Goal: Task Accomplishment & Management: Manage account settings

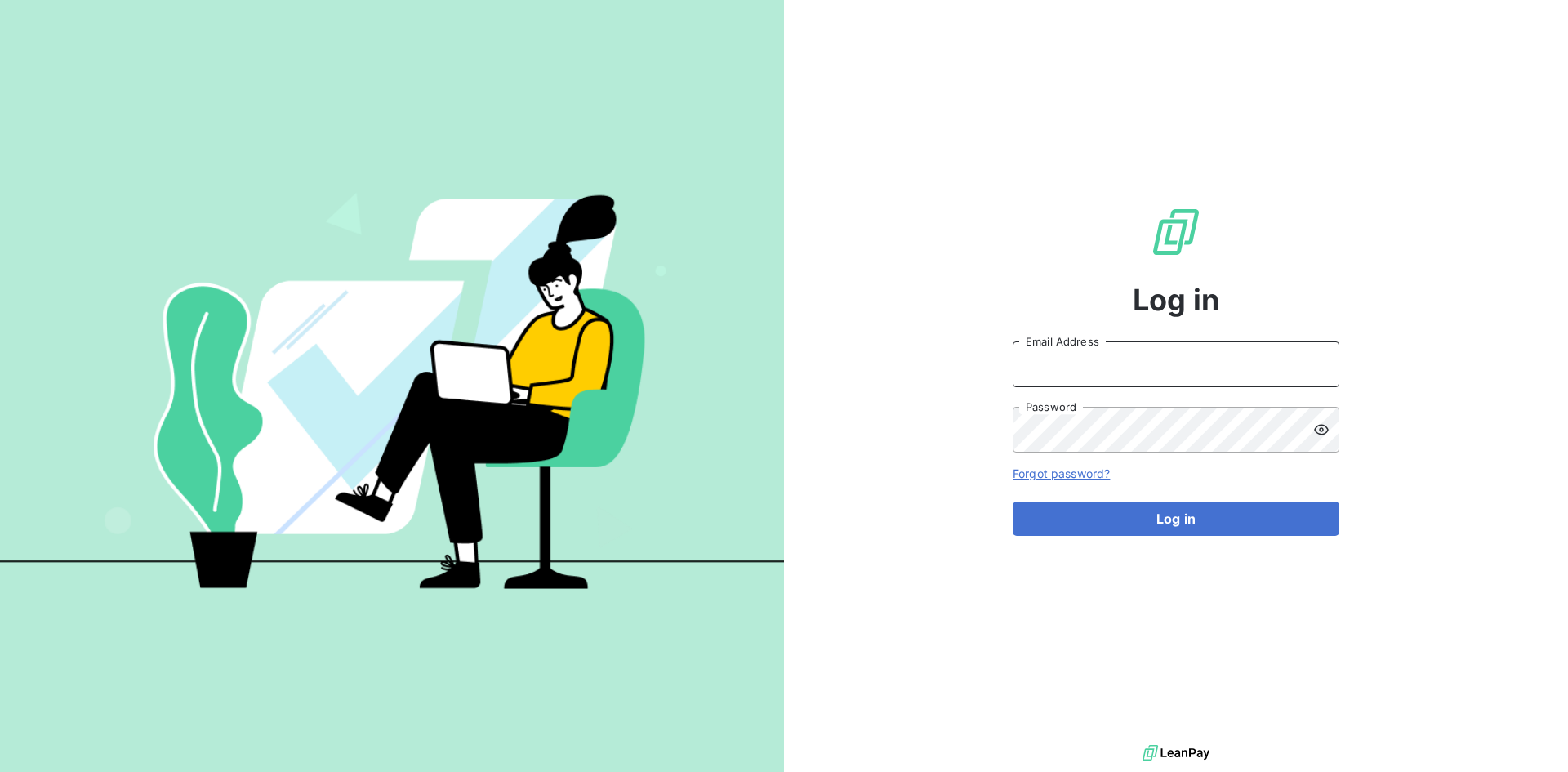
click at [1047, 361] on input "Email Address" at bounding box center [1176, 364] width 327 height 46
paste input "[PERSON_NAME][EMAIL_ADDRESS][PERSON_NAME][DOMAIN_NAME]"
type input "[PERSON_NAME][EMAIL_ADDRESS][PERSON_NAME][DOMAIN_NAME]"
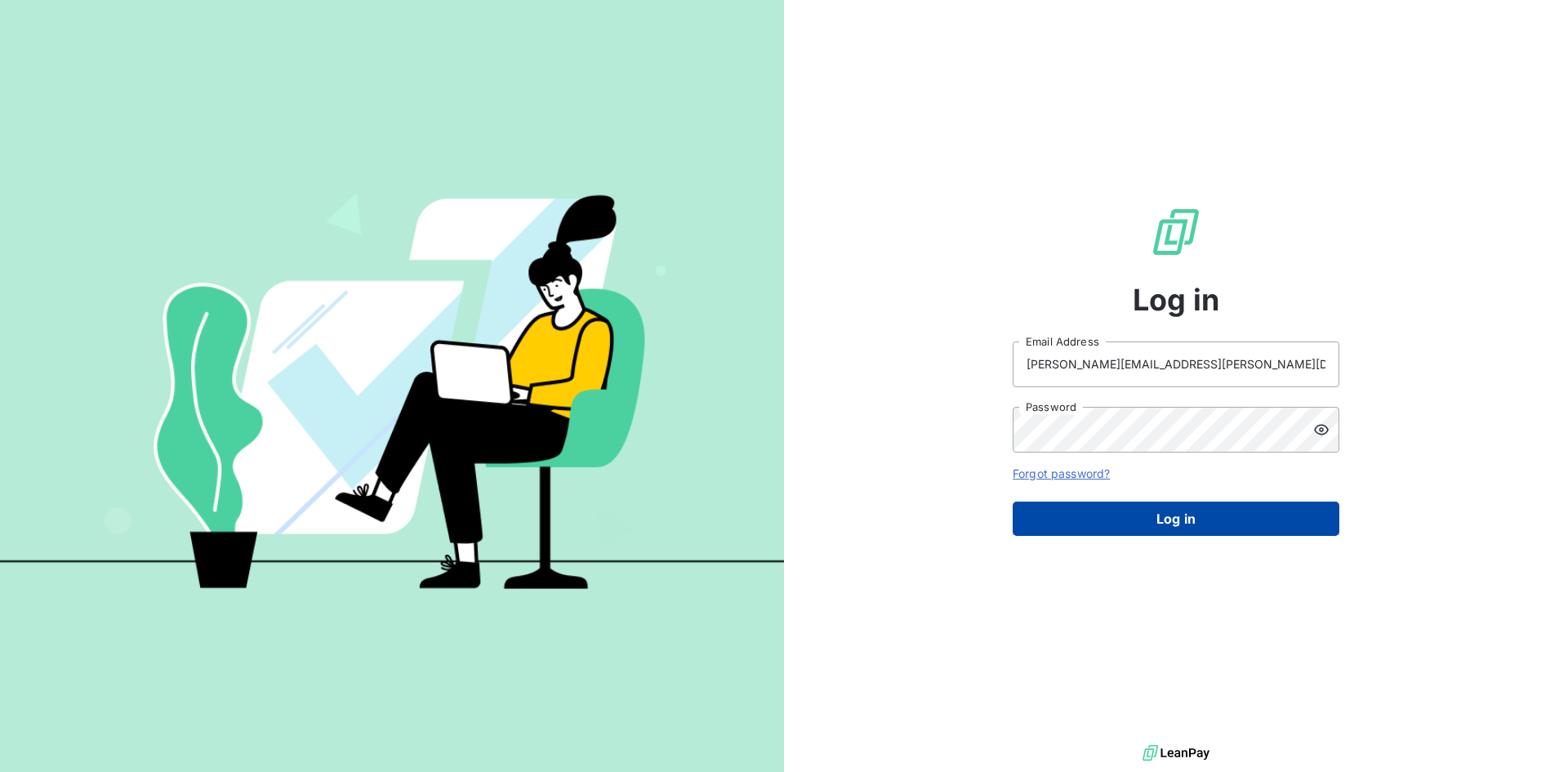
click at [1128, 518] on button "Log in" at bounding box center [1176, 519] width 327 height 35
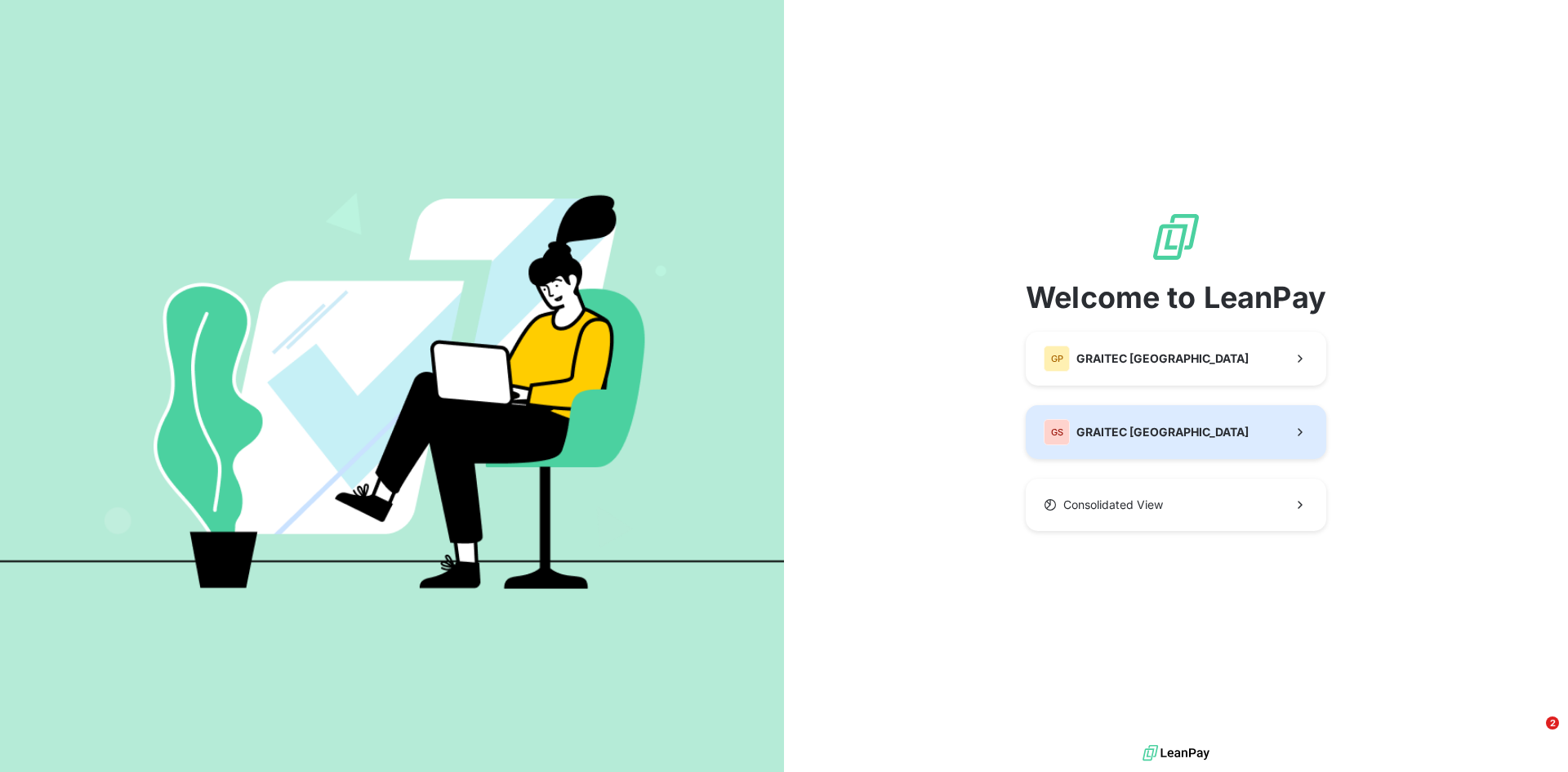
click at [1095, 439] on span "GRAITEC [GEOGRAPHIC_DATA]" at bounding box center [1162, 432] width 172 height 16
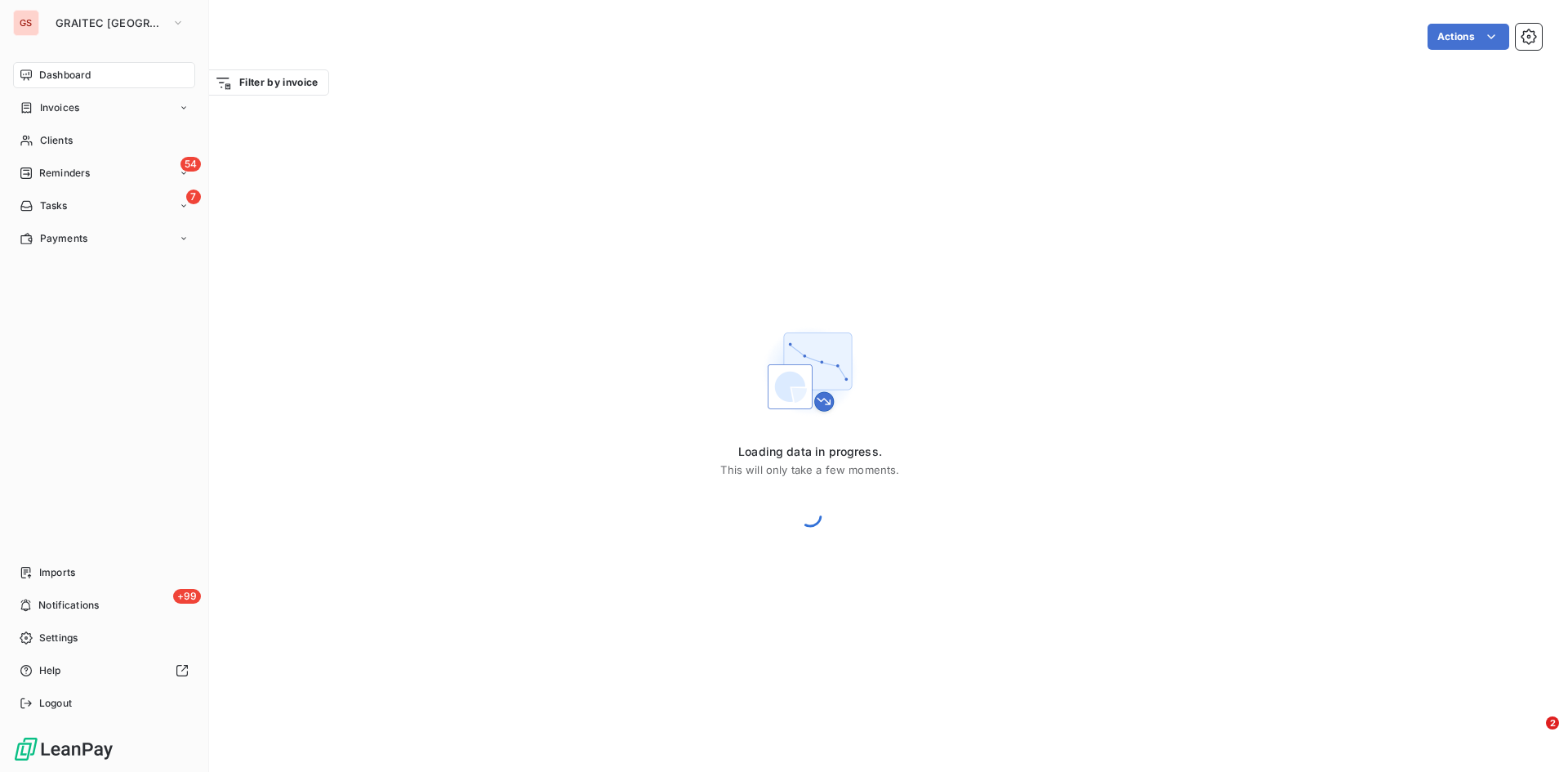
click at [58, 125] on nav "Dashboard Invoices Clients 54 Reminders 7 Tasks Payments" at bounding box center [104, 157] width 182 height 189
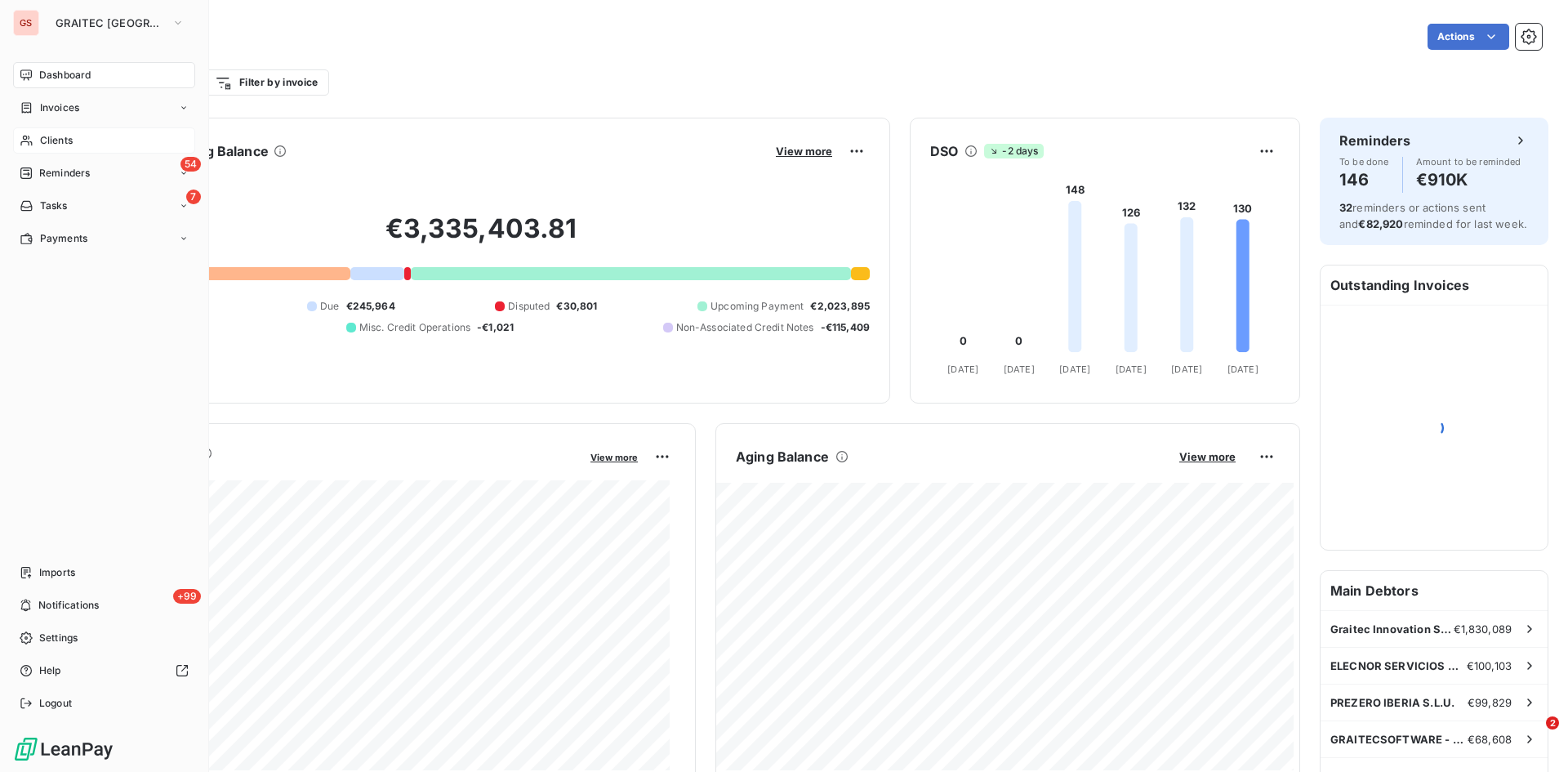
click at [53, 138] on span "Clients" at bounding box center [56, 140] width 33 height 15
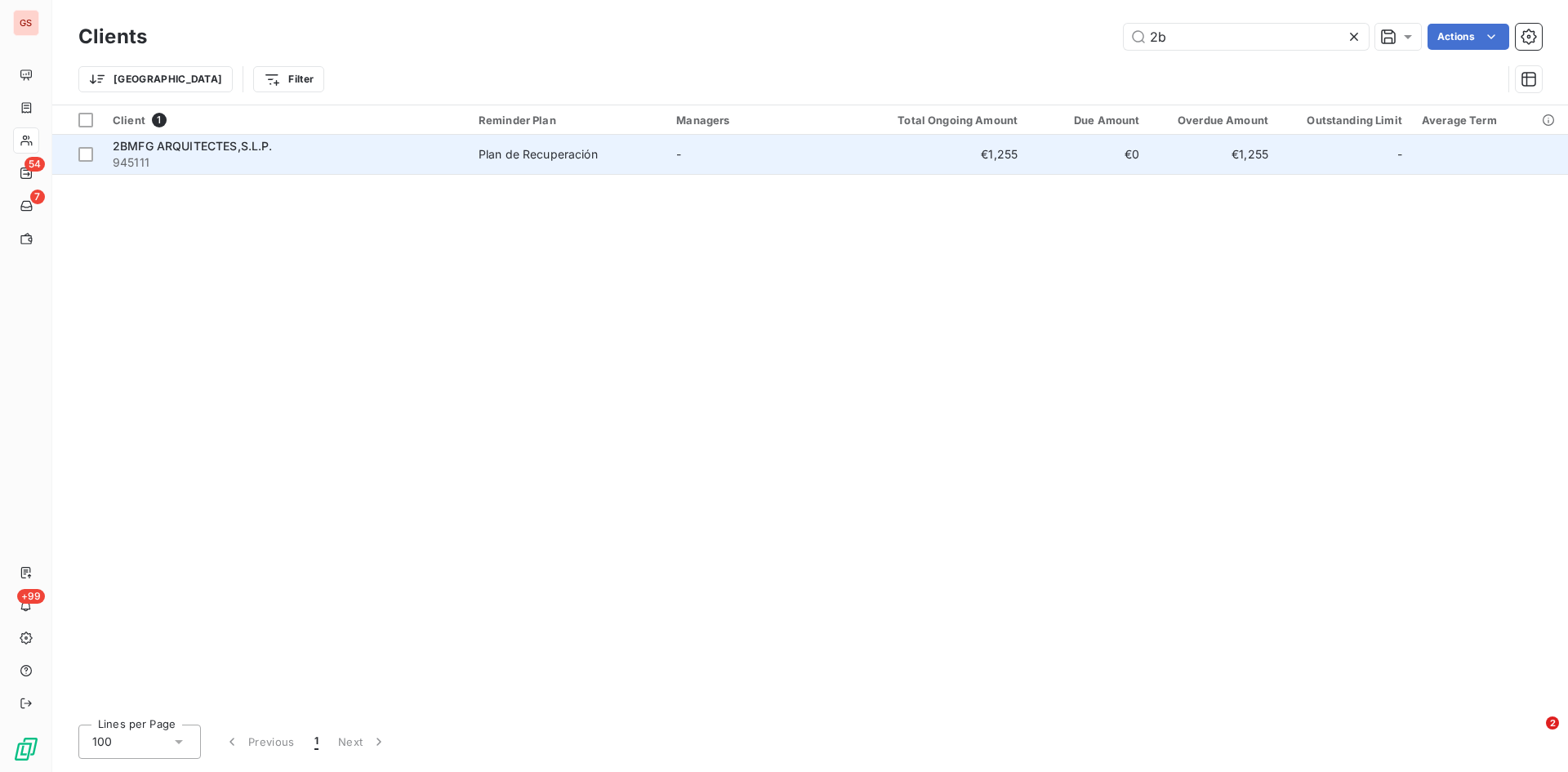
type input "2b"
click at [134, 150] on span "2BMFG ARQUITECTES,S.L.P." at bounding box center [193, 146] width 160 height 14
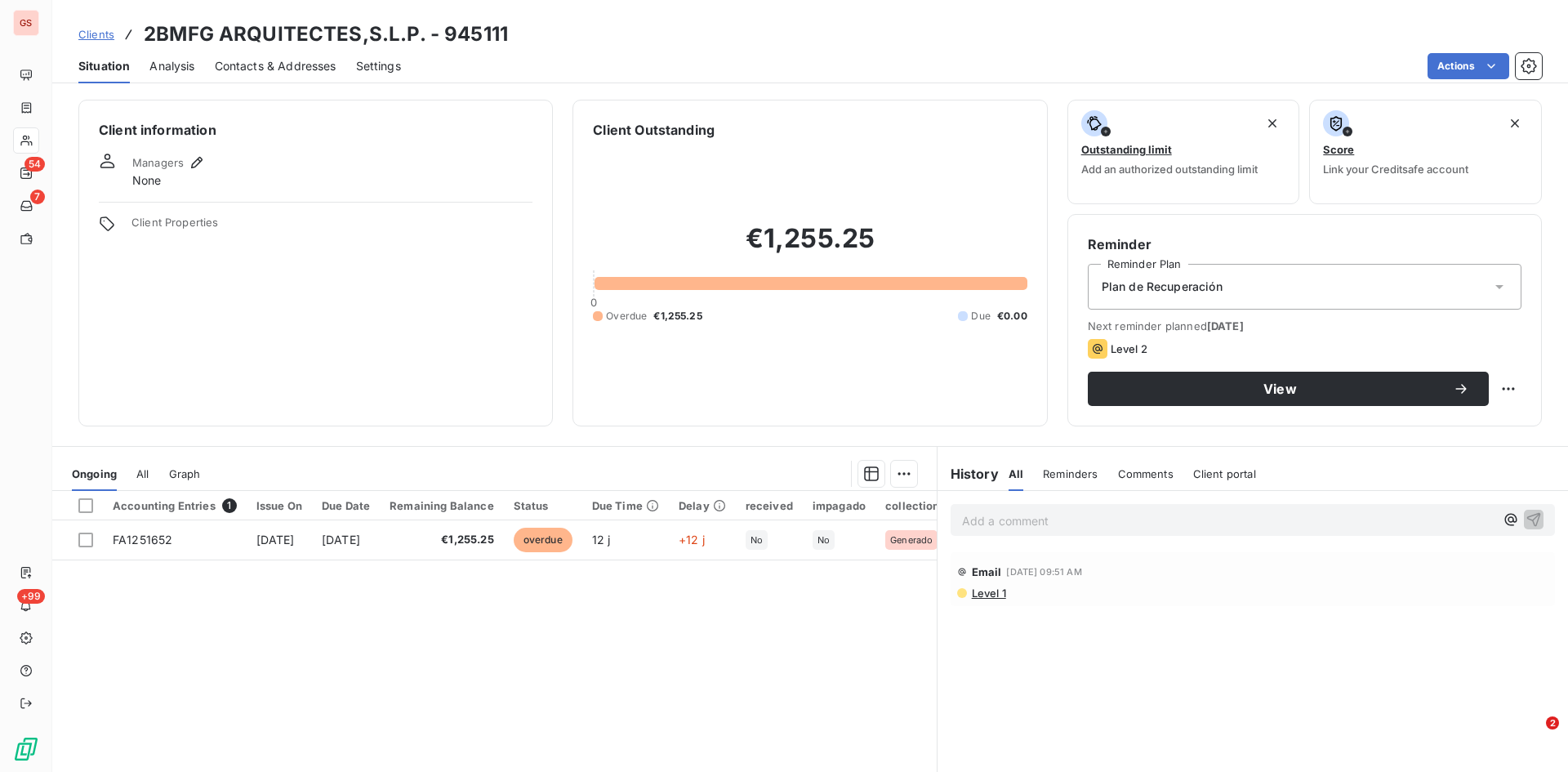
click at [280, 66] on span "Contacts & Addresses" at bounding box center [276, 66] width 122 height 16
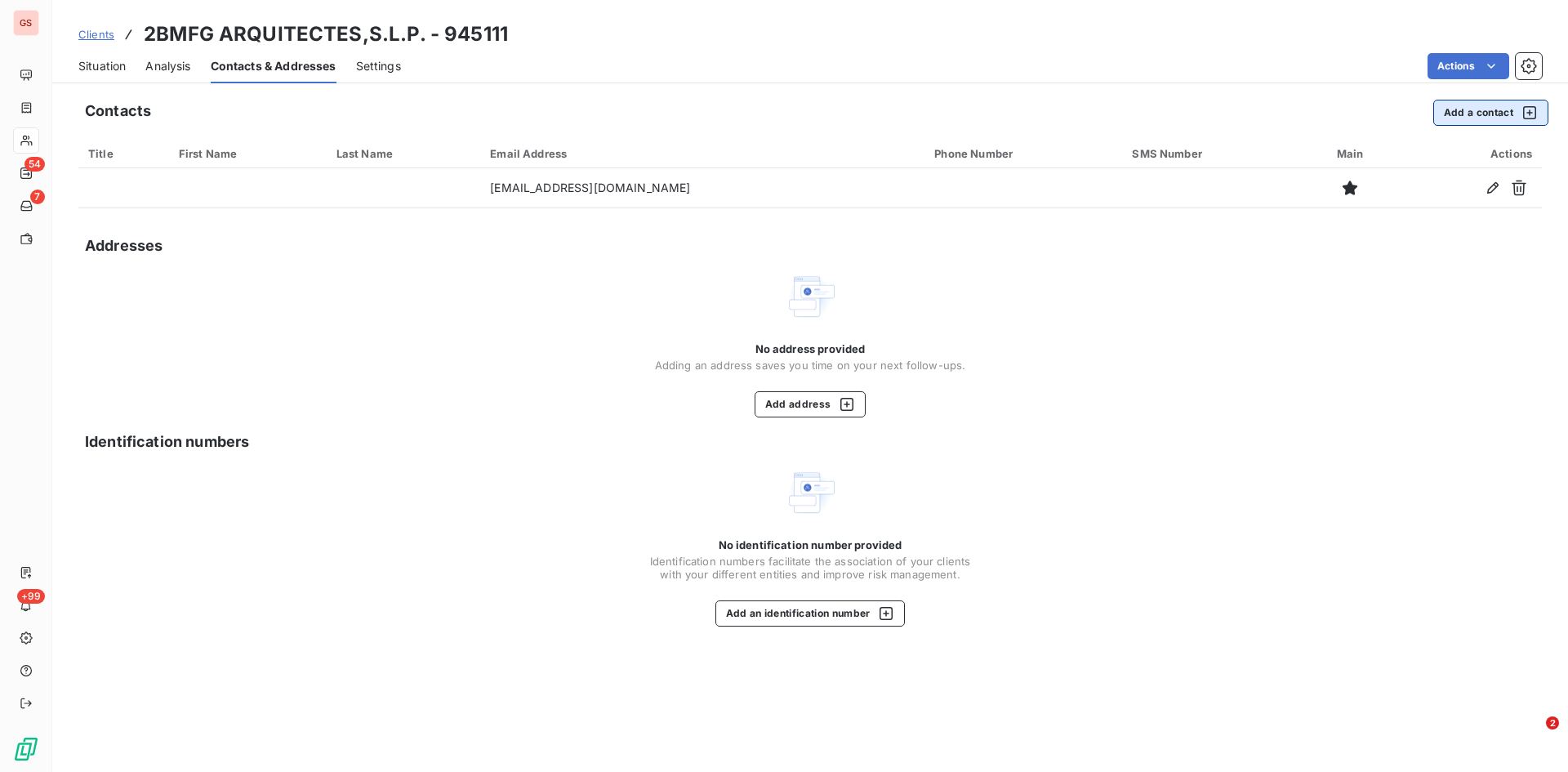
click at [1473, 107] on button "Add a contact" at bounding box center [1491, 112] width 115 height 26
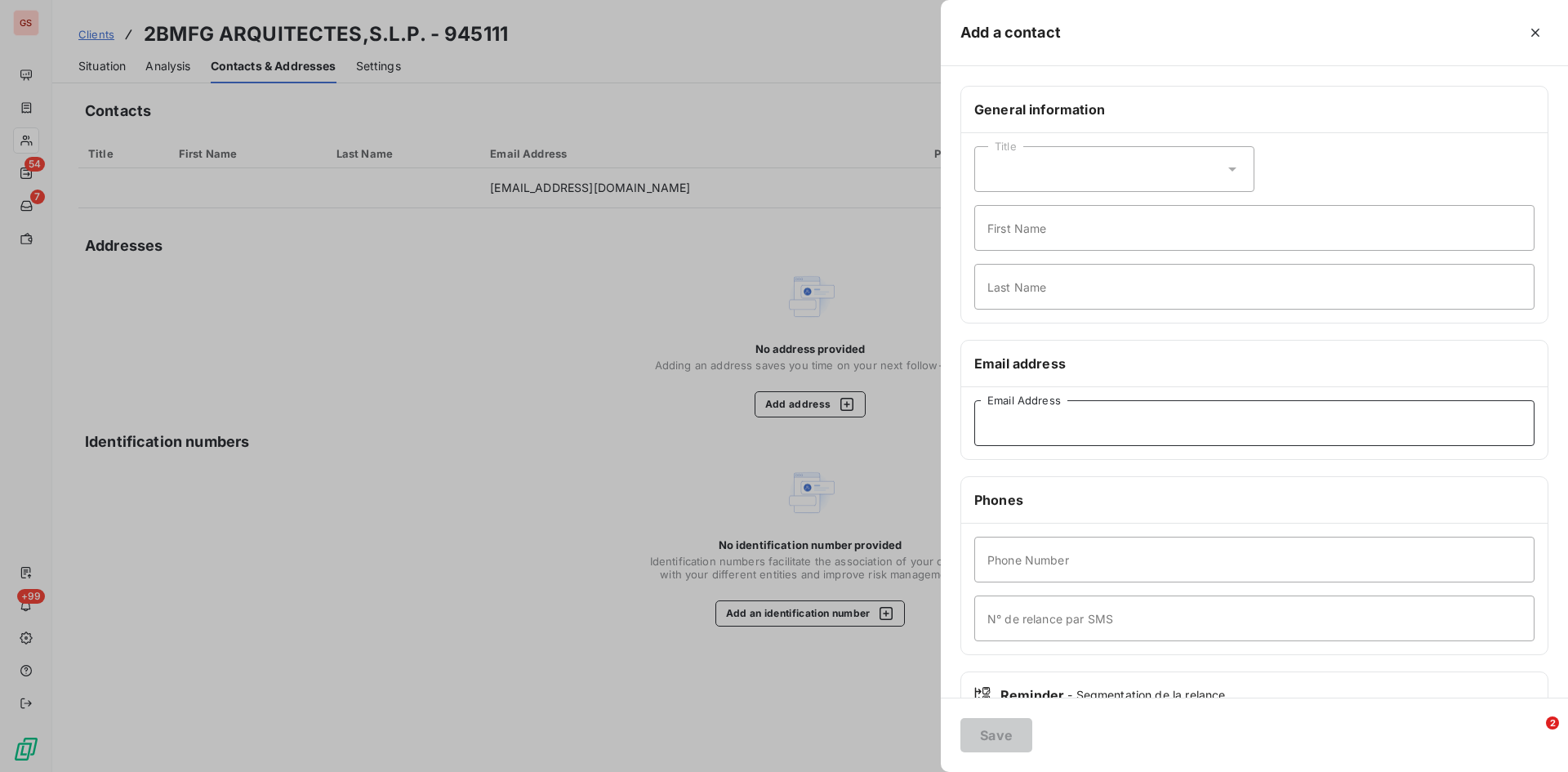
click at [1020, 412] on input "Email Address" at bounding box center [1254, 423] width 560 height 46
paste input "maite@2bmfg.com"
type input "maite@2bmfg.com"
drag, startPoint x: 1004, startPoint y: 726, endPoint x: 994, endPoint y: 617, distance: 109.5
click at [1003, 726] on button "Save" at bounding box center [996, 736] width 72 height 35
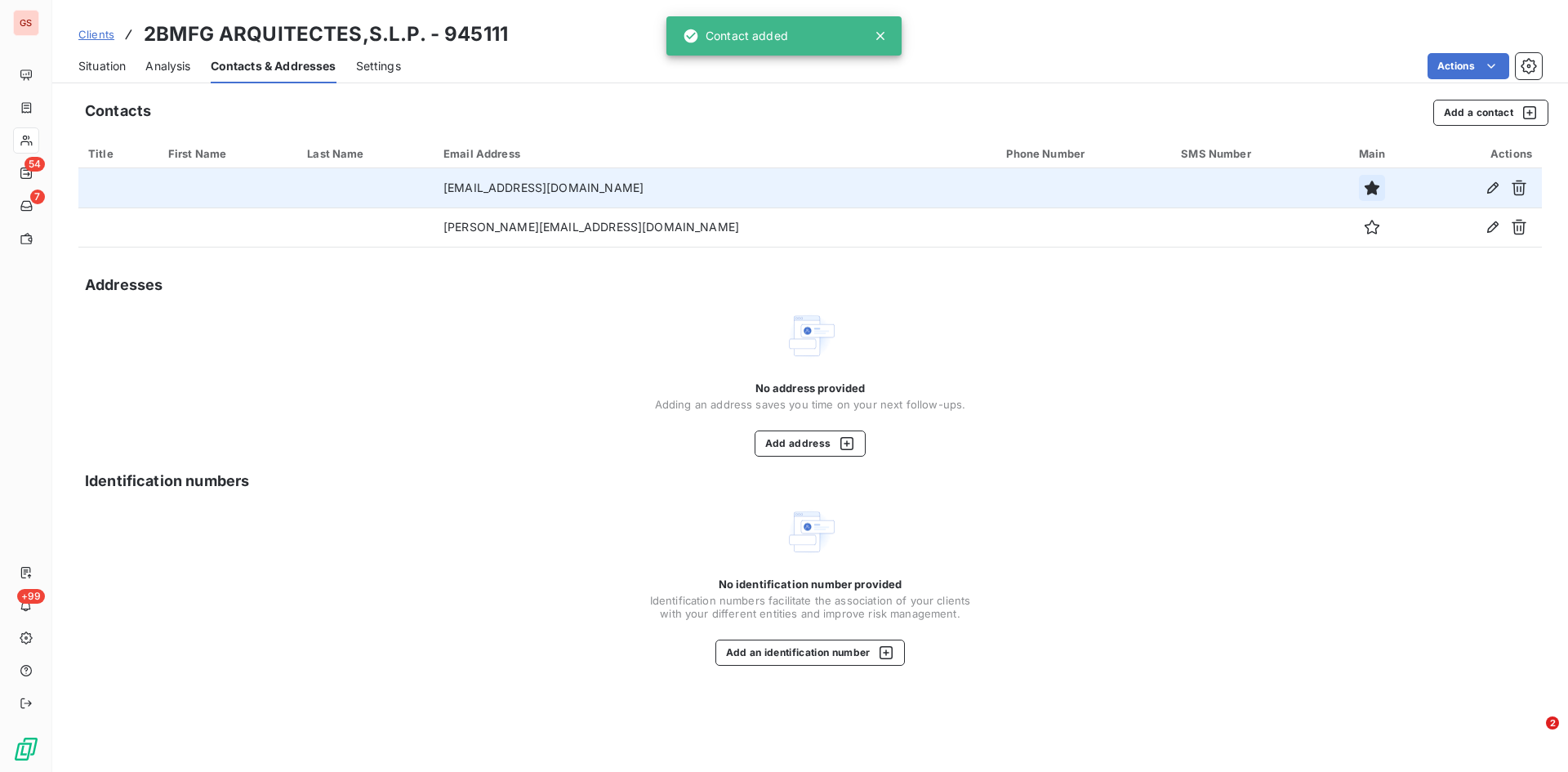
click at [1364, 184] on icon "button" at bounding box center [1372, 188] width 16 height 16
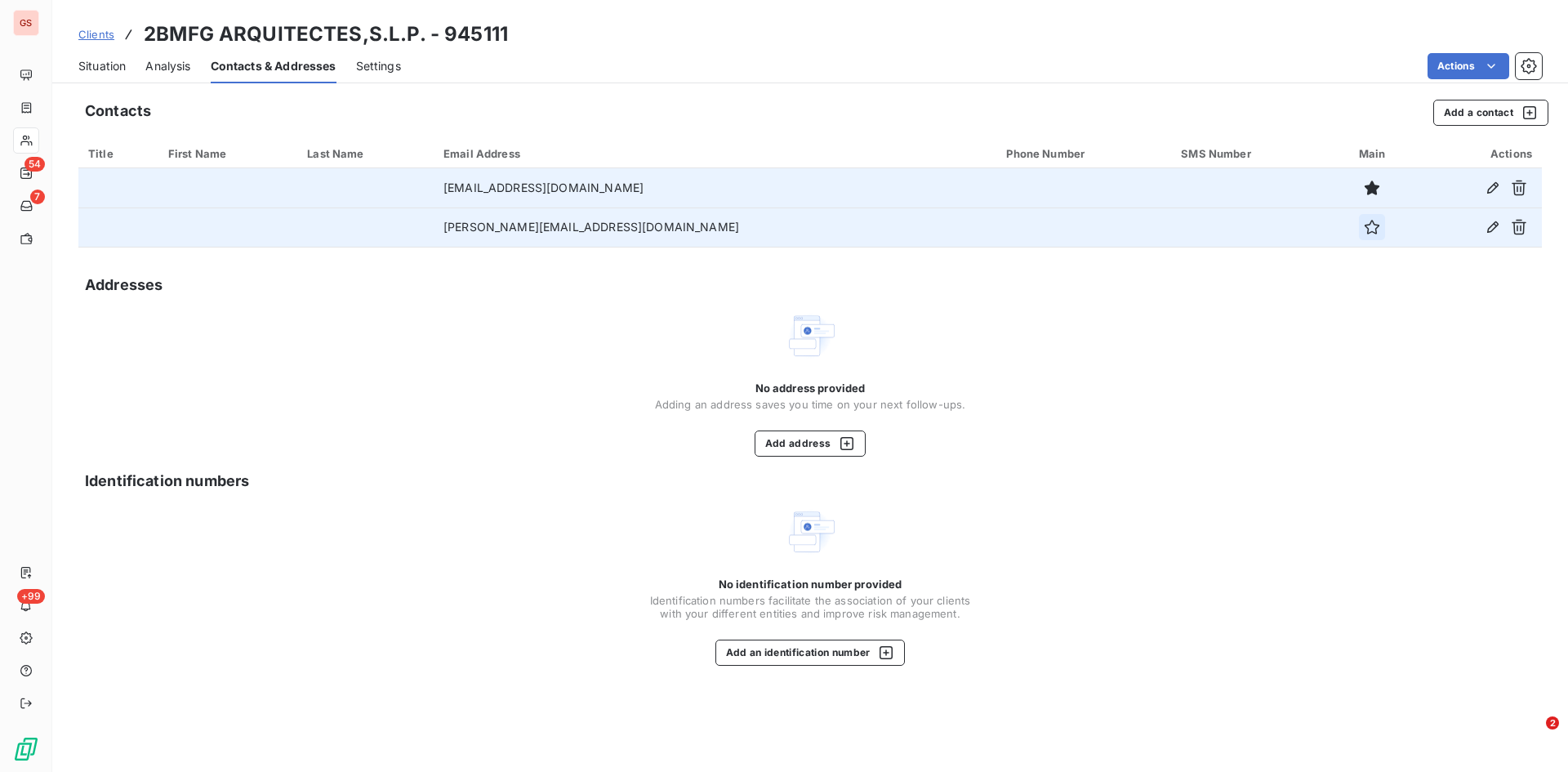
click at [1365, 225] on icon "button" at bounding box center [1372, 227] width 15 height 15
click at [1527, 185] on icon "button" at bounding box center [1520, 188] width 16 height 16
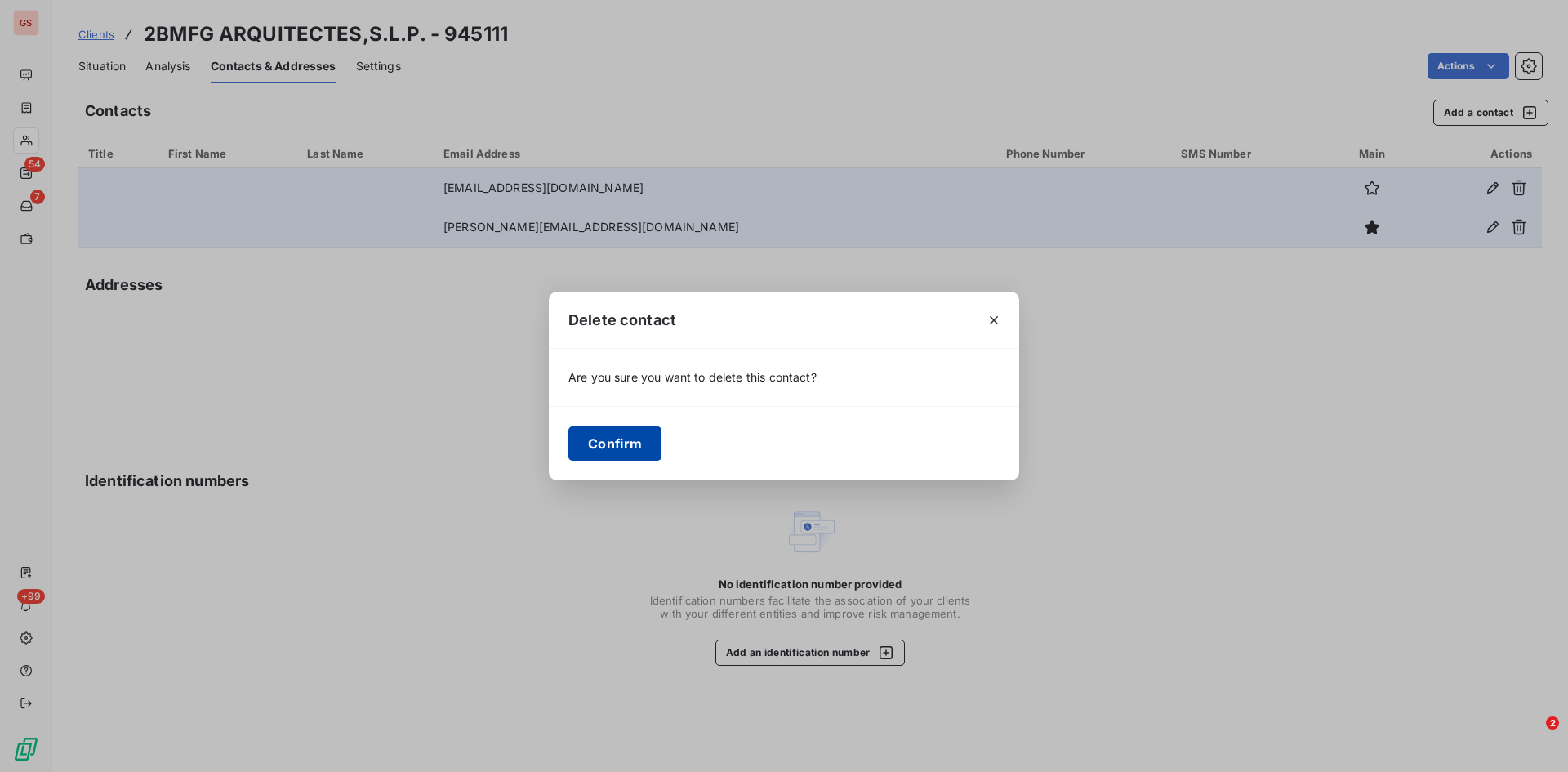
click at [619, 444] on button "Confirm" at bounding box center [615, 443] width 93 height 35
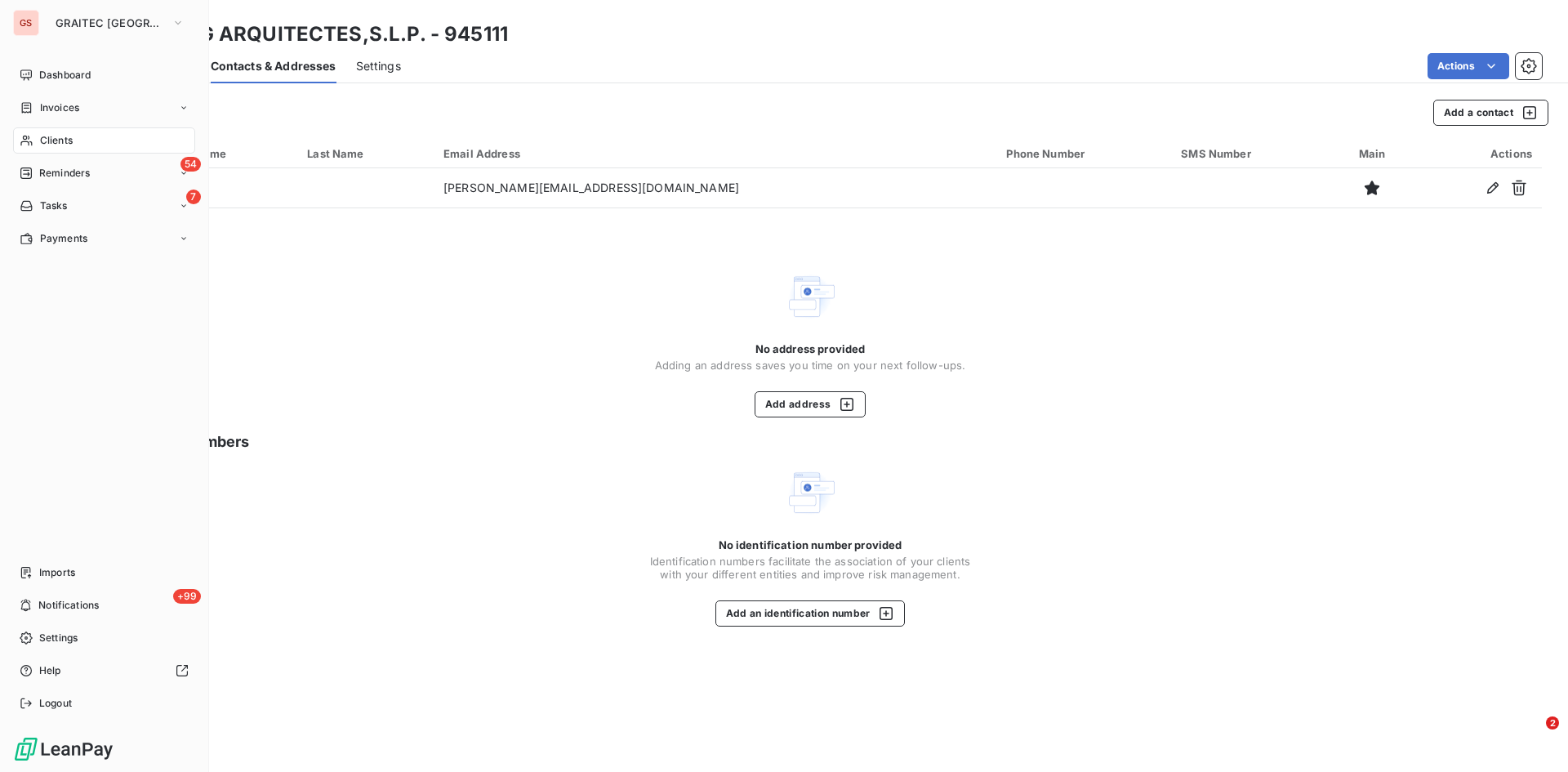
click at [49, 137] on span "Clients" at bounding box center [56, 140] width 33 height 15
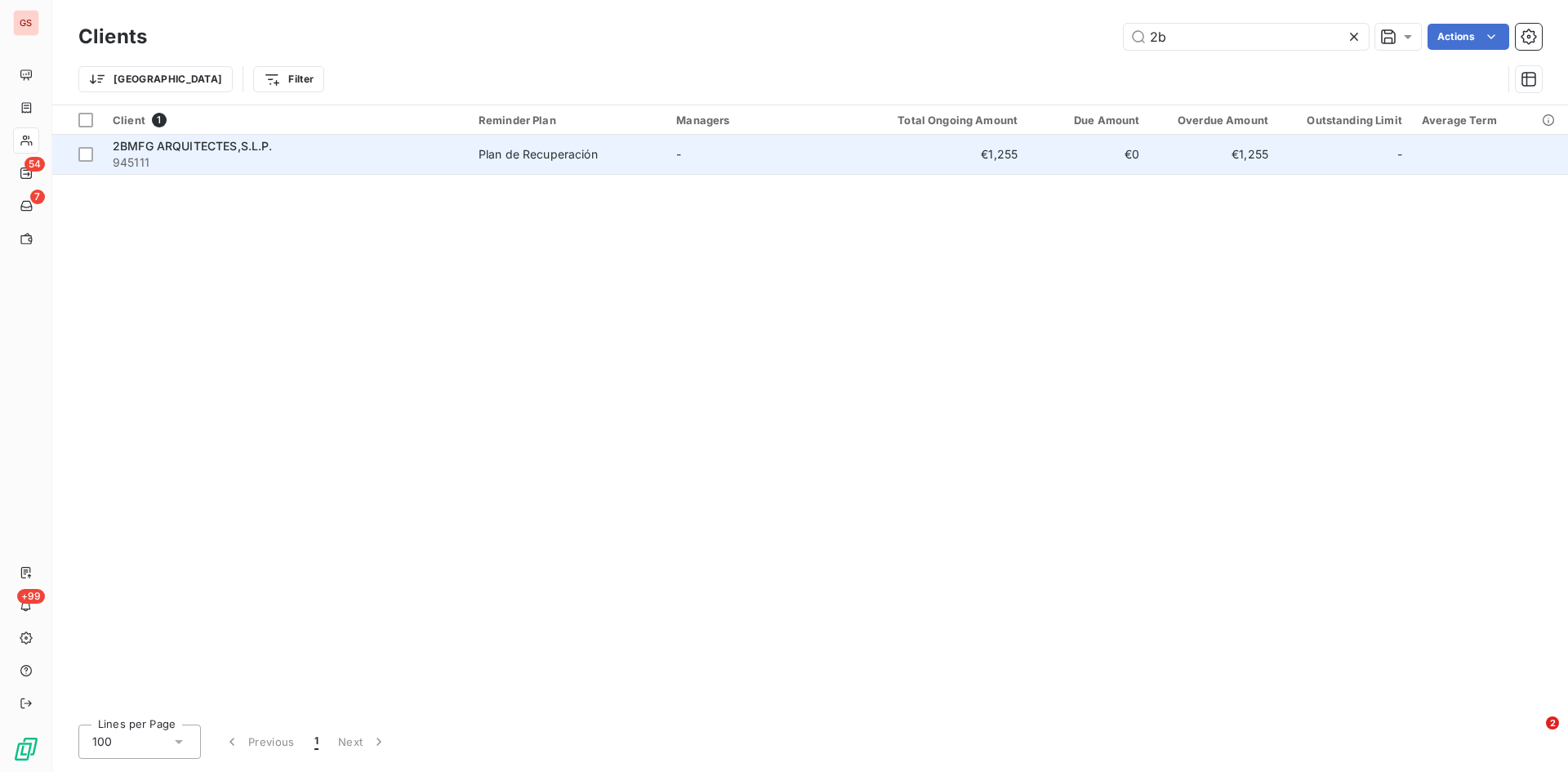
click at [199, 147] on span "2BMFG ARQUITECTES,S.L.P." at bounding box center [193, 146] width 160 height 14
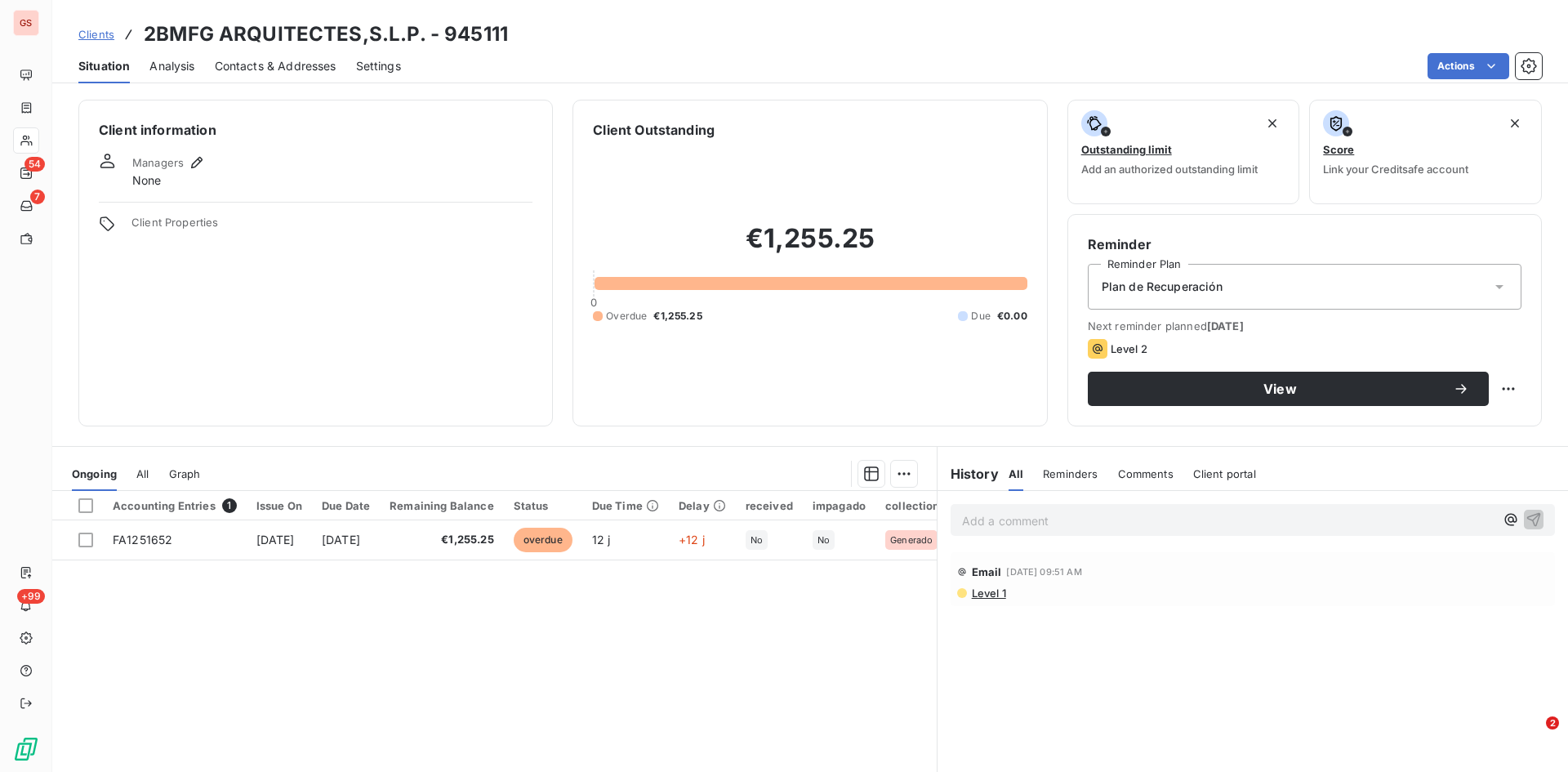
click at [1066, 514] on p "Add a comment ﻿" at bounding box center [1228, 521] width 533 height 20
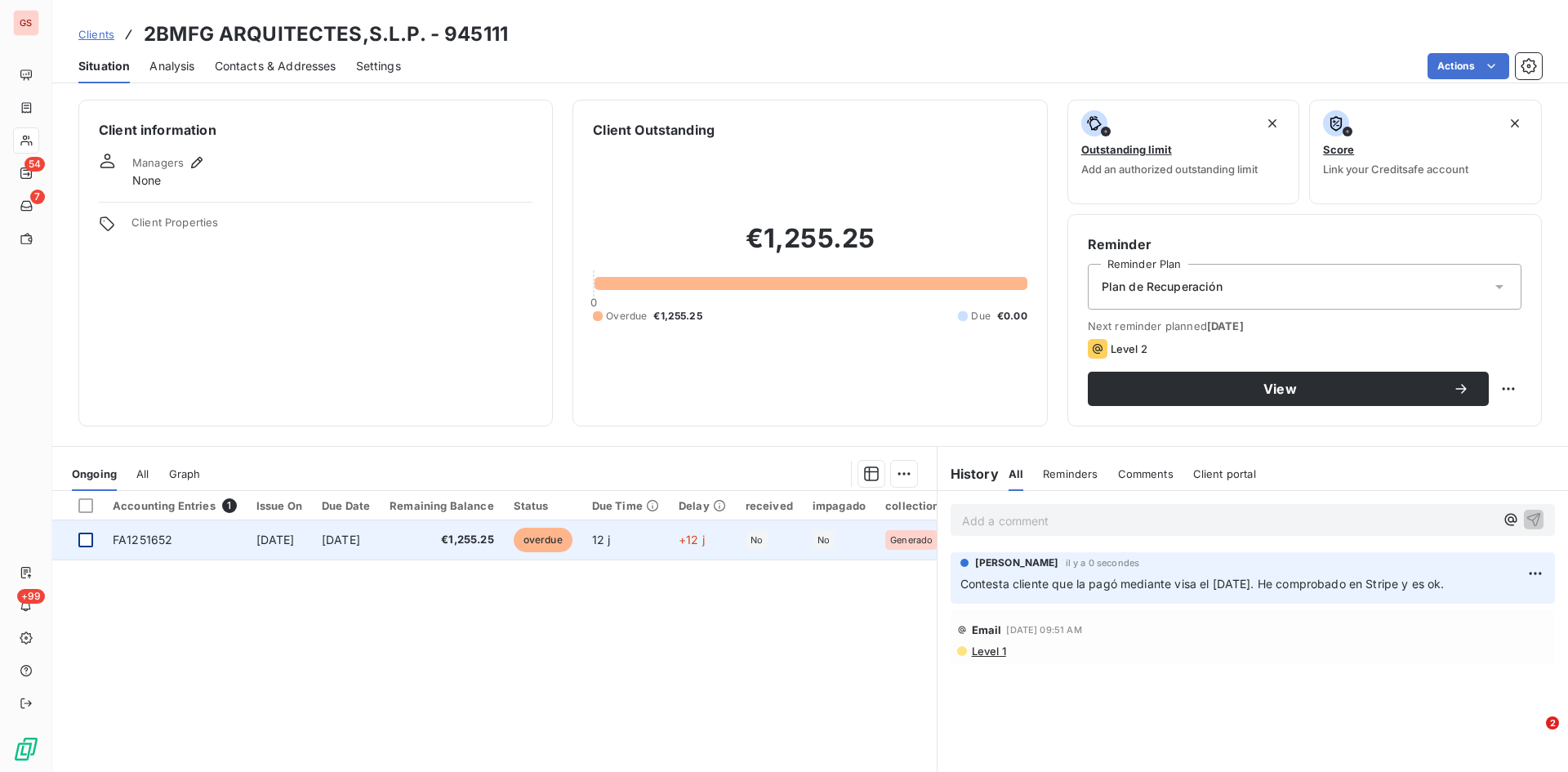
click at [87, 543] on div at bounding box center [86, 540] width 15 height 15
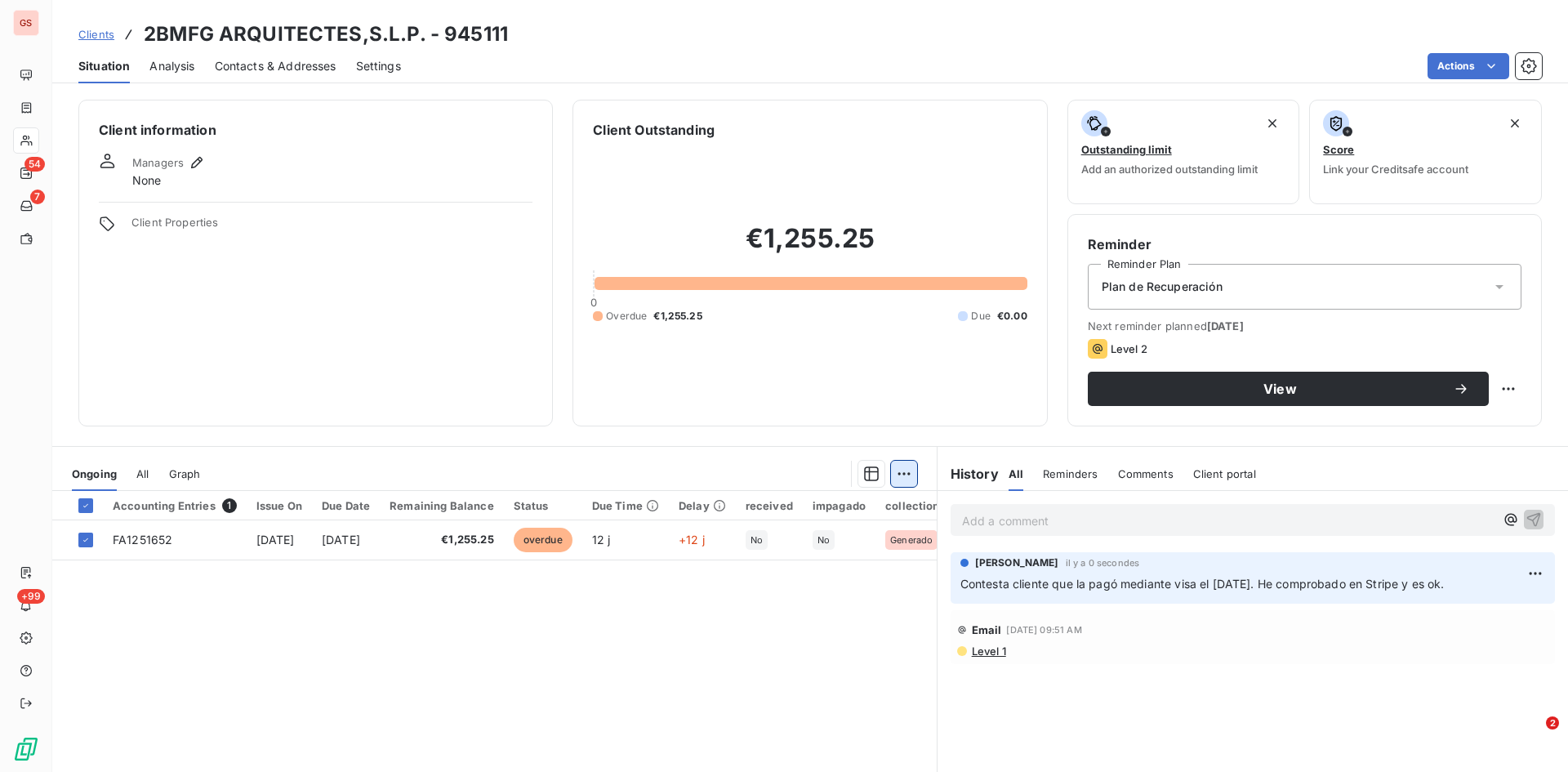
click at [909, 483] on html "GS 54 7 +99 Clients 2BMFG ARQUITECTES,S.L.P. - 945111 Situation Analysis Contac…" at bounding box center [784, 386] width 1568 height 772
click at [793, 540] on div "Add an upcoming payment (1 invoice)" at bounding box center [780, 539] width 245 height 26
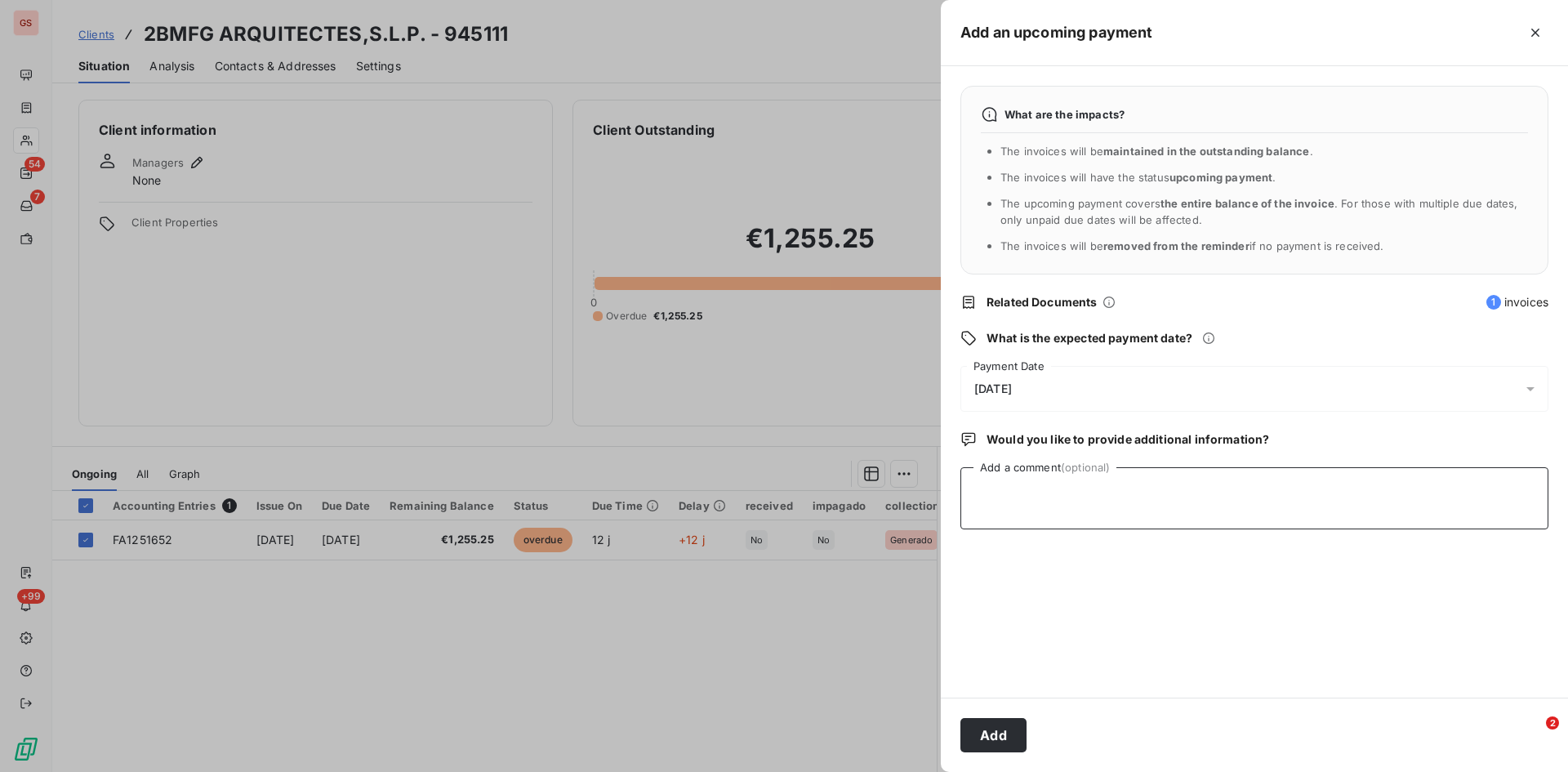
click at [1052, 497] on textarea "Add a comment (optional)" at bounding box center [1255, 498] width 588 height 62
type textarea "pagada con visa 05/09/2025"
click at [974, 742] on button "Add" at bounding box center [993, 736] width 66 height 35
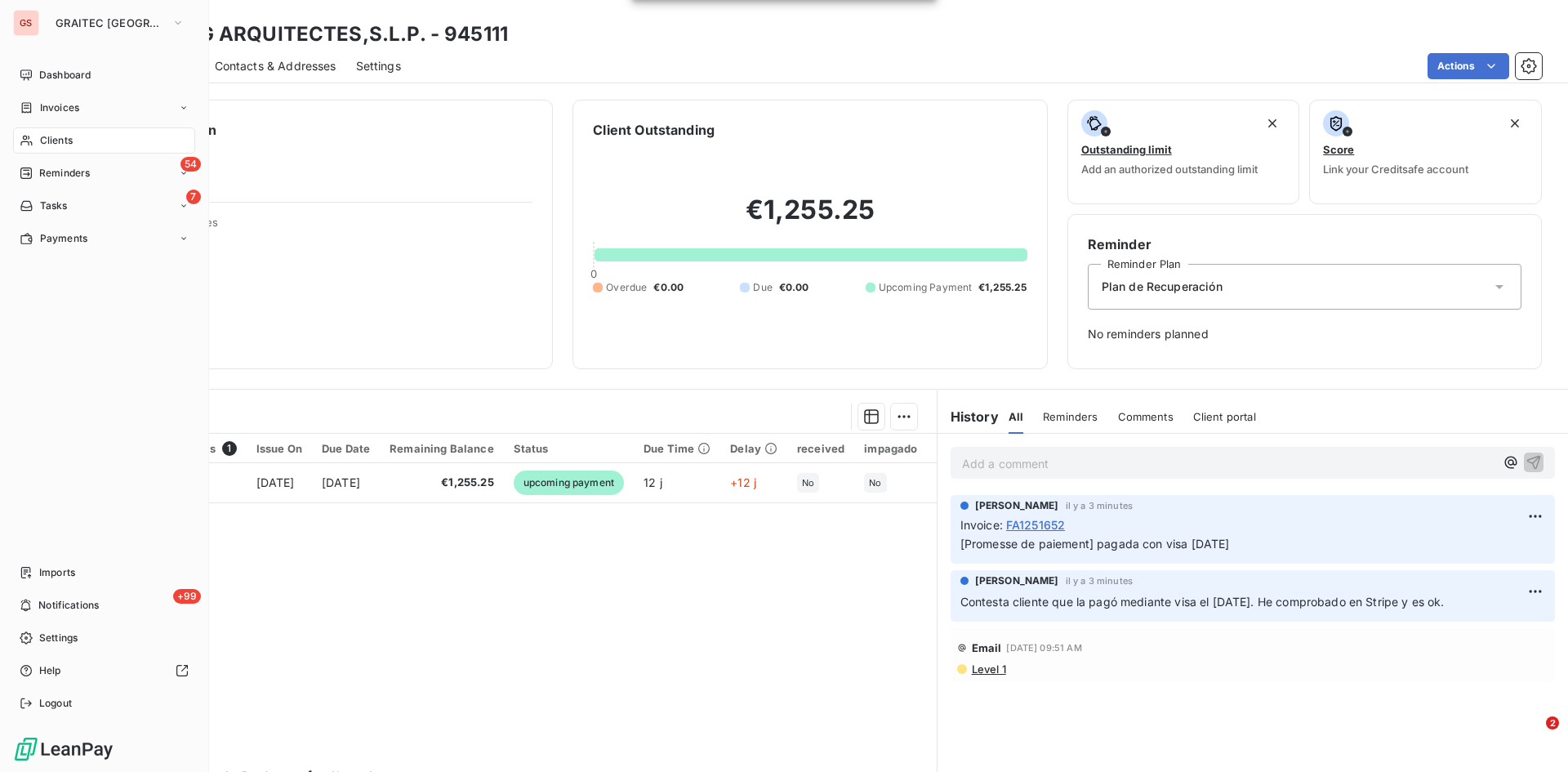
click at [54, 137] on span "Clients" at bounding box center [56, 140] width 33 height 15
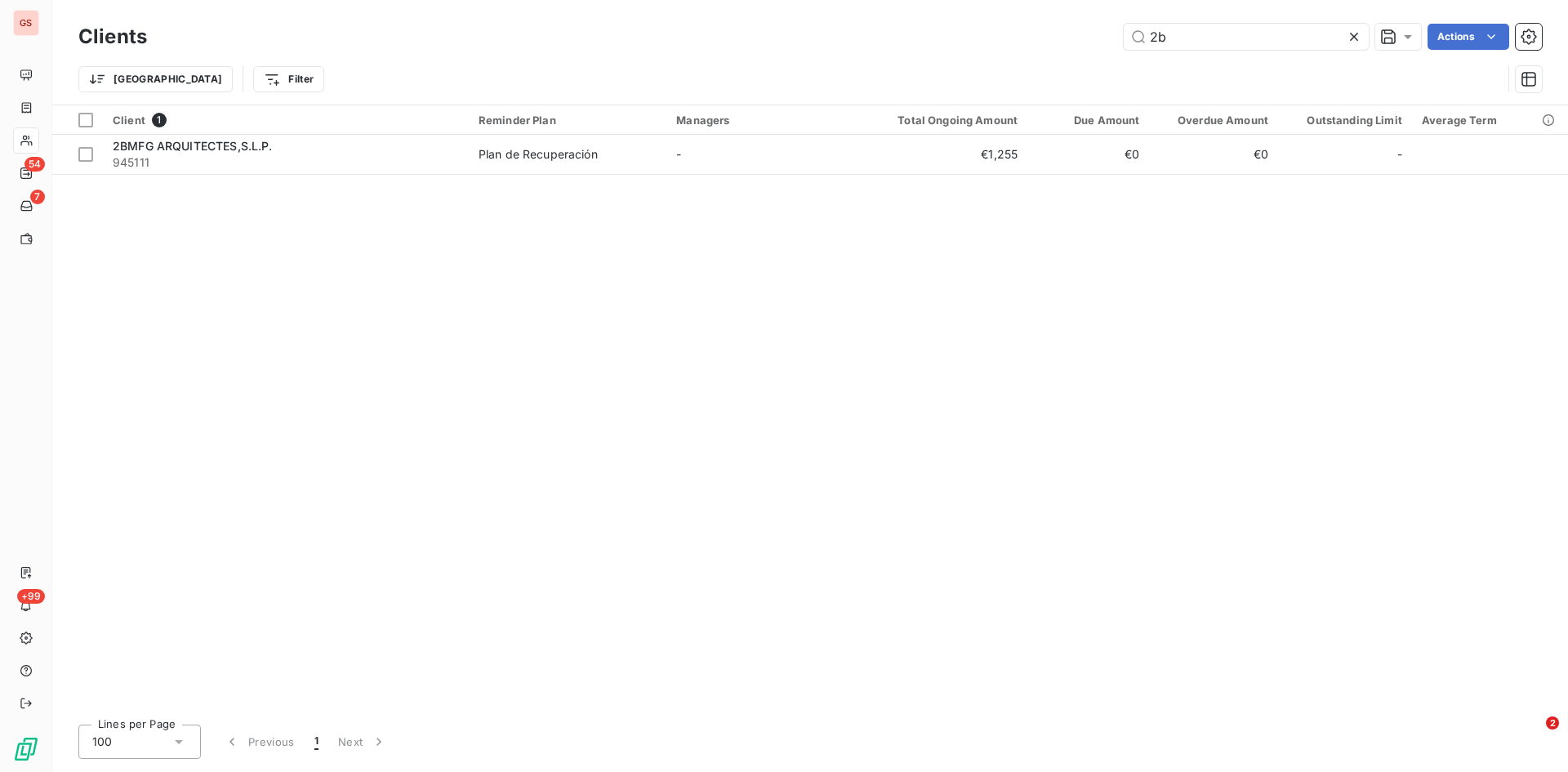
drag, startPoint x: 1183, startPoint y: 36, endPoint x: 981, endPoint y: 42, distance: 202.1
click at [981, 42] on div "2b Actions" at bounding box center [854, 36] width 1376 height 26
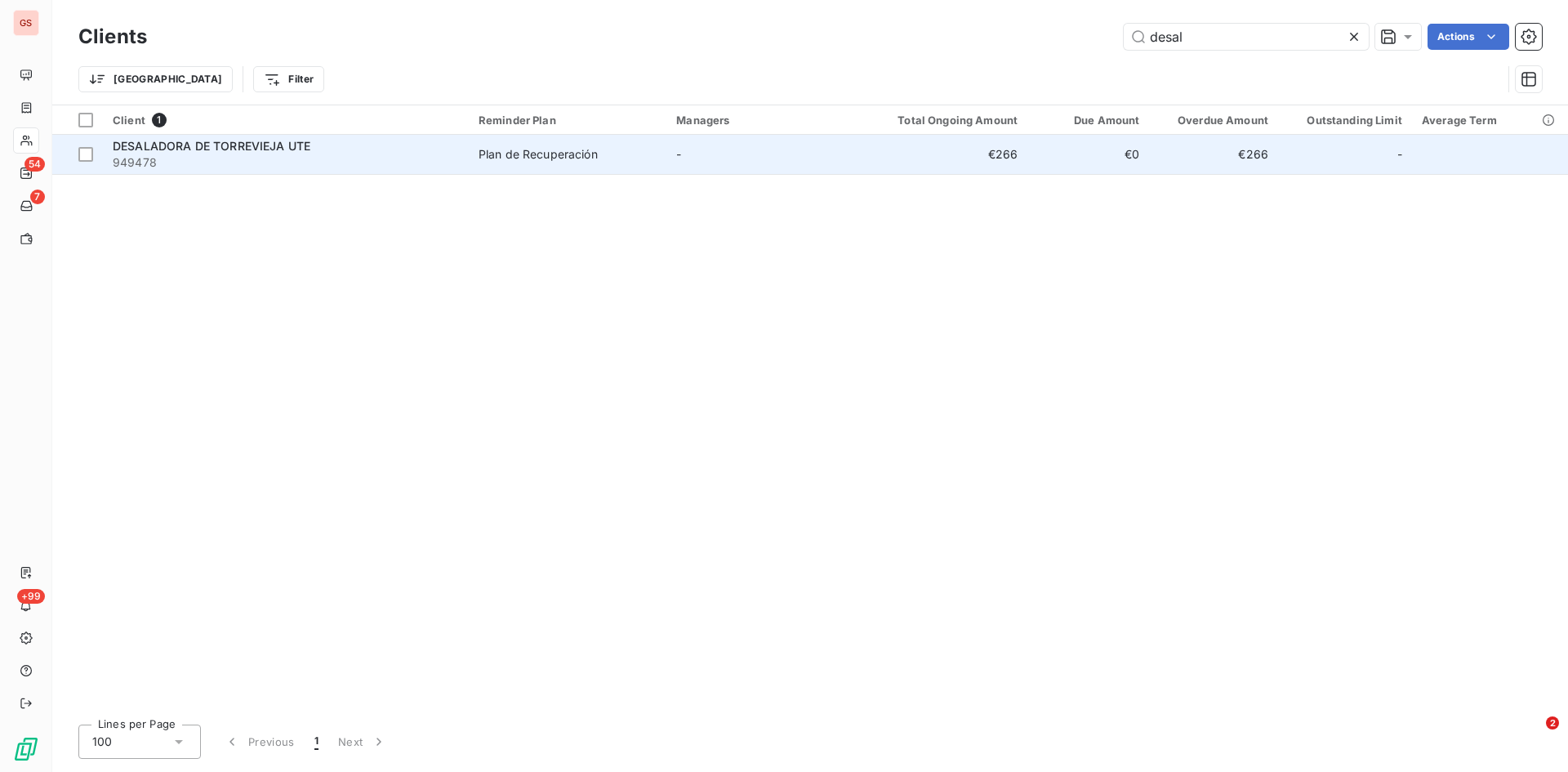
type input "desal"
click at [251, 158] on span "949478" at bounding box center [286, 163] width 346 height 16
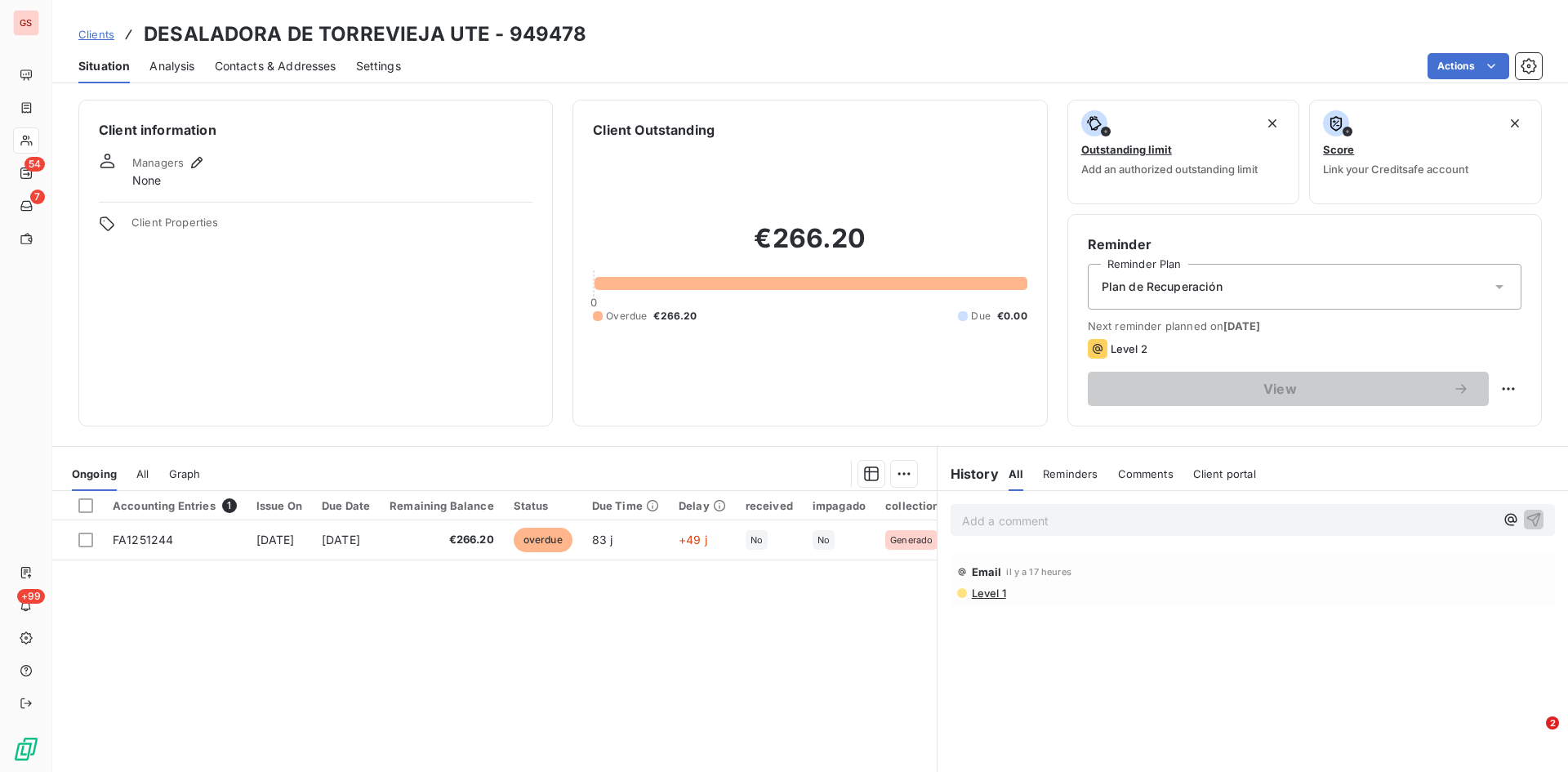
click at [280, 66] on span "Contacts & Addresses" at bounding box center [276, 66] width 122 height 16
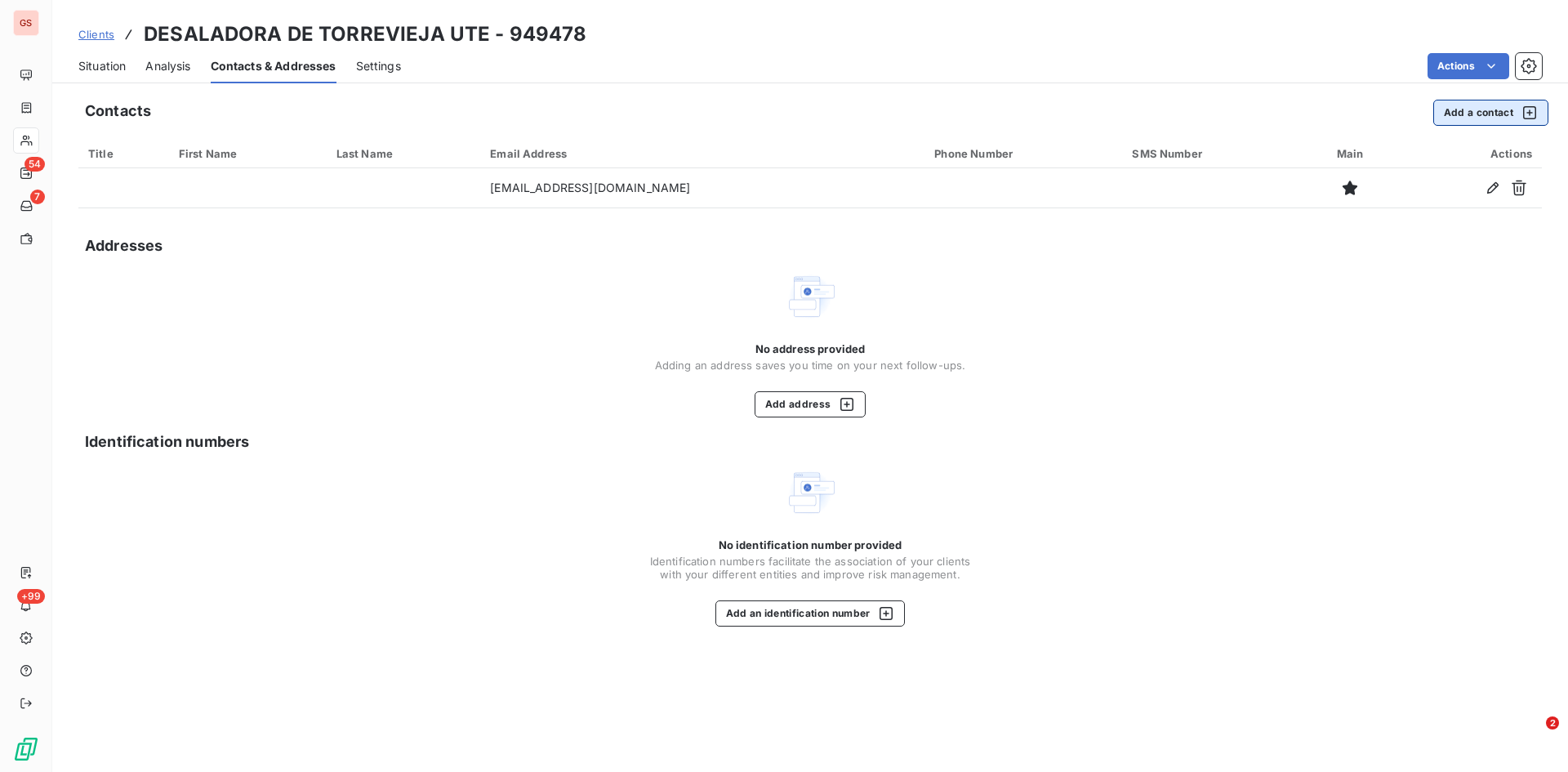
click at [1454, 105] on button "Add a contact" at bounding box center [1491, 112] width 115 height 26
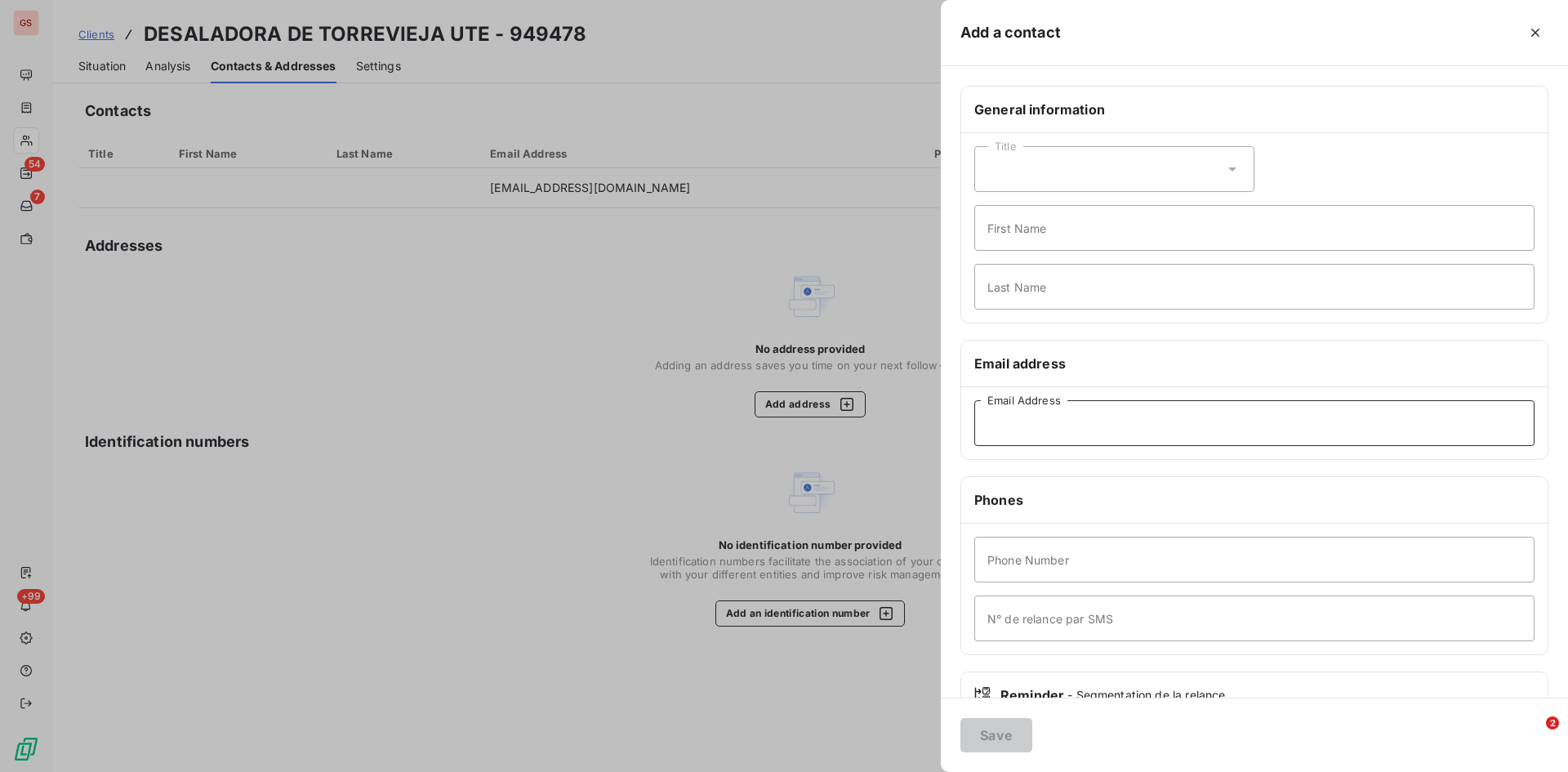
click at [1031, 417] on input "Email Address" at bounding box center [1254, 423] width 560 height 46
paste input "facturas.cch10@ferrovial.com"
type input "facturas.cch10@ferrovial.com"
click at [1003, 729] on button "Save" at bounding box center [996, 736] width 72 height 35
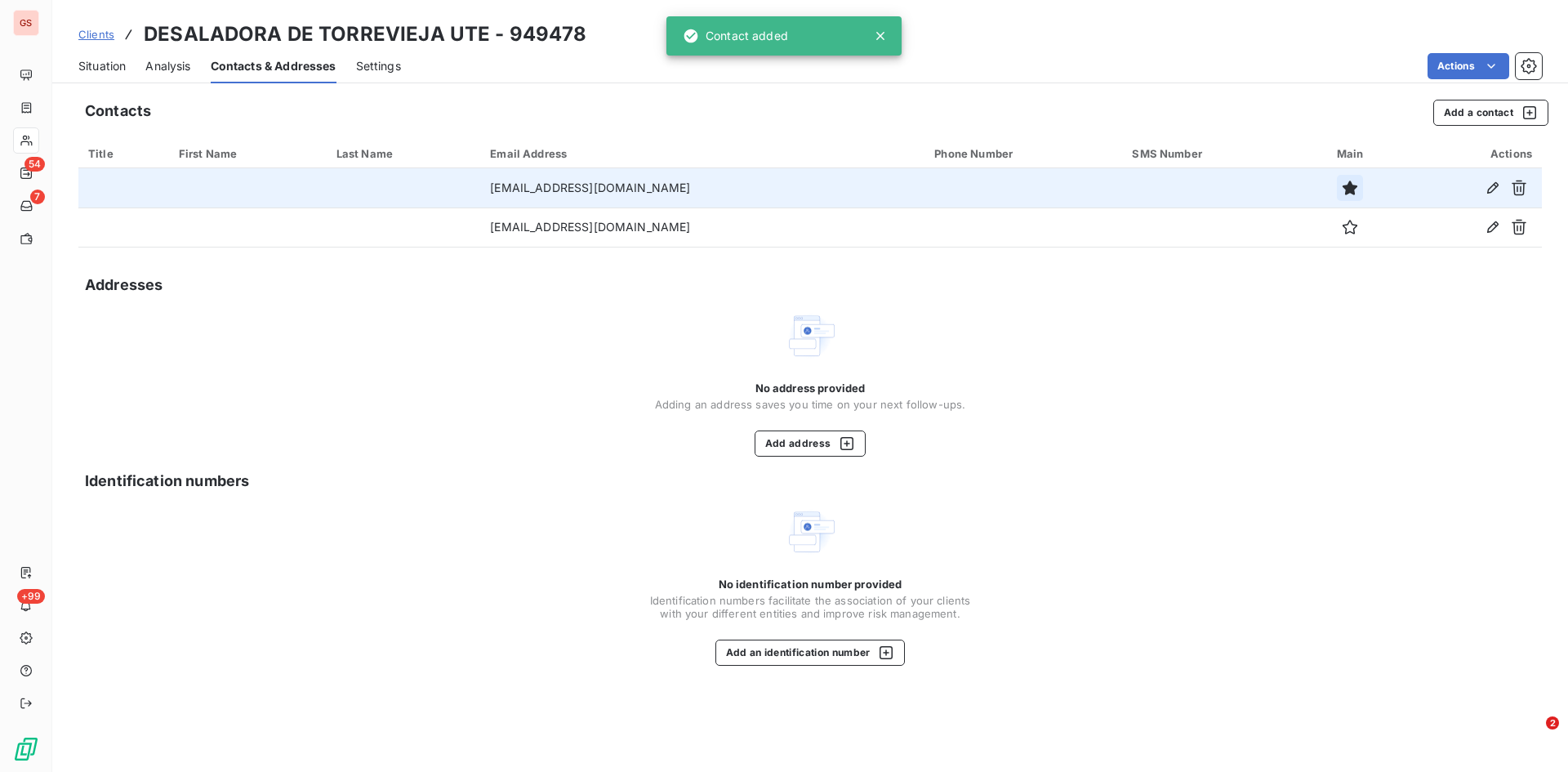
click at [1338, 190] on button "button" at bounding box center [1350, 188] width 26 height 26
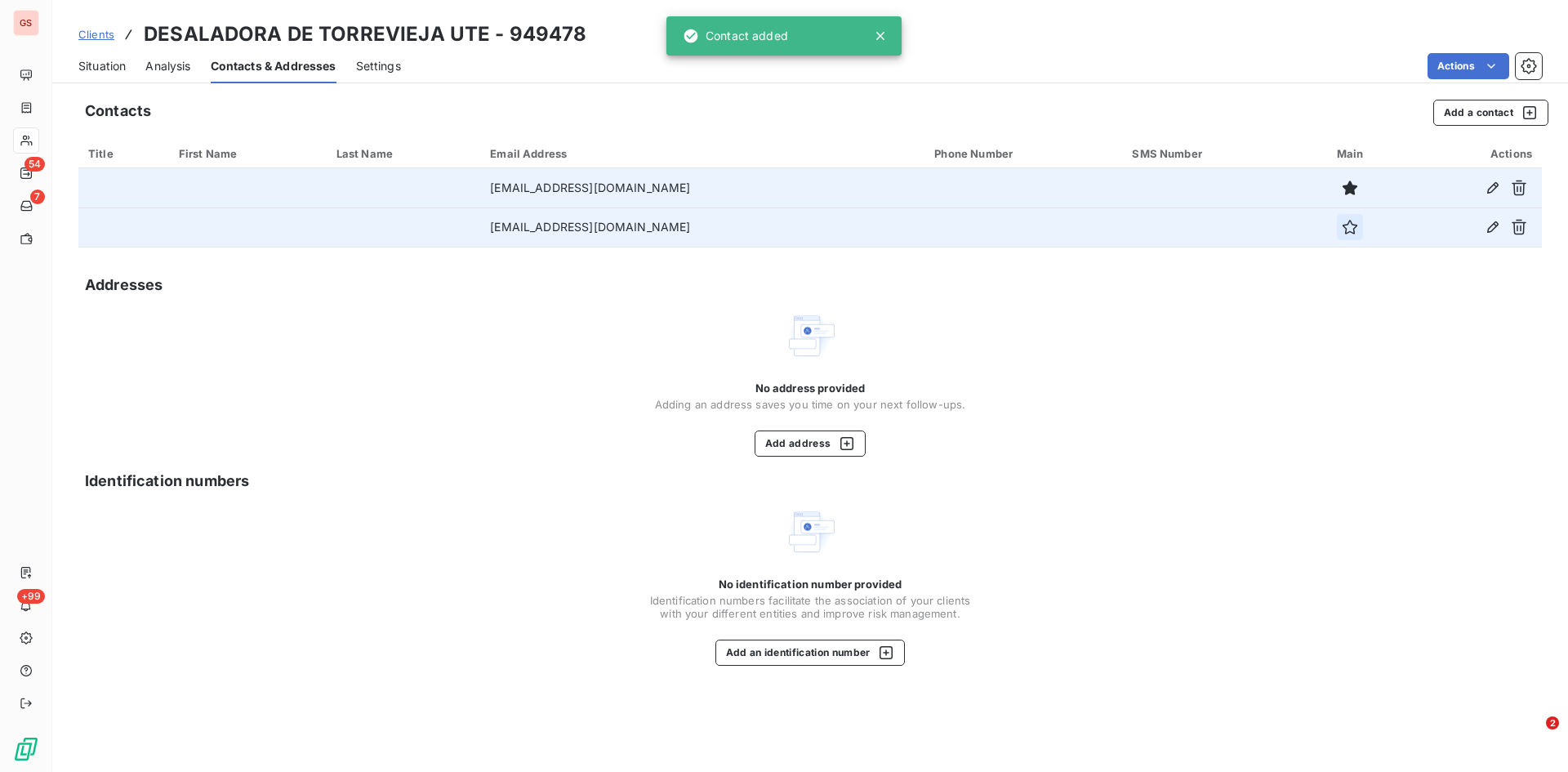
click at [1345, 218] on button "button" at bounding box center [1350, 227] width 26 height 26
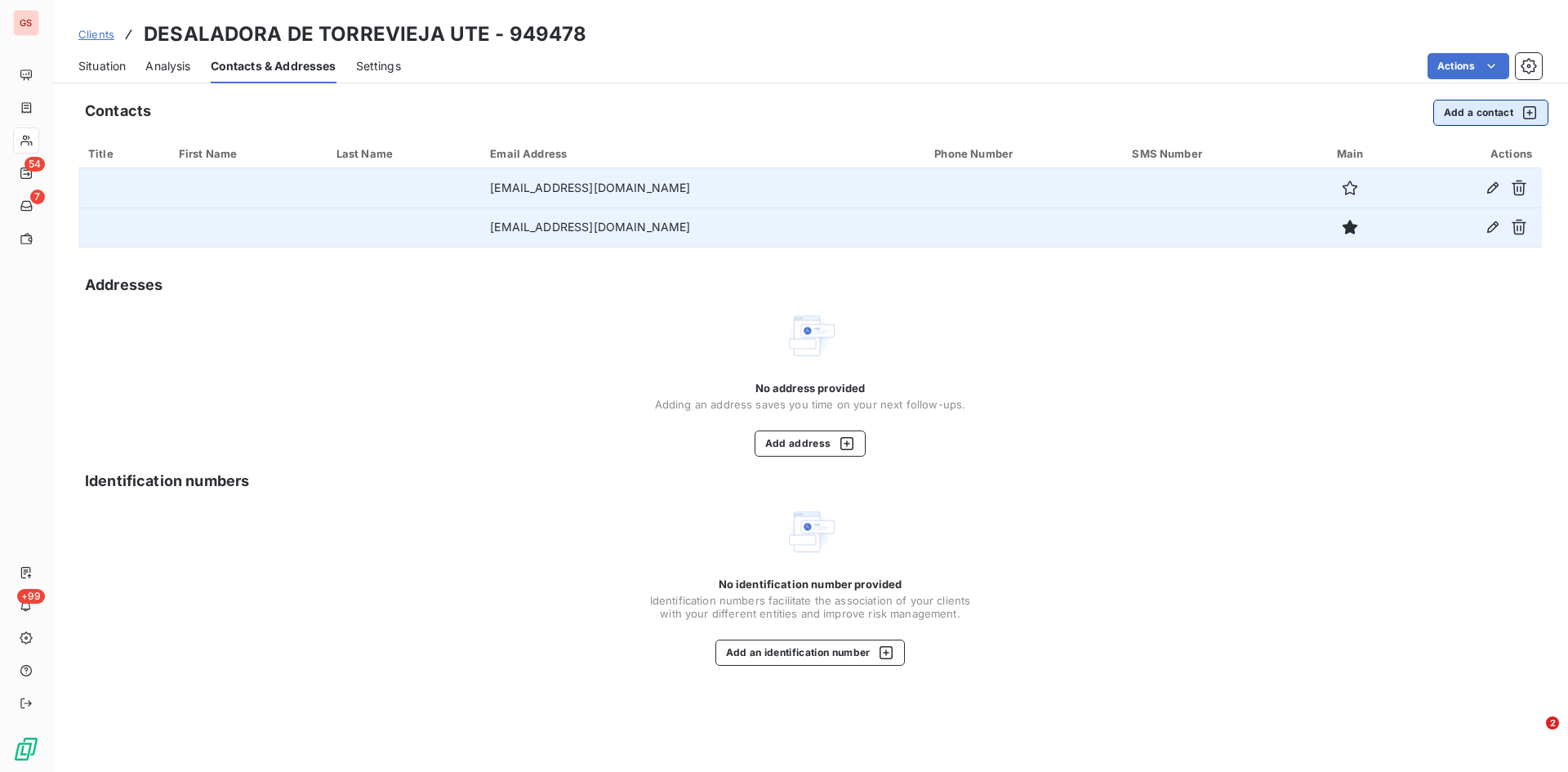
click at [1488, 111] on button "Add a contact" at bounding box center [1491, 112] width 115 height 26
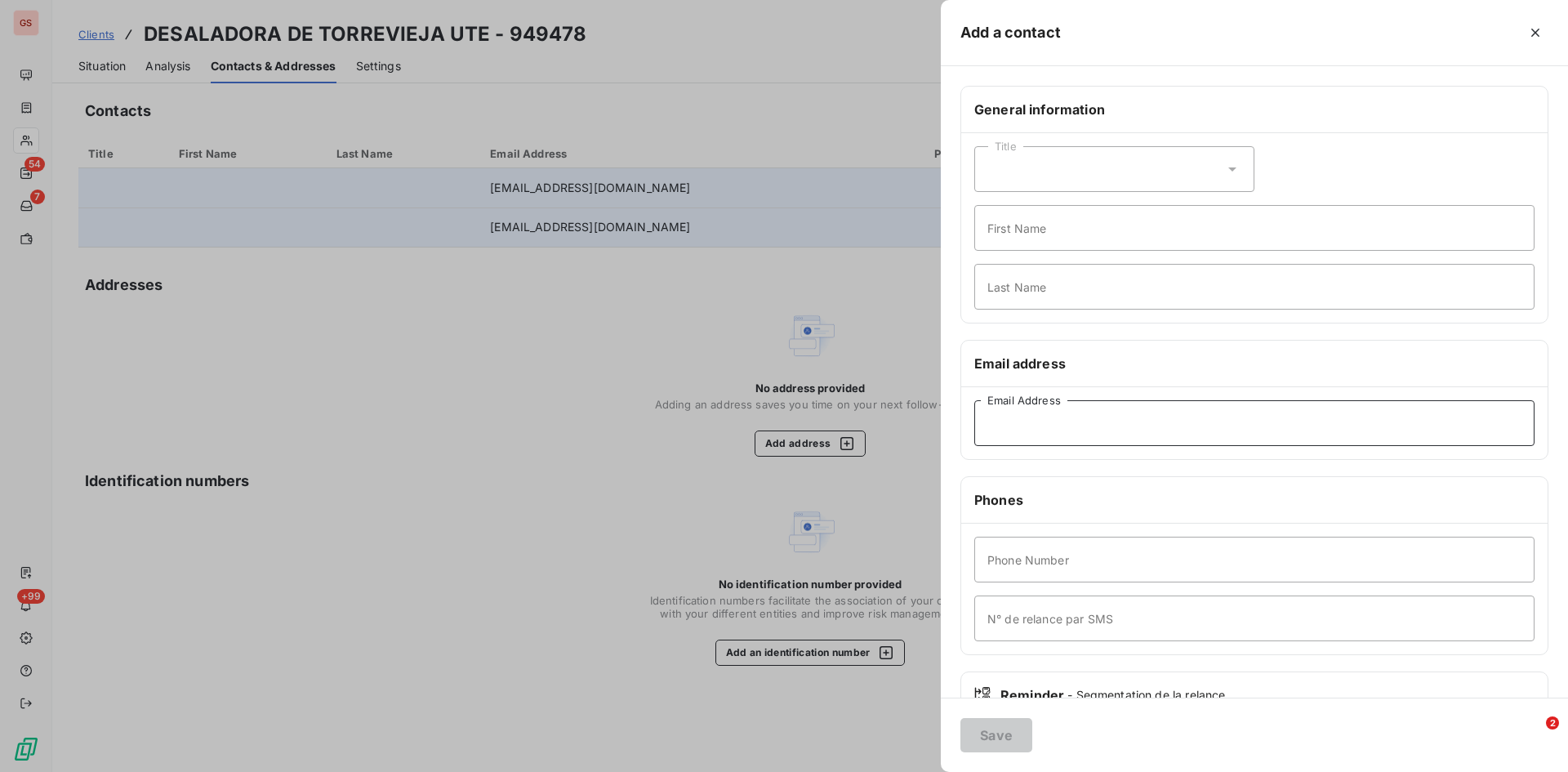
click at [1109, 439] on input "Email Address" at bounding box center [1254, 423] width 560 height 46
paste input "carlos.marin@ferrovial.com"
type input "carlos.marin@ferrovial.com"
click at [1013, 726] on button "Save" at bounding box center [996, 736] width 72 height 35
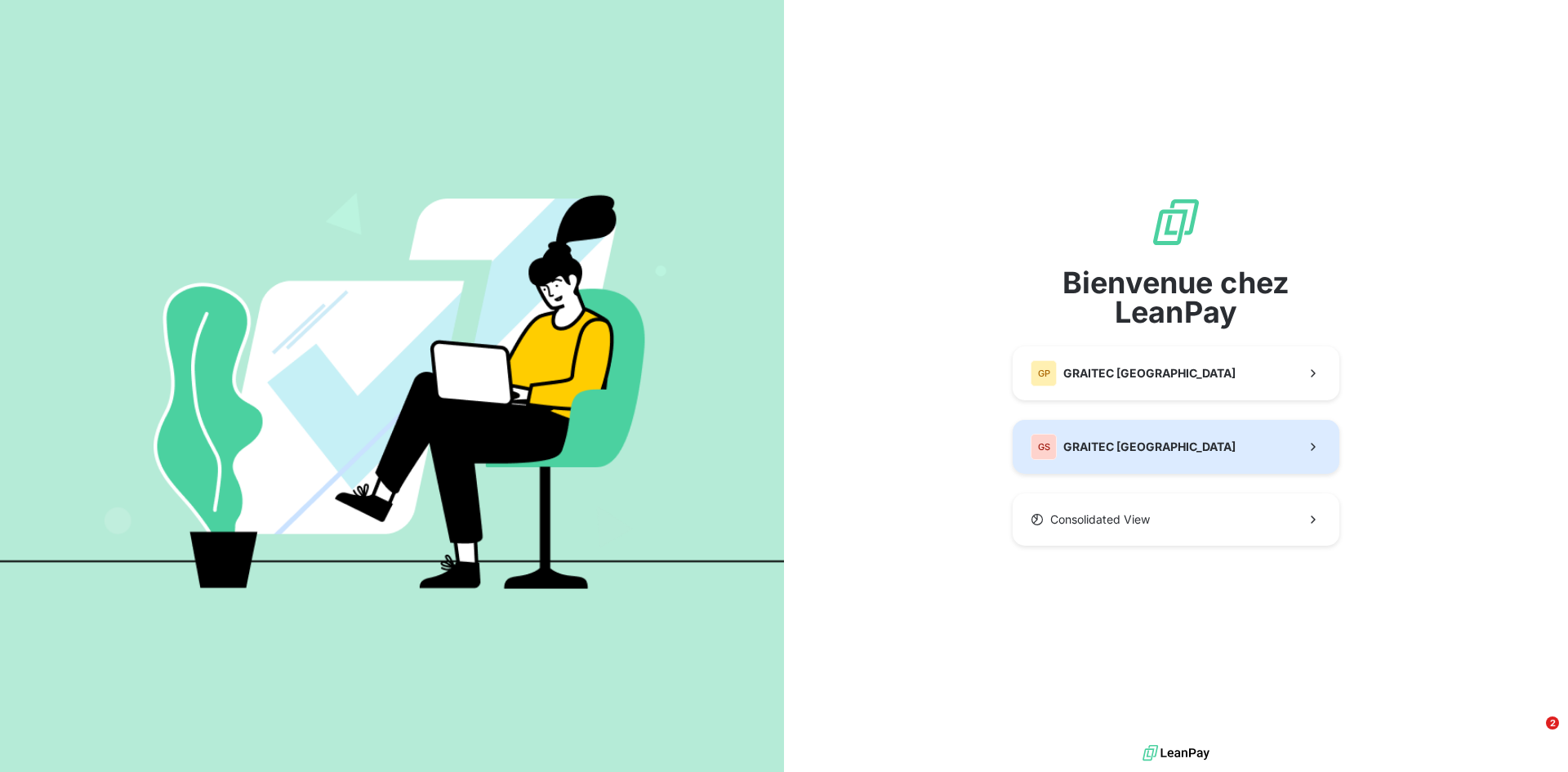
click at [1102, 448] on span "GRAITEC [GEOGRAPHIC_DATA]" at bounding box center [1149, 447] width 172 height 16
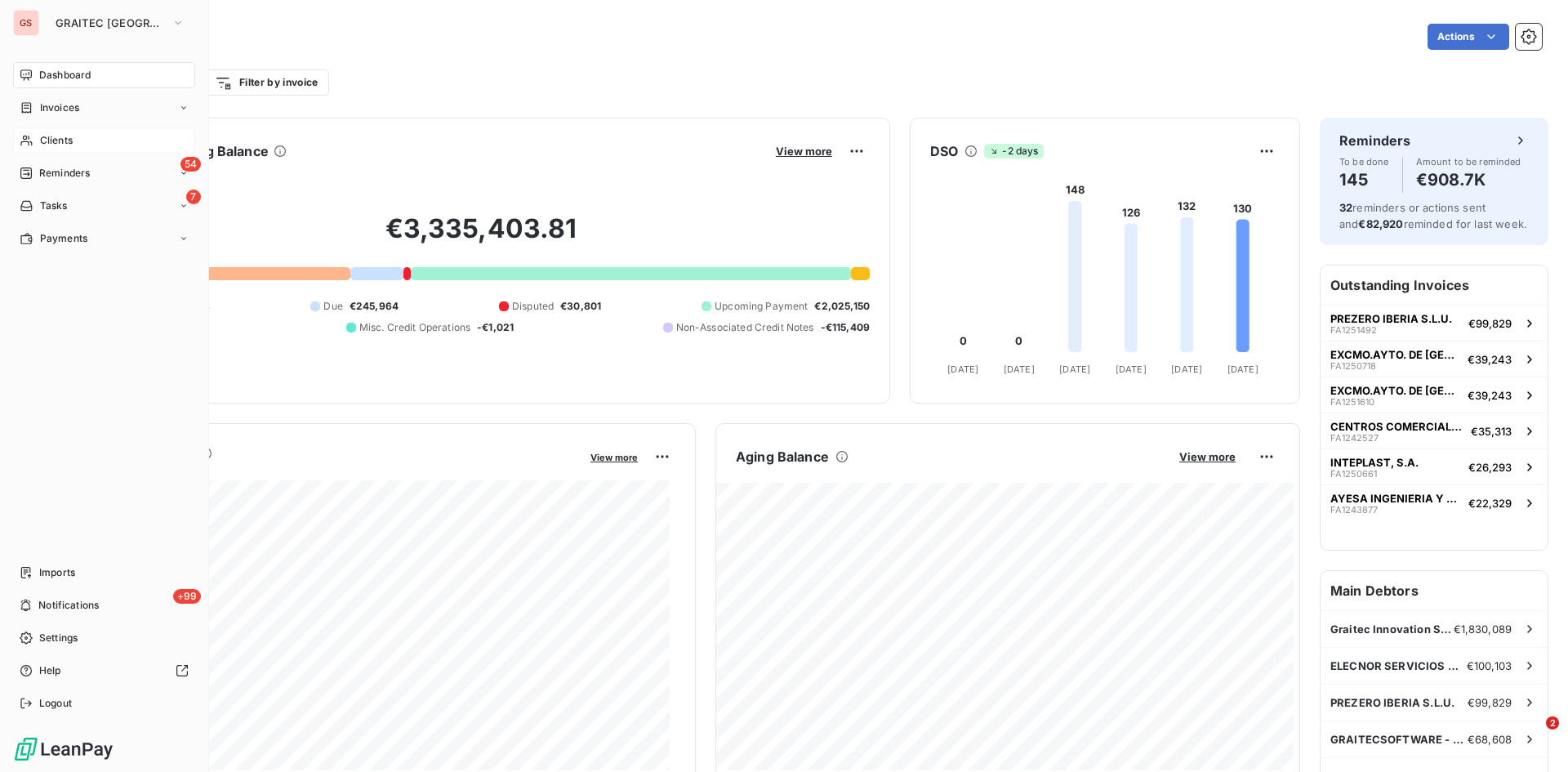
click at [70, 144] on span "Clients" at bounding box center [56, 140] width 33 height 15
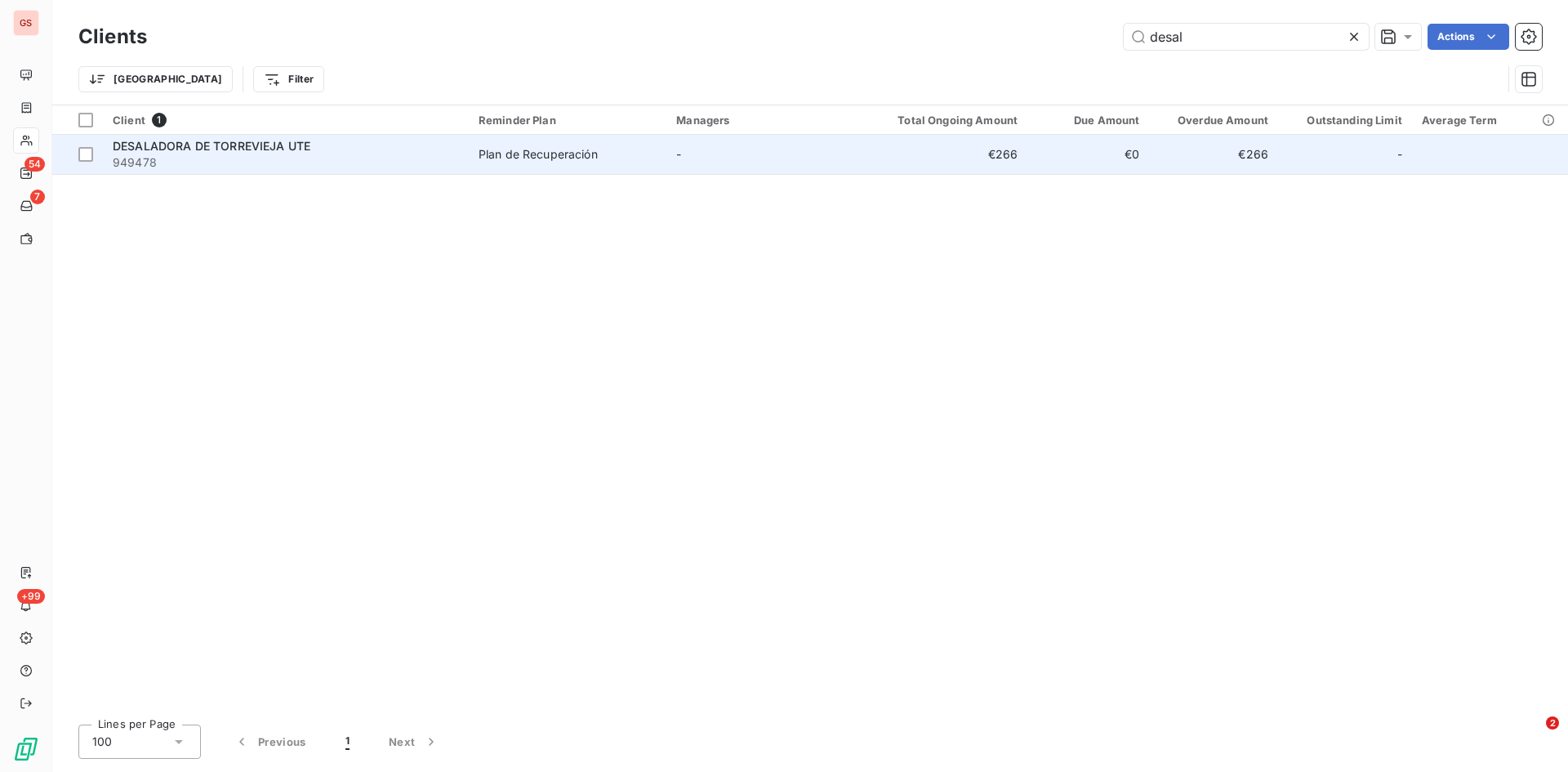
type input "desal"
click at [145, 150] on span "DESALADORA DE TORREVIEJA UTE" at bounding box center [211, 146] width 198 height 14
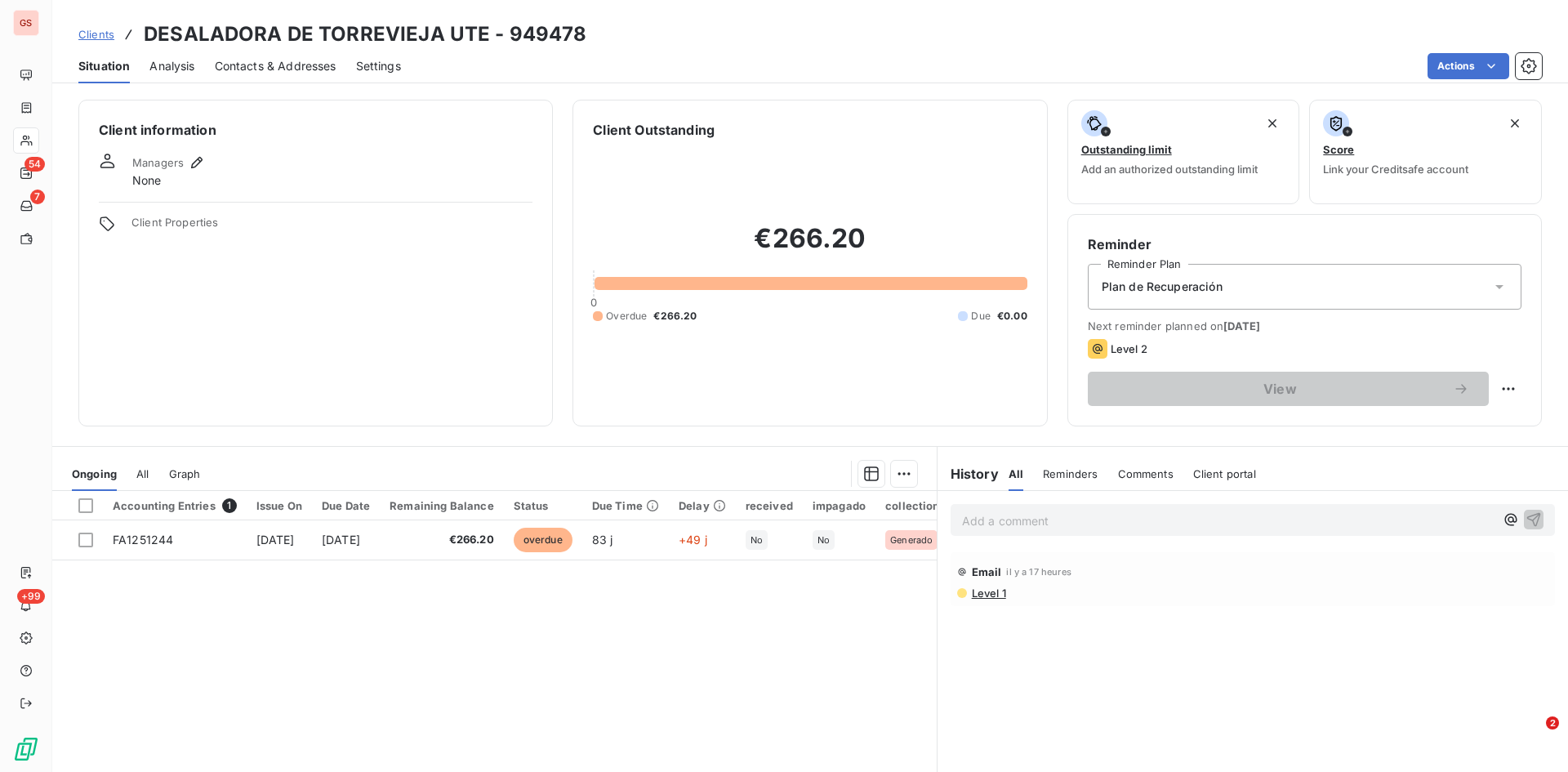
click at [989, 512] on p "Add a comment ﻿" at bounding box center [1228, 521] width 533 height 20
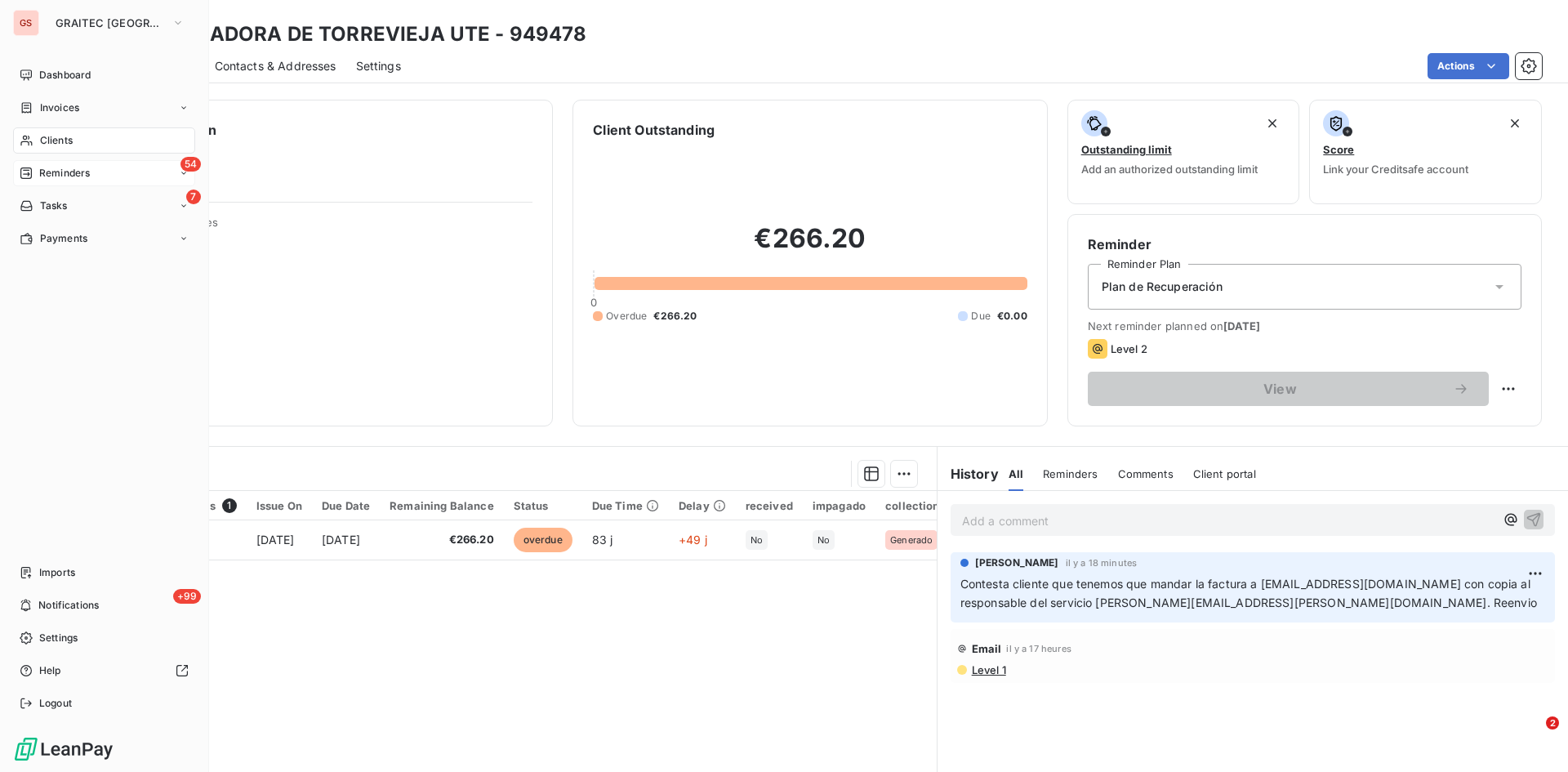
click at [58, 178] on span "Reminders" at bounding box center [65, 173] width 51 height 15
click at [78, 170] on span "Reminders" at bounding box center [65, 173] width 51 height 15
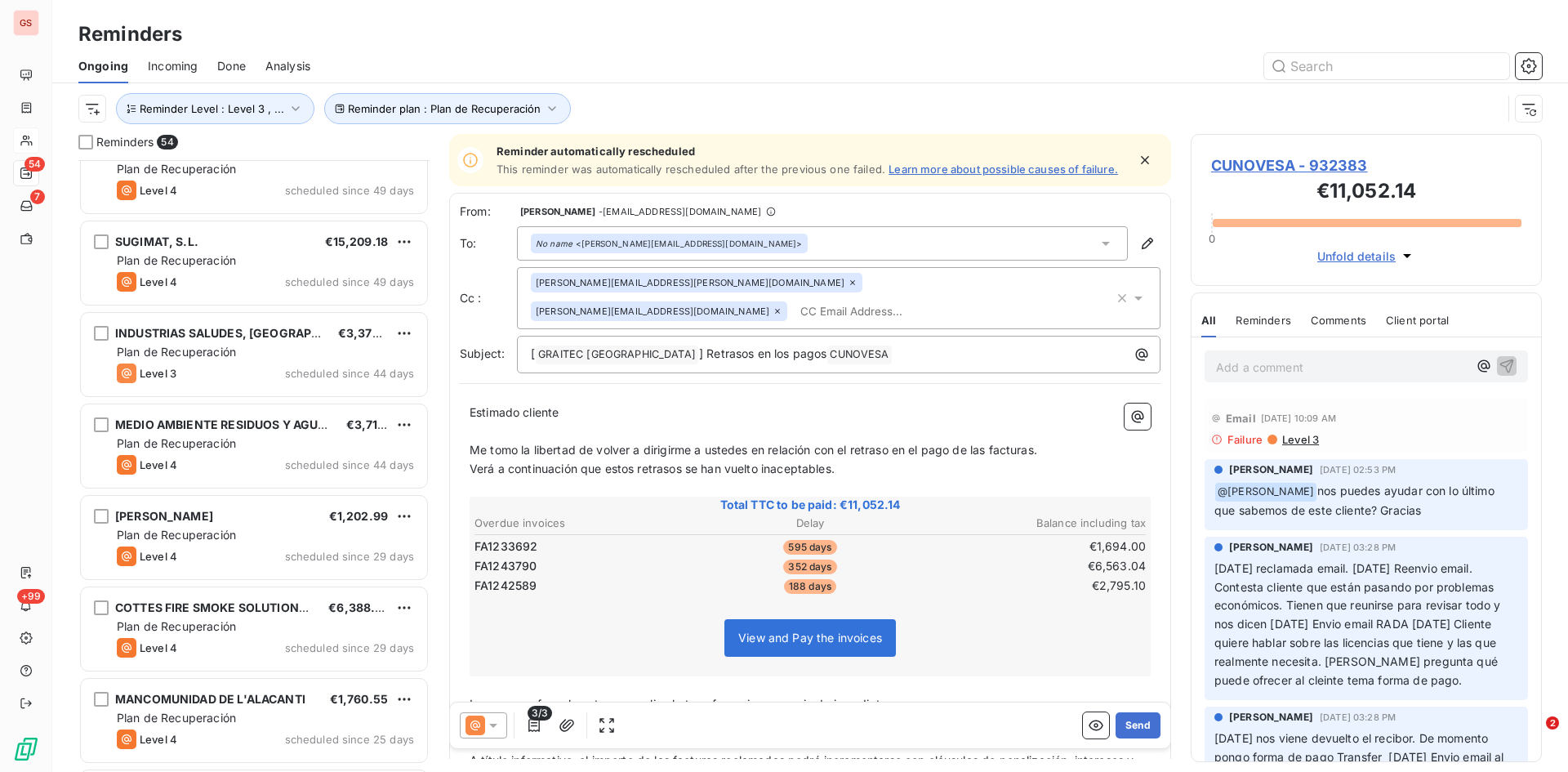
scroll to position [573, 0]
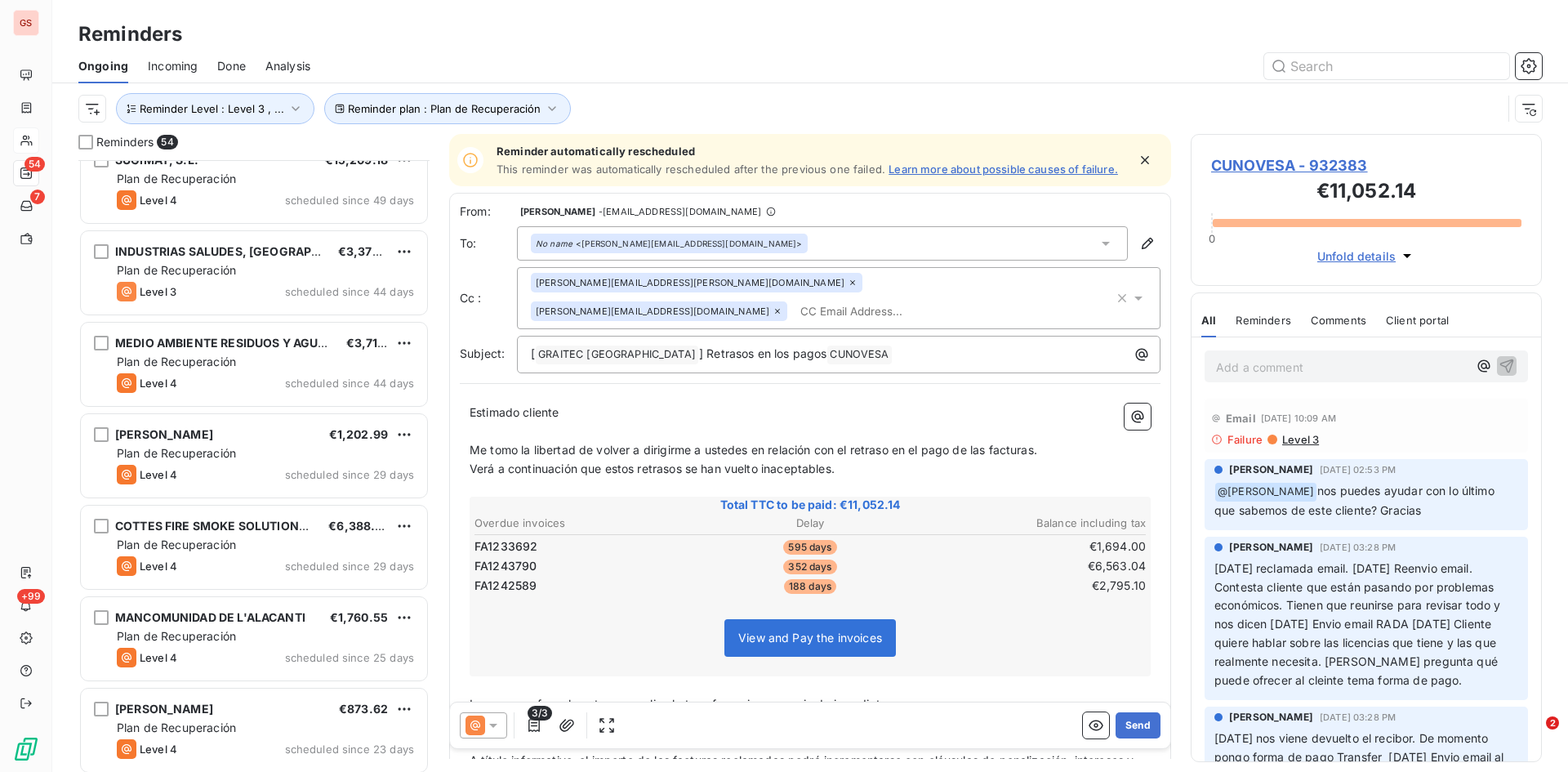
click at [271, 244] on div "INDUSTRIAS SALUDES, SA €3,375.46" at bounding box center [265, 251] width 298 height 15
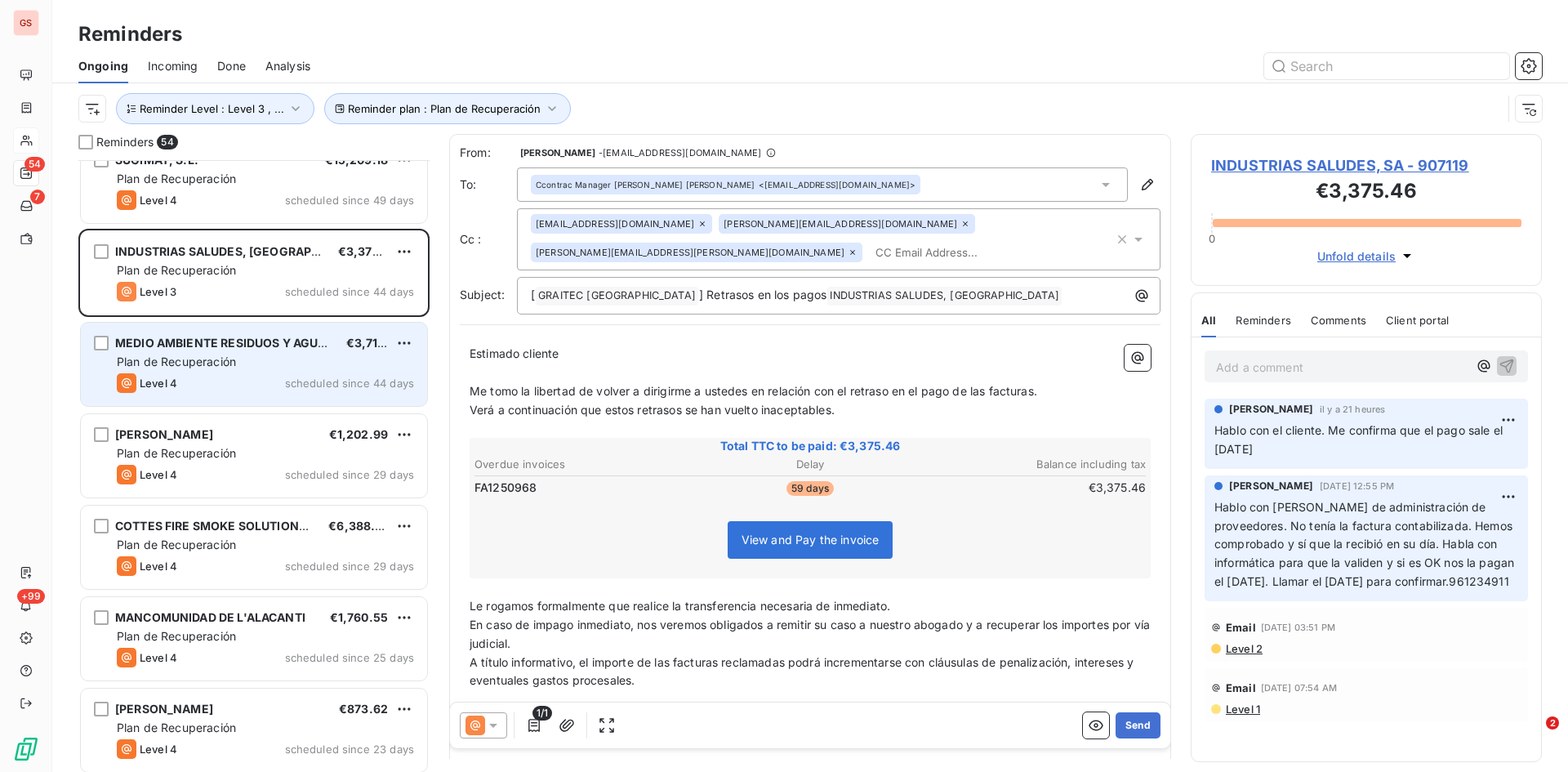
click at [248, 354] on div "Plan de Recuperación" at bounding box center [265, 361] width 298 height 16
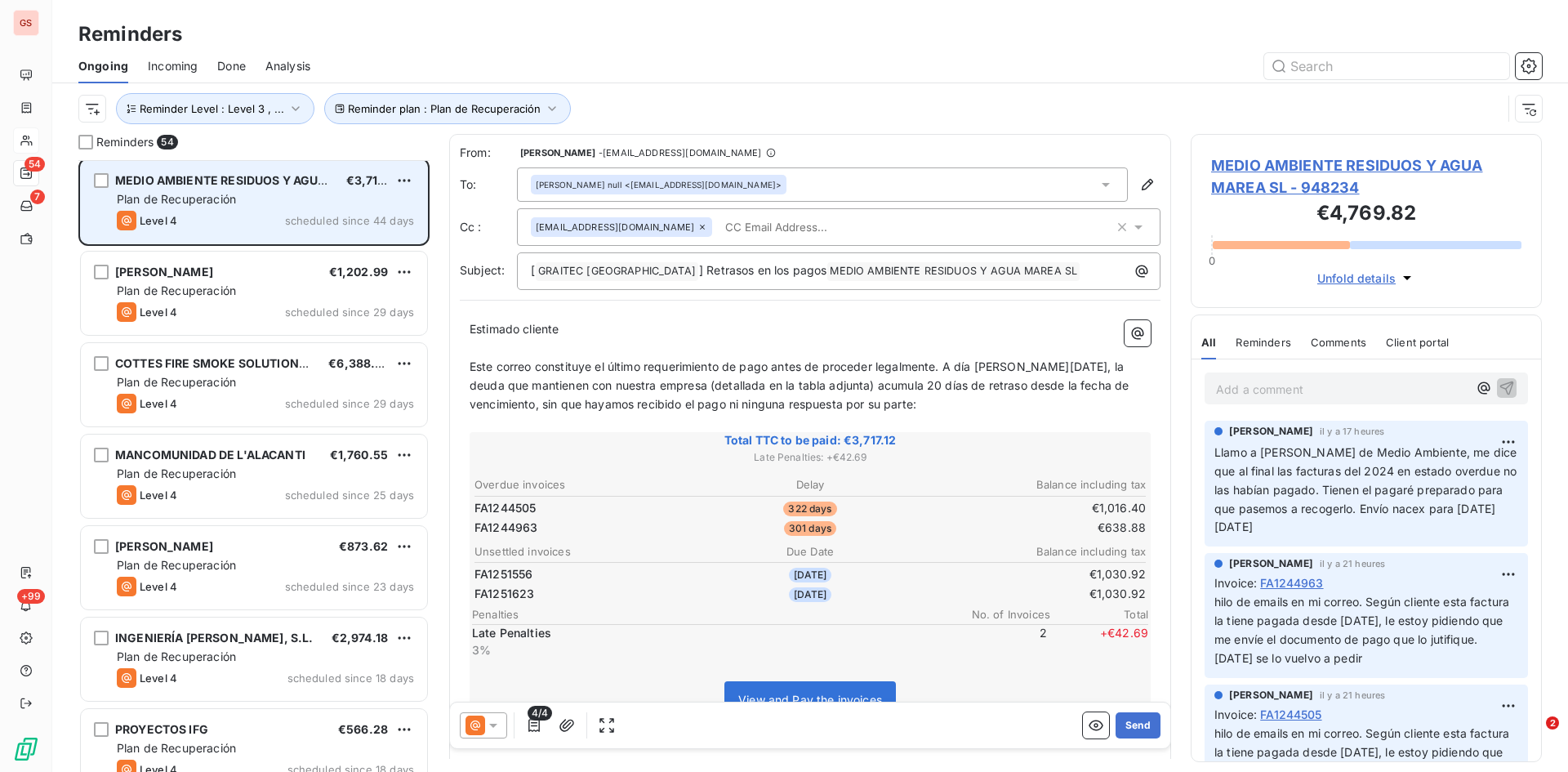
scroll to position [736, 0]
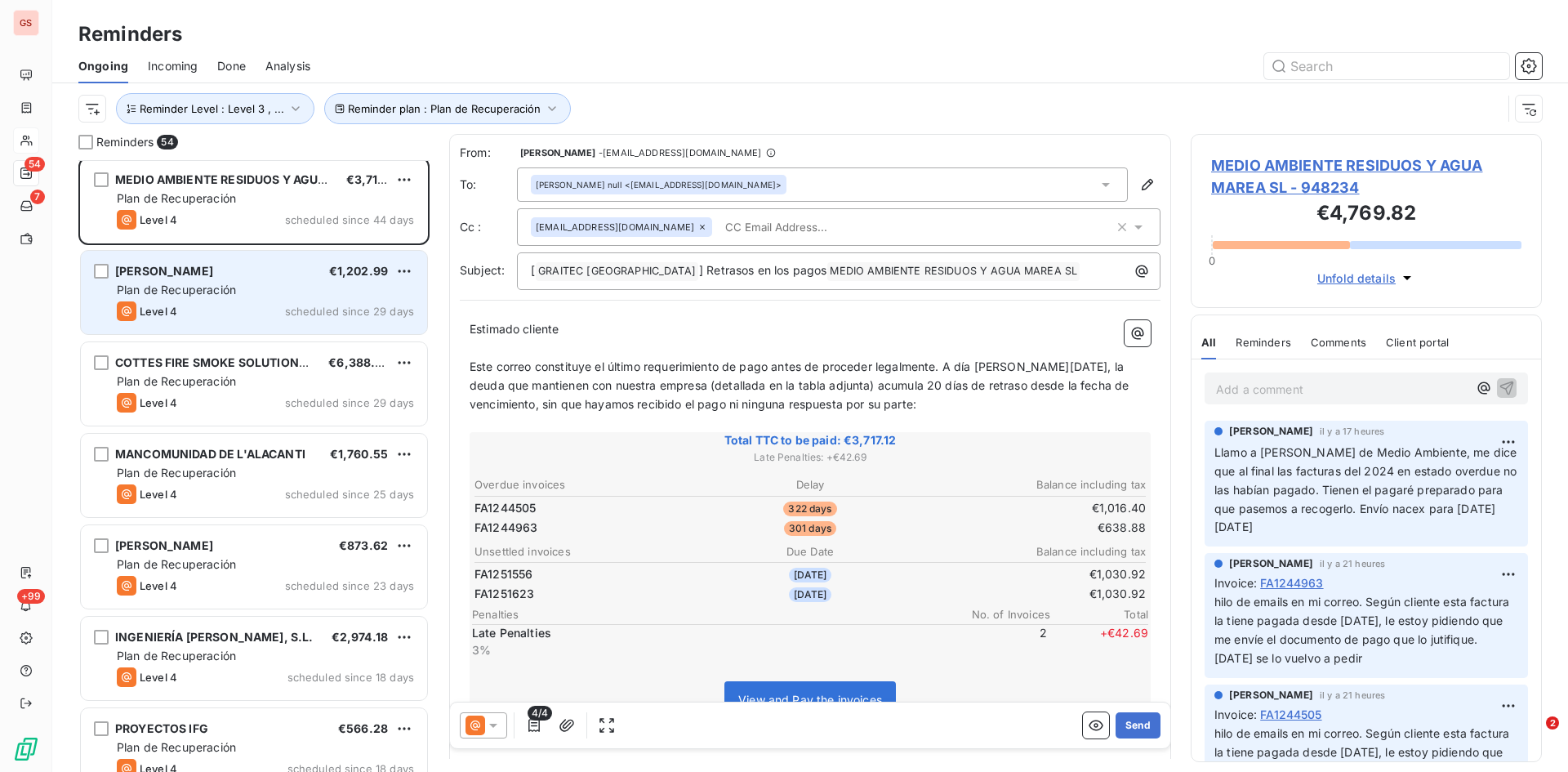
click at [250, 281] on div "[PERSON_NAME] €1,202.99 Plan de Recuperación Level 4 scheduled since 29 days" at bounding box center [254, 292] width 346 height 84
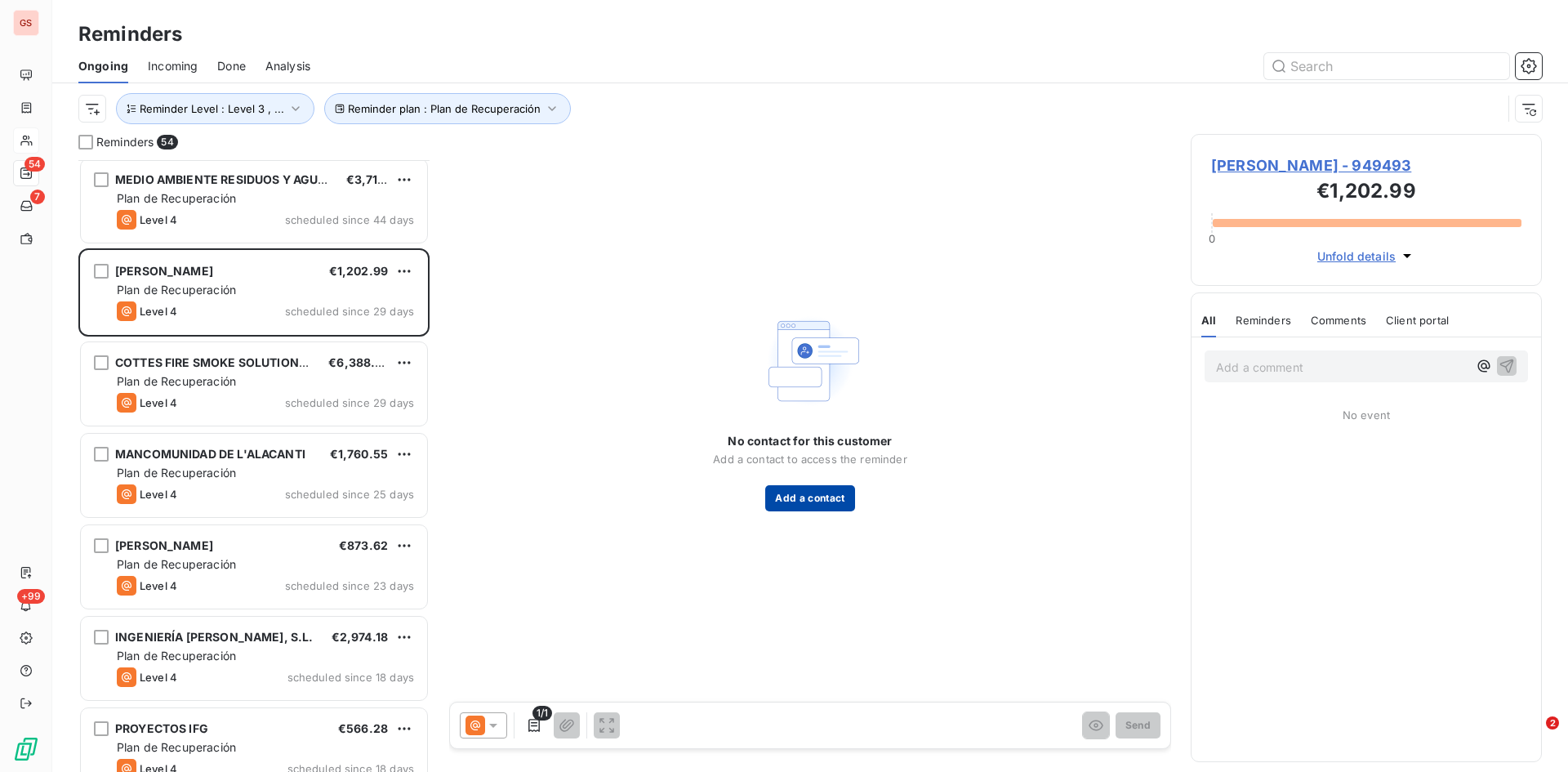
click at [817, 507] on button "Add a contact" at bounding box center [810, 498] width 89 height 26
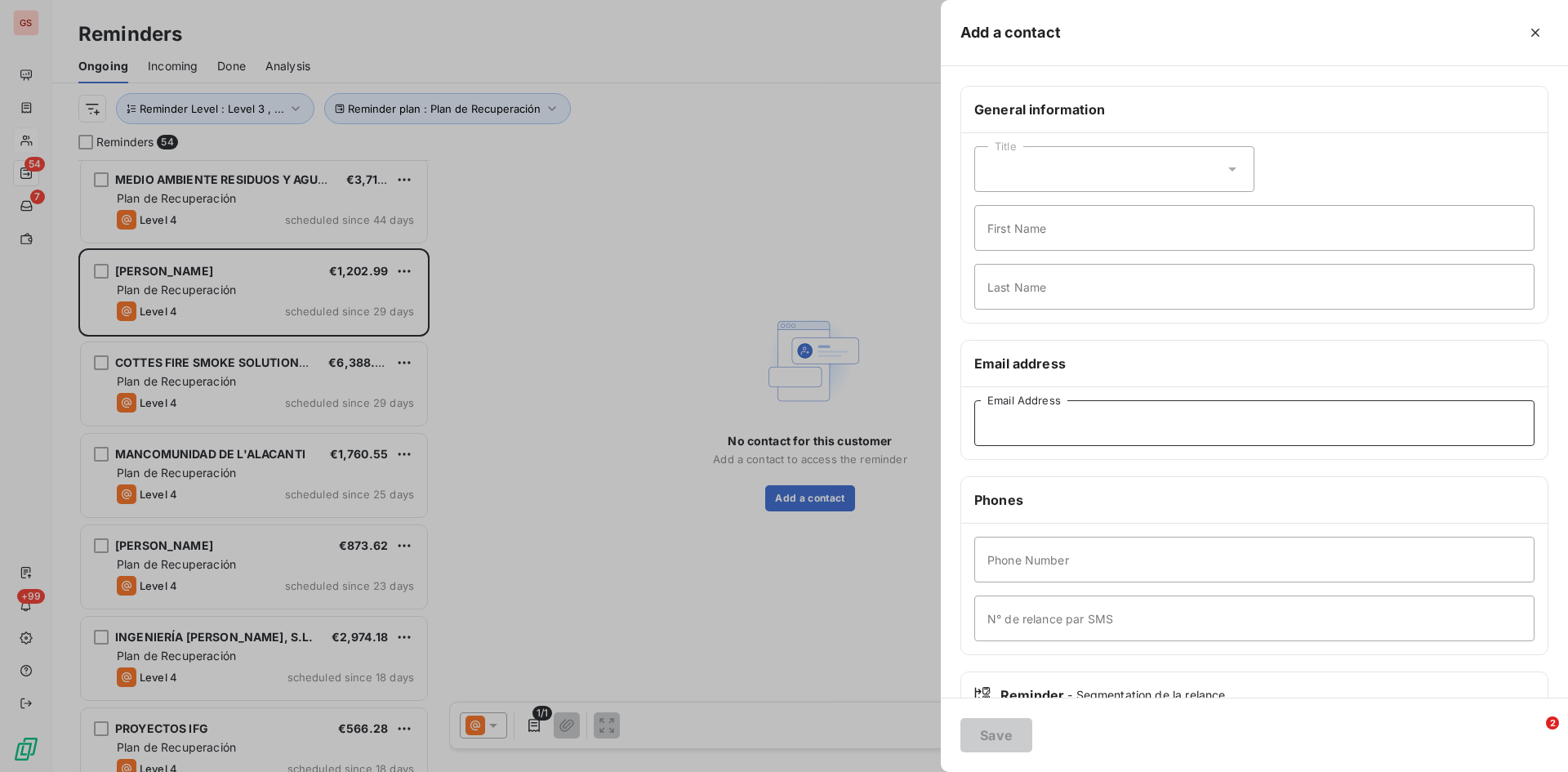
click at [1035, 423] on input "Email Address" at bounding box center [1254, 423] width 560 height 46
paste input "[EMAIL_ADDRESS][DOMAIN_NAME]"
type input "[EMAIL_ADDRESS][DOMAIN_NAME]"
drag, startPoint x: 991, startPoint y: 718, endPoint x: 989, endPoint y: 727, distance: 9.2
click at [991, 718] on button "Save" at bounding box center [996, 736] width 72 height 35
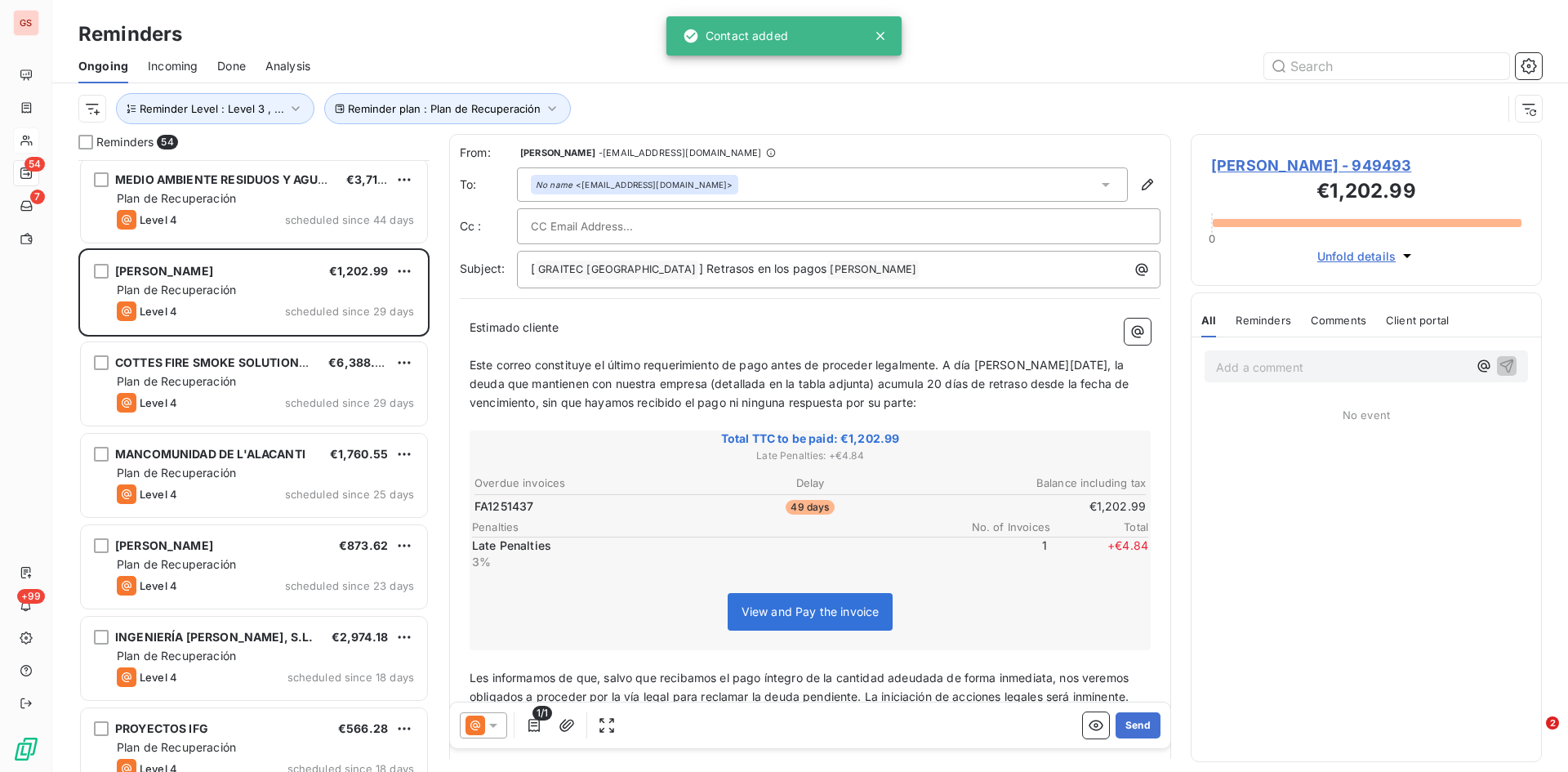
click at [497, 724] on icon at bounding box center [493, 726] width 8 height 4
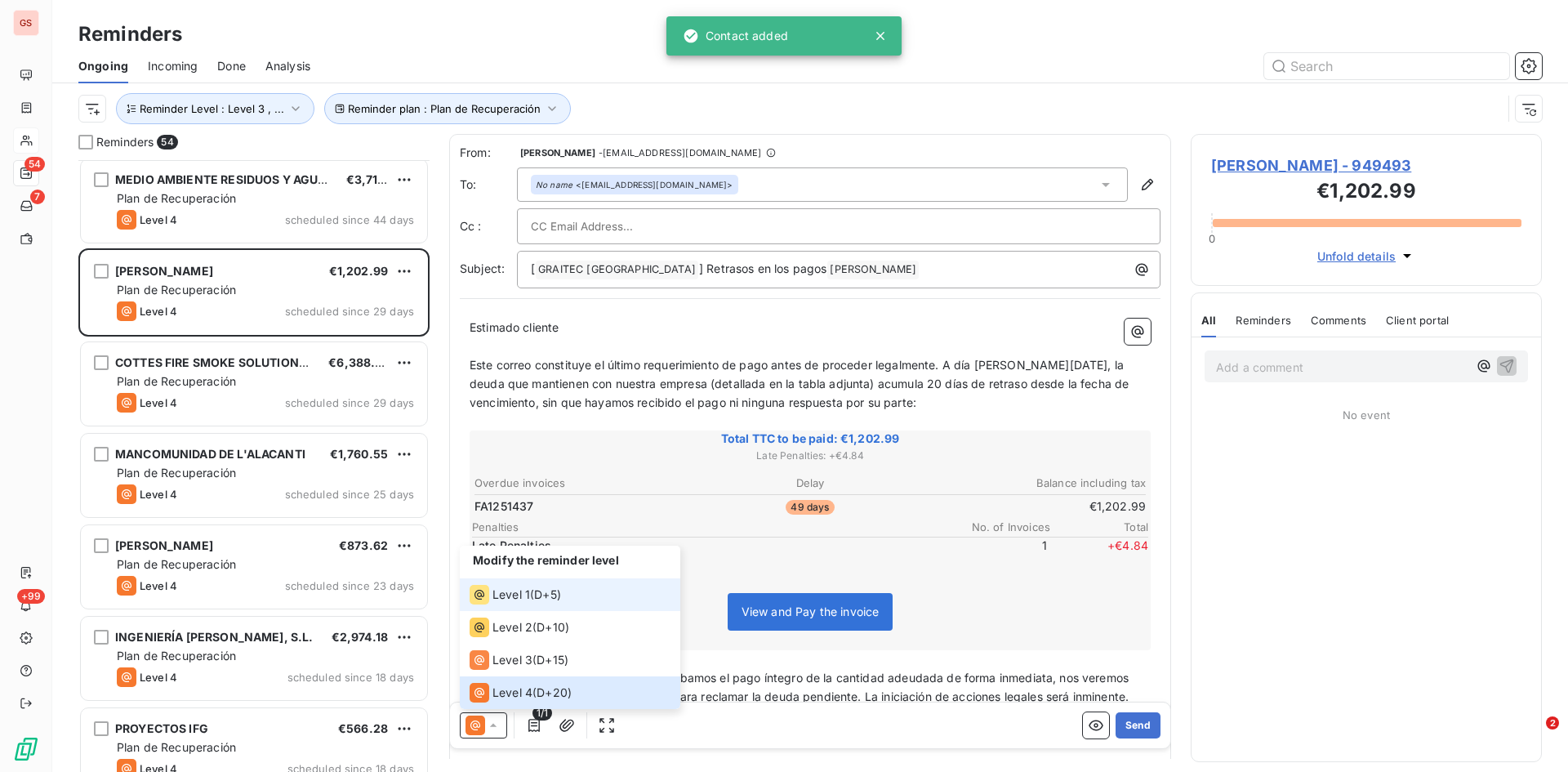
click at [516, 594] on span "Level 1" at bounding box center [511, 594] width 37 height 16
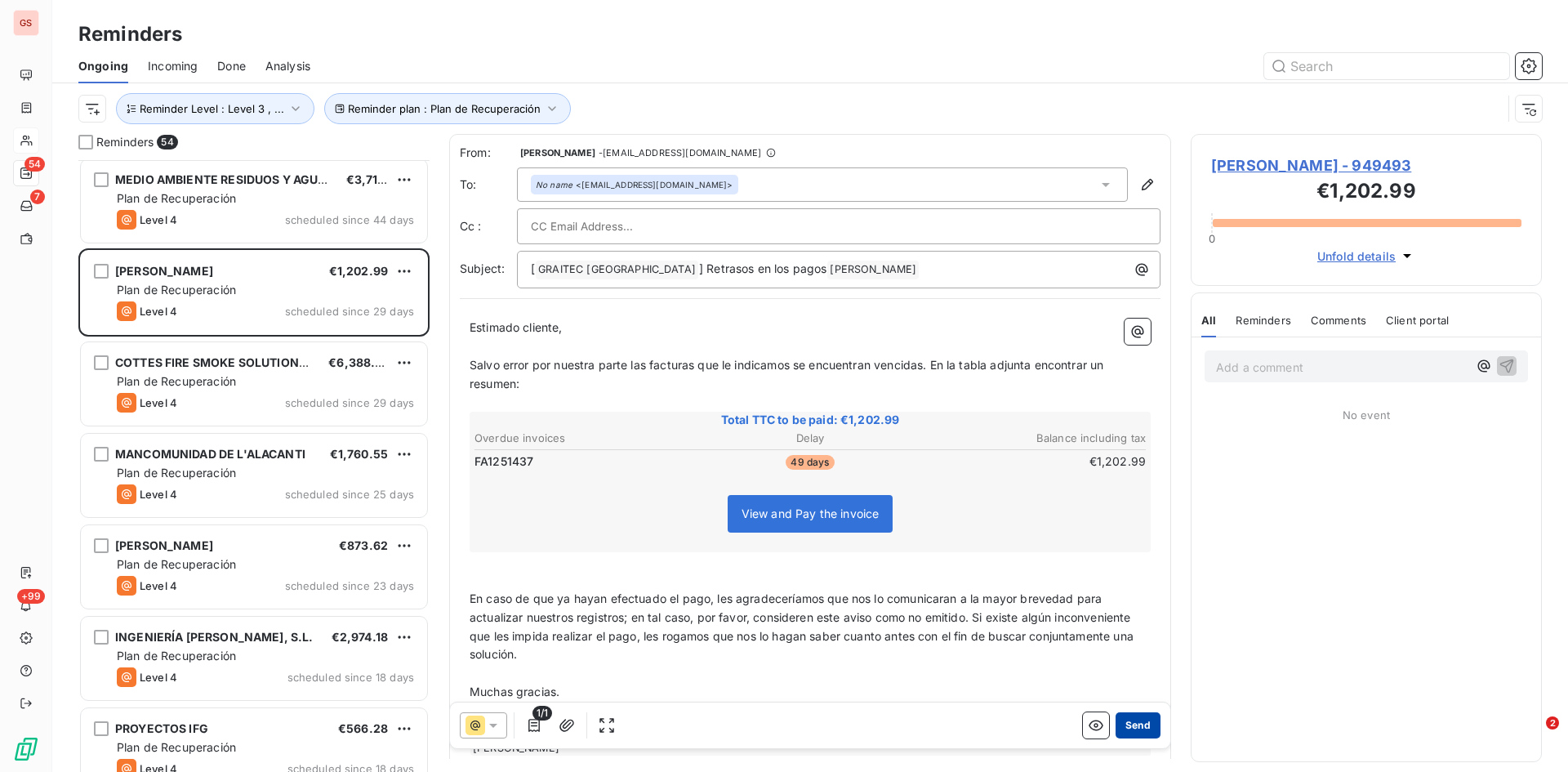
click at [1122, 728] on button "Send" at bounding box center [1137, 725] width 45 height 26
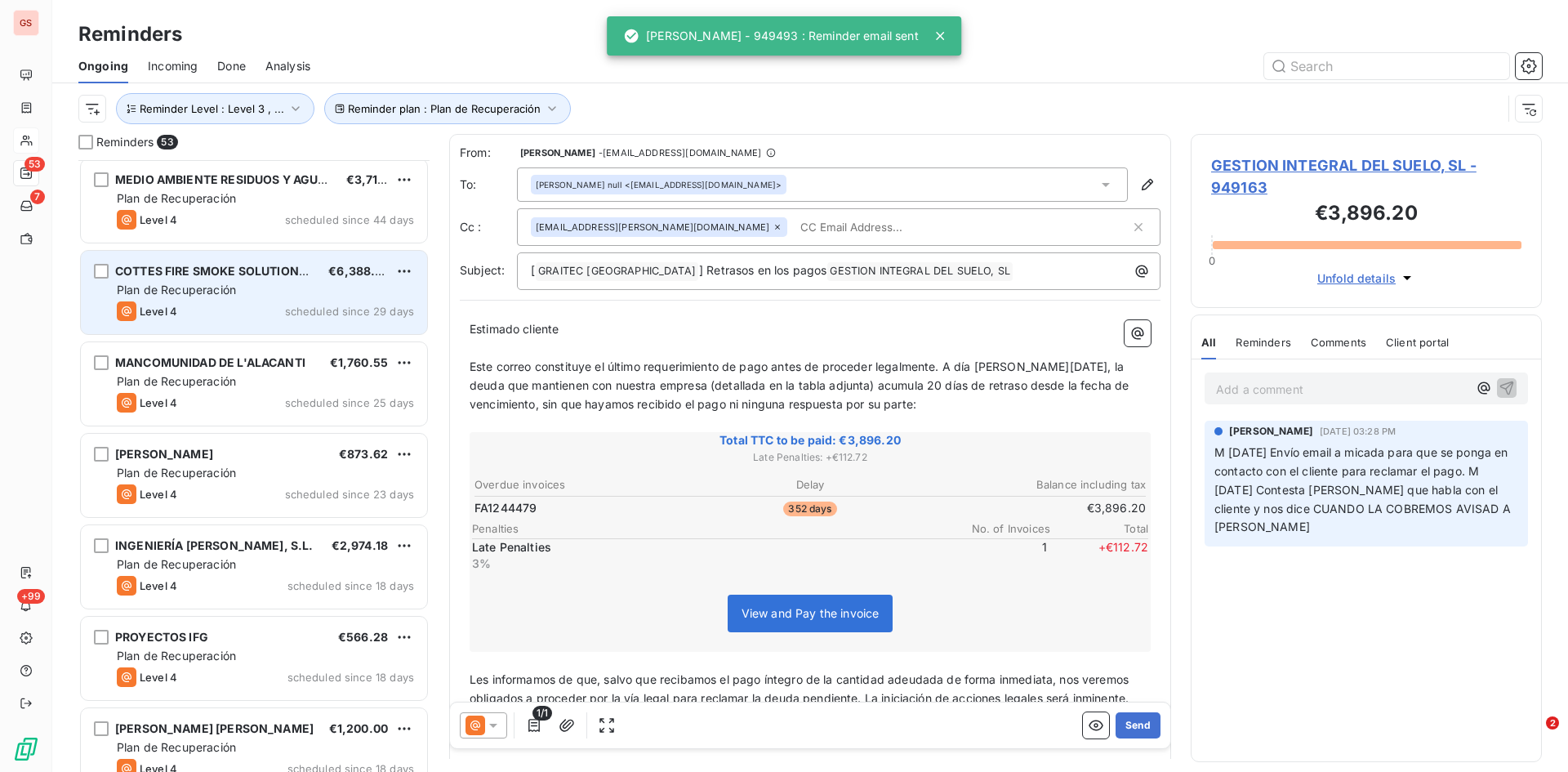
click at [239, 282] on div "Plan de Recuperación" at bounding box center [265, 290] width 298 height 16
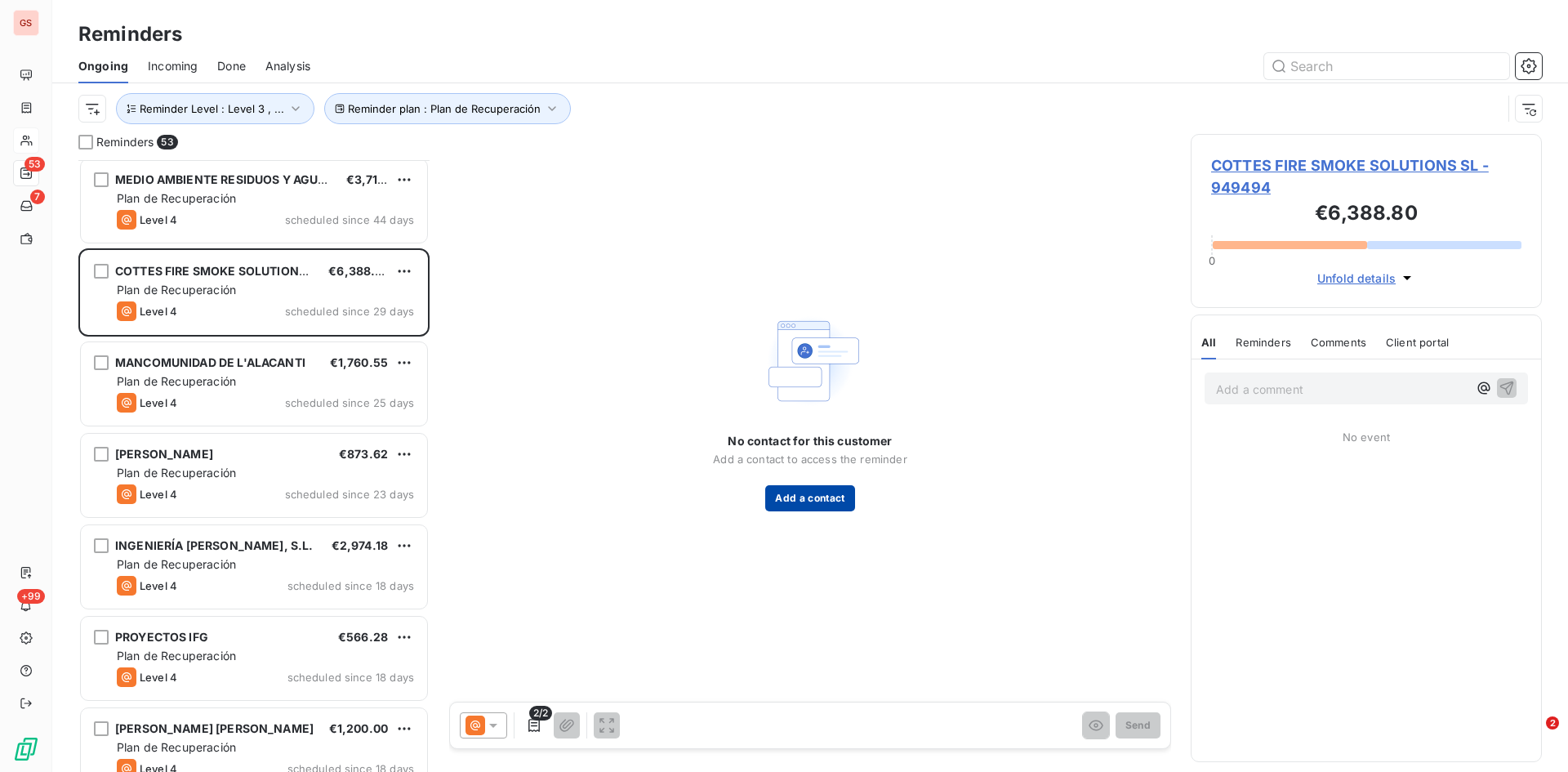
click at [812, 499] on button "Add a contact" at bounding box center [810, 498] width 89 height 26
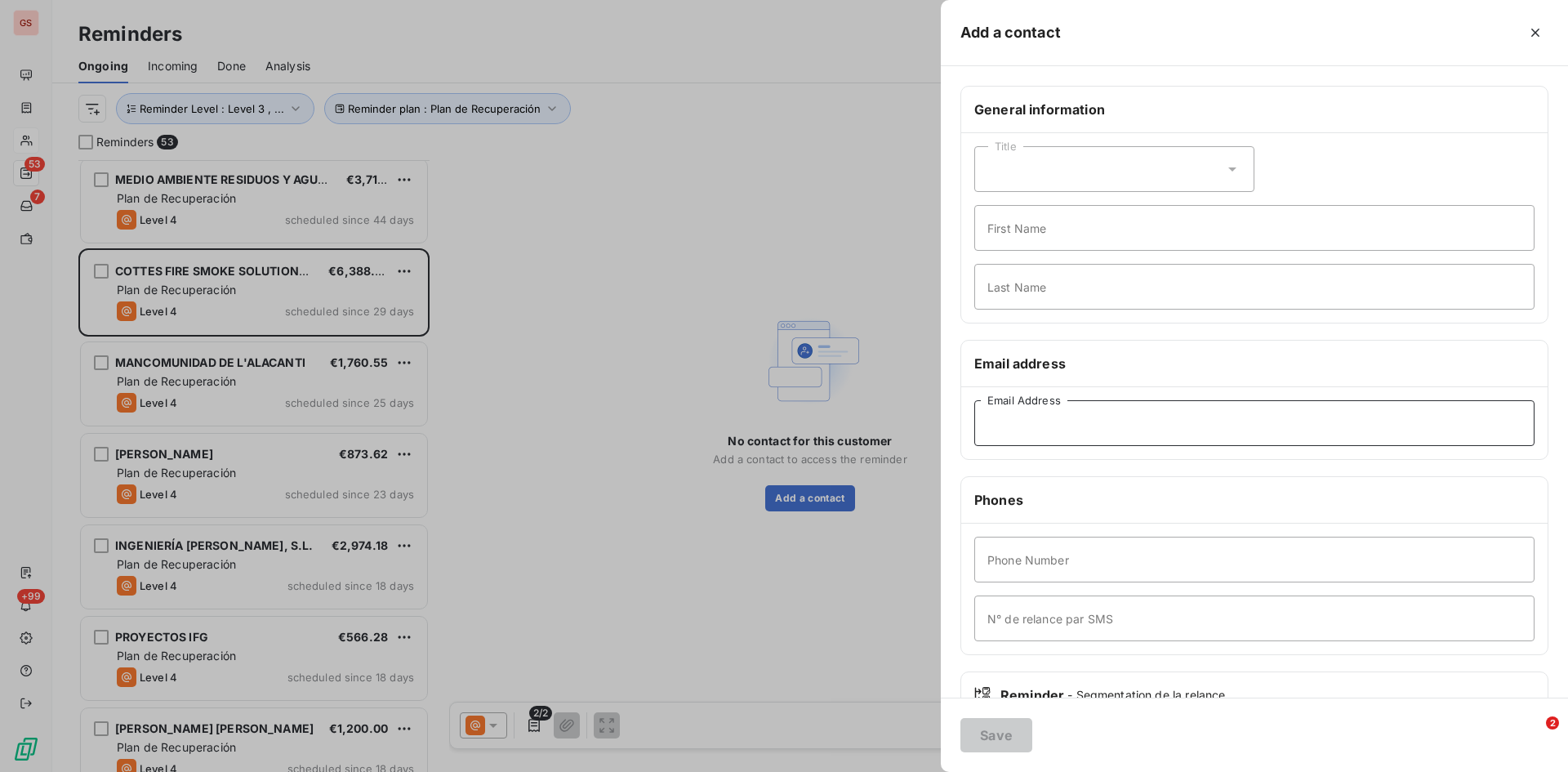
click at [1018, 420] on input "Email Address" at bounding box center [1254, 423] width 560 height 46
paste input "[EMAIL_ADDRESS][DOMAIN_NAME]"
type input "[EMAIL_ADDRESS][DOMAIN_NAME]"
drag, startPoint x: 1001, startPoint y: 731, endPoint x: 992, endPoint y: 733, distance: 9.2
click at [1001, 732] on button "Save" at bounding box center [996, 736] width 72 height 35
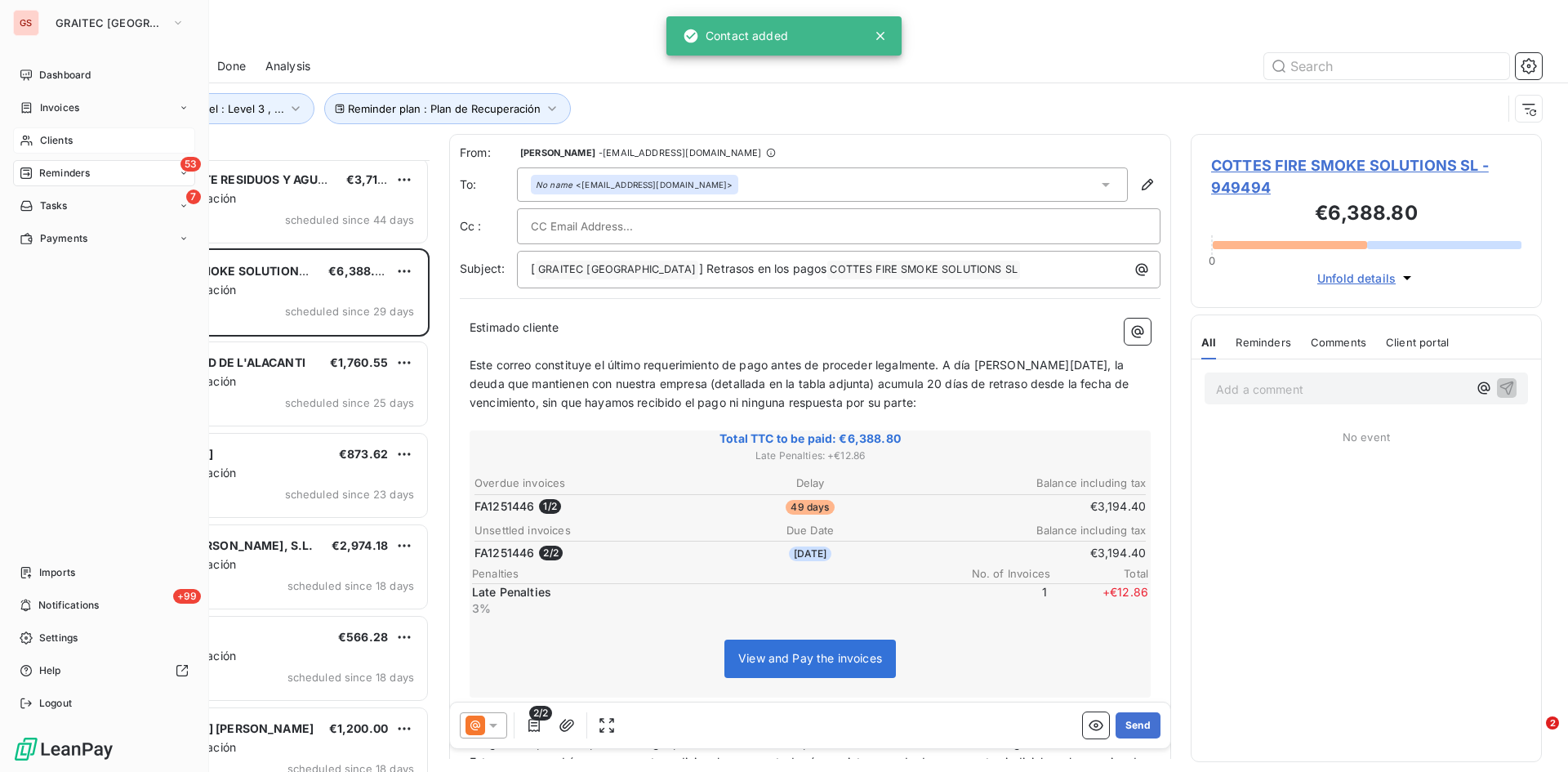
click at [56, 132] on div "Clients" at bounding box center [104, 140] width 182 height 26
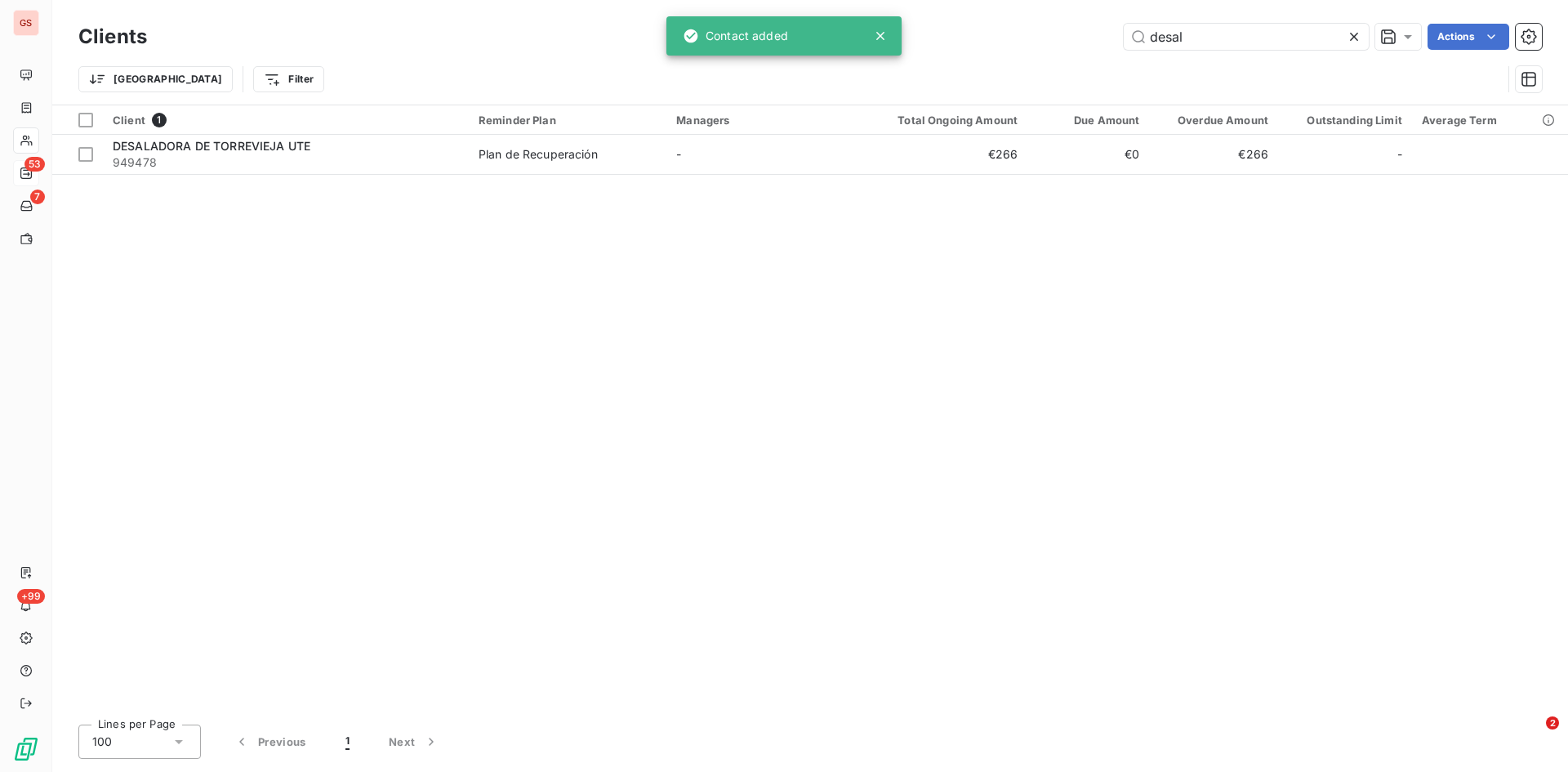
drag, startPoint x: 1234, startPoint y: 28, endPoint x: 974, endPoint y: 43, distance: 260.4
click at [974, 43] on div "desal Actions" at bounding box center [854, 36] width 1376 height 26
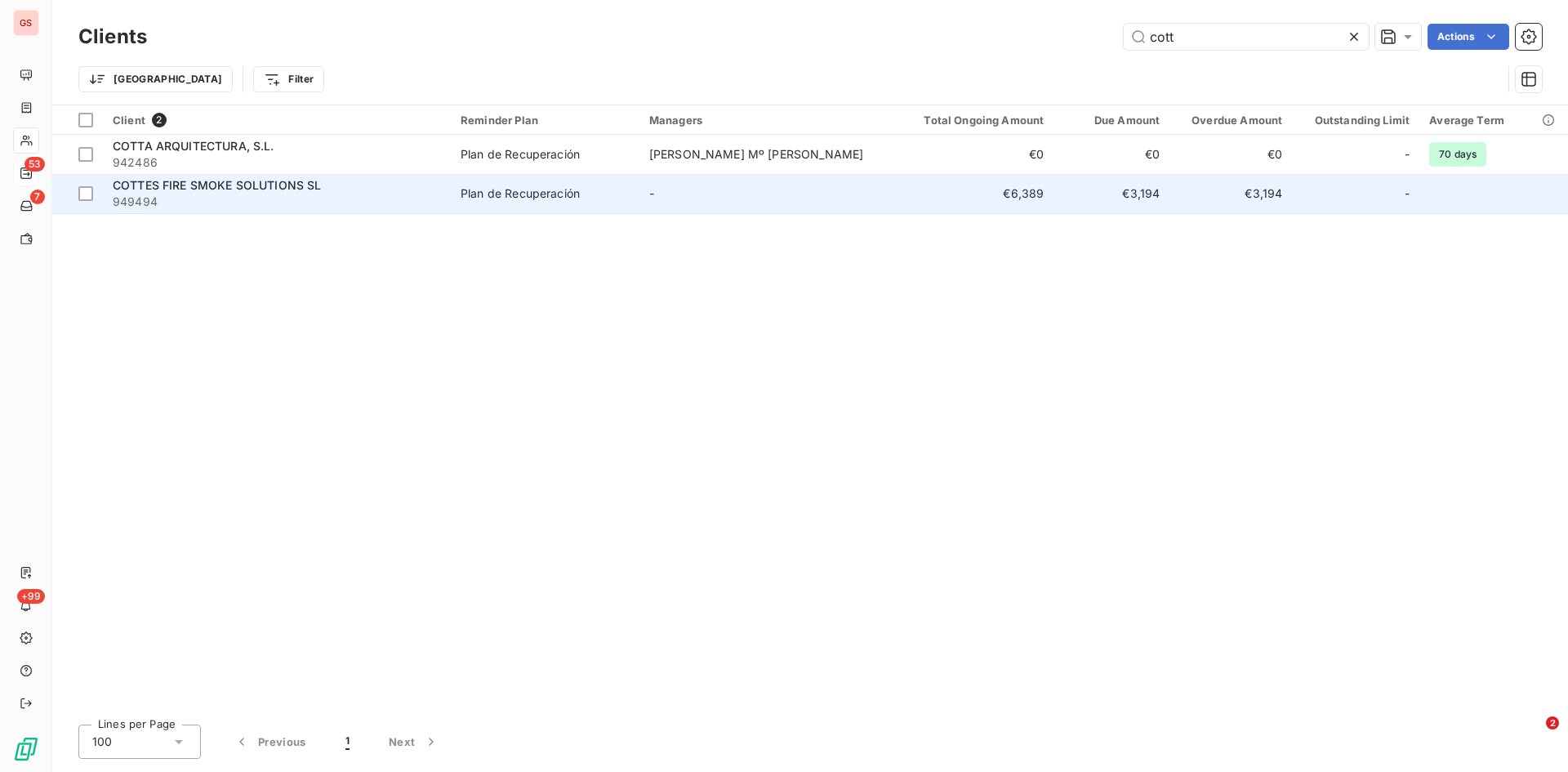
type input "cott"
click at [260, 192] on div "COTTES FIRE SMOKE SOLUTIONS SL" at bounding box center [277, 186] width 329 height 16
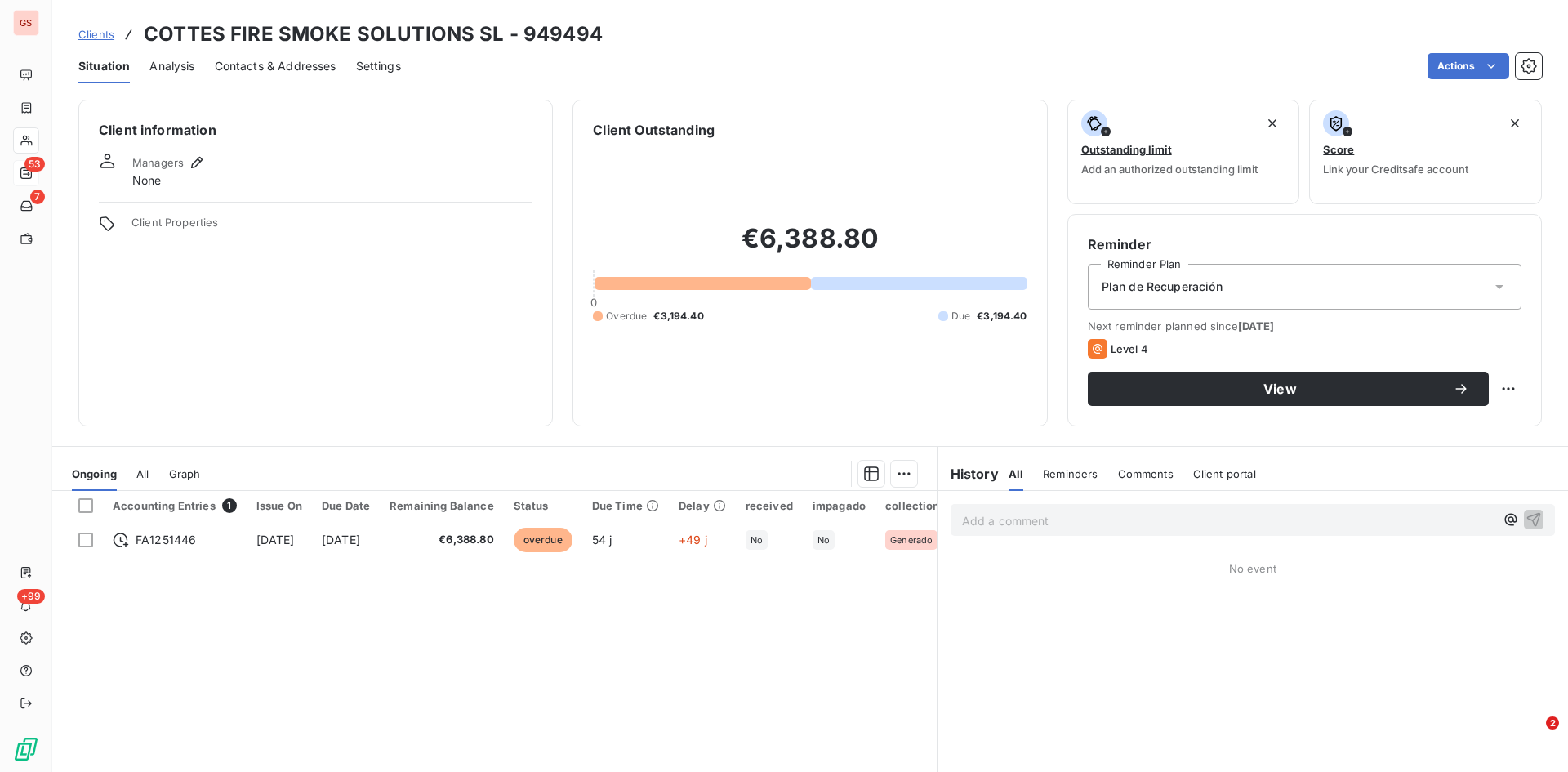
click at [287, 61] on span "Contacts & Addresses" at bounding box center [276, 66] width 122 height 16
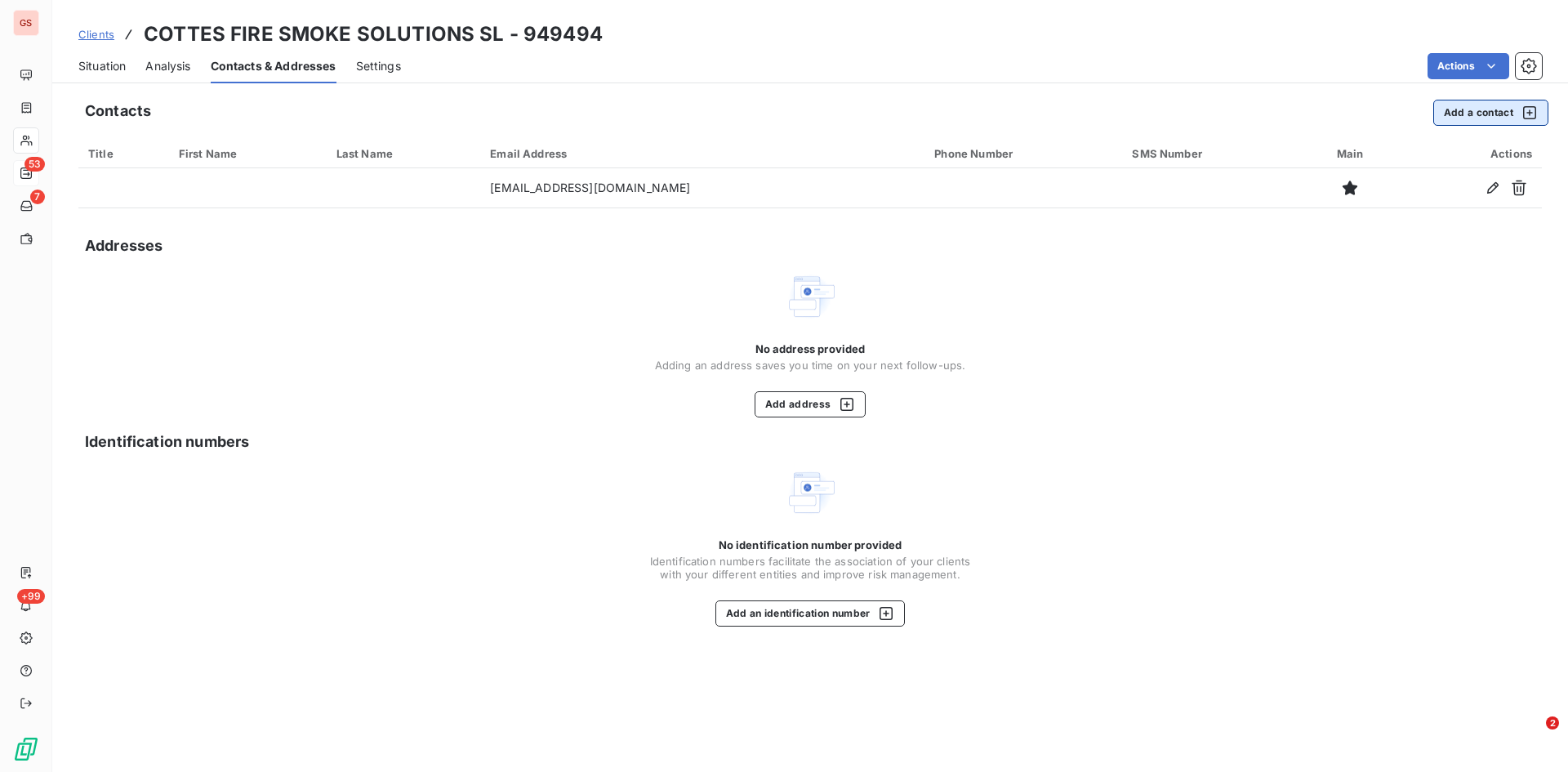
click at [1457, 114] on button "Add a contact" at bounding box center [1491, 112] width 115 height 26
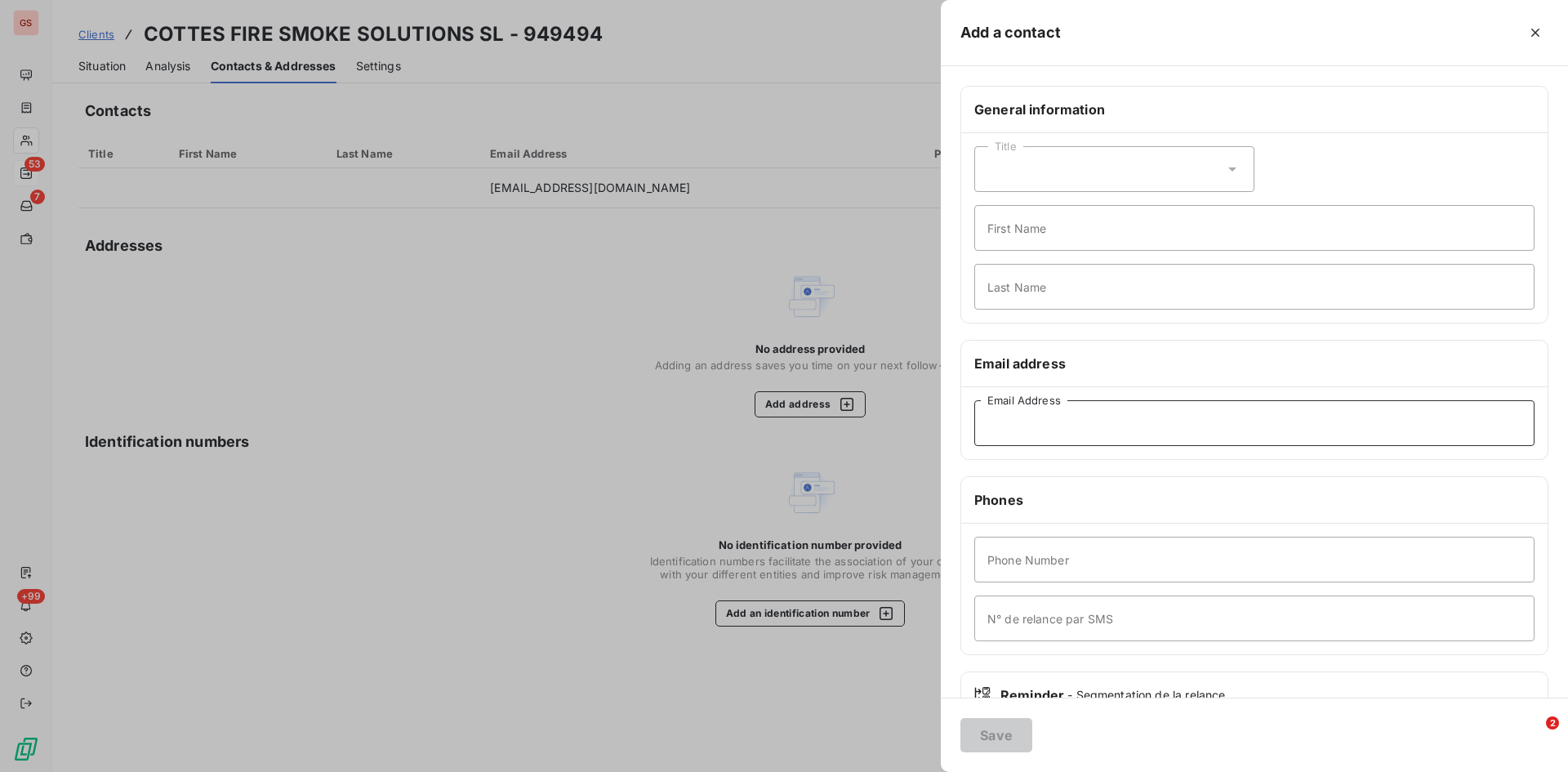
click at [1035, 424] on input "Email Address" at bounding box center [1254, 423] width 560 height 46
paste input "[EMAIL_ADDRESS][DOMAIN_NAME]"
type input "[EMAIL_ADDRESS][DOMAIN_NAME]"
click at [1019, 719] on button "Save" at bounding box center [996, 736] width 72 height 35
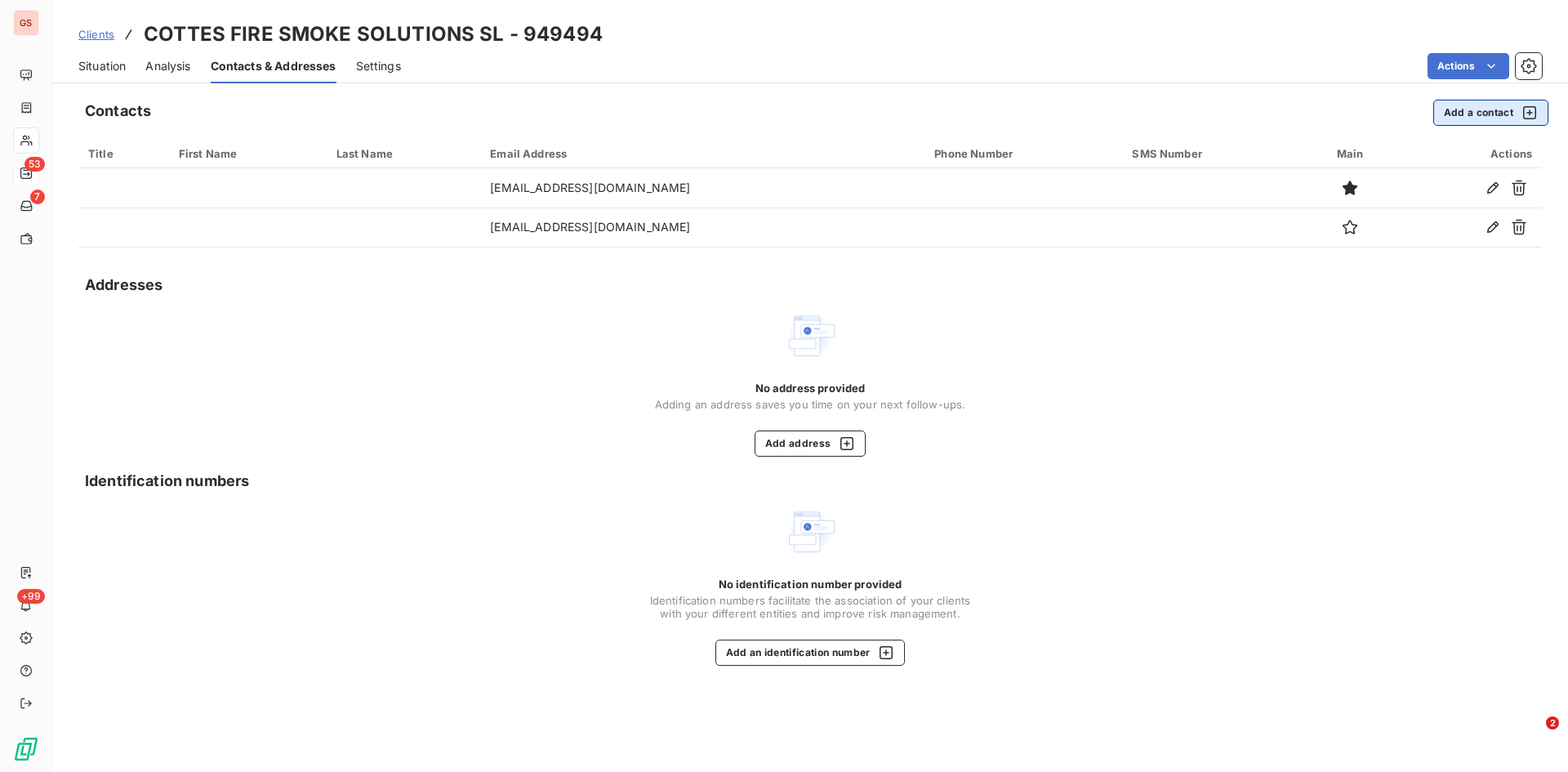
click at [1453, 103] on button "Add a contact" at bounding box center [1491, 112] width 115 height 26
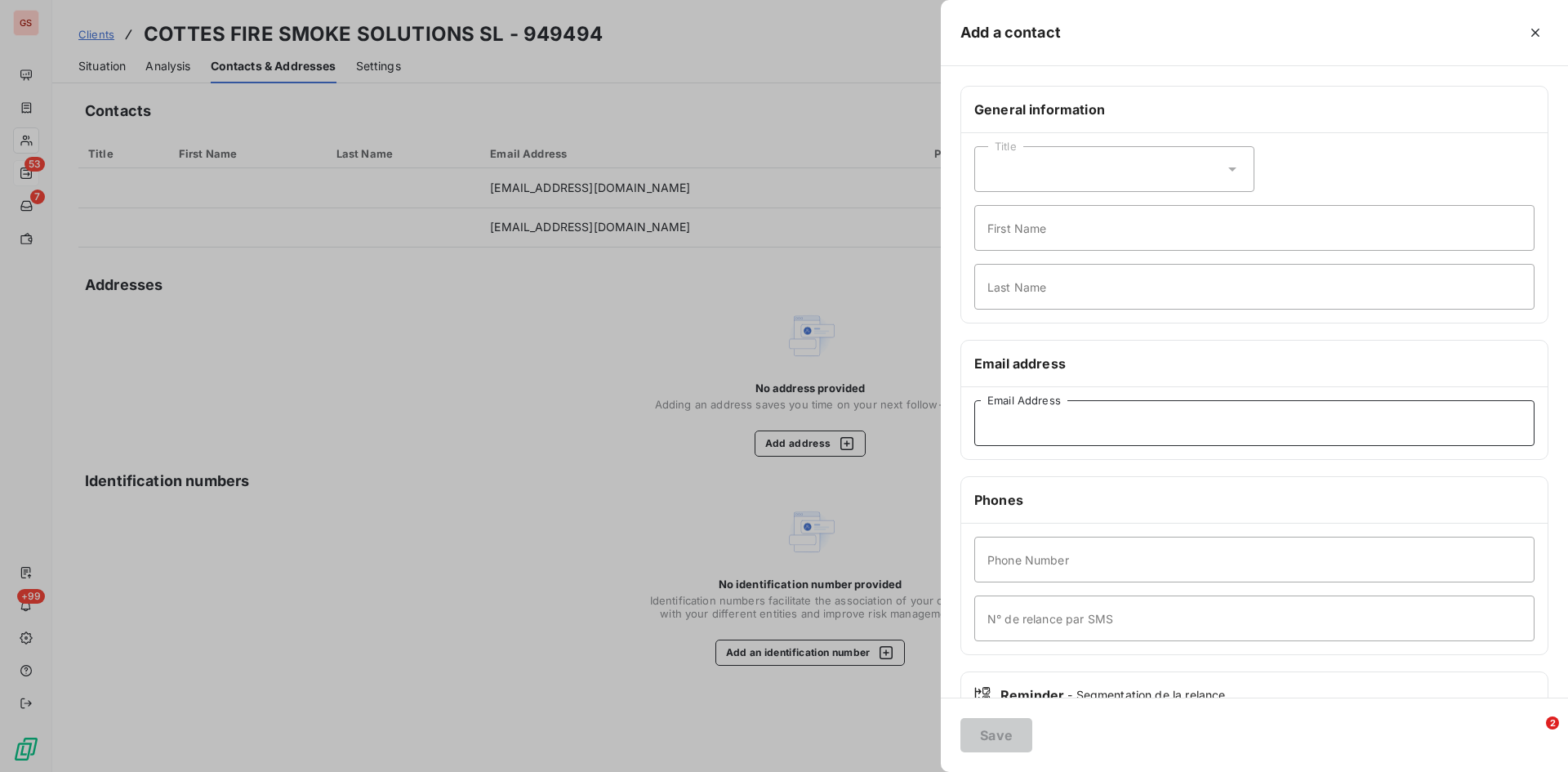
click at [1034, 418] on input "Email Address" at bounding box center [1254, 423] width 560 height 46
paste input "[PERSON_NAME][EMAIL_ADDRESS][PERSON_NAME][DOMAIN_NAME]"
type input "[PERSON_NAME][EMAIL_ADDRESS][PERSON_NAME][DOMAIN_NAME]"
click at [1004, 742] on button "Save" at bounding box center [996, 736] width 72 height 35
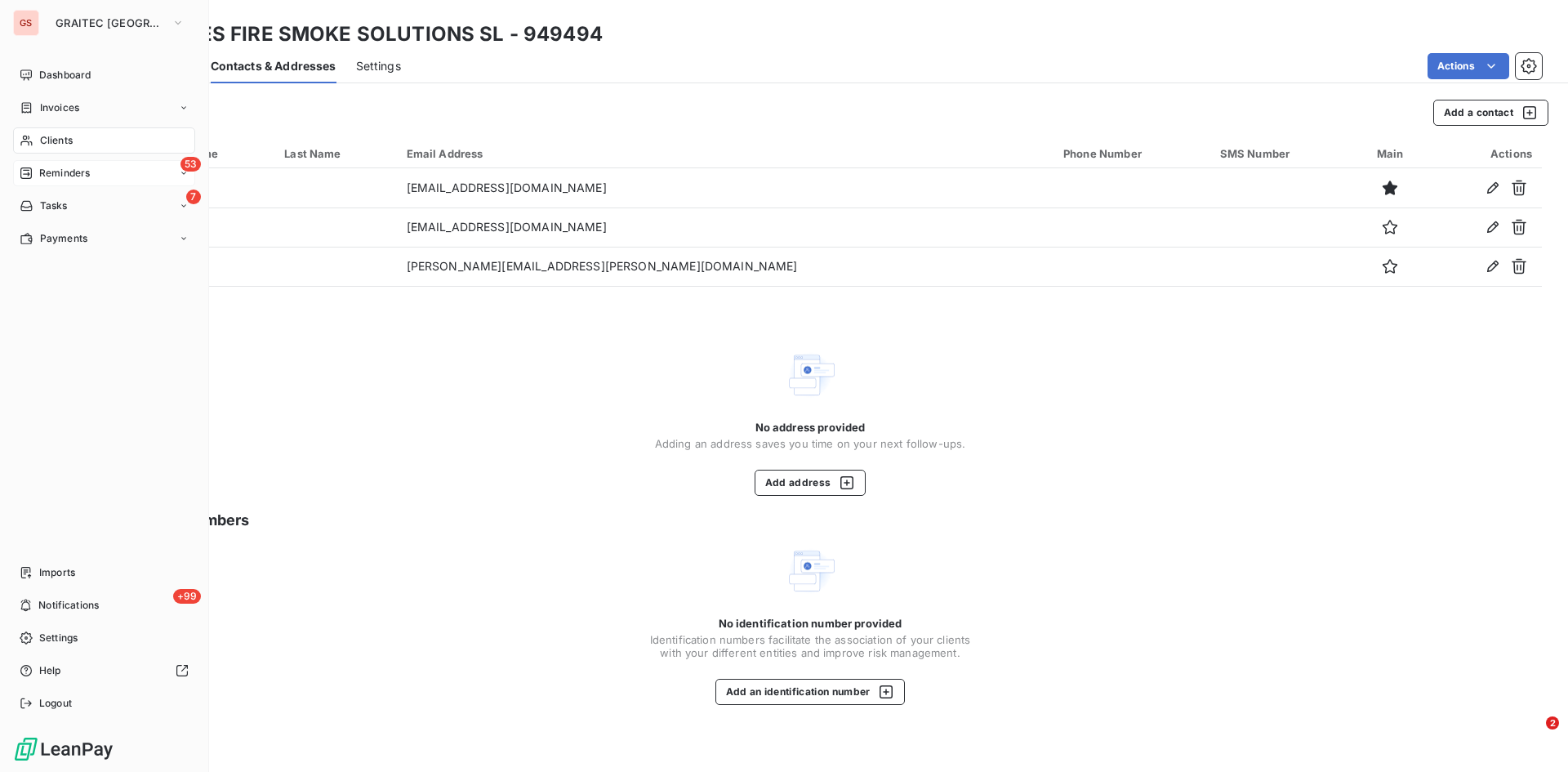
click at [59, 165] on div "53 Reminders" at bounding box center [104, 173] width 182 height 26
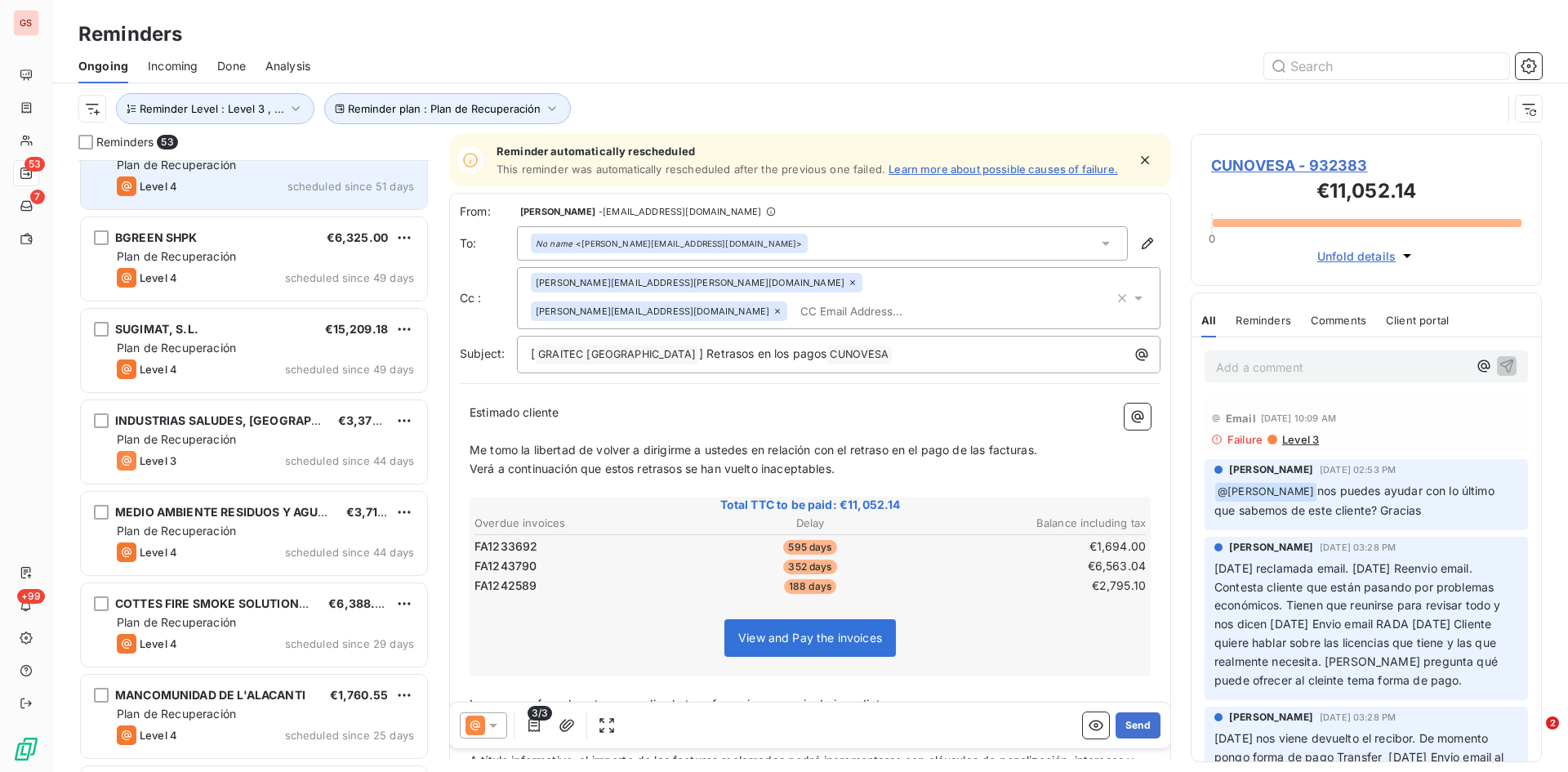
scroll to position [409, 0]
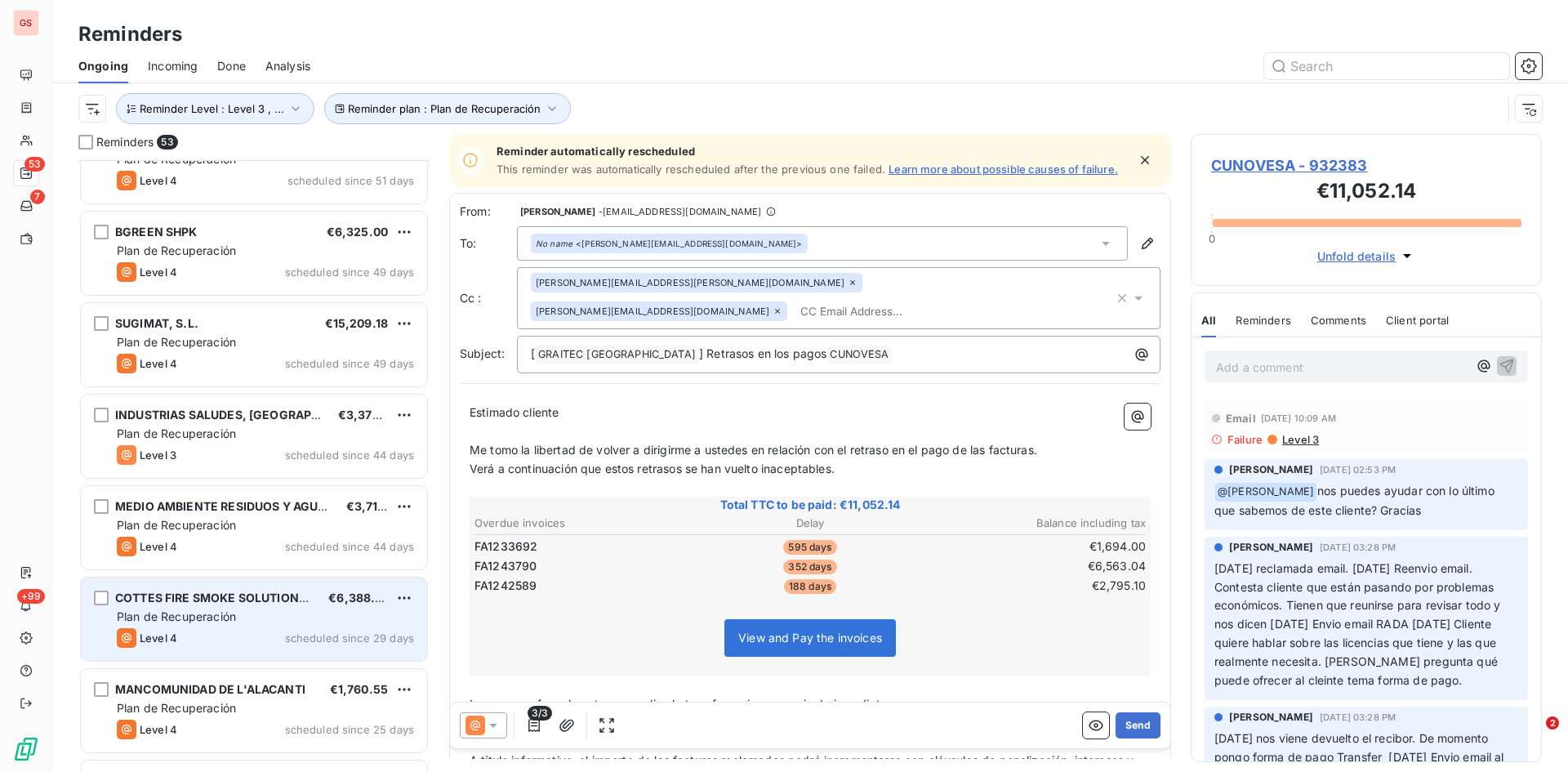
click at [187, 604] on div "COTTES FIRE SMOKE SOLUTIONS SL" at bounding box center [215, 598] width 200 height 16
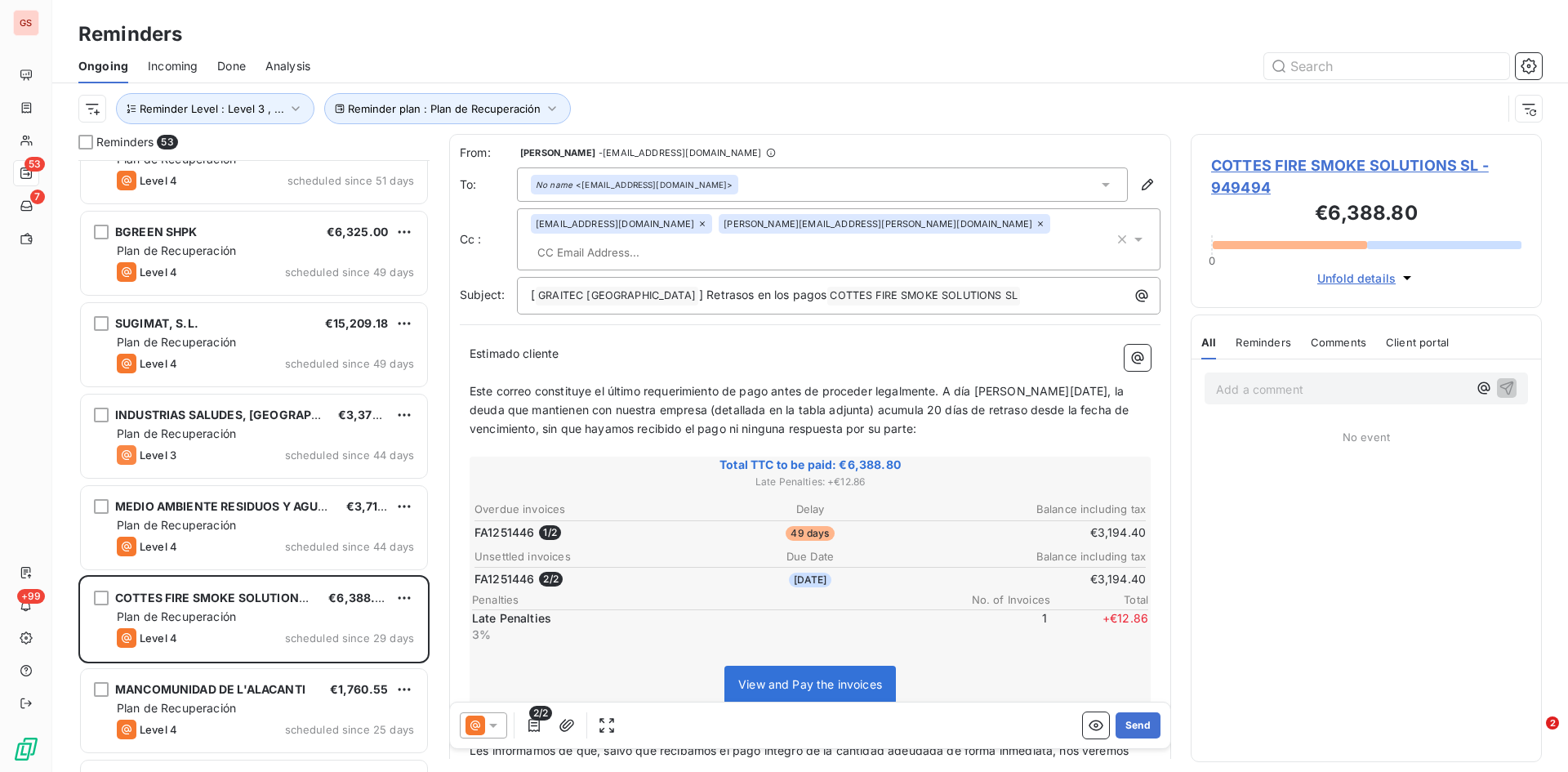
click at [491, 728] on icon at bounding box center [494, 726] width 16 height 16
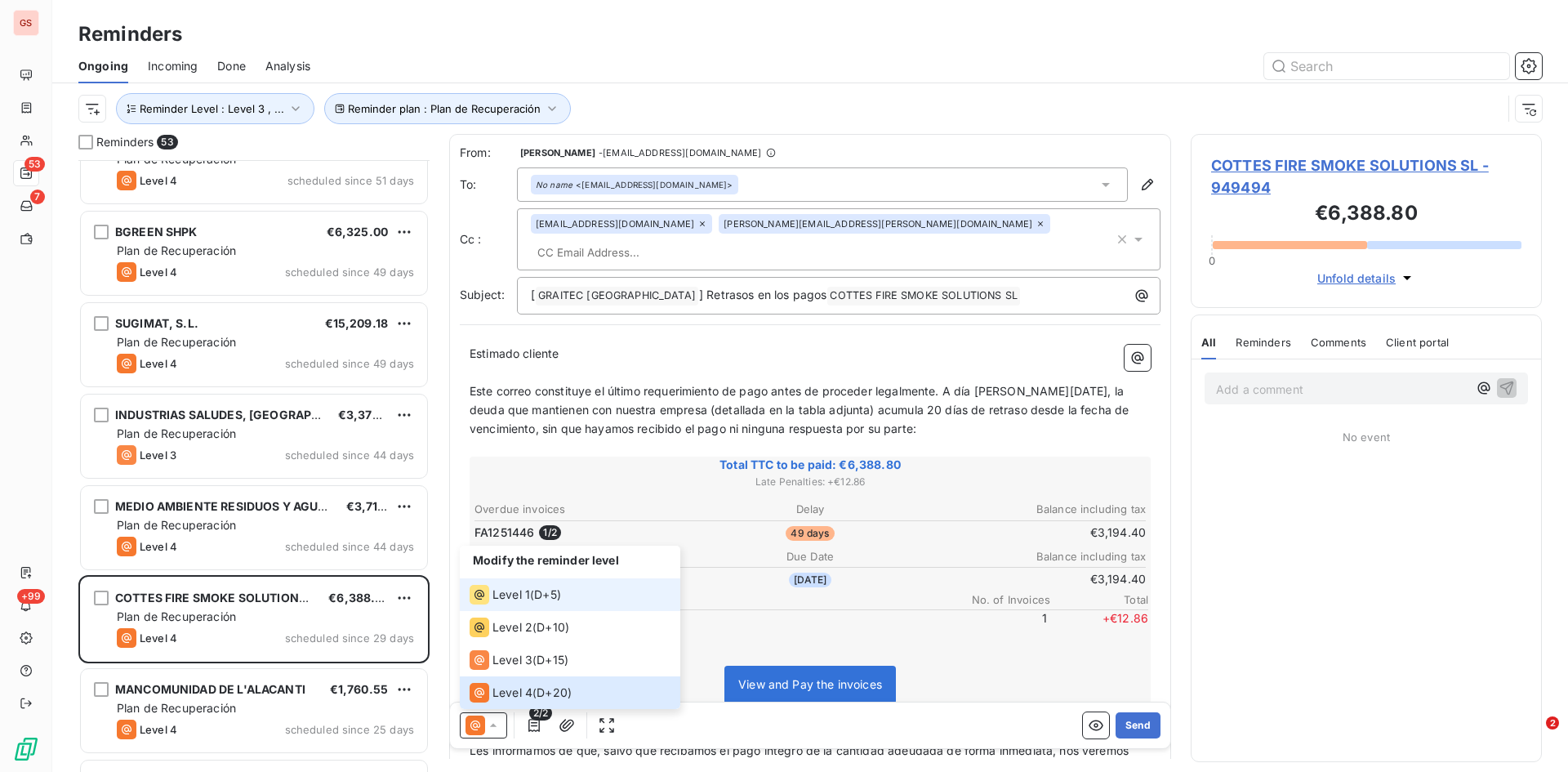
click at [502, 594] on span "Level 1" at bounding box center [511, 594] width 37 height 16
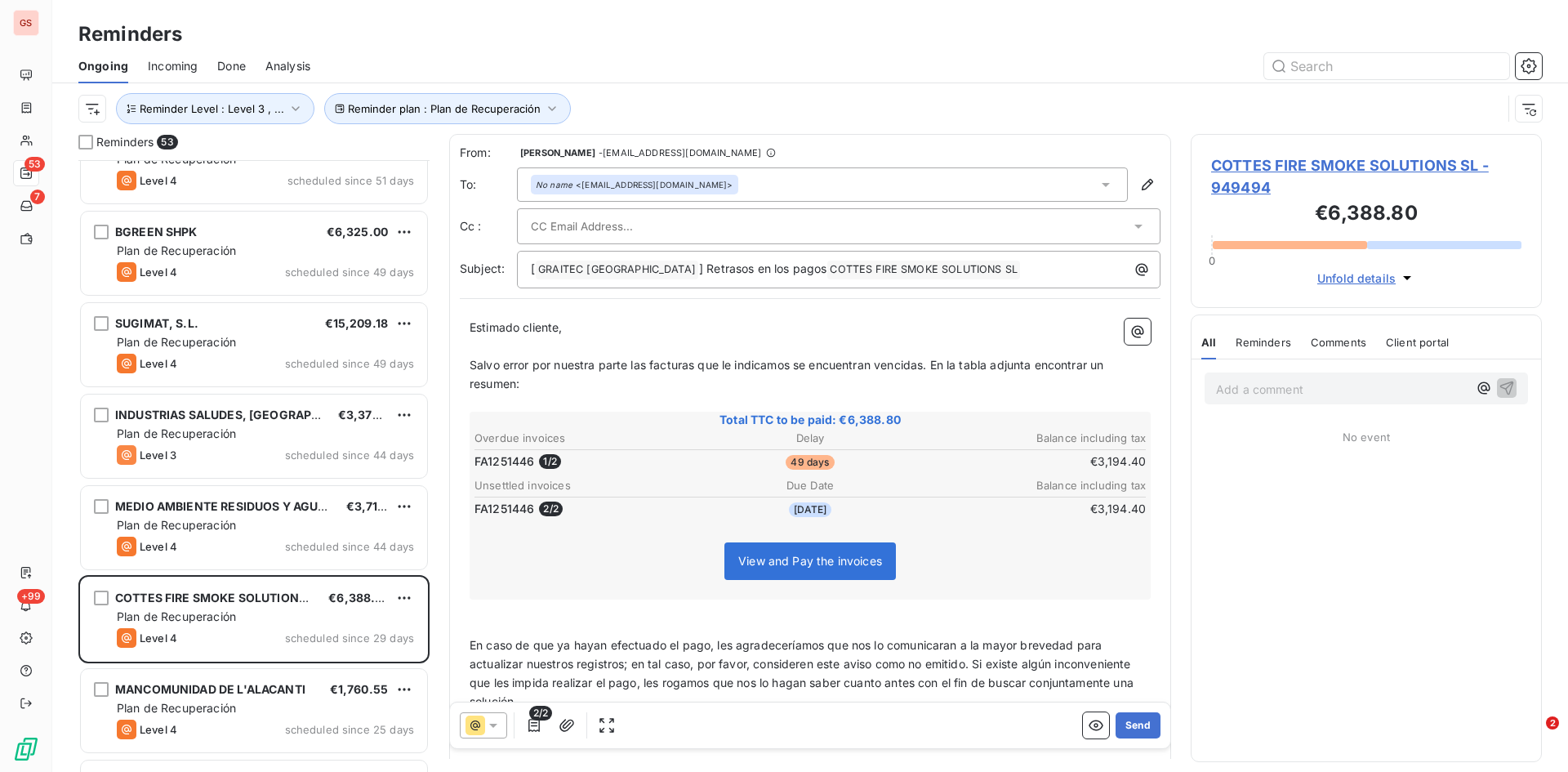
click at [1098, 179] on icon at bounding box center [1106, 185] width 16 height 16
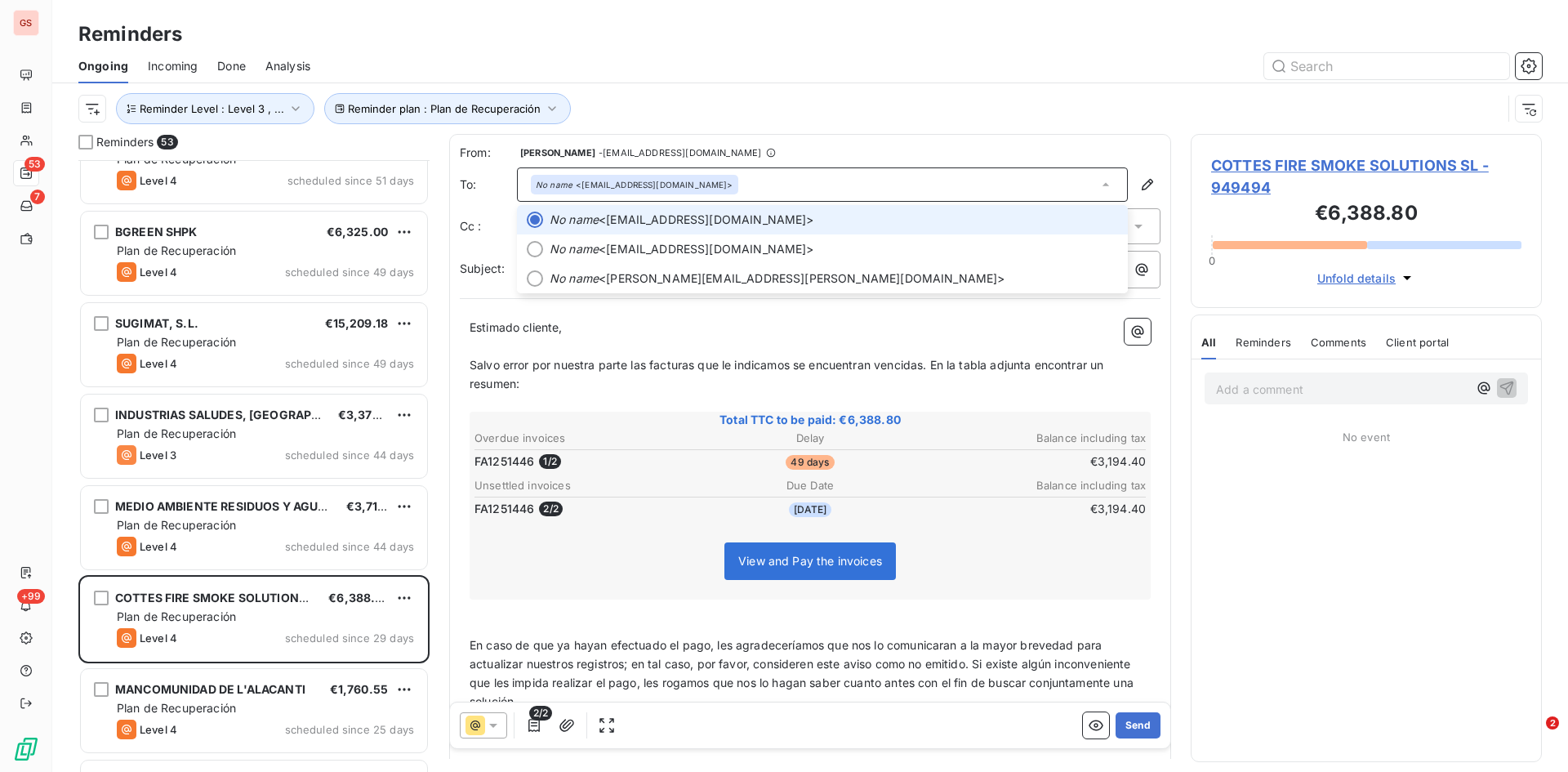
click at [750, 214] on span "No name <[EMAIL_ADDRESS][DOMAIN_NAME]>" at bounding box center [834, 219] width 568 height 16
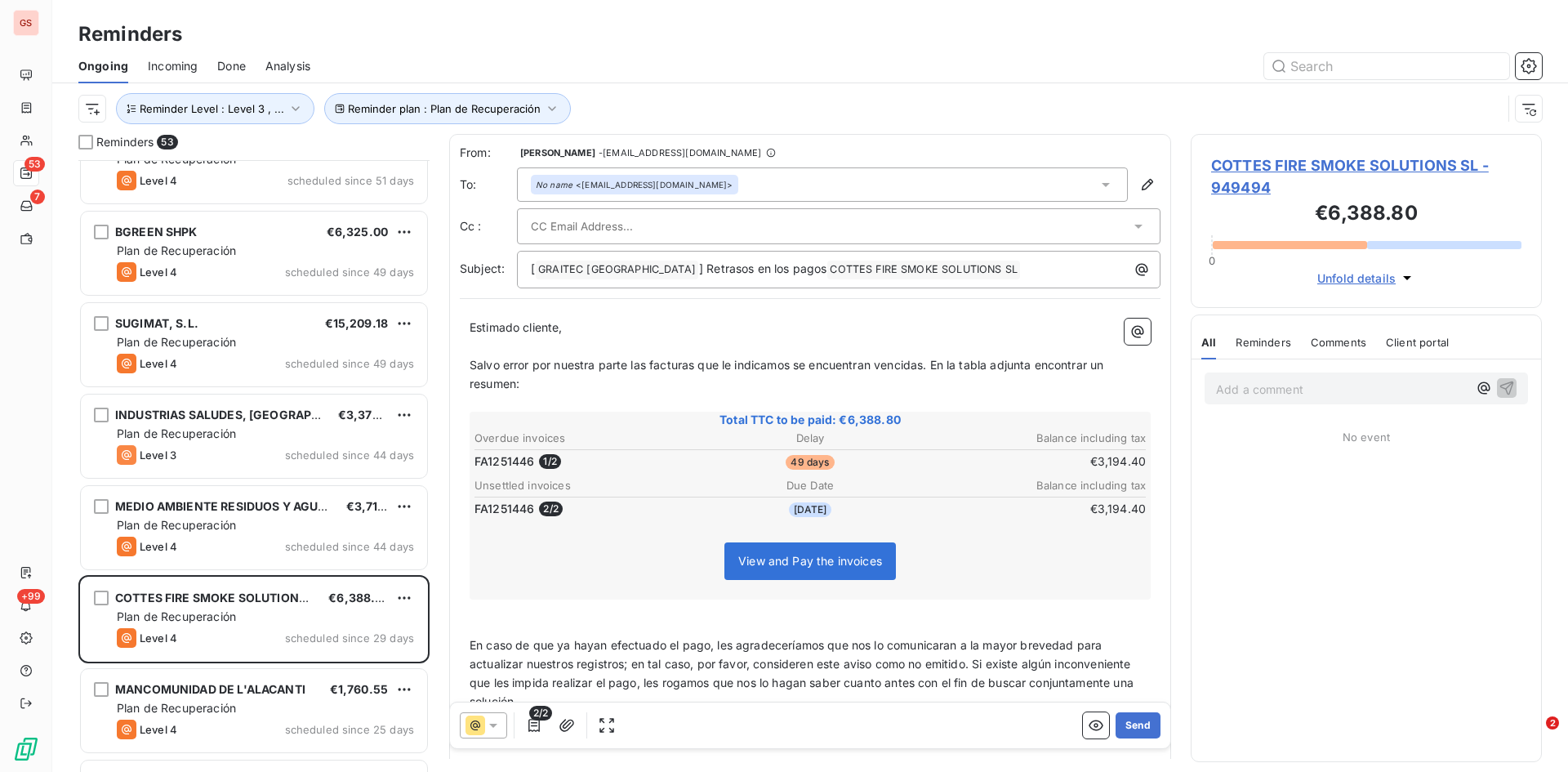
click at [738, 224] on div at bounding box center [830, 226] width 599 height 25
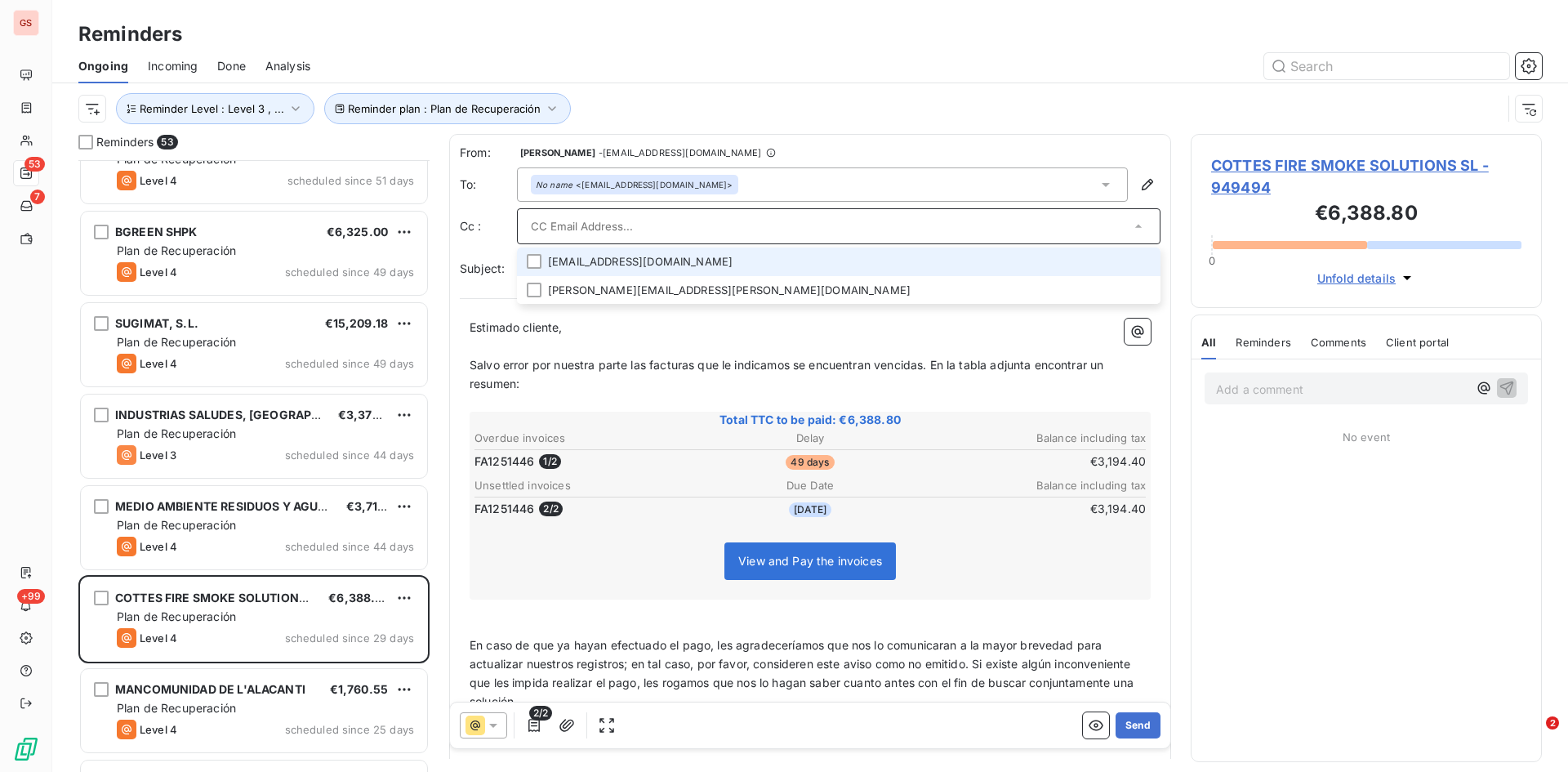
click at [542, 259] on li "[EMAIL_ADDRESS][DOMAIN_NAME]" at bounding box center [839, 261] width 644 height 28
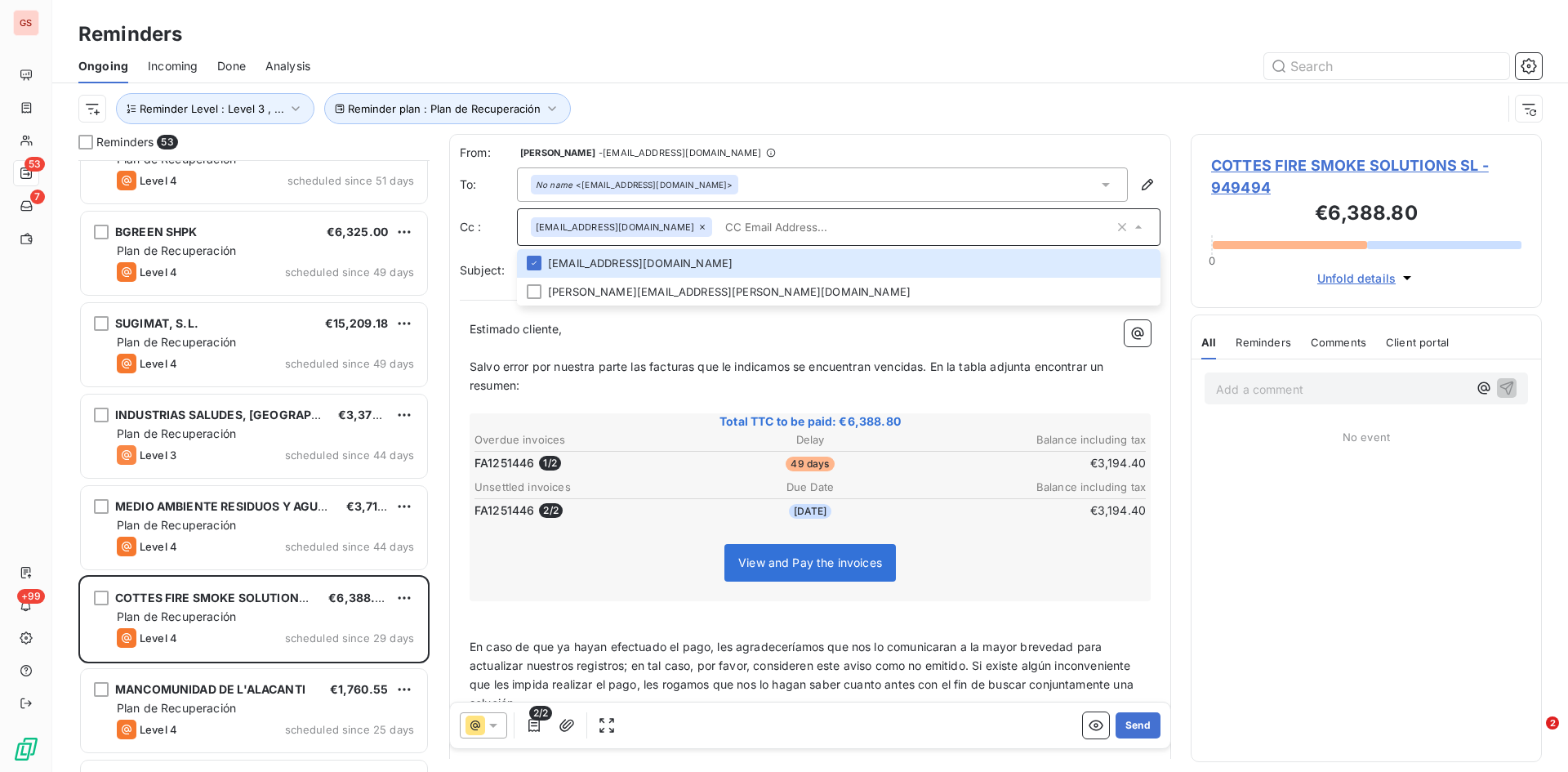
click at [832, 223] on input "text" at bounding box center [916, 227] width 395 height 25
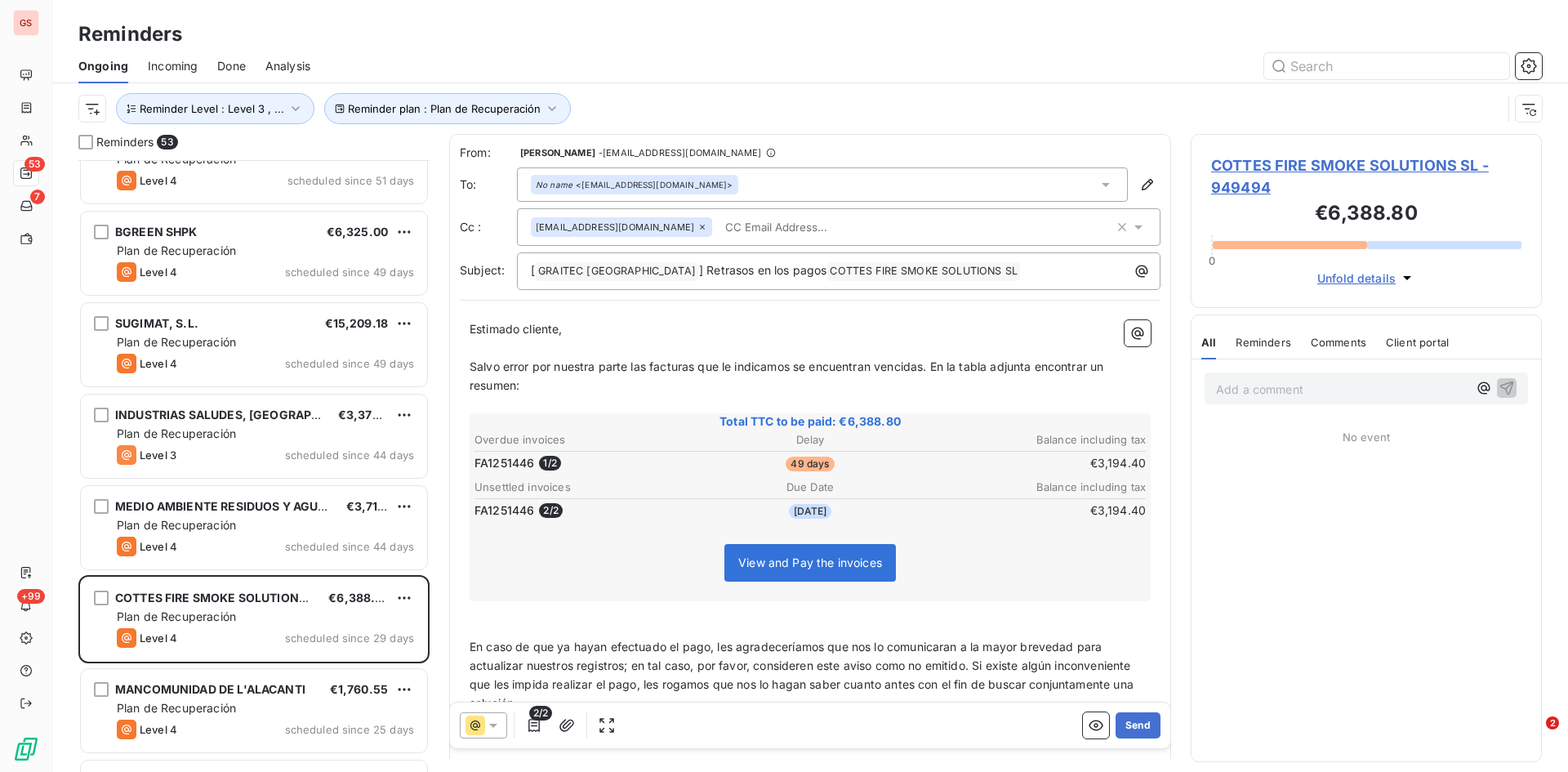
click at [1135, 227] on icon at bounding box center [1138, 228] width 8 height 4
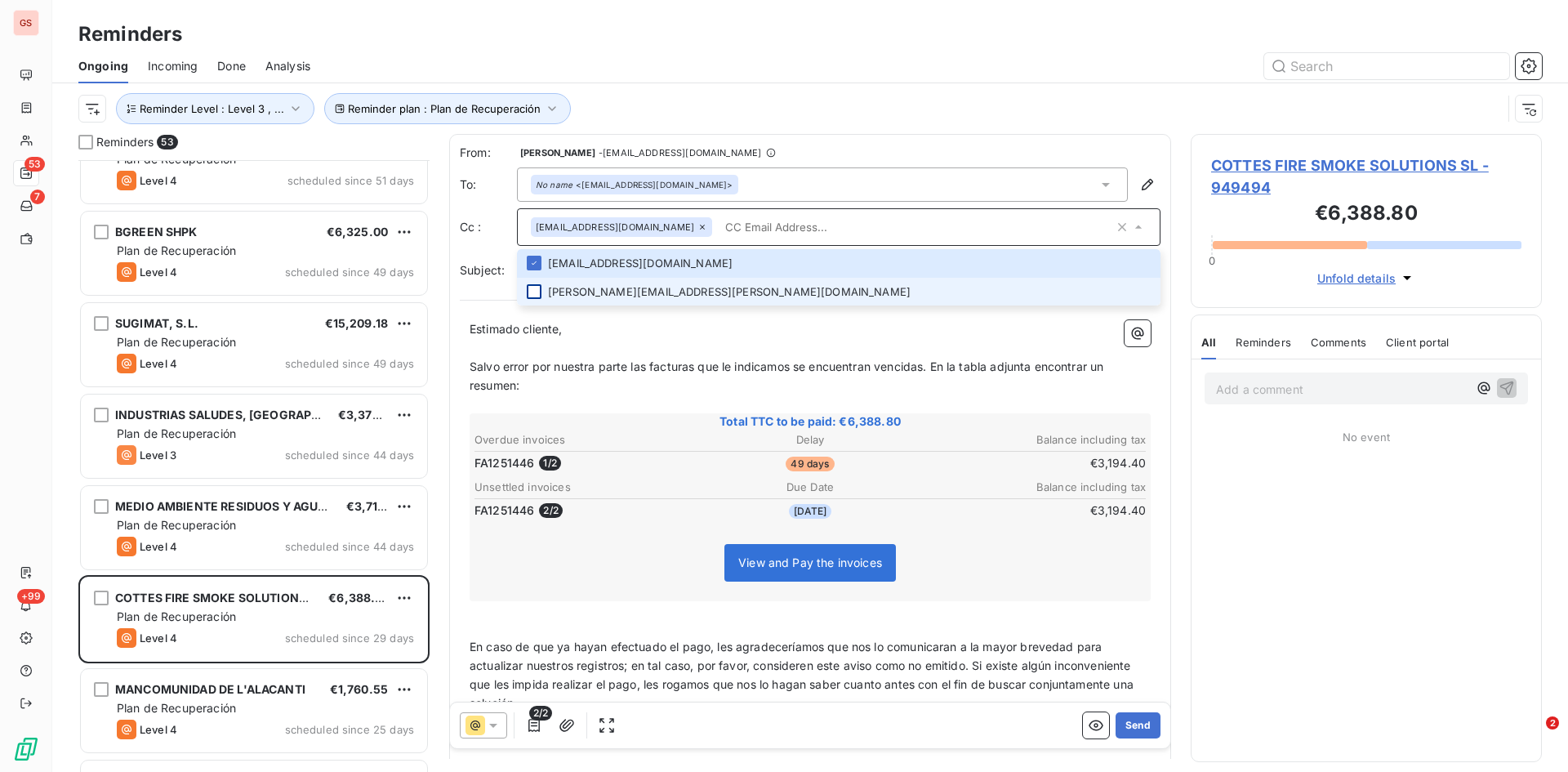
click at [538, 293] on div at bounding box center [535, 291] width 15 height 15
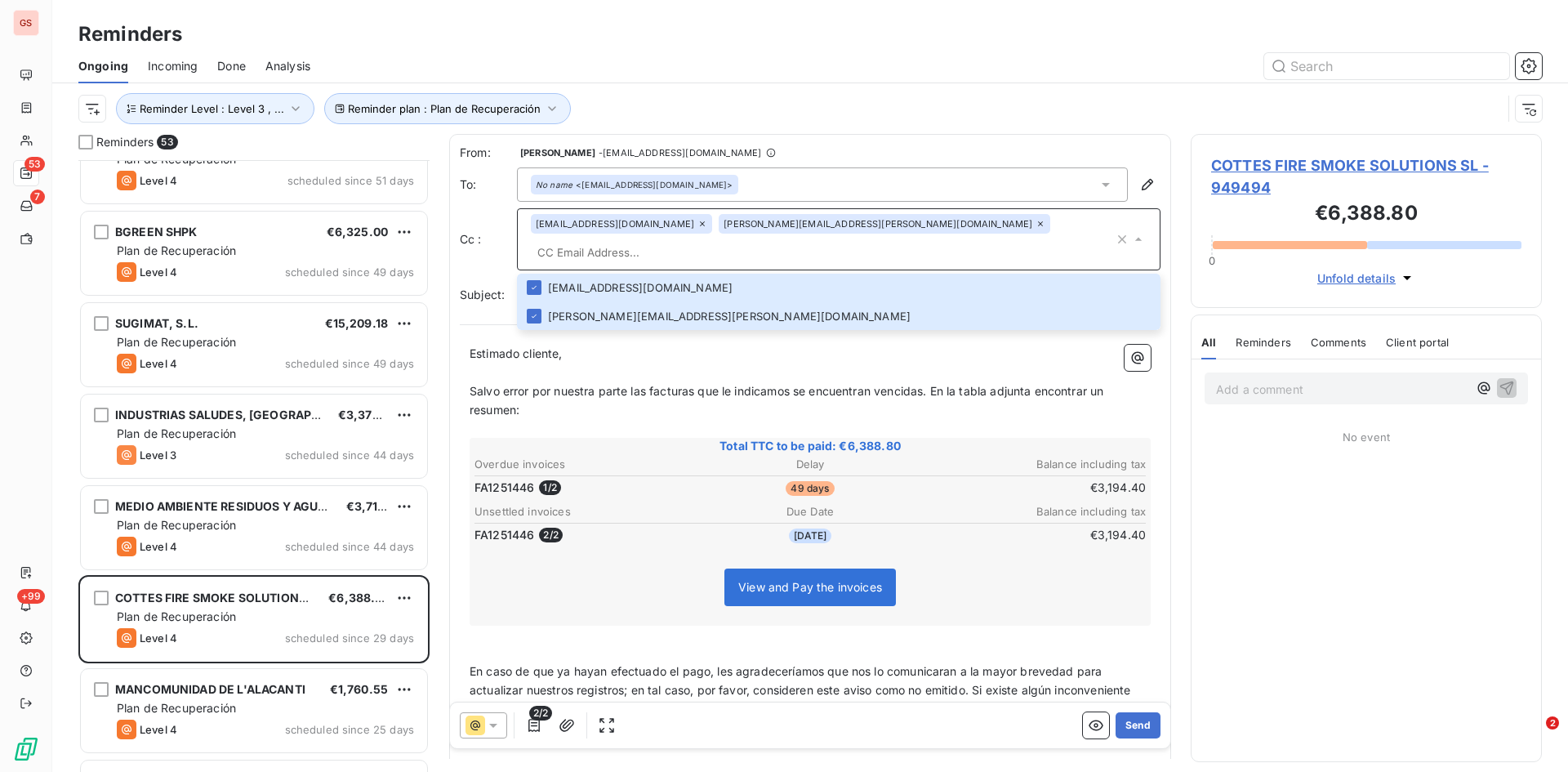
click at [885, 240] on input "text" at bounding box center [822, 252] width 584 height 25
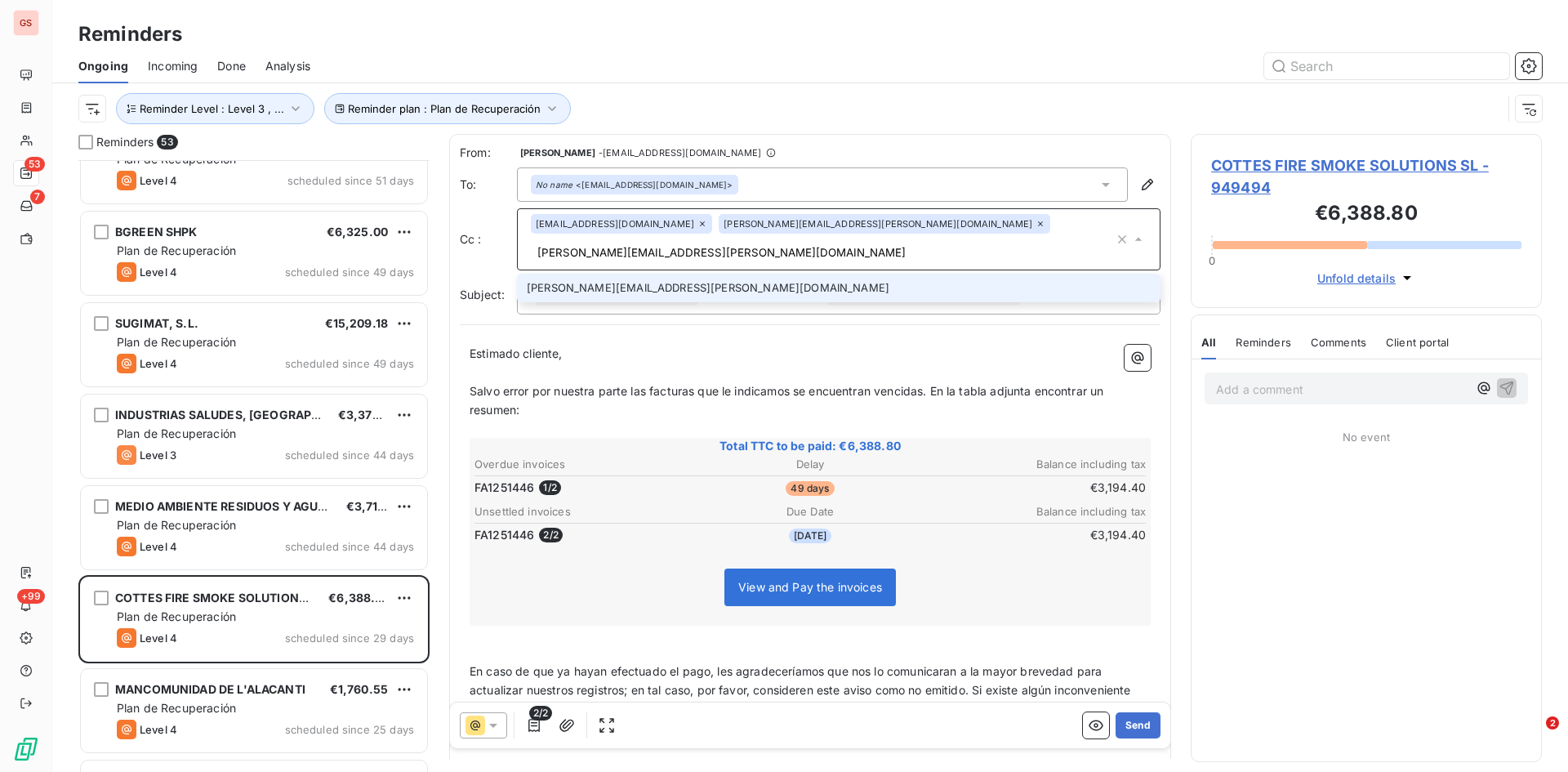
type input "[PERSON_NAME][EMAIL_ADDRESS][PERSON_NAME][DOMAIN_NAME]"
click at [570, 274] on li "[PERSON_NAME][EMAIL_ADDRESS][PERSON_NAME][DOMAIN_NAME]" at bounding box center [839, 288] width 644 height 28
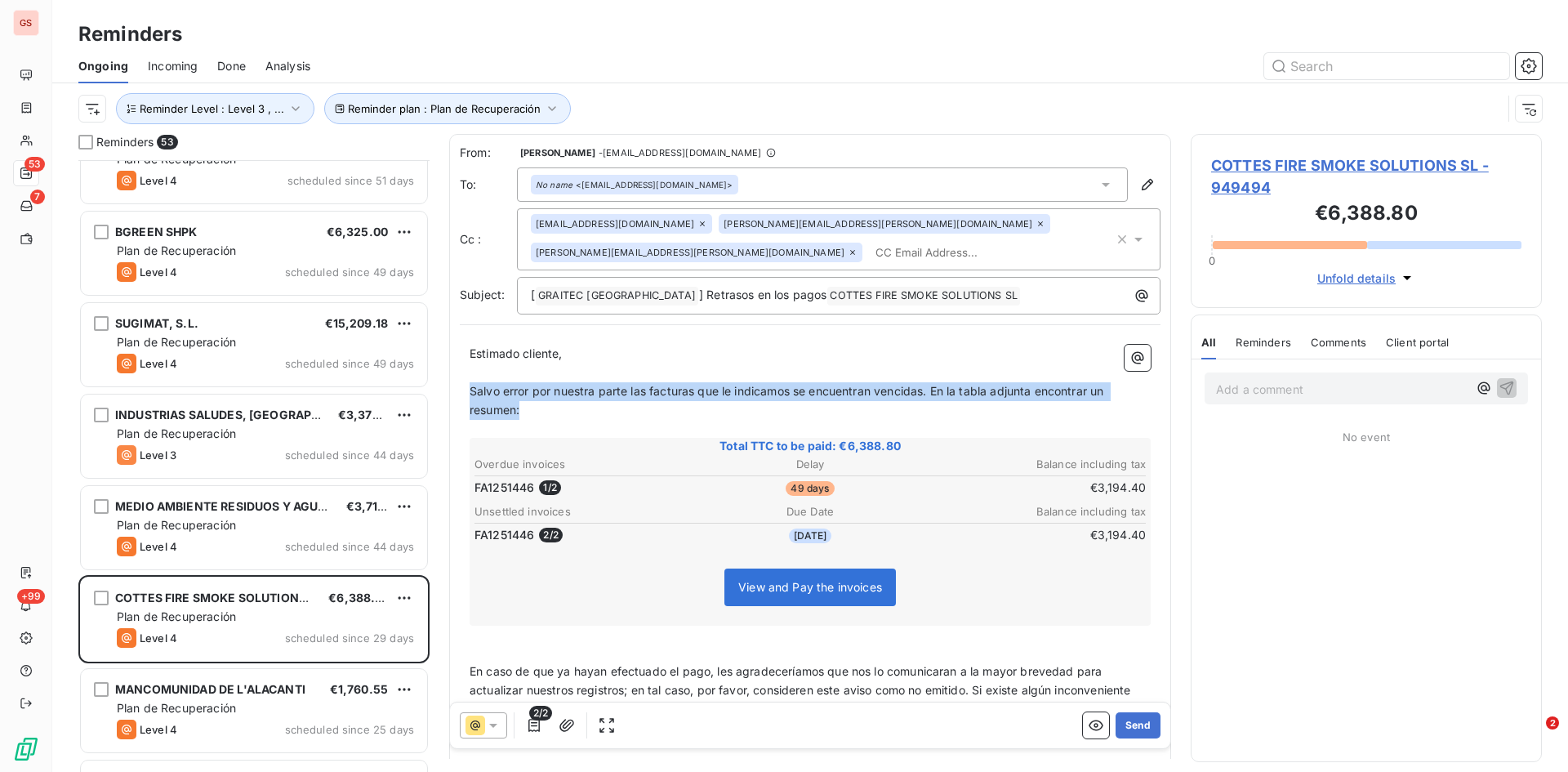
drag, startPoint x: 526, startPoint y: 409, endPoint x: 459, endPoint y: 395, distance: 68.4
click at [459, 395] on div "From: [PERSON_NAME] - [EMAIL_ADDRESS][DOMAIN_NAME] To: No name <[EMAIL_ADDRESS]…" at bounding box center [809, 491] width 722 height 715
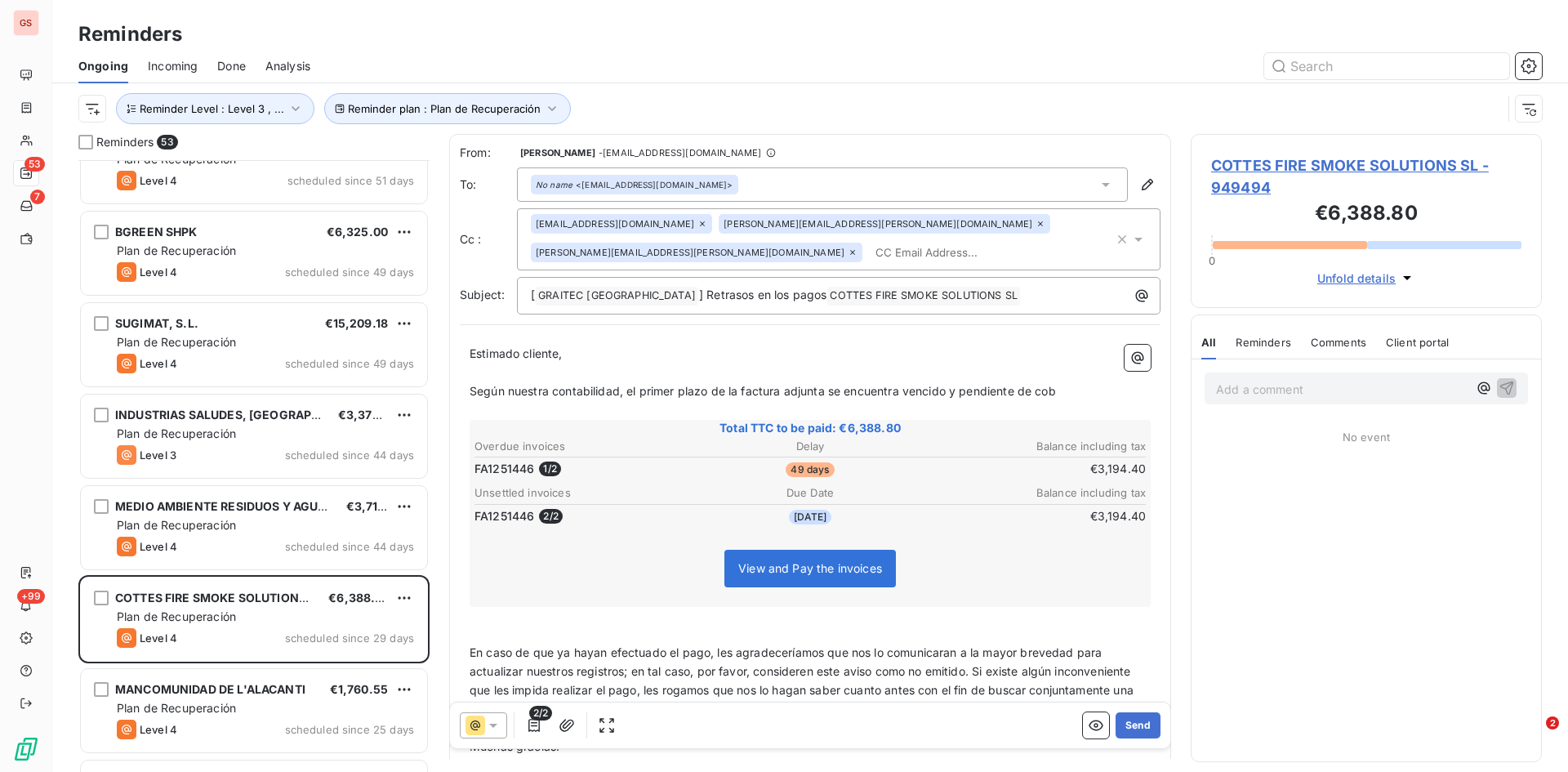
click at [1065, 392] on p "Según nuestra contabilidad, el primer plazo de la factura adjunta se encuentra …" at bounding box center [810, 391] width 681 height 19
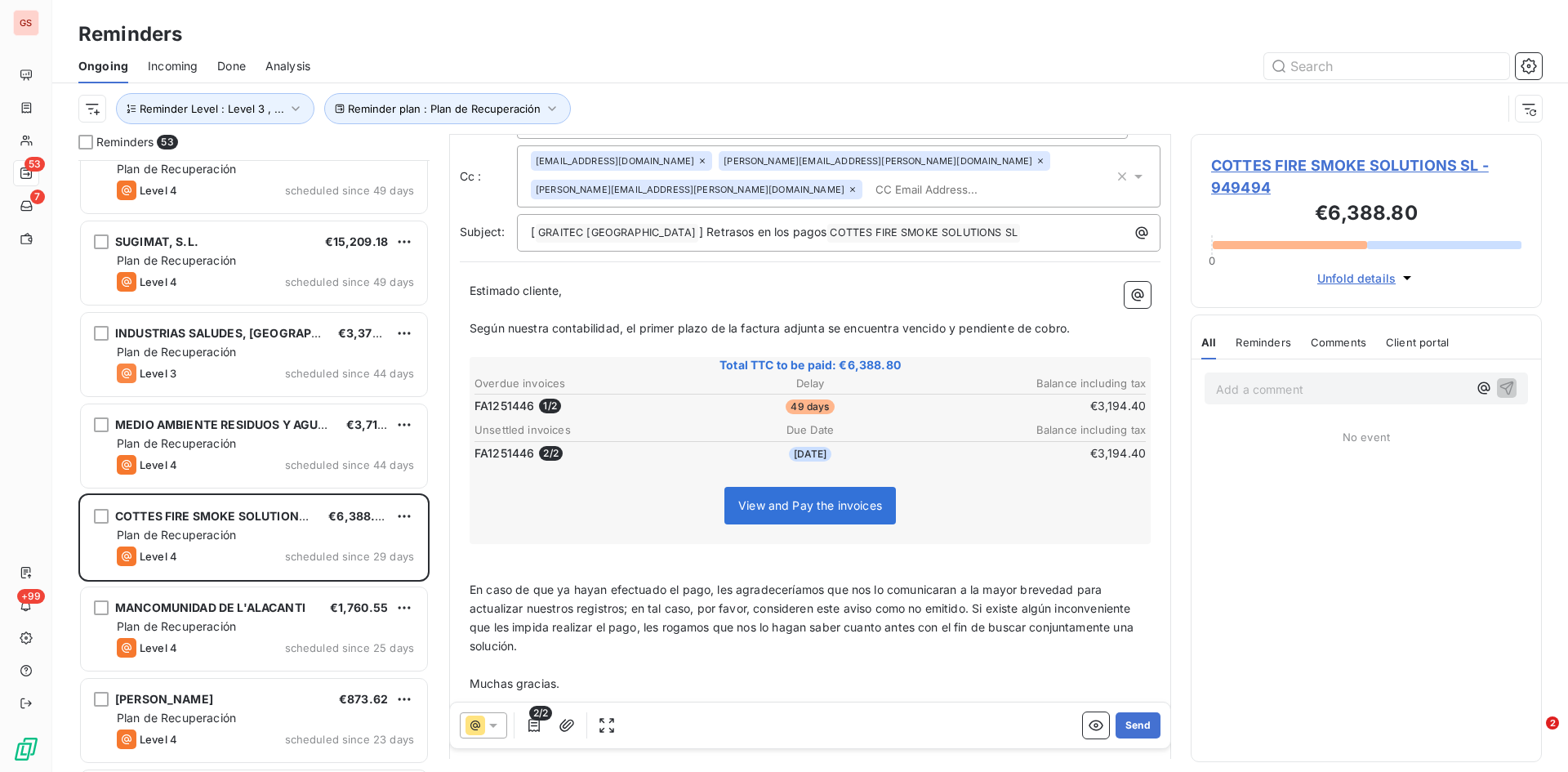
scroll to position [139, 0]
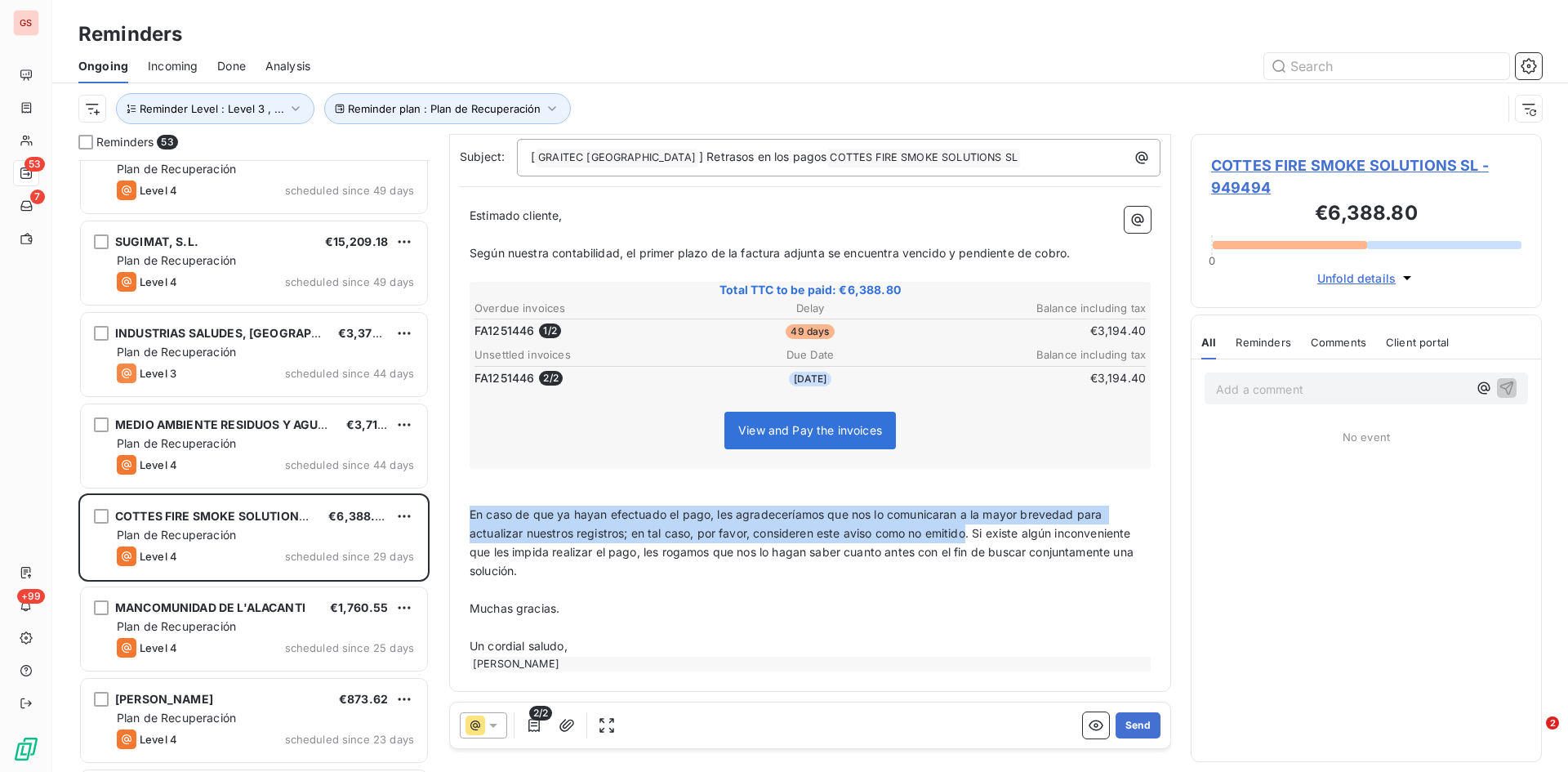
drag, startPoint x: 473, startPoint y: 512, endPoint x: 972, endPoint y: 538, distance: 499.7
click at [972, 538] on span "En caso de que ya hayan efectuado el pago, les agradeceríamos que nos lo comuni…" at bounding box center [803, 542] width 667 height 70
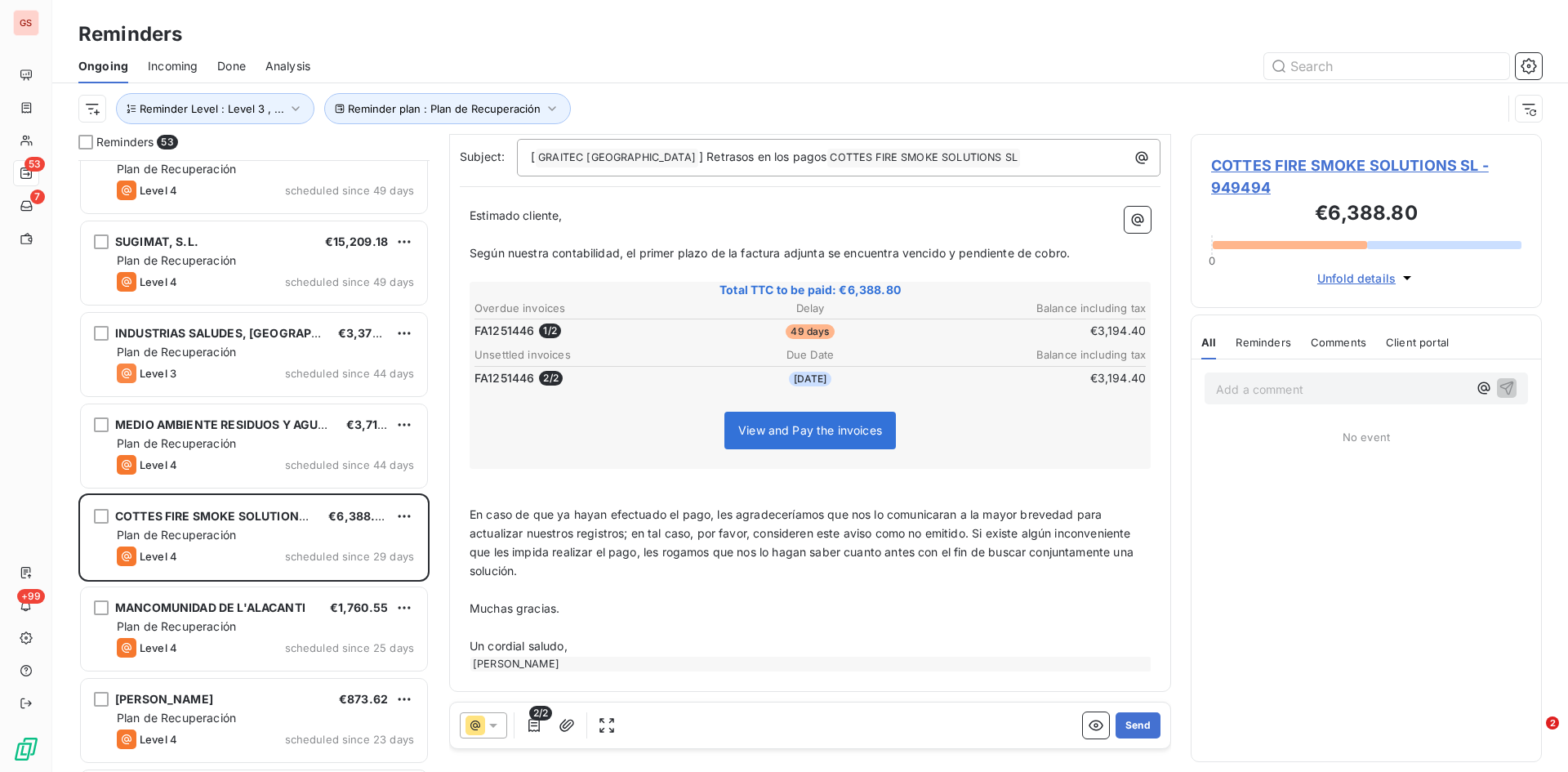
scroll to position [102, 0]
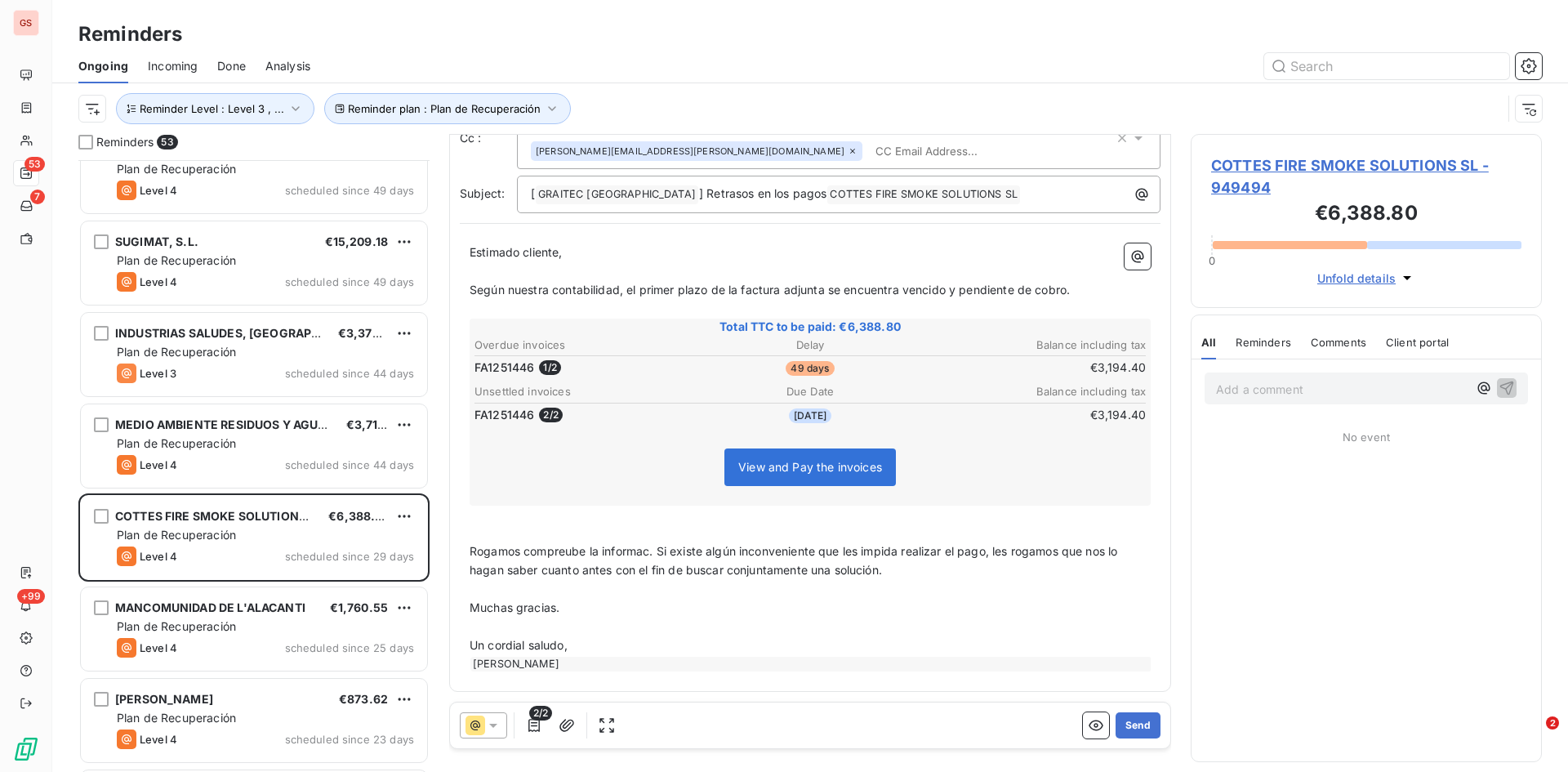
click at [563, 552] on span "Rogamos compreube la informac. Si existe algún inconveniente que les impida rea…" at bounding box center [796, 560] width 652 height 33
click at [653, 554] on span "Rogamos comprueben la informac. Si existe algún inconveniente que les impida re…" at bounding box center [799, 560] width 658 height 33
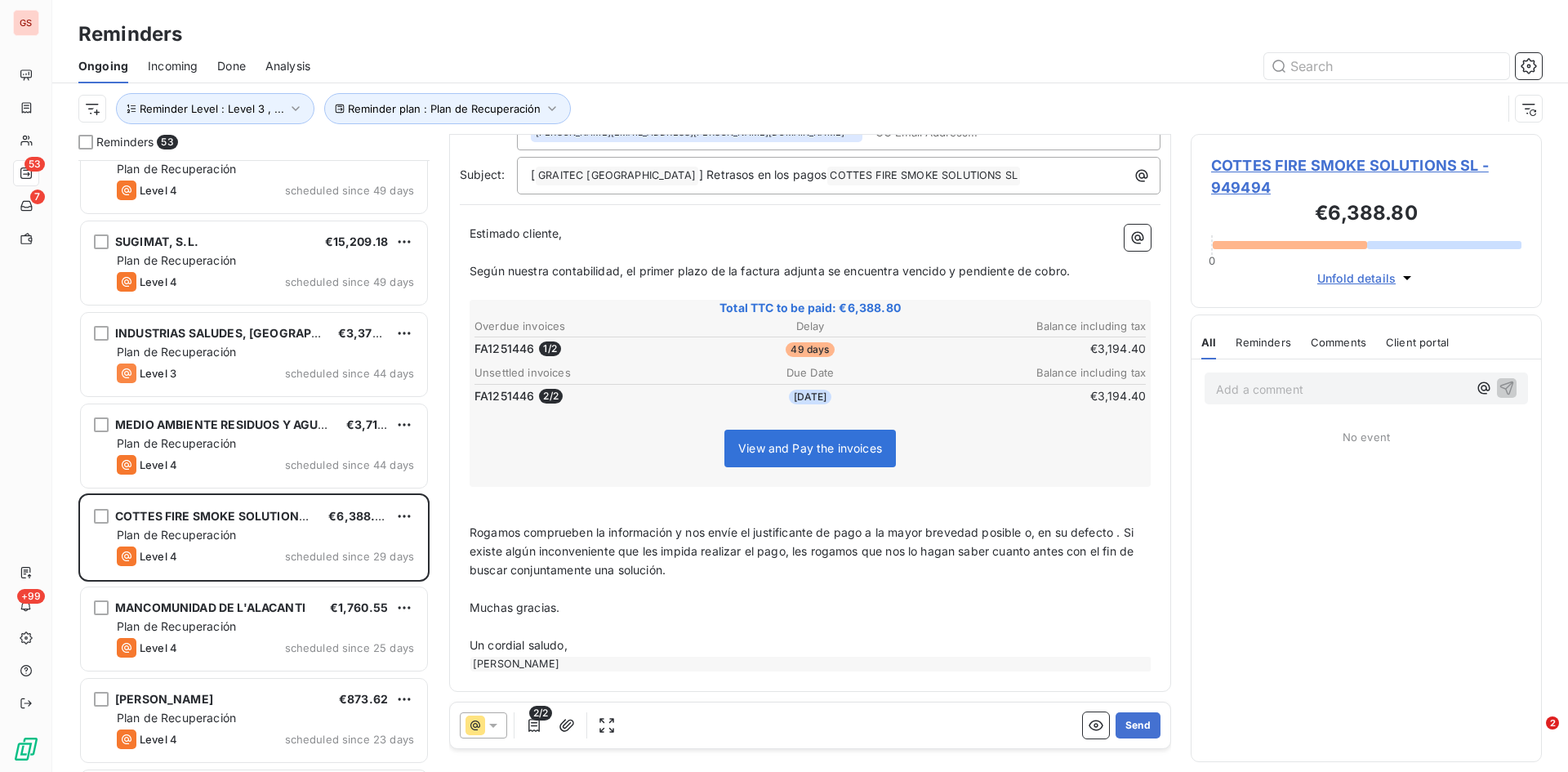
click at [1135, 530] on p "Rogamos comprueben la información y nos envíe el justificante de pago a la mayo…" at bounding box center [810, 552] width 681 height 56
click at [901, 551] on span "Rogamos comprueben la información y nos envíe el justificante de pago a la mayo…" at bounding box center [809, 551] width 678 height 52
click at [889, 574] on p "Rogamos comprueben la información y nos envíe el justificante de pago a la mayo…" at bounding box center [810, 552] width 681 height 56
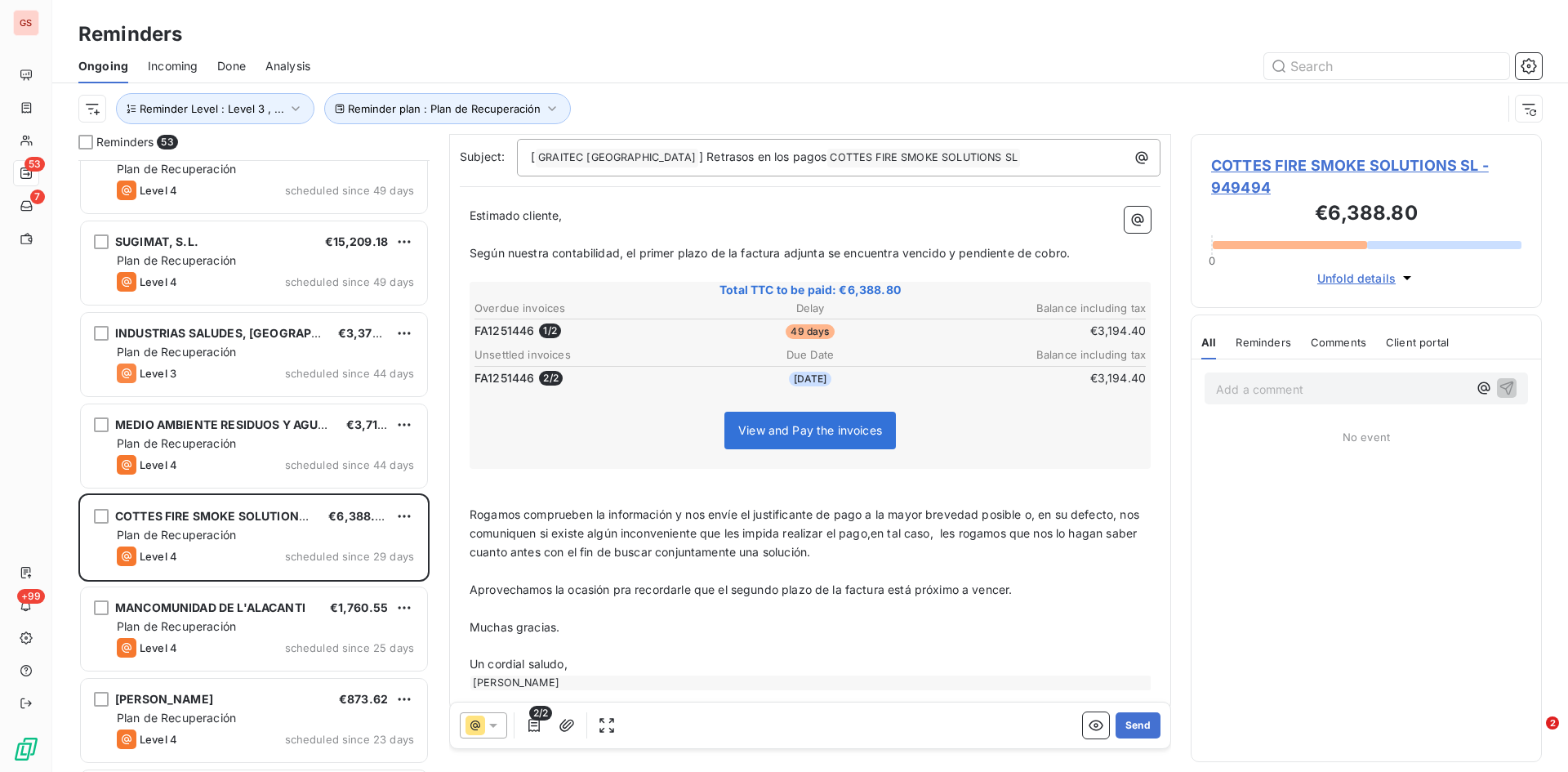
click at [739, 515] on span "Rogamos comprueben la información y nos envíe el justificante de pago a la mayo…" at bounding box center [806, 533] width 673 height 52
click at [901, 530] on span "Rogamos comprueben la información y nos envíen el justificante de pago a la may…" at bounding box center [809, 533] width 679 height 52
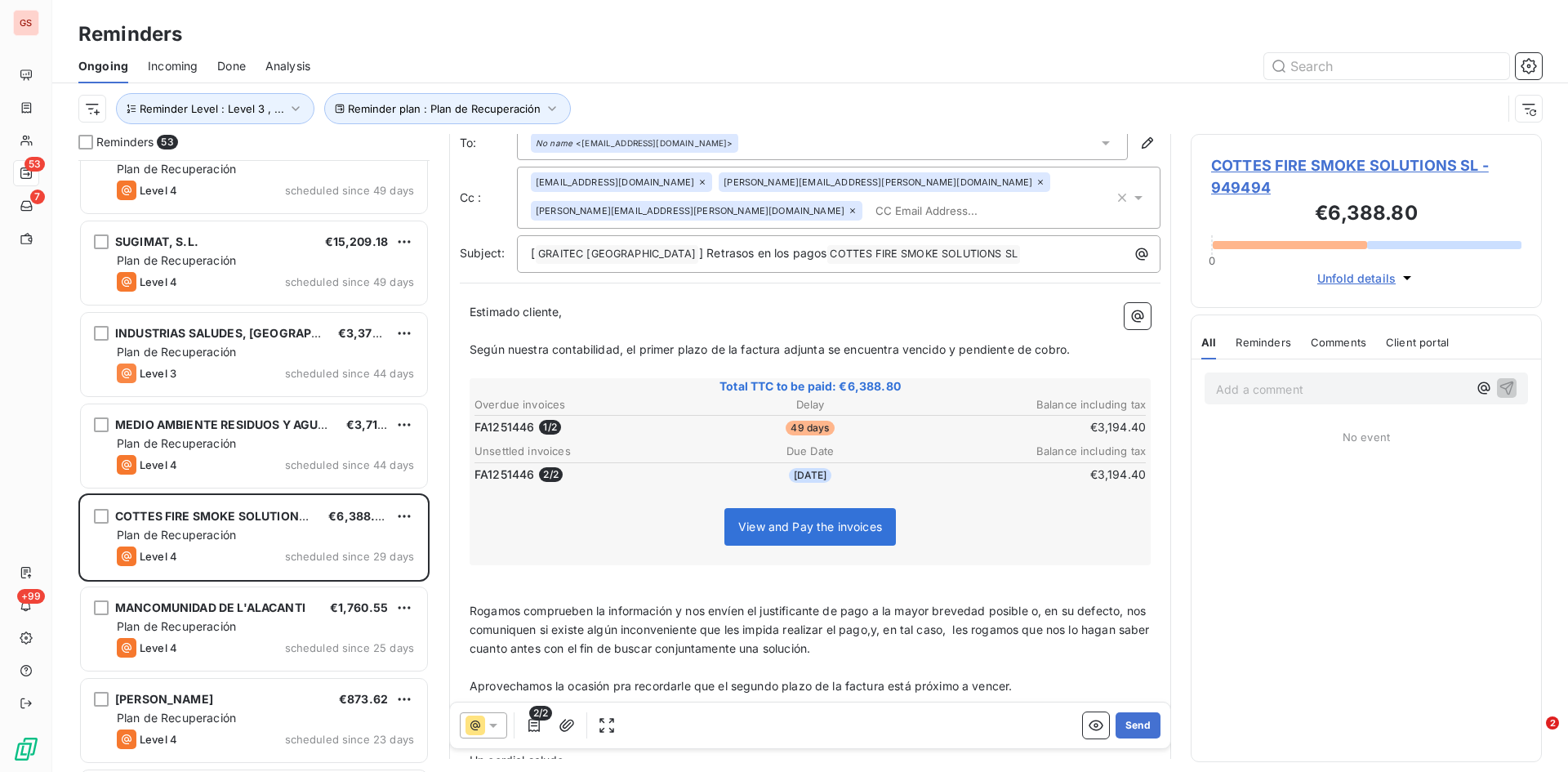
scroll to position [83, 0]
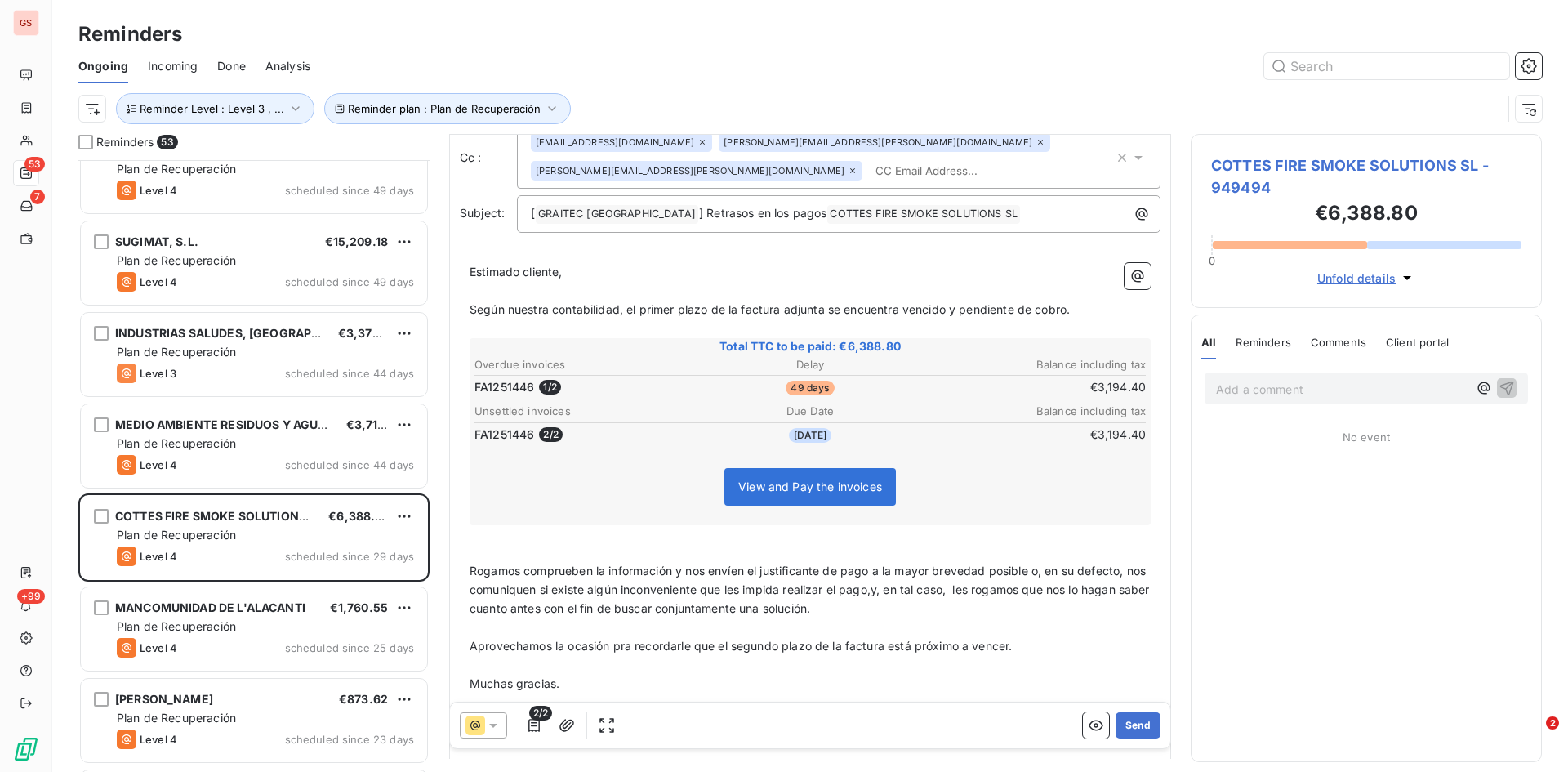
click at [517, 571] on span "Rogamos comprueben la información y nos envíen el justificante de pago a la may…" at bounding box center [811, 589] width 684 height 52
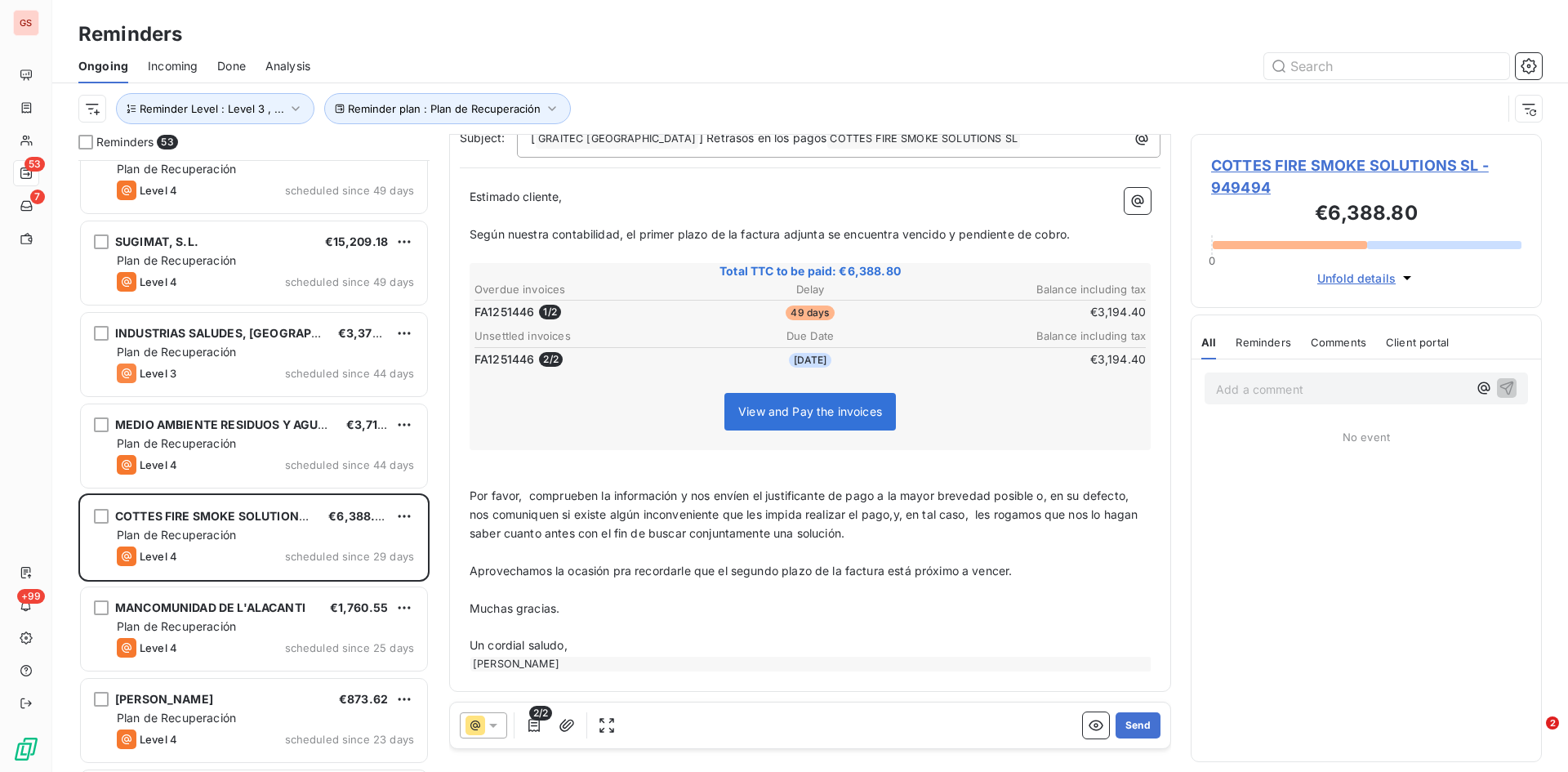
scroll to position [0, 0]
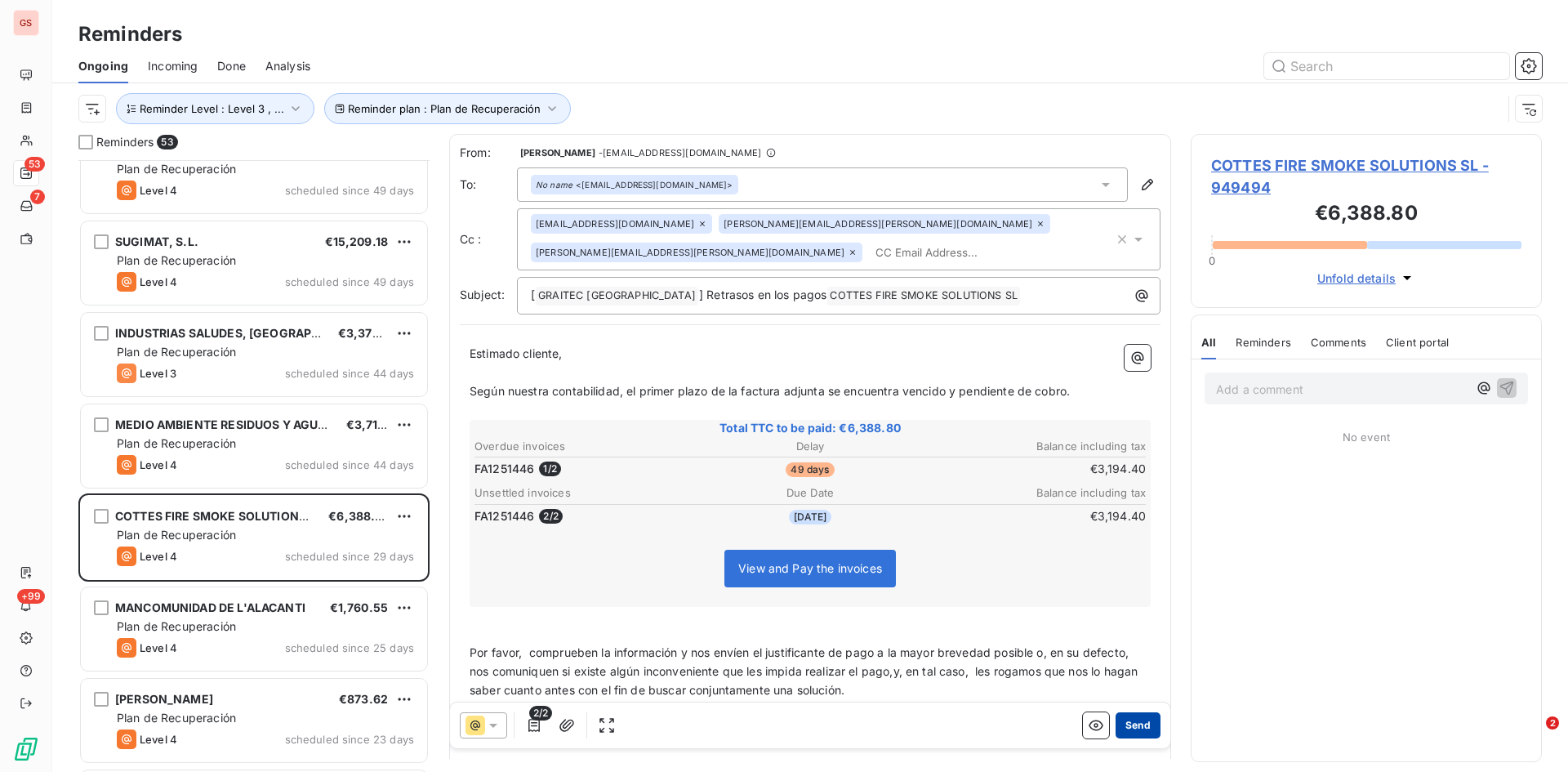
click at [1128, 728] on button "Send" at bounding box center [1137, 725] width 45 height 26
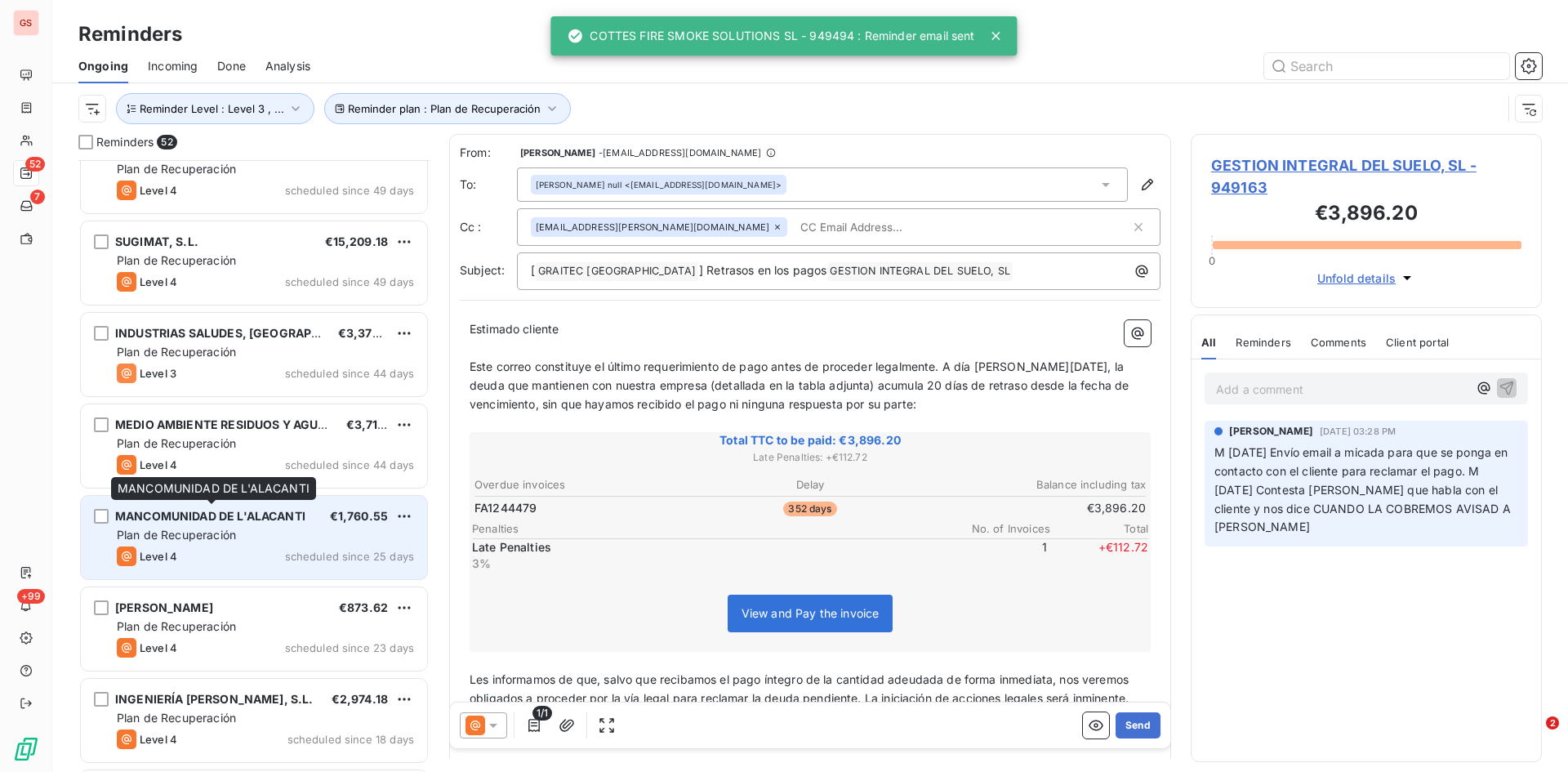
click at [237, 524] on div "MANCOMUNIDAD DE L'ALACANTI" at bounding box center [209, 516] width 190 height 16
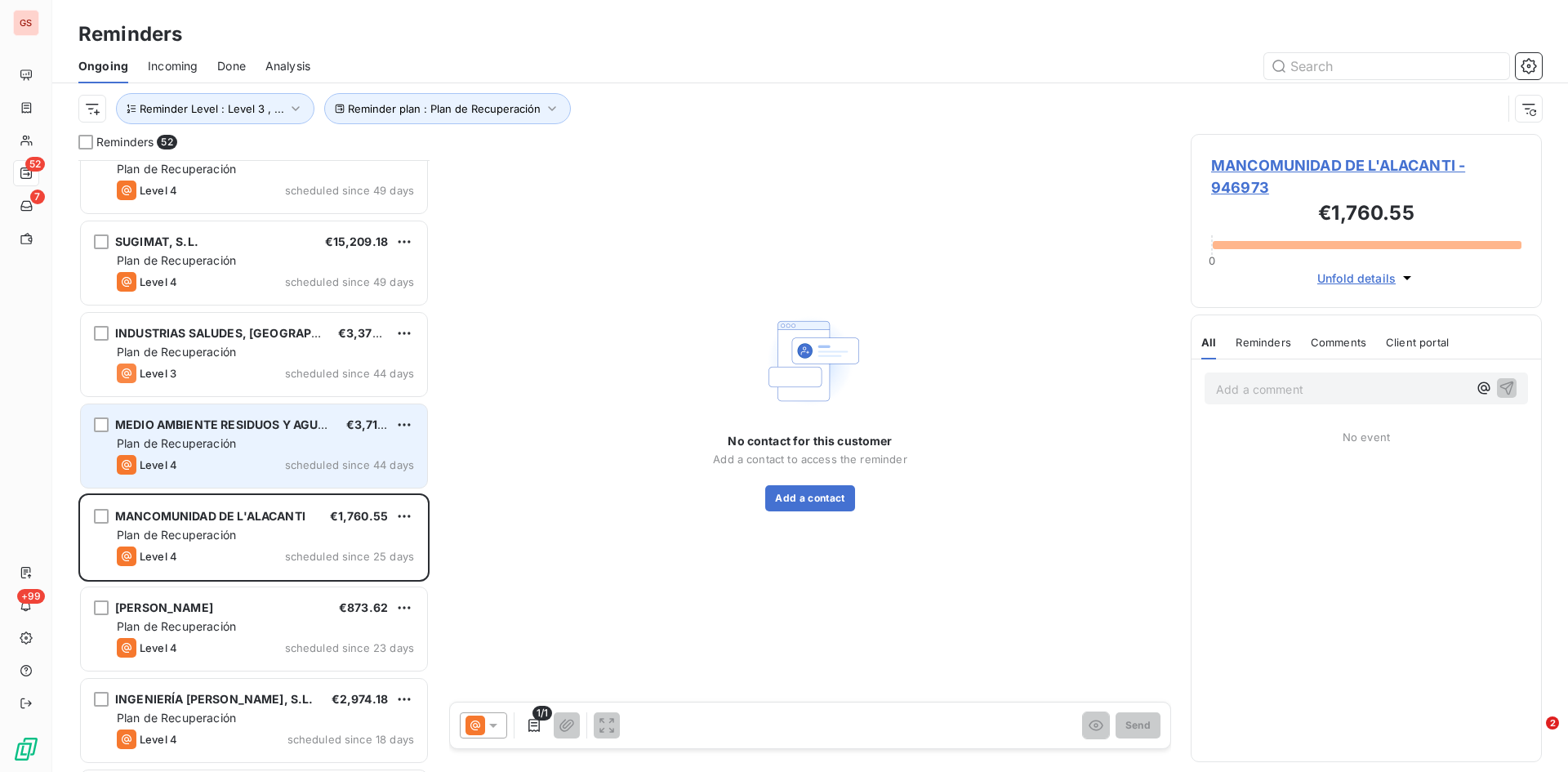
click at [239, 451] on div "Plan de Recuperación" at bounding box center [265, 443] width 298 height 16
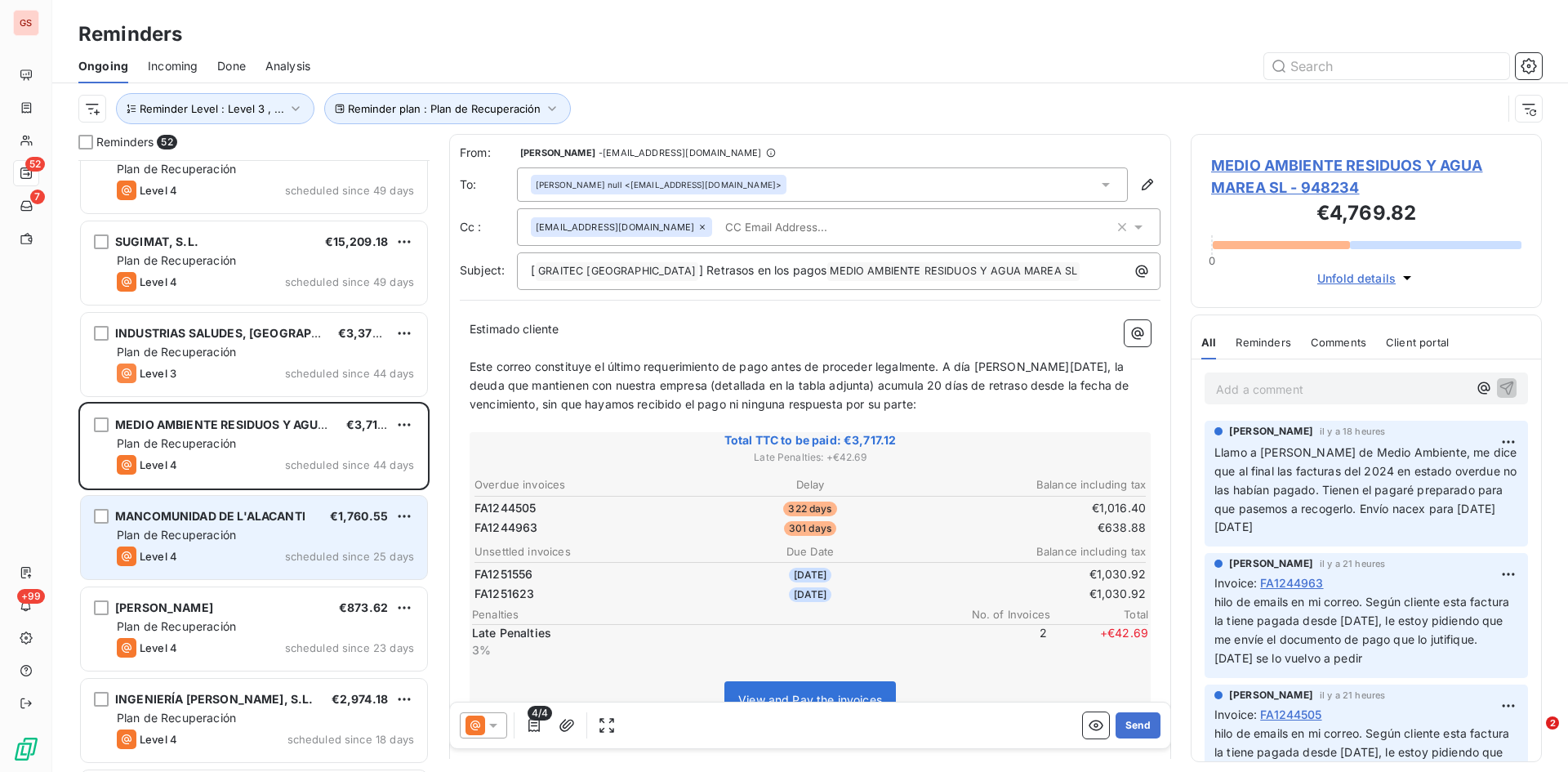
click at [244, 530] on div "Plan de Recuperación" at bounding box center [265, 535] width 298 height 16
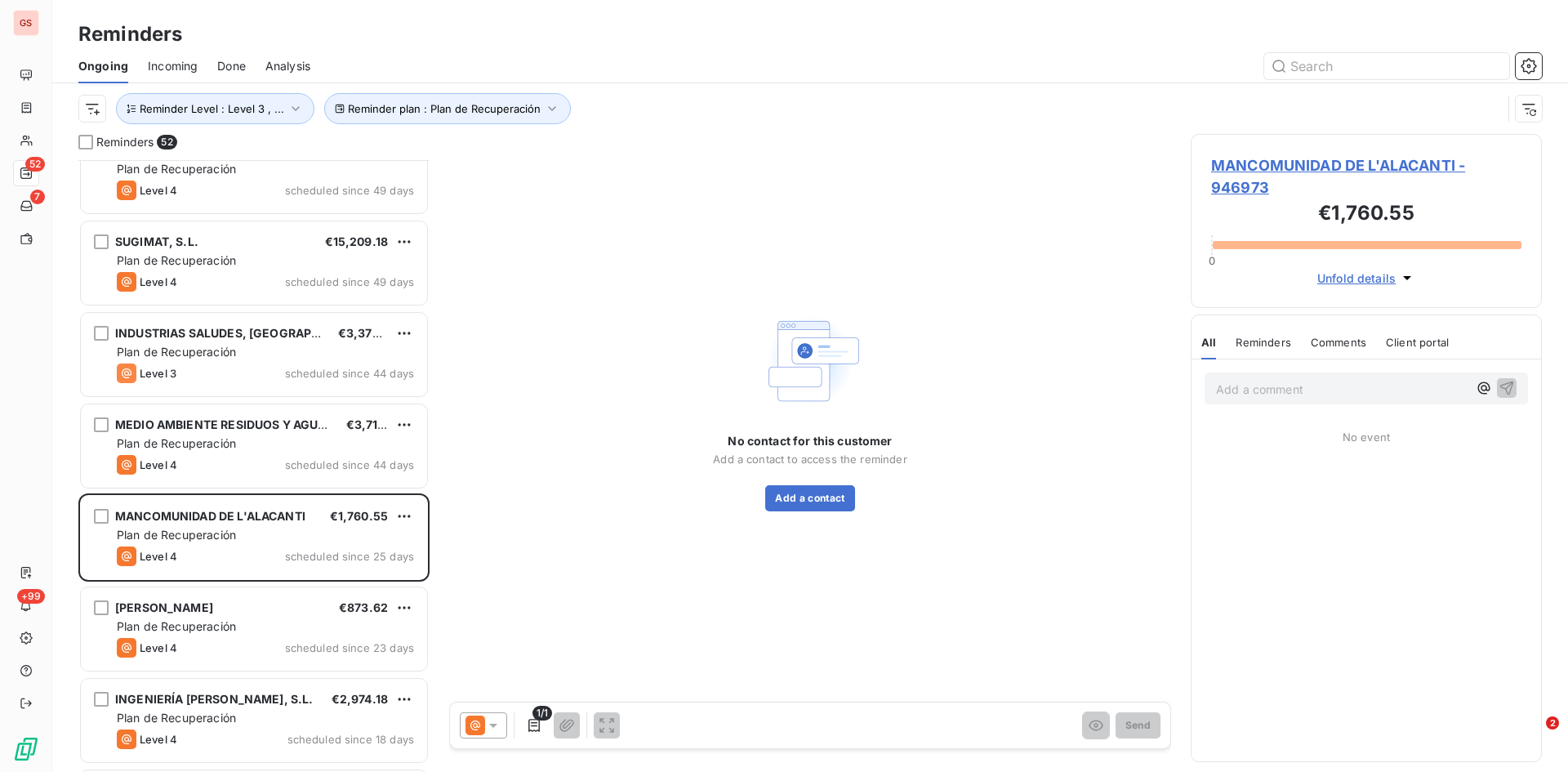
click at [236, 62] on span "Done" at bounding box center [231, 66] width 28 height 16
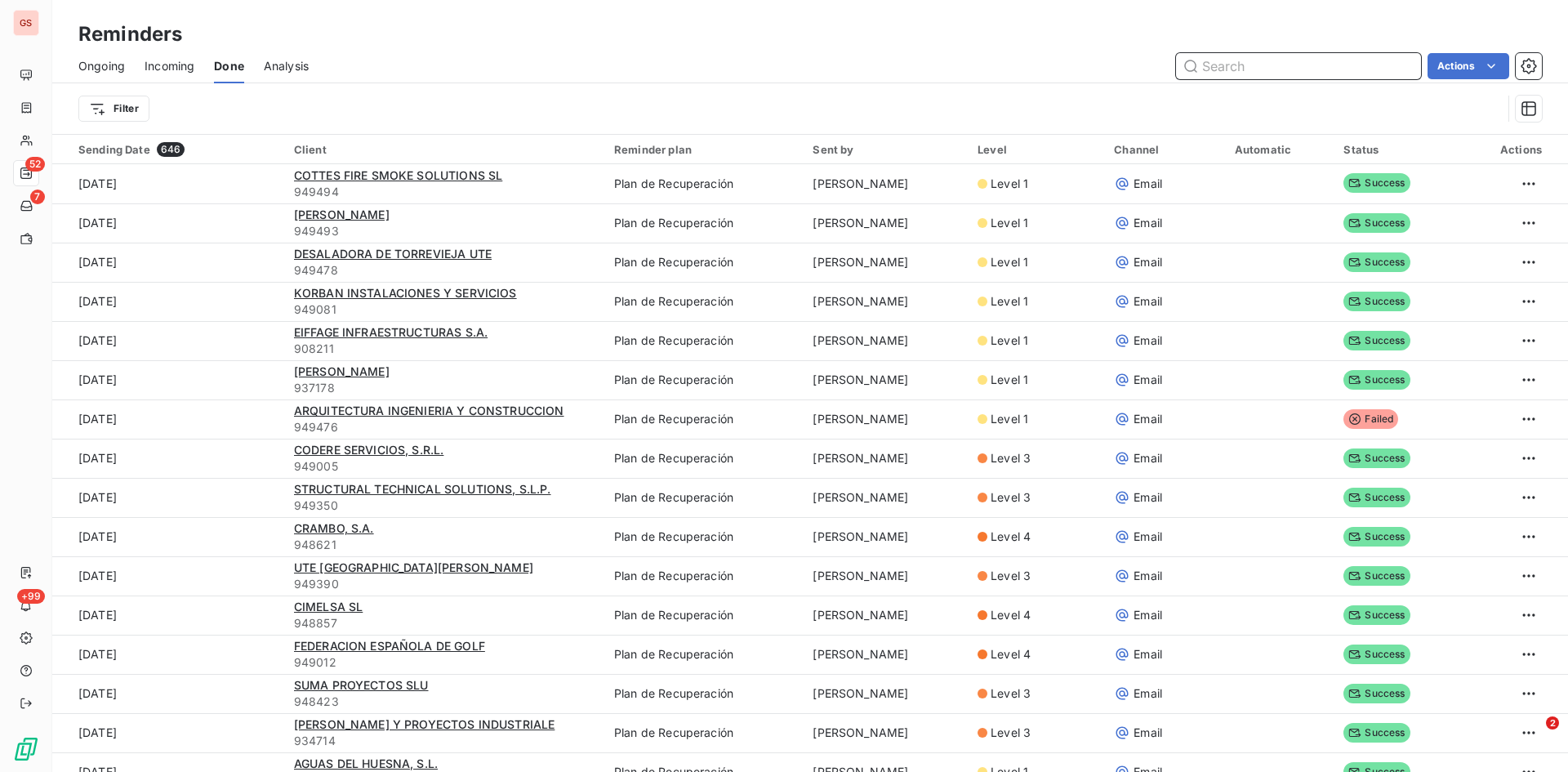
drag, startPoint x: 114, startPoint y: 63, endPoint x: 96, endPoint y: 63, distance: 18.0
click at [113, 63] on span "Ongoing" at bounding box center [101, 66] width 46 height 16
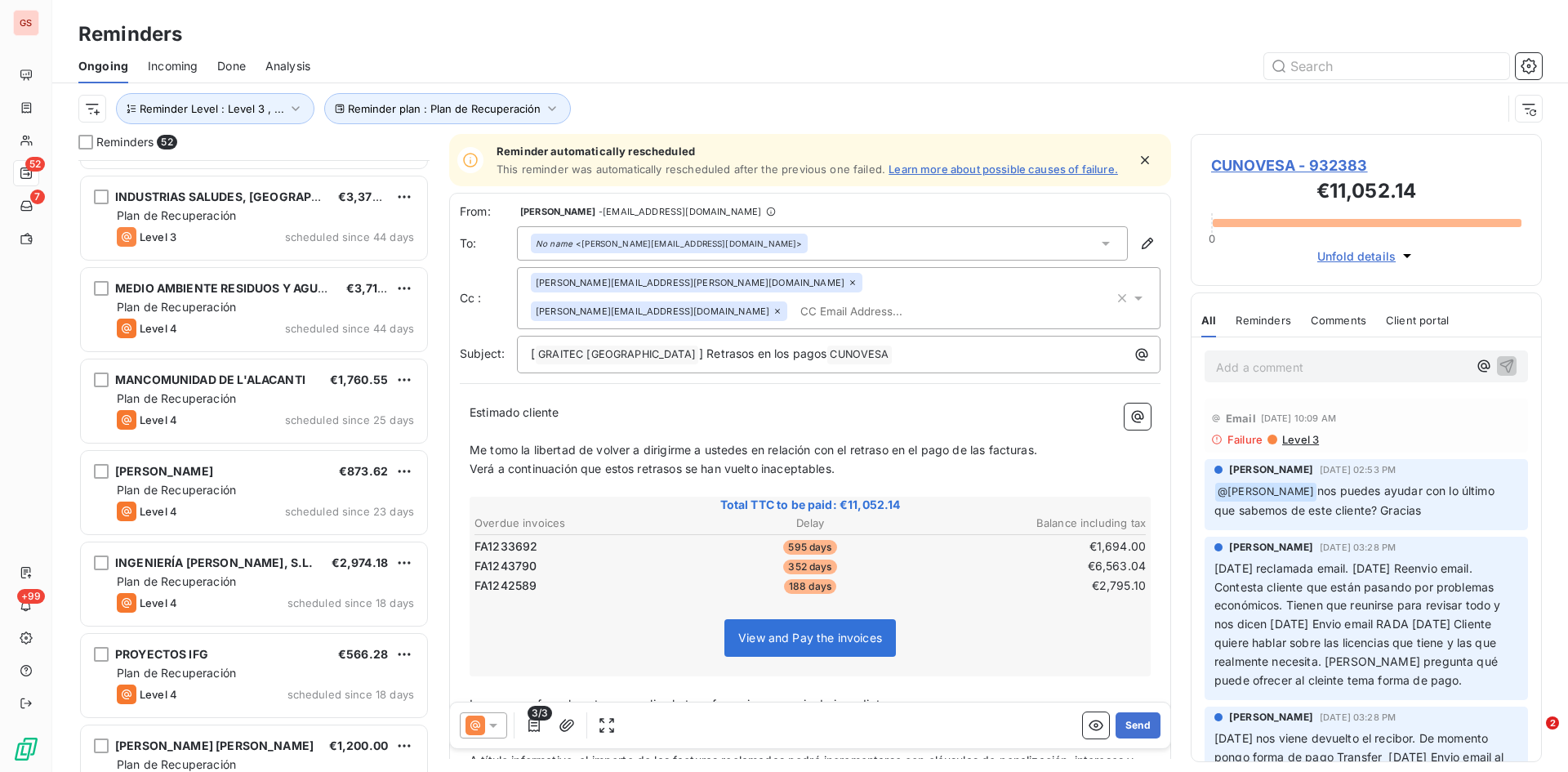
scroll to position [655, 0]
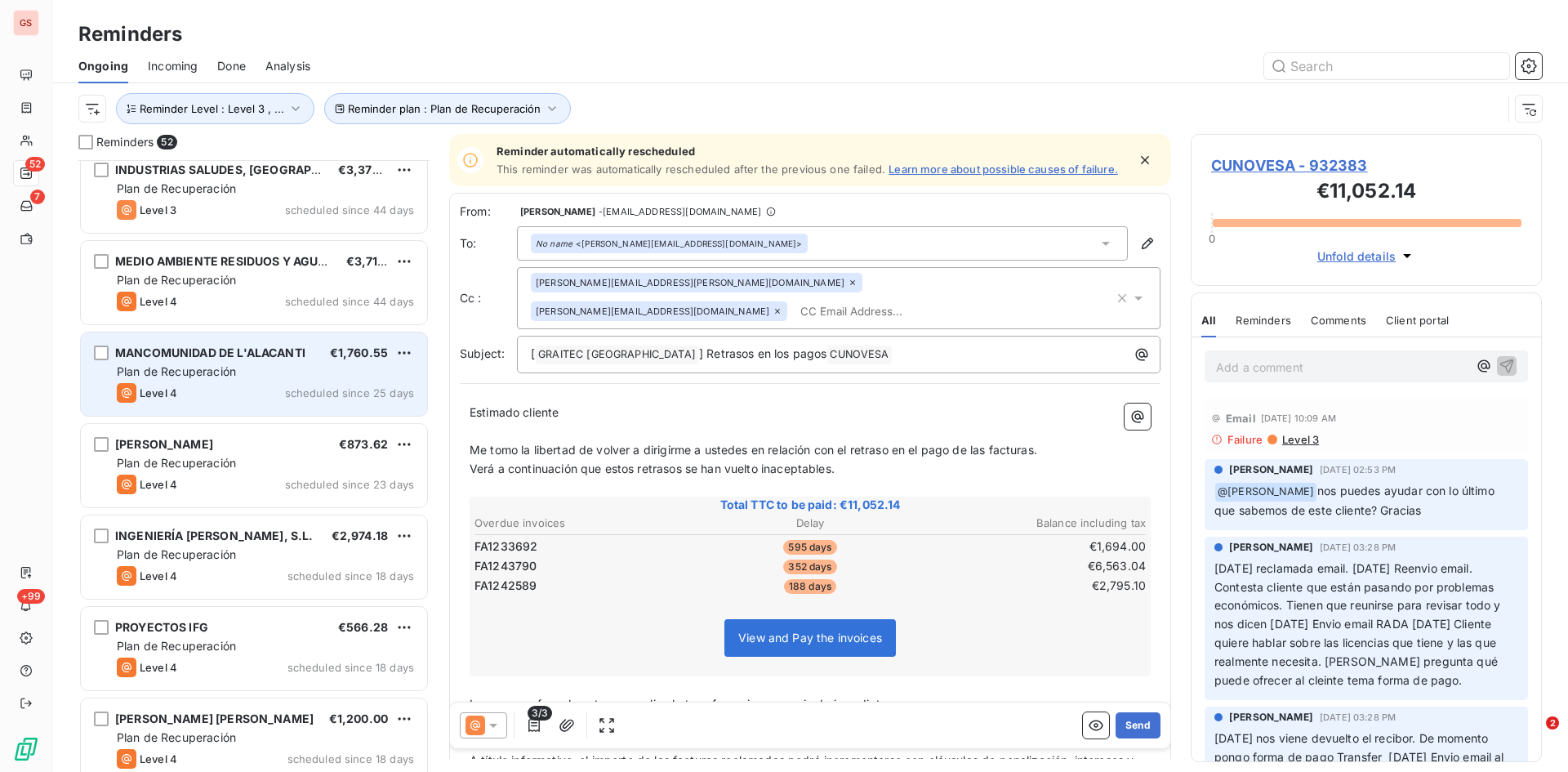
click at [210, 350] on span "MANCOMUNIDAD DE L'ALACANTI" at bounding box center [209, 351] width 190 height 14
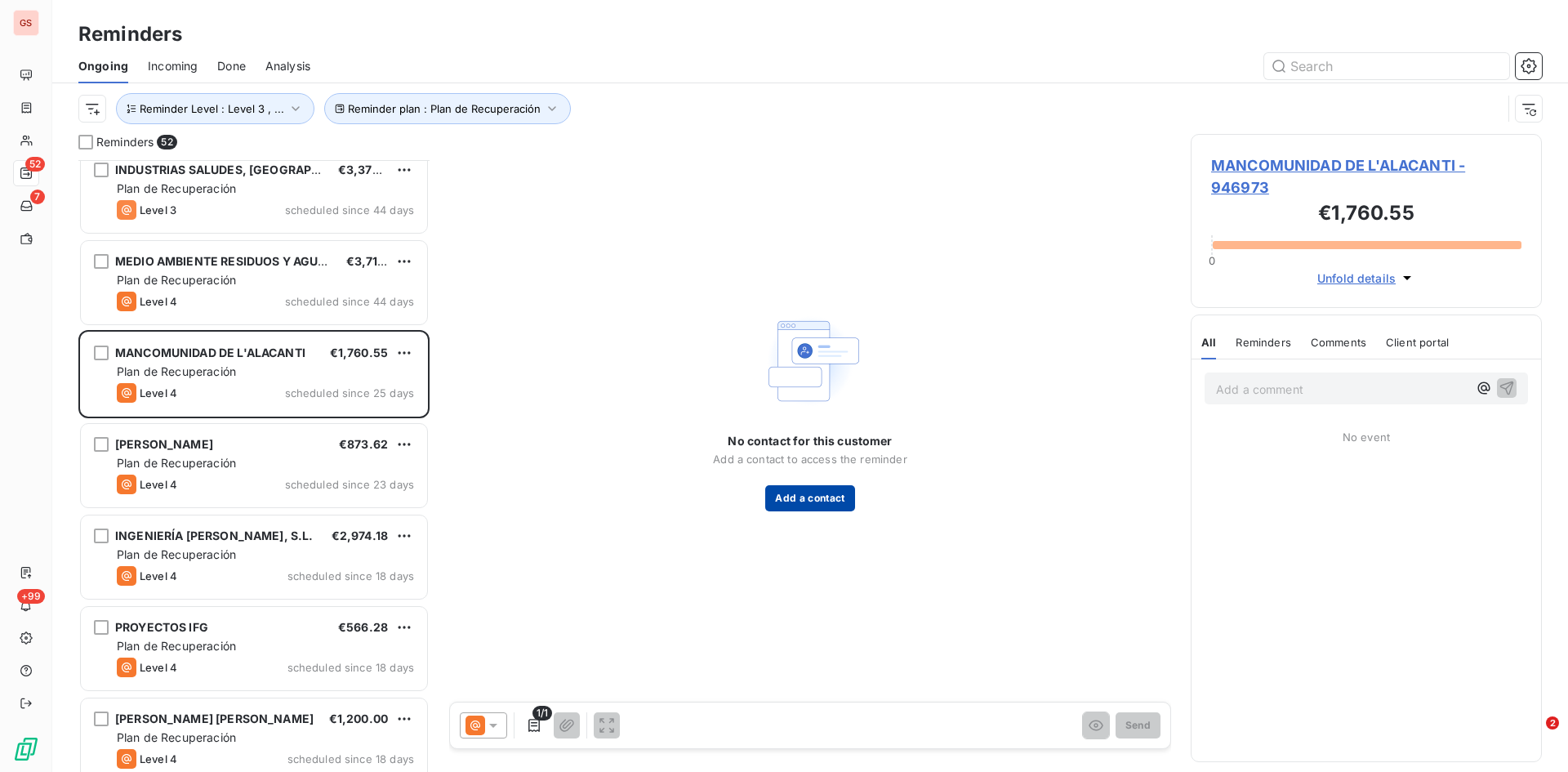
click at [804, 503] on button "Add a contact" at bounding box center [810, 498] width 89 height 26
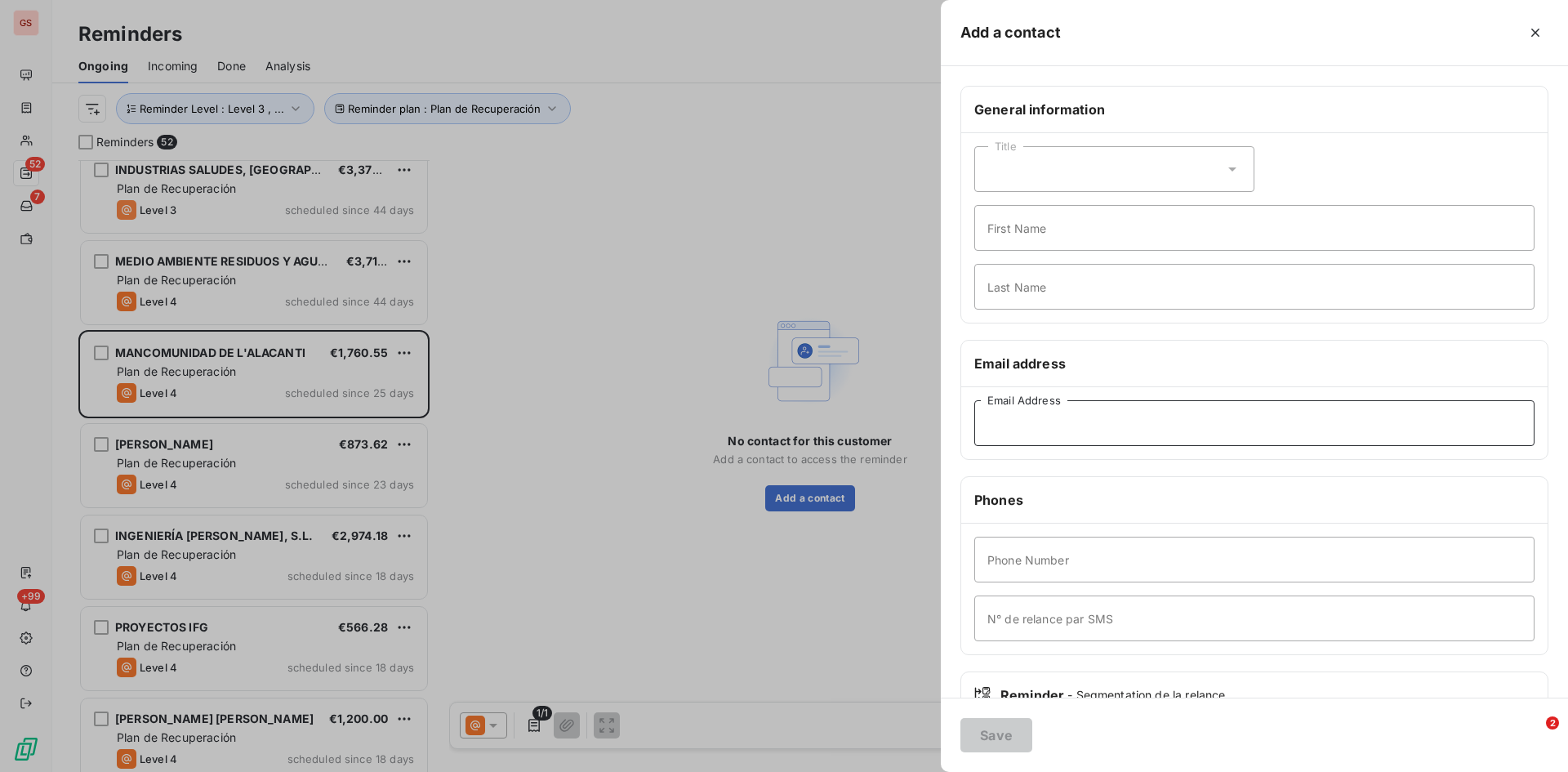
click at [1038, 412] on input "Email Address" at bounding box center [1254, 423] width 560 height 46
paste input "[EMAIL_ADDRESS][DOMAIN_NAME]"
type input "[EMAIL_ADDRESS][DOMAIN_NAME]"
click at [1006, 735] on button "Save" at bounding box center [996, 736] width 72 height 35
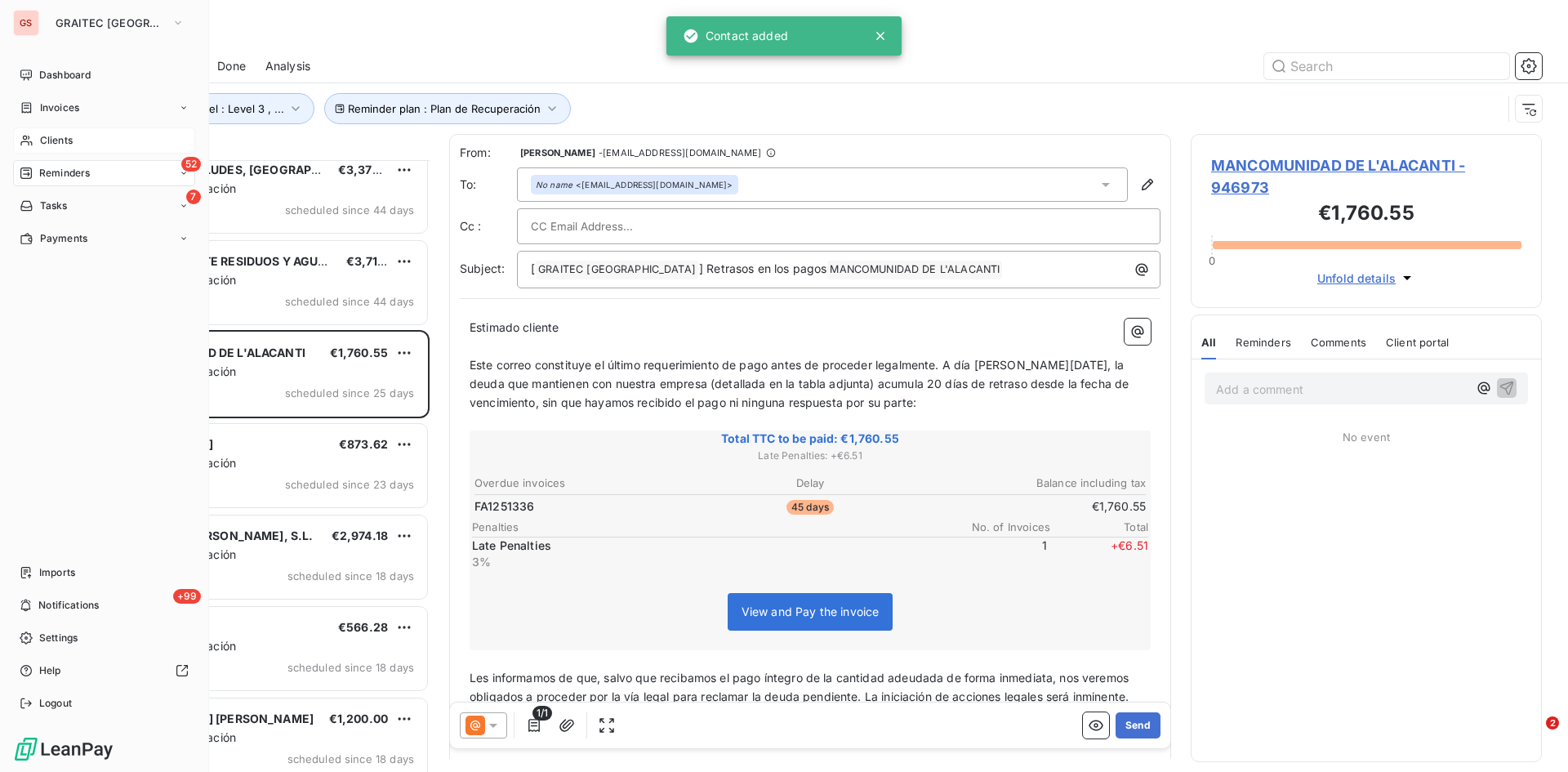
click at [62, 137] on span "Clients" at bounding box center [56, 140] width 33 height 15
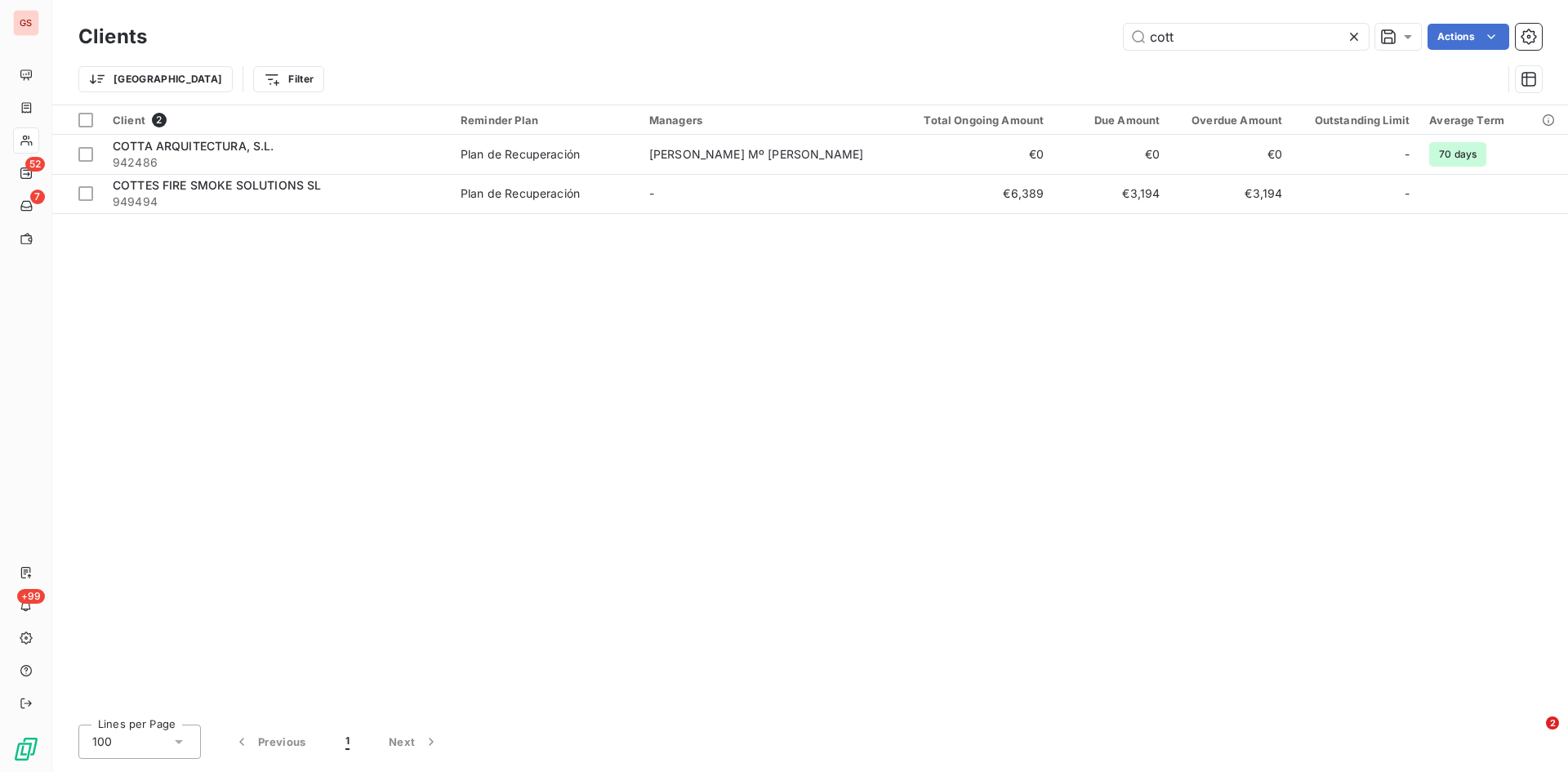
drag, startPoint x: 1207, startPoint y: 47, endPoint x: 1099, endPoint y: 54, distance: 108.2
click at [1099, 54] on div "Clients cott Actions Trier Filter" at bounding box center [810, 62] width 1464 height 85
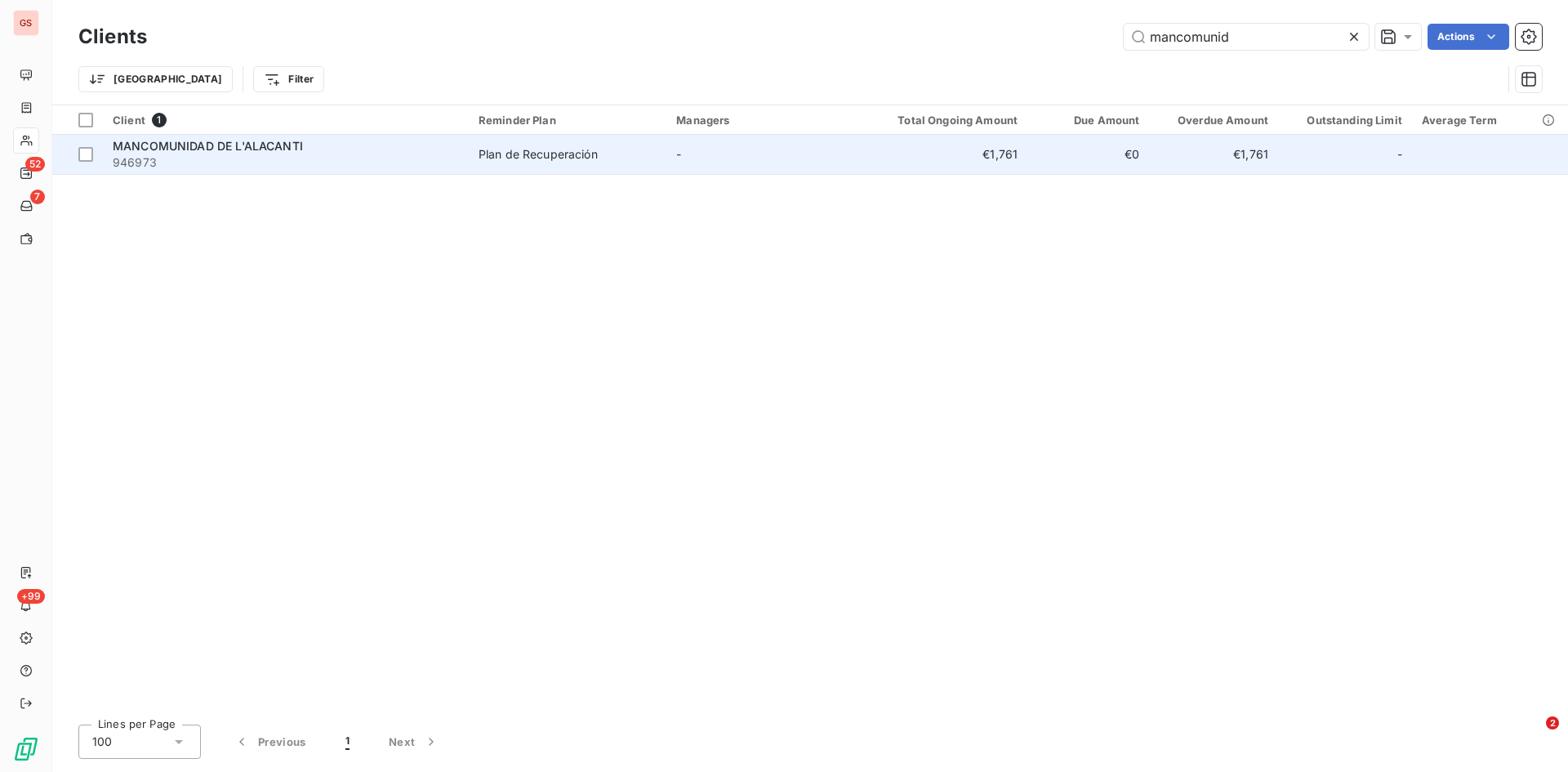
type input "mancomunid"
click at [233, 145] on span "MANCOMUNIDAD DE L'ALACANTI" at bounding box center [208, 146] width 190 height 14
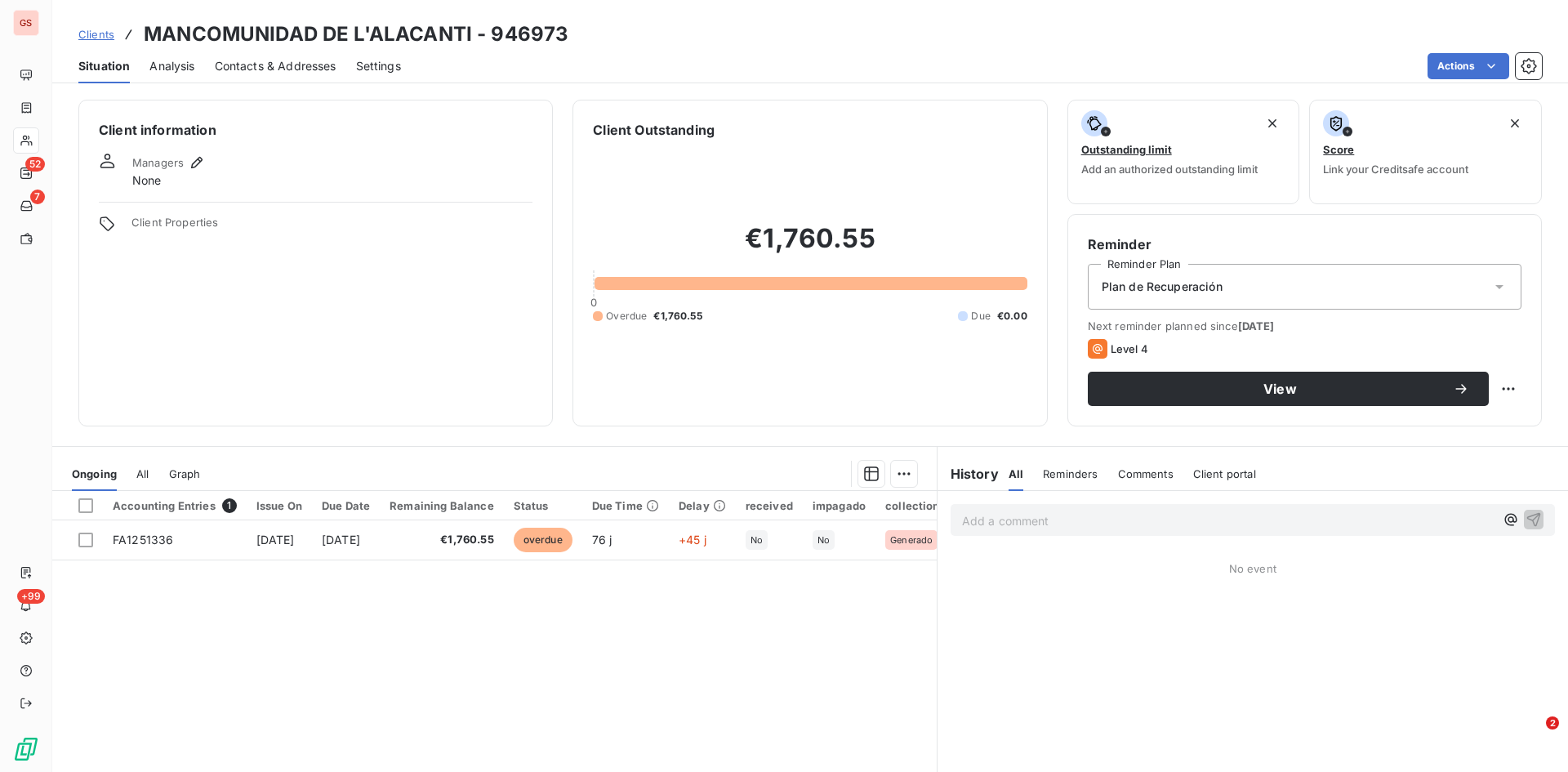
click at [308, 67] on span "Contacts & Addresses" at bounding box center [276, 66] width 122 height 16
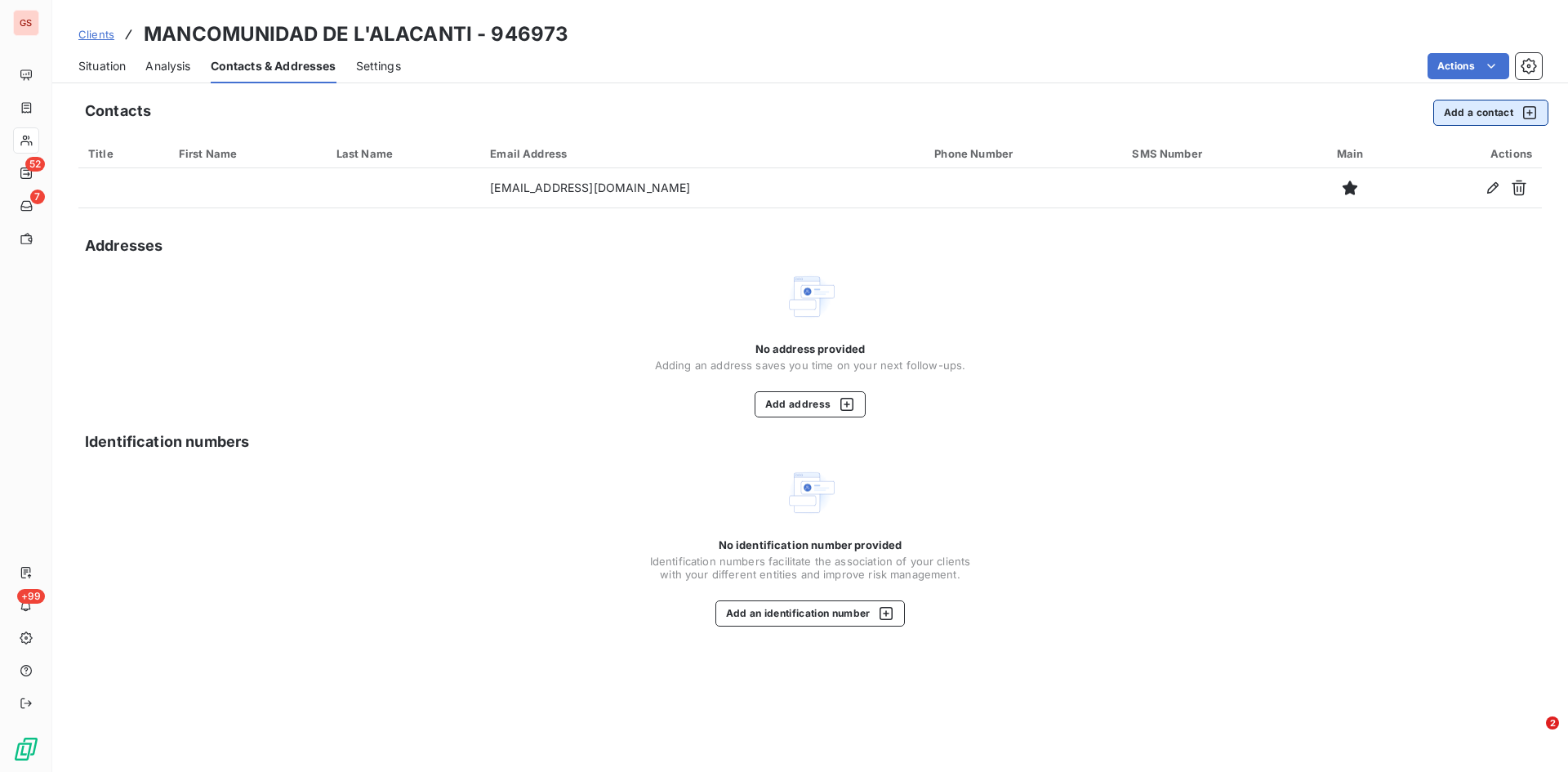
click at [1457, 114] on button "Add a contact" at bounding box center [1491, 112] width 115 height 26
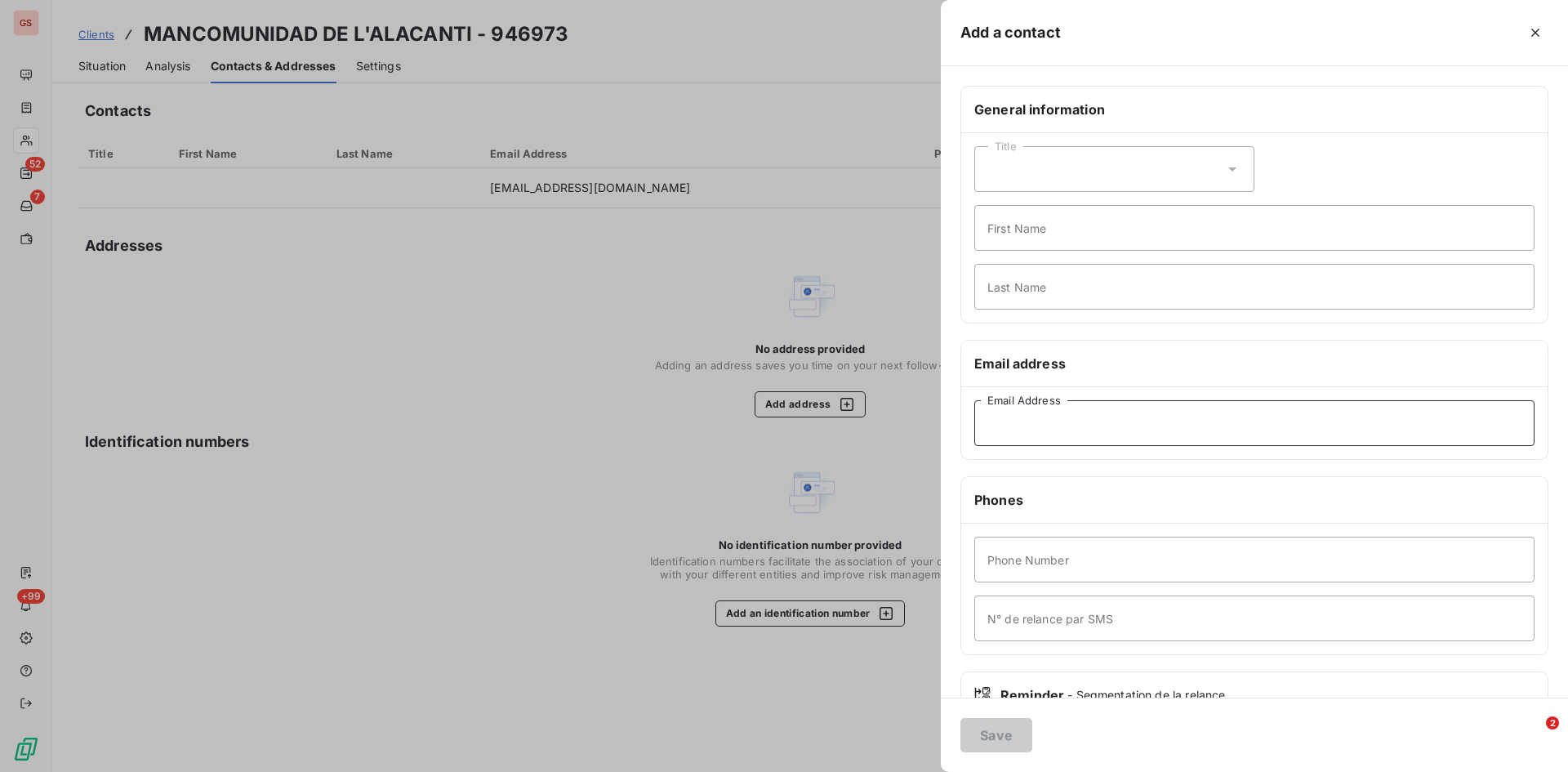
click at [1003, 423] on input "Email Address" at bounding box center [1254, 423] width 560 height 46
paste input "[PERSON_NAME][EMAIL_ADDRESS][PERSON_NAME][DOMAIN_NAME]"
type input "[PERSON_NAME][EMAIL_ADDRESS][PERSON_NAME][DOMAIN_NAME]"
drag, startPoint x: 996, startPoint y: 740, endPoint x: 996, endPoint y: 718, distance: 22.0
click at [996, 738] on button "Save" at bounding box center [996, 736] width 72 height 35
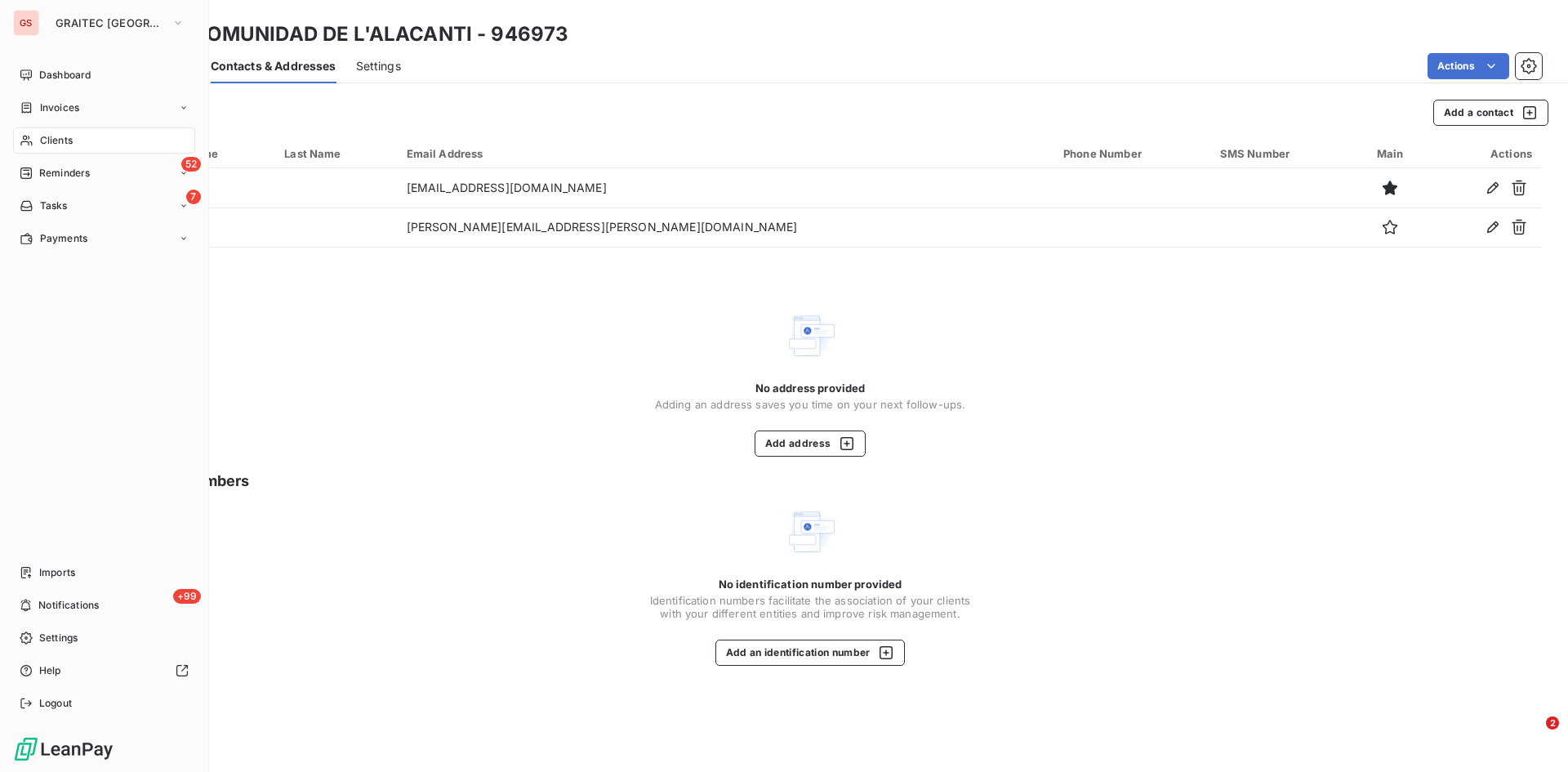
click at [87, 168] on span "Reminders" at bounding box center [65, 173] width 51 height 15
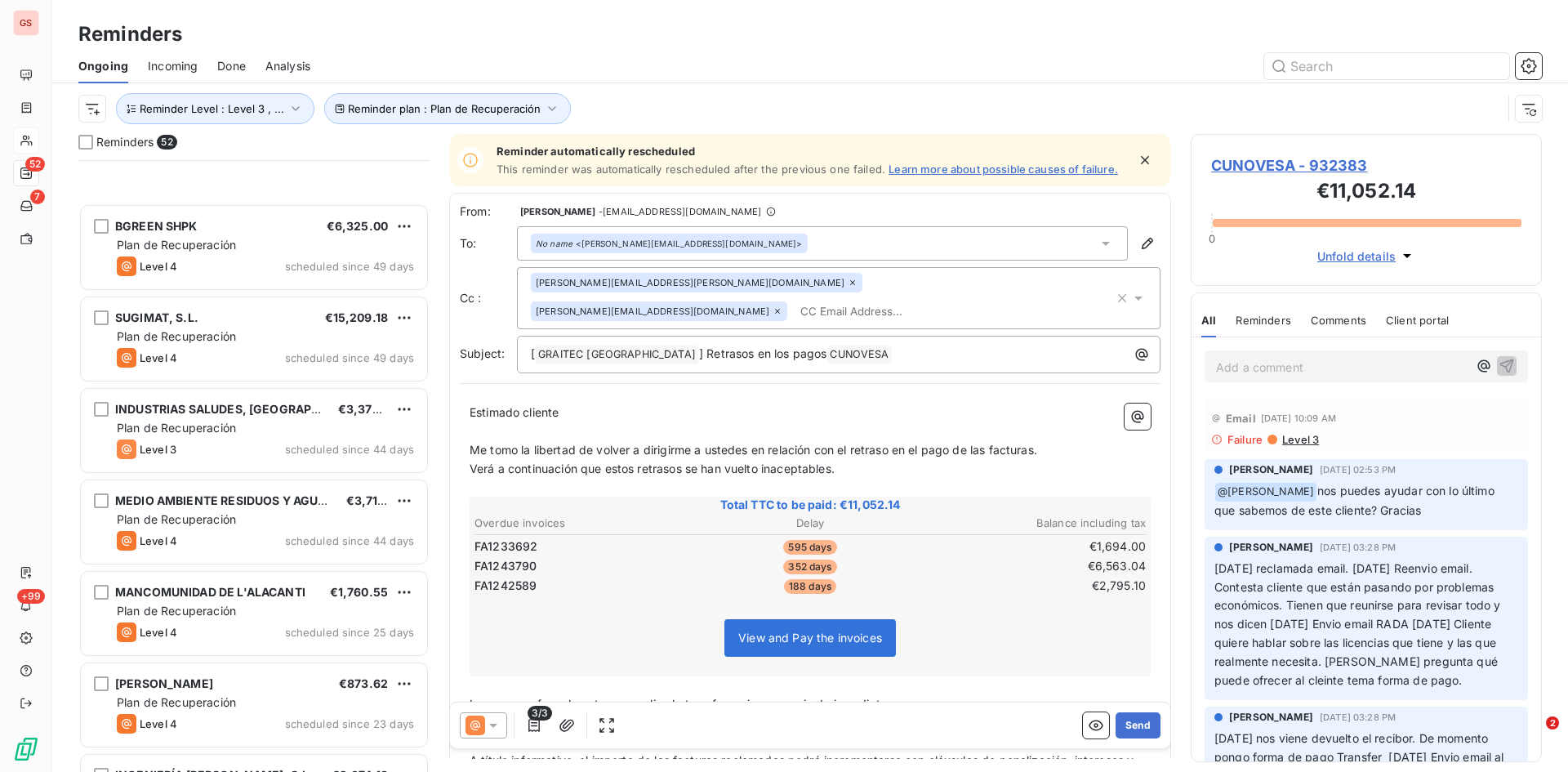
scroll to position [573, 0]
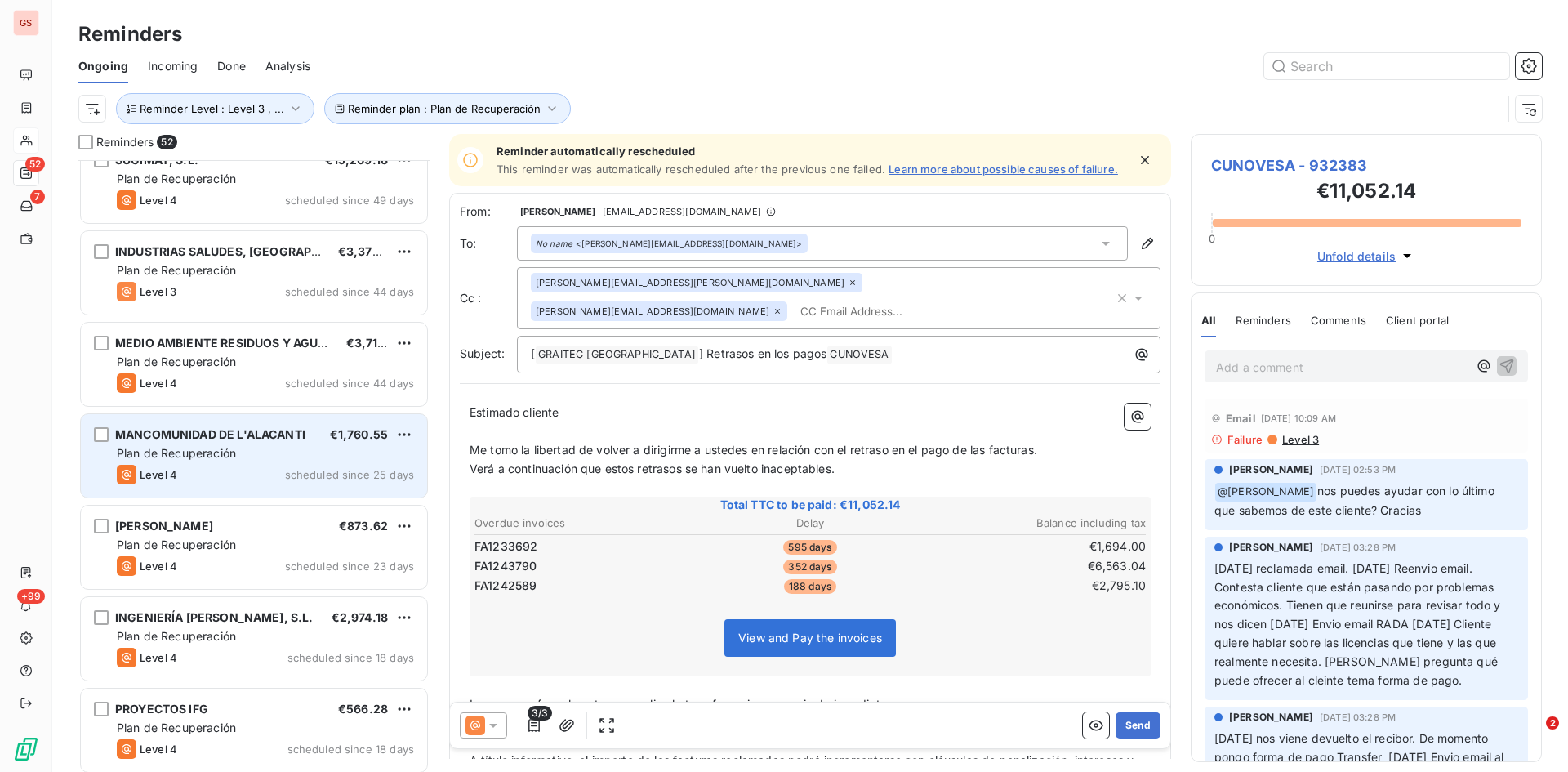
click at [258, 466] on div "Level 4 scheduled since 25 days" at bounding box center [265, 474] width 298 height 20
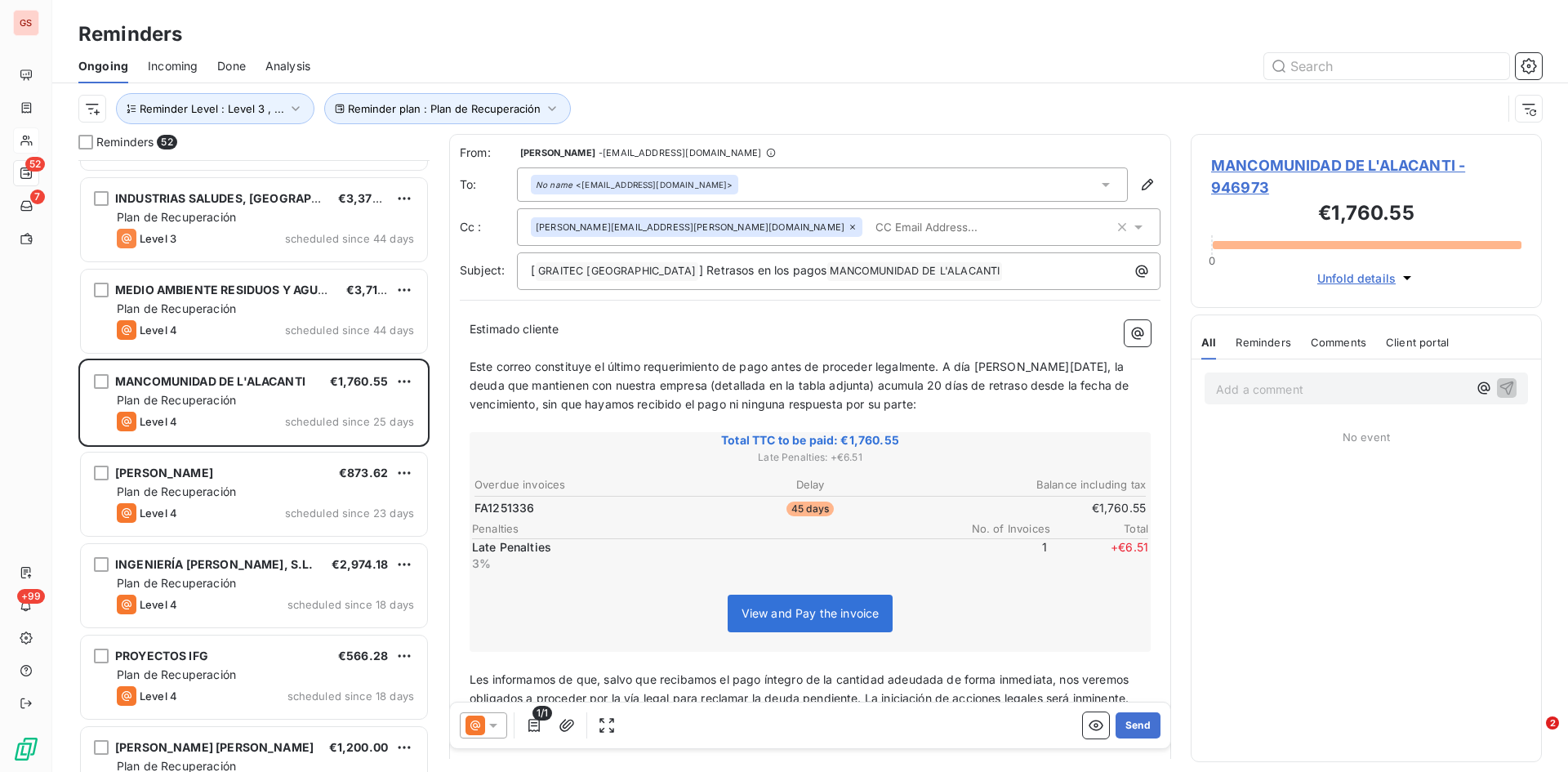
scroll to position [655, 0]
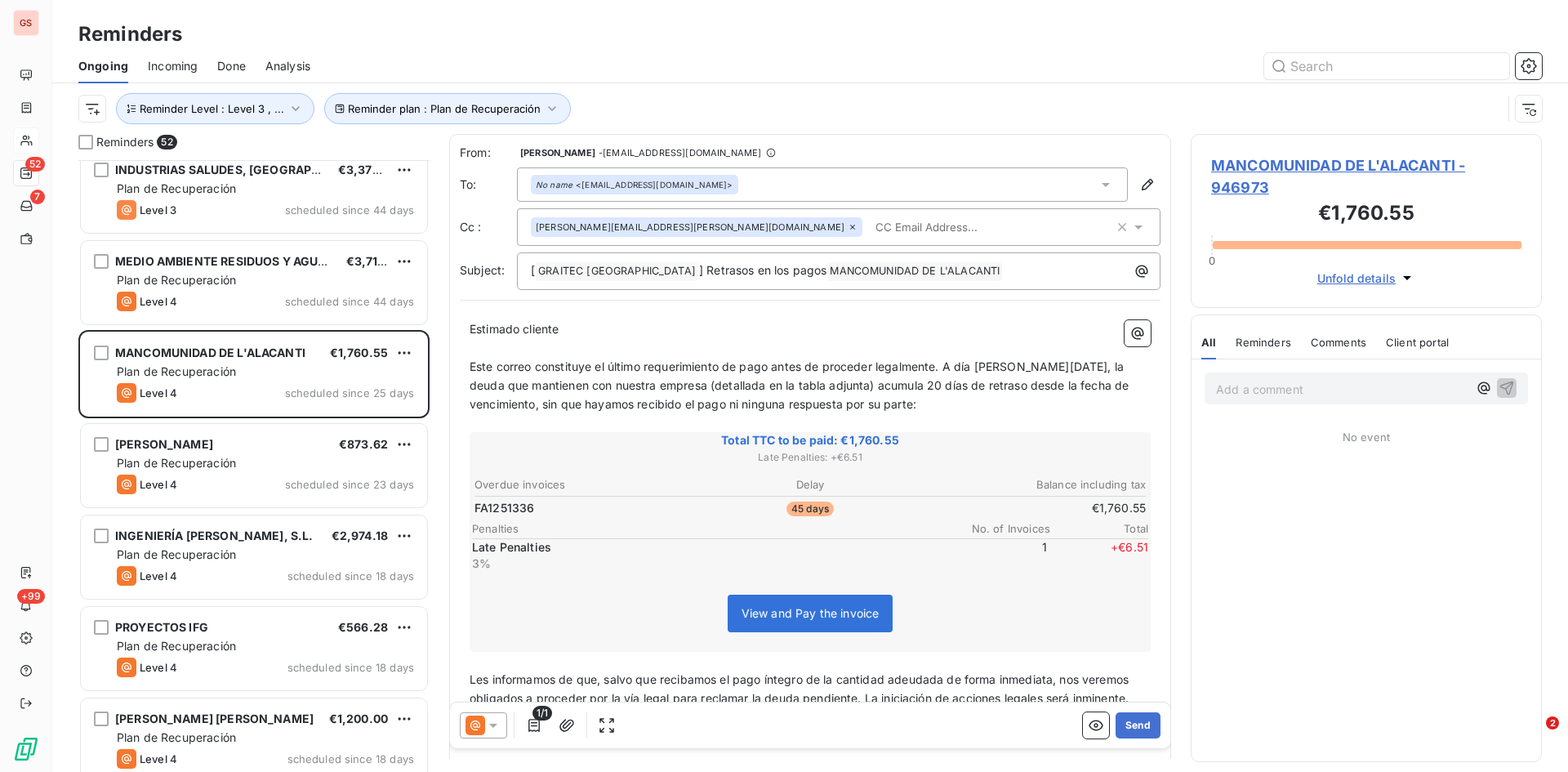
click at [494, 725] on icon at bounding box center [493, 726] width 8 height 4
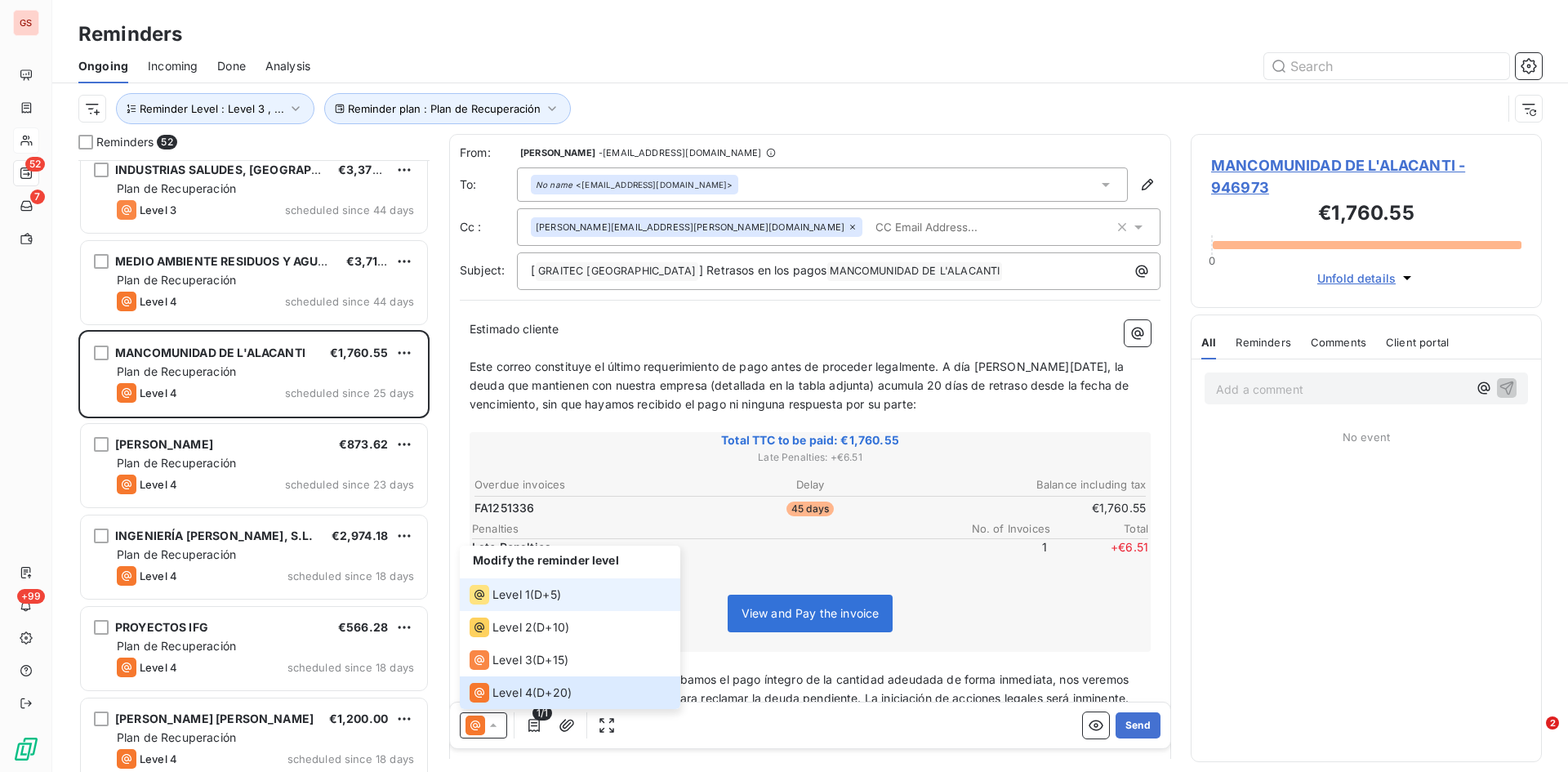
click at [510, 596] on span "Level 1" at bounding box center [511, 594] width 37 height 16
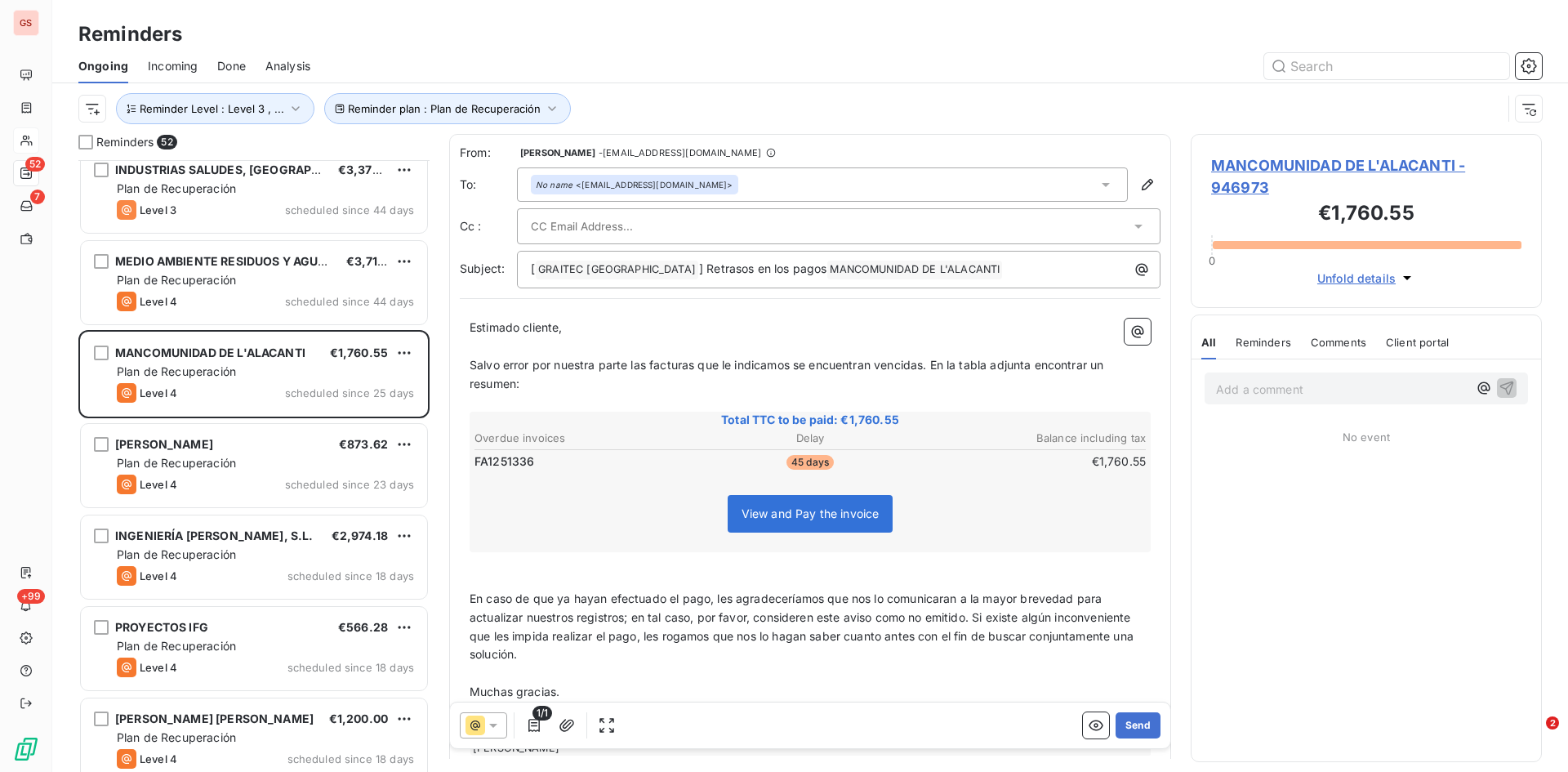
click at [833, 212] on div at bounding box center [839, 226] width 644 height 36
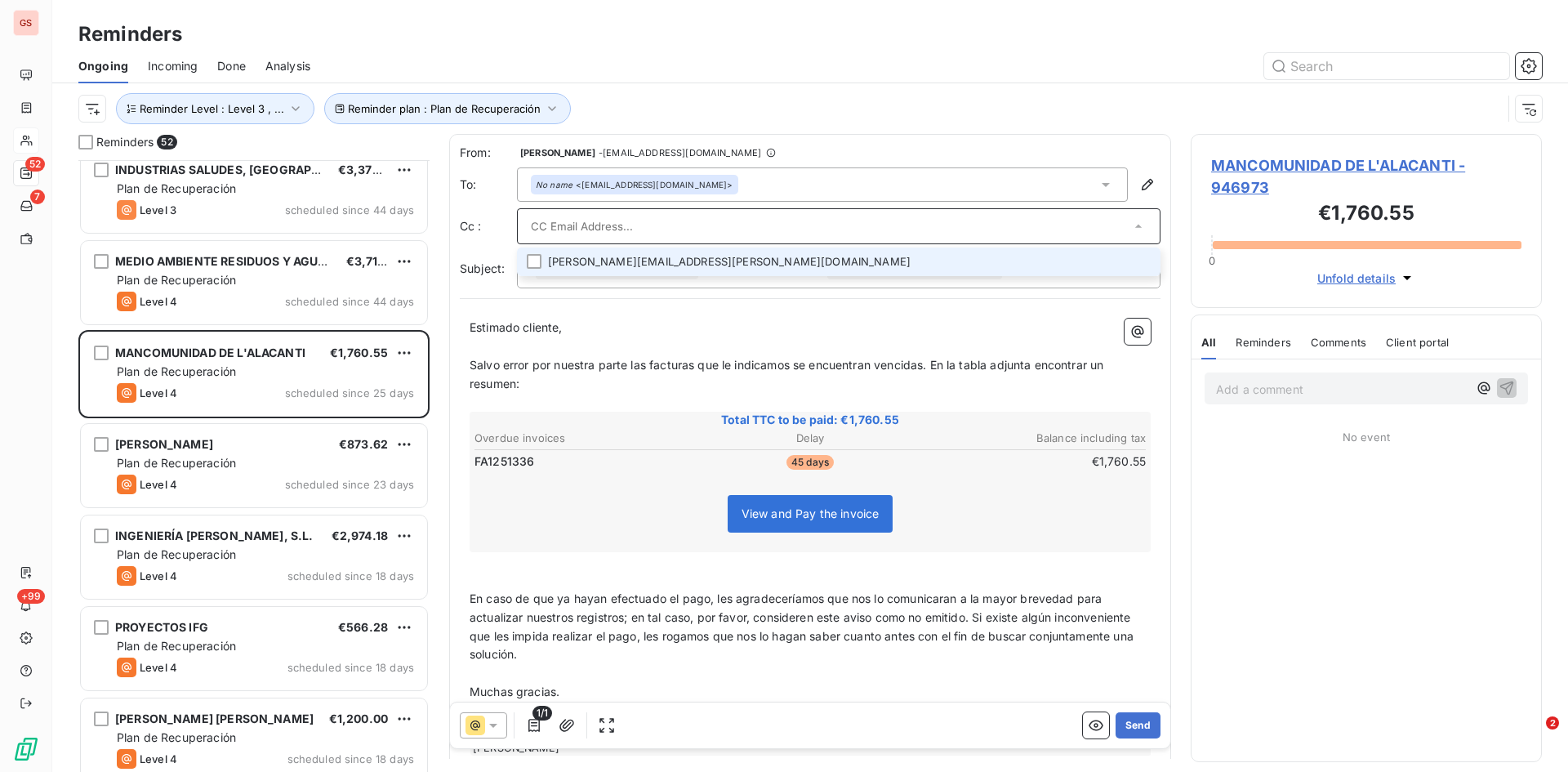
click at [563, 259] on li "[PERSON_NAME][EMAIL_ADDRESS][PERSON_NAME][DOMAIN_NAME]" at bounding box center [839, 261] width 644 height 28
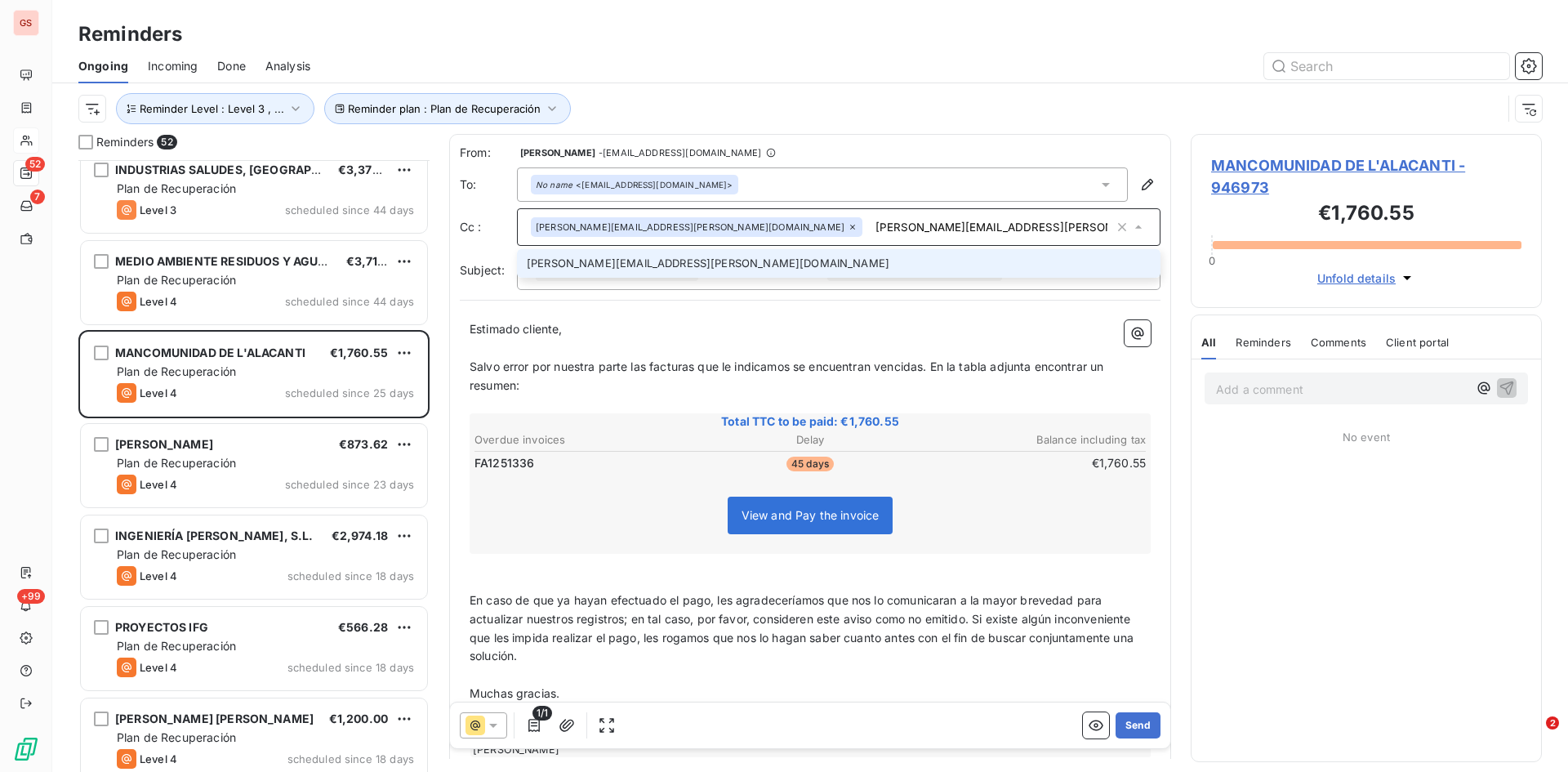
type input "[PERSON_NAME][EMAIL_ADDRESS][PERSON_NAME][DOMAIN_NAME]"
click at [609, 260] on li "[PERSON_NAME][EMAIL_ADDRESS][PERSON_NAME][DOMAIN_NAME]" at bounding box center [839, 263] width 644 height 28
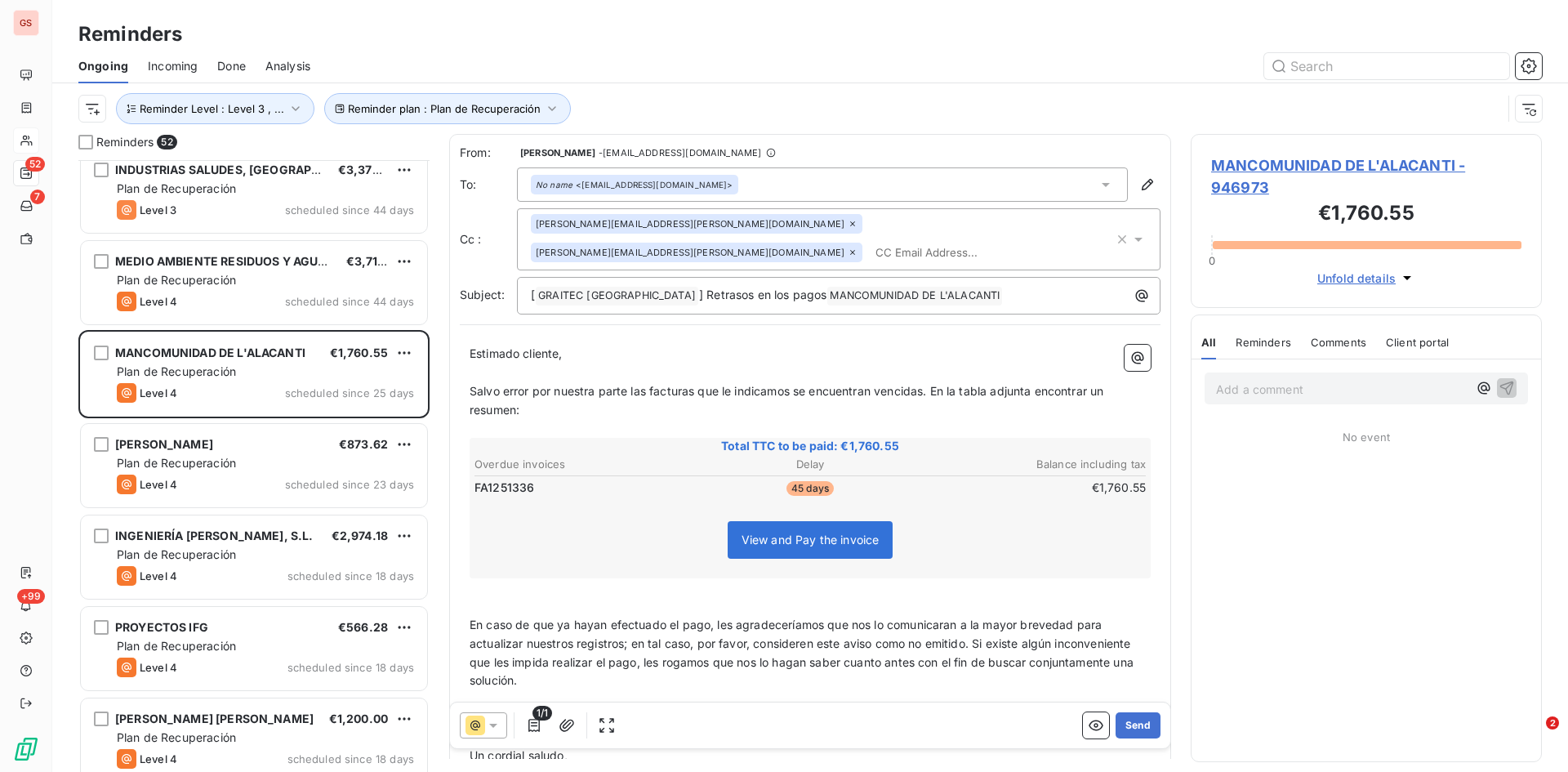
click at [964, 240] on input "text" at bounding box center [962, 252] width 188 height 25
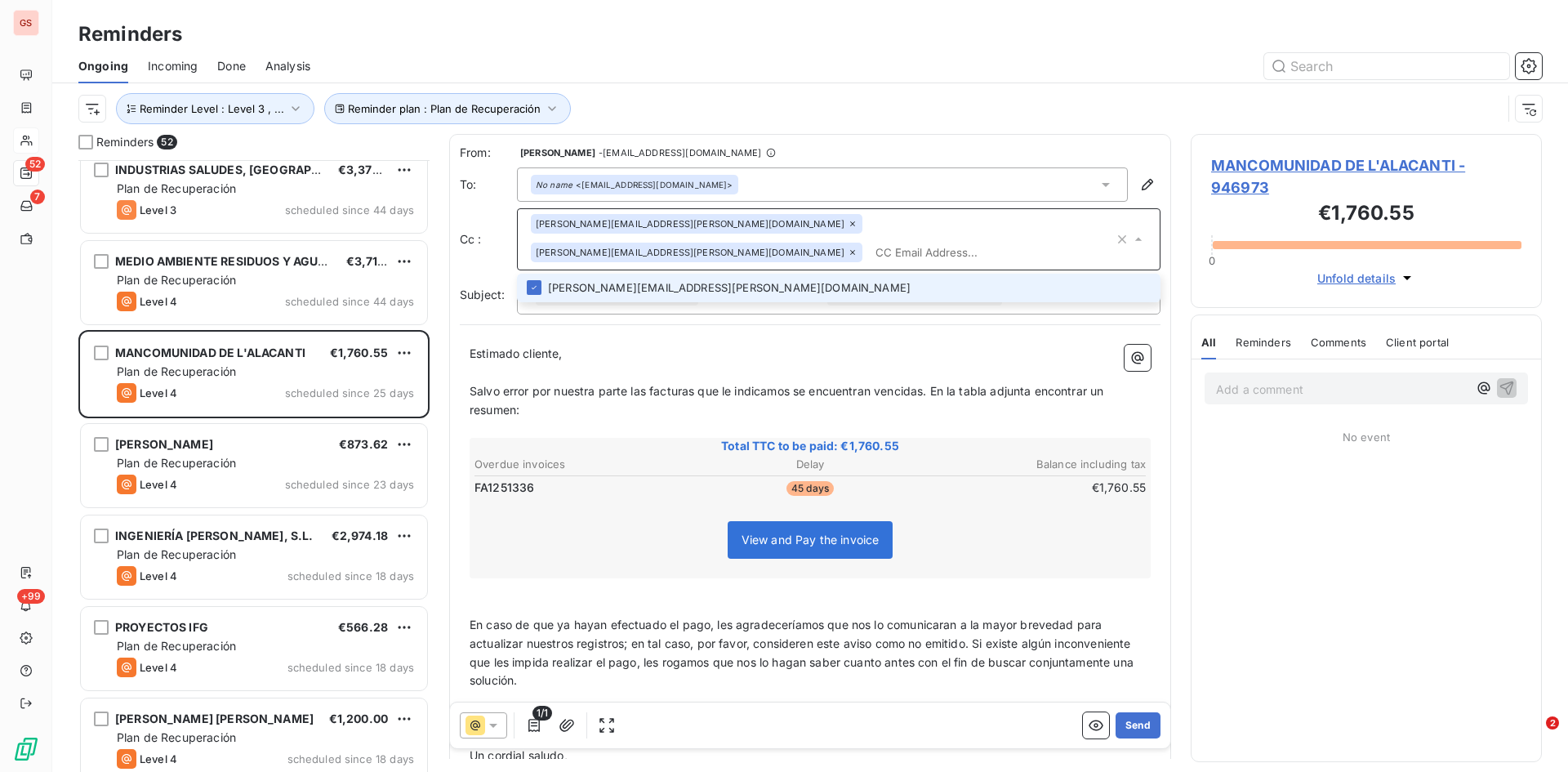
paste input "[PERSON_NAME][EMAIL_ADDRESS][DOMAIN_NAME]"
type input "[PERSON_NAME][EMAIL_ADDRESS][DOMAIN_NAME]"
click at [559, 274] on li "[PERSON_NAME][EMAIL_ADDRESS][DOMAIN_NAME]" at bounding box center [839, 288] width 644 height 28
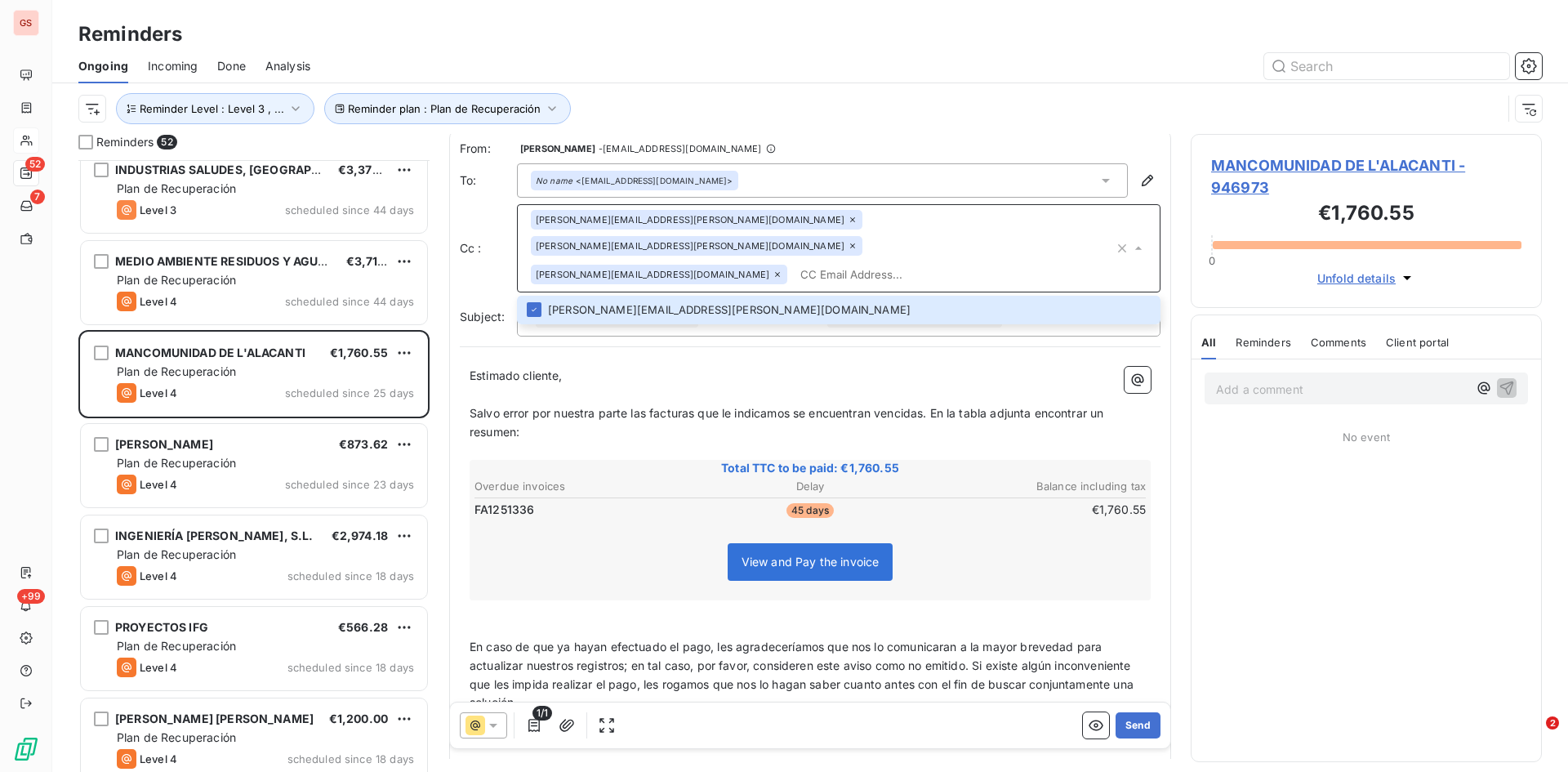
scroll to position [0, 0]
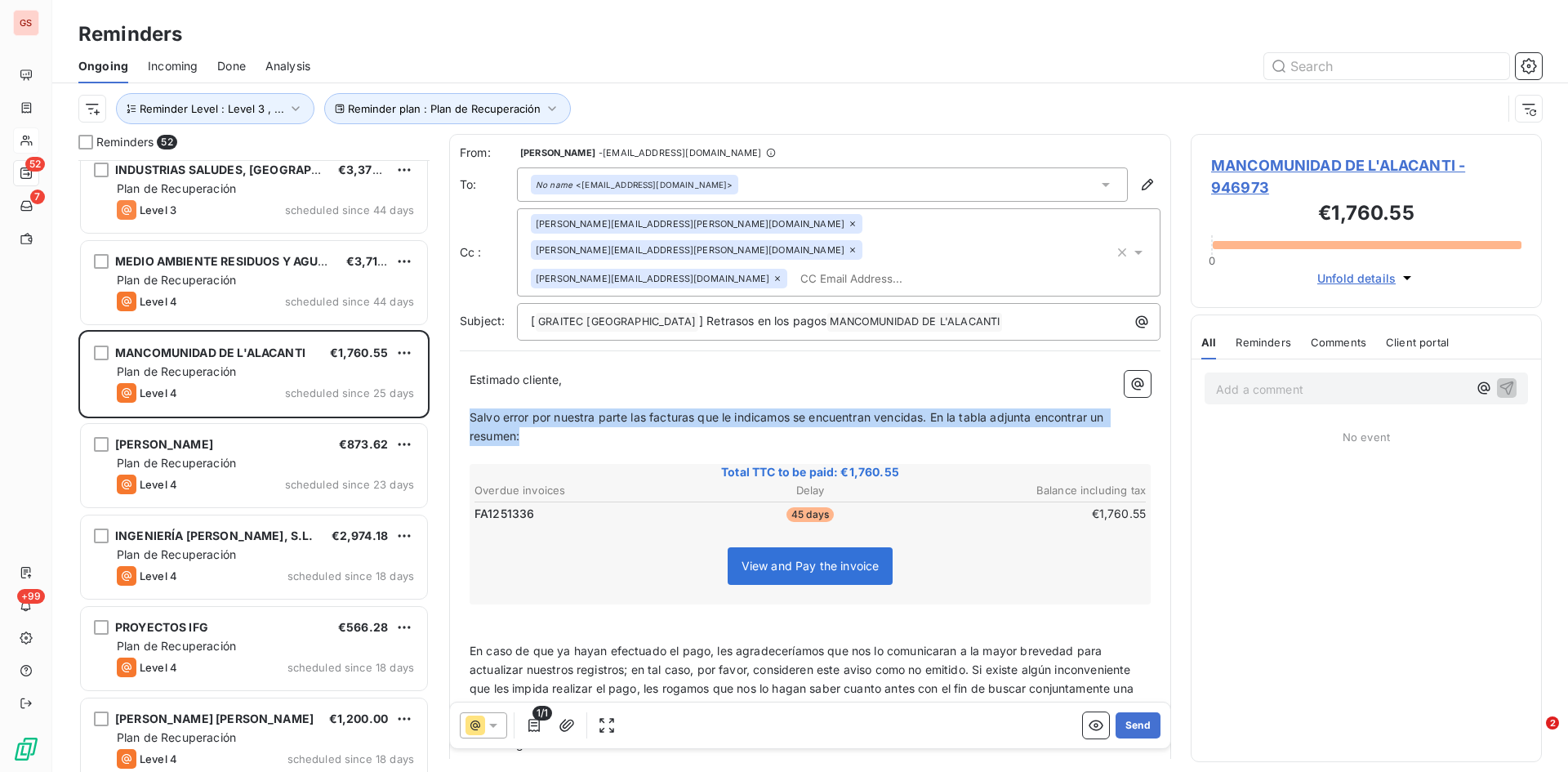
drag, startPoint x: 508, startPoint y: 400, endPoint x: 472, endPoint y: 392, distance: 36.9
click at [472, 409] on p "Salvo error por nuestra parte las facturas que le indicamos se encuentran venci…" at bounding box center [810, 427] width 681 height 37
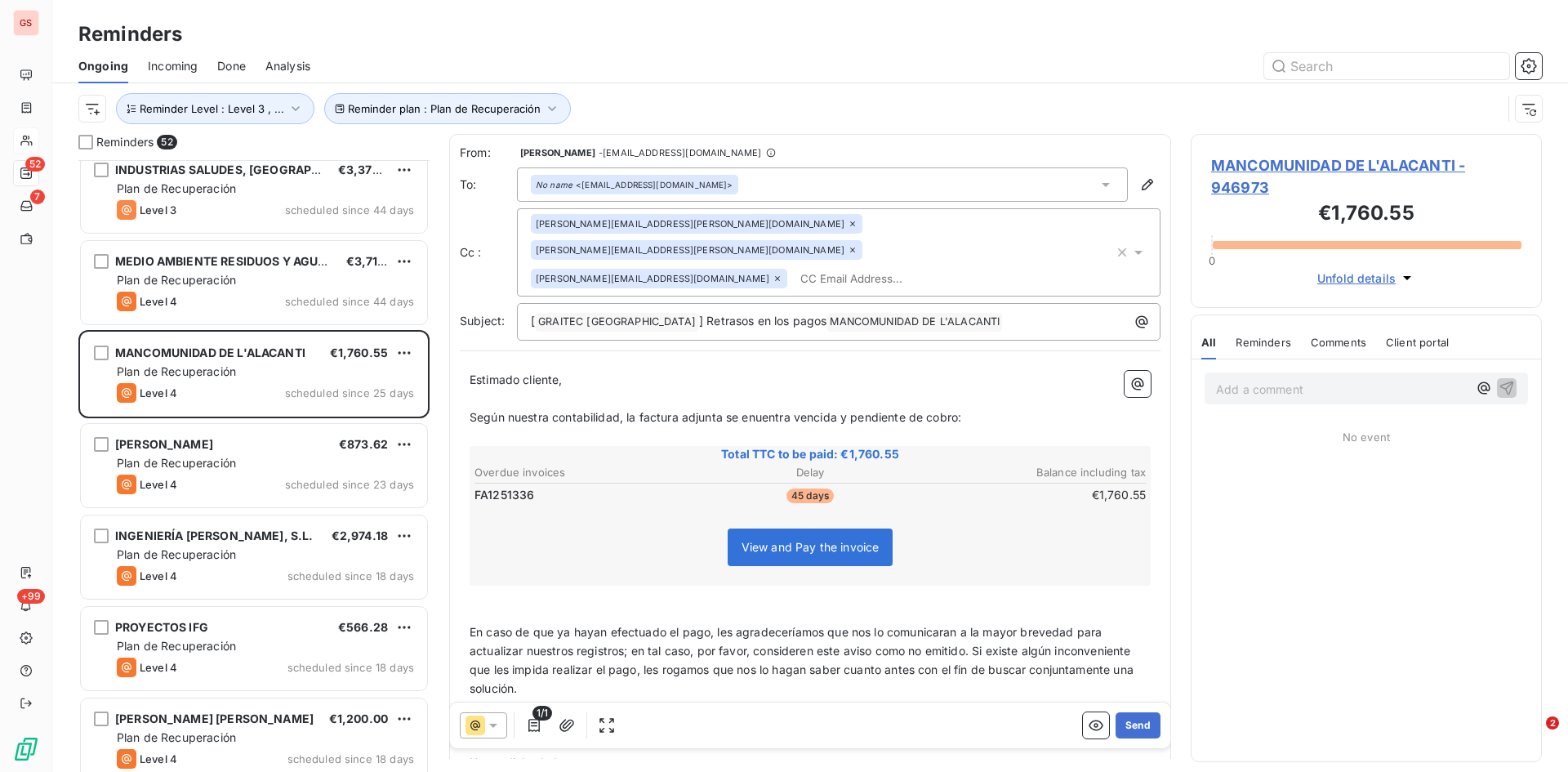
drag, startPoint x: 469, startPoint y: 601, endPoint x: 497, endPoint y: 604, distance: 28.2
click at [473, 604] on div "Estimado cliente, ﻿ Según nuestra contabilidad, la factura adjunta se enuentra …" at bounding box center [810, 580] width 701 height 438
click at [469, 604] on div "Estimado cliente, ﻿ Según nuestra contabilidad, la factura adjunta se enuentra …" at bounding box center [810, 580] width 701 height 438
click at [472, 625] on span "En caso de que ya hayan efectuado el pago, les agradeceríamos que nos lo comuni…" at bounding box center [803, 659] width 667 height 70
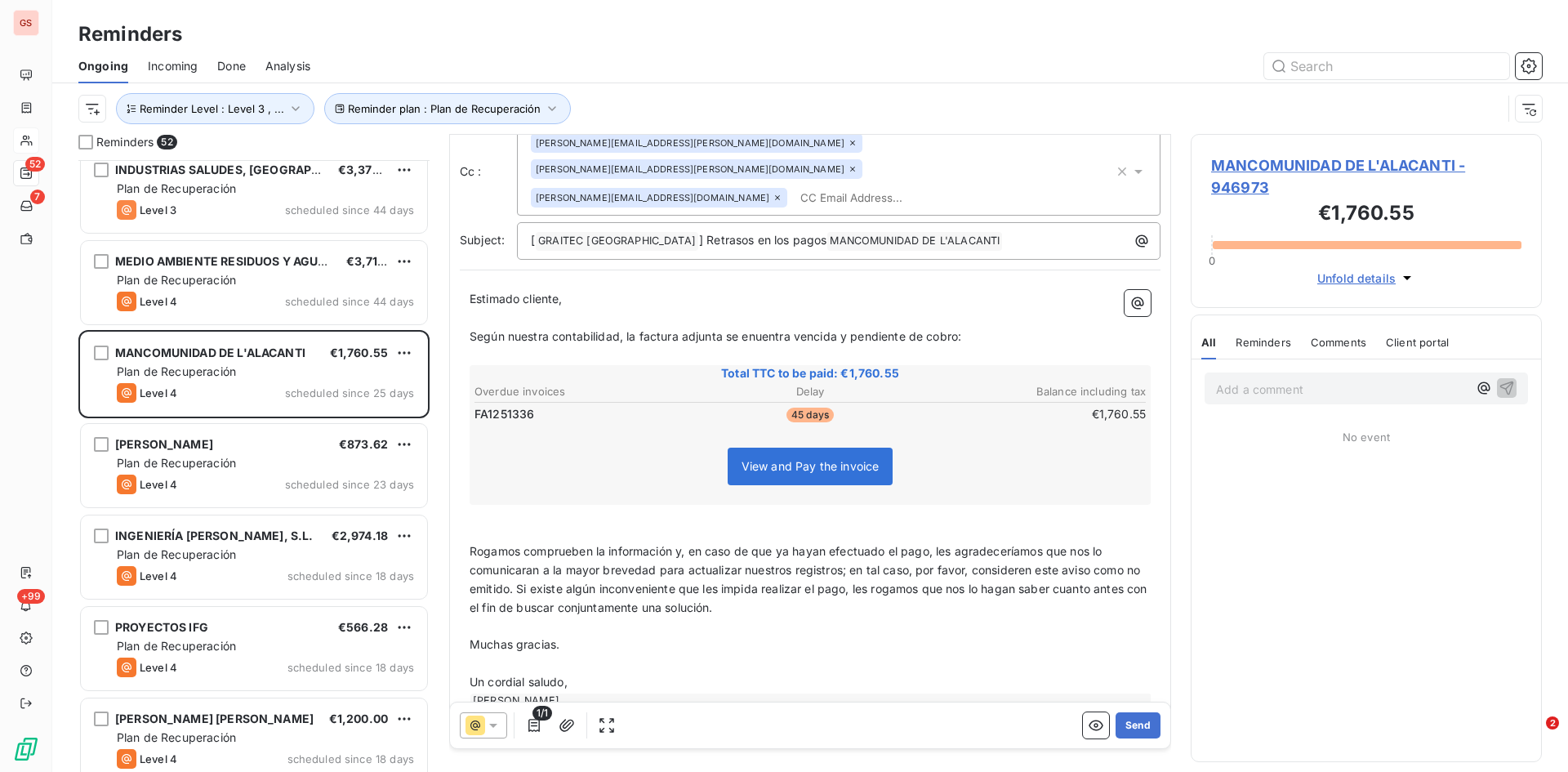
scroll to position [92, 0]
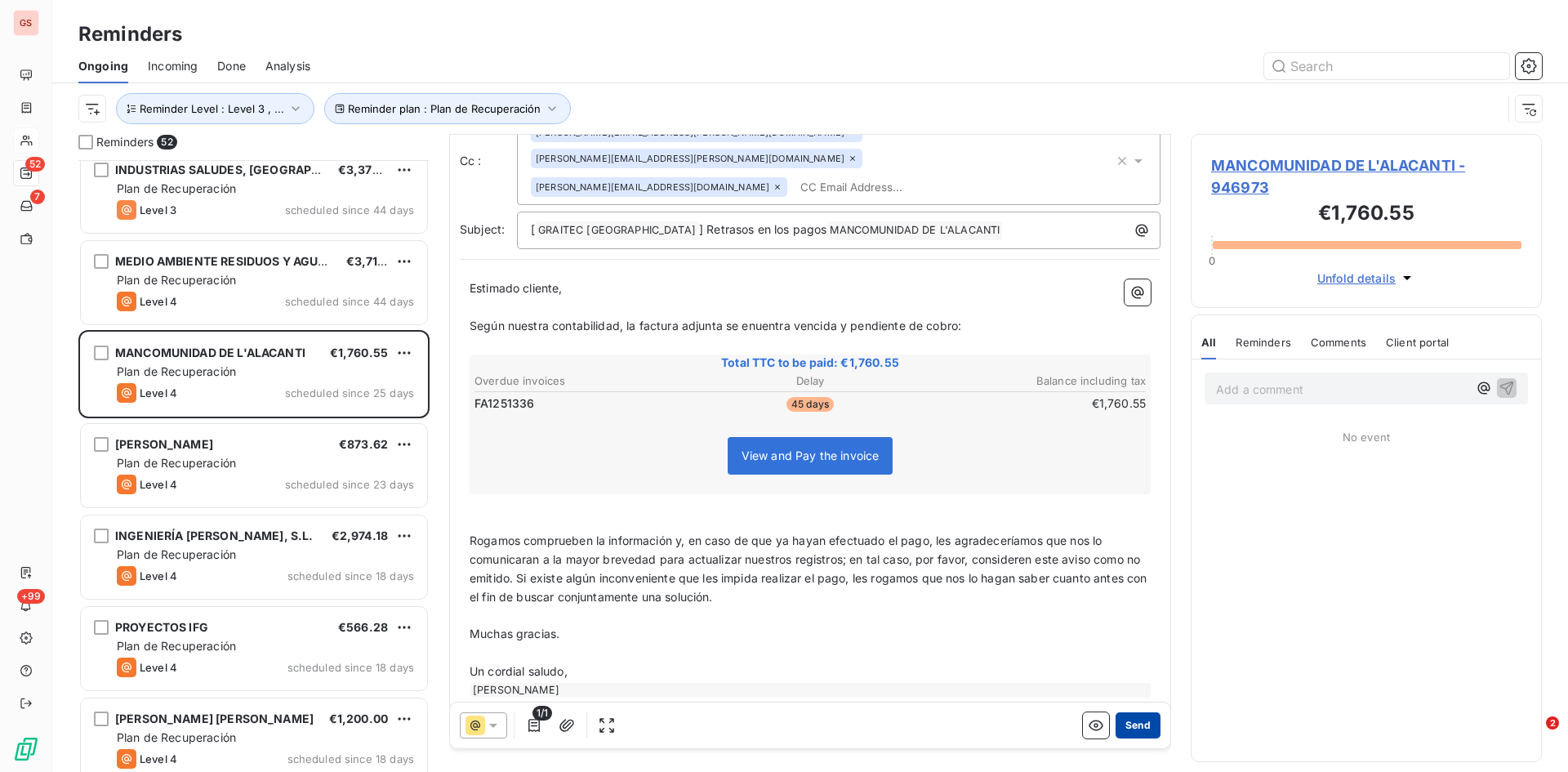
click at [1125, 721] on button "Send" at bounding box center [1137, 725] width 45 height 26
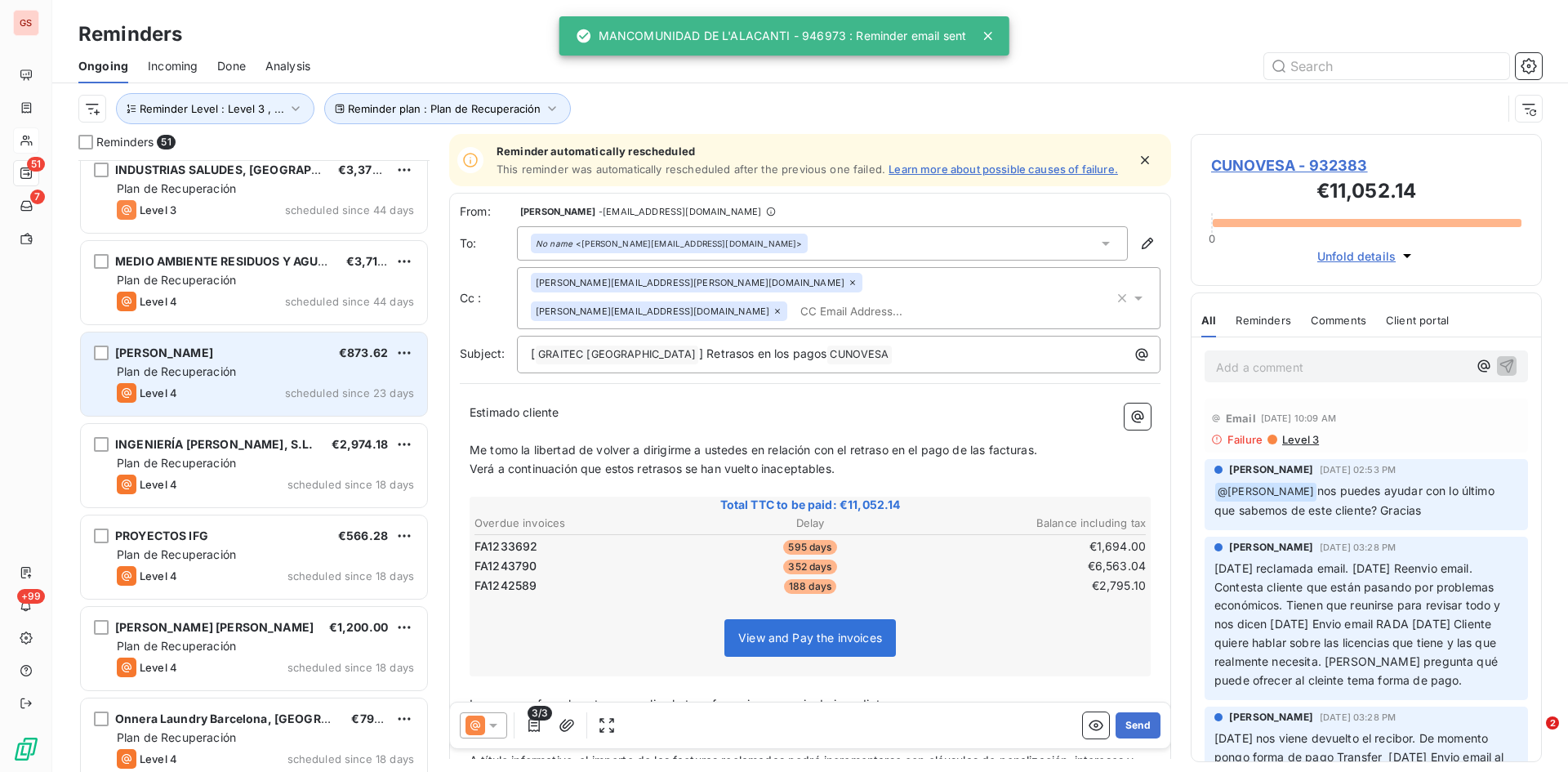
click at [210, 357] on span "[PERSON_NAME]" at bounding box center [164, 351] width 98 height 14
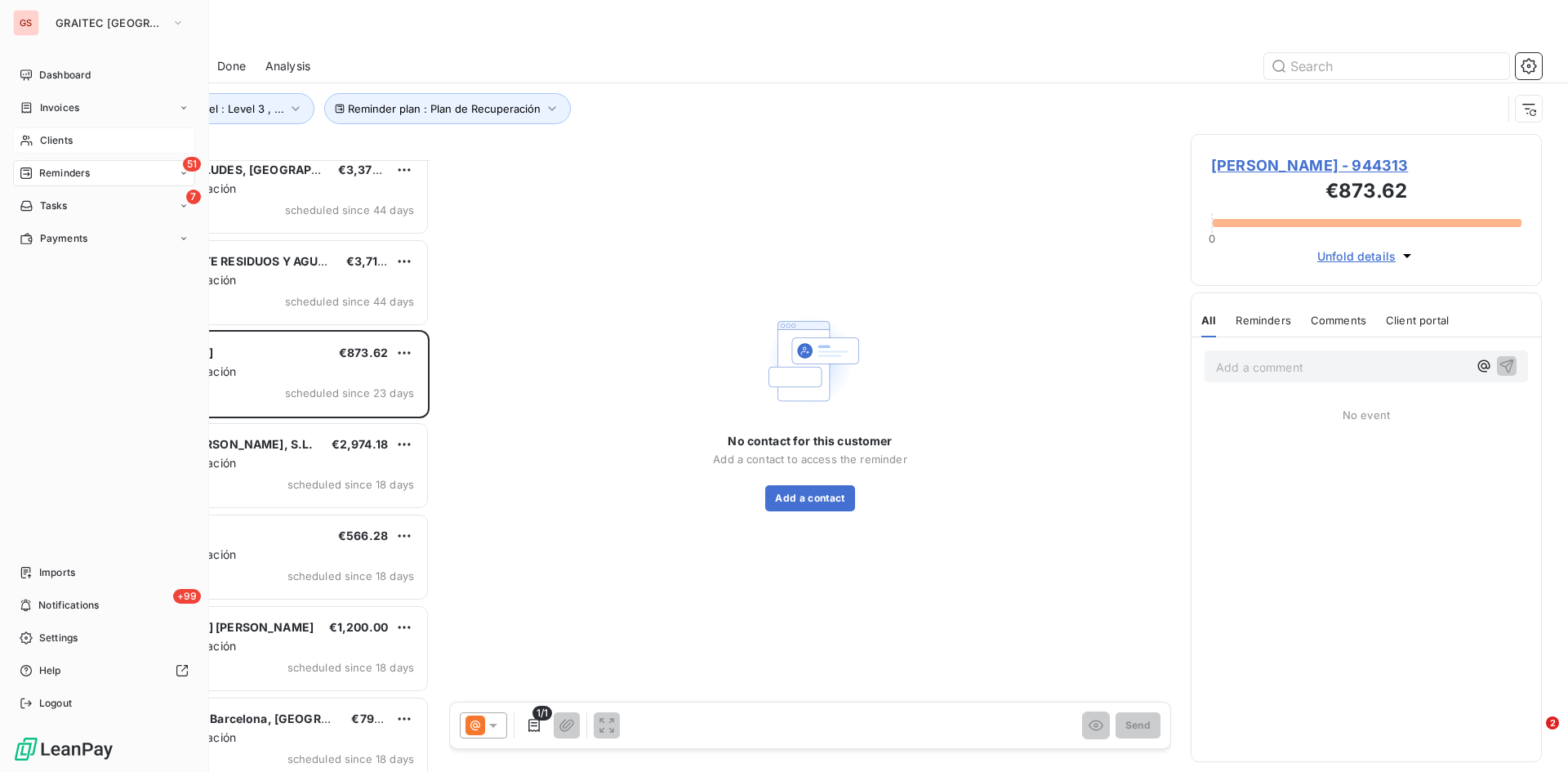
click at [50, 124] on nav "Dashboard Invoices Clients 51 Reminders 7 Tasks Payments" at bounding box center [104, 157] width 182 height 189
click at [49, 137] on span "Clients" at bounding box center [56, 140] width 33 height 15
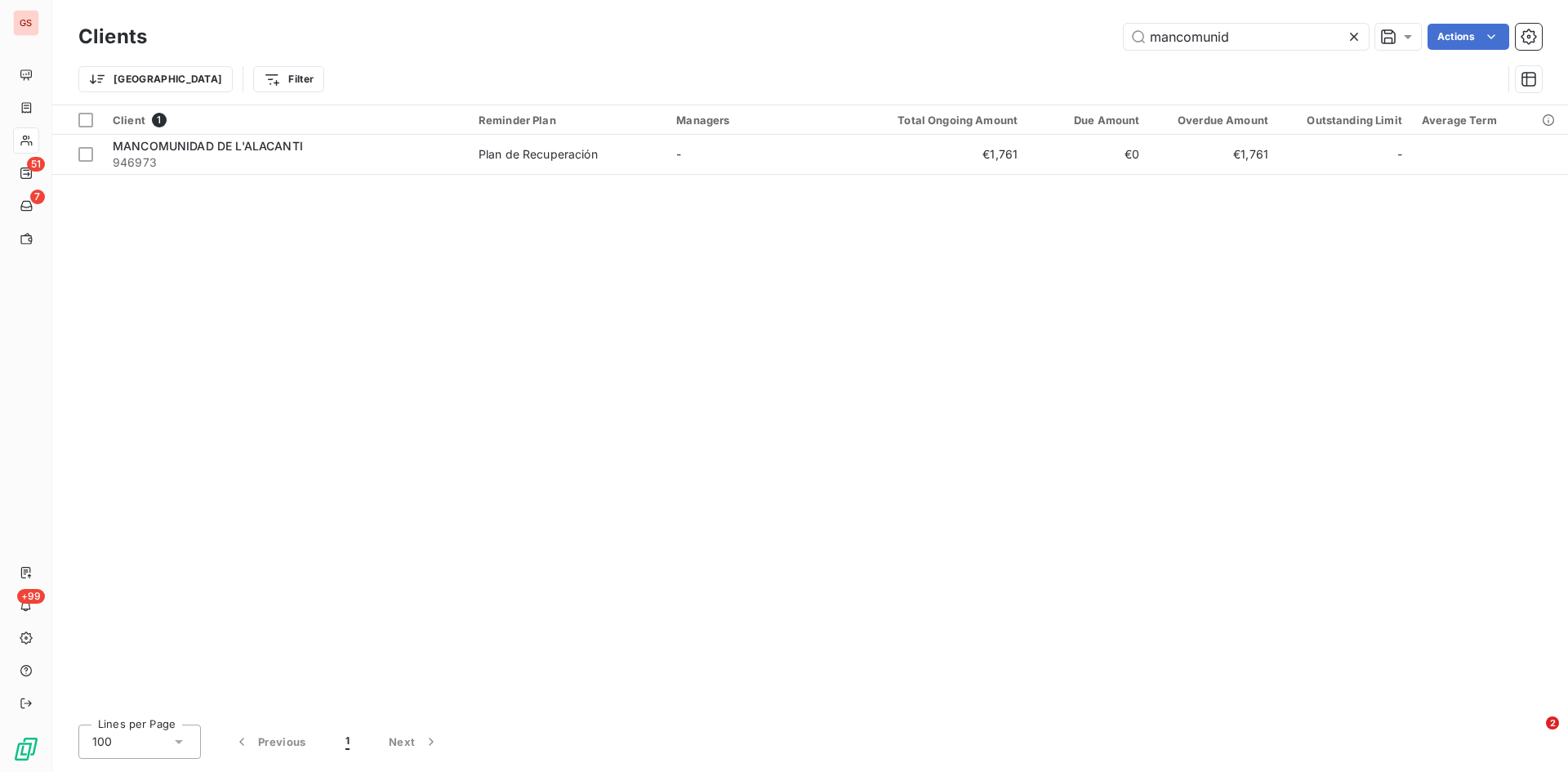
drag, startPoint x: 1242, startPoint y: 36, endPoint x: 932, endPoint y: 42, distance: 310.1
click at [932, 42] on div "mancomunid Actions" at bounding box center [854, 36] width 1376 height 26
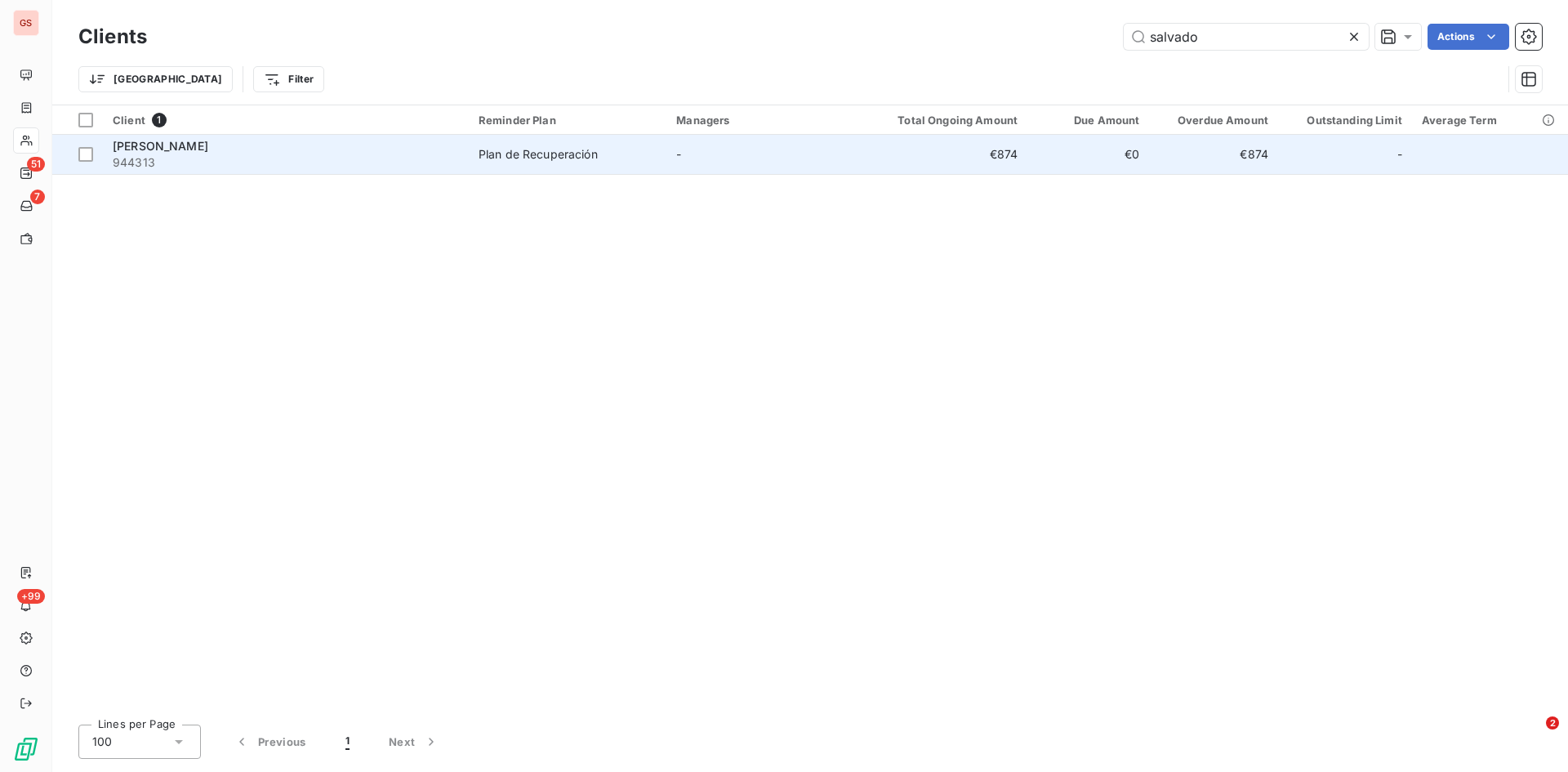
type input "salvado"
click at [161, 139] on span "[PERSON_NAME]" at bounding box center [160, 146] width 96 height 14
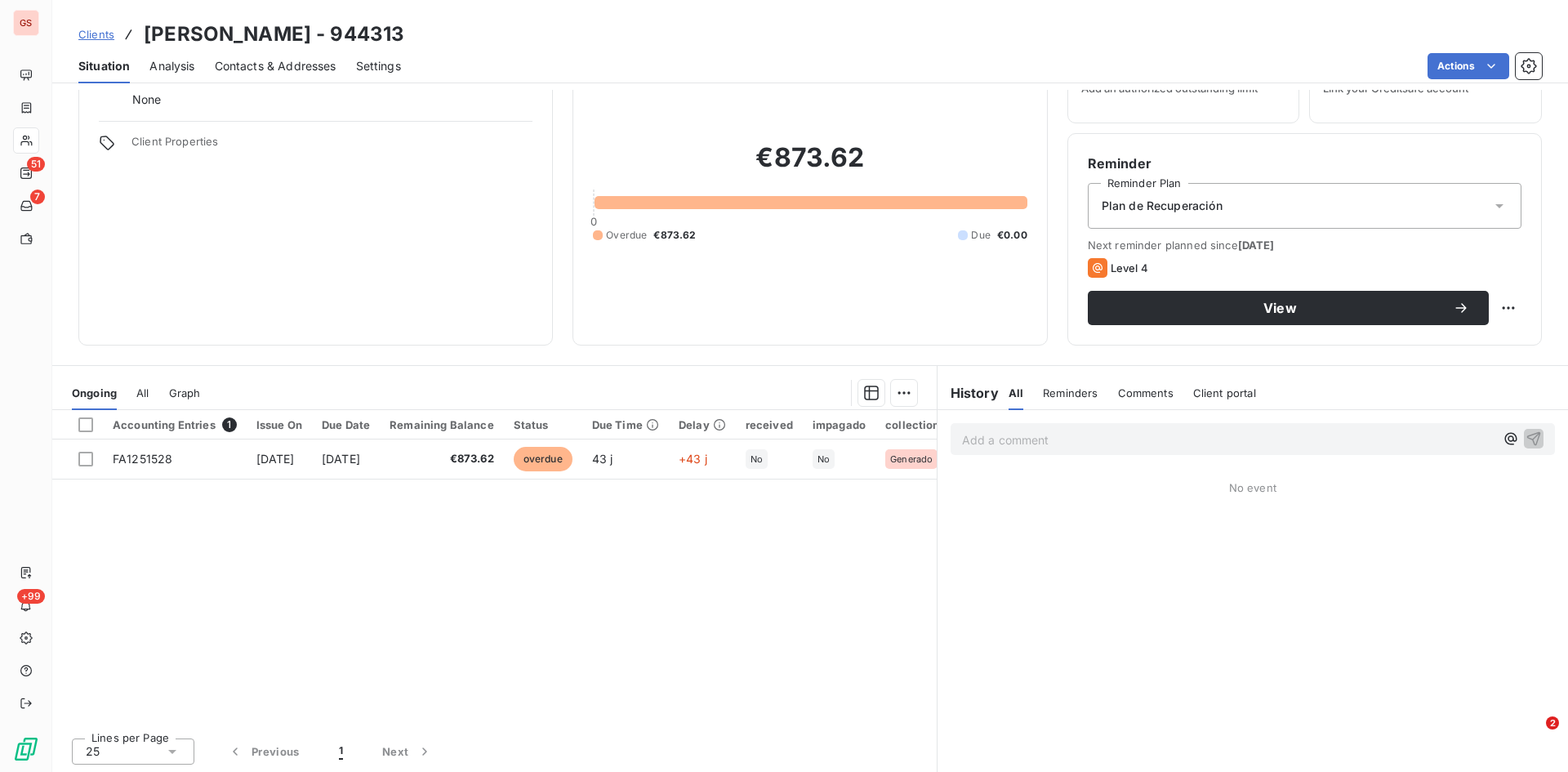
scroll to position [83, 0]
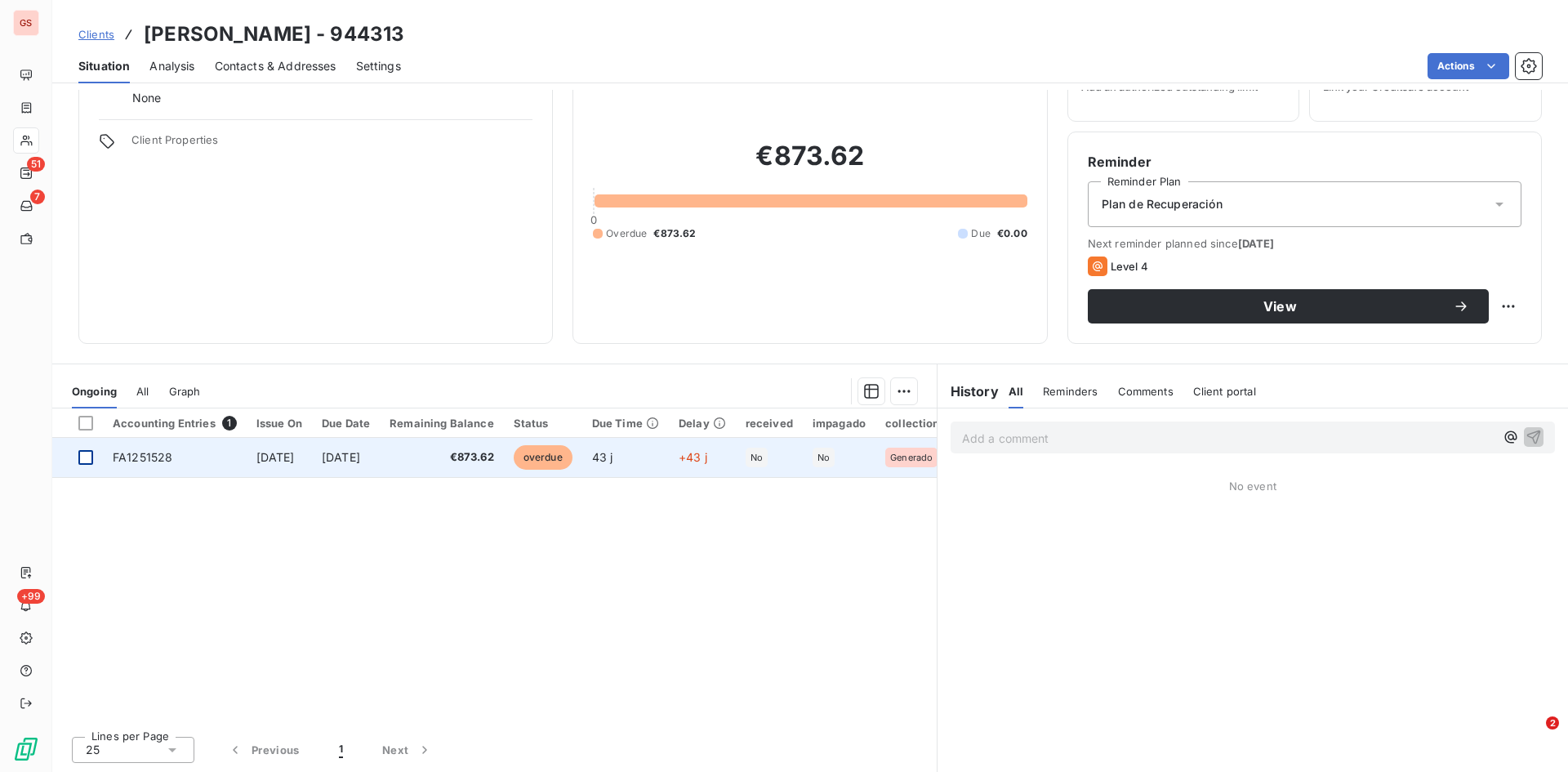
click at [84, 461] on div at bounding box center [86, 457] width 15 height 15
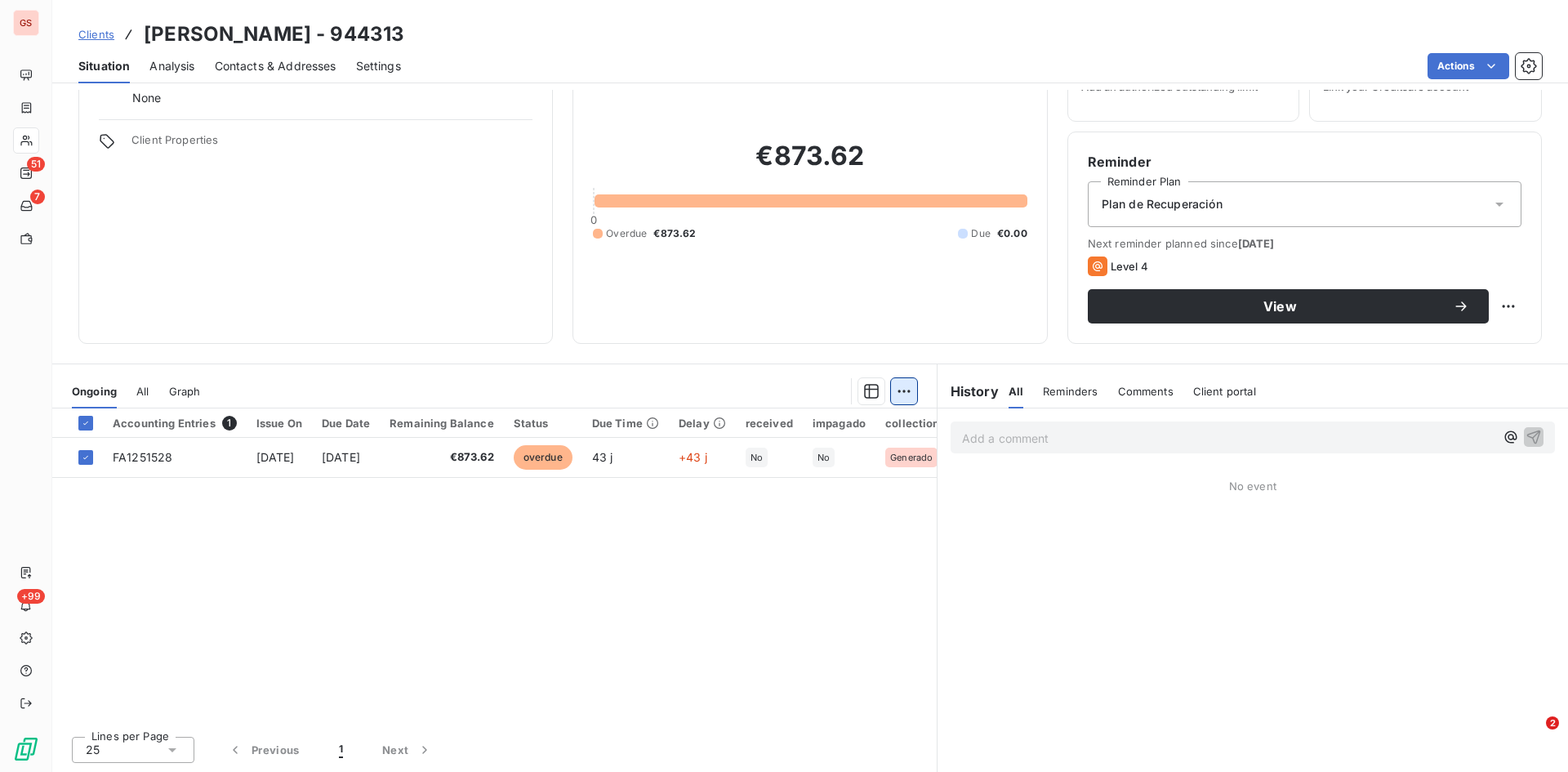
click at [893, 389] on html "GS 51 7 +99 Clients [PERSON_NAME] - 944313 Situation Analysis Contacts & Addres…" at bounding box center [784, 386] width 1568 height 772
click at [724, 462] on div "Add an upcoming payment (1 invoice)" at bounding box center [780, 456] width 245 height 26
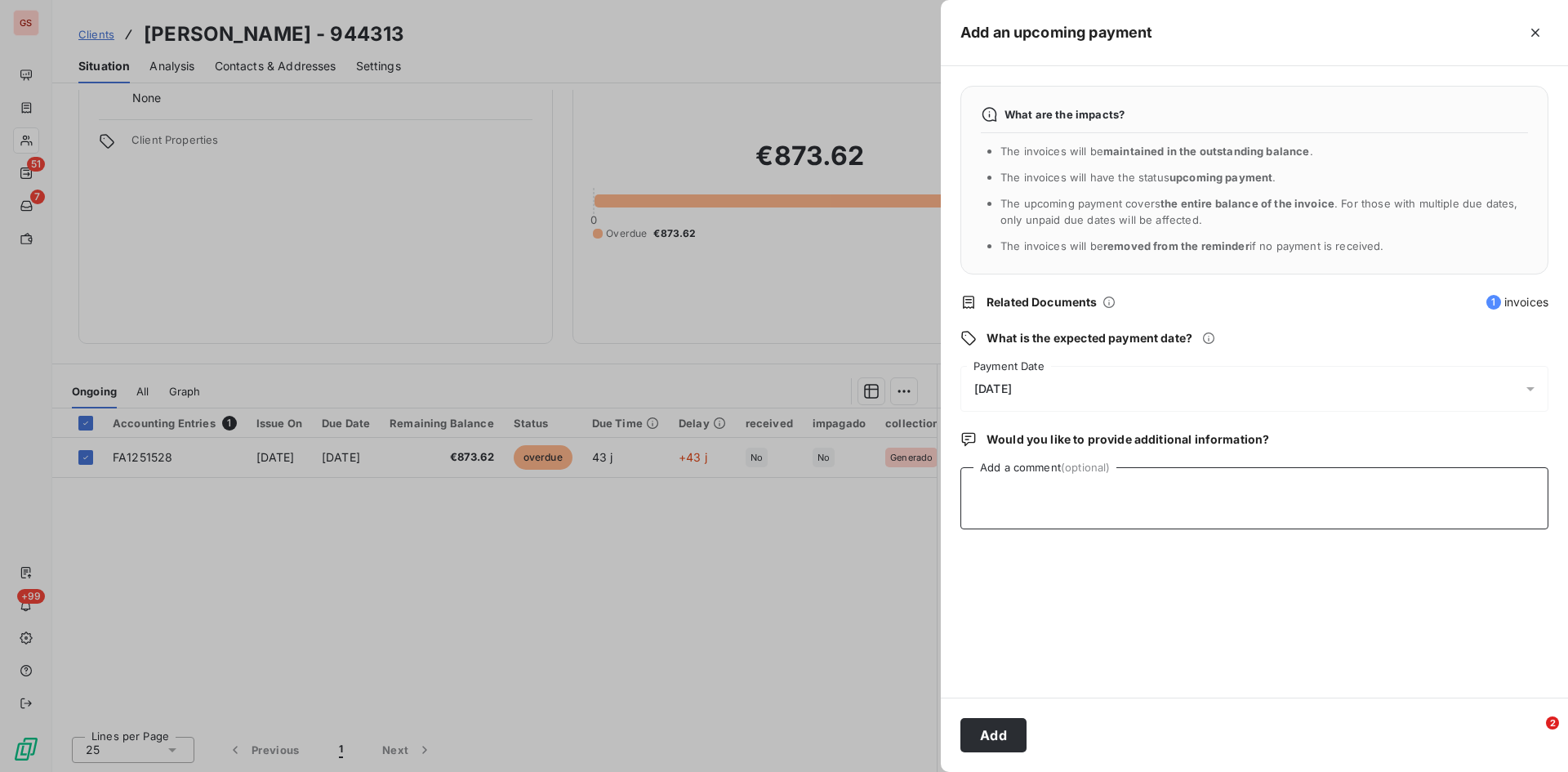
drag, startPoint x: 988, startPoint y: 482, endPoint x: 1079, endPoint y: 472, distance: 91.5
click at [988, 482] on textarea "Add a comment (optional)" at bounding box center [1255, 498] width 588 height 62
type textarea "cobrado el [DATE]"
click at [994, 736] on button "Add" at bounding box center [993, 736] width 66 height 35
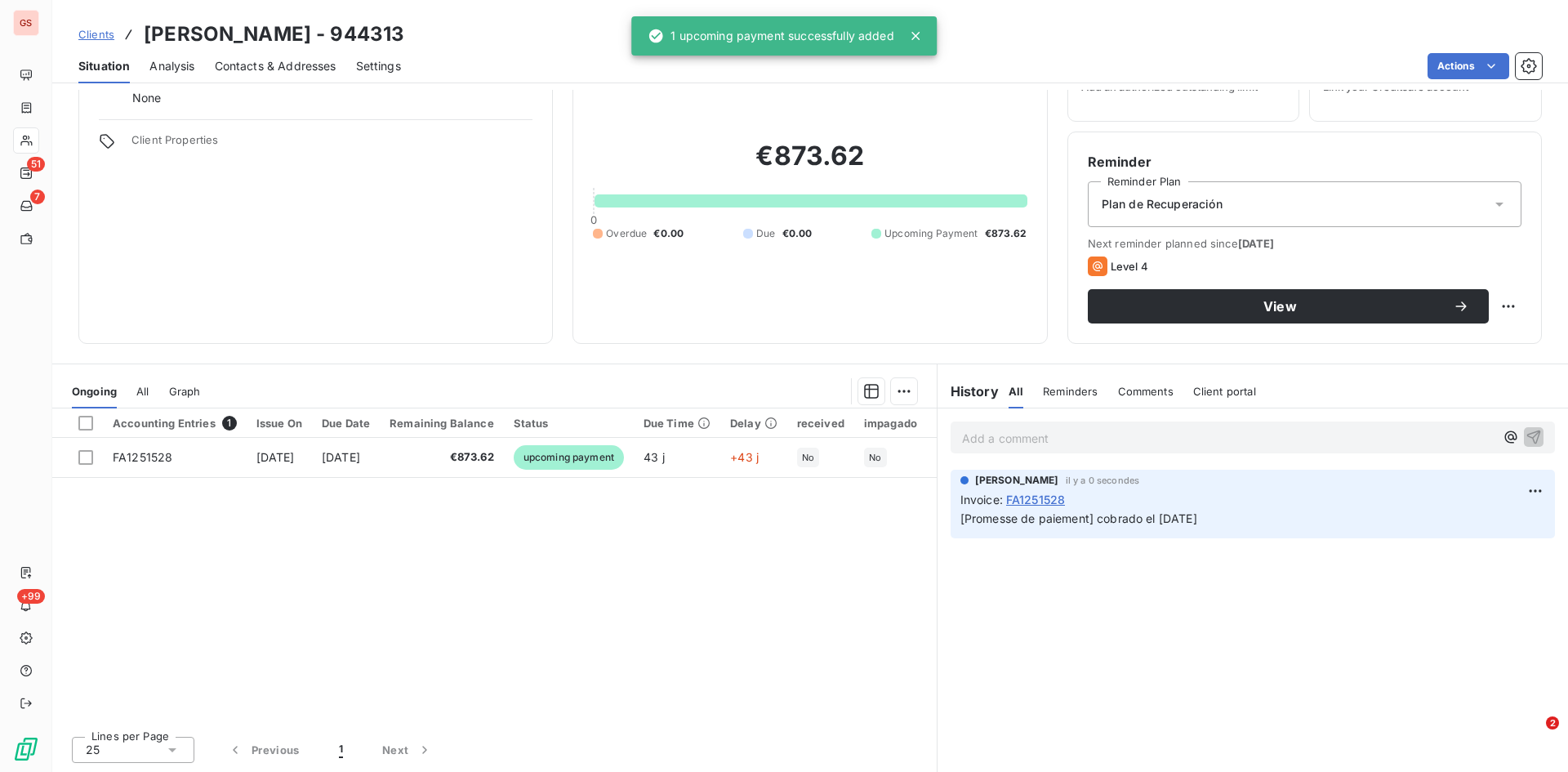
scroll to position [25, 0]
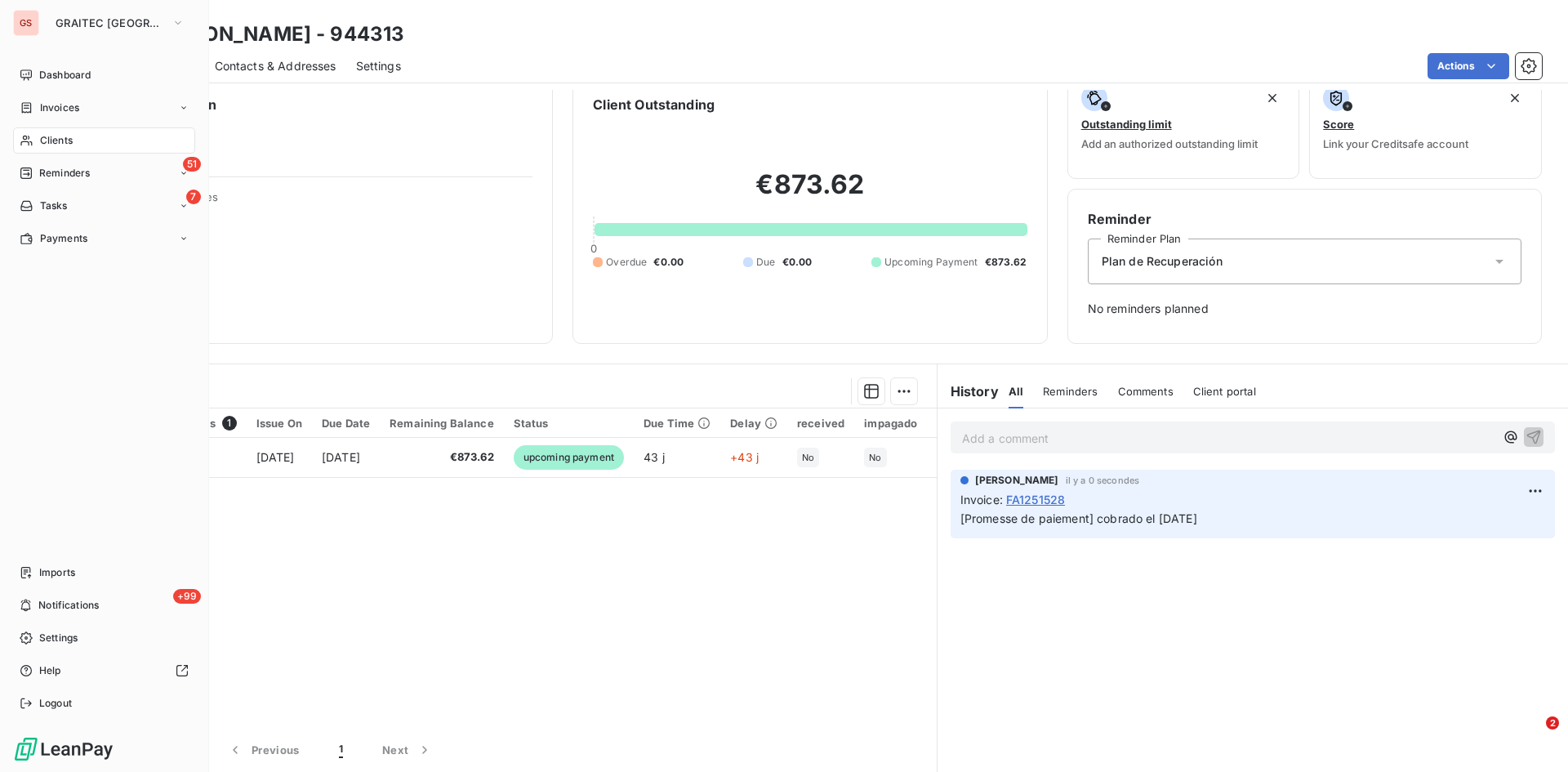
click at [76, 173] on span "Reminders" at bounding box center [65, 173] width 51 height 15
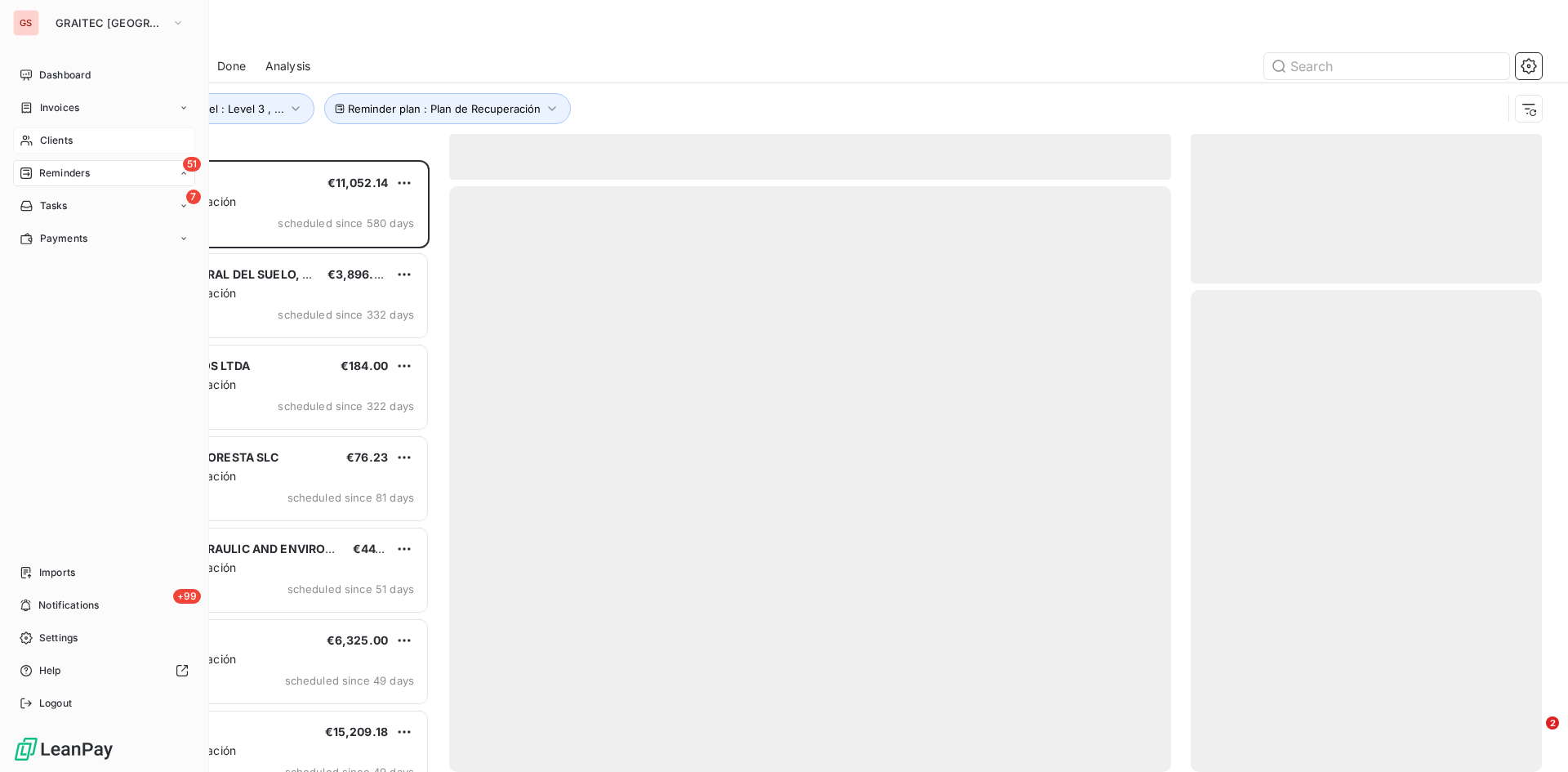
scroll to position [599, 339]
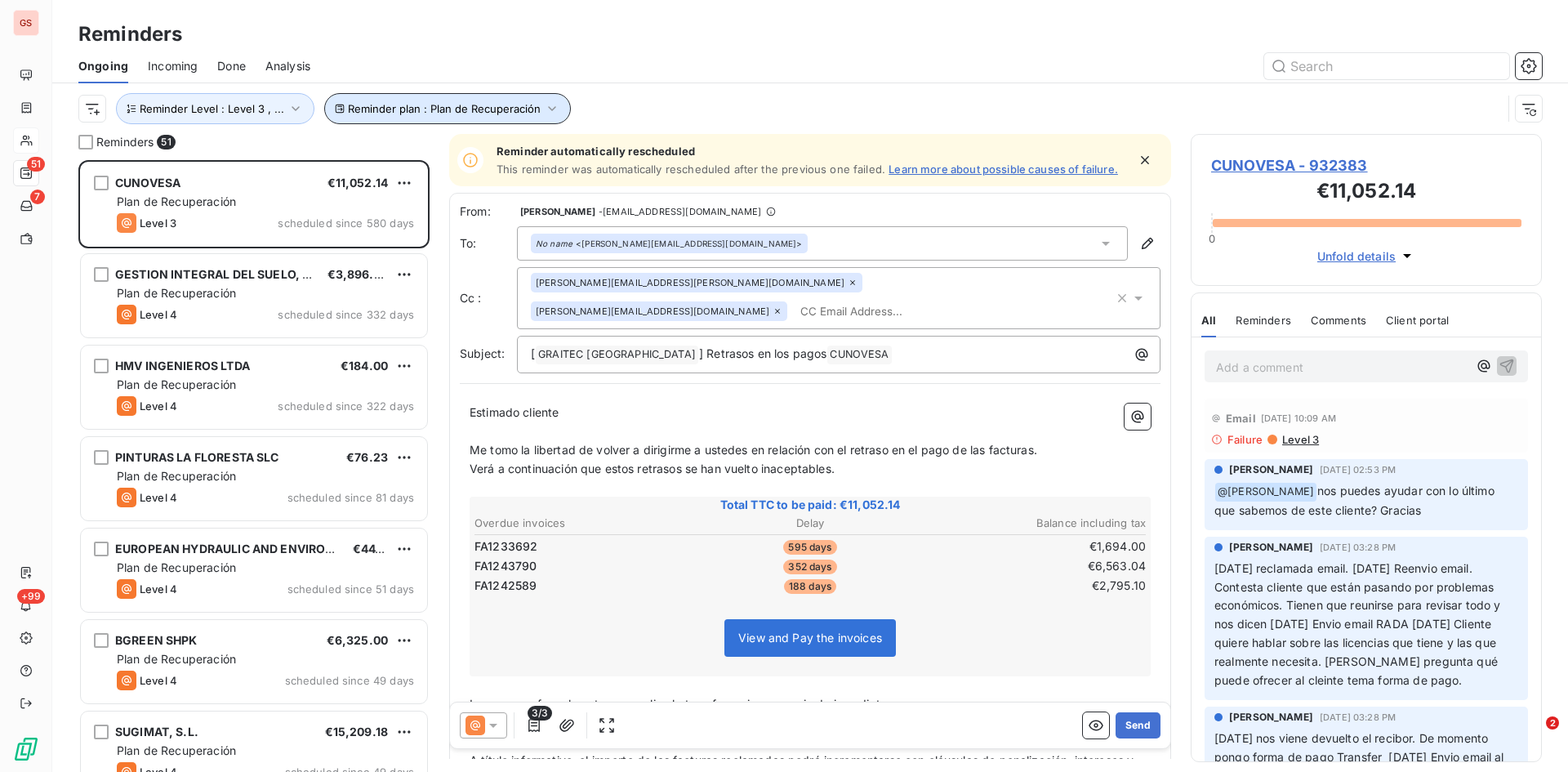
click at [423, 105] on span "Reminder plan : Plan de Recuperación" at bounding box center [444, 108] width 193 height 13
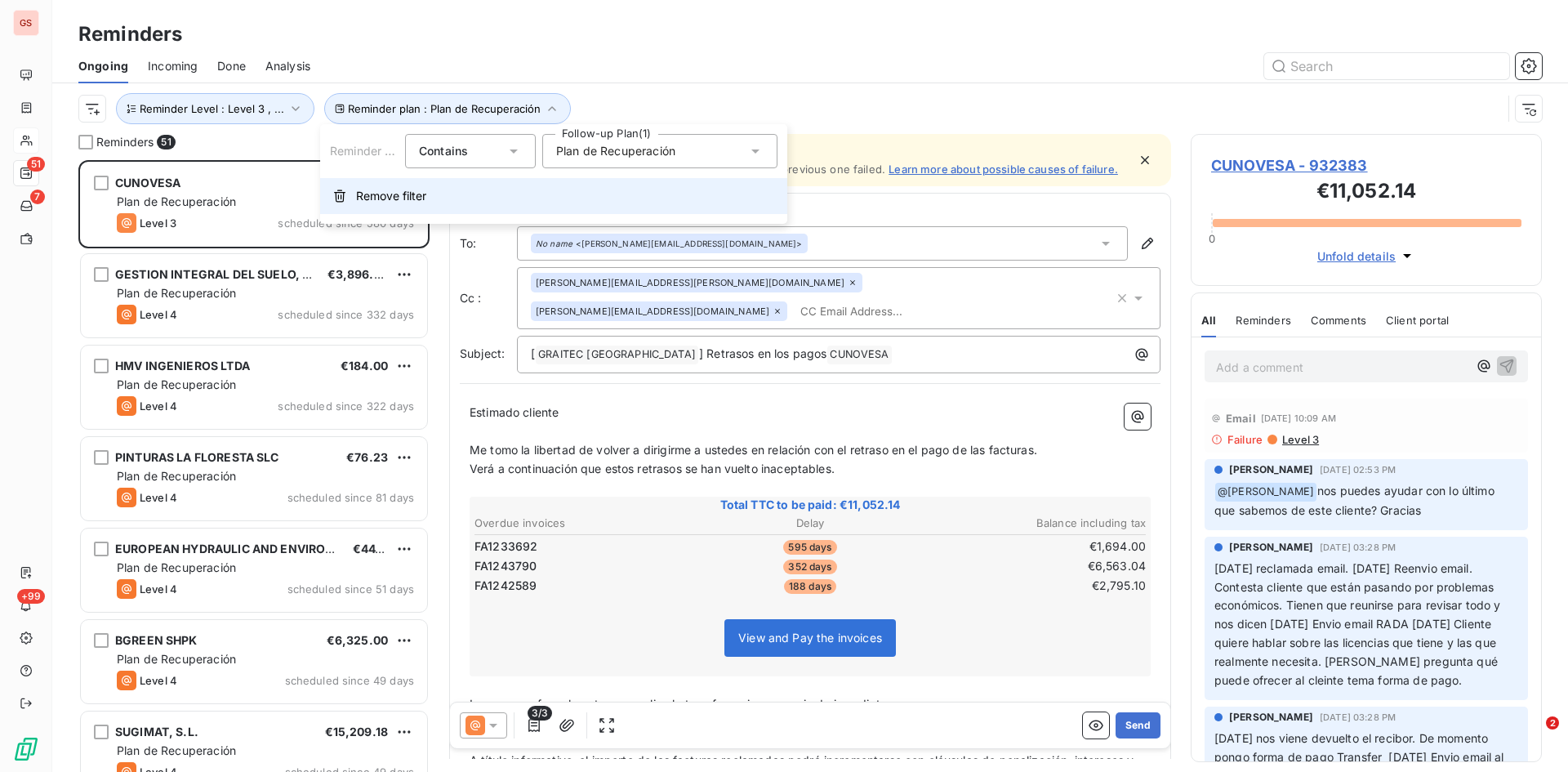
click at [364, 197] on span "Remove filter" at bounding box center [391, 196] width 70 height 16
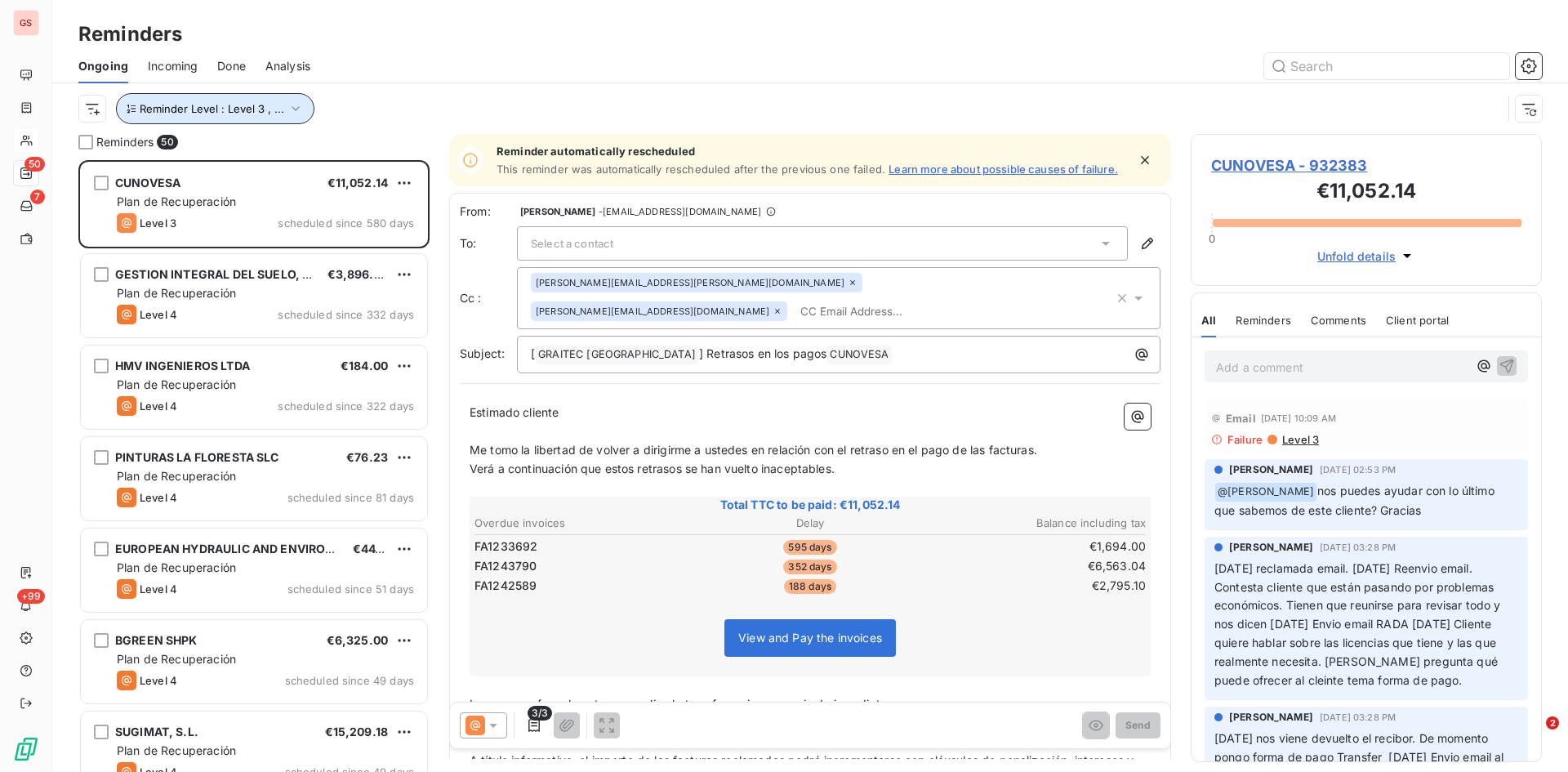
click at [260, 108] on span "Reminder Level : Level 3 , ..." at bounding box center [211, 108] width 145 height 13
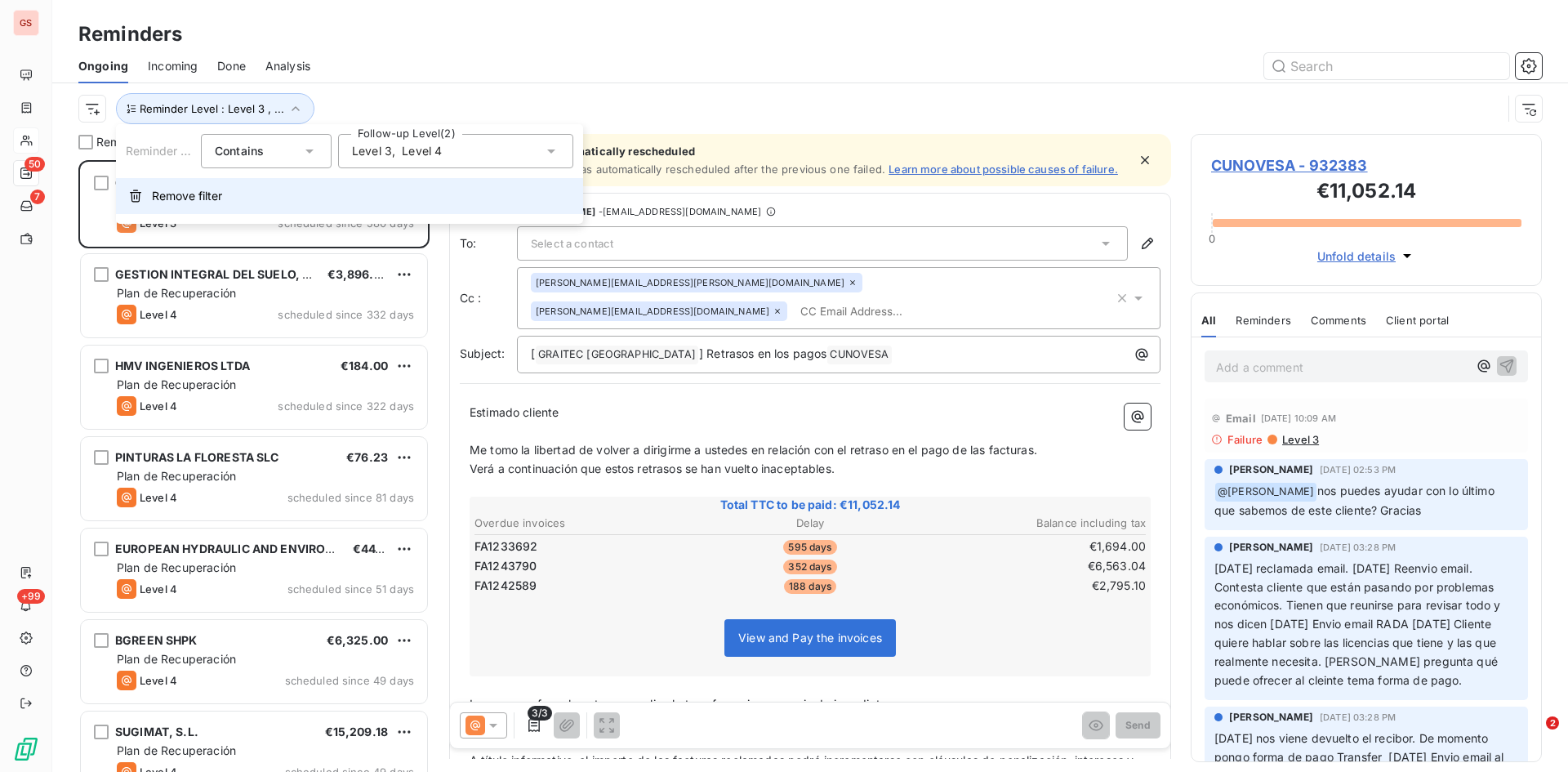
click at [190, 198] on span "Remove filter" at bounding box center [187, 196] width 70 height 16
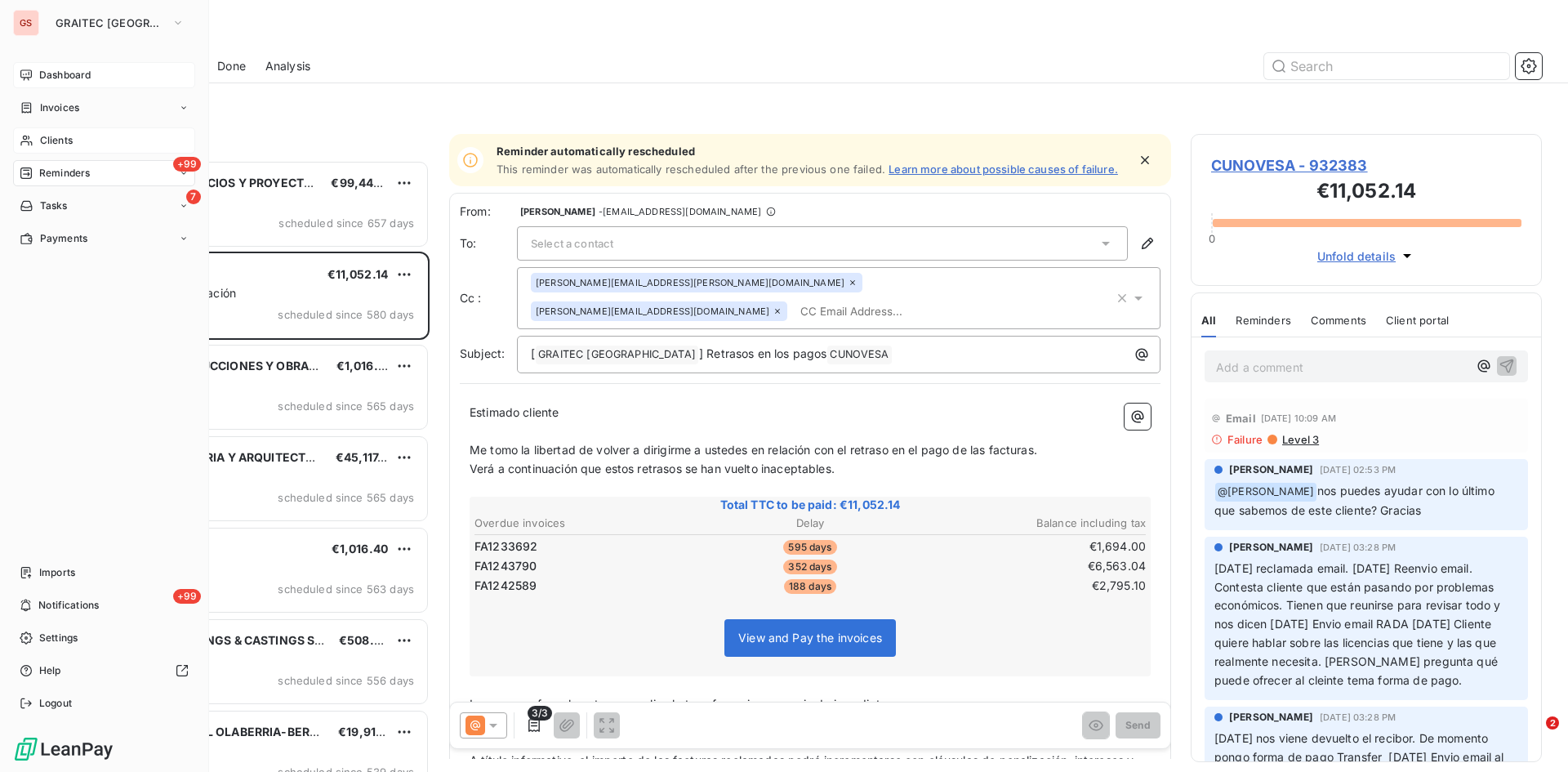
click at [41, 76] on span "Dashboard" at bounding box center [65, 75] width 52 height 15
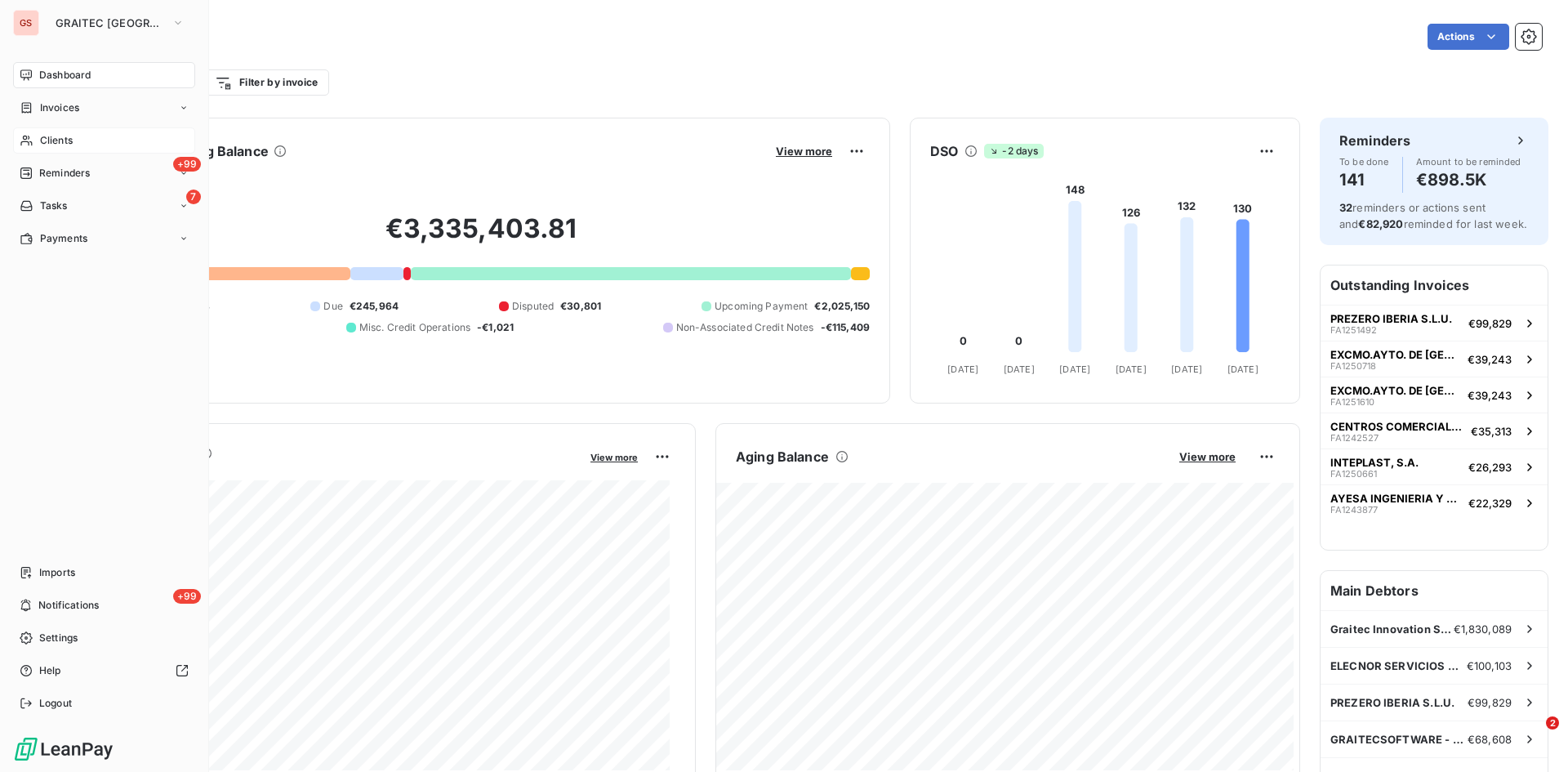
click at [50, 171] on span "Reminders" at bounding box center [65, 173] width 51 height 15
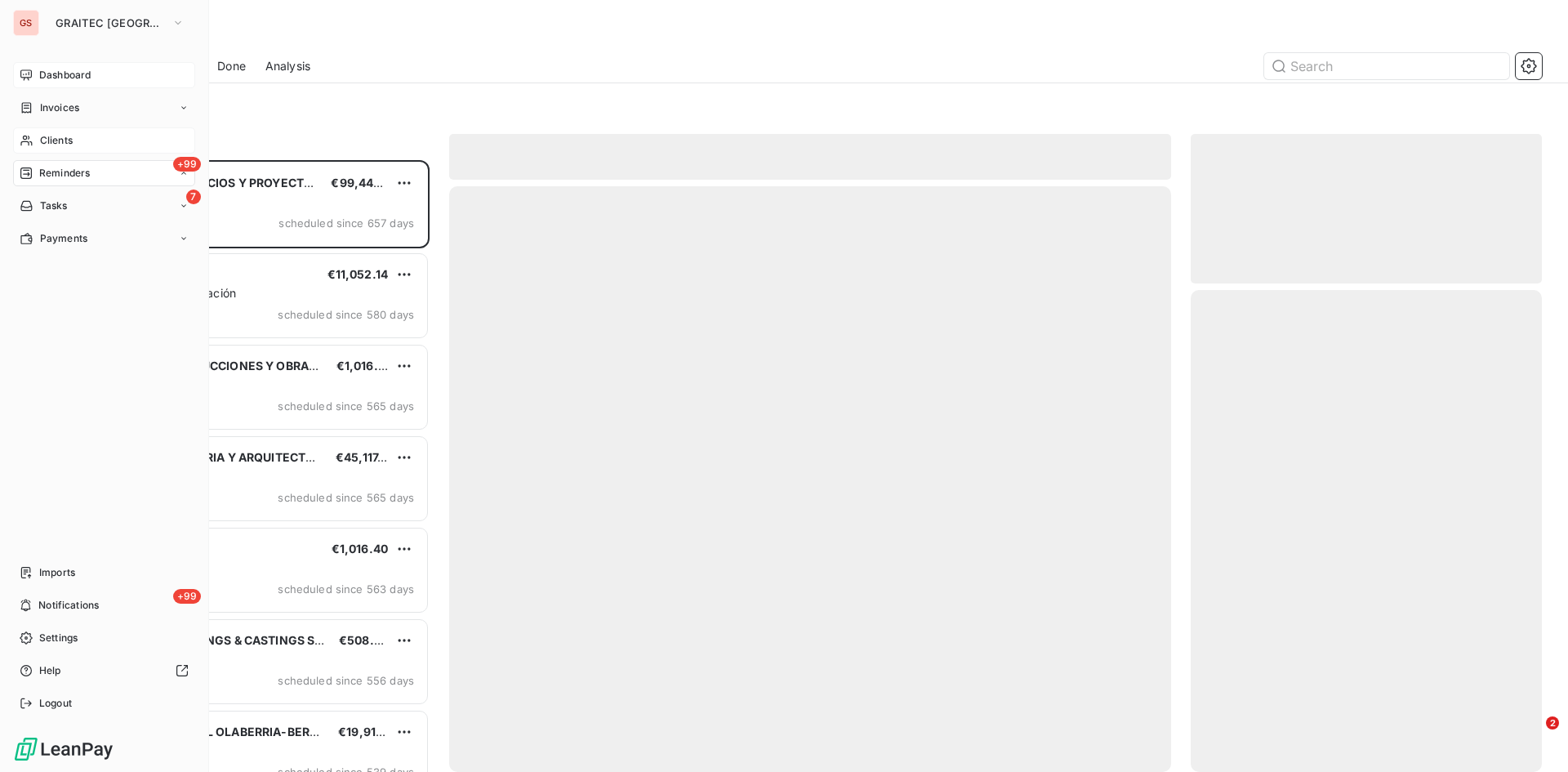
scroll to position [599, 339]
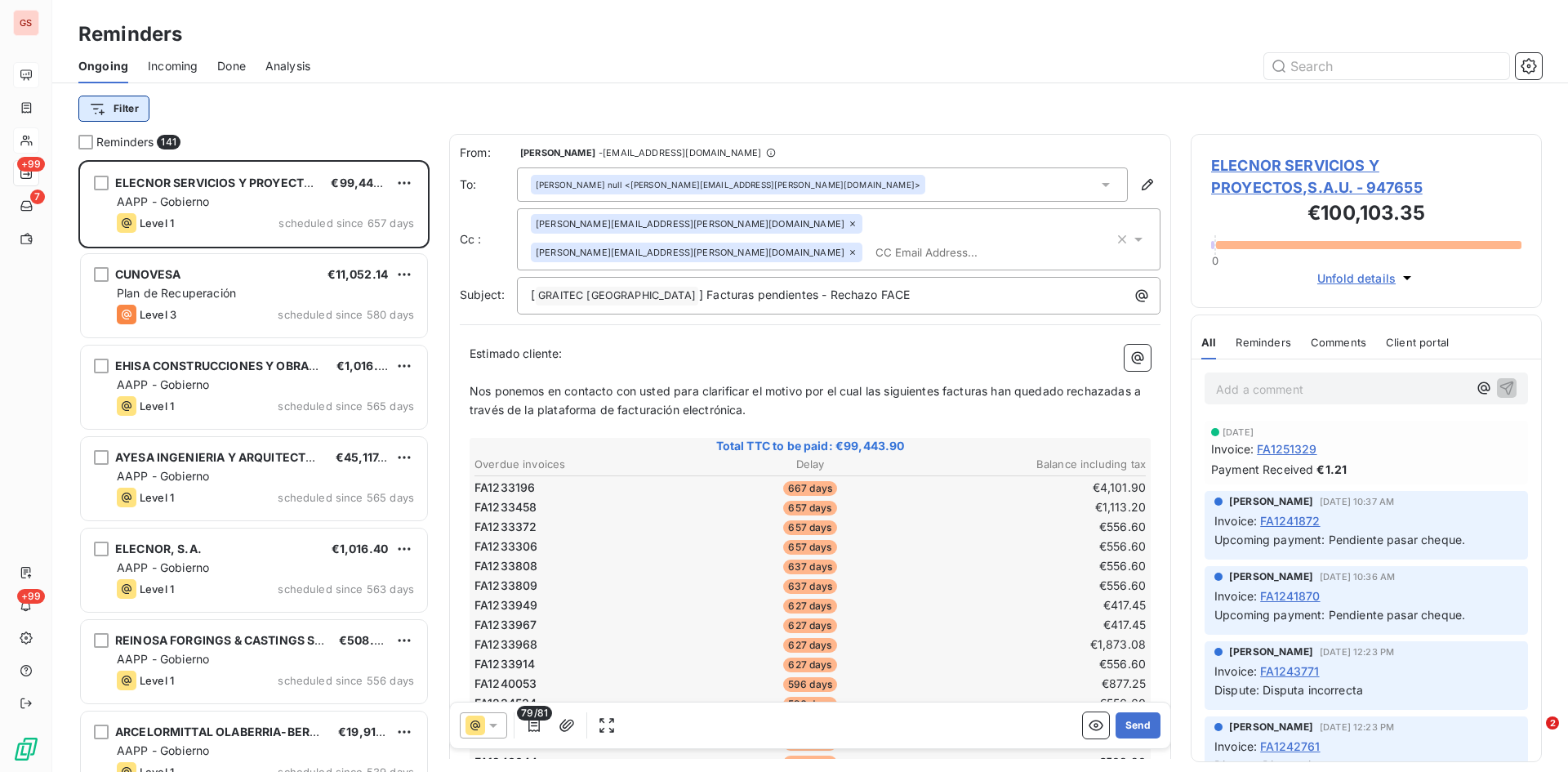
click at [109, 101] on html "GS +99 7 +99 Reminders Ongoing Incoming Done Analysis Filter Reminders 141 ELEC…" at bounding box center [784, 386] width 1568 height 772
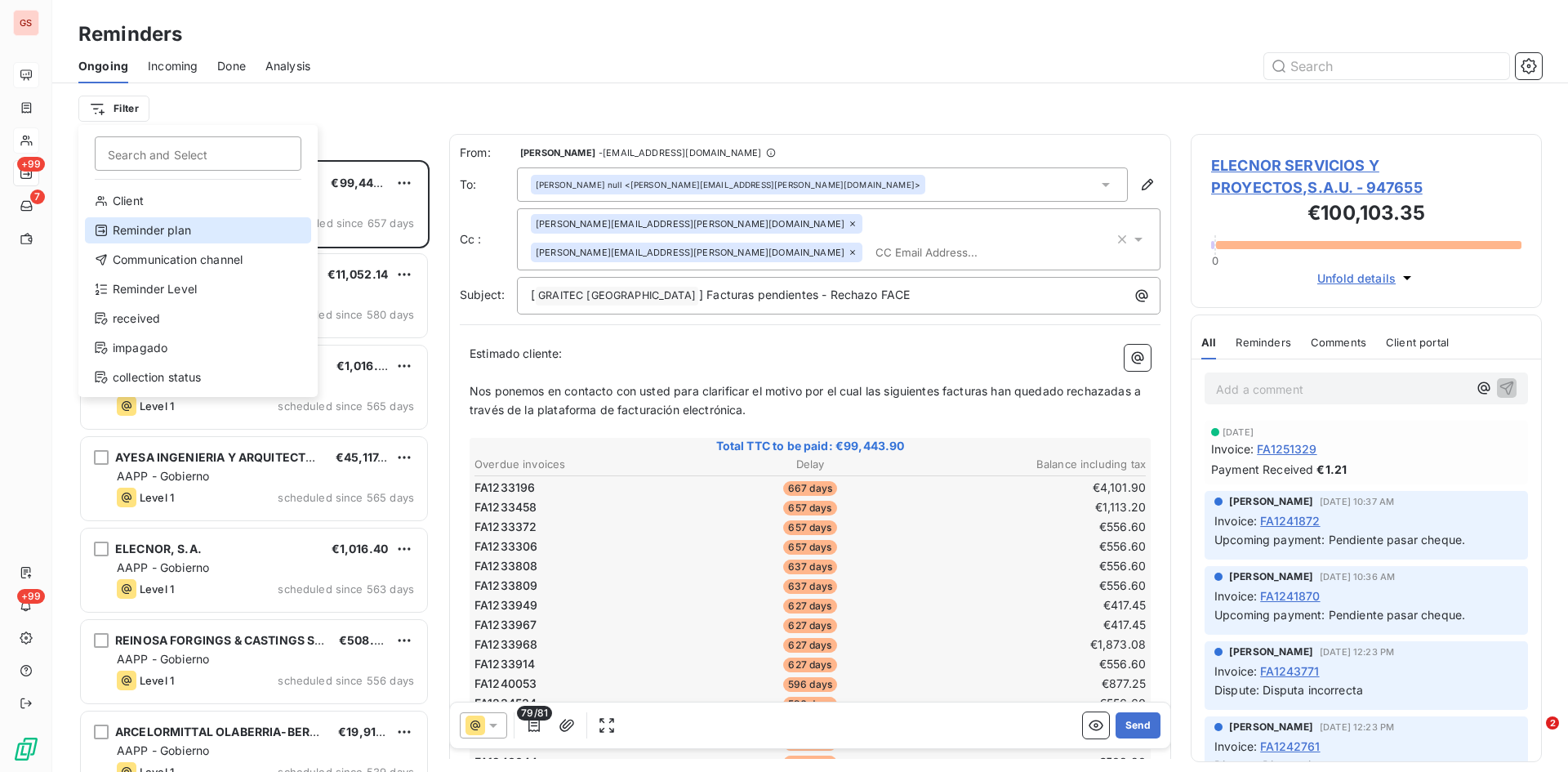
click at [159, 242] on div "Reminder plan" at bounding box center [198, 230] width 226 height 26
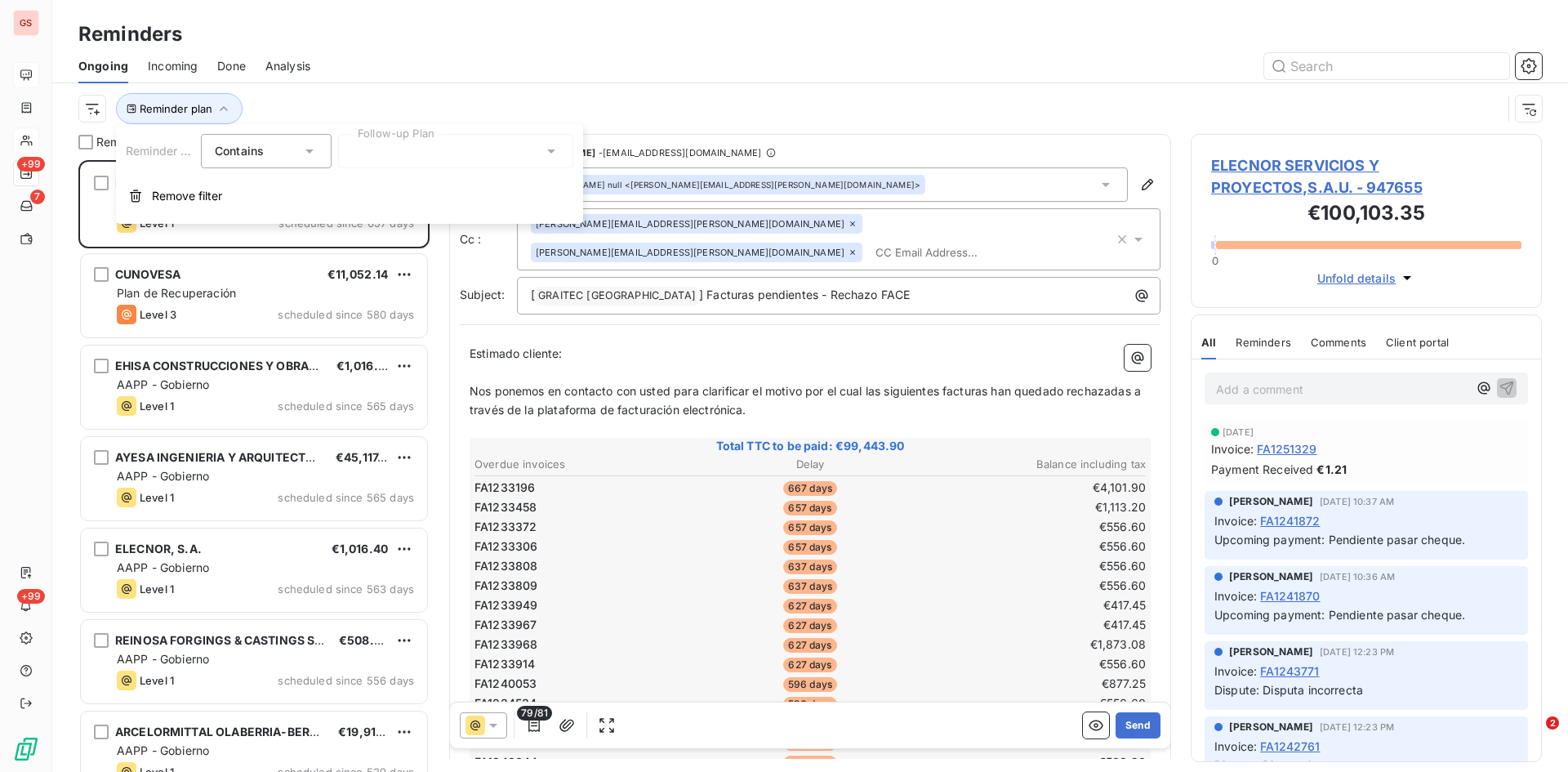
click at [463, 147] on div at bounding box center [455, 151] width 235 height 35
click at [422, 185] on span "Plan de Recuperación" at bounding box center [428, 187] width 119 height 16
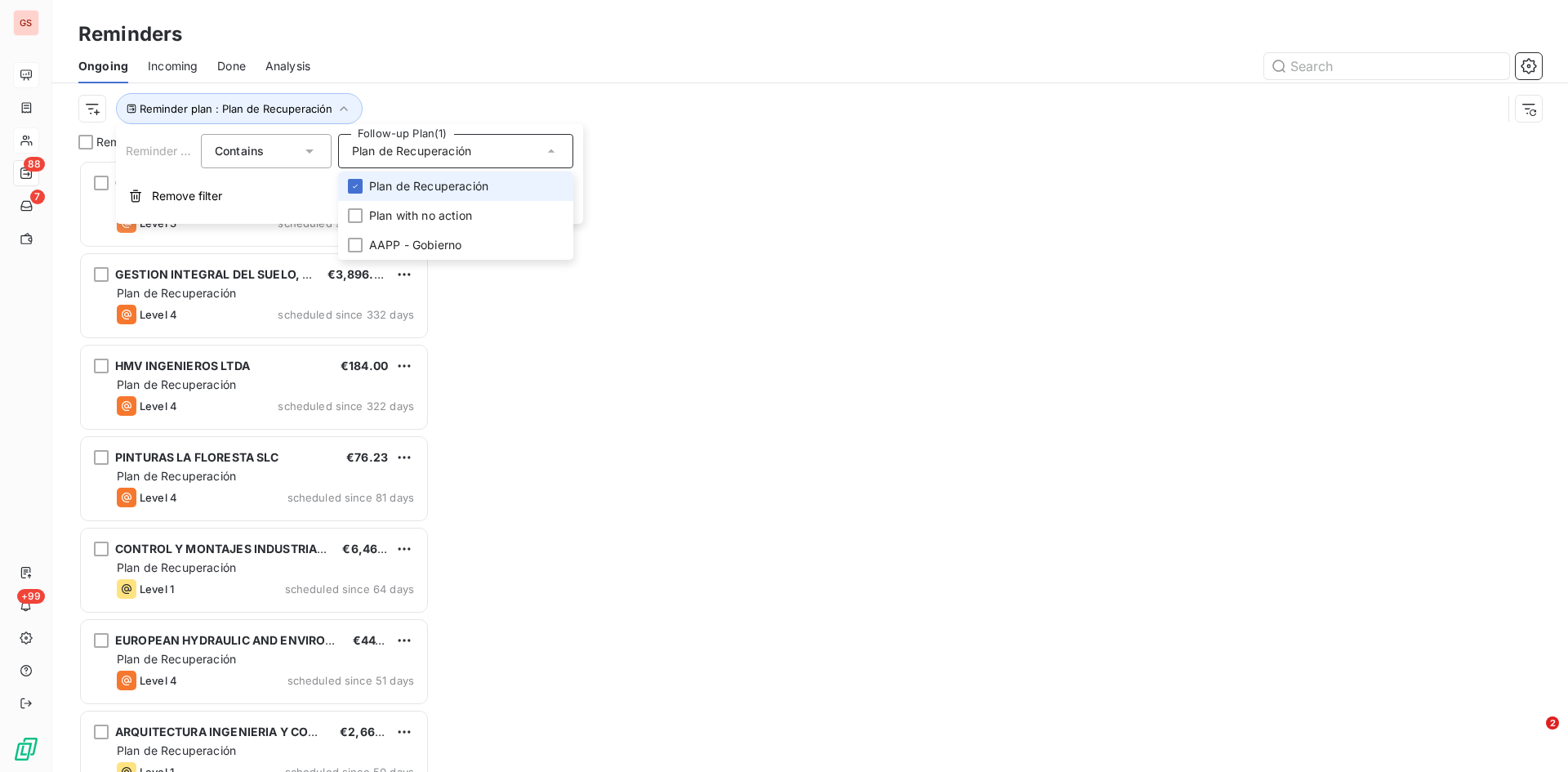
scroll to position [599, 339]
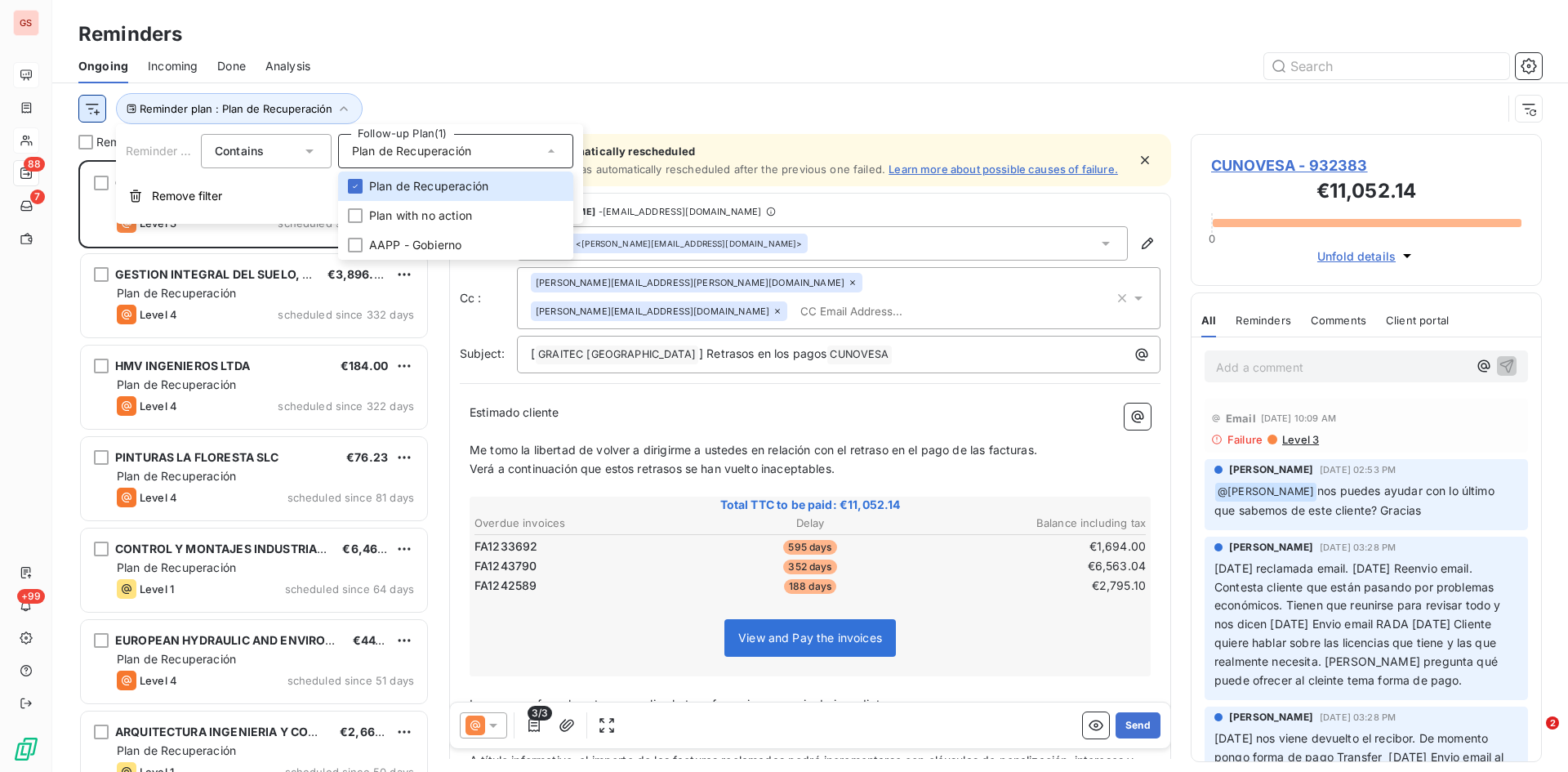
click at [105, 109] on html "GS 88 7 +99 Reminders Ongoing Incoming Done Analysis Reminder plan : Plan de Re…" at bounding box center [784, 386] width 1568 height 772
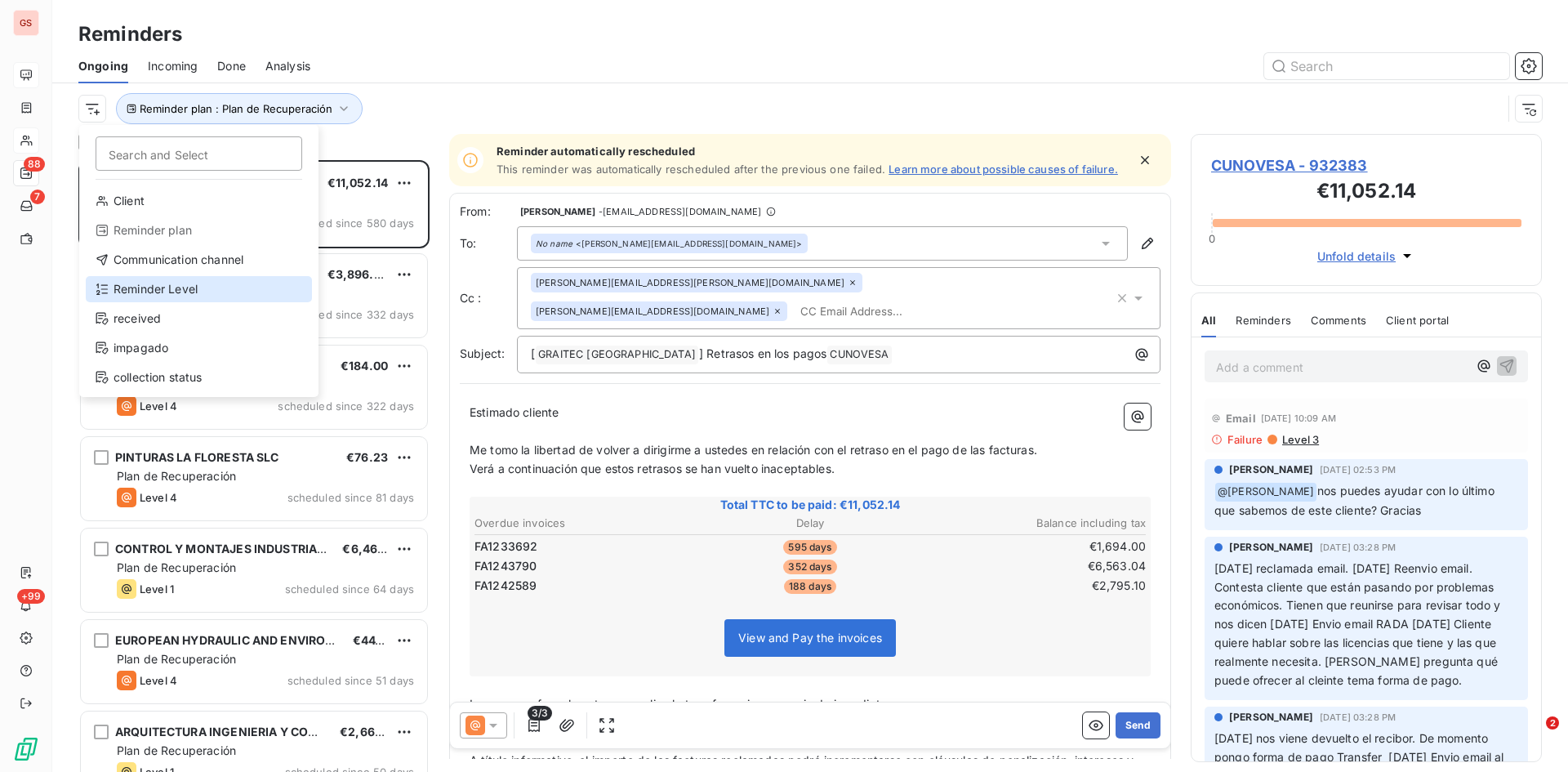
click at [192, 288] on div "Reminder Level" at bounding box center [199, 289] width 226 height 26
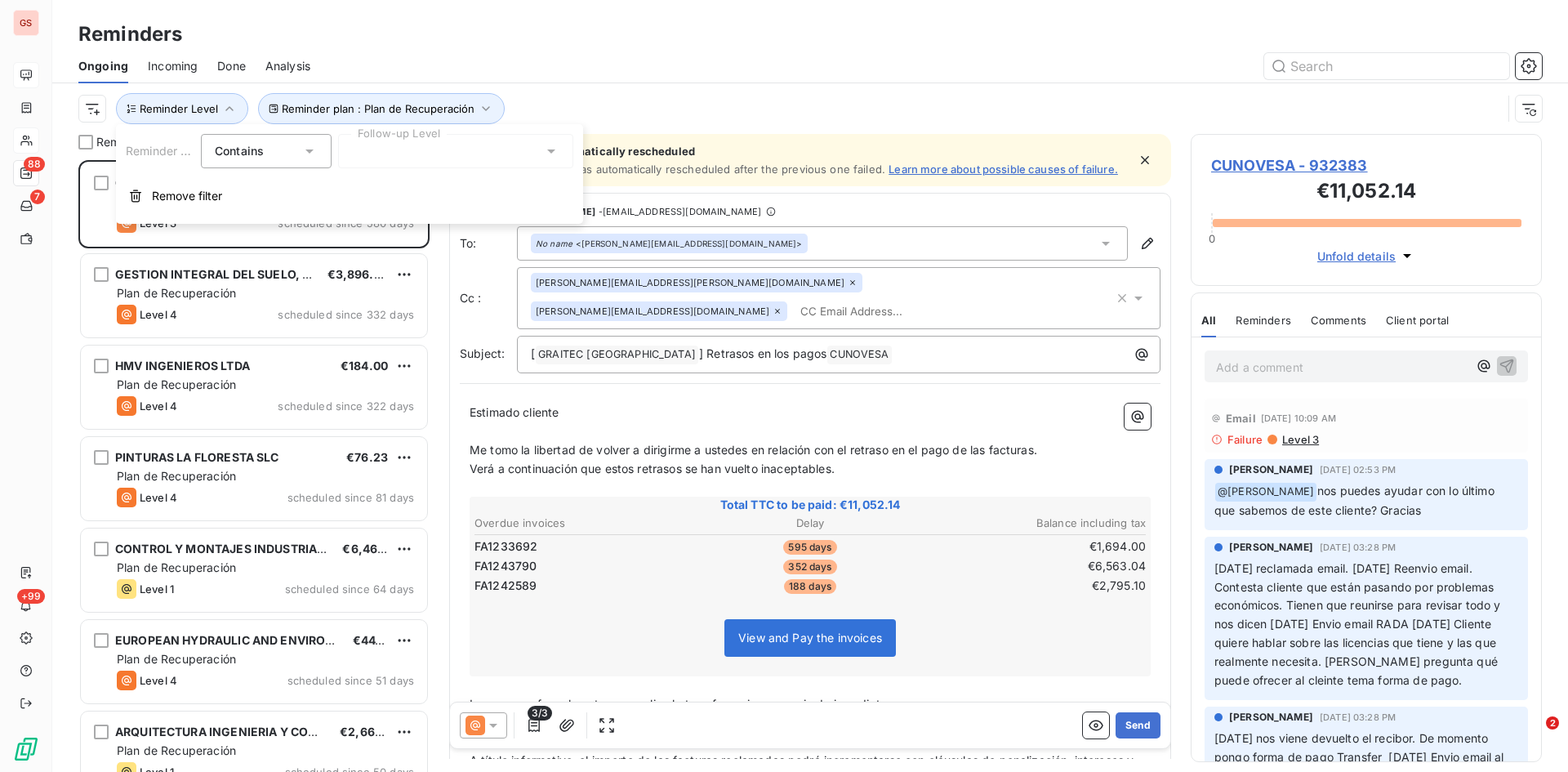
click at [384, 154] on div at bounding box center [455, 151] width 235 height 35
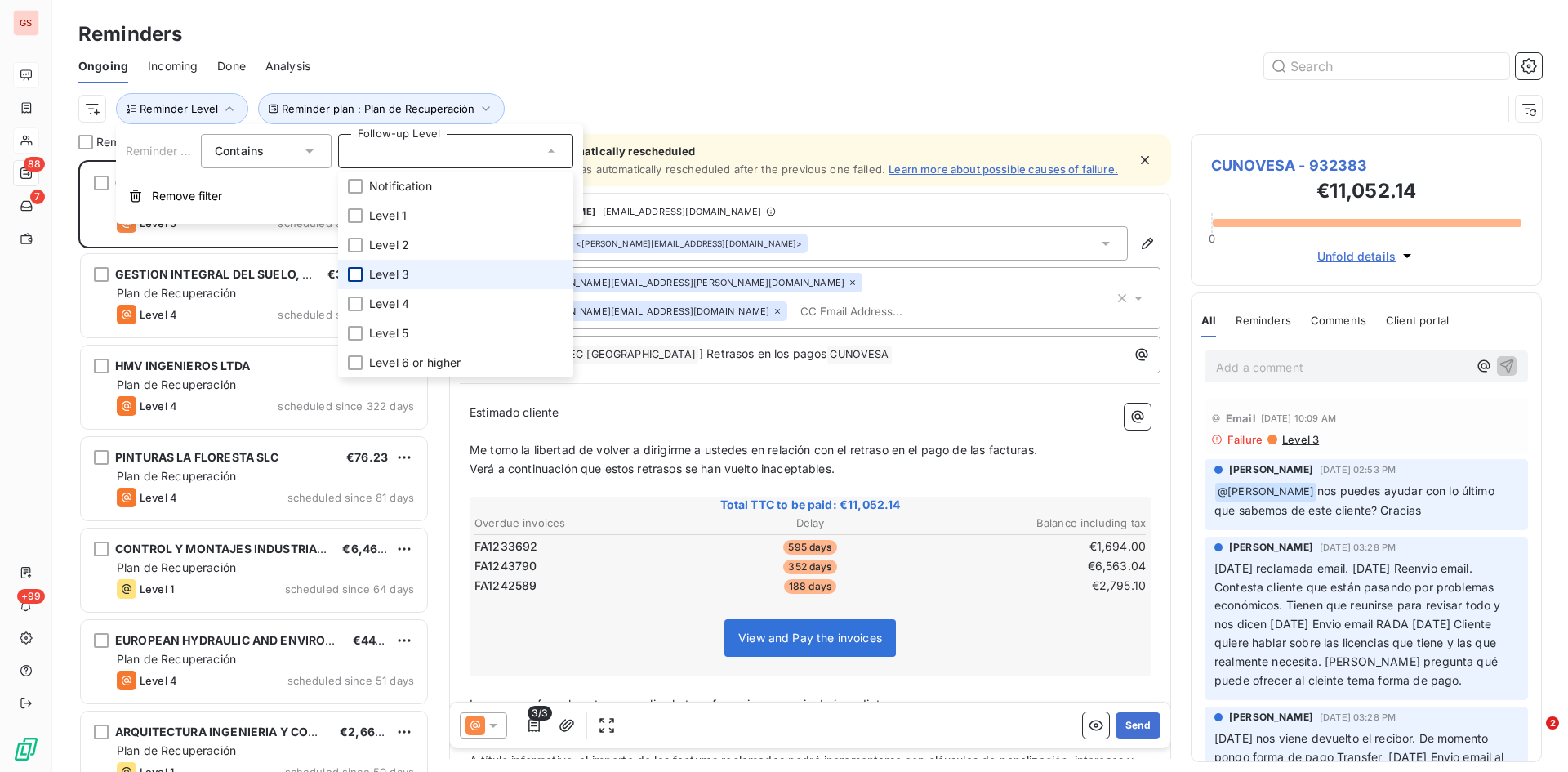
click at [356, 272] on div at bounding box center [355, 274] width 15 height 15
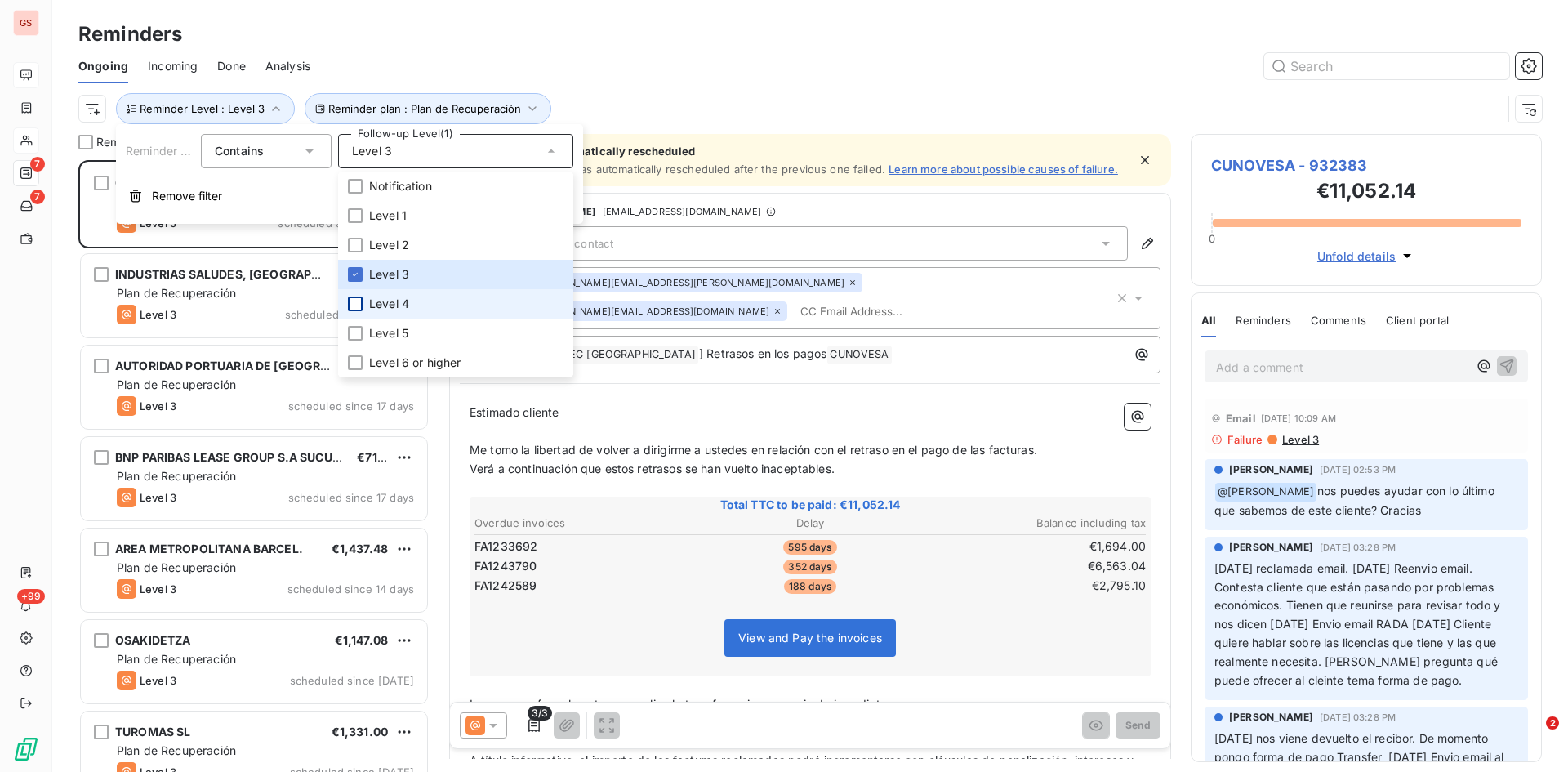
click at [355, 300] on div at bounding box center [355, 304] width 15 height 15
click at [766, 76] on div at bounding box center [935, 66] width 1212 height 26
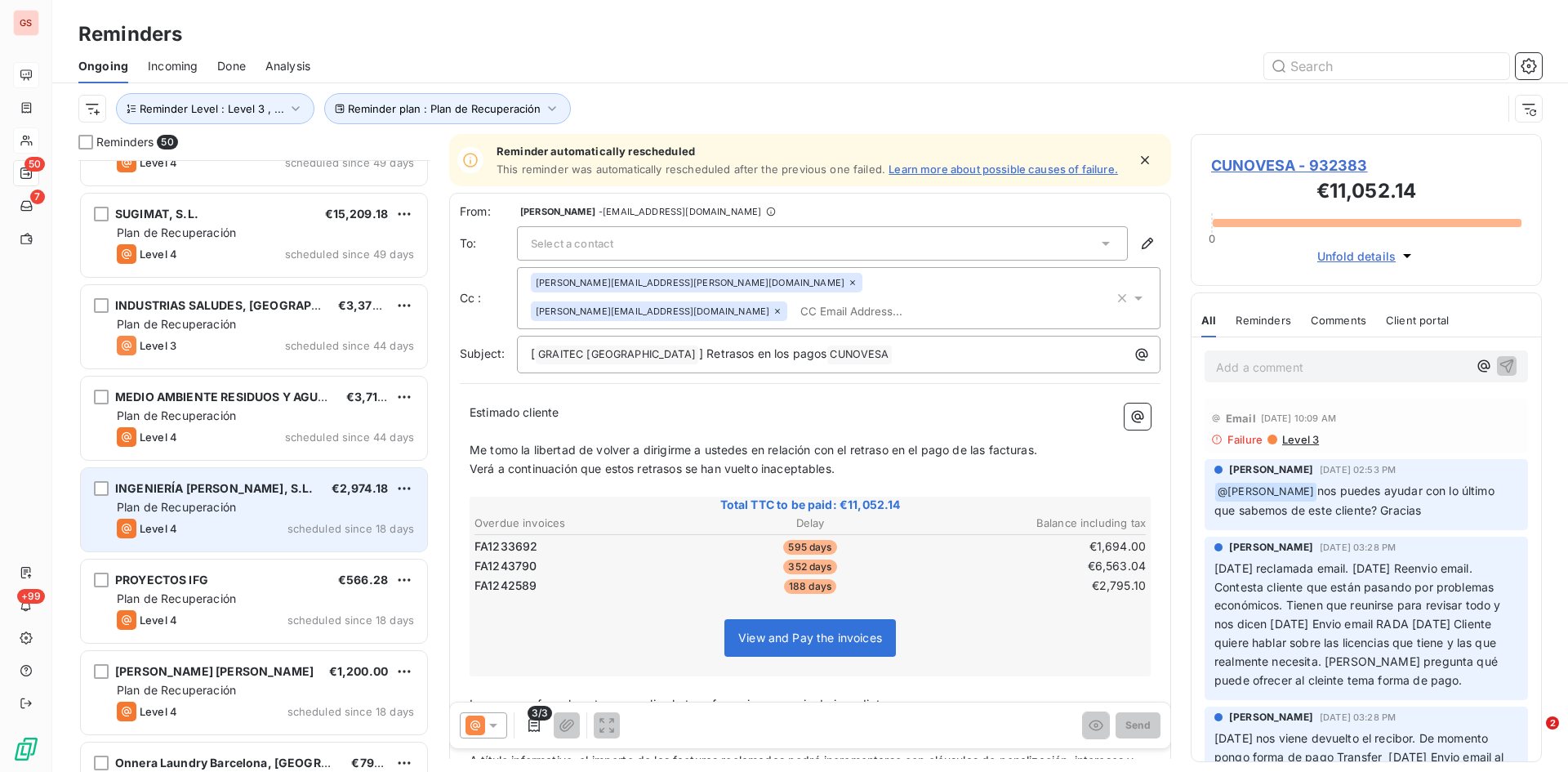
scroll to position [573, 0]
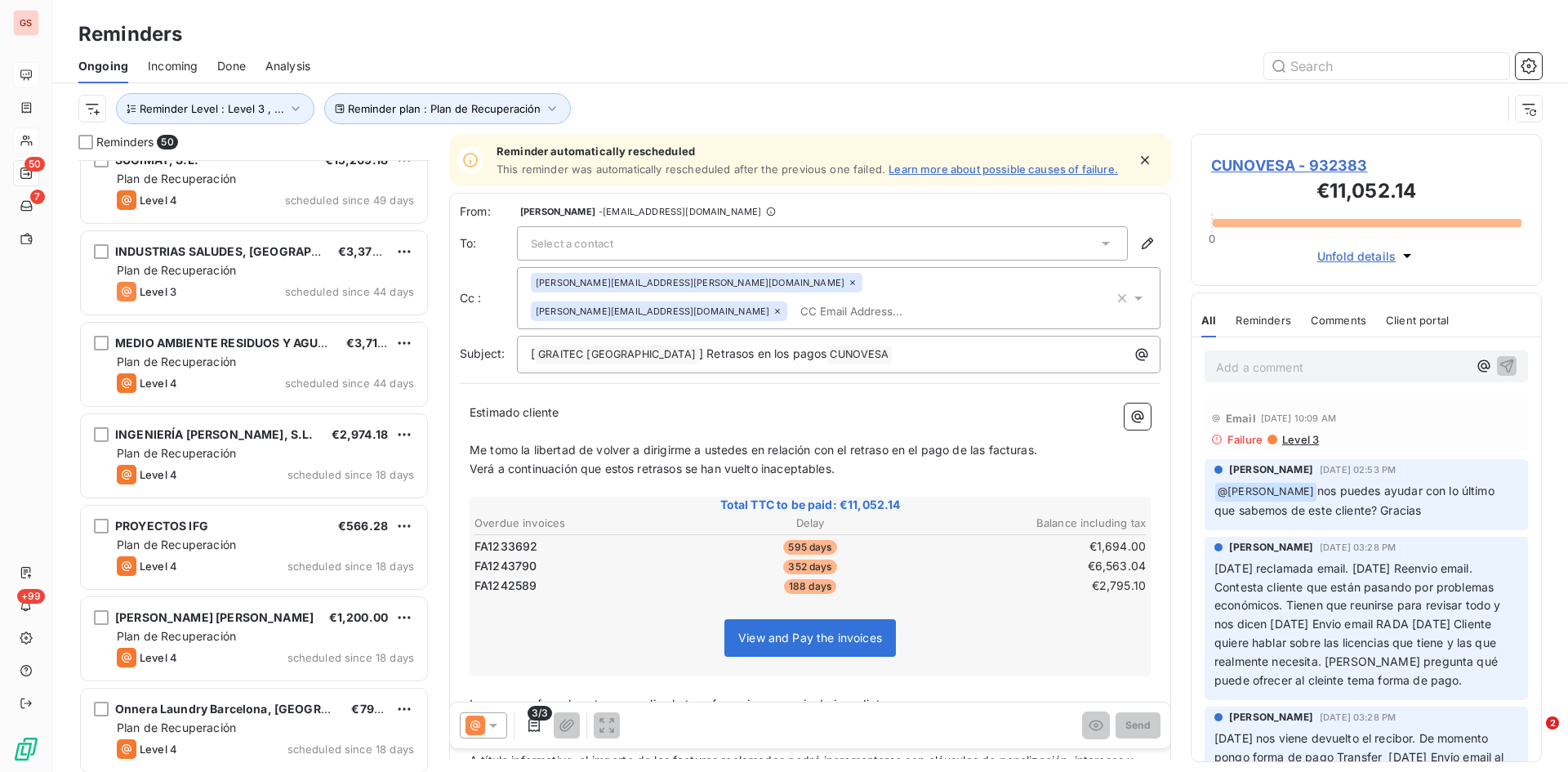
click at [234, 408] on div "MEDIO AMBIENTE RESIDUOS Y AGUA MAREA SL €3,717.12 Plan de Recuperación Level 4 …" at bounding box center [254, 366] width 351 height 91
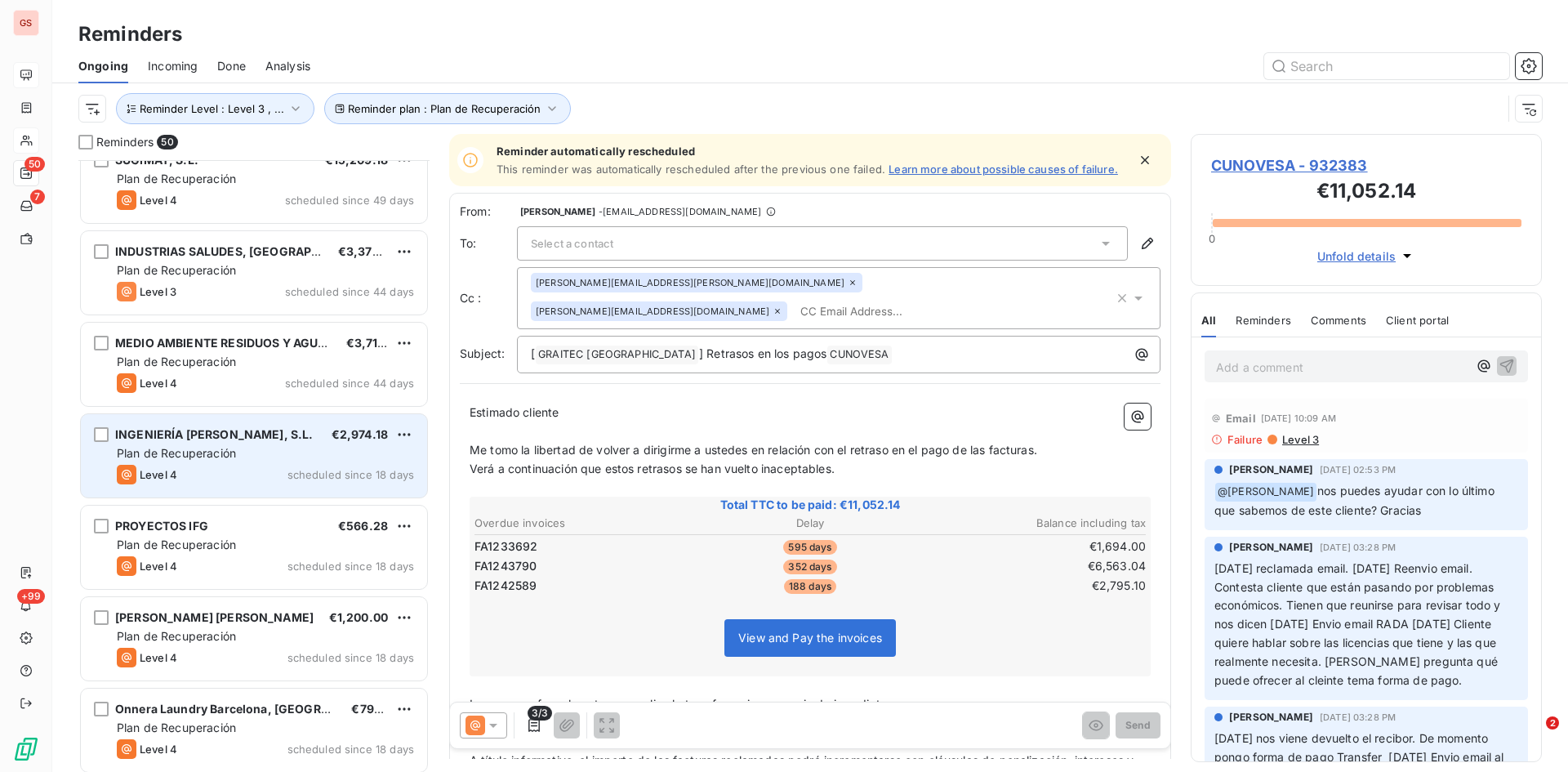
click at [233, 427] on span "INGENIERÍA [PERSON_NAME], S.L." at bounding box center [214, 433] width 199 height 14
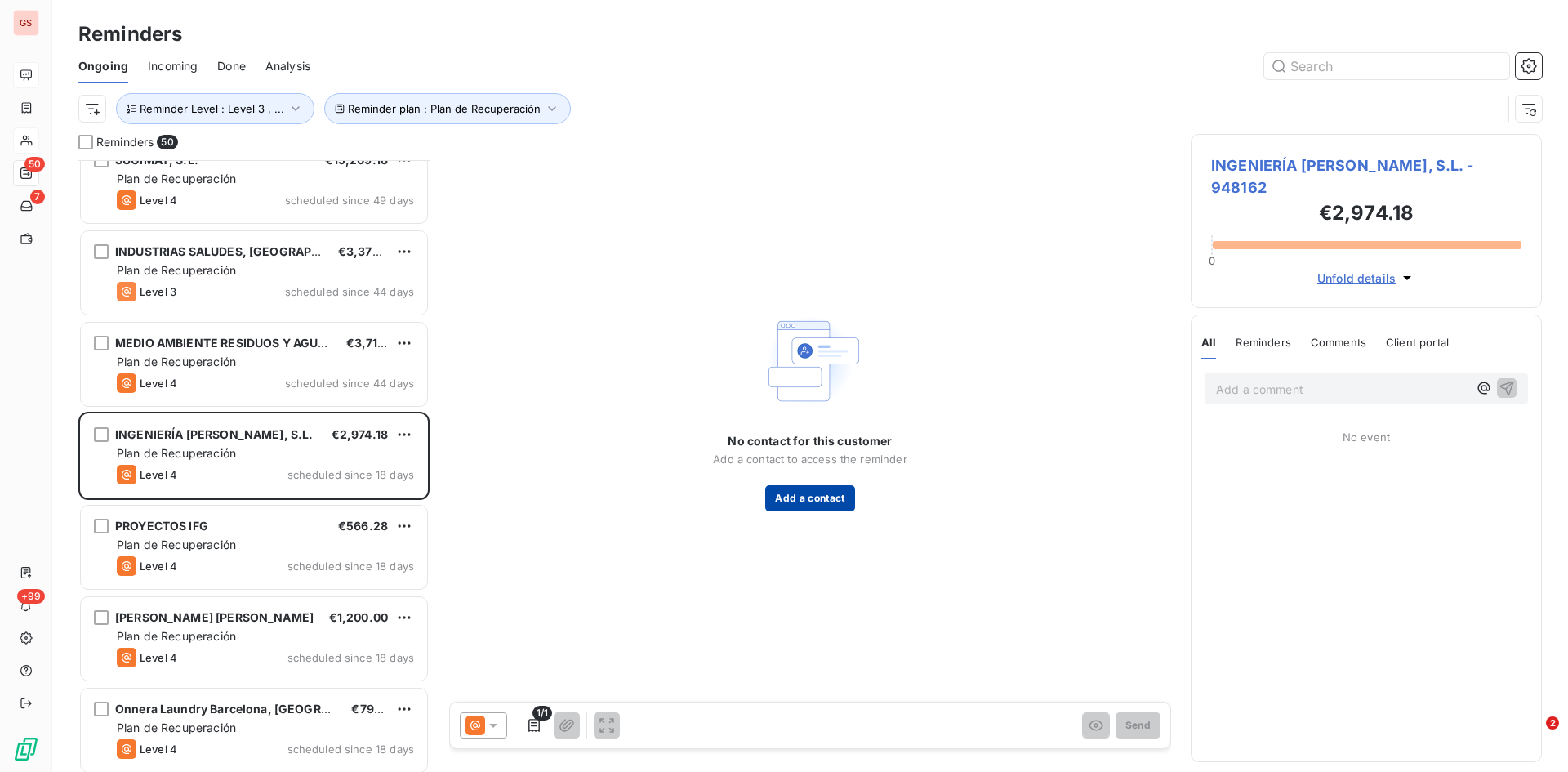
click at [830, 501] on button "Add a contact" at bounding box center [810, 498] width 89 height 26
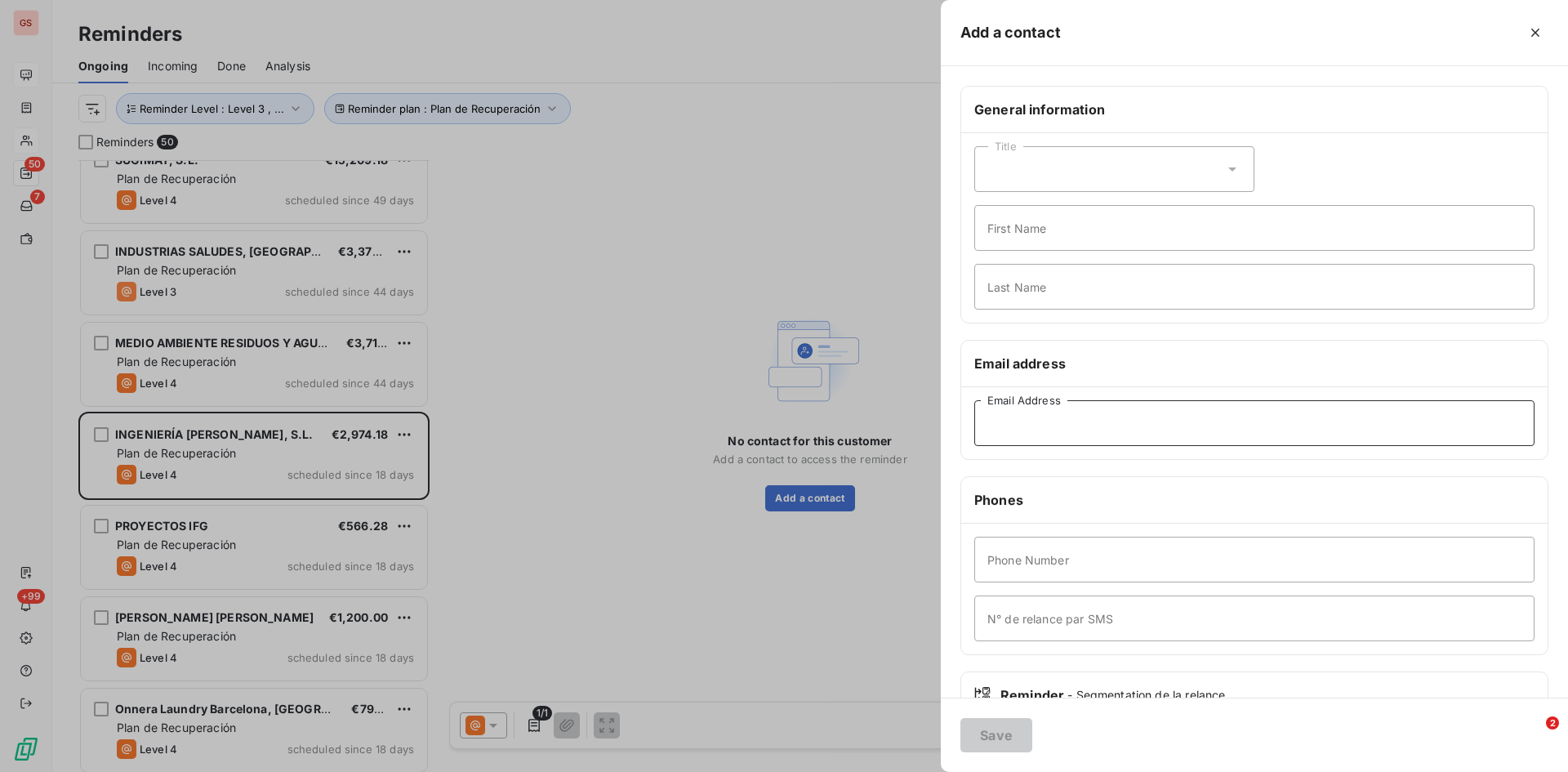
click at [1016, 423] on input "Email Address" at bounding box center [1254, 423] width 560 height 46
paste input "[PERSON_NAME][EMAIL_ADDRESS][DOMAIN_NAME]"
type input "[PERSON_NAME][EMAIL_ADDRESS][DOMAIN_NAME]"
drag, startPoint x: 1007, startPoint y: 727, endPoint x: 999, endPoint y: 736, distance: 12.0
click at [1003, 729] on button "Save" at bounding box center [996, 736] width 72 height 35
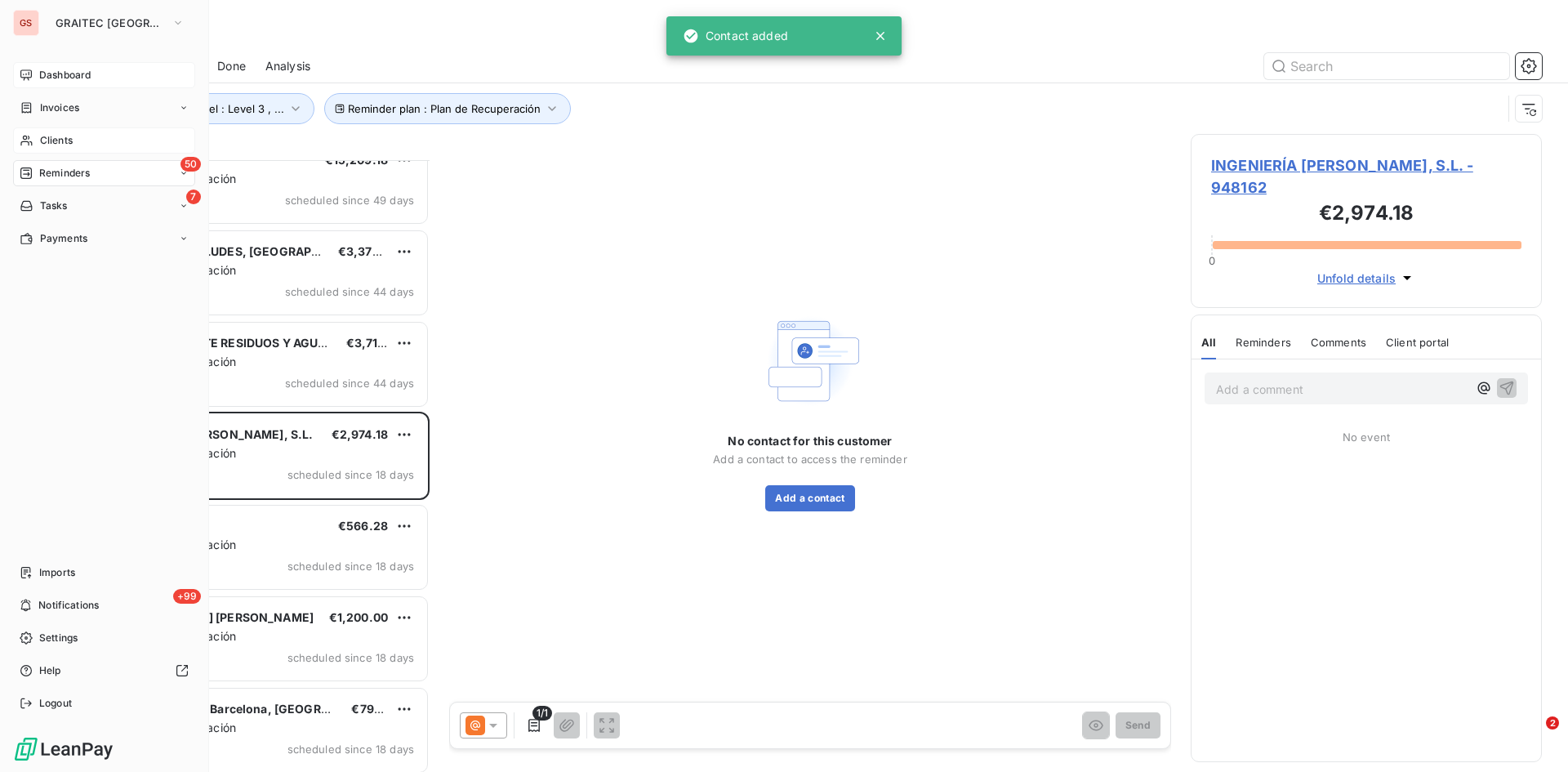
click at [47, 146] on span "Clients" at bounding box center [56, 140] width 33 height 15
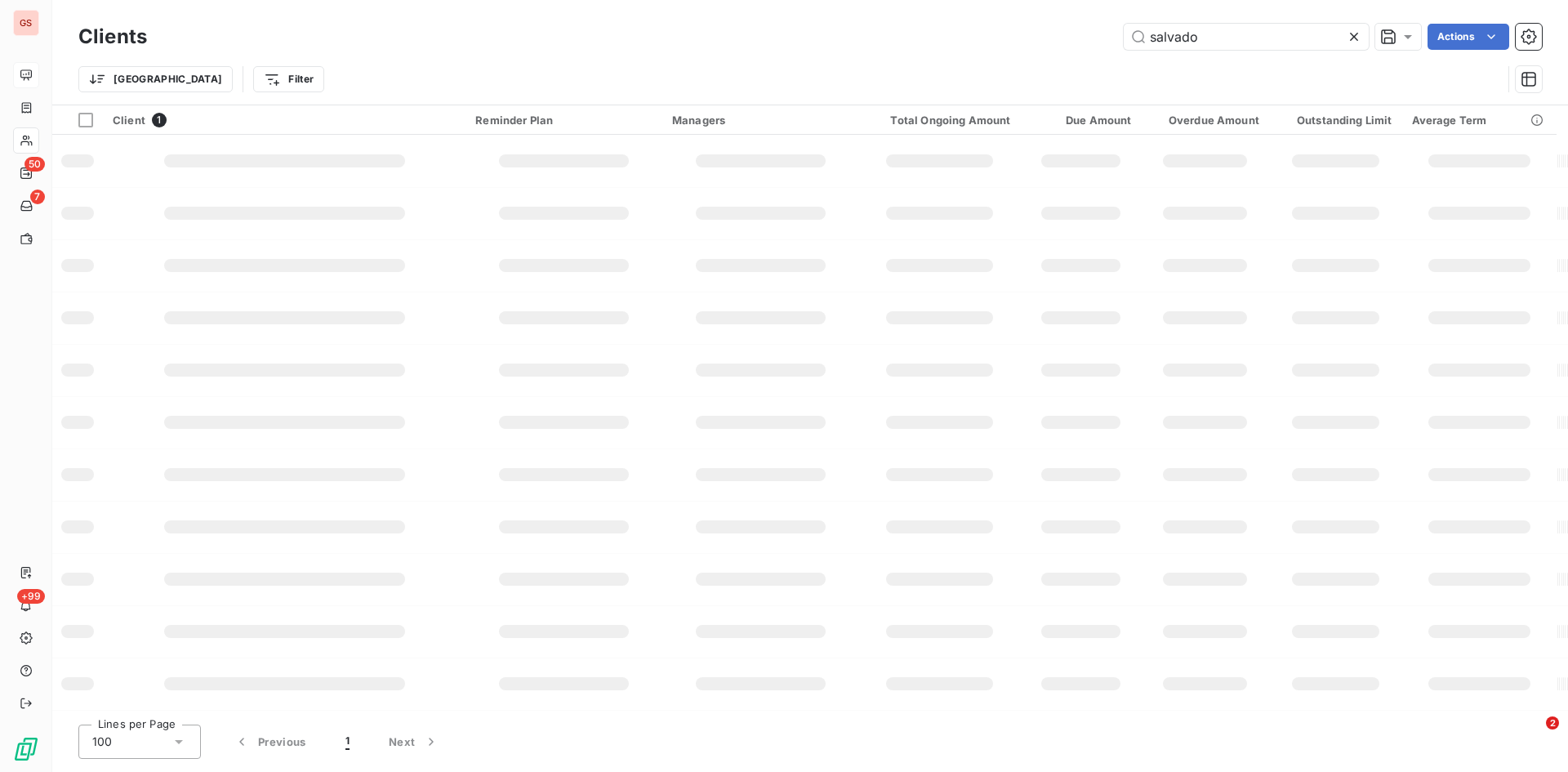
drag, startPoint x: 1208, startPoint y: 31, endPoint x: 1020, endPoint y: 30, distance: 188.0
click at [1020, 30] on div "salvado Actions" at bounding box center [854, 36] width 1376 height 26
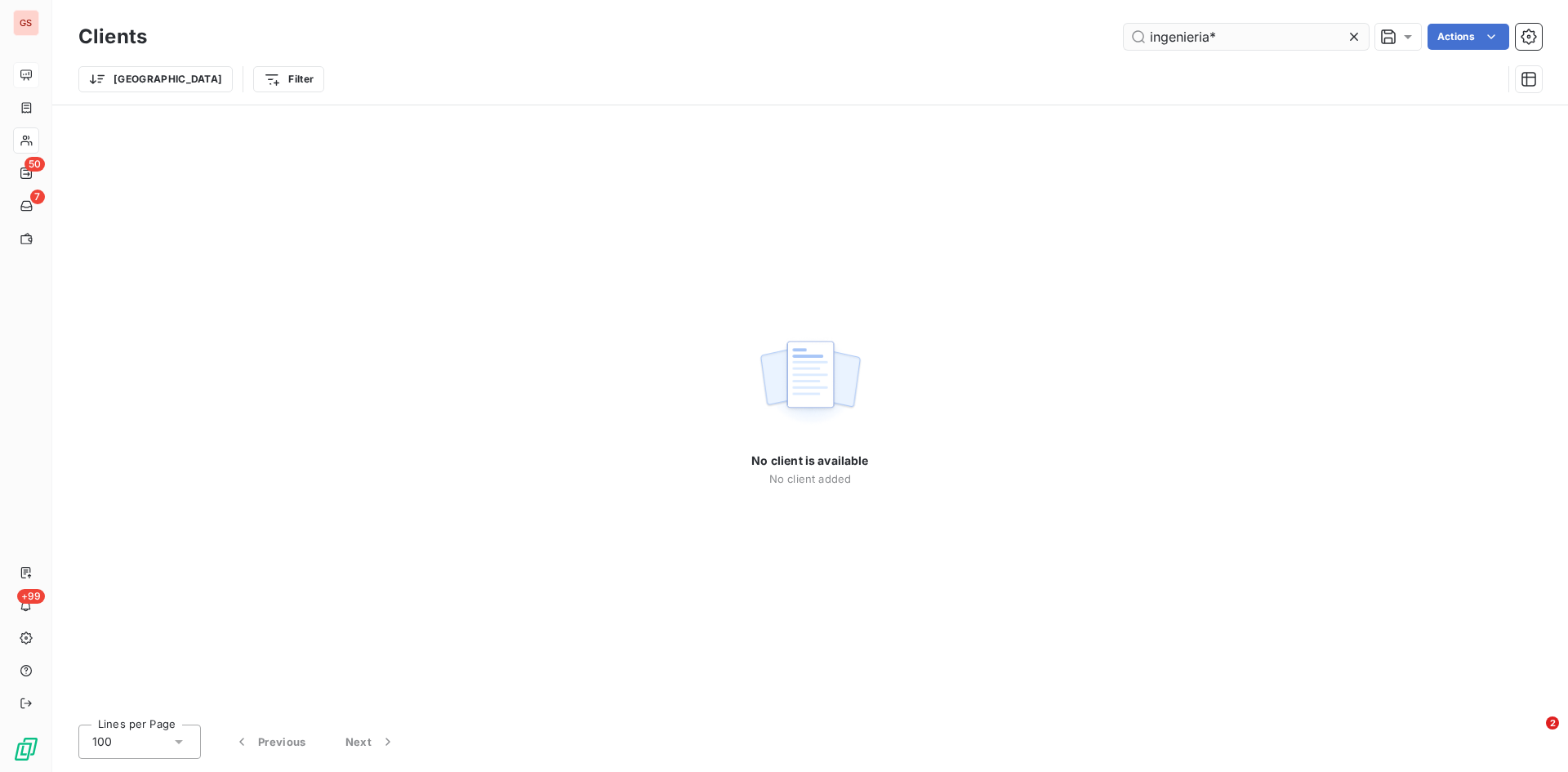
click at [1260, 46] on input "ingenieria*" at bounding box center [1246, 36] width 245 height 26
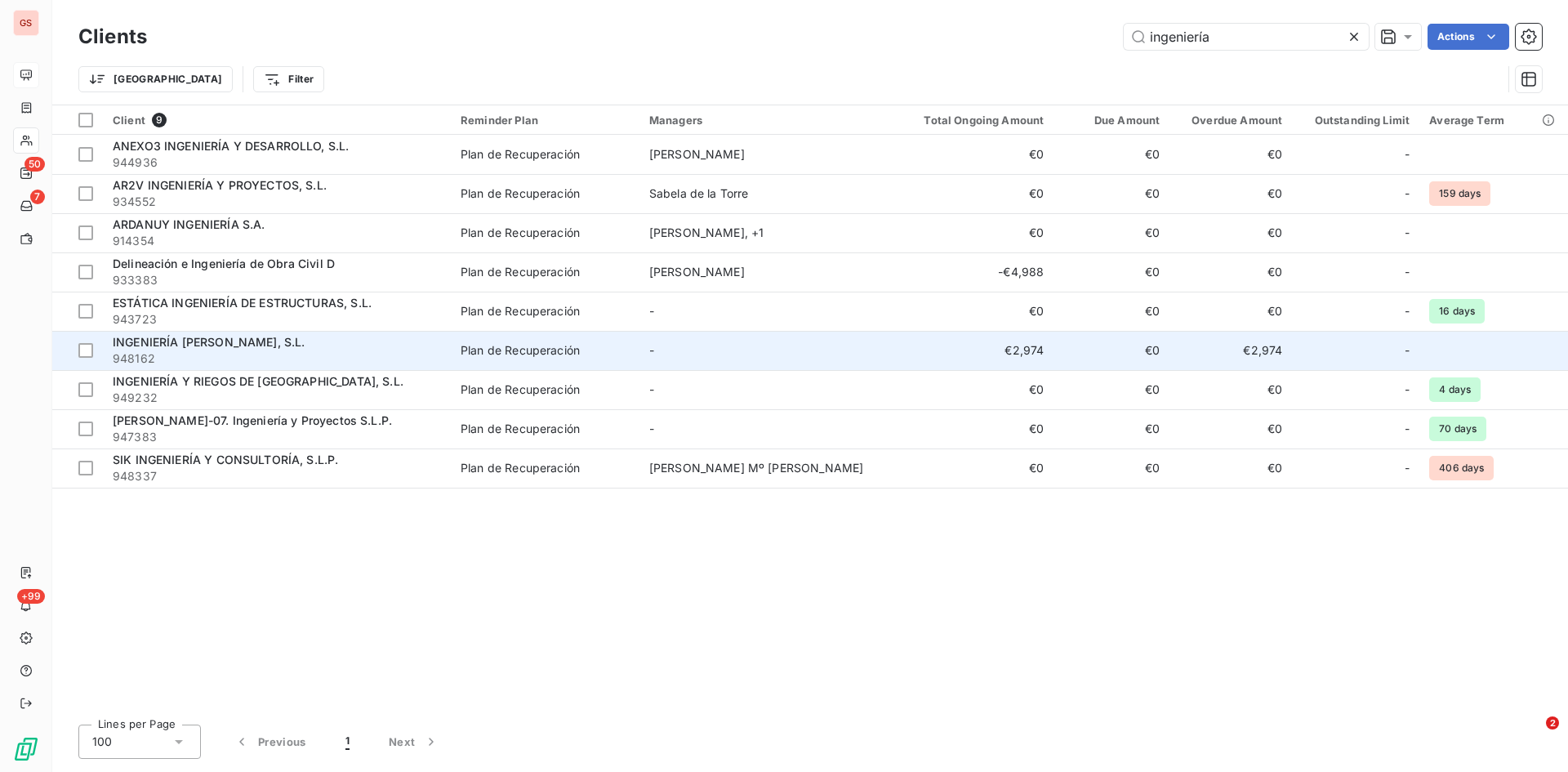
type input "ingeniería"
click at [187, 343] on span "INGENIERÍA [PERSON_NAME], S.L." at bounding box center [209, 341] width 193 height 14
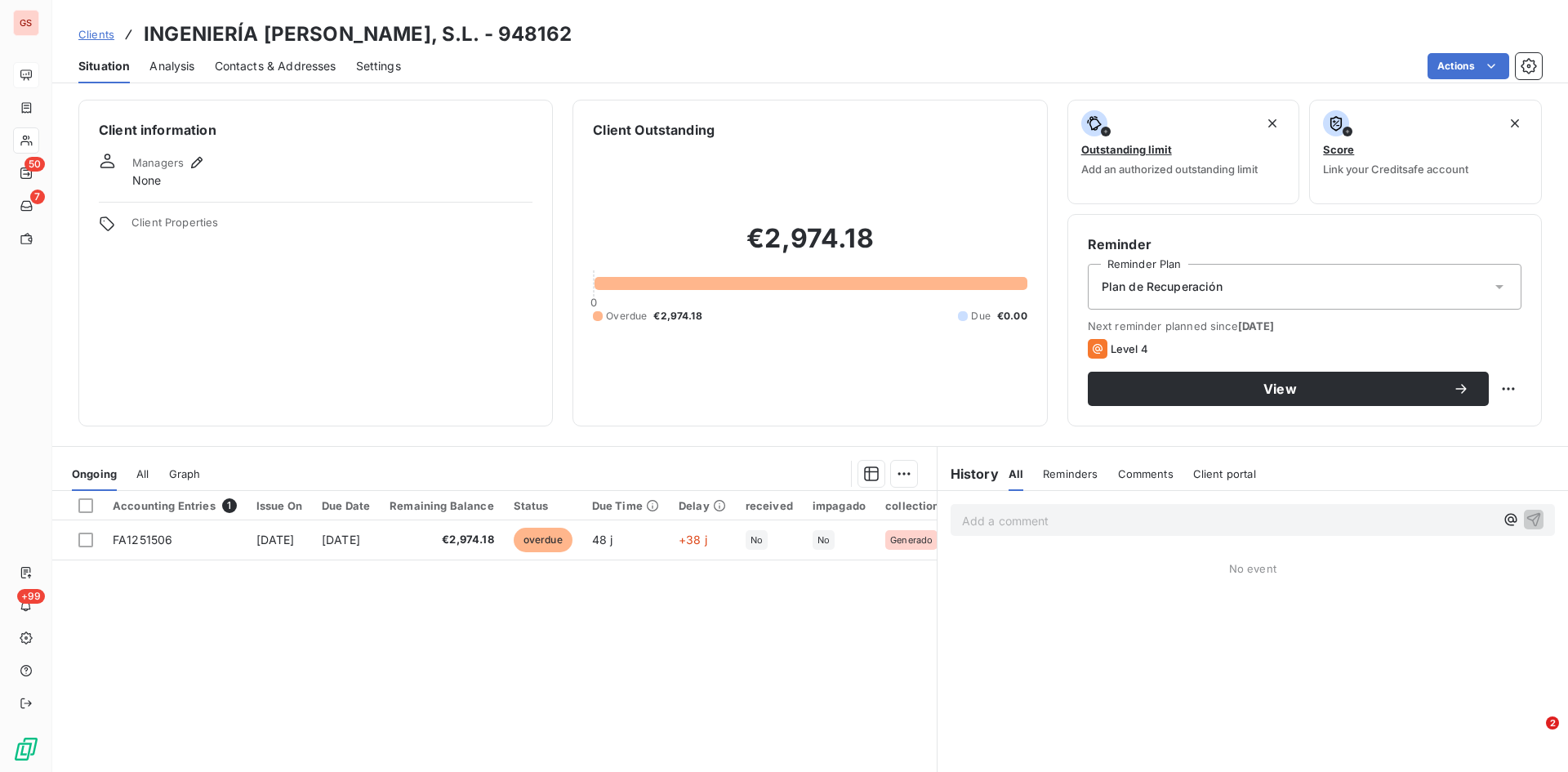
click at [294, 66] on span "Contacts & Addresses" at bounding box center [276, 66] width 122 height 16
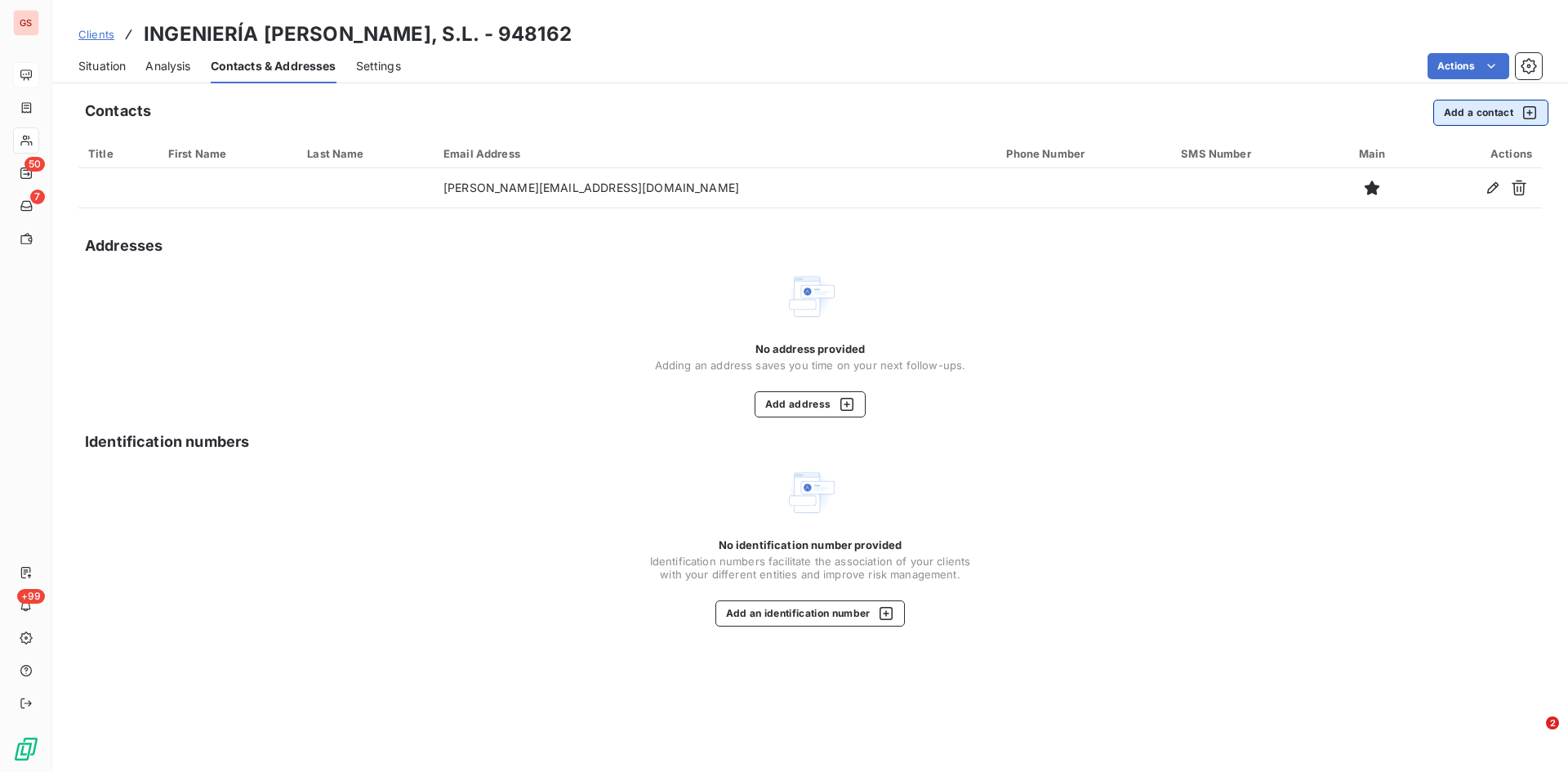
click at [1486, 107] on button "Add a contact" at bounding box center [1491, 112] width 115 height 26
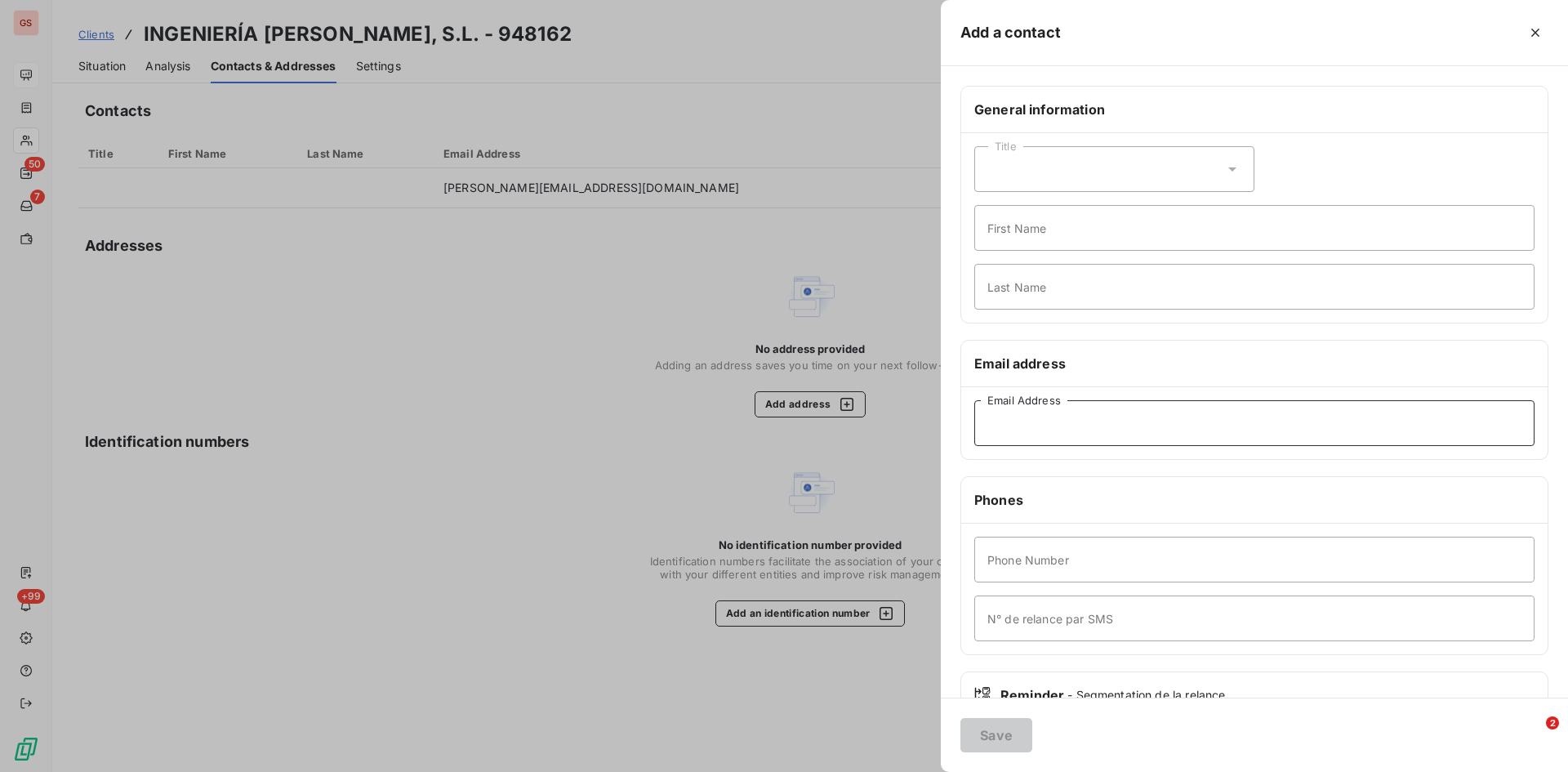
click at [1023, 428] on input "Email Address" at bounding box center [1254, 423] width 560 height 46
paste input "[EMAIL_ADDRESS][DOMAIN_NAME]"
type input "[EMAIL_ADDRESS][DOMAIN_NAME]"
click at [983, 738] on button "Save" at bounding box center [996, 736] width 72 height 35
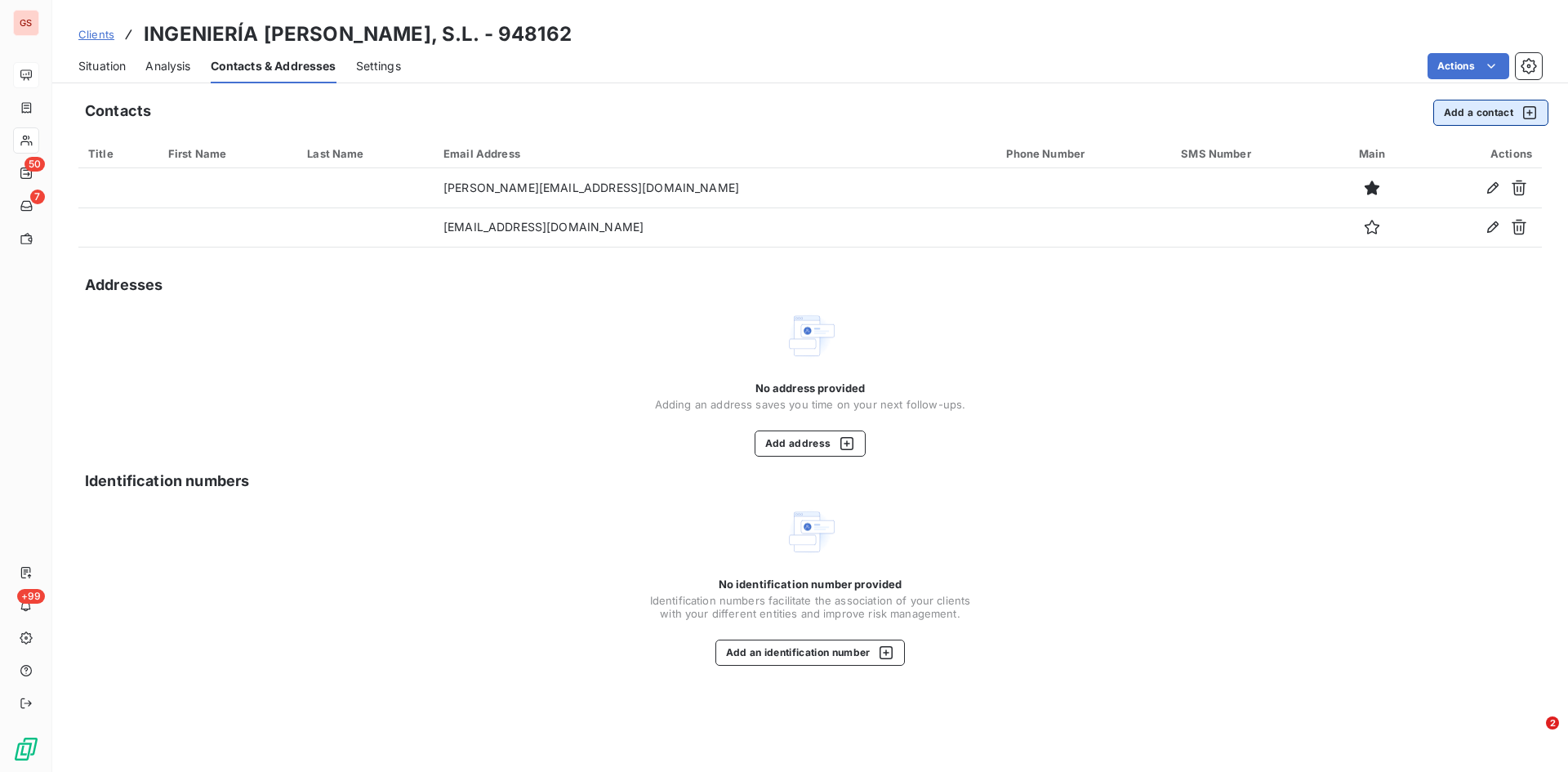
click at [1466, 115] on button "Add a contact" at bounding box center [1491, 112] width 115 height 26
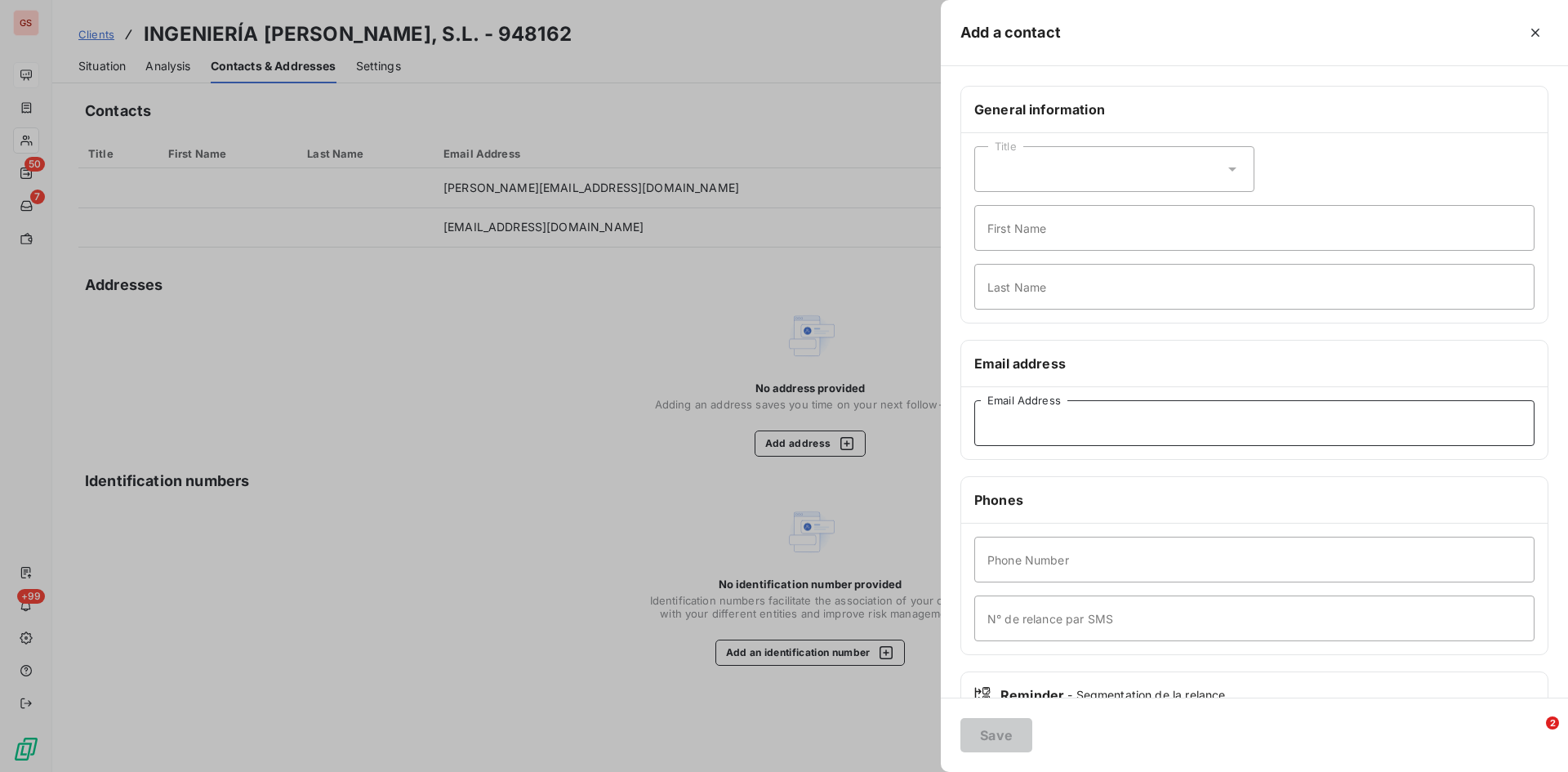
click at [1057, 419] on input "Email Address" at bounding box center [1254, 423] width 560 height 46
paste input "[PERSON_NAME][EMAIL_ADDRESS][DOMAIN_NAME]"
type input "[PERSON_NAME][EMAIL_ADDRESS][DOMAIN_NAME]"
click at [1010, 734] on button "Save" at bounding box center [996, 736] width 72 height 35
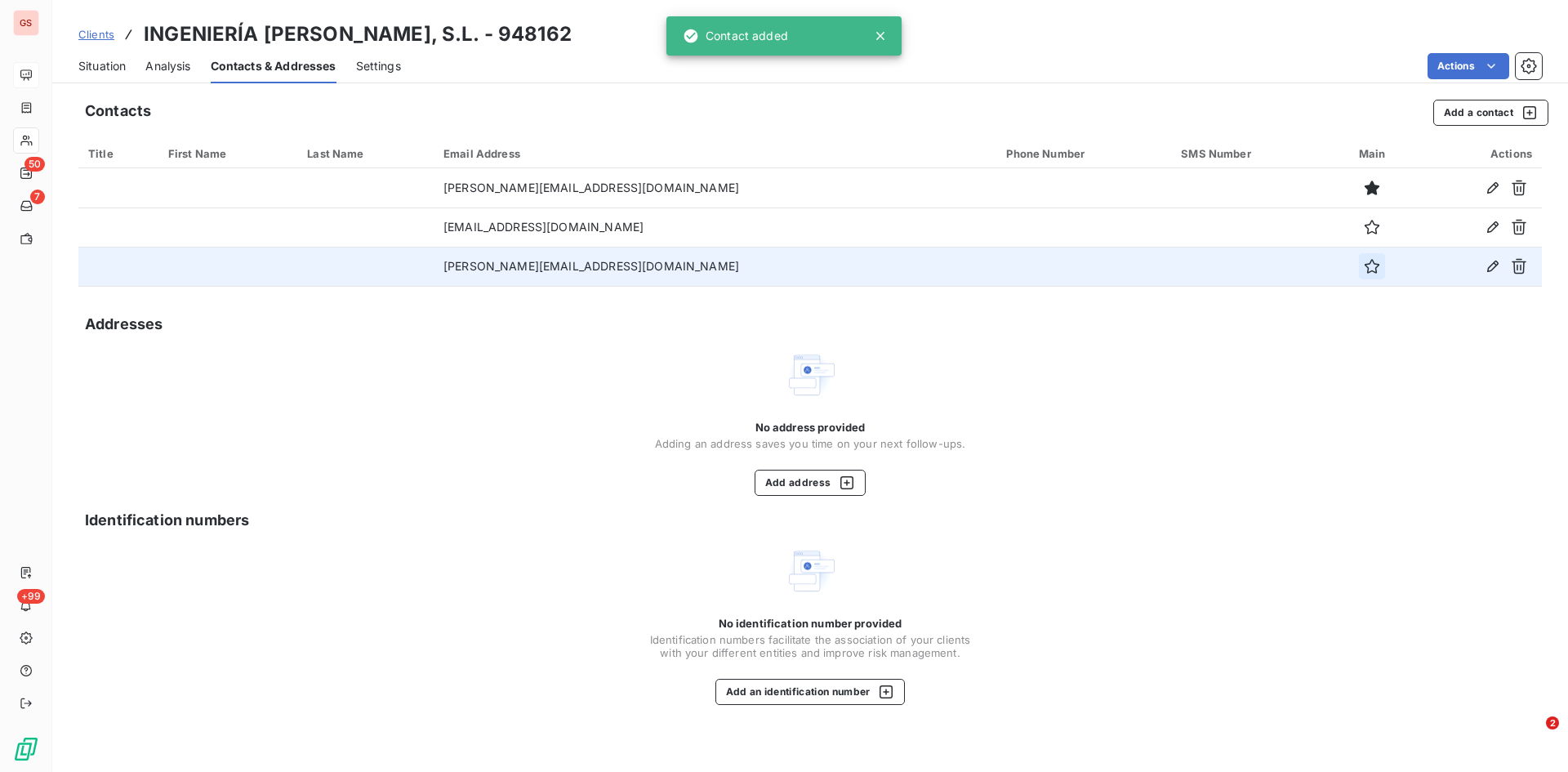
click at [1364, 270] on icon "button" at bounding box center [1372, 266] width 16 height 16
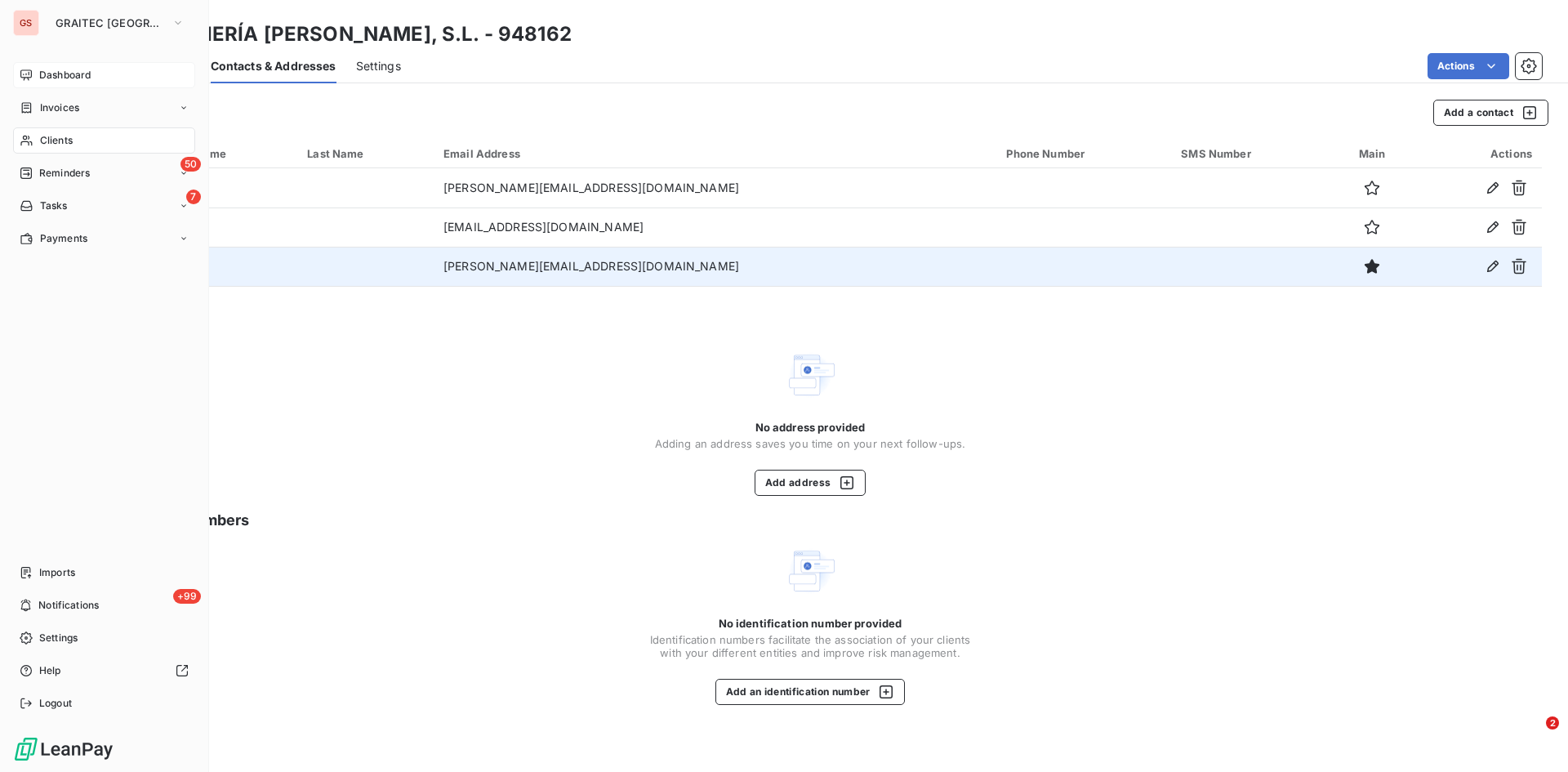
click at [65, 166] on span "Reminders" at bounding box center [65, 173] width 51 height 15
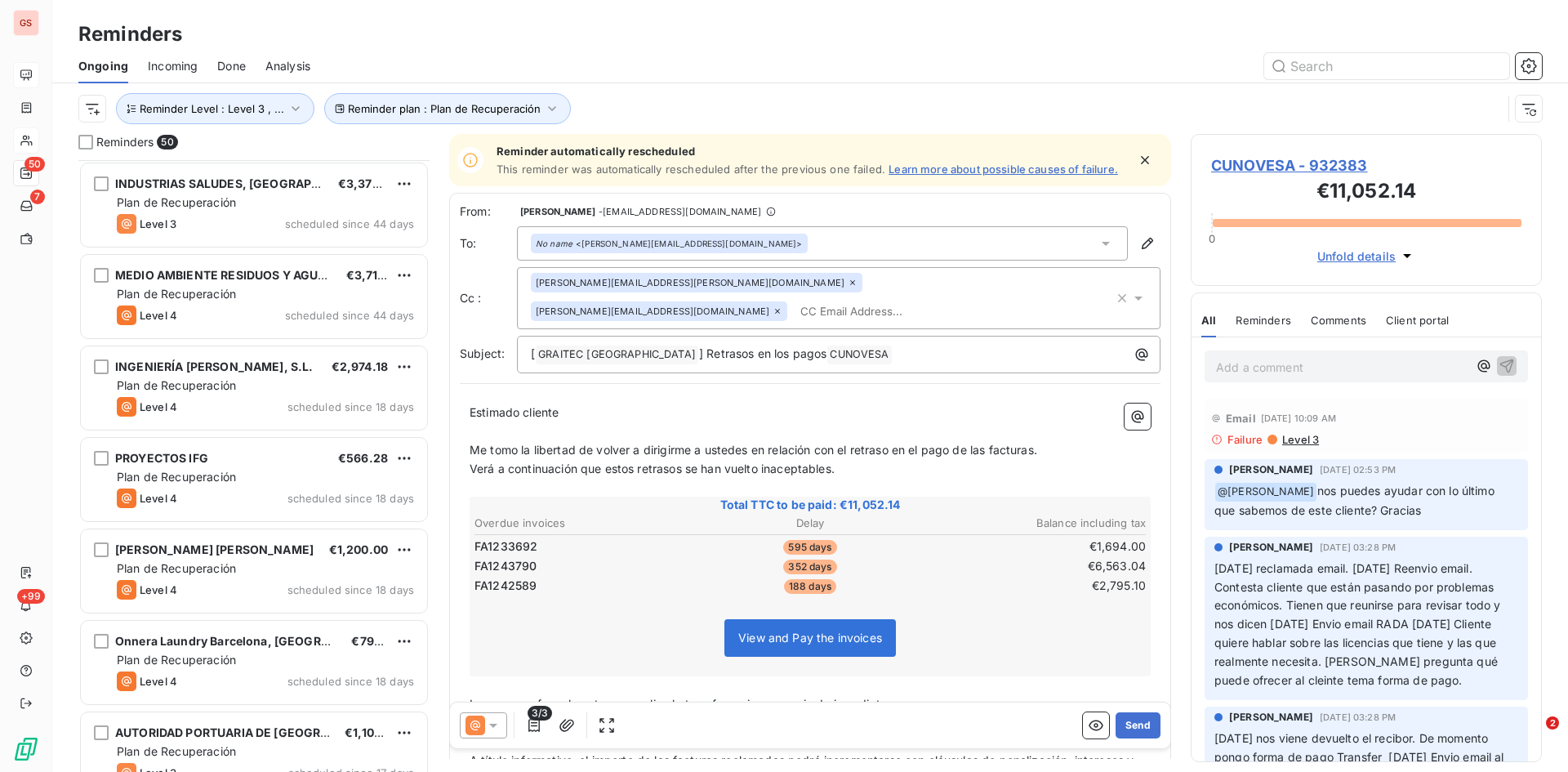
scroll to position [655, 0]
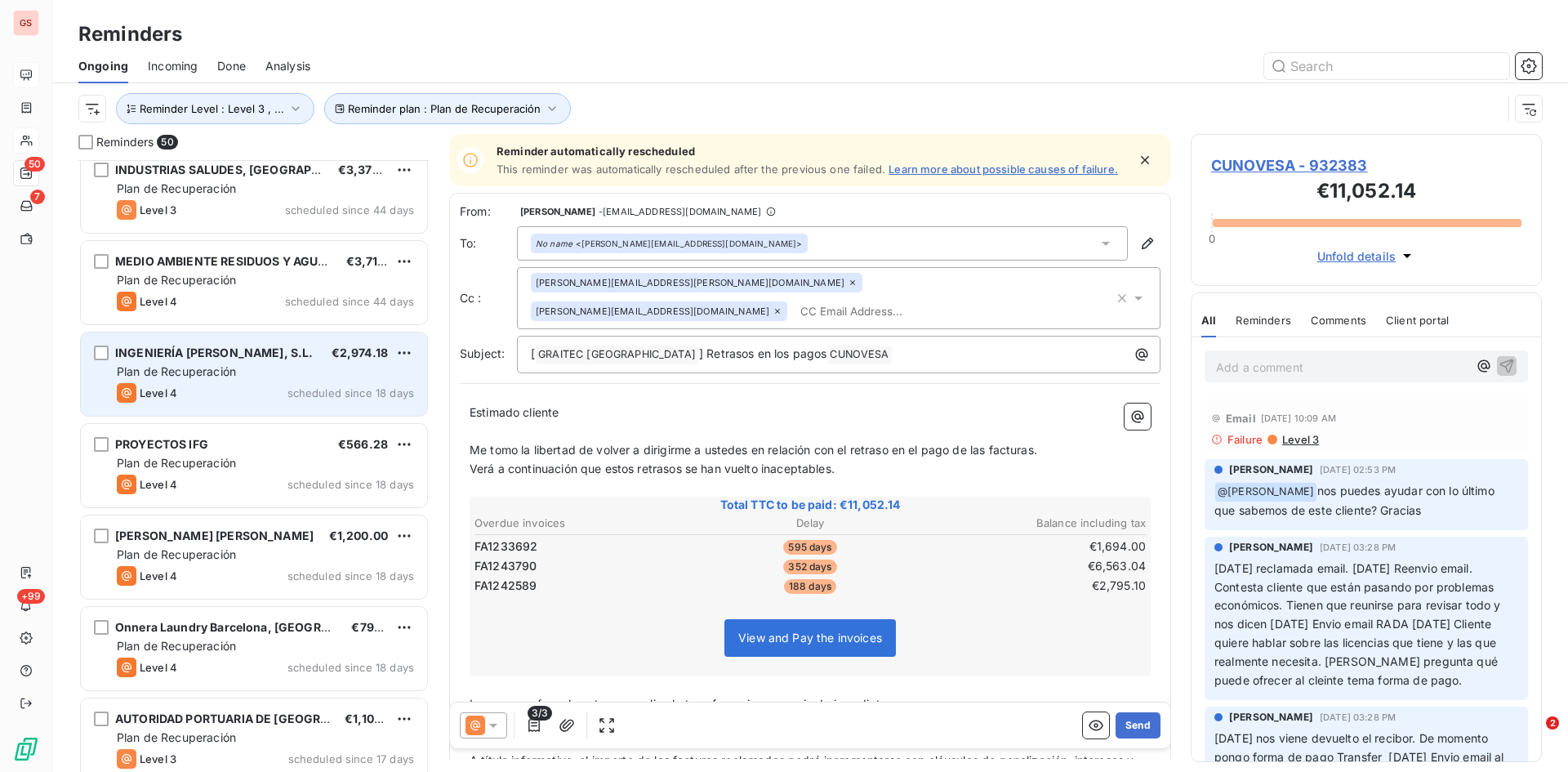
click at [247, 362] on div "INGENIERÍA [PERSON_NAME], S.L. €2,974.18 Plan de Recuperación Level 4 scheduled…" at bounding box center [254, 374] width 346 height 84
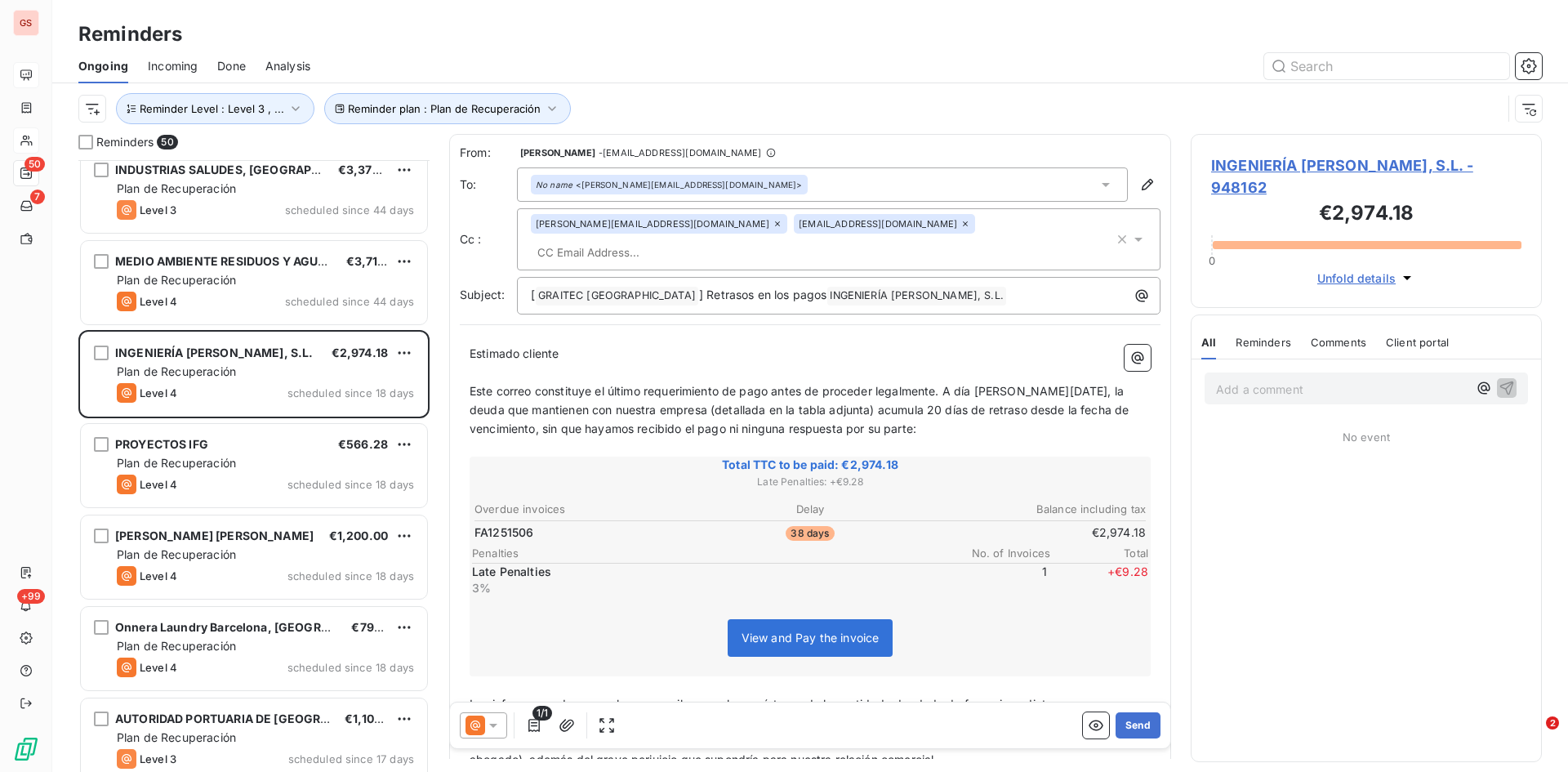
click at [502, 718] on div at bounding box center [484, 725] width 47 height 26
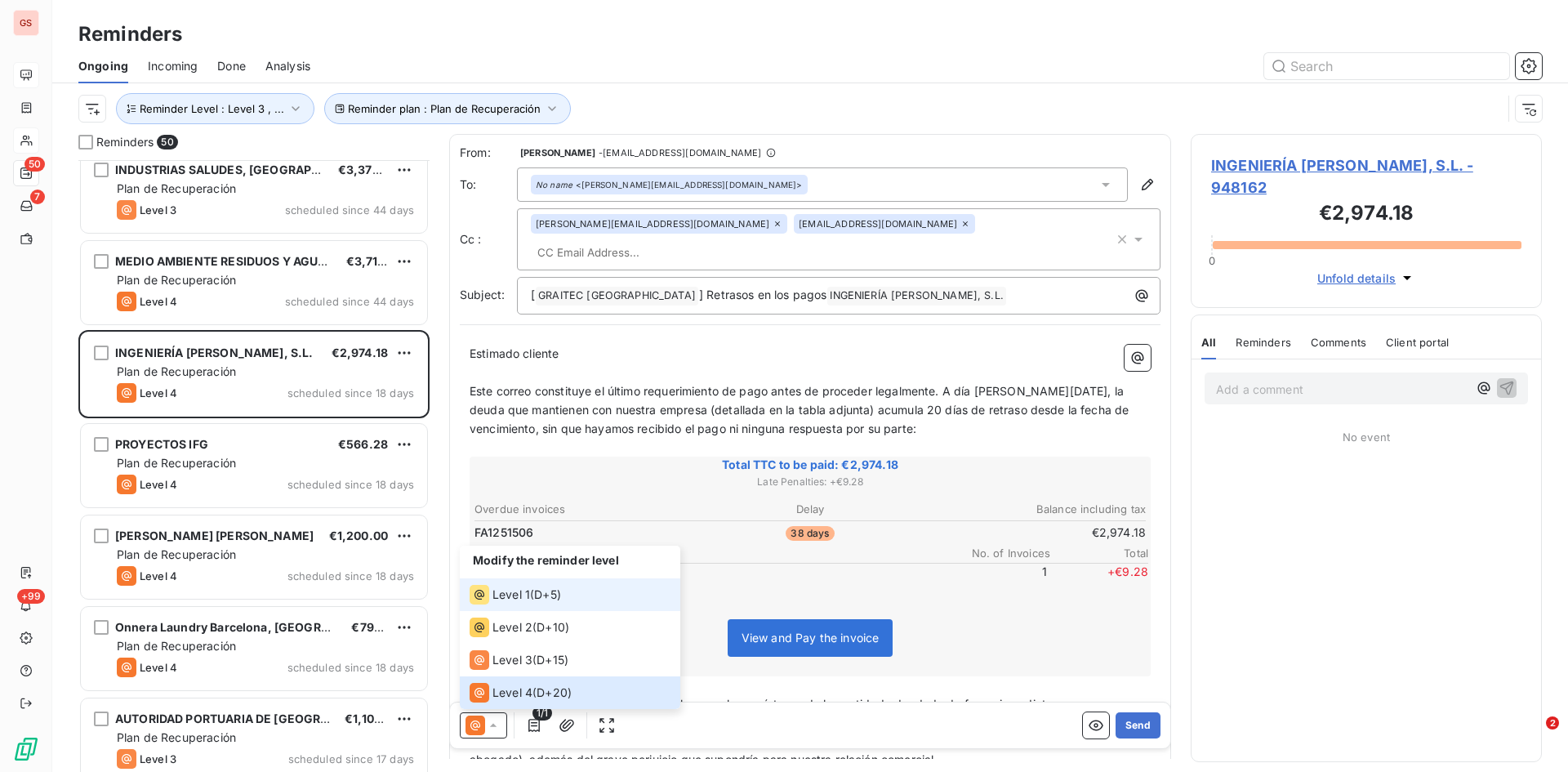
click at [503, 593] on span "Level 1" at bounding box center [511, 594] width 37 height 16
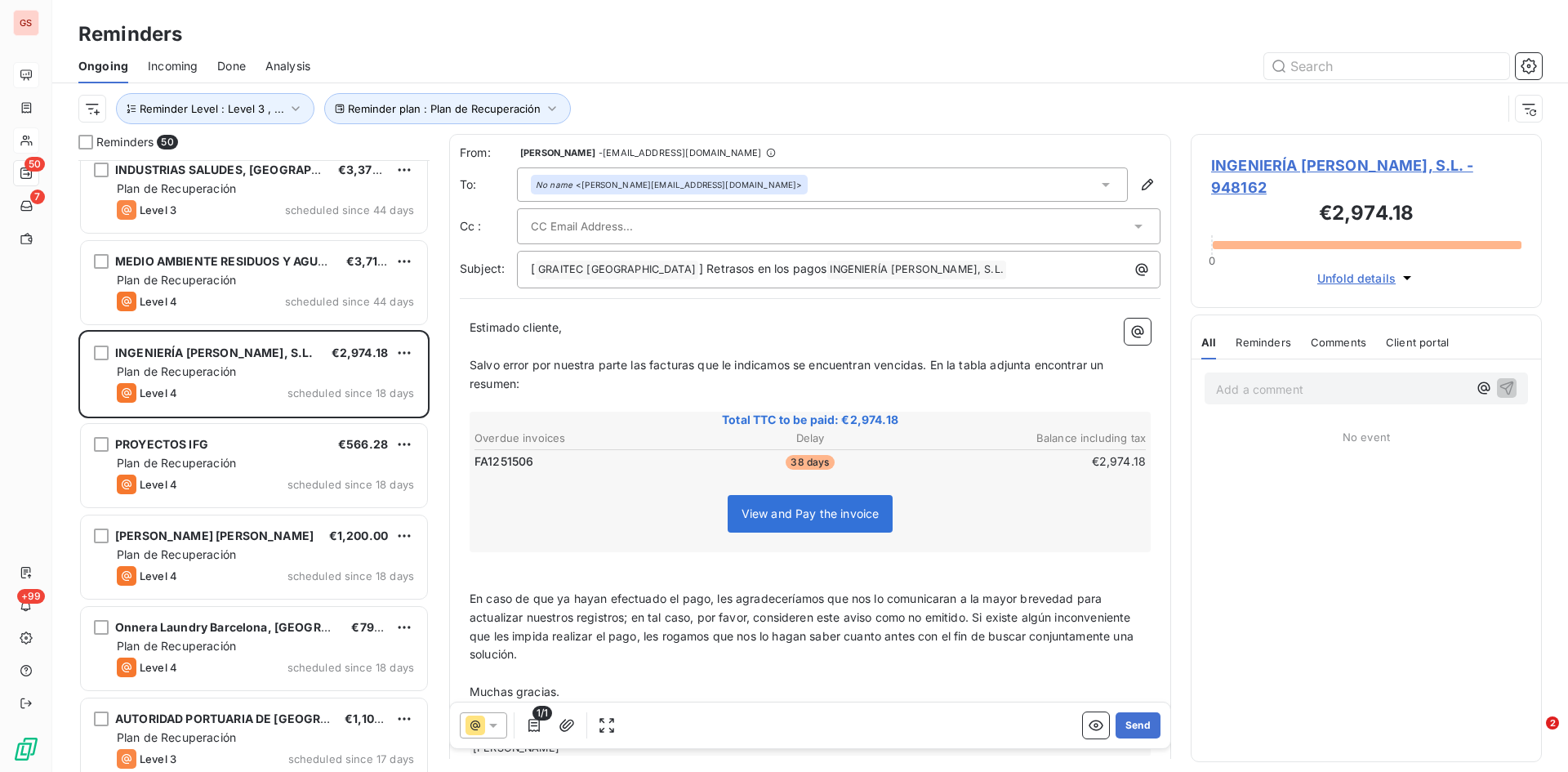
click at [1115, 221] on div at bounding box center [830, 226] width 599 height 25
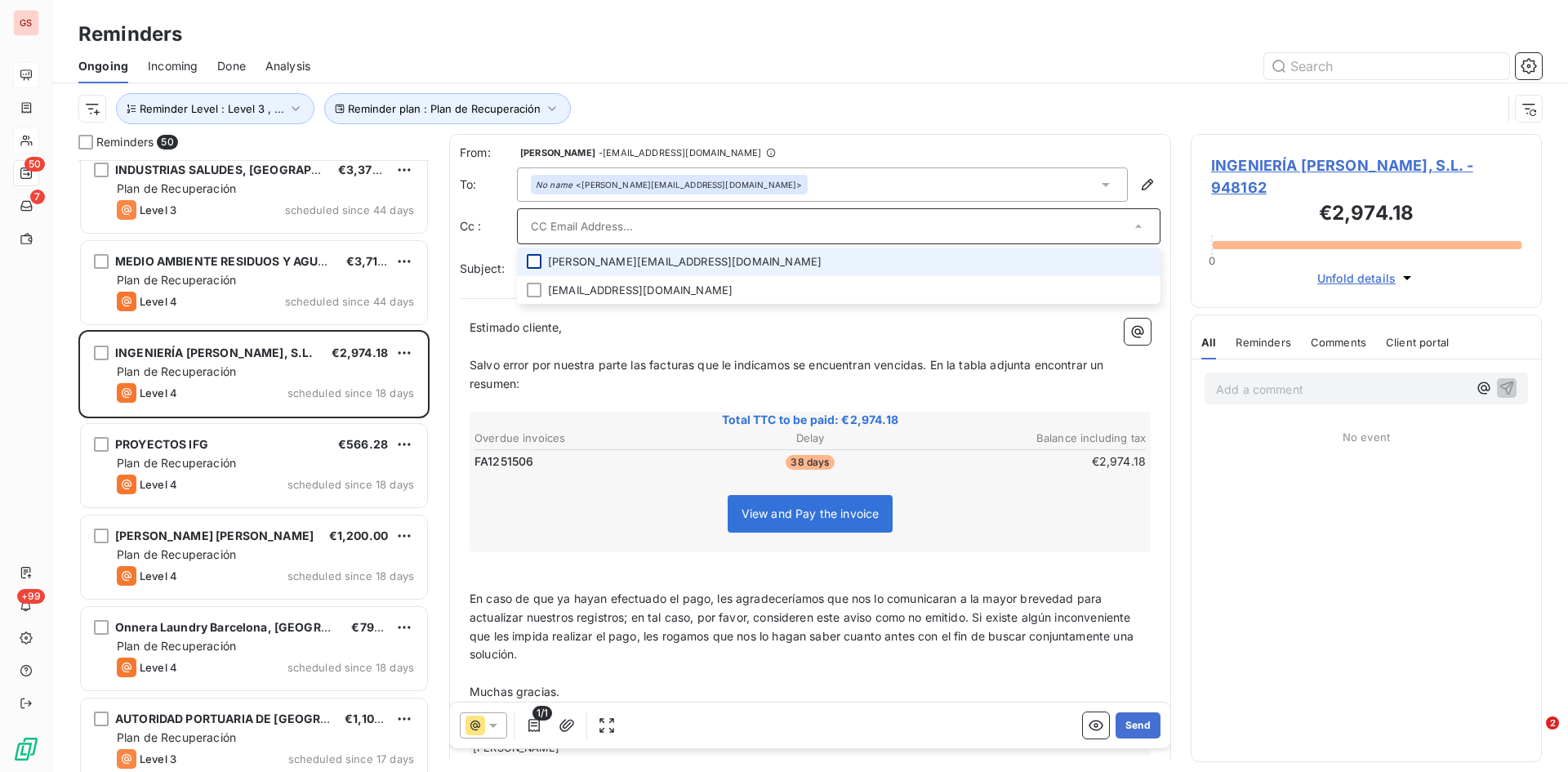
click at [539, 263] on div at bounding box center [535, 261] width 15 height 15
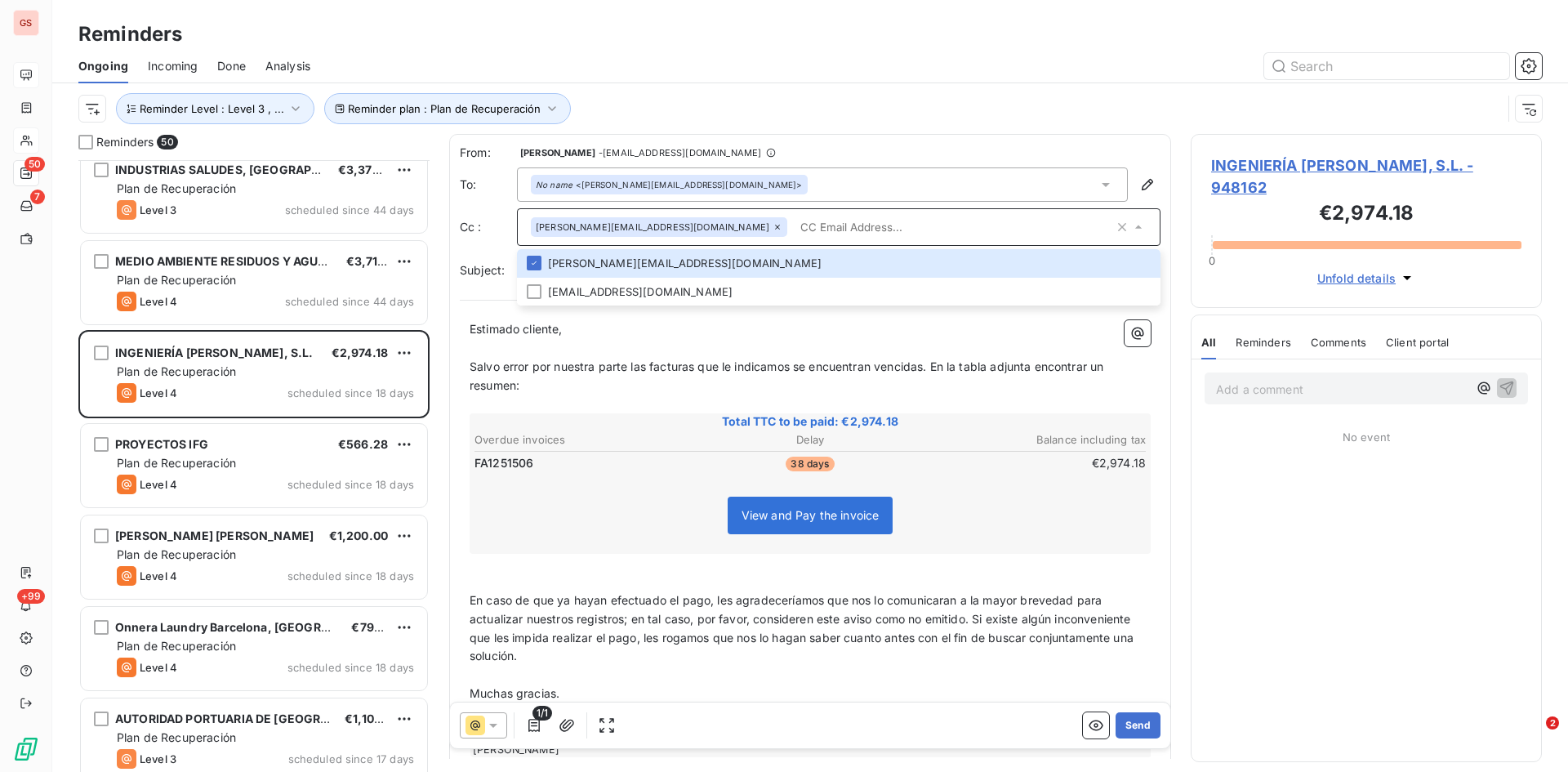
click at [1131, 229] on icon at bounding box center [1139, 227] width 16 height 16
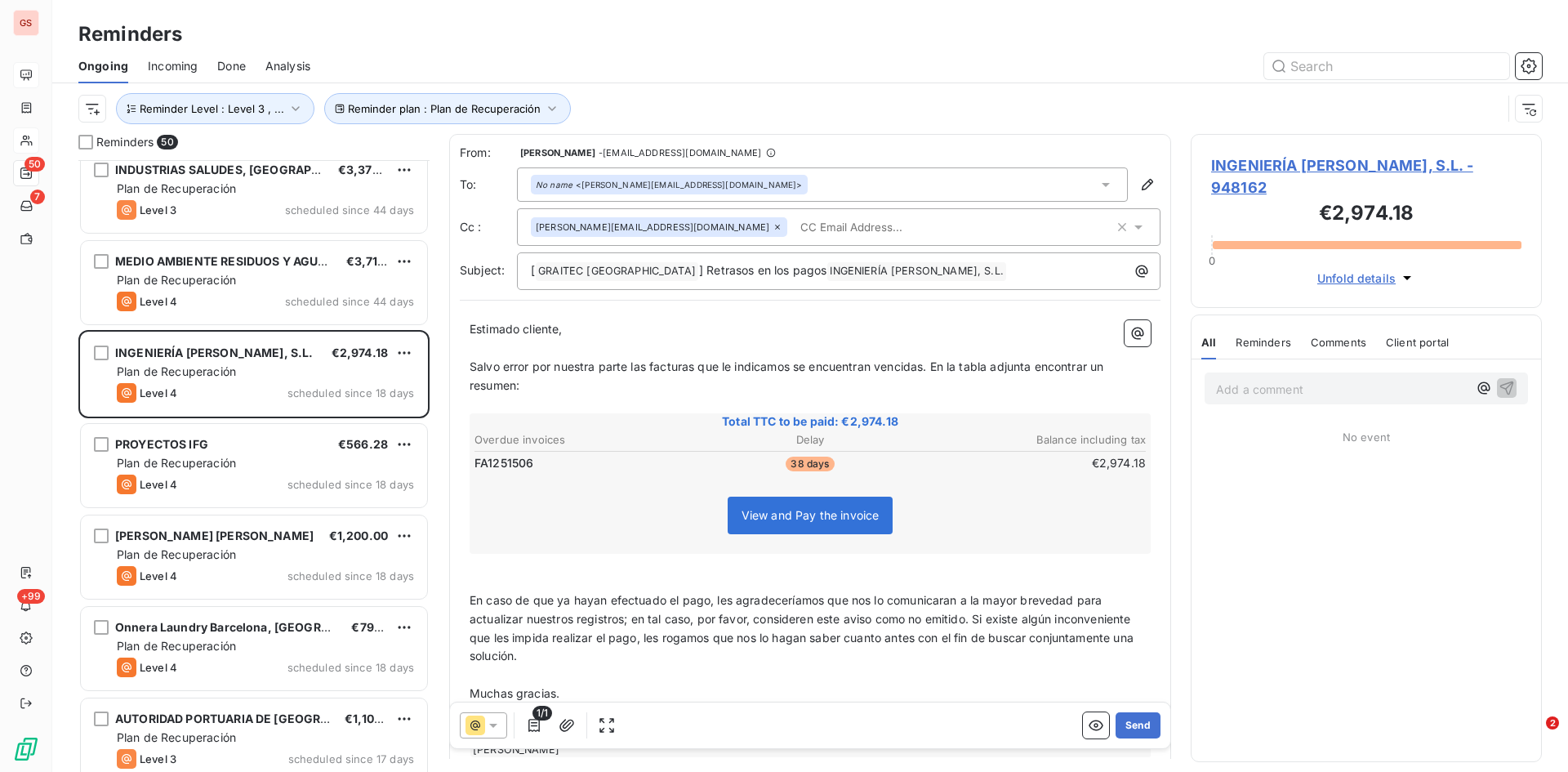
click at [1131, 229] on icon at bounding box center [1139, 227] width 16 height 16
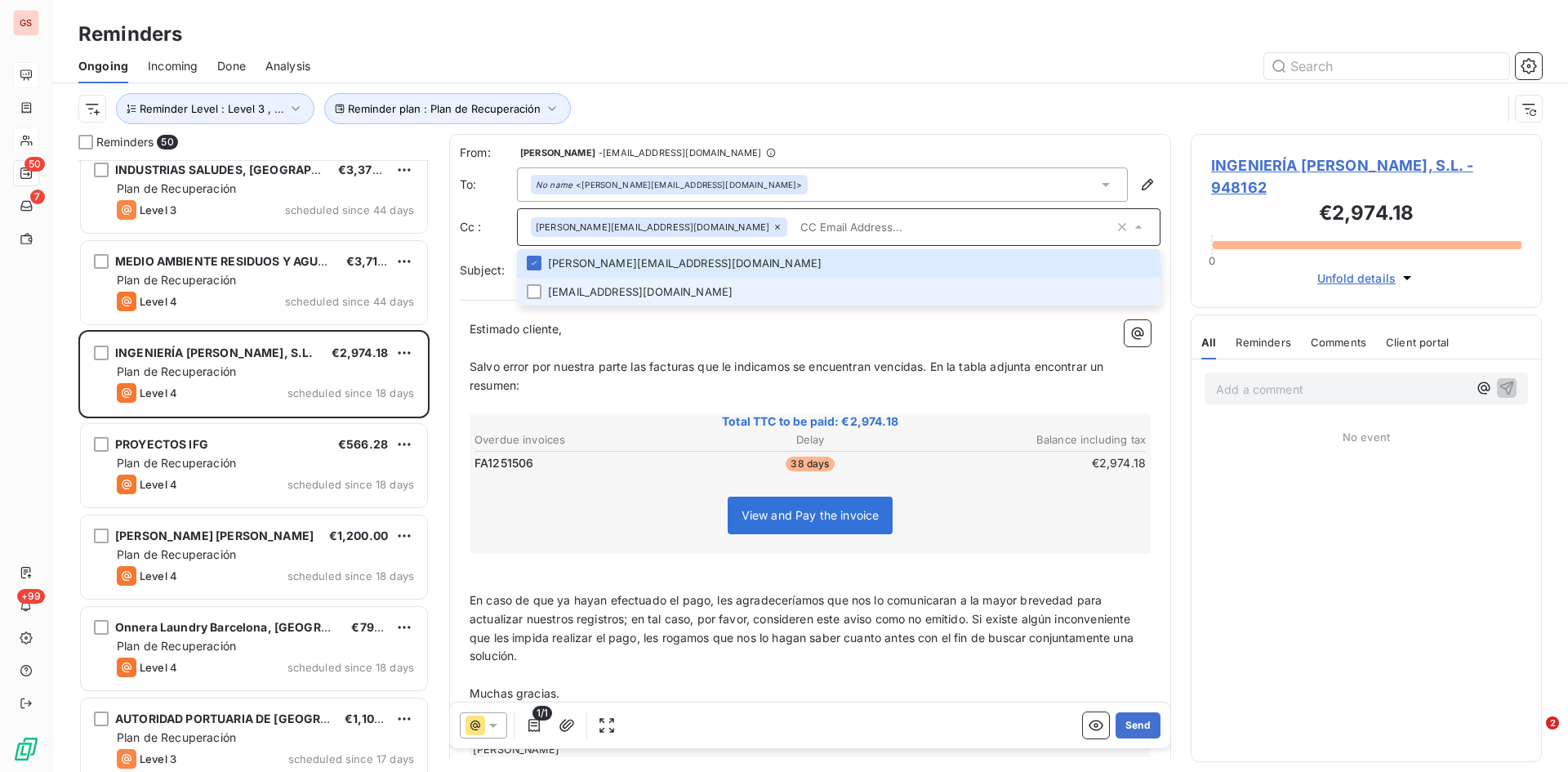
click at [570, 297] on li "[EMAIL_ADDRESS][DOMAIN_NAME]" at bounding box center [839, 291] width 644 height 28
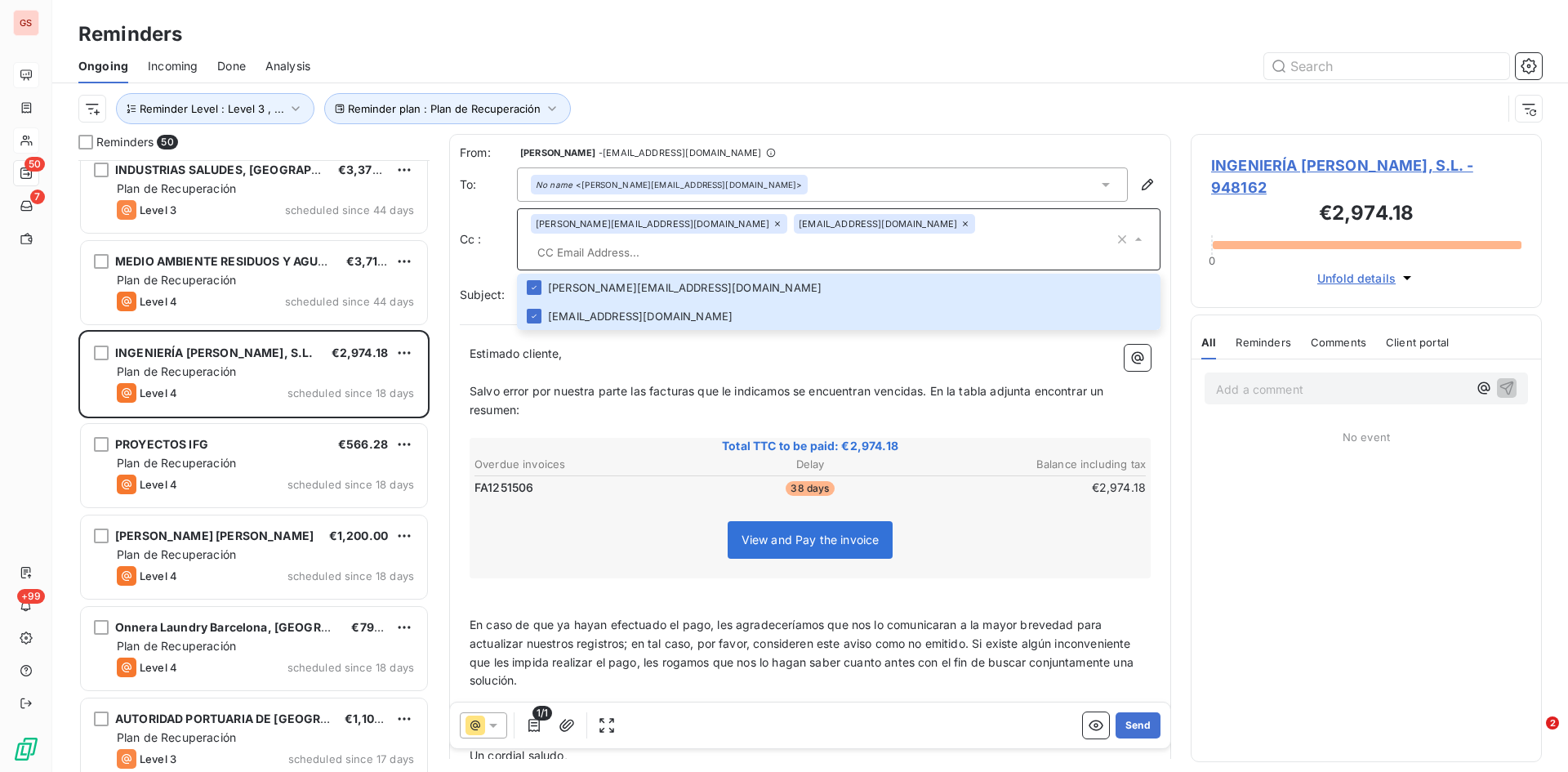
click at [830, 240] on input "text" at bounding box center [822, 252] width 584 height 25
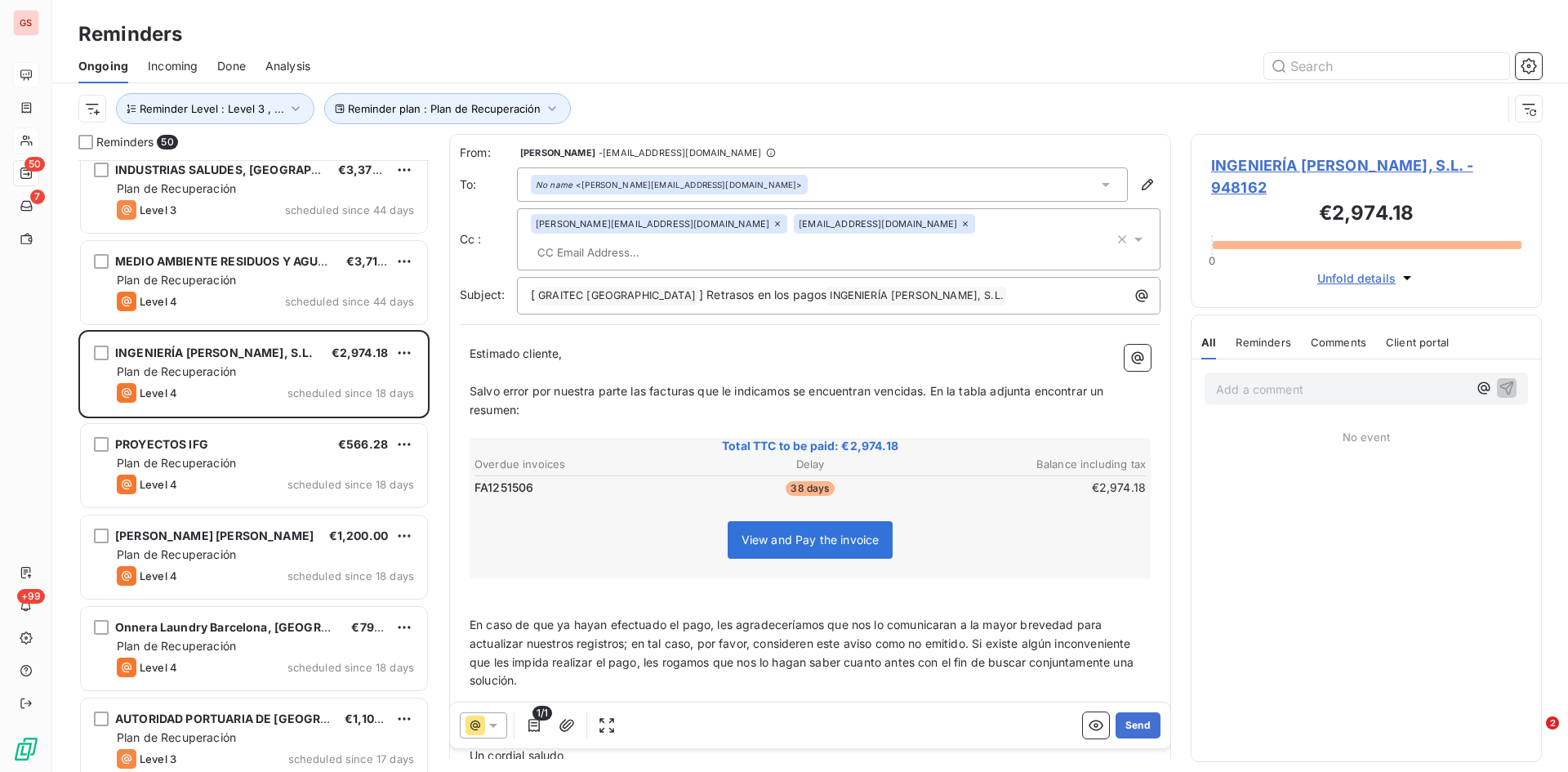
paste input "[PERSON_NAME][EMAIL_ADDRESS][PERSON_NAME][DOMAIN_NAME]"
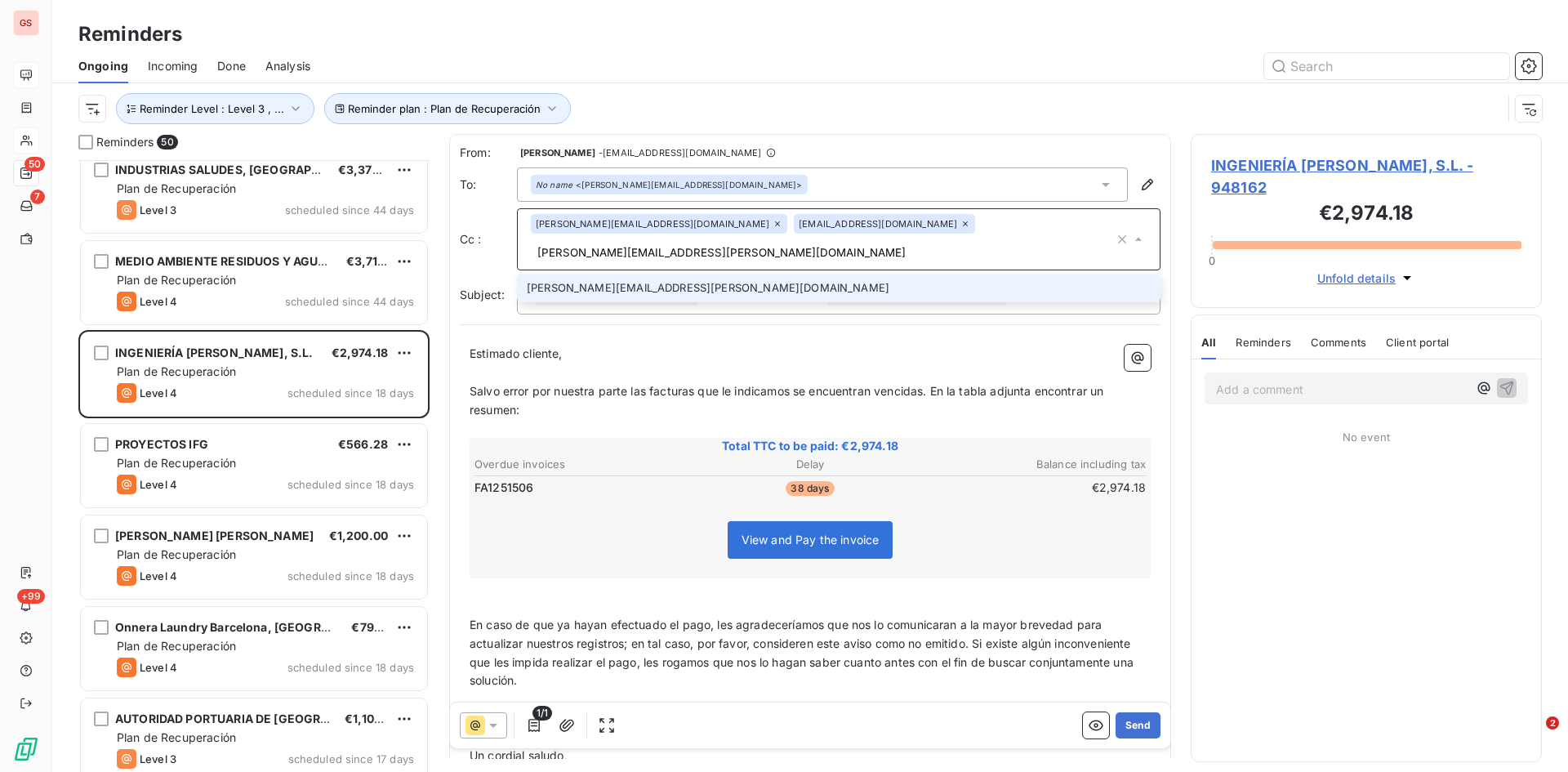
type input "[PERSON_NAME][EMAIL_ADDRESS][PERSON_NAME][DOMAIN_NAME]"
click at [662, 274] on li "[PERSON_NAME][EMAIL_ADDRESS][PERSON_NAME][DOMAIN_NAME]" at bounding box center [839, 288] width 644 height 28
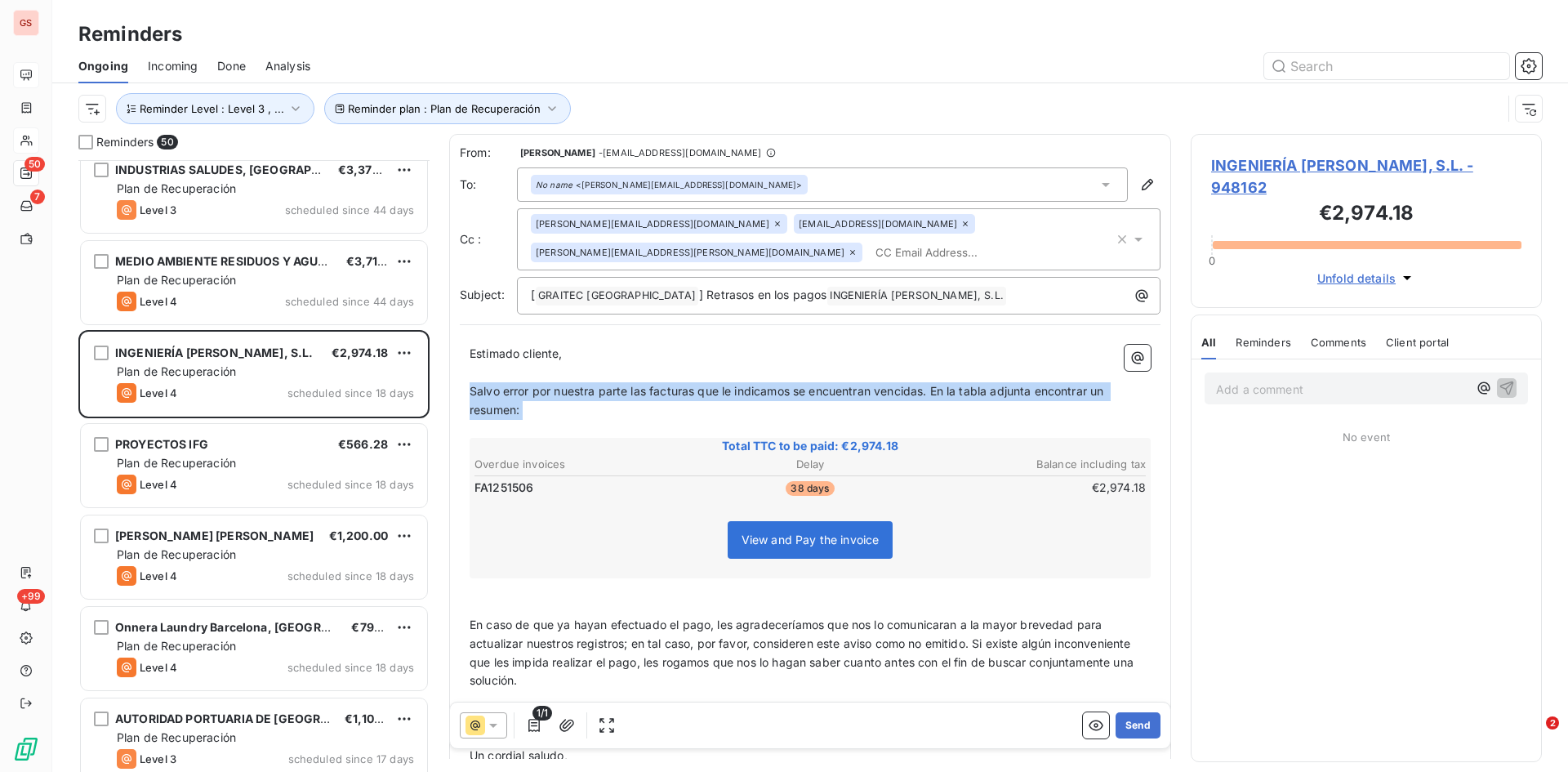
drag, startPoint x: 559, startPoint y: 424, endPoint x: 468, endPoint y: 391, distance: 96.8
click at [468, 391] on div "Estimado cliente, ﻿ Salvo error por nuestra parte las facturas que le indicamos…" at bounding box center [810, 563] width 701 height 456
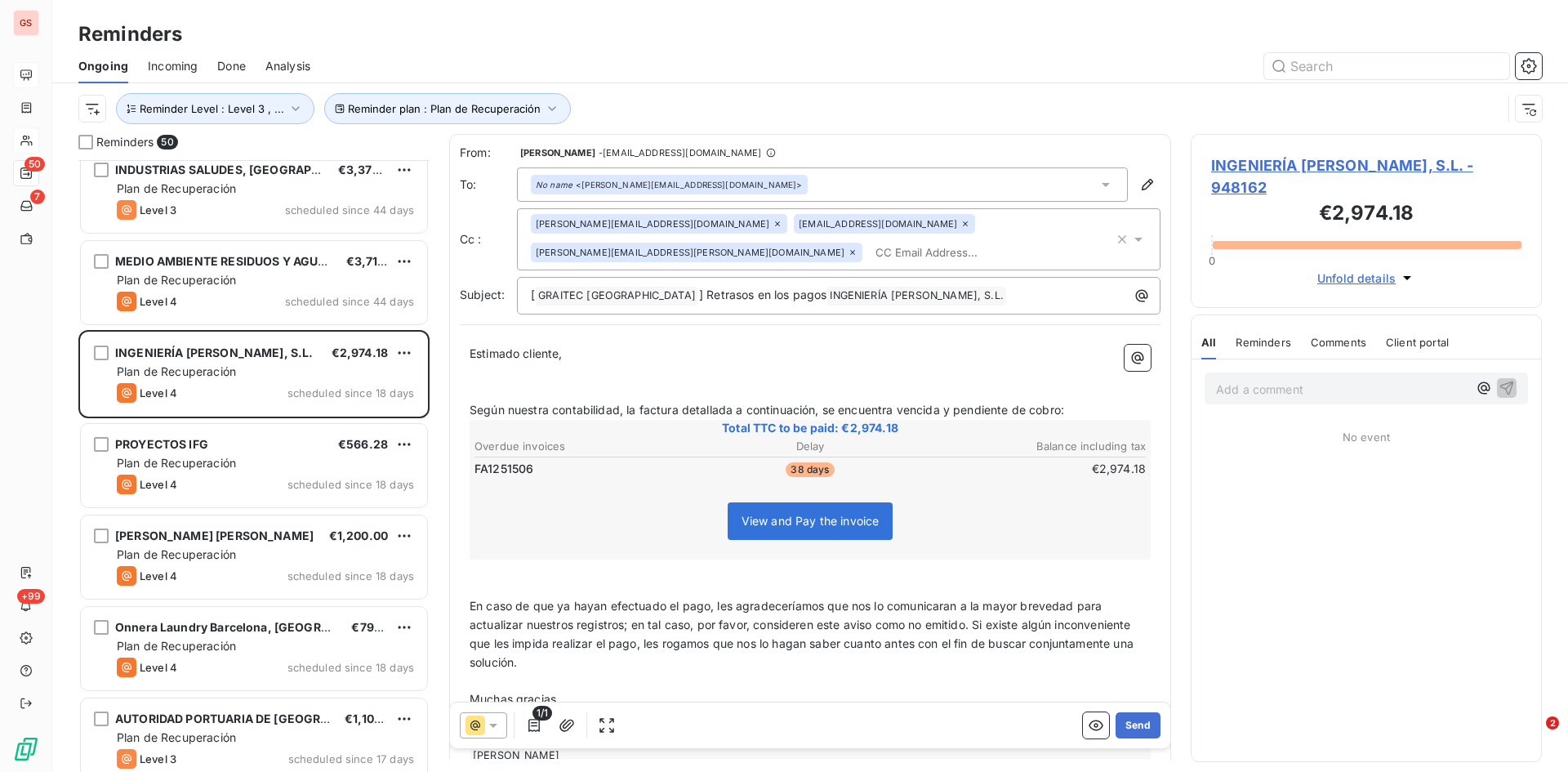
click at [473, 600] on span "En caso de que ya hayan efectuado el pago, les agradeceríamos que nos lo comuni…" at bounding box center [803, 634] width 667 height 70
click at [608, 604] on span "Rogamos comprueben la nformación y, en caso de que ya hayan efectuado el pago, …" at bounding box center [810, 634] width 681 height 70
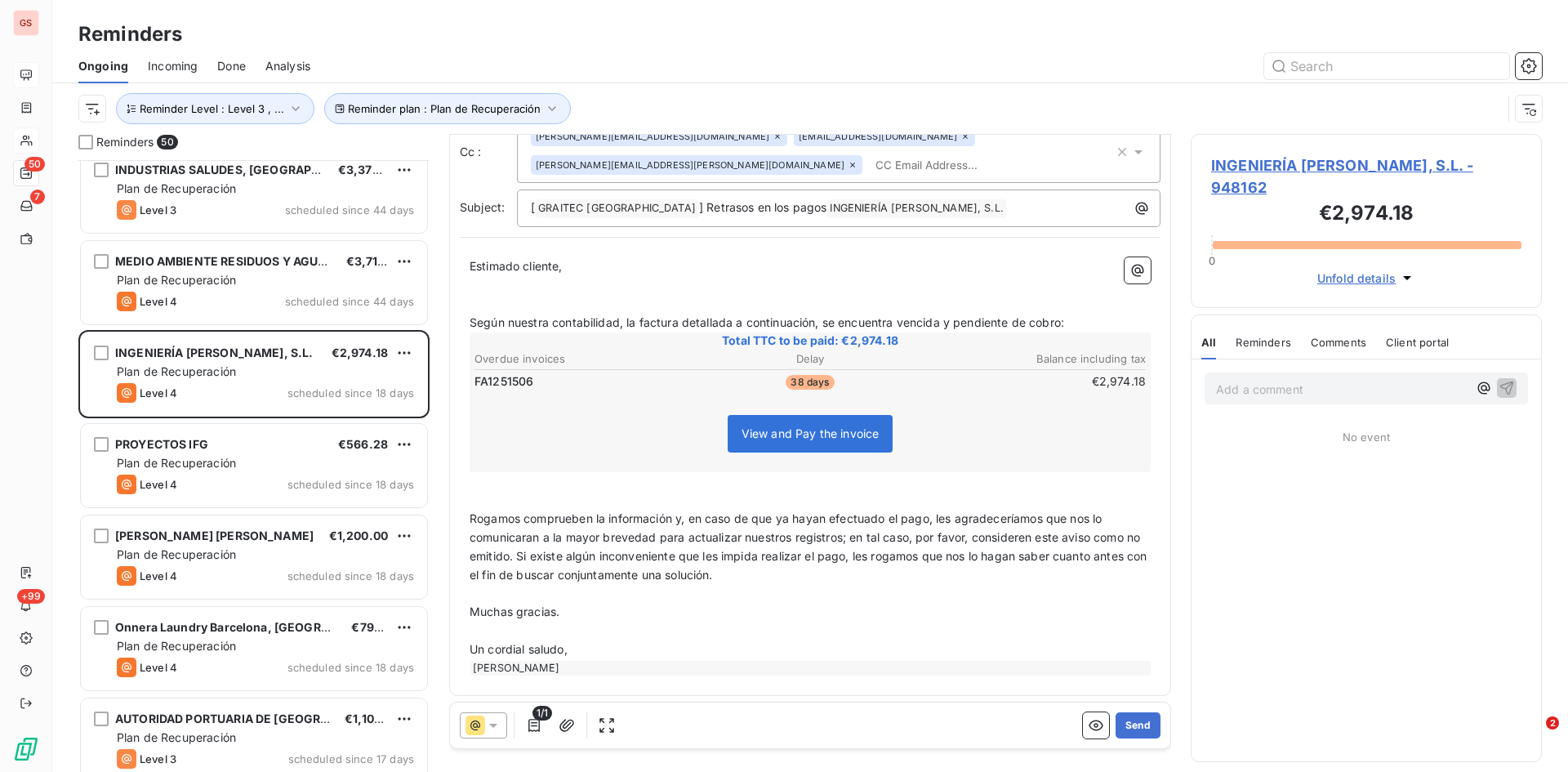
scroll to position [92, 0]
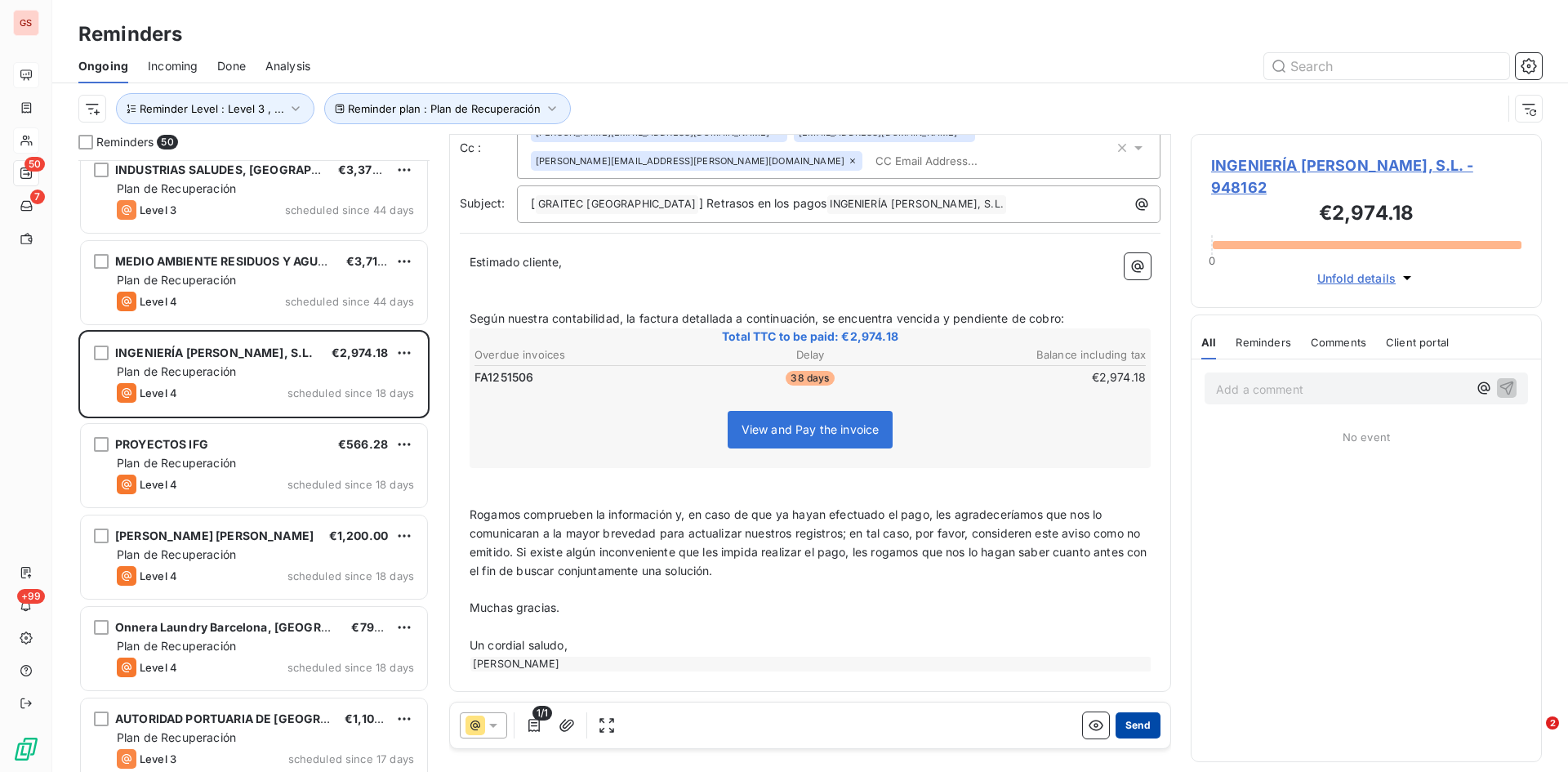
click at [1134, 729] on button "Send" at bounding box center [1137, 725] width 45 height 26
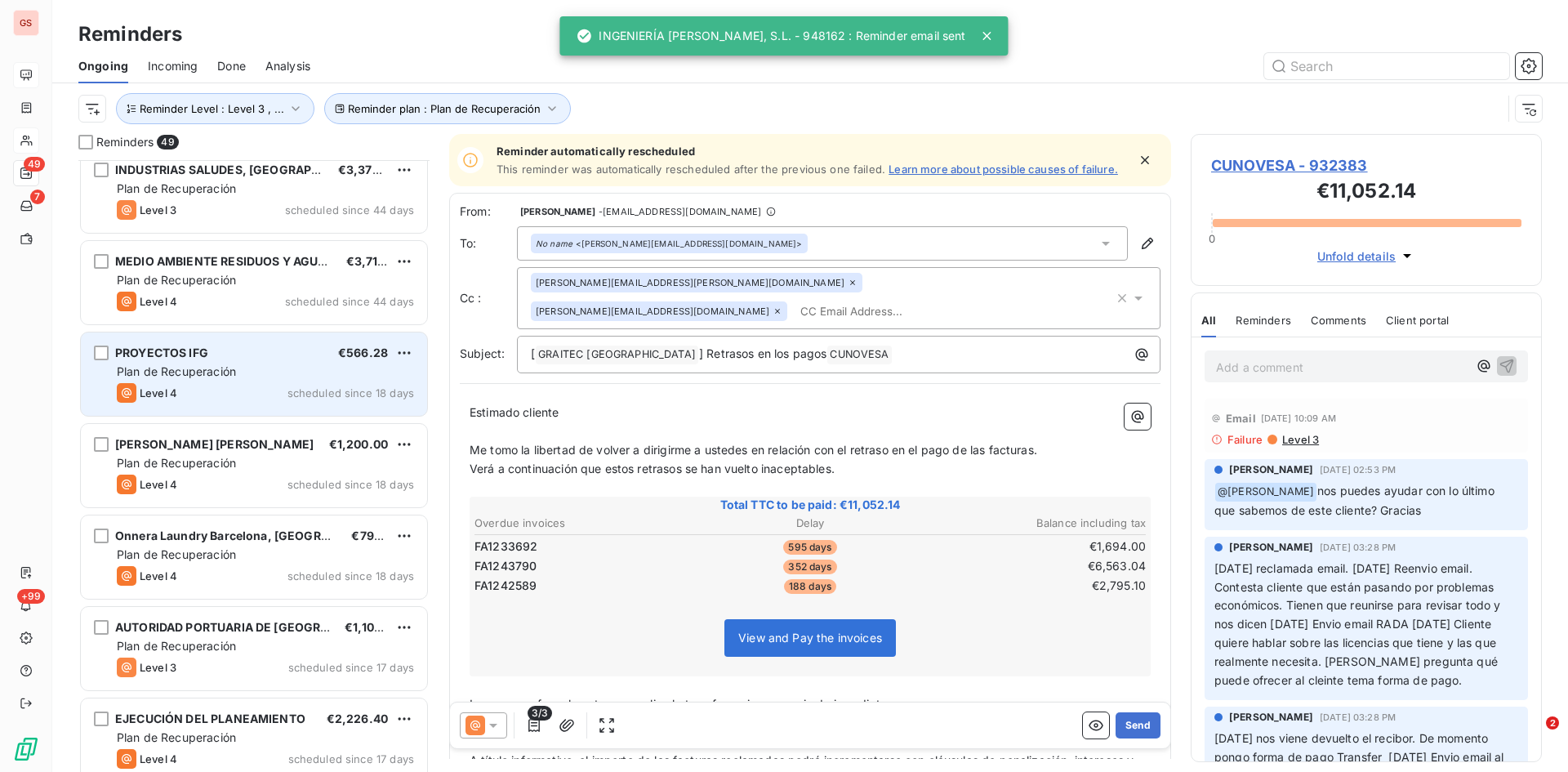
click at [193, 363] on div "PROYECTOS IFG €566.28 Plan de Recuperación Level 4 scheduled since 18 days" at bounding box center [254, 374] width 346 height 84
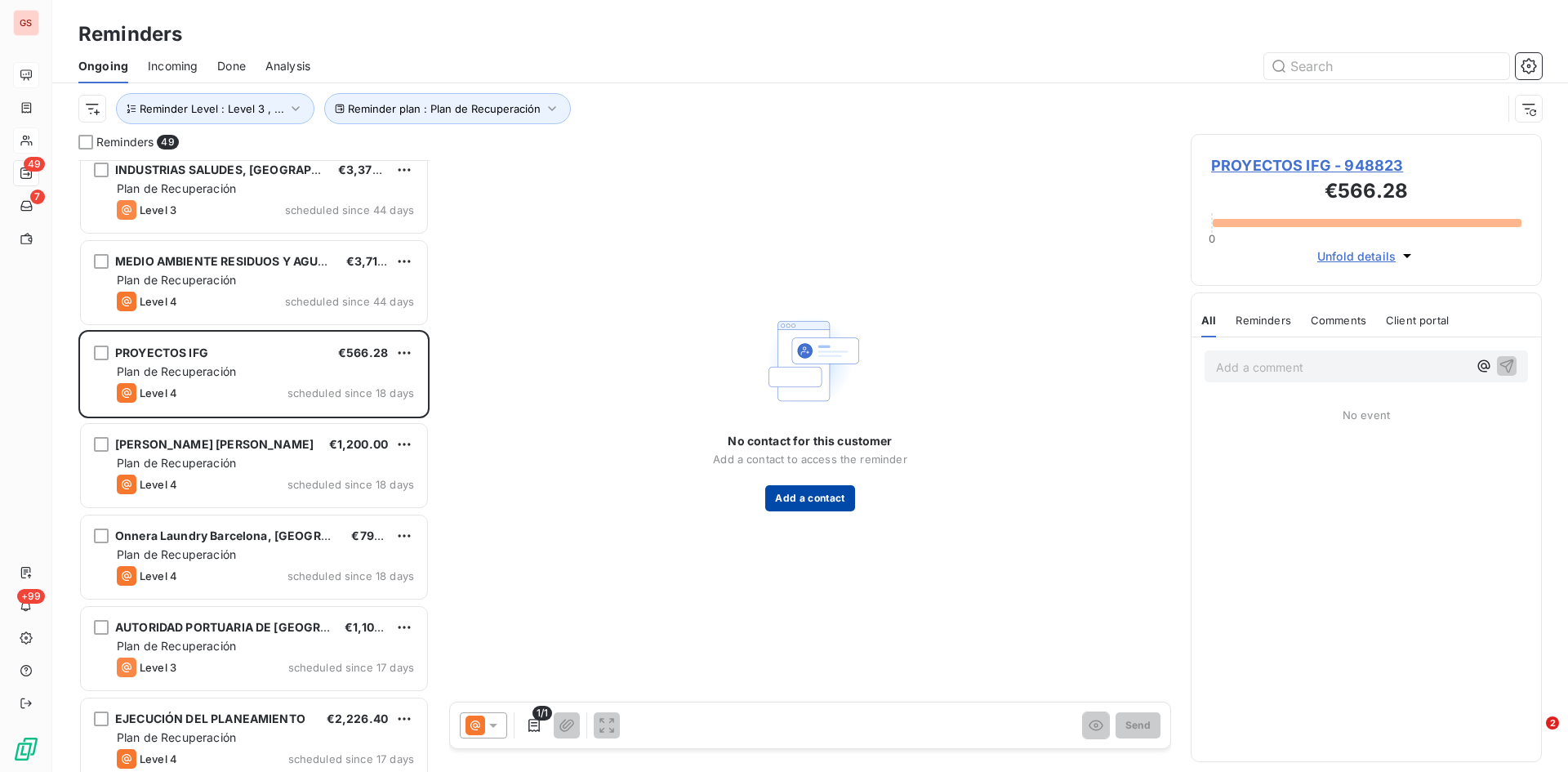
click at [810, 498] on button "Add a contact" at bounding box center [810, 498] width 89 height 26
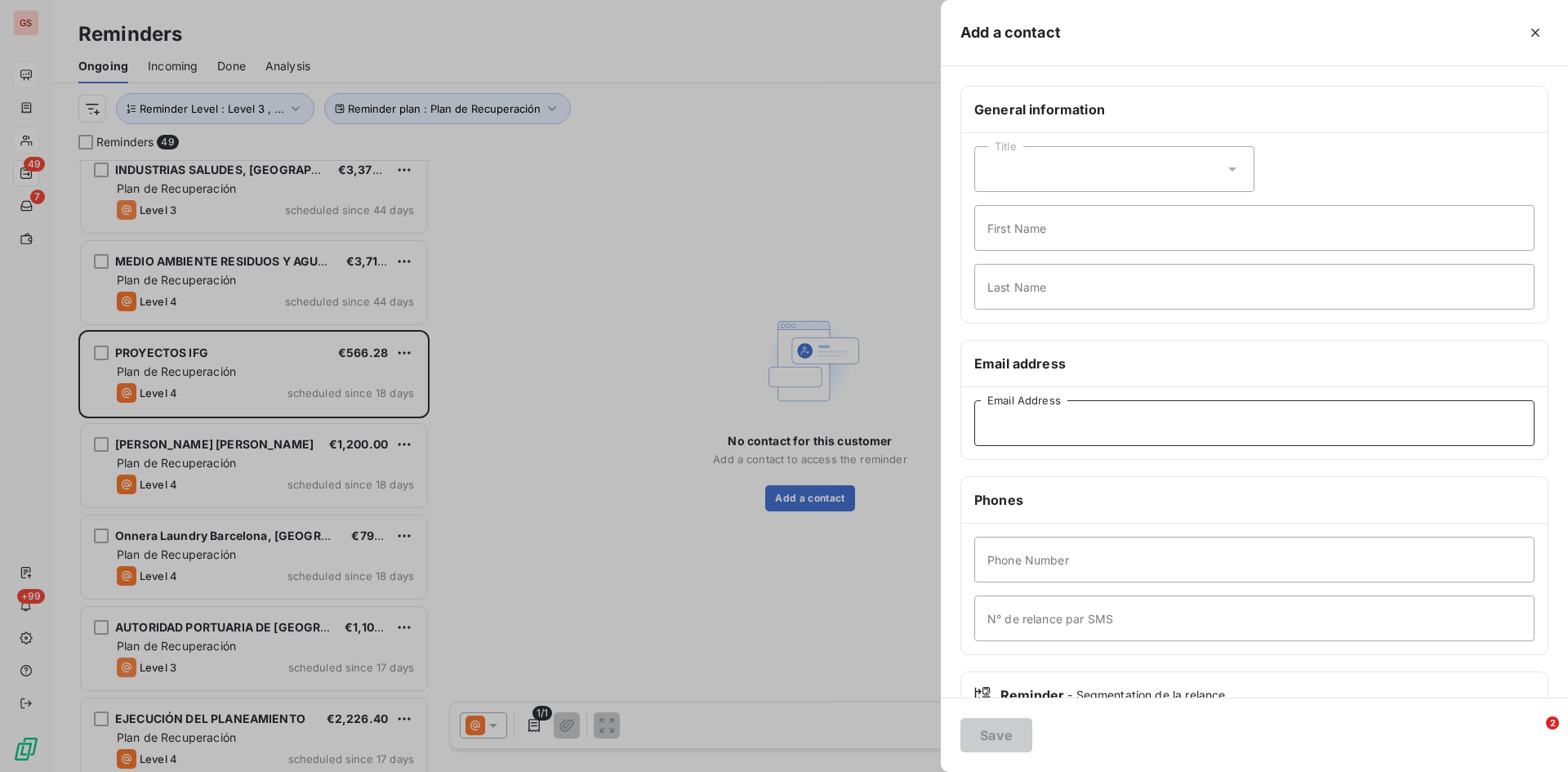
click at [1102, 425] on input "Email Address" at bounding box center [1254, 423] width 560 height 46
paste input "[EMAIL_ADDRESS][DOMAIN_NAME]"
type input "[EMAIL_ADDRESS][DOMAIN_NAME]"
click at [998, 724] on button "Save" at bounding box center [996, 736] width 72 height 35
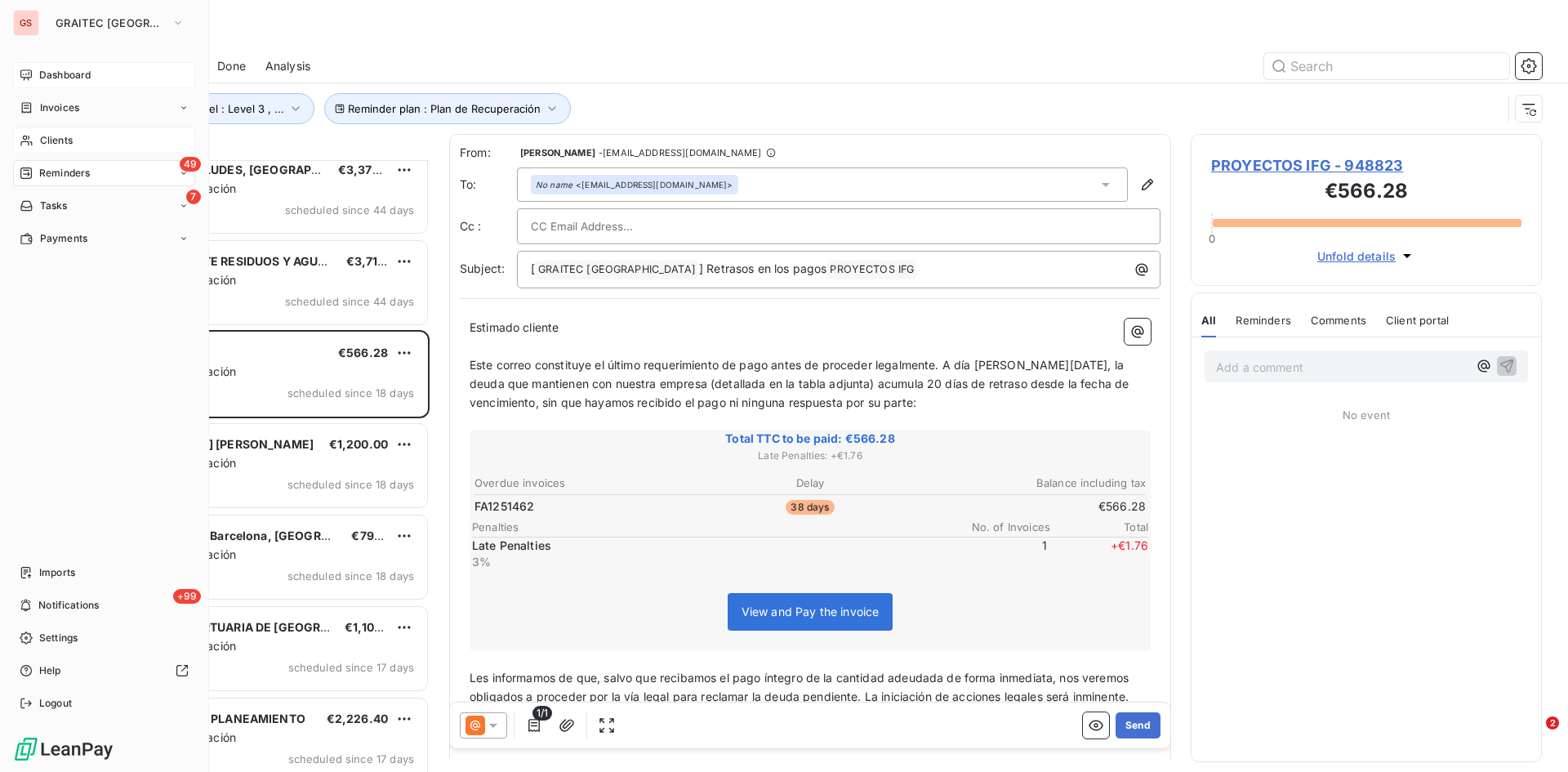
click at [43, 139] on span "Clients" at bounding box center [56, 140] width 33 height 15
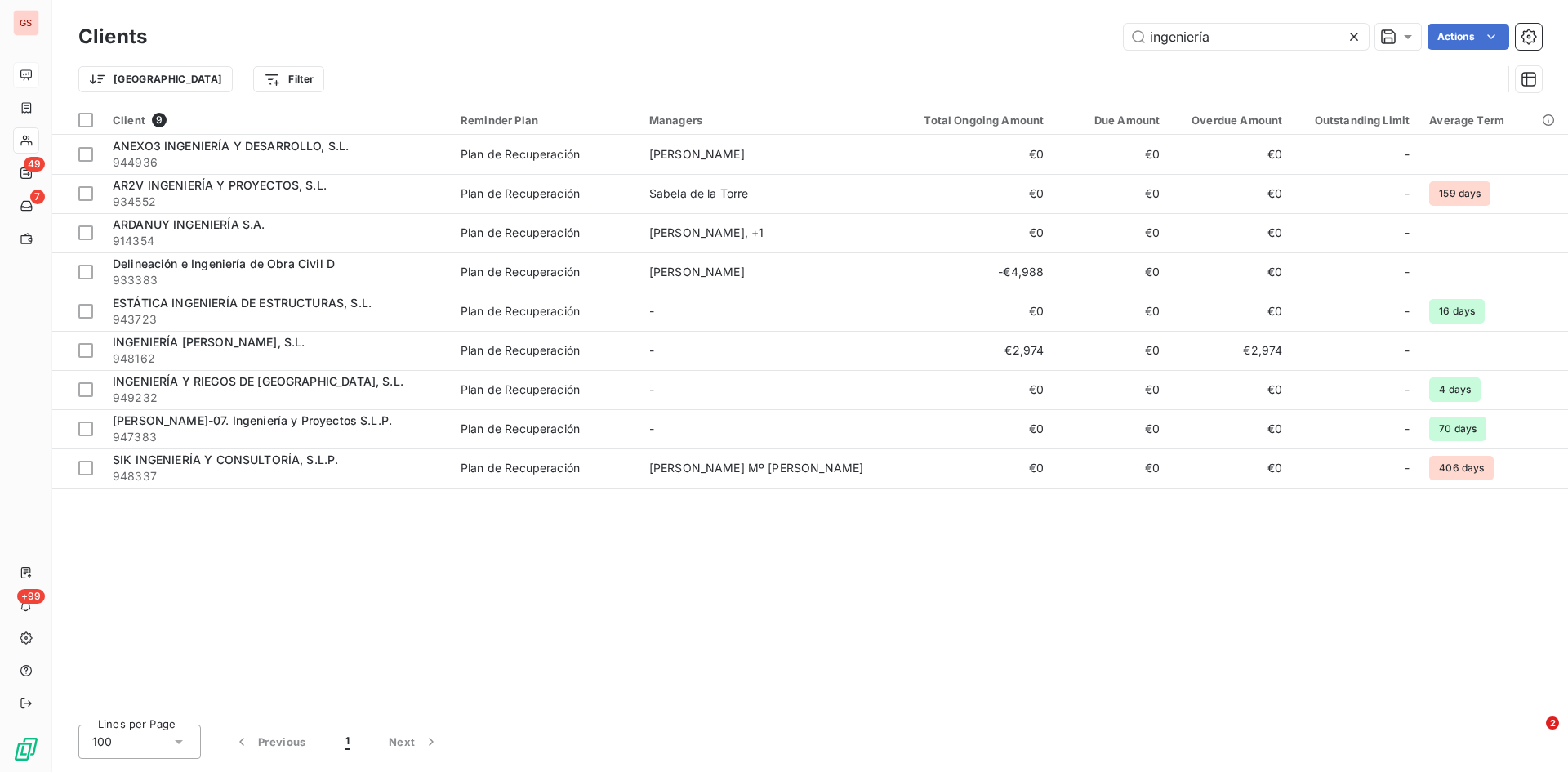
drag, startPoint x: 1215, startPoint y: 36, endPoint x: 1186, endPoint y: 62, distance: 38.9
click at [1087, 39] on div "ingeniería Actions" at bounding box center [854, 36] width 1376 height 26
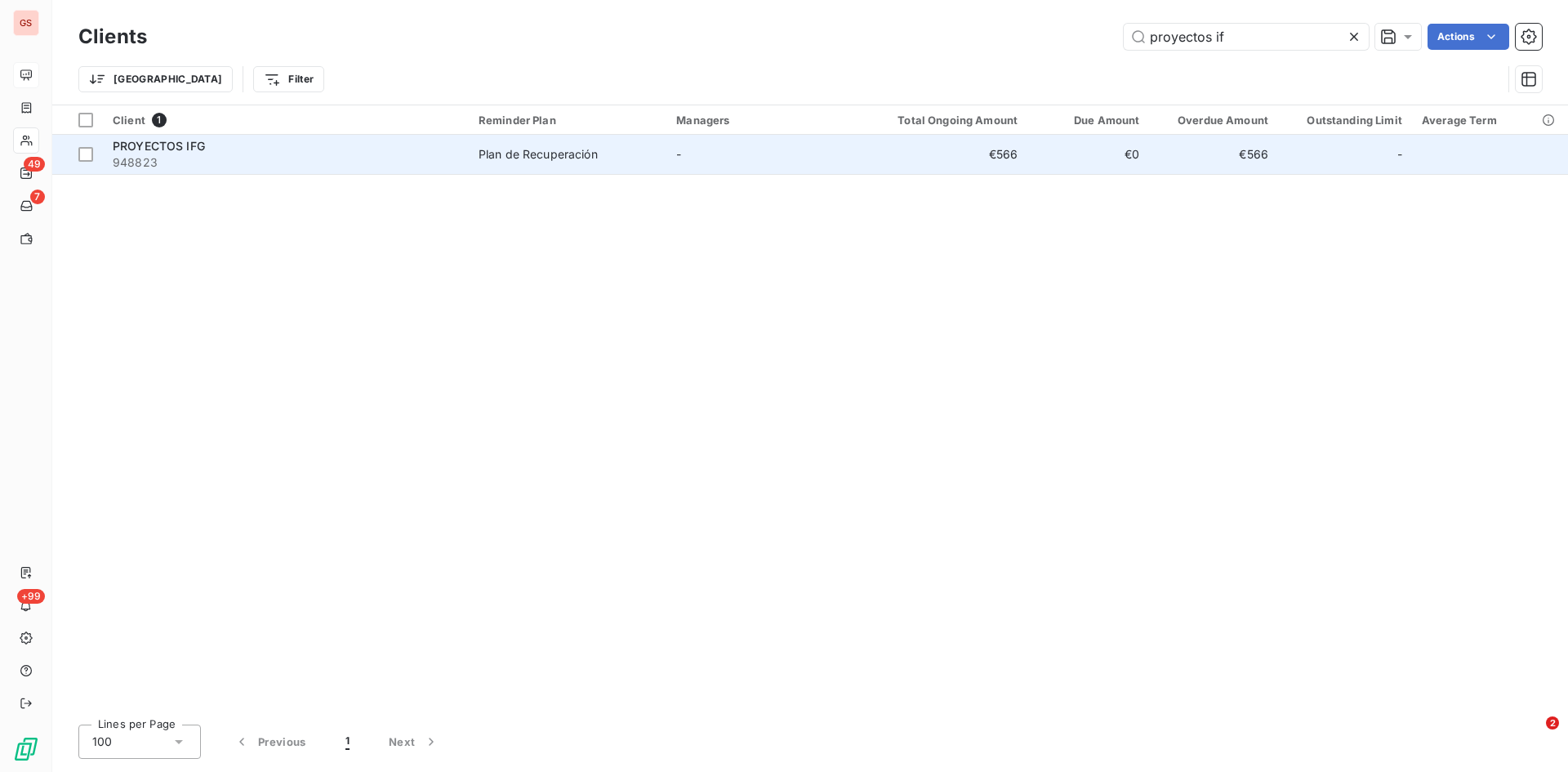
type input "proyectos if"
click at [149, 149] on span "PROYECTOS IFG" at bounding box center [158, 146] width 92 height 14
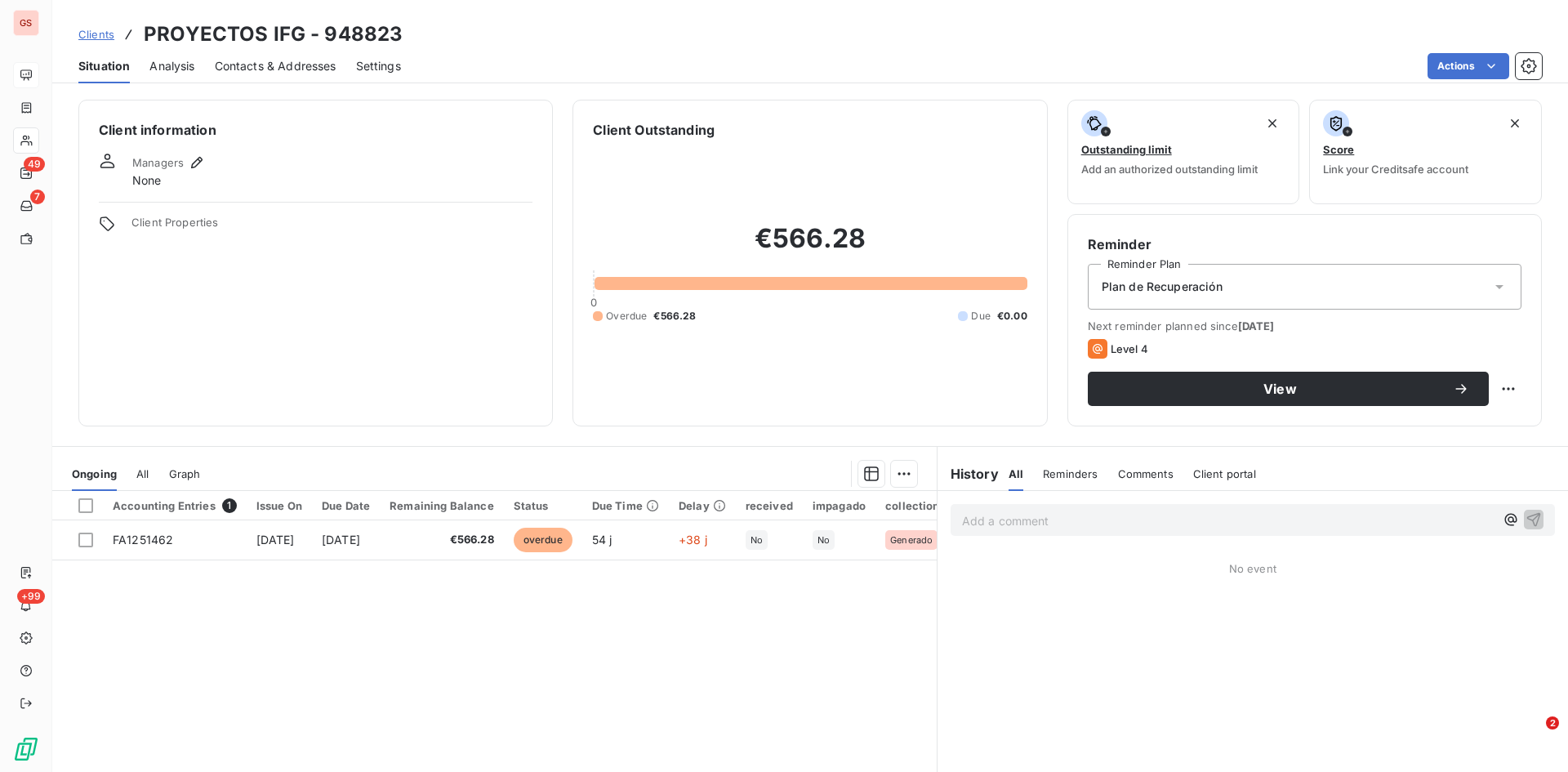
click at [279, 58] on span "Contacts & Addresses" at bounding box center [276, 66] width 122 height 16
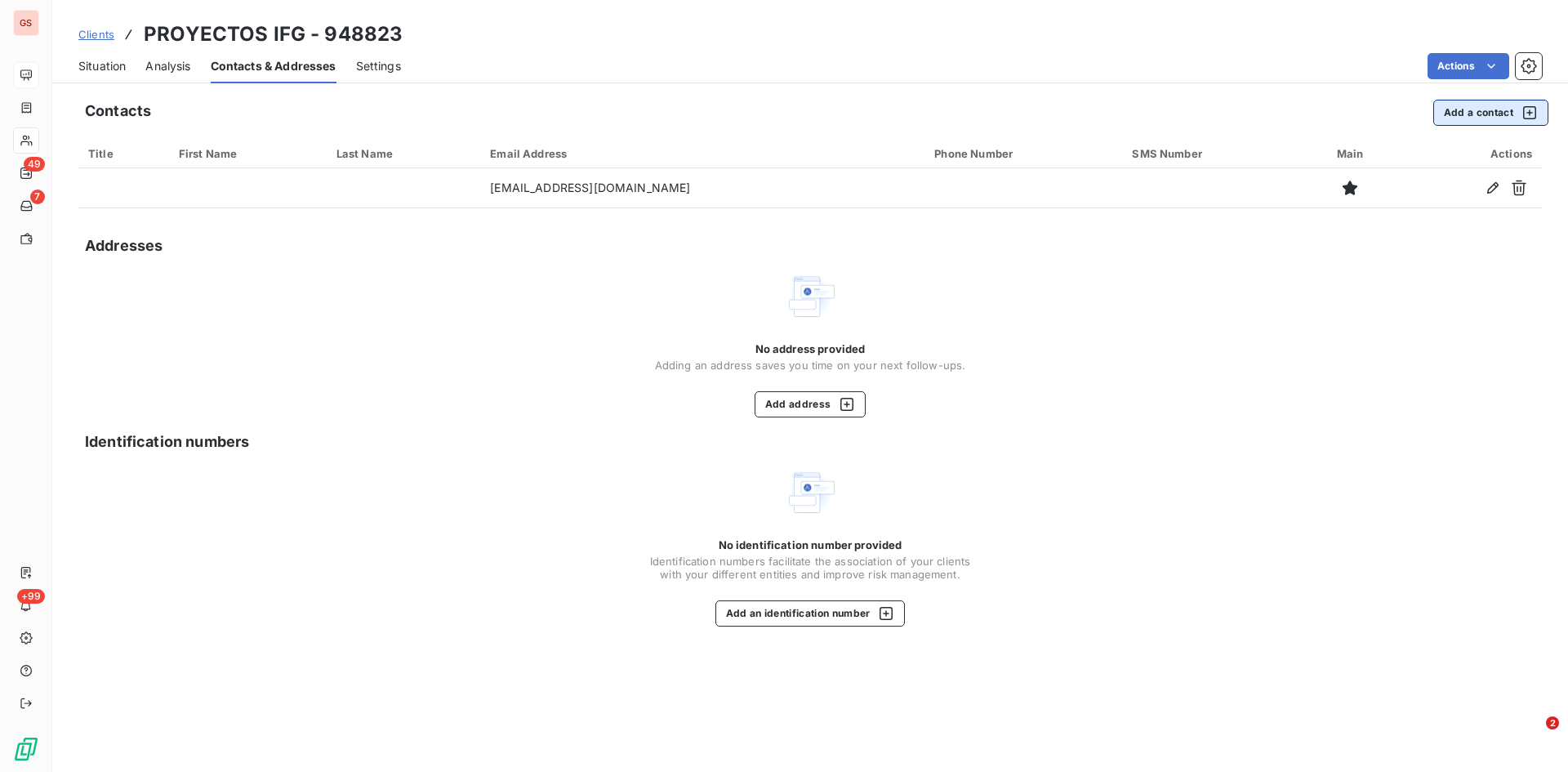
click at [1471, 107] on button "Add a contact" at bounding box center [1491, 112] width 115 height 26
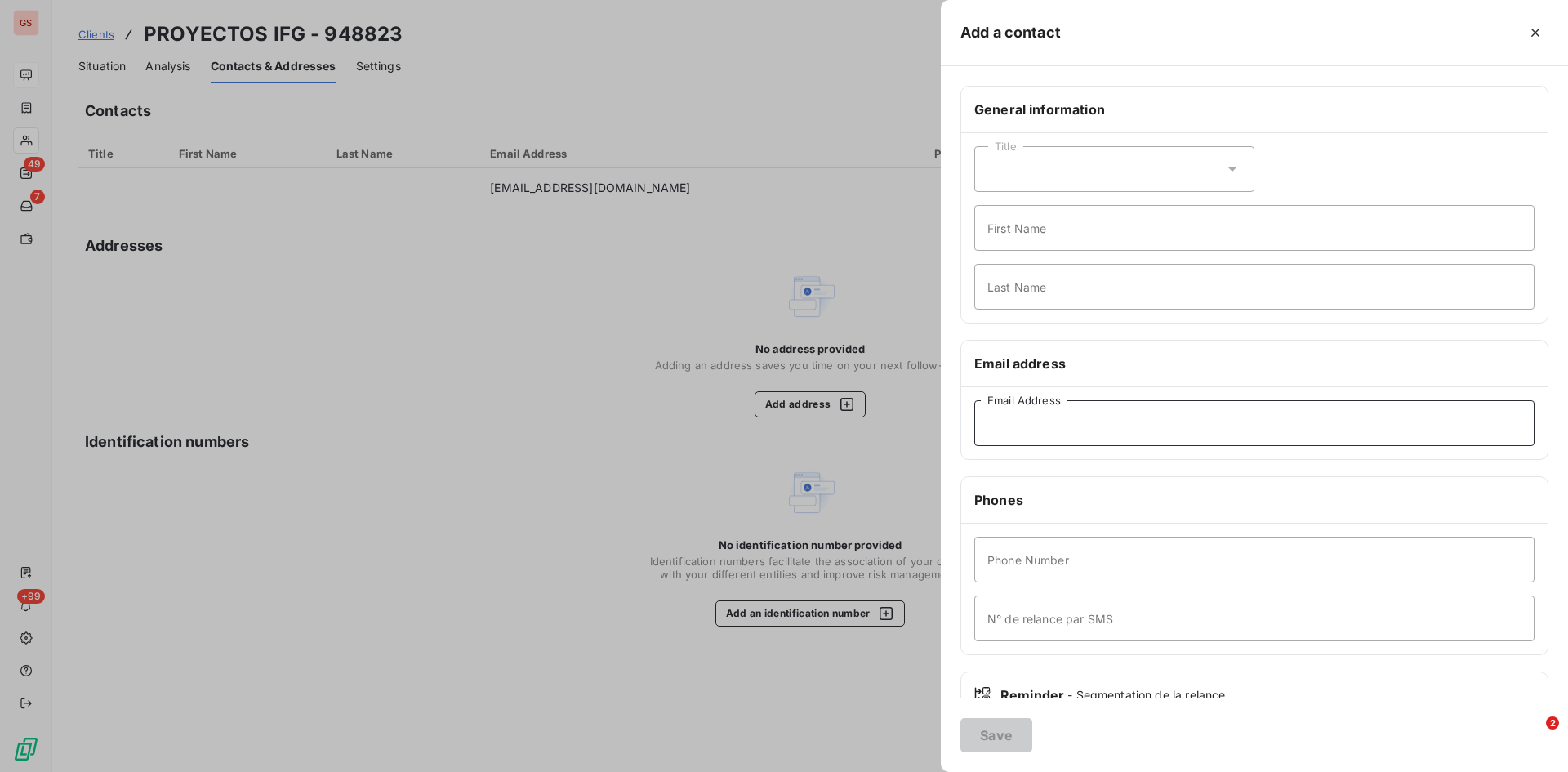
click at [1039, 433] on input "Email Address" at bounding box center [1254, 423] width 560 height 46
paste input "[PERSON_NAME][EMAIL_ADDRESS][PERSON_NAME][DOMAIN_NAME]"
type input "[PERSON_NAME][EMAIL_ADDRESS][PERSON_NAME][DOMAIN_NAME]"
click at [1003, 726] on button "Save" at bounding box center [996, 736] width 72 height 35
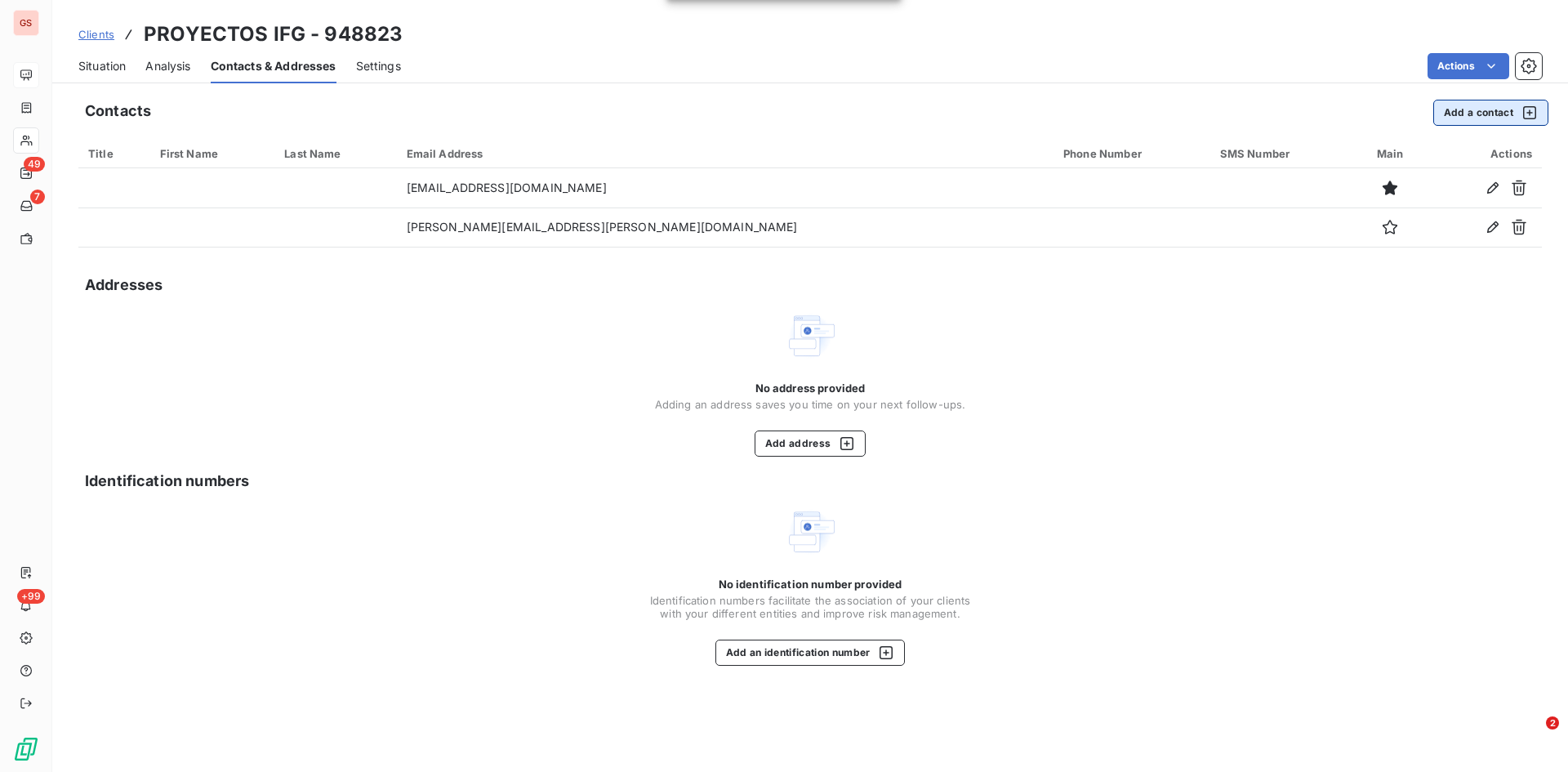
click at [1469, 107] on button "Add a contact" at bounding box center [1491, 112] width 115 height 26
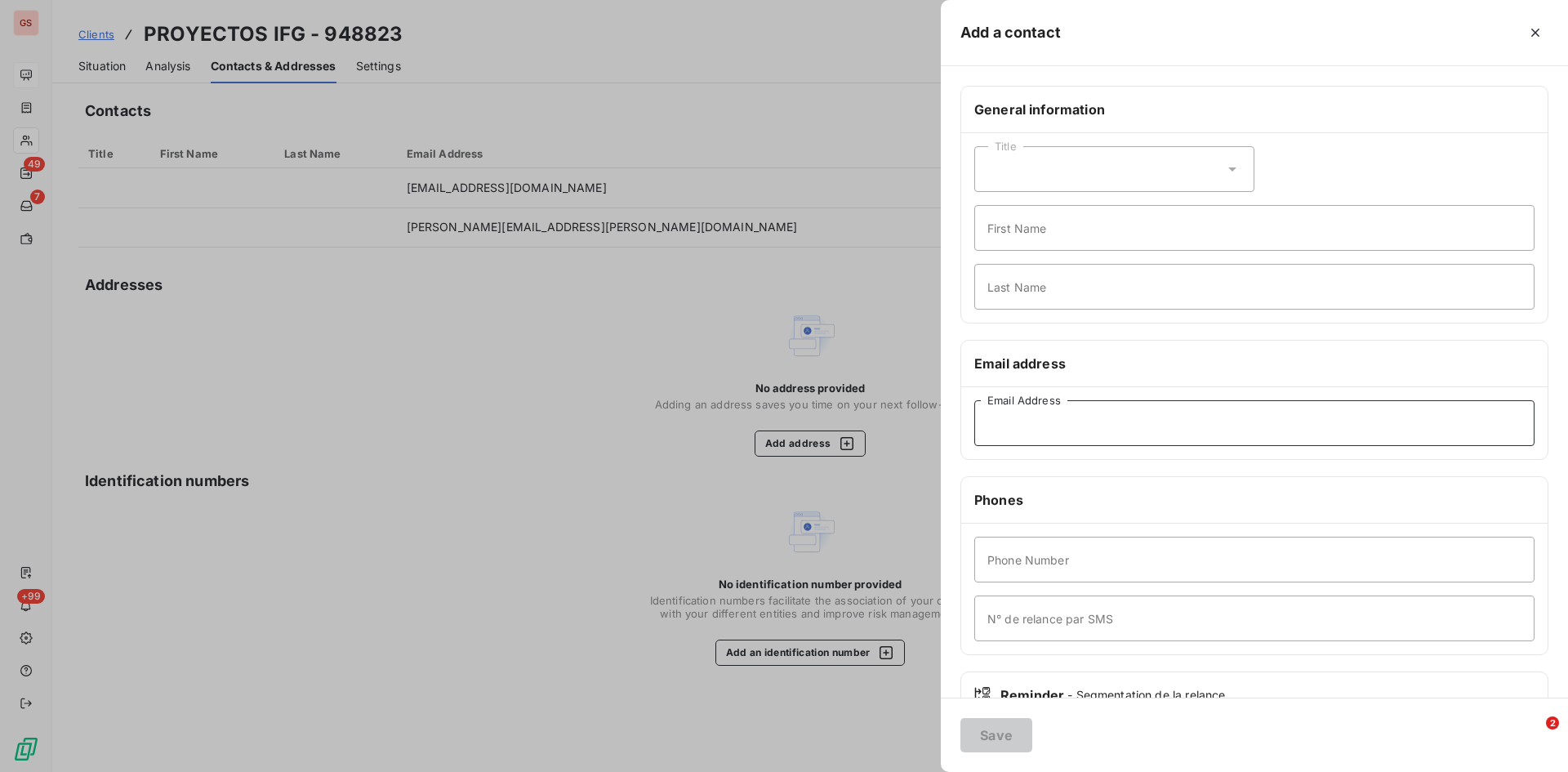
click at [1040, 431] on input "Email Address" at bounding box center [1254, 423] width 560 height 46
paste input "[PERSON_NAME][EMAIL_ADDRESS][DOMAIN_NAME]"
type input "[PERSON_NAME][EMAIL_ADDRESS][DOMAIN_NAME]"
click at [1000, 728] on button "Save" at bounding box center [996, 736] width 72 height 35
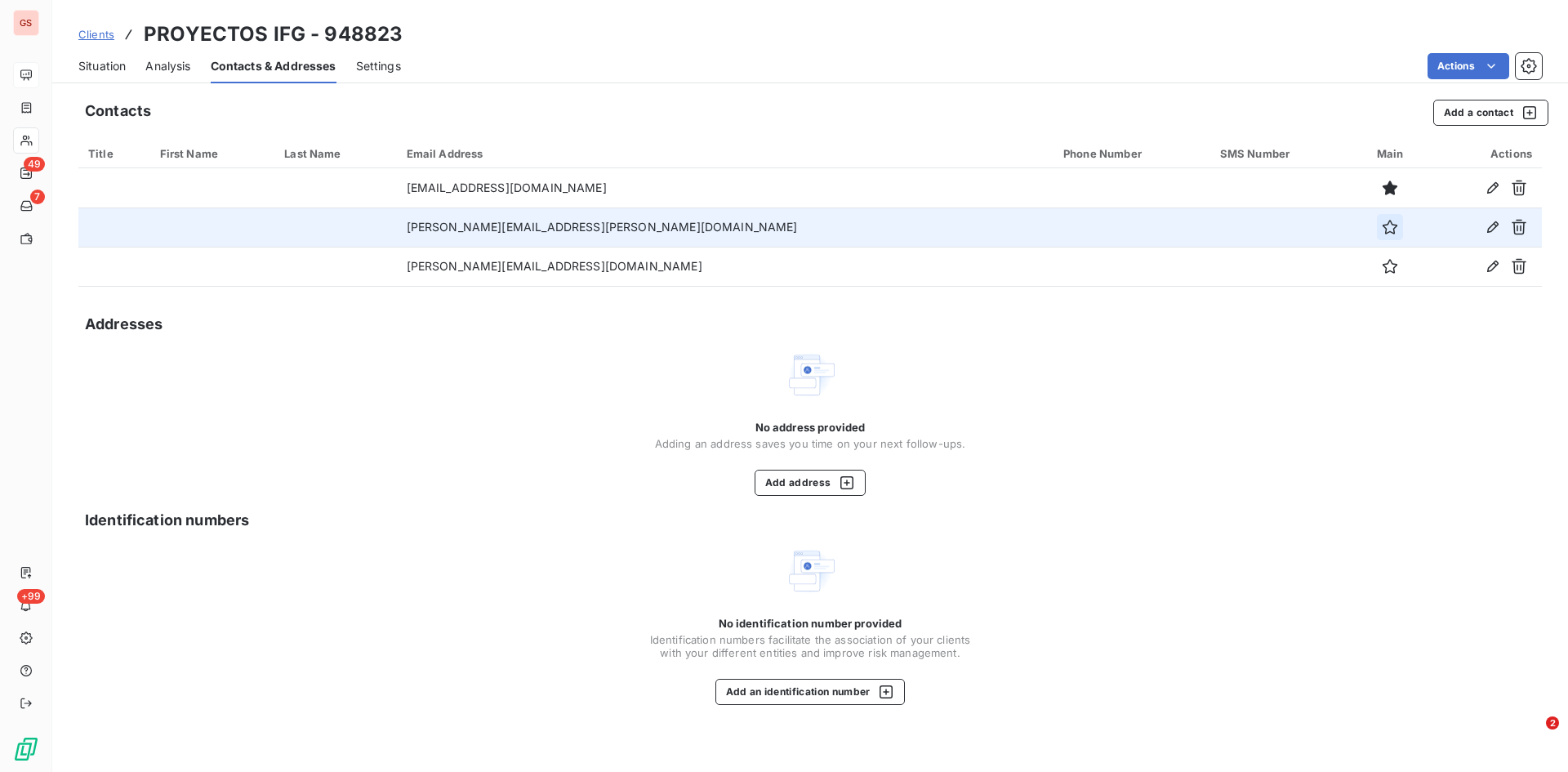
click at [1382, 231] on icon "button" at bounding box center [1390, 227] width 16 height 16
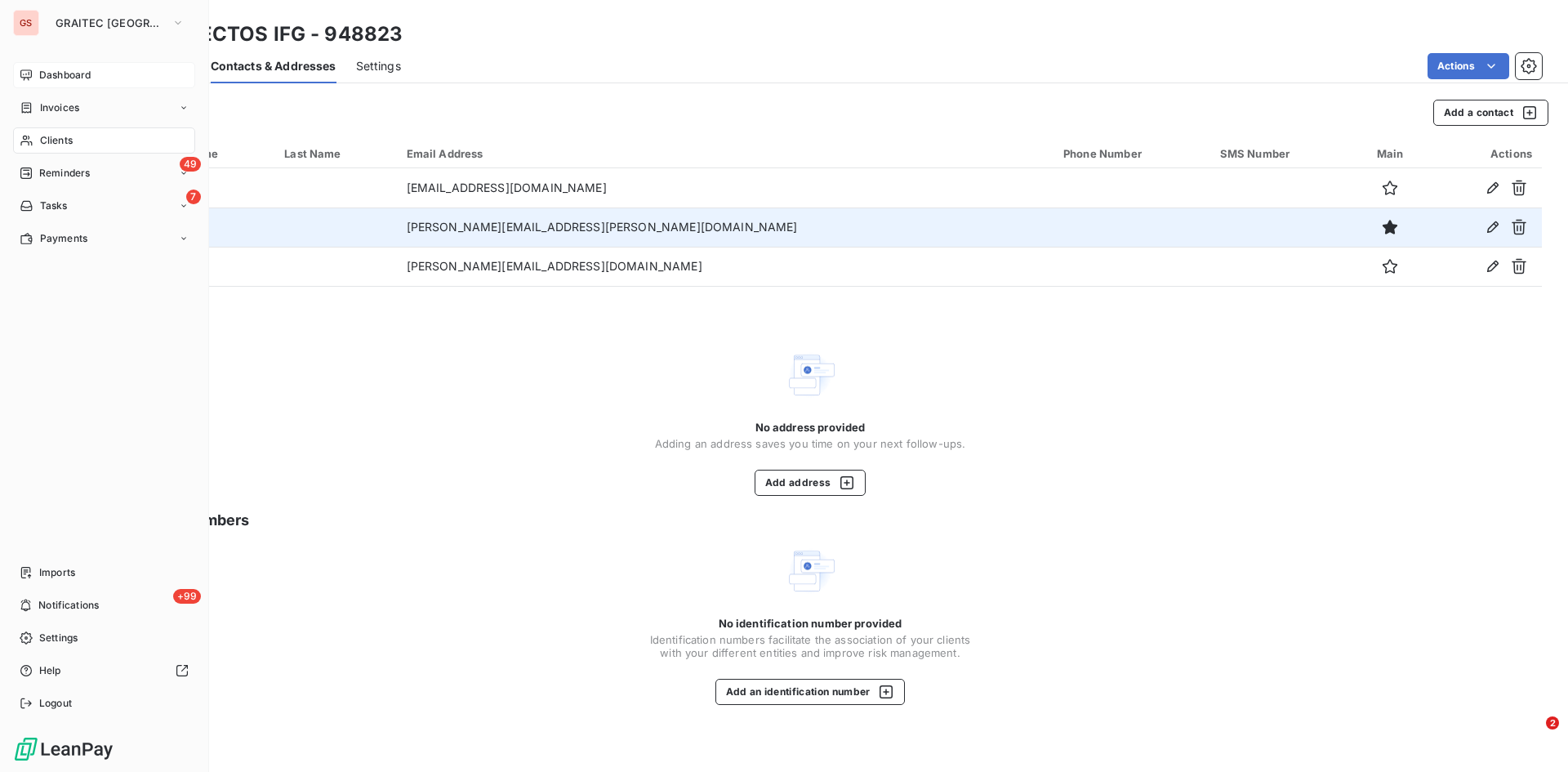
click at [46, 168] on span "Reminders" at bounding box center [65, 173] width 51 height 15
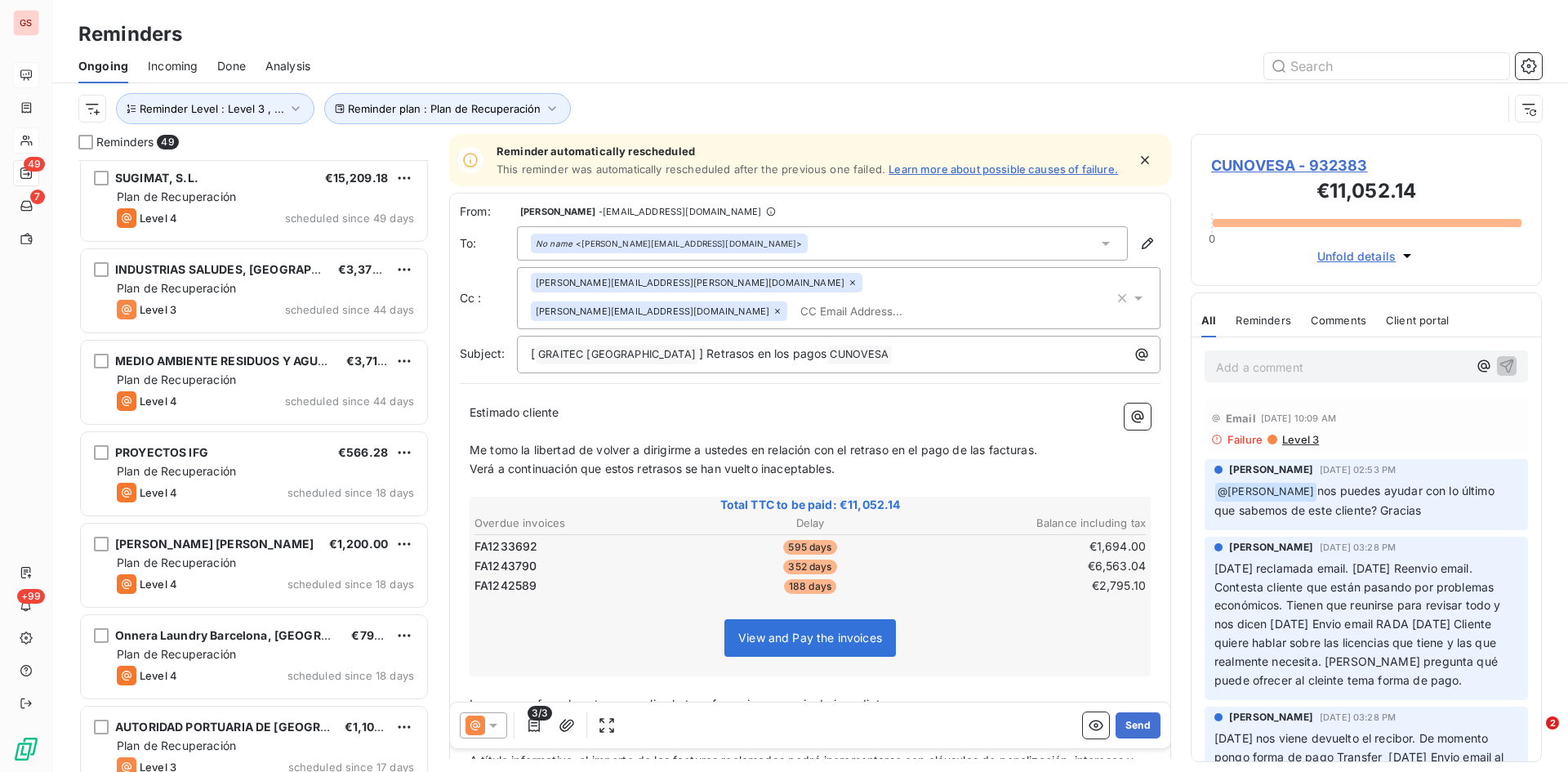
scroll to position [573, 0]
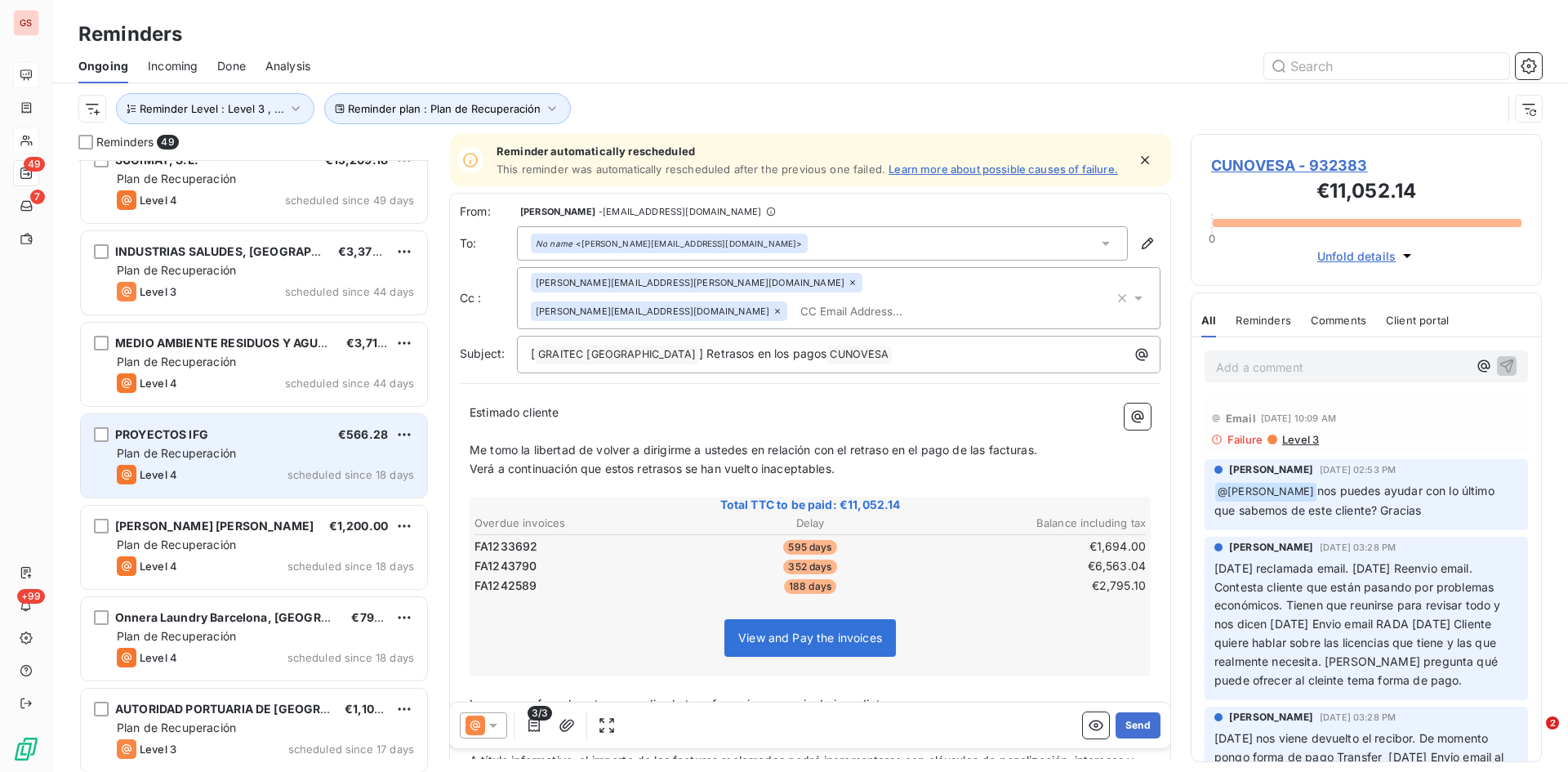
click at [204, 431] on span "PROYECTOS IFG" at bounding box center [161, 433] width 93 height 14
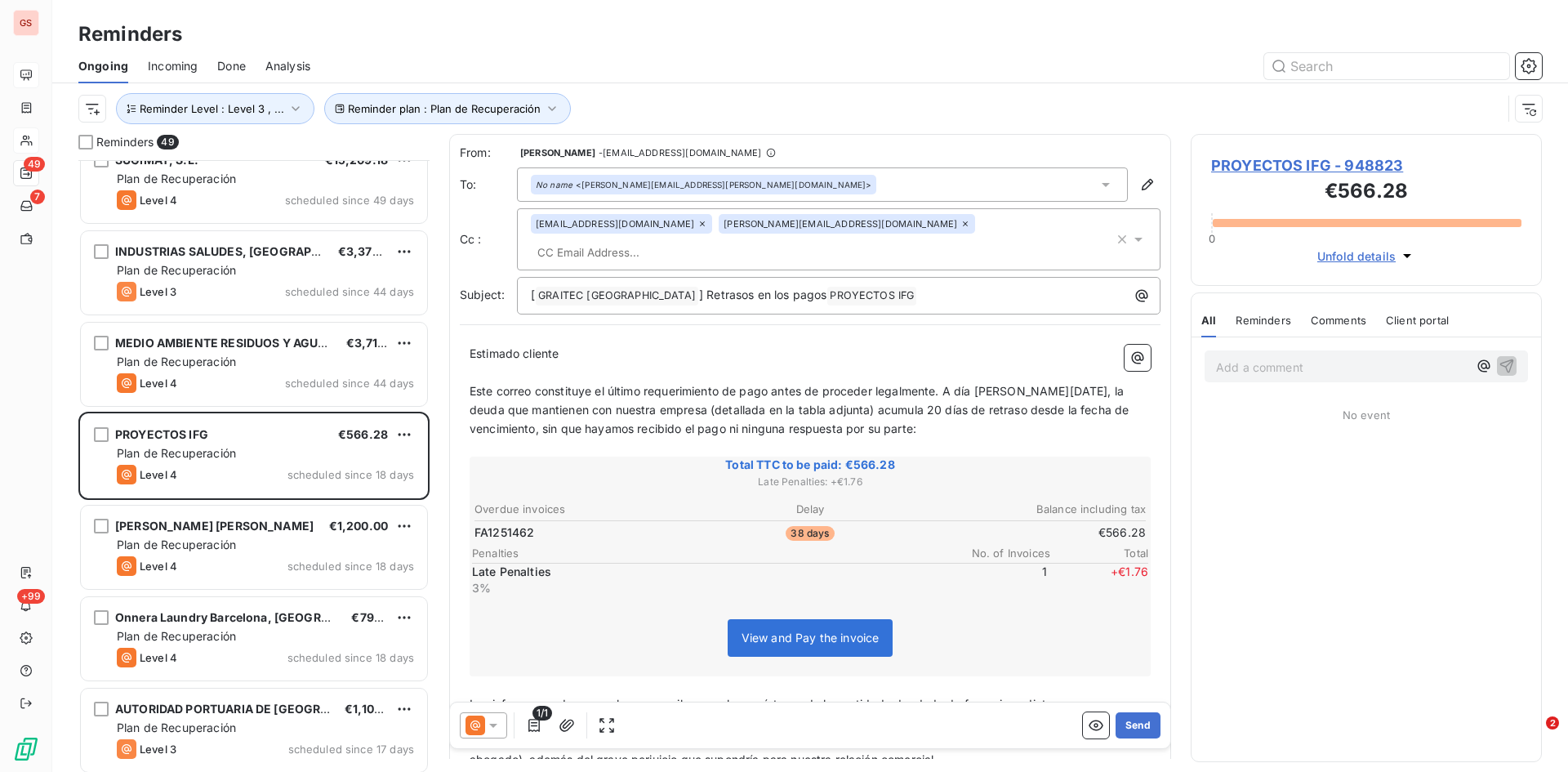
click at [719, 240] on input "text" at bounding box center [625, 252] width 188 height 25
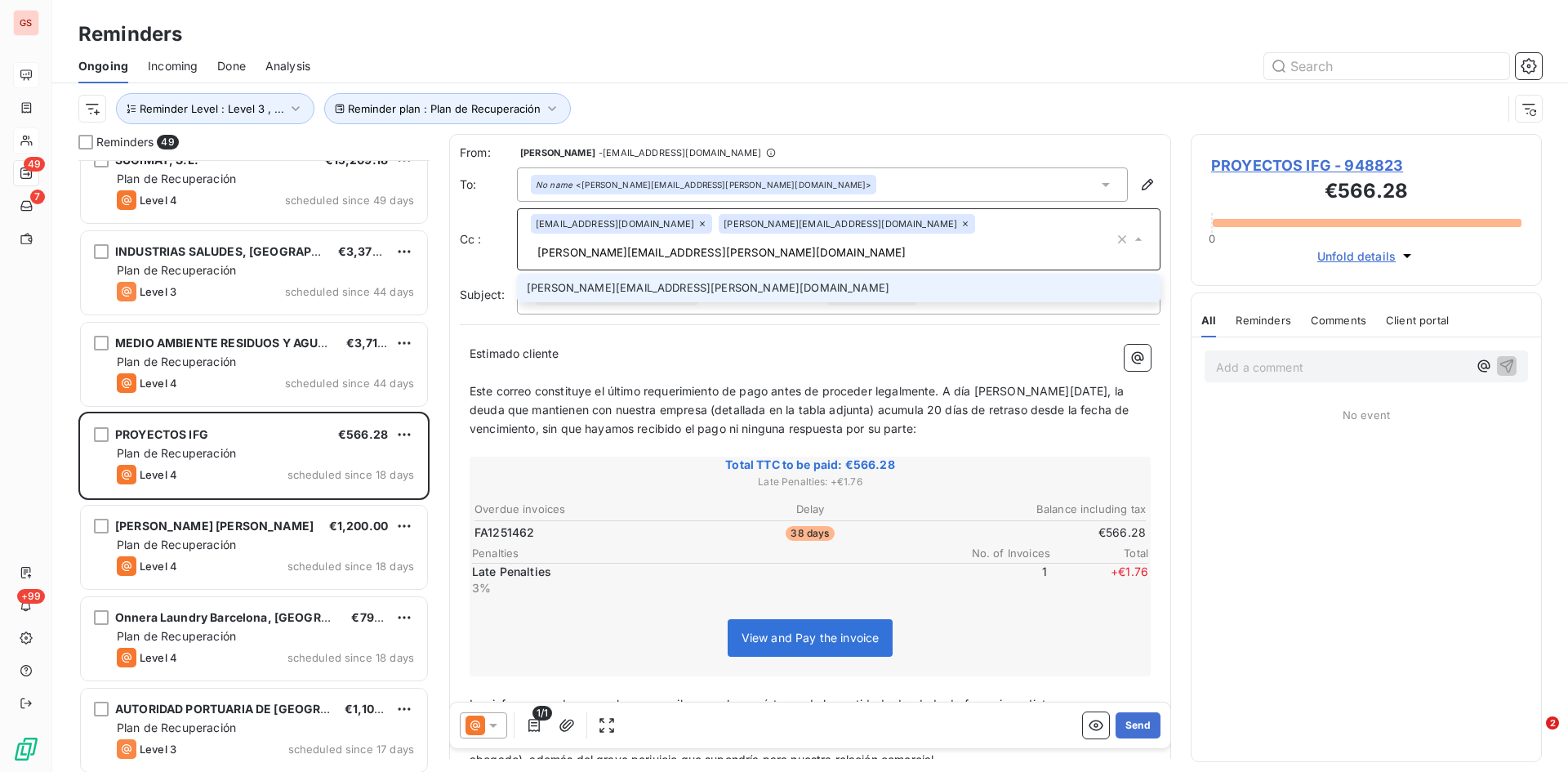
type input "[PERSON_NAME][EMAIL_ADDRESS][PERSON_NAME][DOMAIN_NAME]"
click at [562, 274] on li "[PERSON_NAME][EMAIL_ADDRESS][PERSON_NAME][DOMAIN_NAME]" at bounding box center [839, 288] width 644 height 28
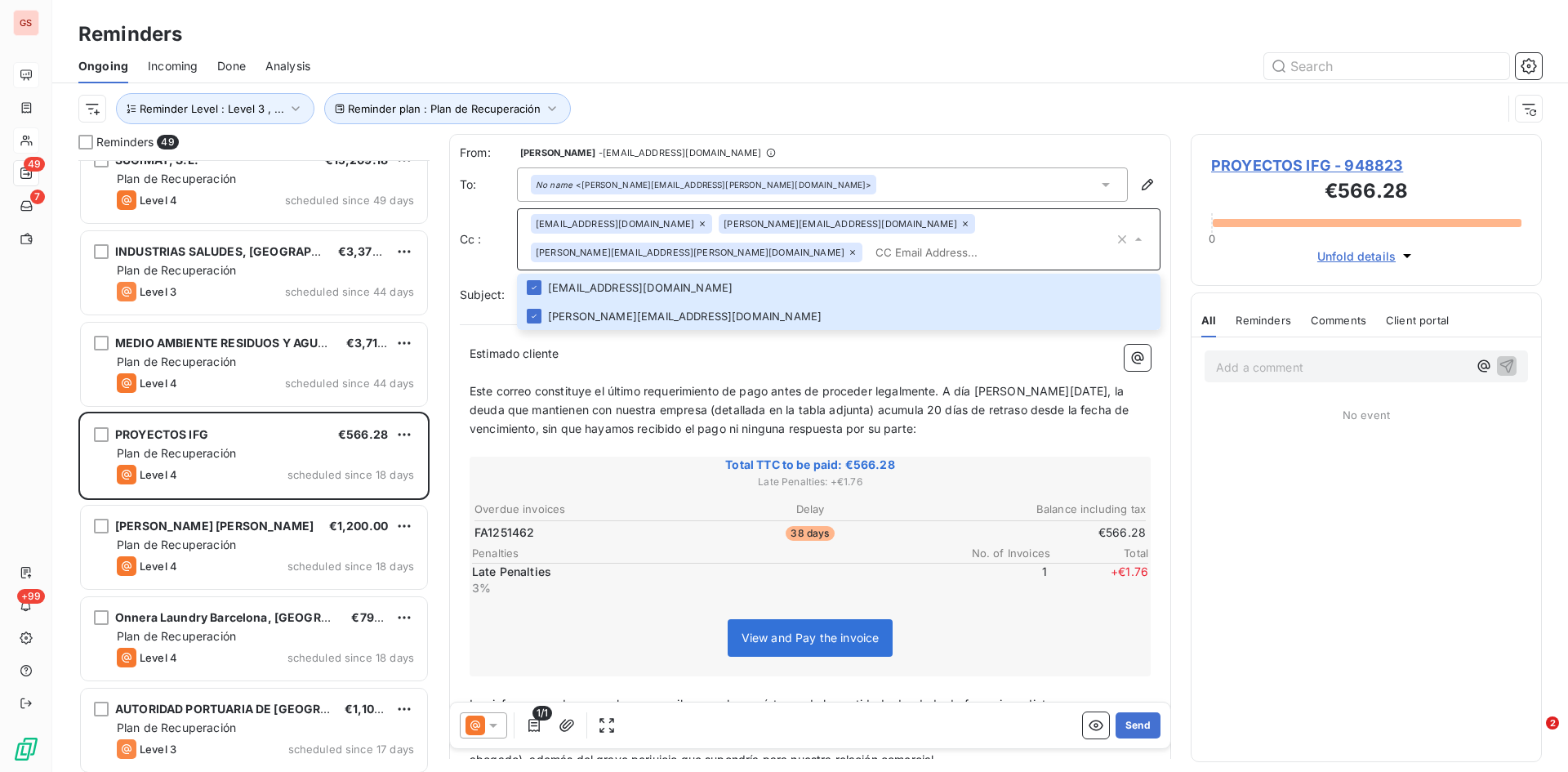
click at [493, 728] on icon at bounding box center [494, 726] width 16 height 16
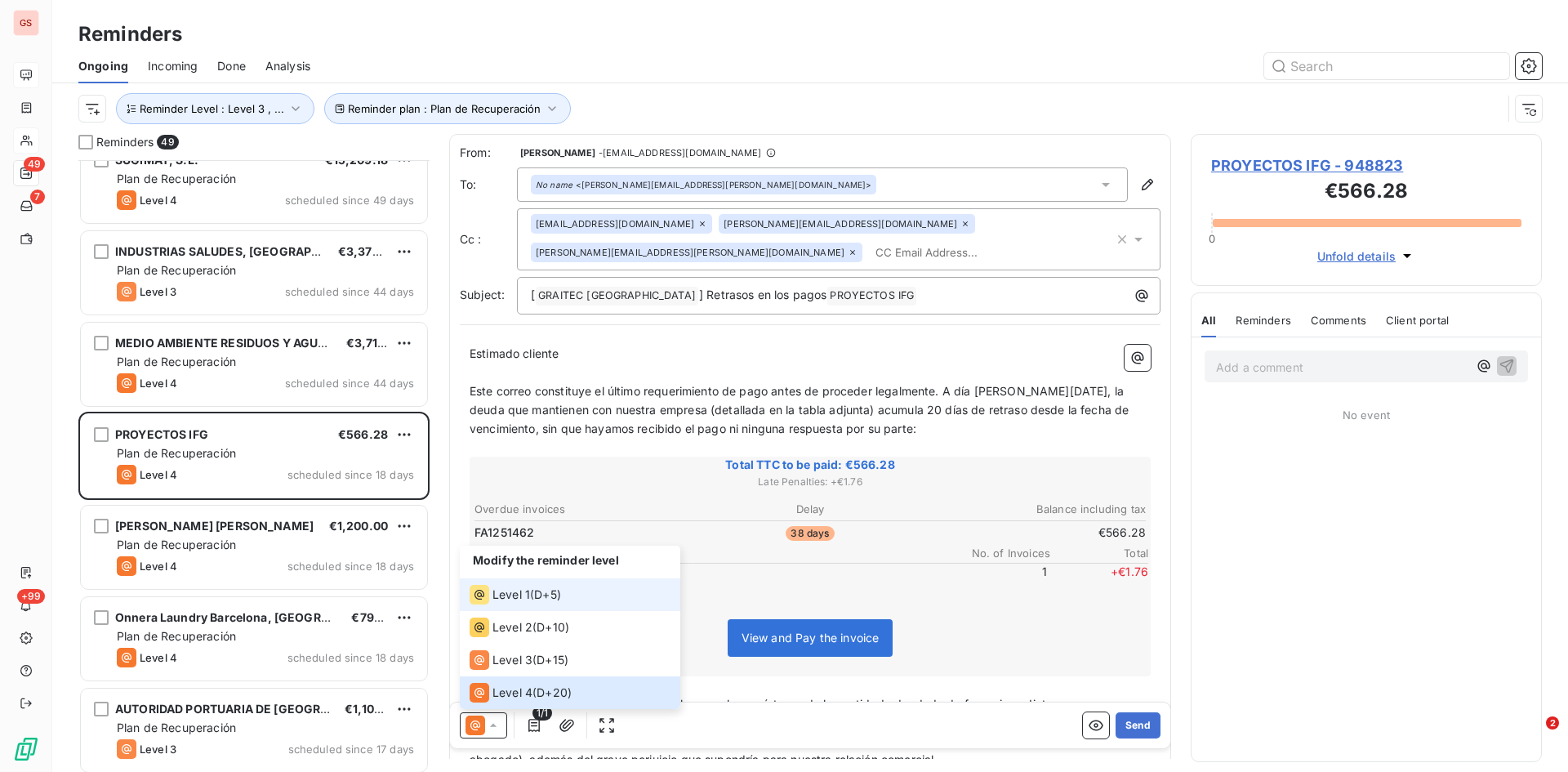
click at [507, 598] on span "Level 1" at bounding box center [511, 594] width 37 height 16
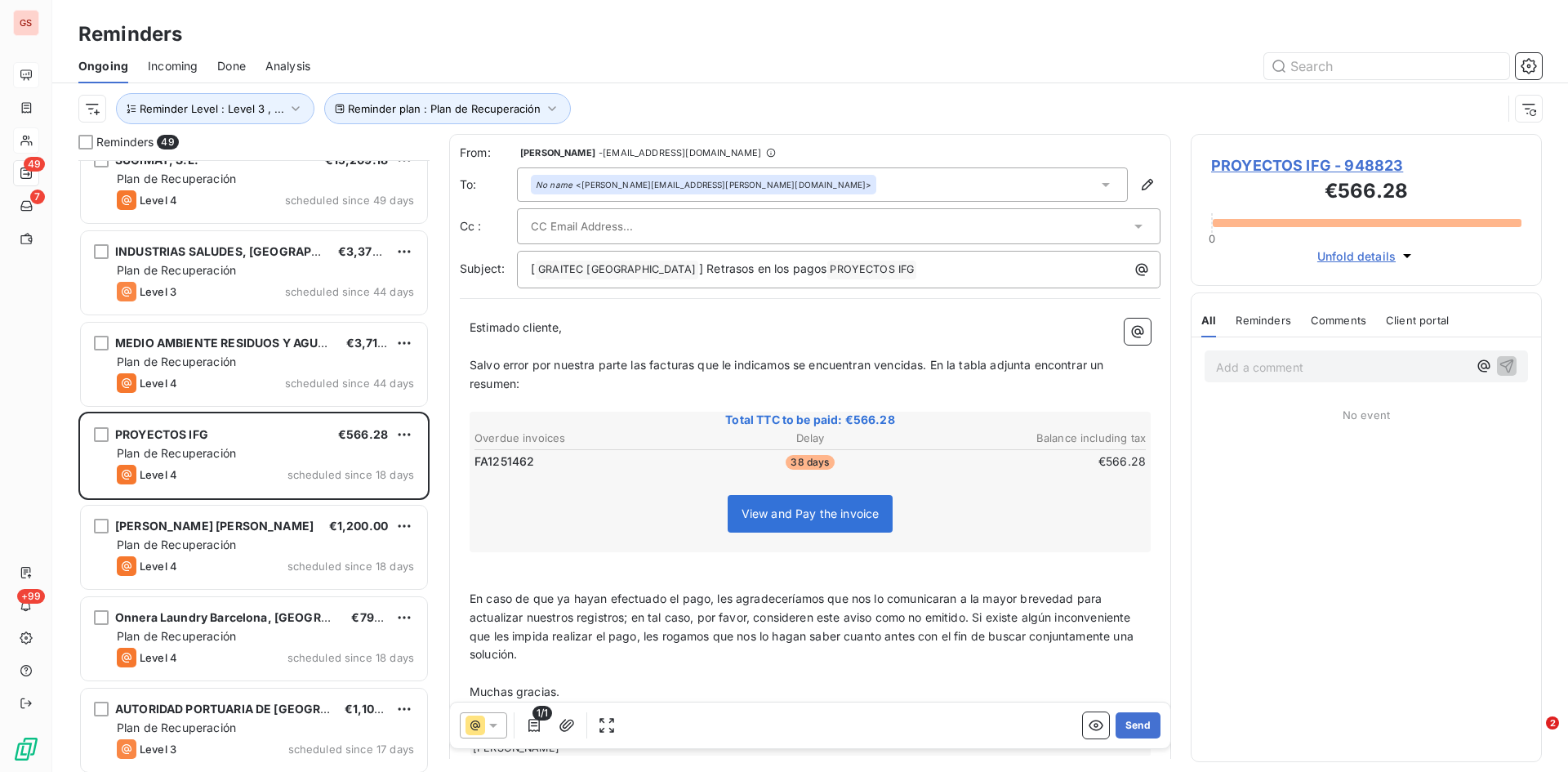
click at [1131, 221] on icon at bounding box center [1139, 227] width 16 height 16
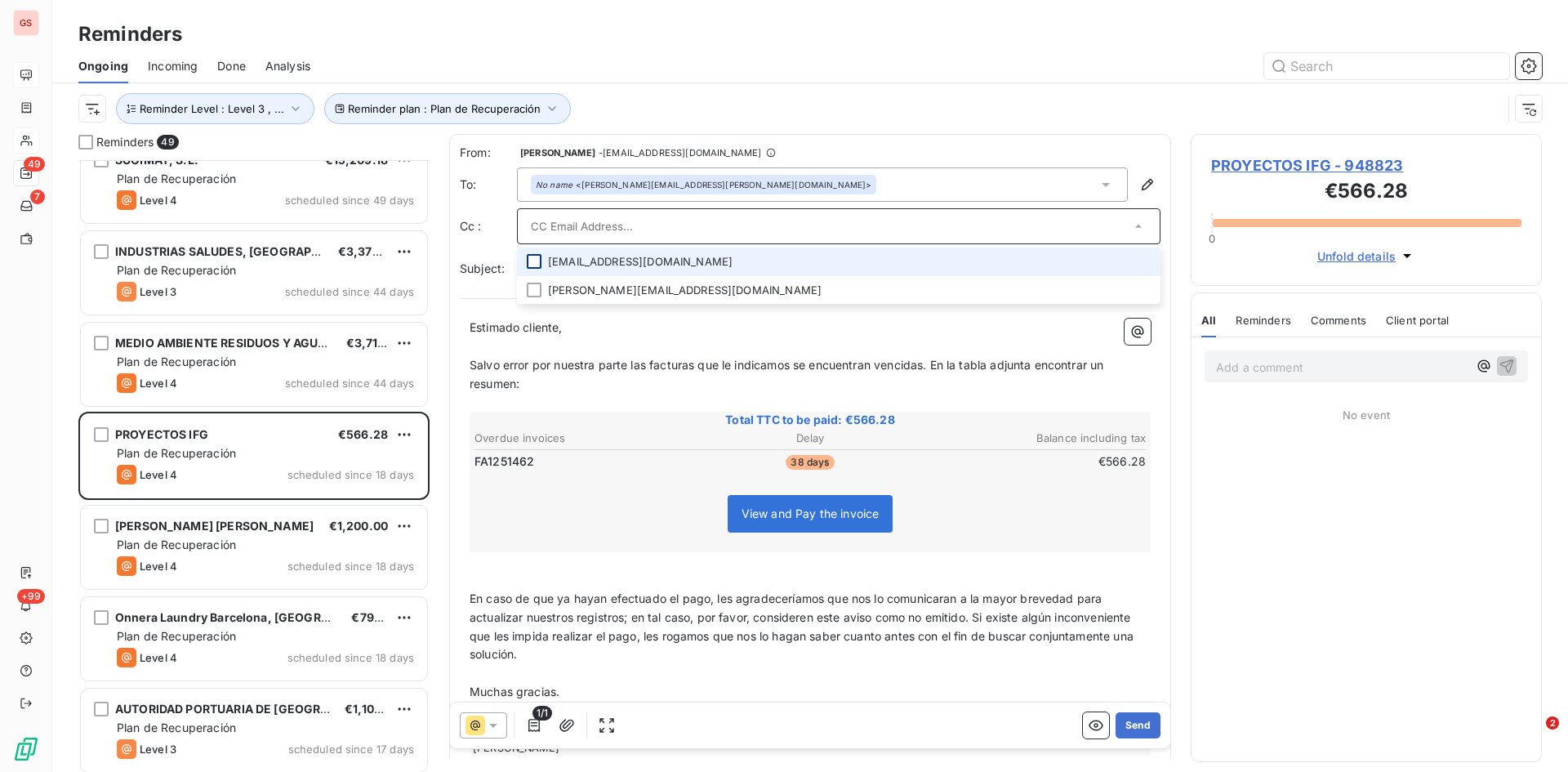
click at [532, 261] on div at bounding box center [535, 261] width 15 height 15
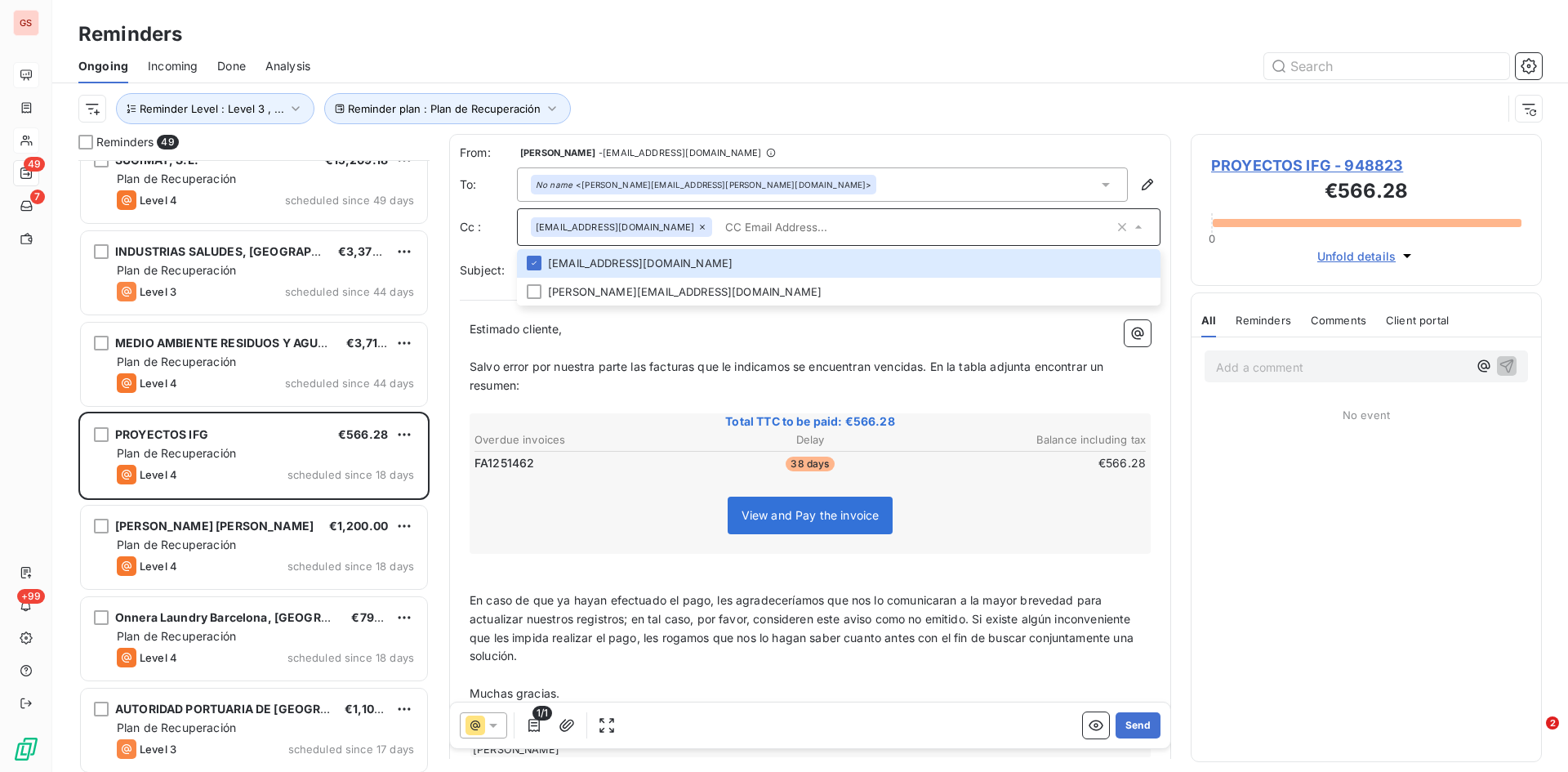
click at [1131, 233] on icon at bounding box center [1139, 227] width 16 height 16
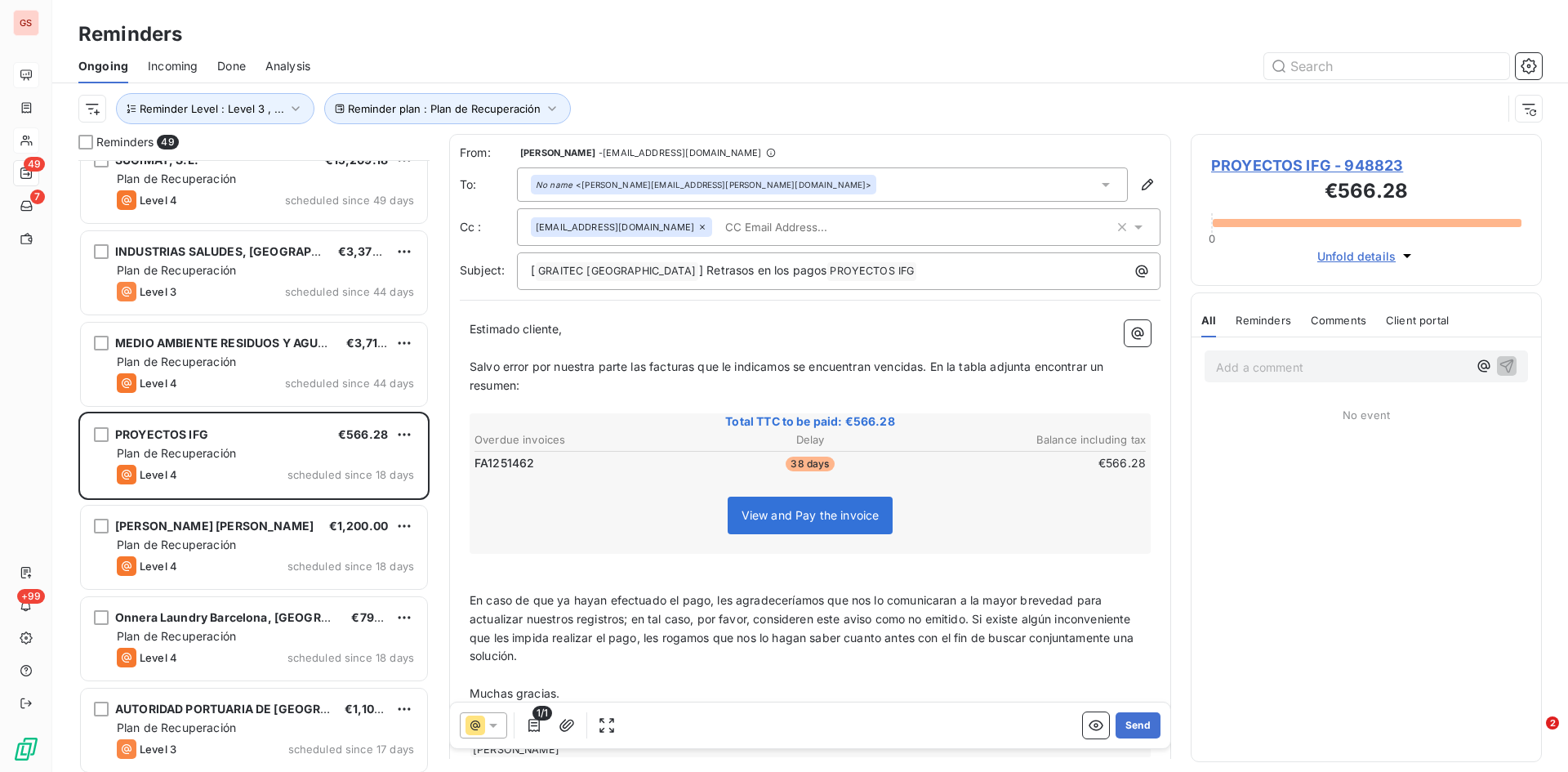
click at [1131, 233] on icon at bounding box center [1139, 227] width 16 height 16
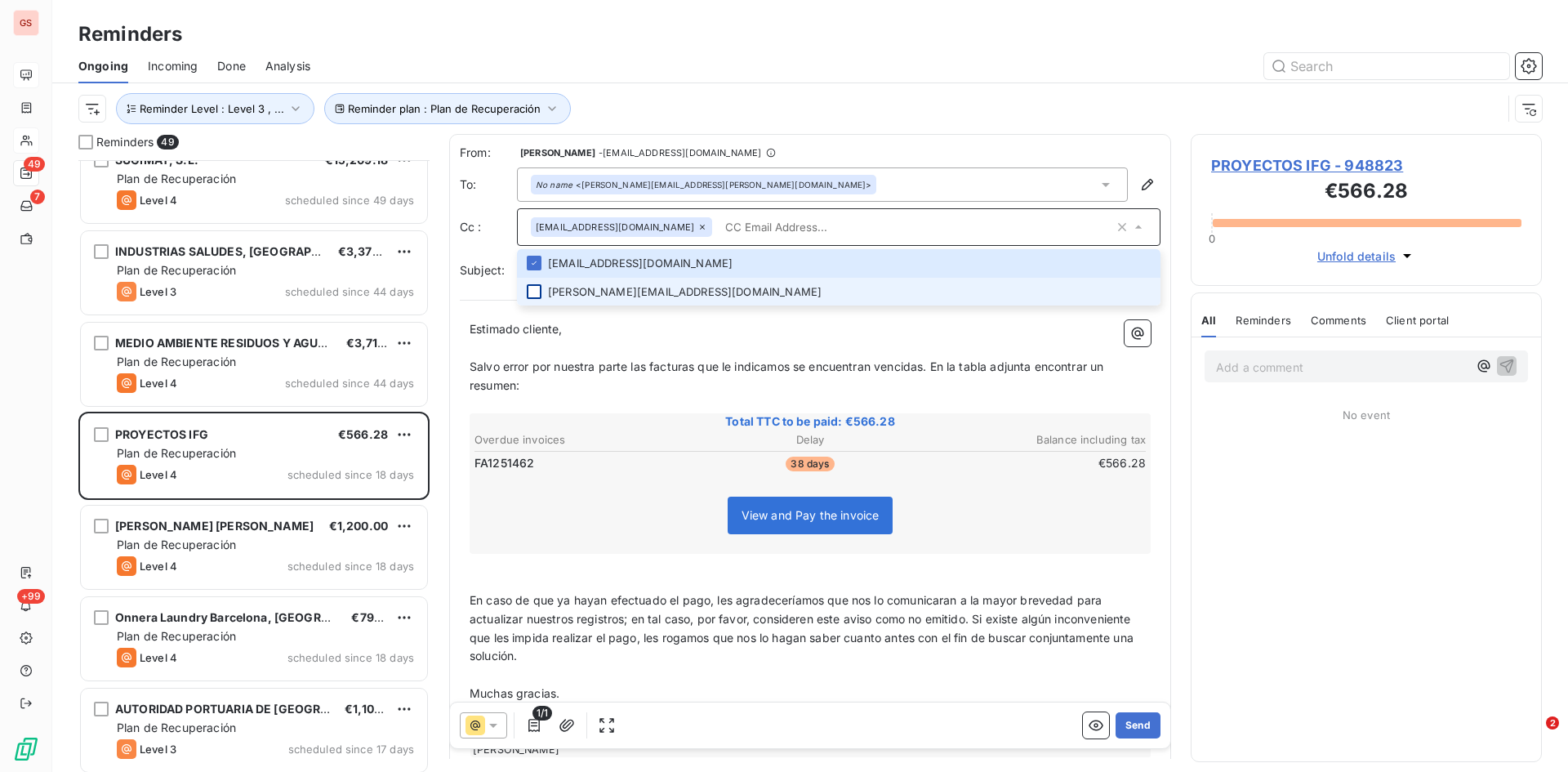
click at [538, 290] on div at bounding box center [535, 291] width 15 height 15
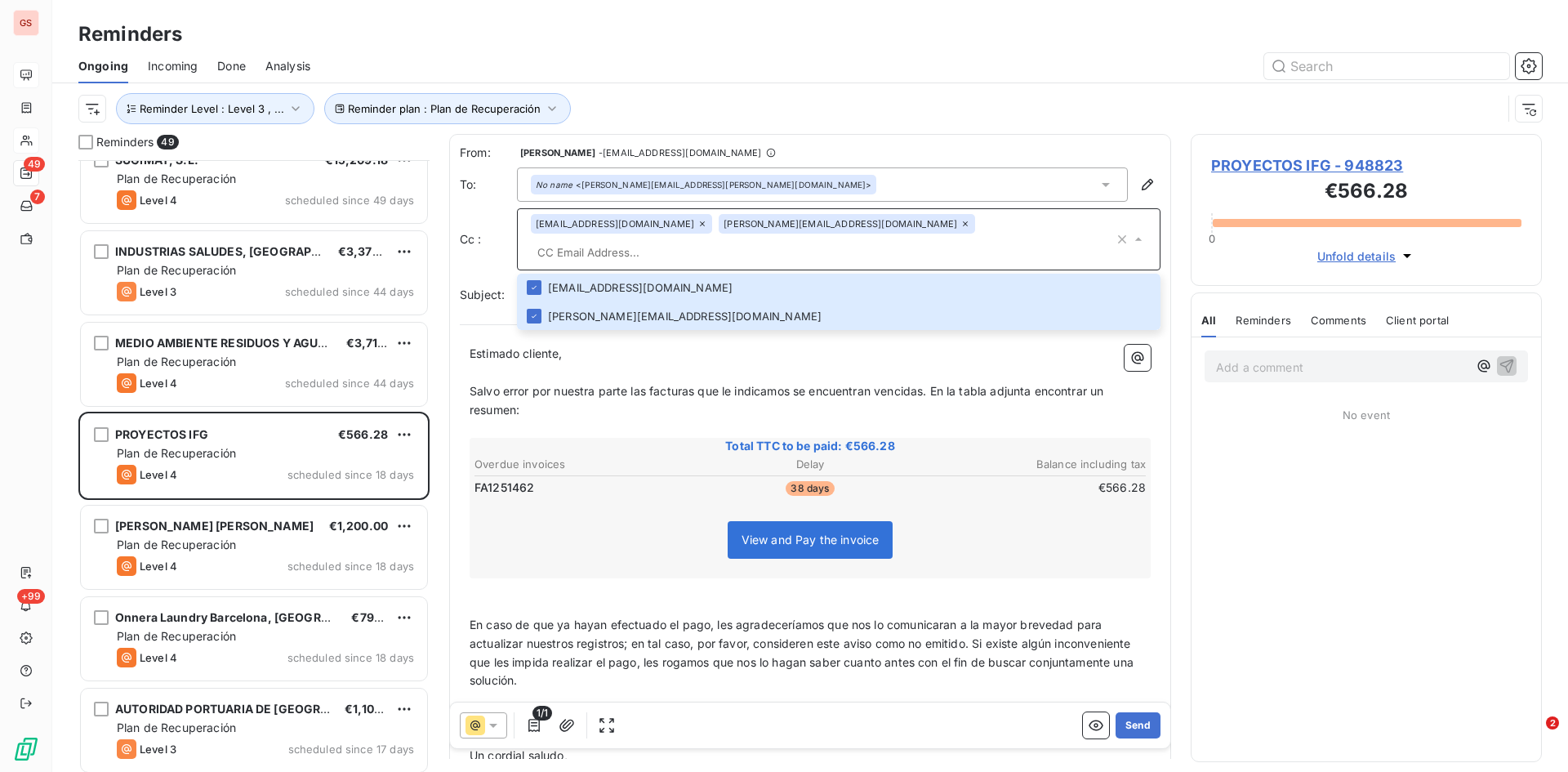
click at [860, 240] on input "text" at bounding box center [822, 252] width 584 height 25
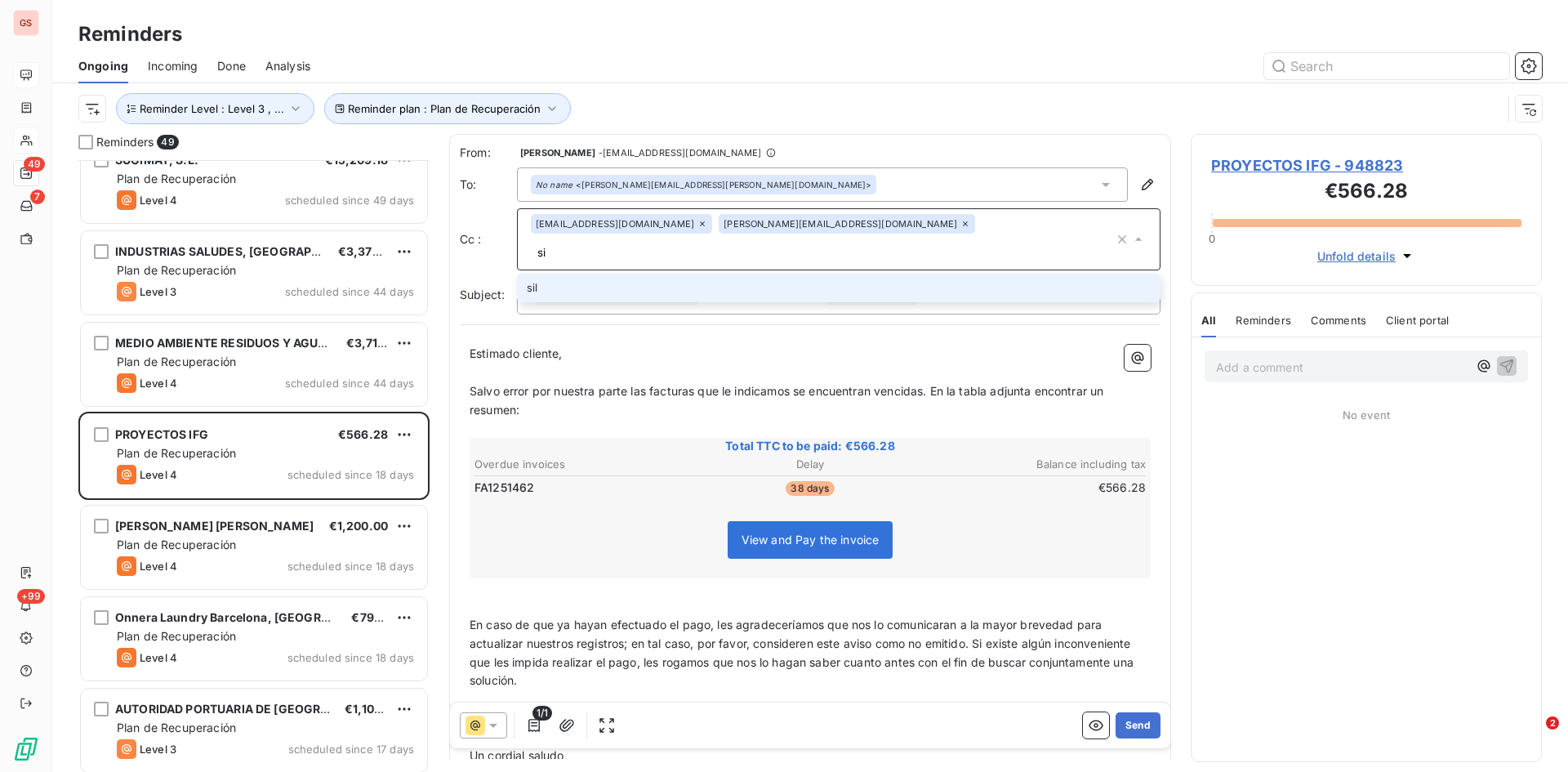
type input "s"
type input "[PERSON_NAME][EMAIL_ADDRESS][PERSON_NAME][DOMAIN_NAME]"
click at [606, 274] on li "[PERSON_NAME][EMAIL_ADDRESS][PERSON_NAME][DOMAIN_NAME]" at bounding box center [839, 288] width 644 height 28
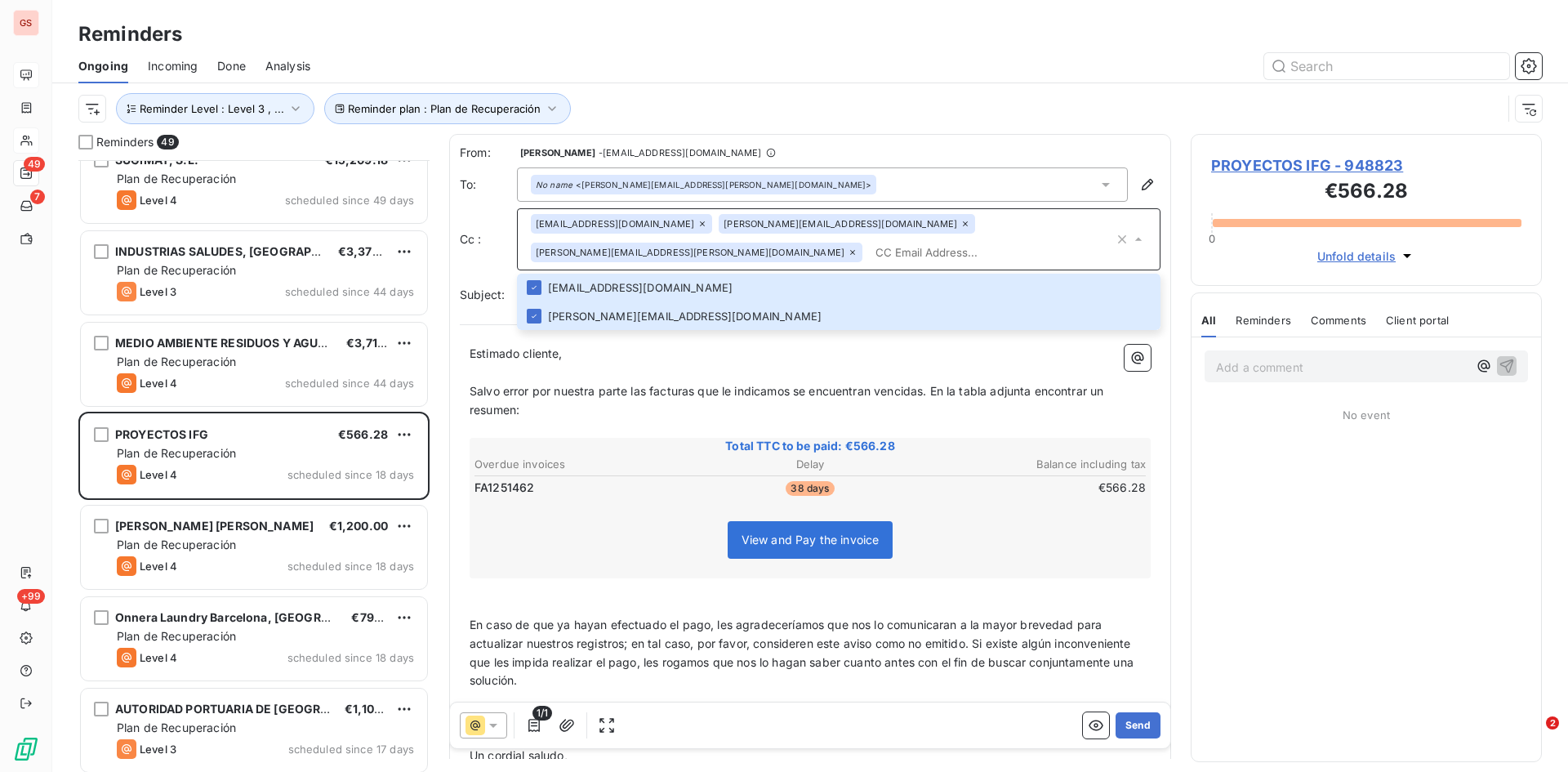
click at [588, 389] on span "Salvo error por nuestra parte las facturas que le indicamos se encuentran venci…" at bounding box center [789, 401] width 638 height 33
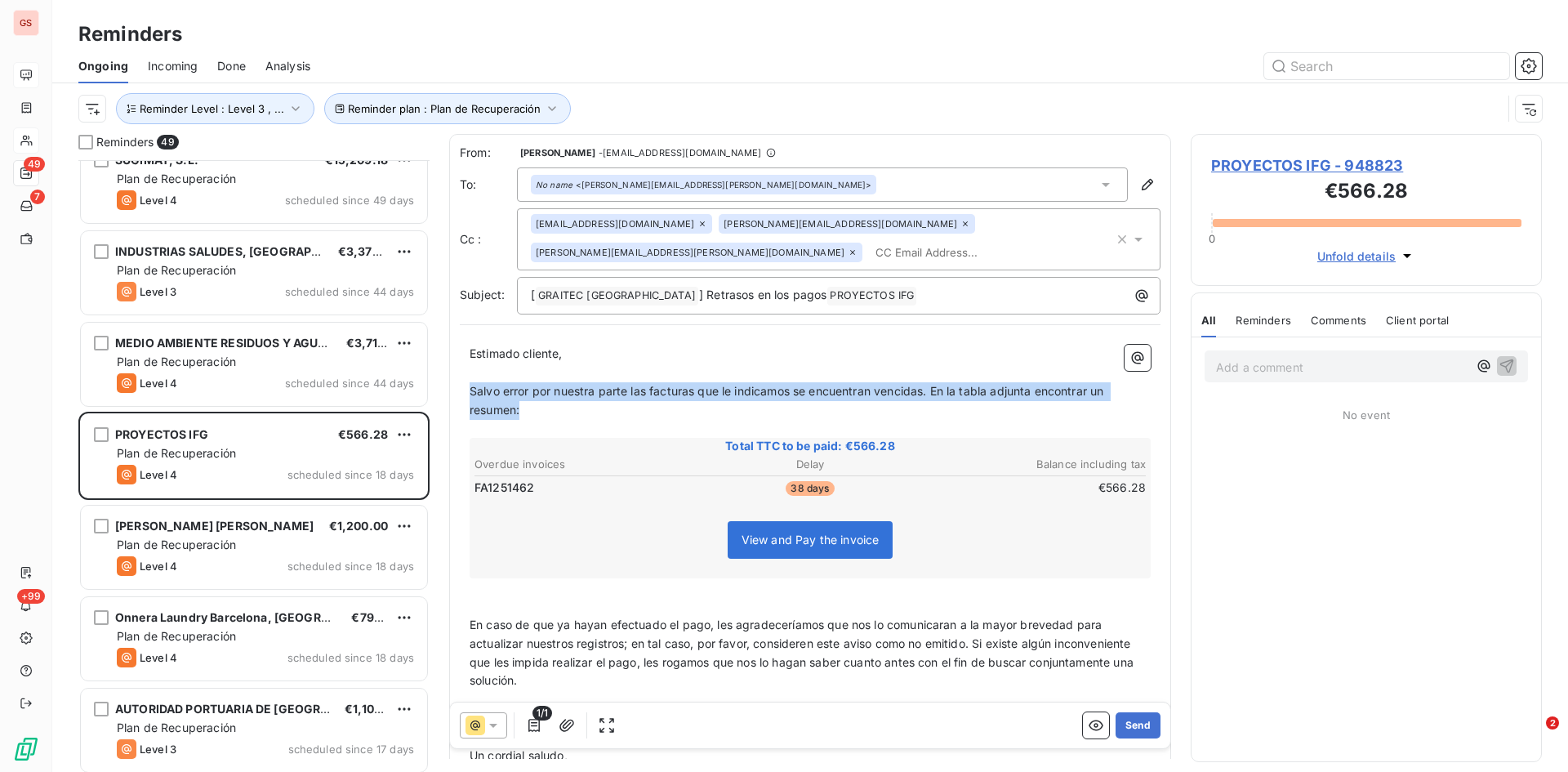
drag, startPoint x: 521, startPoint y: 410, endPoint x: 458, endPoint y: 397, distance: 64.3
click at [458, 397] on div "From: [PERSON_NAME] - [EMAIL_ADDRESS][DOMAIN_NAME] To: No name <[PERSON_NAME][E…" at bounding box center [809, 468] width 722 height 668
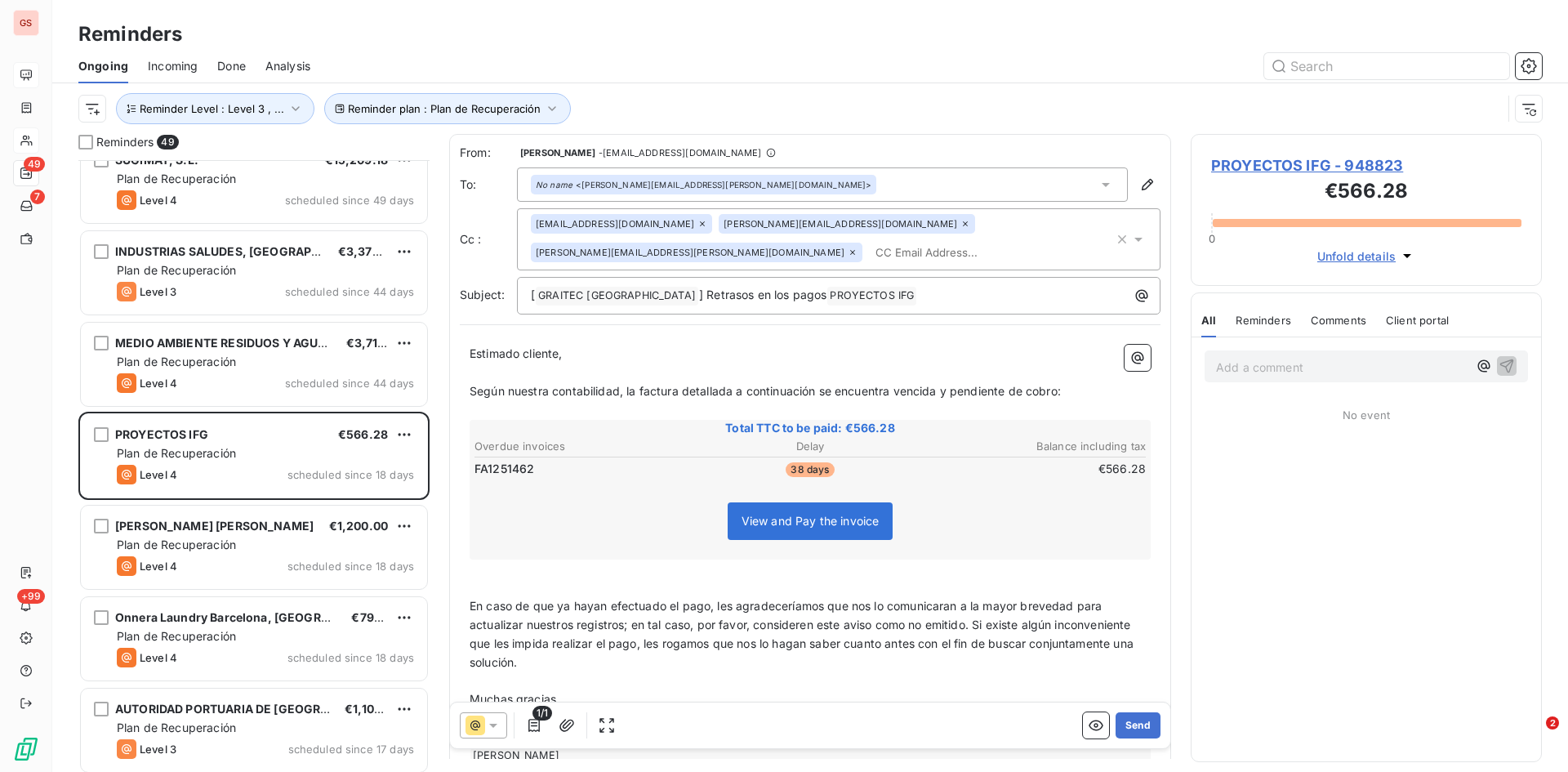
drag, startPoint x: 466, startPoint y: 604, endPoint x: 487, endPoint y: 611, distance: 22.1
click at [468, 604] on div "Estimado cliente, ﻿ Según nuestra contabilidad, la factura detallada a continua…" at bounding box center [810, 554] width 701 height 438
click at [470, 605] on span "En caso de que ya hayan efectuado el pago, les agradeceríamos que nos lo comuni…" at bounding box center [803, 634] width 667 height 70
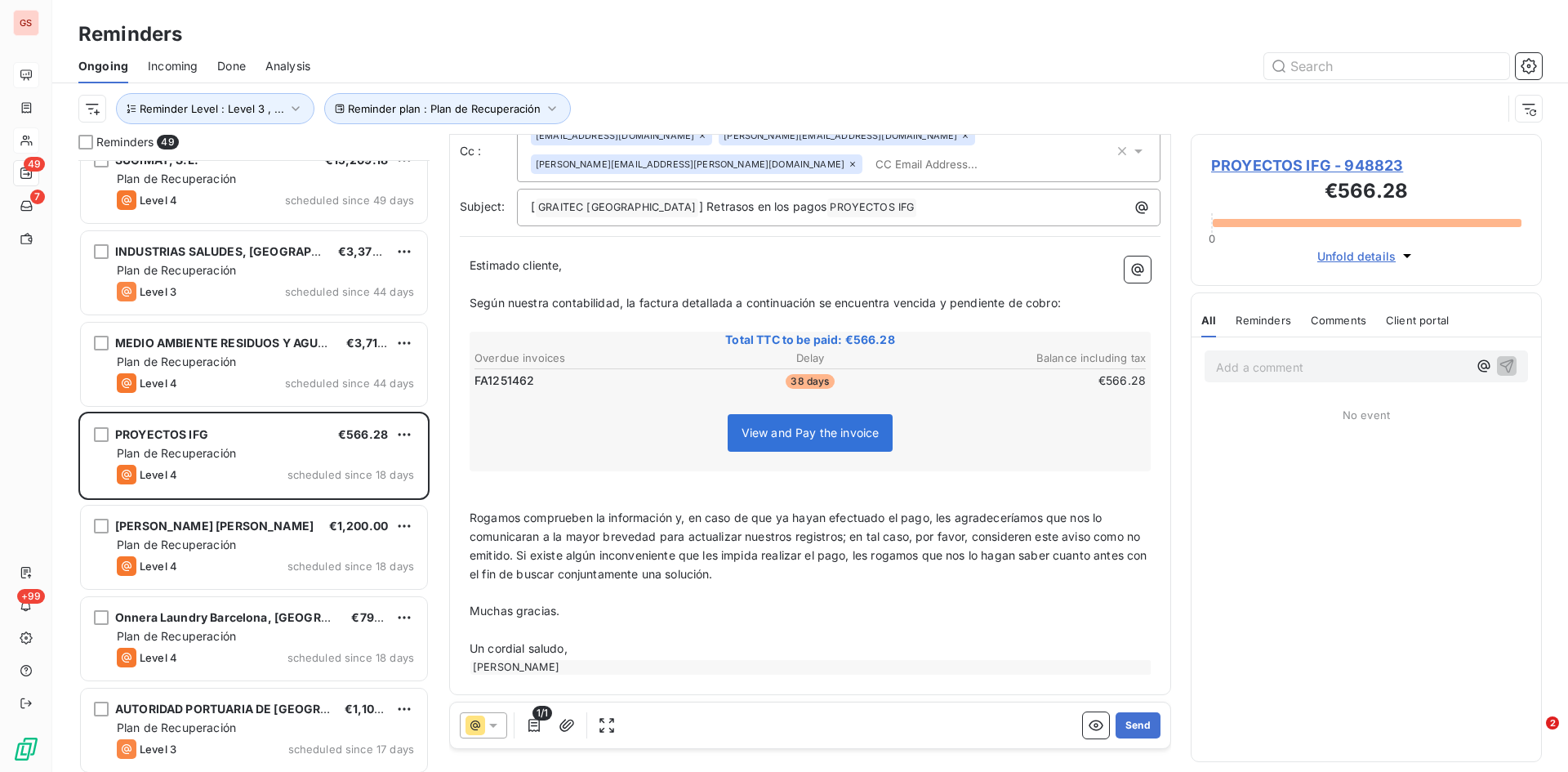
scroll to position [92, 0]
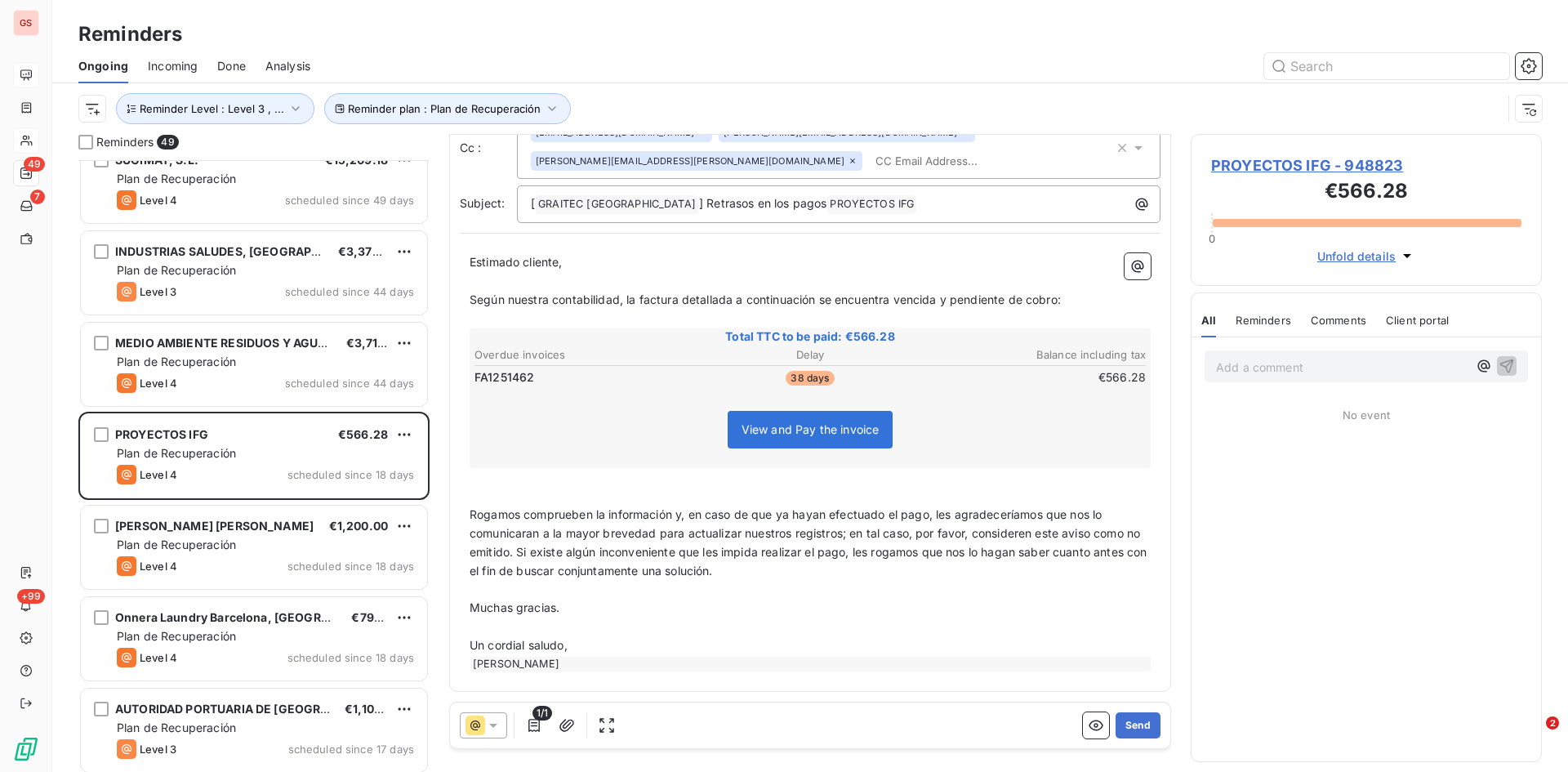
click at [518, 508] on span "Rogamos comprueben la información y, en caso de que ya hayan efectuado el pago,…" at bounding box center [810, 542] width 681 height 70
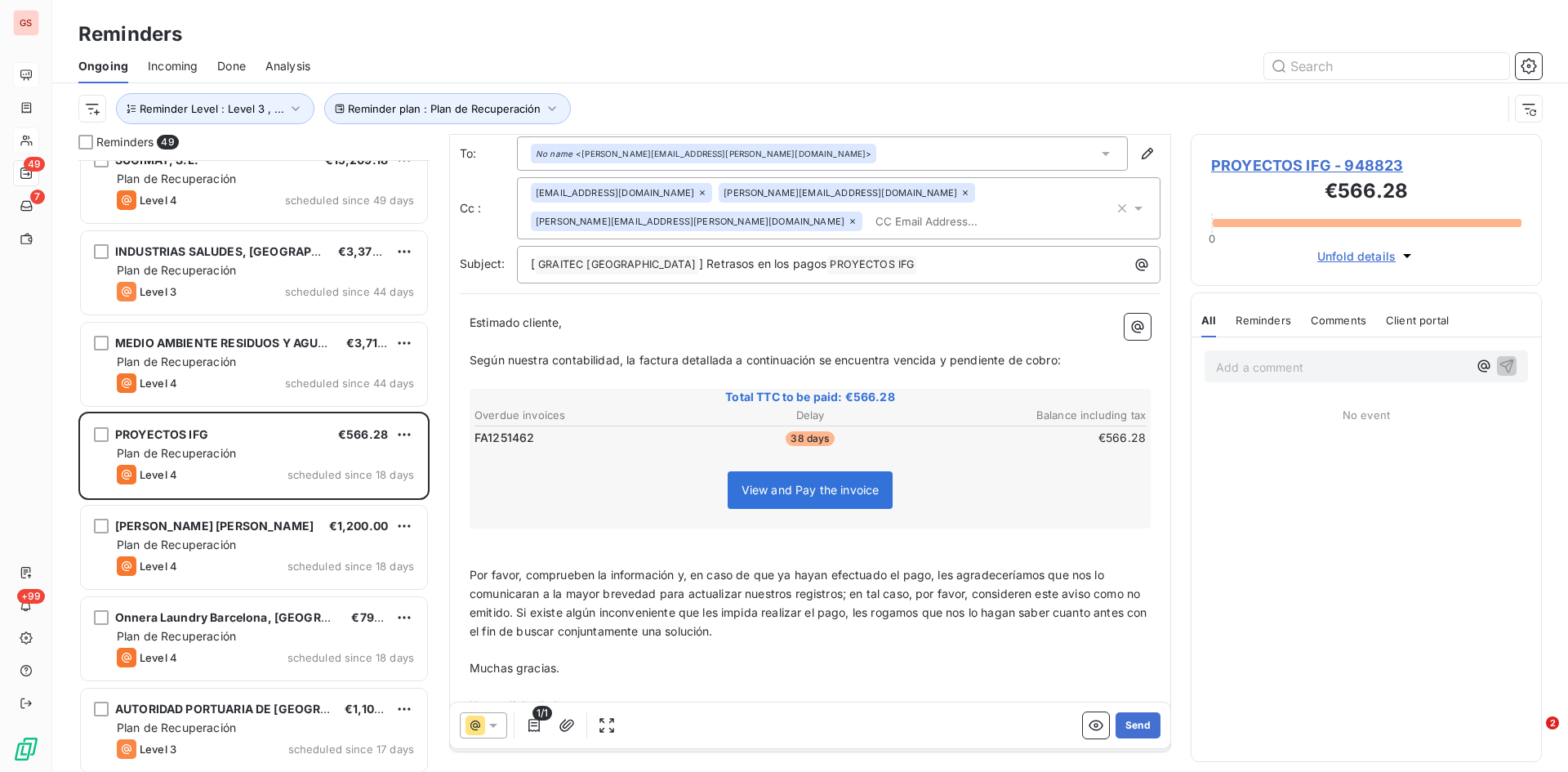
scroll to position [0, 0]
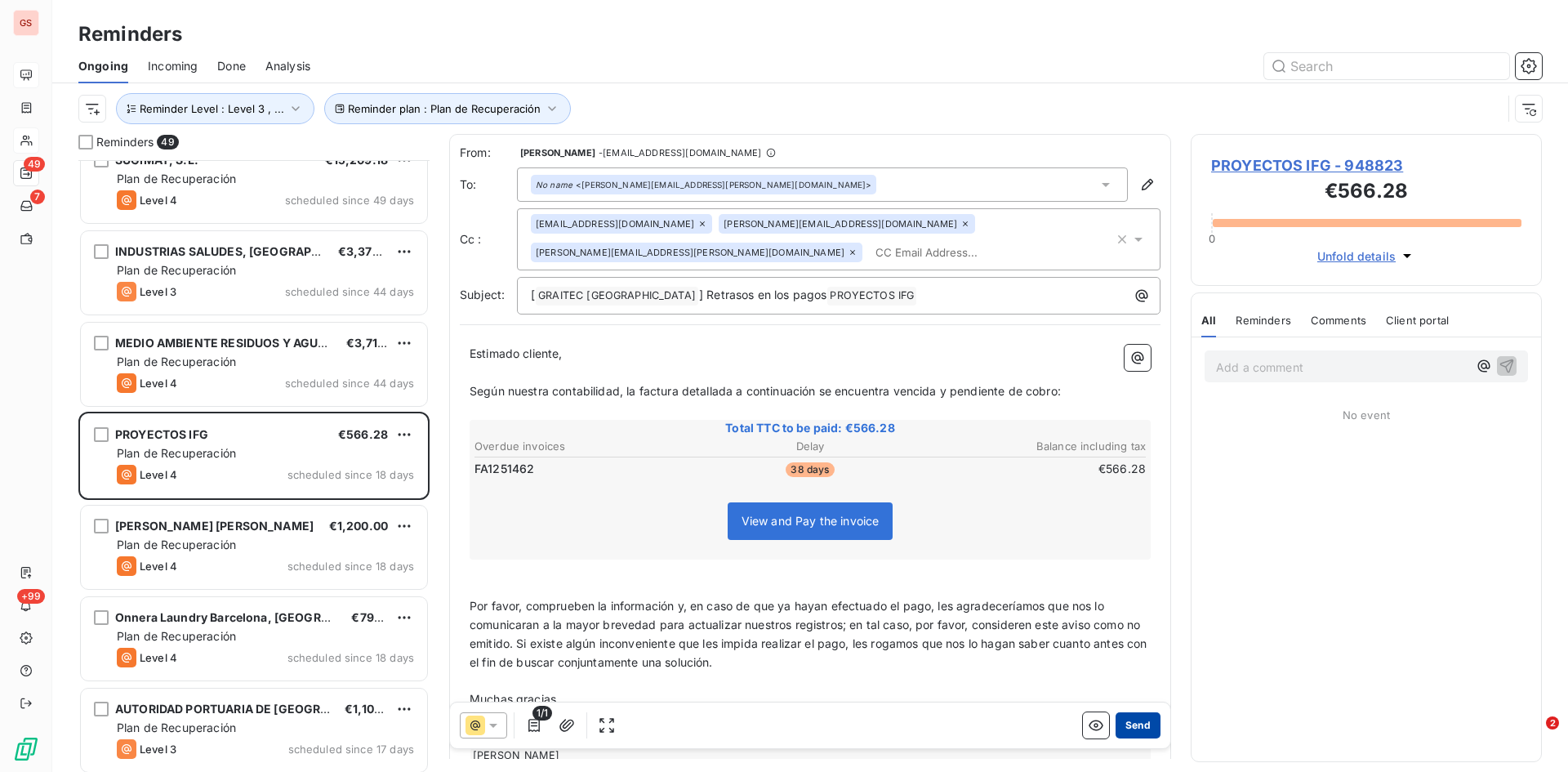
click at [1131, 721] on button "Send" at bounding box center [1137, 725] width 45 height 26
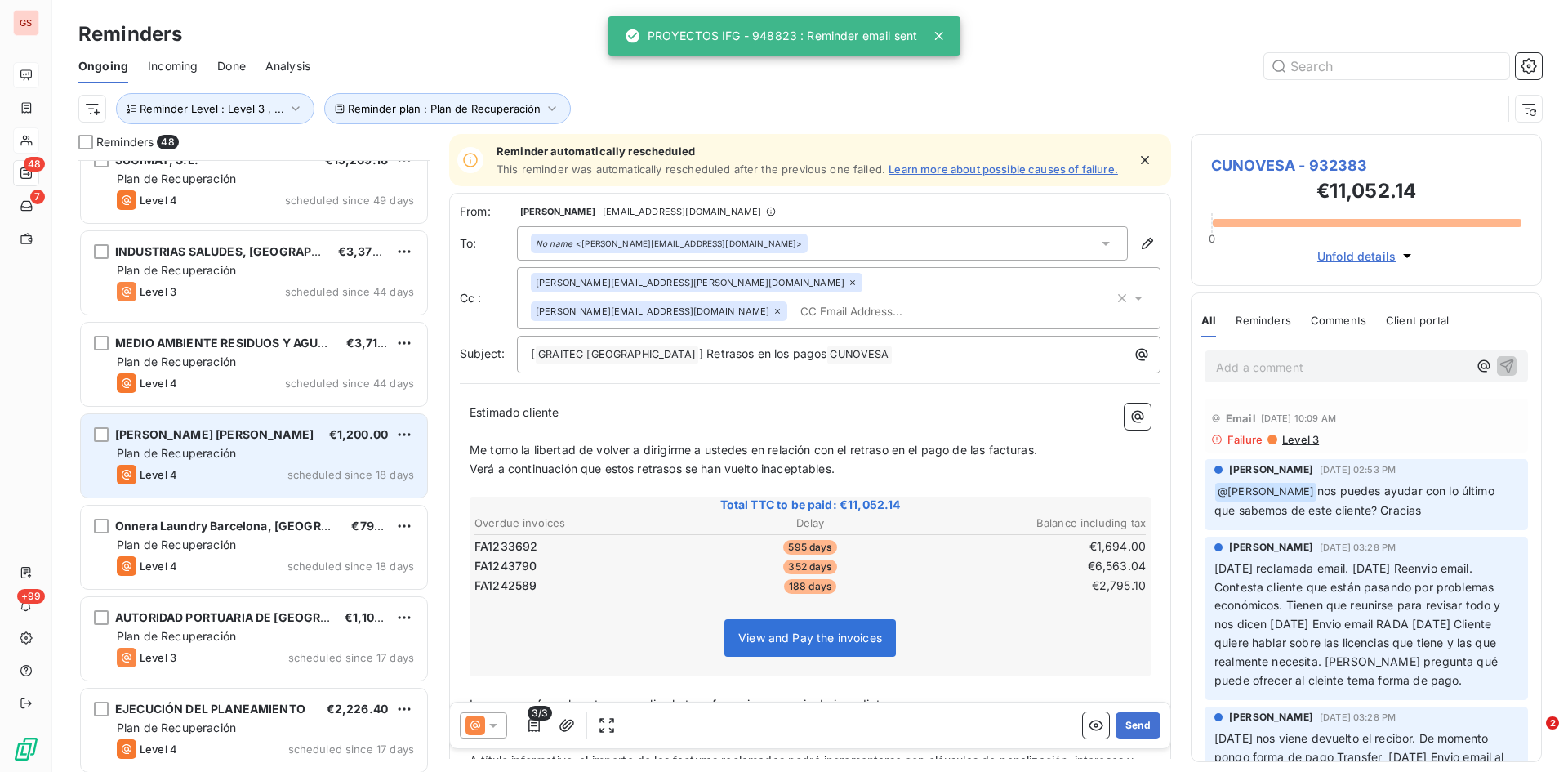
click at [240, 435] on span "[PERSON_NAME] [PERSON_NAME]" at bounding box center [214, 433] width 199 height 14
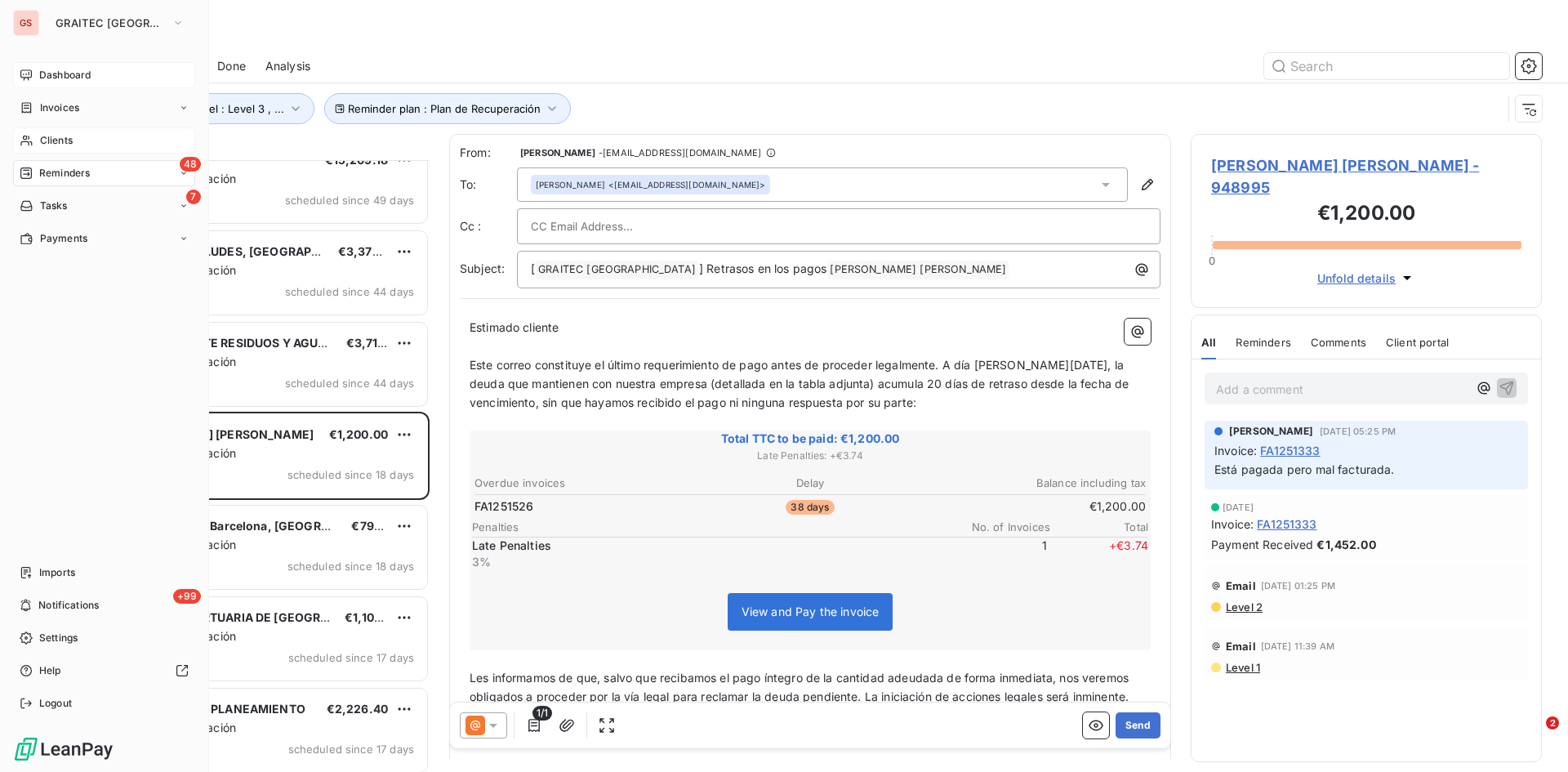
click at [51, 137] on span "Clients" at bounding box center [56, 140] width 33 height 15
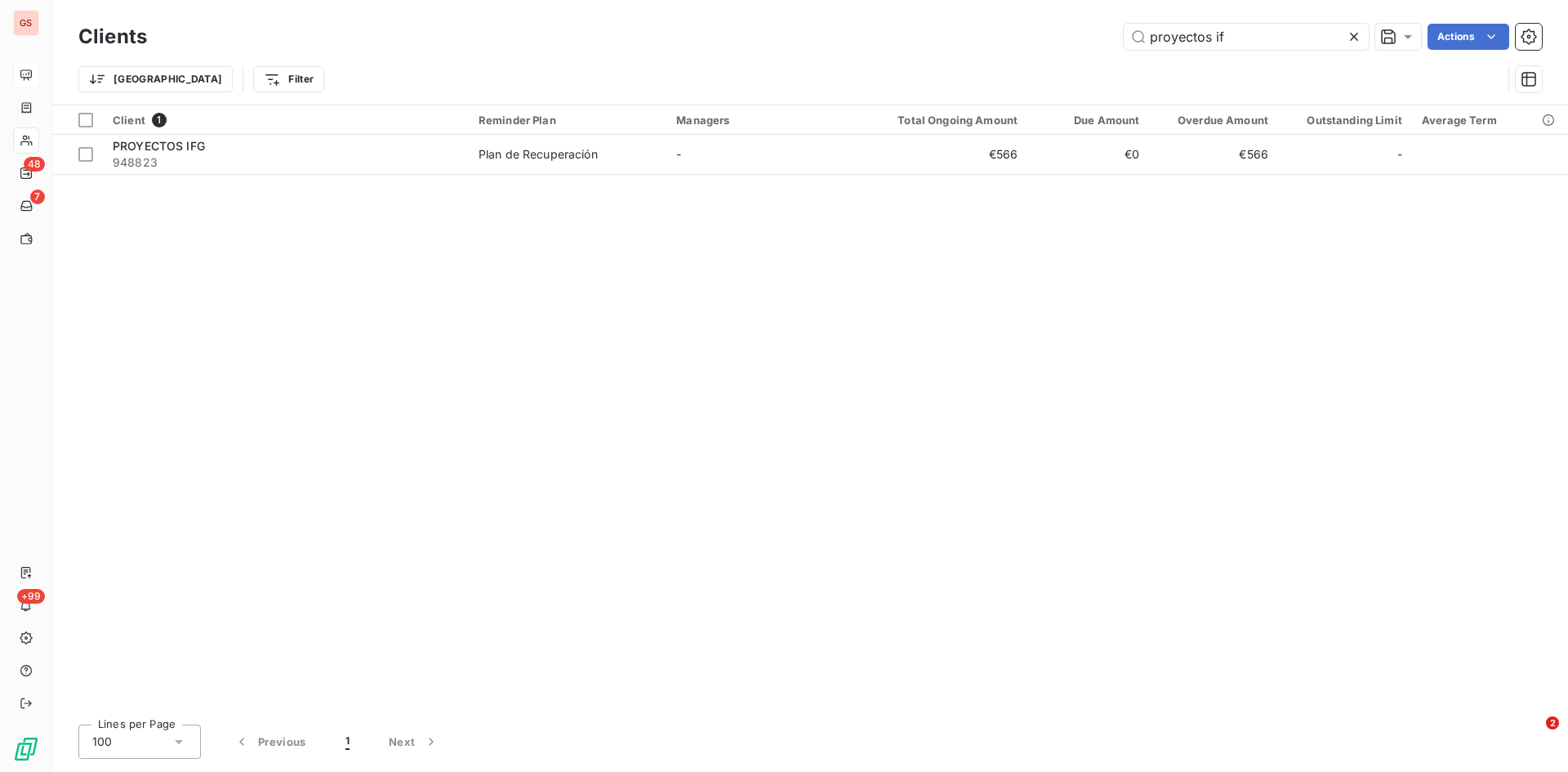
drag, startPoint x: 1257, startPoint y: 35, endPoint x: 1051, endPoint y: 52, distance: 206.7
click at [1051, 52] on div "Clients proyectos if Actions" at bounding box center [810, 37] width 1464 height 35
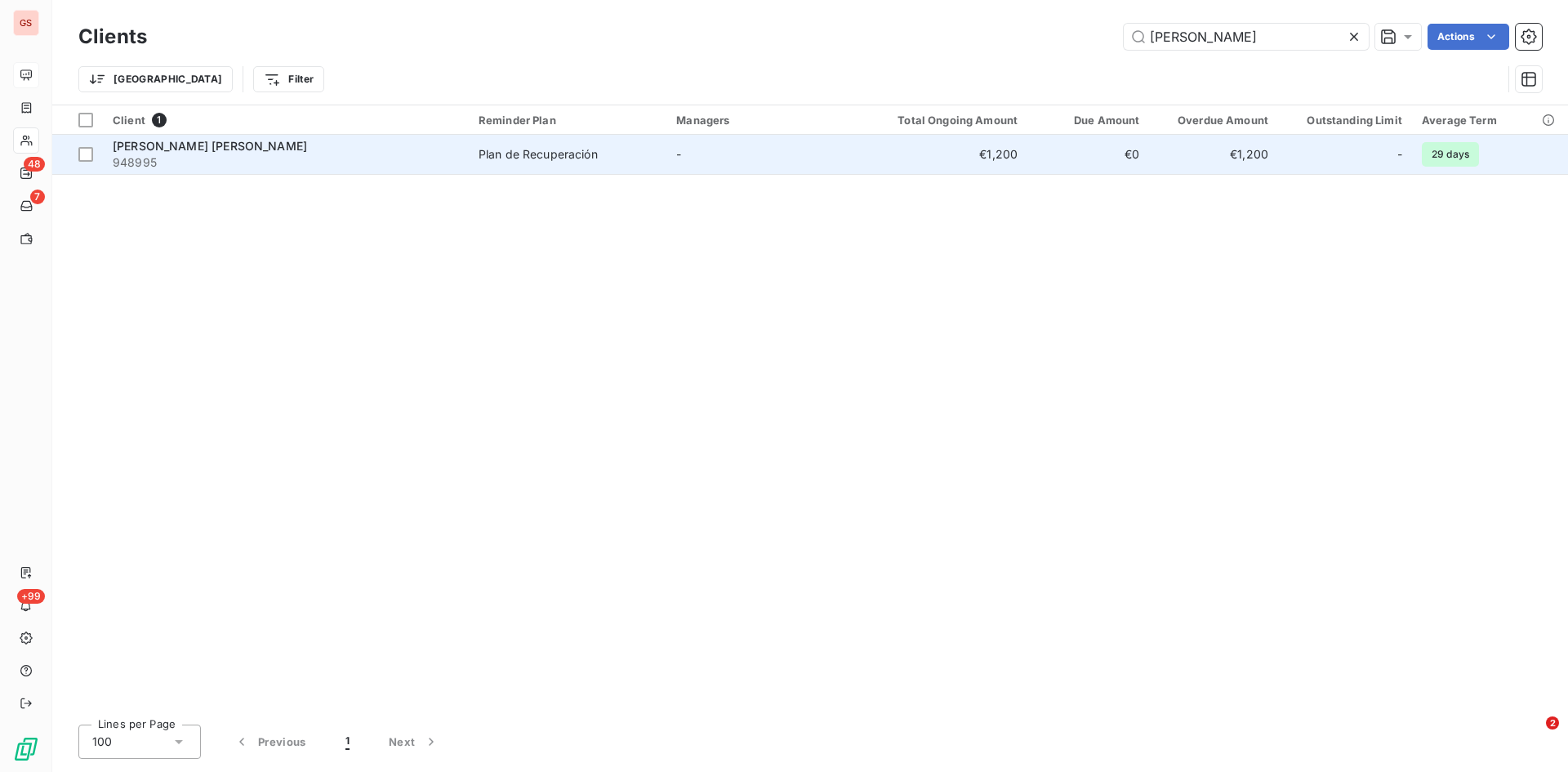
type input "[PERSON_NAME]"
click at [155, 147] on span "[PERSON_NAME] [PERSON_NAME]" at bounding box center [210, 146] width 195 height 14
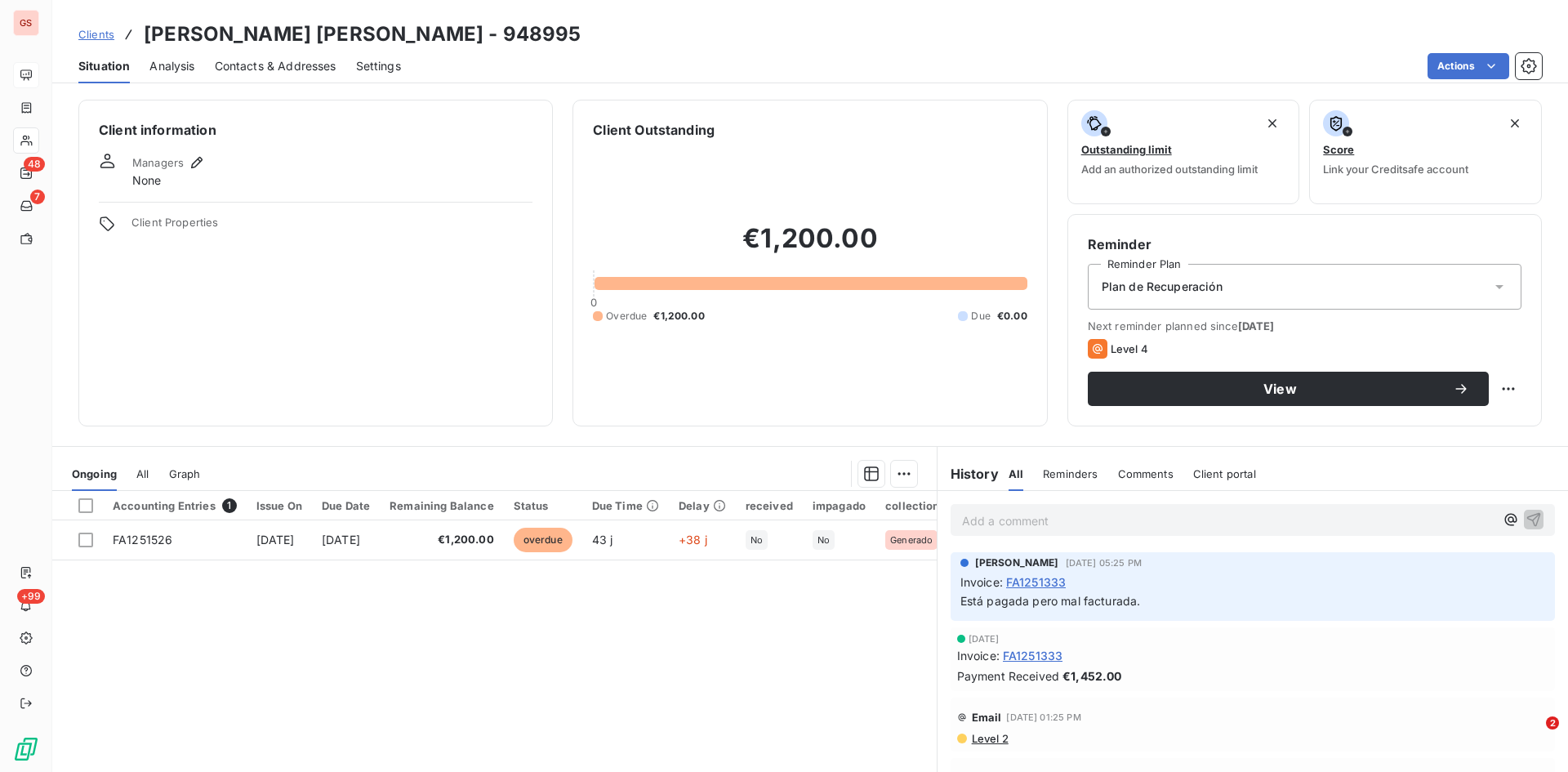
click at [1060, 530] on p "Add a comment ﻿" at bounding box center [1228, 521] width 533 height 20
click at [1086, 519] on span "Comprobado cobro, likquidada en sistema" at bounding box center [1078, 518] width 232 height 14
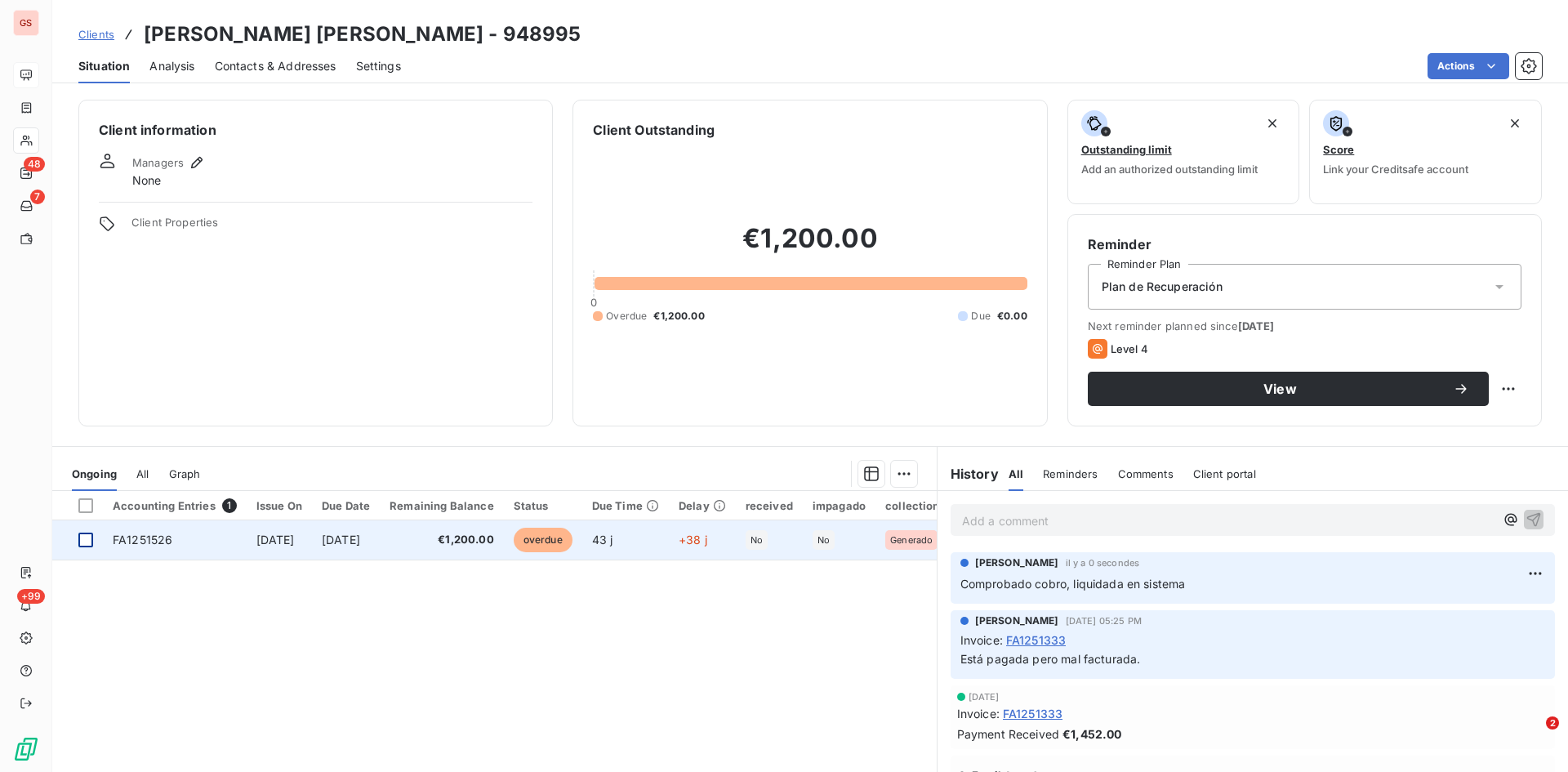
click at [84, 542] on div at bounding box center [86, 540] width 15 height 15
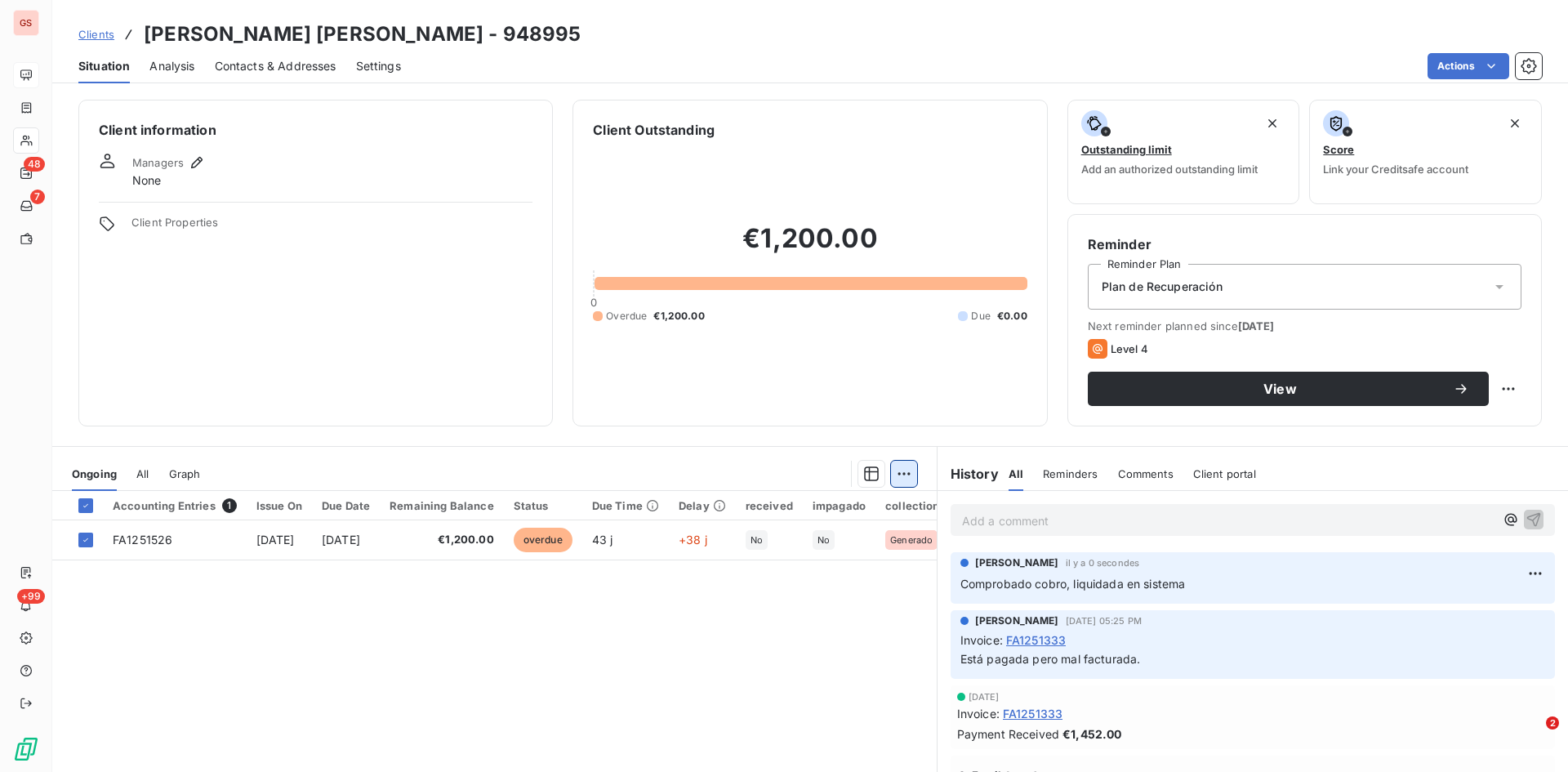
click at [908, 475] on html "GS 48 7 +99 Clients [PERSON_NAME] [PERSON_NAME] - 948995 Situation Analysis Con…" at bounding box center [784, 386] width 1568 height 772
click at [780, 544] on div "Add an upcoming payment (1 invoice)" at bounding box center [780, 539] width 245 height 26
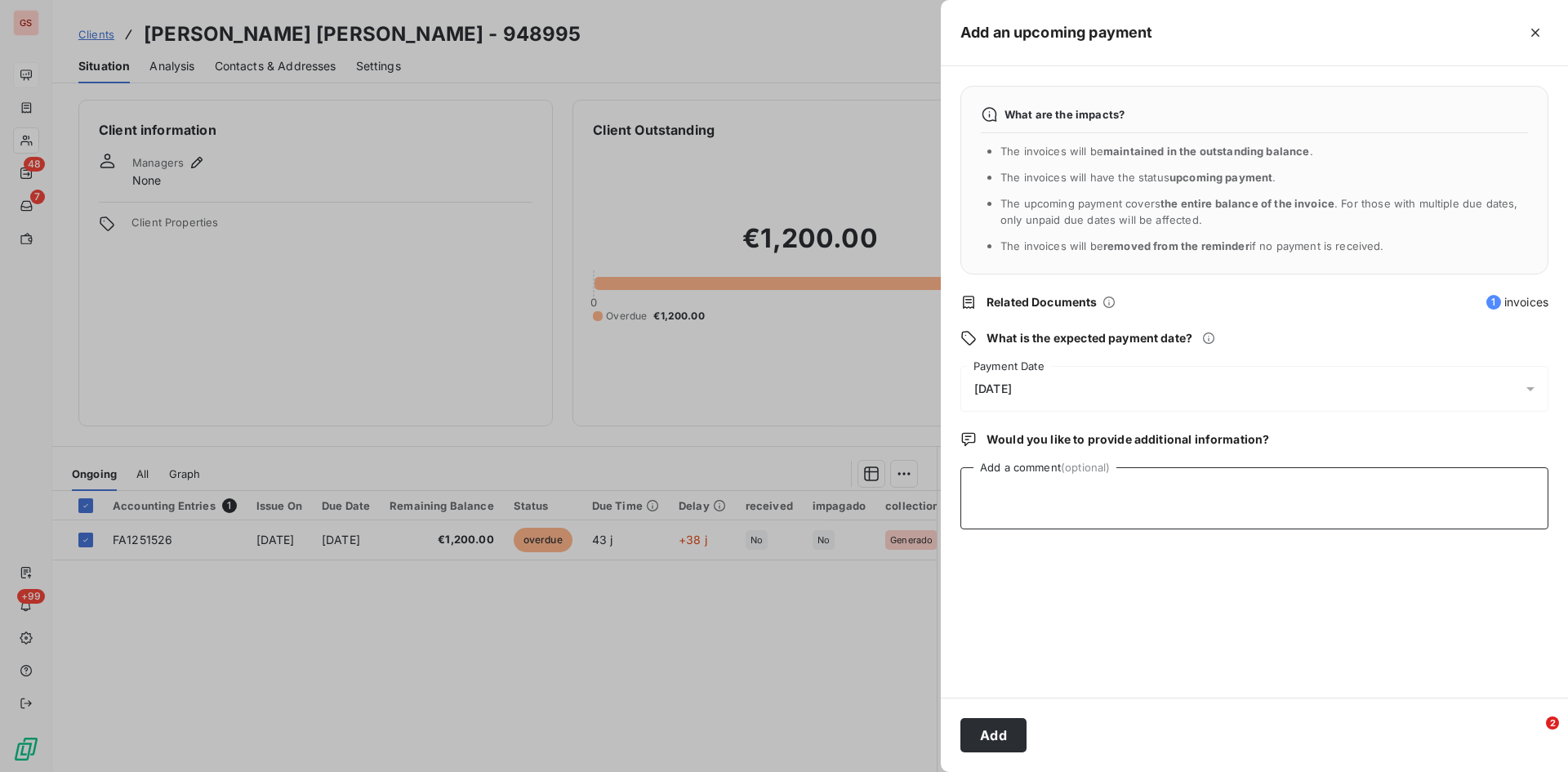
click at [1011, 497] on textarea "Add a comment (optional)" at bounding box center [1255, 498] width 588 height 62
type textarea "cobrada [DATE]"
click at [1006, 734] on button "Add" at bounding box center [993, 736] width 66 height 35
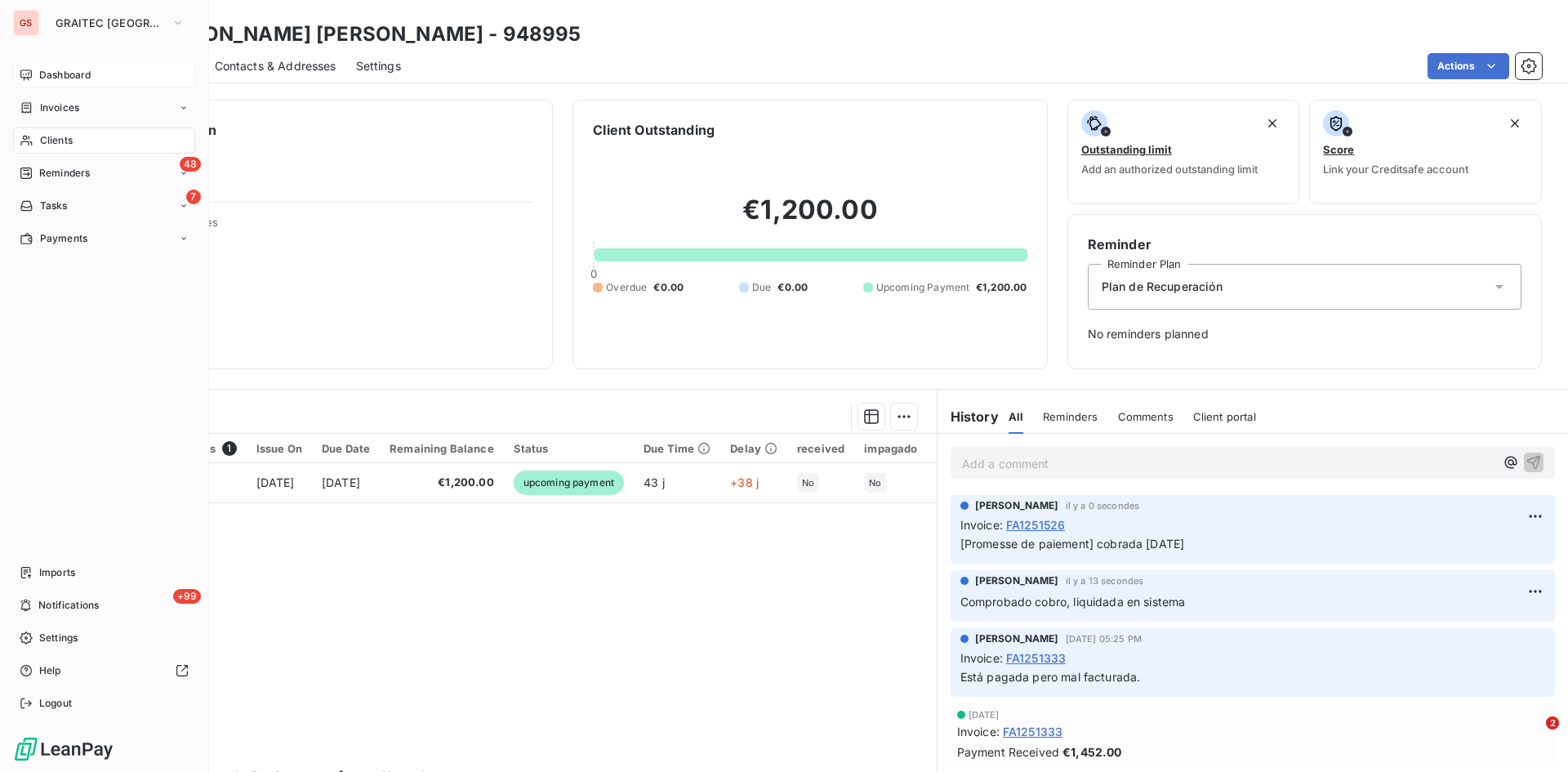
click at [63, 176] on span "Reminders" at bounding box center [65, 173] width 51 height 15
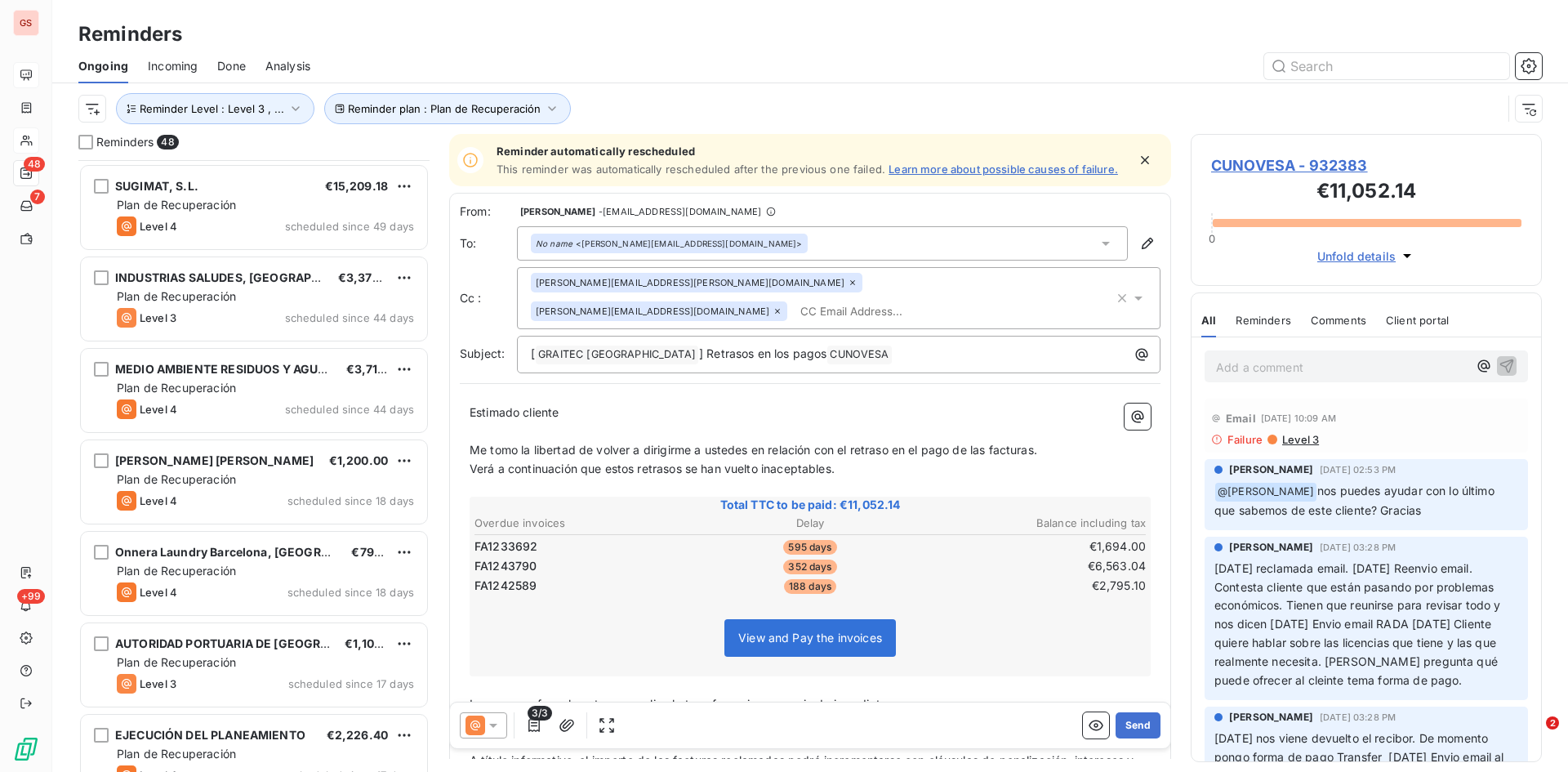
scroll to position [573, 0]
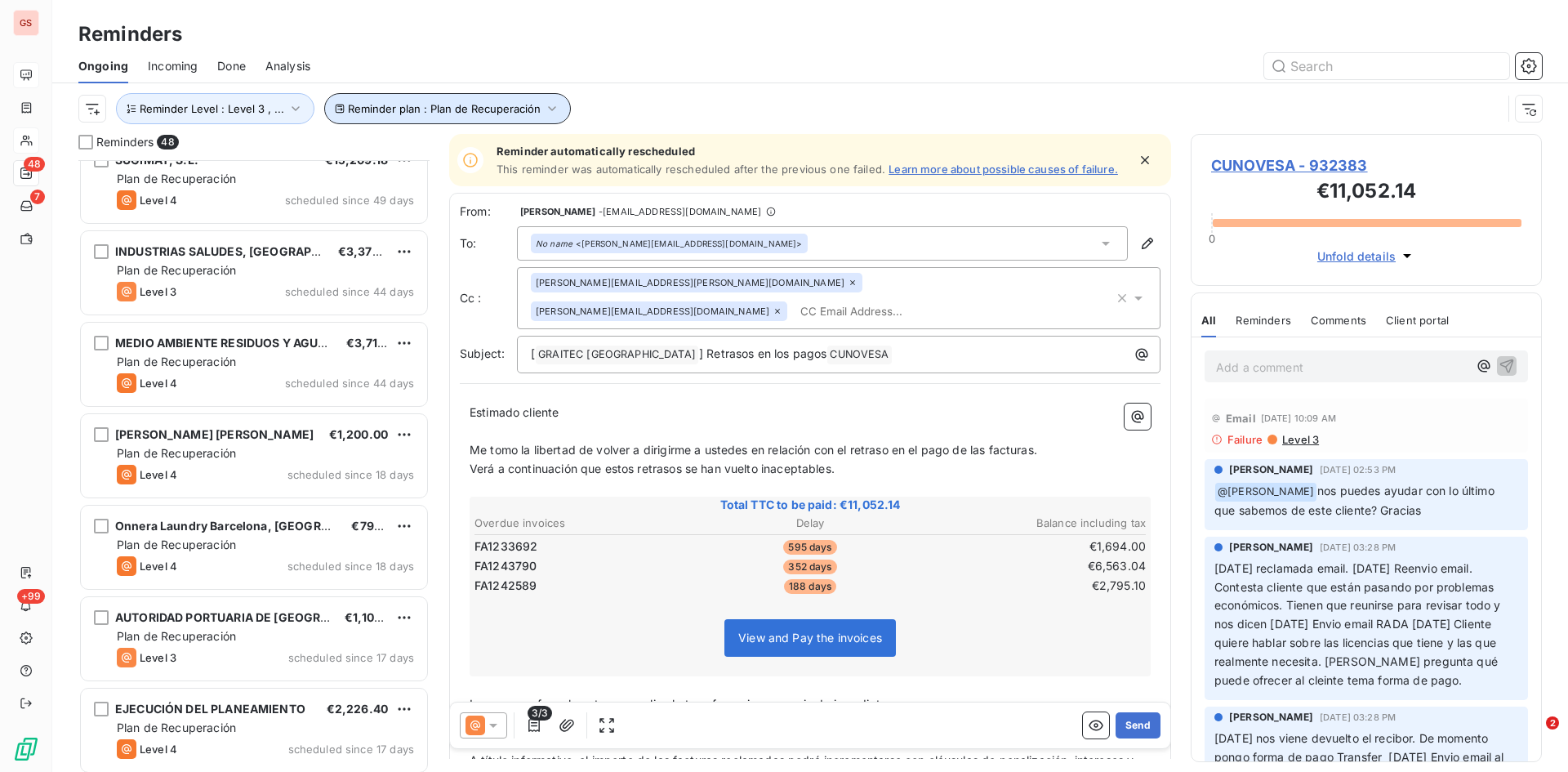
click at [386, 111] on span "Reminder plan : Plan de Recuperación" at bounding box center [444, 108] width 193 height 13
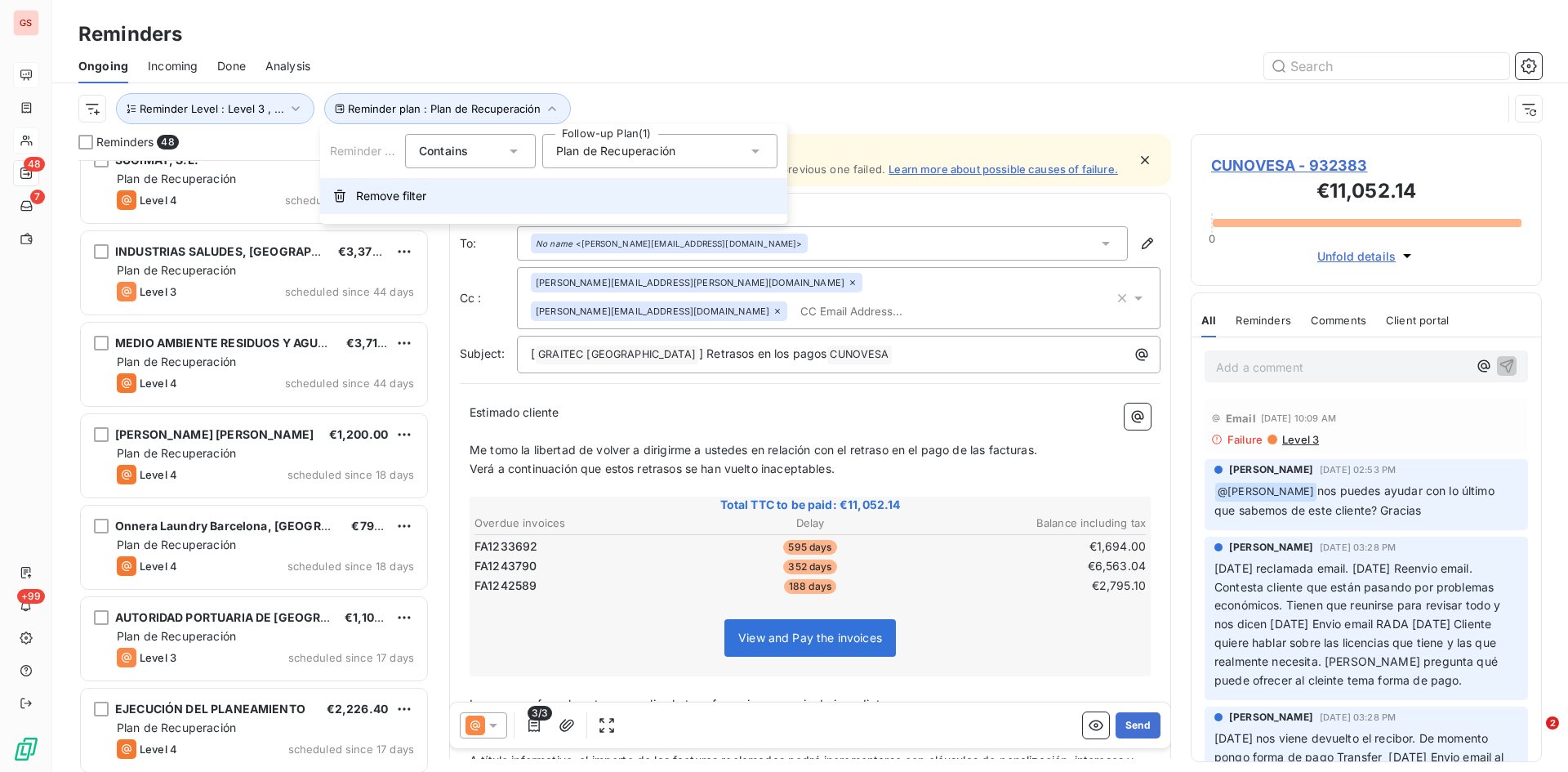
click at [365, 200] on span "Remove filter" at bounding box center [391, 196] width 70 height 16
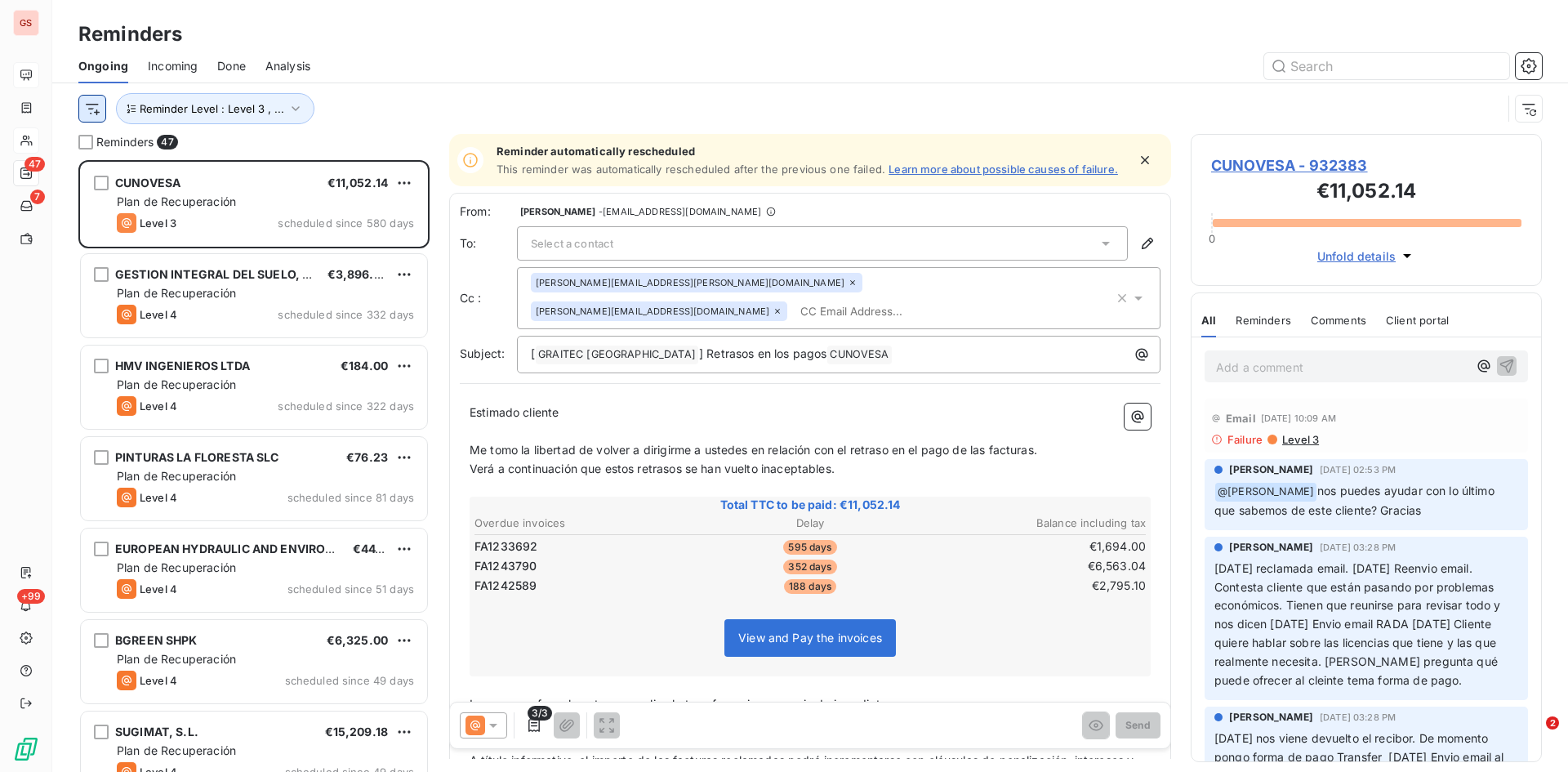
scroll to position [599, 339]
click at [193, 106] on span "Reminder Level : Level 3 , ..." at bounding box center [211, 108] width 145 height 13
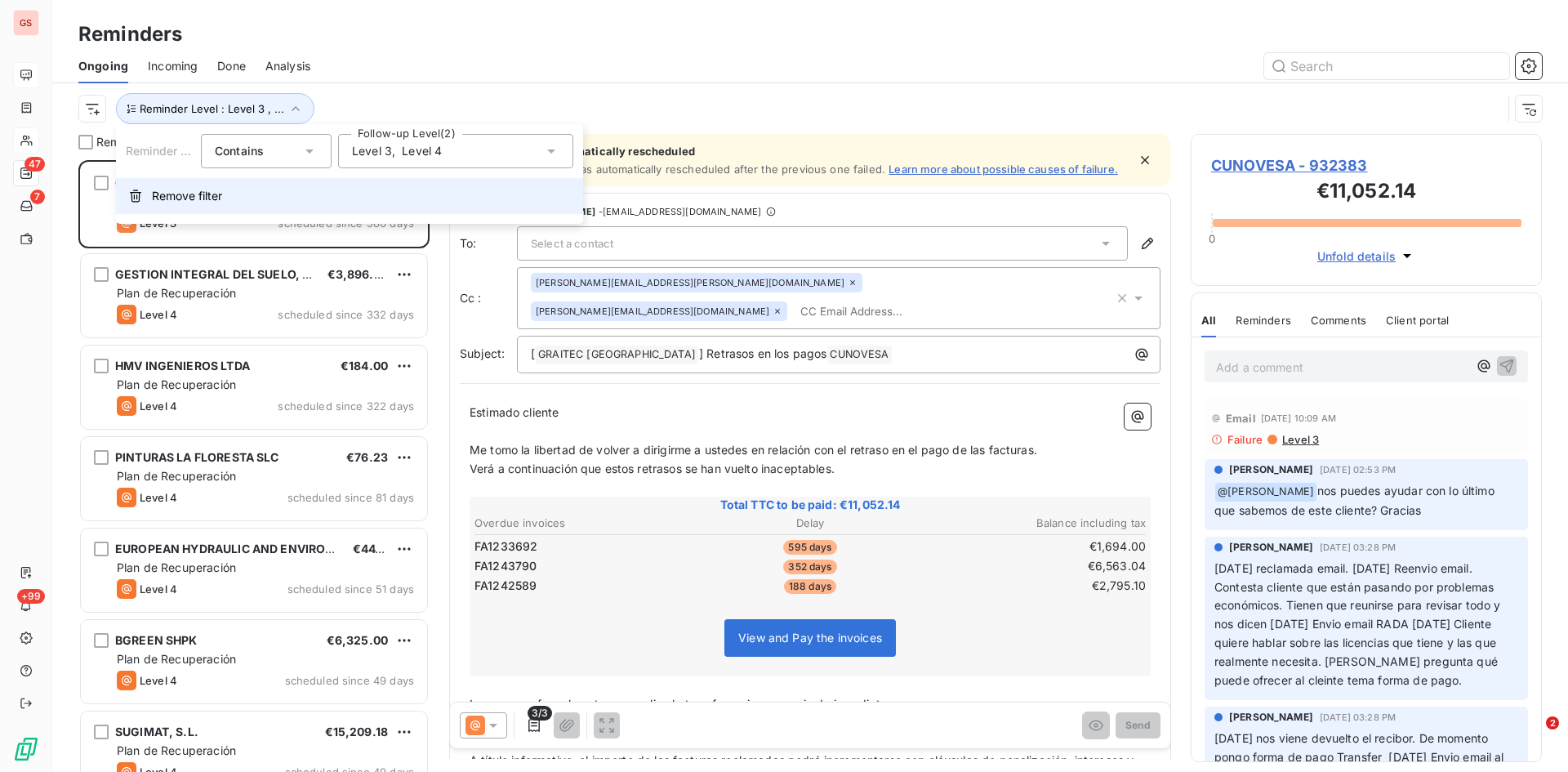
click at [182, 191] on span "Remove filter" at bounding box center [187, 196] width 70 height 16
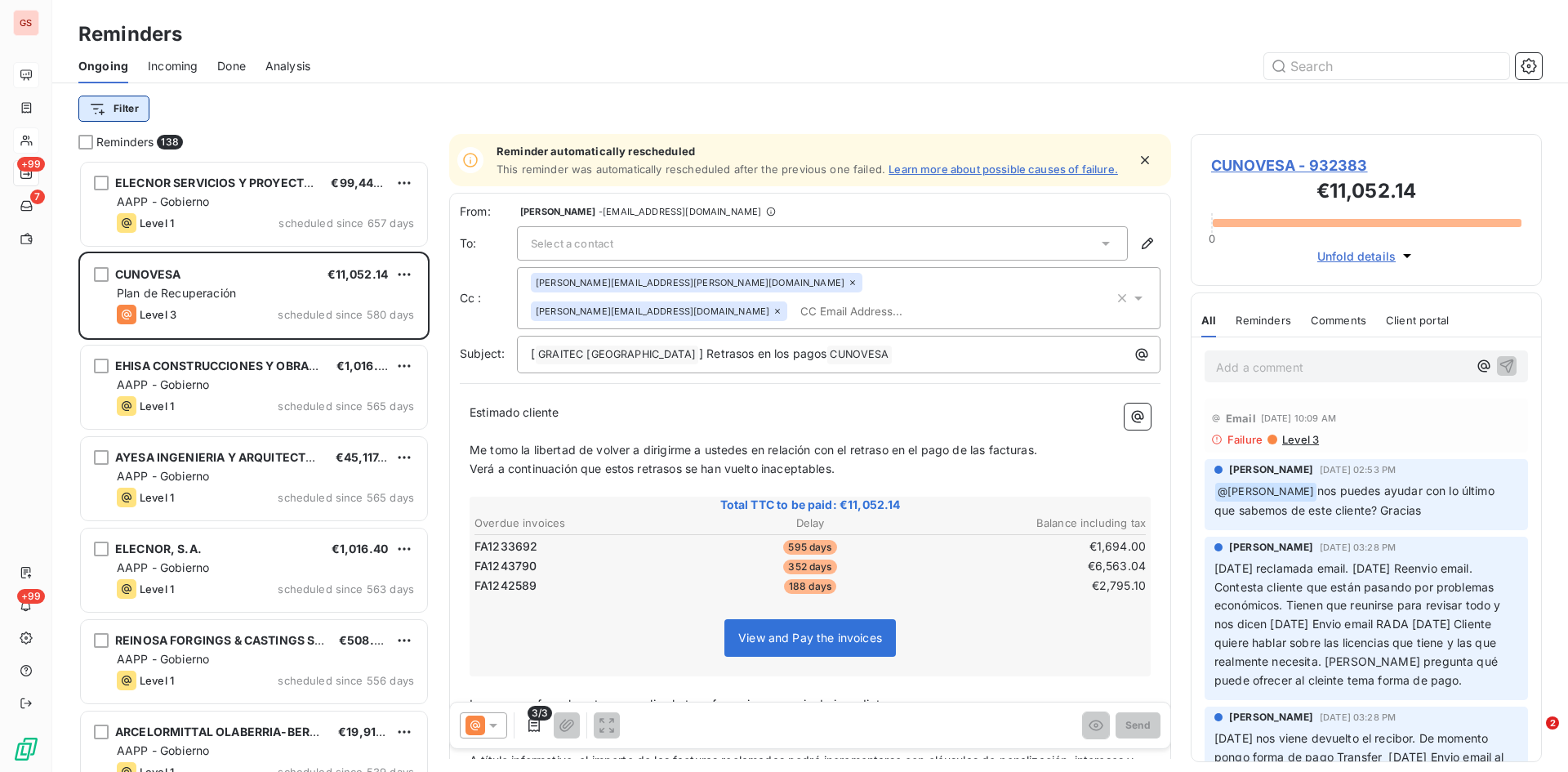
click at [96, 115] on html "GS +99 7 +99 Reminders Ongoing Incoming Done Analysis Filter Reminders 138 ELEC…" at bounding box center [784, 386] width 1568 height 772
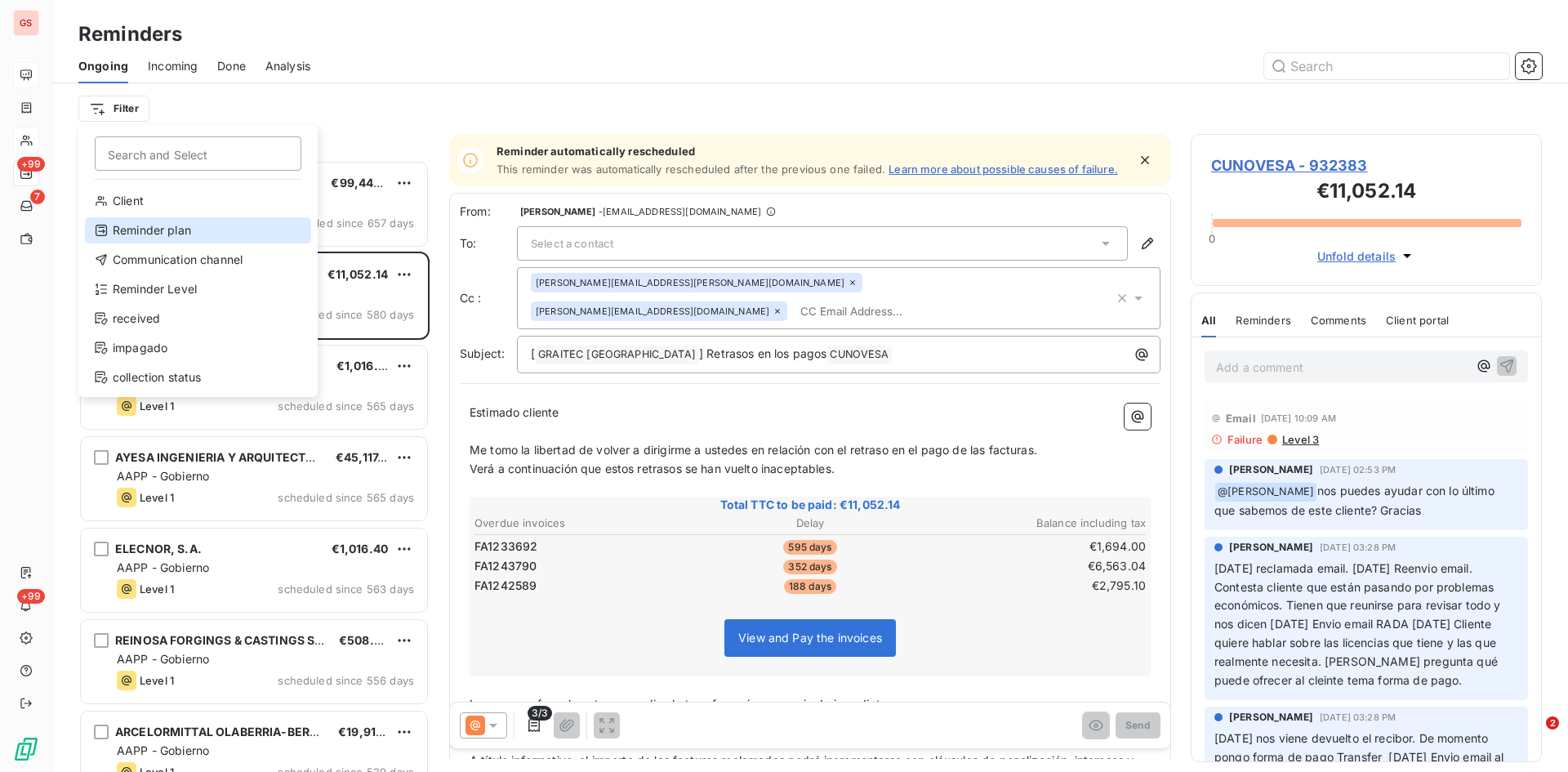
click at [137, 226] on div "Reminder plan" at bounding box center [198, 230] width 226 height 26
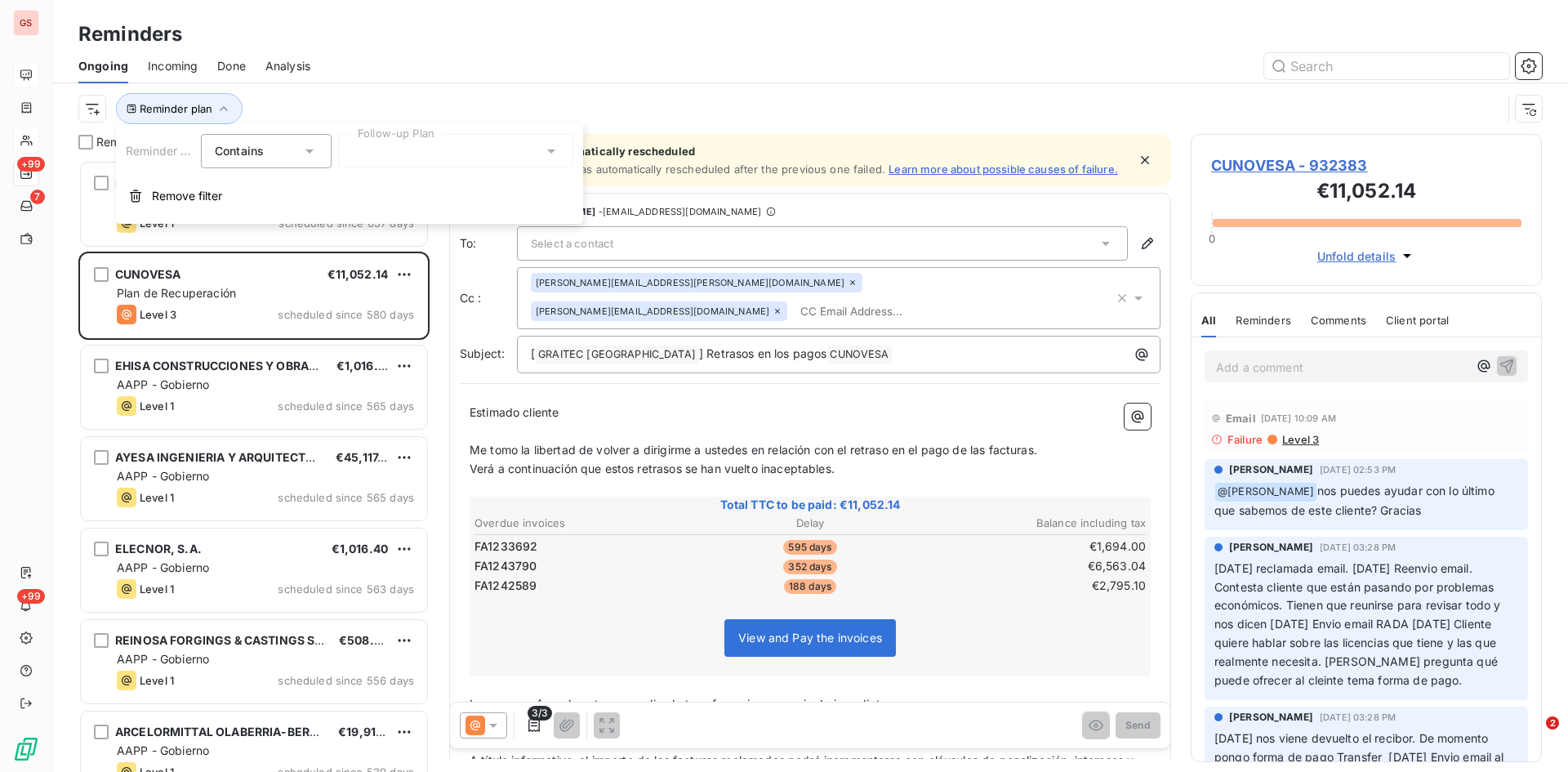
click at [537, 145] on div at bounding box center [455, 151] width 235 height 35
click at [463, 188] on span "Plan de Recuperación" at bounding box center [428, 187] width 119 height 16
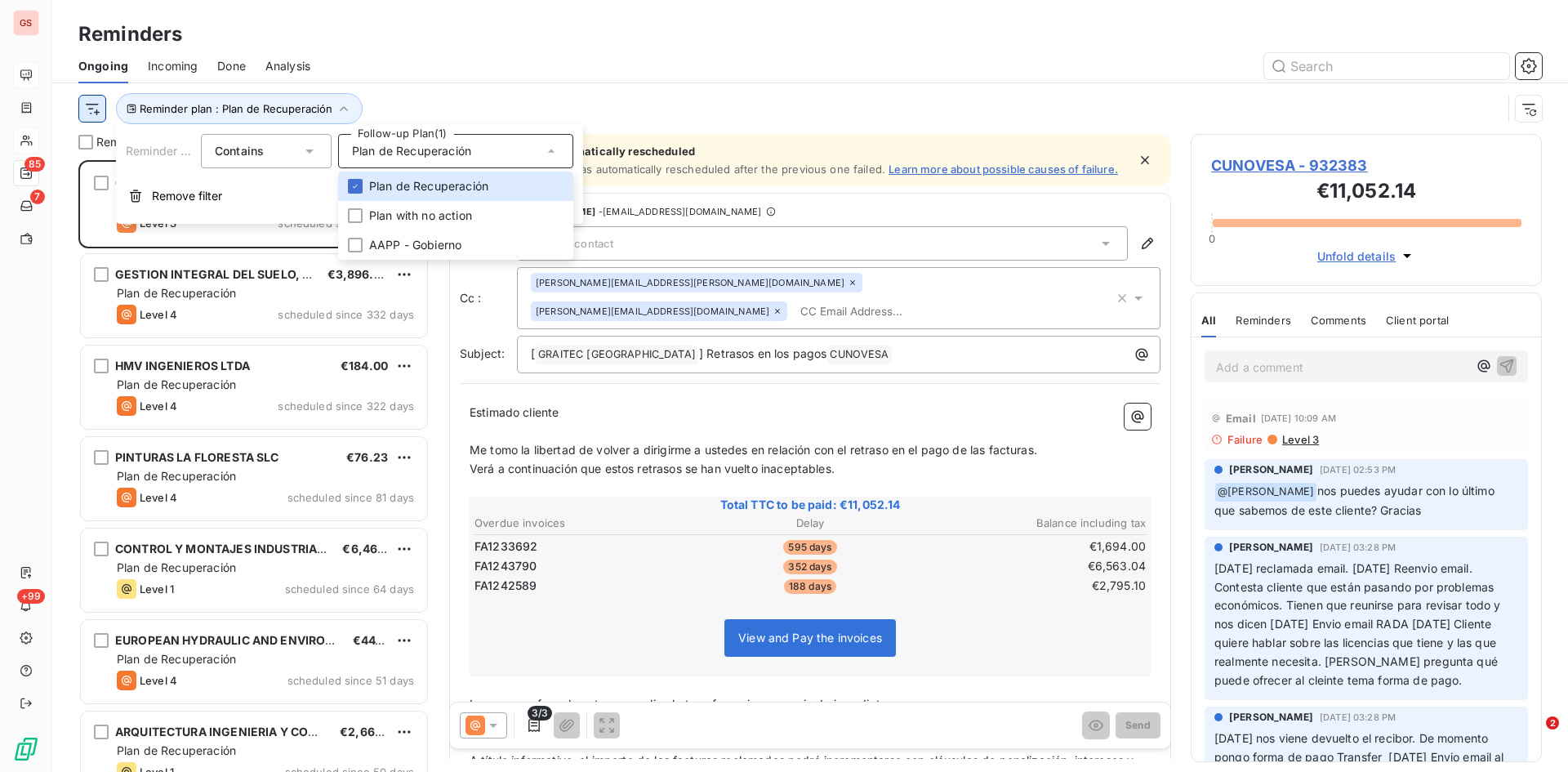
click at [98, 108] on html "GS 85 7 +99 Reminders Ongoing Incoming Done Analysis Reminder plan : Plan de Re…" at bounding box center [784, 386] width 1568 height 772
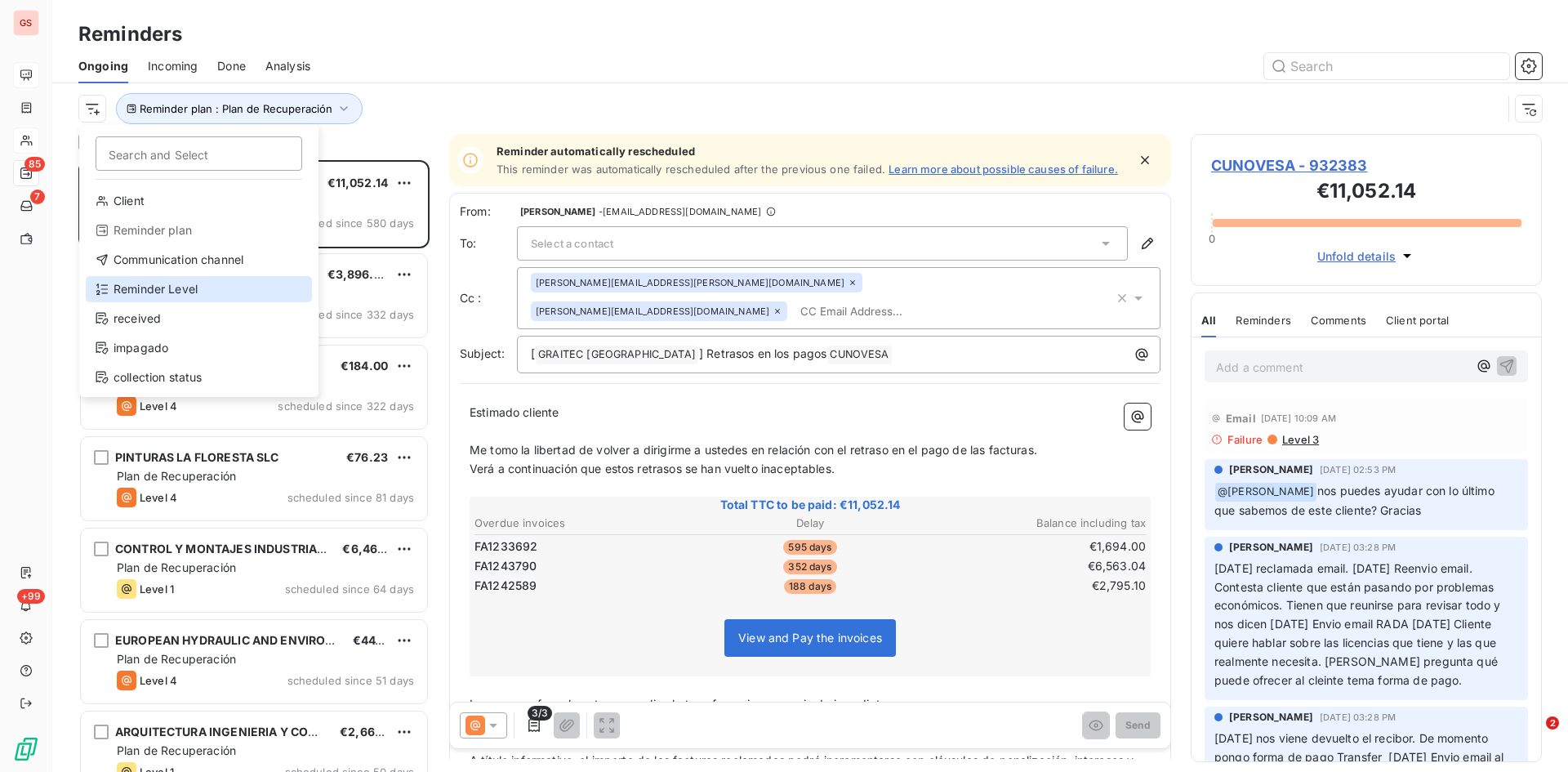
click at [199, 290] on div "Reminder Level" at bounding box center [199, 289] width 226 height 26
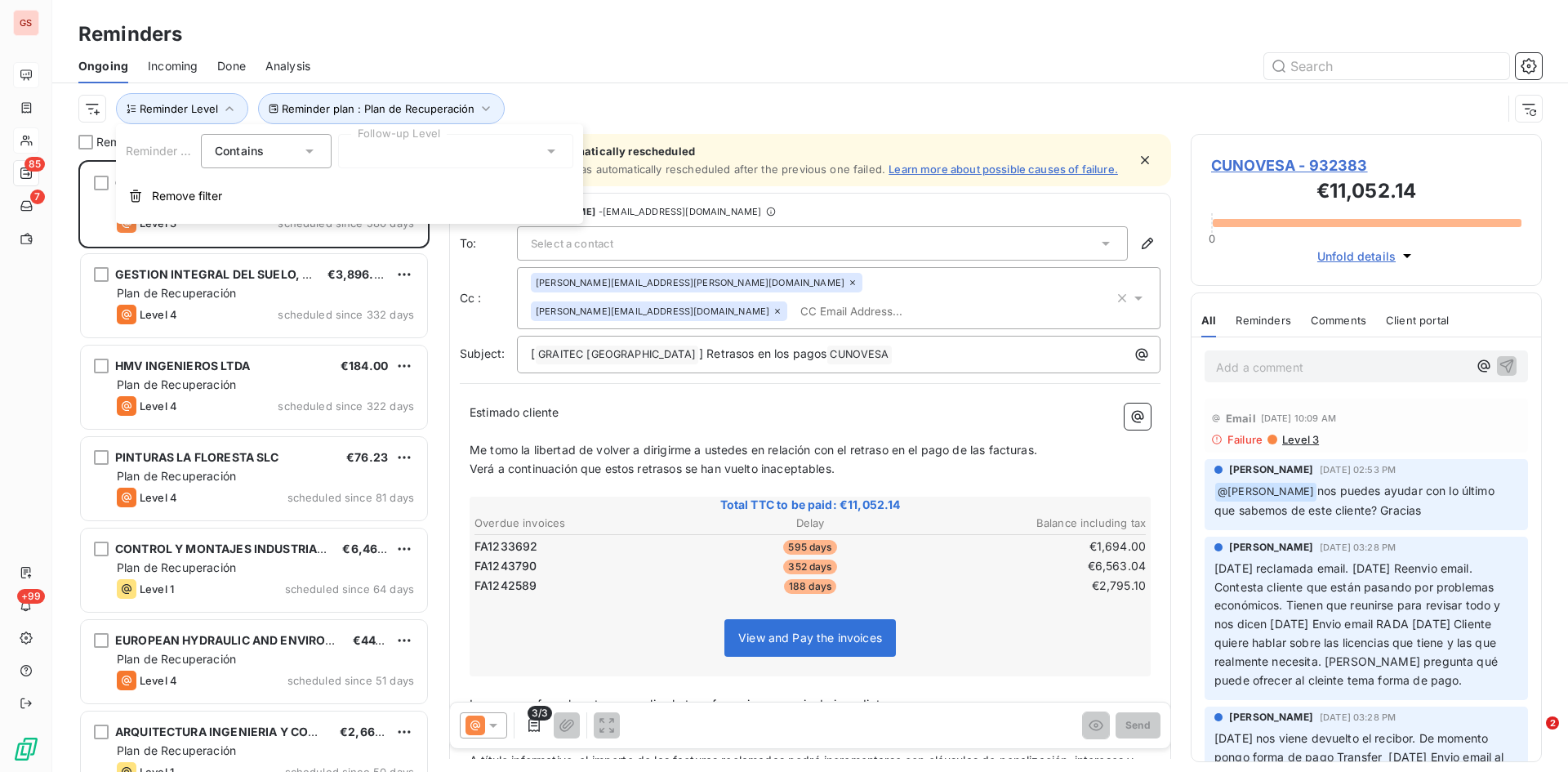
click at [527, 147] on div at bounding box center [455, 151] width 235 height 35
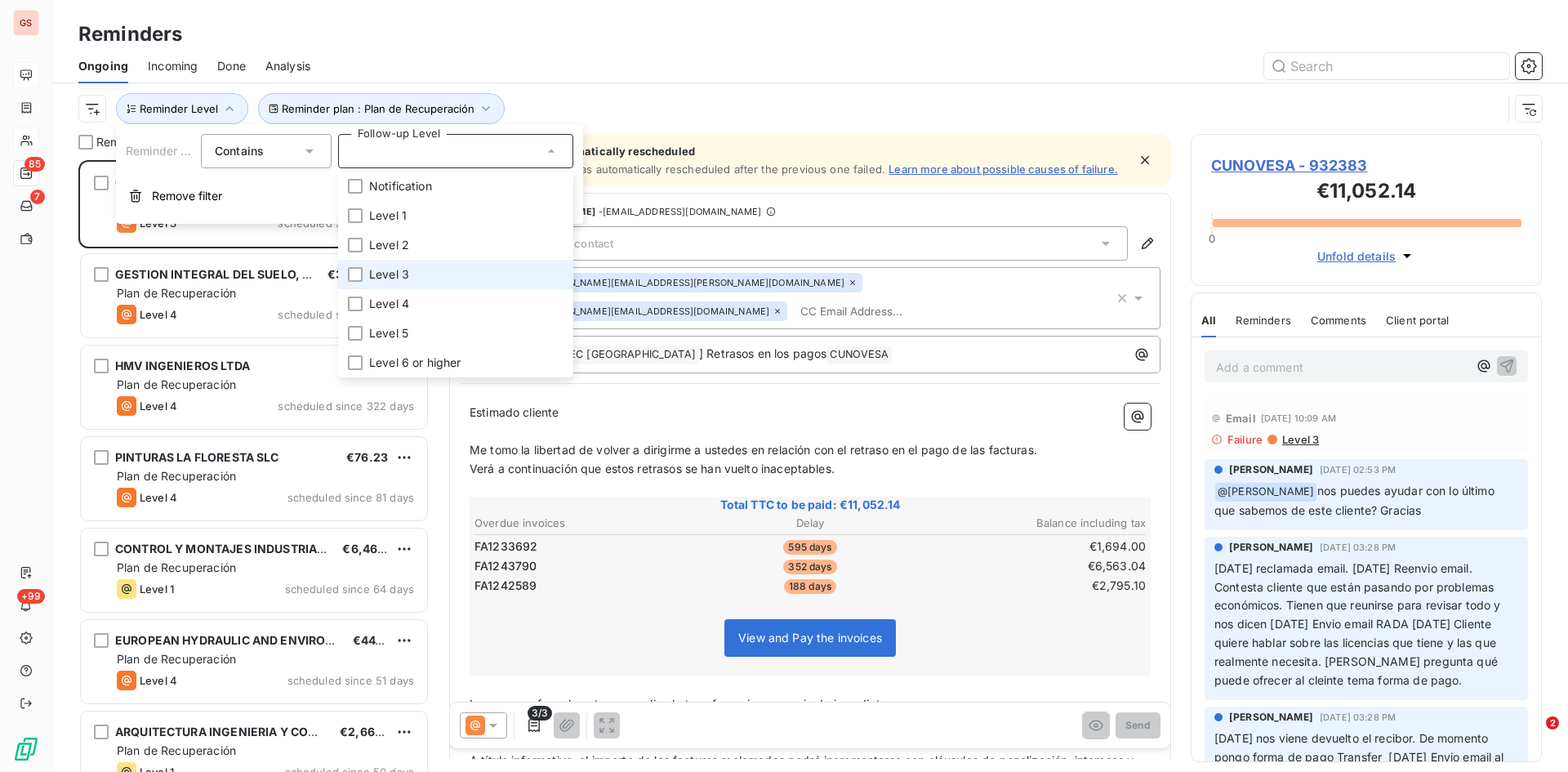
click at [373, 278] on span "Level 3" at bounding box center [389, 274] width 40 height 16
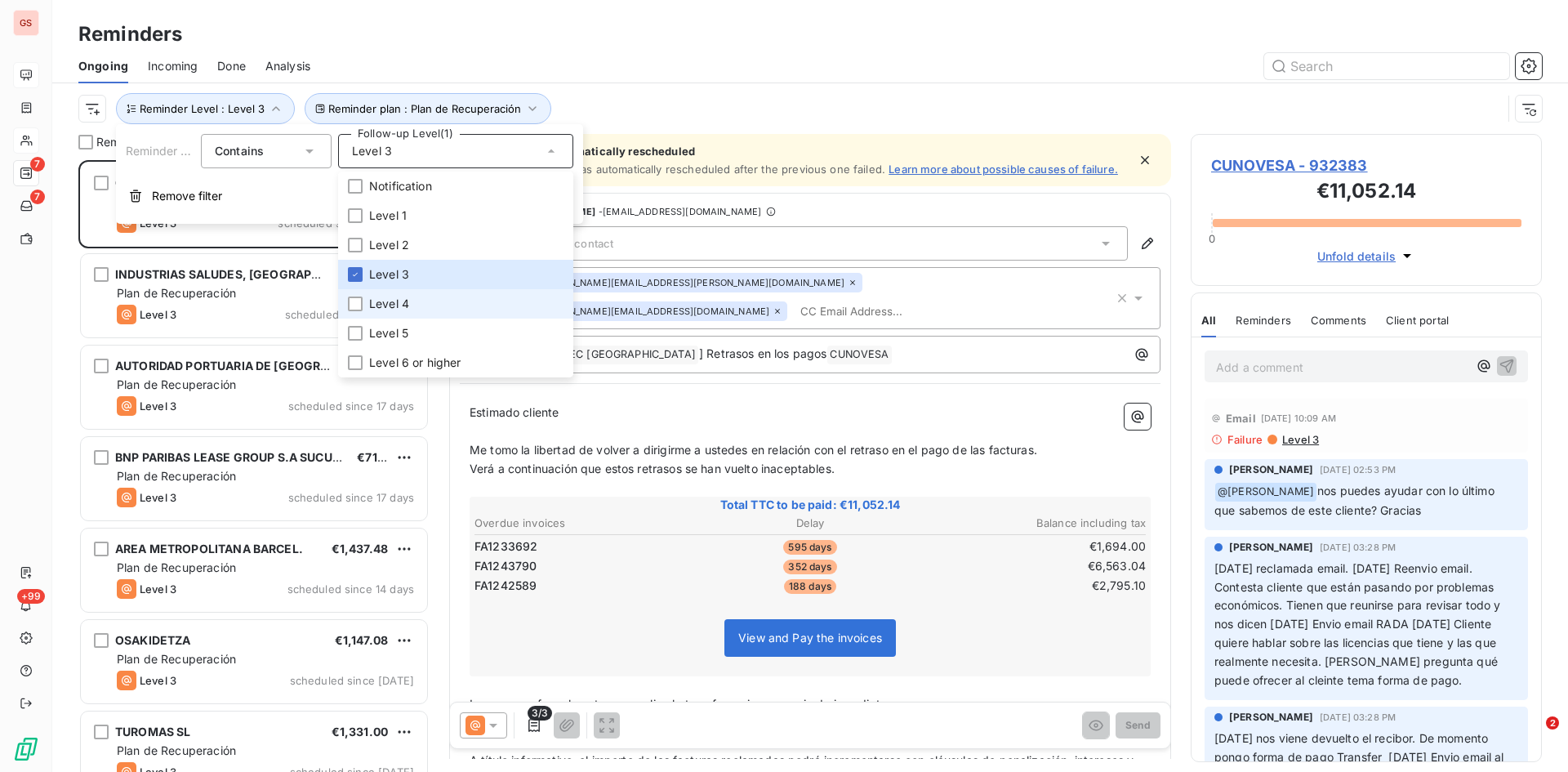
click at [373, 291] on li "Level 4" at bounding box center [455, 304] width 235 height 29
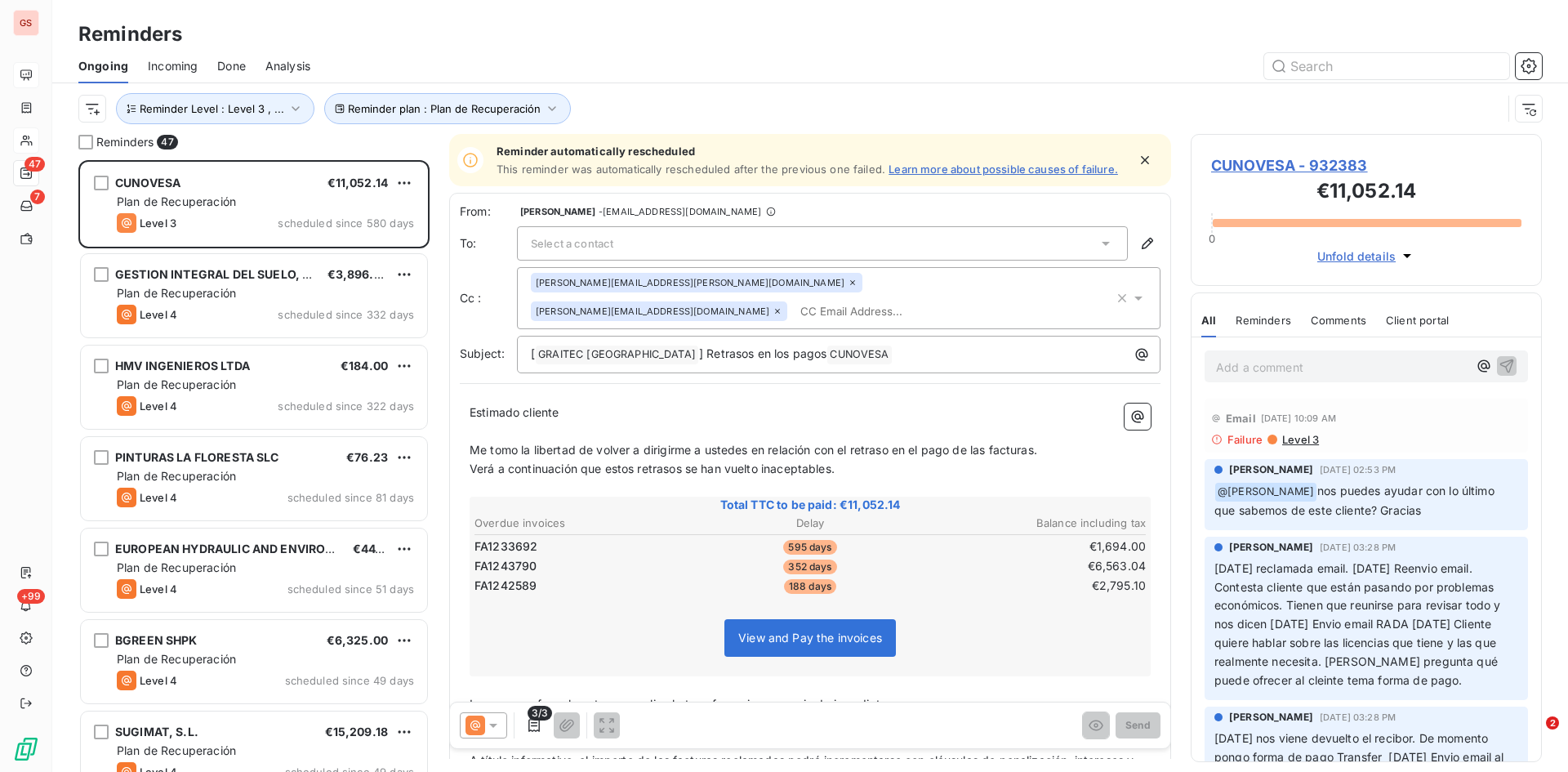
click at [779, 54] on div at bounding box center [935, 66] width 1212 height 26
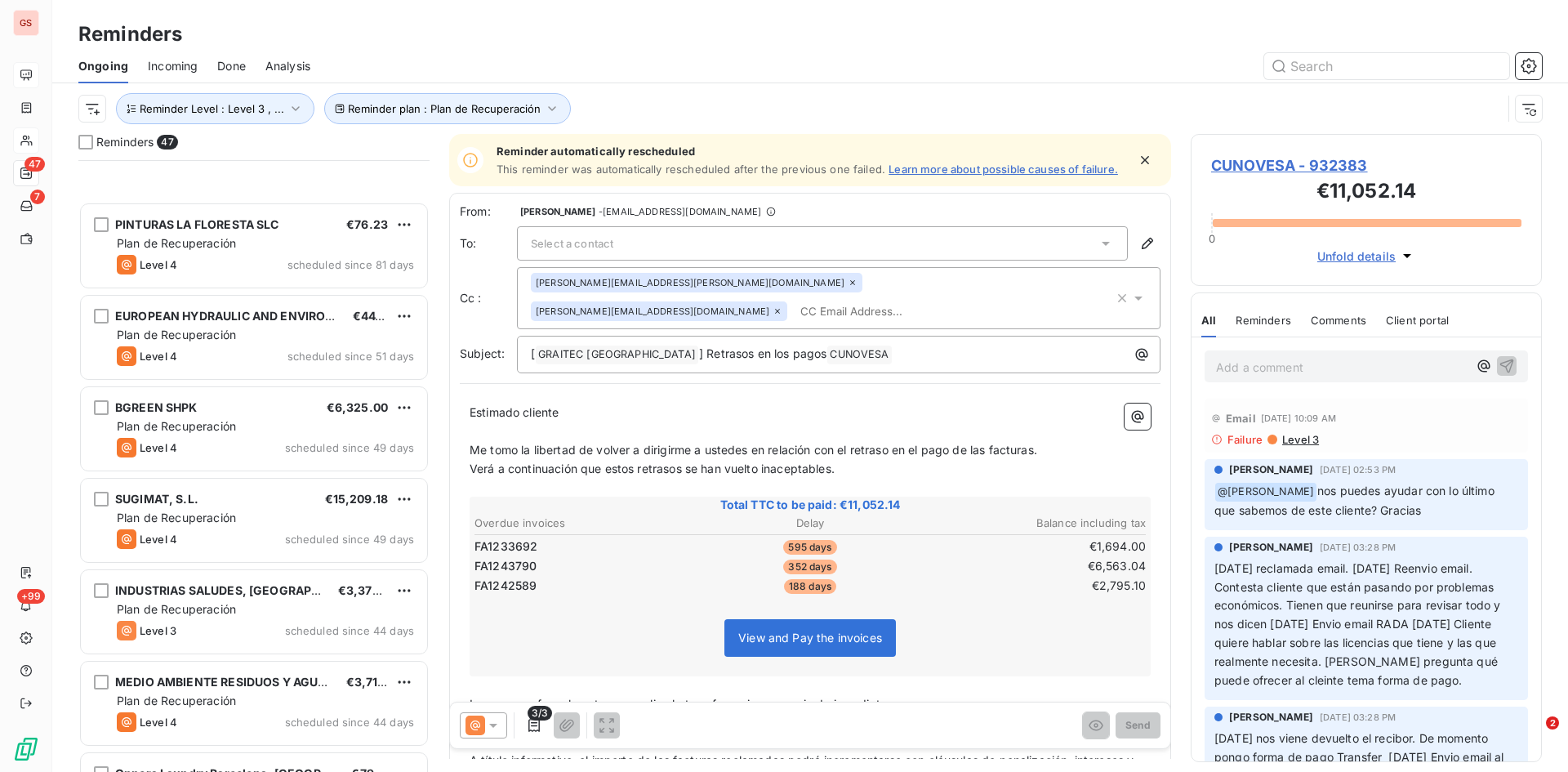
scroll to position [573, 0]
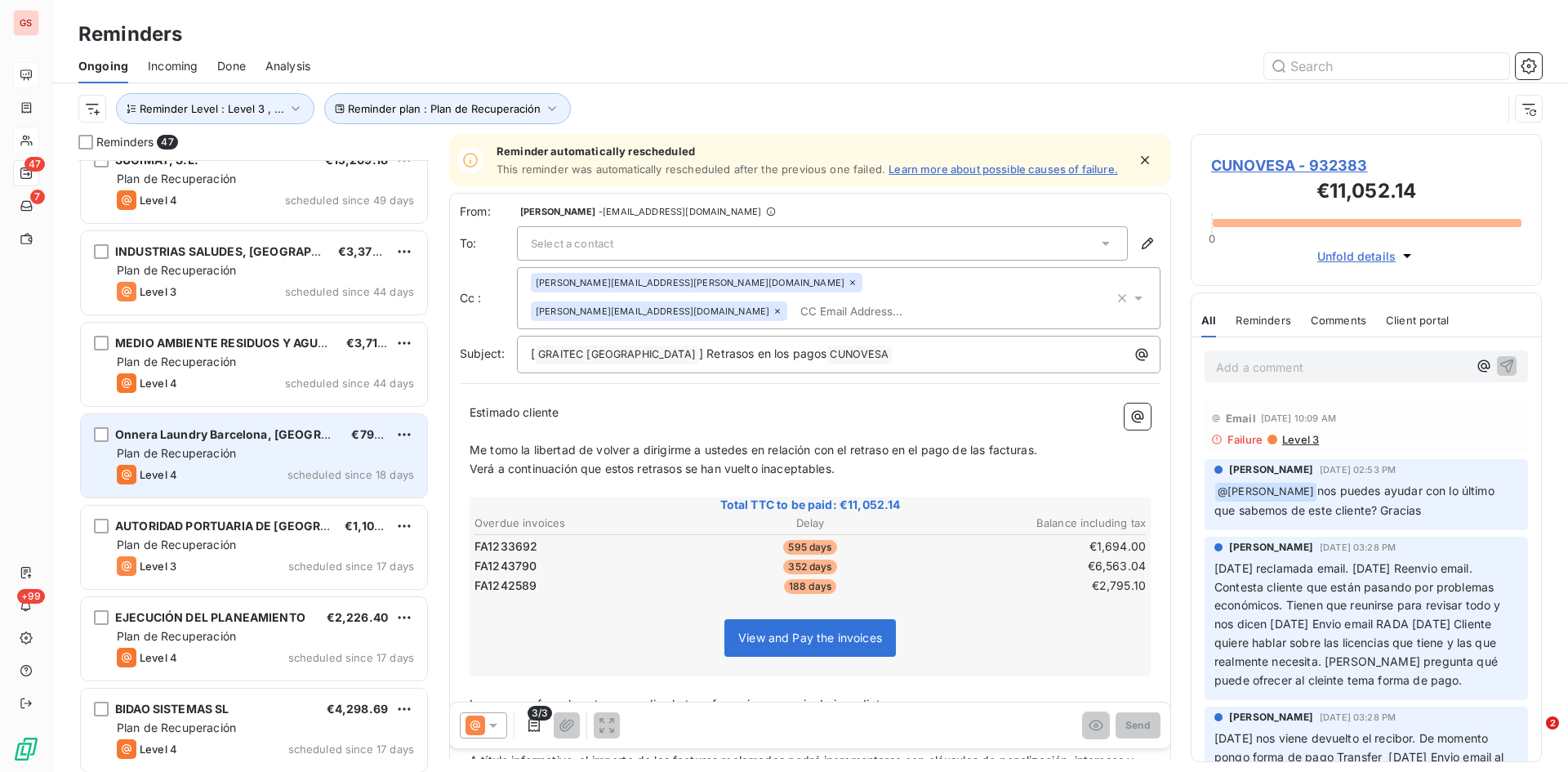
click at [255, 459] on div "Plan de Recuperación" at bounding box center [265, 453] width 298 height 16
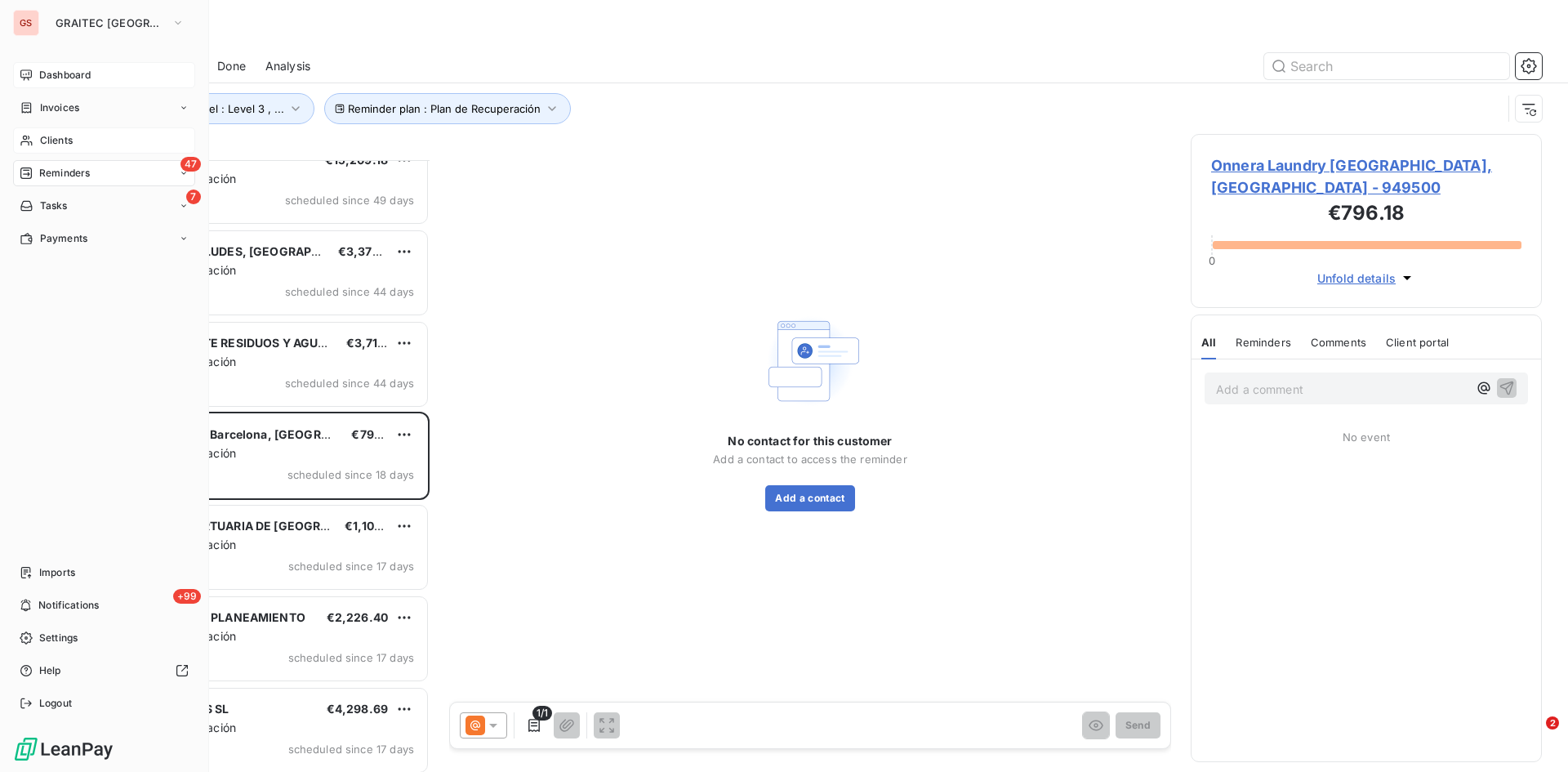
click at [59, 136] on span "Clients" at bounding box center [56, 140] width 33 height 15
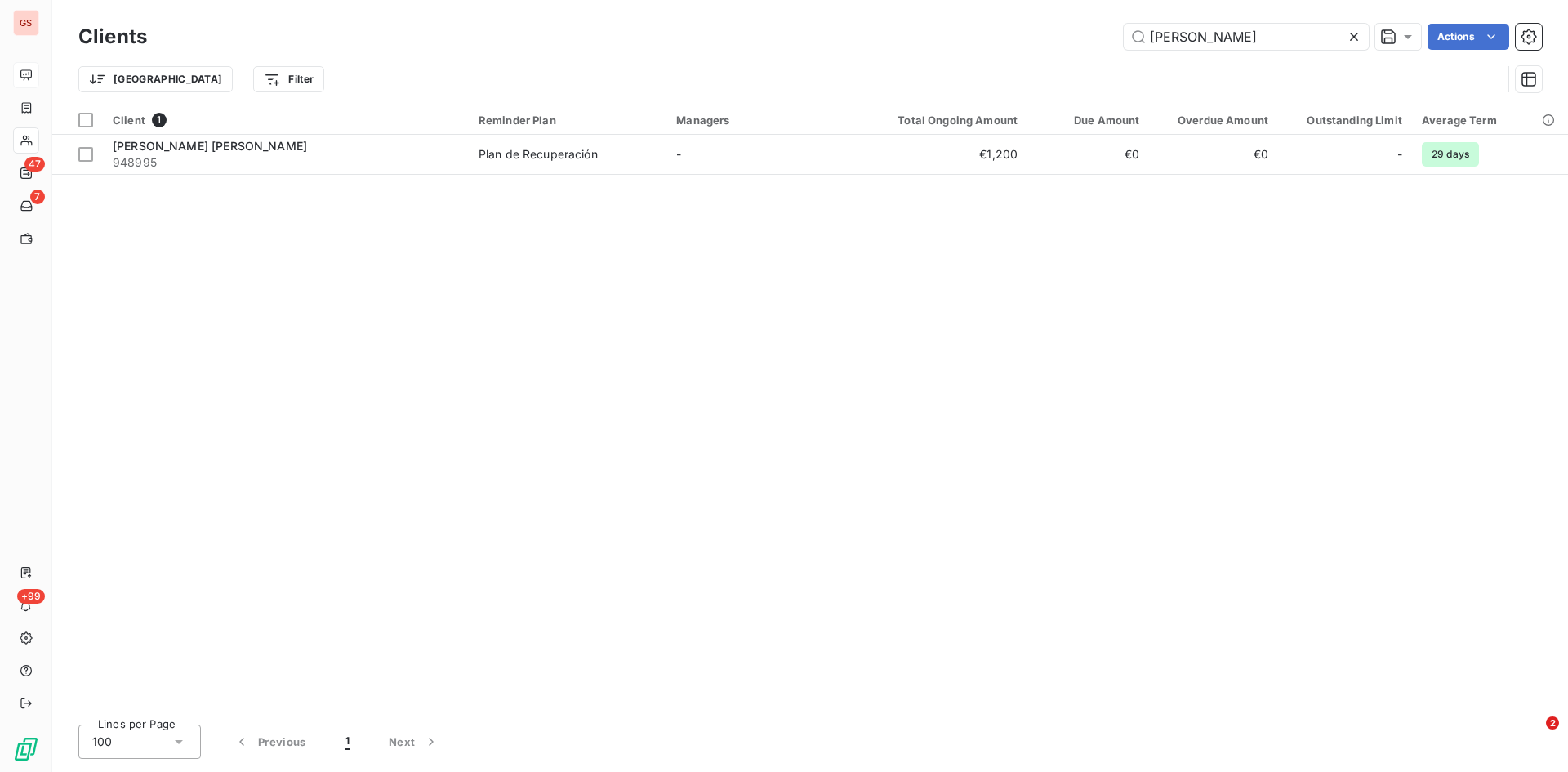
drag, startPoint x: 1207, startPoint y: 39, endPoint x: 830, endPoint y: 36, distance: 377.0
click at [830, 36] on div "[PERSON_NAME] Actions" at bounding box center [854, 36] width 1376 height 26
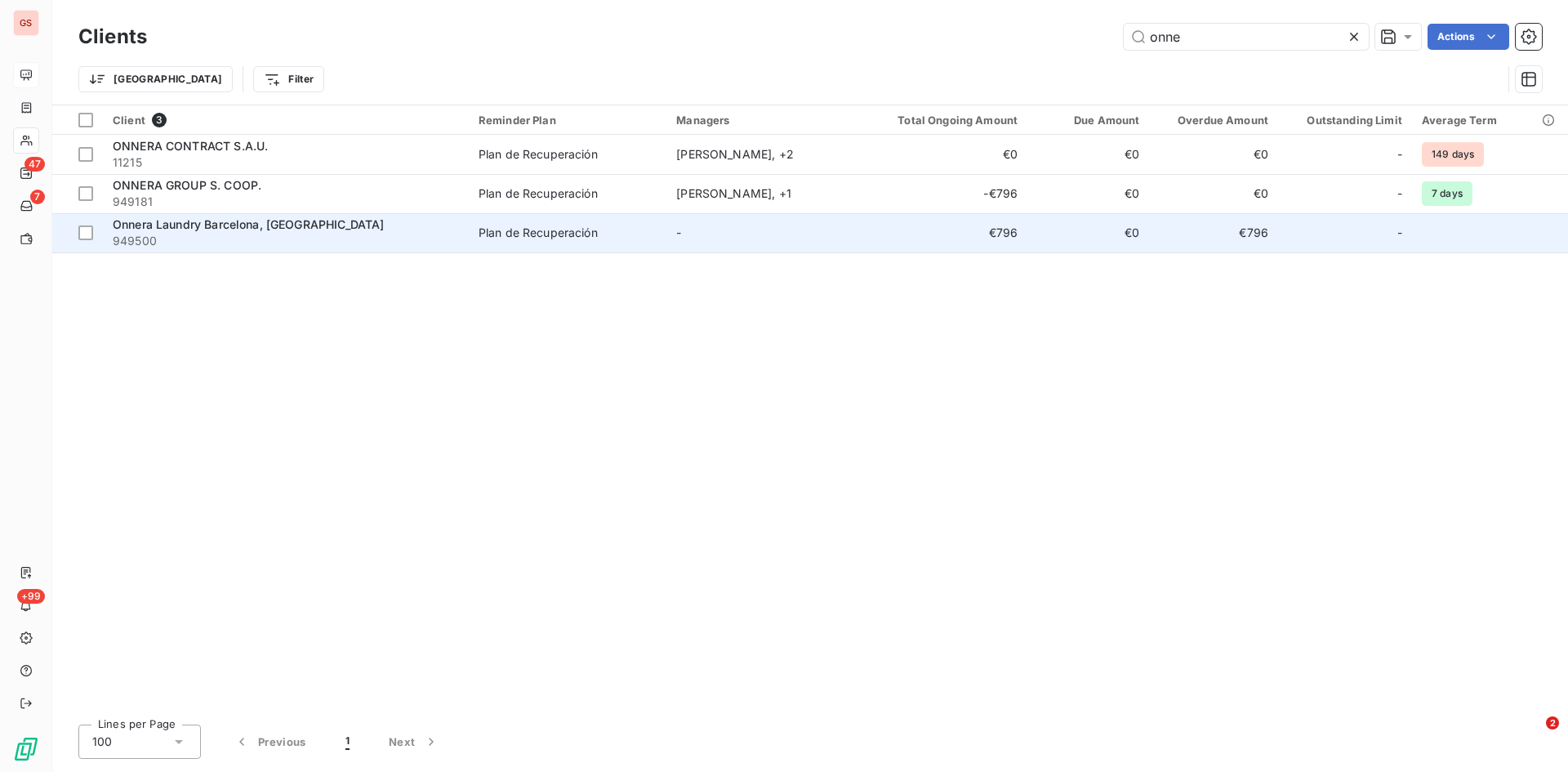
type input "onne"
click at [167, 229] on span "Onnera Laundry Barcelona, [GEOGRAPHIC_DATA]" at bounding box center [249, 224] width 271 height 14
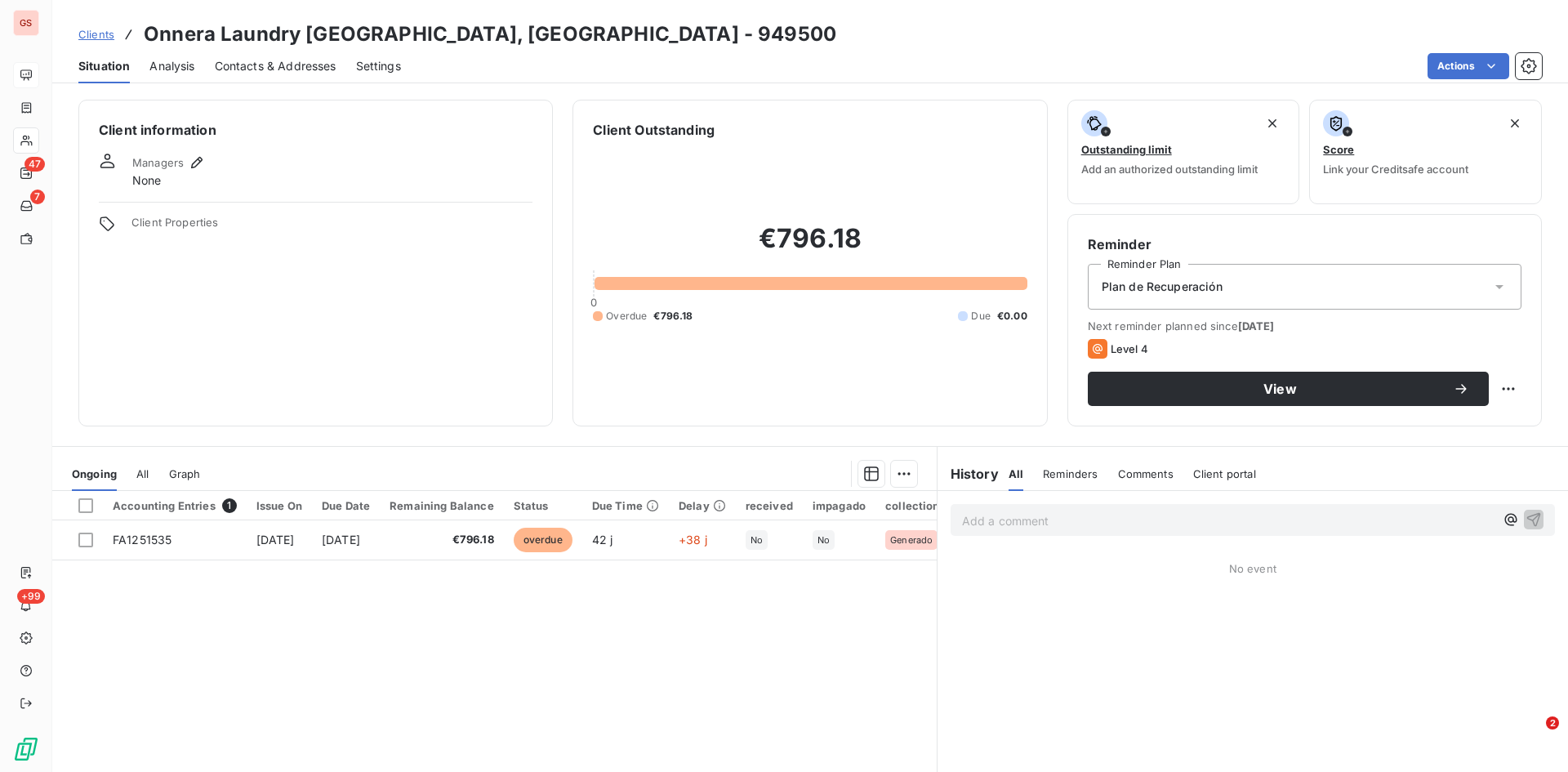
click at [1044, 524] on p "Add a comment ﻿" at bounding box center [1228, 521] width 533 height 20
click at [1043, 525] on p "Add a comment ﻿" at bounding box center [1228, 521] width 533 height 20
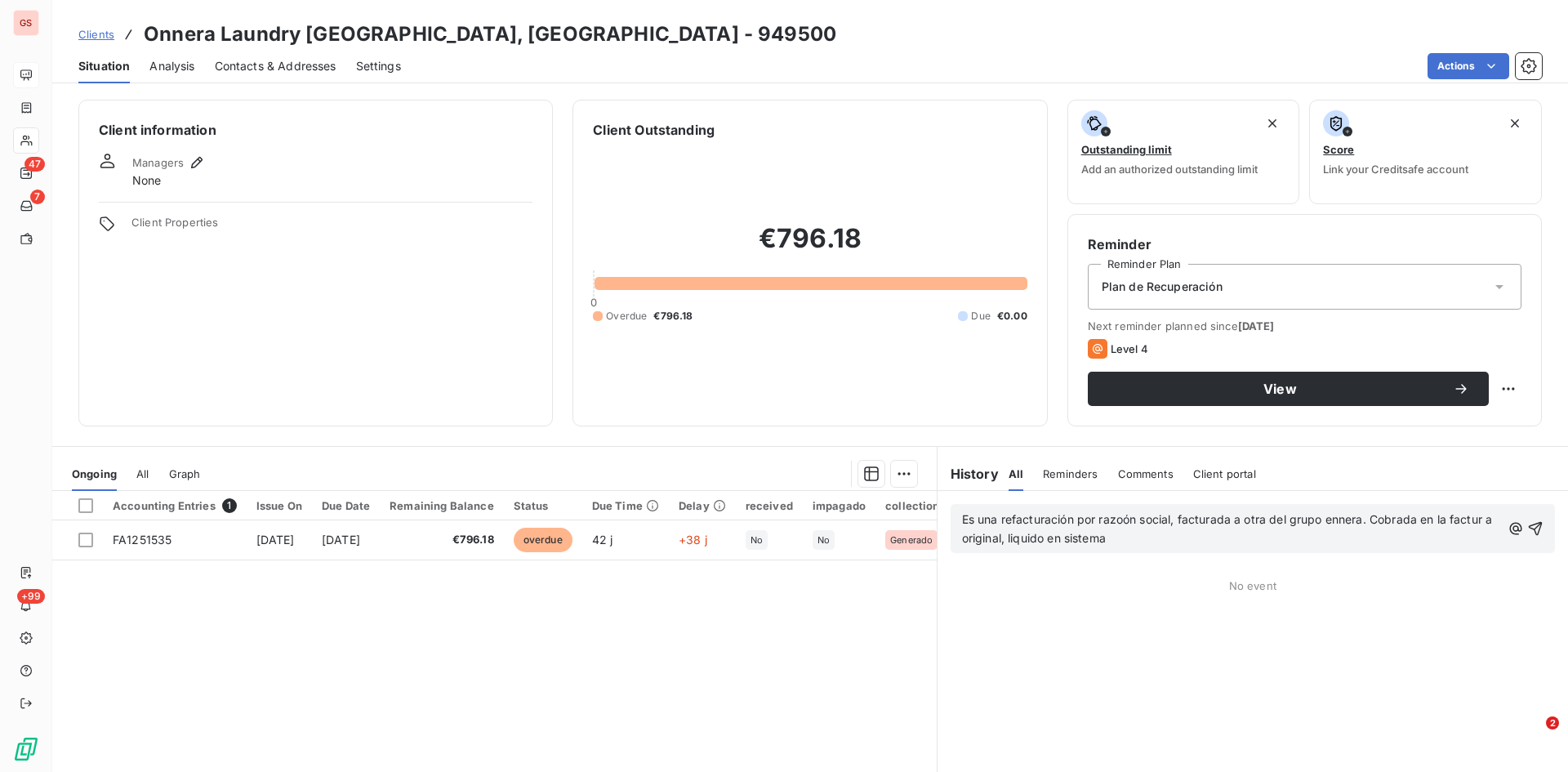
click at [1115, 519] on span "Es una refacturación por razoón social, facturada a otra del grupo ennera. Cobr…" at bounding box center [1229, 528] width 535 height 33
drag, startPoint x: 1474, startPoint y: 518, endPoint x: 1543, endPoint y: 563, distance: 82.4
click at [1475, 518] on span "Es una refacturación por razón social, facturada a otra del grupo ennera. Cobra…" at bounding box center [1227, 528] width 528 height 33
click at [1530, 530] on icon "button" at bounding box center [1536, 528] width 16 height 16
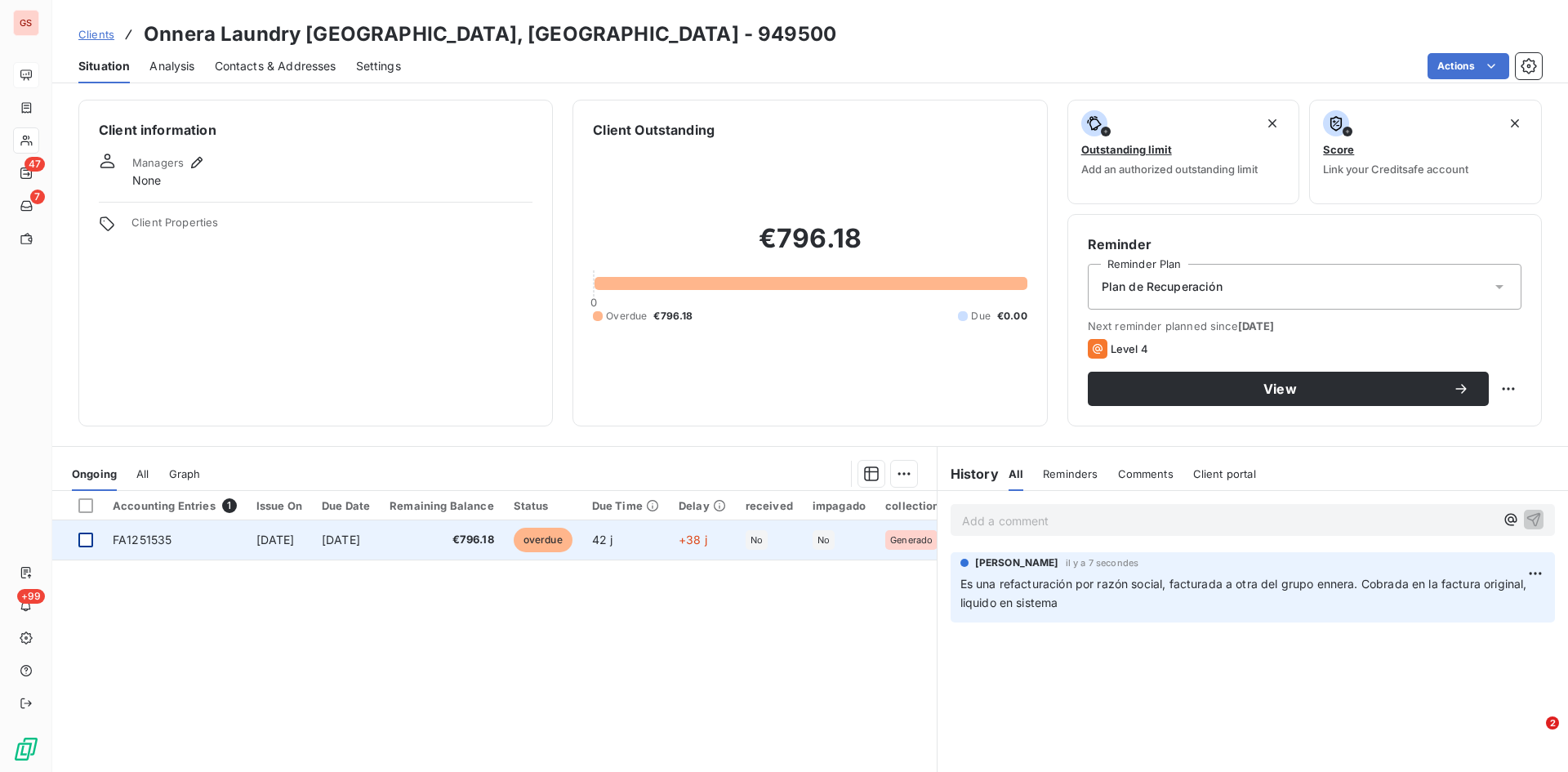
click at [90, 543] on div at bounding box center [86, 540] width 15 height 15
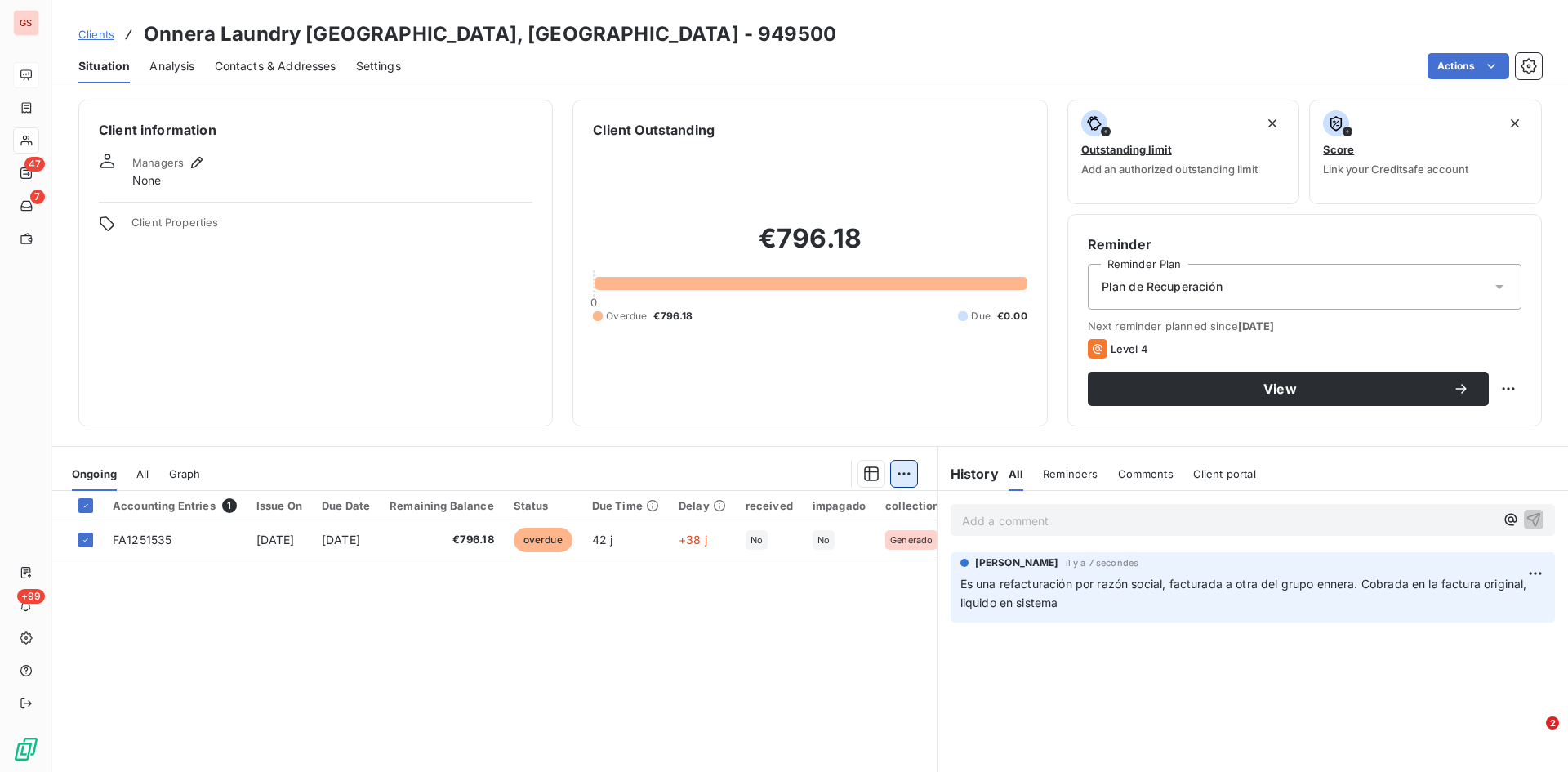
click at [896, 474] on html "GS 47 7 +99 Clients Onnera Laundry [GEOGRAPHIC_DATA], [GEOGRAPHIC_DATA] - 94950…" at bounding box center [784, 386] width 1568 height 772
click at [794, 543] on div "Add an upcoming payment (1 invoice)" at bounding box center [780, 539] width 245 height 26
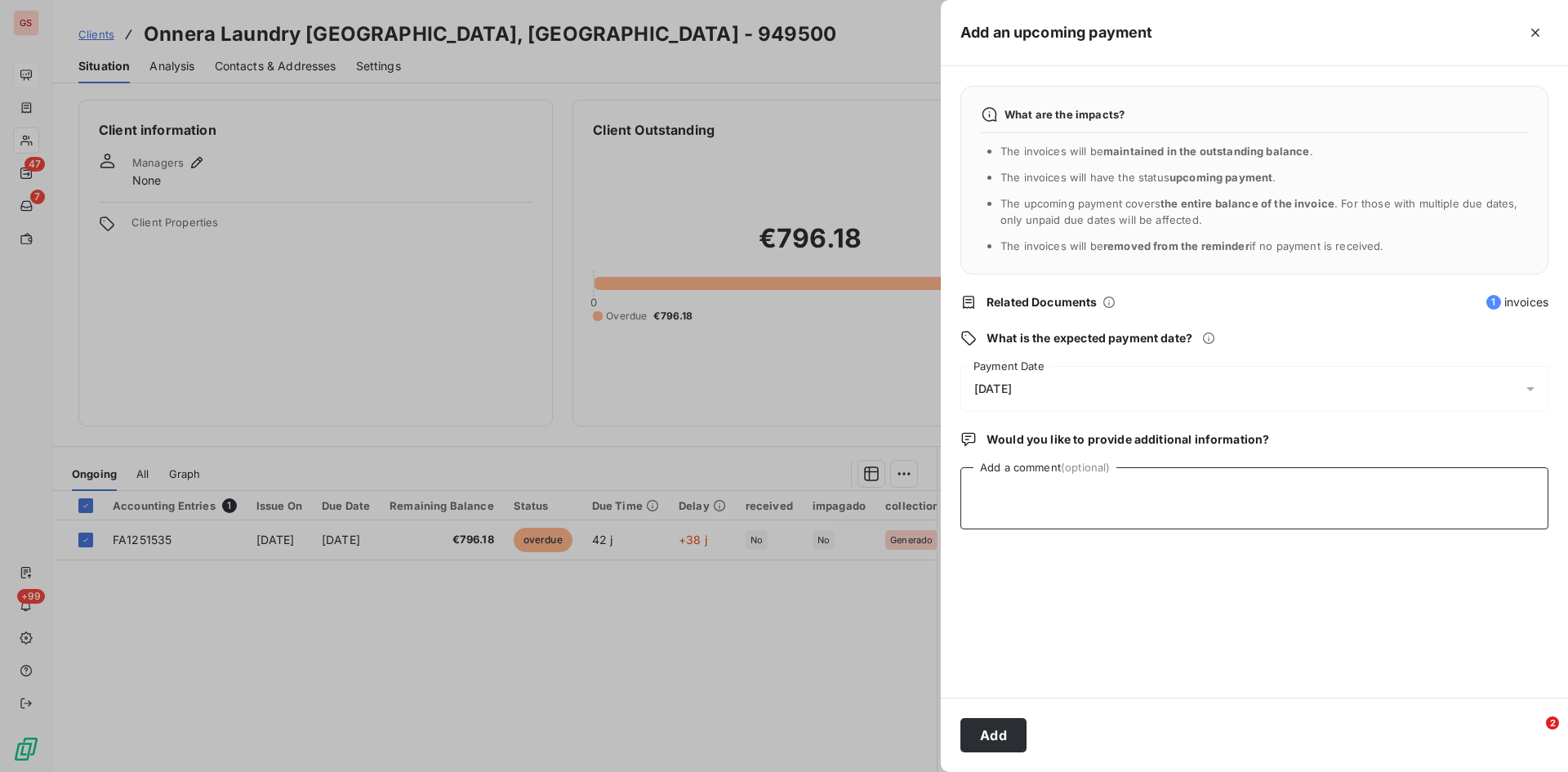
click at [1020, 492] on textarea "Add a comment (optional)" at bounding box center [1255, 498] width 588 height 62
type textarea "cobrada [DATE]"
click at [989, 726] on button "Add" at bounding box center [993, 736] width 66 height 35
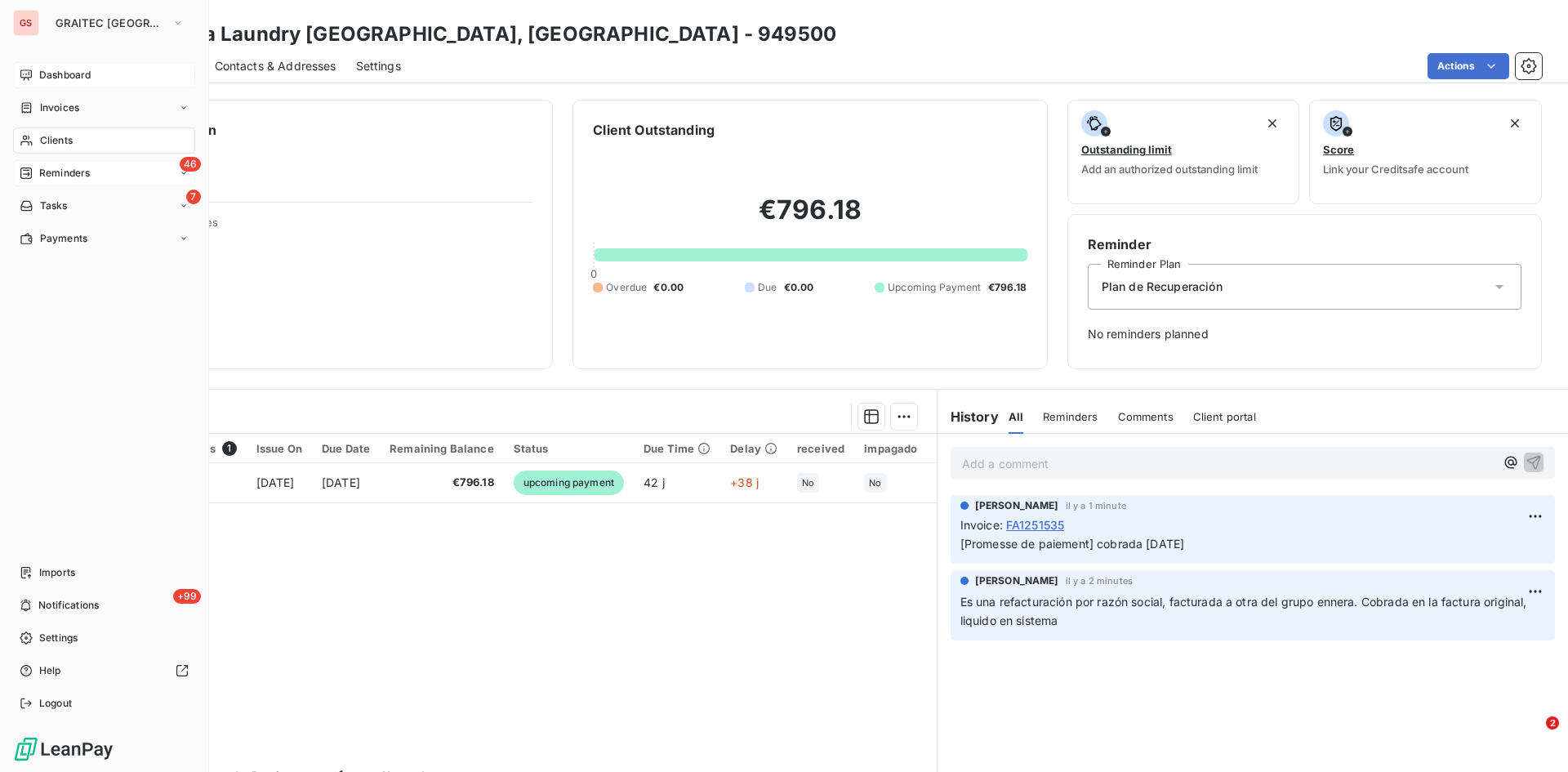
click at [94, 170] on div "46 Reminders" at bounding box center [104, 173] width 182 height 26
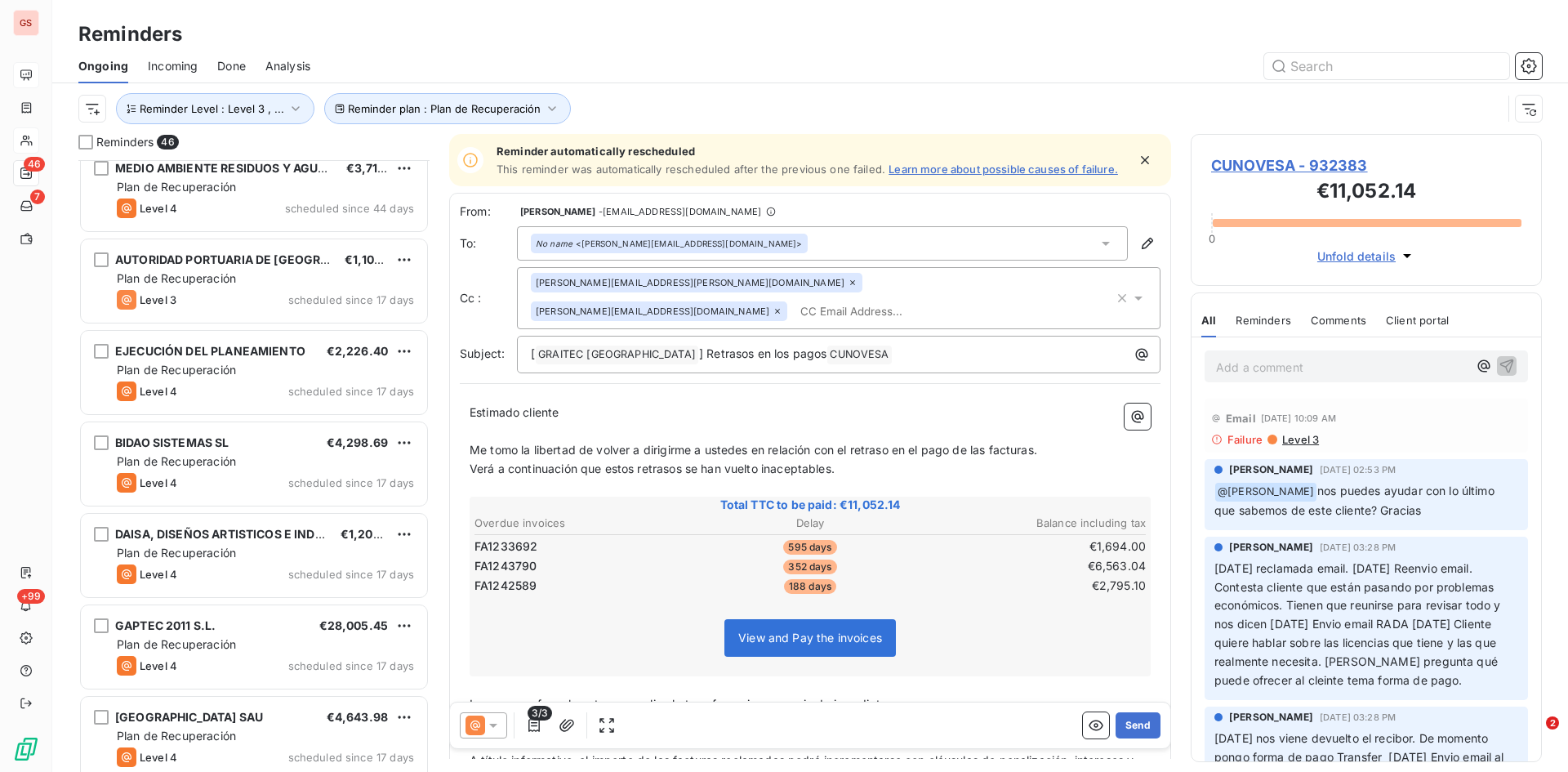
scroll to position [818, 0]
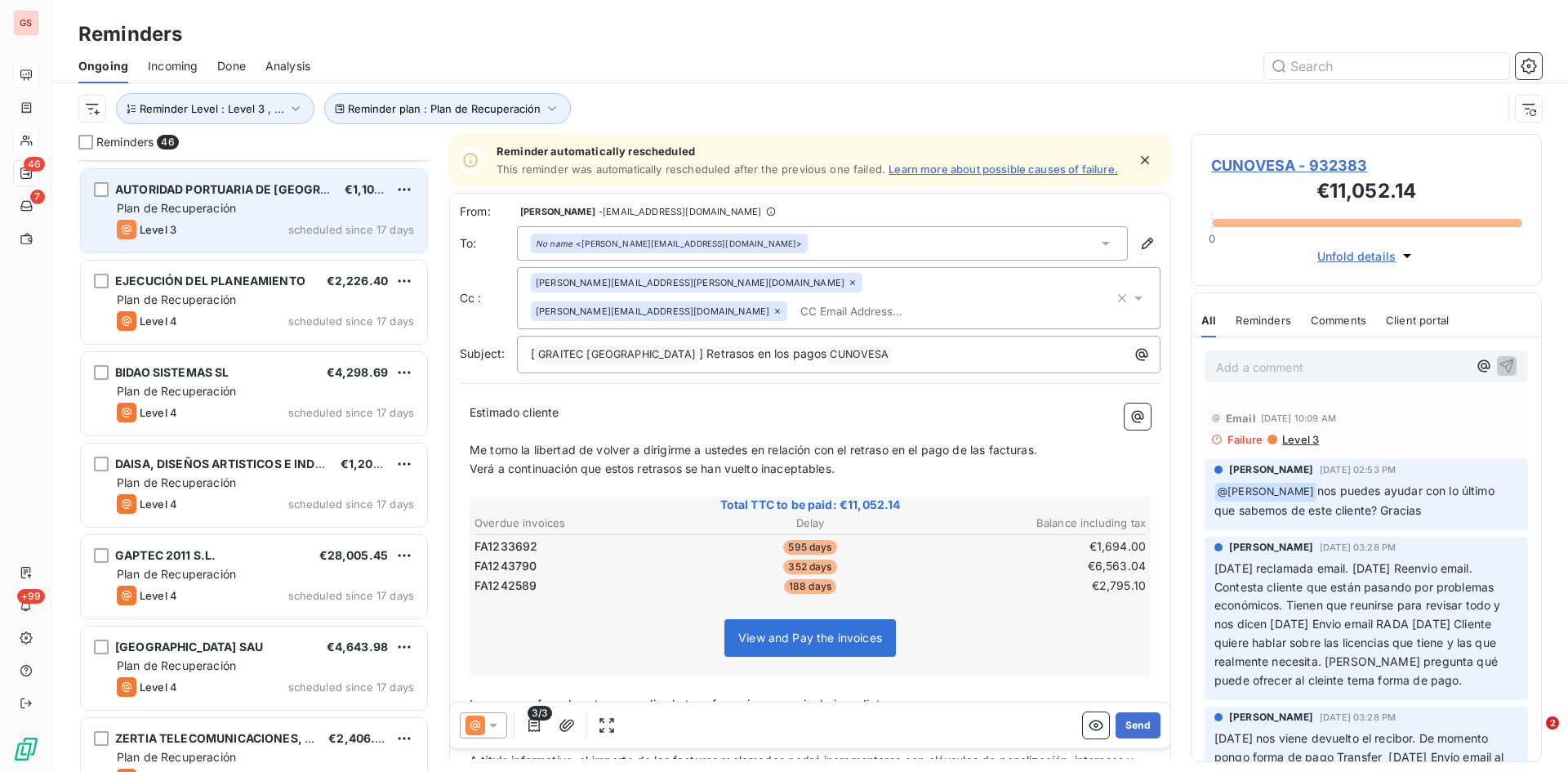
click at [242, 205] on div "Plan de Recuperación" at bounding box center [265, 208] width 298 height 16
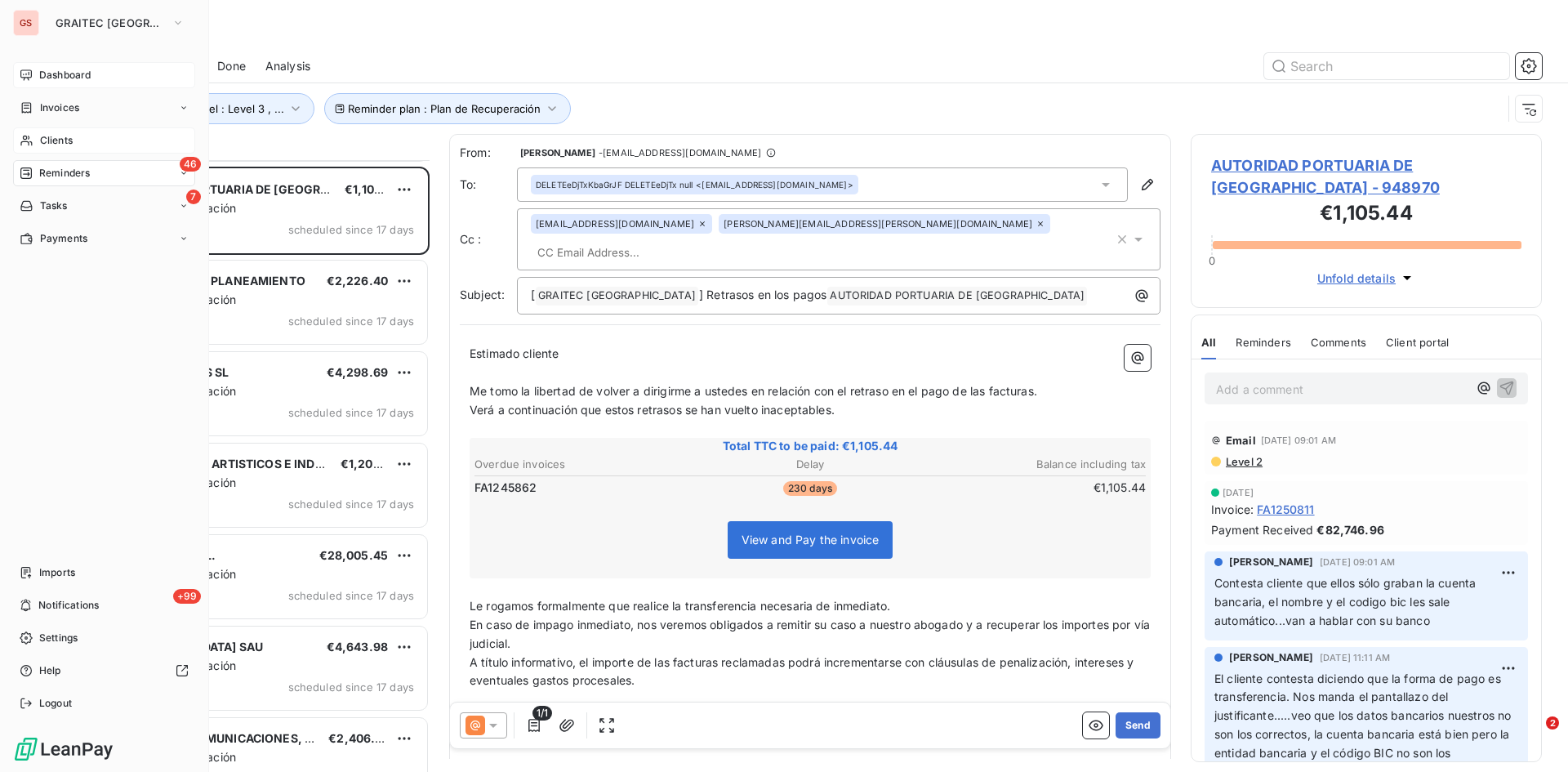
click at [56, 142] on span "Clients" at bounding box center [56, 140] width 33 height 15
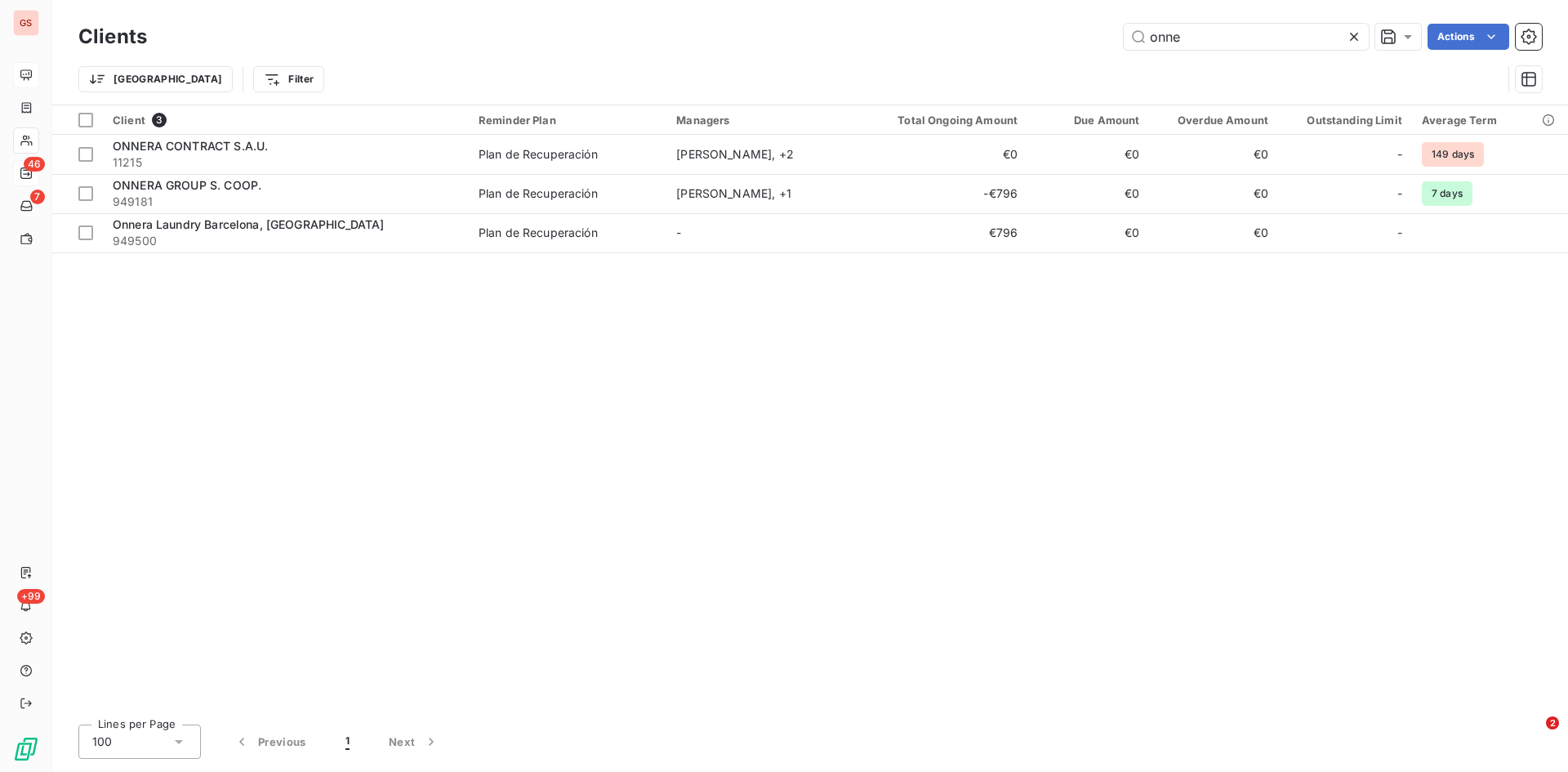
drag, startPoint x: 1216, startPoint y: 27, endPoint x: 953, endPoint y: 32, distance: 263.0
click at [953, 32] on div "onne Actions" at bounding box center [854, 36] width 1376 height 26
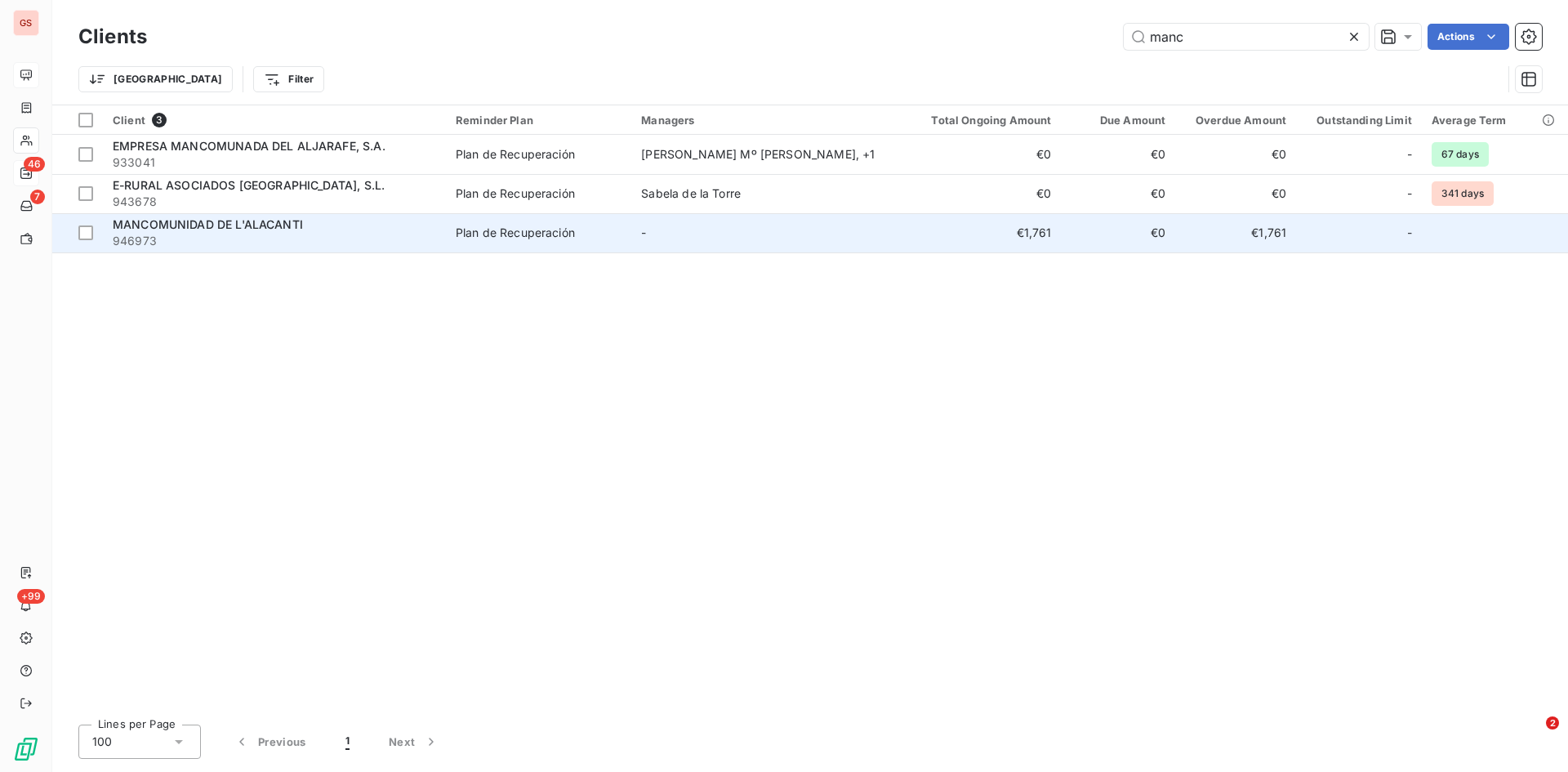
type input "manc"
click at [284, 220] on span "MANCOMUNIDAD DE L'ALACANTI" at bounding box center [208, 224] width 190 height 14
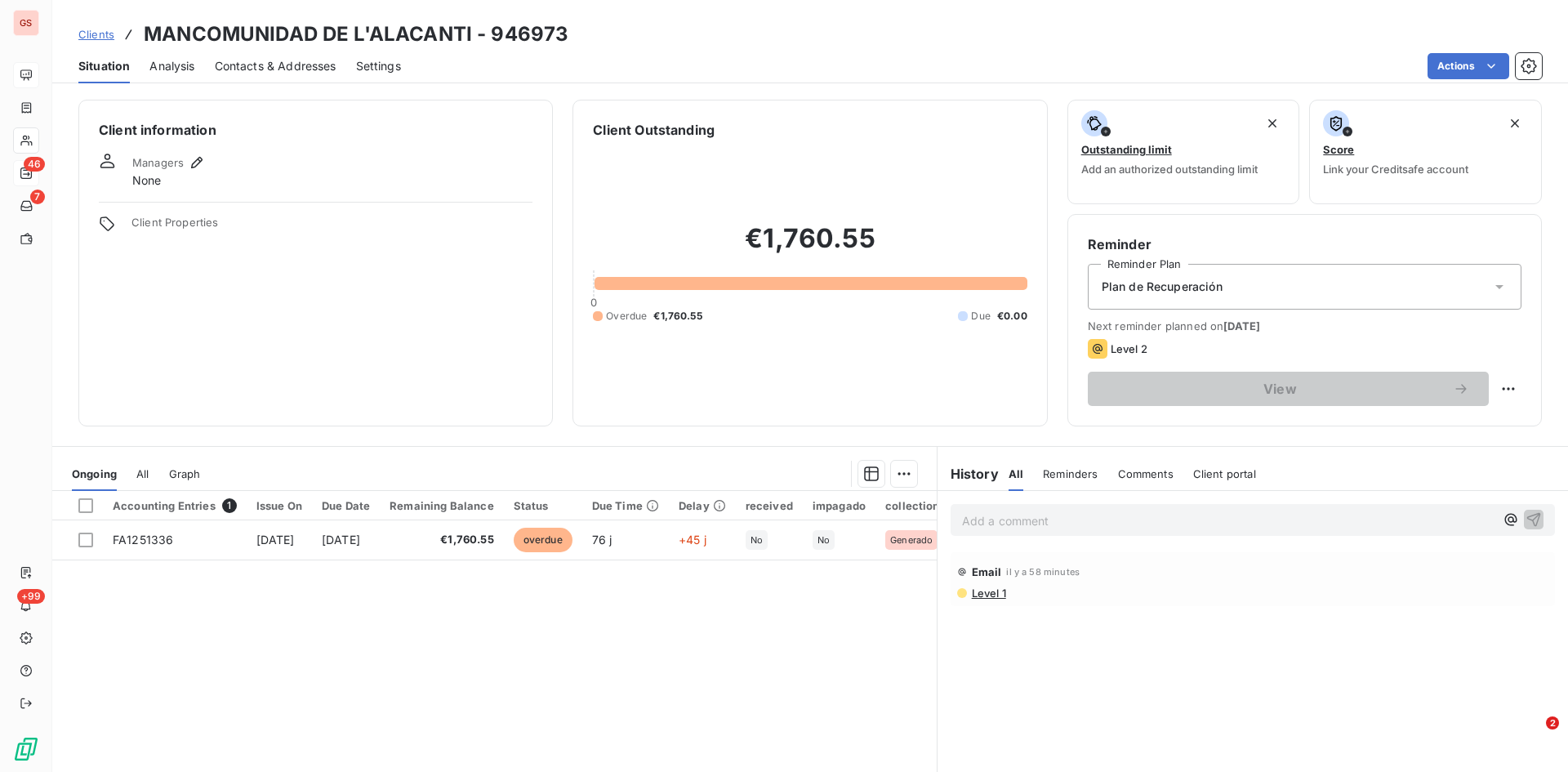
click at [1013, 520] on p "Add a comment ﻿" at bounding box center [1228, 521] width 533 height 20
click at [1402, 520] on p "Contesta clietne que no se subió al FACE hasta que ellos lo reclamaron el" at bounding box center [1228, 520] width 533 height 19
click at [1042, 524] on span "Contesta clietne que no se subió al FACE hasta que ellos lo reclamaron el [DATE…" at bounding box center [1184, 518] width 443 height 14
click at [1449, 517] on p "Contesta cliente que no se subió al FACE hasta que ellos lo reclamaron el [DATE…" at bounding box center [1228, 520] width 533 height 19
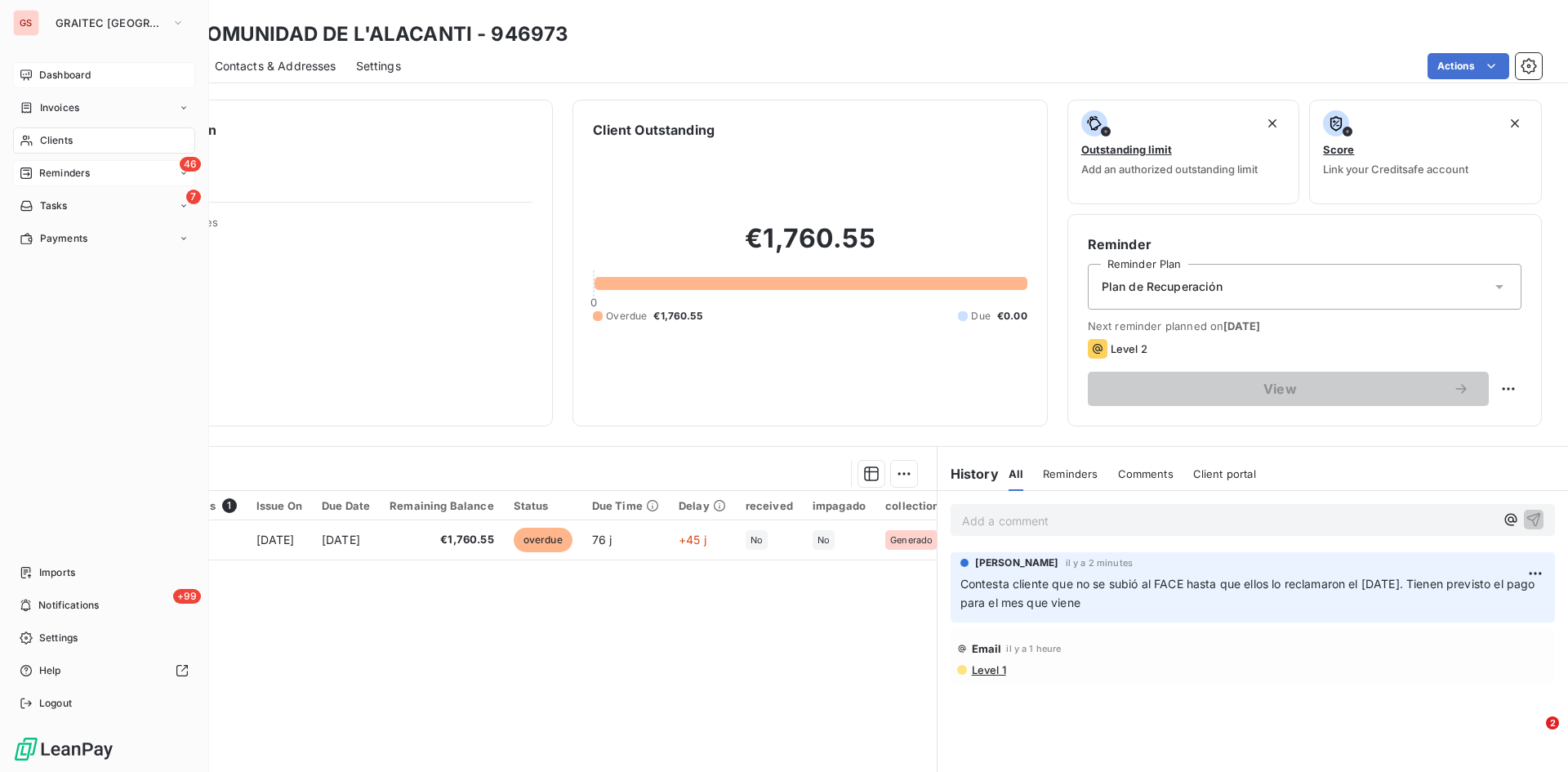
click at [65, 178] on span "Reminders" at bounding box center [65, 173] width 51 height 15
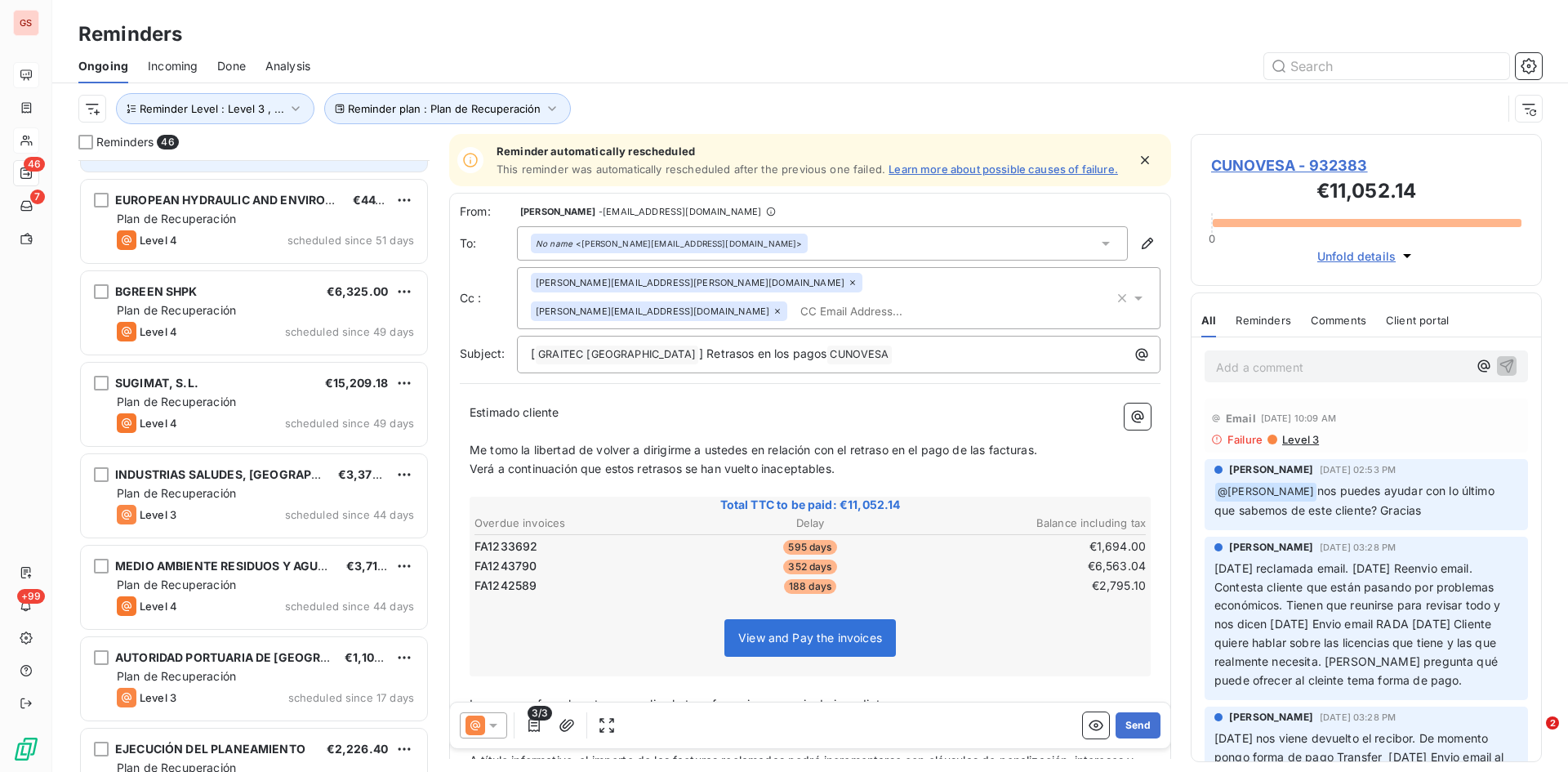
scroll to position [491, 0]
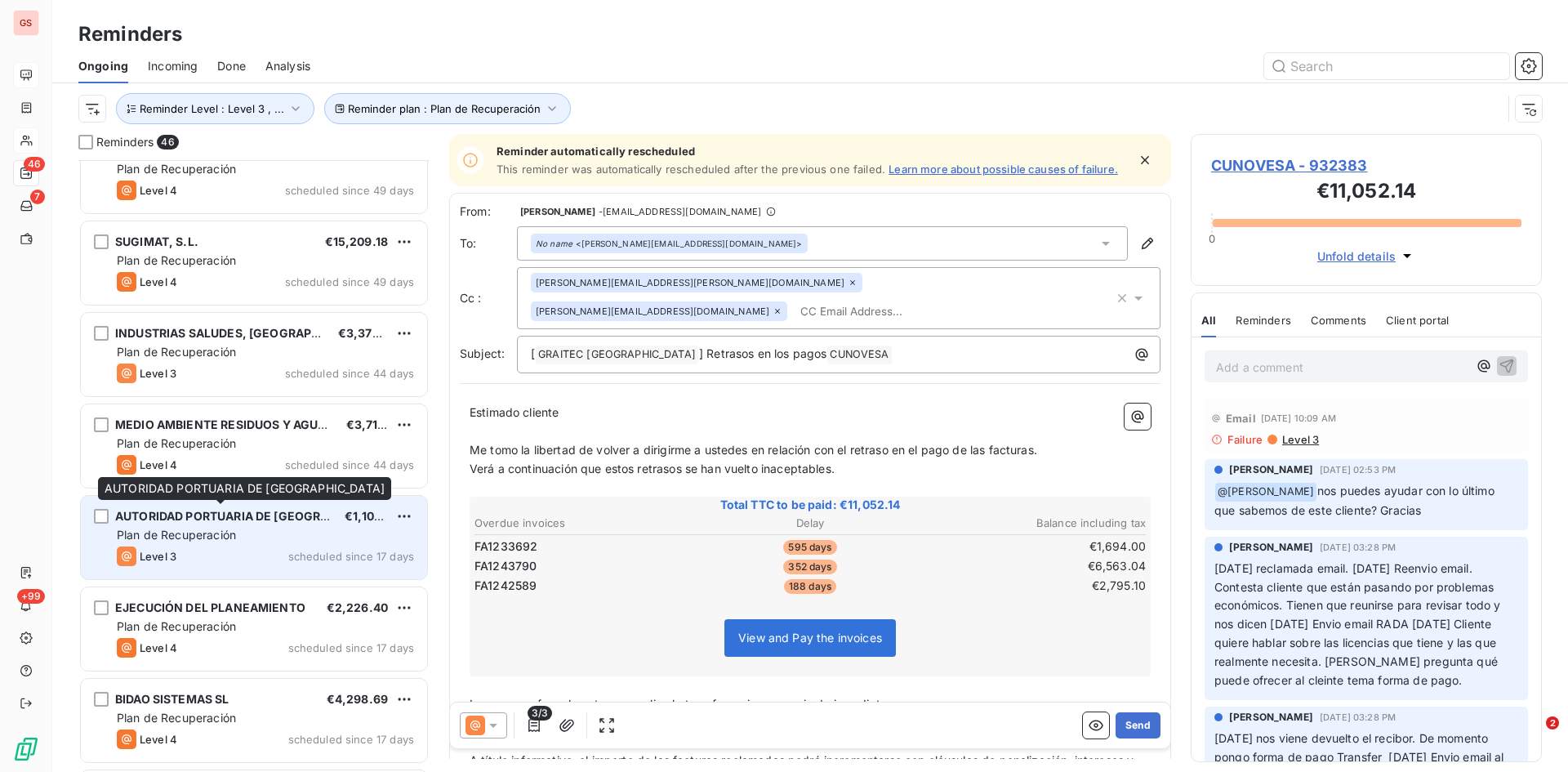
click at [201, 513] on span "AUTORIDAD PORTUARIA DE [GEOGRAPHIC_DATA]" at bounding box center [255, 515] width 280 height 14
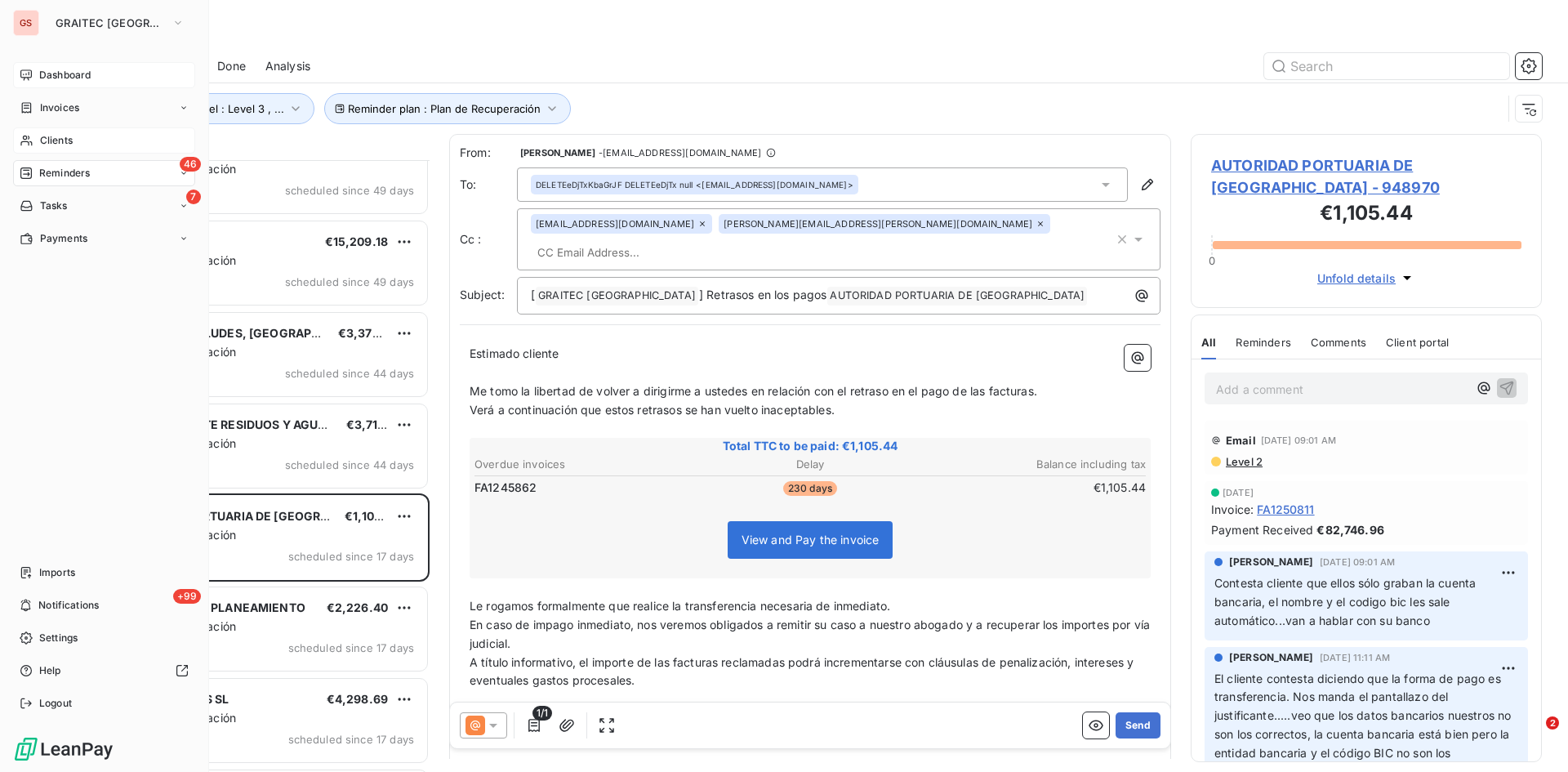
click at [43, 139] on span "Clients" at bounding box center [56, 140] width 33 height 15
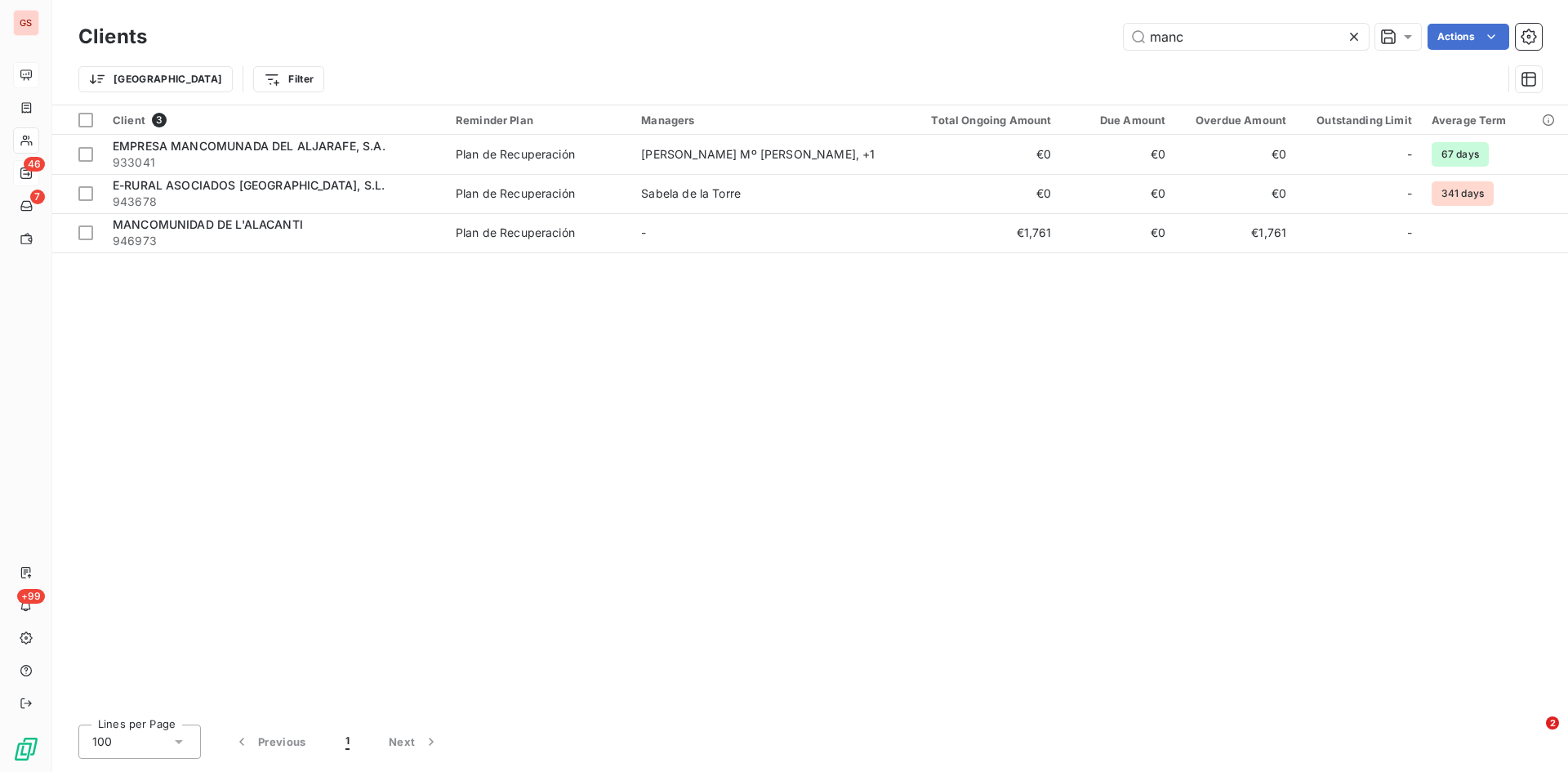
drag, startPoint x: 1195, startPoint y: 44, endPoint x: 1113, endPoint y: 42, distance: 82.0
click at [1113, 42] on div "manc Actions" at bounding box center [854, 36] width 1376 height 26
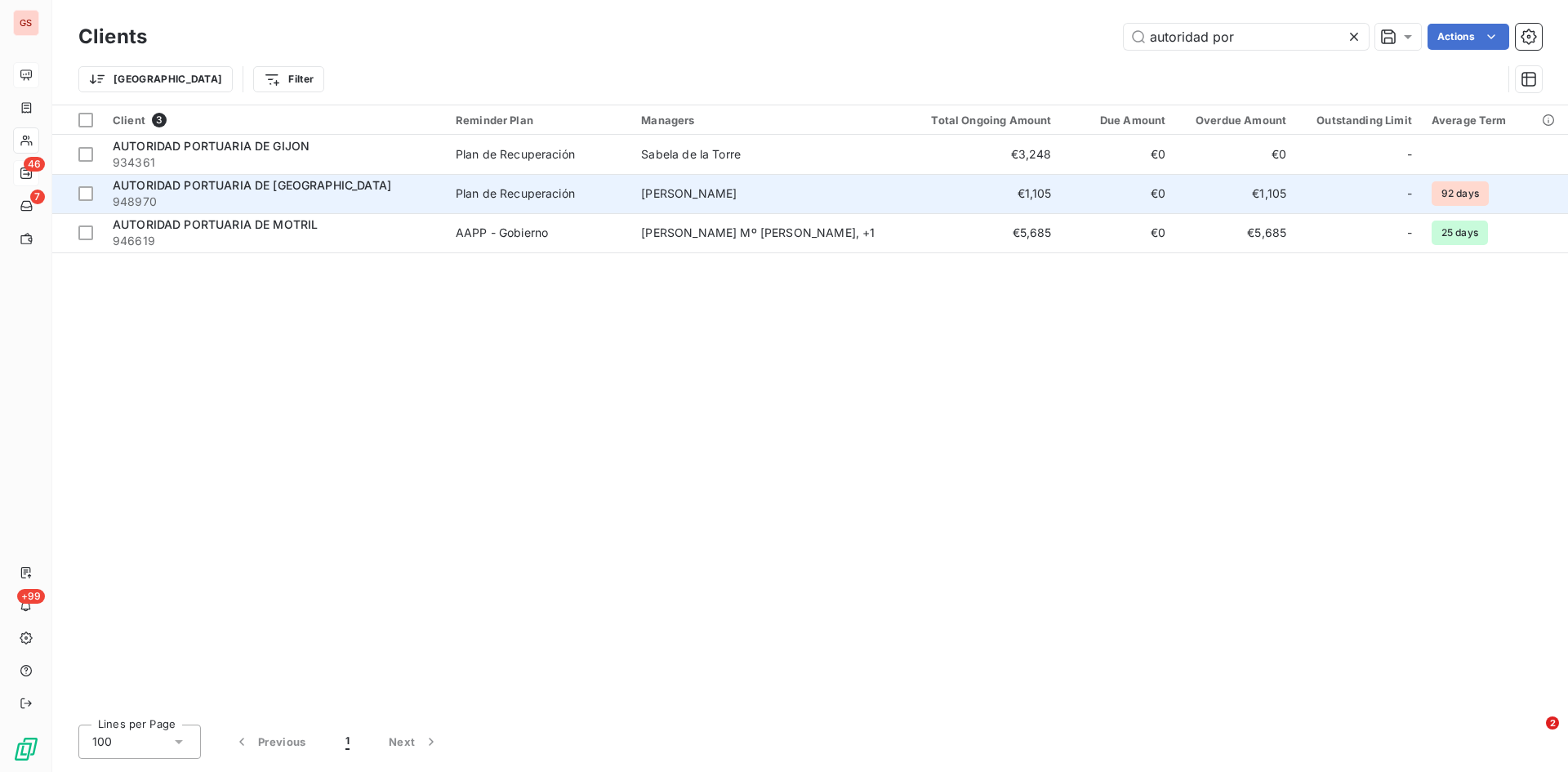
type input "autoridad por"
click at [199, 183] on span "AUTORIDAD PORTUARIA DE [GEOGRAPHIC_DATA]" at bounding box center [252, 185] width 279 height 14
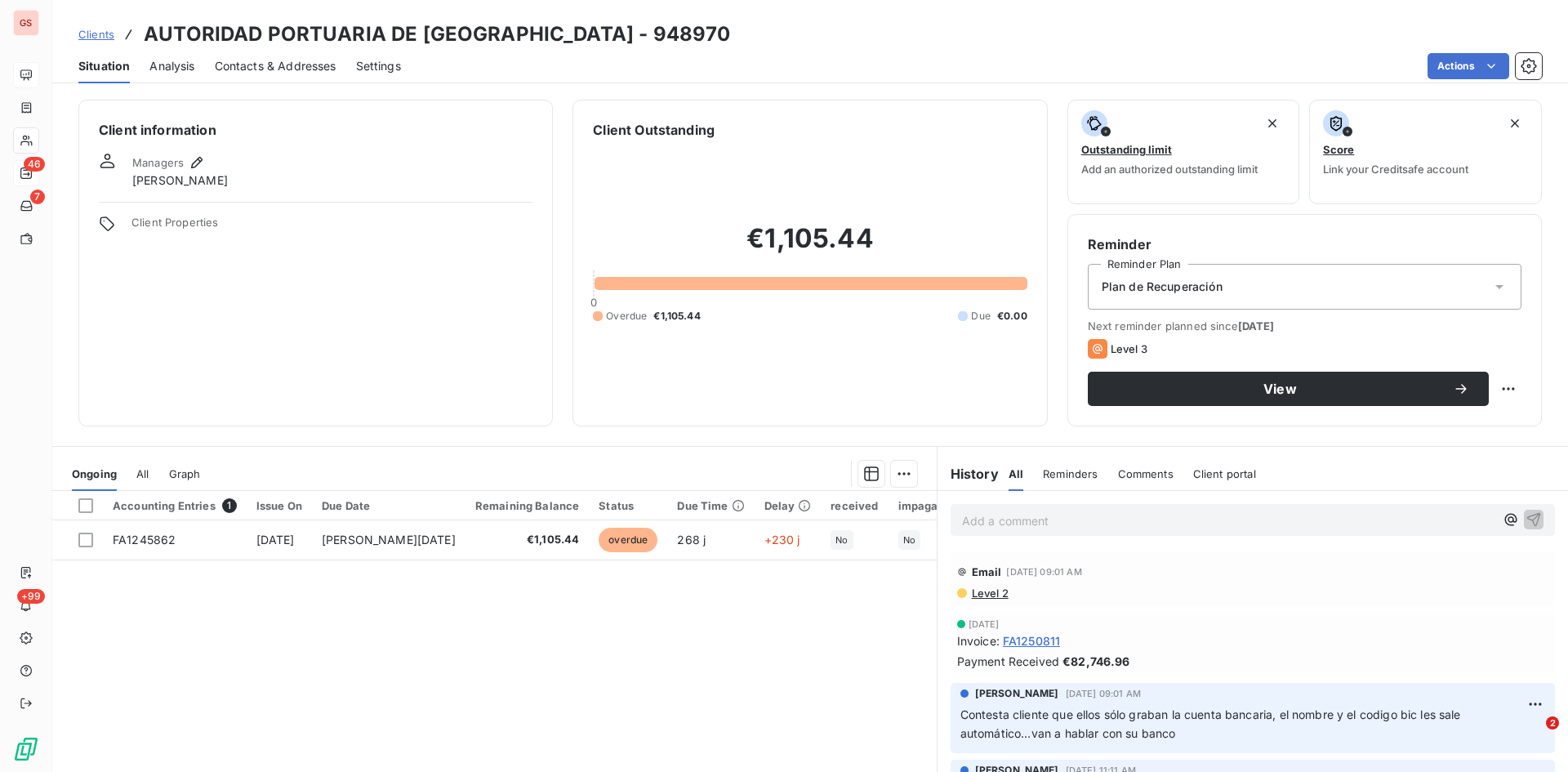
click at [296, 60] on span "Contacts & Addresses" at bounding box center [276, 66] width 122 height 16
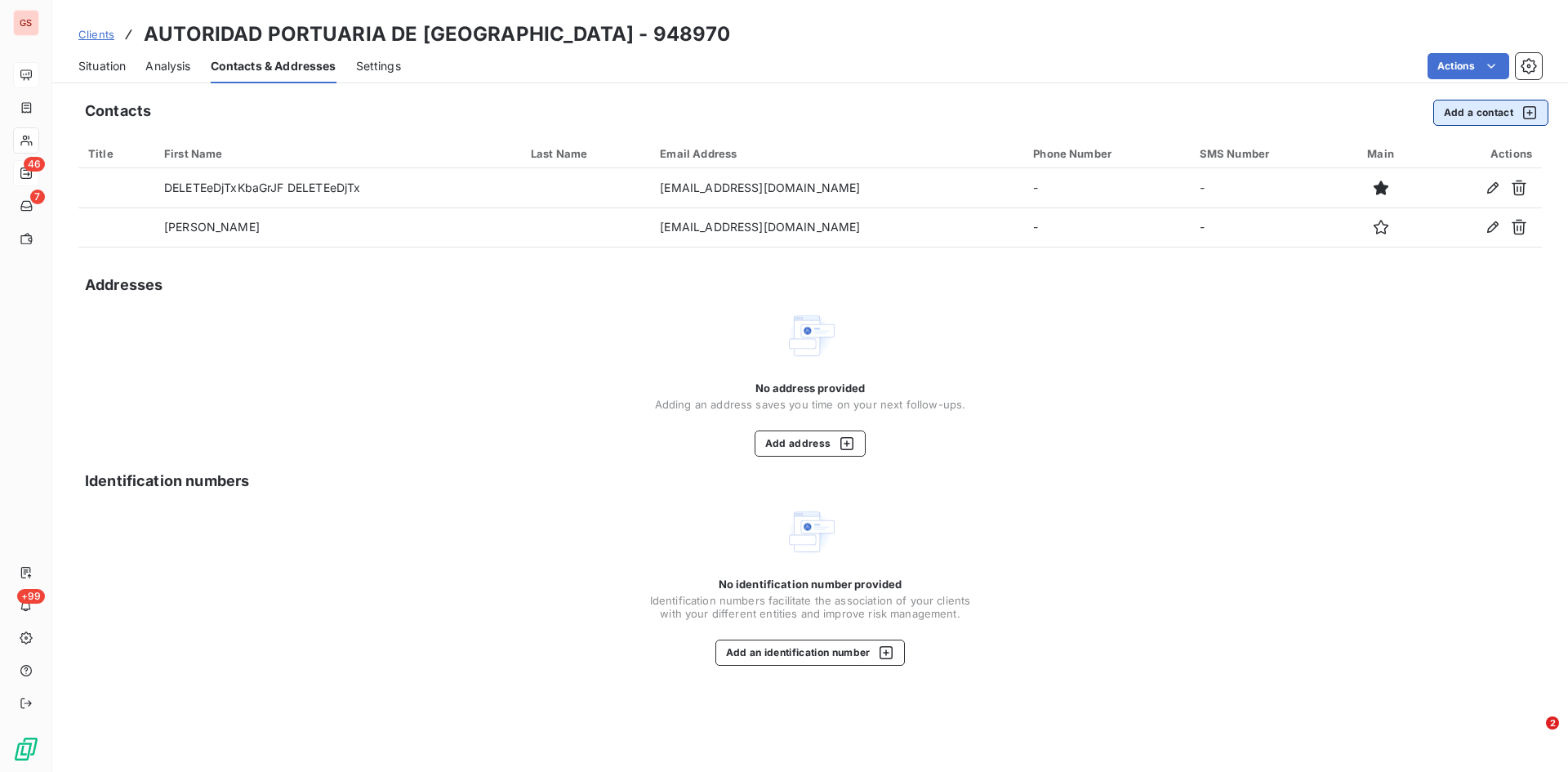
click at [1471, 119] on button "Add a contact" at bounding box center [1491, 112] width 115 height 26
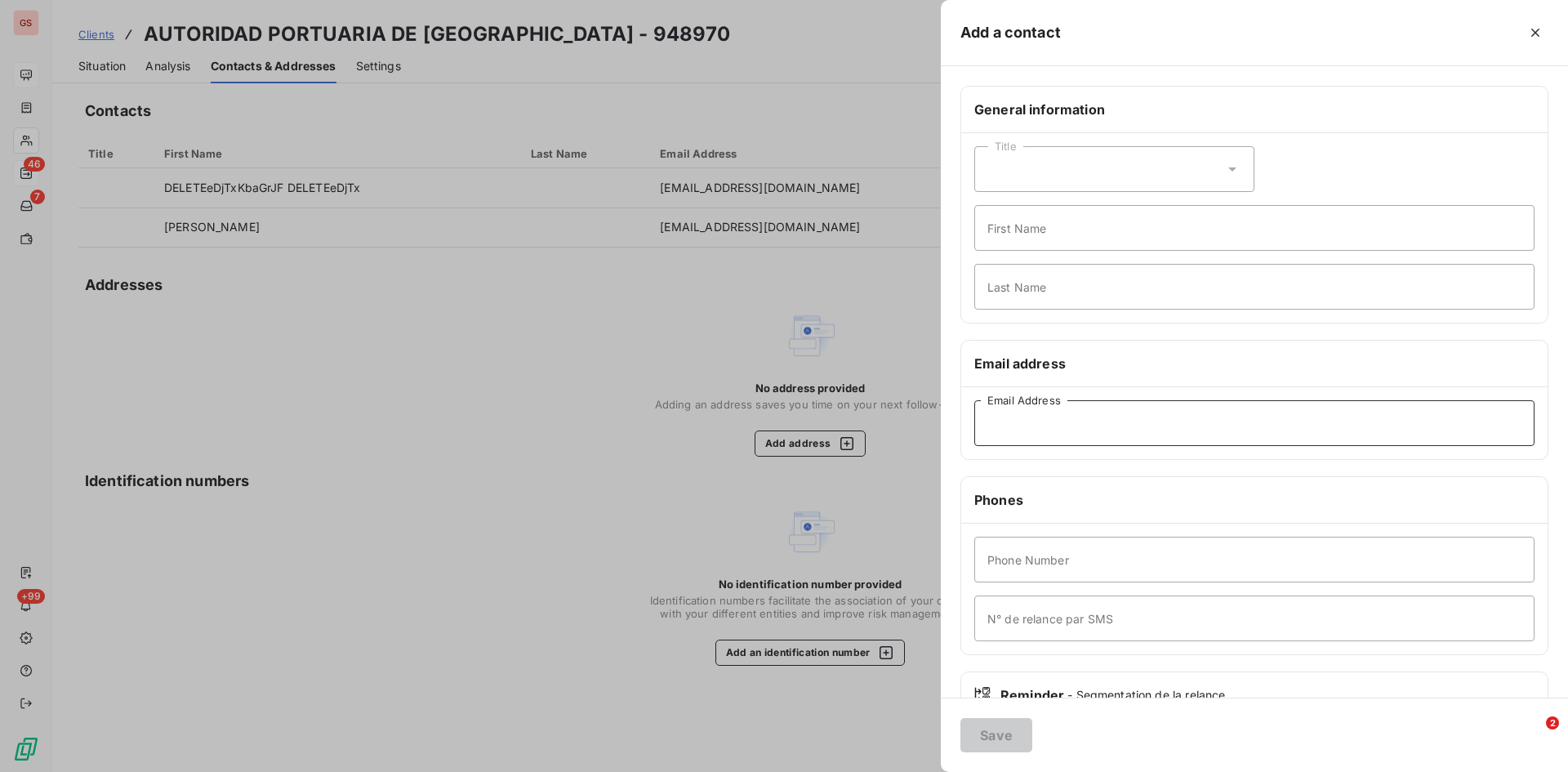
click at [1053, 424] on input "Email Address" at bounding box center [1254, 423] width 560 height 46
paste input "[EMAIL_ADDRESS][DOMAIN_NAME]"
type input "[EMAIL_ADDRESS][DOMAIN_NAME]"
click at [999, 729] on button "Save" at bounding box center [996, 736] width 72 height 35
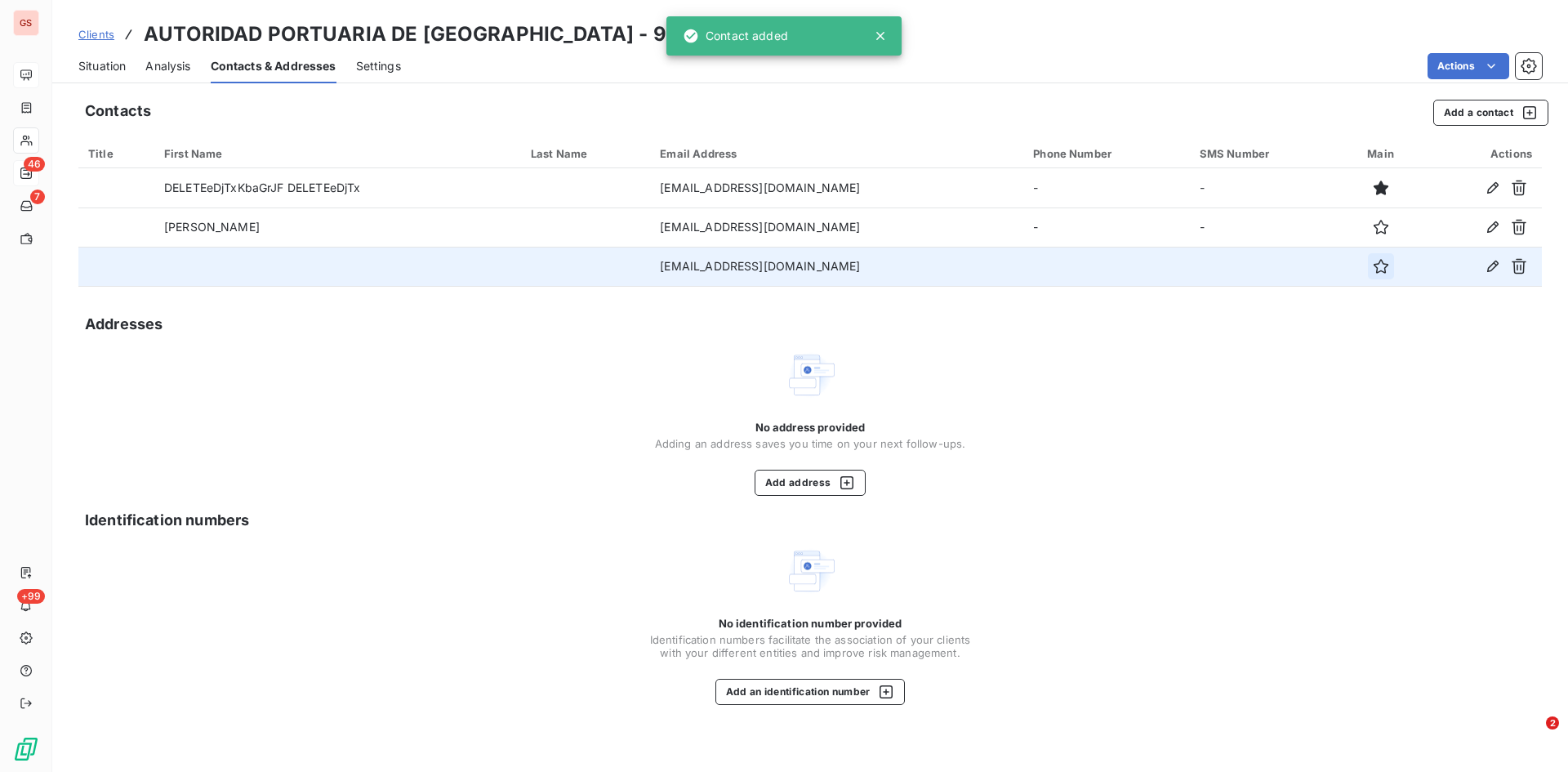
click at [1378, 273] on icon "button" at bounding box center [1380, 266] width 15 height 15
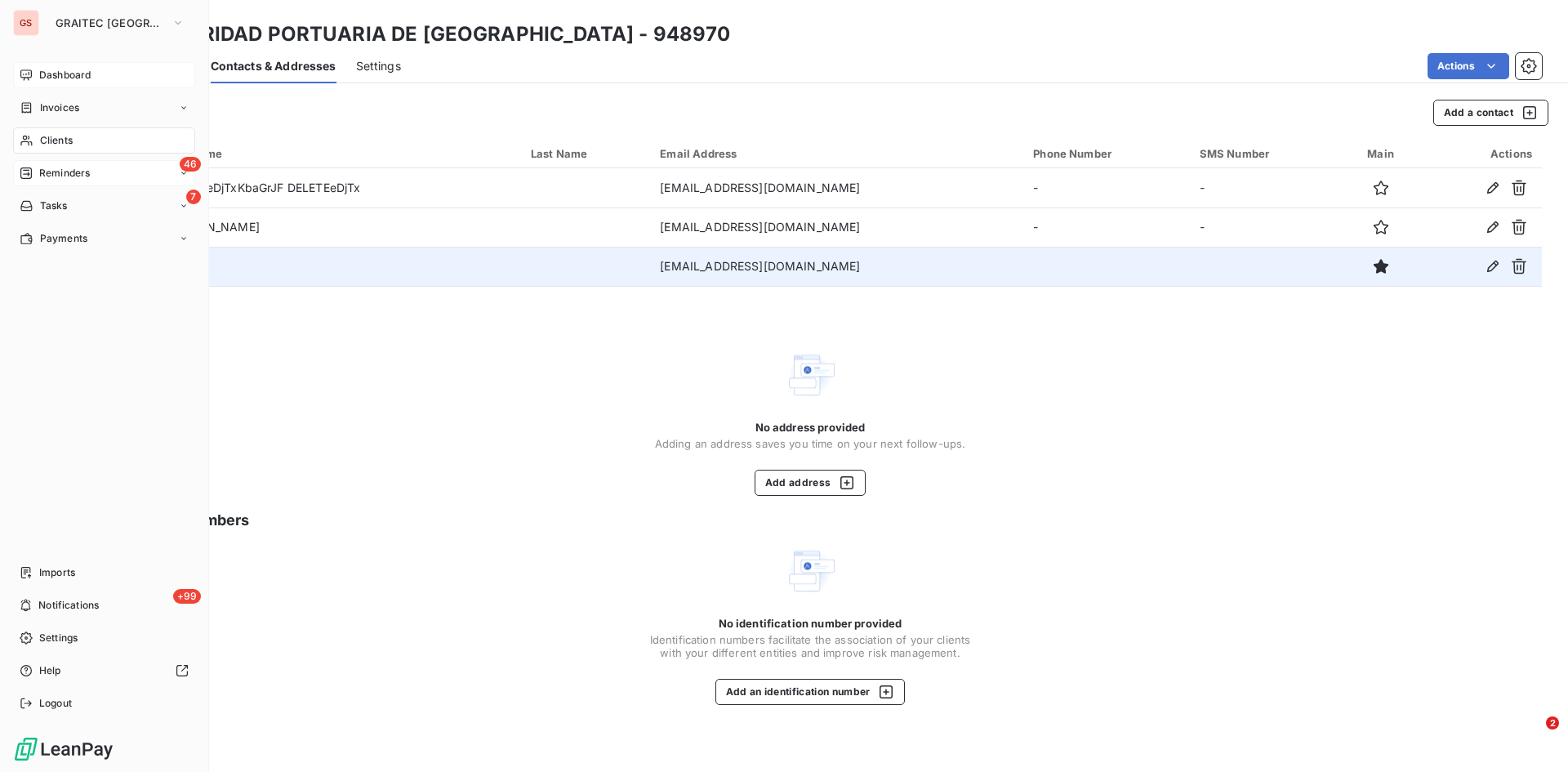
click at [53, 177] on span "Reminders" at bounding box center [65, 173] width 51 height 15
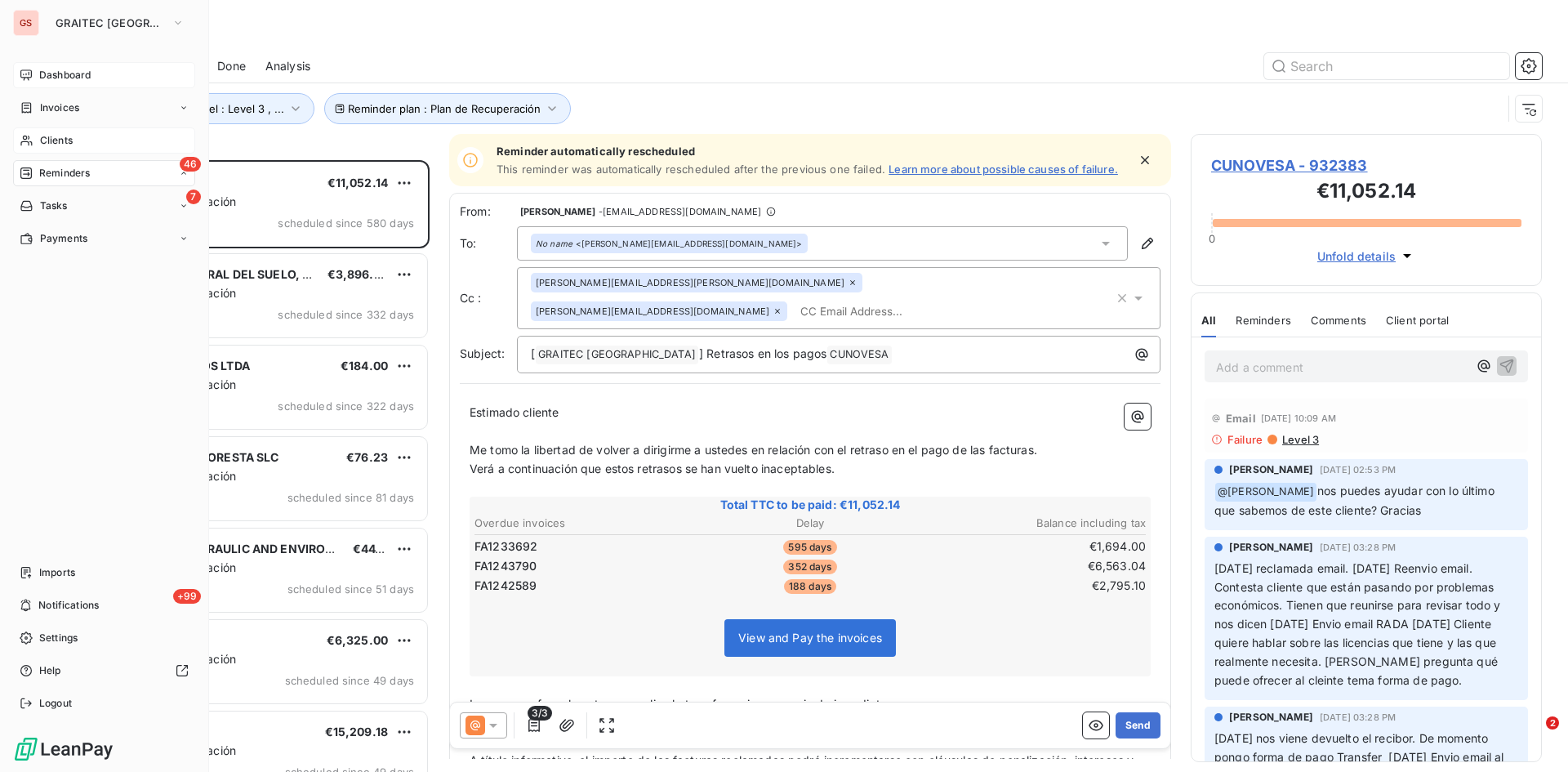
scroll to position [599, 339]
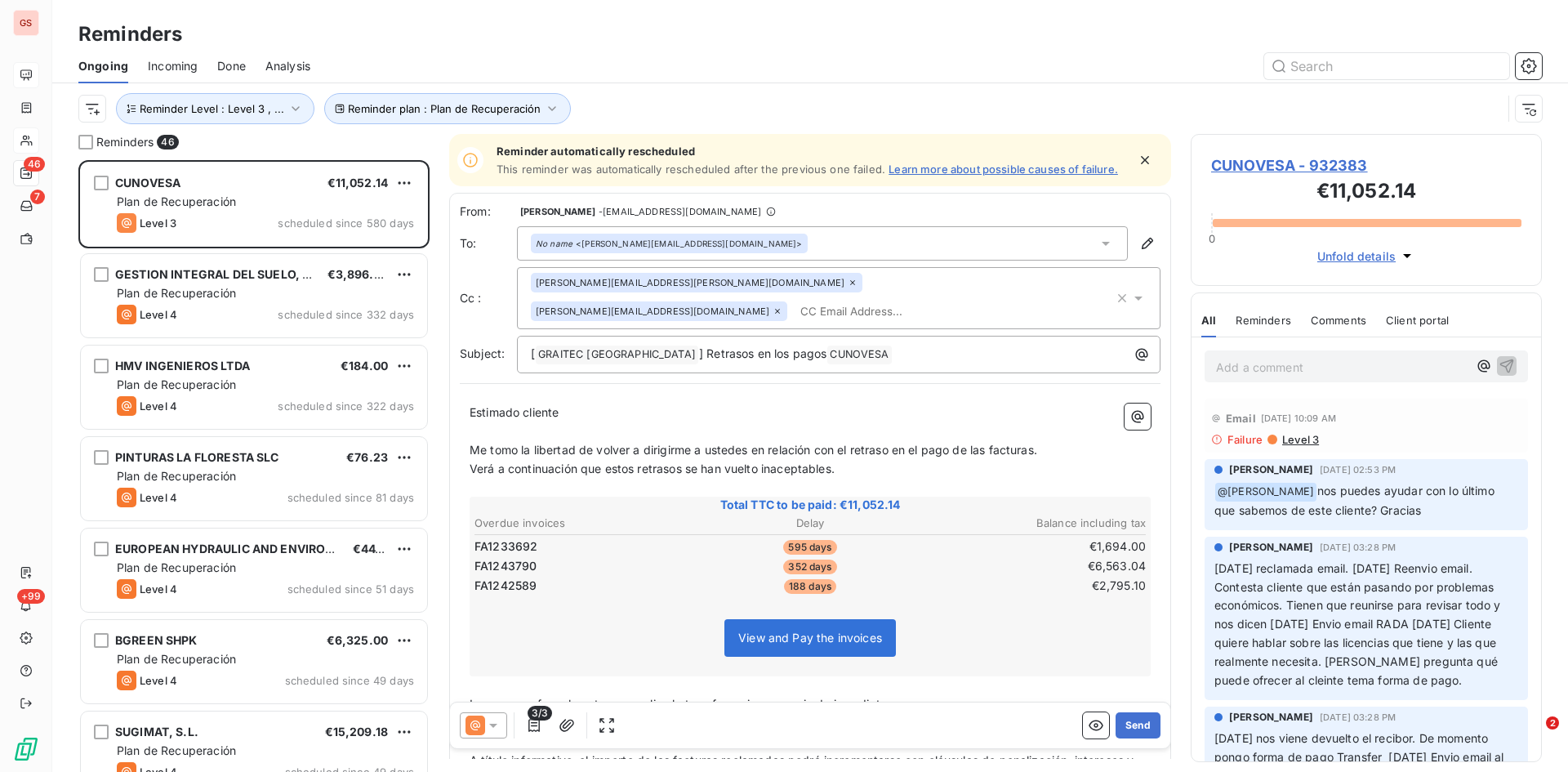
click at [1101, 239] on icon at bounding box center [1106, 243] width 16 height 16
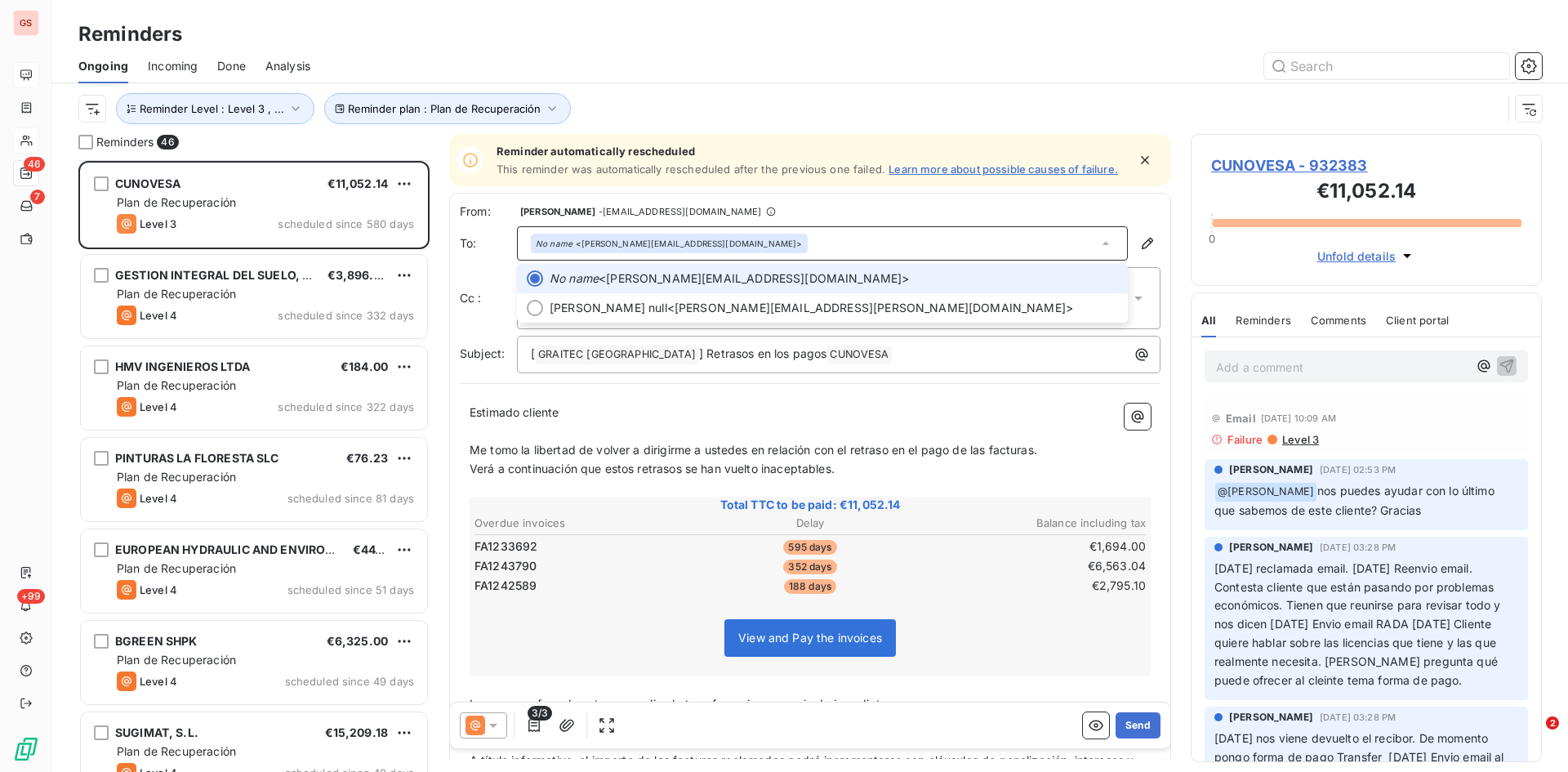
scroll to position [491, 0]
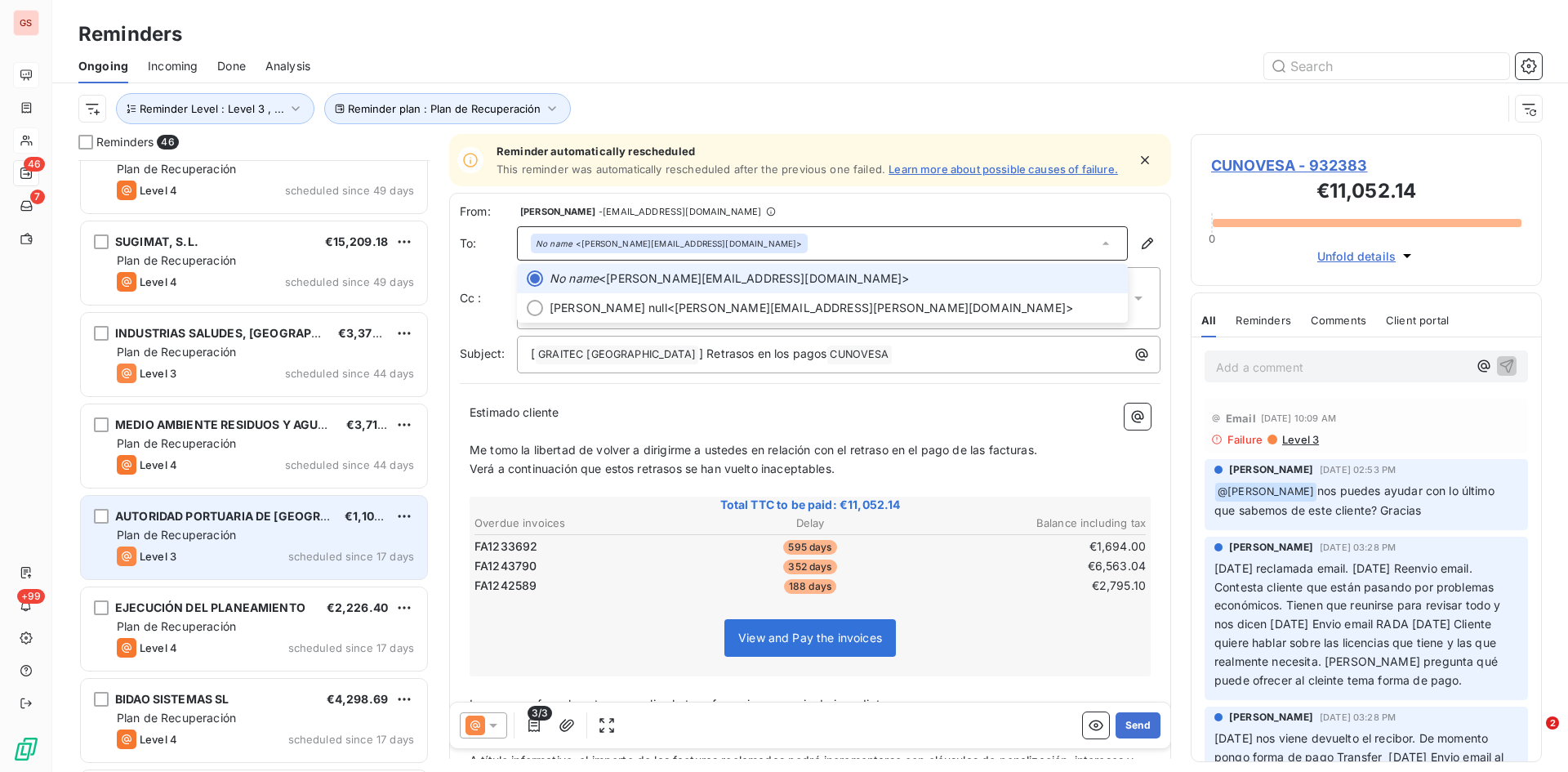
click at [263, 523] on div "AUTORIDAD PORTUARIA DE [GEOGRAPHIC_DATA]" at bounding box center [223, 516] width 217 height 16
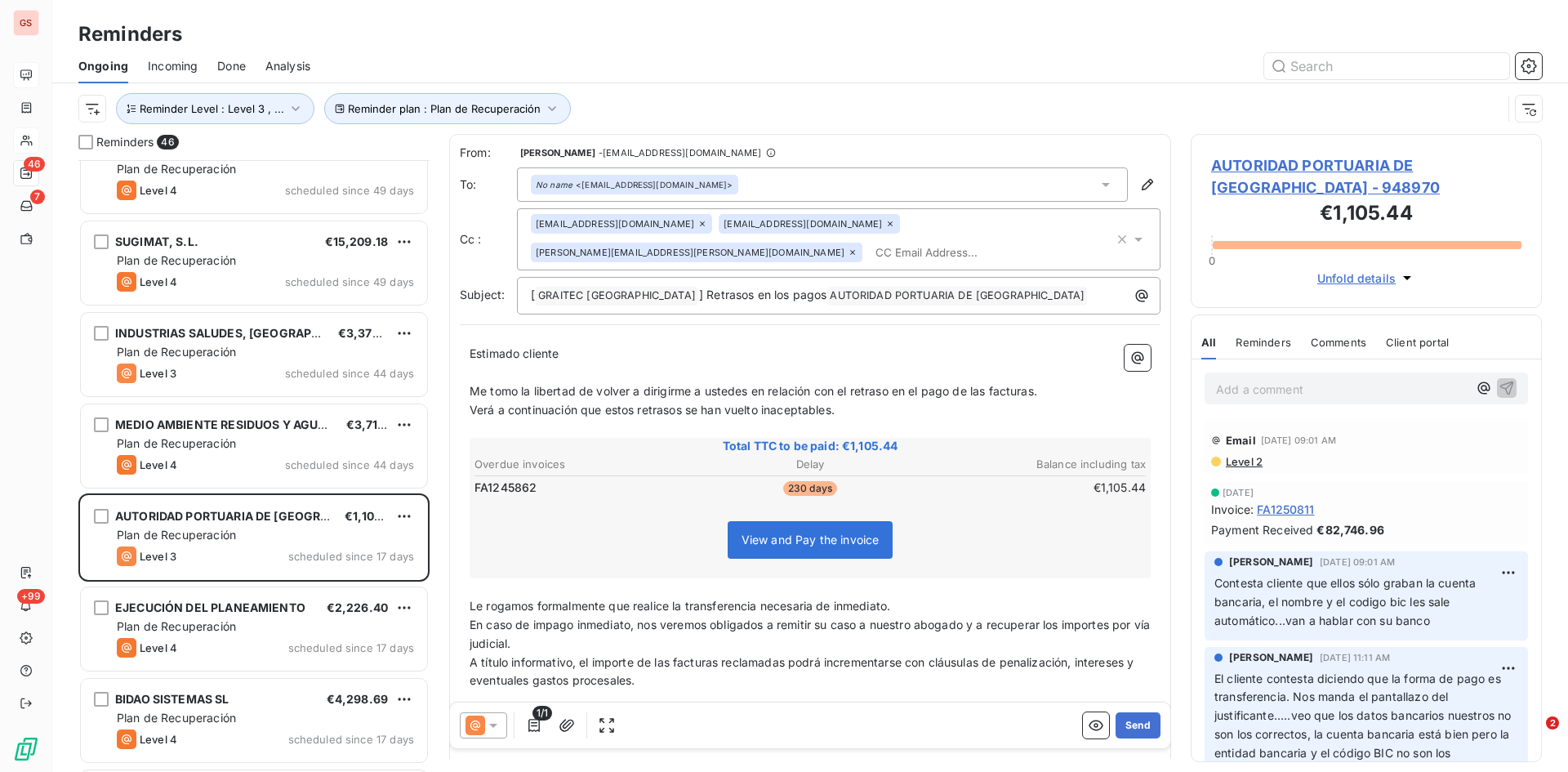
click at [701, 222] on icon at bounding box center [702, 223] width 10 height 10
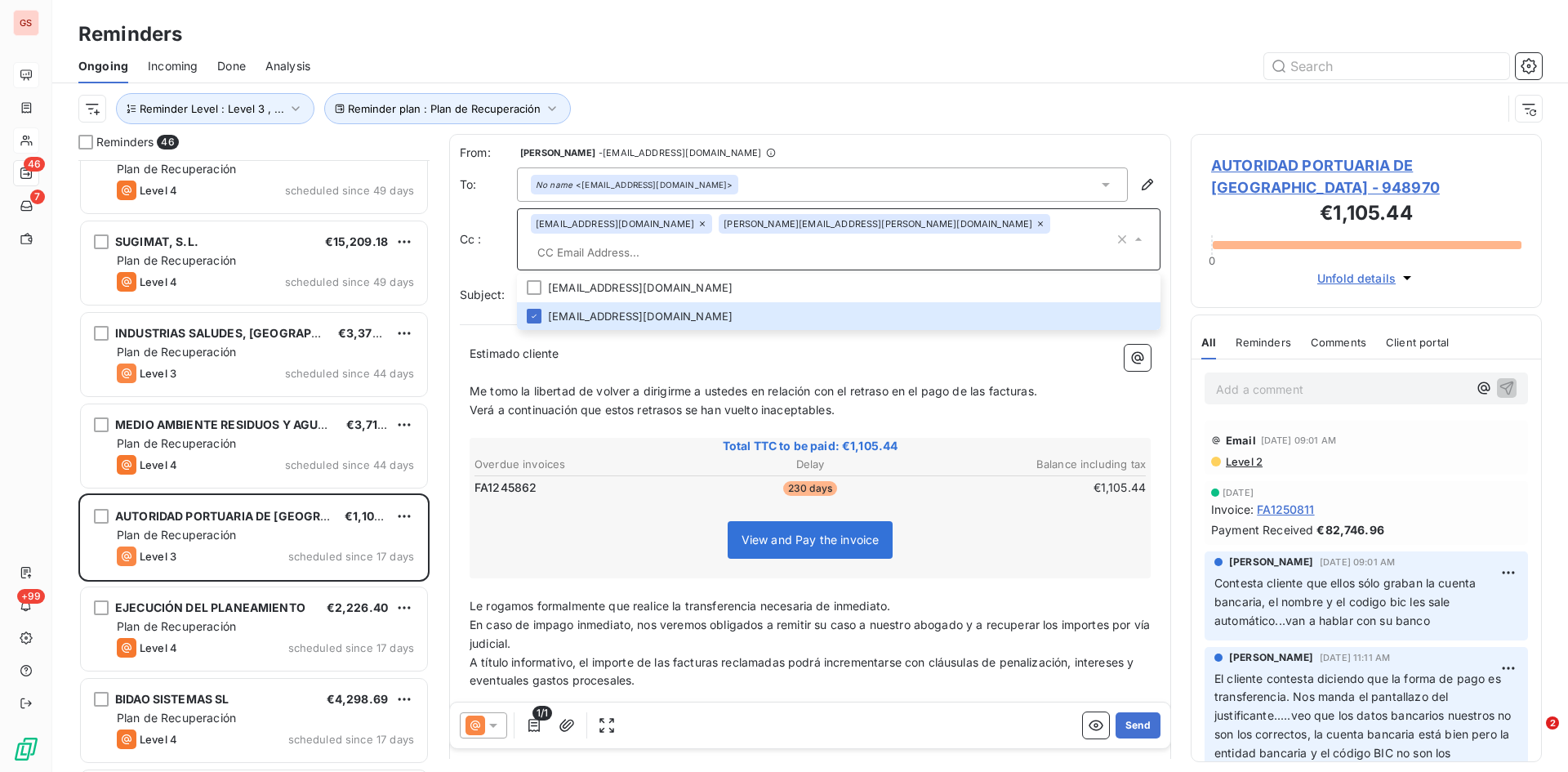
click at [859, 240] on input "text" at bounding box center [822, 252] width 584 height 25
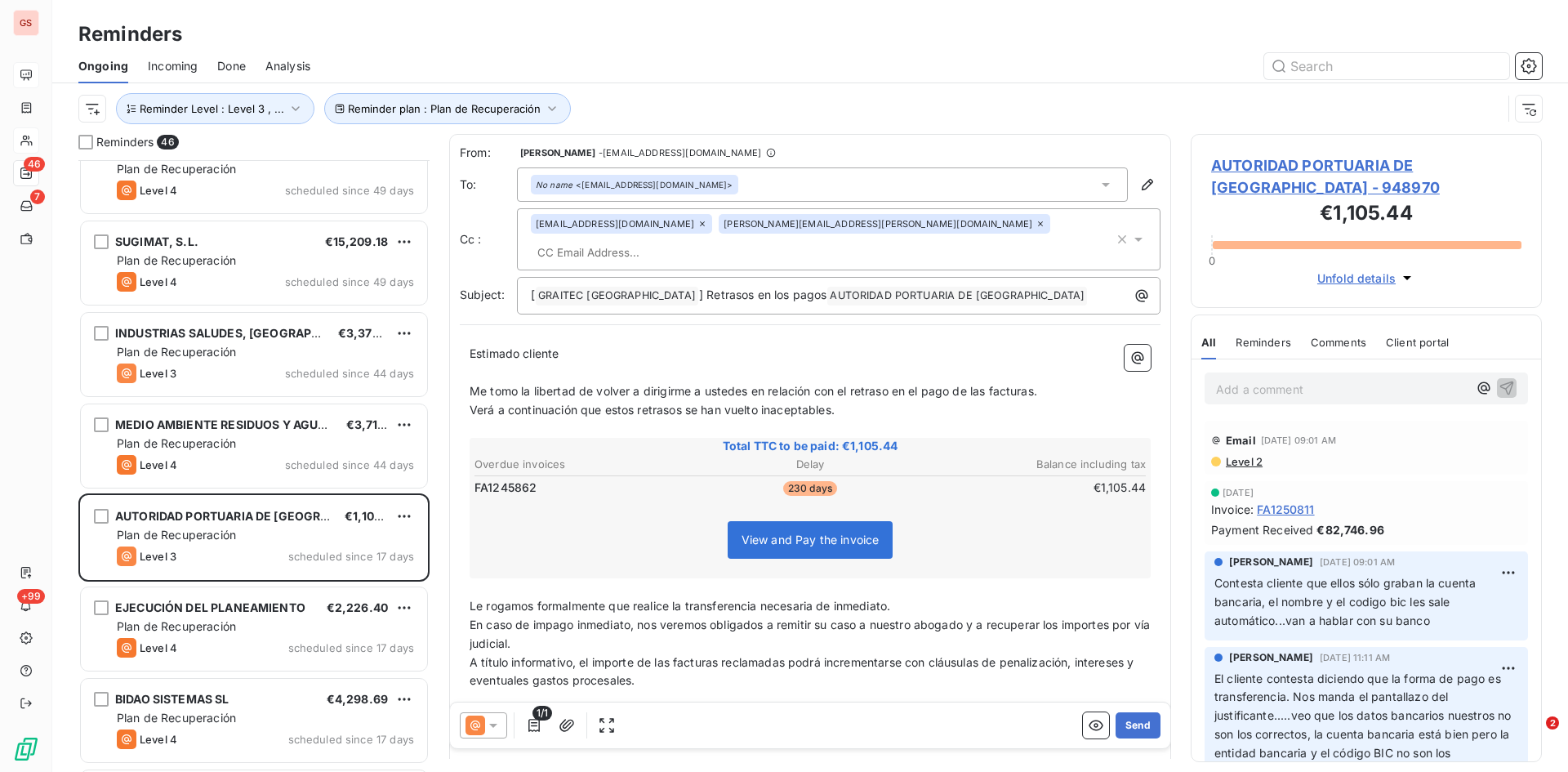
paste input "[EMAIL_ADDRESS][DOMAIN_NAME]"
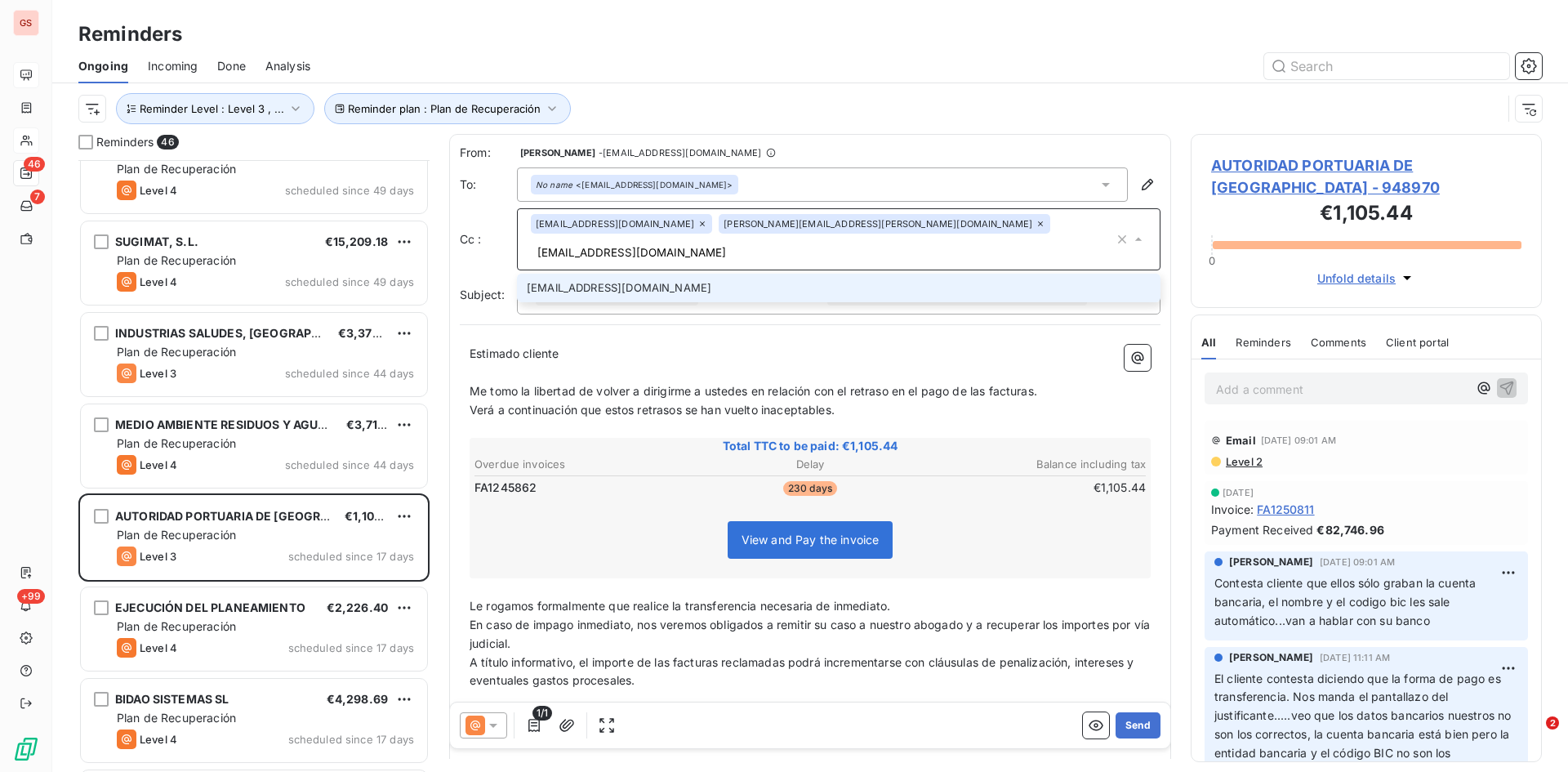
type input "[EMAIL_ADDRESS][DOMAIN_NAME]"
click at [646, 274] on li "[EMAIL_ADDRESS][DOMAIN_NAME]" at bounding box center [839, 288] width 644 height 28
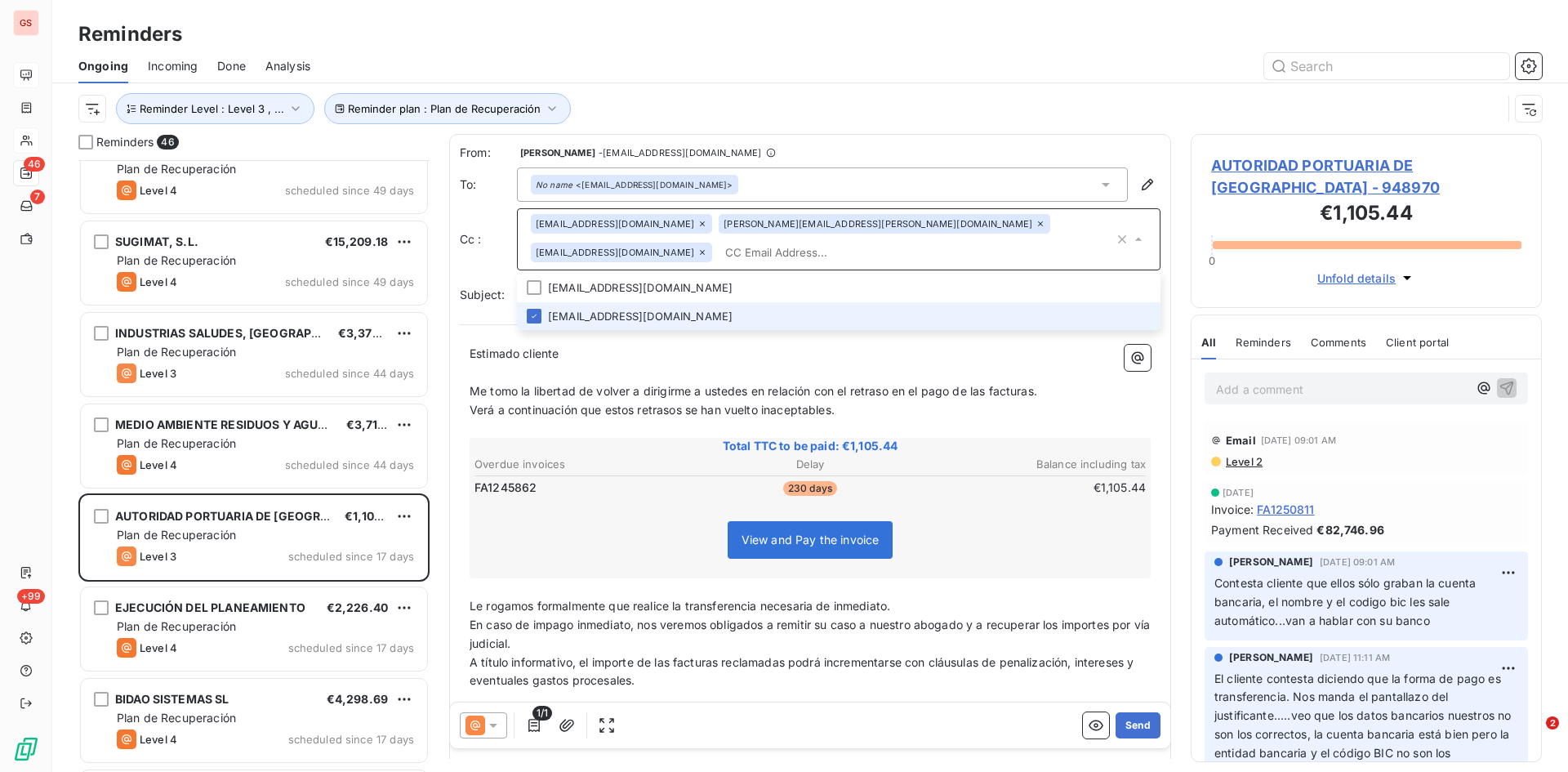
click at [697, 226] on icon at bounding box center [702, 223] width 10 height 10
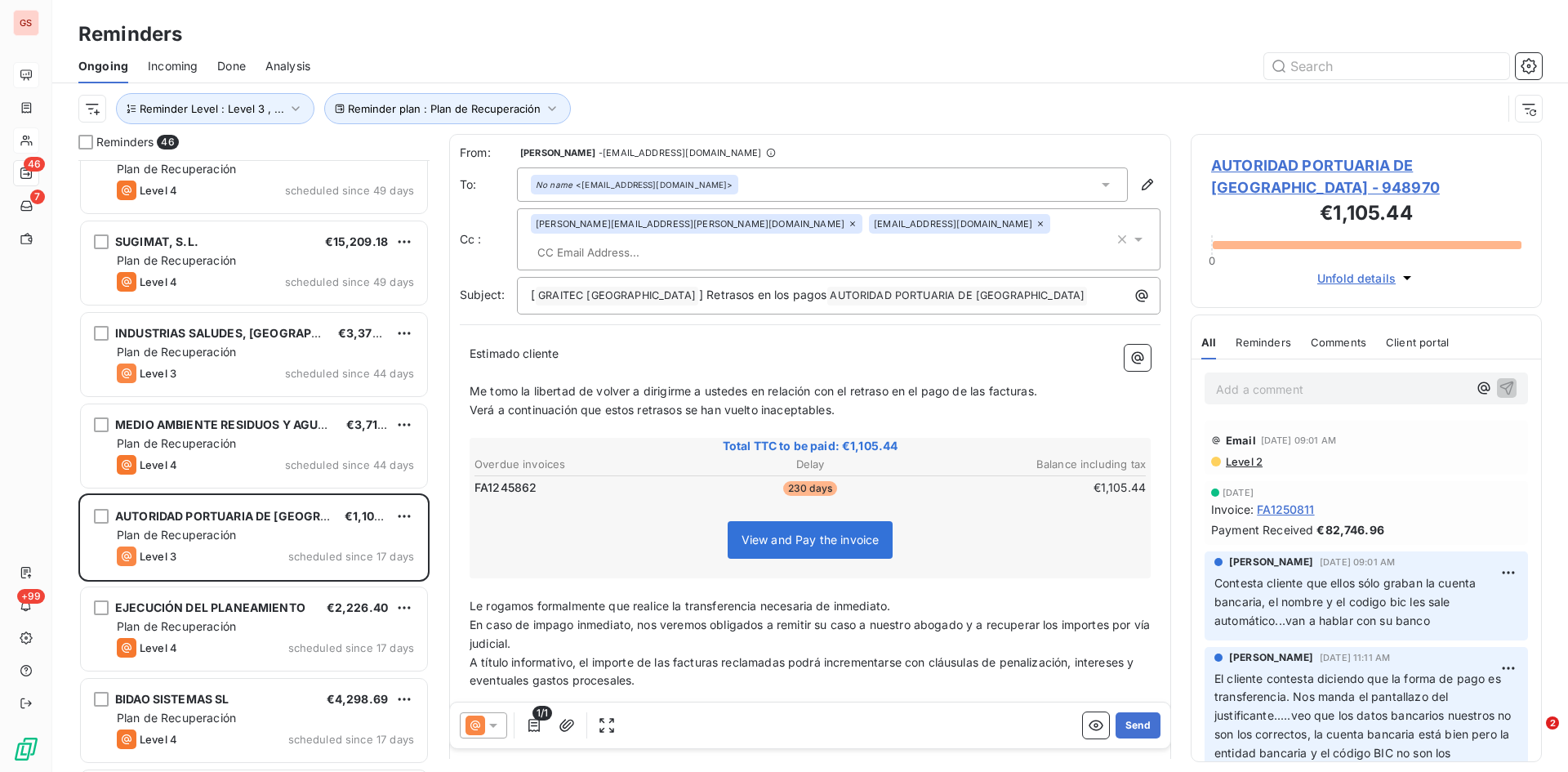
paste input "[EMAIL_ADDRESS][DOMAIN_NAME]"
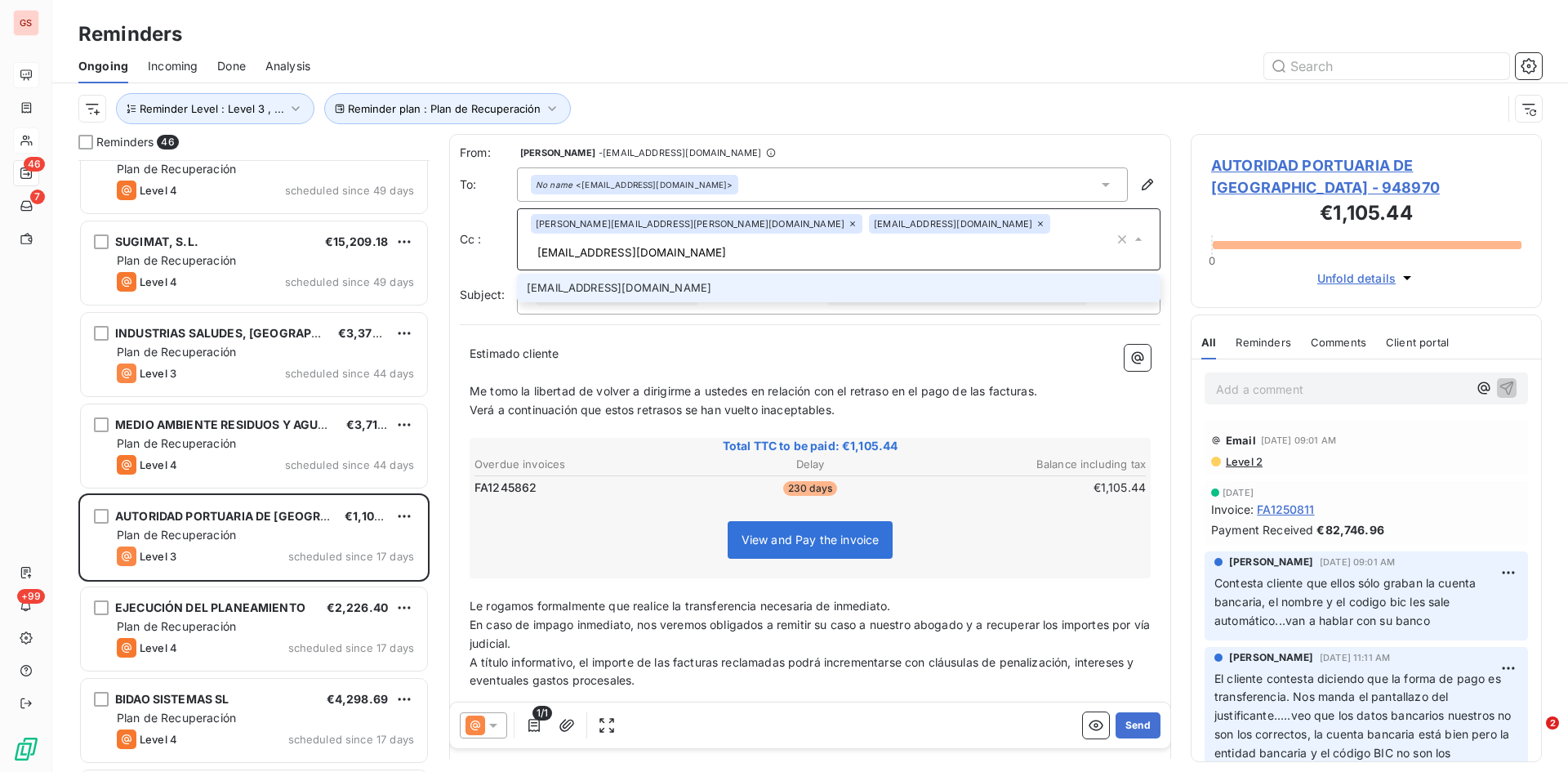
type input "[EMAIL_ADDRESS][DOMAIN_NAME]"
click at [565, 274] on li "[EMAIL_ADDRESS][DOMAIN_NAME]" at bounding box center [839, 288] width 644 height 28
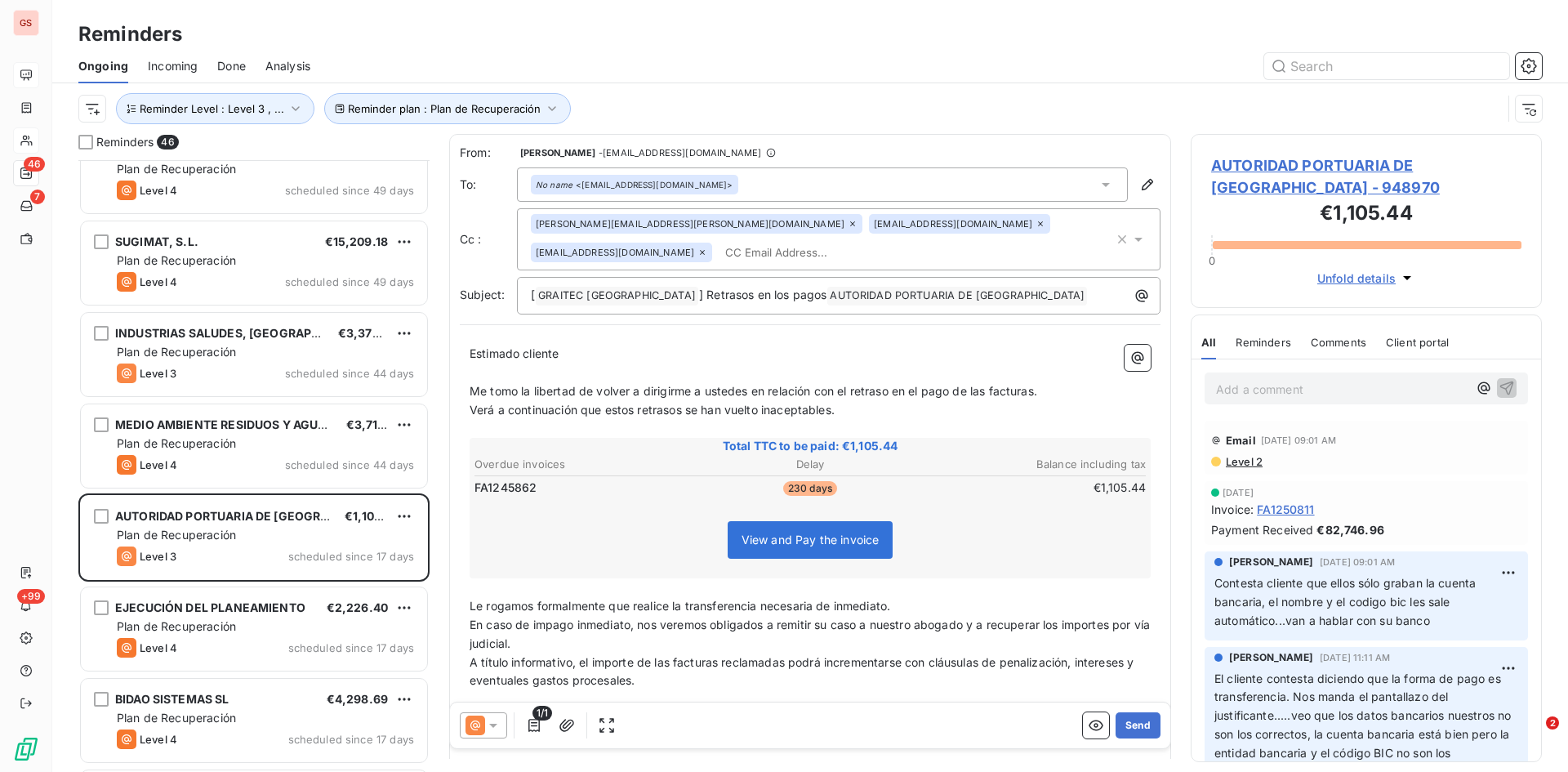
click at [850, 225] on icon at bounding box center [852, 223] width 5 height 5
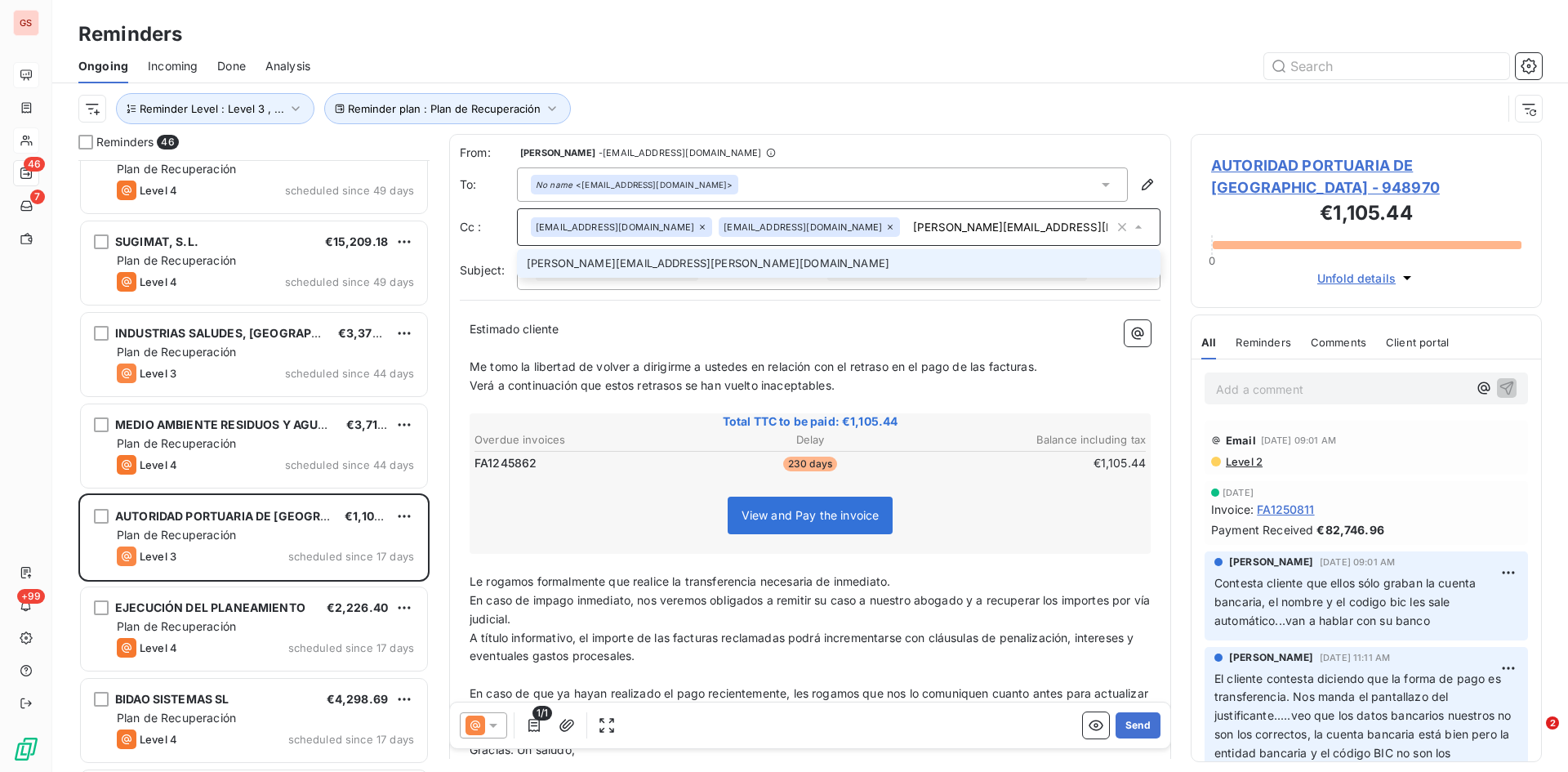
type input "[PERSON_NAME][EMAIL_ADDRESS][PERSON_NAME][DOMAIN_NAME]"
click at [576, 262] on li "[PERSON_NAME][EMAIL_ADDRESS][PERSON_NAME][DOMAIN_NAME]" at bounding box center [839, 263] width 644 height 28
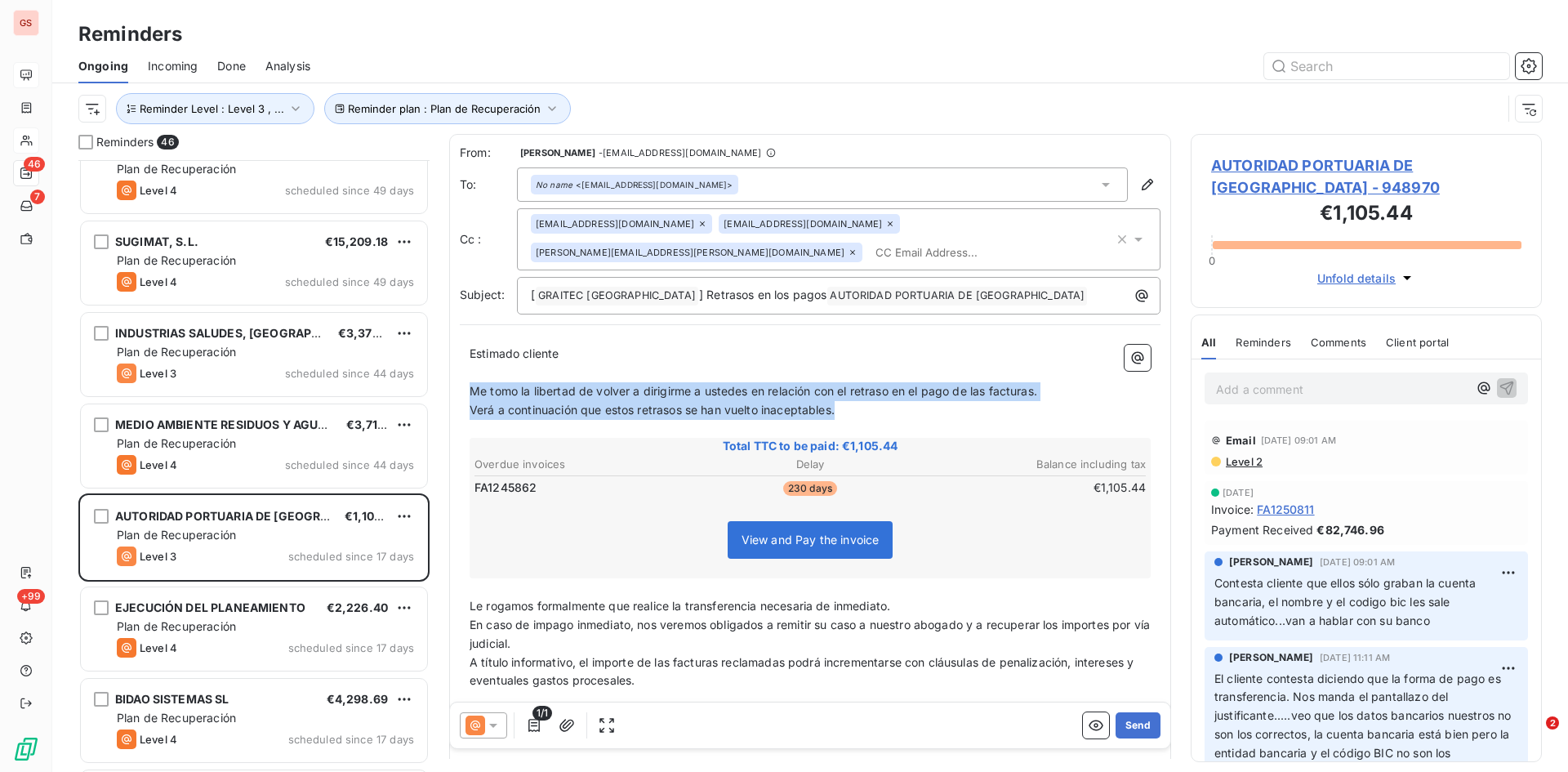
drag, startPoint x: 850, startPoint y: 415, endPoint x: 453, endPoint y: 386, distance: 398.1
click at [453, 386] on div "From: [PERSON_NAME] - [EMAIL_ADDRESS][DOMAIN_NAME] To: No name <[EMAIL_ADDRESS]…" at bounding box center [809, 477] width 722 height 686
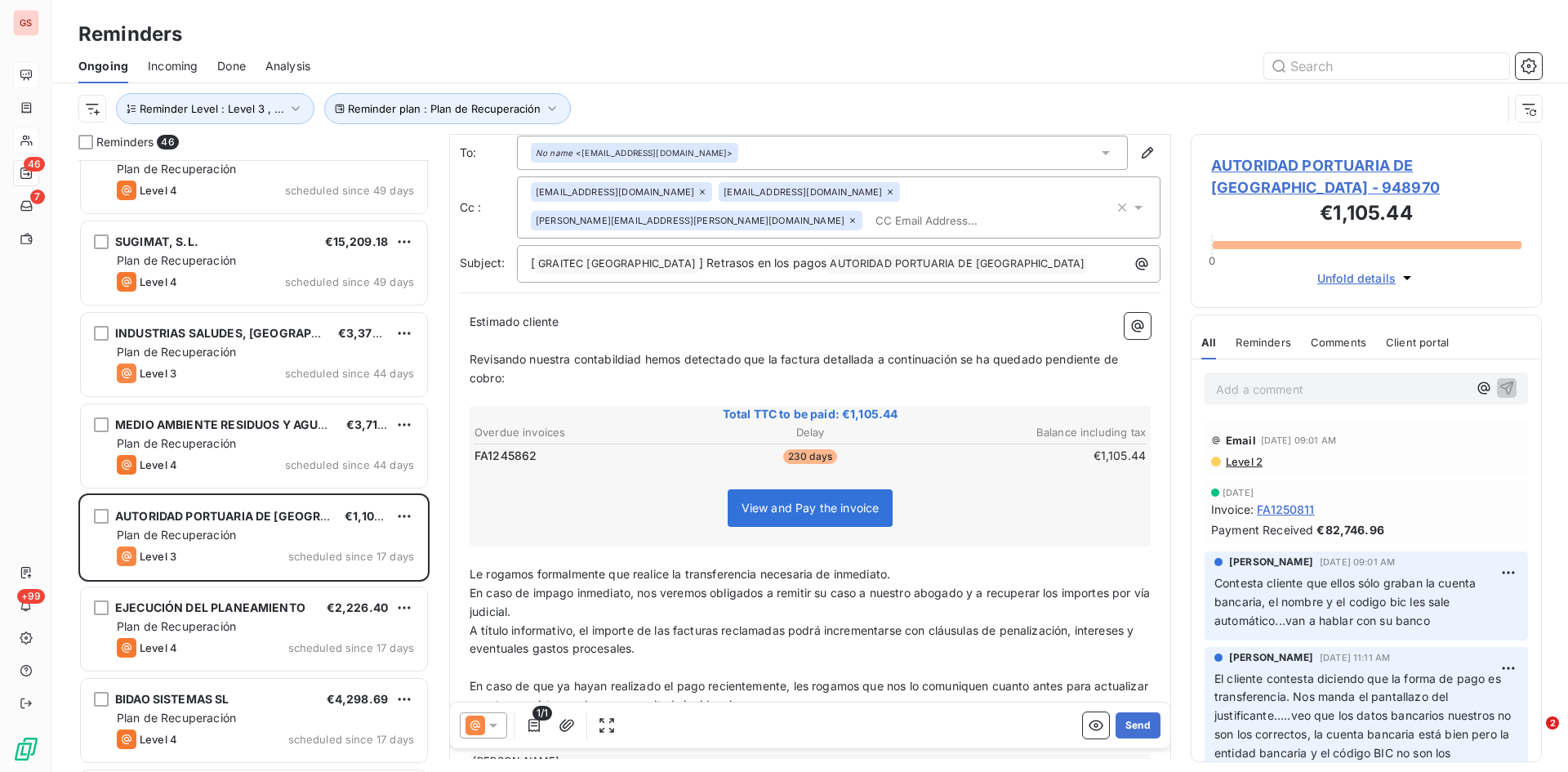
scroll to position [84, 0]
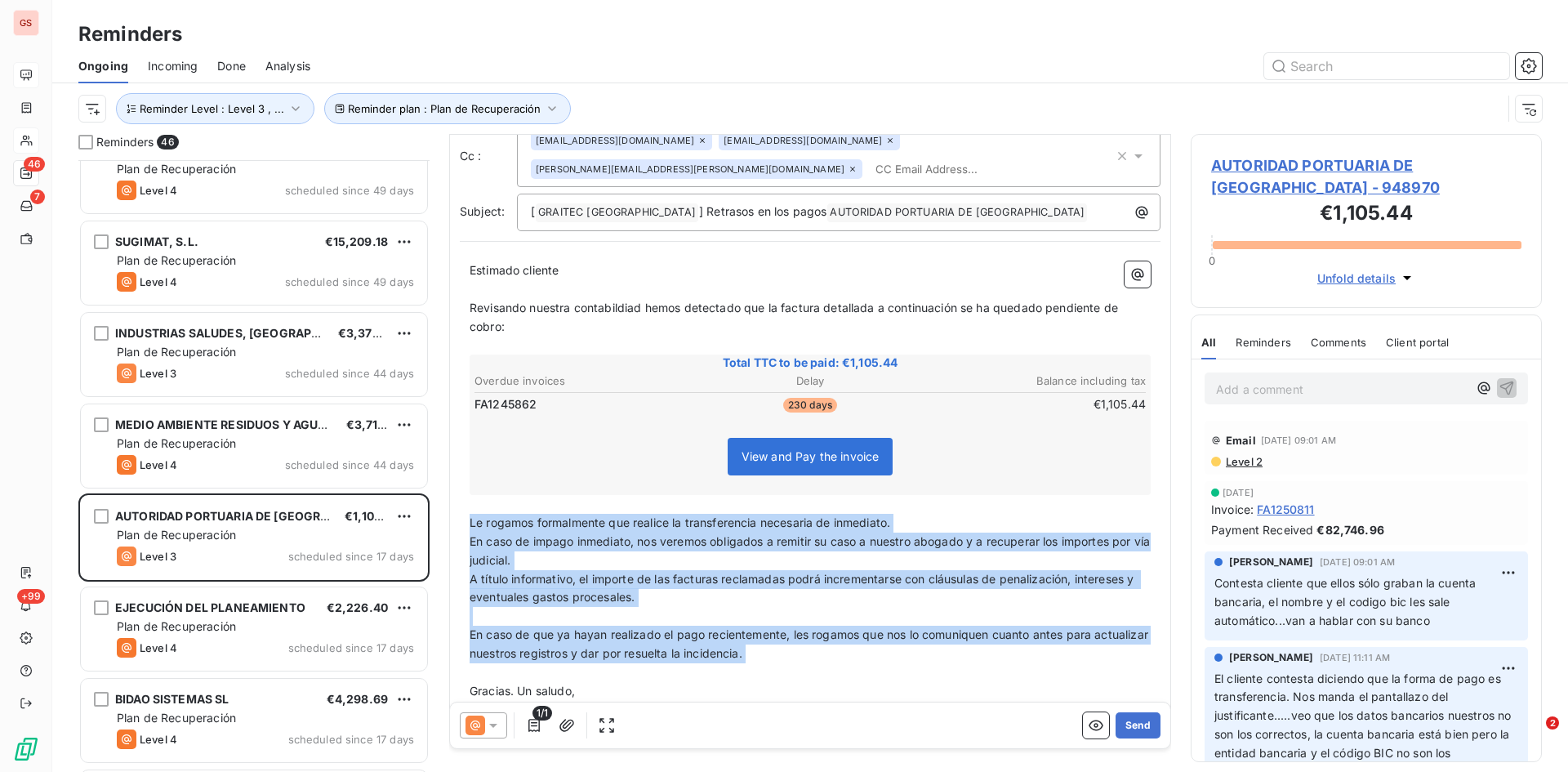
drag, startPoint x: 811, startPoint y: 664, endPoint x: 464, endPoint y: 514, distance: 378.0
click at [464, 514] on div "Estimado cliente ﻿ Revisando nuestra contabildiad hemos detectado que la factur…" at bounding box center [810, 489] width 701 height 475
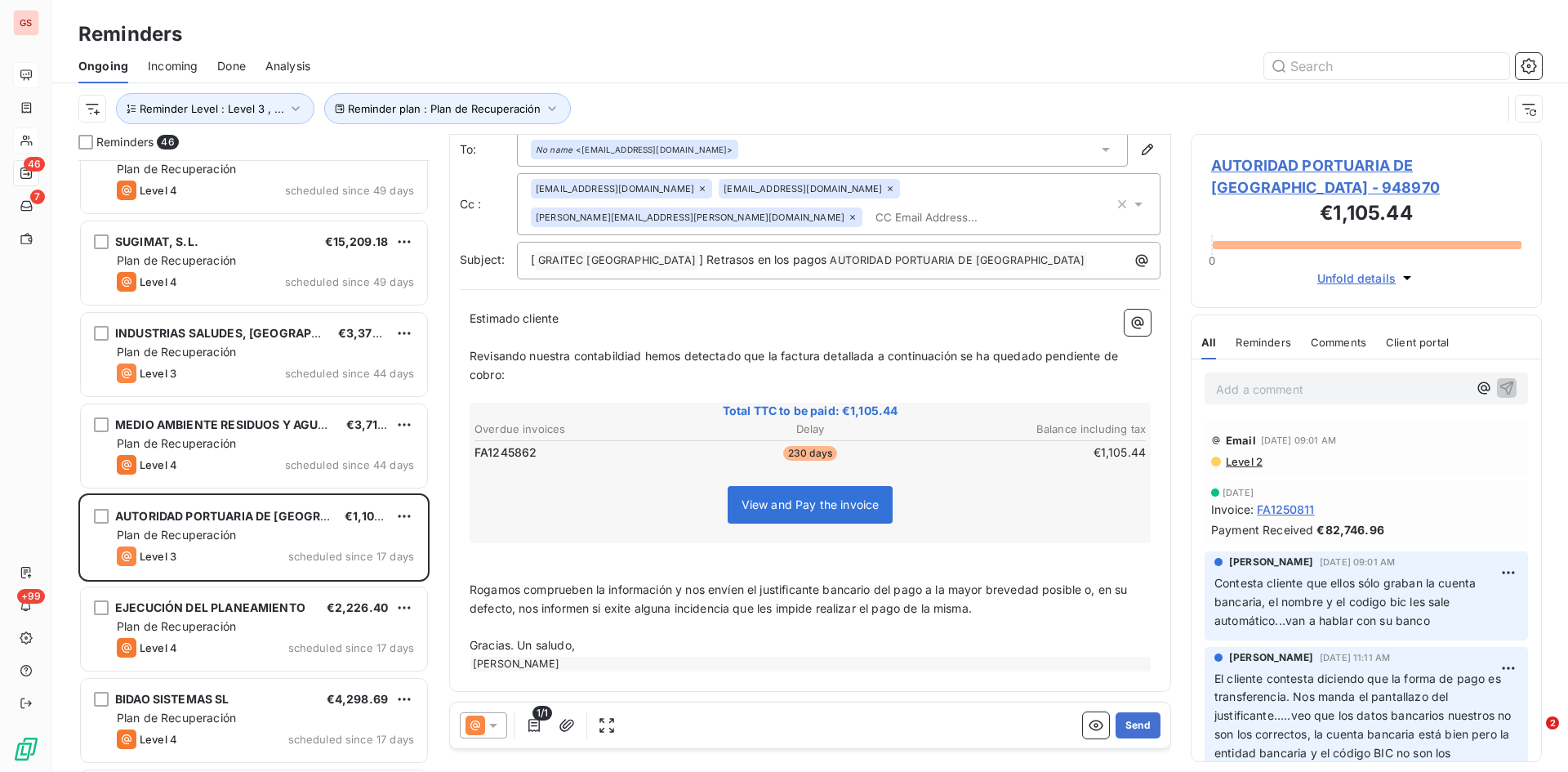
scroll to position [0, 0]
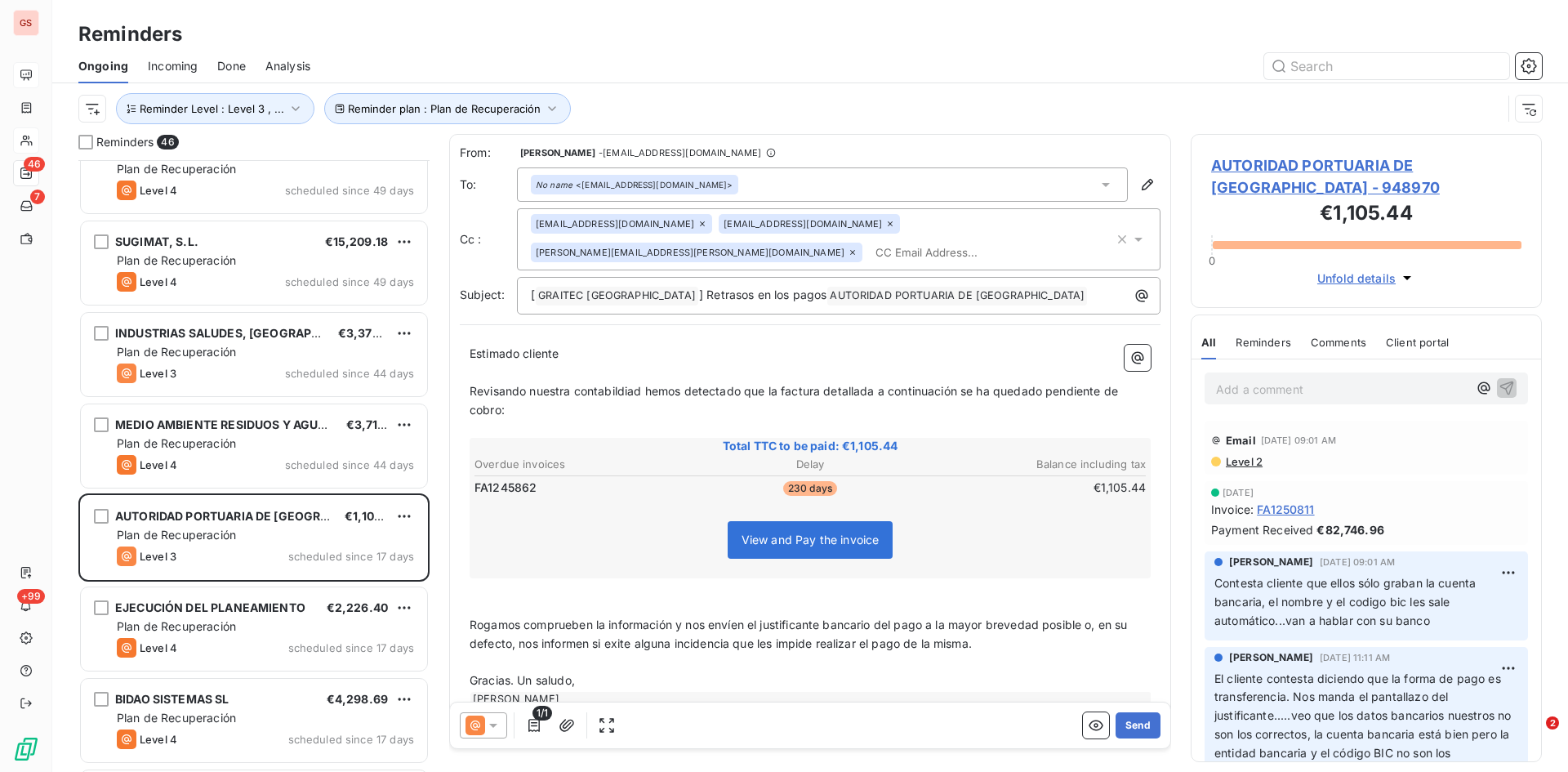
click at [643, 392] on span "Revisando nuestra contabildiad hemos detectado que la factura detallada a conti…" at bounding box center [796, 401] width 652 height 33
click at [1131, 723] on button "Send" at bounding box center [1137, 725] width 45 height 26
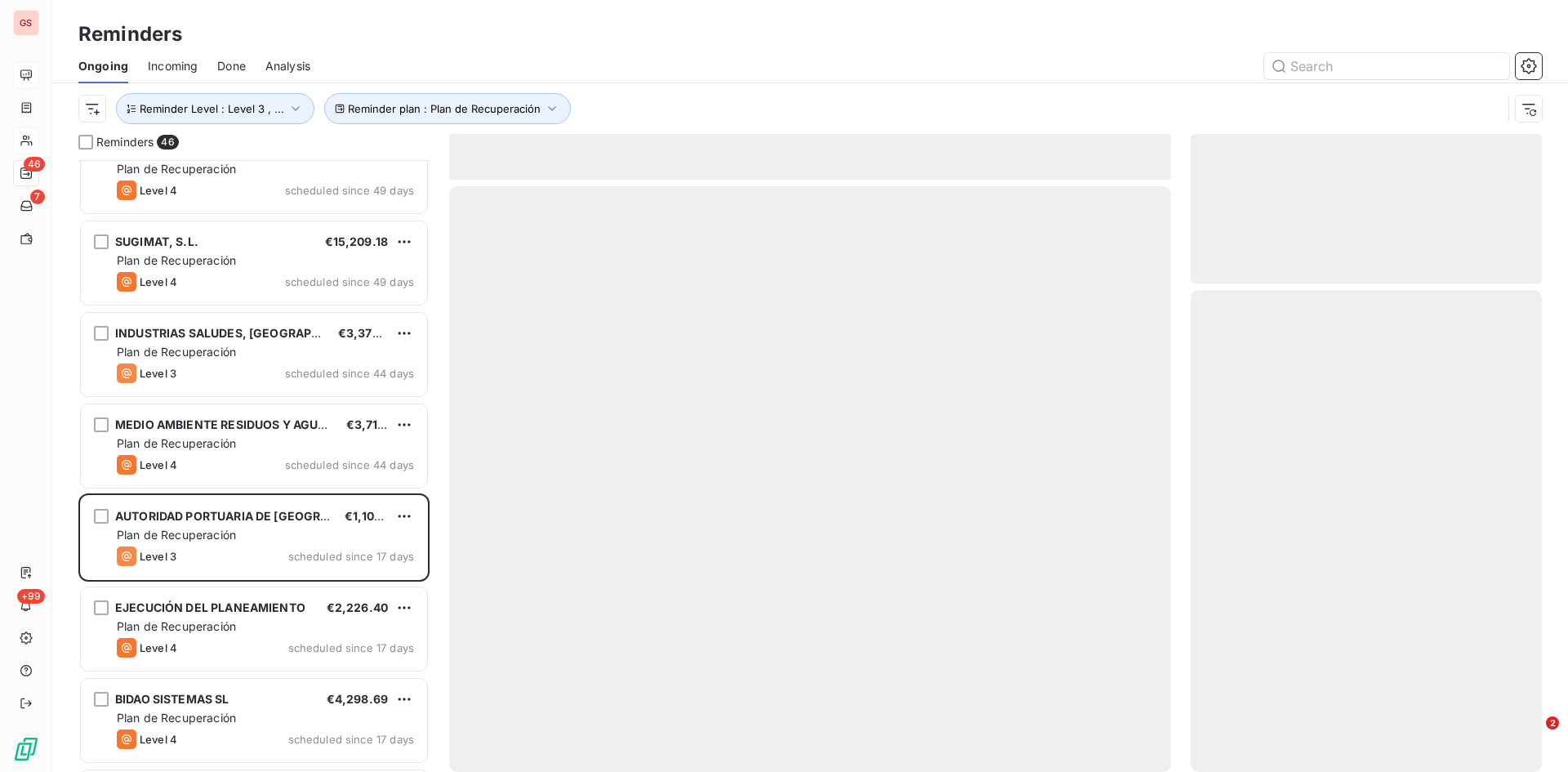
click at [1131, 723] on div at bounding box center [809, 479] width 722 height 585
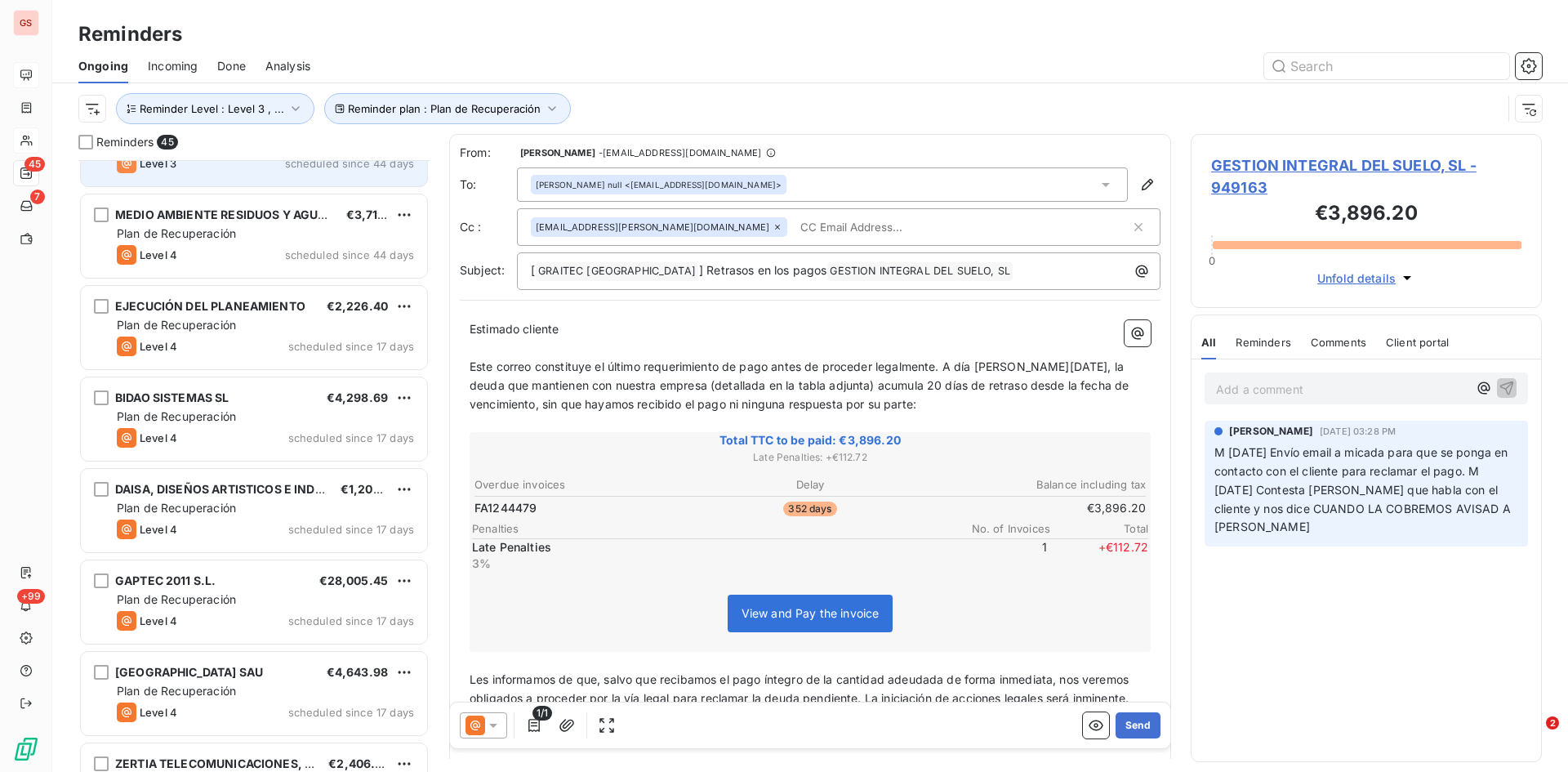
scroll to position [736, 0]
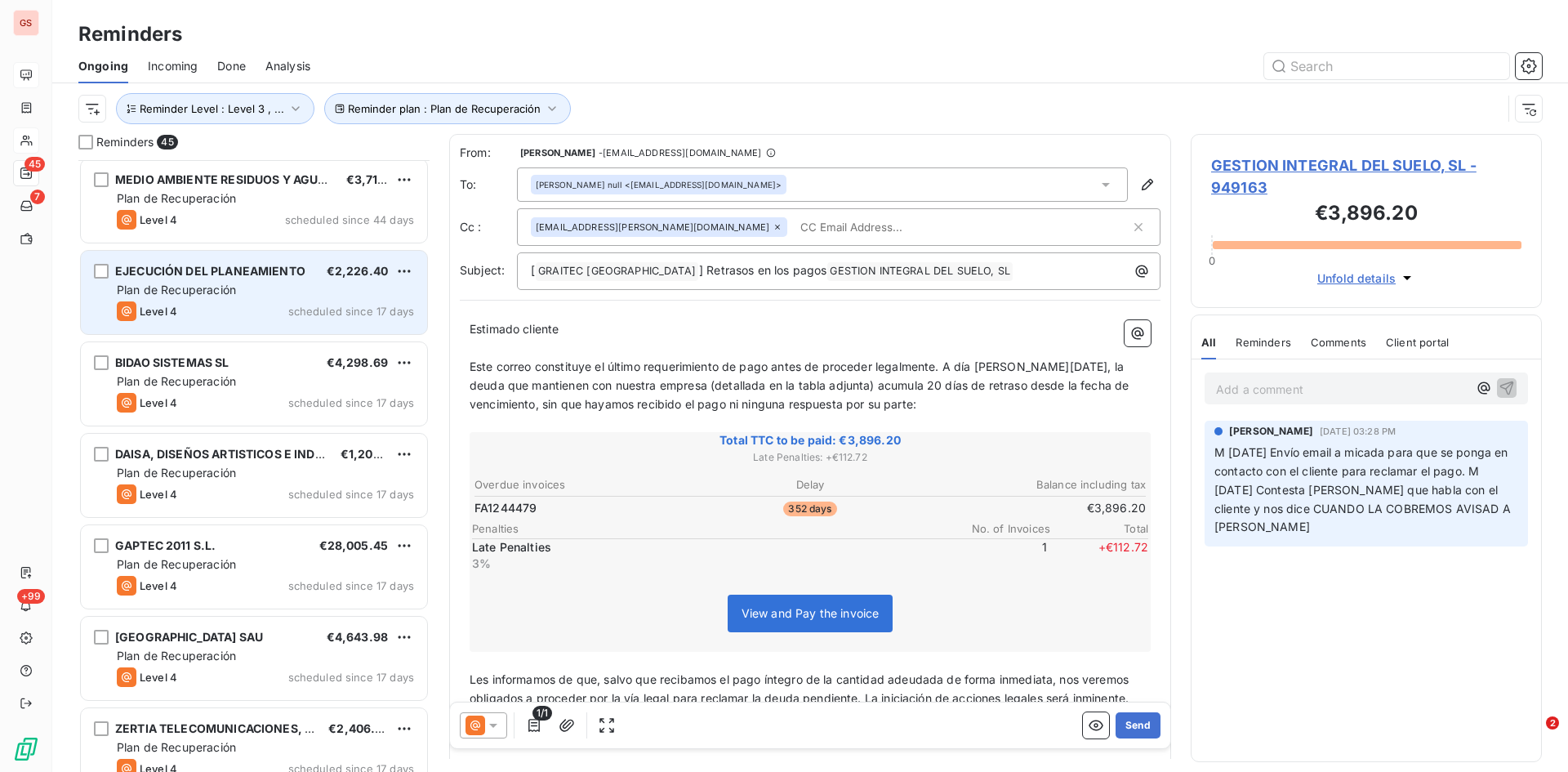
click at [246, 290] on div "Plan de Recuperación" at bounding box center [265, 290] width 298 height 16
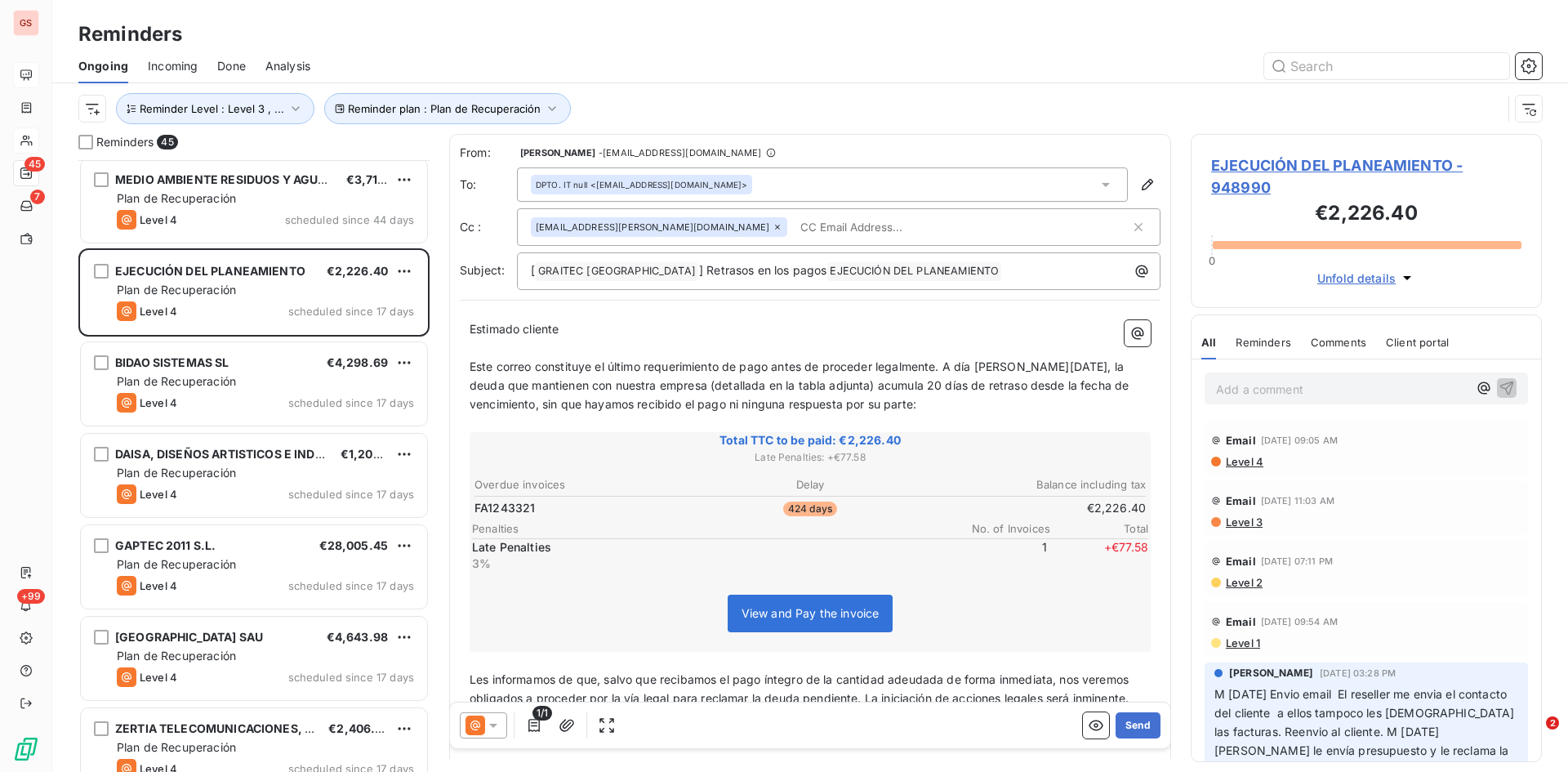
scroll to position [49, 0]
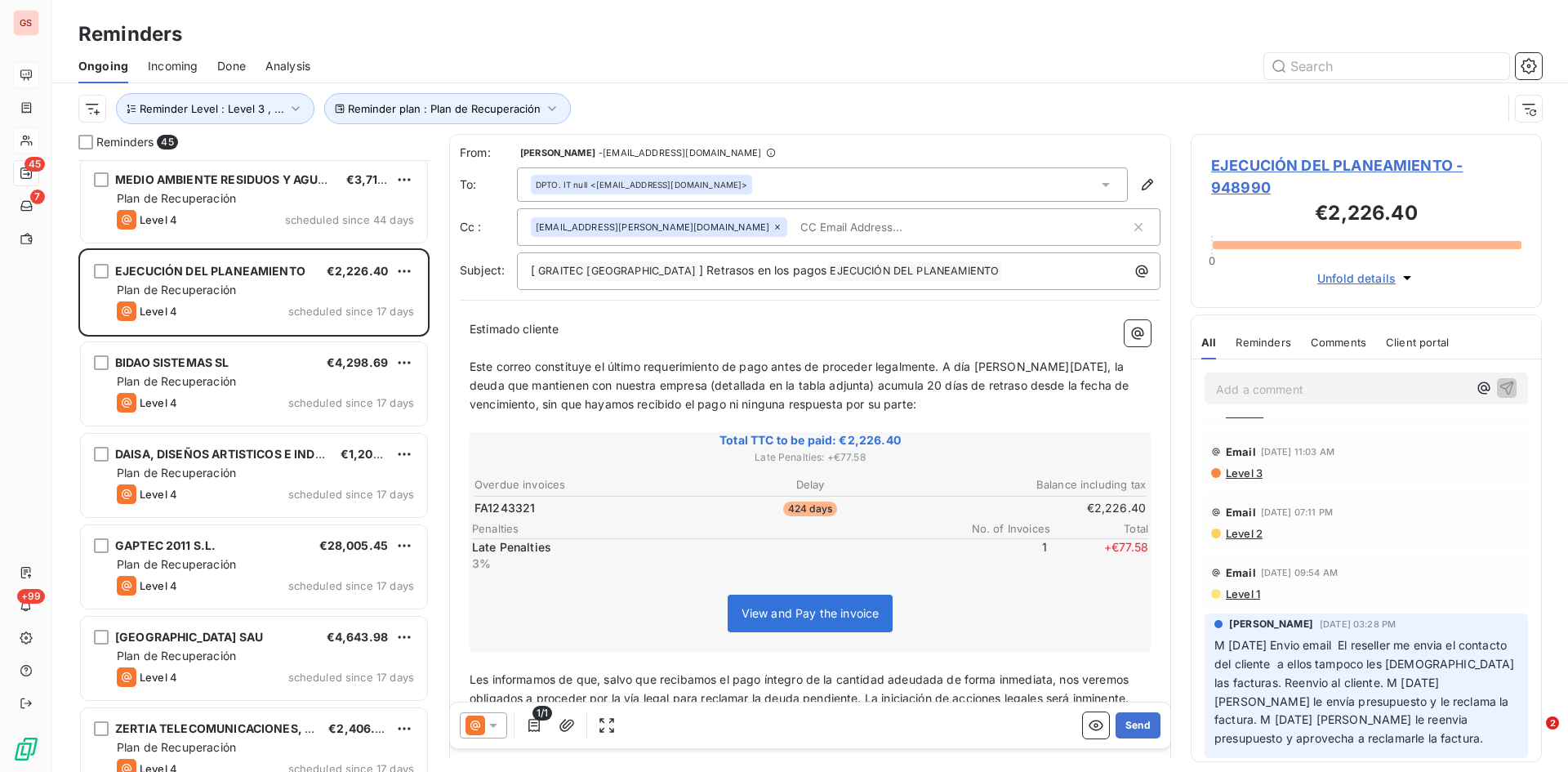
click at [1213, 162] on span "EJECUCIÓN DEL PLANEAMIENTO - 948990" at bounding box center [1366, 177] width 311 height 44
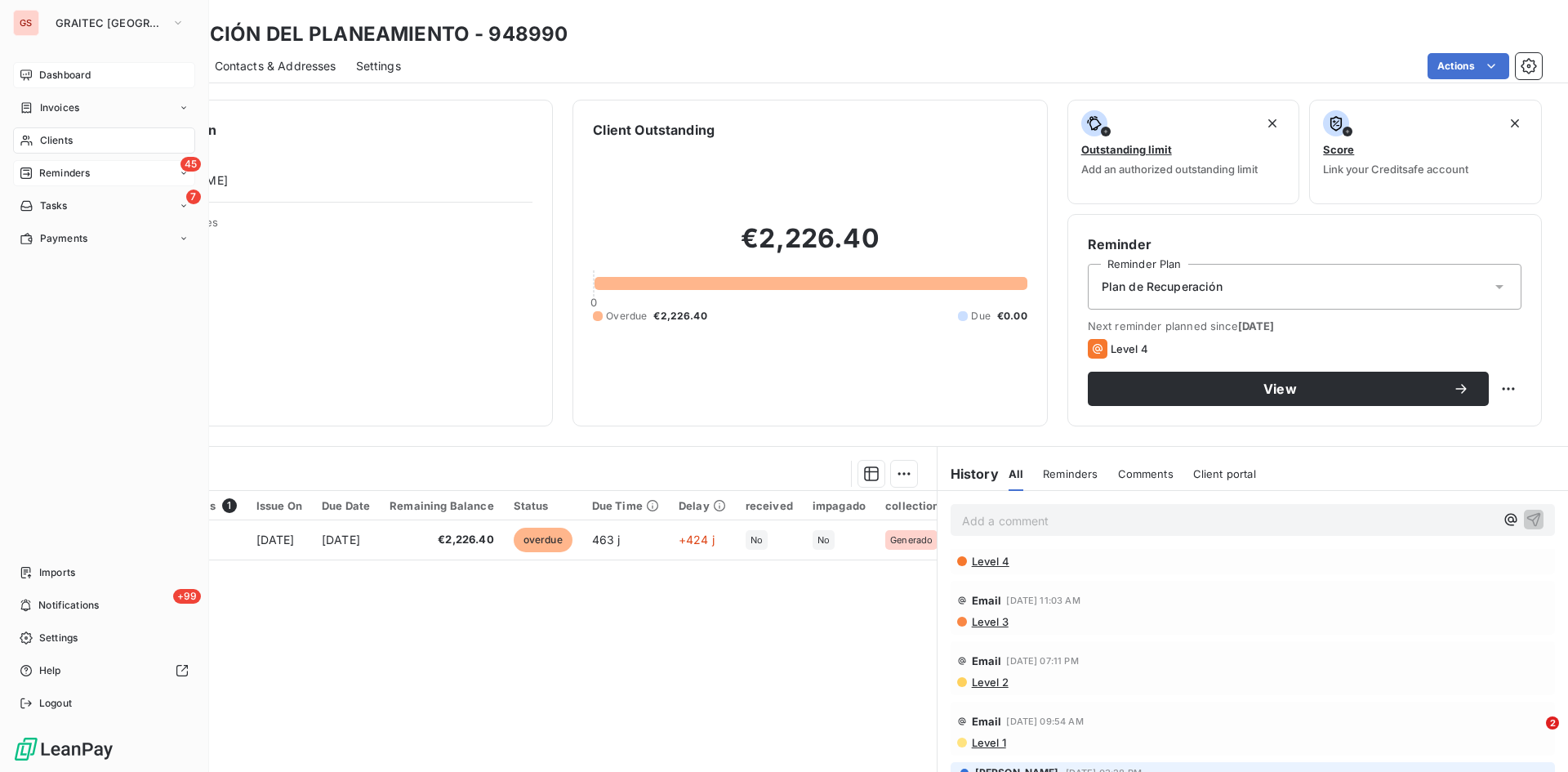
click at [59, 178] on span "Reminders" at bounding box center [65, 173] width 51 height 15
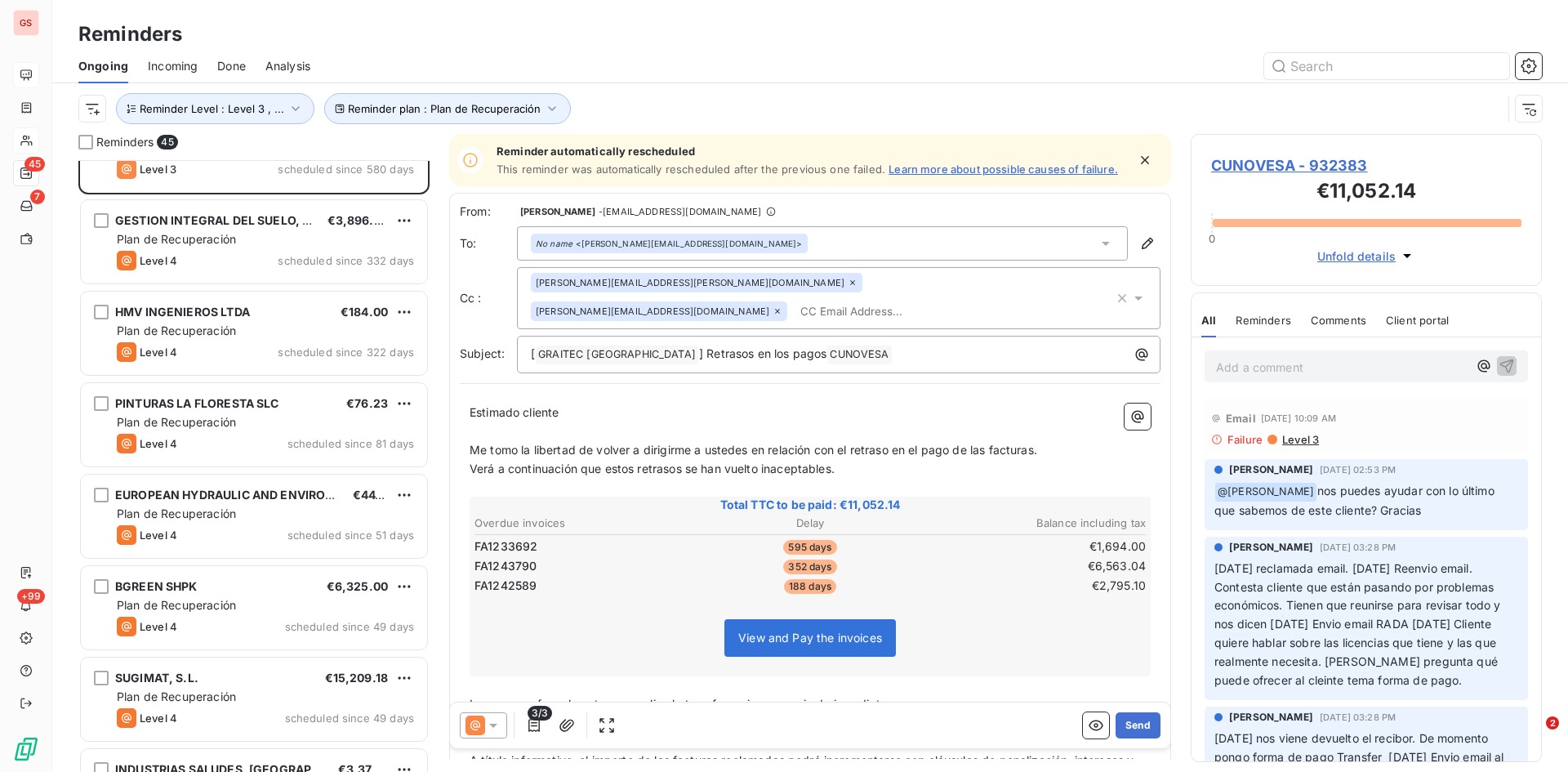
scroll to position [491, 0]
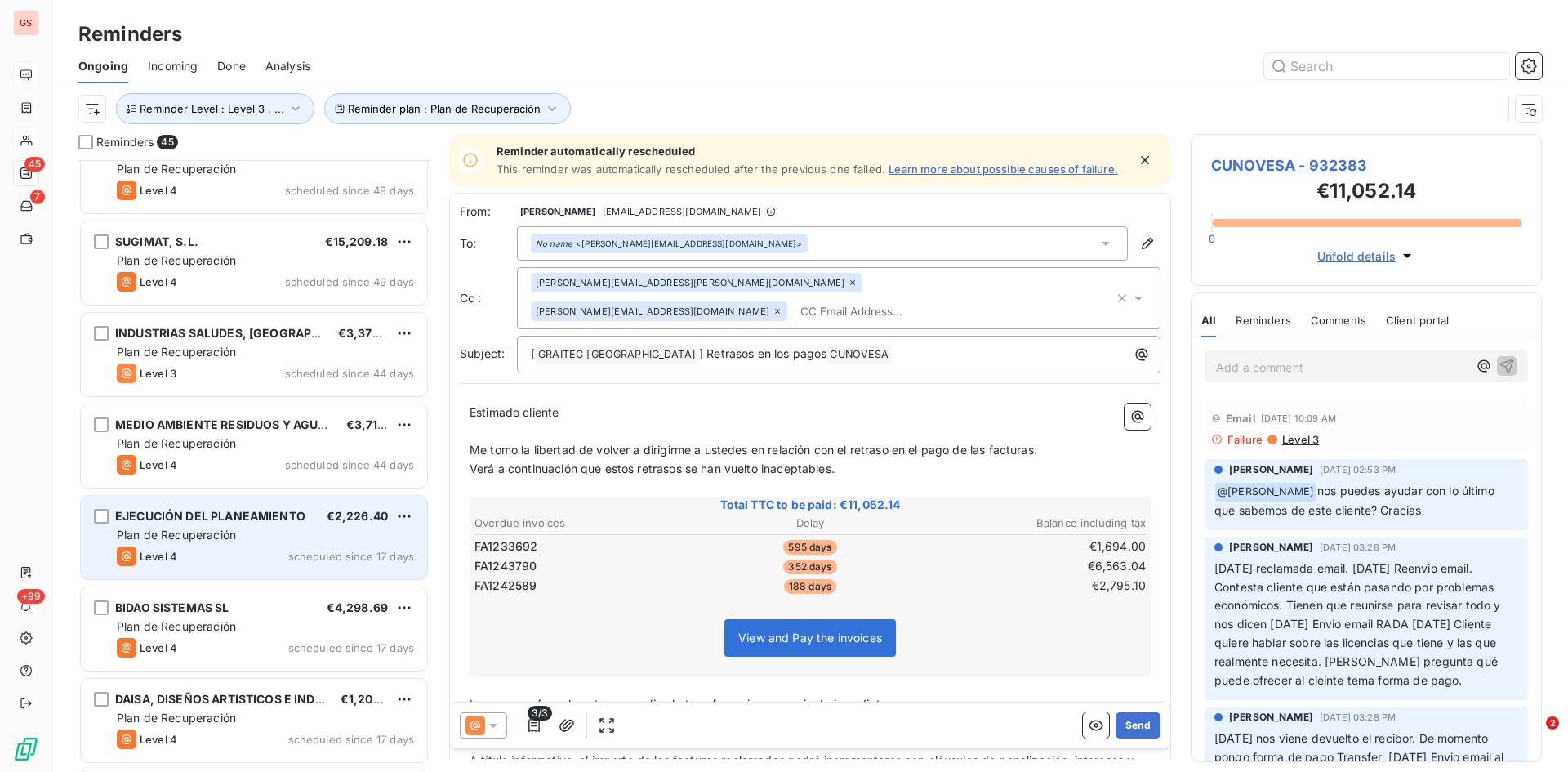
click at [231, 534] on span "Plan de Recuperación" at bounding box center [176, 534] width 119 height 14
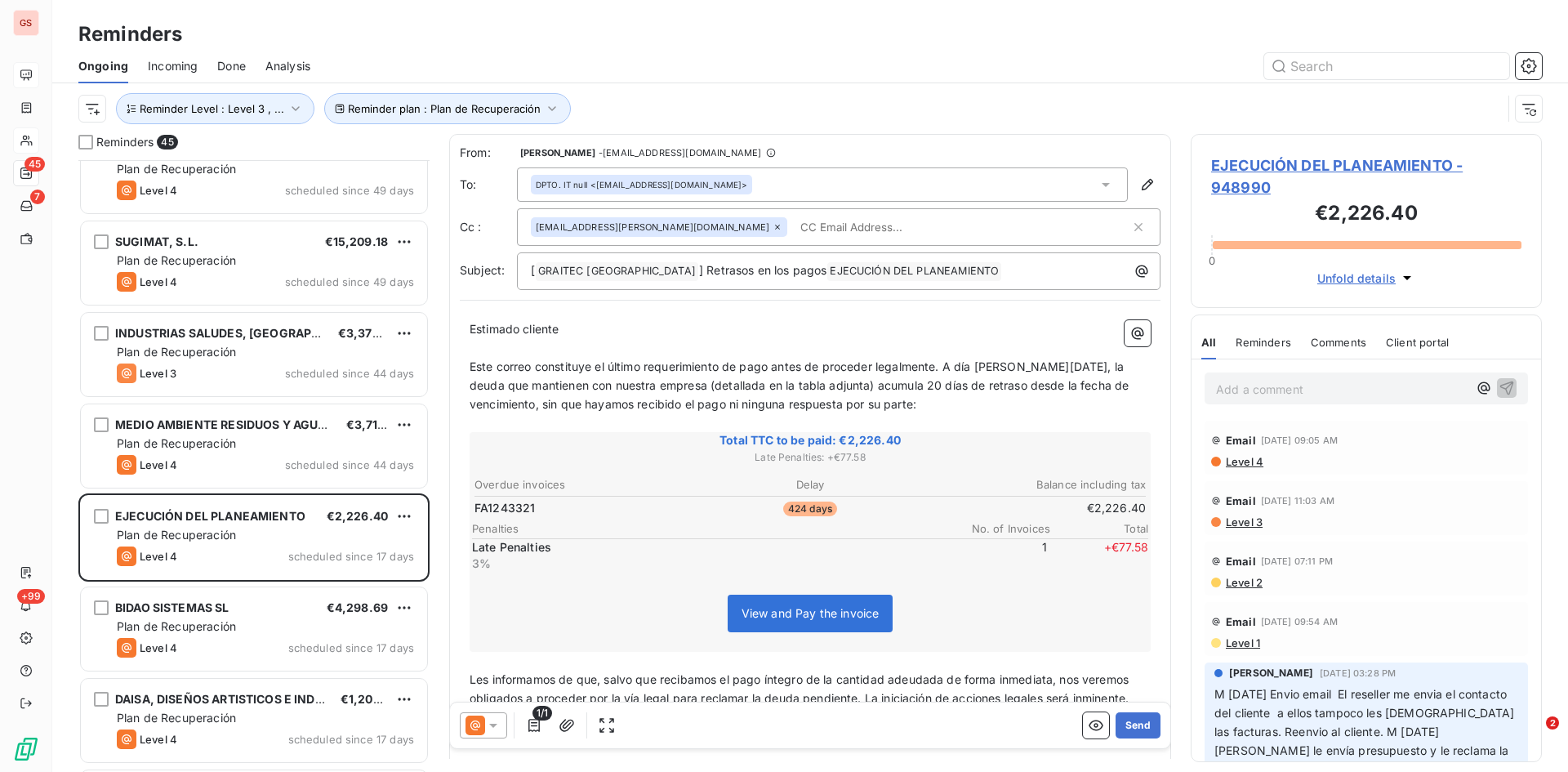
click at [1239, 464] on span "Level 4" at bounding box center [1244, 462] width 39 height 13
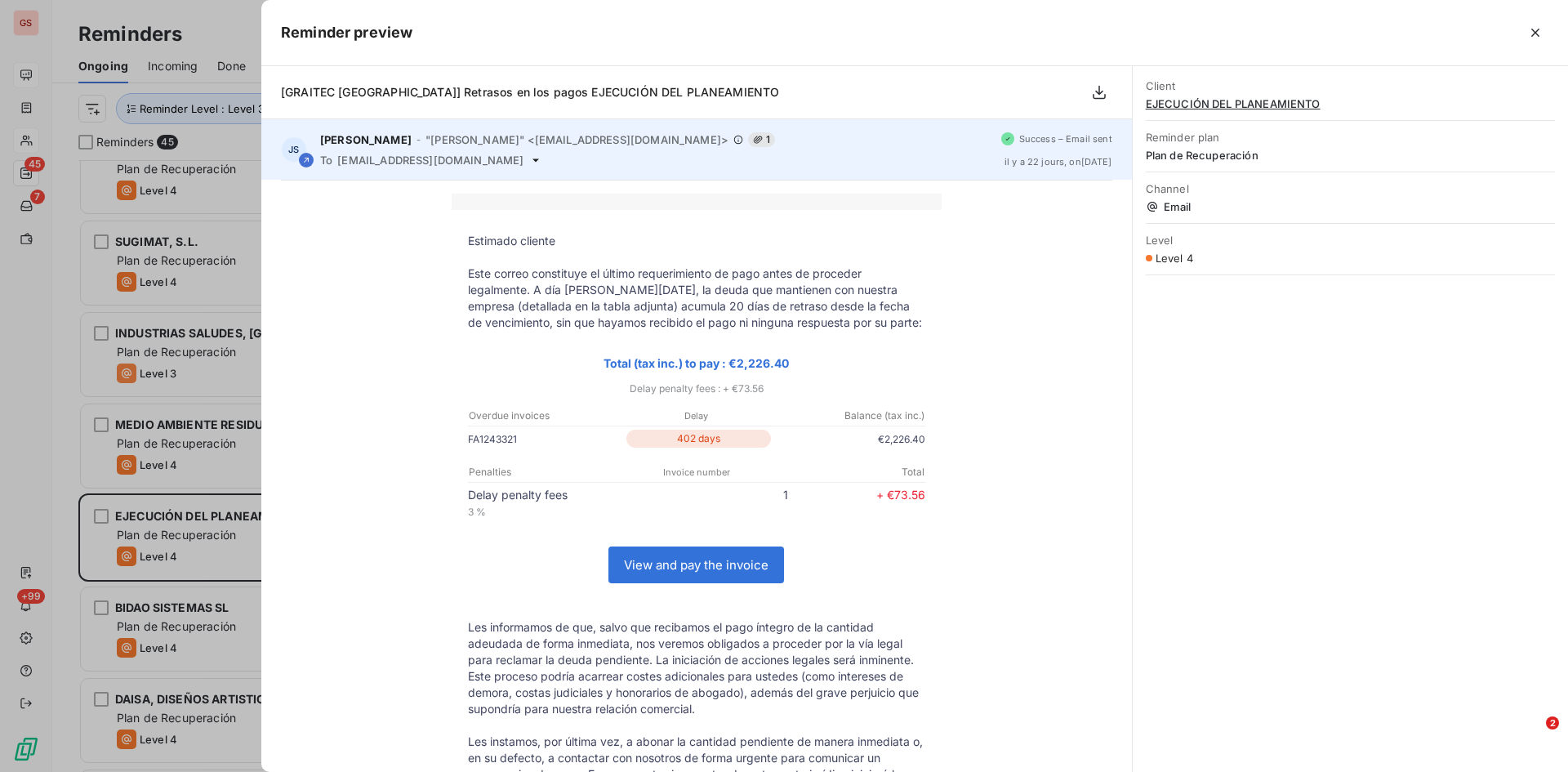
click at [529, 155] on icon at bounding box center [535, 160] width 13 height 13
click at [529, 159] on icon at bounding box center [535, 160] width 13 height 13
click at [441, 167] on div "JS [PERSON_NAME] - "[PERSON_NAME]" <[EMAIL_ADDRESS][DOMAIN_NAME]> 1 To [EMAIL_A…" at bounding box center [697, 149] width 871 height 60
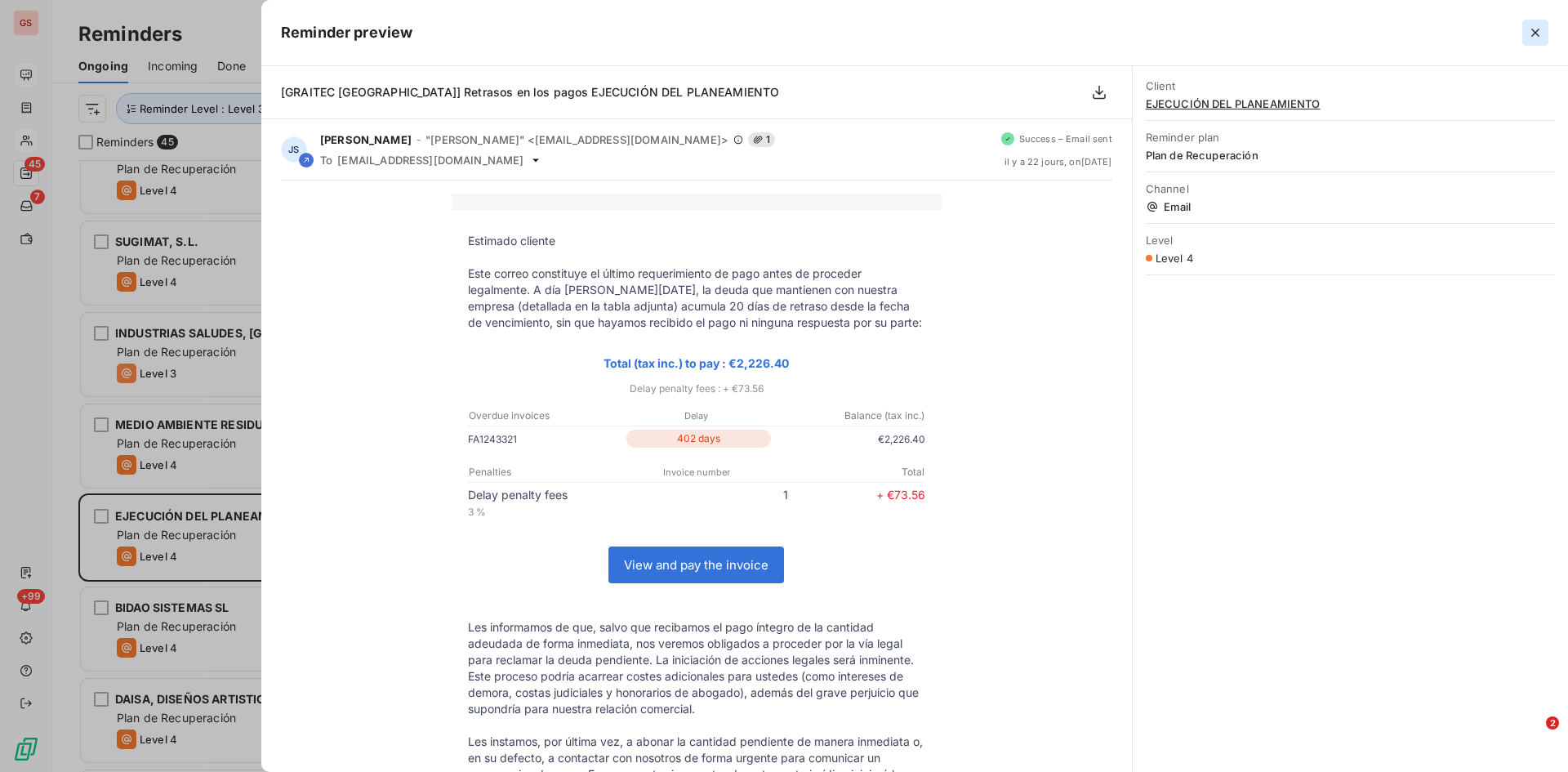
click at [1540, 33] on icon "button" at bounding box center [1536, 33] width 16 height 16
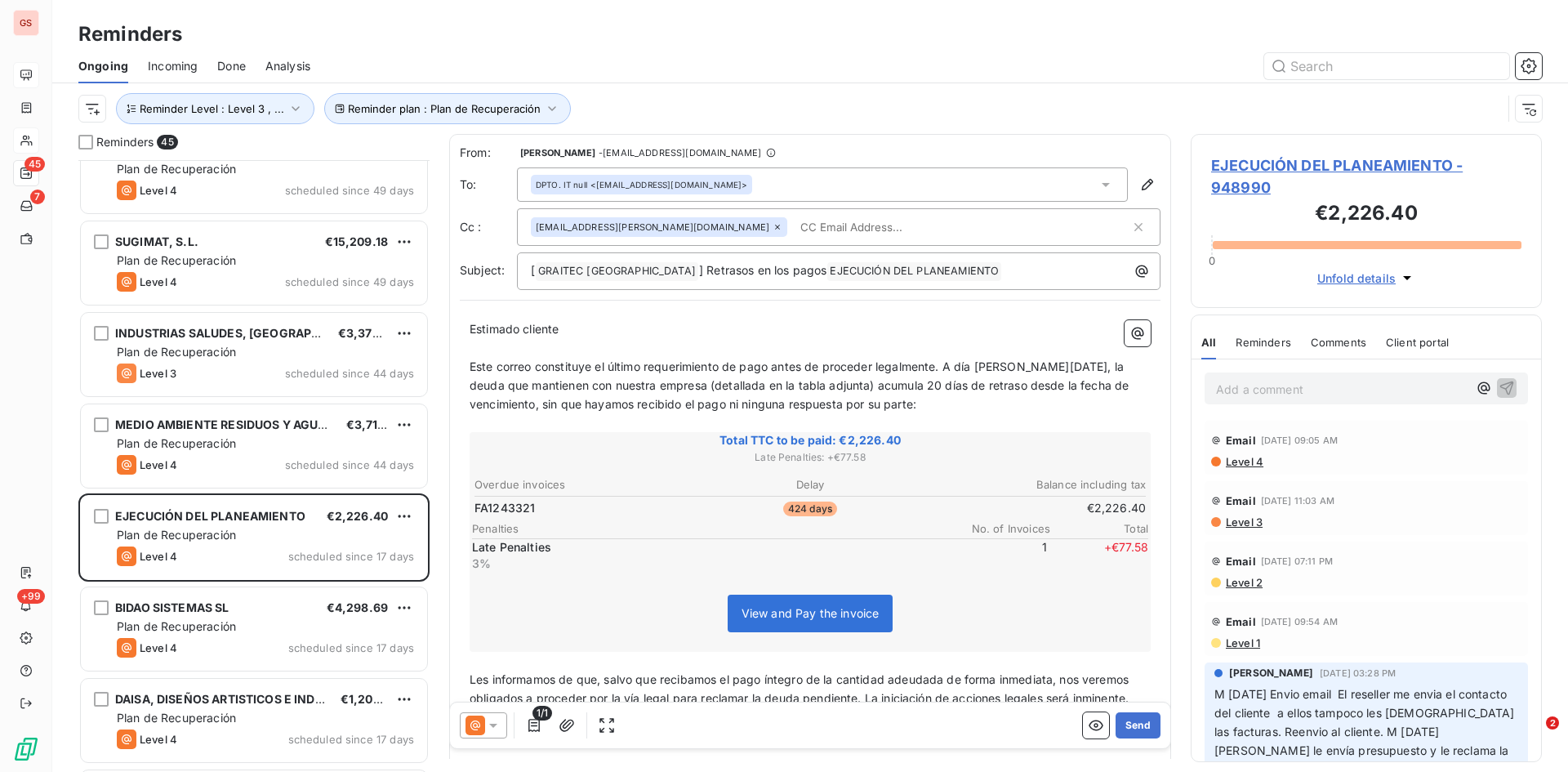
click at [773, 229] on icon at bounding box center [778, 227] width 10 height 10
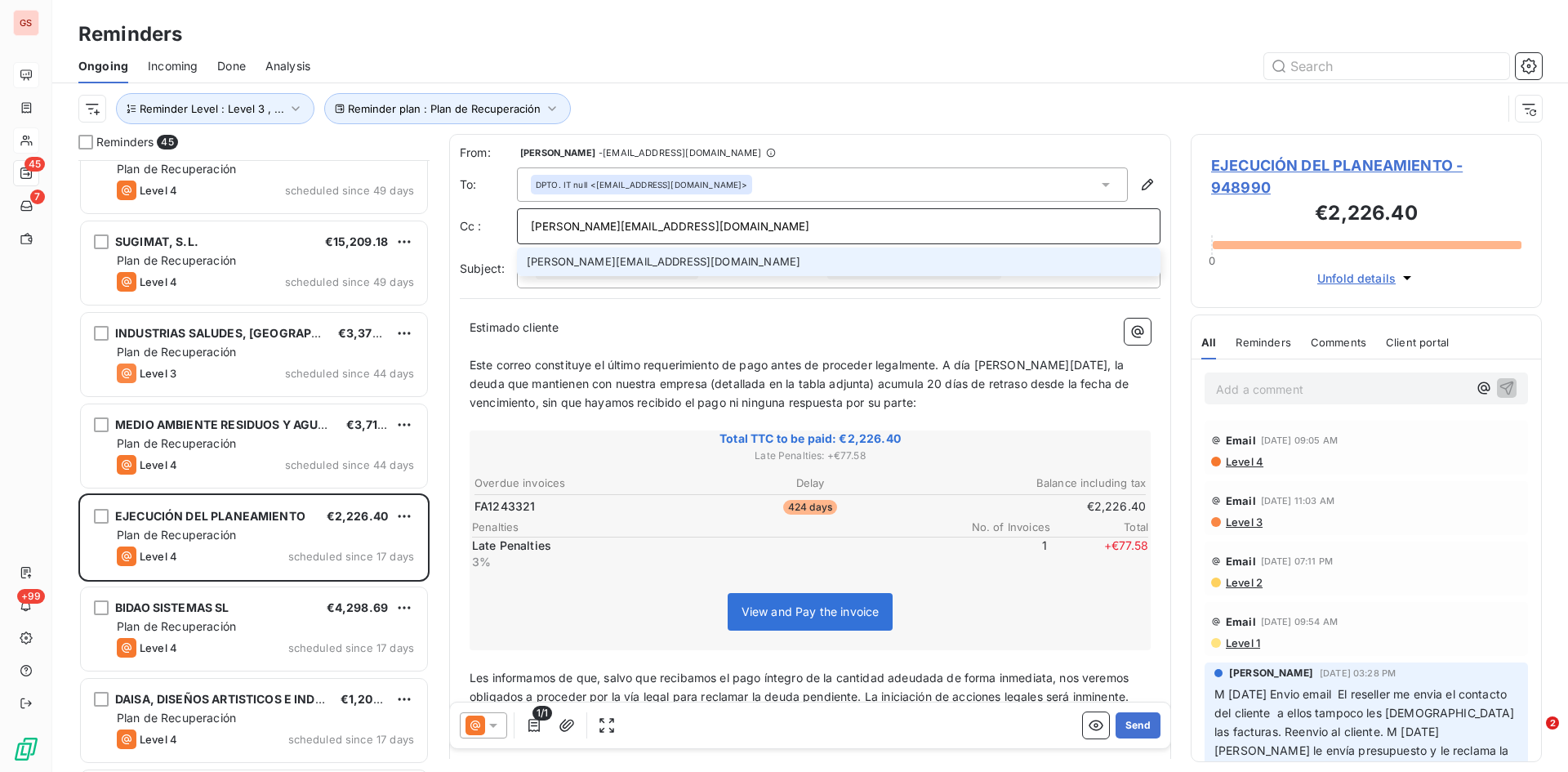
type input "[PERSON_NAME][EMAIL_ADDRESS][DOMAIN_NAME]"
click at [589, 269] on li "[PERSON_NAME][EMAIL_ADDRESS][DOMAIN_NAME]" at bounding box center [839, 261] width 644 height 28
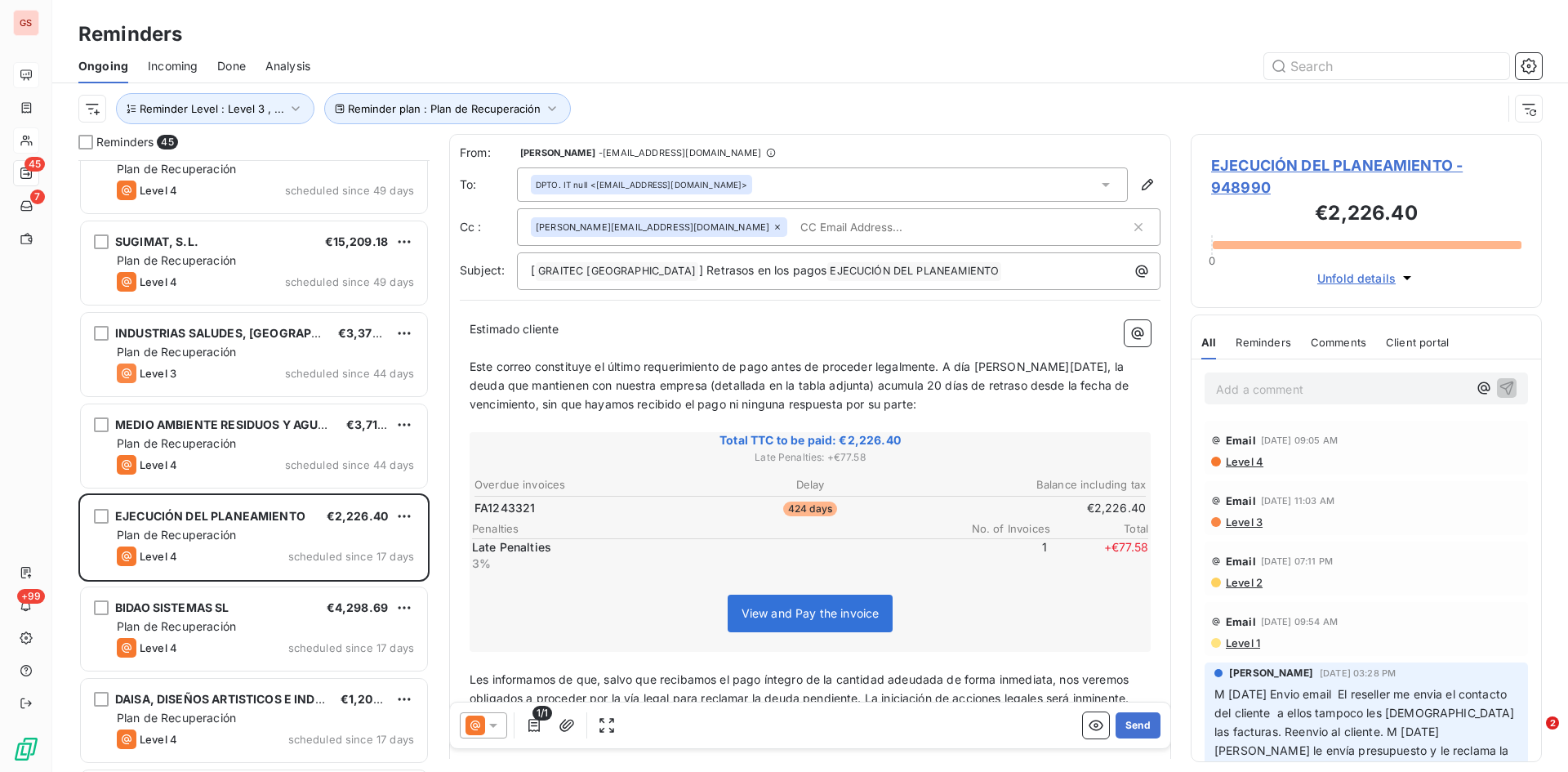
paste input "[PERSON_NAME][EMAIL_ADDRESS][DOMAIN_NAME]"
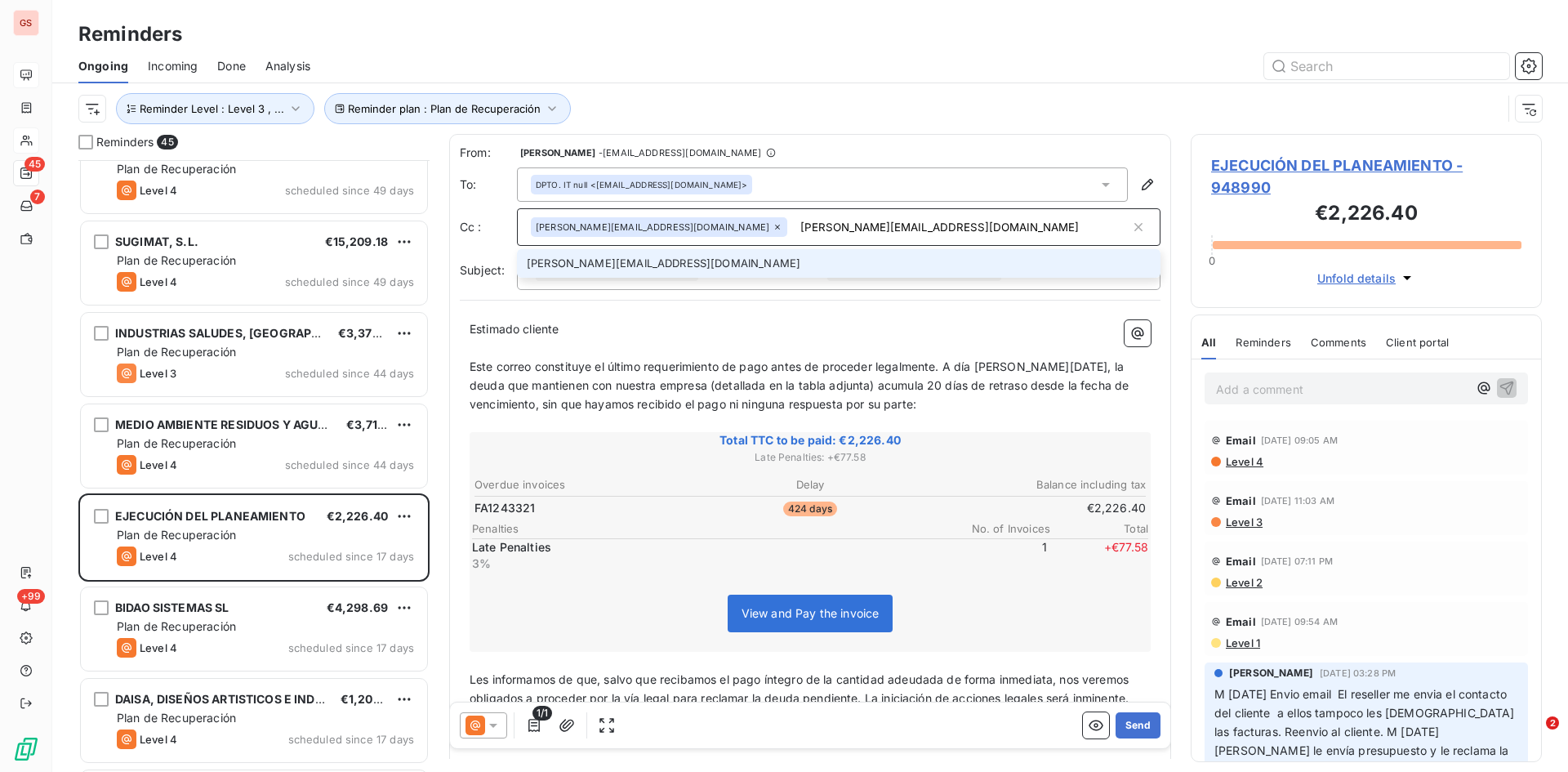
type input "[PERSON_NAME][EMAIL_ADDRESS][DOMAIN_NAME]"
click at [578, 261] on li "[PERSON_NAME][EMAIL_ADDRESS][DOMAIN_NAME]" at bounding box center [839, 263] width 644 height 28
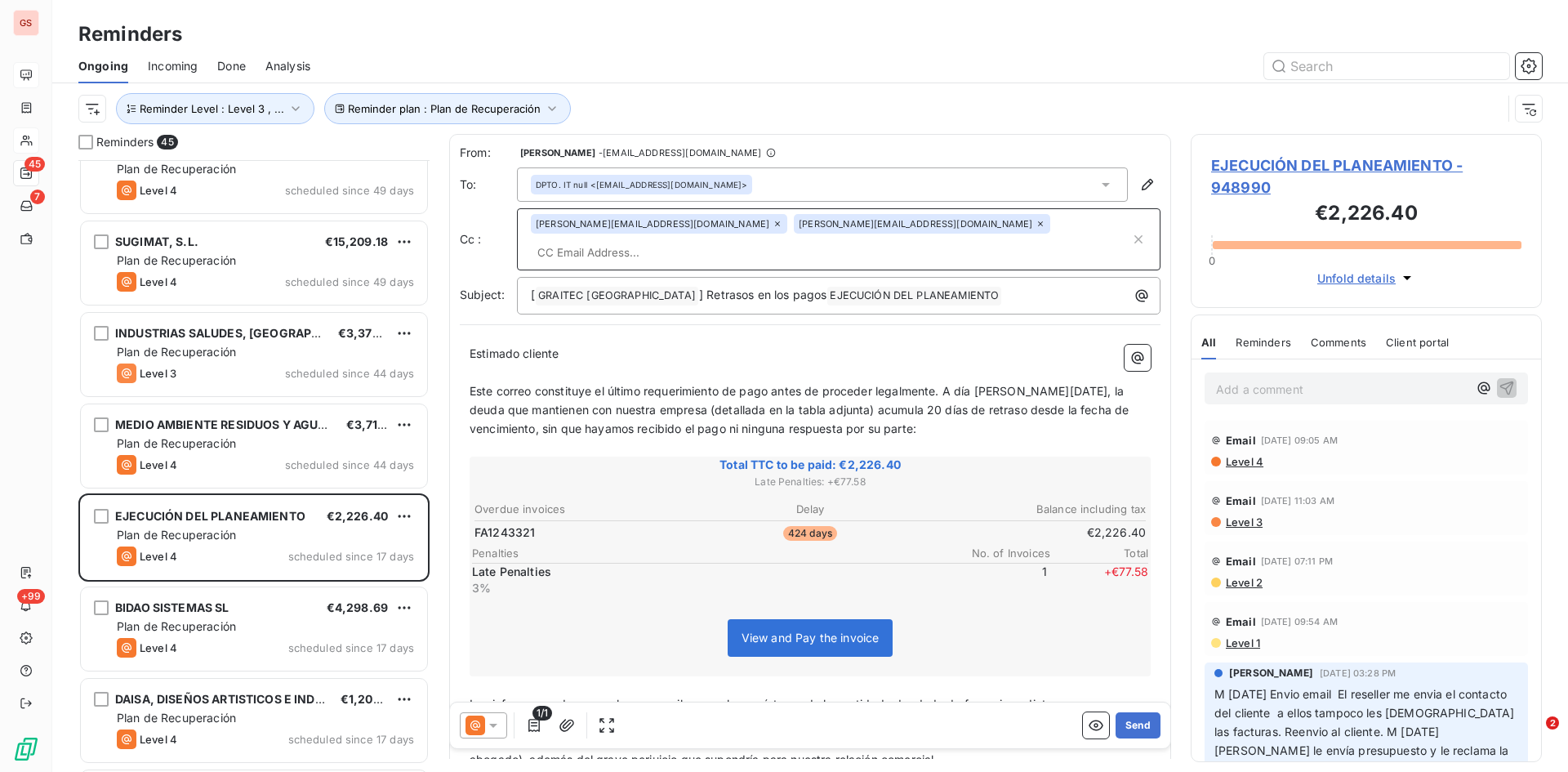
click at [1035, 228] on icon at bounding box center [1040, 223] width 10 height 10
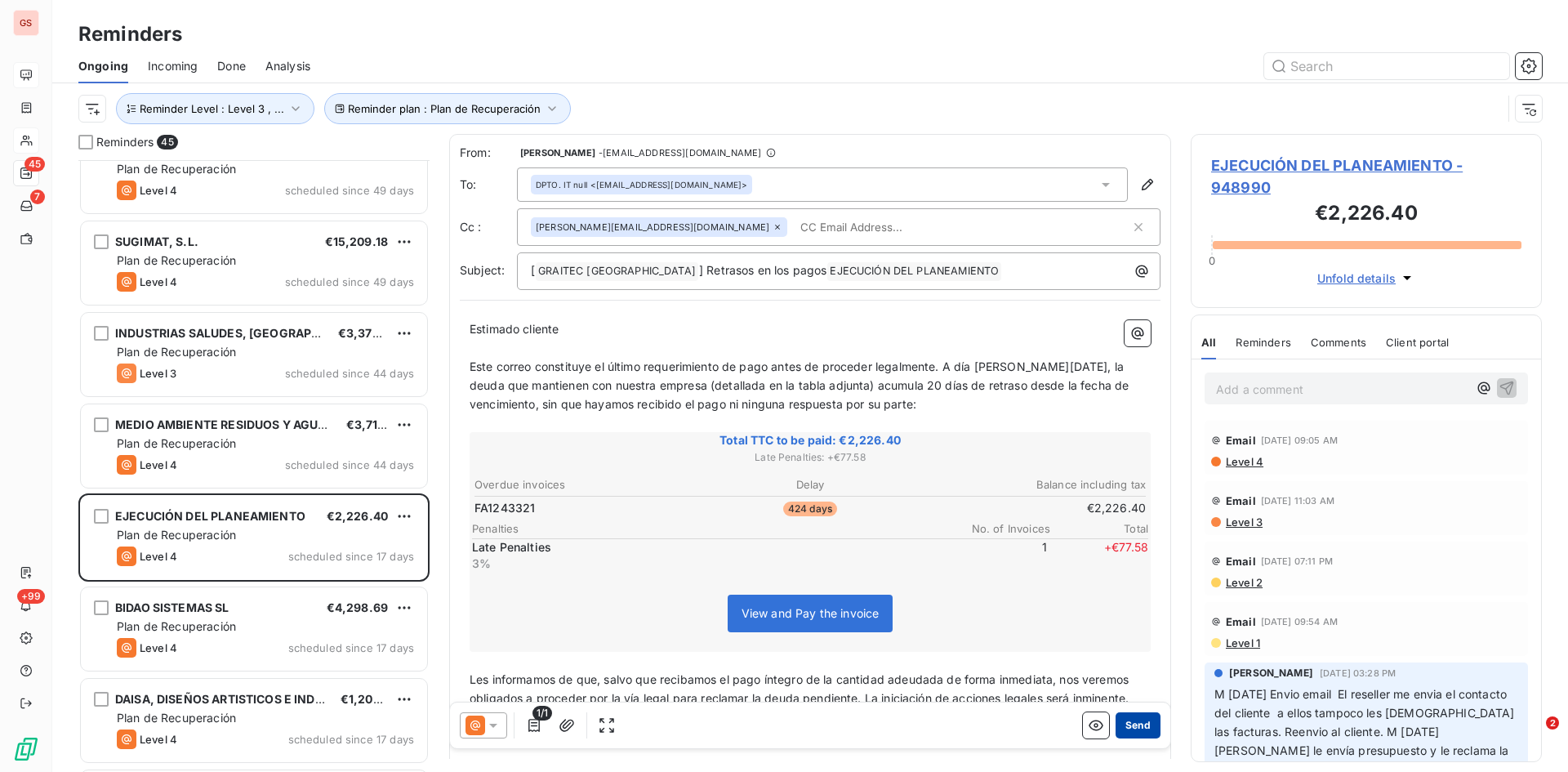
click at [1137, 730] on button "Send" at bounding box center [1137, 725] width 45 height 26
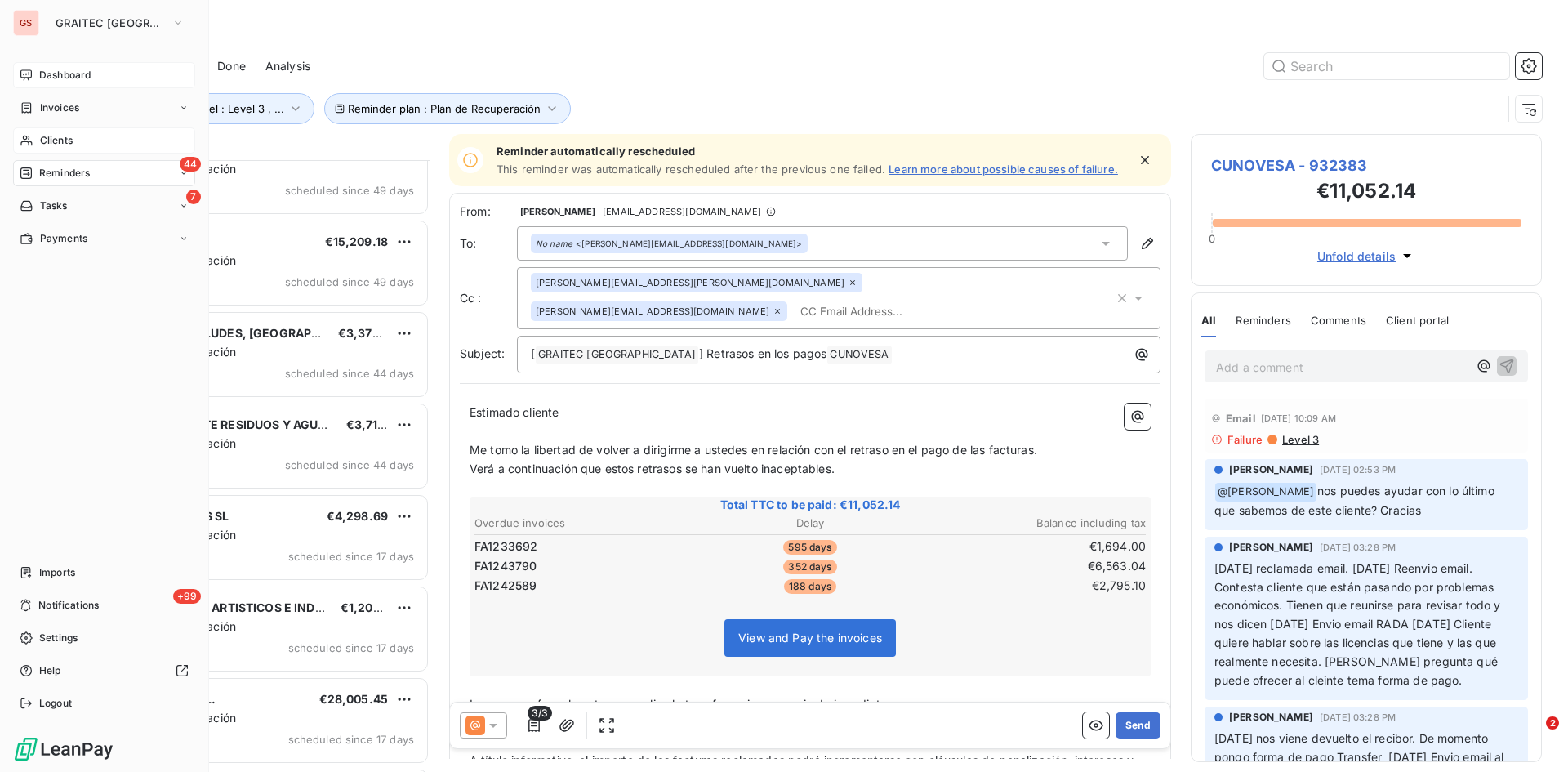
click at [66, 137] on span "Clients" at bounding box center [56, 140] width 33 height 15
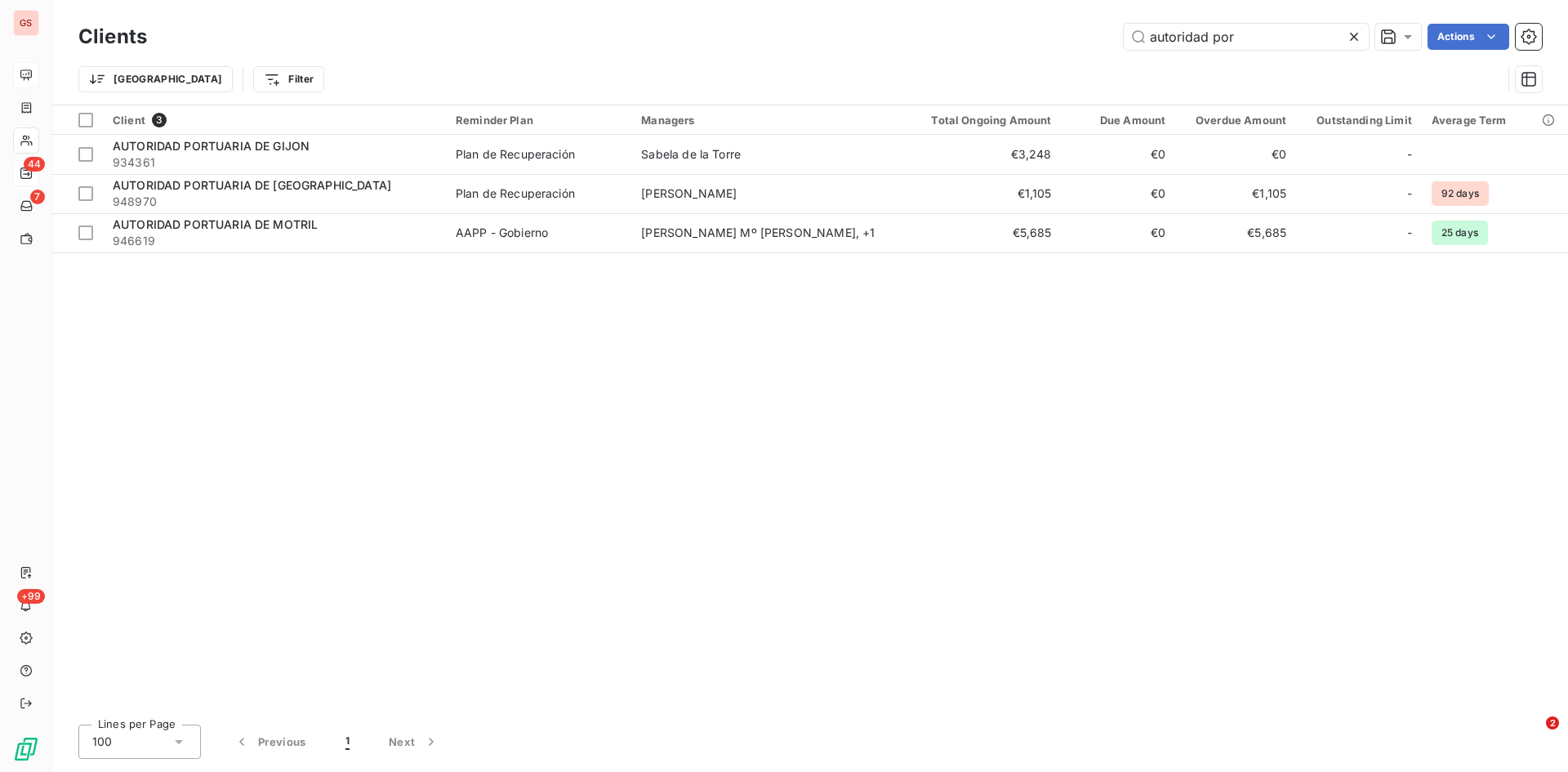
drag, startPoint x: 1289, startPoint y: 36, endPoint x: 1048, endPoint y: 36, distance: 241.0
click at [1048, 36] on div "autoridad por Actions" at bounding box center [854, 36] width 1376 height 26
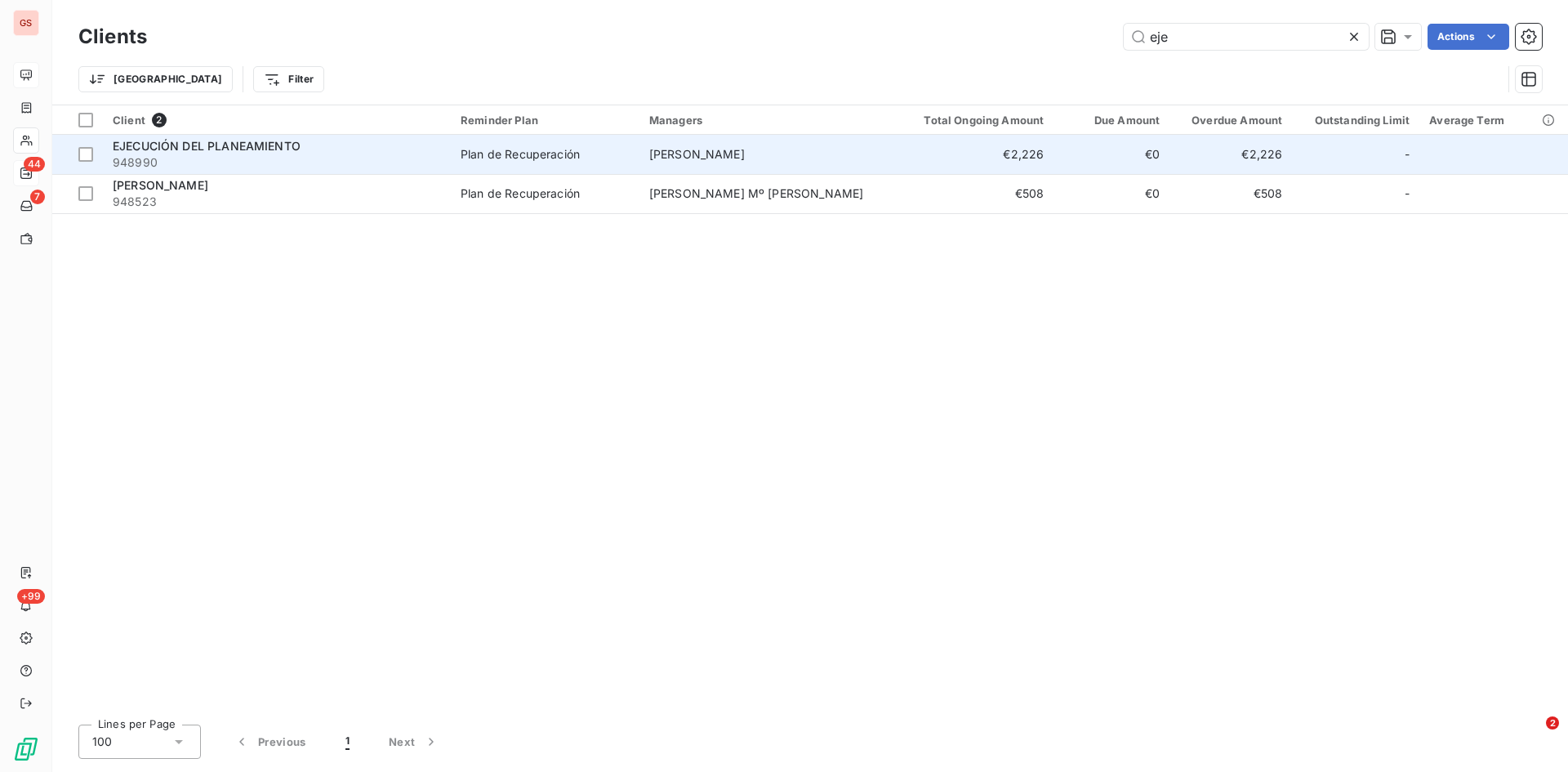
type input "eje"
click at [188, 141] on span "EJECUCIÓN DEL PLANEAMIENTO" at bounding box center [207, 146] width 188 height 14
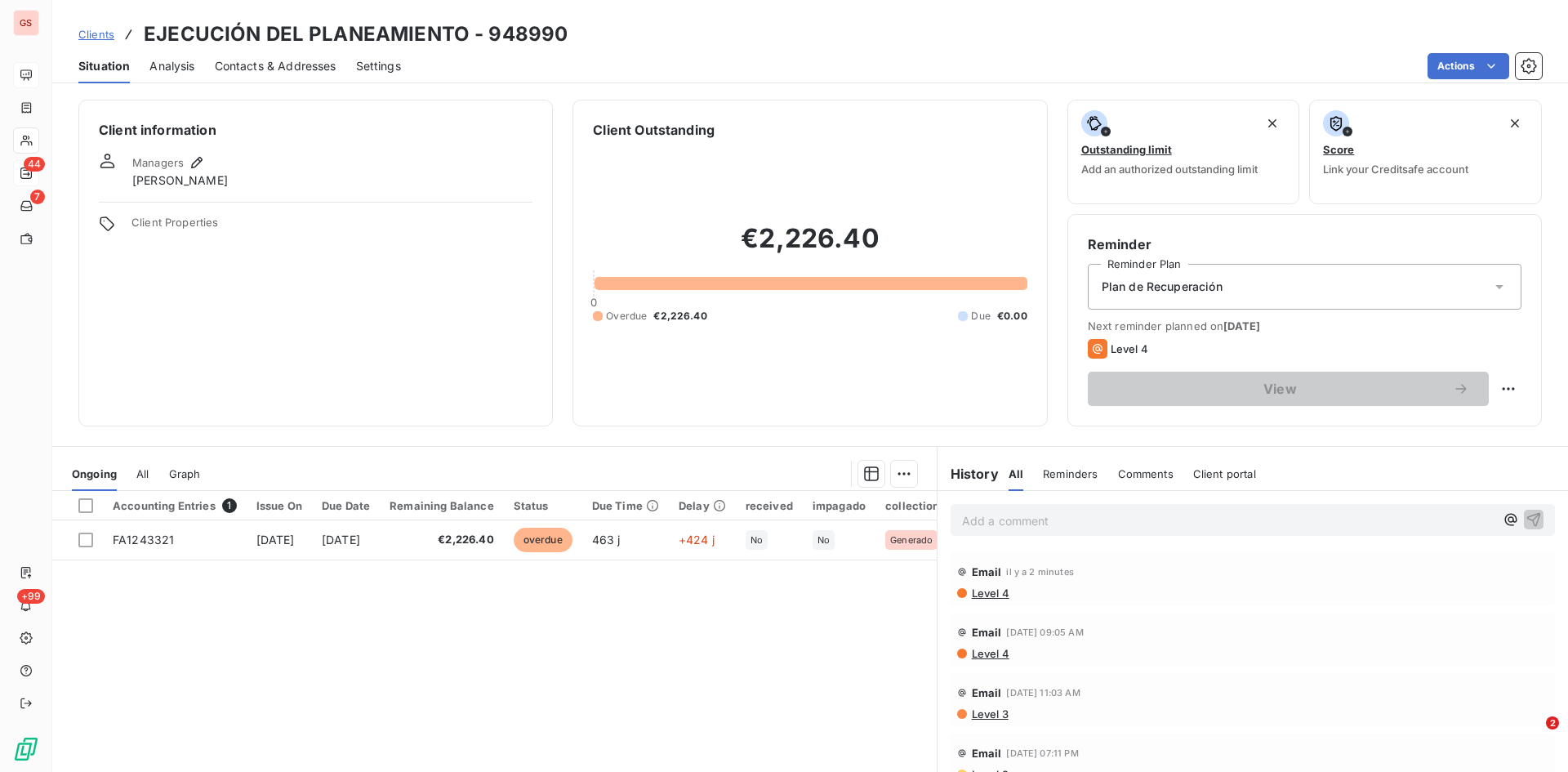
drag, startPoint x: 980, startPoint y: 509, endPoint x: 1160, endPoint y: 562, distance: 187.6
click at [981, 510] on div "Add a comment ﻿" at bounding box center [1228, 520] width 533 height 22
click at [1025, 520] on p "Add a comment ﻿" at bounding box center [1228, 521] width 533 height 20
click at [1268, 514] on span "También envío desde mi correo email al reseller comentaándole la situacióin" at bounding box center [1168, 518] width 412 height 14
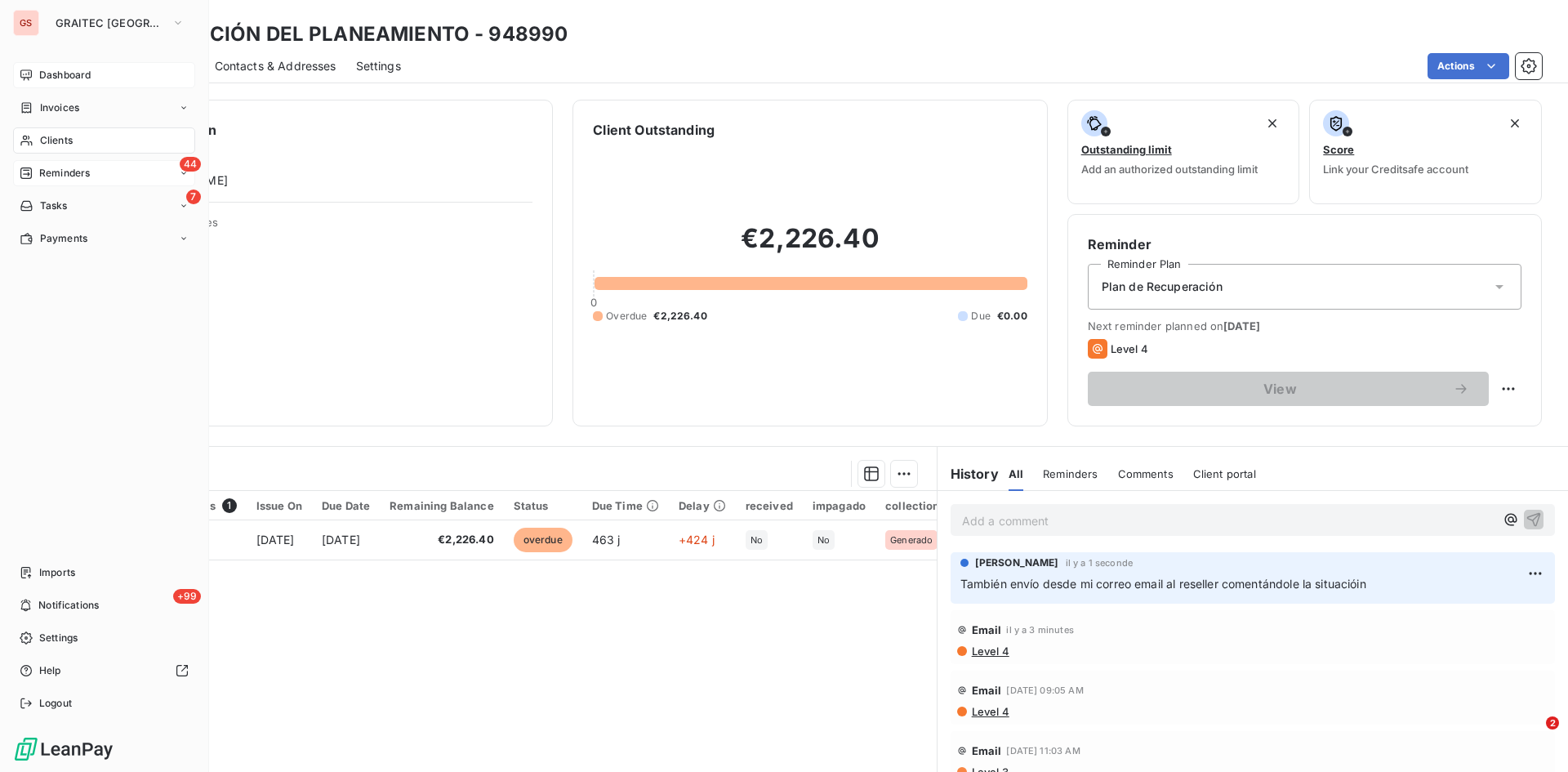
click at [64, 175] on span "Reminders" at bounding box center [65, 173] width 51 height 15
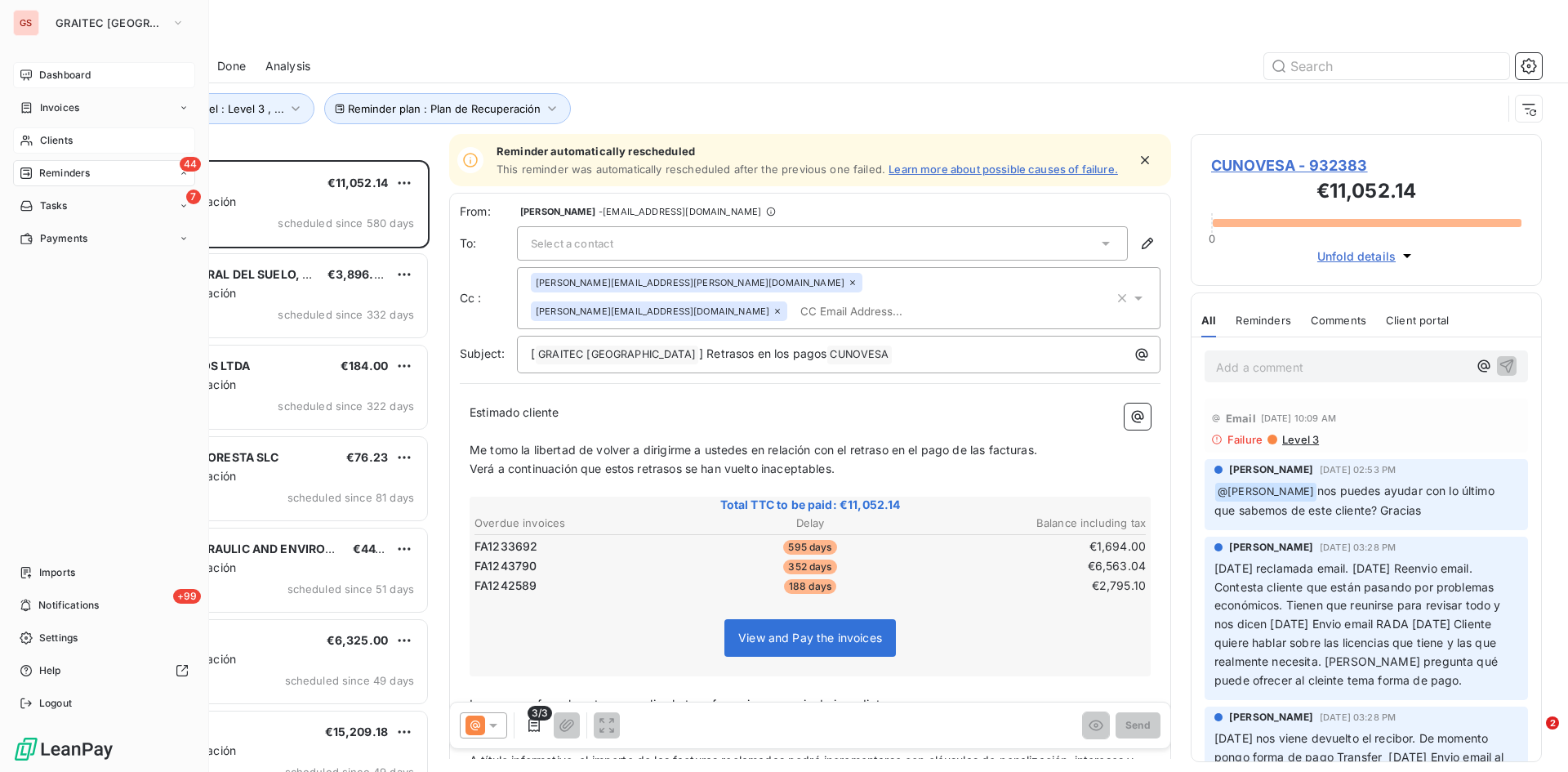
scroll to position [599, 339]
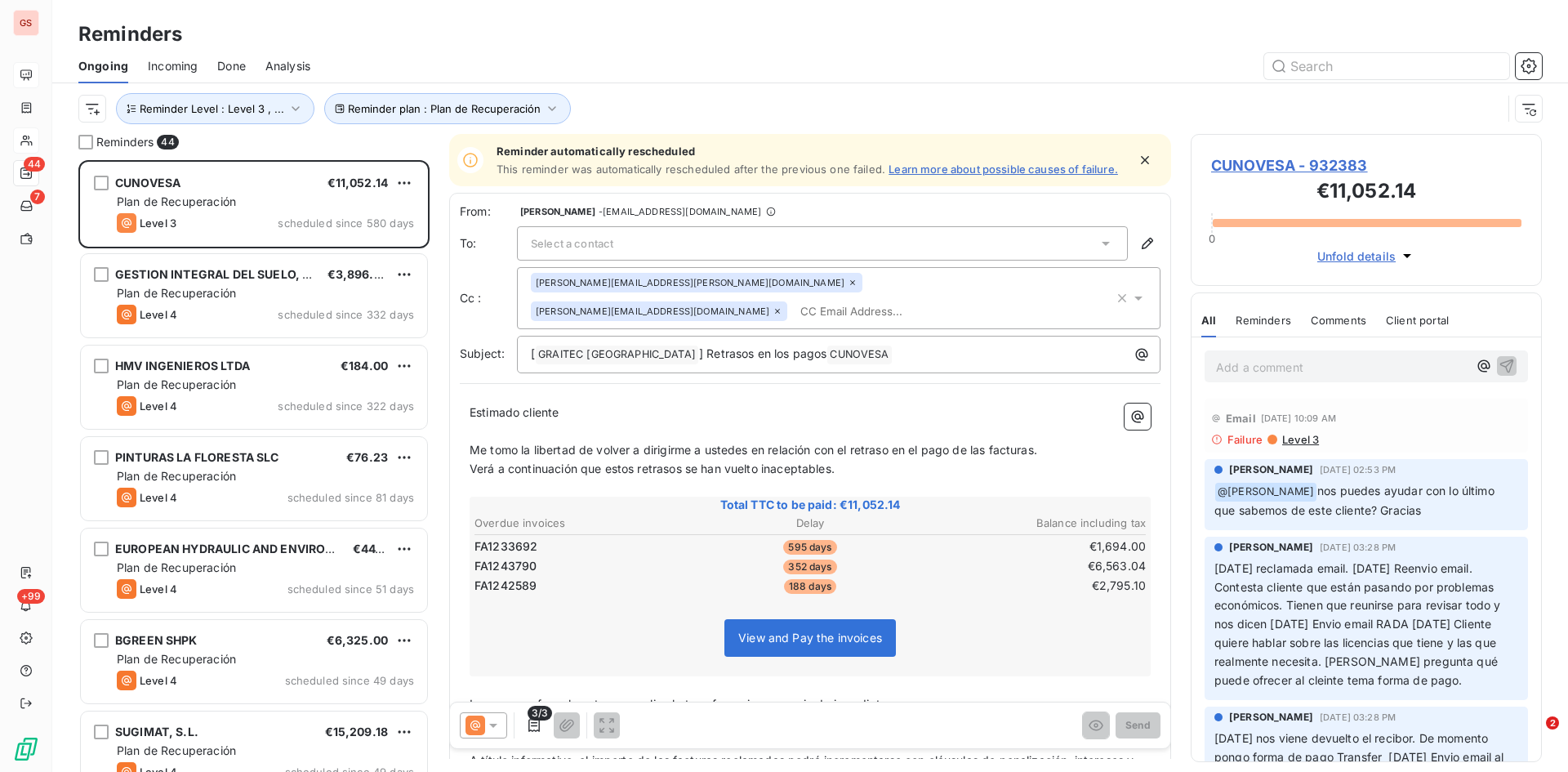
click at [235, 59] on span "Done" at bounding box center [231, 66] width 28 height 16
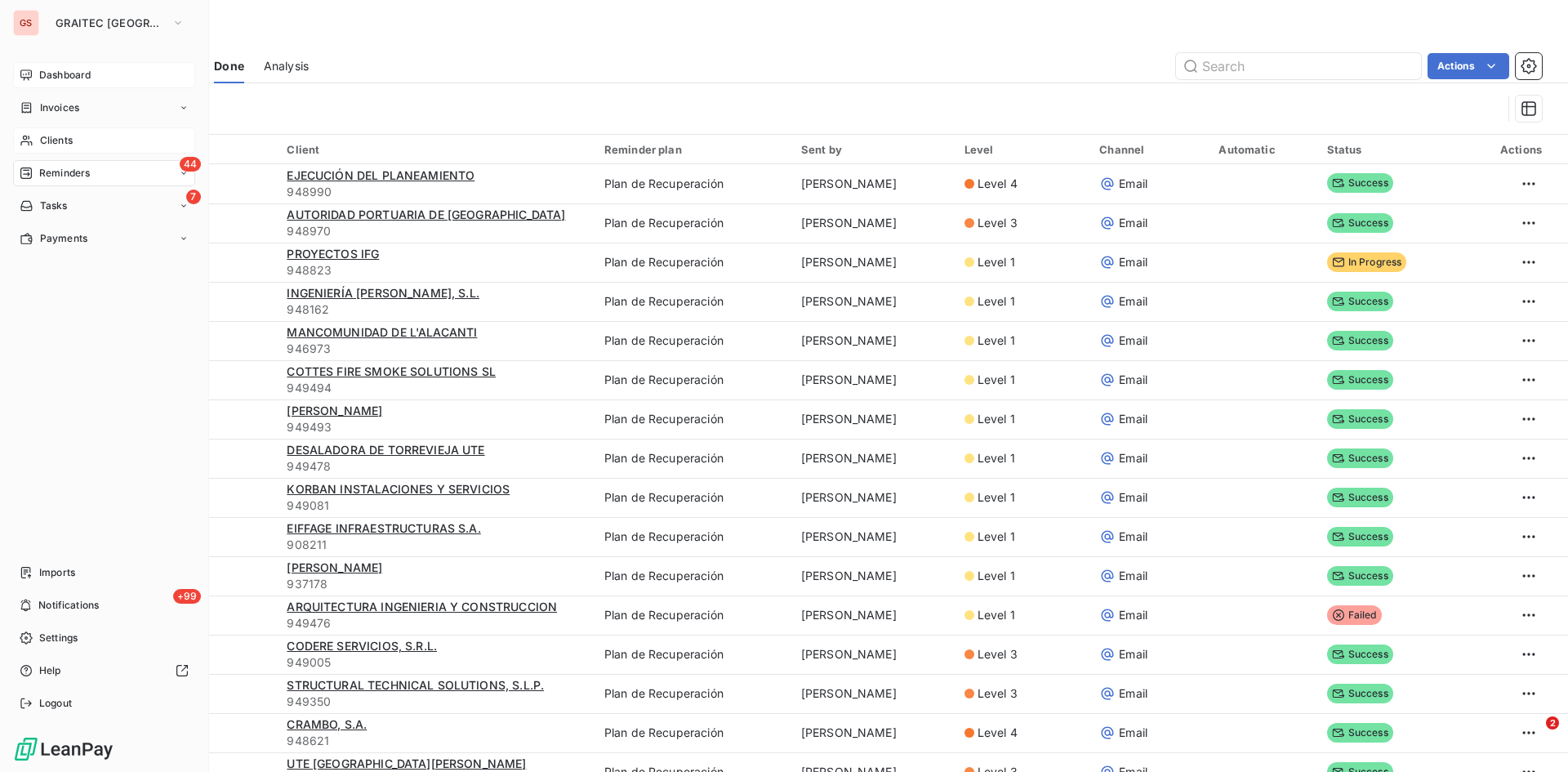
click at [52, 166] on span "Reminders" at bounding box center [65, 173] width 51 height 15
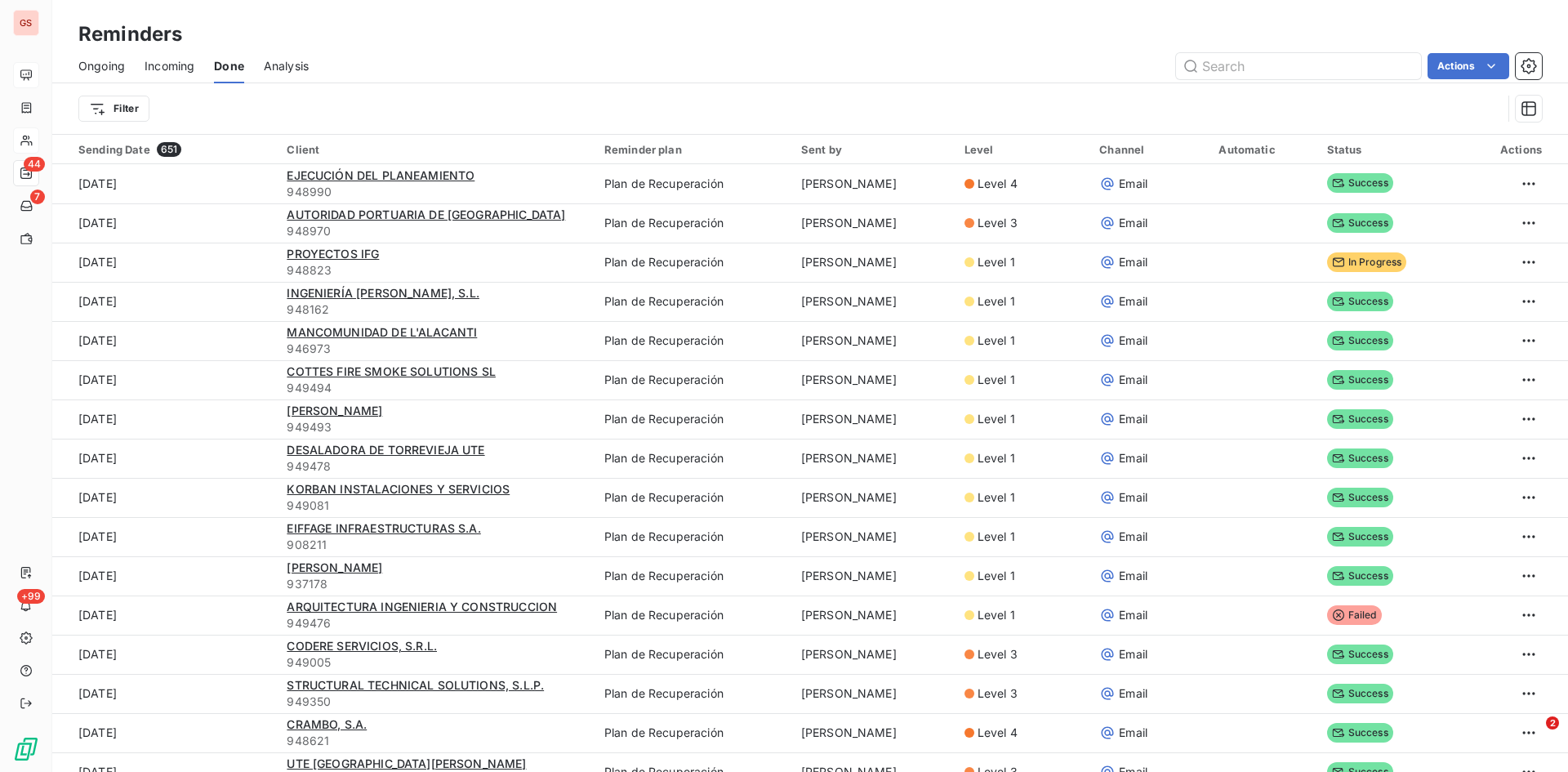
click at [105, 67] on span "Ongoing" at bounding box center [101, 66] width 46 height 16
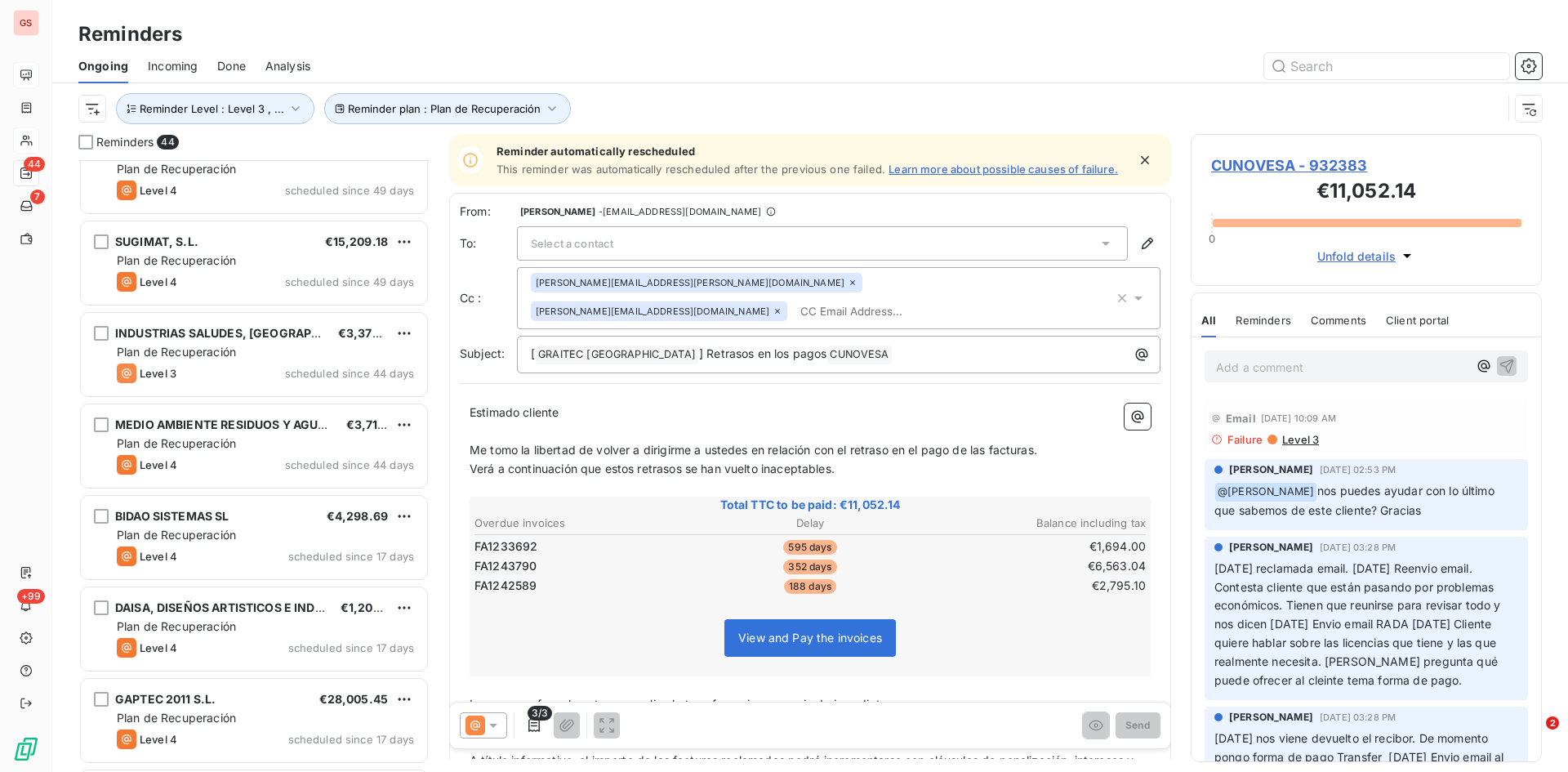
scroll to position [573, 0]
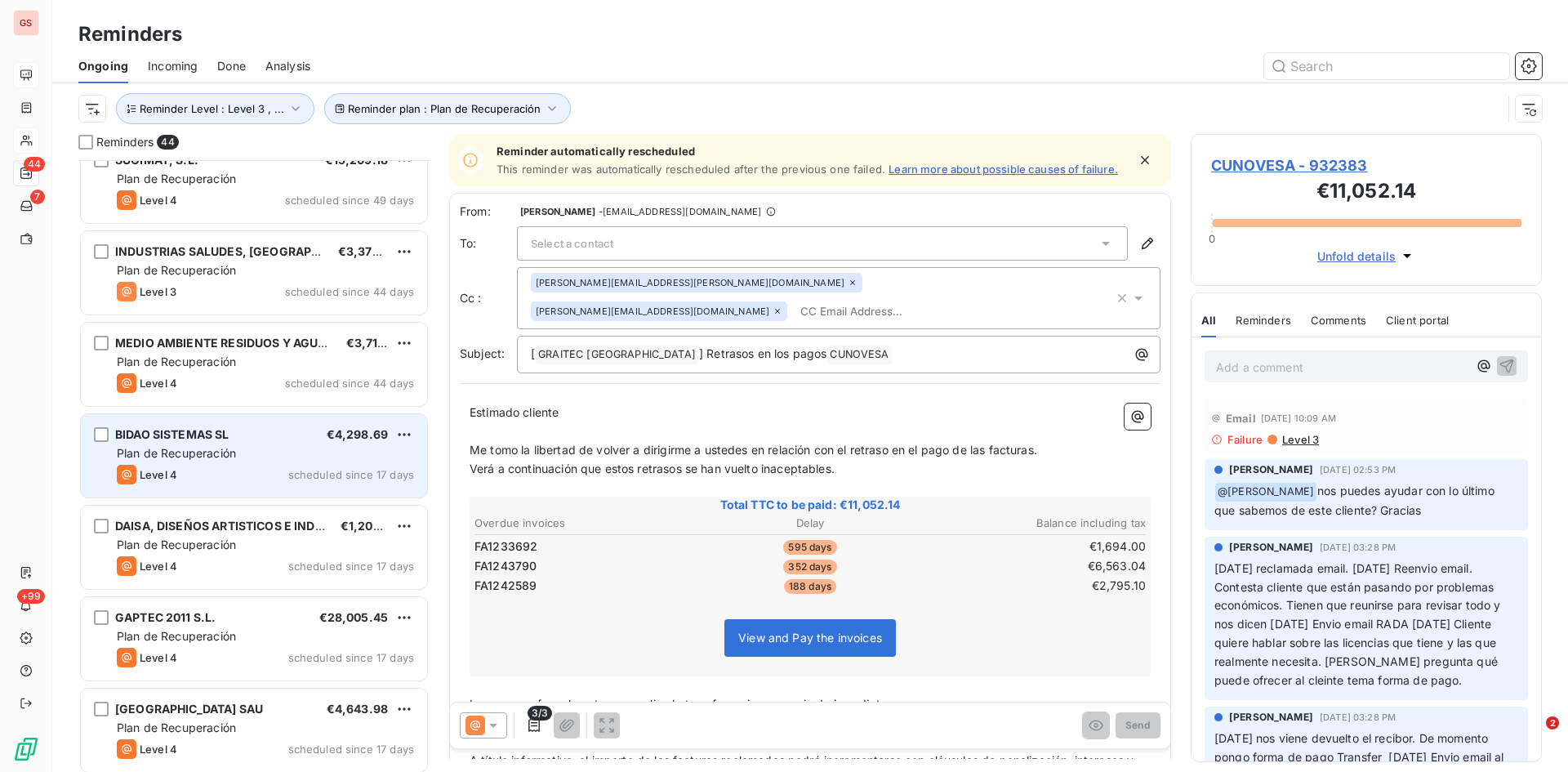
click at [227, 446] on span "Plan de Recuperación" at bounding box center [176, 452] width 119 height 14
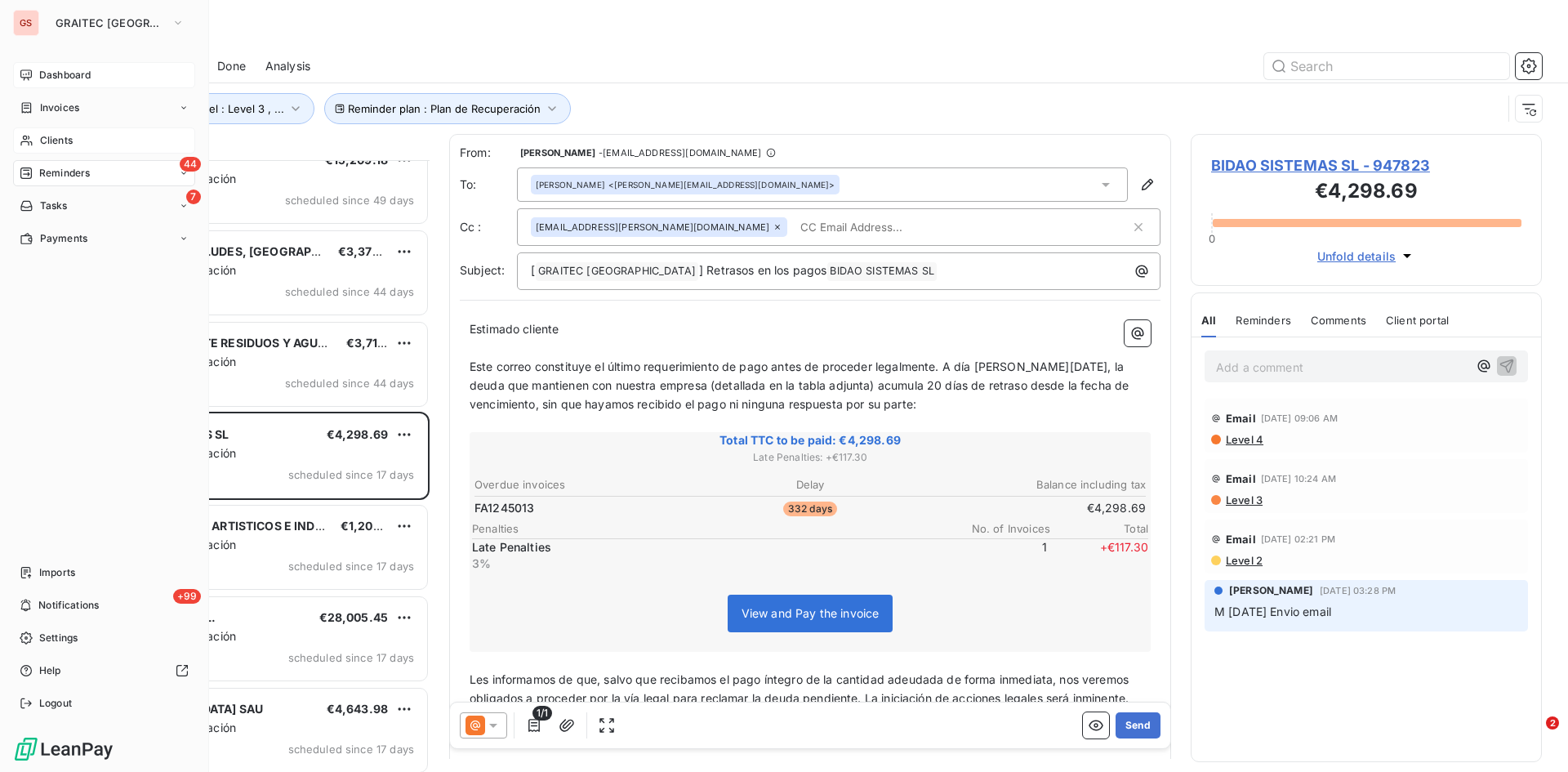
click at [53, 144] on span "Clients" at bounding box center [56, 140] width 33 height 15
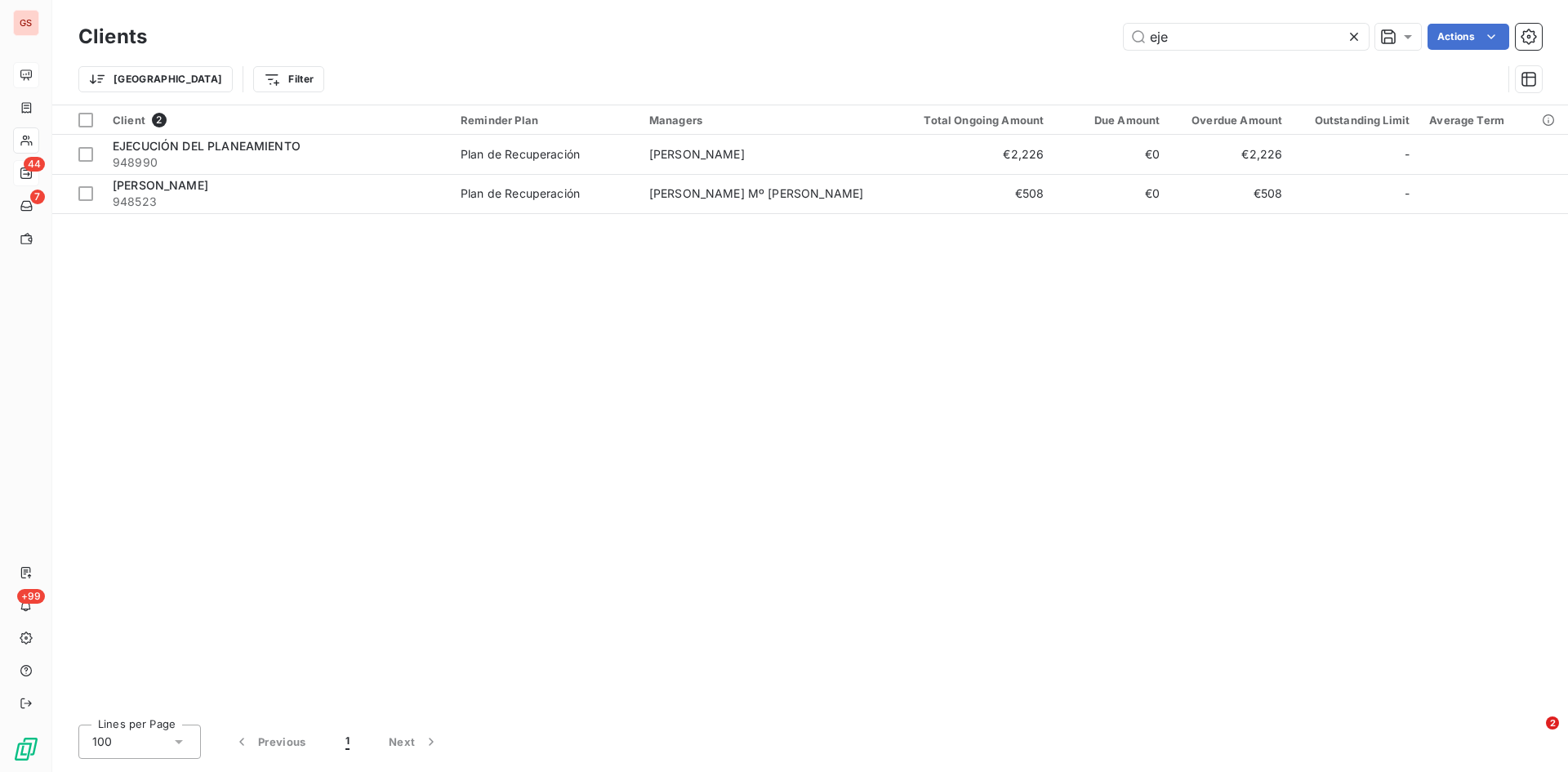
drag, startPoint x: 1223, startPoint y: 32, endPoint x: 1023, endPoint y: 47, distance: 200.6
click at [1023, 47] on div "eje Actions" at bounding box center [854, 36] width 1376 height 26
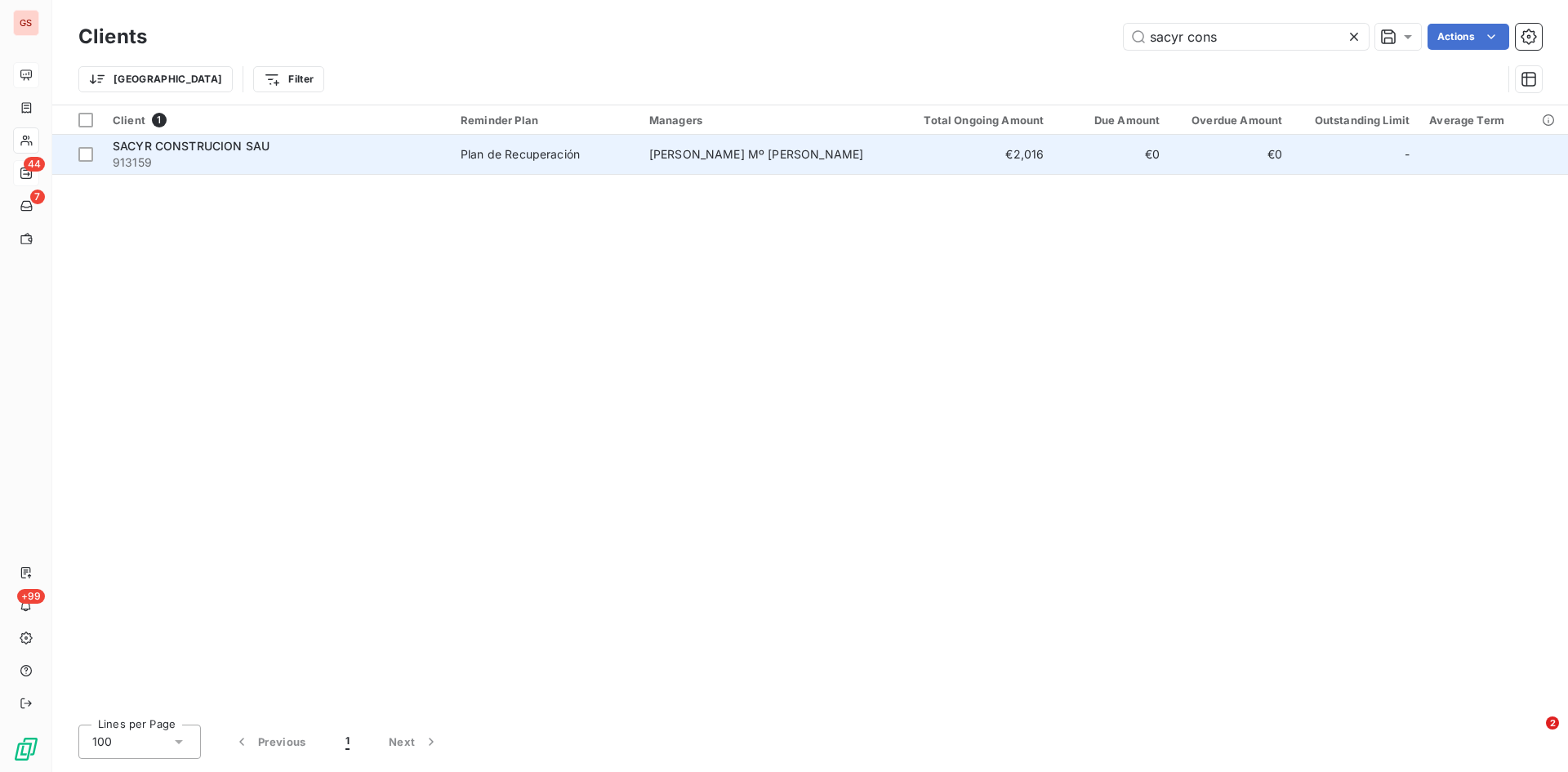
type input "sacyr cons"
click at [195, 161] on span "913159" at bounding box center [277, 163] width 329 height 16
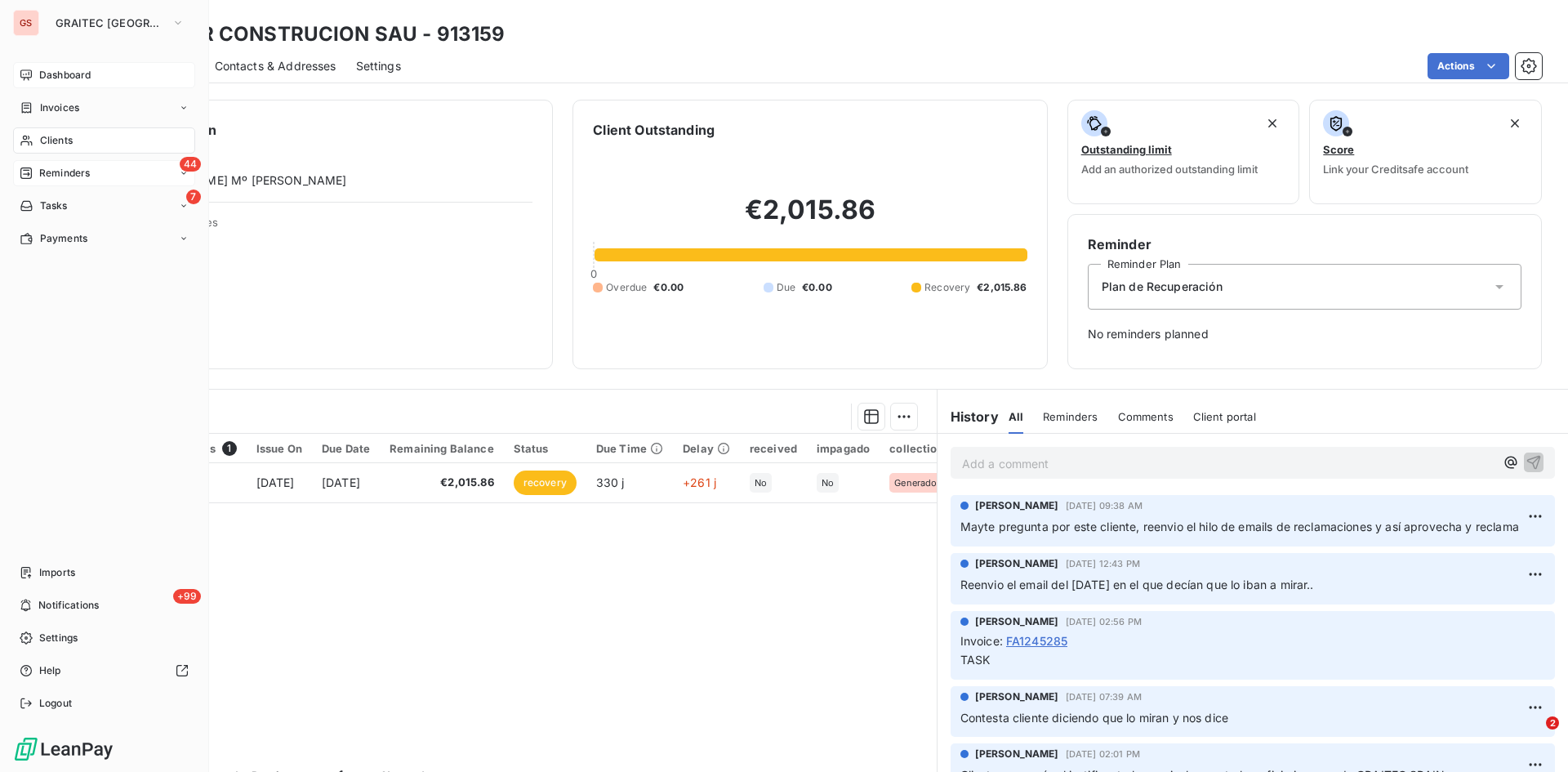
click at [67, 144] on span "Clients" at bounding box center [56, 140] width 33 height 15
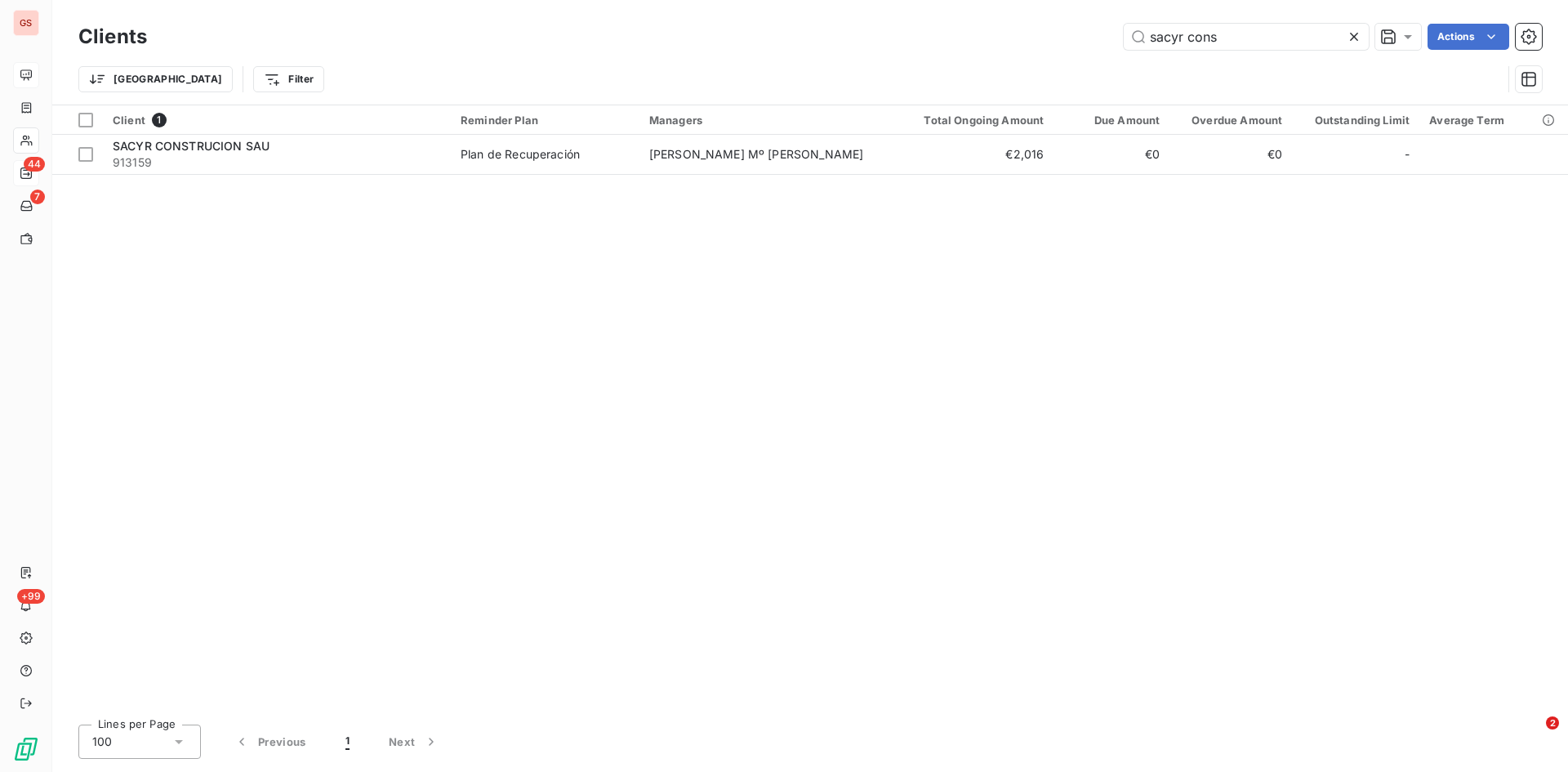
drag, startPoint x: 1276, startPoint y: 36, endPoint x: 1086, endPoint y: 40, distance: 190.0
click at [1086, 40] on div "sacyr cons Actions" at bounding box center [854, 36] width 1376 height 26
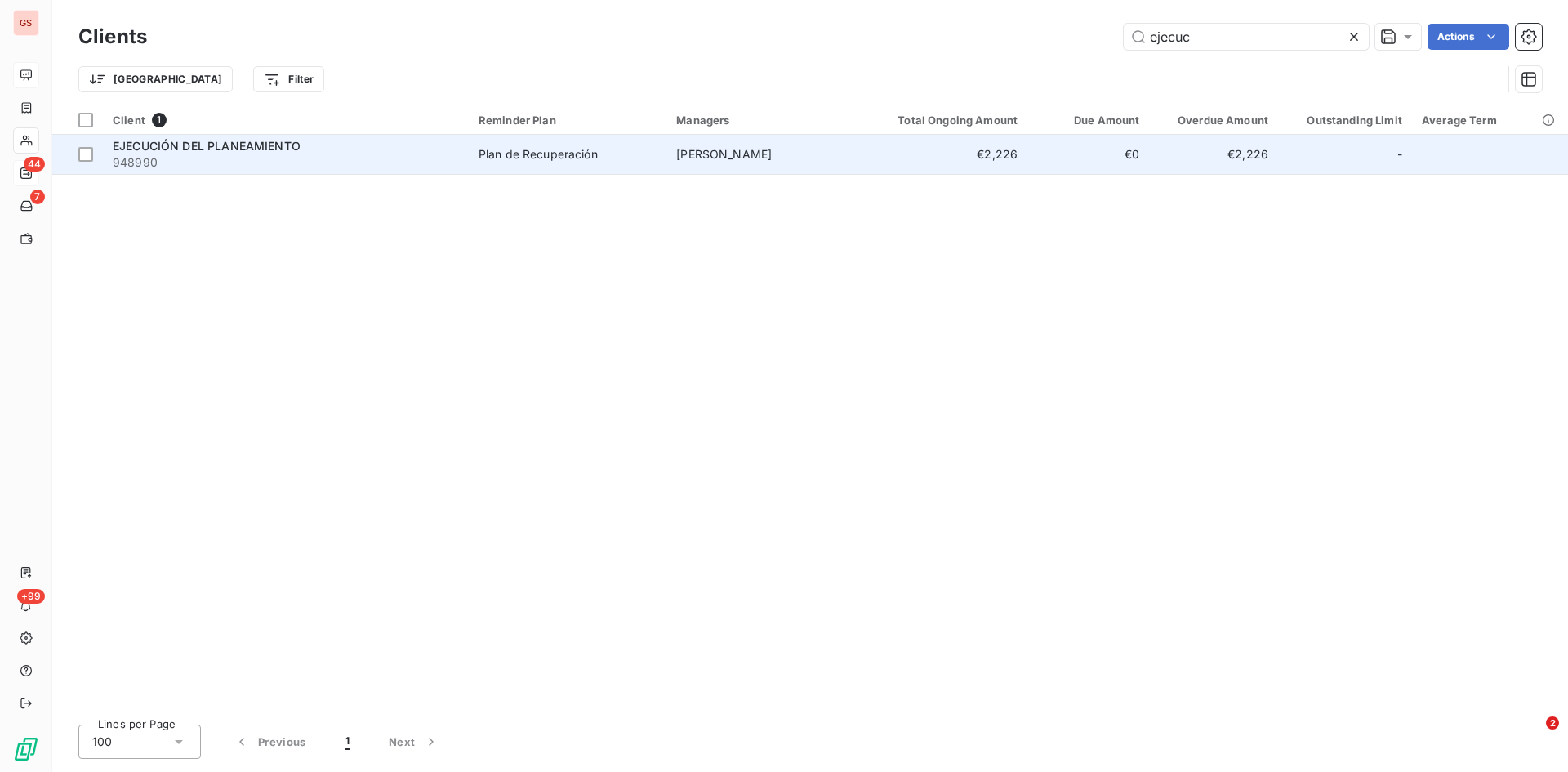
type input "ejecuc"
click at [210, 150] on span "EJECUCIÓN DEL PLANEAMIENTO" at bounding box center [207, 146] width 188 height 14
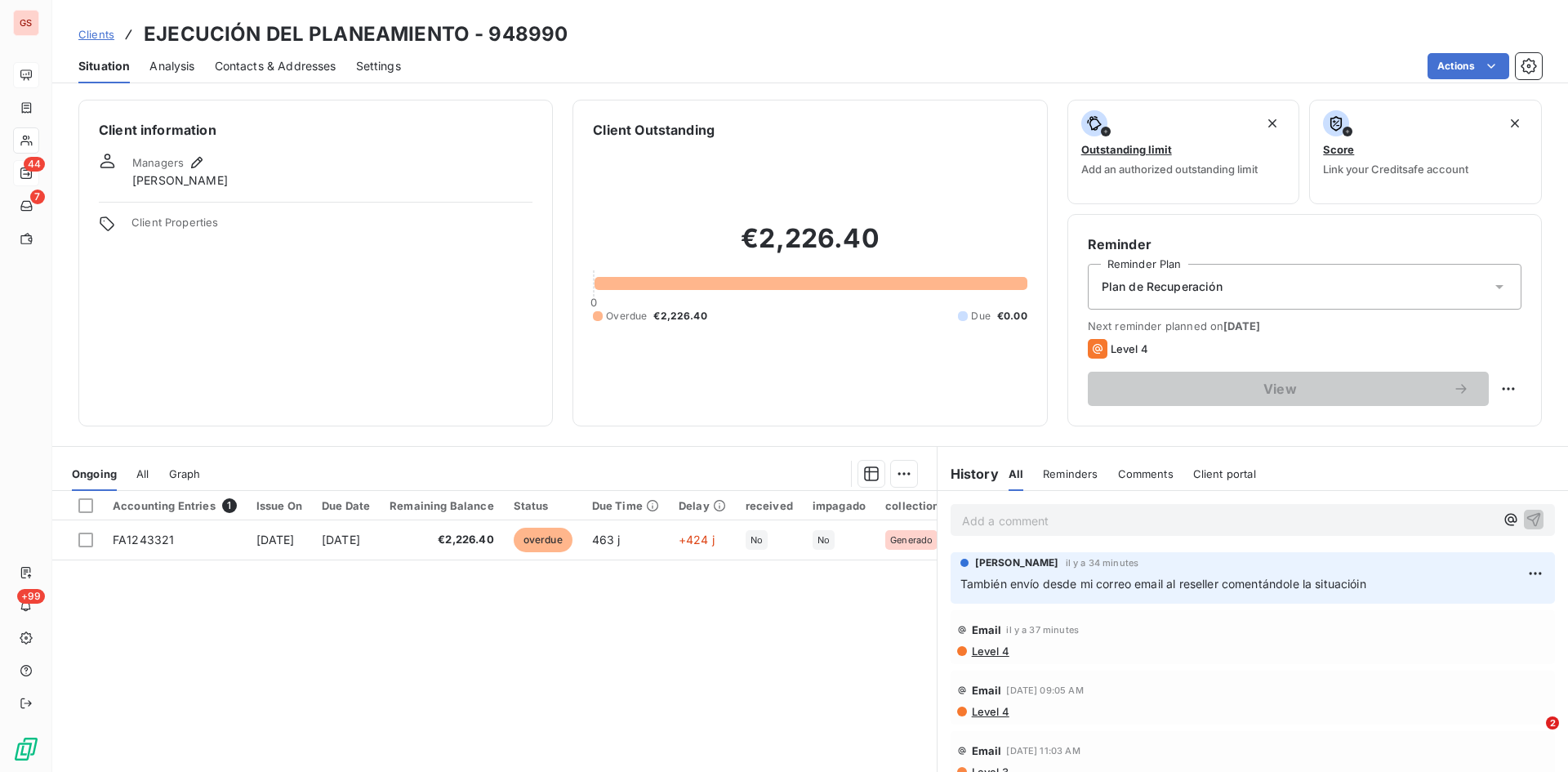
click at [1063, 501] on div "Add a comment ﻿" at bounding box center [1253, 520] width 631 height 58
click at [1060, 509] on div "Add a comment ﻿" at bounding box center [1228, 520] width 533 height 22
click at [1043, 520] on p "Add a comment ﻿" at bounding box center [1228, 521] width 533 height 20
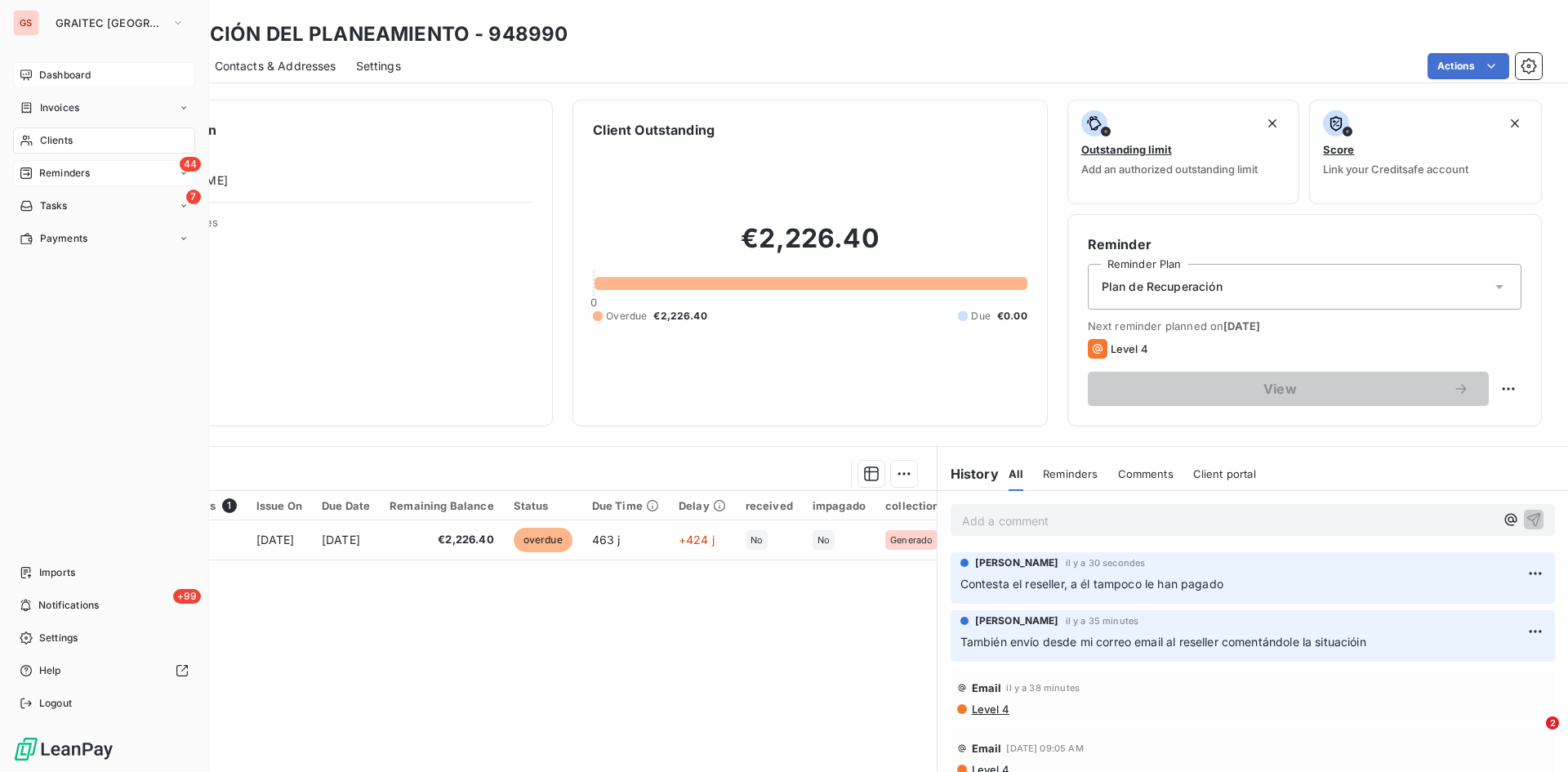
click at [58, 178] on span "Reminders" at bounding box center [65, 173] width 51 height 15
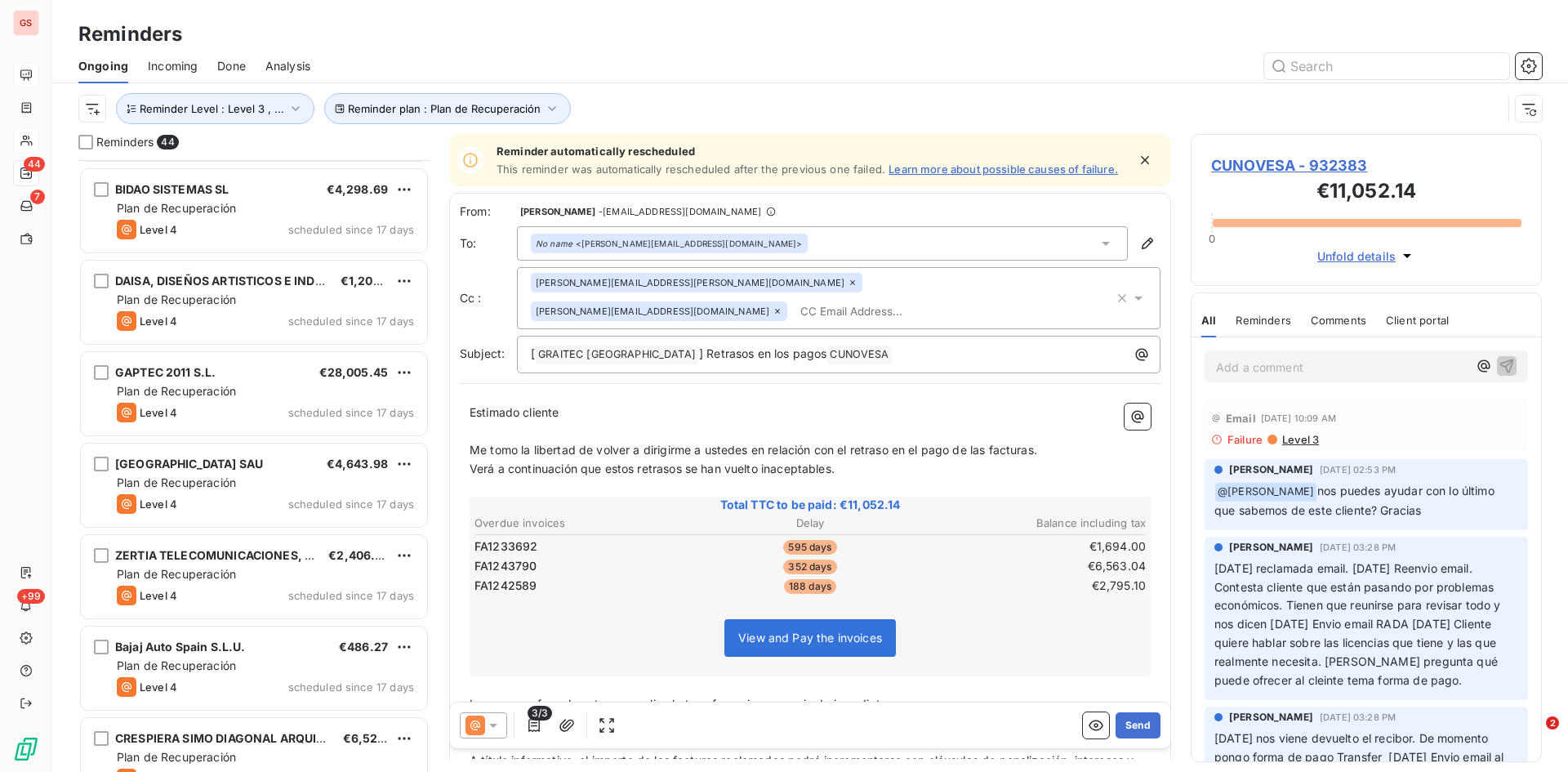
scroll to position [655, 0]
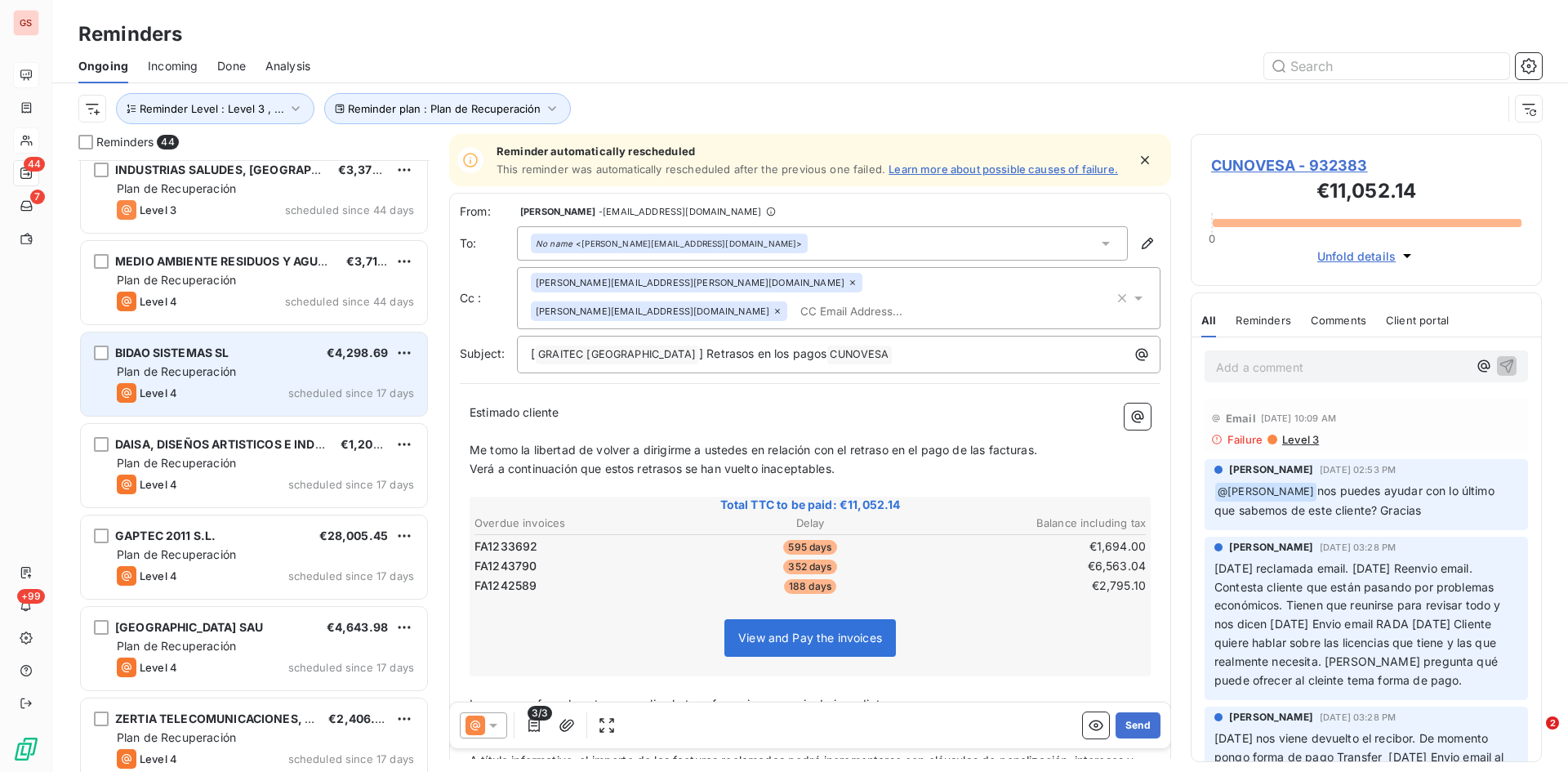
click at [235, 384] on div "Level 4 scheduled since 17 days" at bounding box center [265, 393] width 298 height 20
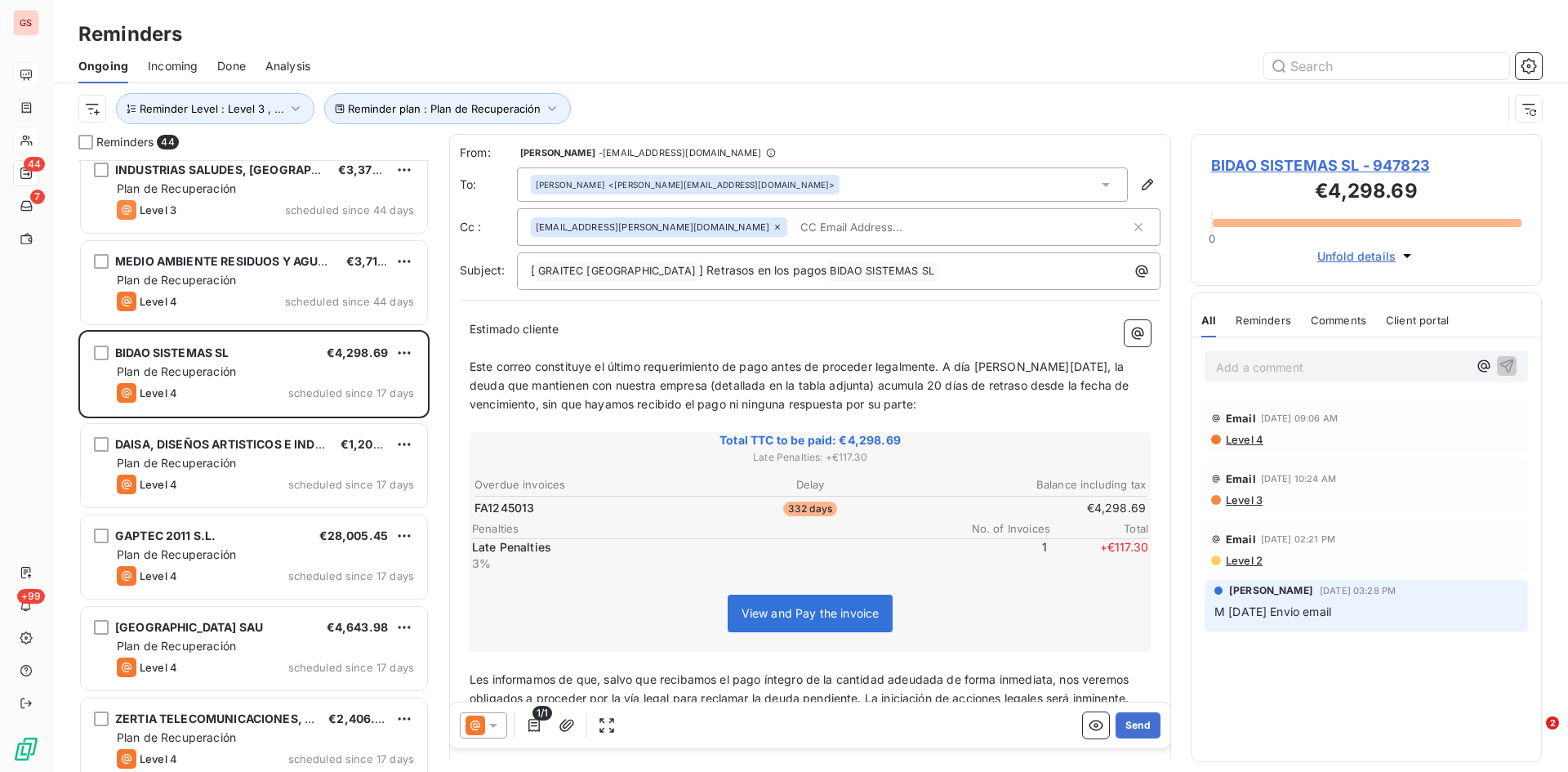
click at [496, 728] on icon at bounding box center [494, 726] width 16 height 16
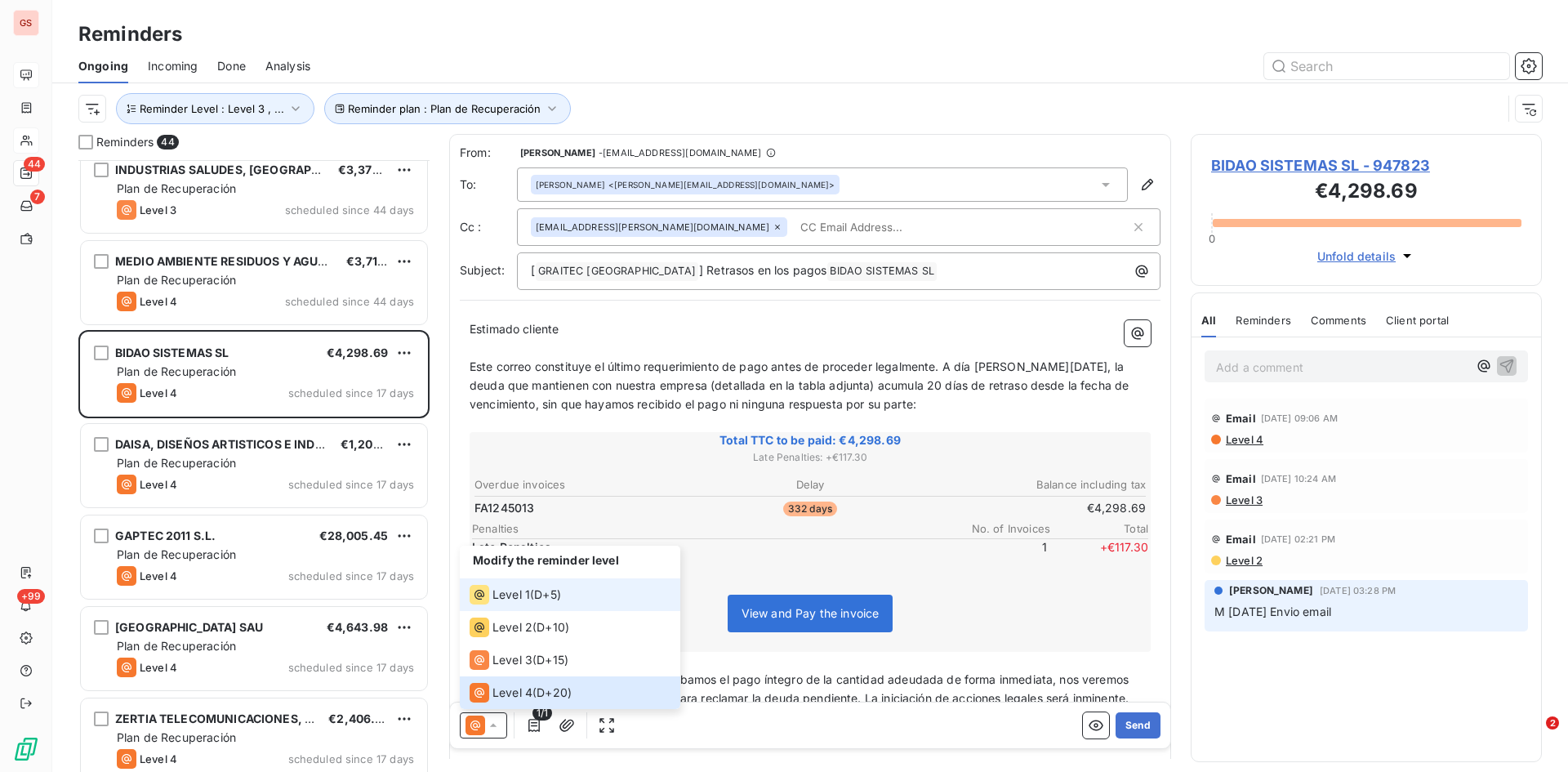
click at [493, 588] on span "Level 1" at bounding box center [511, 594] width 37 height 16
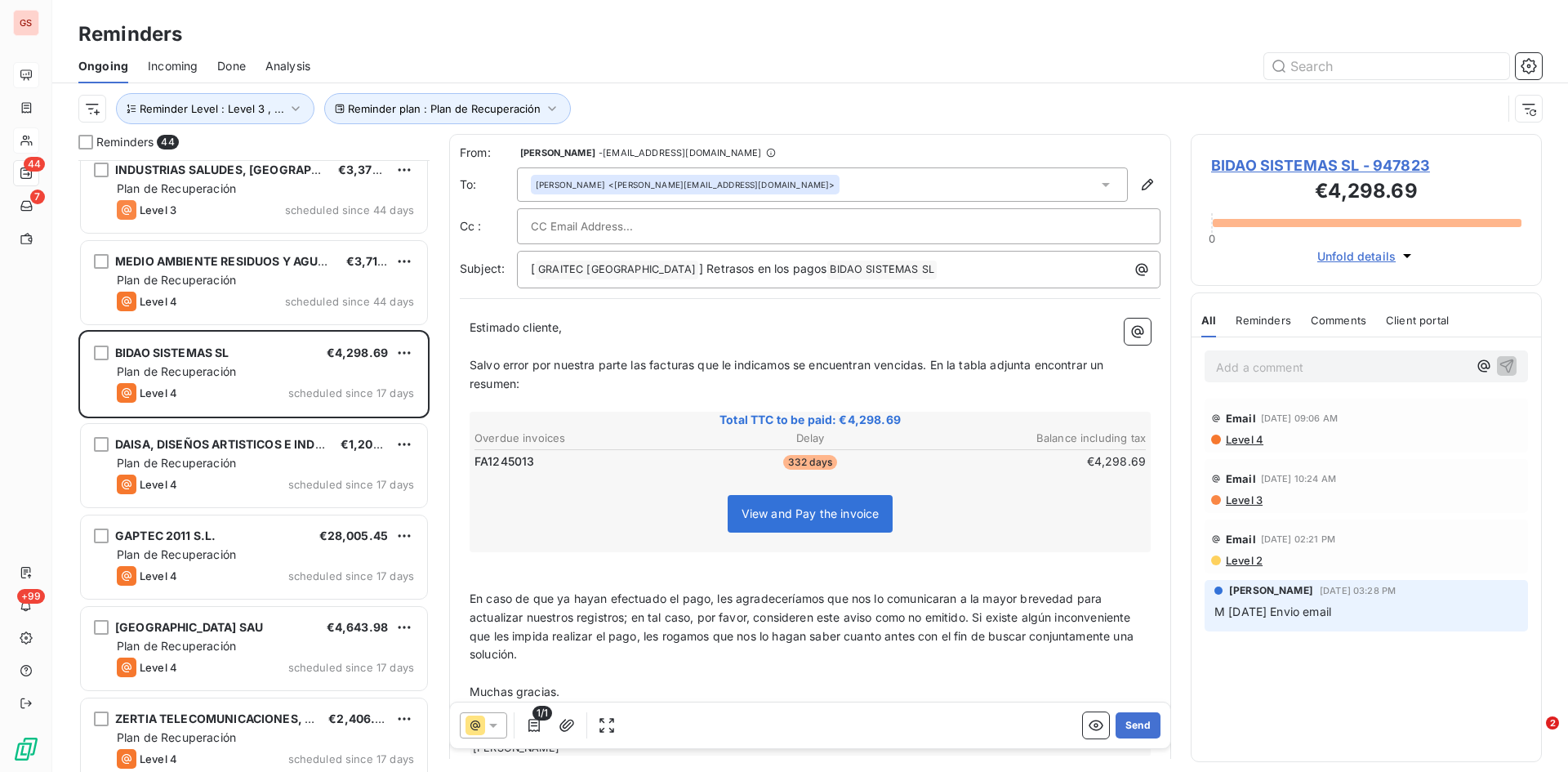
click at [632, 234] on input "text" at bounding box center [618, 226] width 176 height 25
paste input "[PERSON_NAME][EMAIL_ADDRESS][DOMAIN_NAME]"
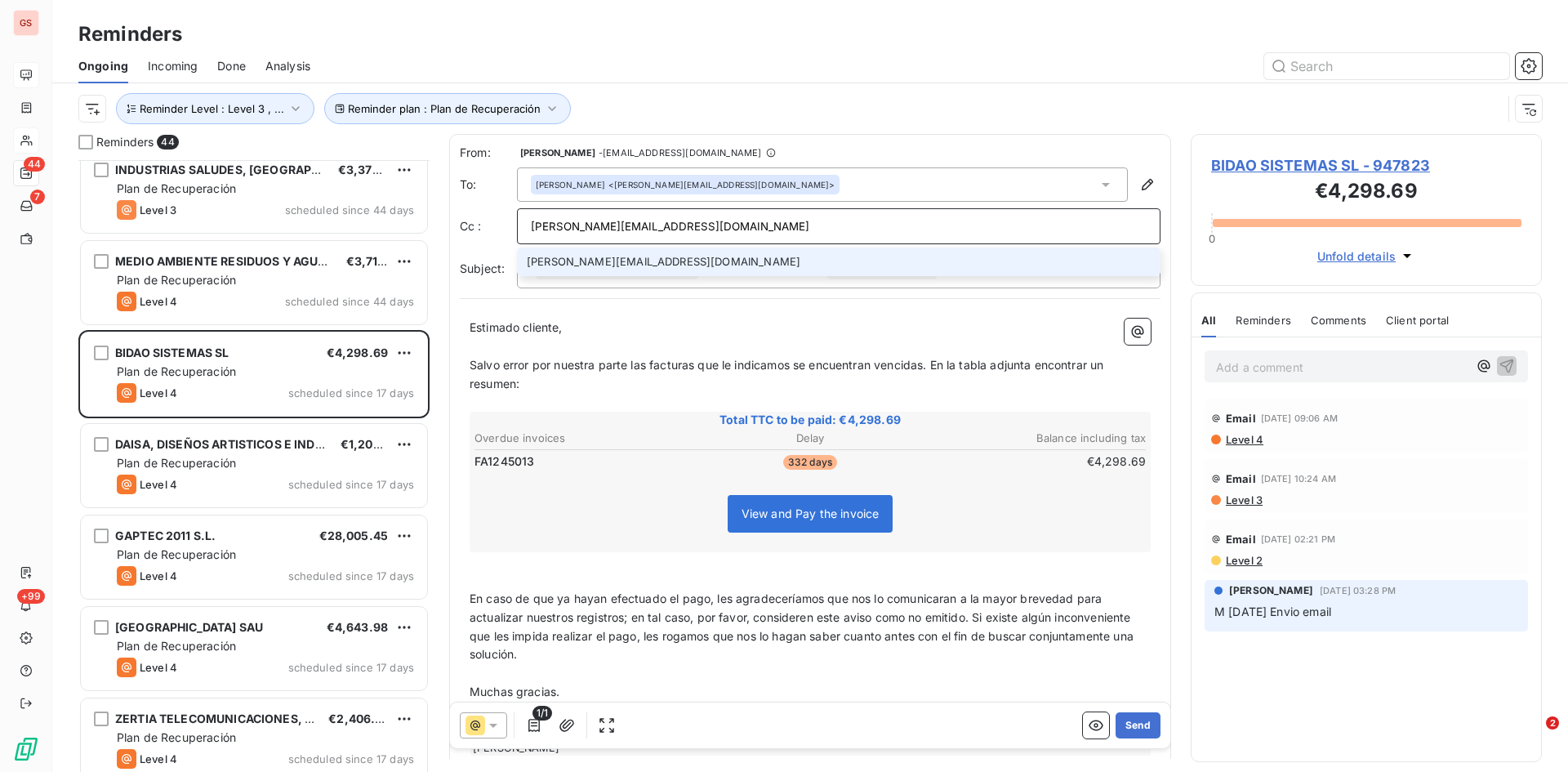
click at [997, 218] on input "[PERSON_NAME][EMAIL_ADDRESS][DOMAIN_NAME]" at bounding box center [839, 226] width 616 height 25
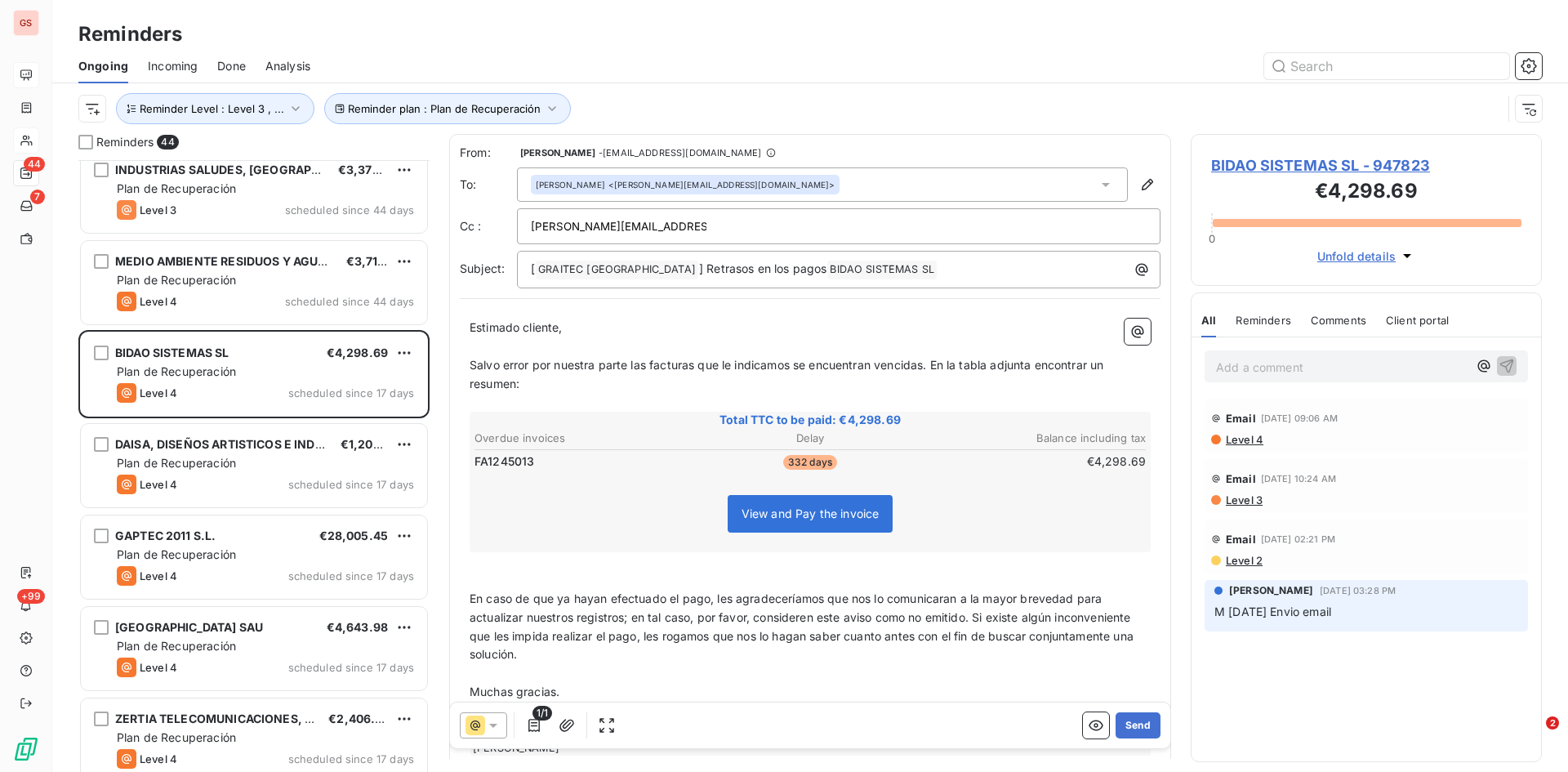
drag, startPoint x: 716, startPoint y: 226, endPoint x: 523, endPoint y: 230, distance: 193.0
click at [523, 230] on div "[PERSON_NAME][EMAIL_ADDRESS][DOMAIN_NAME]" at bounding box center [839, 226] width 644 height 36
type input "[PERSON_NAME][EMAIL_ADDRESS][DOMAIN_NAME]"
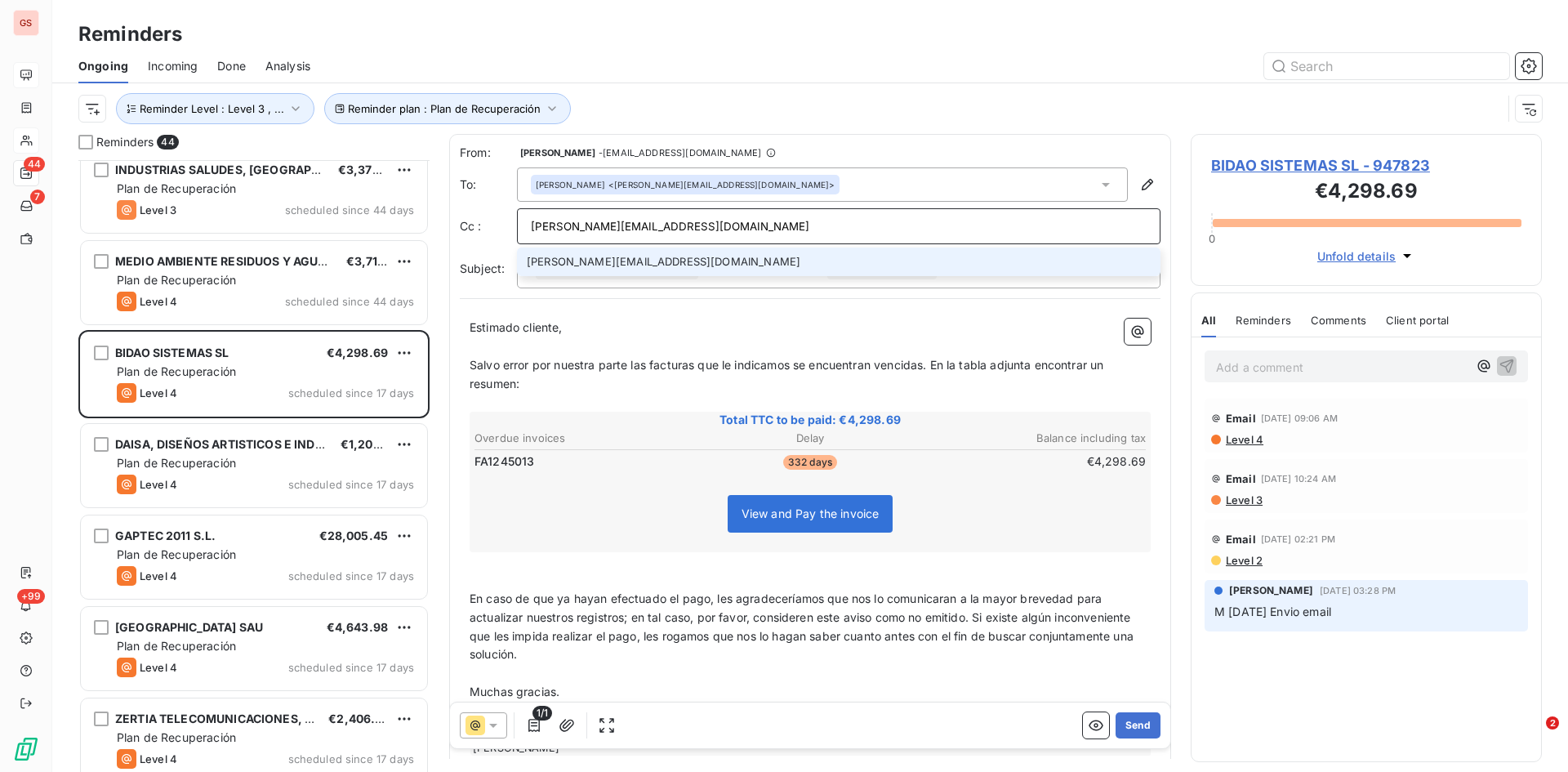
drag, startPoint x: 669, startPoint y: 227, endPoint x: 498, endPoint y: 228, distance: 171.0
click at [498, 228] on div "Cc : [PERSON_NAME][EMAIL_ADDRESS][DOMAIN_NAME] [PERSON_NAME][EMAIL_ADDRESS][DOM…" at bounding box center [810, 226] width 701 height 36
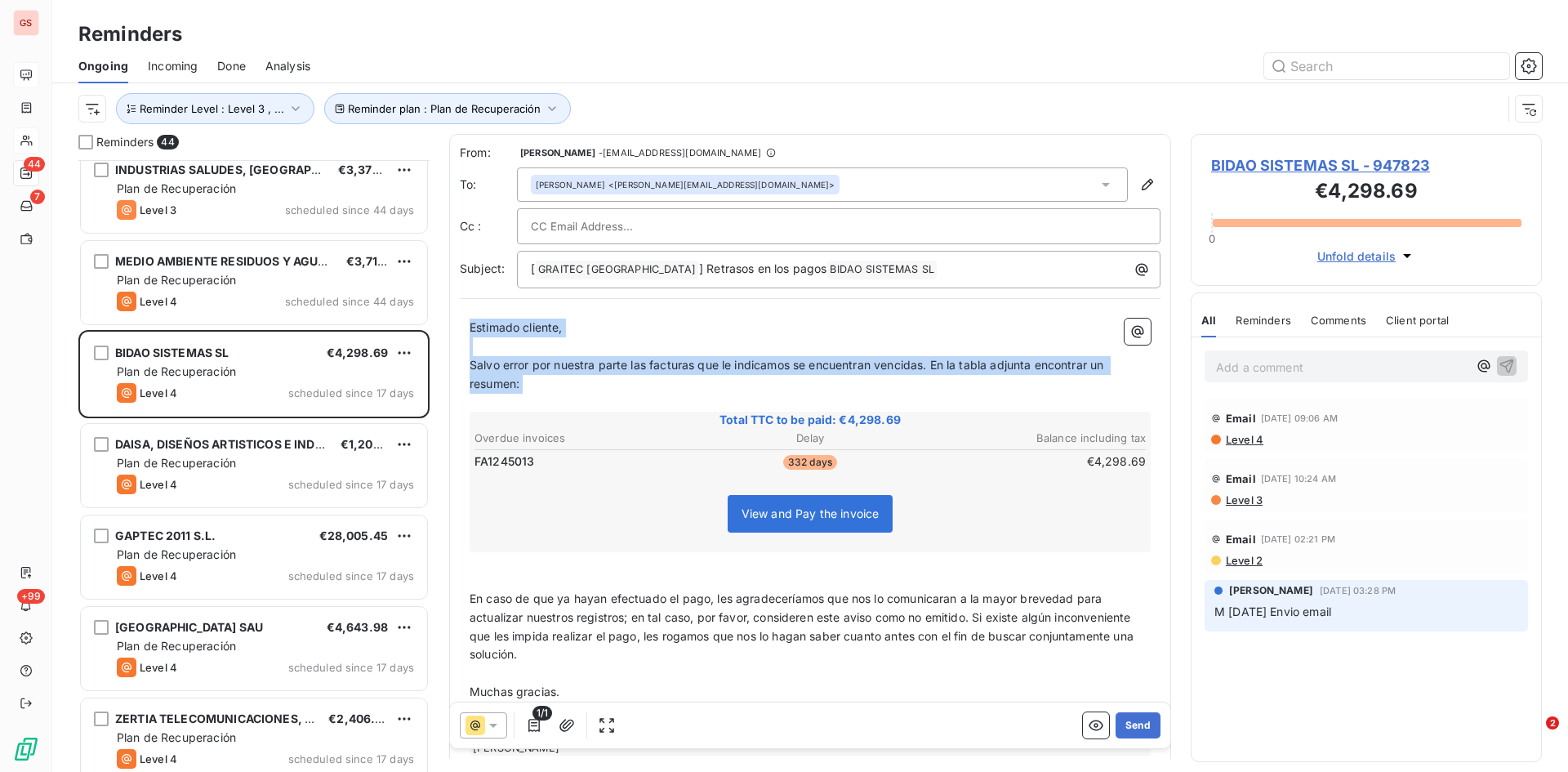
drag, startPoint x: 521, startPoint y: 388, endPoint x: 458, endPoint y: 326, distance: 88.4
click at [458, 326] on div "From: [PERSON_NAME] - [EMAIL_ADDRESS][DOMAIN_NAME] To: [PERSON_NAME] <[PERSON_N…" at bounding box center [809, 454] width 722 height 642
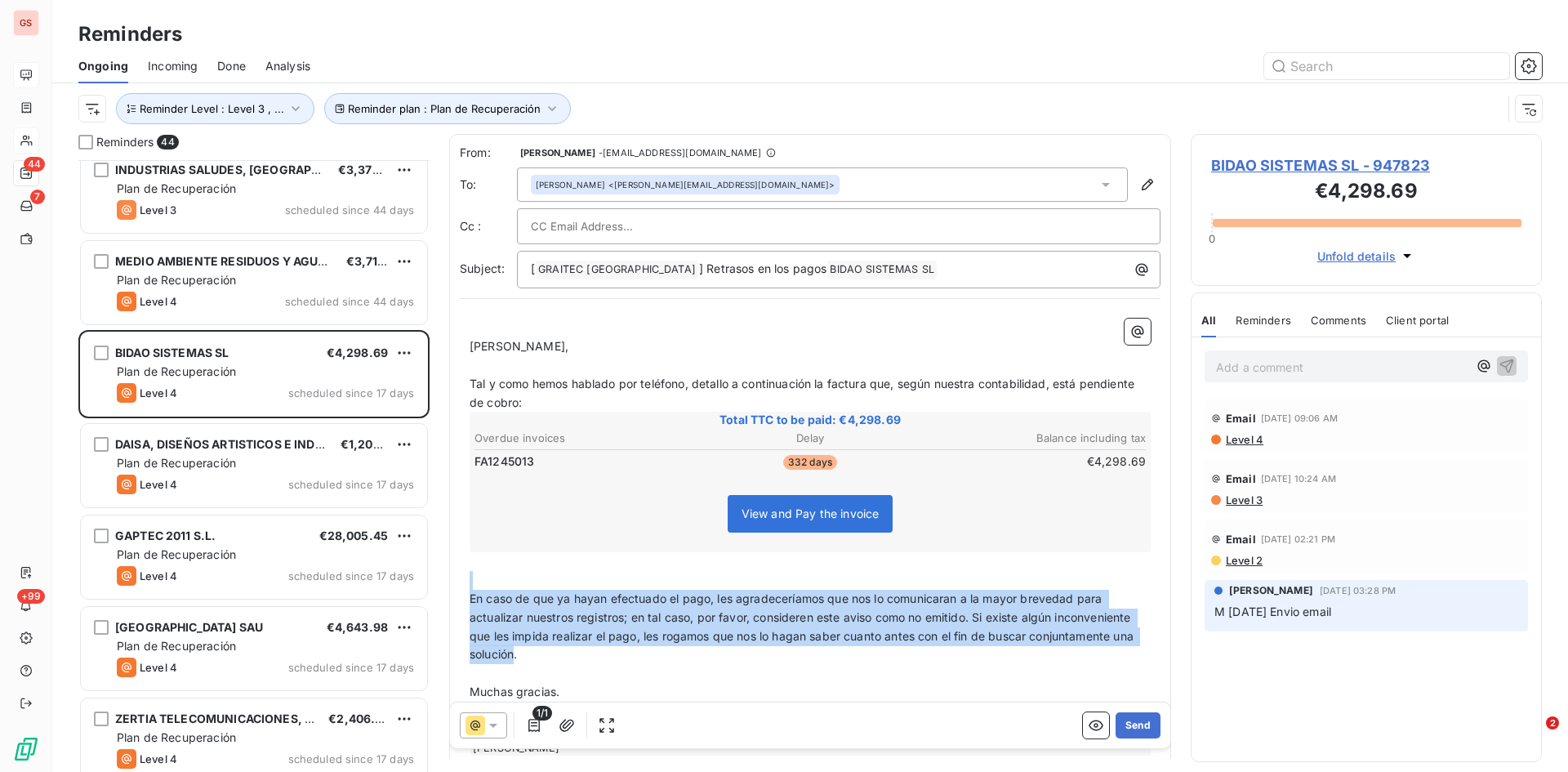
drag, startPoint x: 622, startPoint y: 653, endPoint x: 437, endPoint y: 575, distance: 200.8
click at [437, 575] on div "Reminders 44 CUNOVESA €11,052.14 Plan de Recuperación Level 3 scheduled since 5…" at bounding box center [809, 452] width 1516 height 638
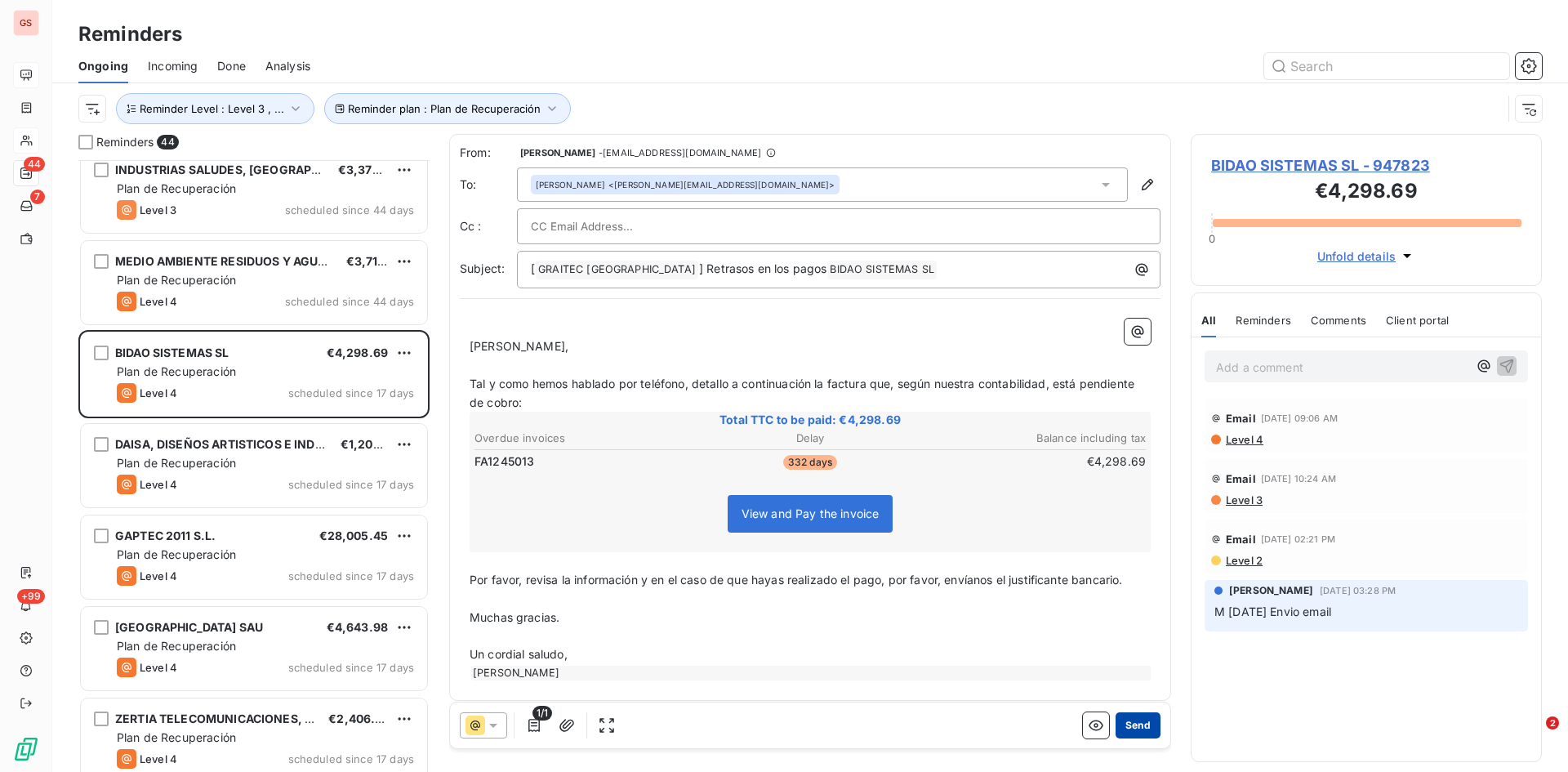
click at [1129, 725] on button "Send" at bounding box center [1137, 725] width 45 height 26
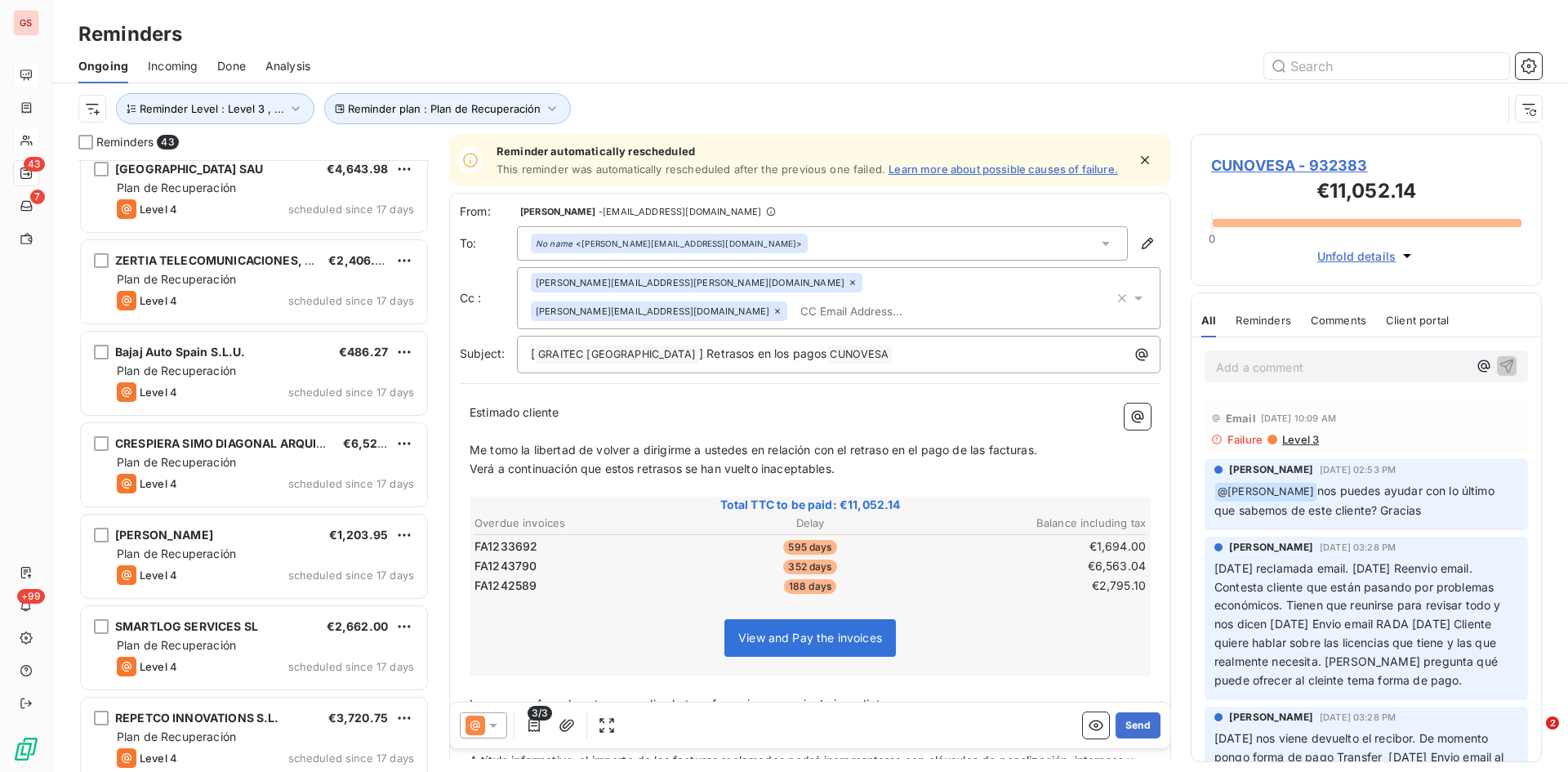
scroll to position [1307, 0]
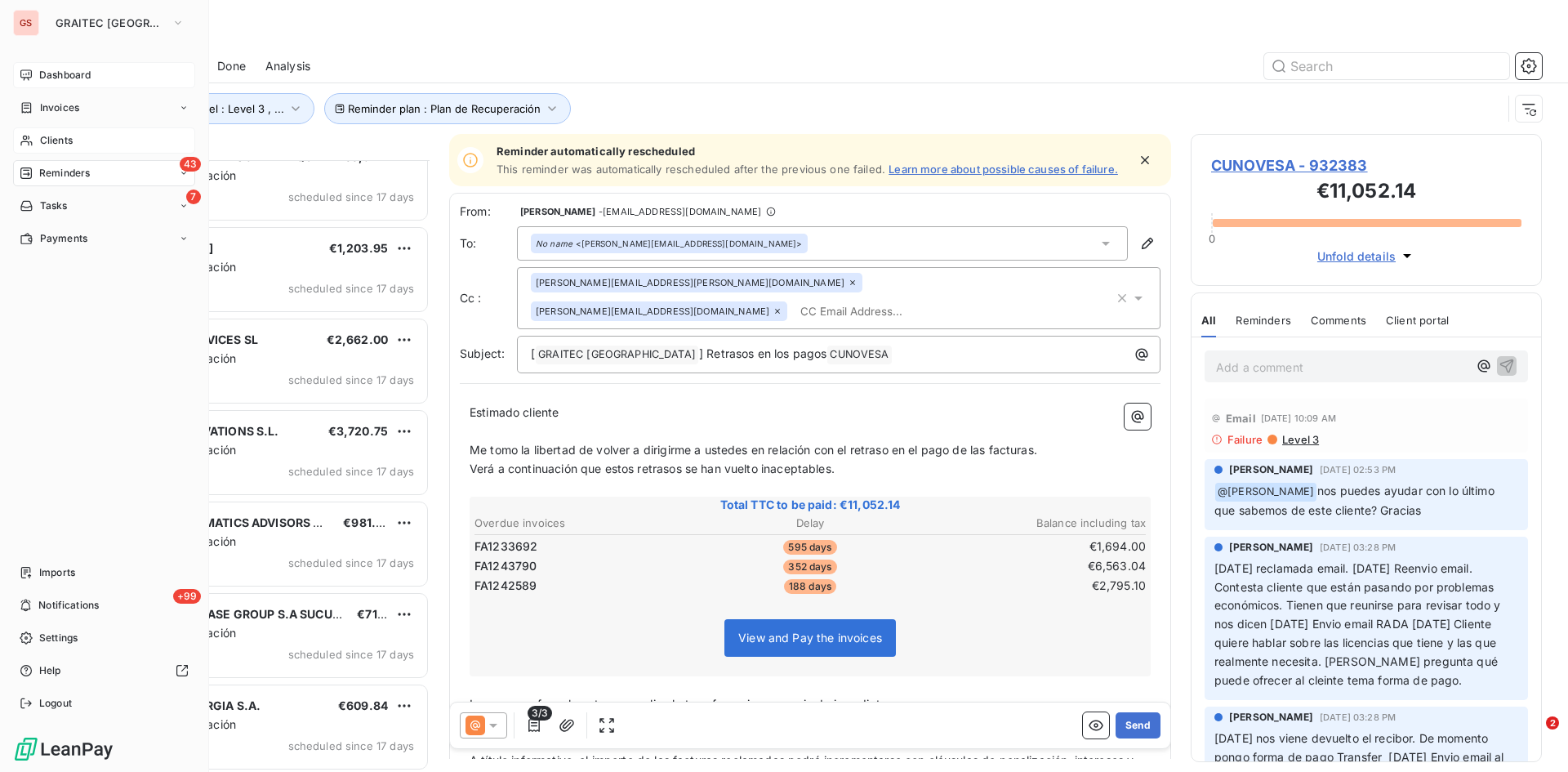
click at [48, 142] on span "Clients" at bounding box center [56, 140] width 33 height 15
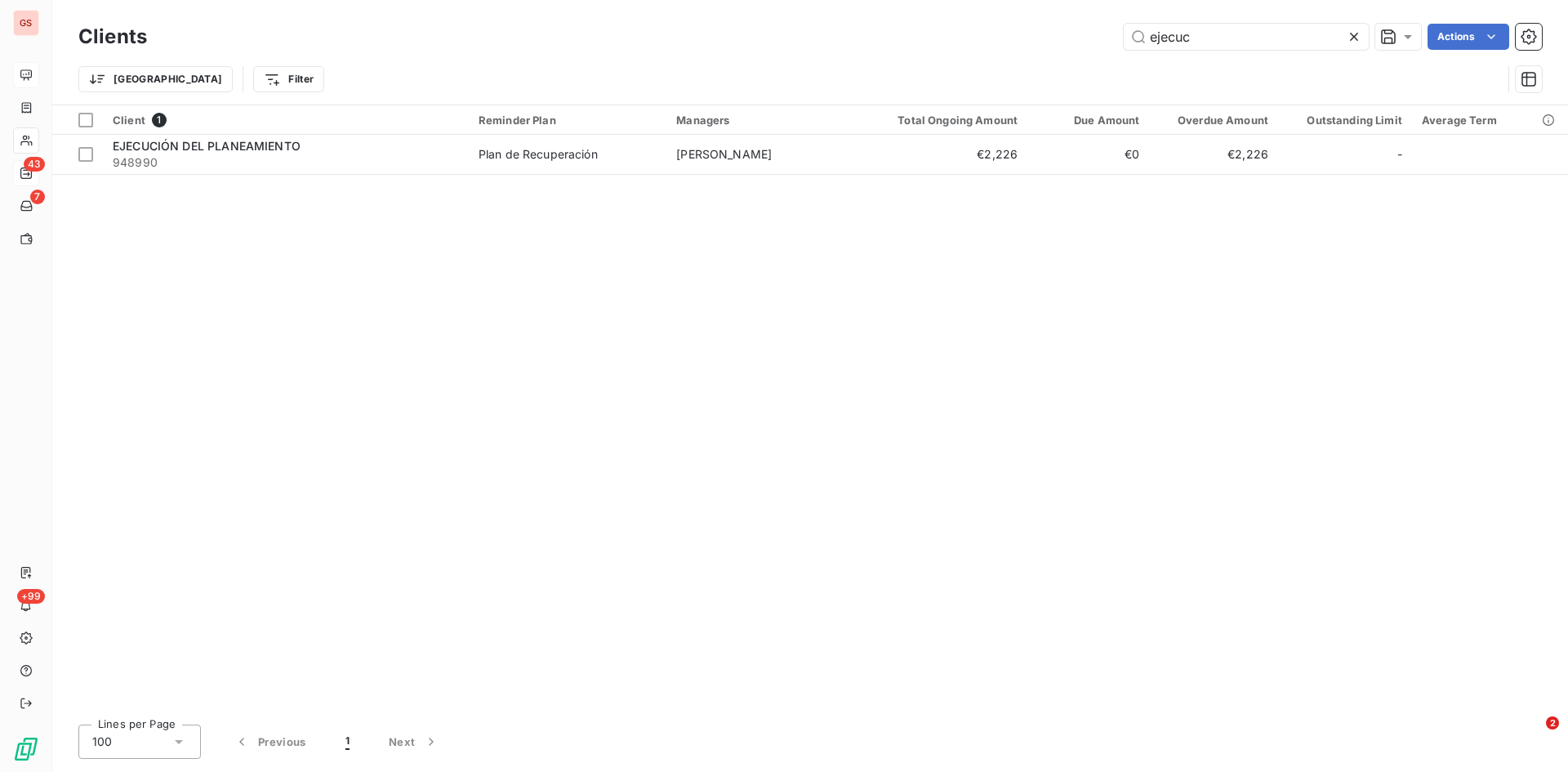
drag, startPoint x: 1146, startPoint y: 36, endPoint x: 1098, endPoint y: 36, distance: 48.0
click at [1098, 36] on div "ejecuc Actions" at bounding box center [854, 36] width 1376 height 26
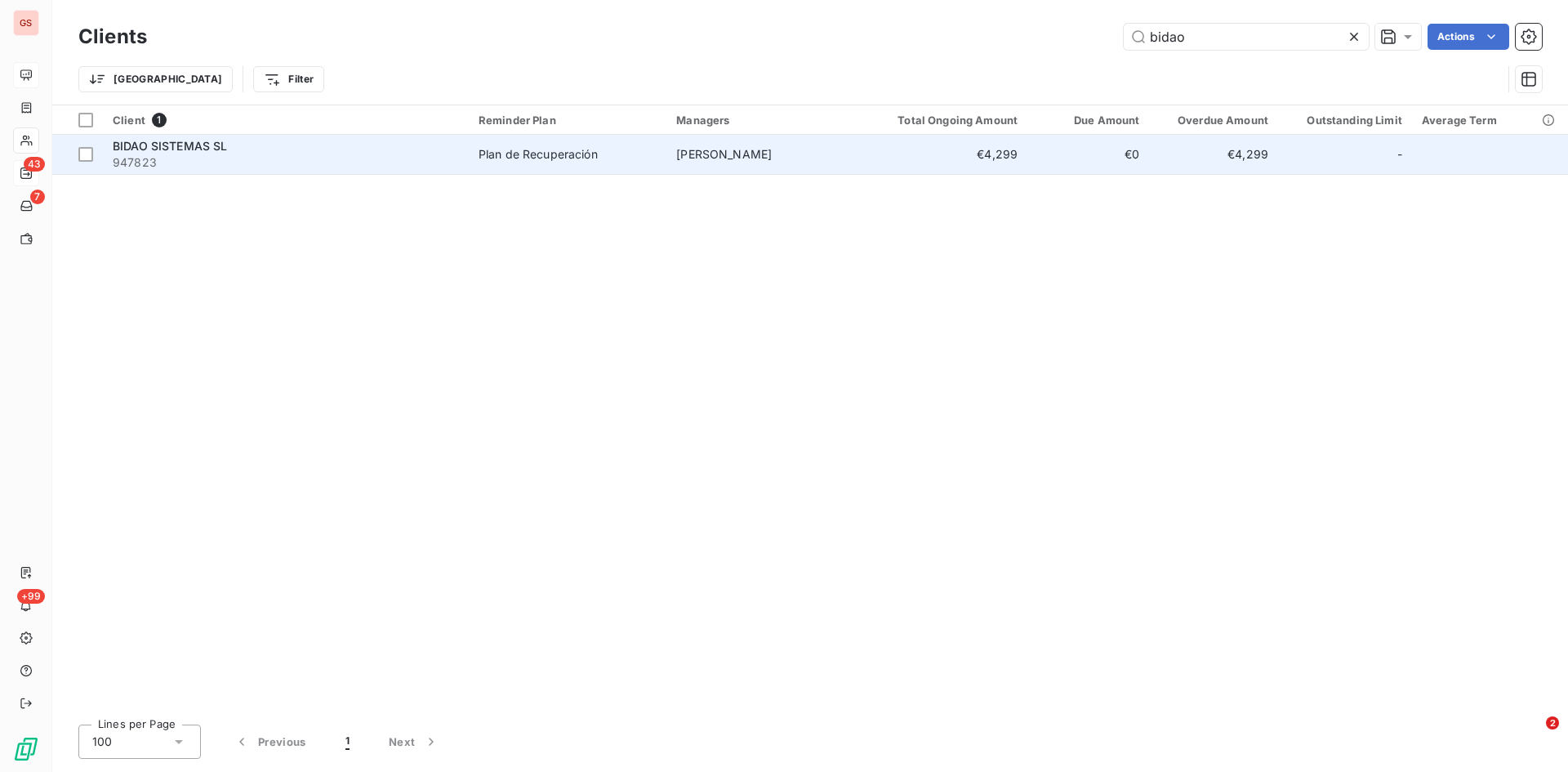
type input "bidao"
click at [159, 142] on span "BIDAO SISTEMAS SL" at bounding box center [170, 146] width 115 height 14
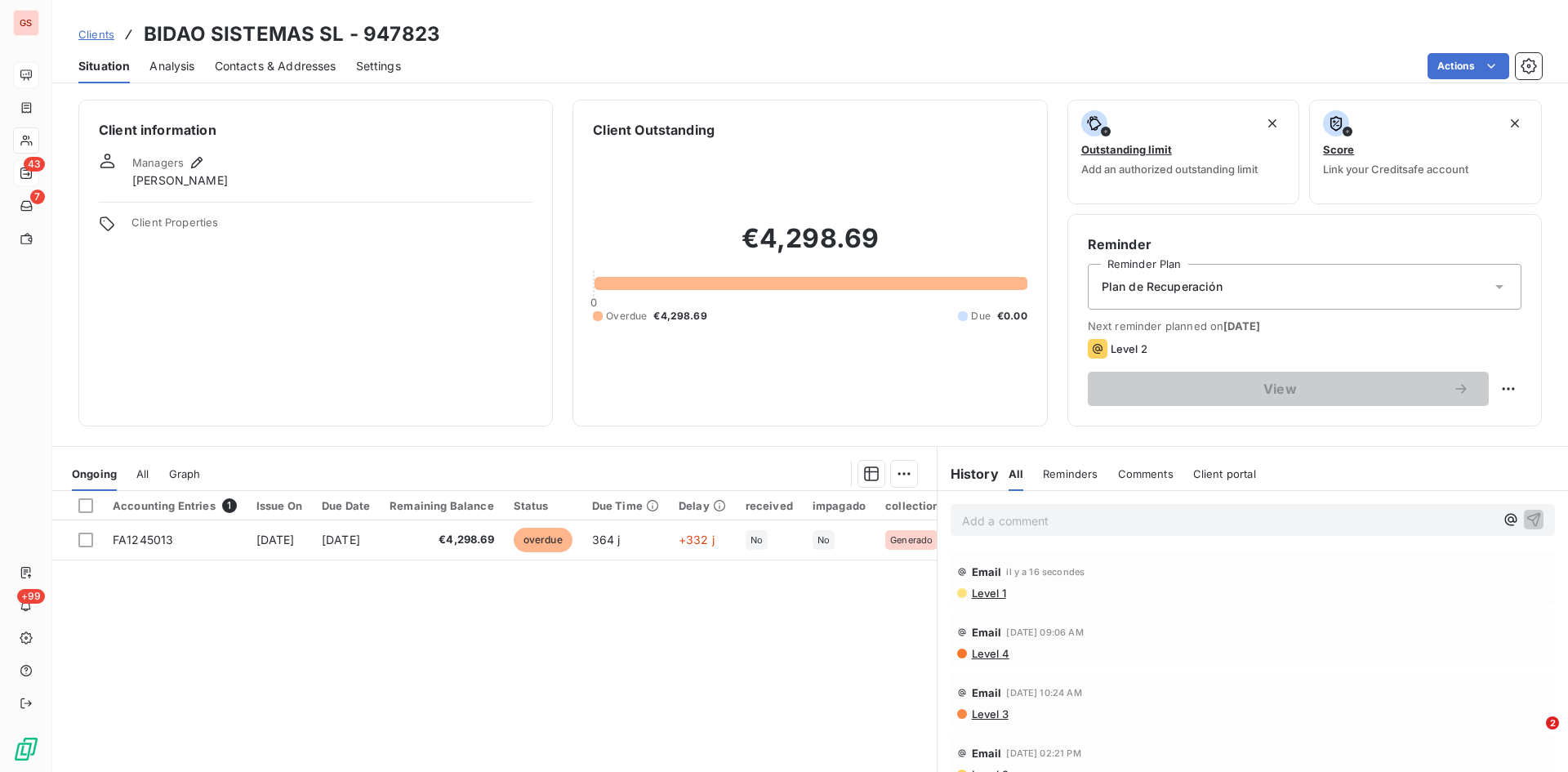
click at [988, 518] on p "Add a comment ﻿" at bounding box center [1228, 521] width 533 height 20
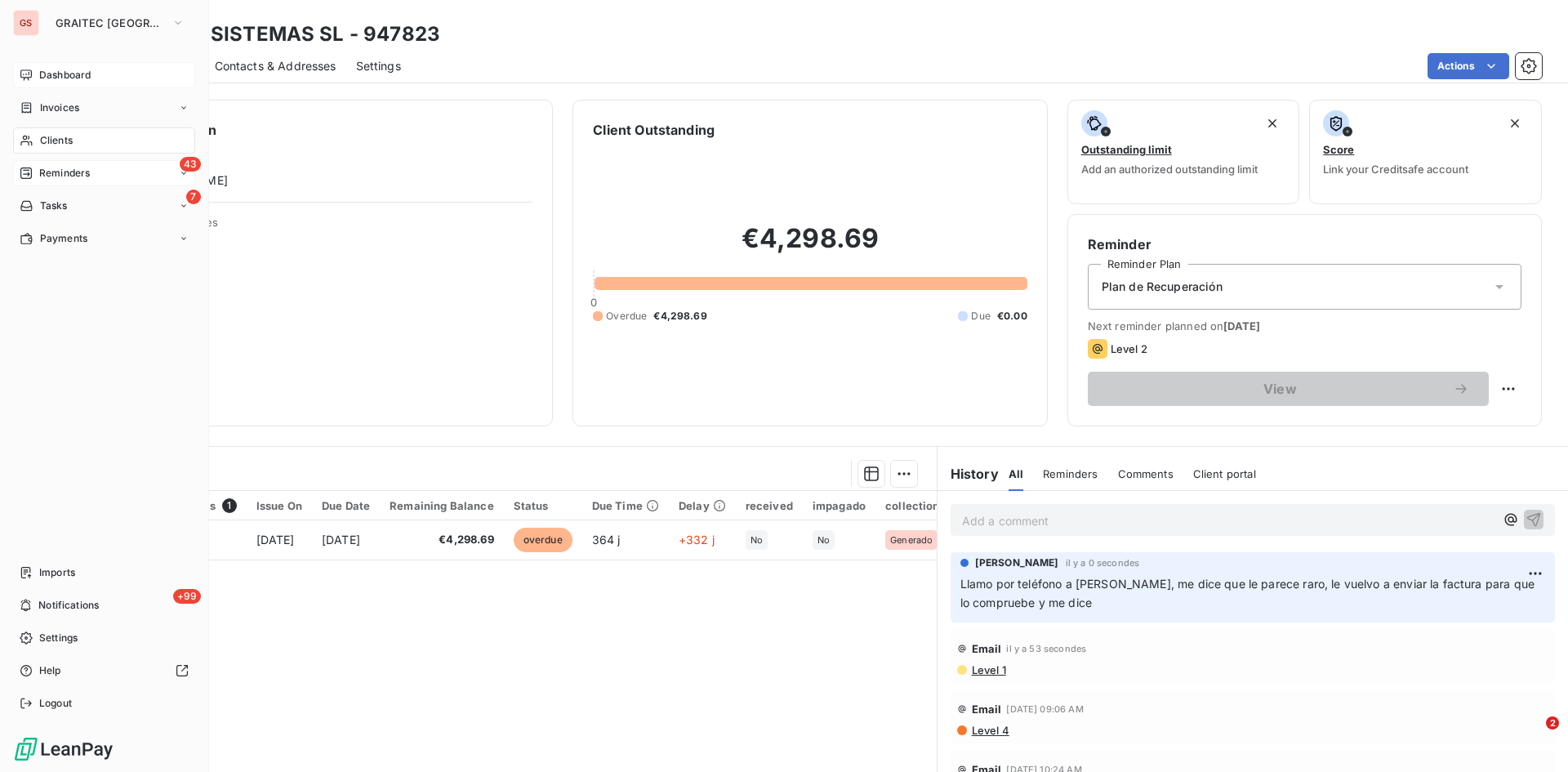
click at [61, 169] on span "Reminders" at bounding box center [65, 173] width 51 height 15
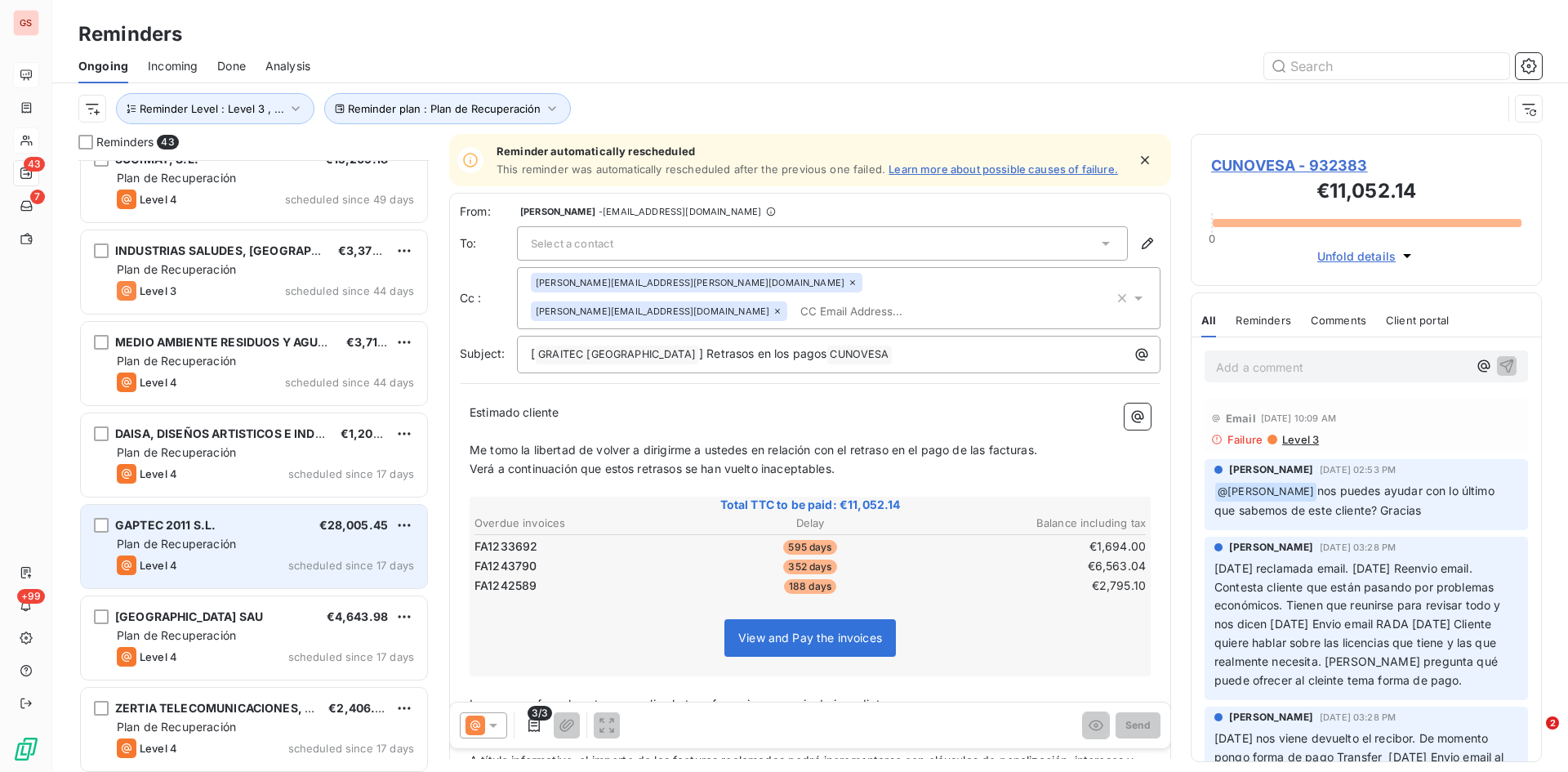
scroll to position [573, 0]
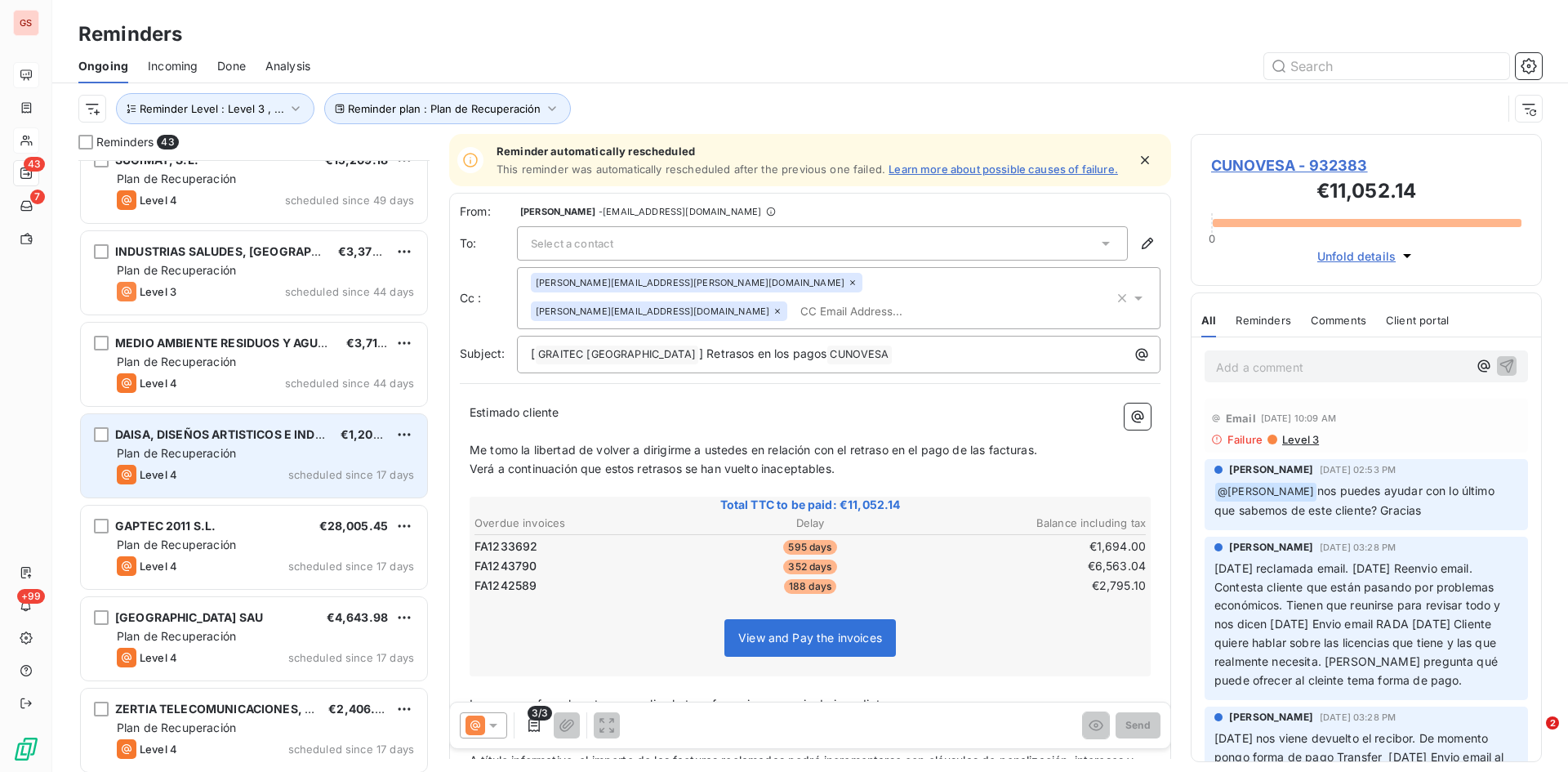
click at [215, 434] on span "DAISA, DISEÑOS ARTISTICOS E INDUSTRIALES" at bounding box center [247, 433] width 264 height 14
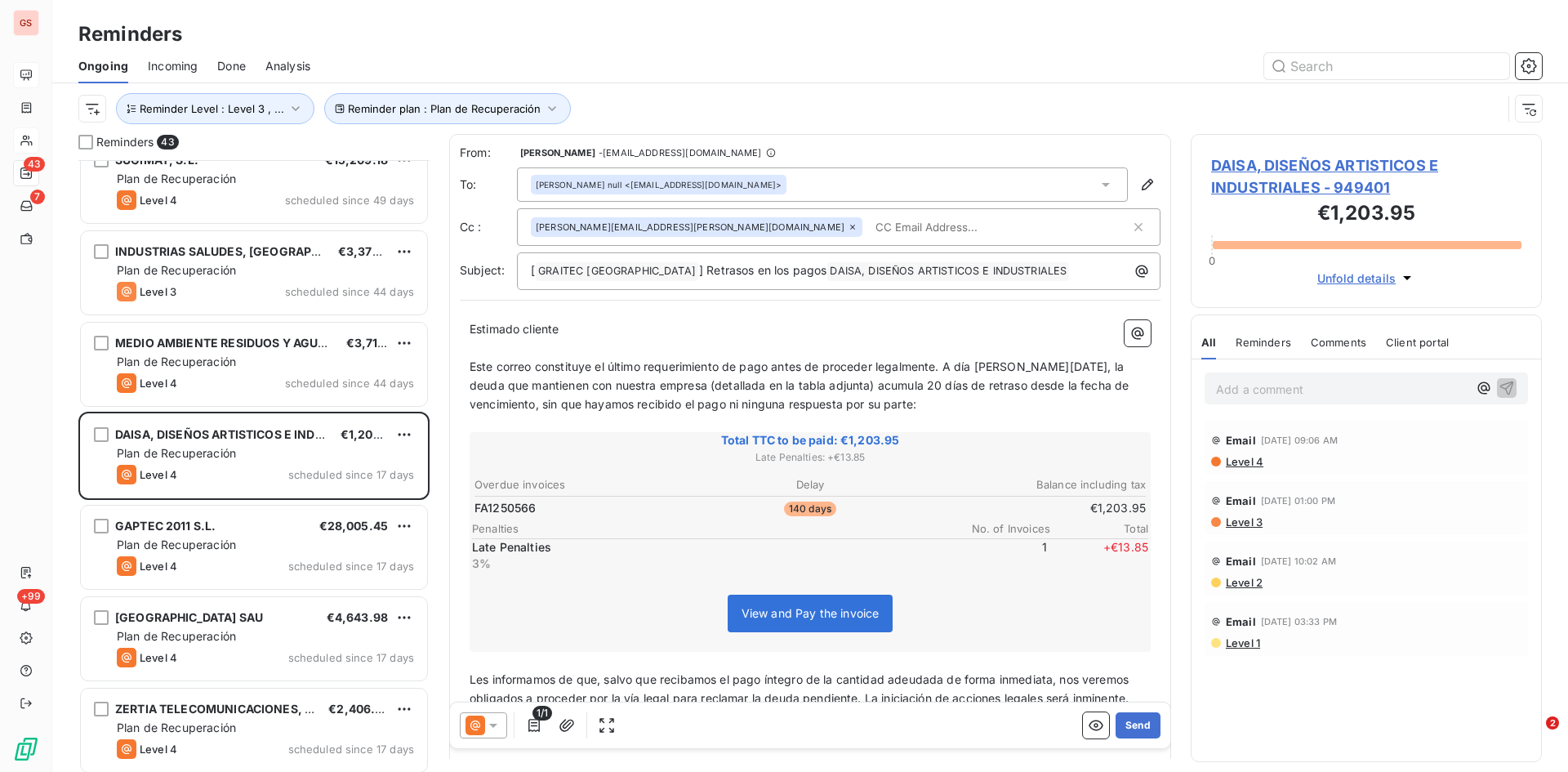
click at [696, 241] on div "[PERSON_NAME][EMAIL_ADDRESS][PERSON_NAME][DOMAIN_NAME]" at bounding box center [839, 227] width 644 height 37
paste input "[PERSON_NAME][EMAIL_ADDRESS][PERSON_NAME][DOMAIN_NAME]"
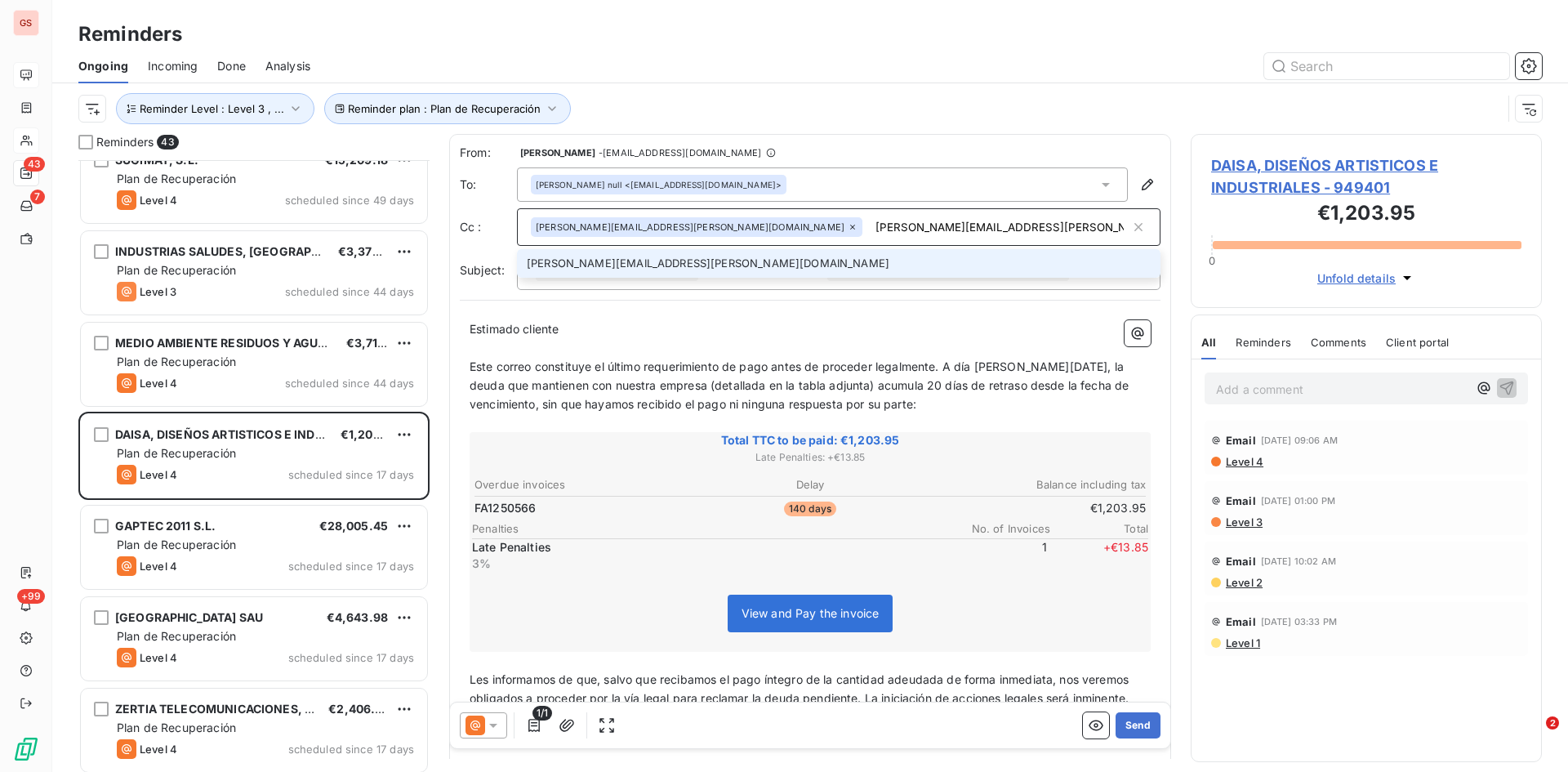
type input "[PERSON_NAME][EMAIL_ADDRESS][PERSON_NAME][DOMAIN_NAME]"
click at [628, 264] on li "[PERSON_NAME][EMAIL_ADDRESS][PERSON_NAME][DOMAIN_NAME]" at bounding box center [839, 263] width 644 height 28
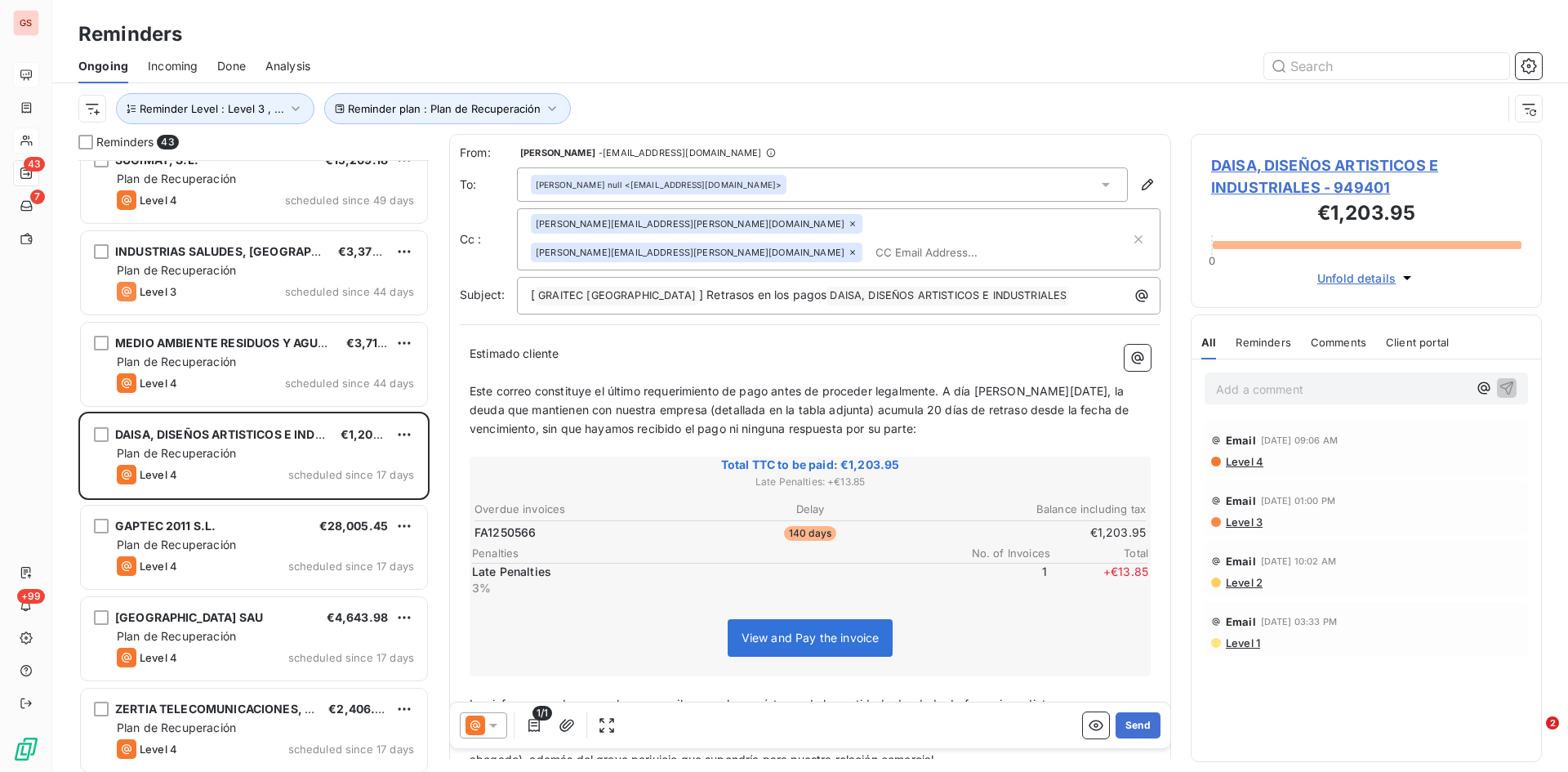
click at [501, 726] on icon at bounding box center [494, 726] width 16 height 16
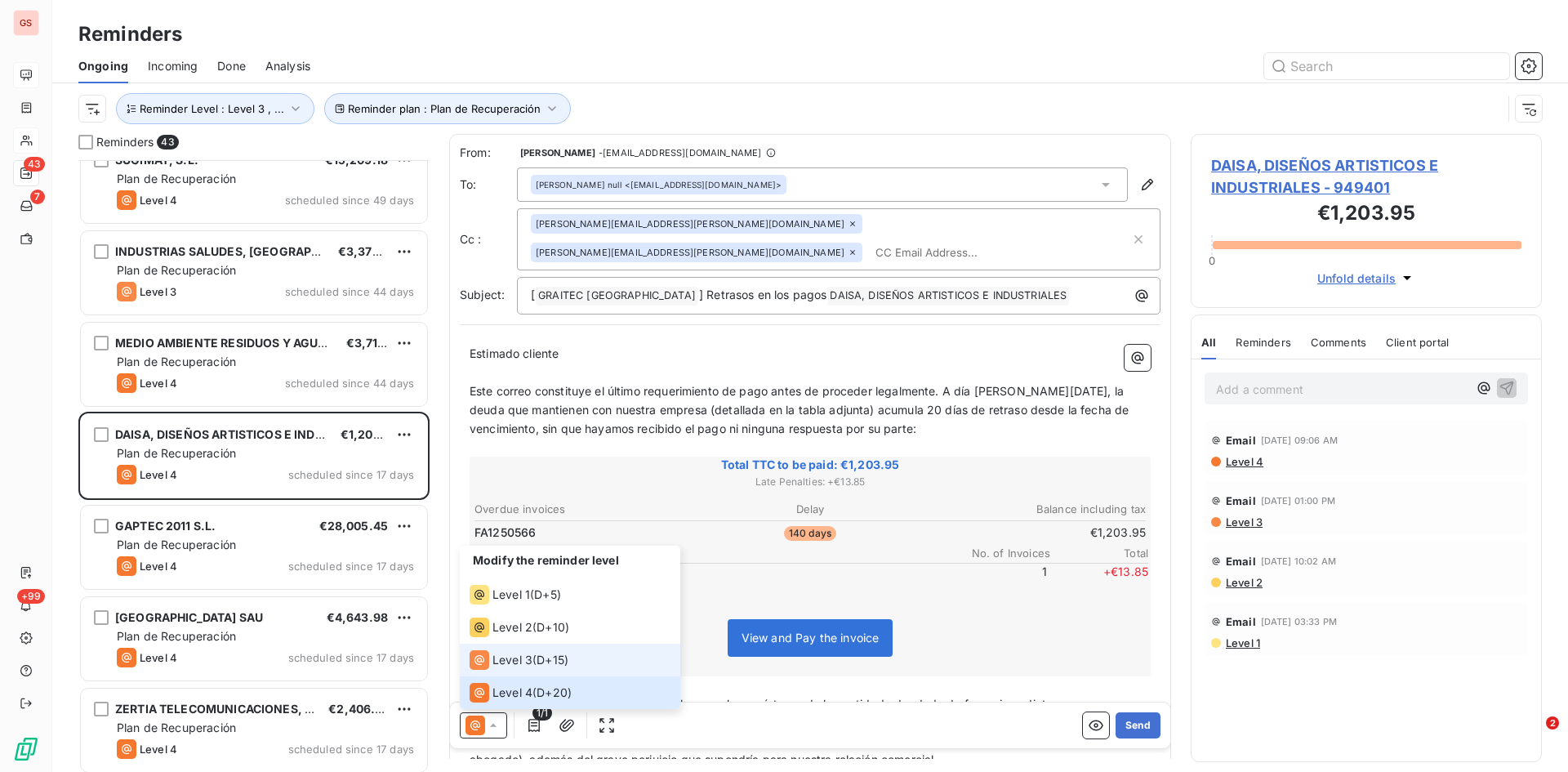
click at [516, 655] on span "Level 3" at bounding box center [513, 660] width 40 height 16
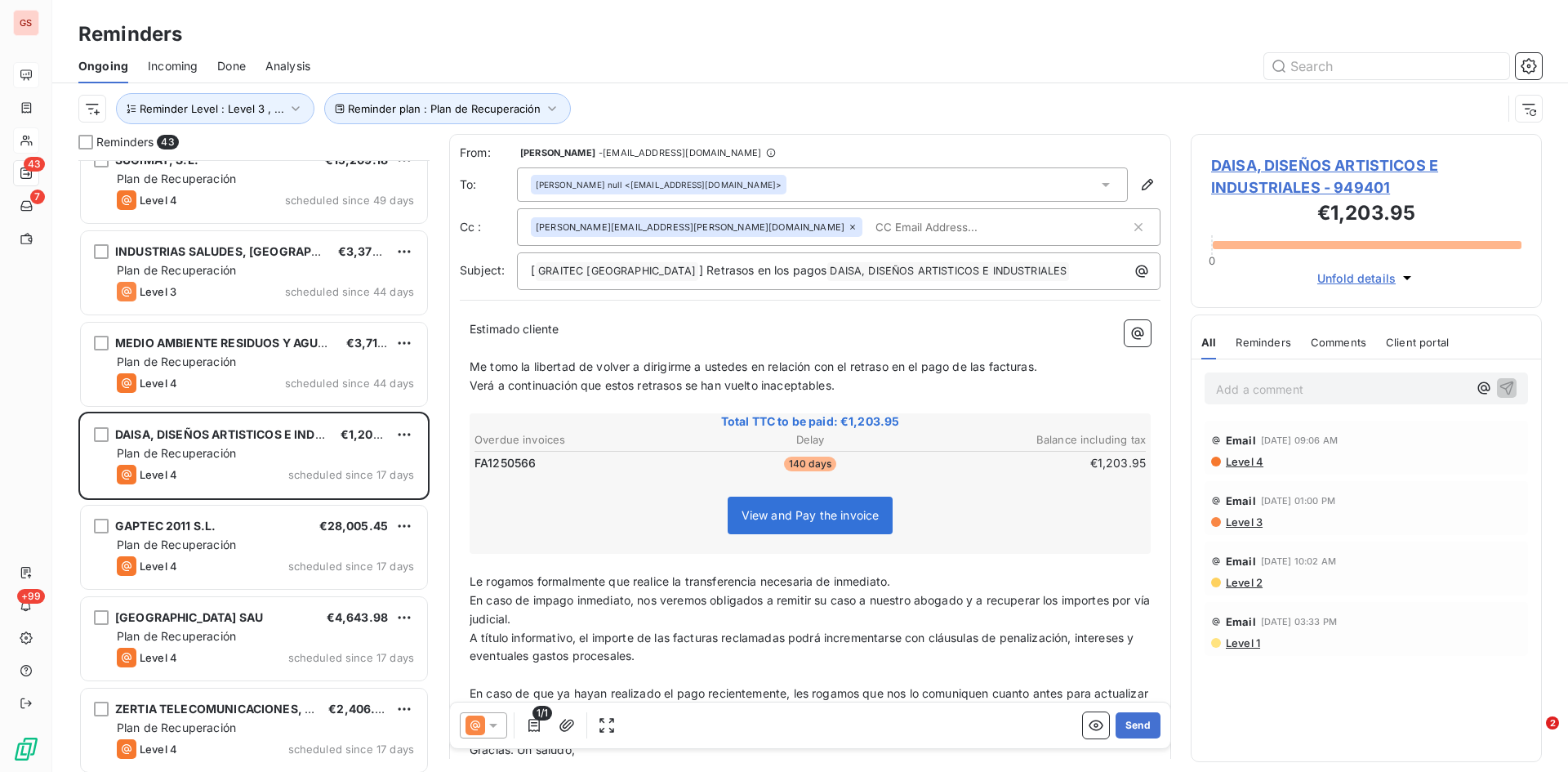
click at [869, 229] on input "text" at bounding box center [962, 227] width 188 height 25
paste input "[PERSON_NAME][EMAIL_ADDRESS][PERSON_NAME][DOMAIN_NAME]"
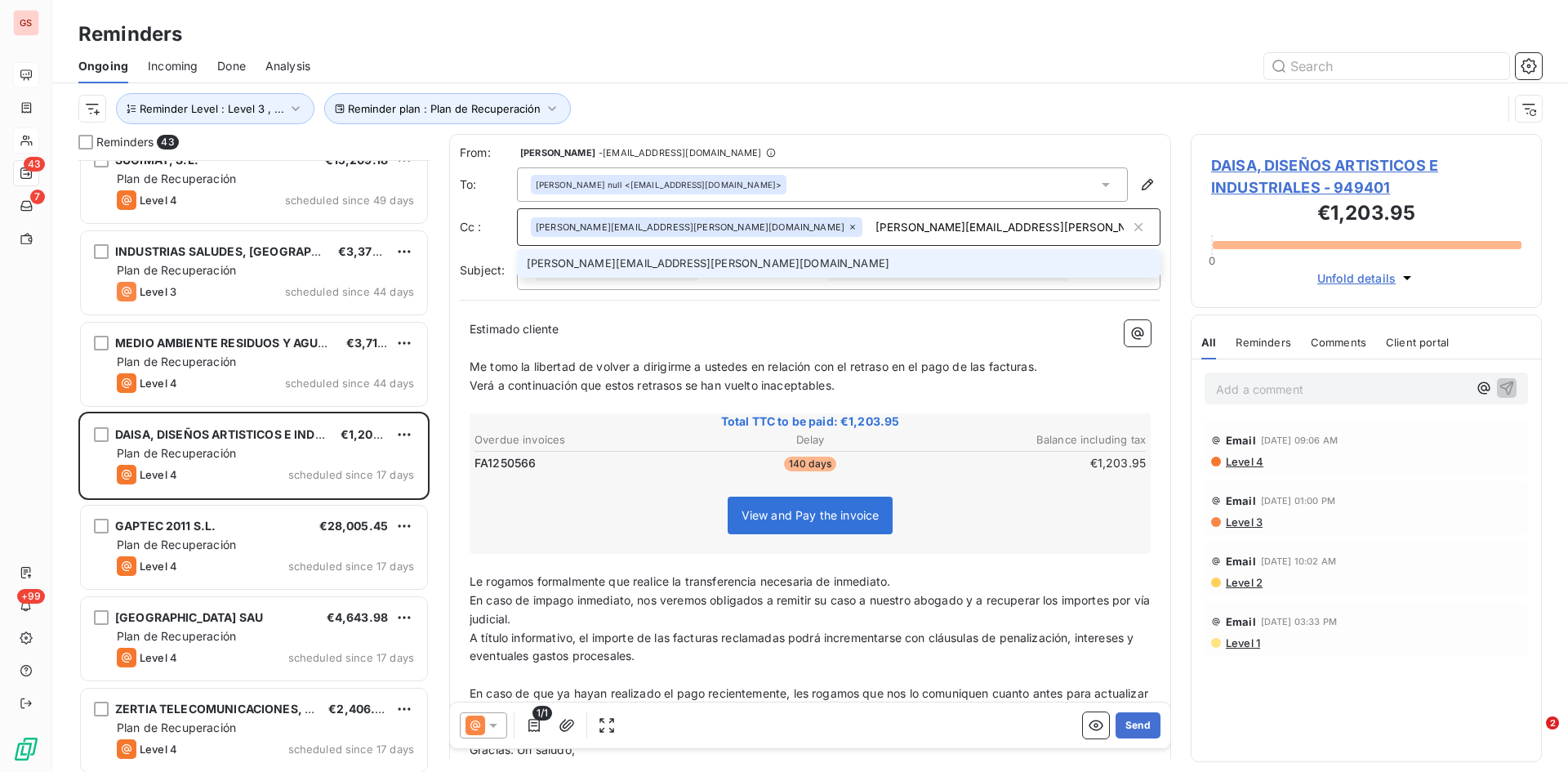
type input "[PERSON_NAME][EMAIL_ADDRESS][PERSON_NAME][DOMAIN_NAME]"
click at [581, 256] on li "[PERSON_NAME][EMAIL_ADDRESS][PERSON_NAME][DOMAIN_NAME]" at bounding box center [839, 263] width 644 height 28
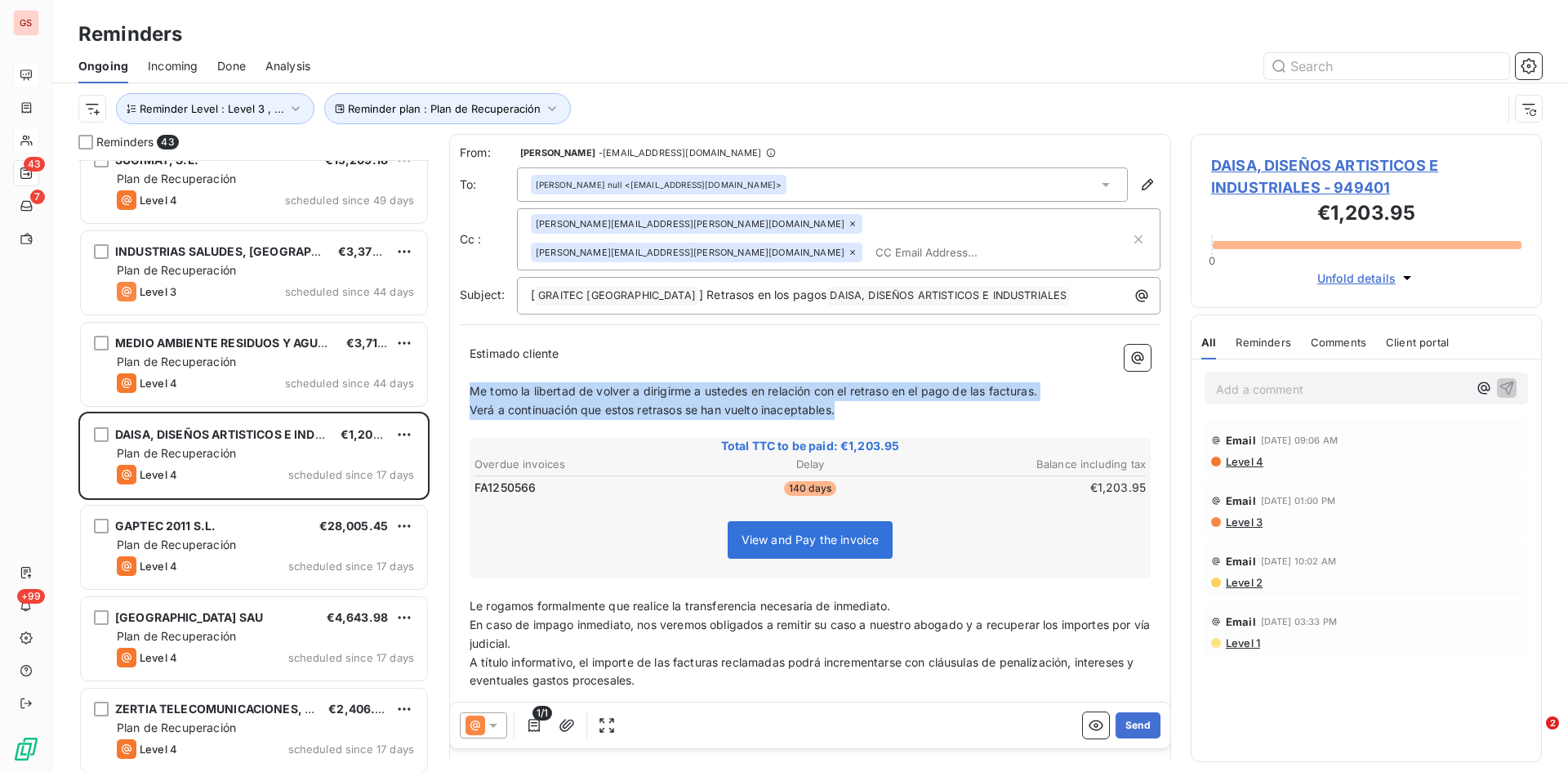
drag, startPoint x: 848, startPoint y: 381, endPoint x: 459, endPoint y: 365, distance: 389.3
click at [459, 365] on div "From: [PERSON_NAME] - [EMAIL_ADDRESS][DOMAIN_NAME] To: [PERSON_NAME] null <[EMA…" at bounding box center [809, 477] width 722 height 686
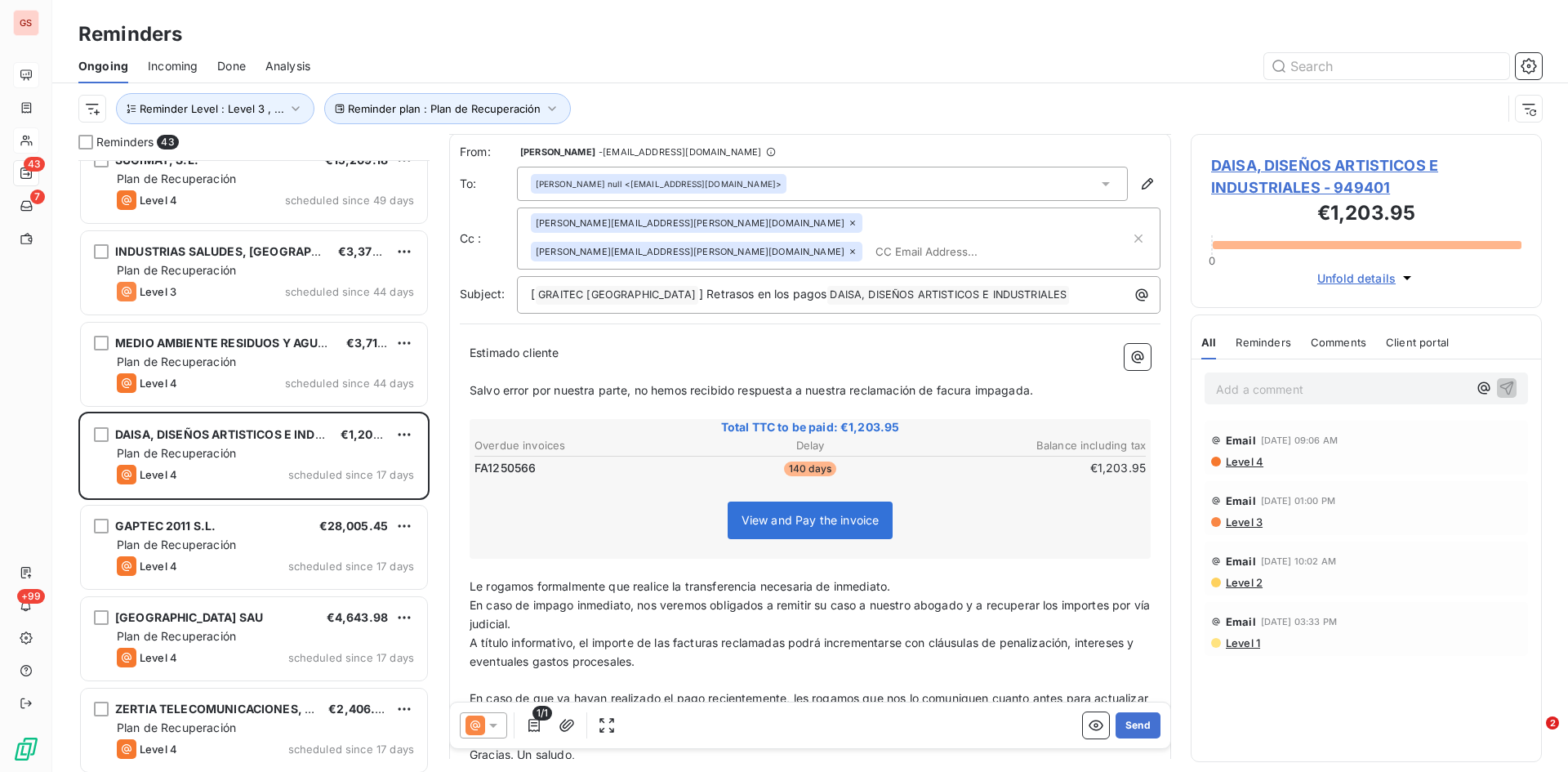
scroll to position [84, 0]
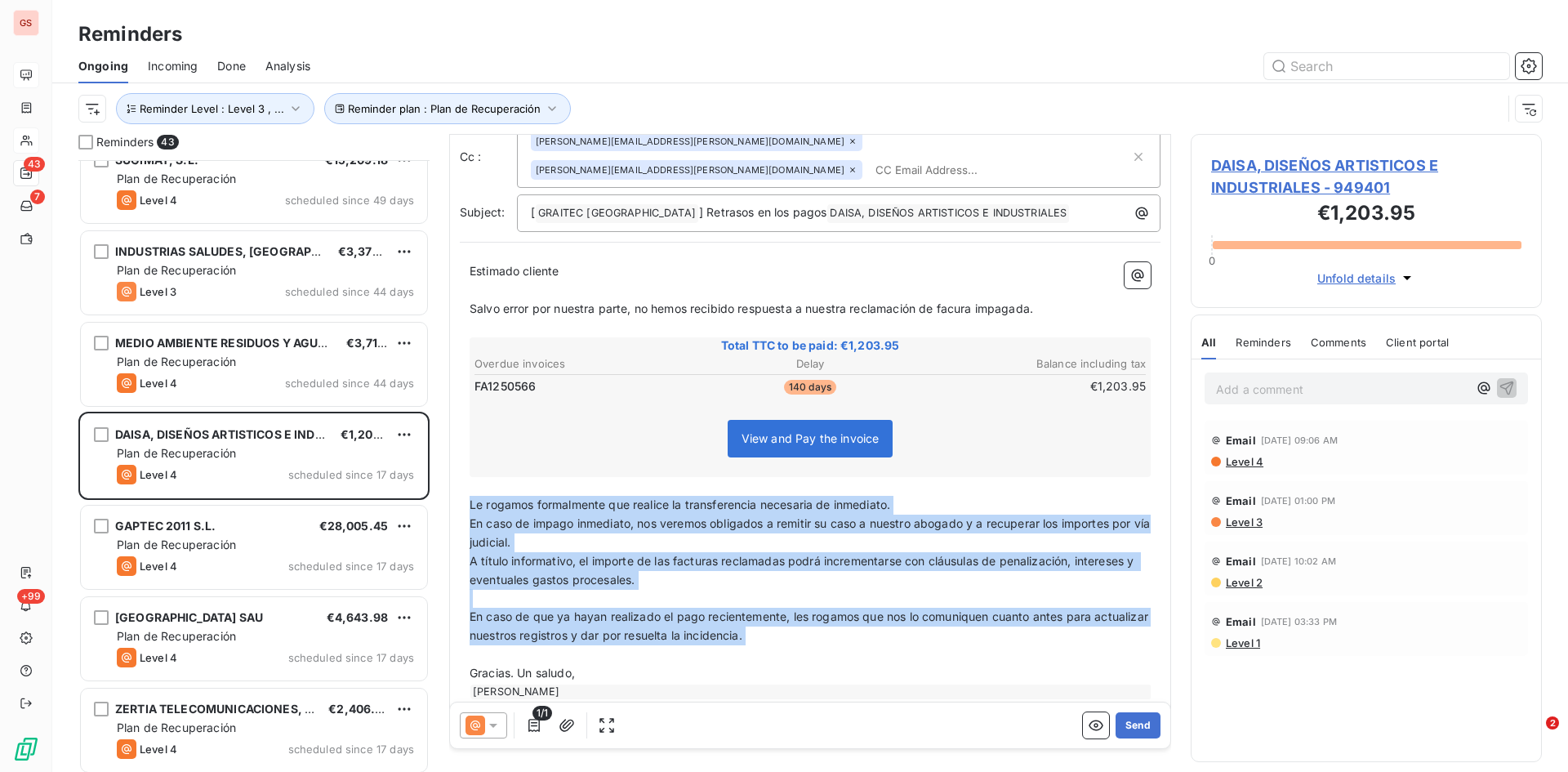
drag, startPoint x: 840, startPoint y: 625, endPoint x: 459, endPoint y: 476, distance: 409.1
click at [459, 476] on div "From: [PERSON_NAME] - [EMAIL_ADDRESS][DOMAIN_NAME] To: [PERSON_NAME] null <[EMA…" at bounding box center [809, 386] width 722 height 668
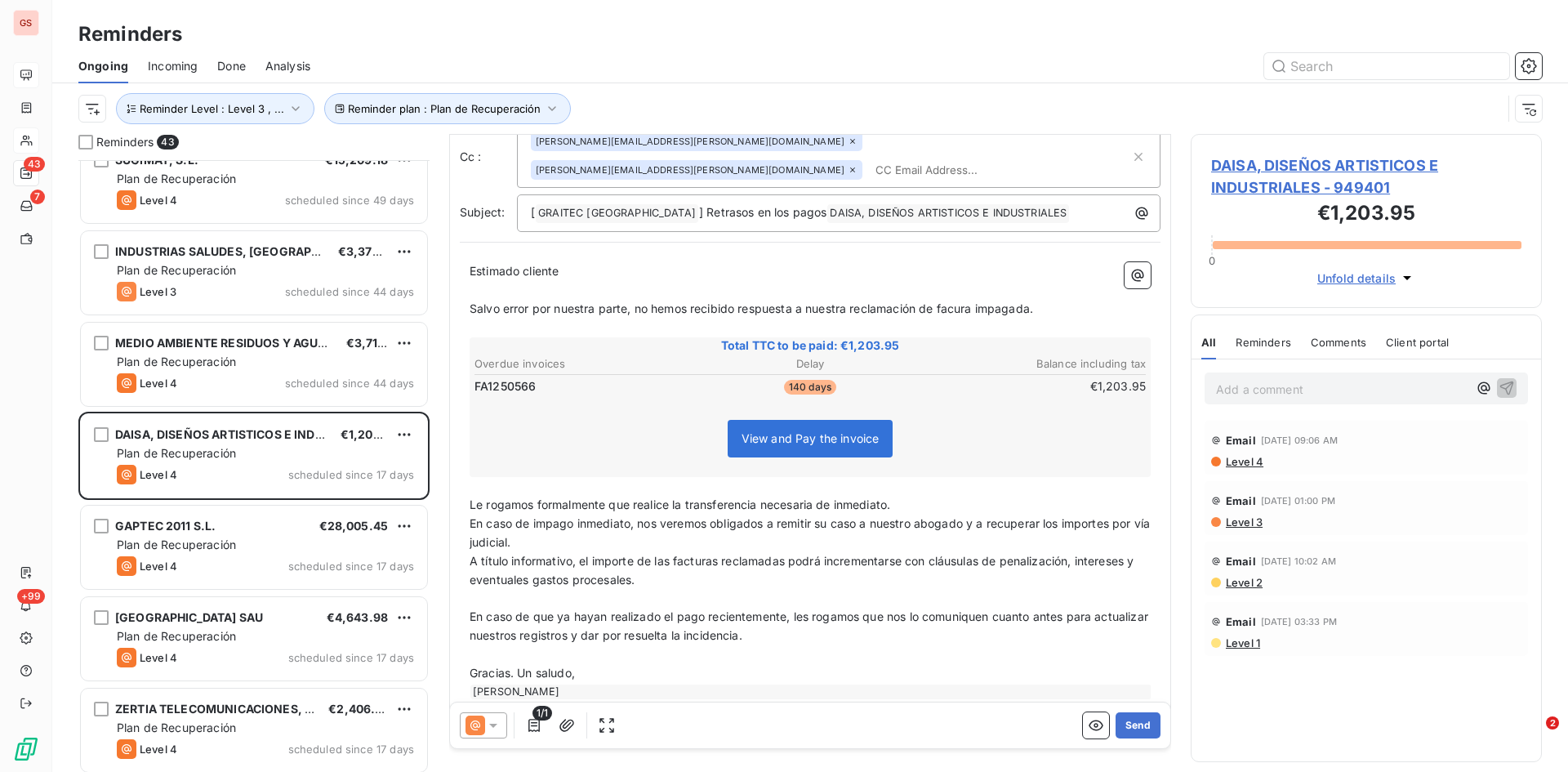
scroll to position [0, 0]
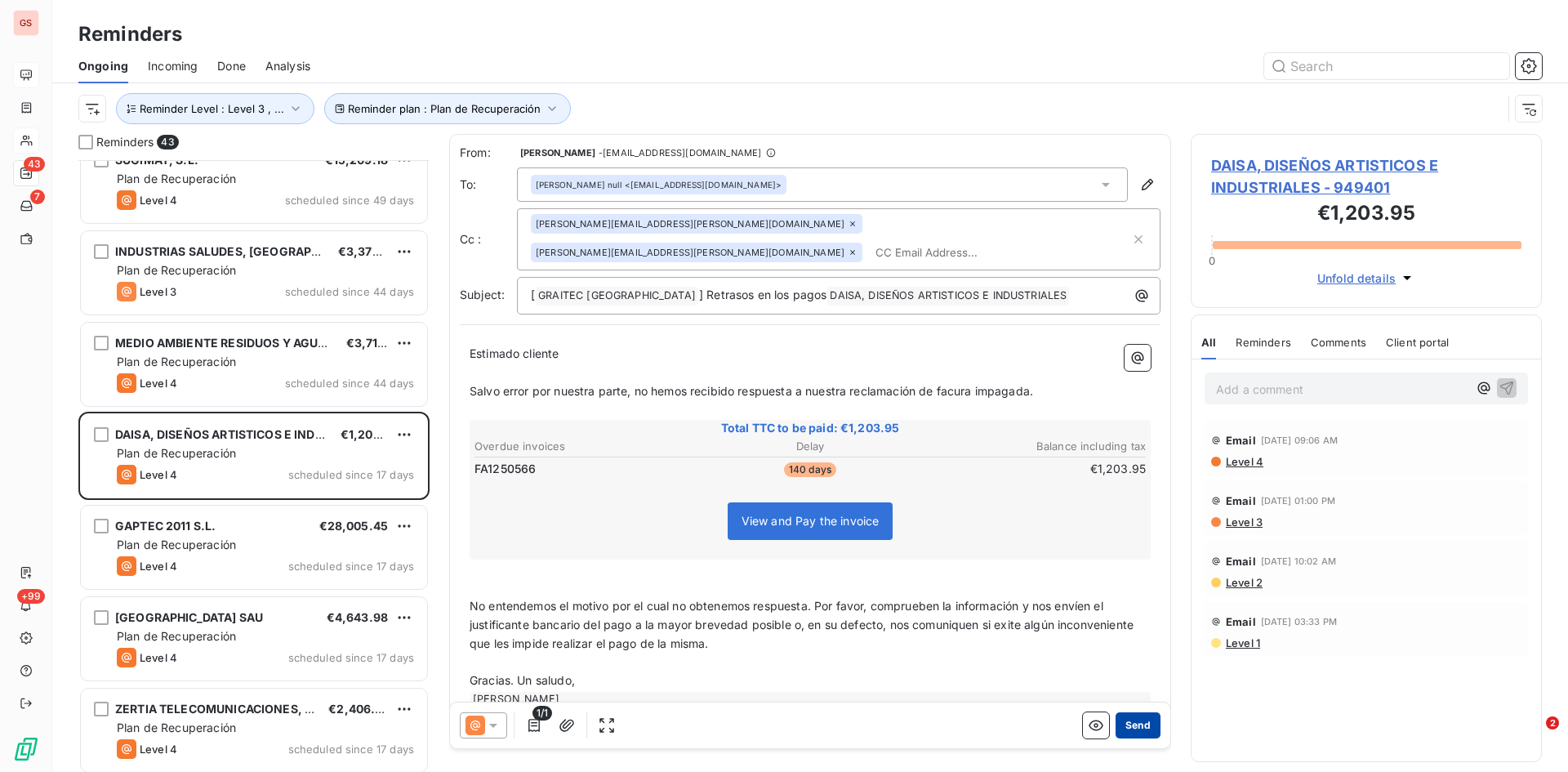
click at [1139, 721] on button "Send" at bounding box center [1137, 725] width 45 height 26
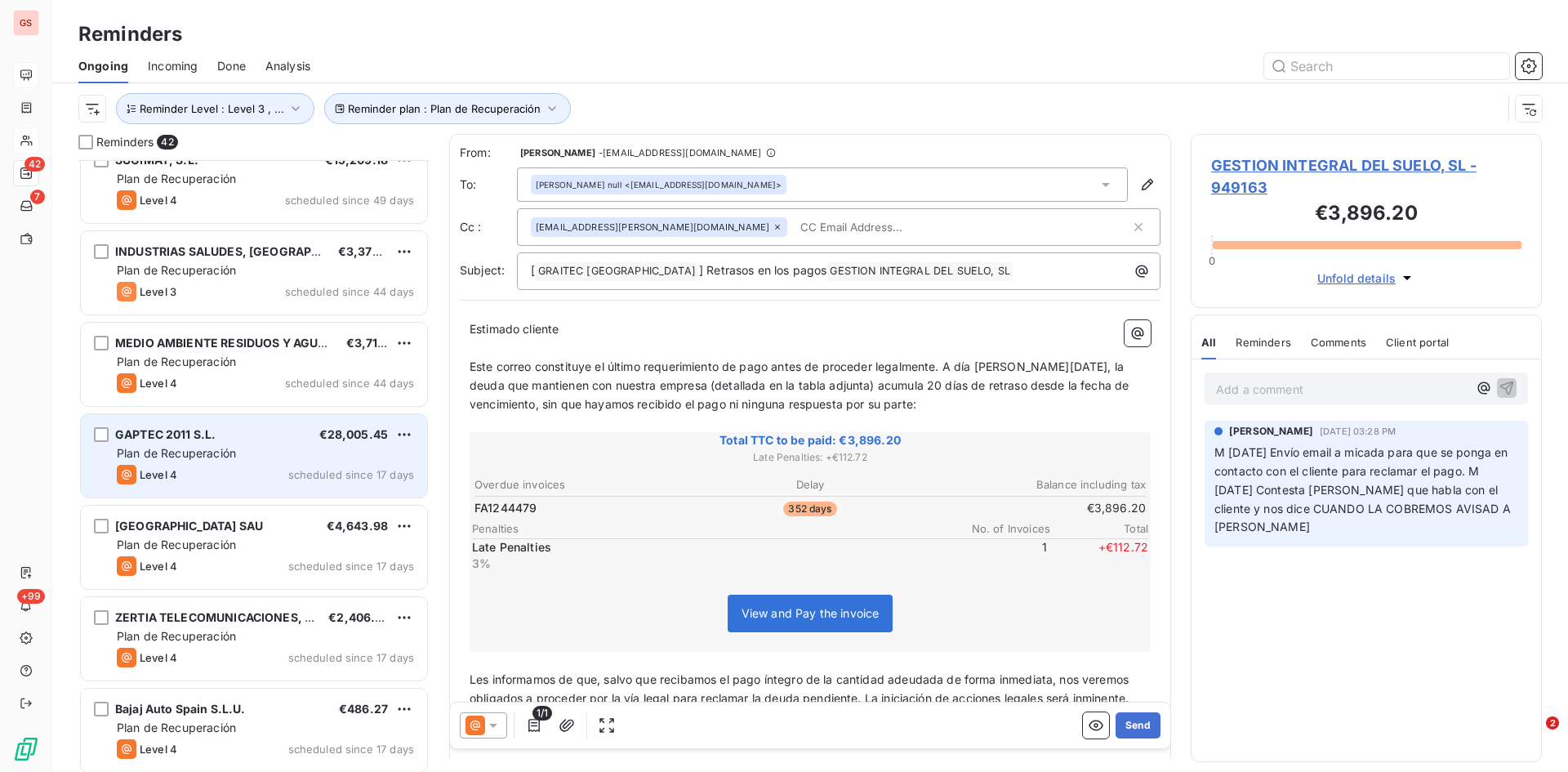
click at [253, 442] on div "GAPTEC 2011 S.L. €28,005.45 Plan de Recuperación Level 4 scheduled since 17 days" at bounding box center [254, 456] width 346 height 84
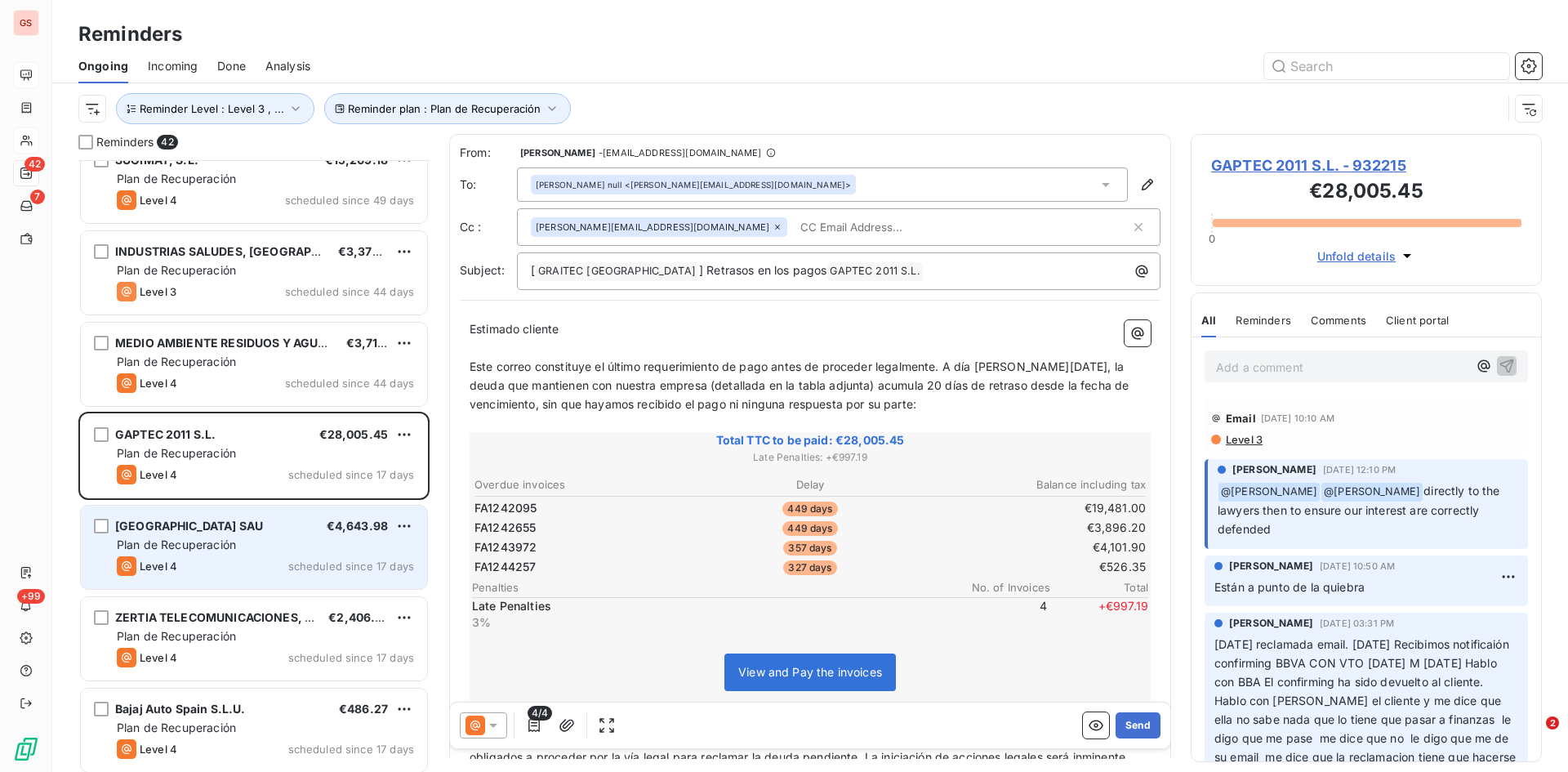
click at [232, 533] on div "[GEOGRAPHIC_DATA] SAU" at bounding box center [188, 526] width 148 height 16
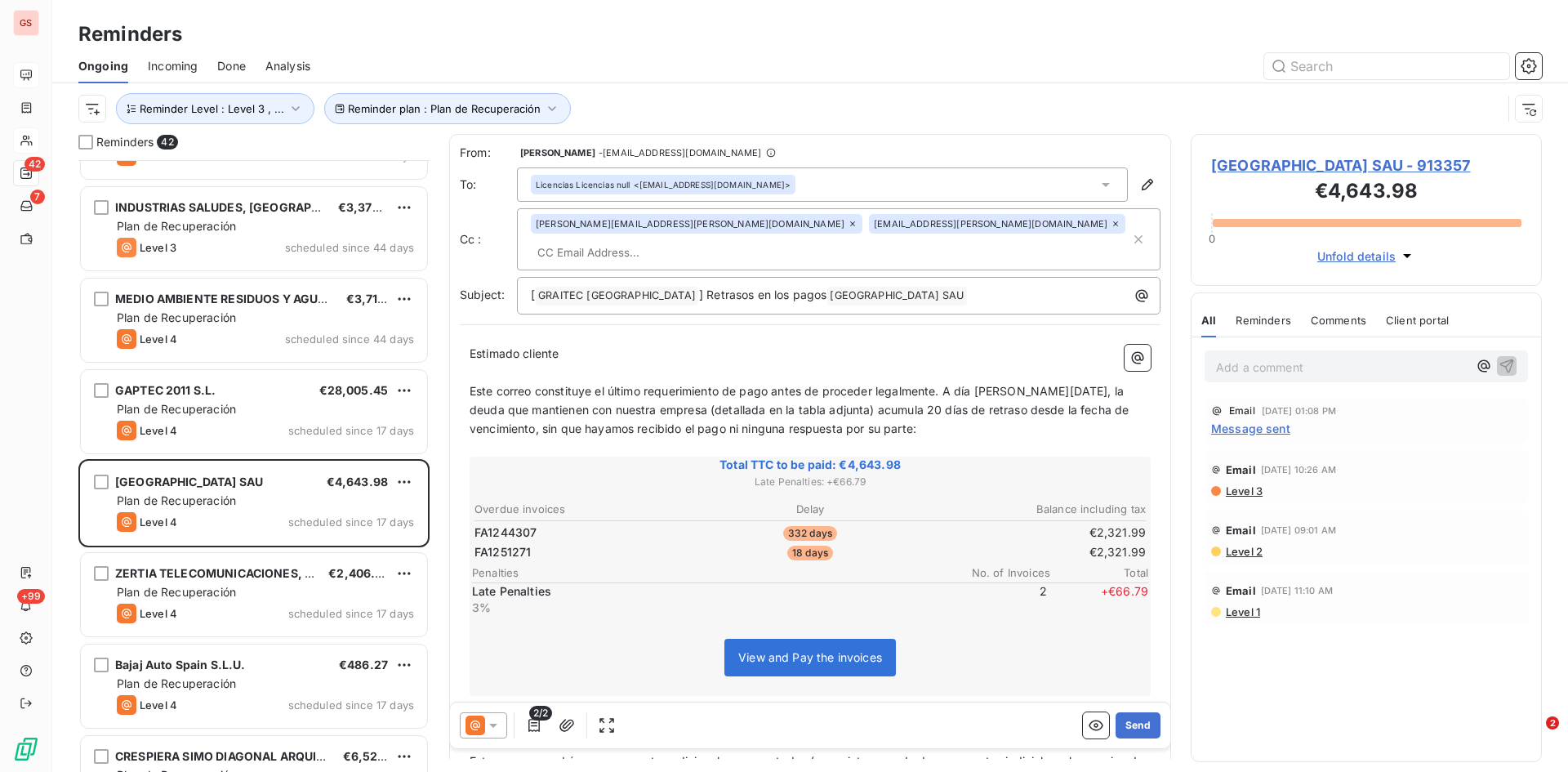
scroll to position [617, 0]
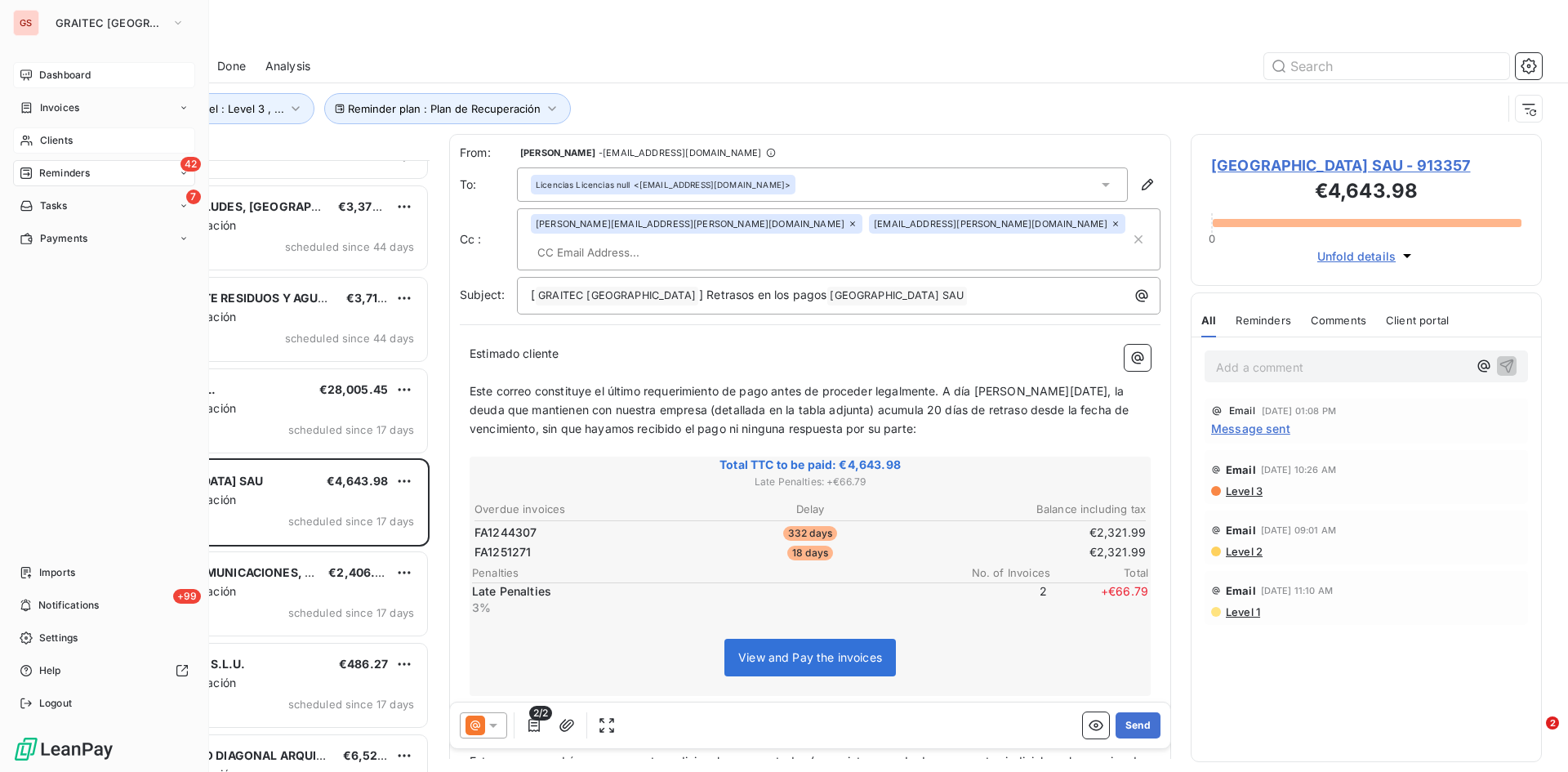
click at [38, 137] on div "Clients" at bounding box center [104, 140] width 182 height 26
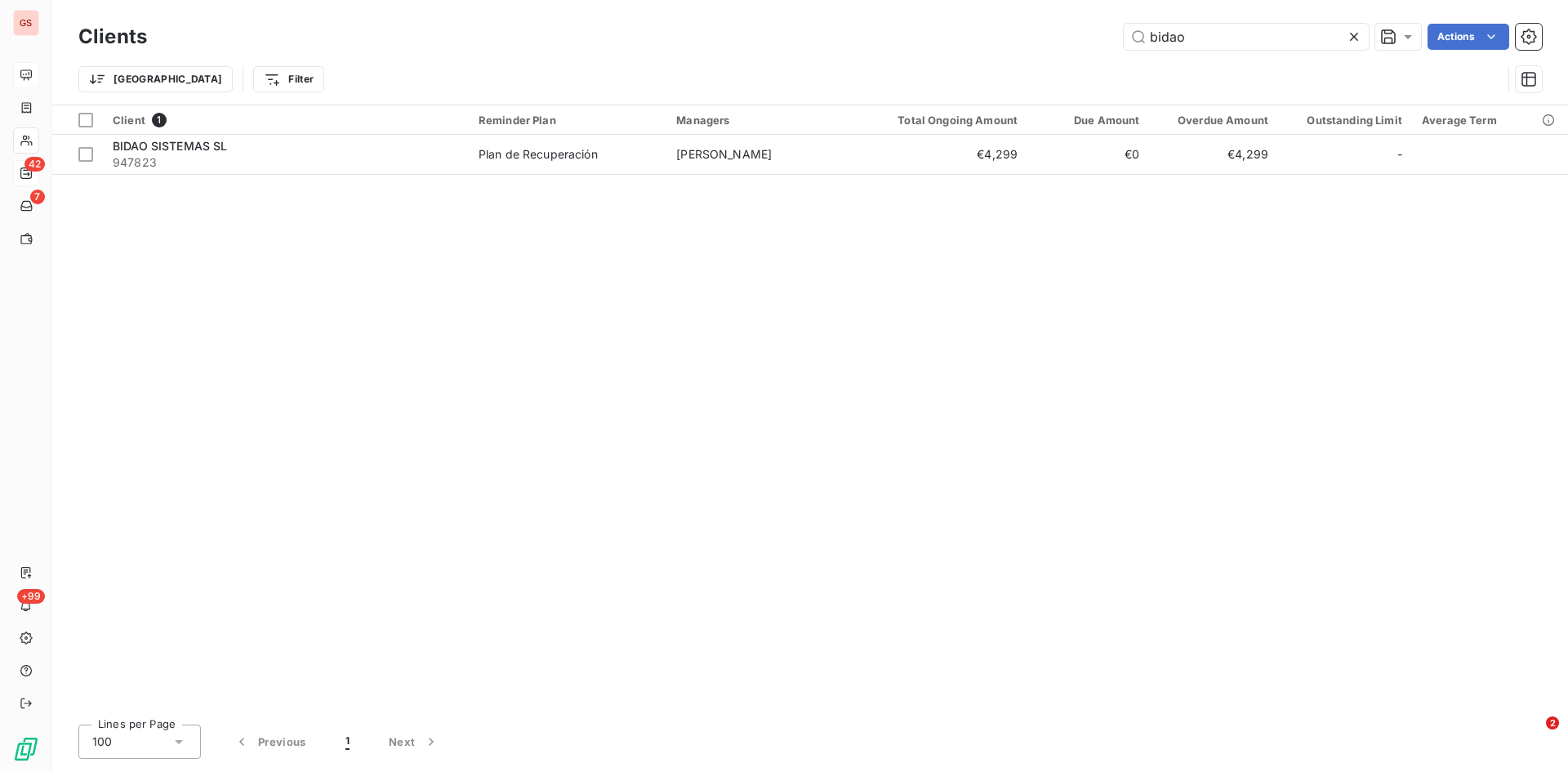
drag, startPoint x: 1254, startPoint y: 36, endPoint x: 965, endPoint y: 37, distance: 289.0
click at [965, 37] on div "bidao Actions" at bounding box center [854, 36] width 1376 height 26
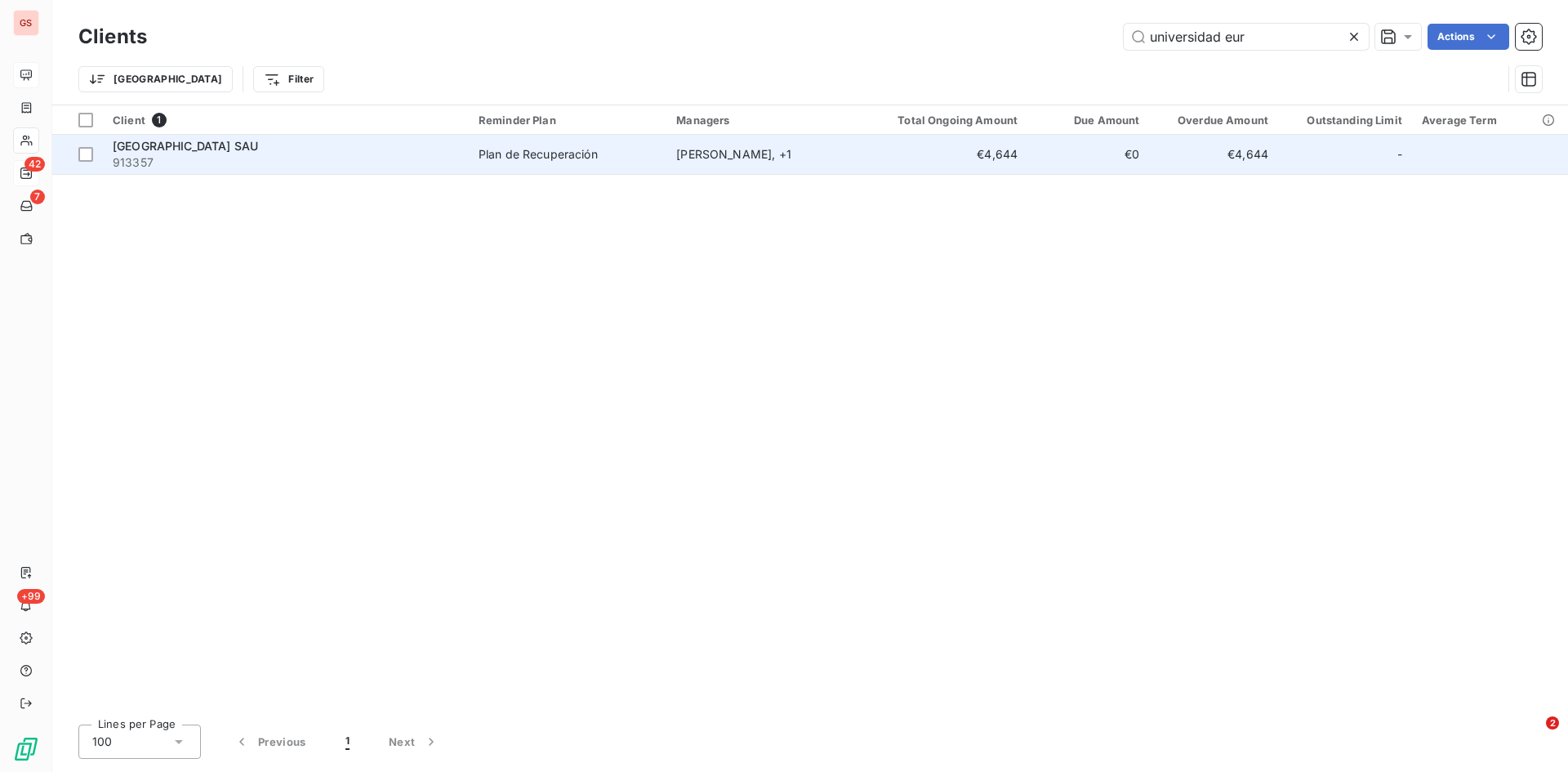
type input "universidad eur"
click at [195, 155] on span "913357" at bounding box center [286, 163] width 346 height 16
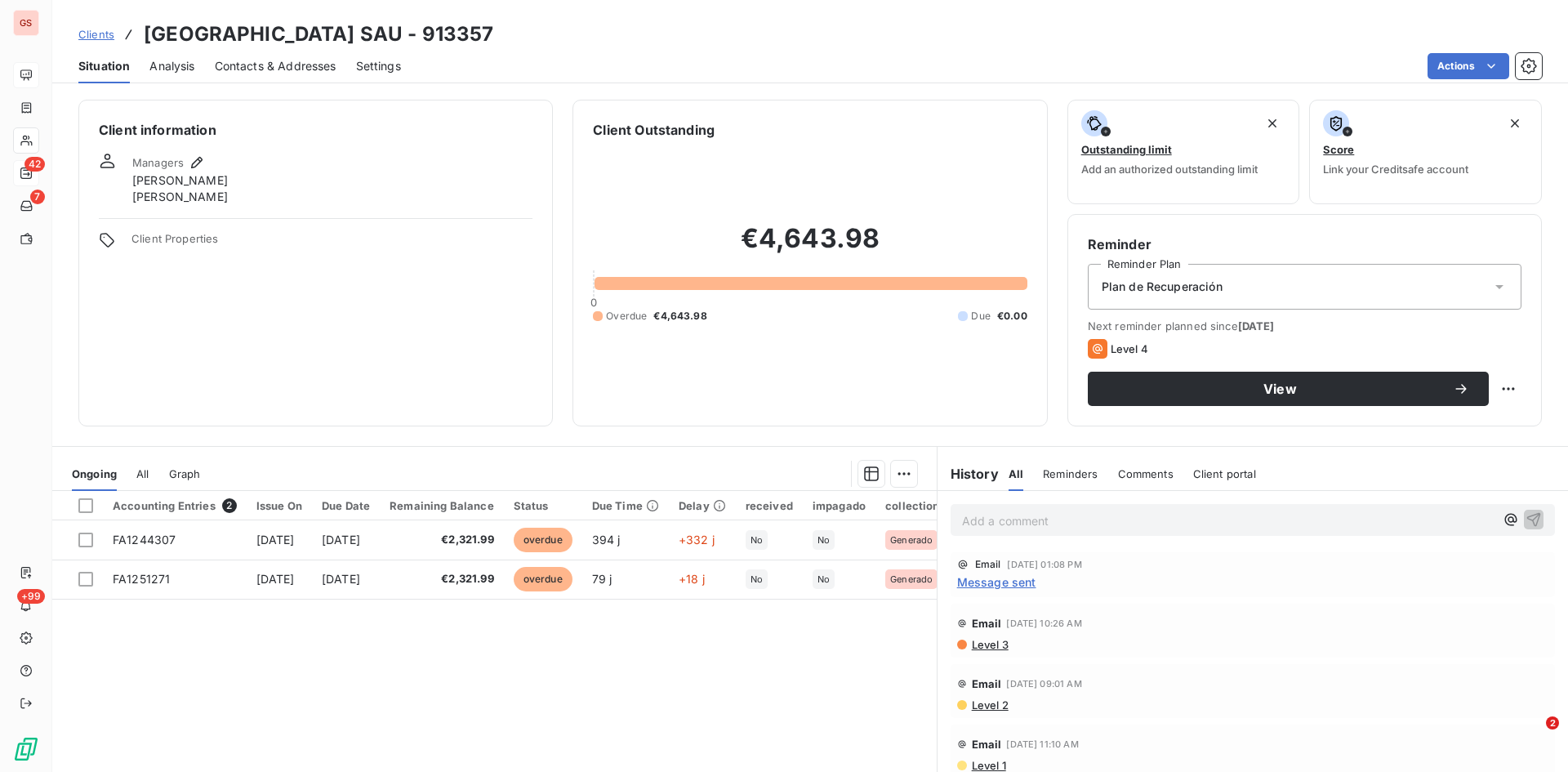
click at [1325, 280] on div "Plan de Recuperación" at bounding box center [1305, 287] width 433 height 46
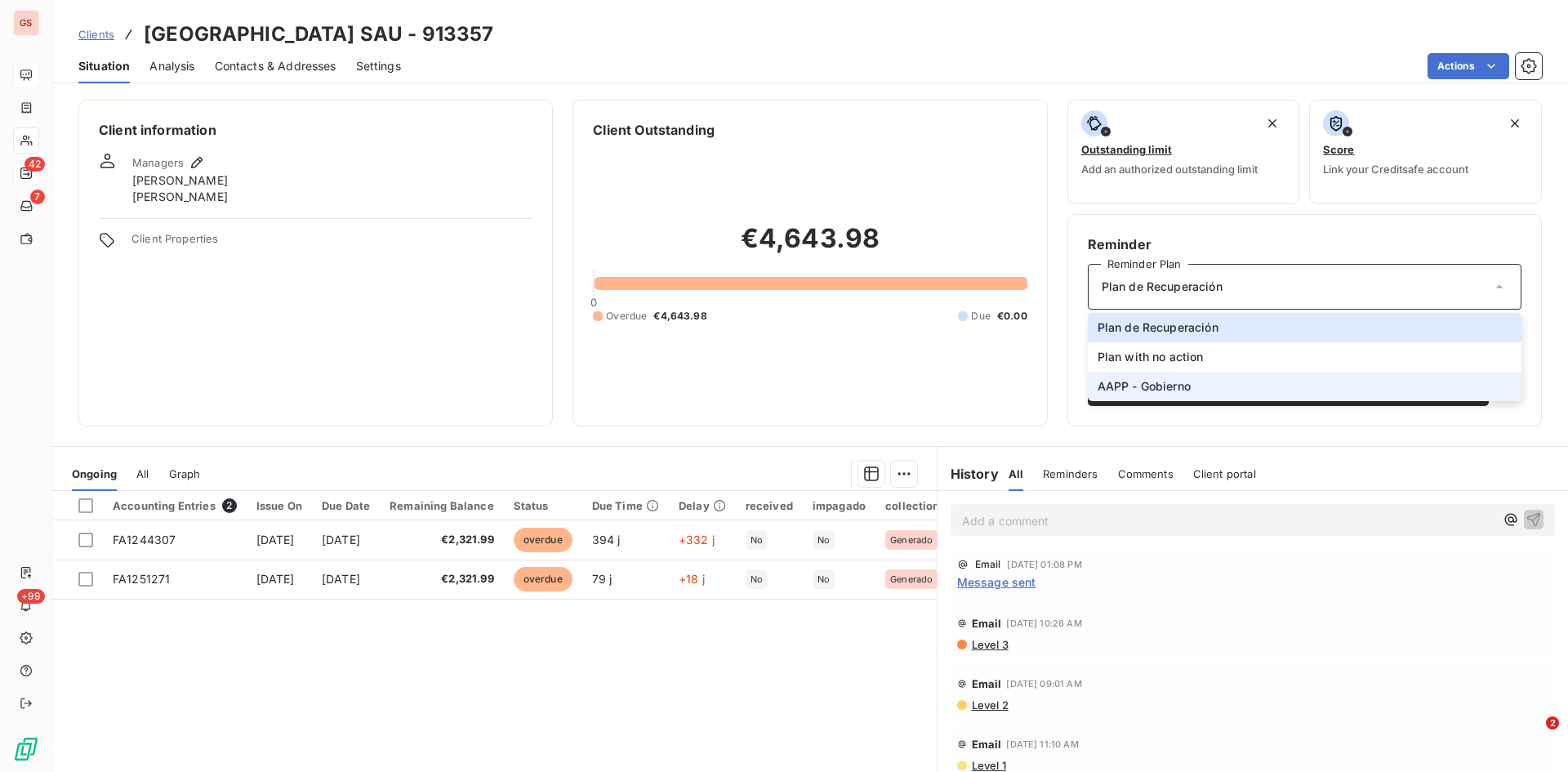
click at [1135, 382] on span "AAPP - Gobierno" at bounding box center [1145, 386] width 93 height 16
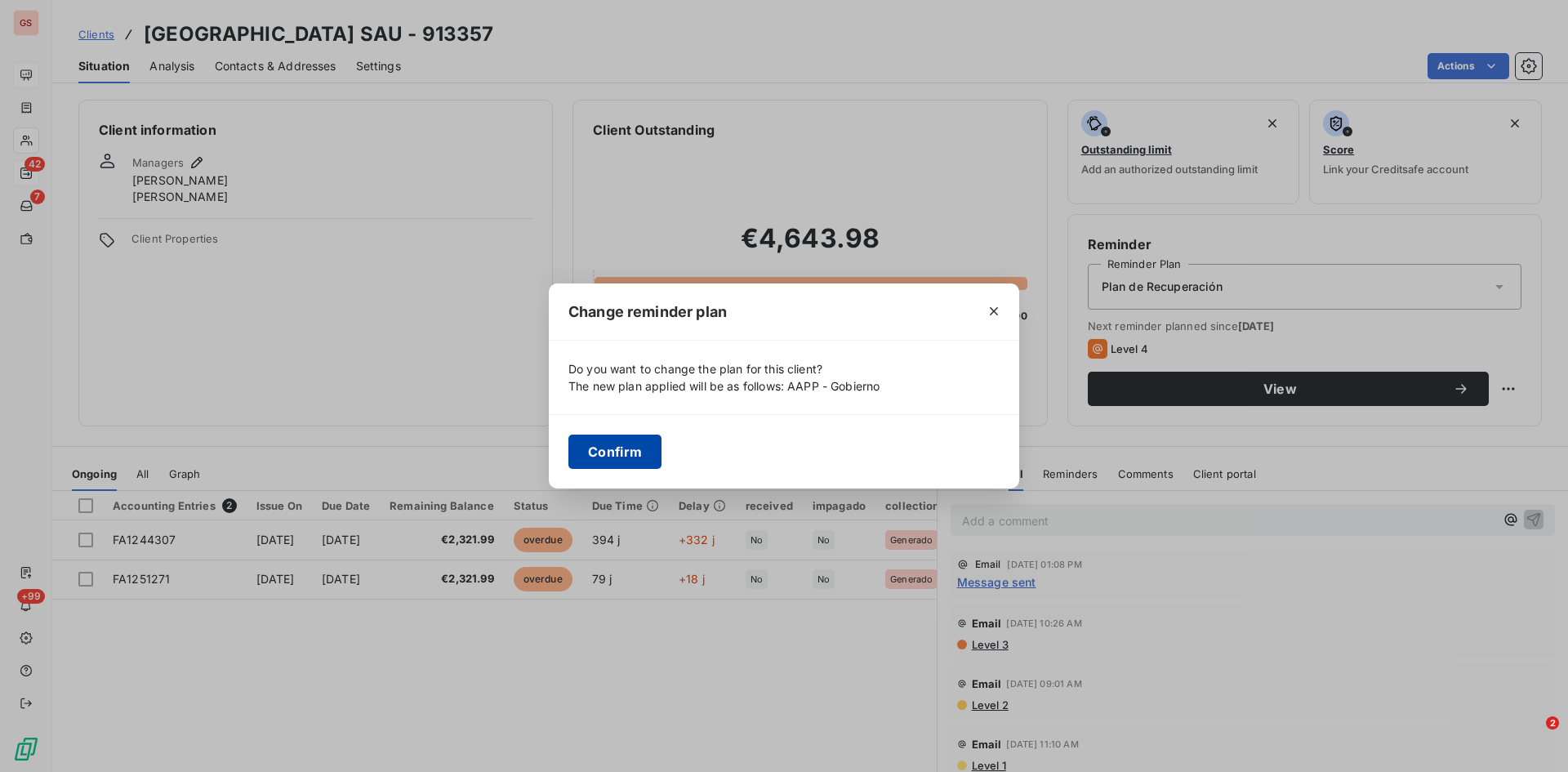
click at [616, 456] on button "Confirm" at bounding box center [615, 452] width 93 height 35
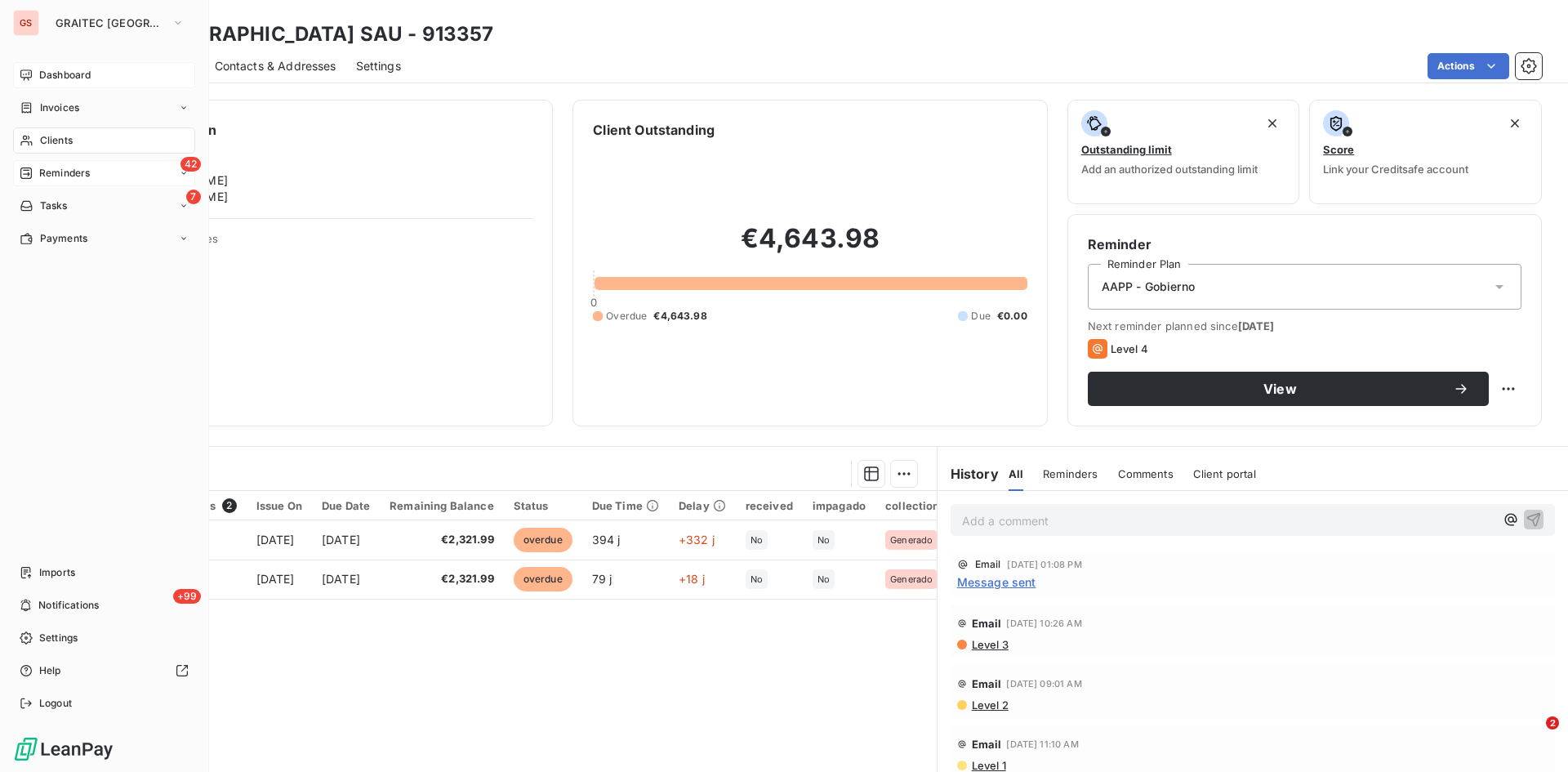
click at [54, 175] on span "Reminders" at bounding box center [65, 173] width 51 height 15
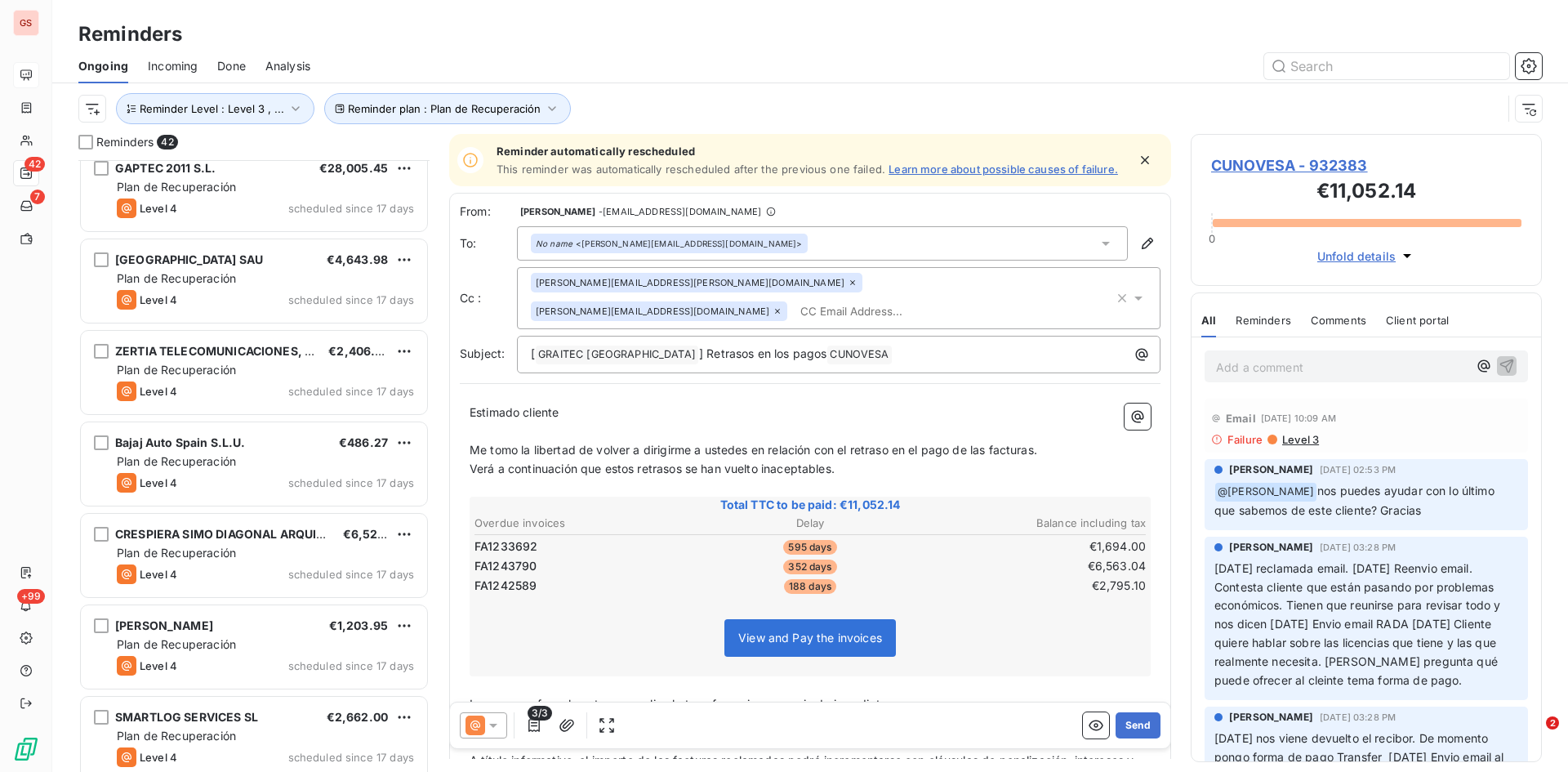
scroll to position [899, 0]
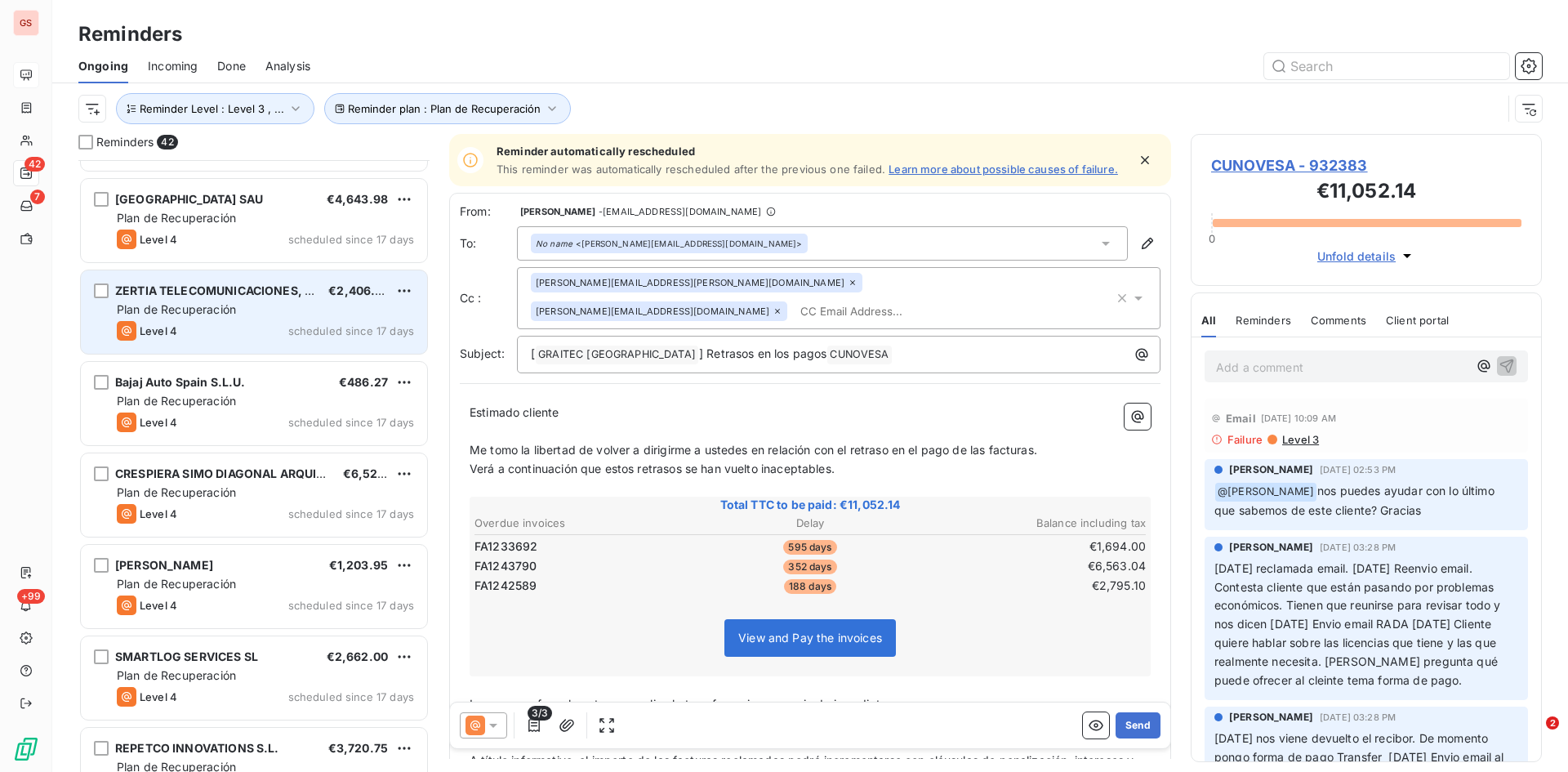
click at [246, 323] on div "Level 4 scheduled since 17 days" at bounding box center [265, 331] width 298 height 20
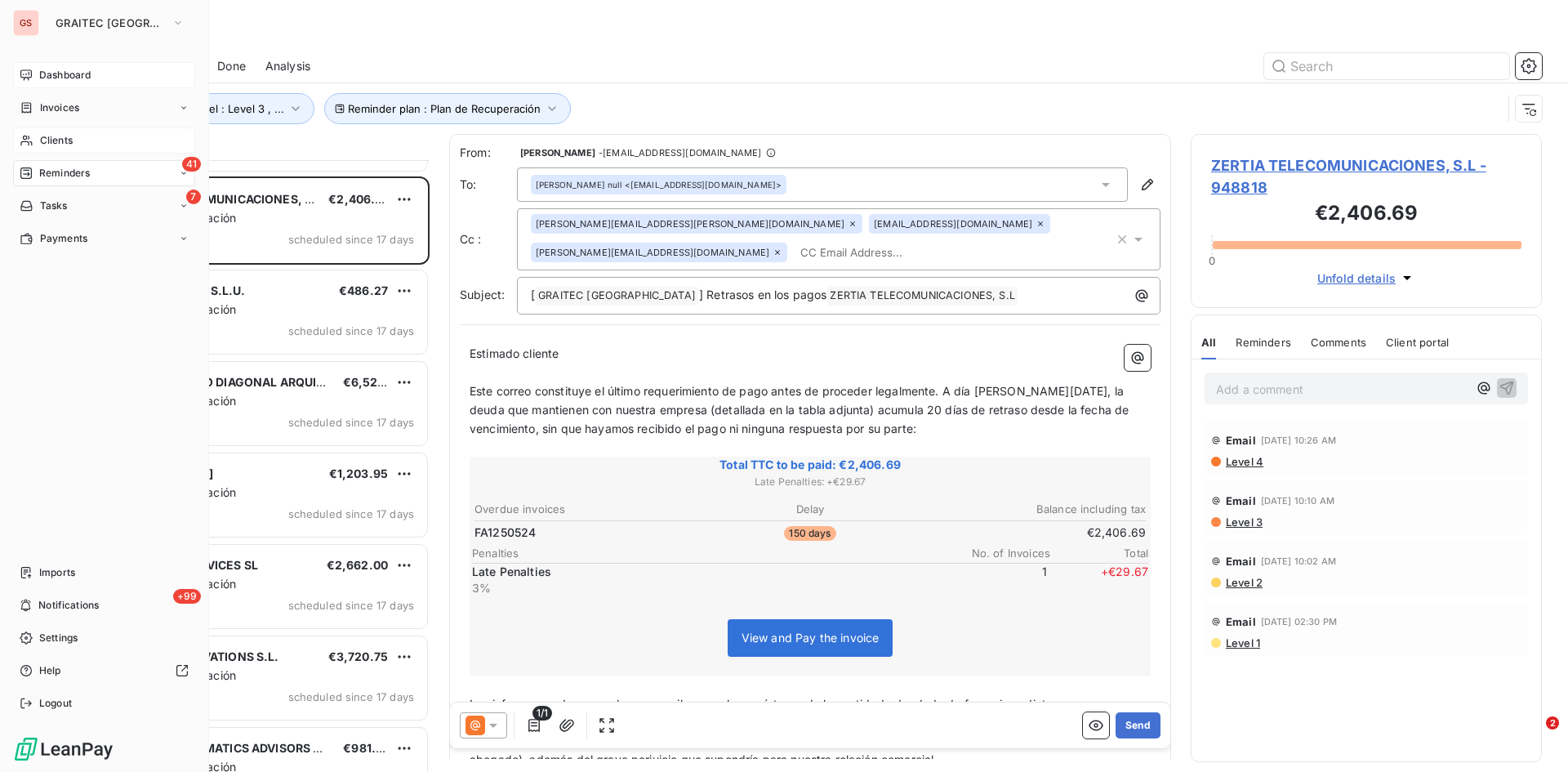
click at [68, 134] on div "Clients" at bounding box center [104, 140] width 182 height 26
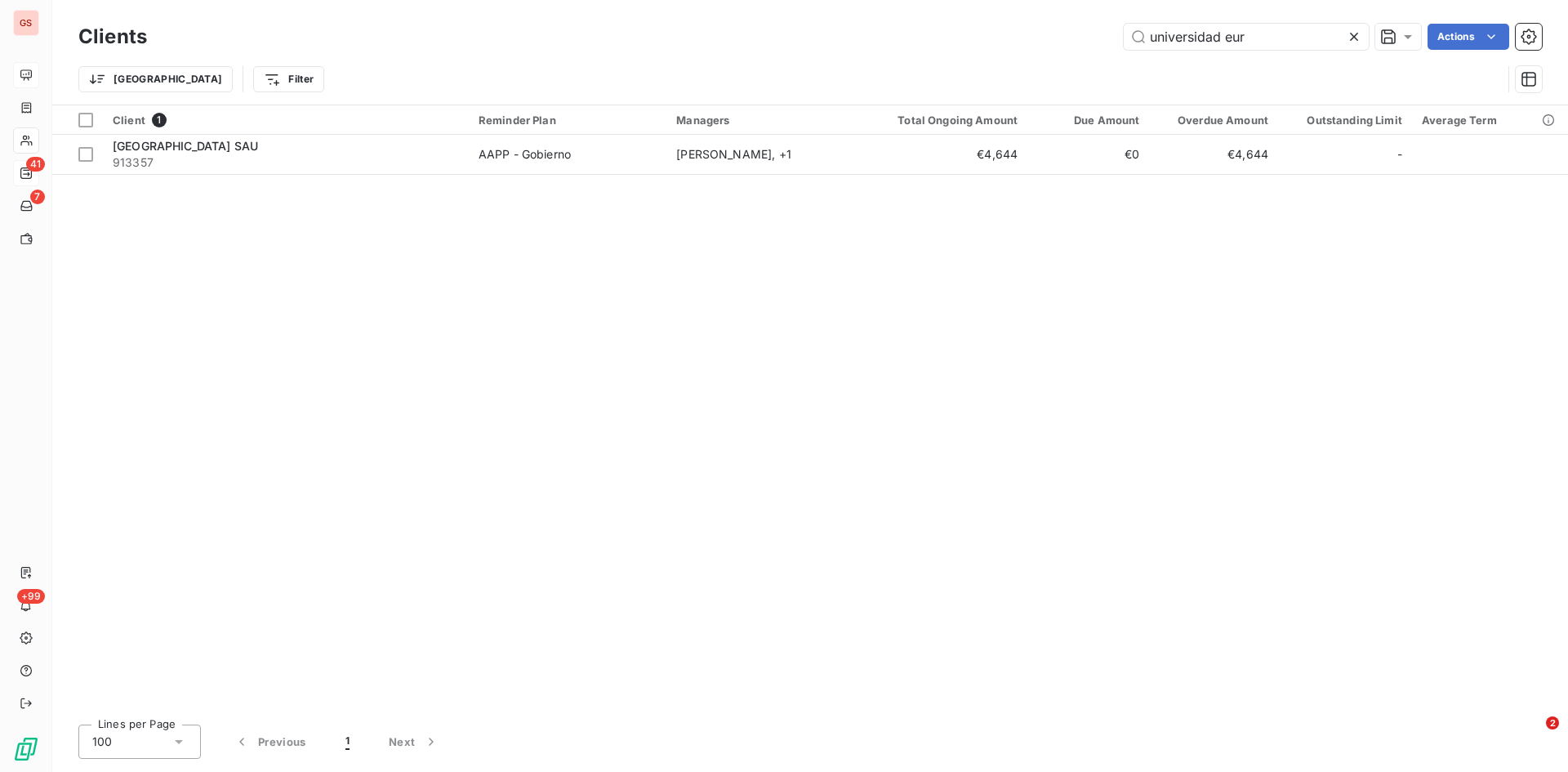
drag, startPoint x: 1265, startPoint y: 34, endPoint x: 862, endPoint y: 55, distance: 403.5
click at [862, 55] on div "Clients universidad eur Actions Trier Filter" at bounding box center [810, 62] width 1464 height 85
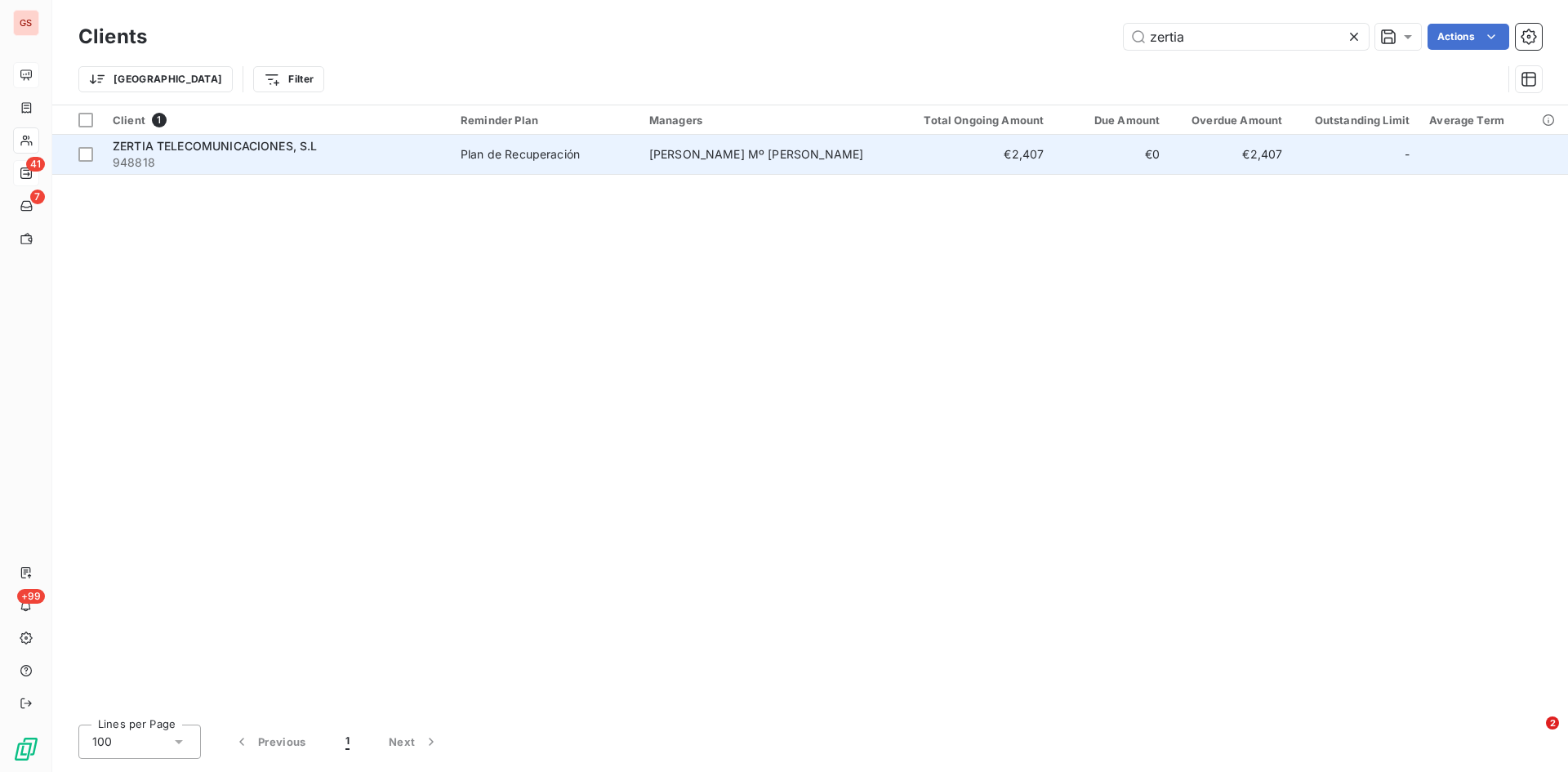
type input "zertia"
click at [222, 151] on span "ZERTIA TELECOMUNICACIONES, S.L" at bounding box center [215, 146] width 205 height 14
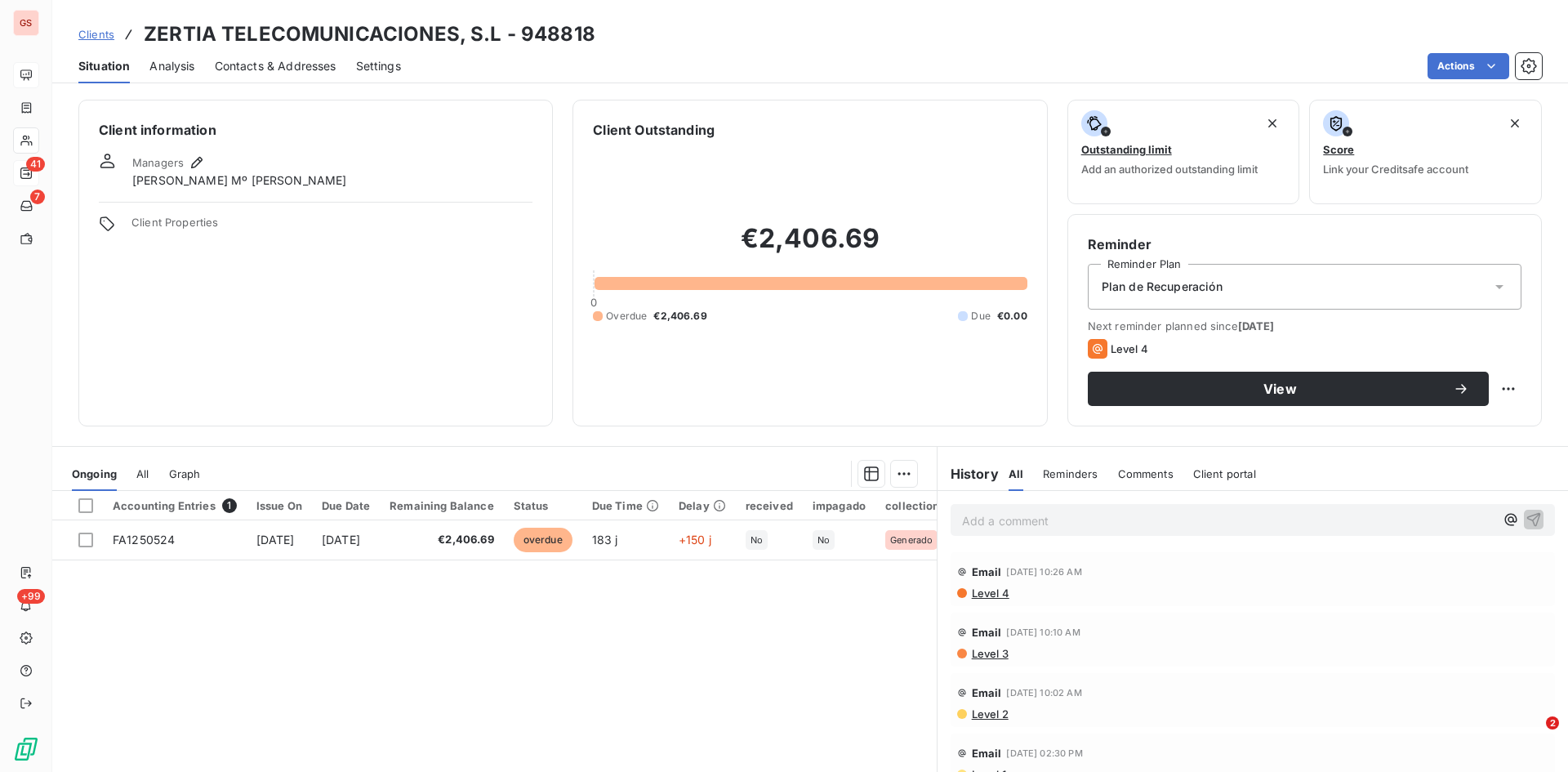
click at [274, 67] on span "Contacts & Addresses" at bounding box center [276, 66] width 122 height 16
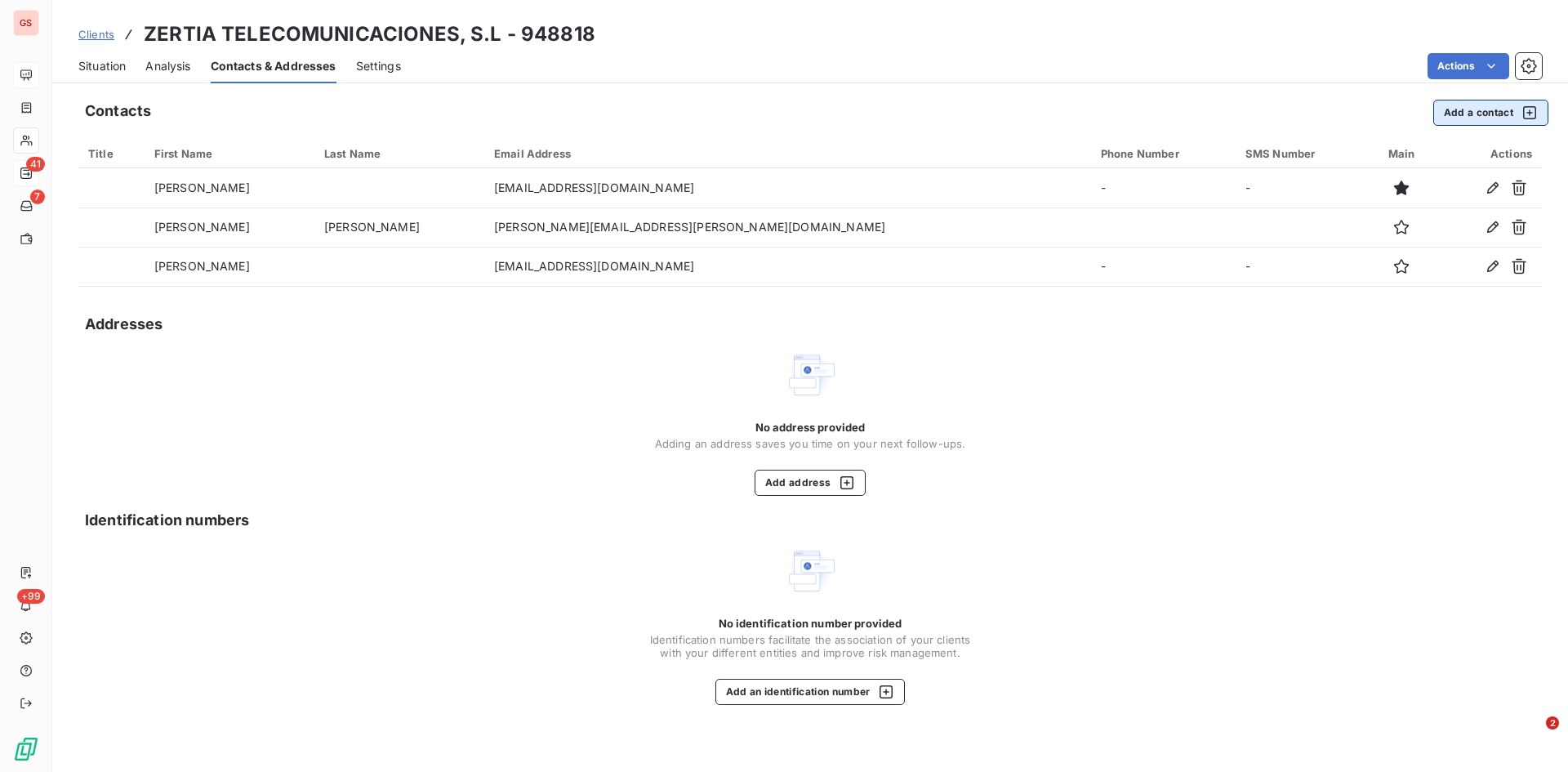
click at [1465, 115] on button "Add a contact" at bounding box center [1491, 112] width 115 height 26
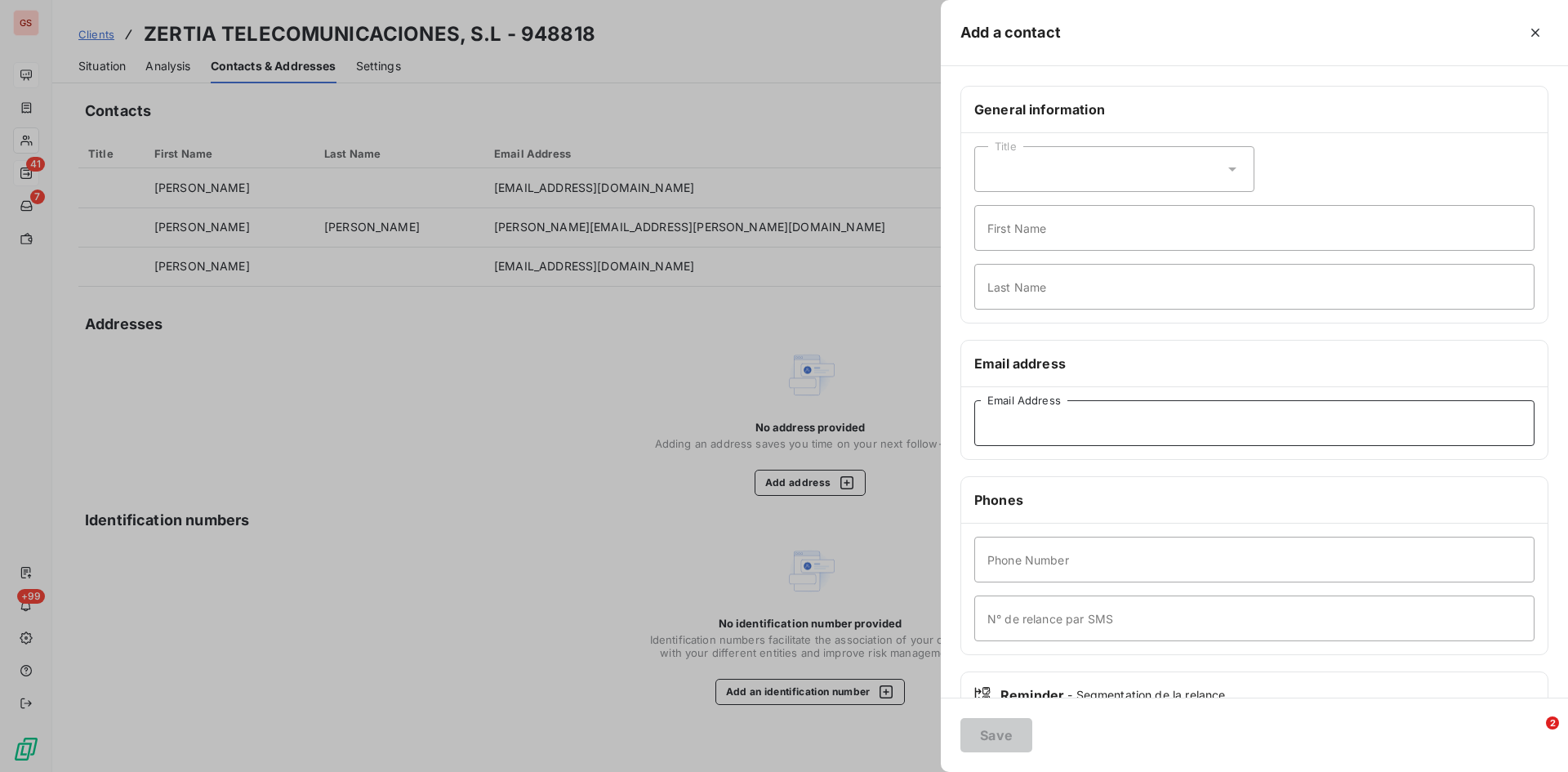
click at [1046, 410] on input "Email Address" at bounding box center [1254, 423] width 560 height 46
type input "[EMAIL_ADDRESS][DOMAIN_NAME]"
click at [995, 726] on button "Save" at bounding box center [996, 736] width 72 height 35
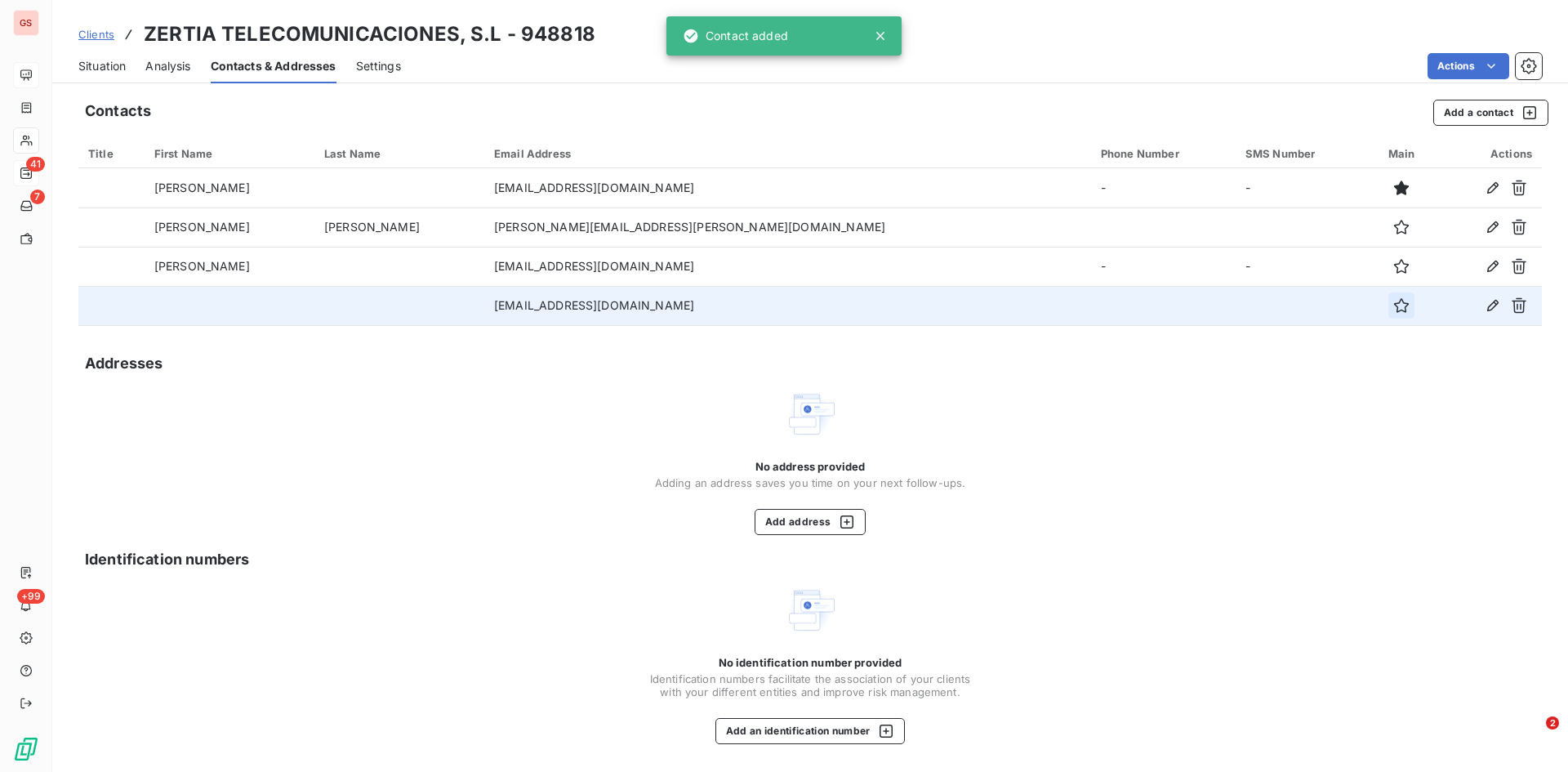
click at [1393, 306] on icon "button" at bounding box center [1401, 306] width 16 height 16
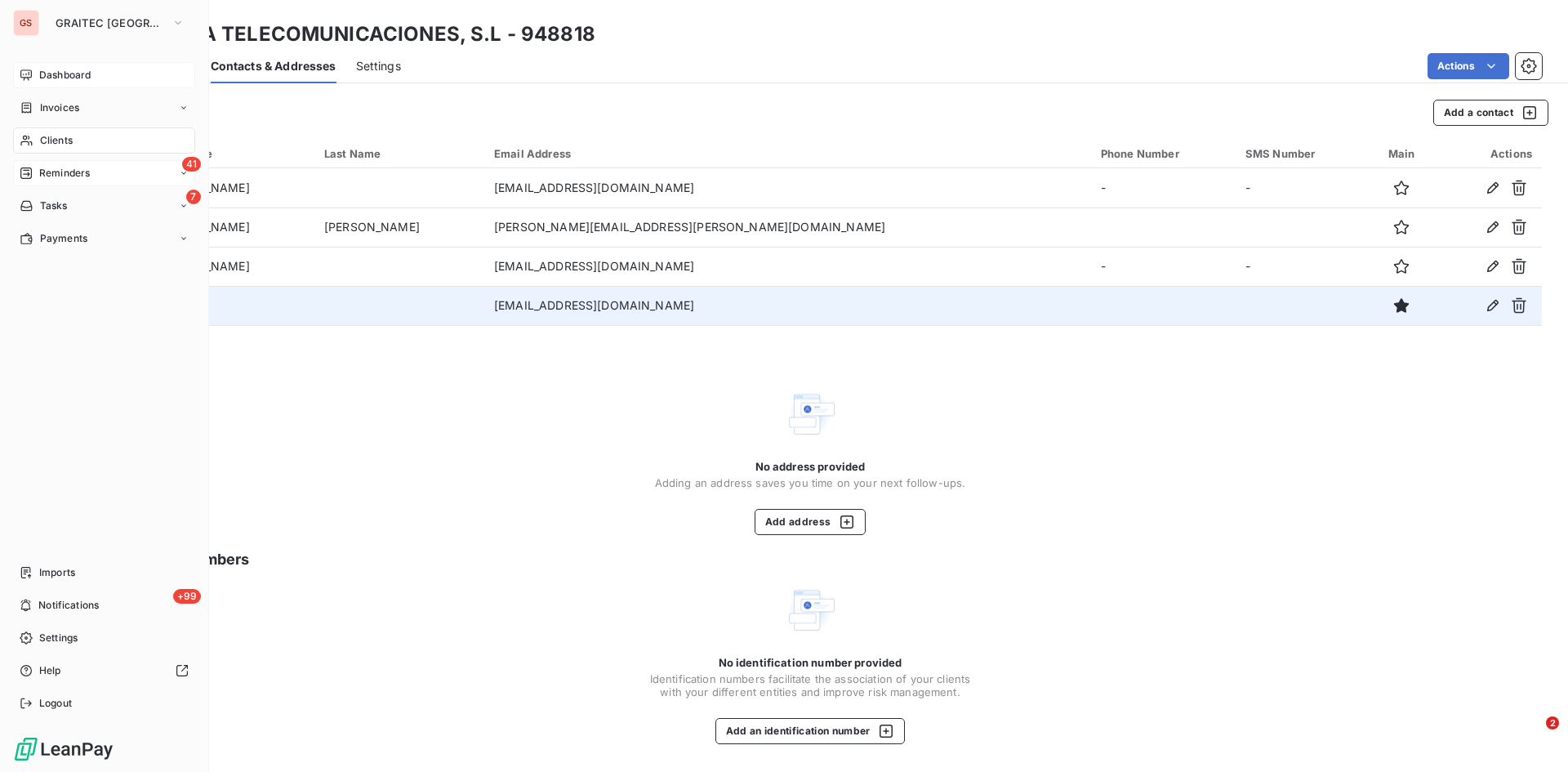
click at [58, 170] on span "Reminders" at bounding box center [65, 173] width 51 height 15
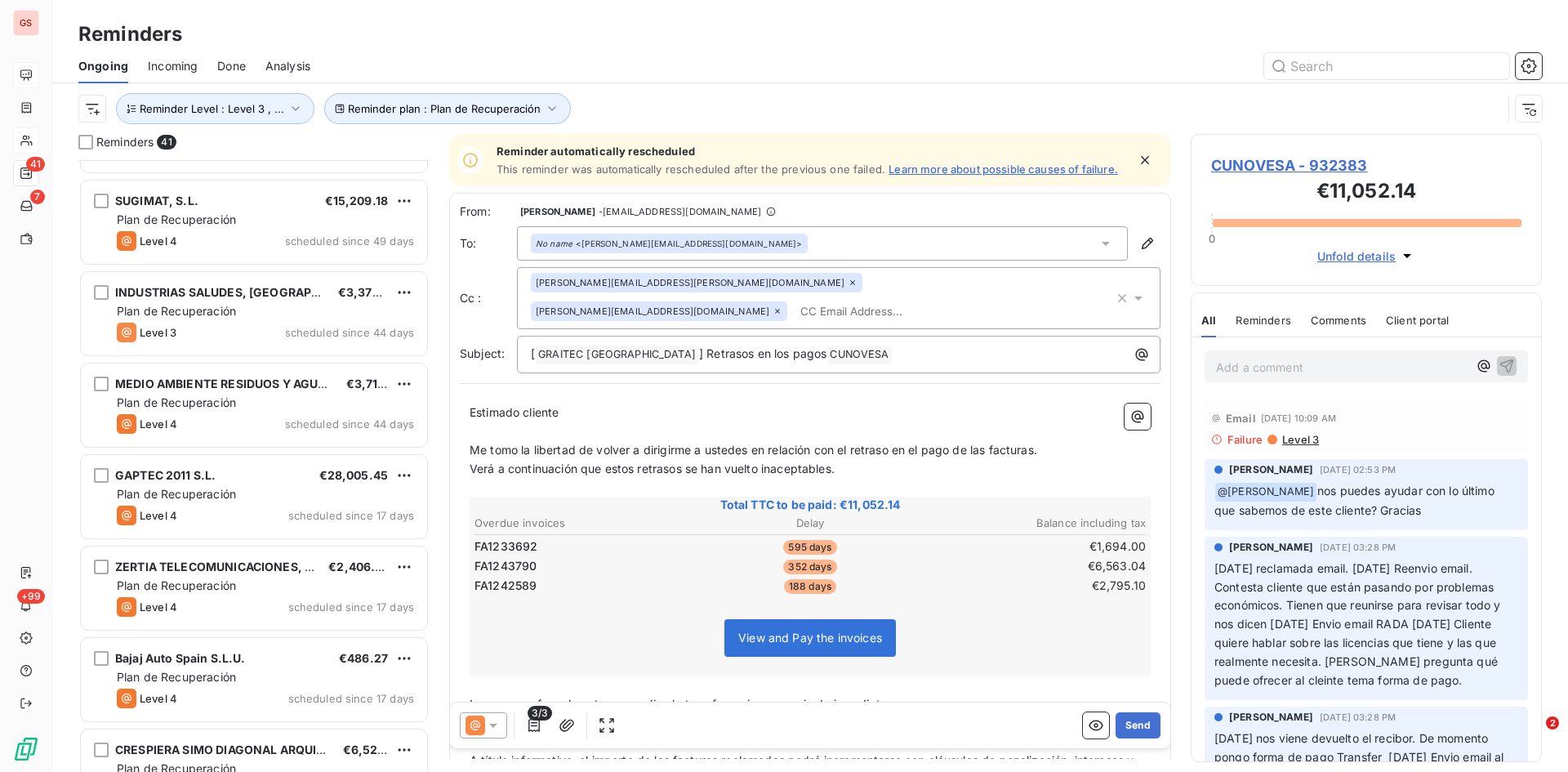
scroll to position [573, 0]
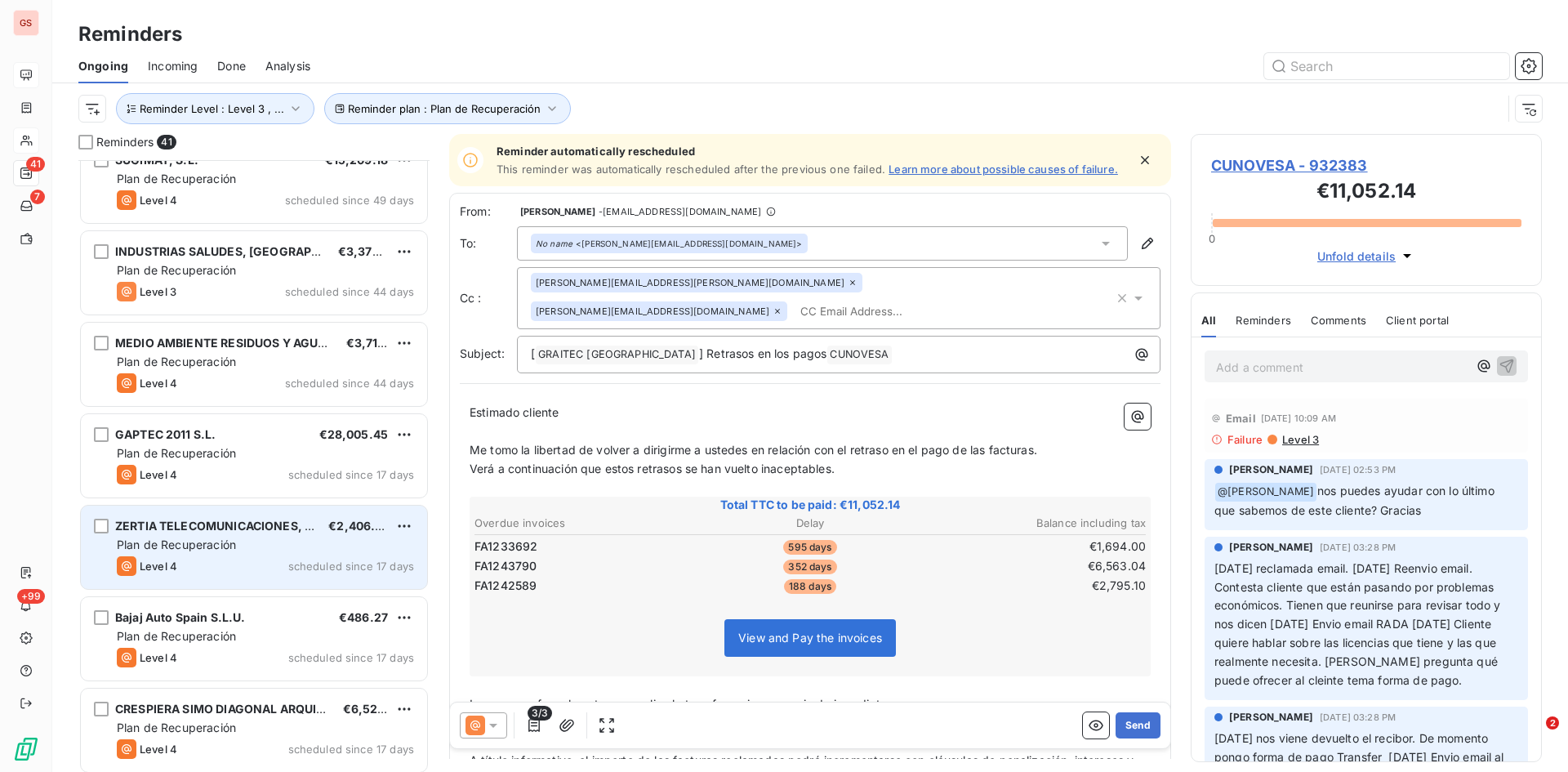
click at [202, 533] on div "ZERTIA TELECOMUNICACIONES, S.L" at bounding box center [215, 526] width 200 height 16
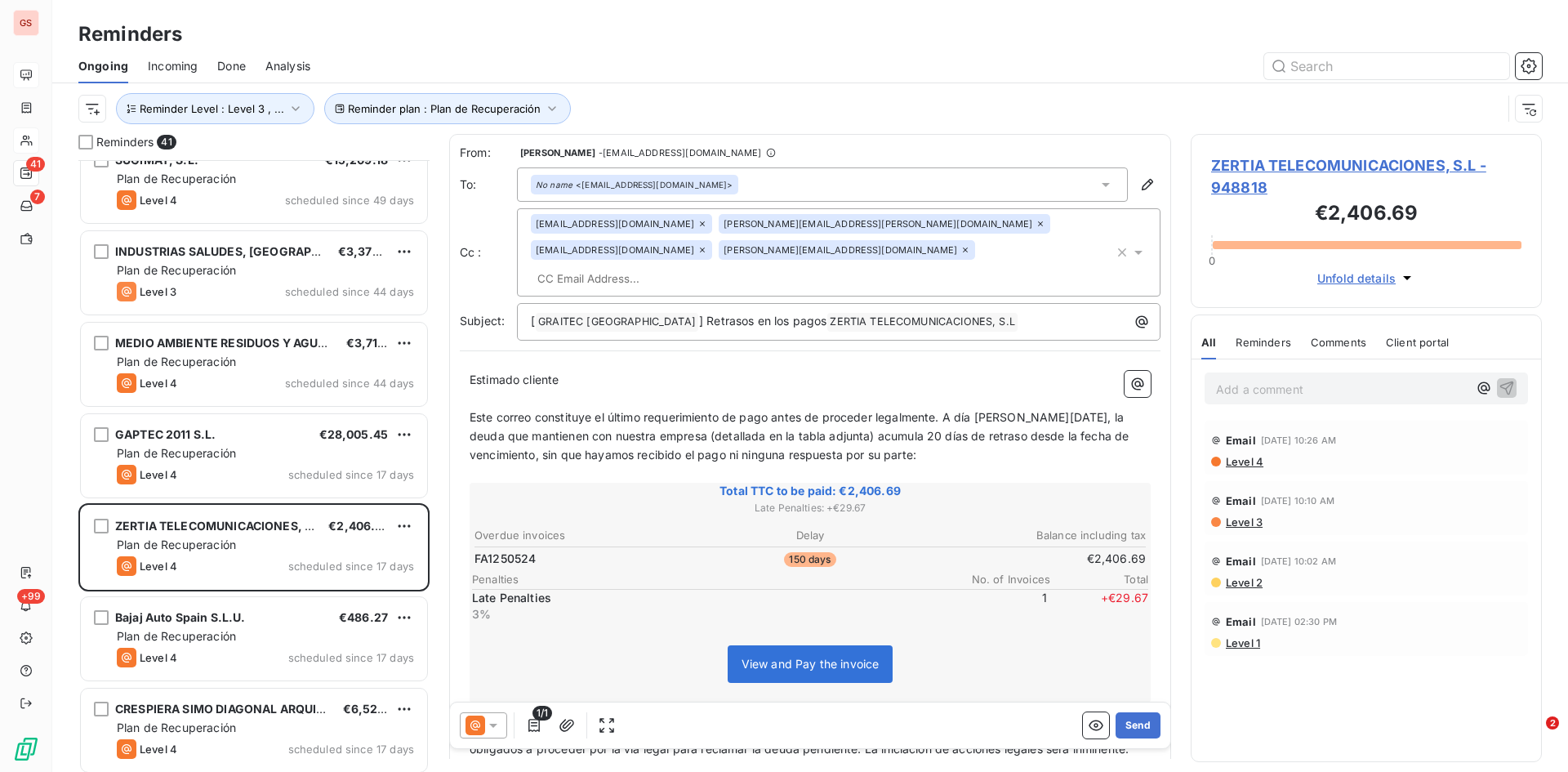
click at [496, 734] on div at bounding box center [484, 725] width 47 height 26
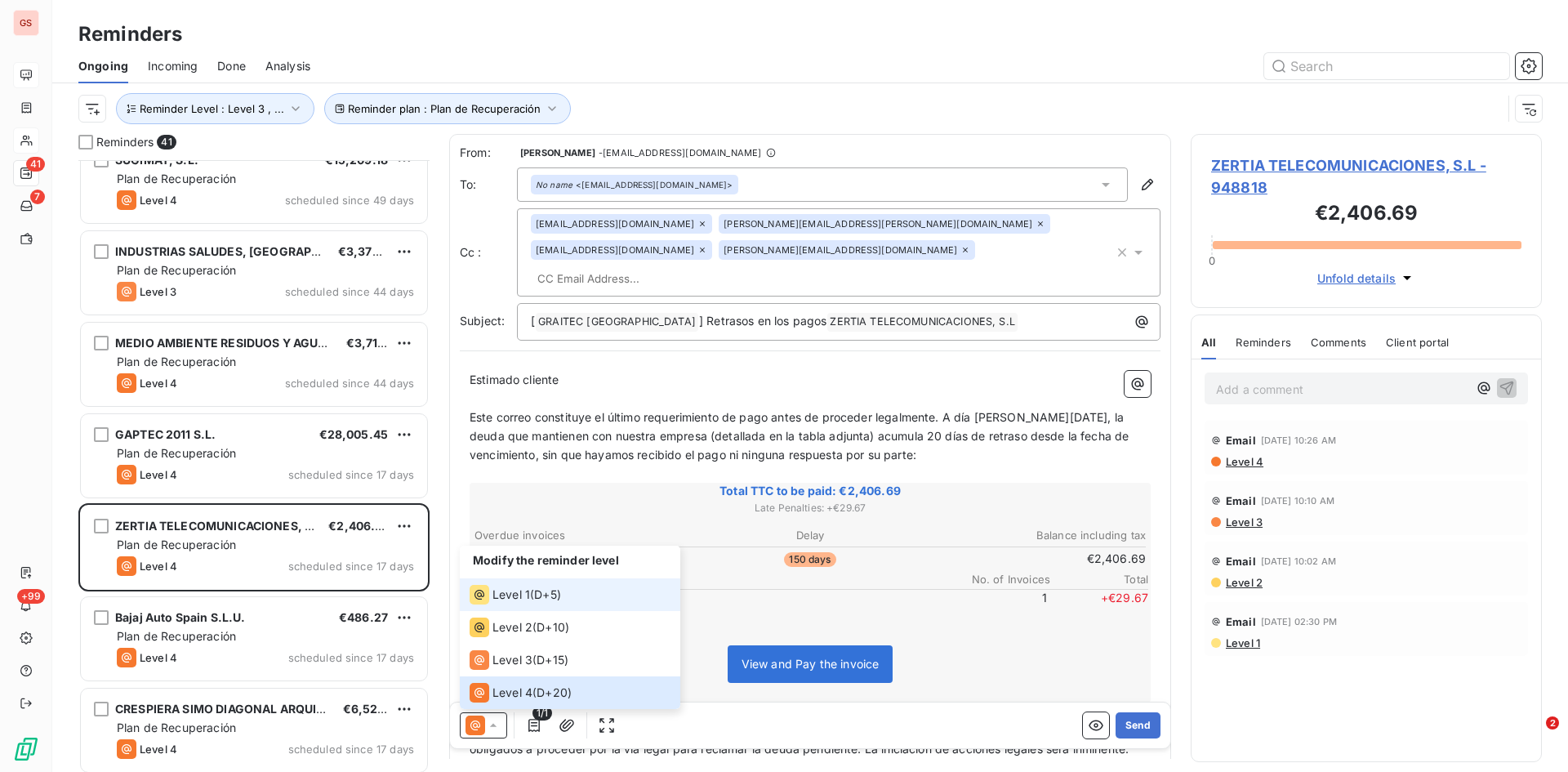
click at [510, 584] on li "Level 1 ( D+5 )" at bounding box center [570, 594] width 220 height 33
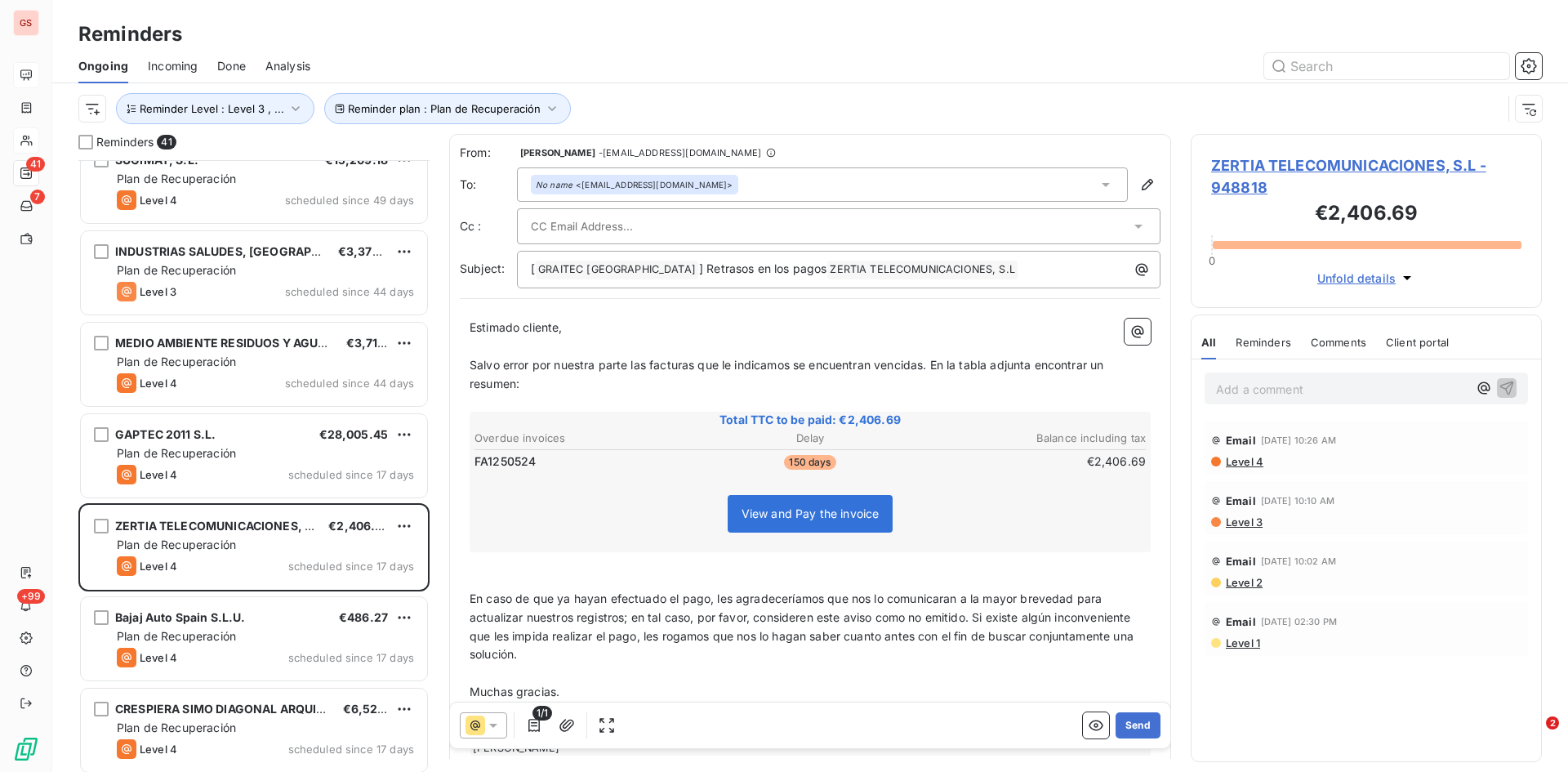
click at [614, 229] on input "text" at bounding box center [618, 226] width 176 height 25
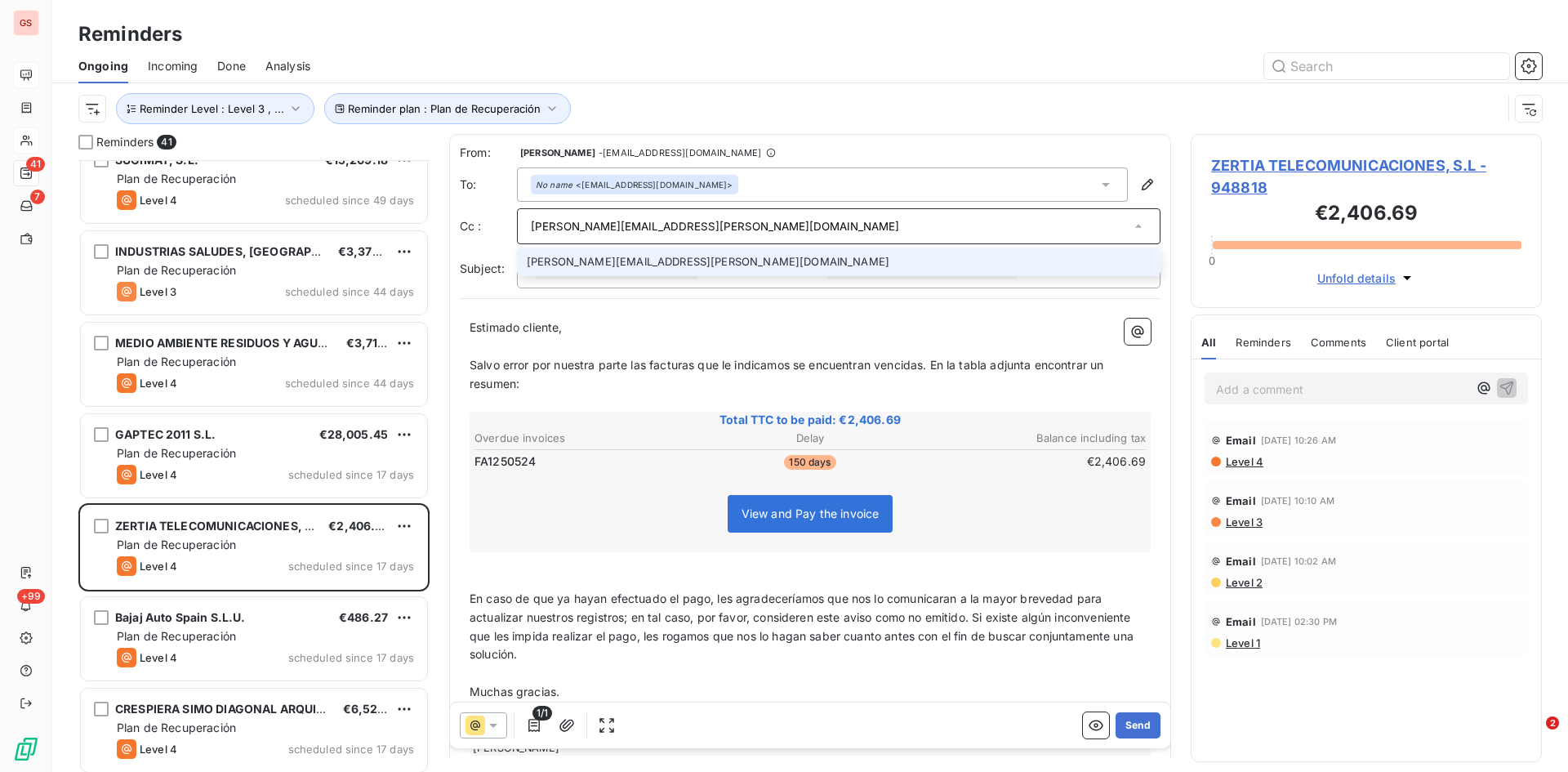
type input "[PERSON_NAME][EMAIL_ADDRESS][PERSON_NAME][DOMAIN_NAME]"
click at [595, 269] on li "[PERSON_NAME][EMAIL_ADDRESS][PERSON_NAME][DOMAIN_NAME]" at bounding box center [839, 261] width 644 height 28
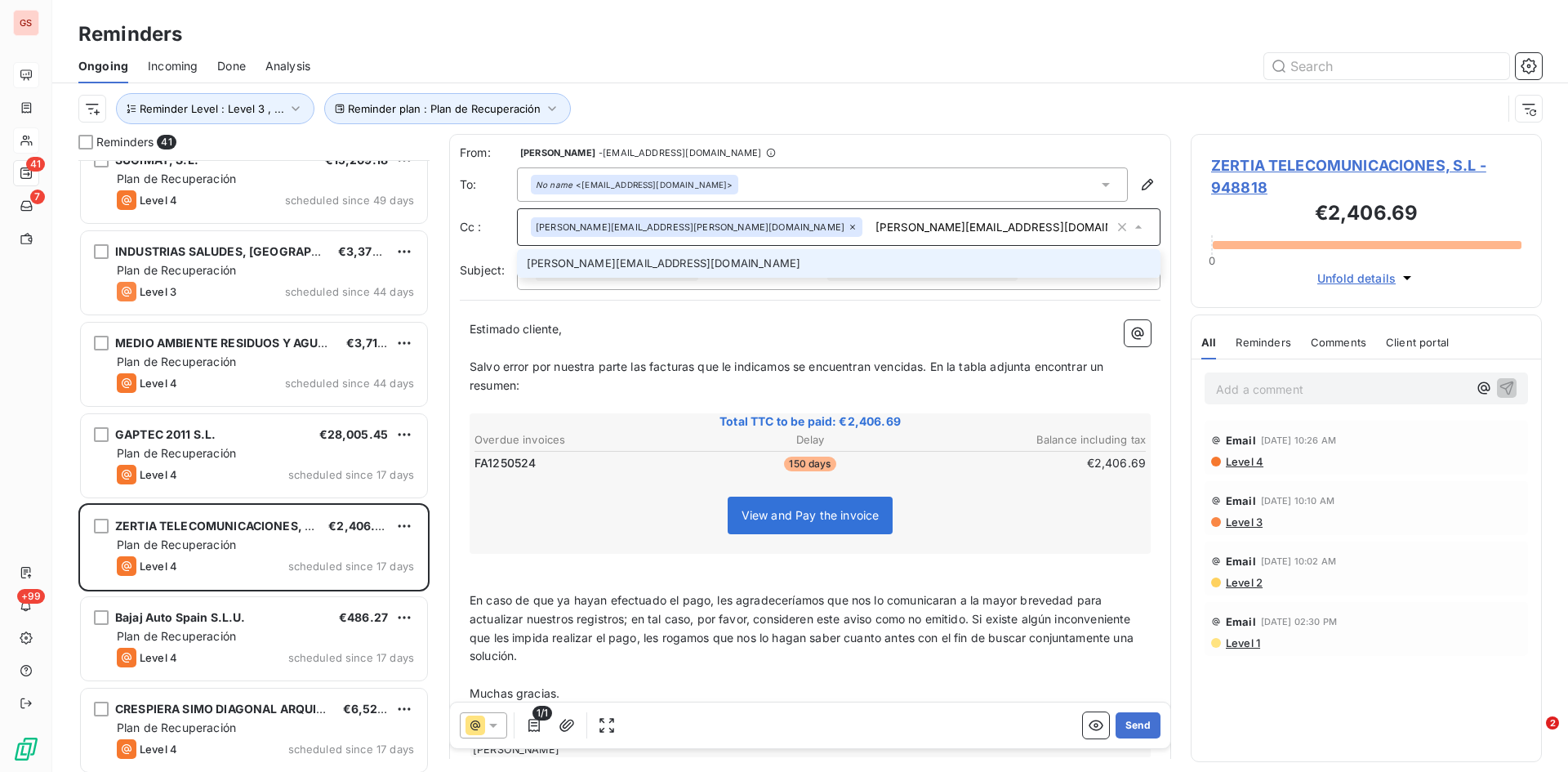
type input "[PERSON_NAME][EMAIL_ADDRESS][DOMAIN_NAME]"
click at [615, 265] on li "[PERSON_NAME][EMAIL_ADDRESS][DOMAIN_NAME]" at bounding box center [839, 263] width 644 height 28
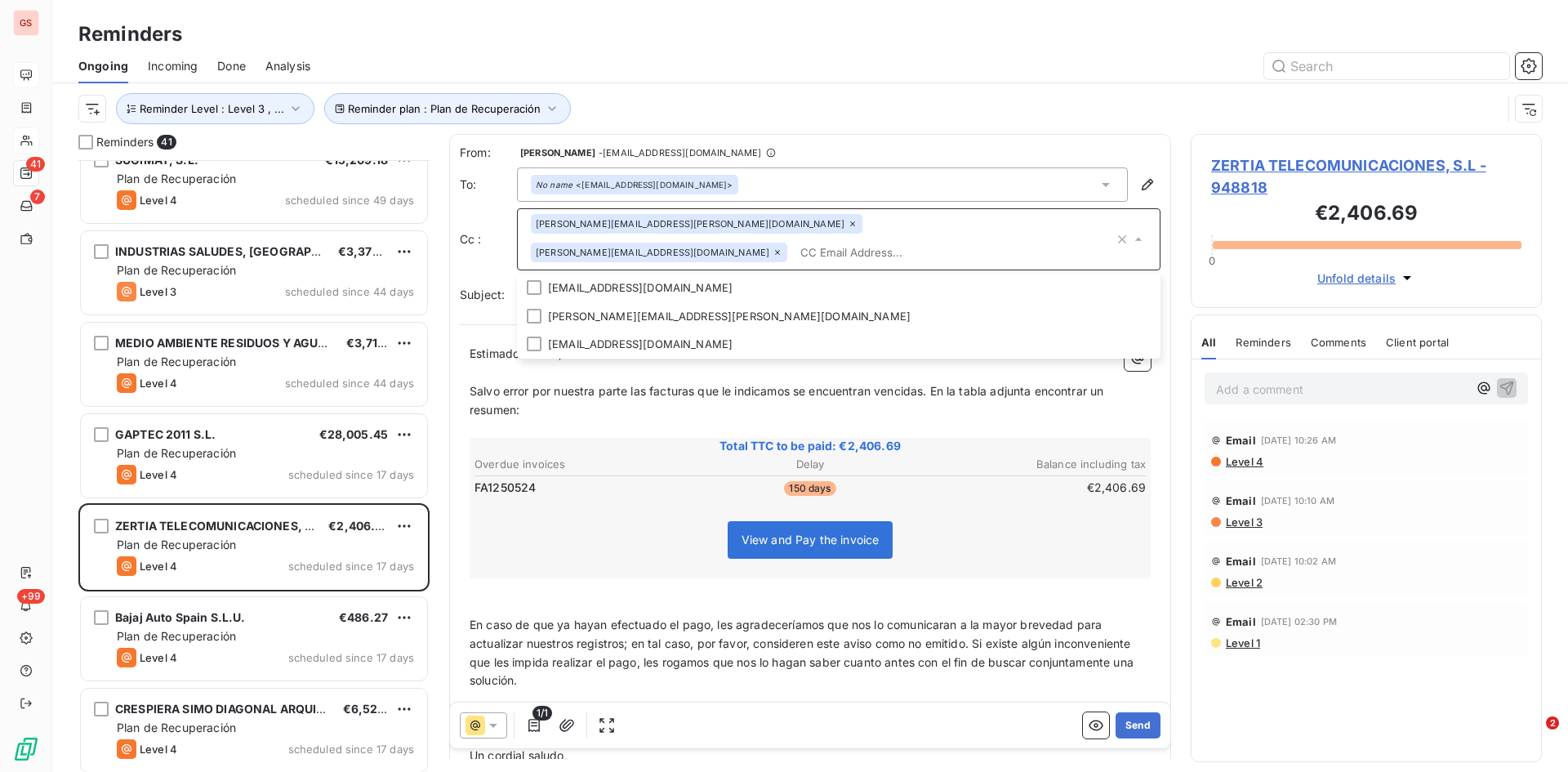
click at [684, 479] on td "FA1250524" at bounding box center [585, 488] width 223 height 18
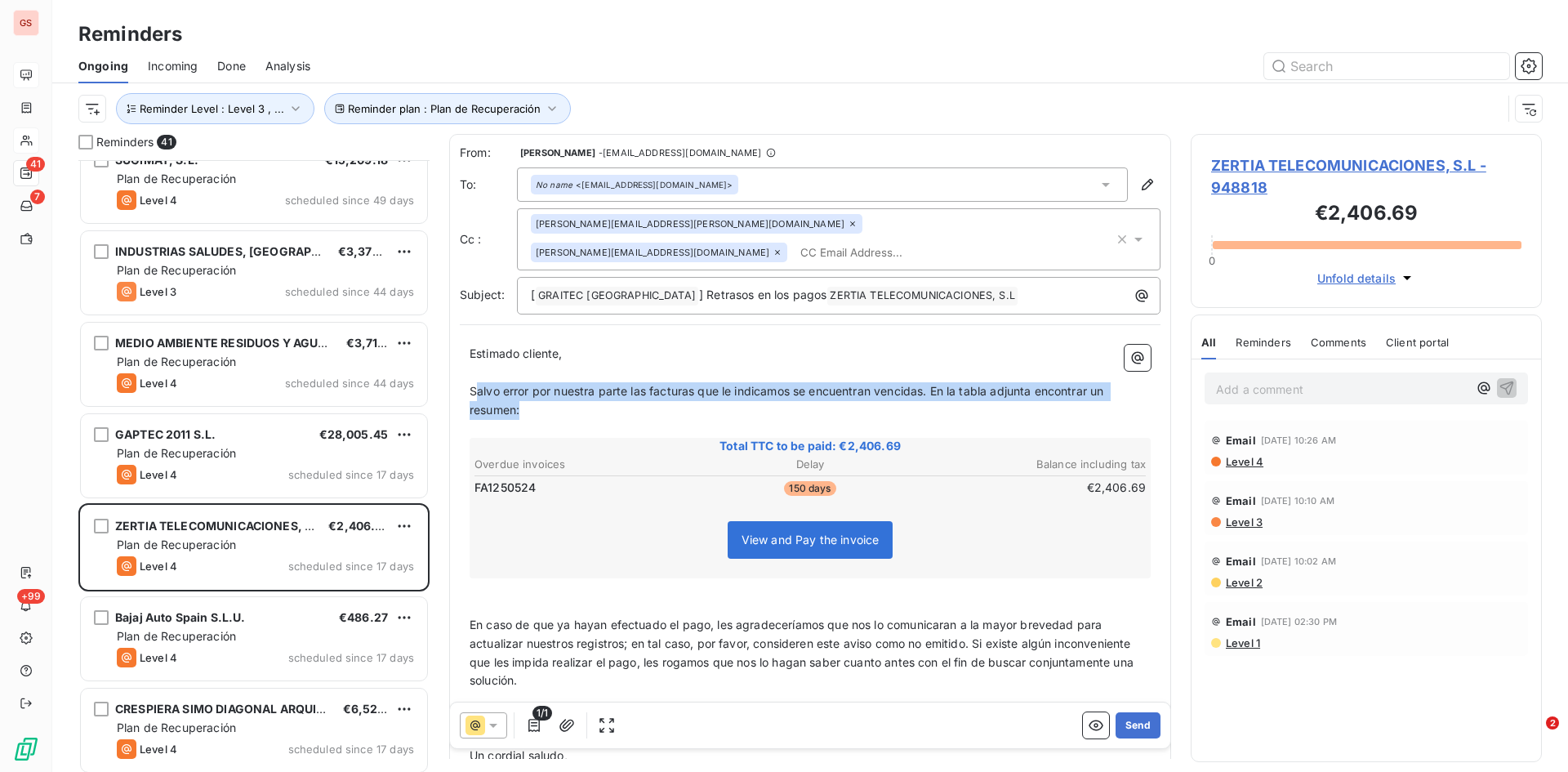
drag, startPoint x: 549, startPoint y: 378, endPoint x: 536, endPoint y: 357, distance: 24.7
click at [473, 382] on p "Salvo error por nuestra parte las facturas que le indicamos se encuentran venci…" at bounding box center [810, 401] width 681 height 37
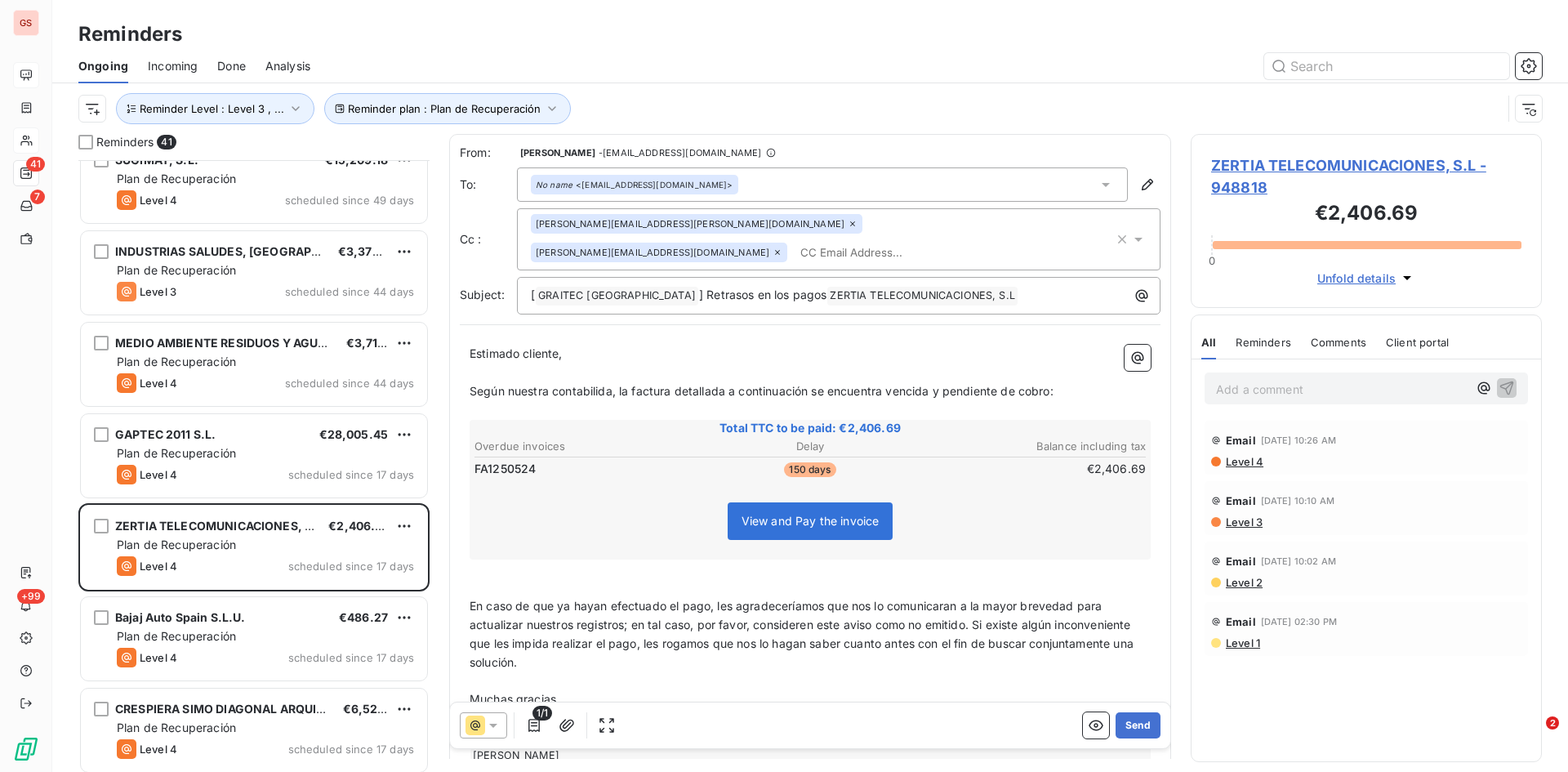
click at [875, 240] on input "text" at bounding box center [888, 252] width 188 height 25
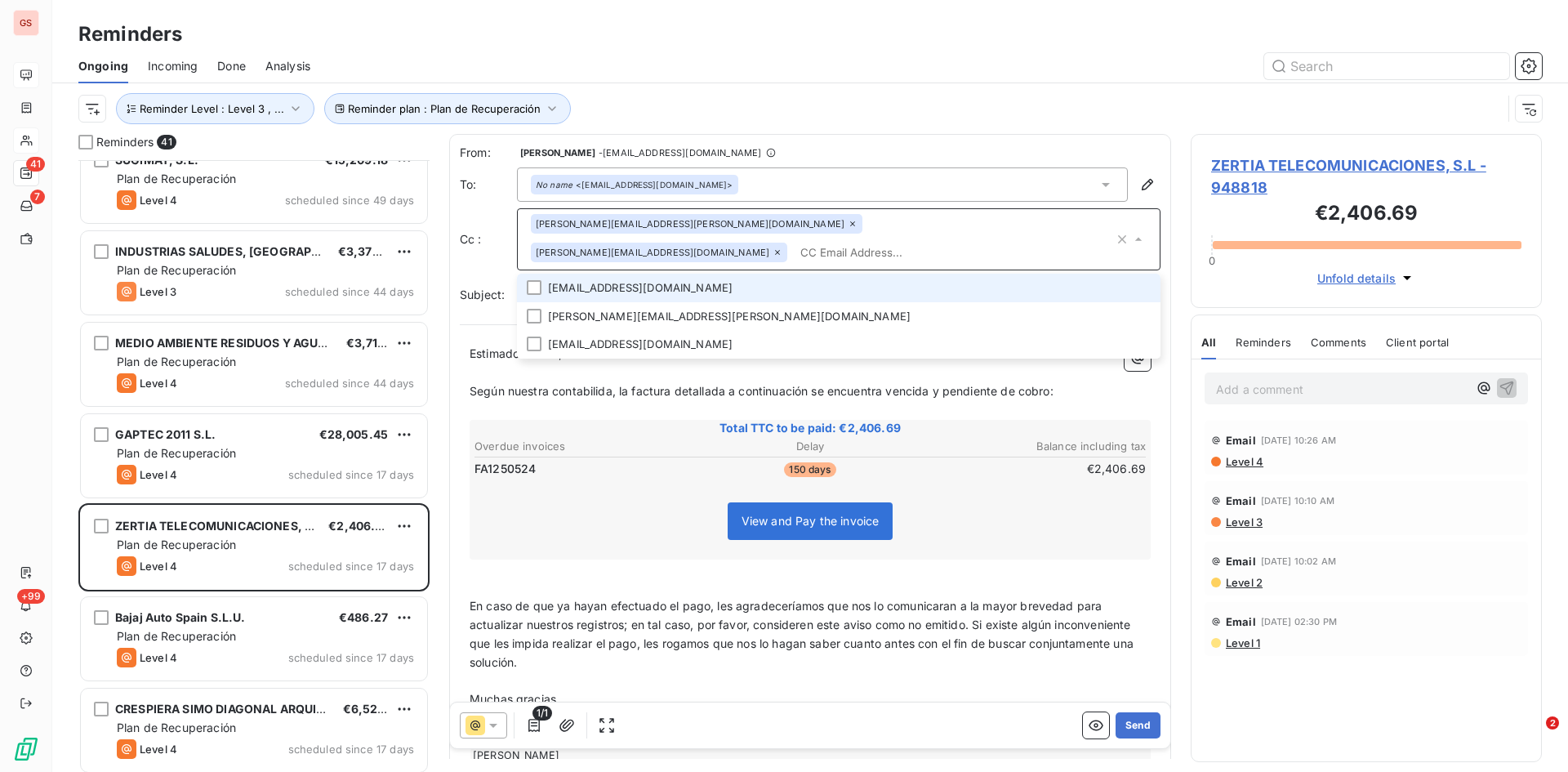
paste input "[EMAIL_ADDRESS][DOMAIN_NAME]"
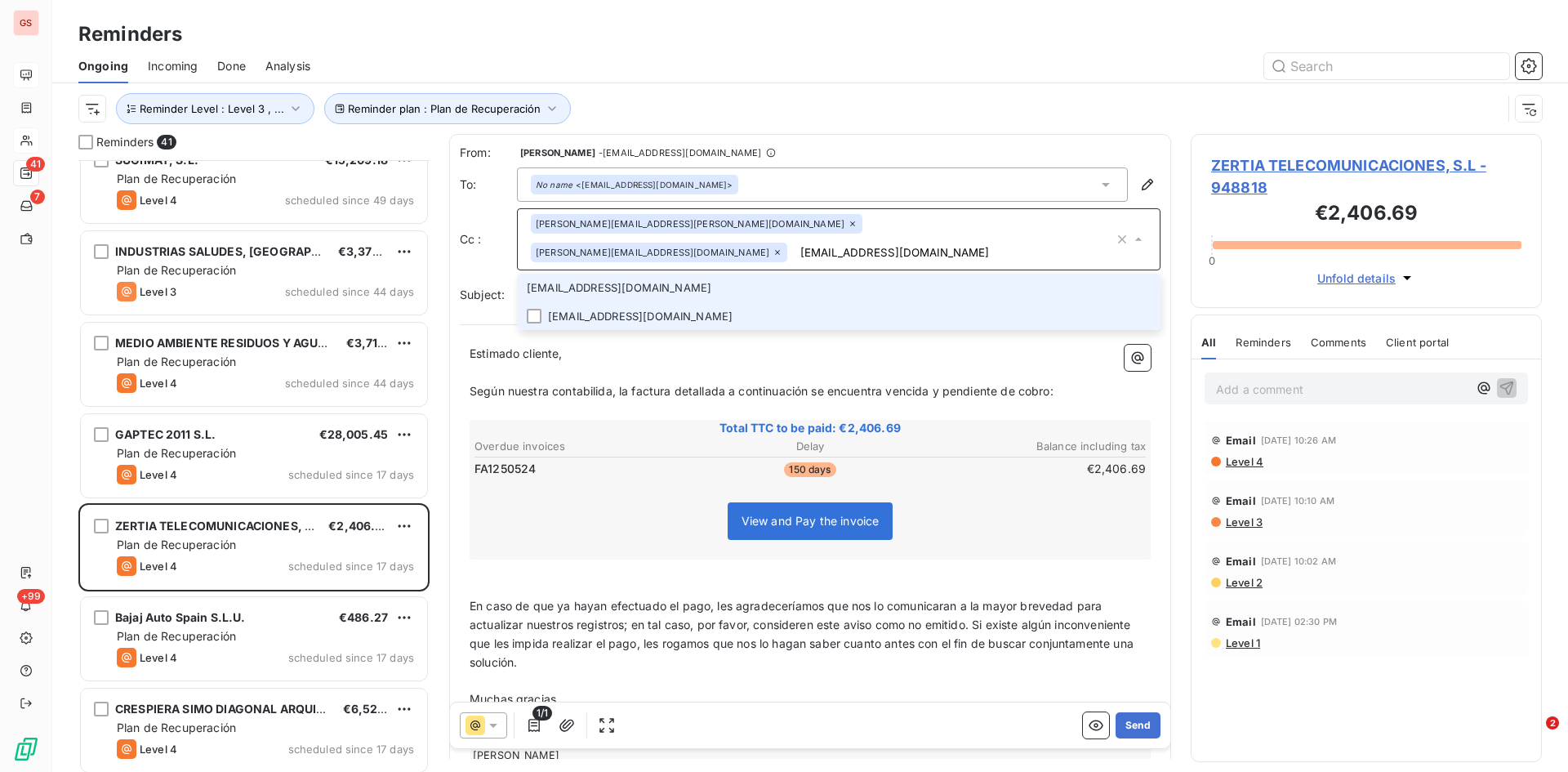
type input "[EMAIL_ADDRESS][DOMAIN_NAME]"
click at [575, 302] on li "[EMAIL_ADDRESS][DOMAIN_NAME]" at bounding box center [839, 316] width 644 height 28
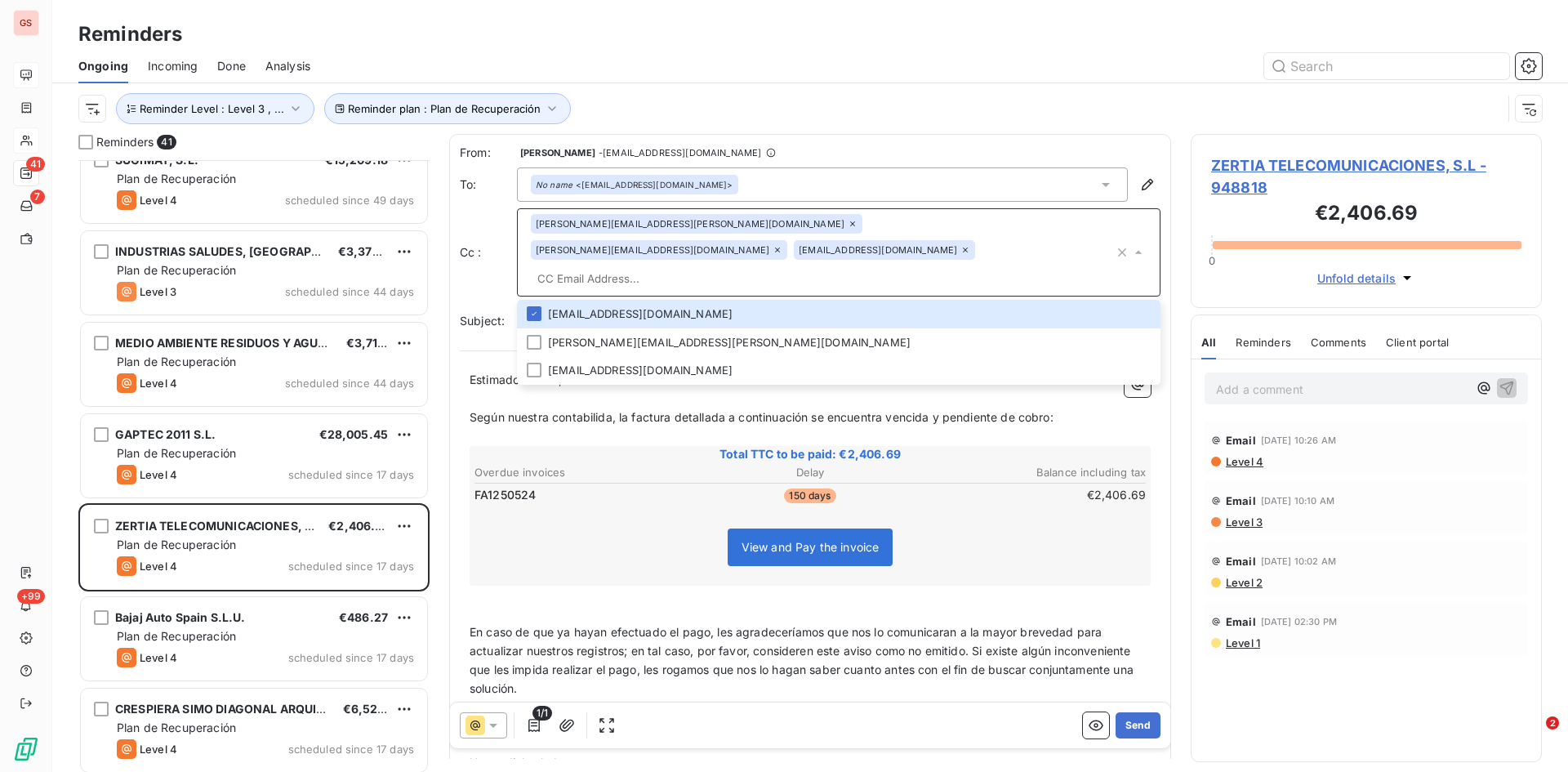
click at [982, 234] on div "[PERSON_NAME][EMAIL_ADDRESS][PERSON_NAME][DOMAIN_NAME] [PERSON_NAME][DOMAIN_NAM…" at bounding box center [822, 252] width 584 height 76
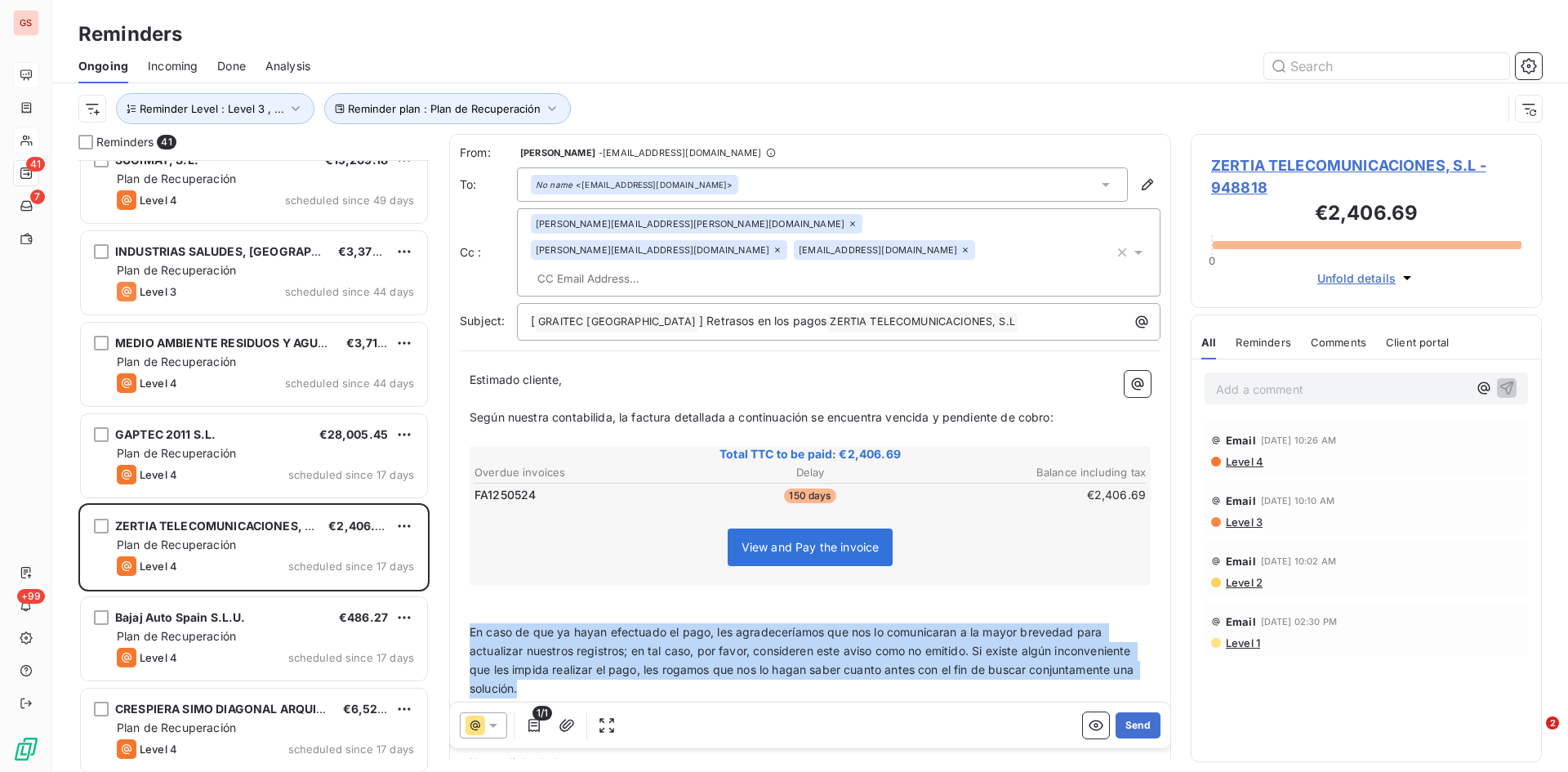
drag, startPoint x: 636, startPoint y: 663, endPoint x: 467, endPoint y: 600, distance: 180.4
click at [467, 600] on div "Estimado cliente, ﻿ Según nuestra contabilida, la factura detallada a continuac…" at bounding box center [810, 580] width 701 height 438
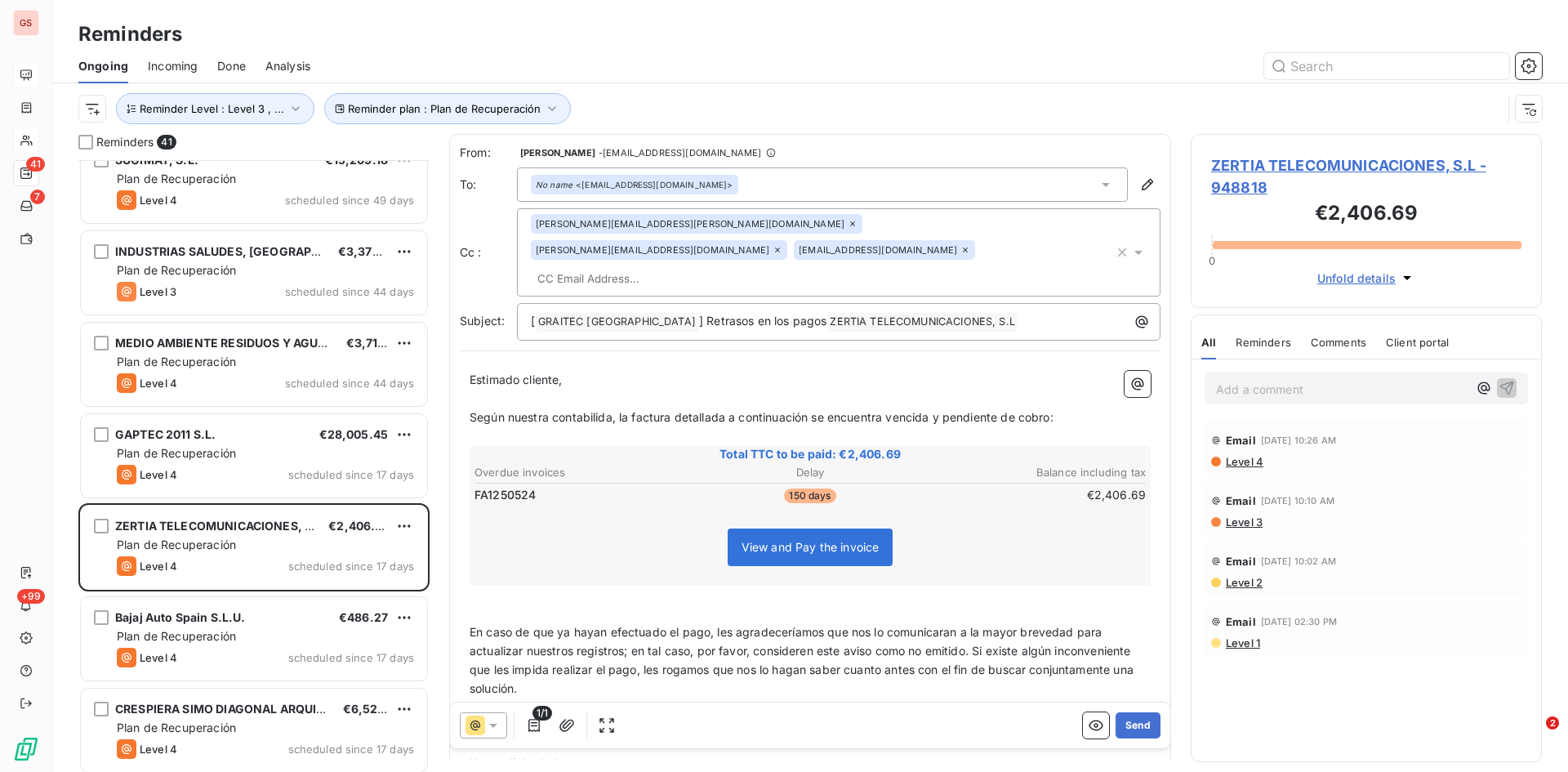
click at [483, 390] on p "﻿" at bounding box center [810, 399] width 681 height 19
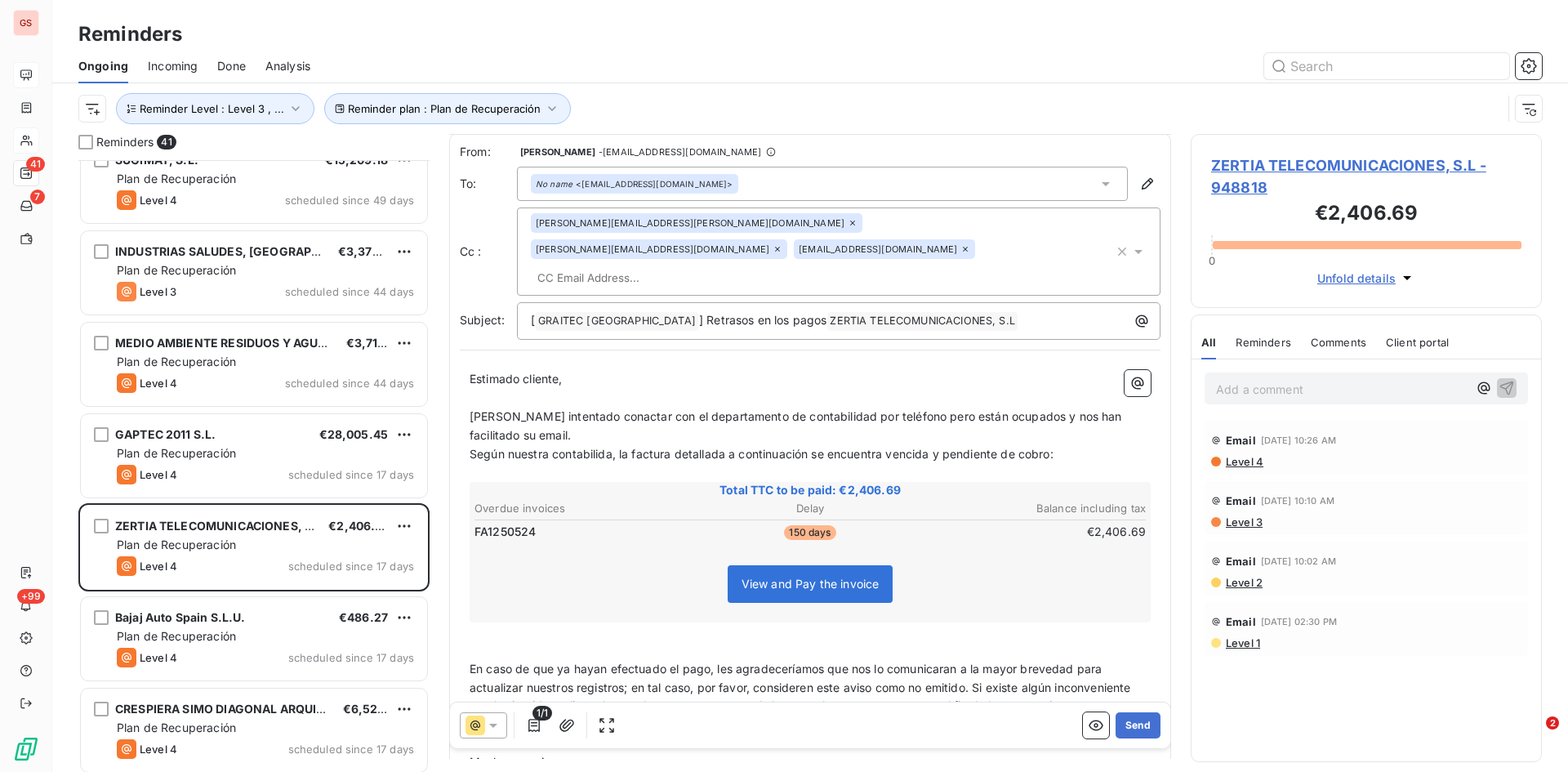
scroll to position [130, 0]
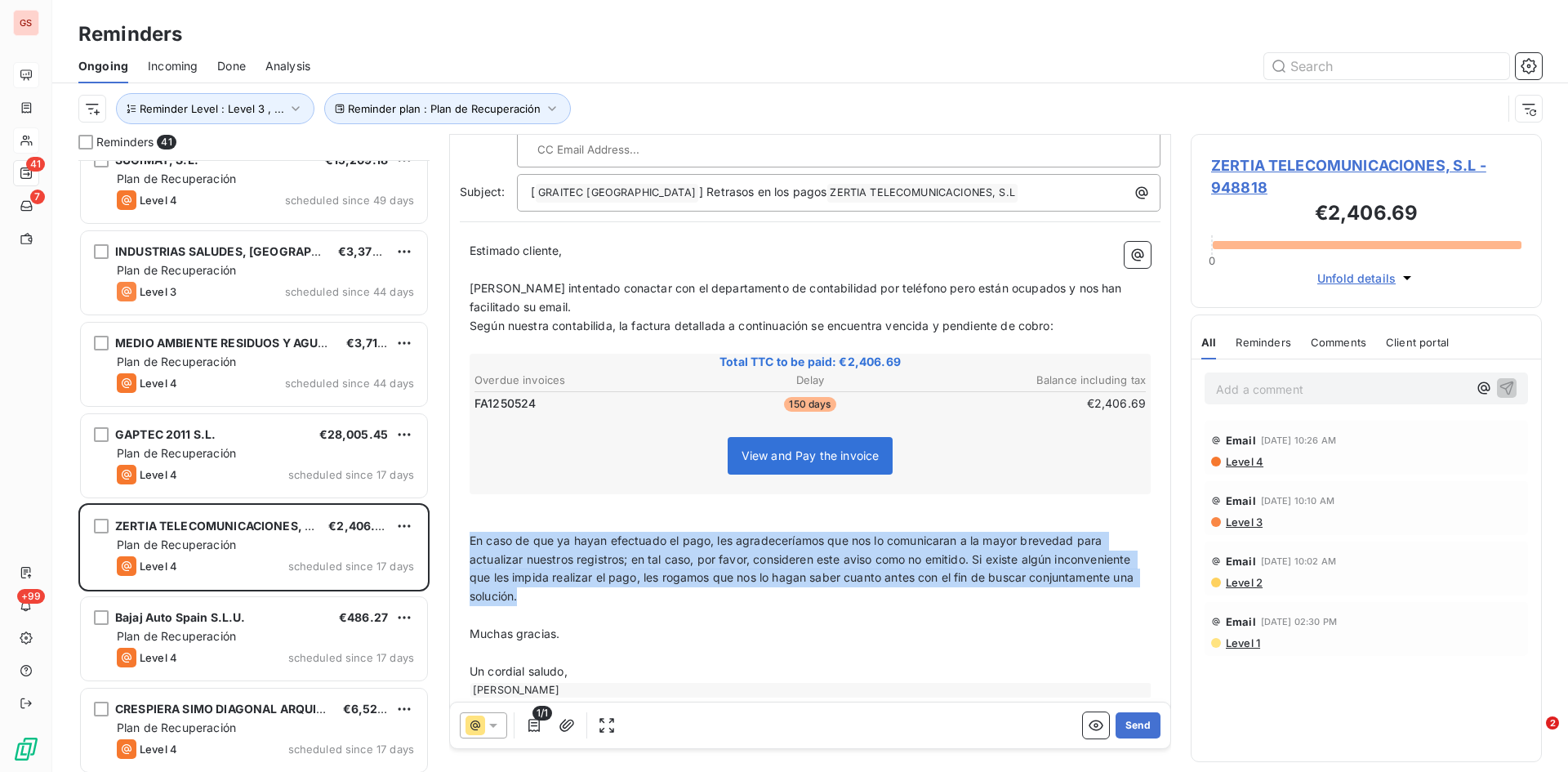
drag, startPoint x: 648, startPoint y: 569, endPoint x: 850, endPoint y: 686, distance: 233.4
click at [466, 517] on div "Estimado cliente, ﻿ [PERSON_NAME] intentado conactar con el departamento de con…" at bounding box center [810, 470] width 701 height 475
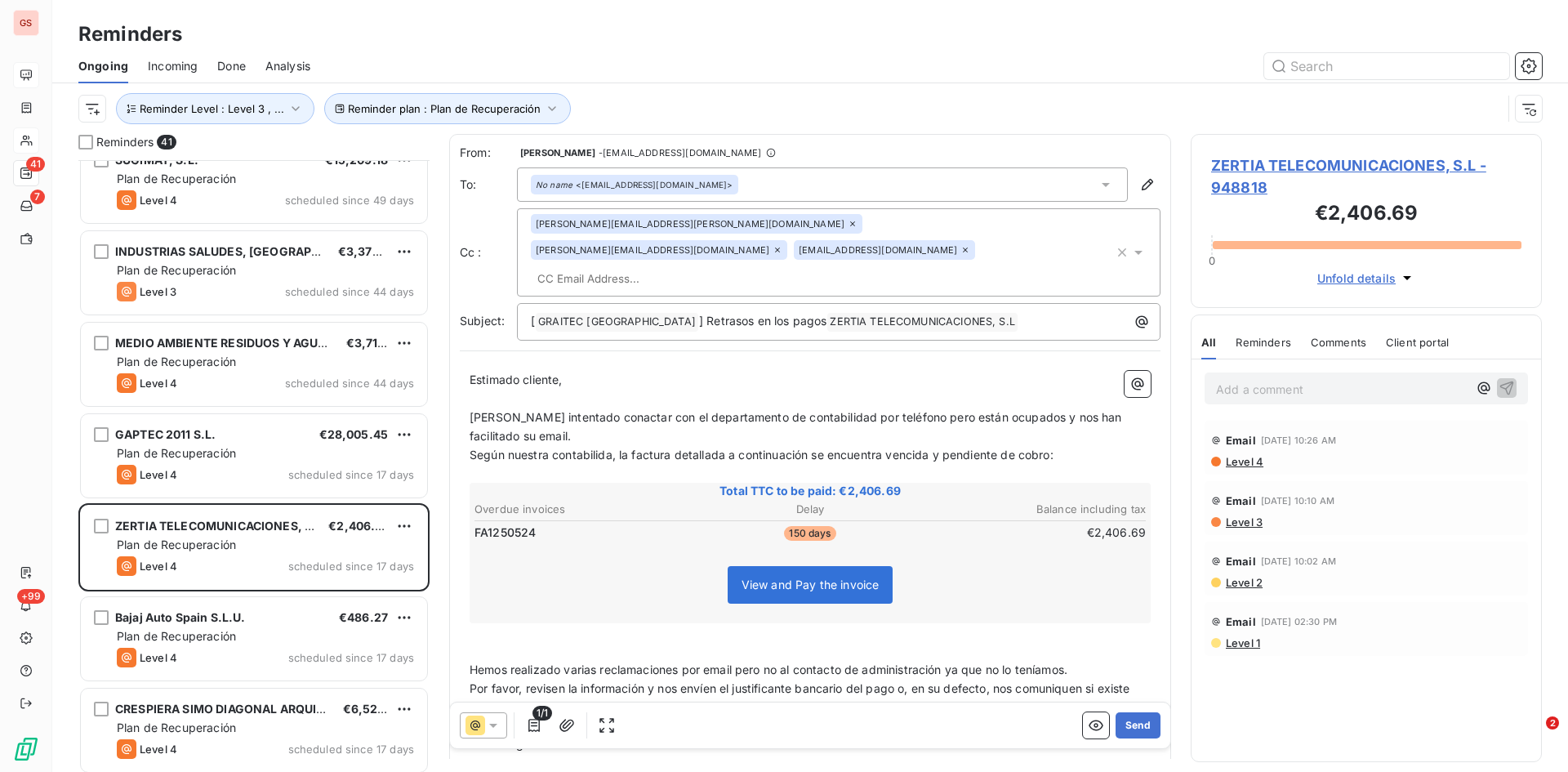
click at [586, 410] on span "[PERSON_NAME] intentado conactar con el departamento de contabilidad por teléfo…" at bounding box center [798, 426] width 656 height 33
drag, startPoint x: 611, startPoint y: 428, endPoint x: 829, endPoint y: 435, distance: 218.1
click at [612, 448] on span "Según nuestra contabilida, la factura detallada a continuación se encuentra ven…" at bounding box center [761, 454] width 584 height 14
click at [1125, 722] on button "Send" at bounding box center [1137, 725] width 45 height 26
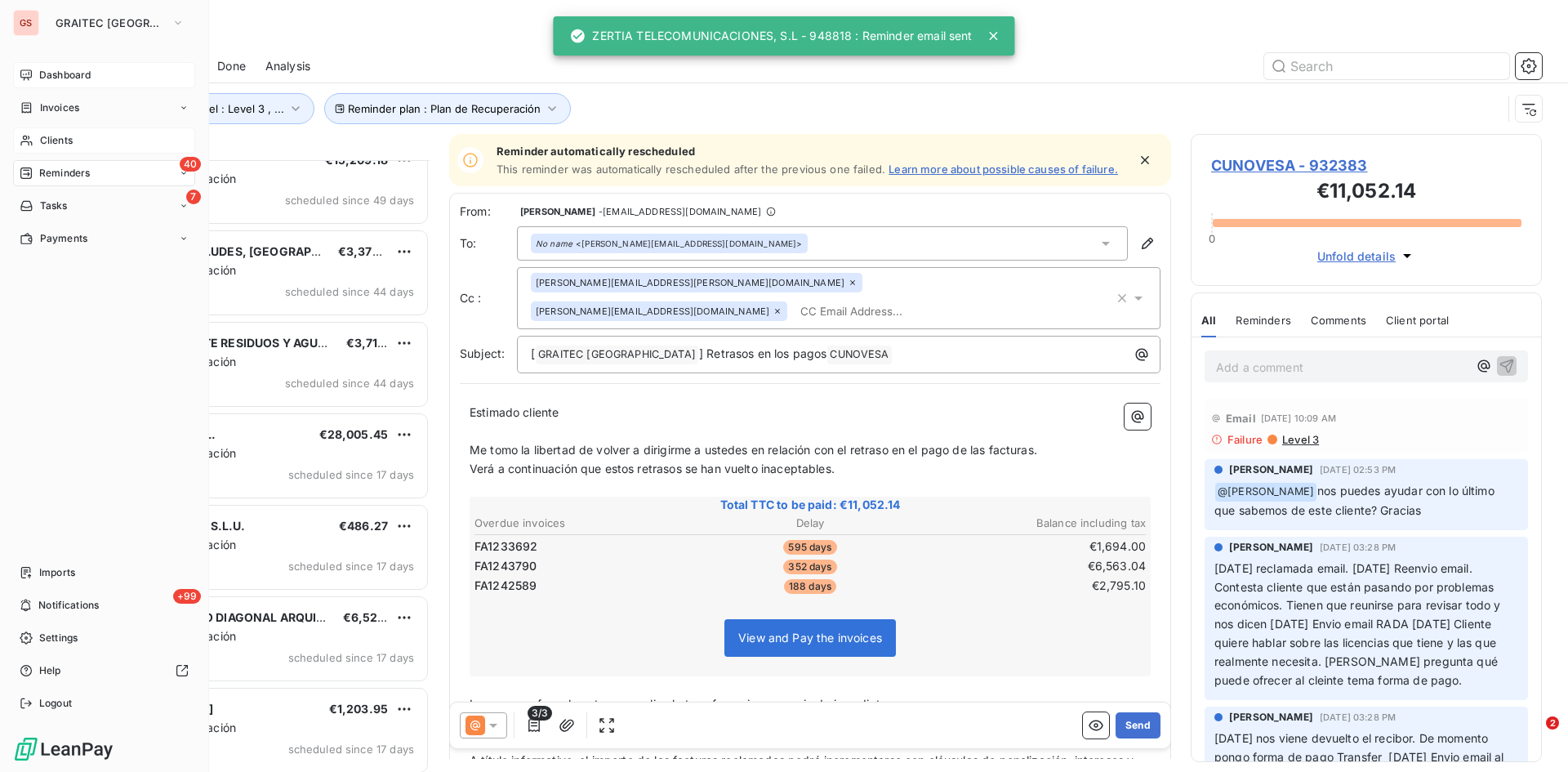
click at [69, 145] on span "Clients" at bounding box center [56, 140] width 33 height 15
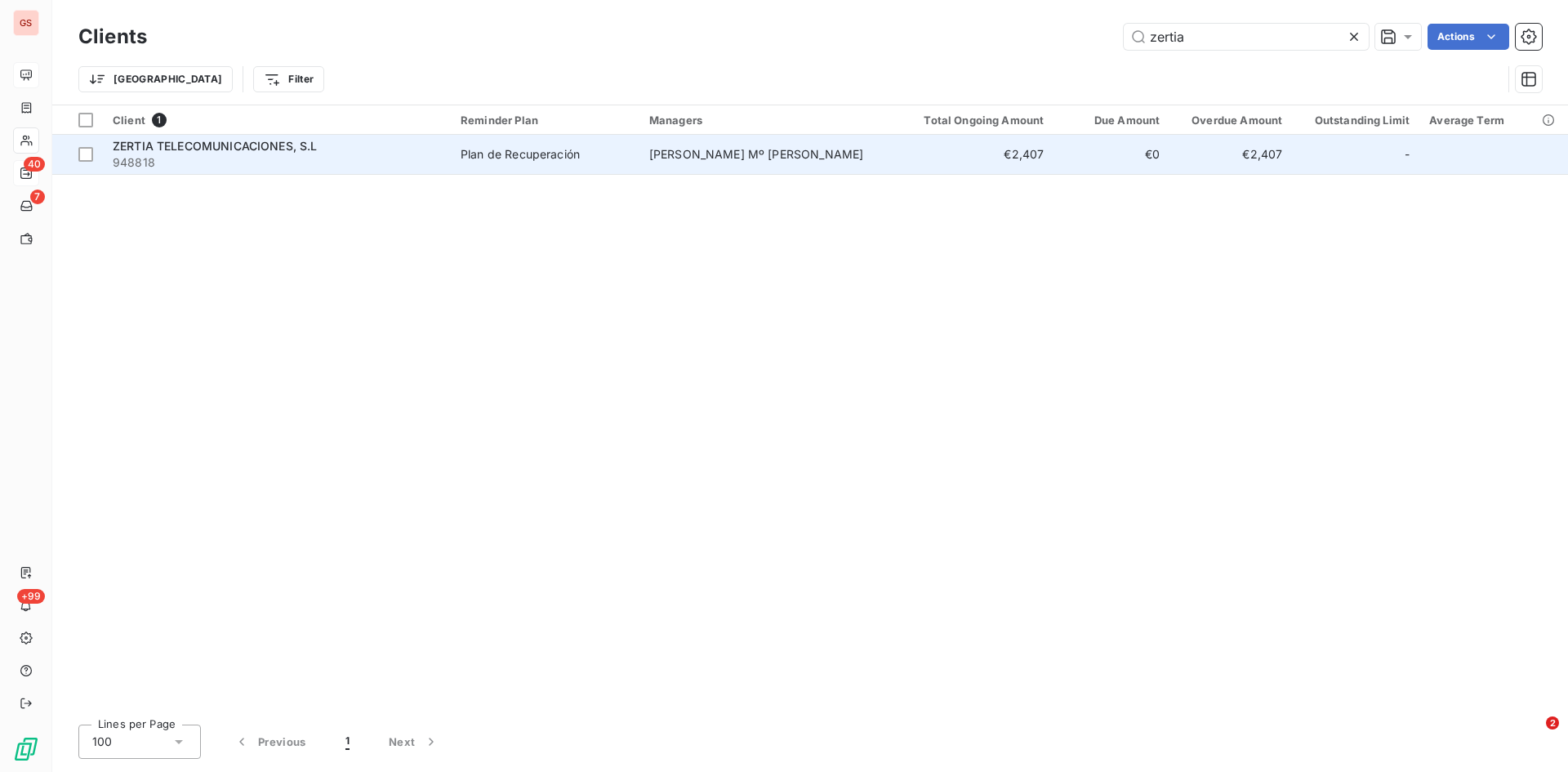
click at [141, 147] on span "ZERTIA TELECOMUNICACIONES, S.L" at bounding box center [215, 146] width 205 height 14
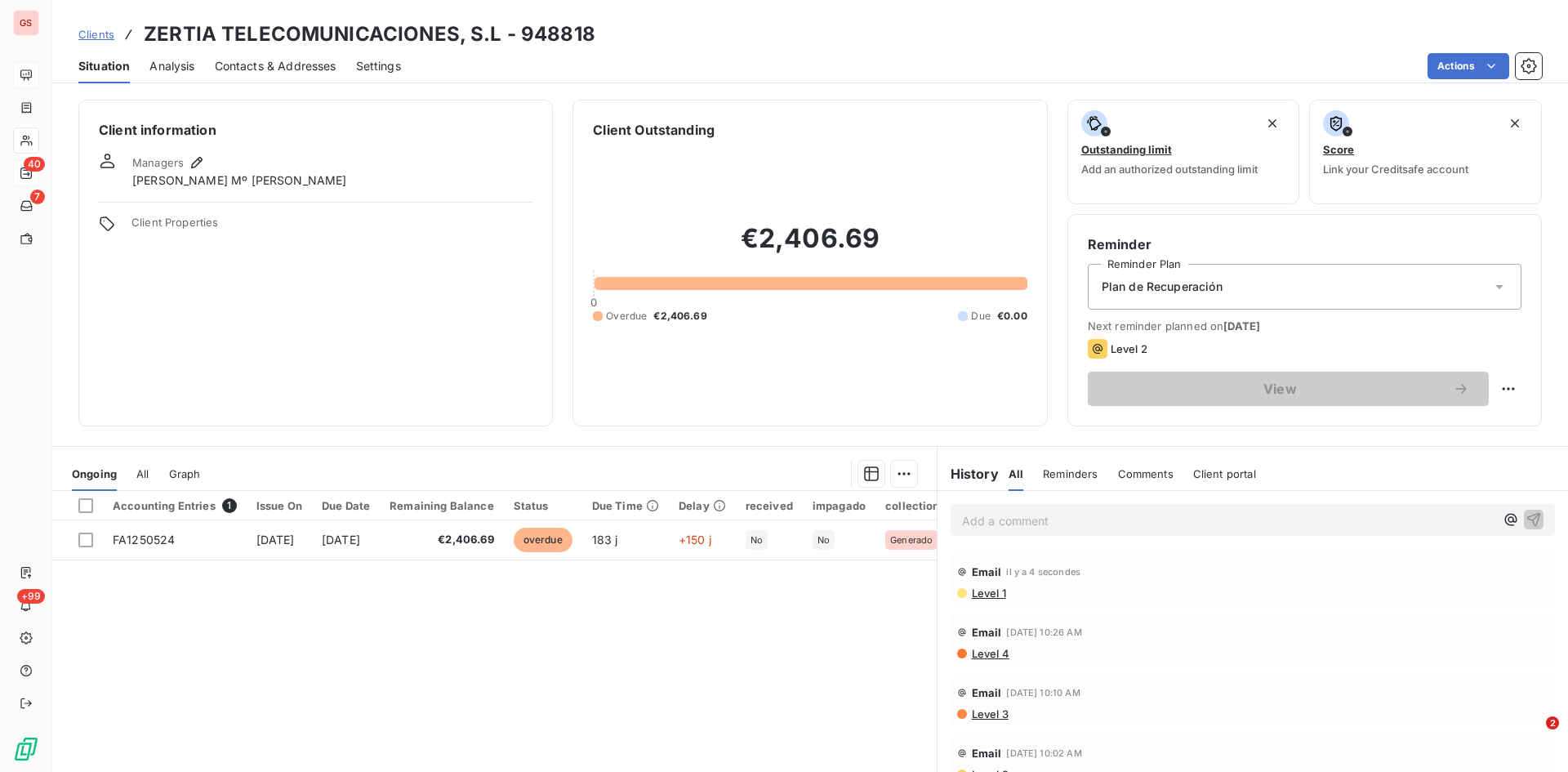
click at [1128, 520] on p "Add a comment ﻿" at bounding box center [1228, 521] width 533 height 20
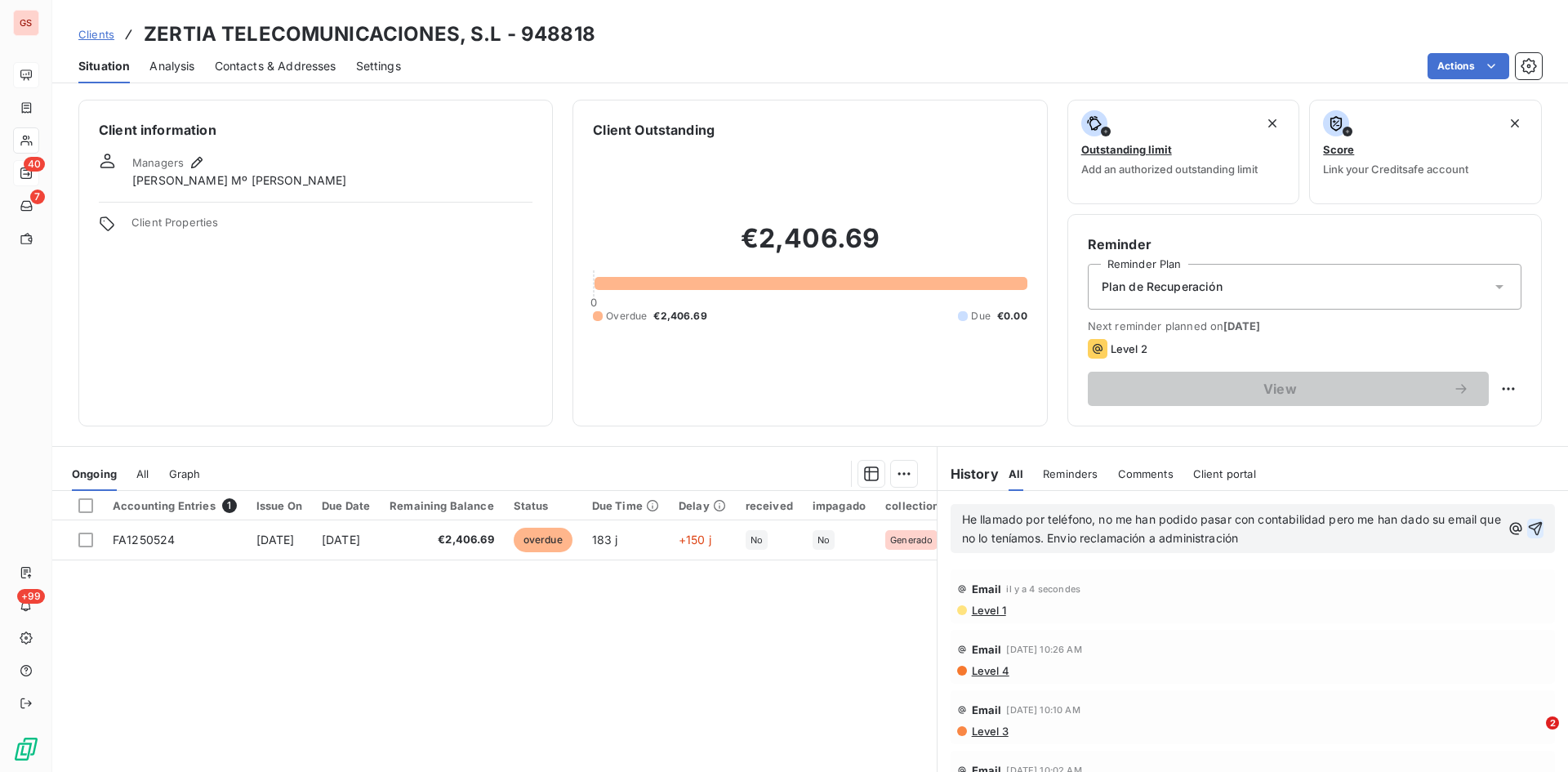
click at [1528, 532] on icon "button" at bounding box center [1536, 528] width 16 height 16
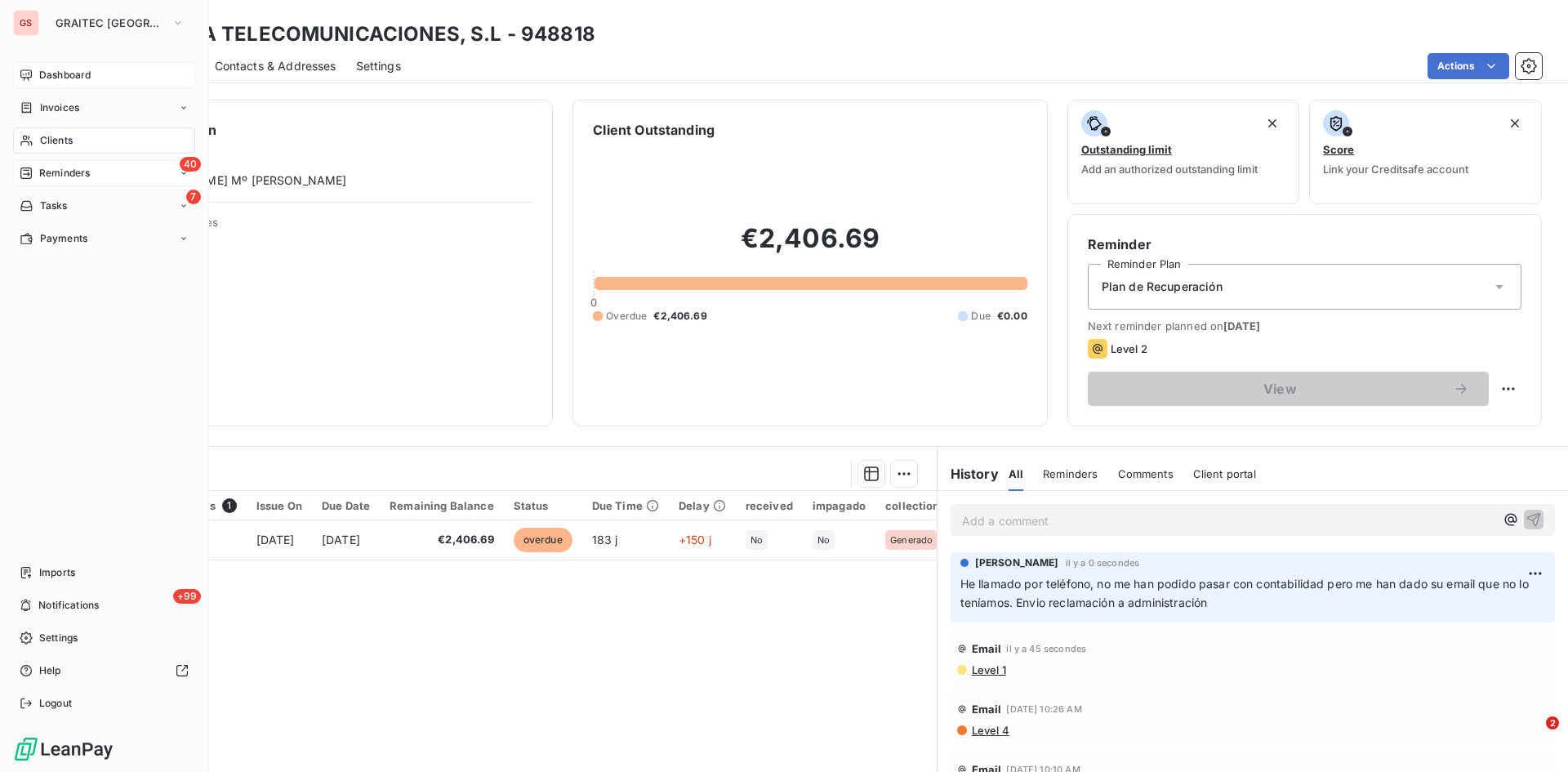
click at [59, 171] on span "Reminders" at bounding box center [65, 173] width 51 height 15
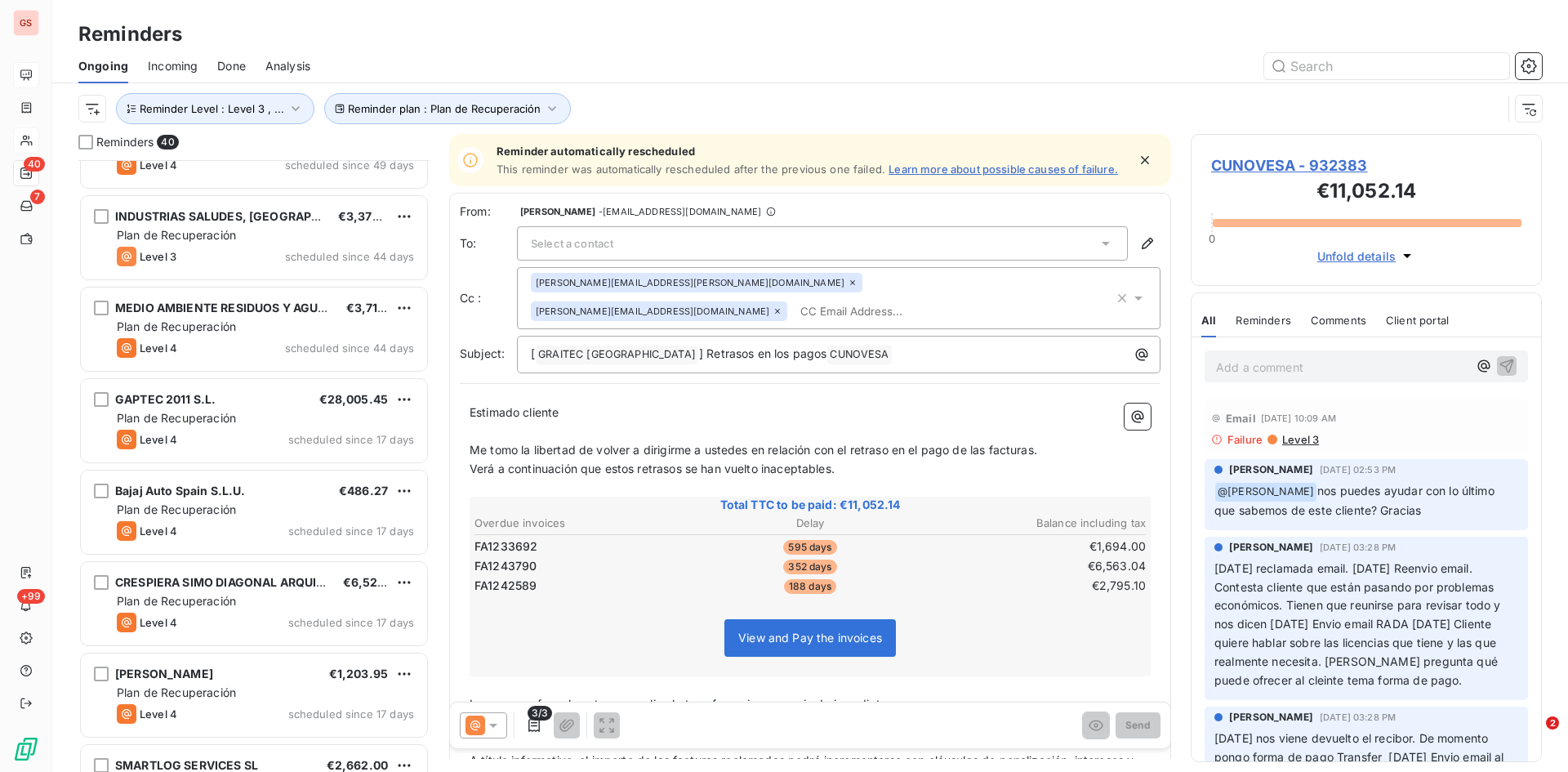
scroll to position [655, 0]
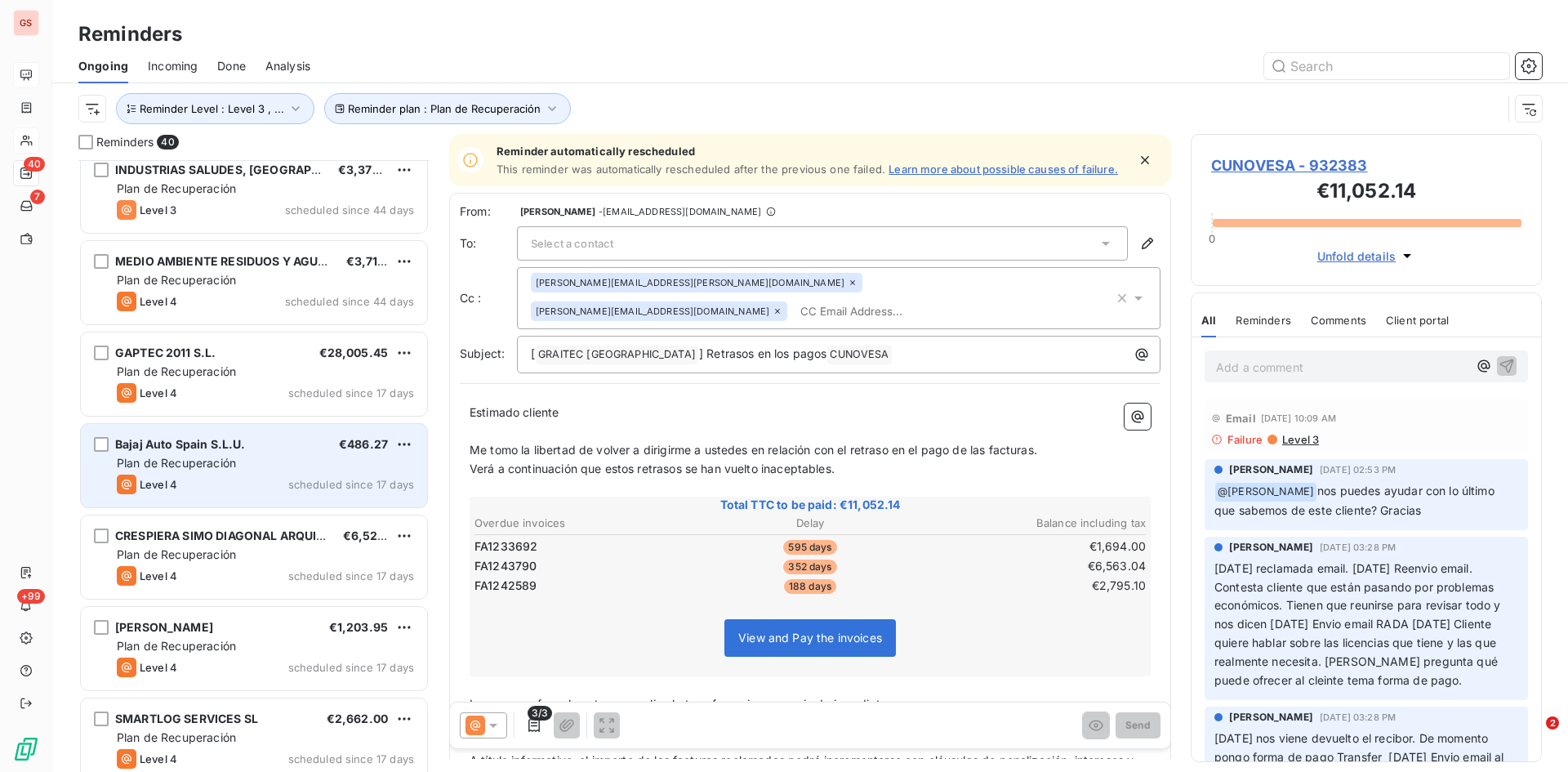
click at [220, 446] on span "Bajaj Auto Spain S.L.U." at bounding box center [179, 443] width 130 height 14
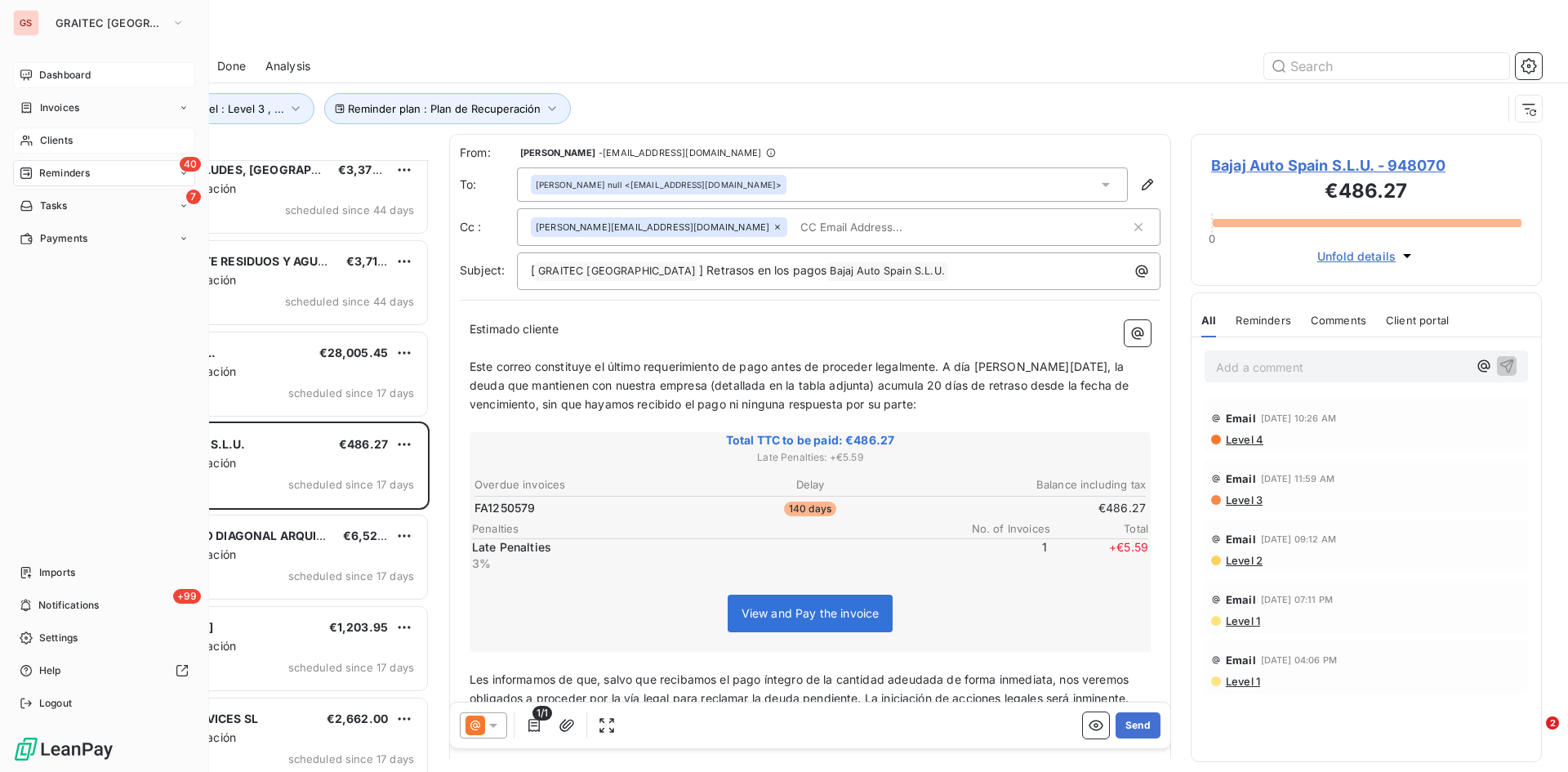
click at [59, 147] on span "Clients" at bounding box center [56, 140] width 33 height 15
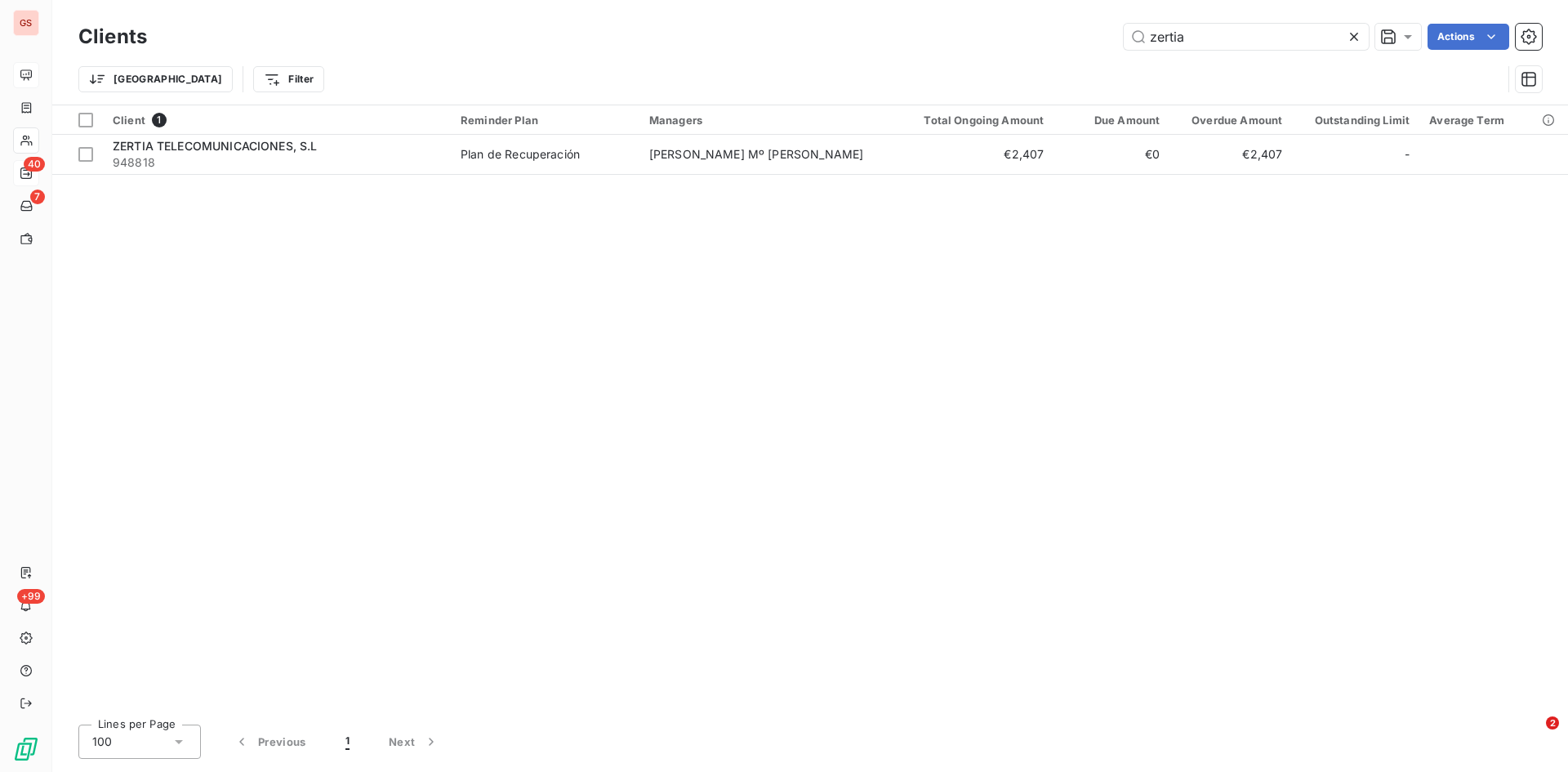
drag, startPoint x: 1185, startPoint y: 40, endPoint x: 990, endPoint y: 53, distance: 195.4
click at [990, 52] on div "Clients zertia Actions" at bounding box center [810, 37] width 1464 height 35
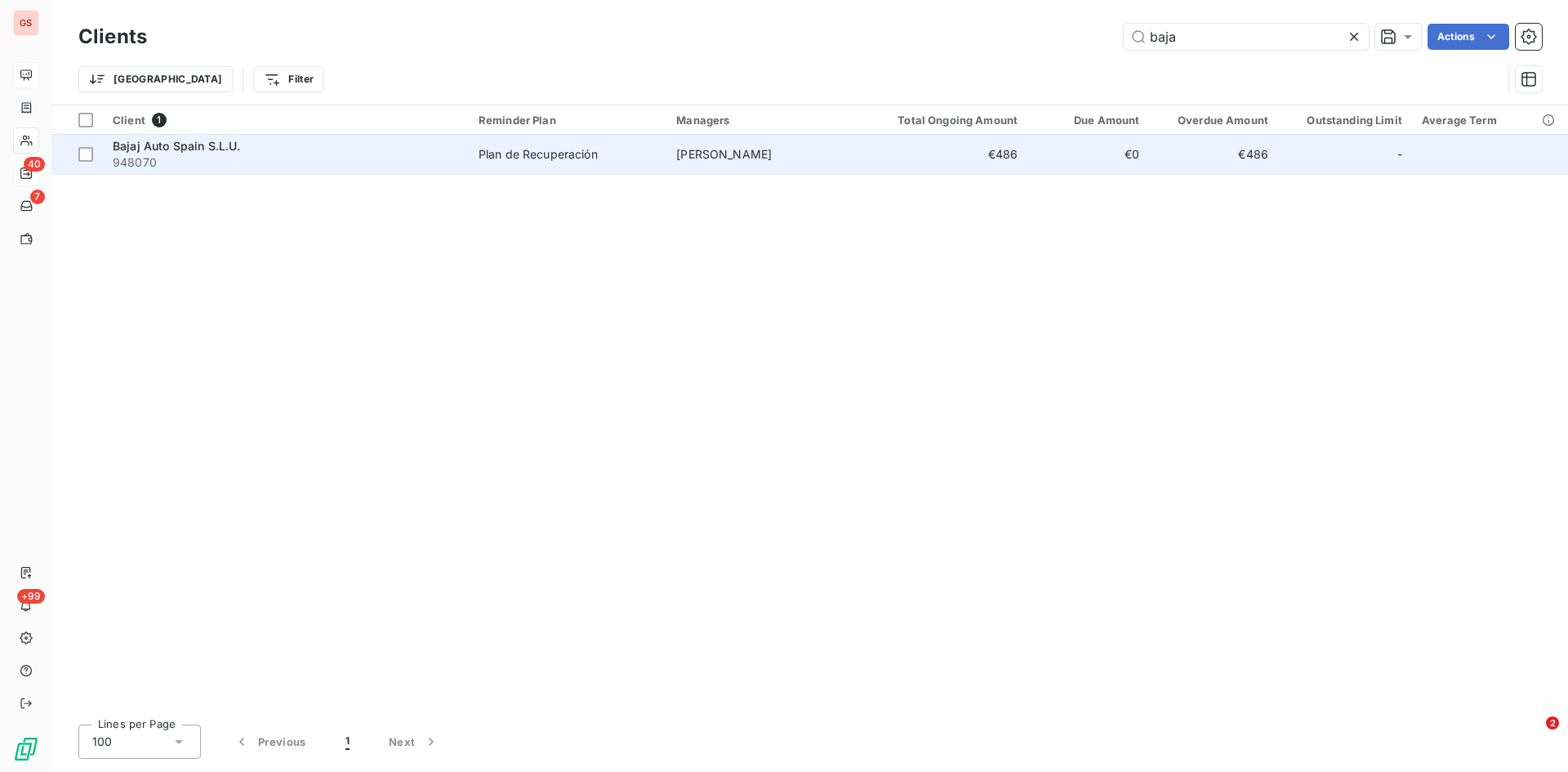
type input "baja"
click at [149, 154] on div "Bajaj Auto Spain S.L.U. 948070" at bounding box center [286, 155] width 346 height 33
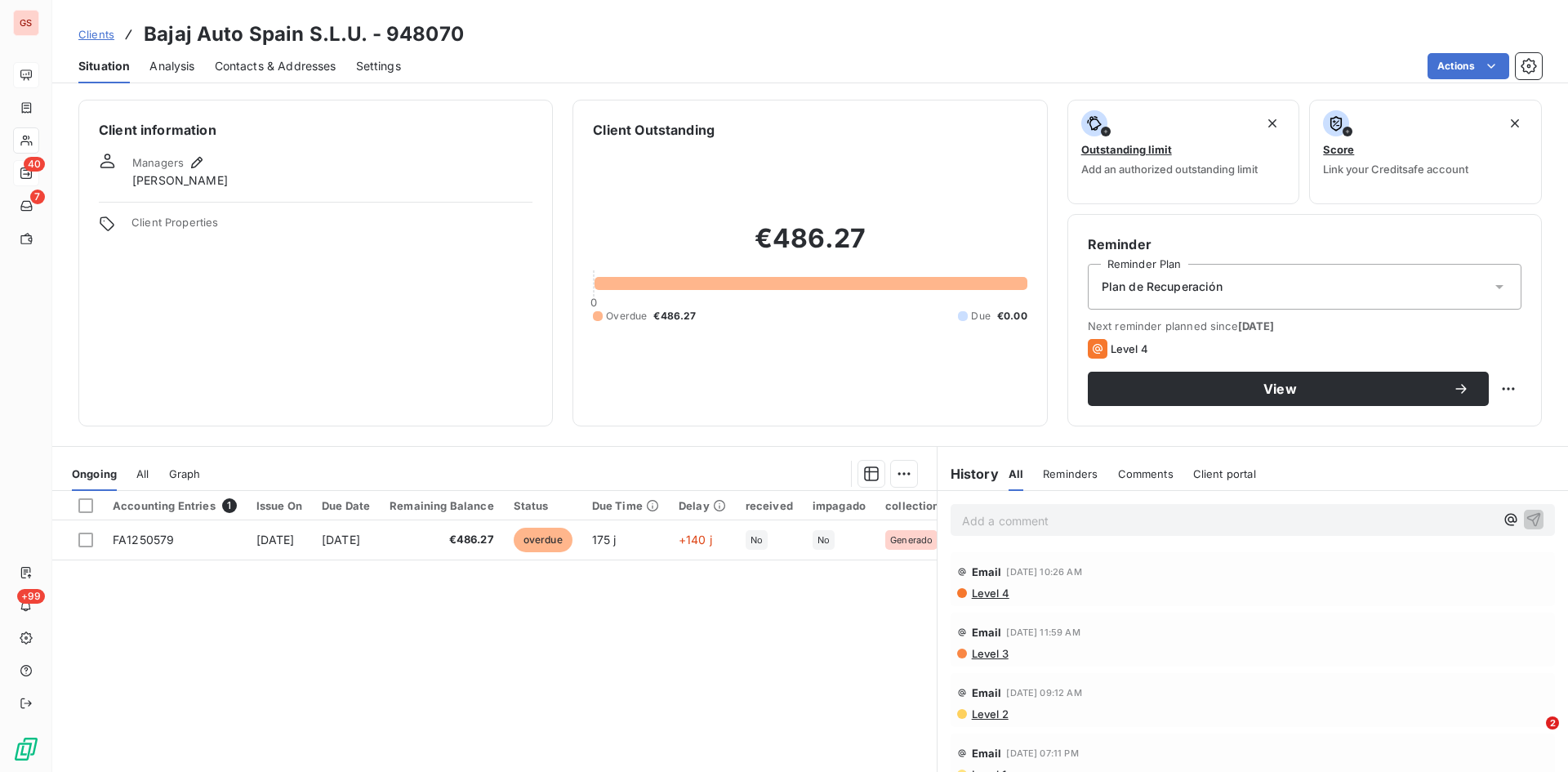
click at [258, 54] on div "Contacts & Addresses" at bounding box center [276, 66] width 122 height 35
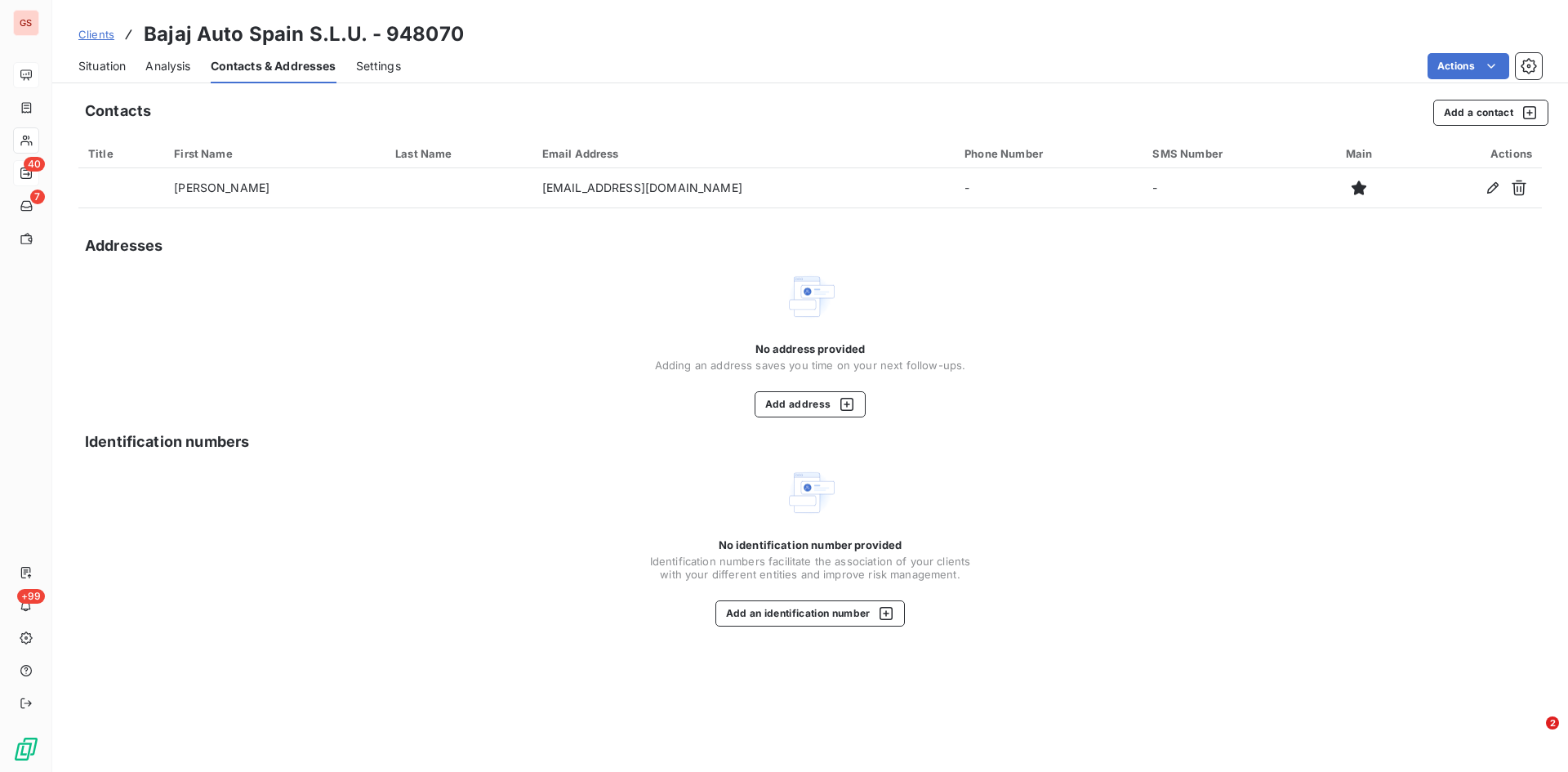
click at [1425, 117] on div "Contacts Add a contact" at bounding box center [817, 112] width 1464 height 26
click at [1465, 117] on button "Add a contact" at bounding box center [1491, 112] width 115 height 26
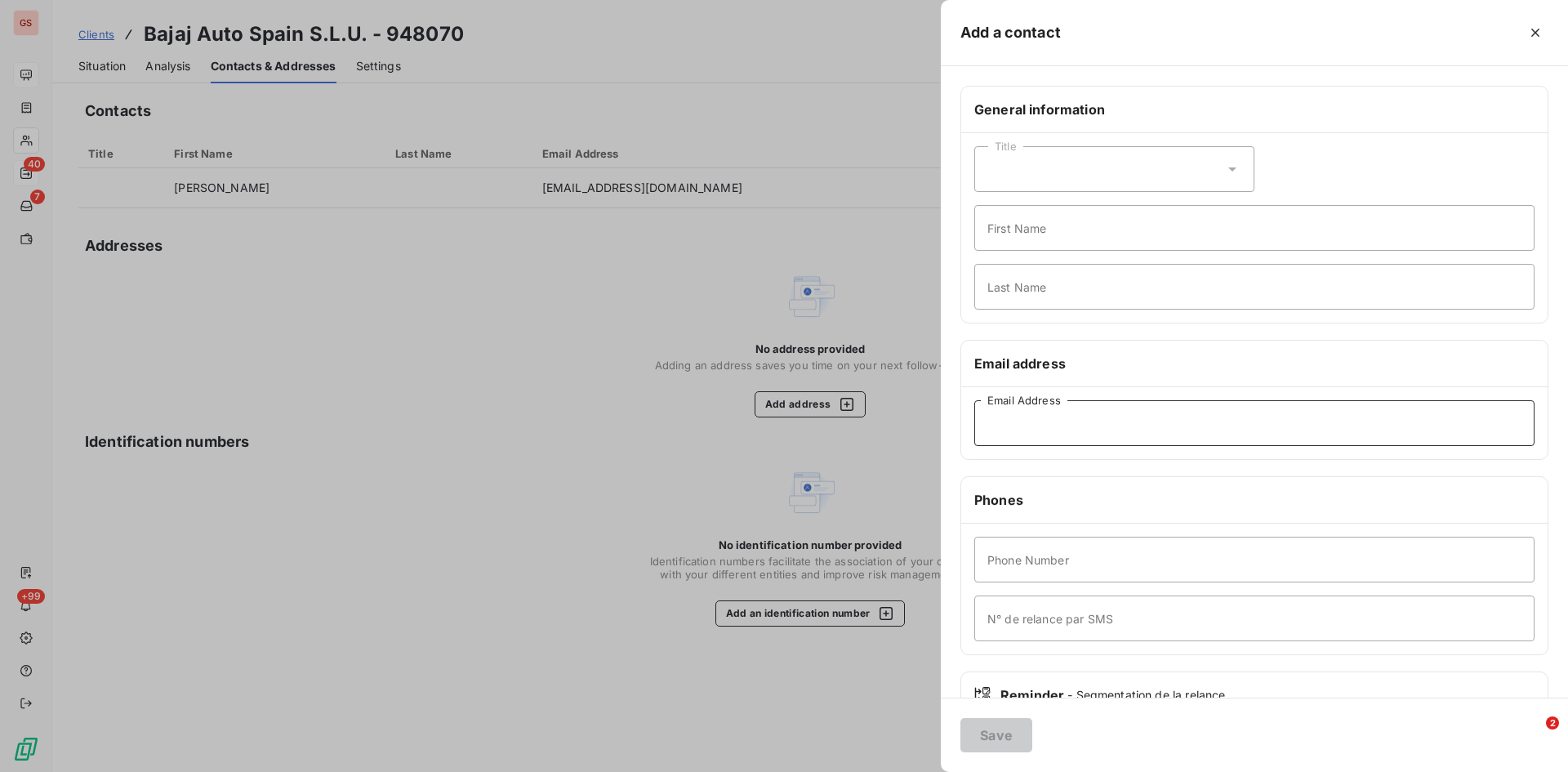
click at [1020, 440] on input "Email Address" at bounding box center [1254, 423] width 560 height 46
paste input "[EMAIL_ADDRESS][DOMAIN_NAME]"
type input "[EMAIL_ADDRESS][DOMAIN_NAME]"
click at [995, 742] on button "Save" at bounding box center [996, 736] width 72 height 35
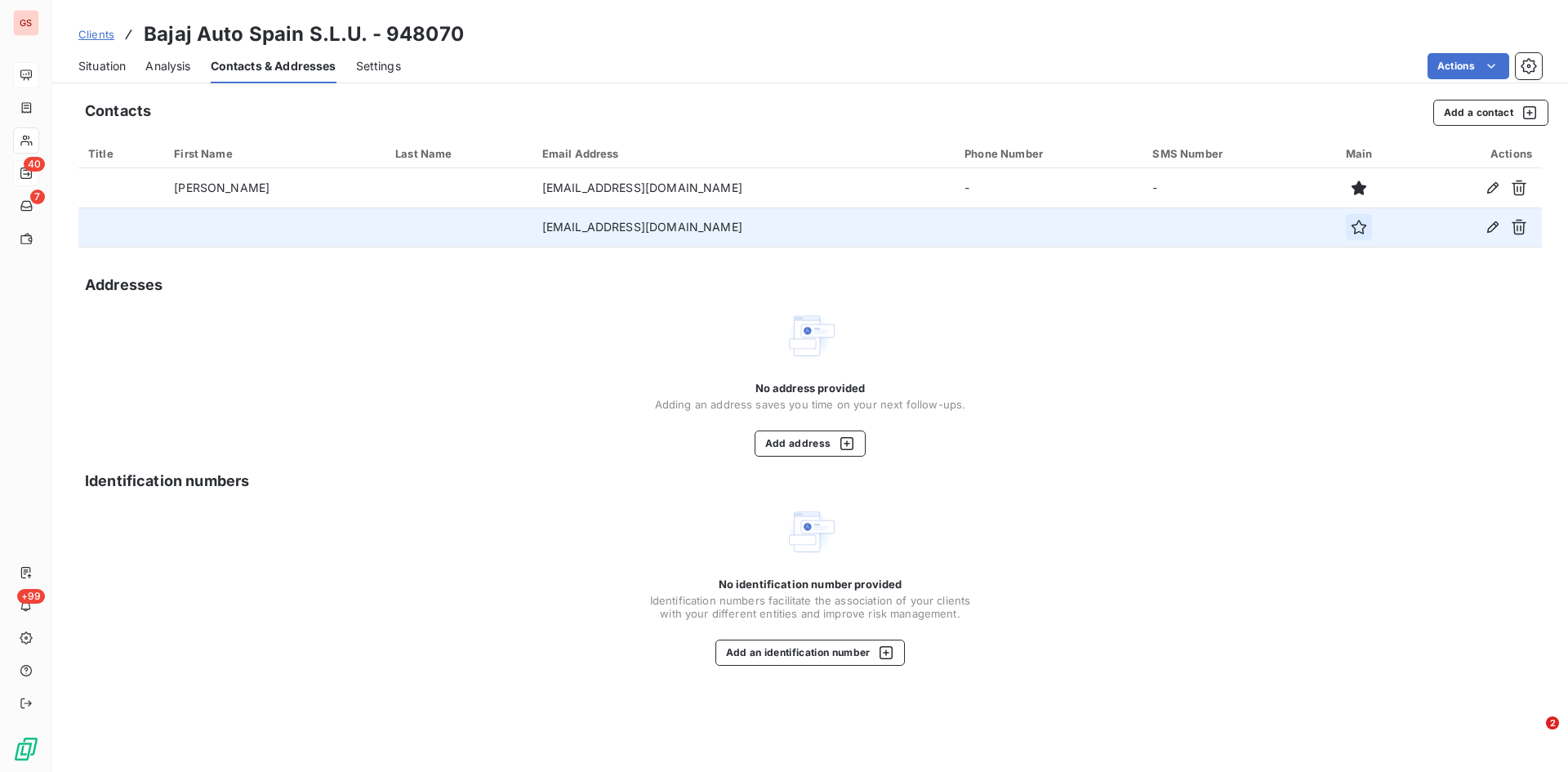
click at [1352, 229] on icon "button" at bounding box center [1359, 227] width 15 height 15
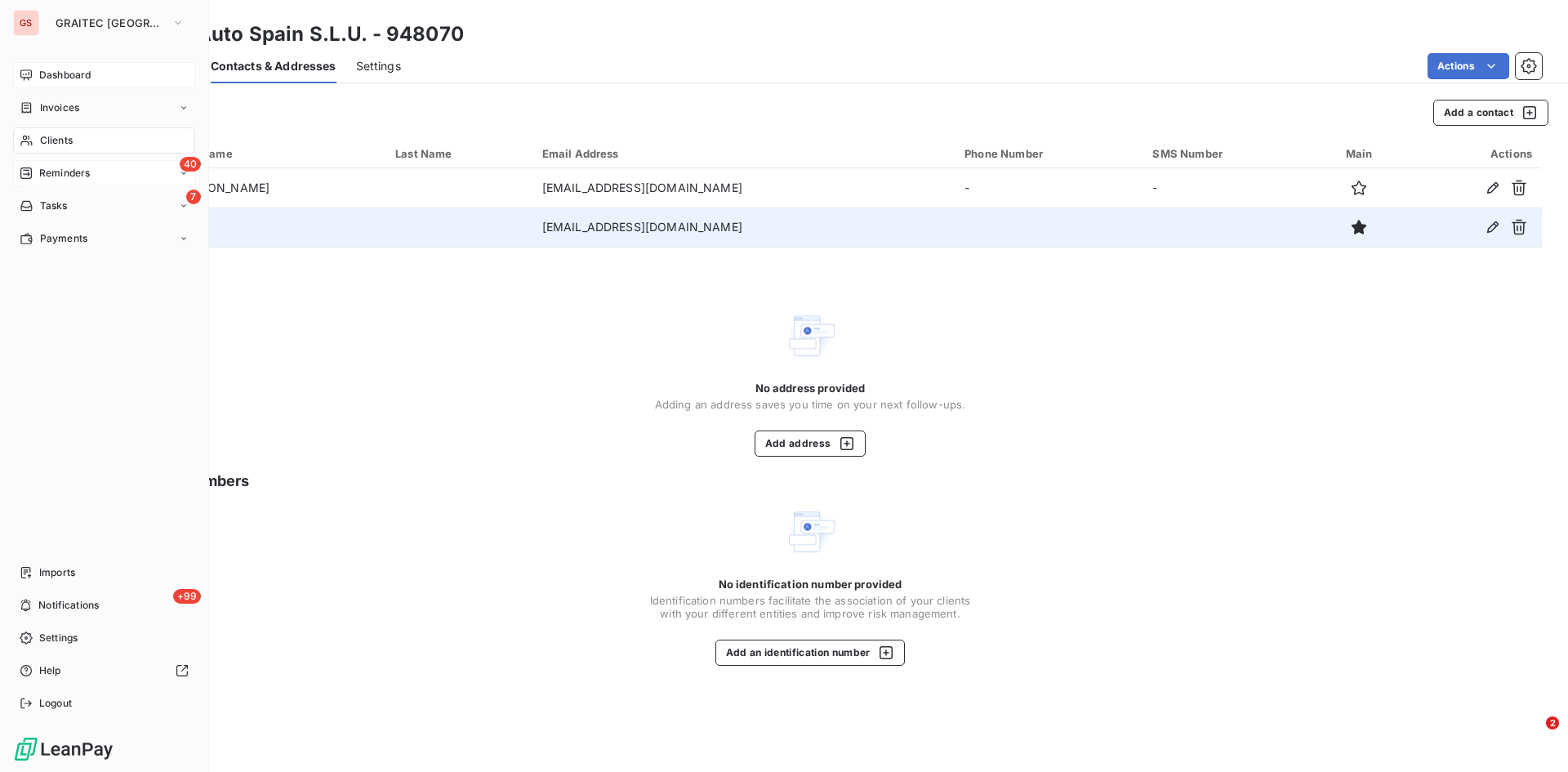
drag, startPoint x: 66, startPoint y: 172, endPoint x: 59, endPoint y: 184, distance: 13.9
click at [66, 173] on span "Reminders" at bounding box center [65, 173] width 51 height 15
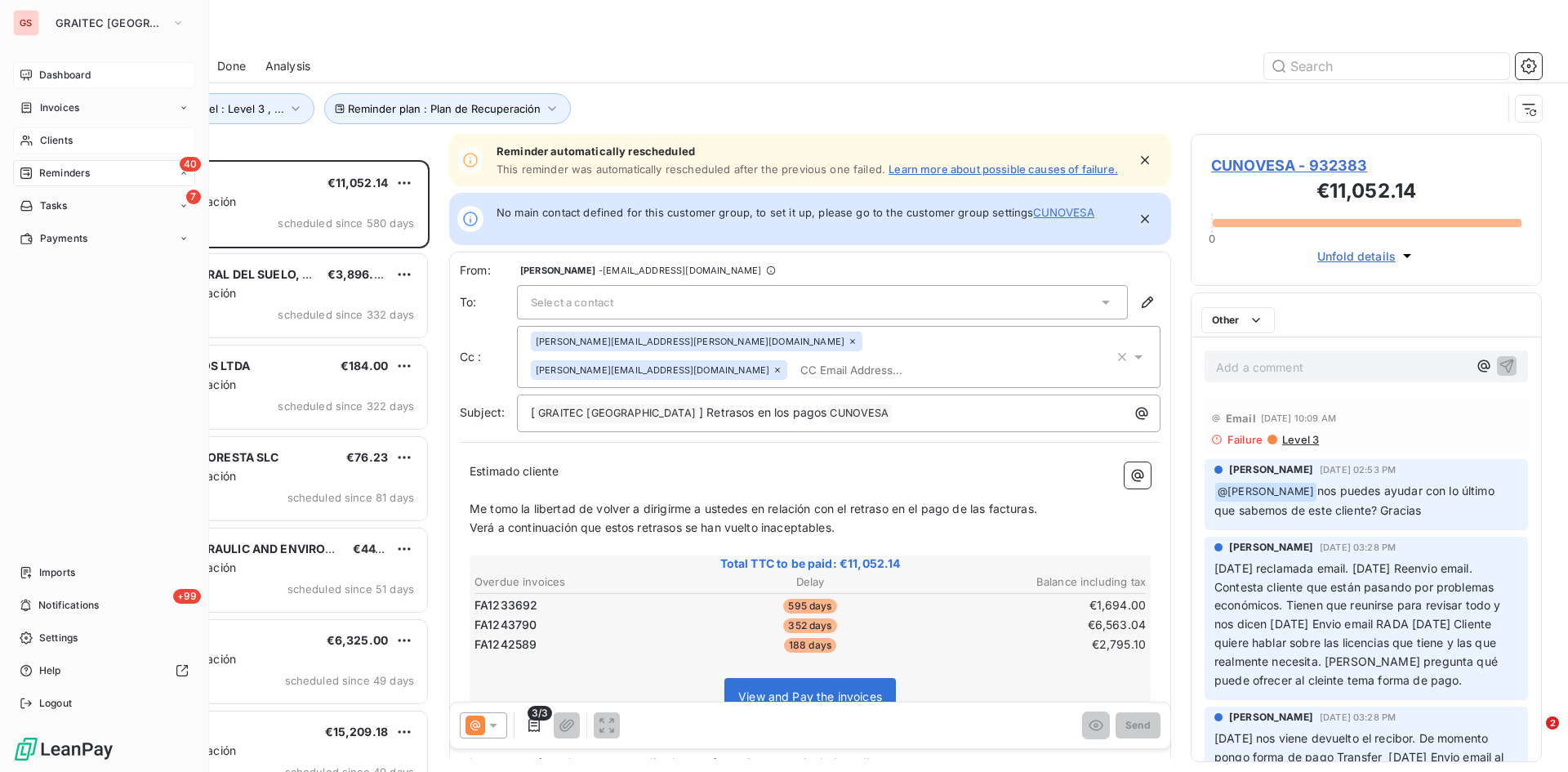
scroll to position [599, 339]
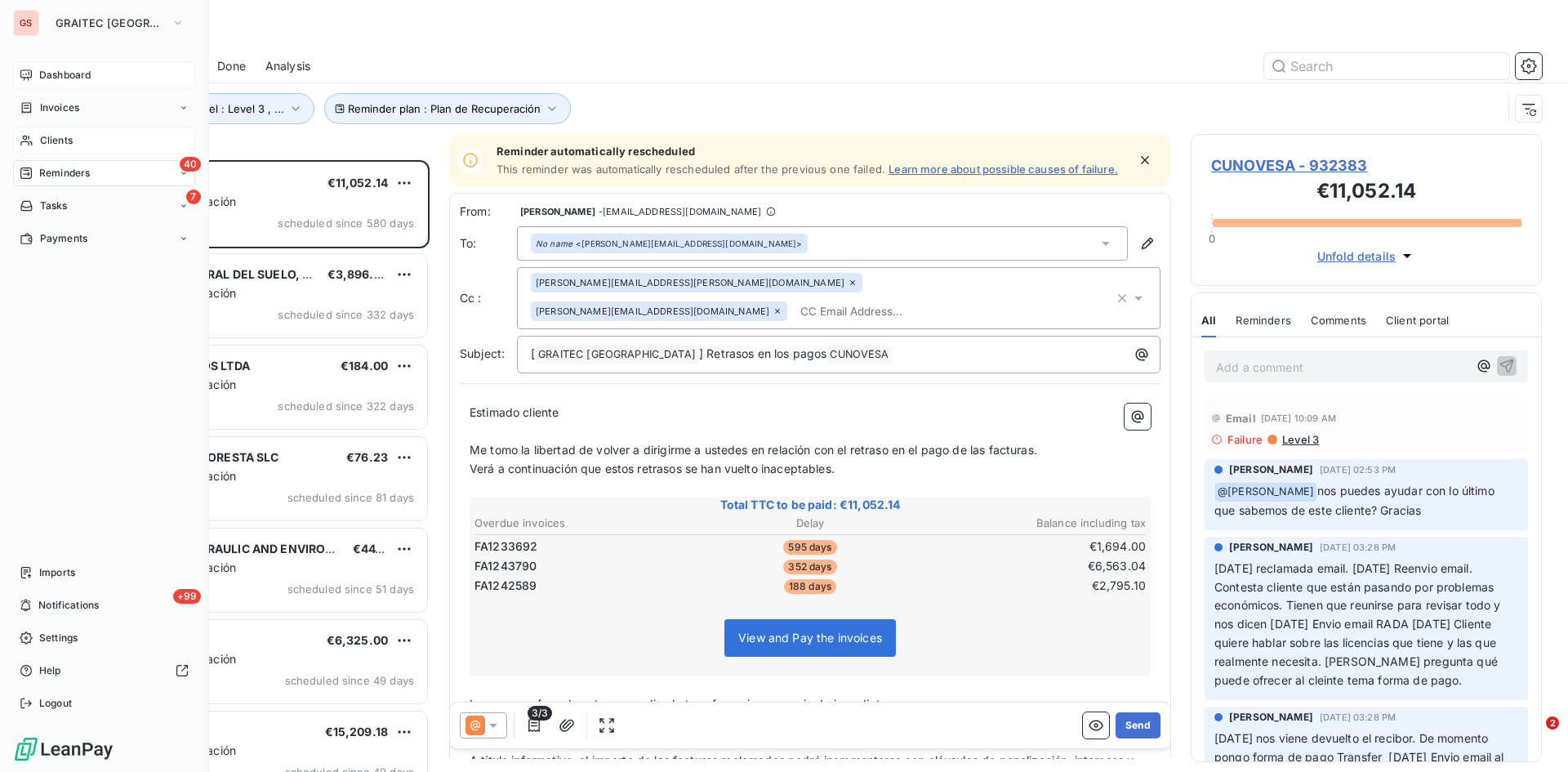
click at [44, 136] on span "Clients" at bounding box center [56, 140] width 33 height 15
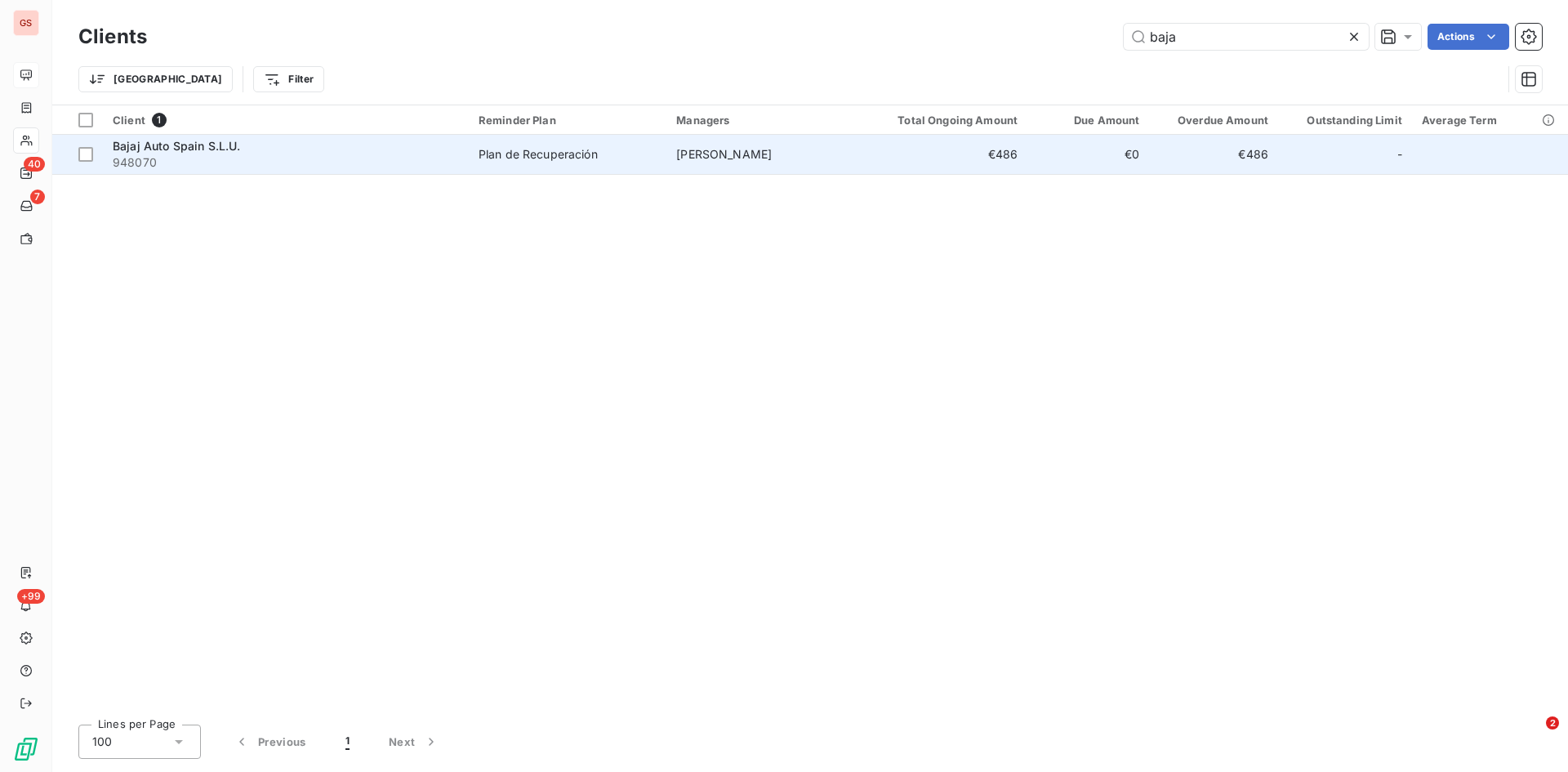
click at [242, 160] on span "948070" at bounding box center [286, 163] width 346 height 16
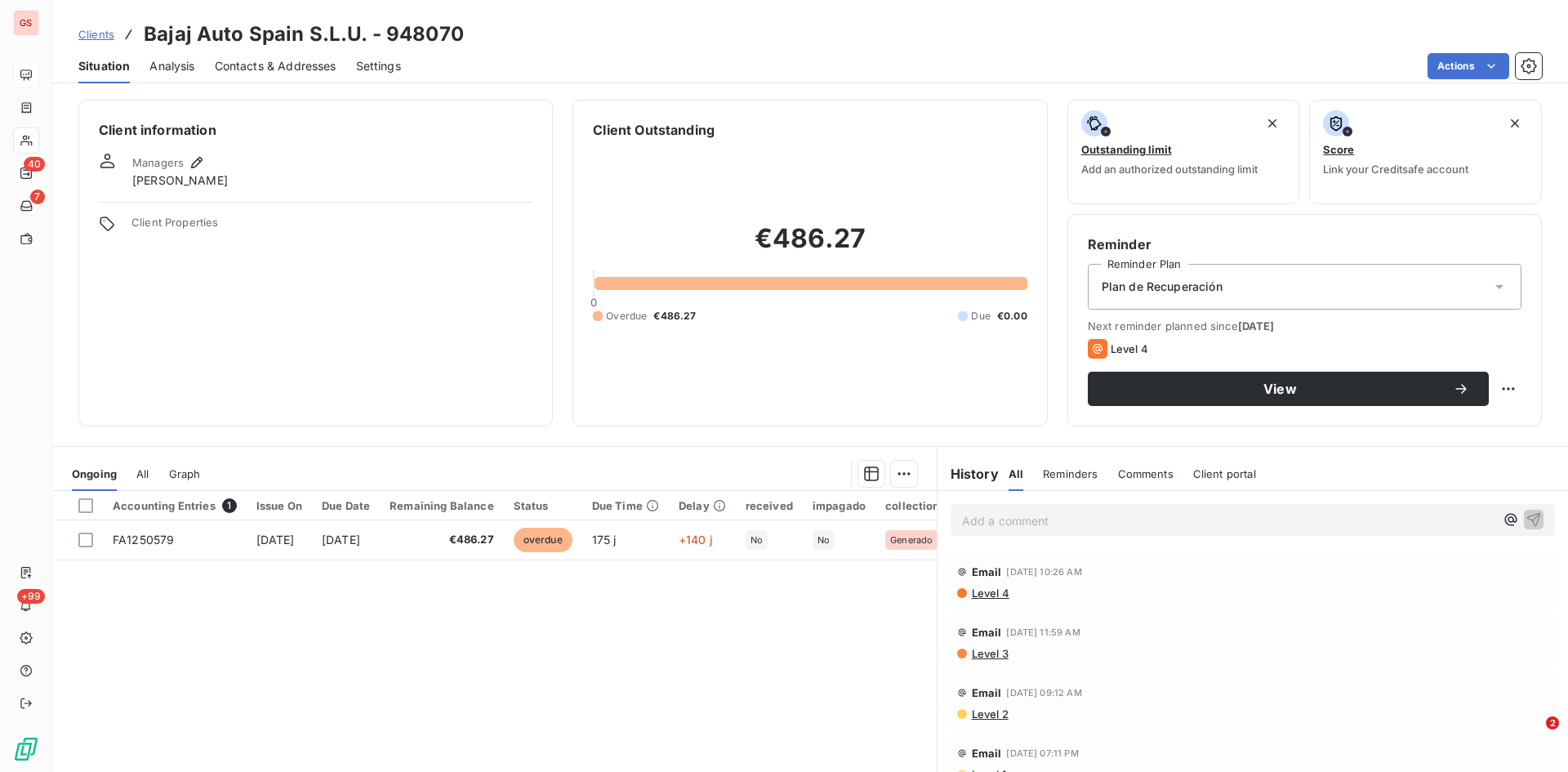
click at [270, 66] on span "Contacts & Addresses" at bounding box center [276, 66] width 122 height 16
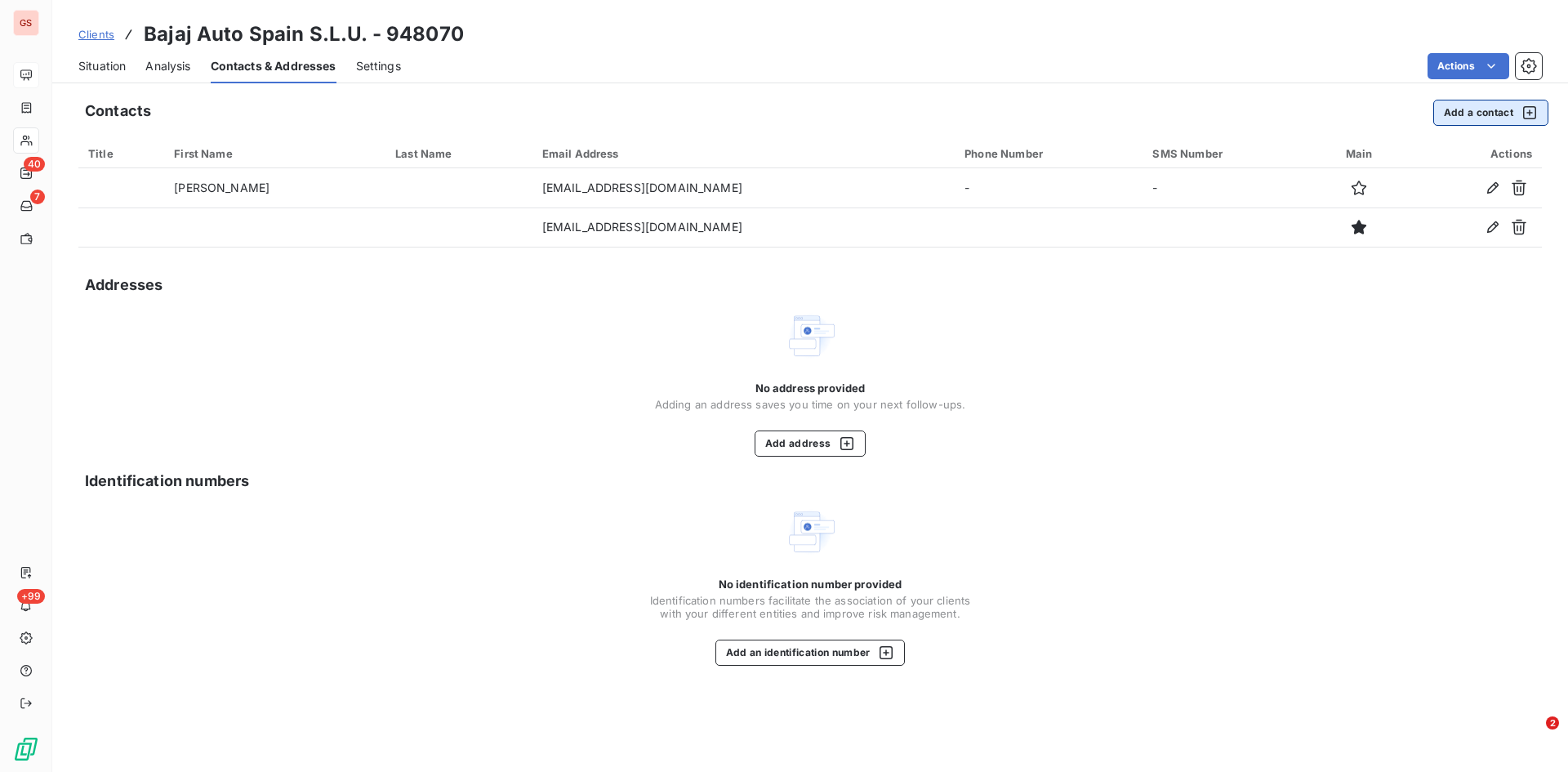
click at [1488, 116] on button "Add a contact" at bounding box center [1491, 112] width 115 height 26
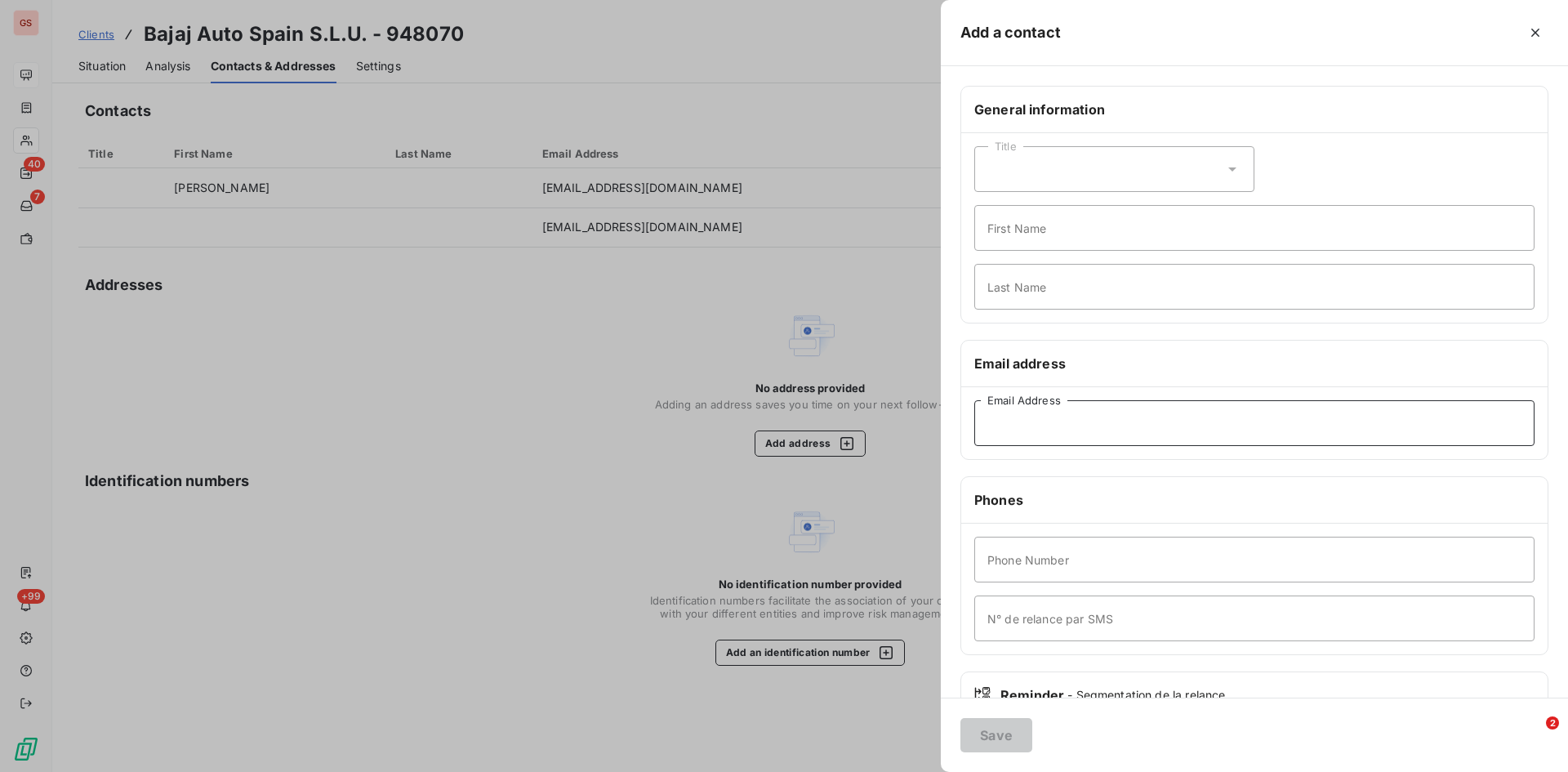
click at [1033, 411] on input "Email Address" at bounding box center [1254, 423] width 560 height 46
paste input "[EMAIL_ADDRESS][DOMAIN_NAME]"
type input "[EMAIL_ADDRESS][DOMAIN_NAME]"
click at [973, 739] on button "Save" at bounding box center [996, 736] width 72 height 35
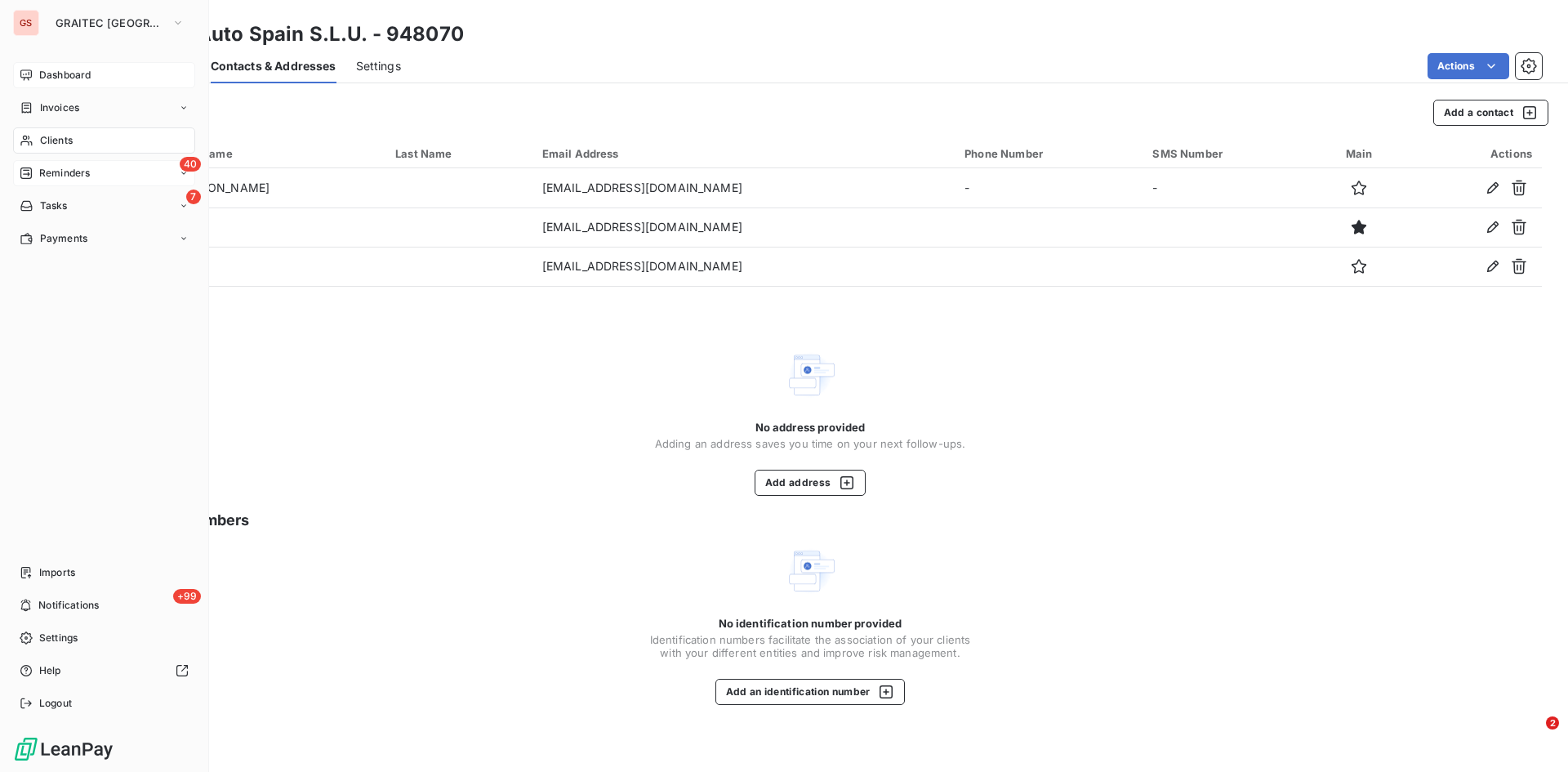
click at [67, 169] on span "Reminders" at bounding box center [65, 173] width 51 height 15
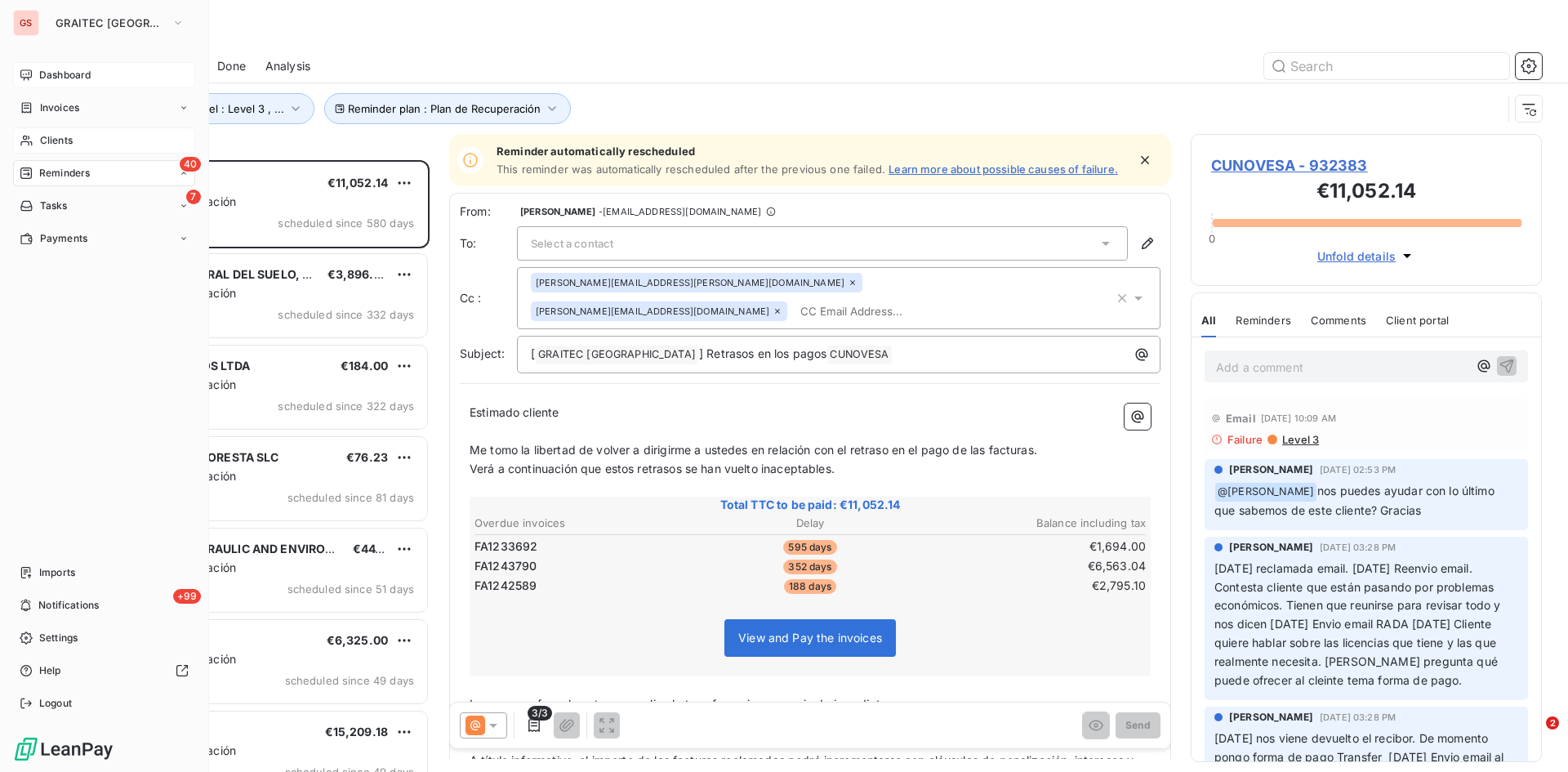
scroll to position [599, 339]
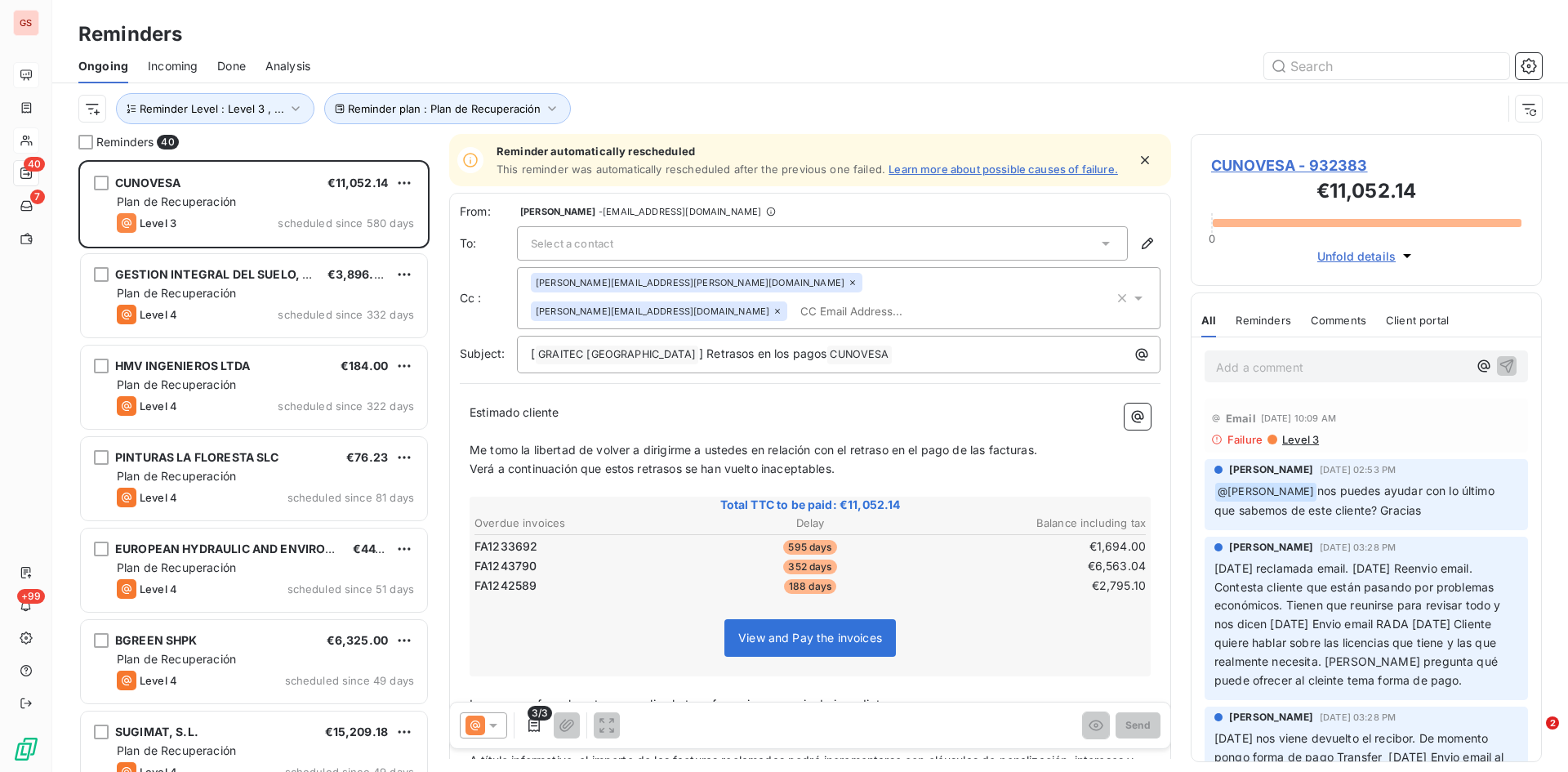
click at [495, 724] on icon at bounding box center [493, 726] width 8 height 4
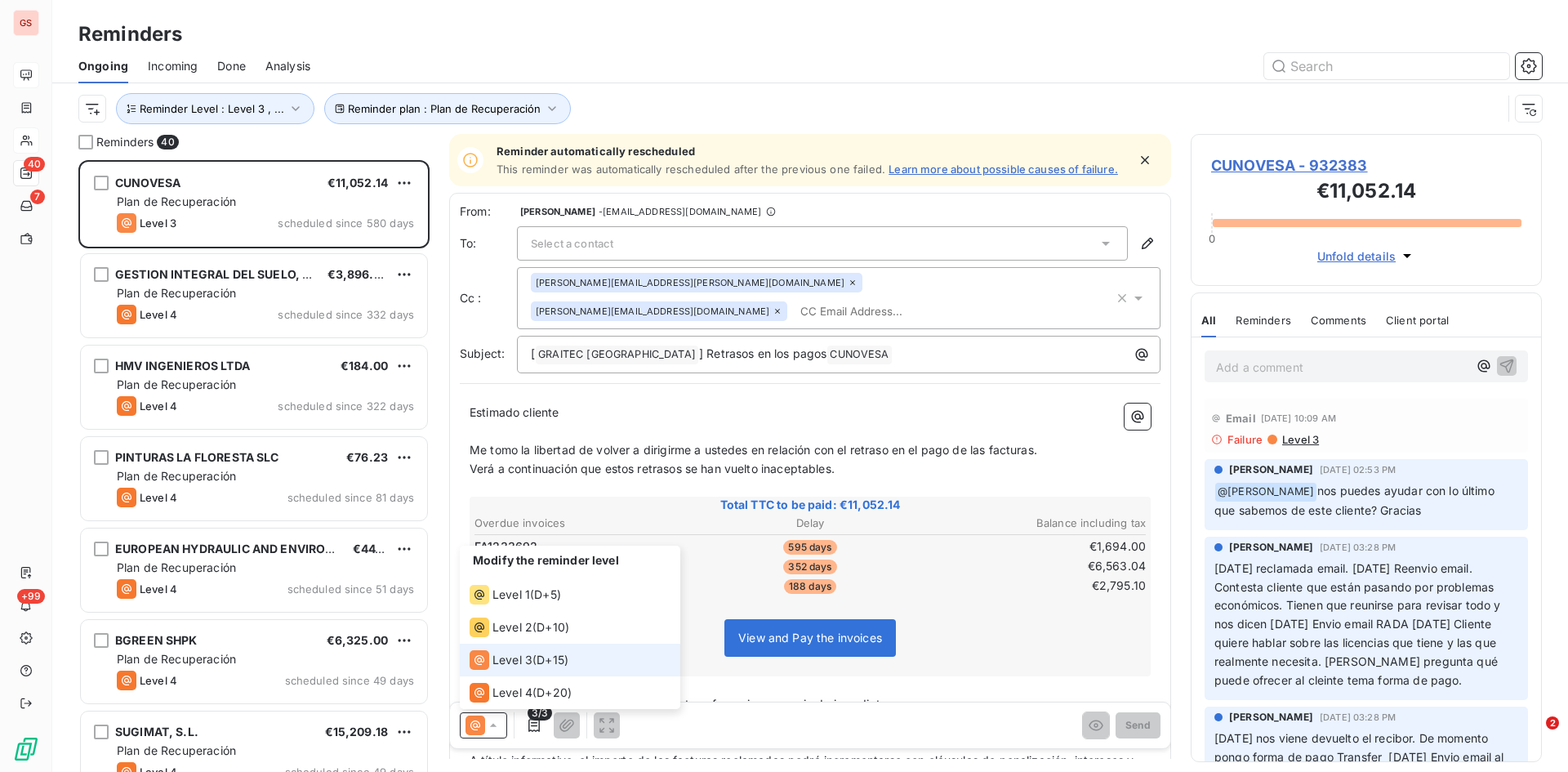
click at [506, 653] on span "Level 3" at bounding box center [513, 660] width 40 height 16
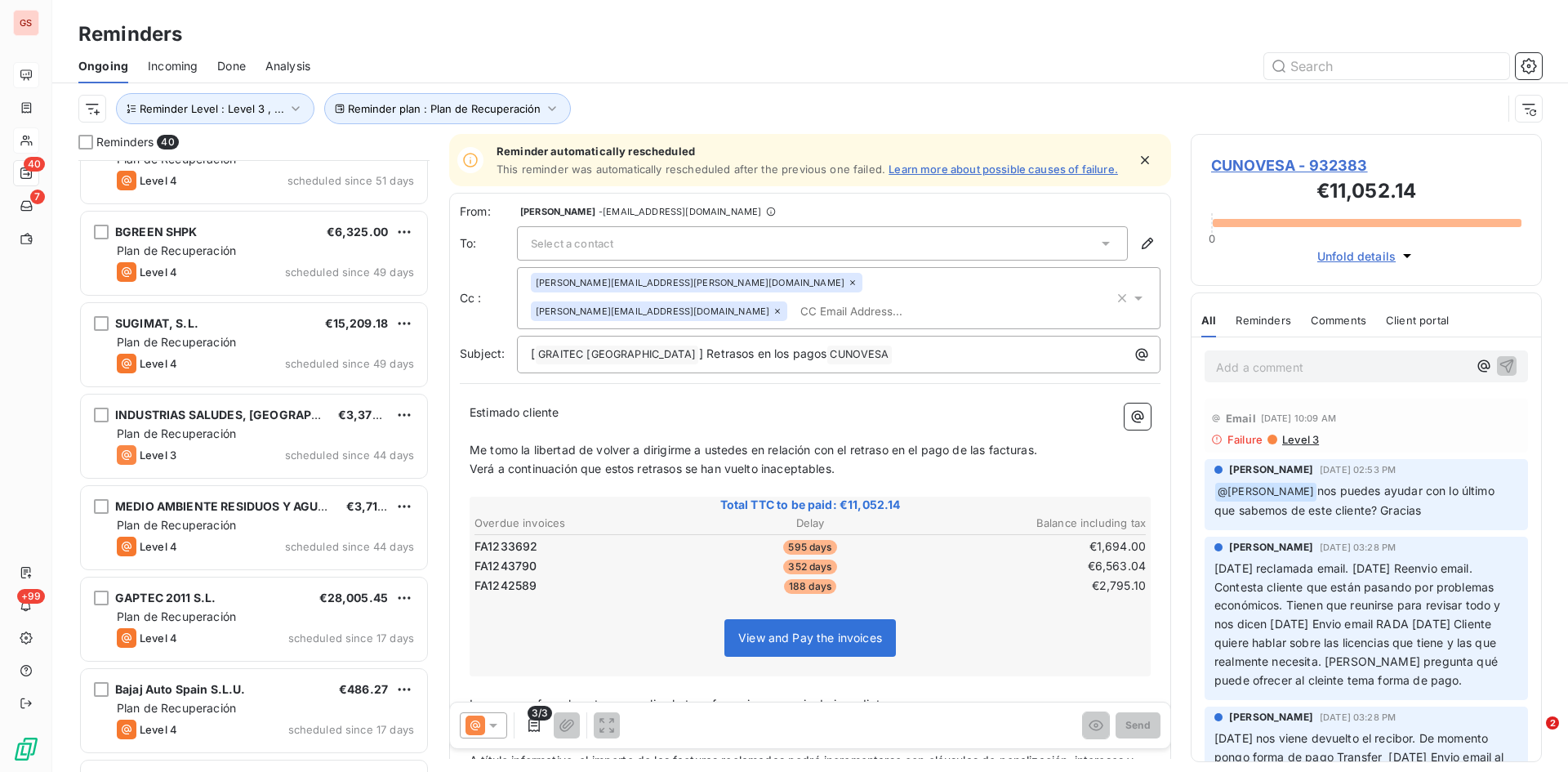
scroll to position [491, 0]
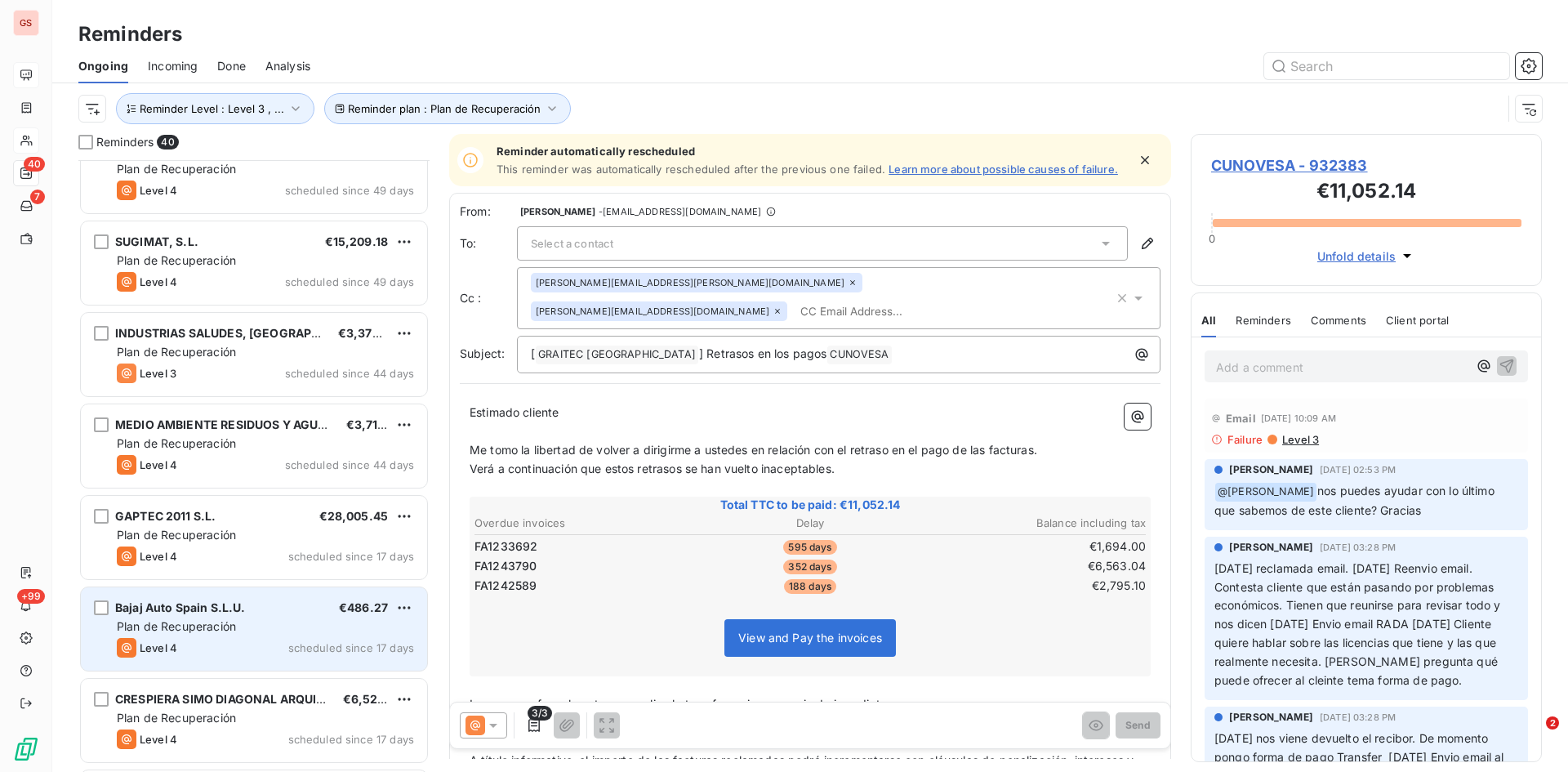
click at [234, 628] on span "Plan de Recuperación" at bounding box center [176, 625] width 119 height 14
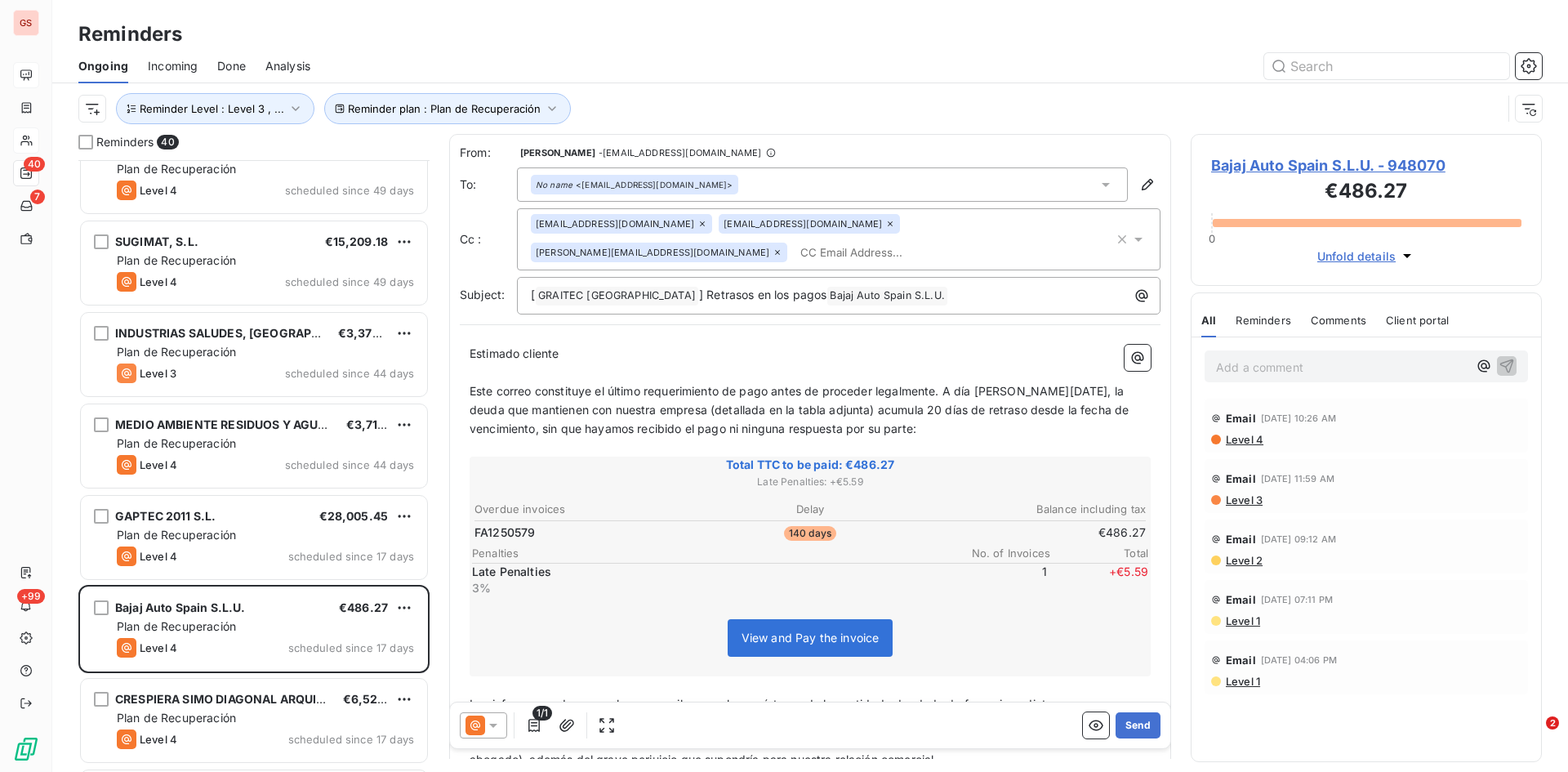
click at [493, 733] on icon at bounding box center [494, 726] width 16 height 16
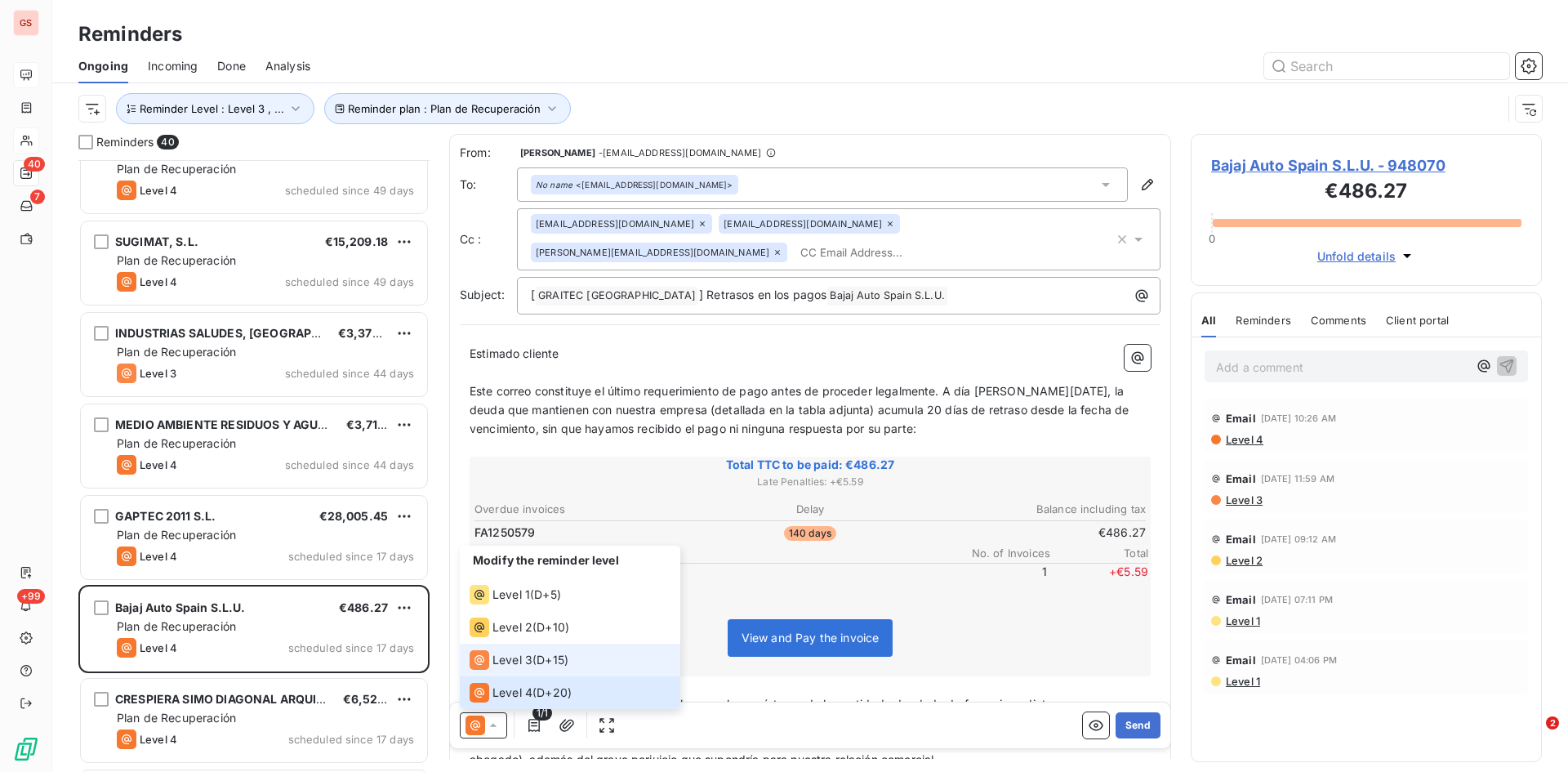
click at [517, 660] on span "Level 3" at bounding box center [513, 660] width 40 height 16
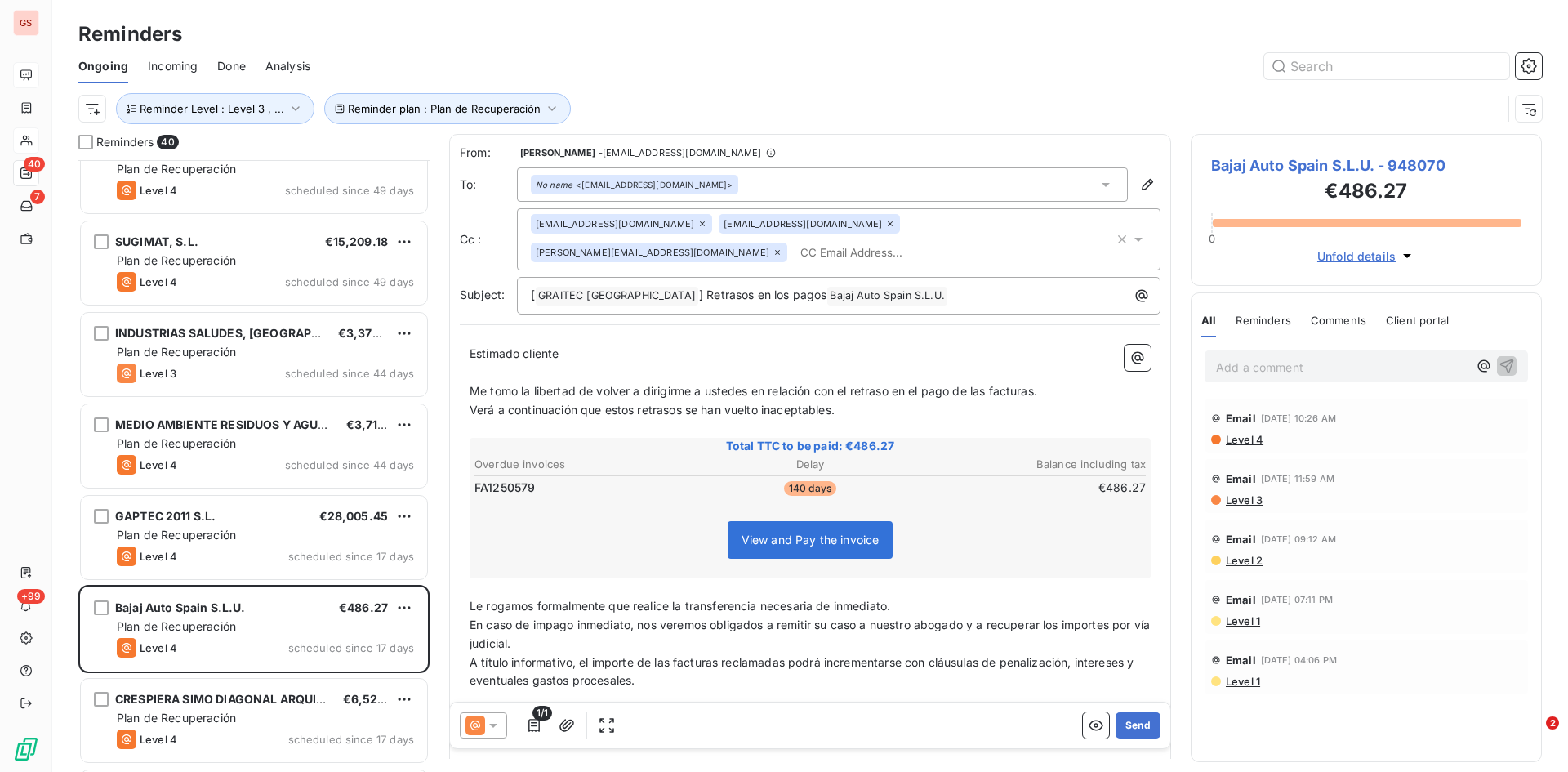
click at [1098, 182] on icon at bounding box center [1106, 185] width 16 height 16
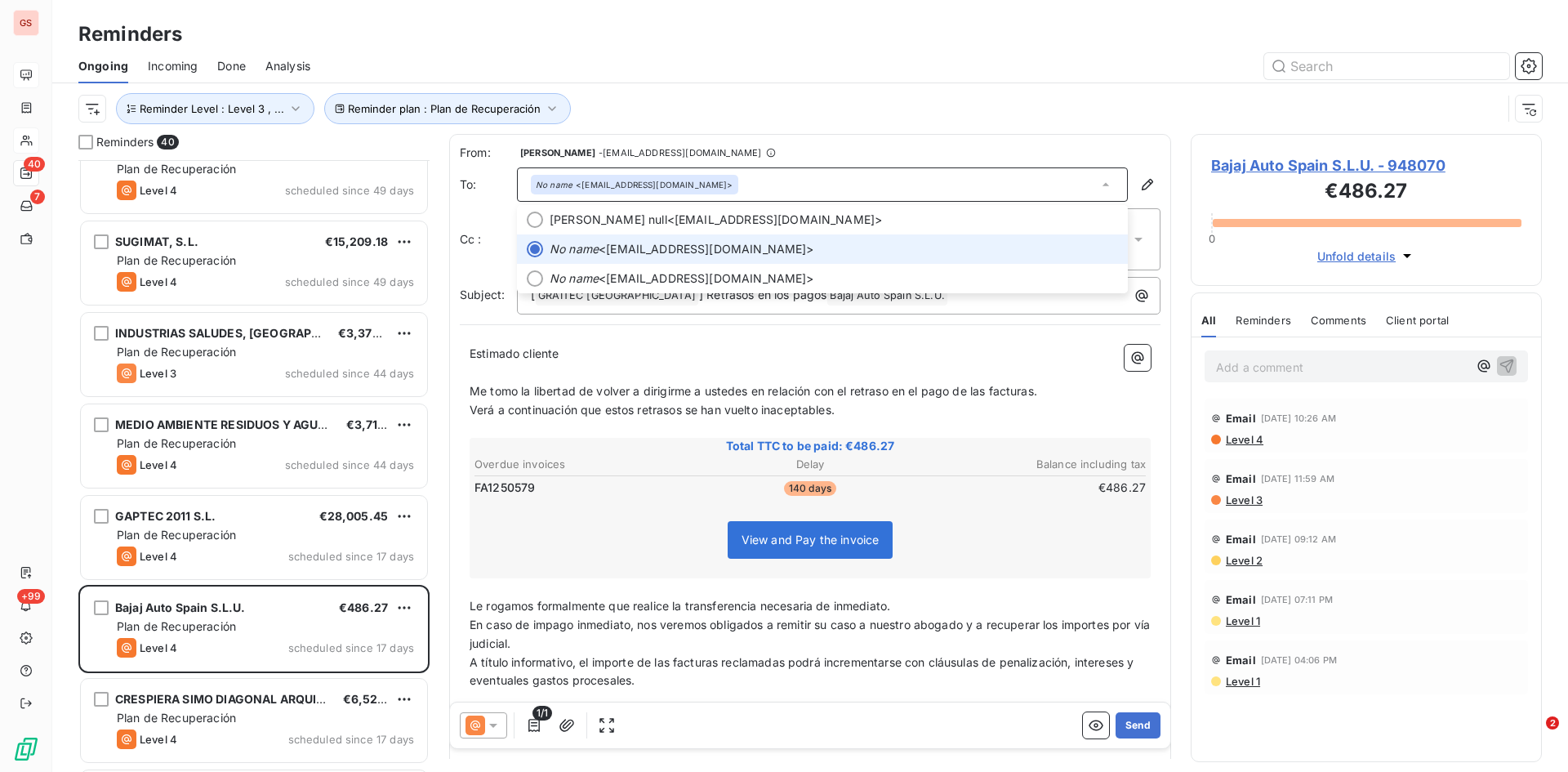
click at [628, 247] on span "No name <[PERSON_NAME][EMAIL_ADDRESS][DOMAIN_NAME]>" at bounding box center [834, 249] width 568 height 16
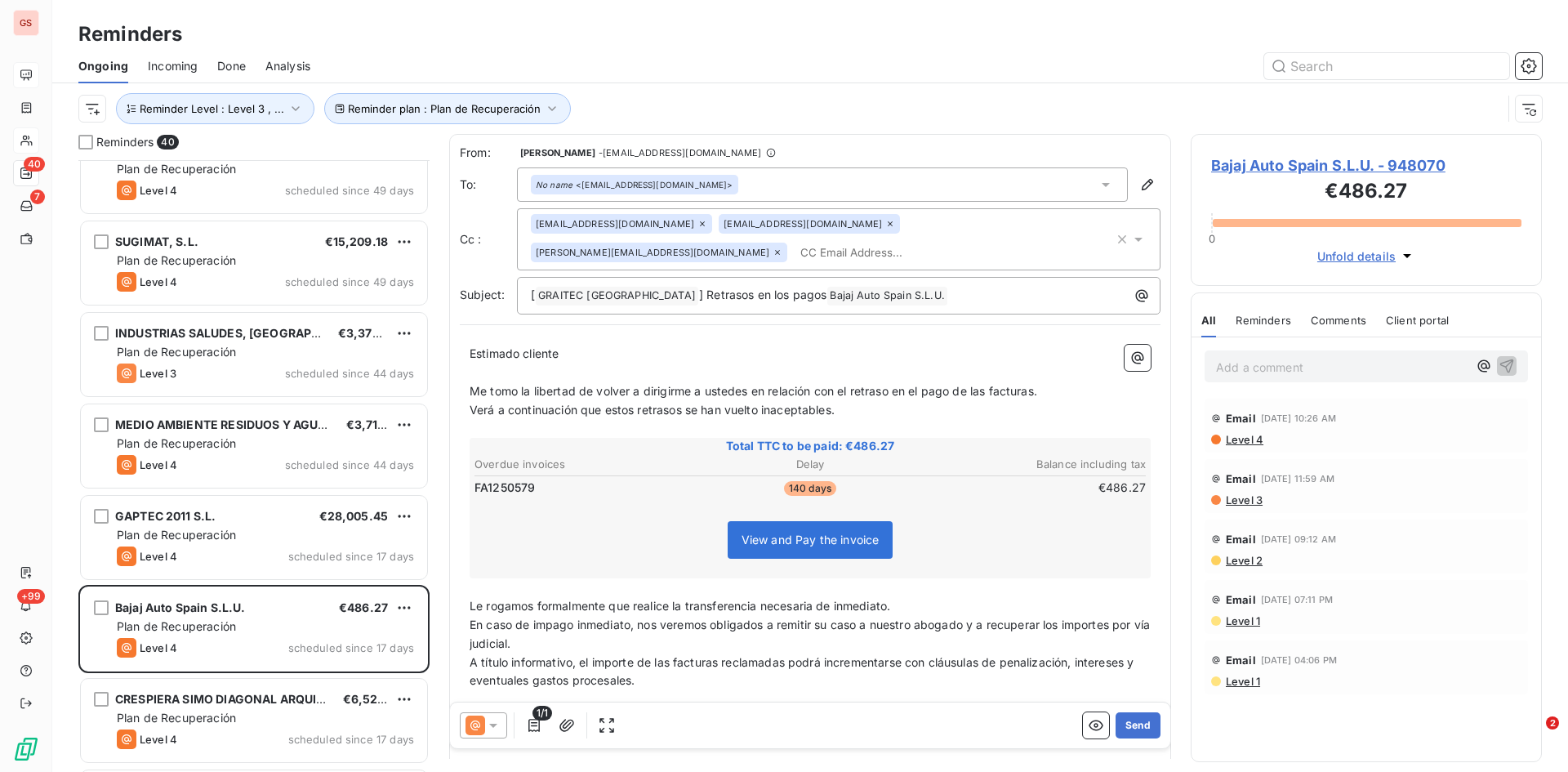
click at [1131, 242] on icon at bounding box center [1139, 239] width 16 height 16
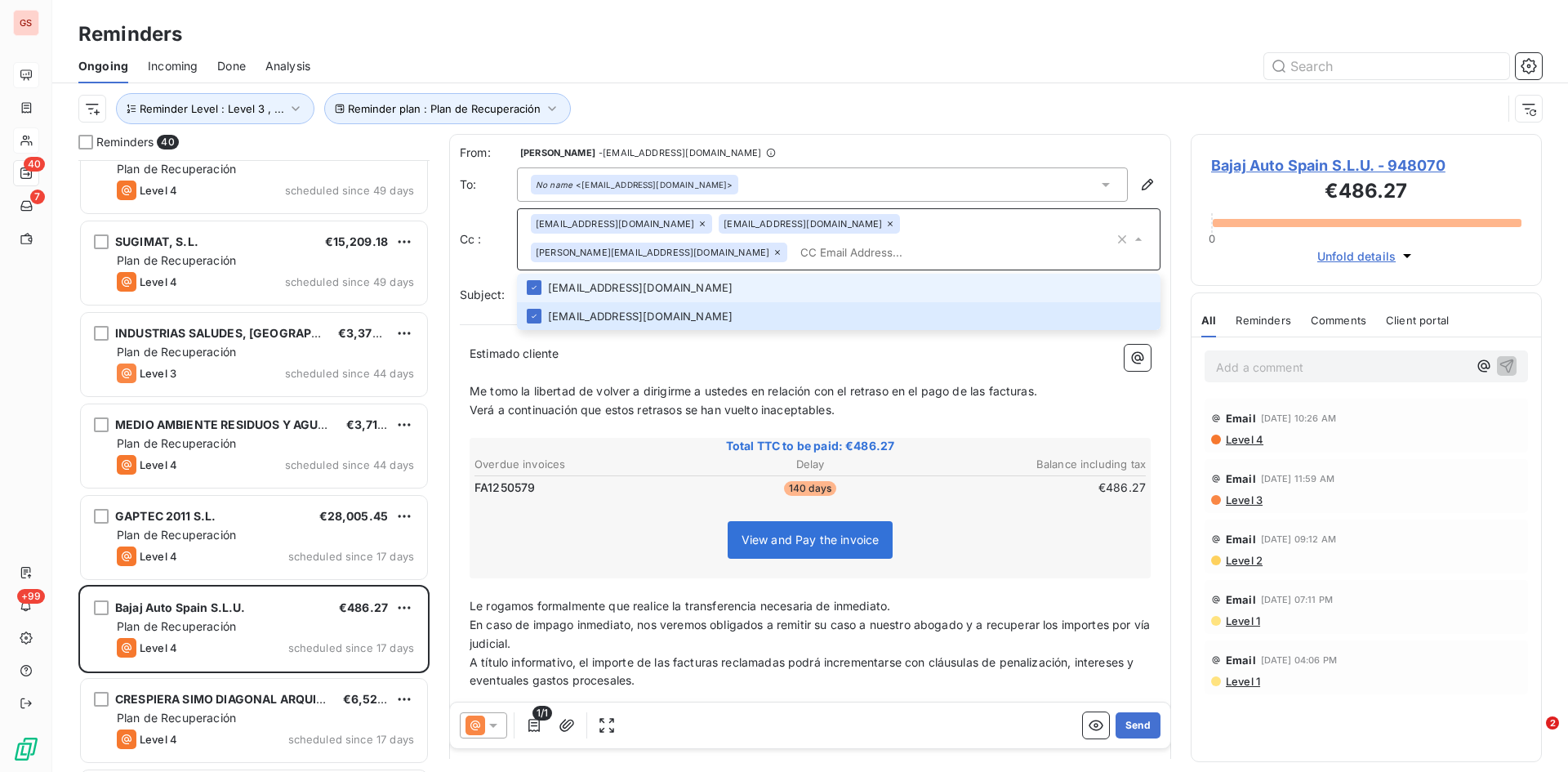
click at [545, 286] on li "[EMAIL_ADDRESS][DOMAIN_NAME]" at bounding box center [839, 288] width 644 height 28
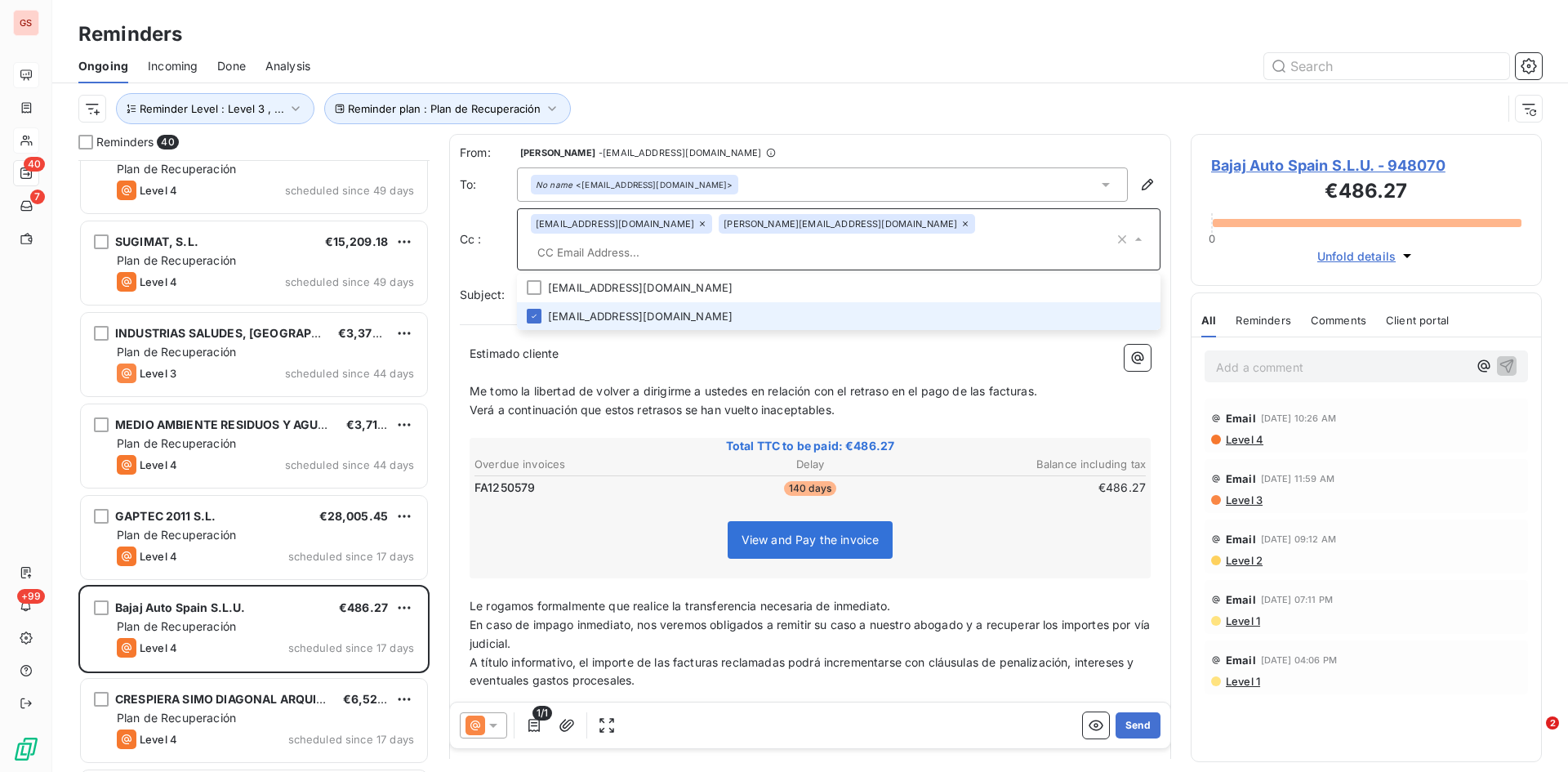
click at [647, 302] on li "[EMAIL_ADDRESS][DOMAIN_NAME]" at bounding box center [839, 316] width 644 height 28
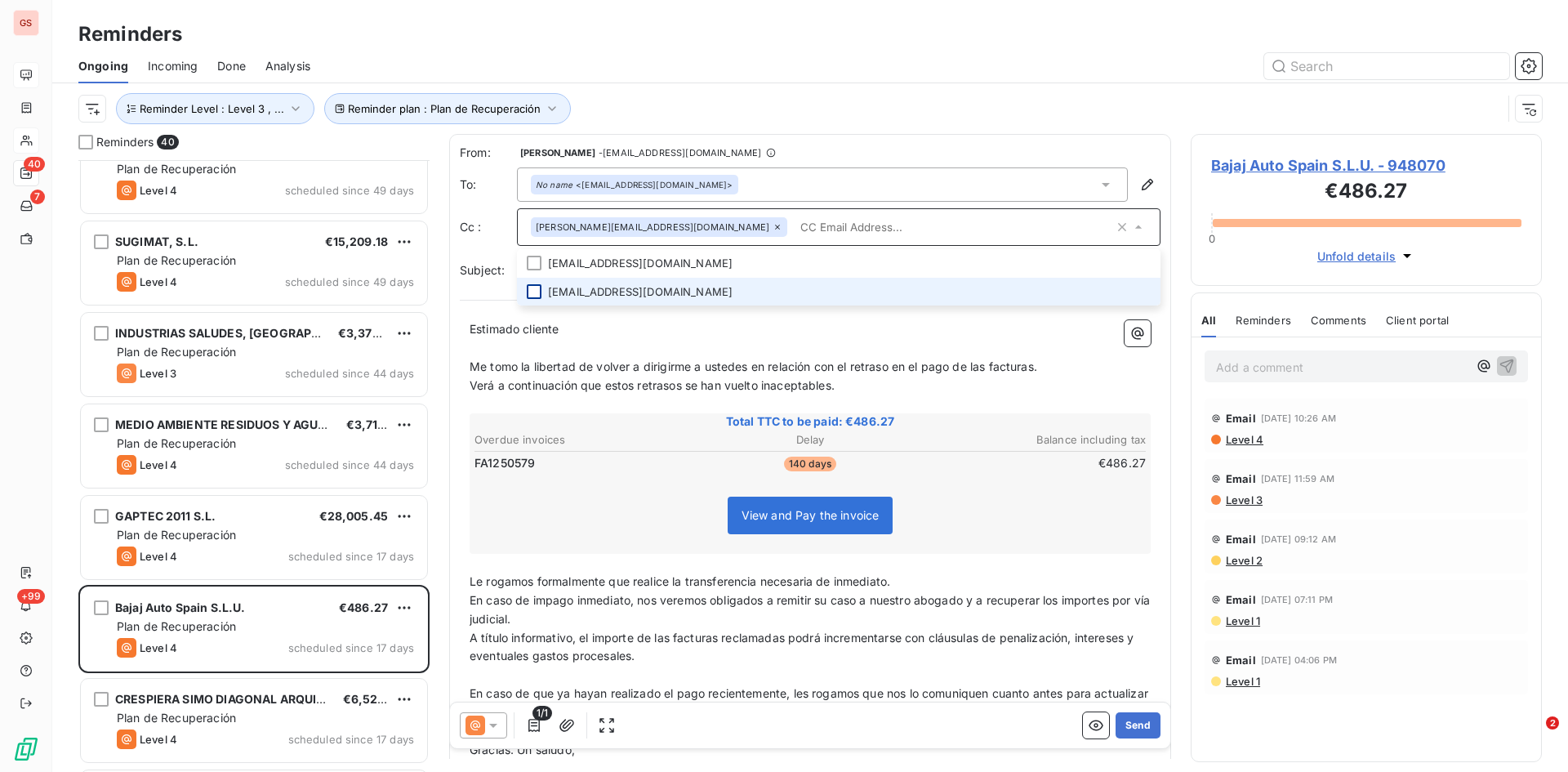
click at [537, 292] on div at bounding box center [535, 291] width 15 height 15
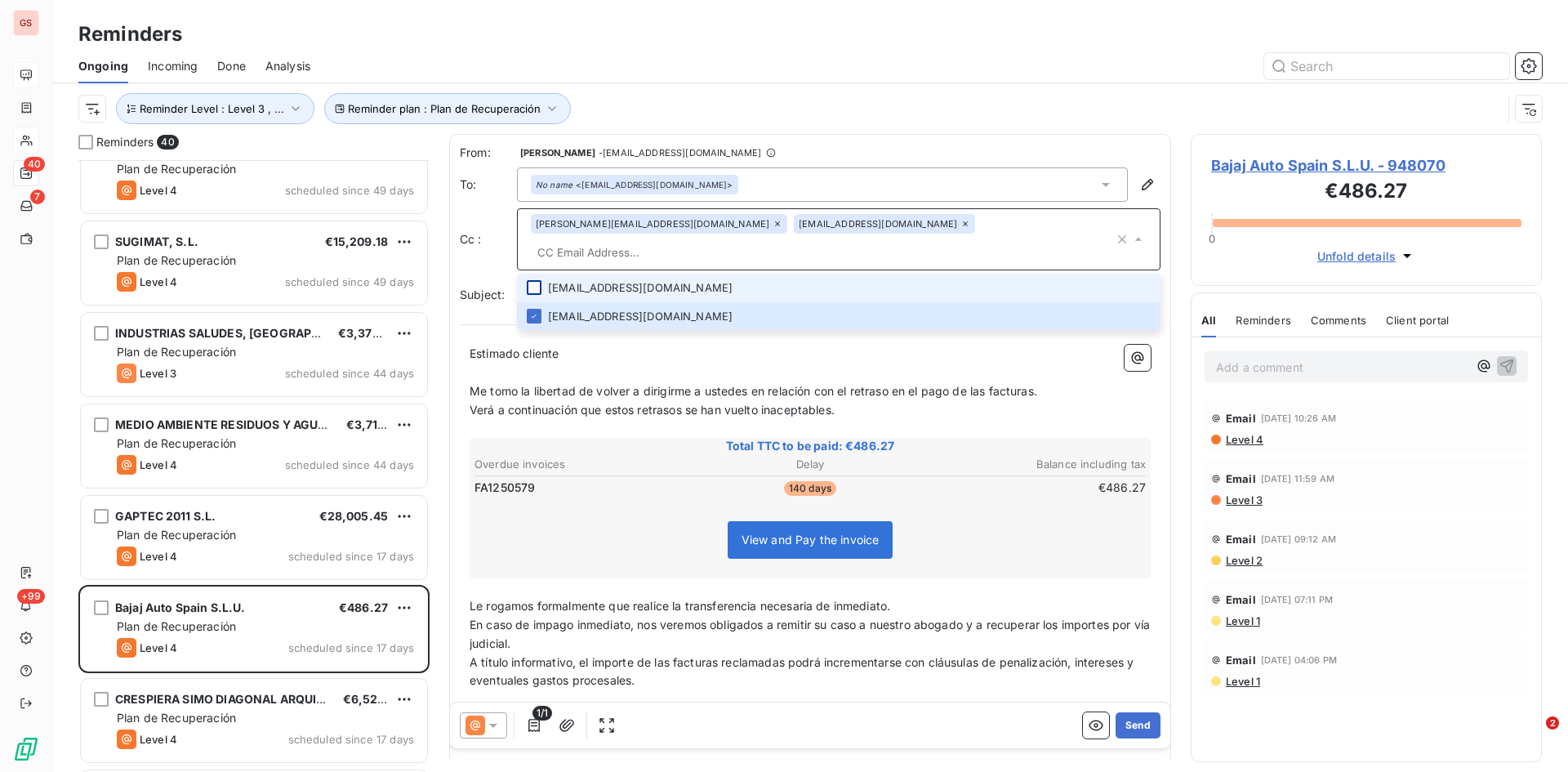
click at [537, 280] on div at bounding box center [535, 288] width 15 height 15
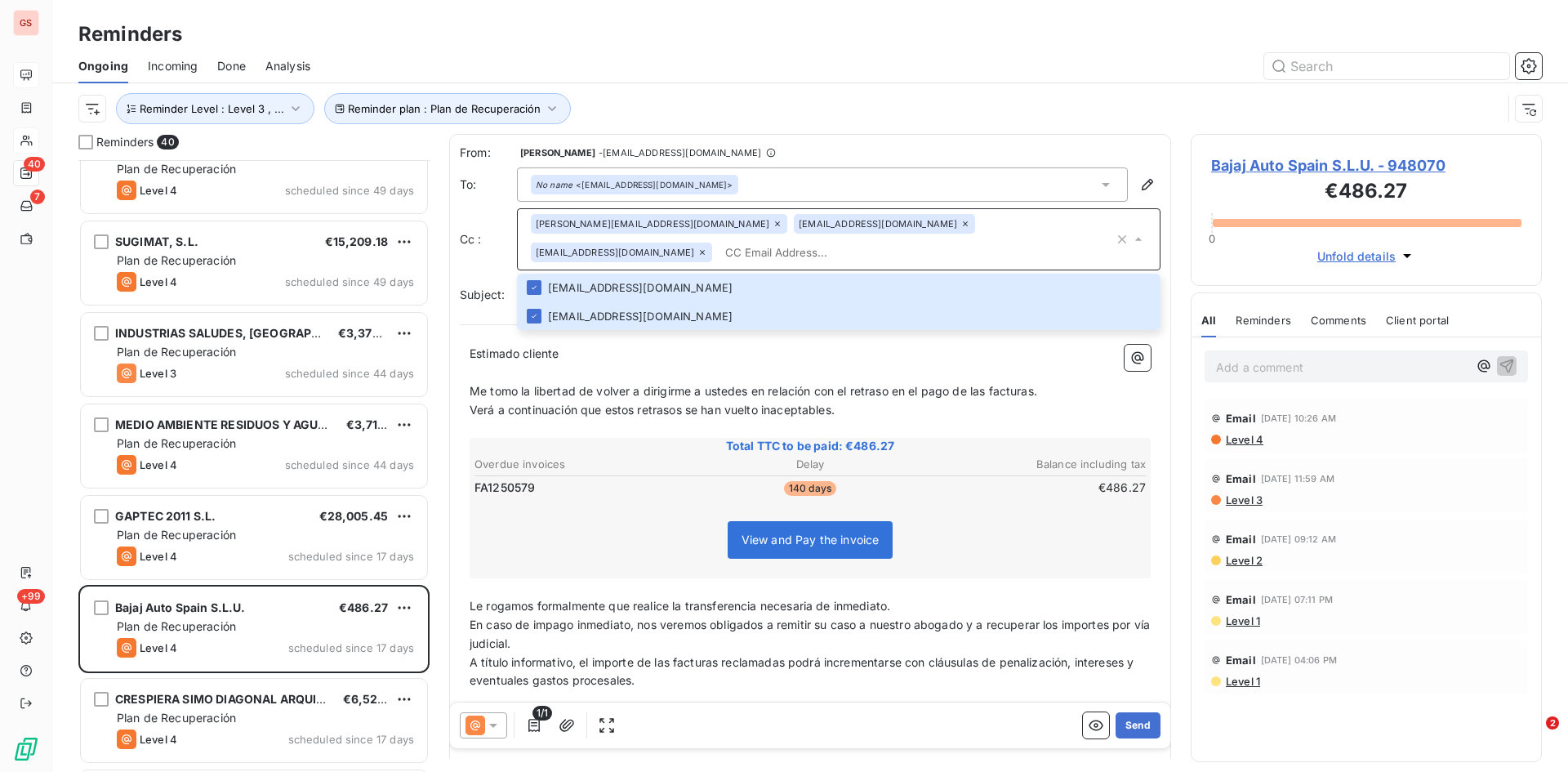
click at [790, 241] on input "text" at bounding box center [916, 252] width 395 height 25
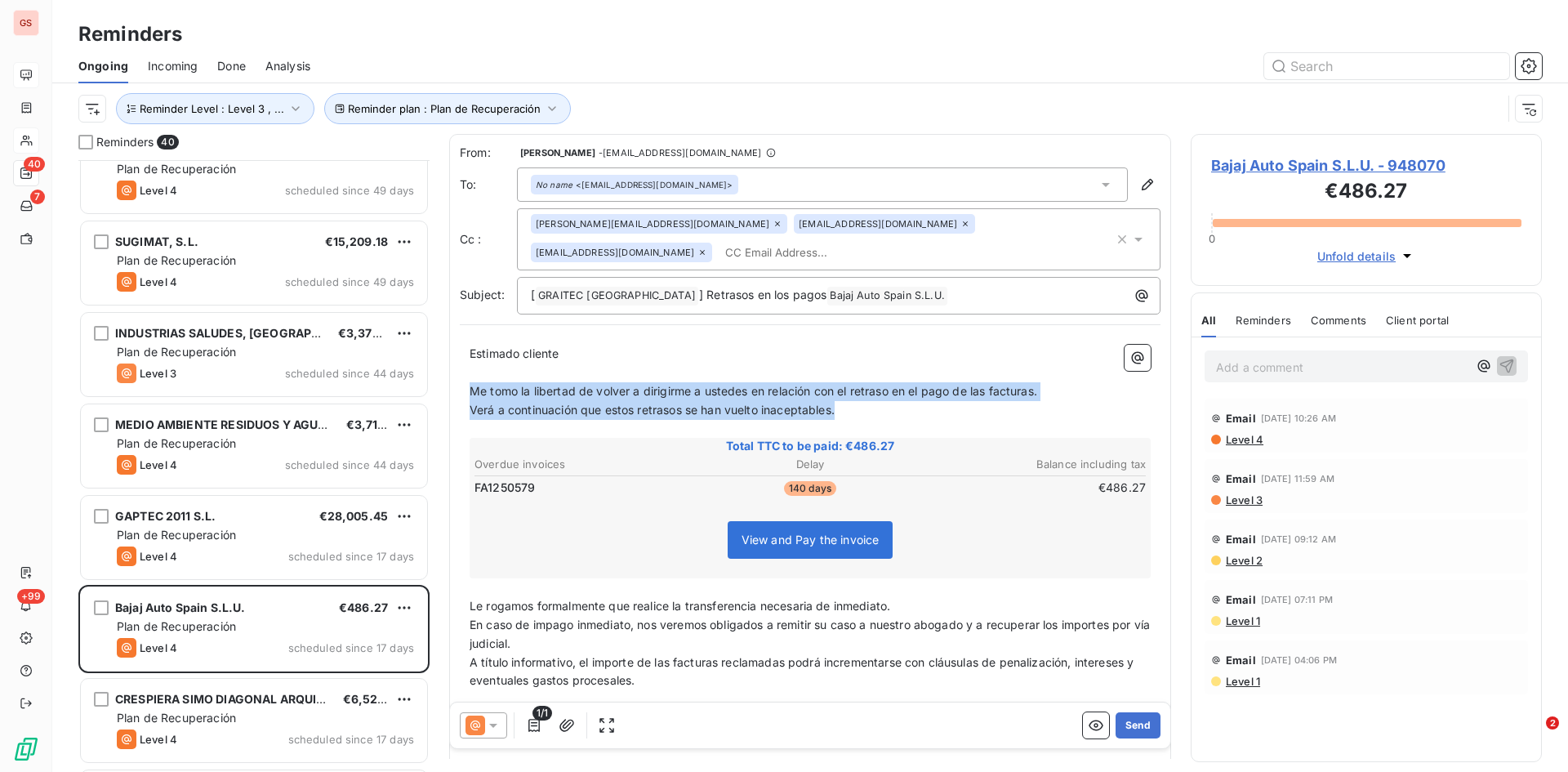
drag, startPoint x: 843, startPoint y: 410, endPoint x: 468, endPoint y: 387, distance: 375.7
click at [468, 387] on div "Estimado cliente ﻿ Me tomo la libertad de volver a dirigirme a ustedes en relac…" at bounding box center [810, 573] width 701 height 475
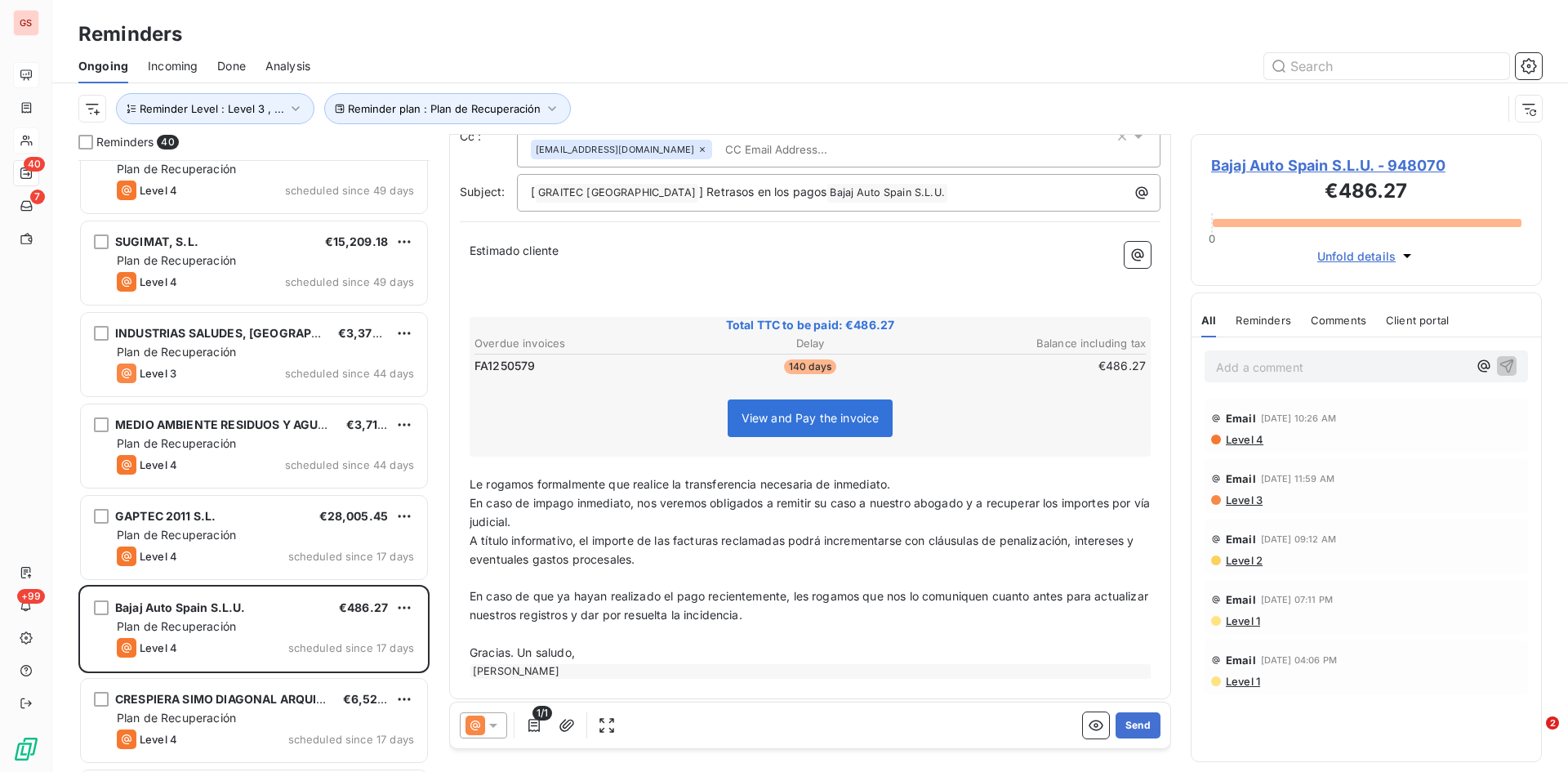
scroll to position [111, 0]
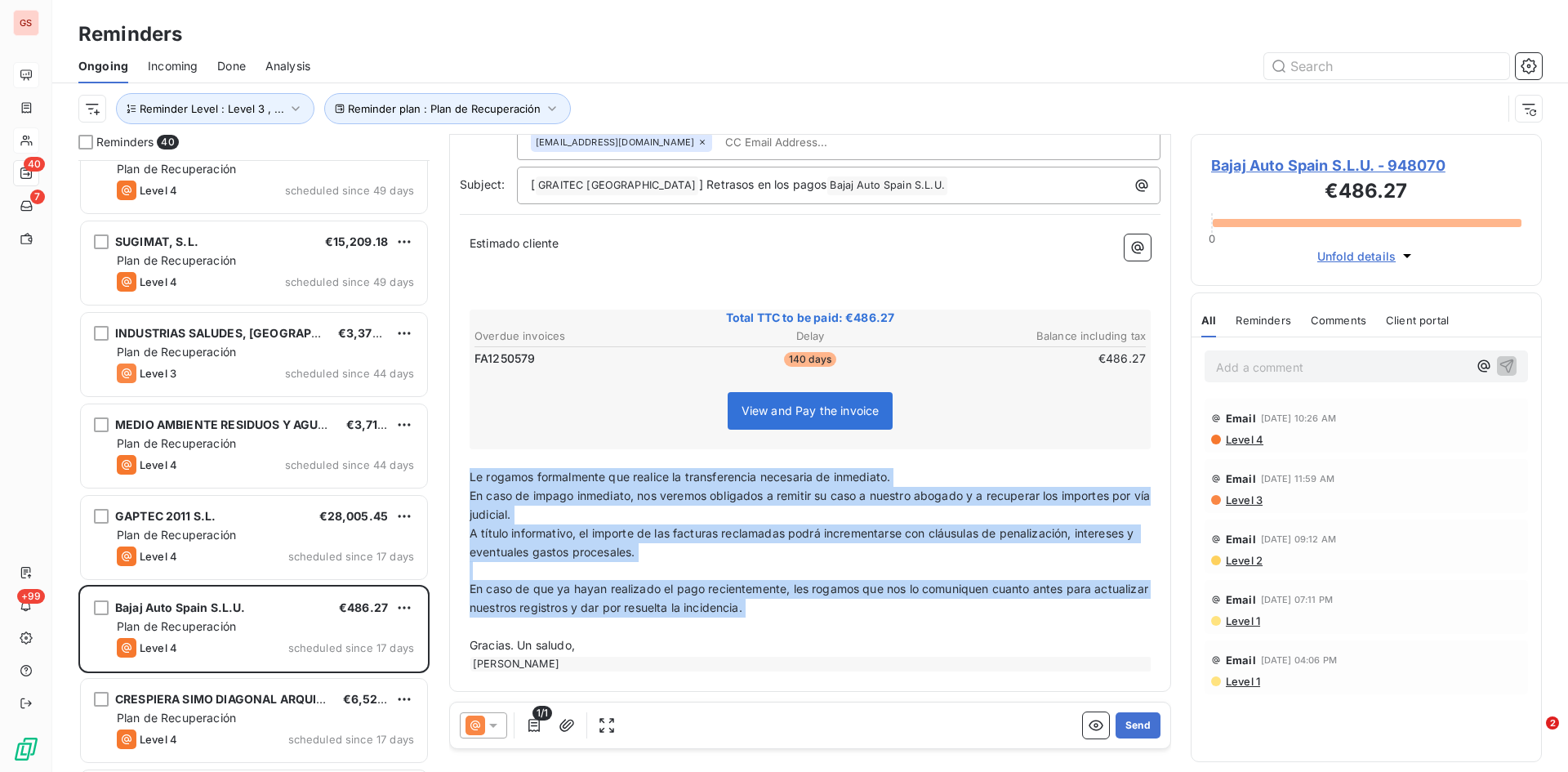
drag, startPoint x: 821, startPoint y: 618, endPoint x: 484, endPoint y: 471, distance: 367.7
click at [454, 471] on div "From: [PERSON_NAME] - [EMAIL_ADDRESS][DOMAIN_NAME] To: No name <[PERSON_NAME][E…" at bounding box center [809, 358] width 722 height 668
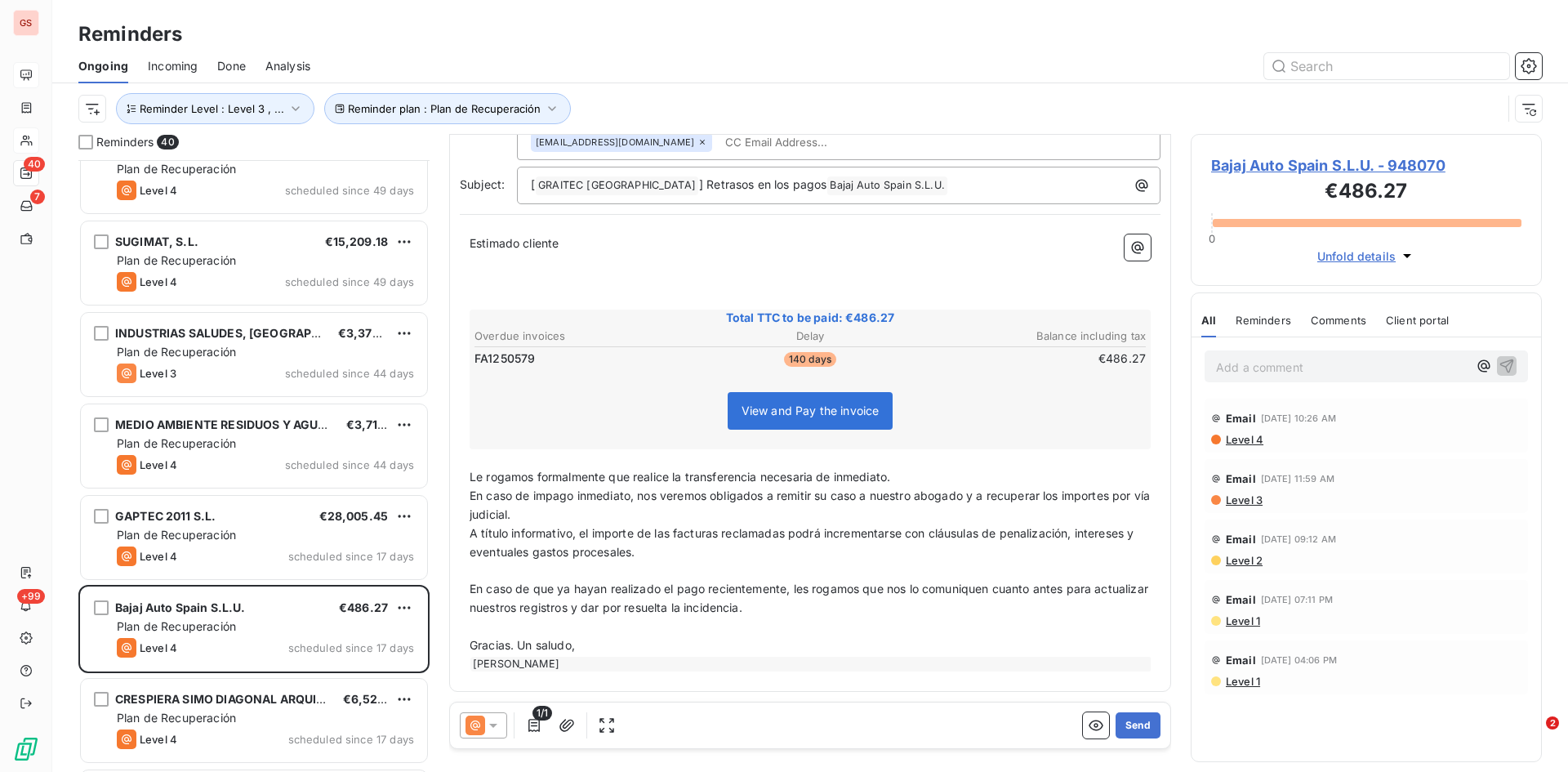
scroll to position [0, 0]
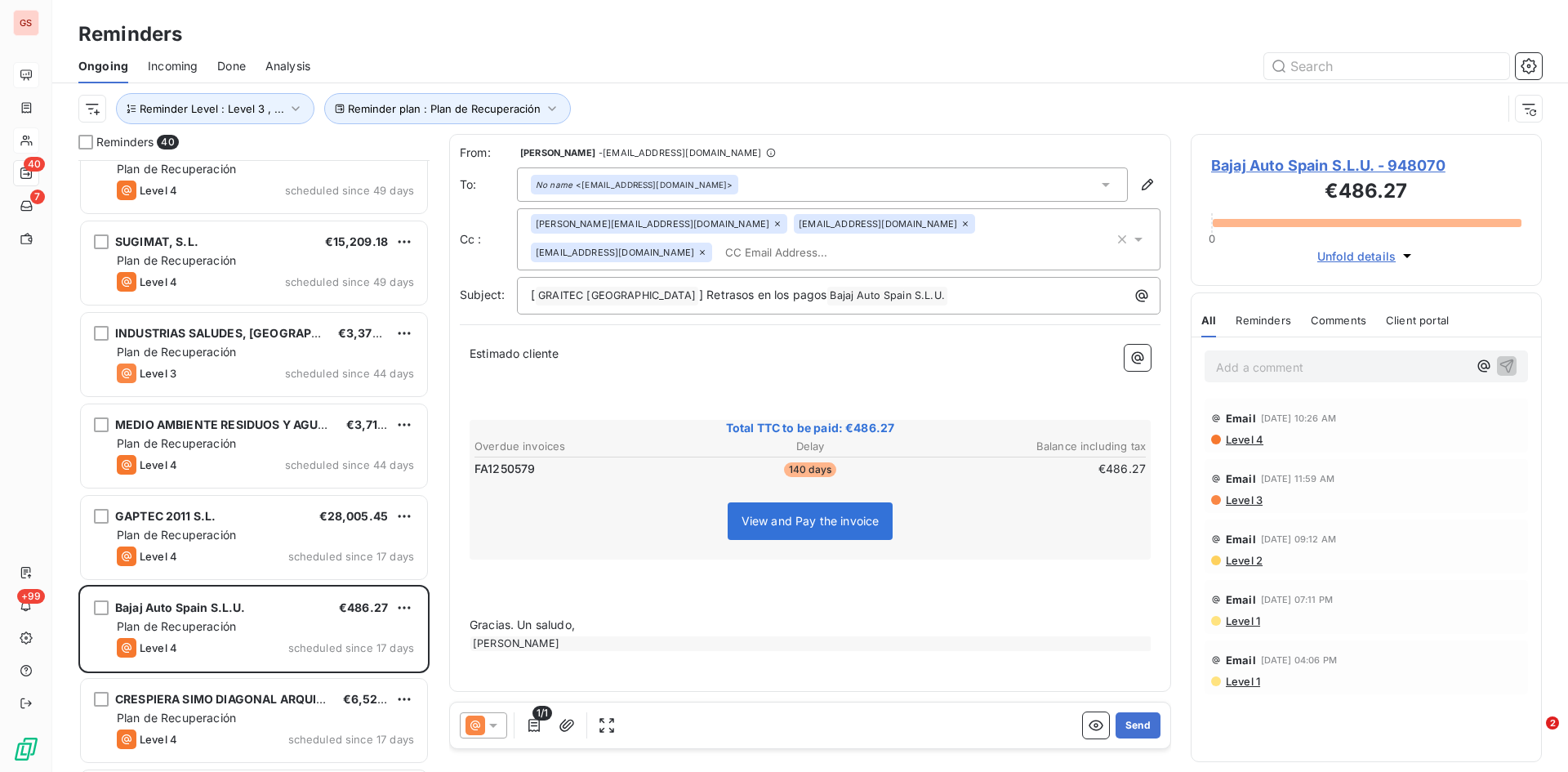
drag, startPoint x: 575, startPoint y: 343, endPoint x: 559, endPoint y: 344, distance: 16.0
click at [559, 344] on div "Estimado cliente ﻿ ﻿ ﻿ Total TTC to be paid: €486.27 Overdue invoices Delay Bal…" at bounding box center [810, 498] width 701 height 326
click at [610, 365] on p "﻿" at bounding box center [810, 372] width 681 height 19
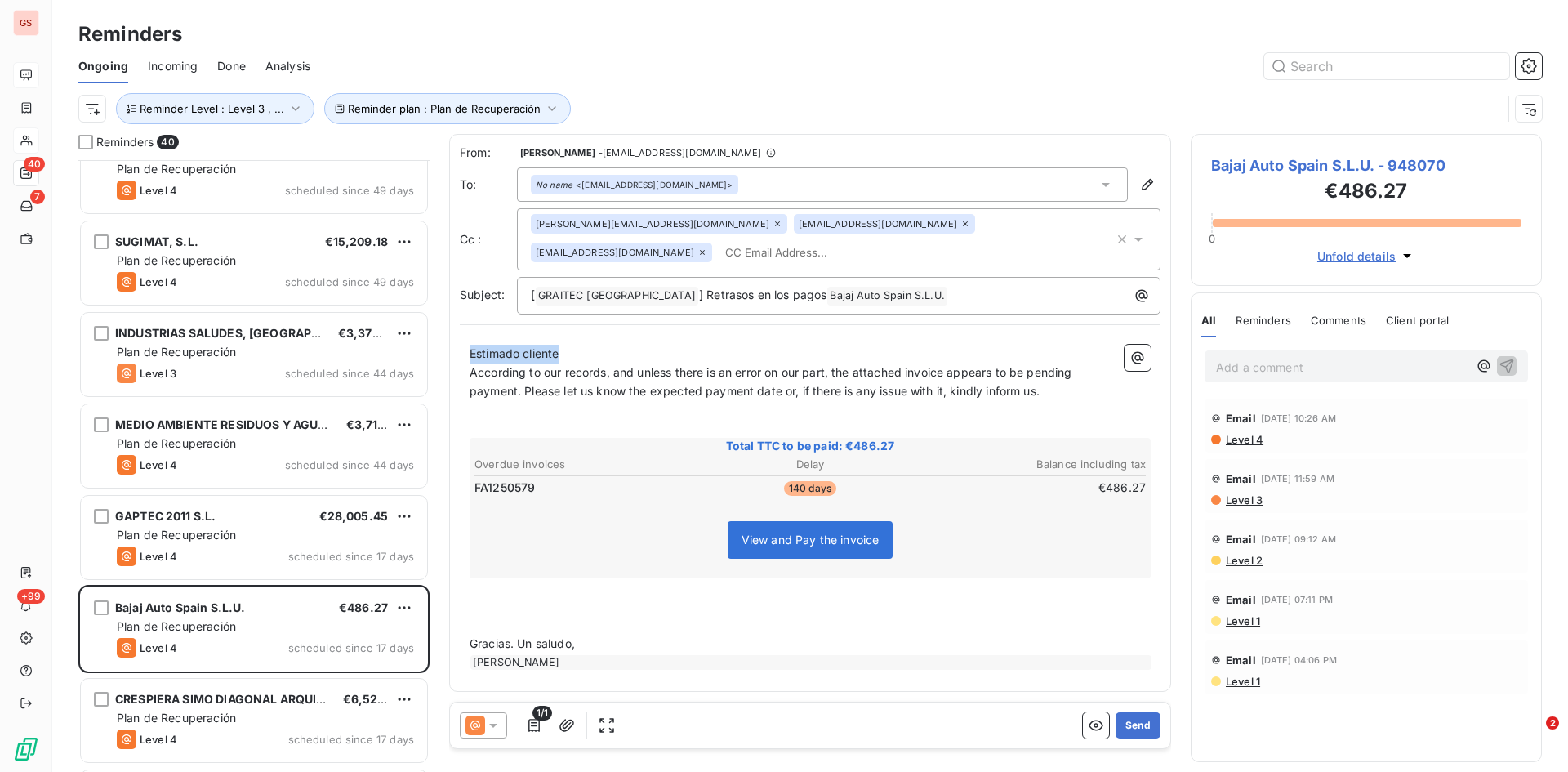
drag, startPoint x: 539, startPoint y: 356, endPoint x: 434, endPoint y: 354, distance: 105.0
click at [434, 354] on div "Reminders 40 EUROPEAN HYDRAULIC AND ENVIRONMENTAL ENG €441.65 Plan de Recuperac…" at bounding box center [809, 452] width 1516 height 638
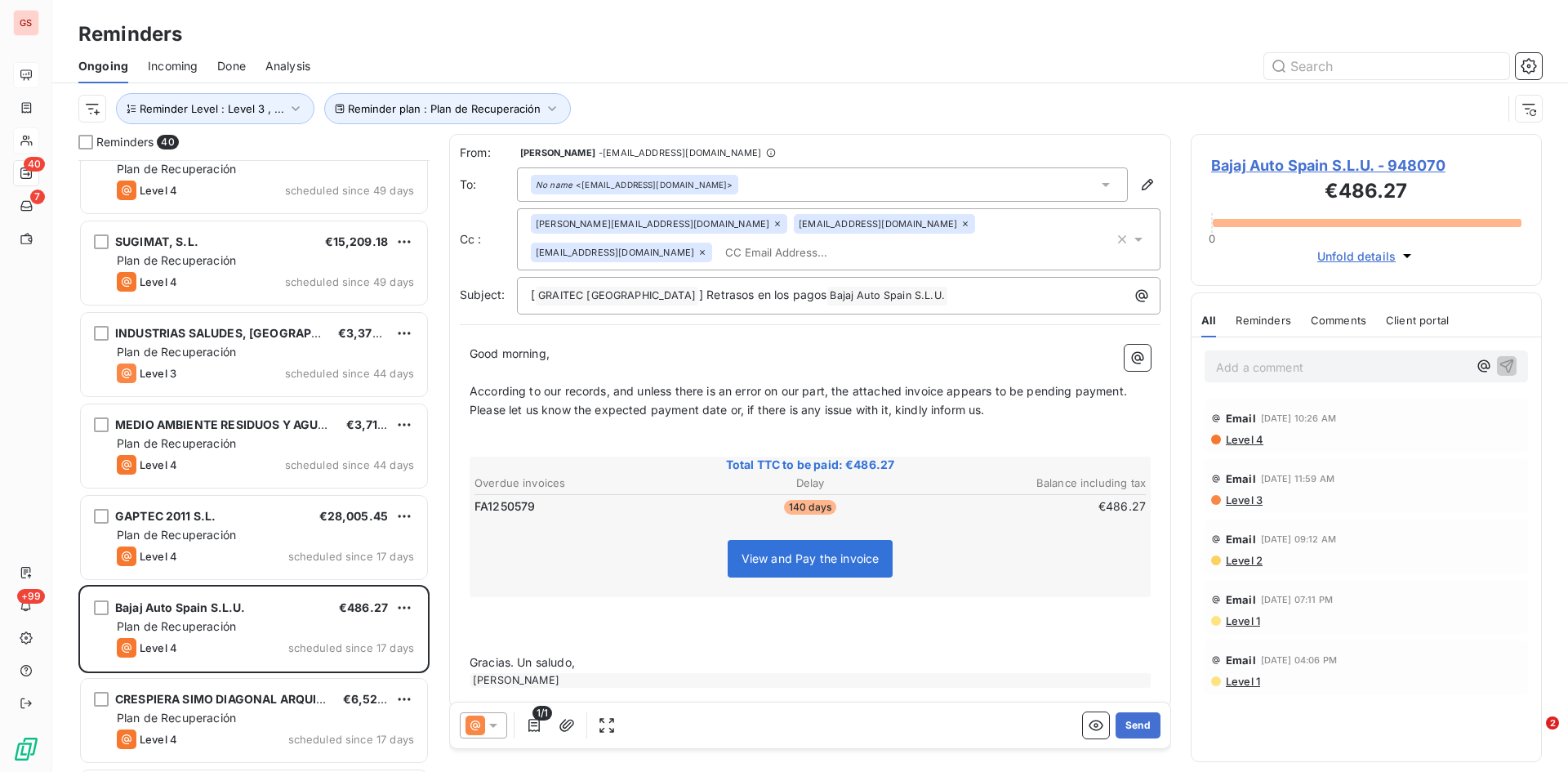
scroll to position [17, 0]
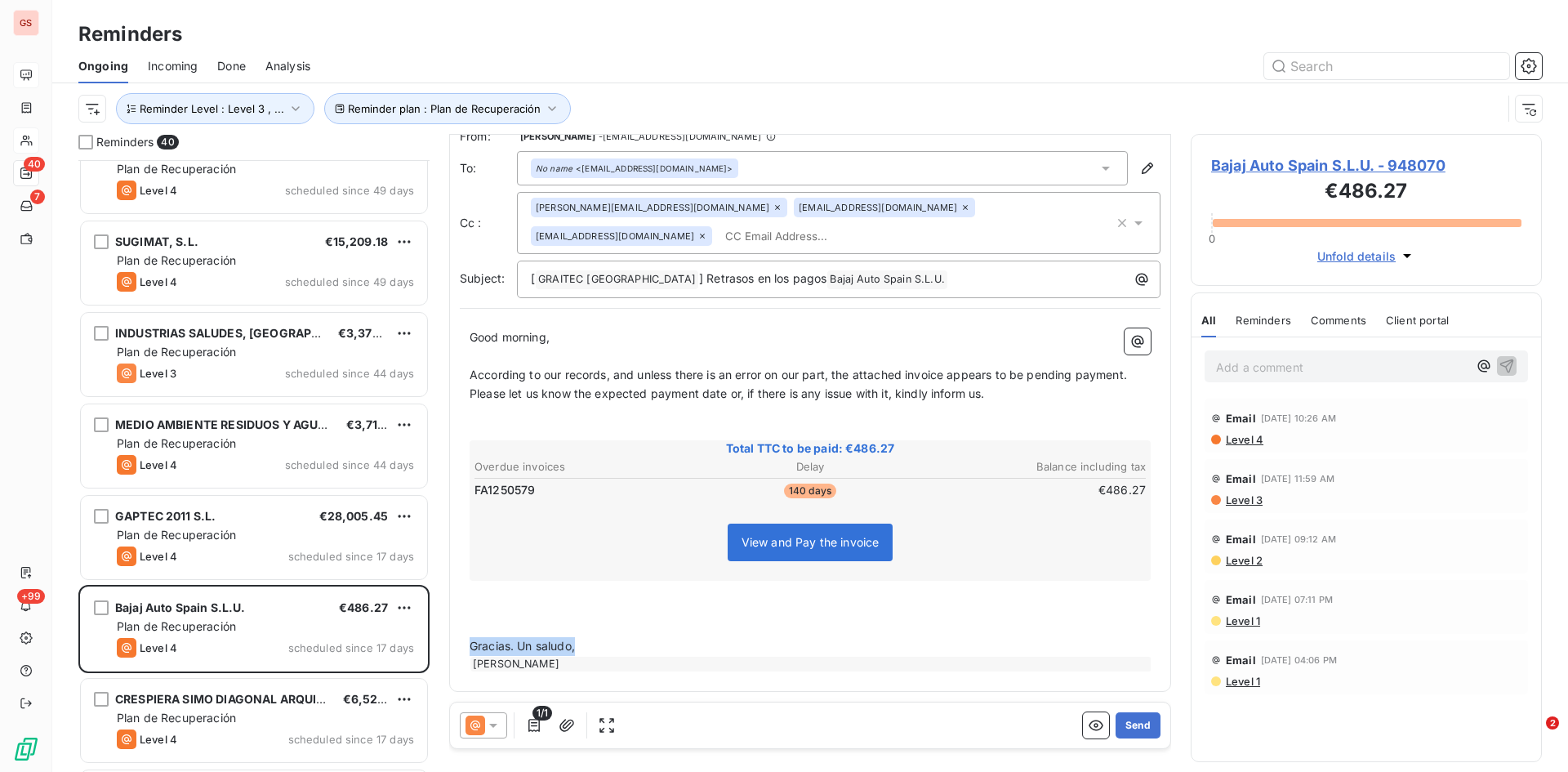
drag, startPoint x: 585, startPoint y: 646, endPoint x: 467, endPoint y: 641, distance: 118.1
click at [467, 641] on div "Good morning, ﻿ According to our records, and unless there is an error on our p…" at bounding box center [810, 500] width 701 height 362
drag, startPoint x: 748, startPoint y: 277, endPoint x: 629, endPoint y: 277, distance: 119.0
click at [699, 277] on span "] Retrasos en los pagos" at bounding box center [763, 278] width 127 height 14
copy span "Retrasos en los pagos"
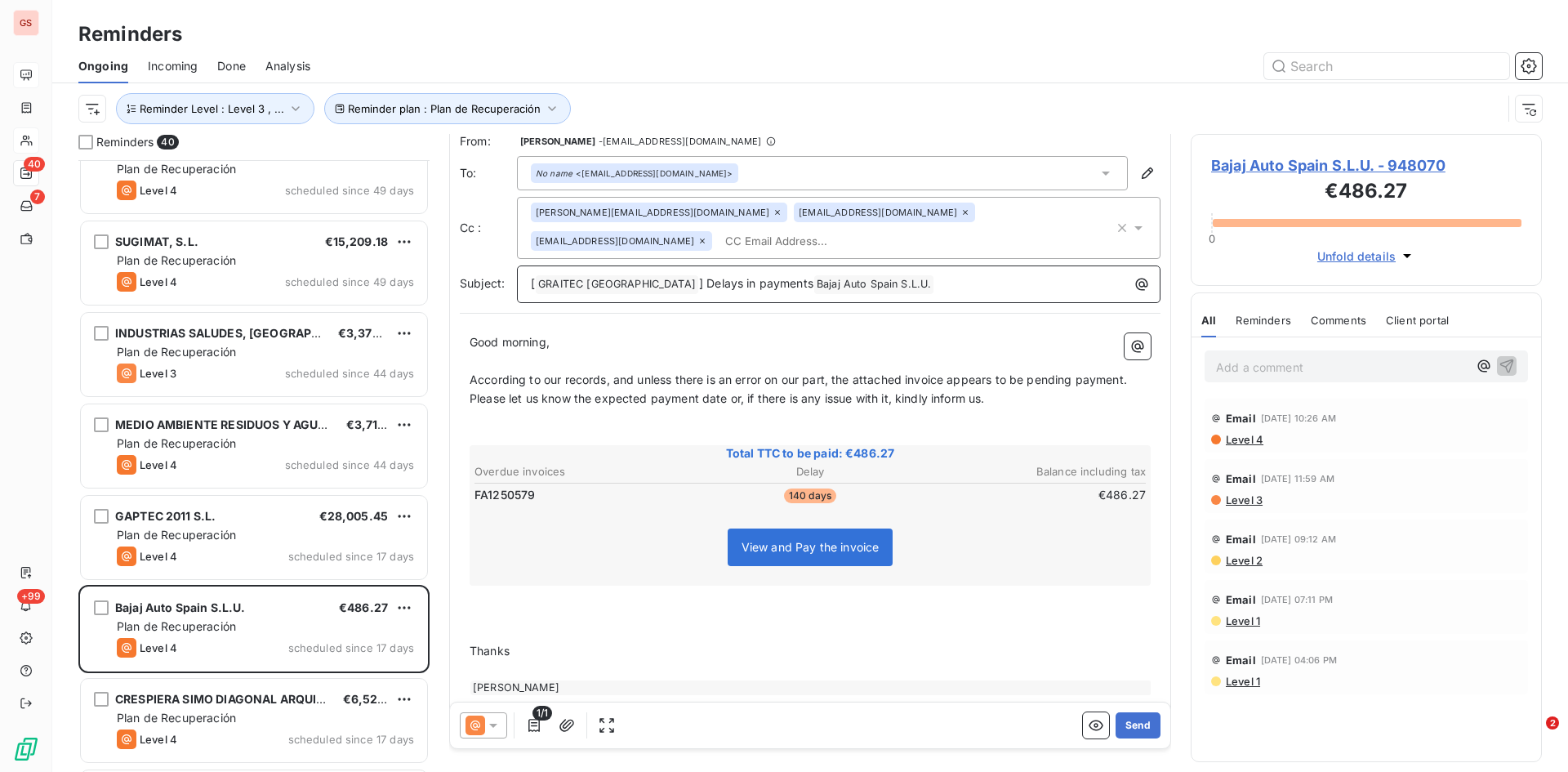
scroll to position [0, 0]
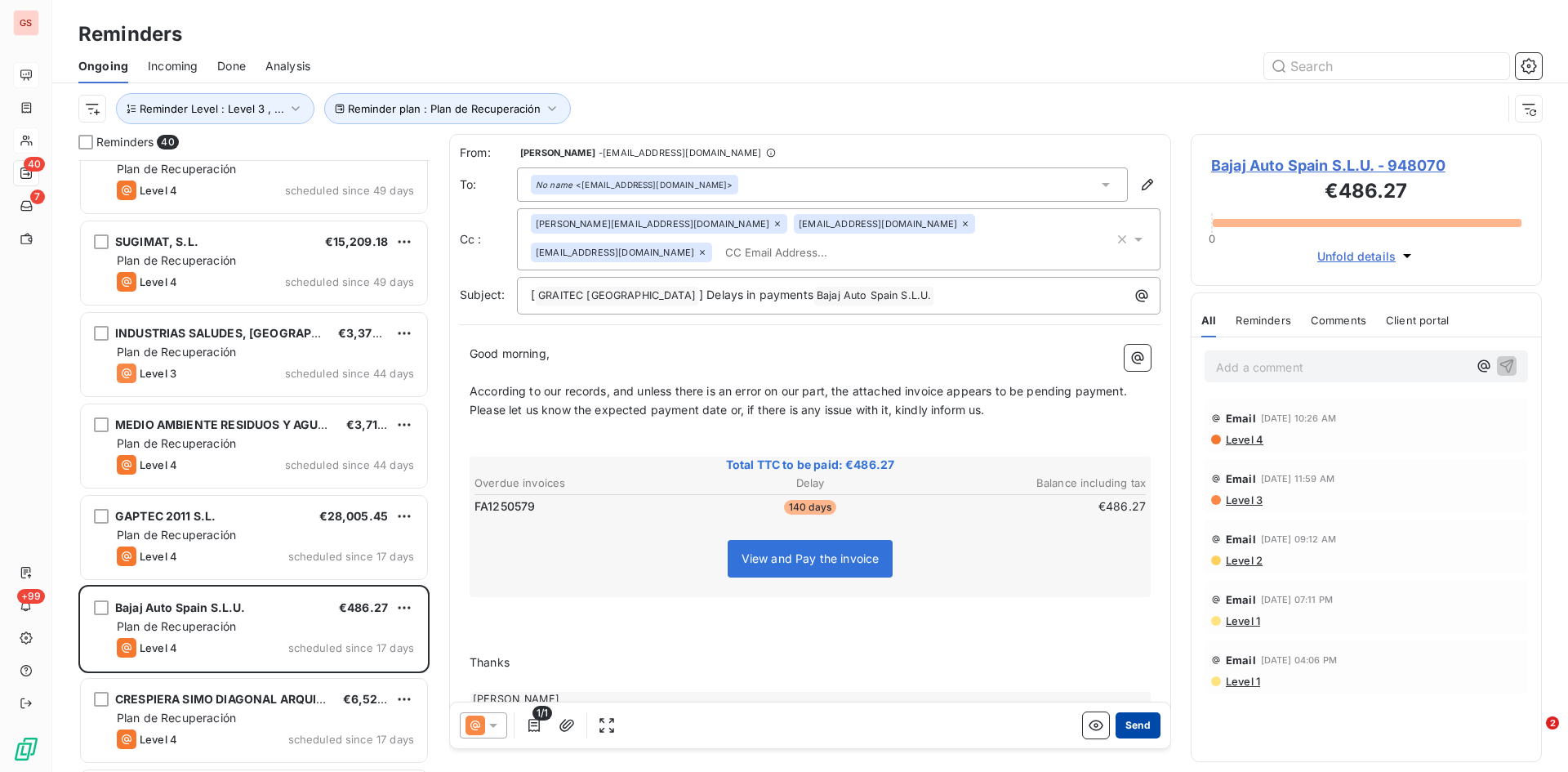
click at [1129, 731] on button "Send" at bounding box center [1137, 725] width 45 height 26
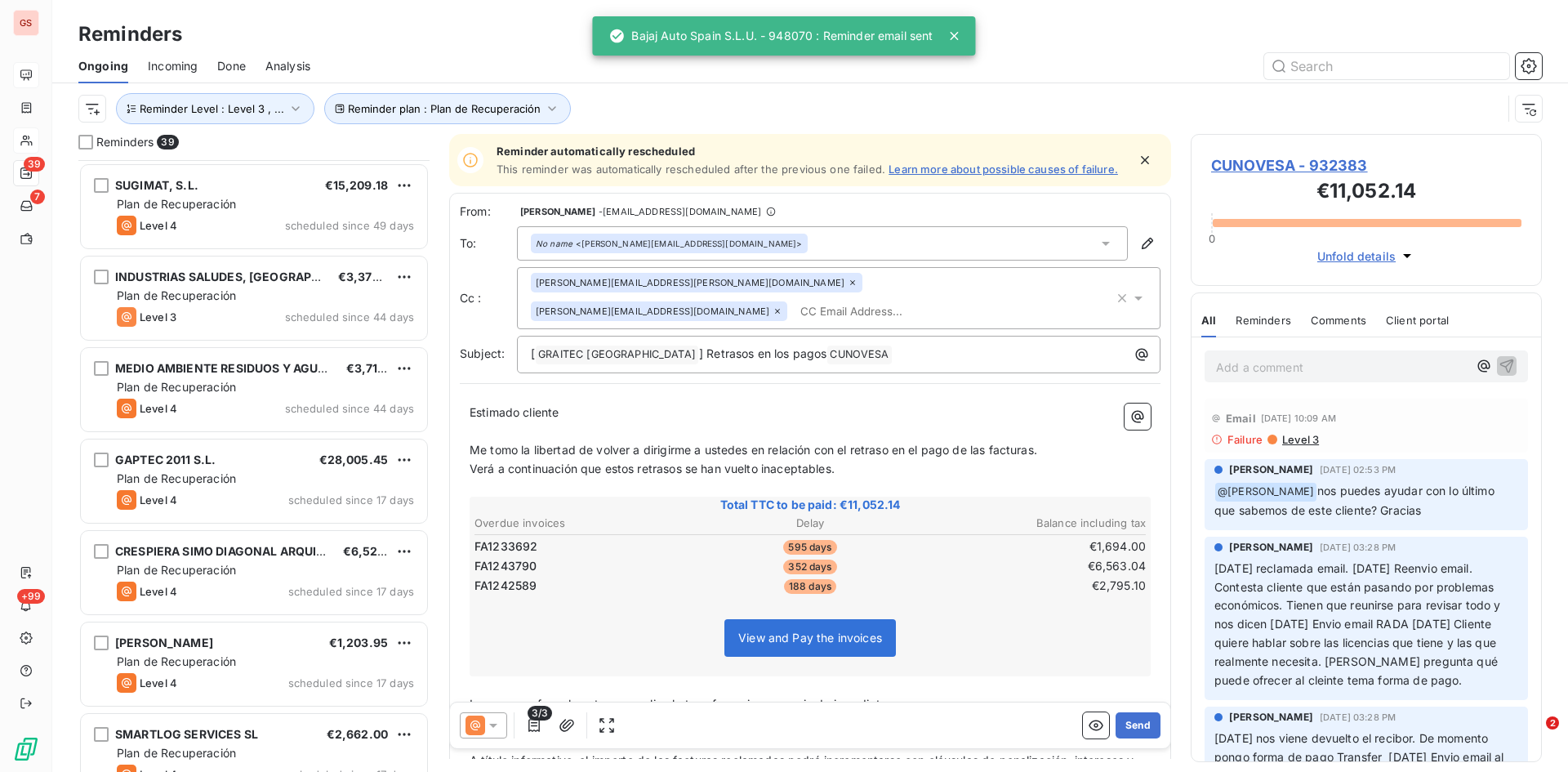
scroll to position [573, 0]
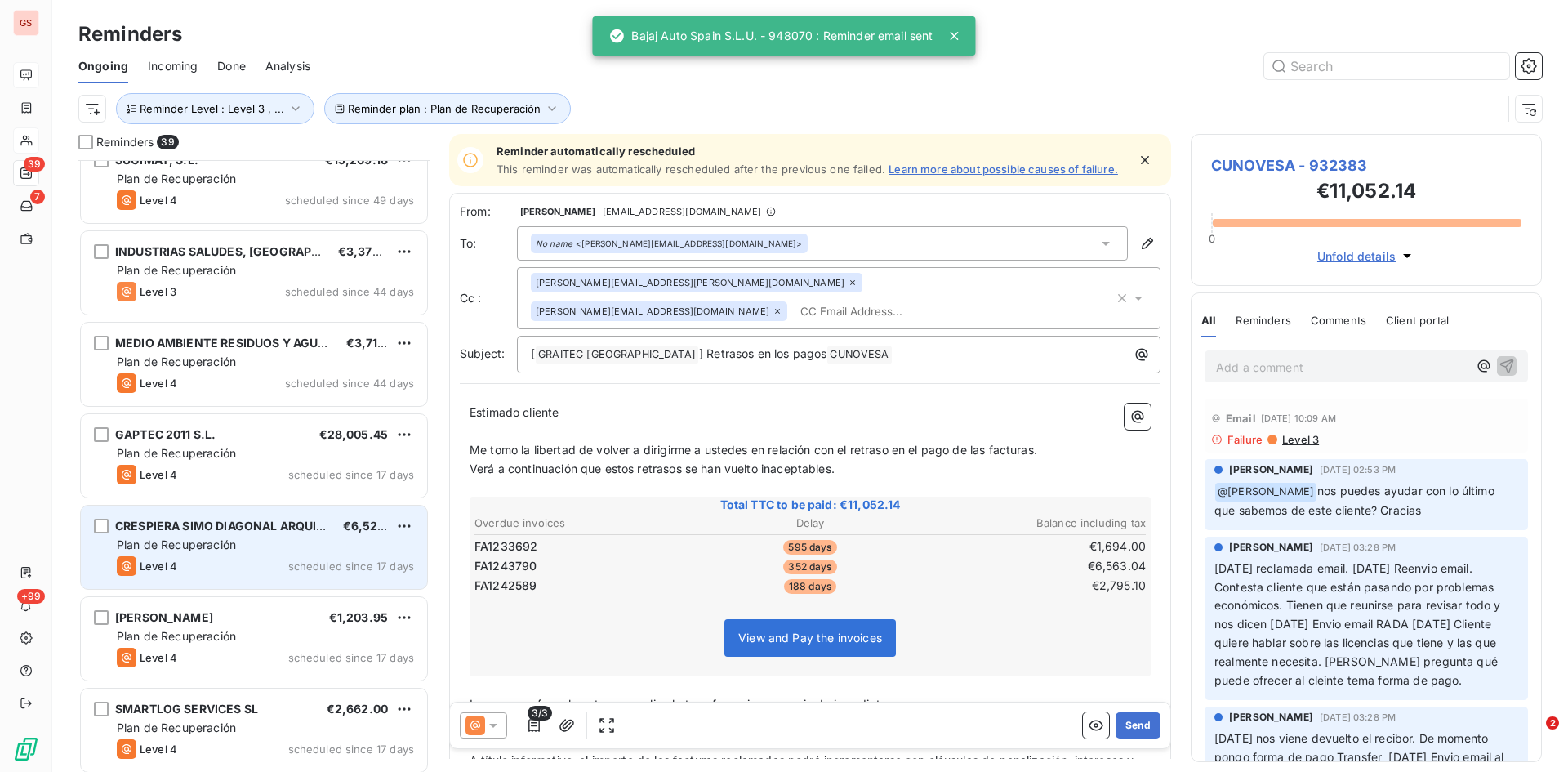
click at [191, 535] on div "[PERSON_NAME] DIAGONAL ARQUITECTURA SLP €6,527.95 Plan de Recuperación Level 4 …" at bounding box center [254, 547] width 346 height 84
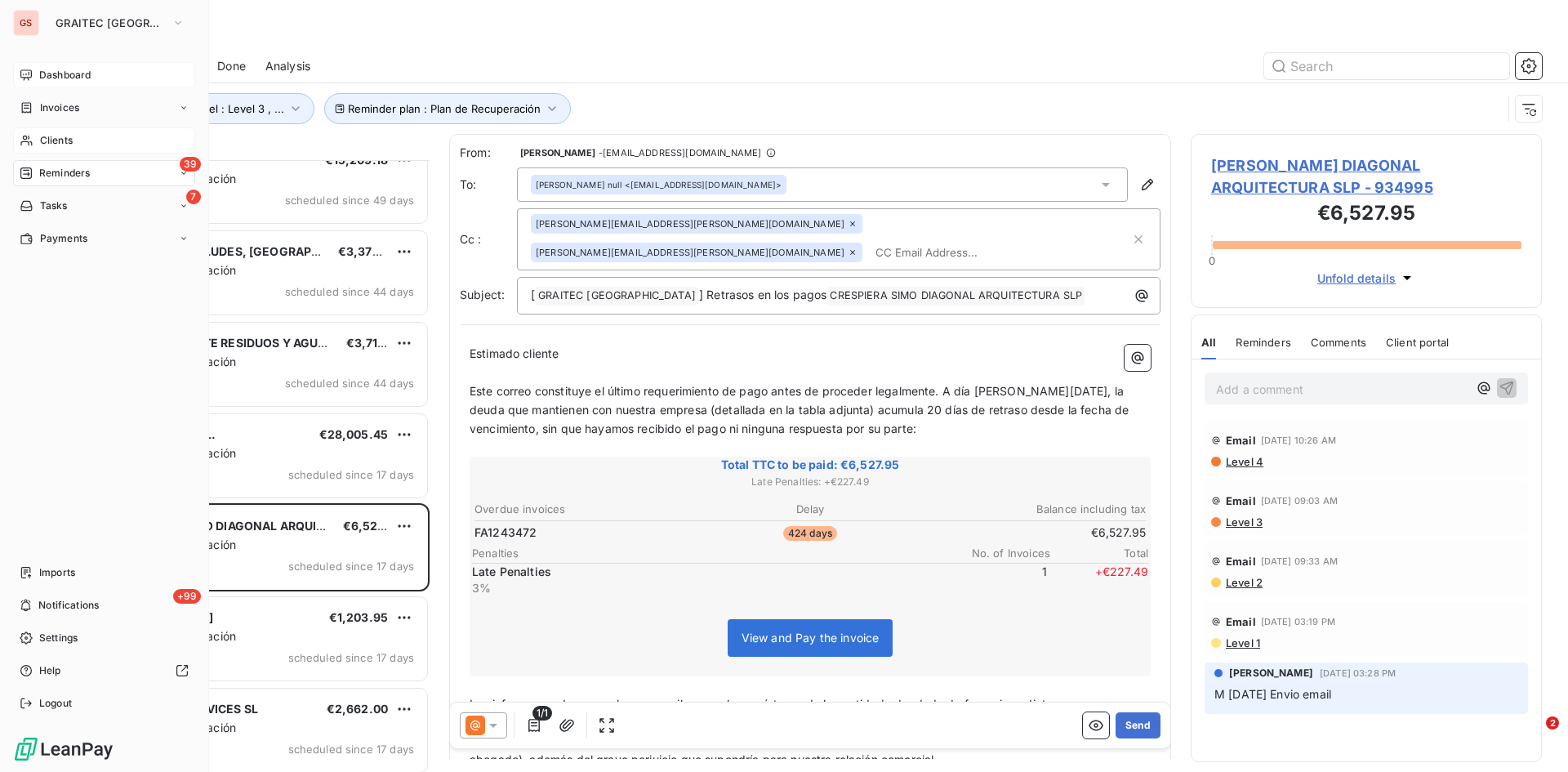
click at [55, 141] on span "Clients" at bounding box center [56, 140] width 33 height 15
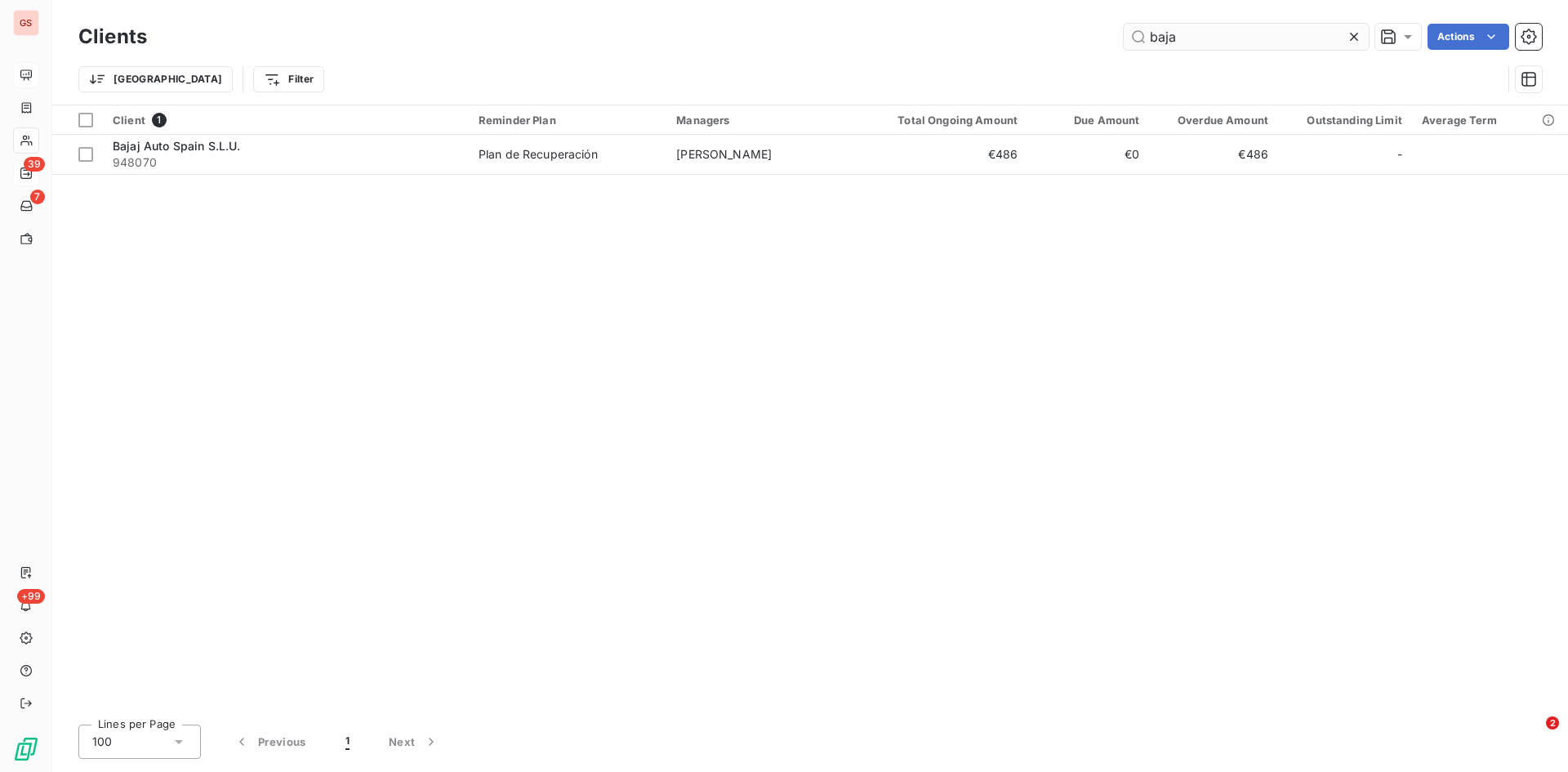
drag, startPoint x: 1197, startPoint y: 36, endPoint x: 1133, endPoint y: 44, distance: 64.5
click at [1133, 44] on input "baja" at bounding box center [1246, 36] width 245 height 26
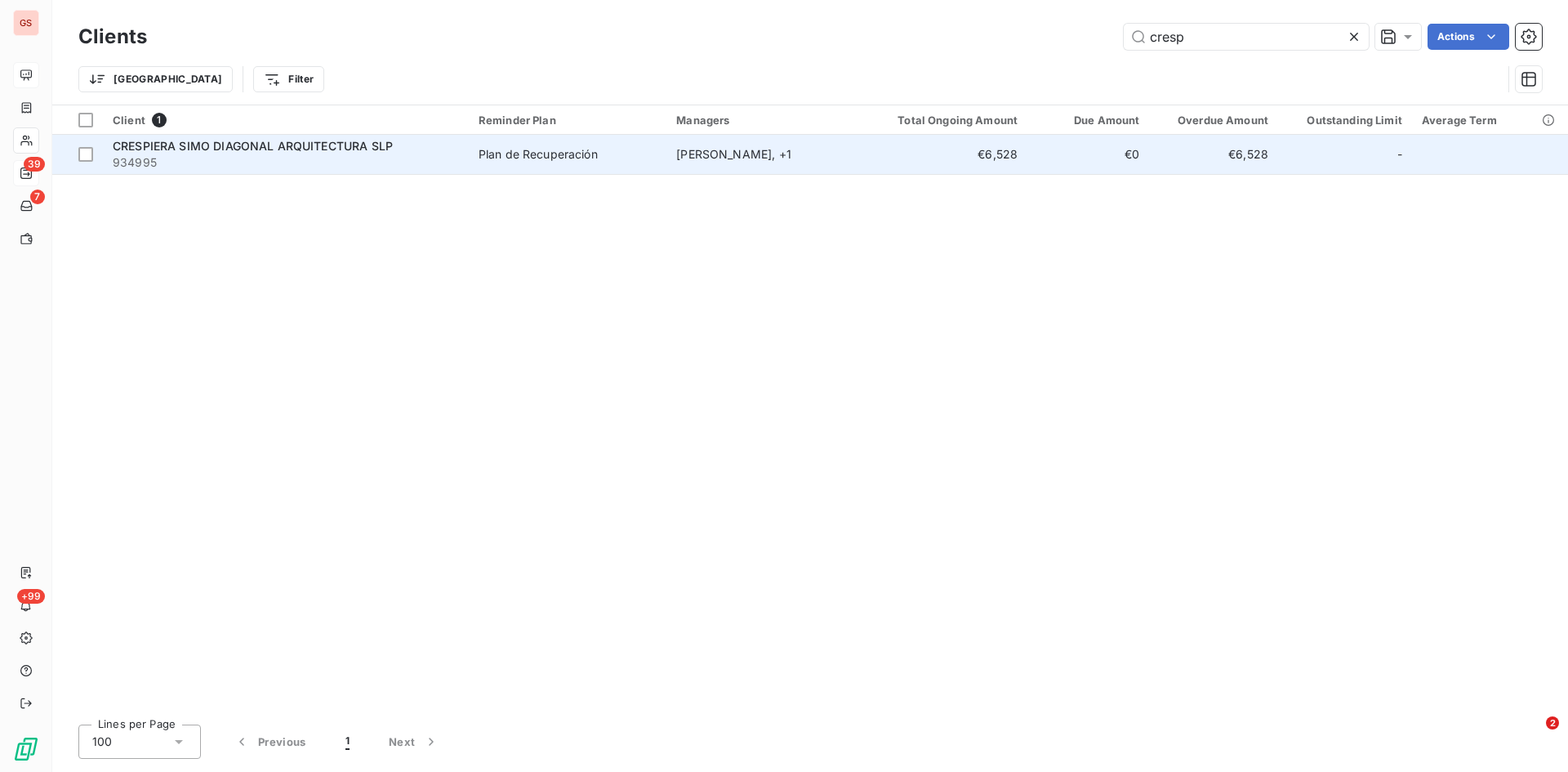
type input "cresp"
click at [226, 156] on span "934995" at bounding box center [286, 163] width 346 height 16
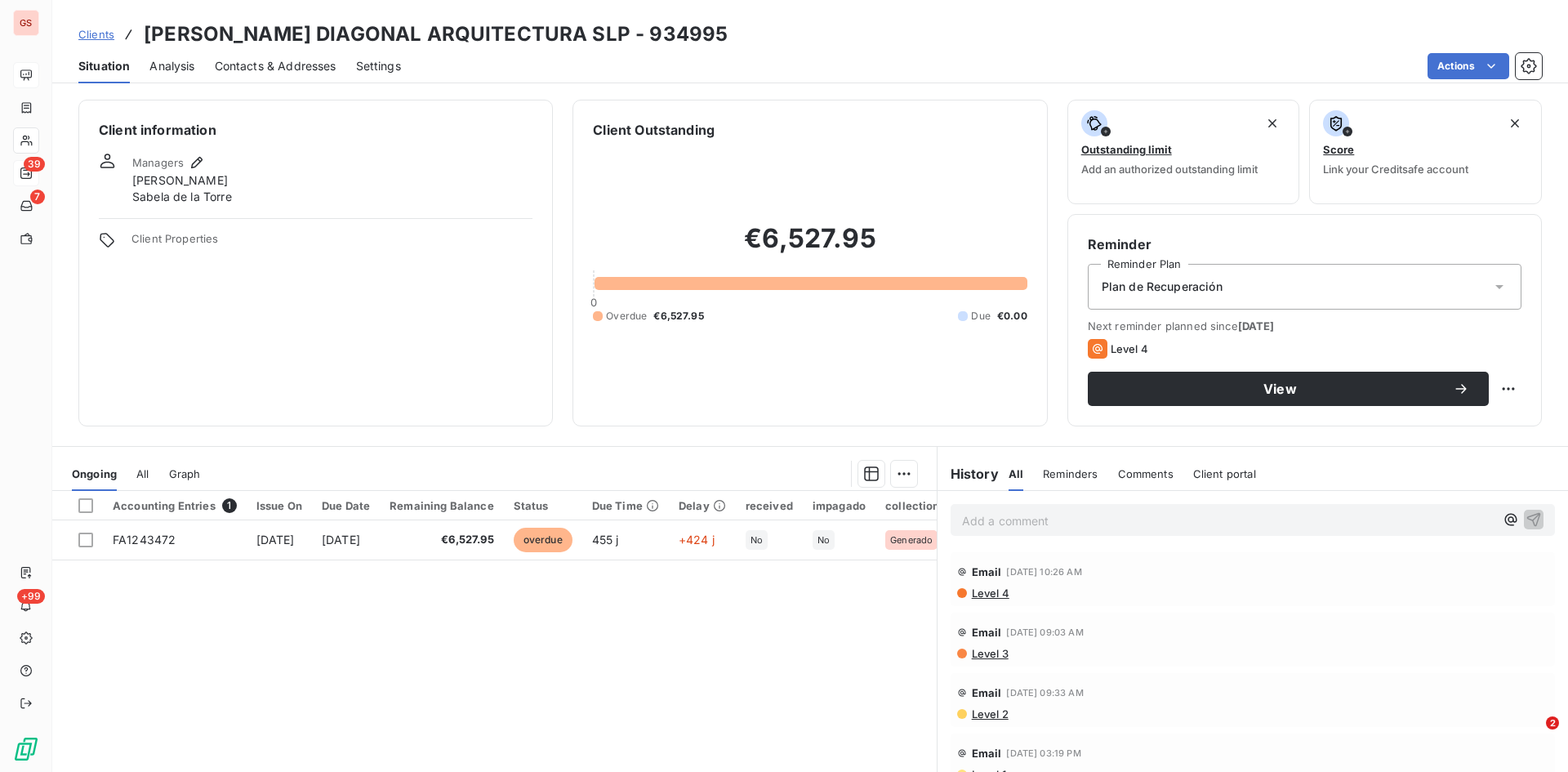
click at [294, 72] on span "Contacts & Addresses" at bounding box center [276, 66] width 122 height 16
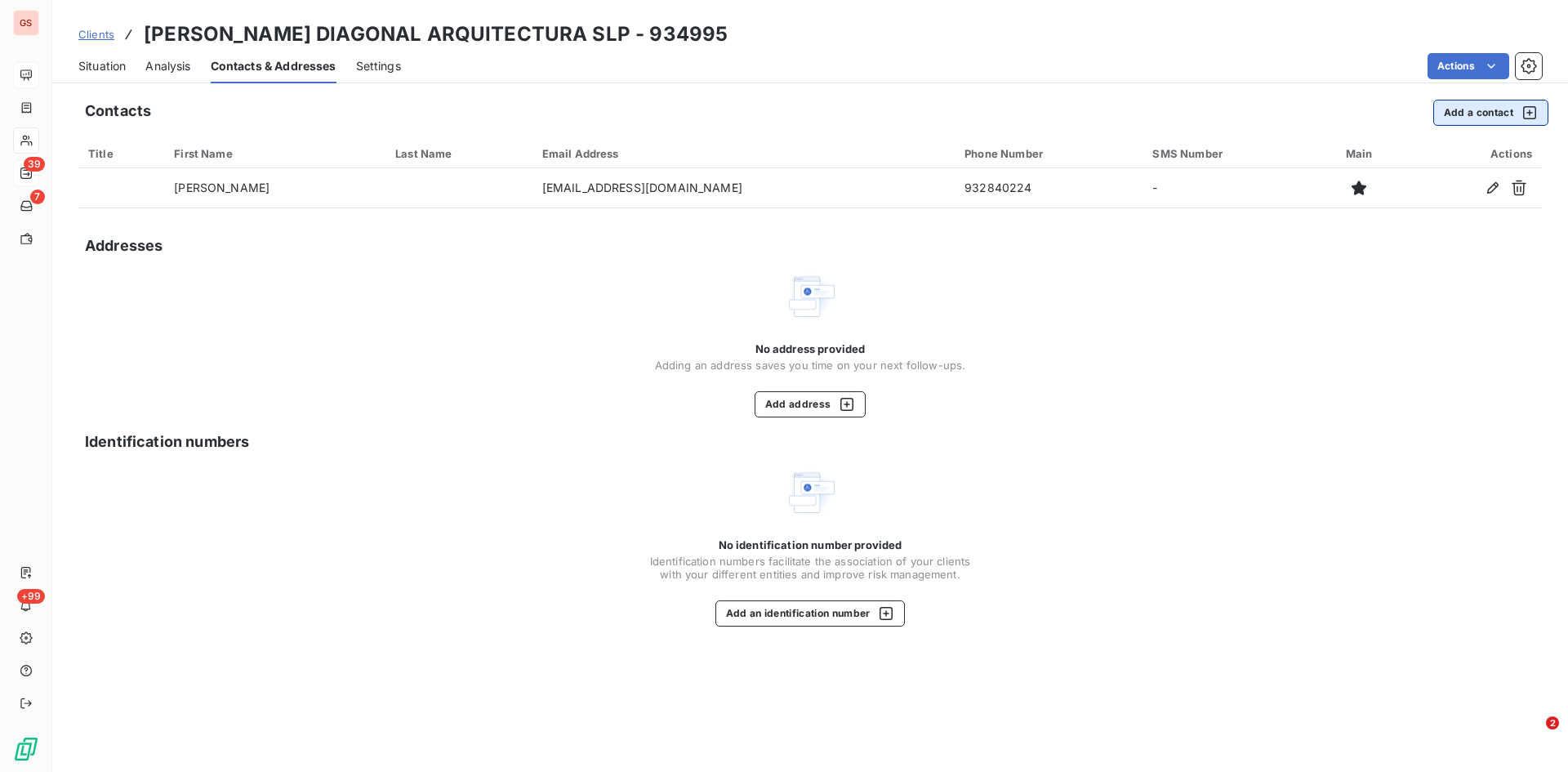
click at [1486, 115] on button "Add a contact" at bounding box center [1491, 112] width 115 height 26
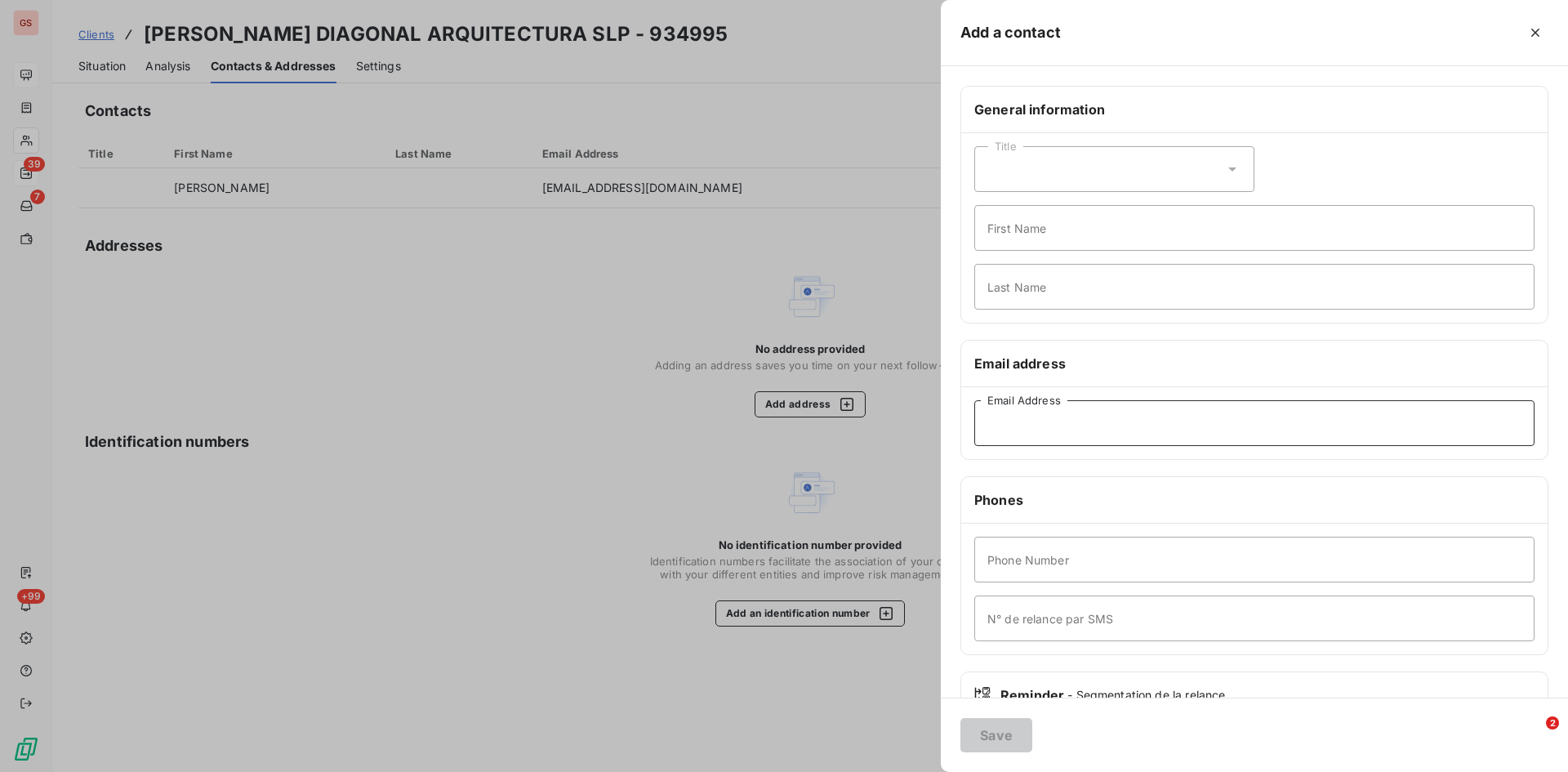
click at [1139, 417] on input "Email Address" at bounding box center [1254, 423] width 560 height 46
type input "[EMAIL_ADDRESS][DOMAIN_NAME]"
click at [993, 731] on button "Save" at bounding box center [996, 736] width 72 height 35
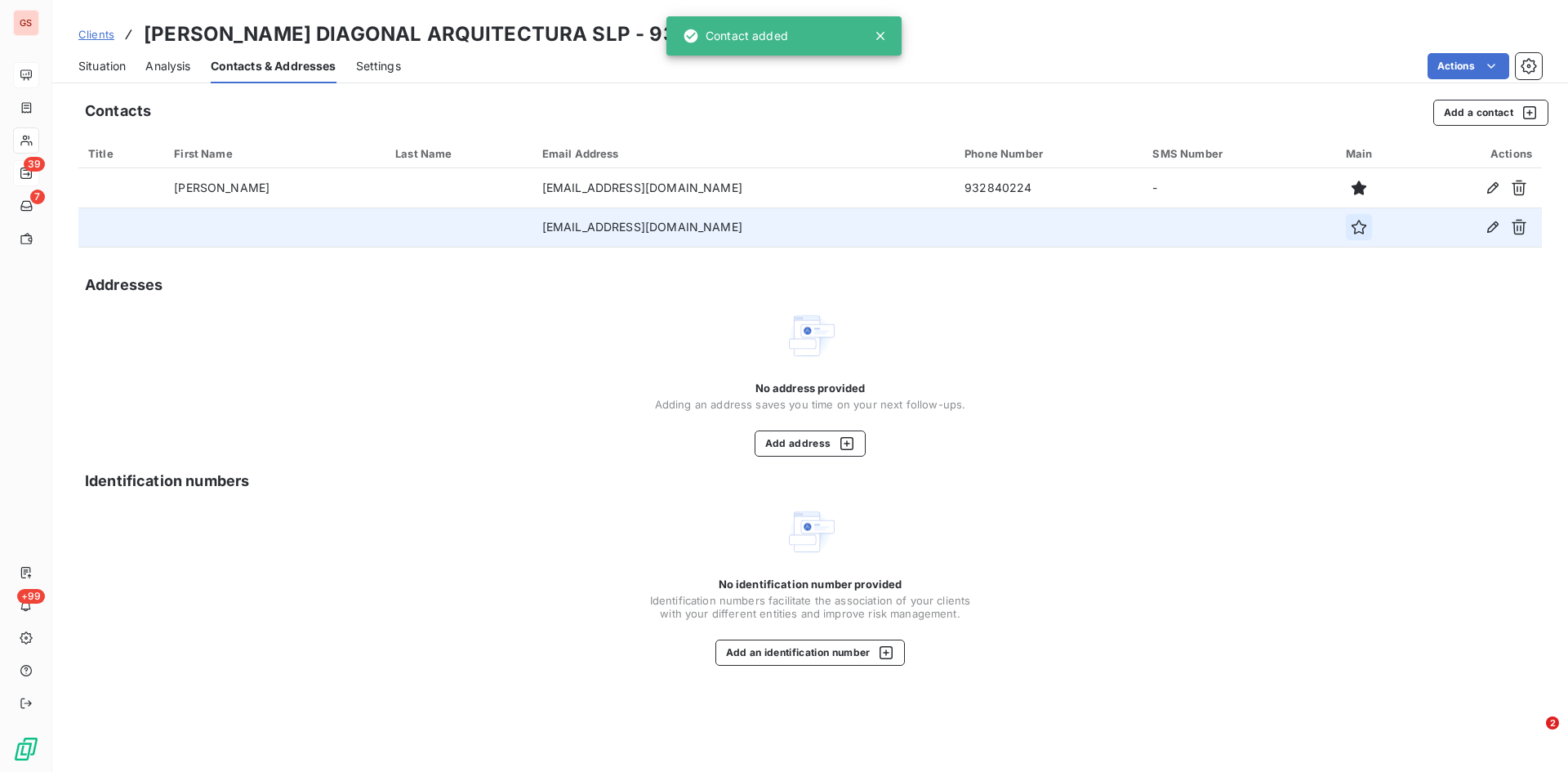
click at [1358, 226] on icon "button" at bounding box center [1359, 227] width 15 height 15
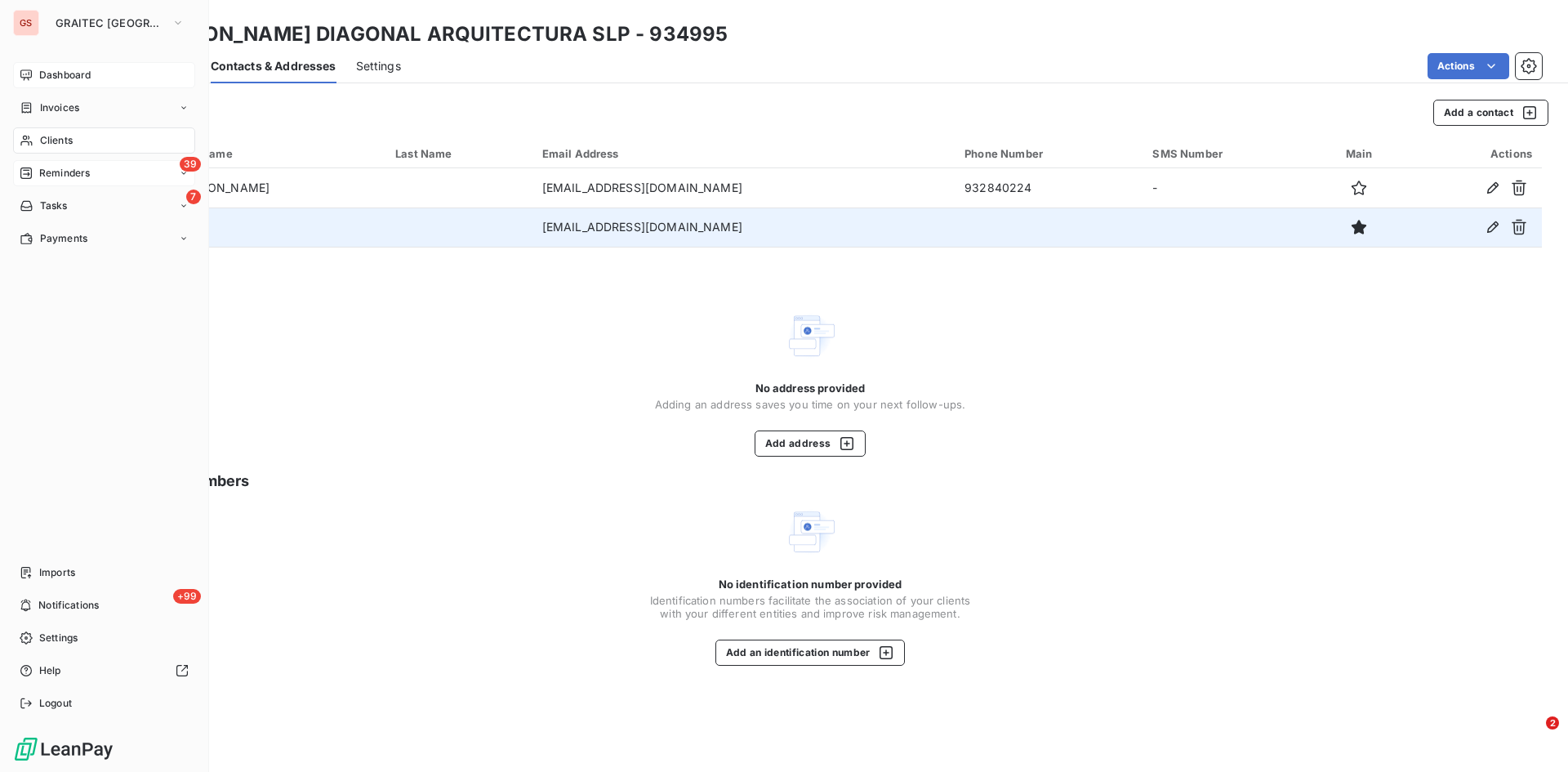
click at [84, 168] on span "Reminders" at bounding box center [65, 173] width 51 height 15
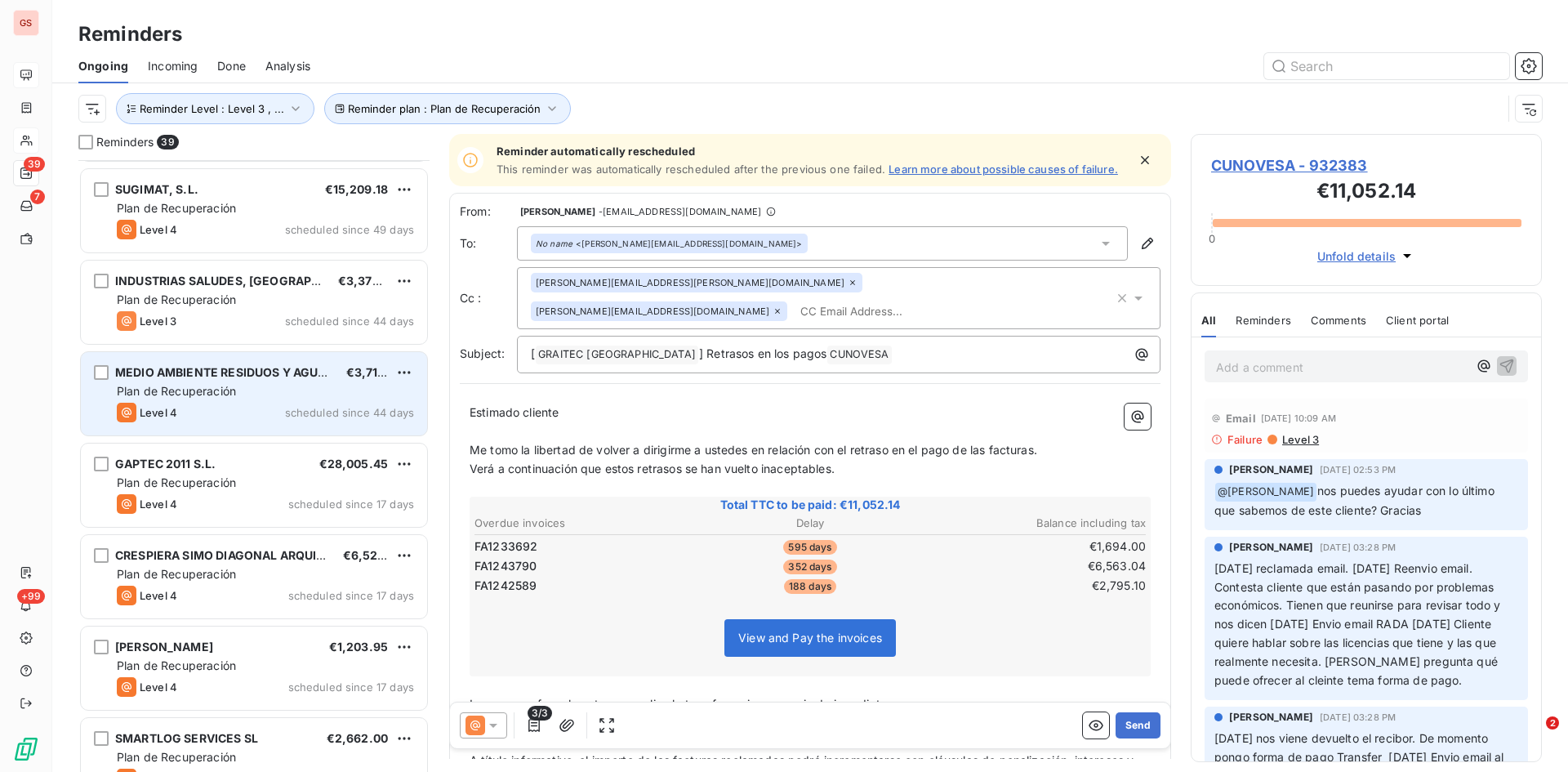
scroll to position [573, 0]
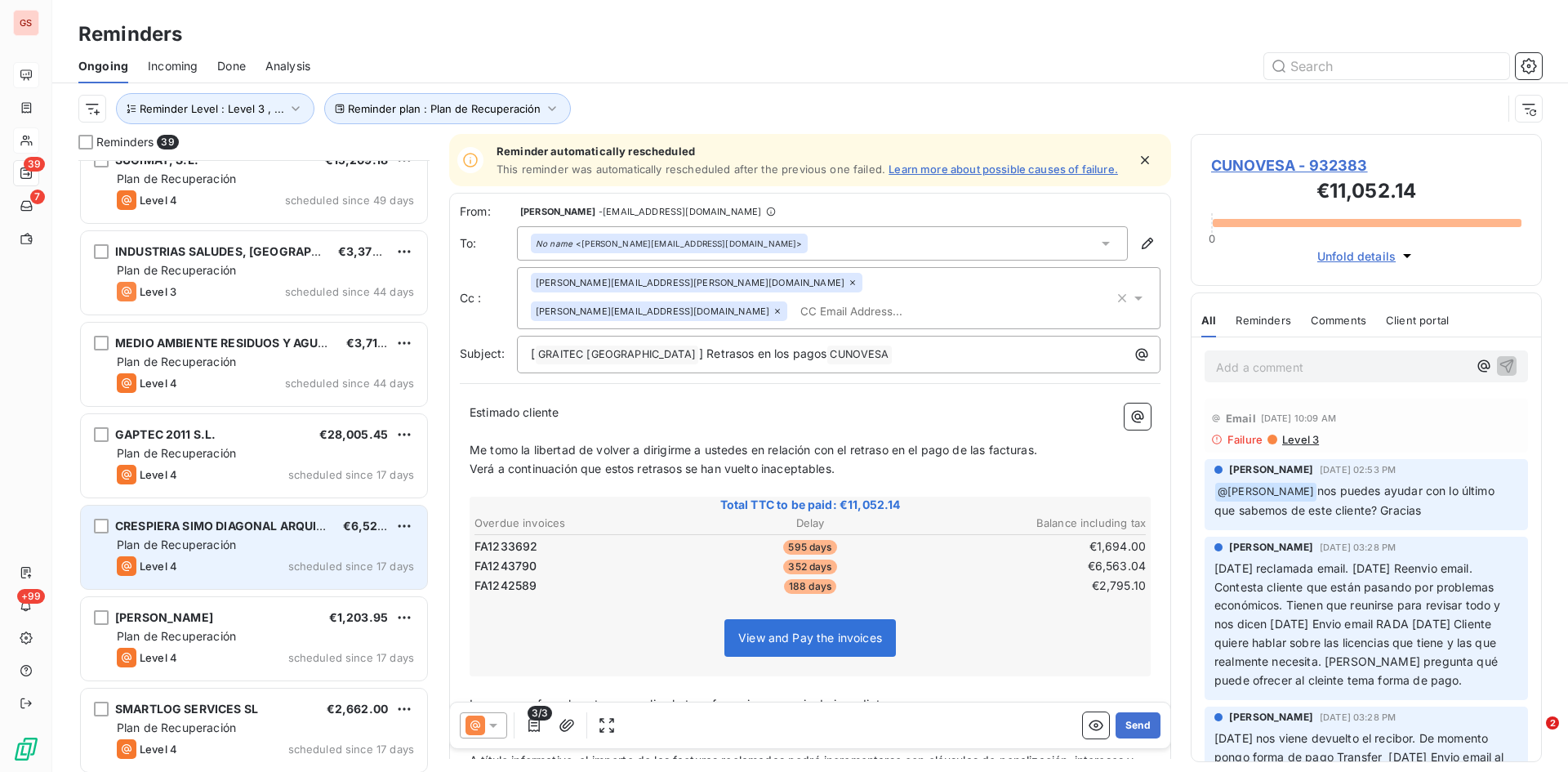
click at [213, 543] on span "Plan de Recuperación" at bounding box center [176, 543] width 119 height 14
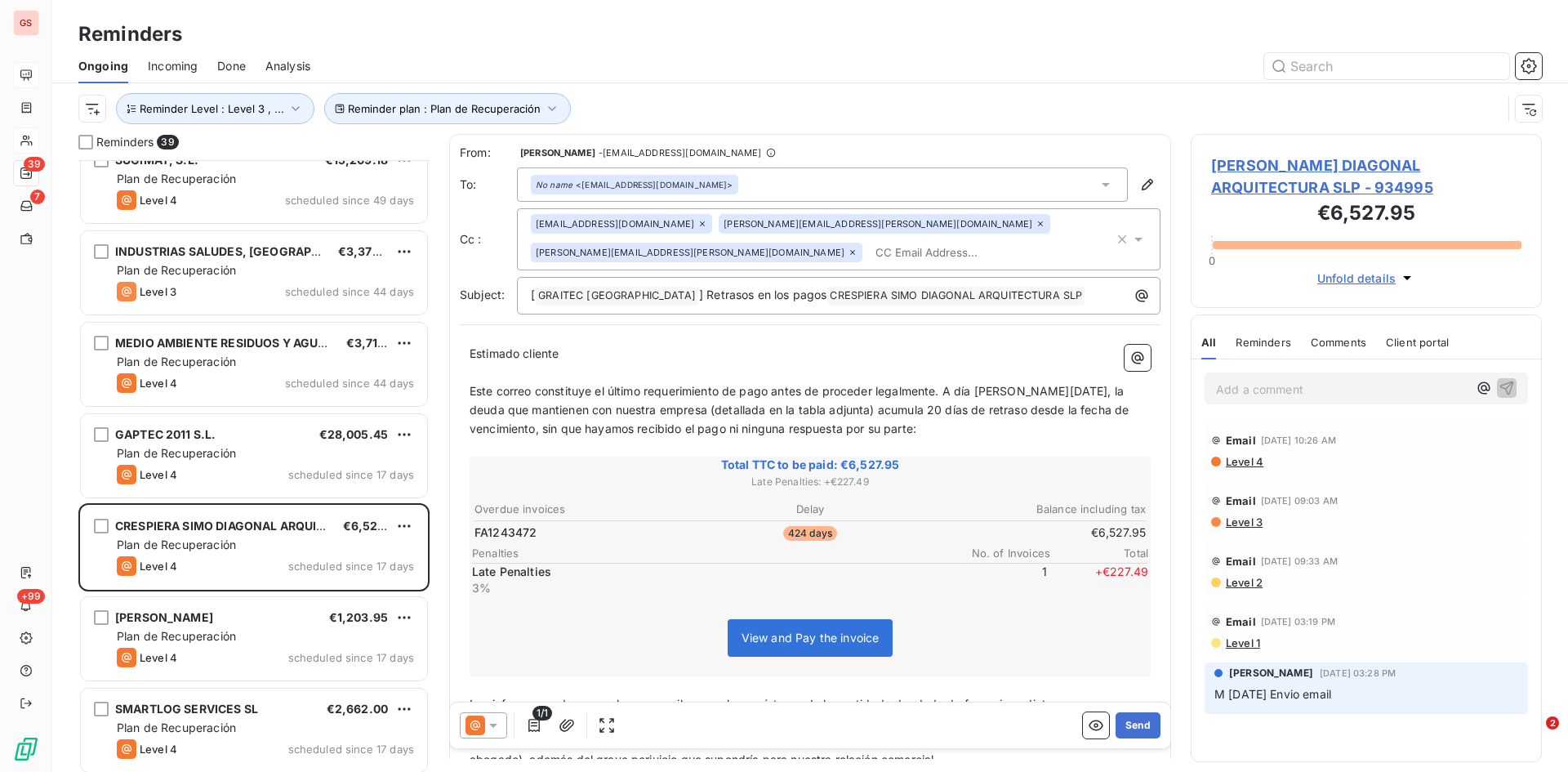
click at [500, 731] on icon at bounding box center [494, 726] width 16 height 16
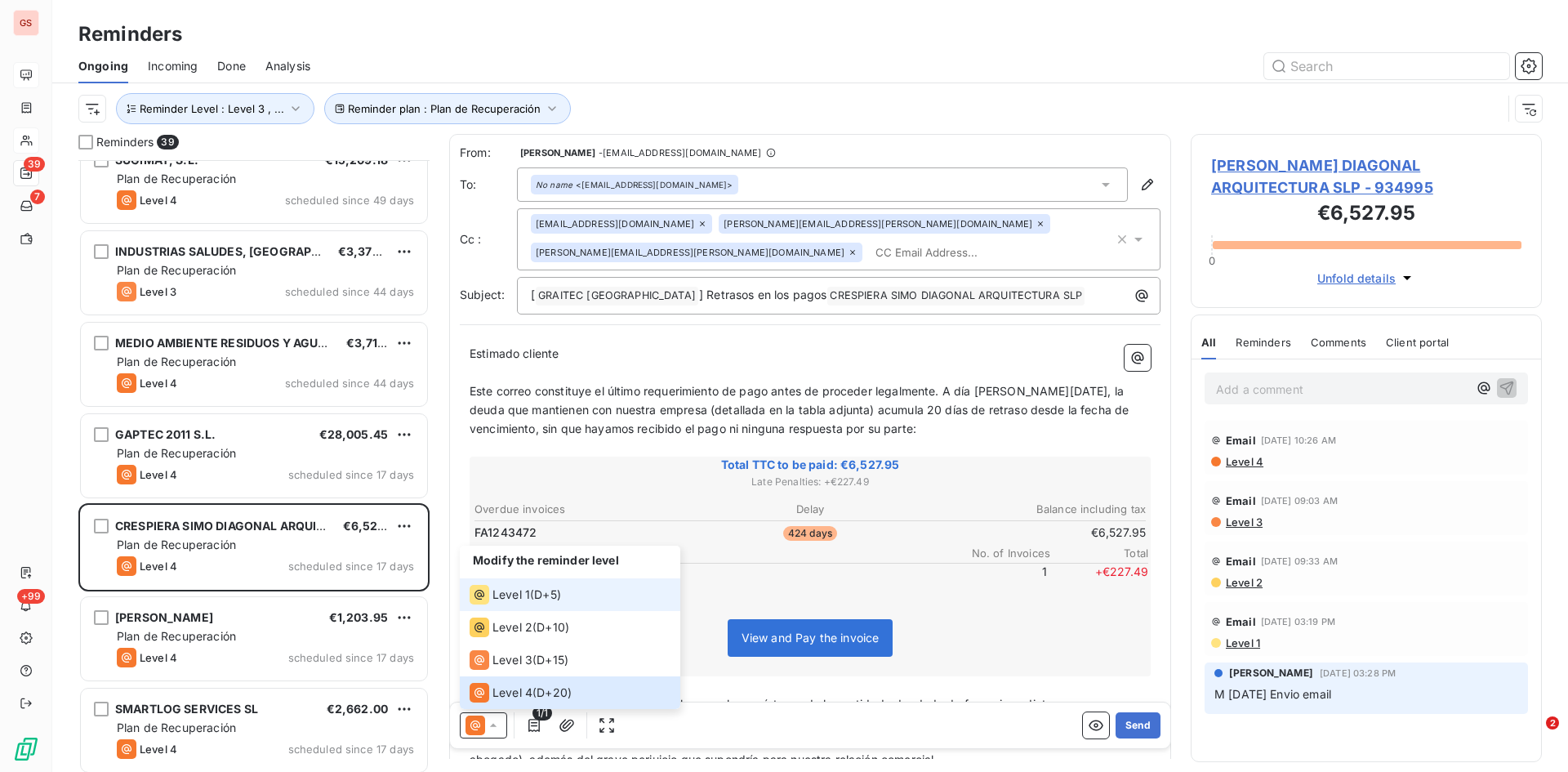
click at [516, 601] on span "Level 1" at bounding box center [511, 594] width 37 height 16
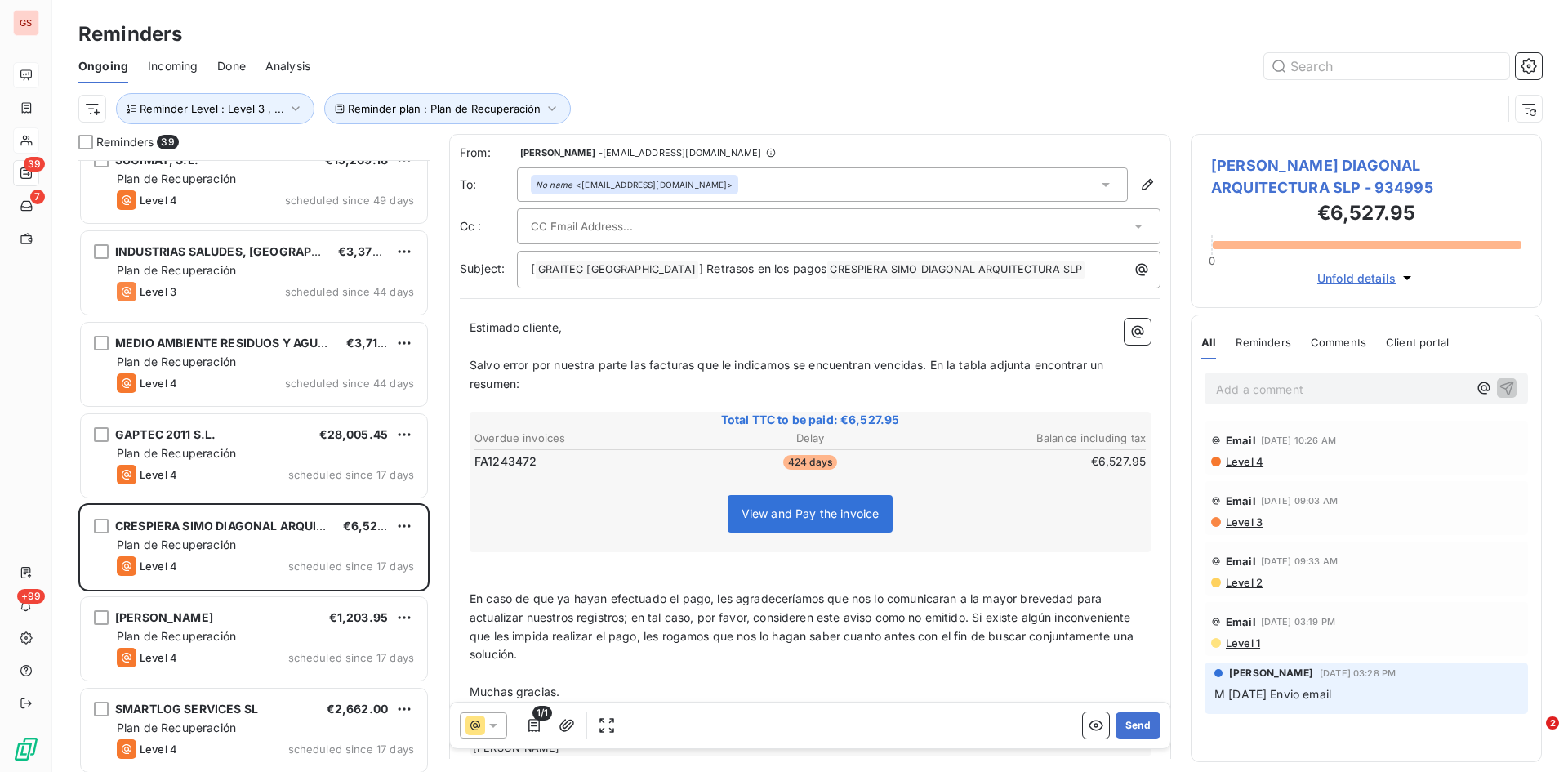
click at [575, 222] on input "text" at bounding box center [618, 226] width 176 height 25
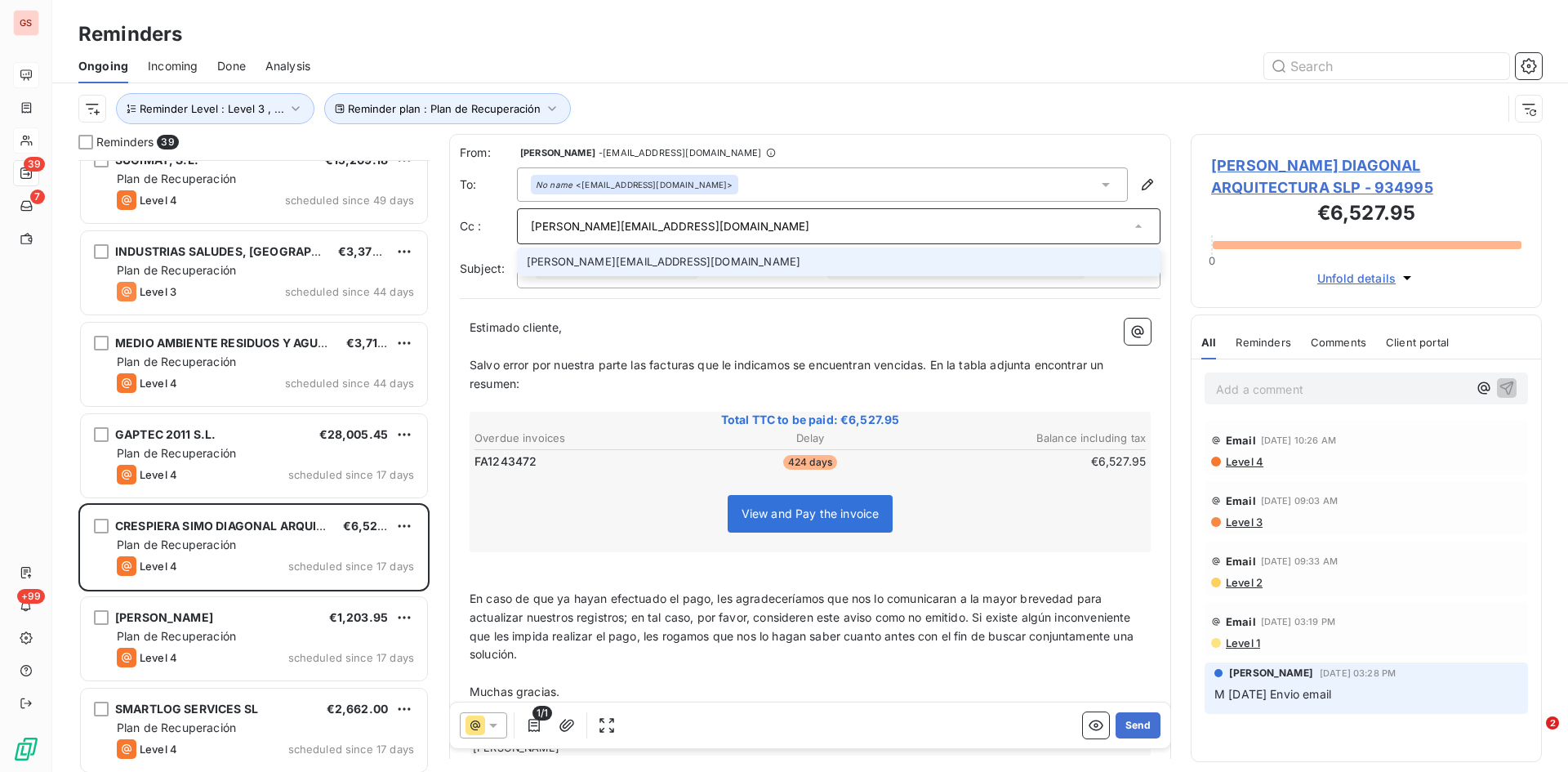
type input "[PERSON_NAME][EMAIL_ADDRESS][DOMAIN_NAME]"
click at [628, 255] on li "[PERSON_NAME][EMAIL_ADDRESS][DOMAIN_NAME]" at bounding box center [839, 261] width 644 height 28
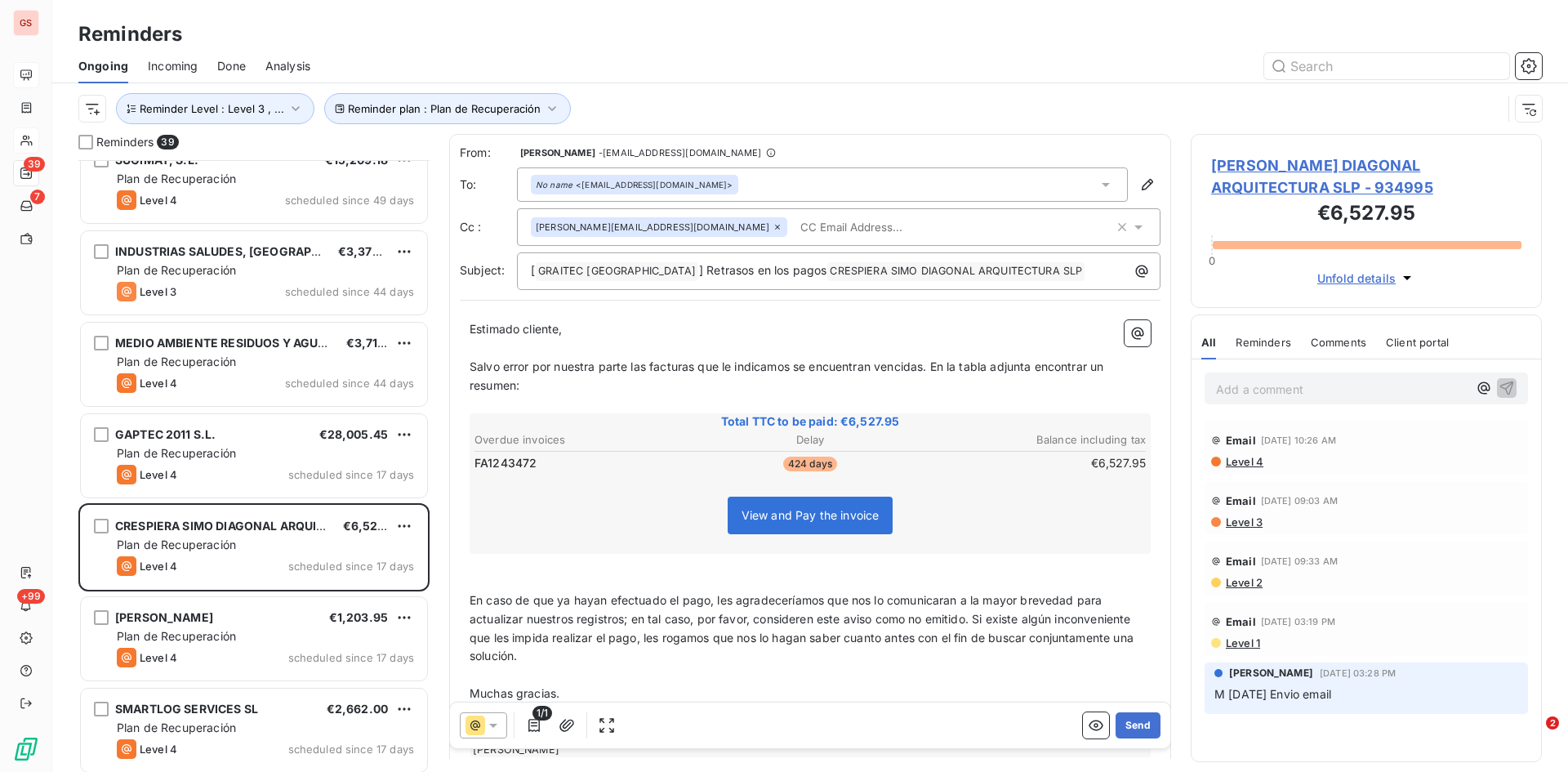
click at [587, 339] on p "﻿" at bounding box center [810, 348] width 681 height 19
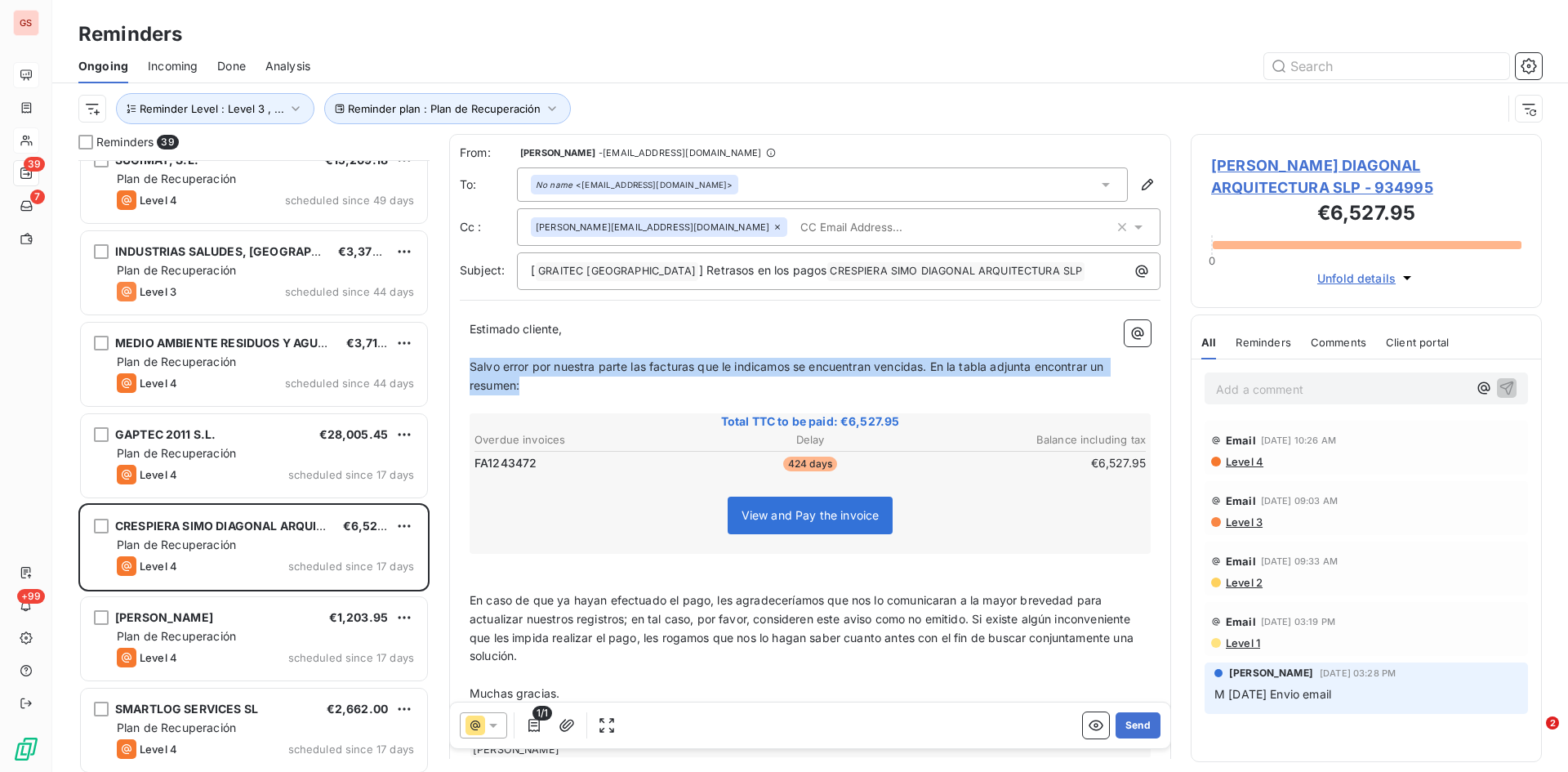
drag, startPoint x: 554, startPoint y: 383, endPoint x: 470, endPoint y: 371, distance: 84.9
click at [470, 371] on p "Salvo error por nuestra parte las facturas que le indicamos se encuentran venci…" at bounding box center [810, 376] width 681 height 37
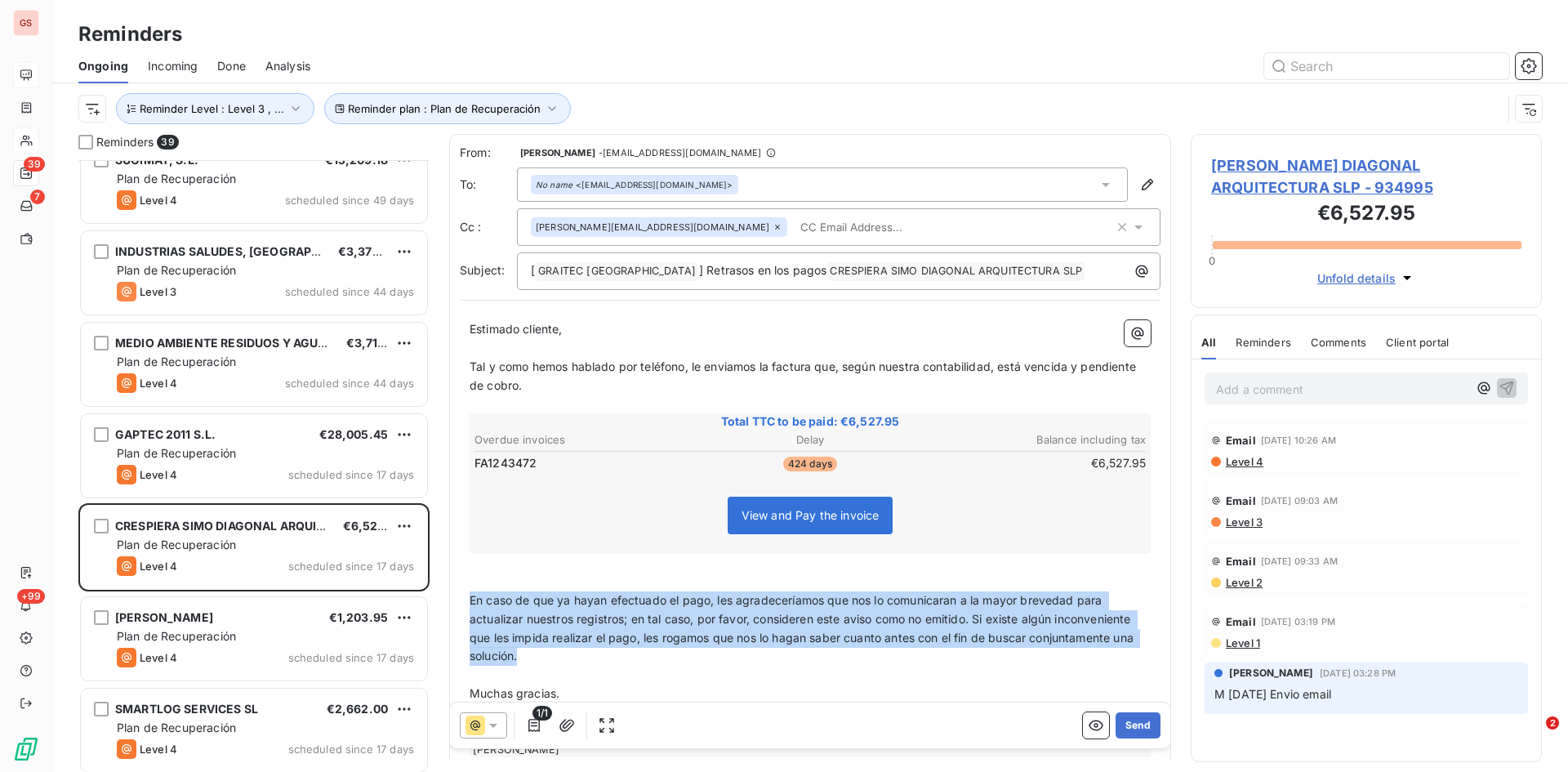
drag, startPoint x: 651, startPoint y: 659, endPoint x: 471, endPoint y: 600, distance: 189.4
click at [471, 600] on p "En caso de que ya hayan efectuado el pago, les agradeceríamos que nos lo comuni…" at bounding box center [810, 628] width 681 height 76
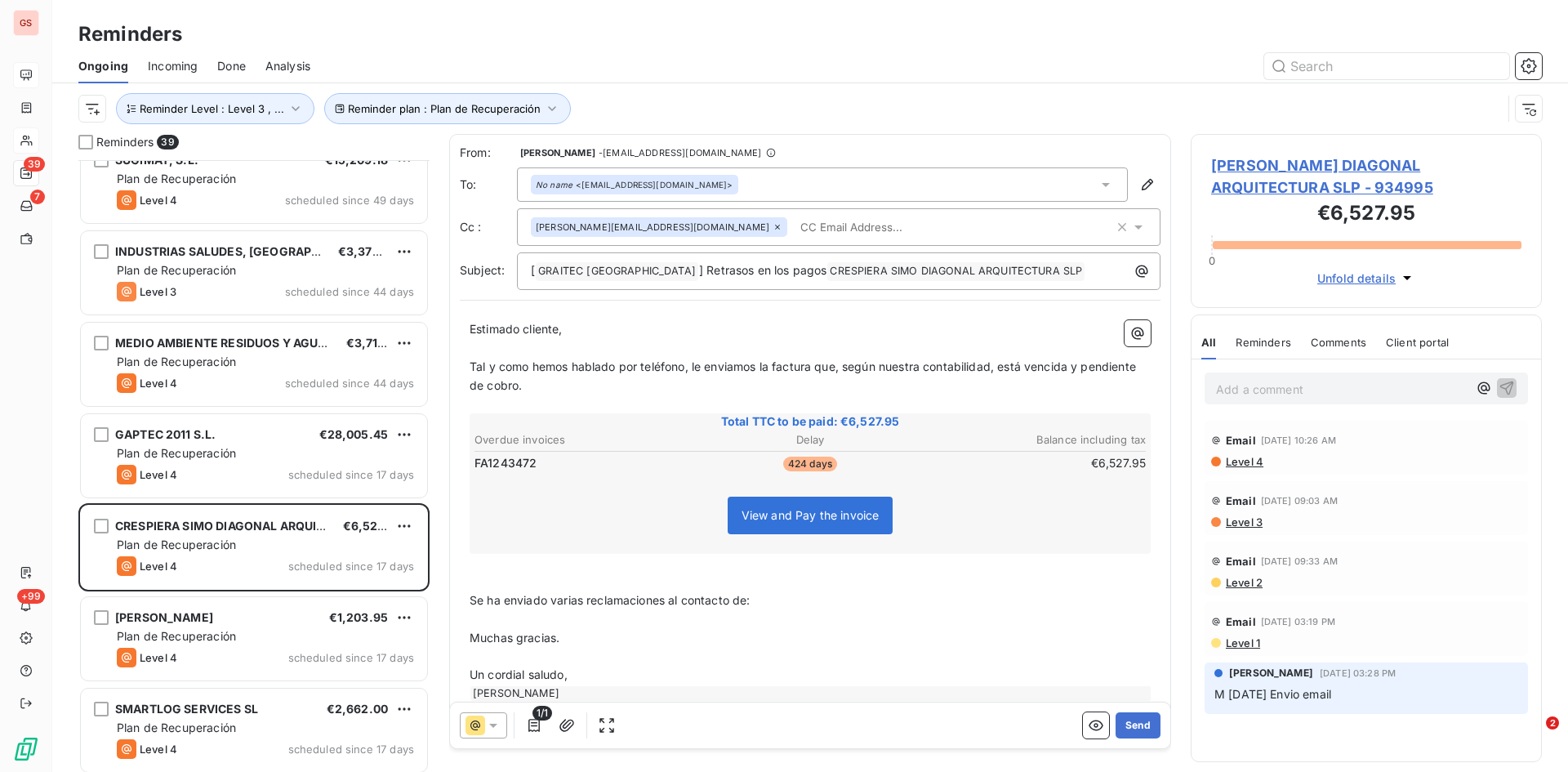
click at [814, 608] on p "Se ha enviado varias reclamaciones al contacto de:" at bounding box center [810, 600] width 681 height 19
click at [498, 598] on span "Se ha enviado varias reclamaciones al contacto de: [EMAIL_ADDRESS][DOMAIN_NAME]" at bounding box center [712, 599] width 484 height 14
click at [942, 593] on p "Se han enviado varias reclamaciones al contacto de: [EMAIL_ADDRESS][DOMAIN_NAME]" at bounding box center [810, 600] width 681 height 19
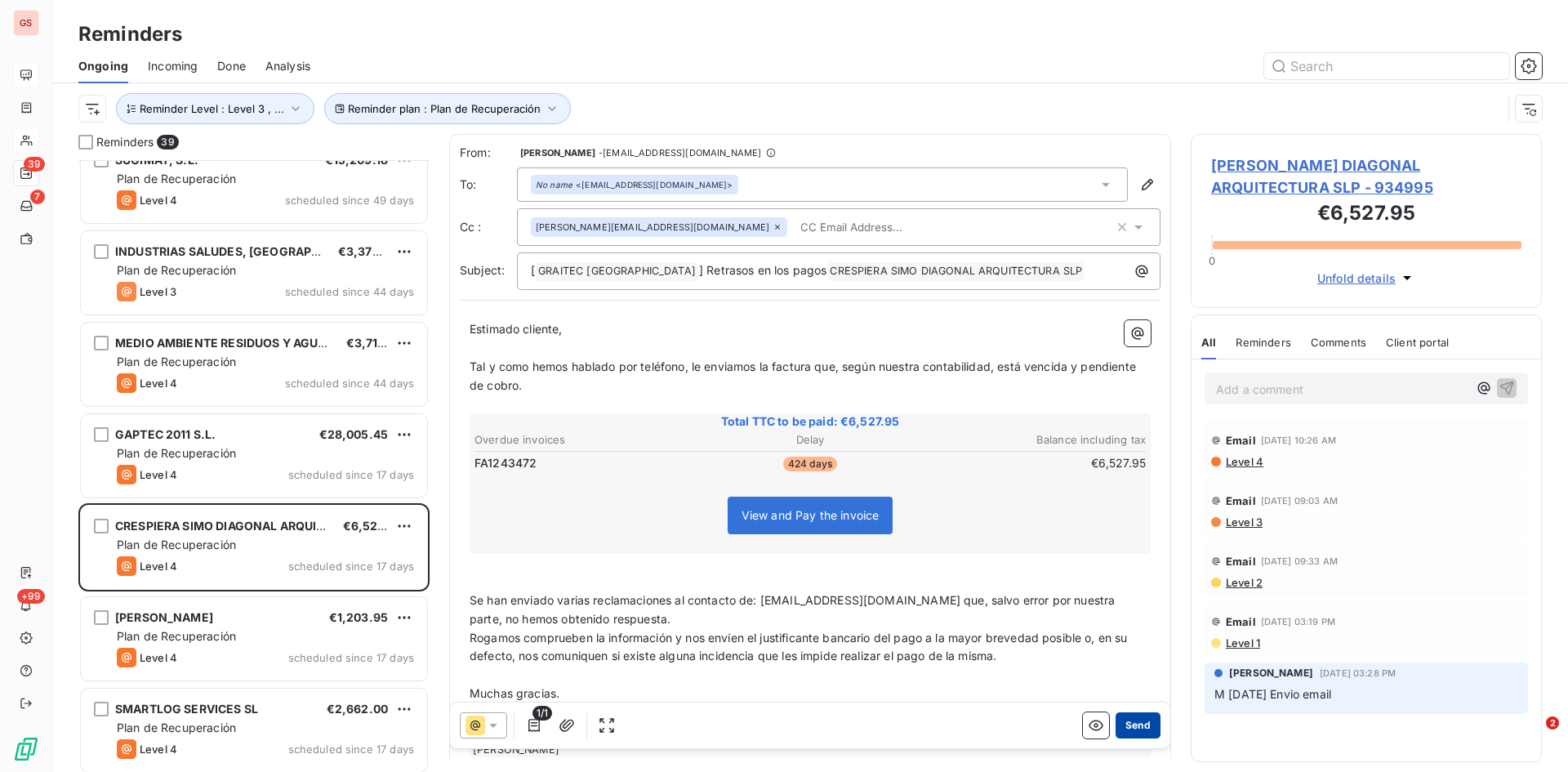
click at [1128, 727] on button "Send" at bounding box center [1137, 725] width 45 height 26
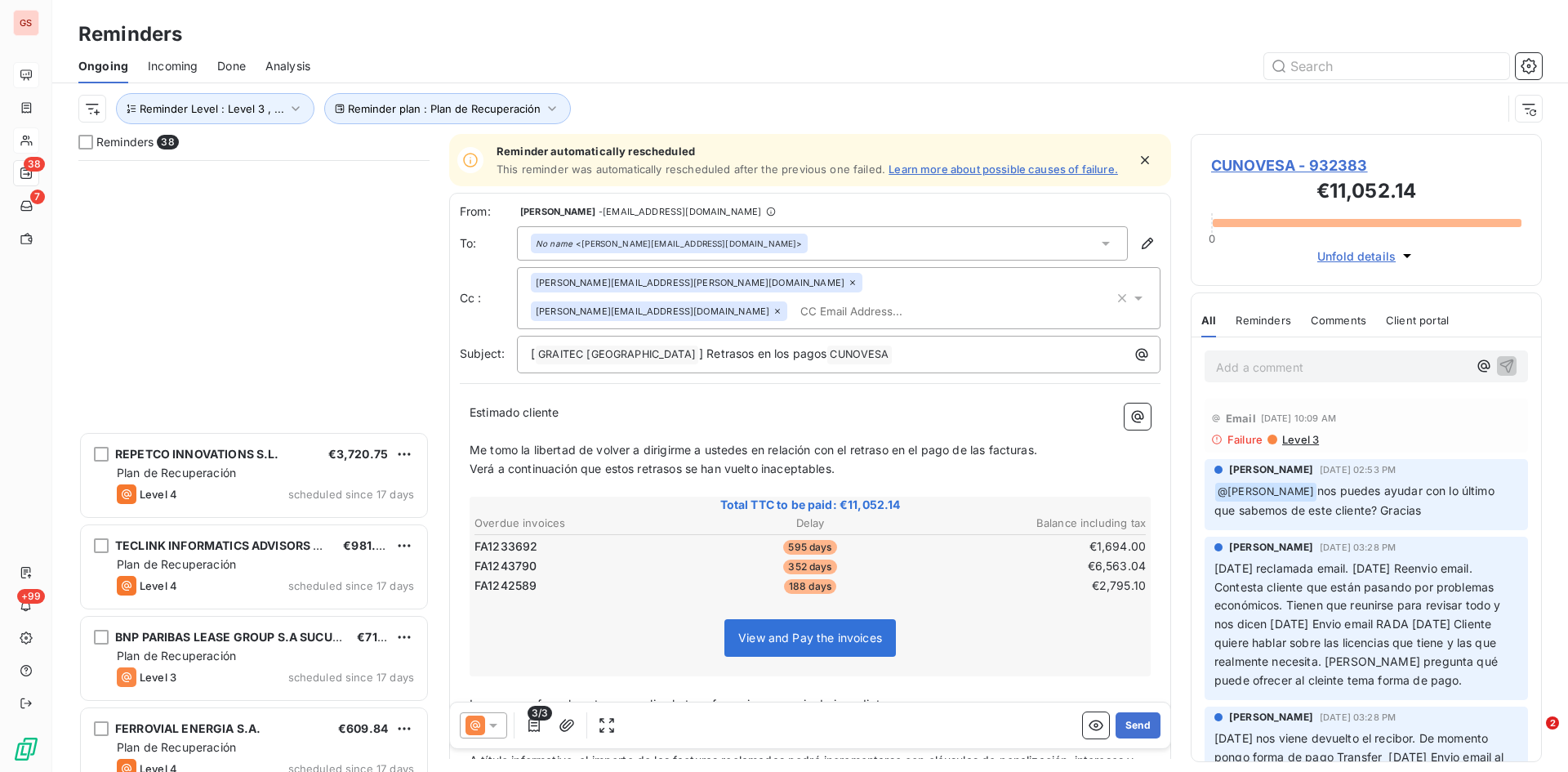
scroll to position [1226, 0]
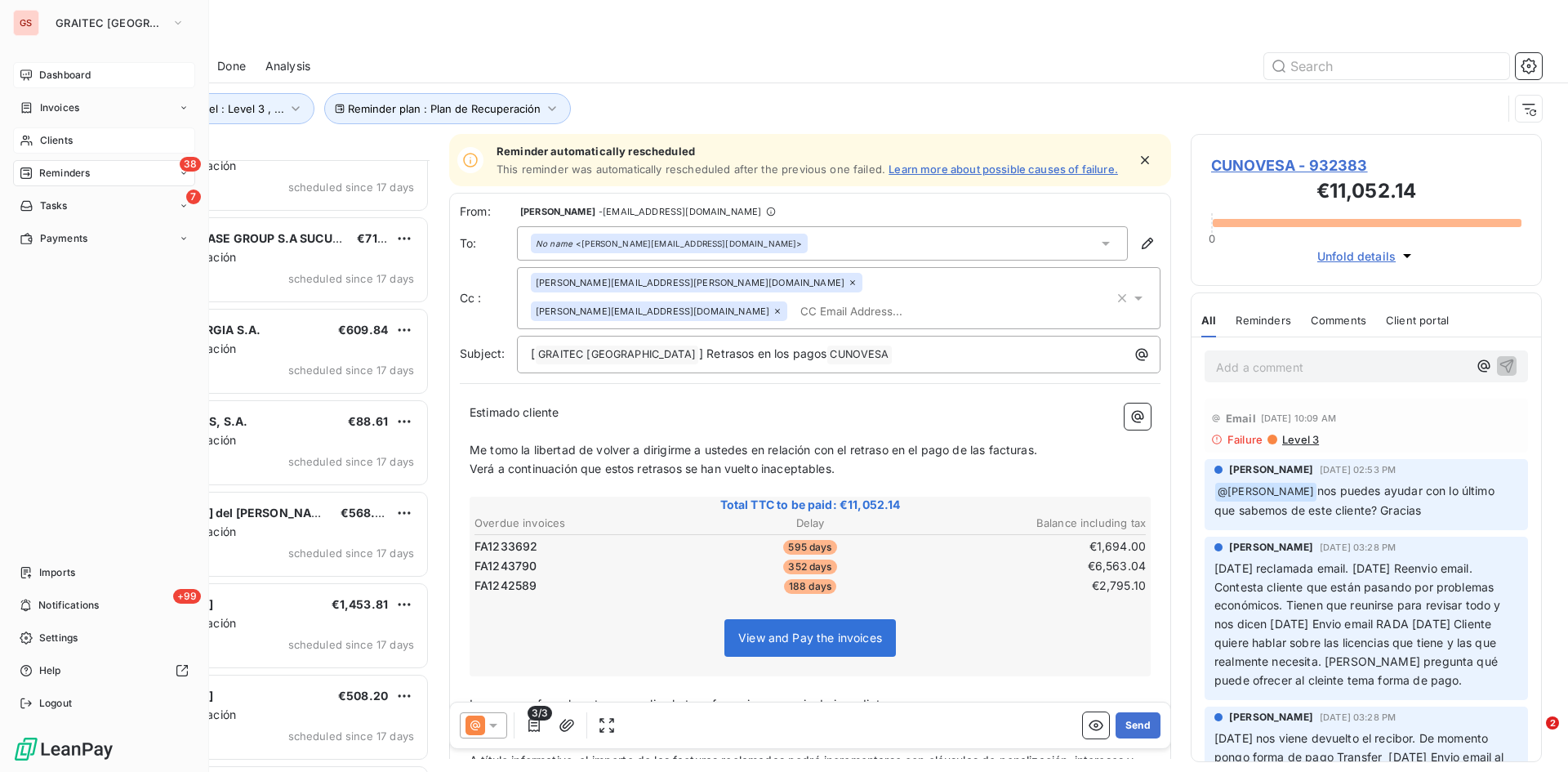
click at [42, 147] on div "Clients" at bounding box center [104, 140] width 182 height 26
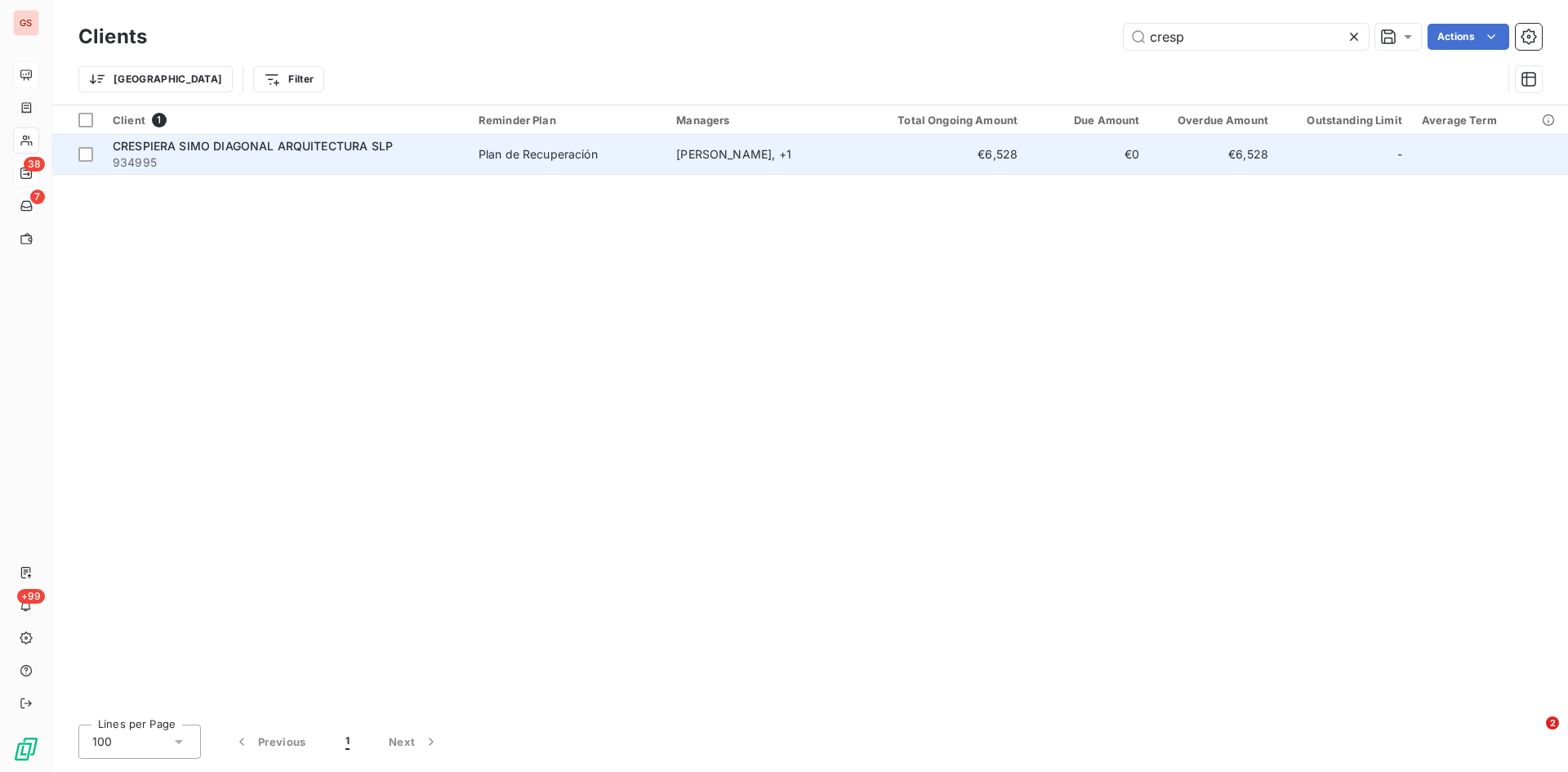
click at [331, 144] on span "CRESPIERA SIMO DIAGONAL ARQUITECTURA SLP" at bounding box center [253, 146] width 280 height 14
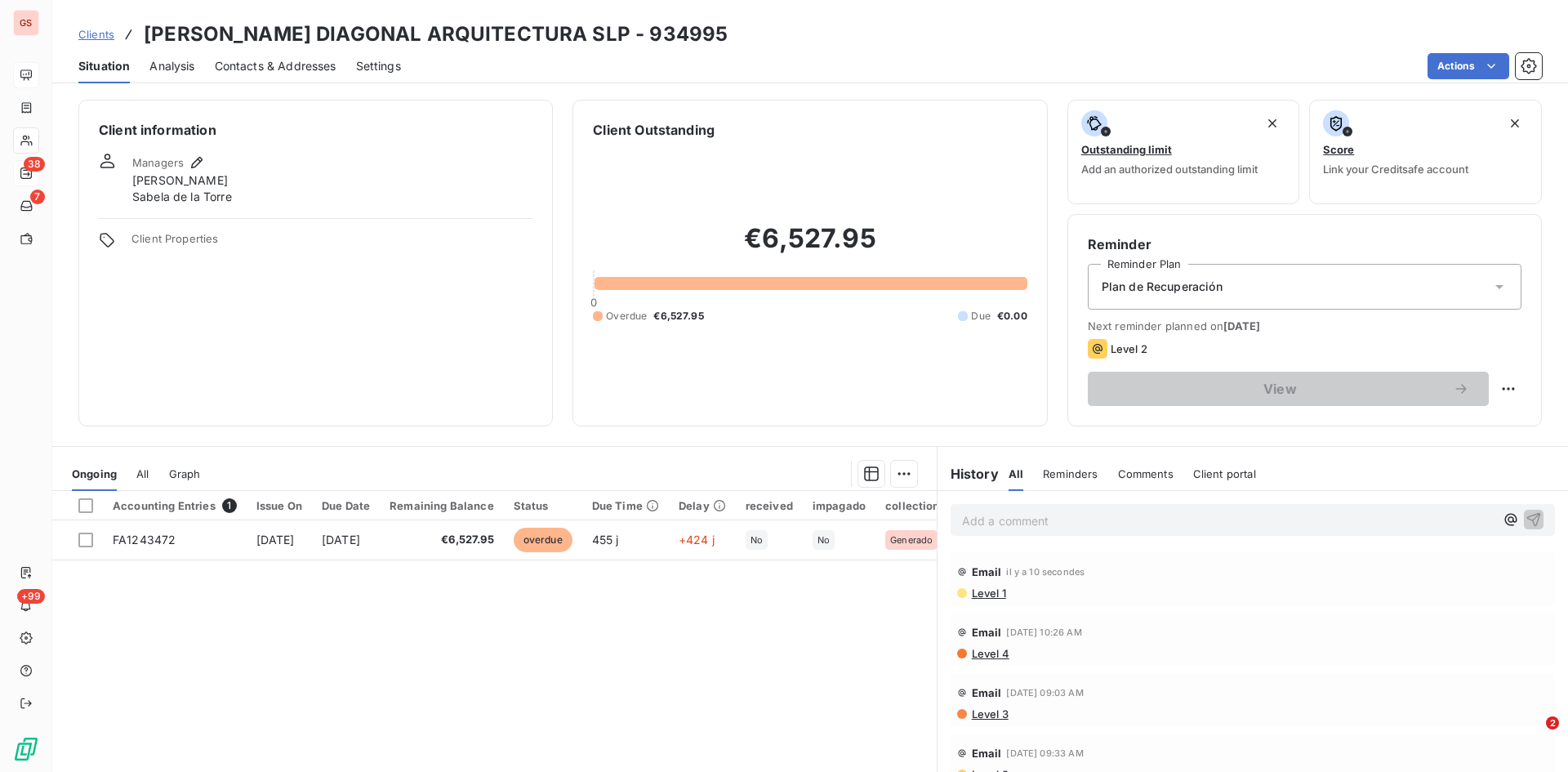
click at [987, 522] on p "Add a comment ﻿" at bounding box center [1228, 521] width 533 height 20
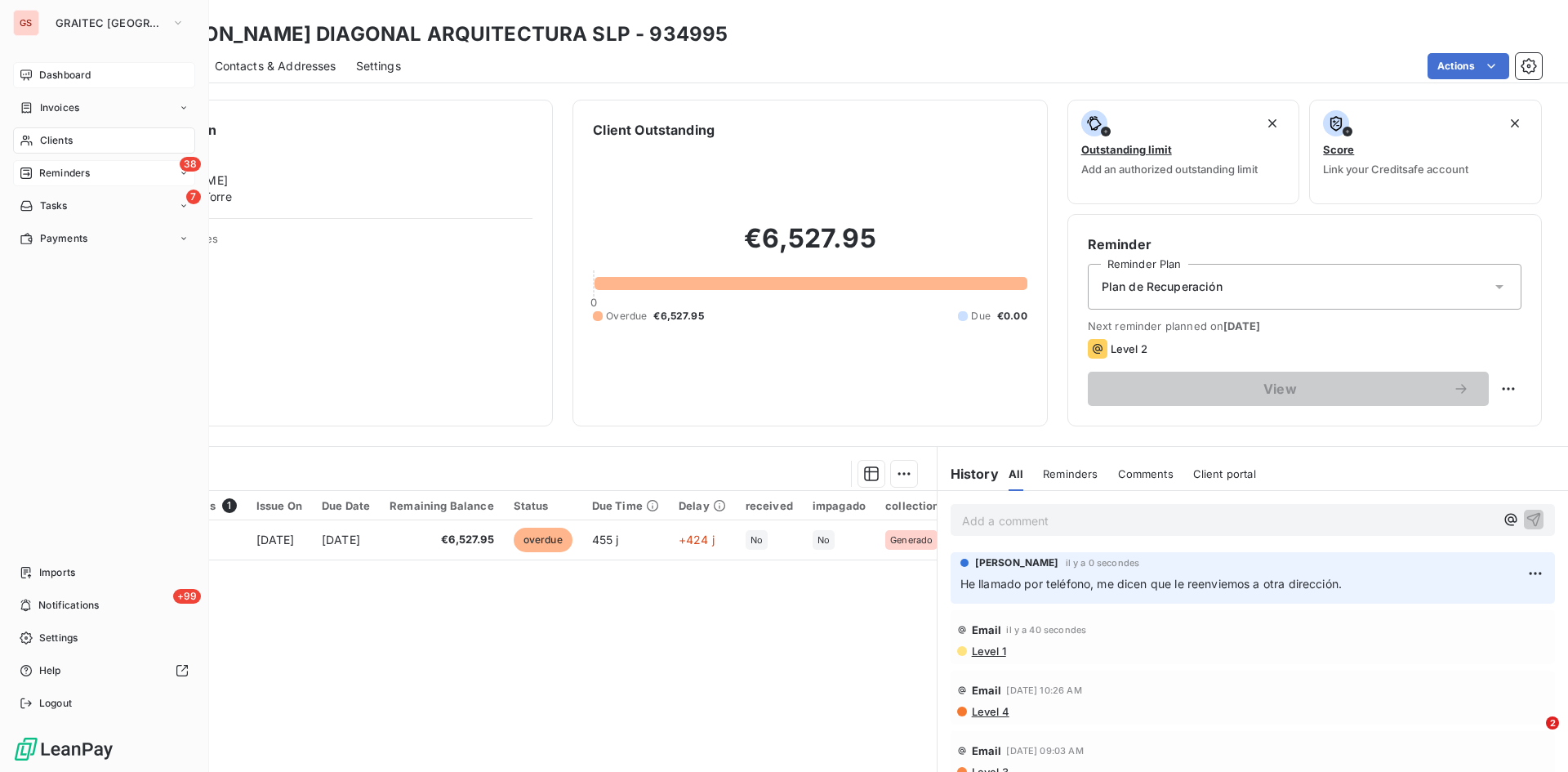
click at [47, 169] on span "Reminders" at bounding box center [65, 173] width 51 height 15
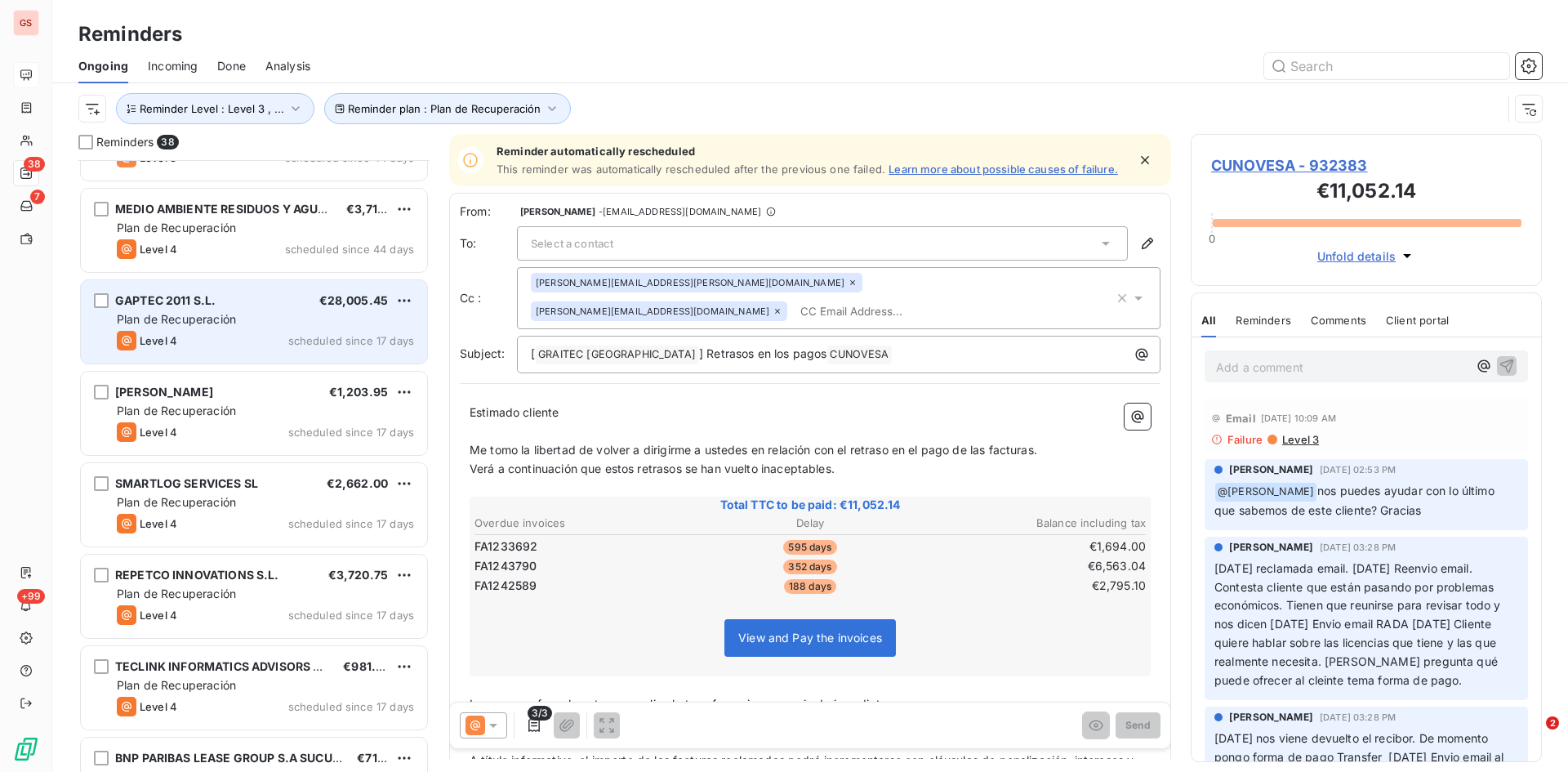
scroll to position [736, 0]
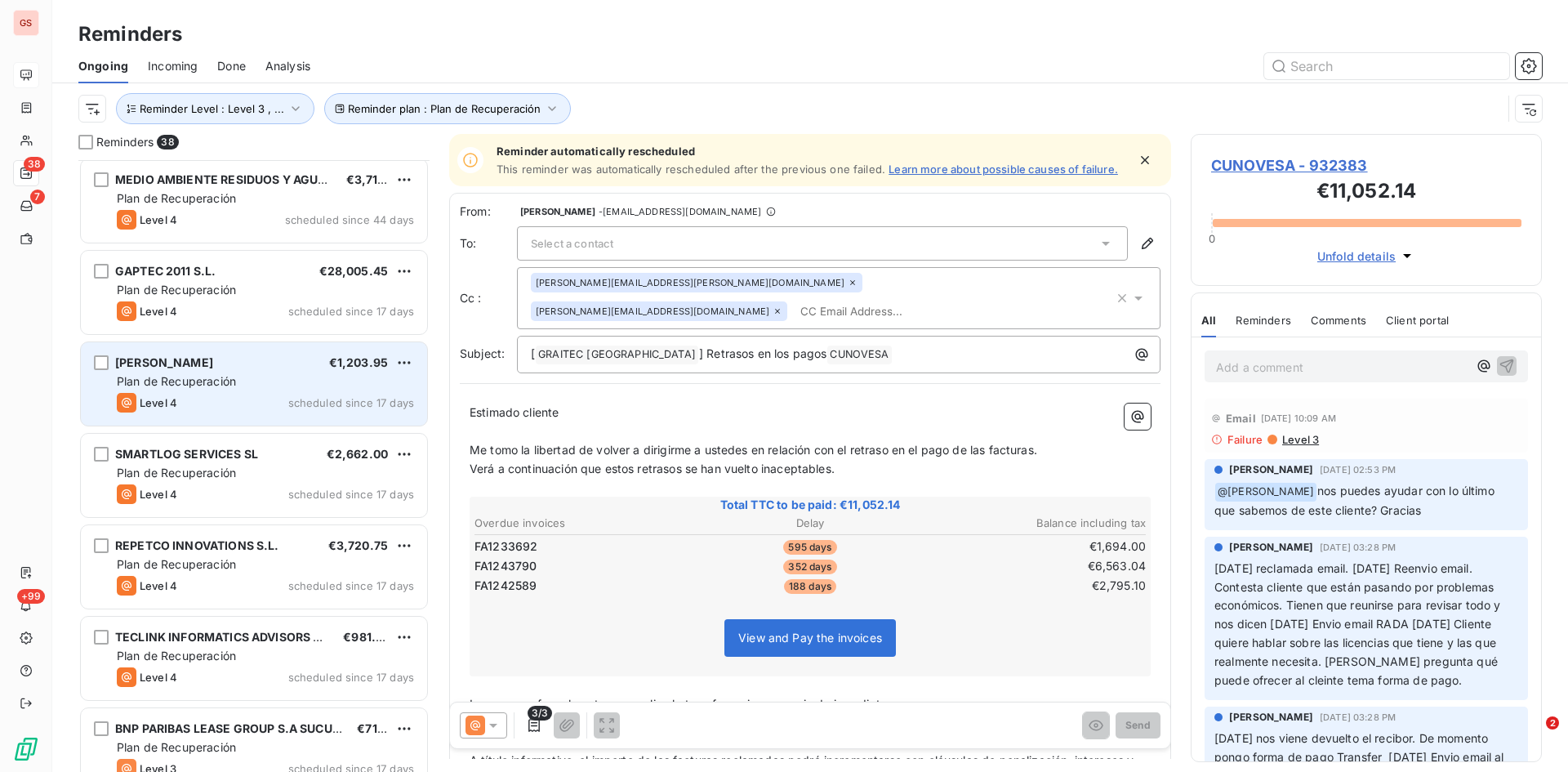
click at [269, 383] on div "Plan de Recuperación" at bounding box center [265, 381] width 298 height 16
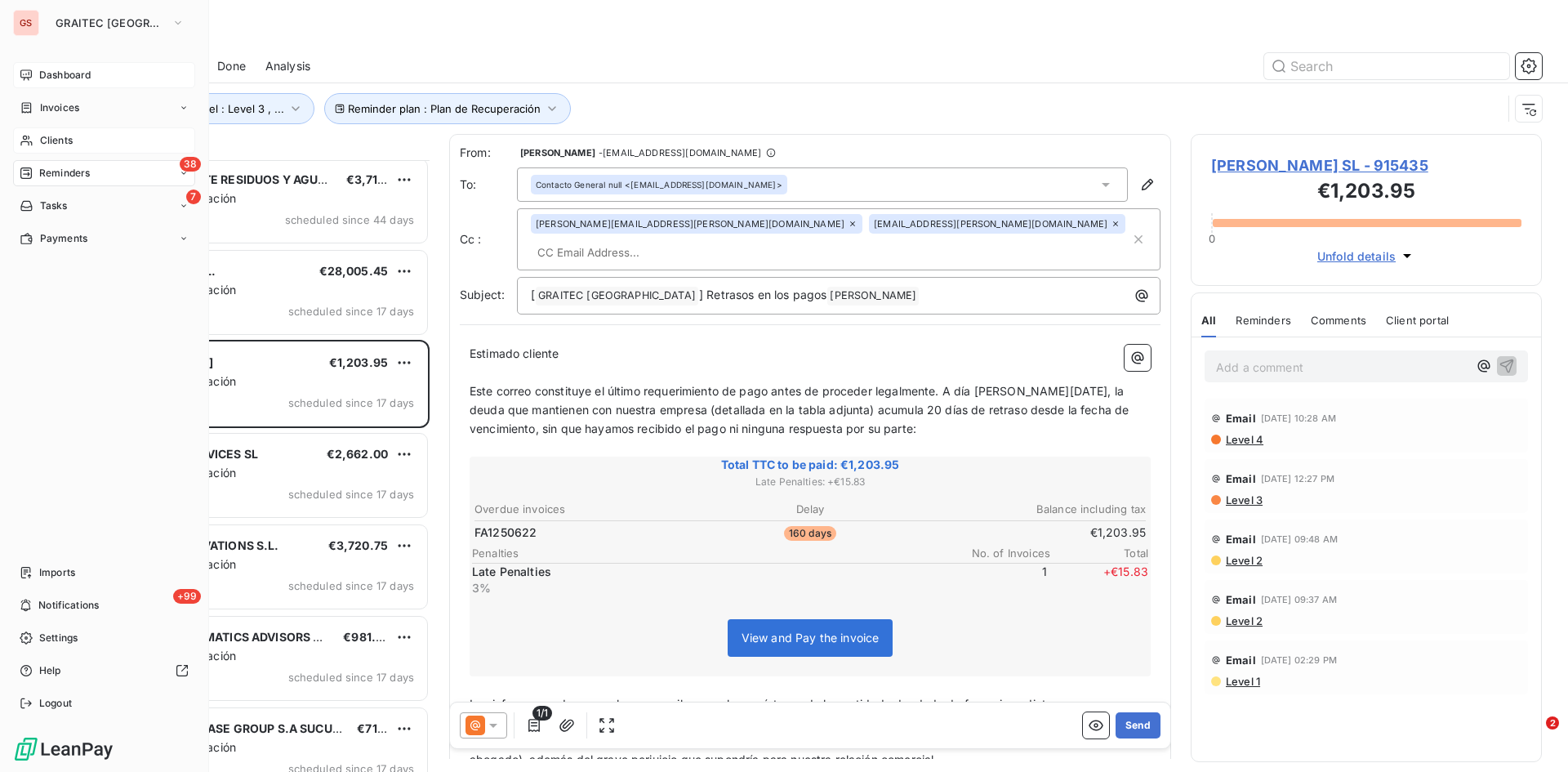
click at [60, 132] on div "Clients" at bounding box center [104, 140] width 182 height 26
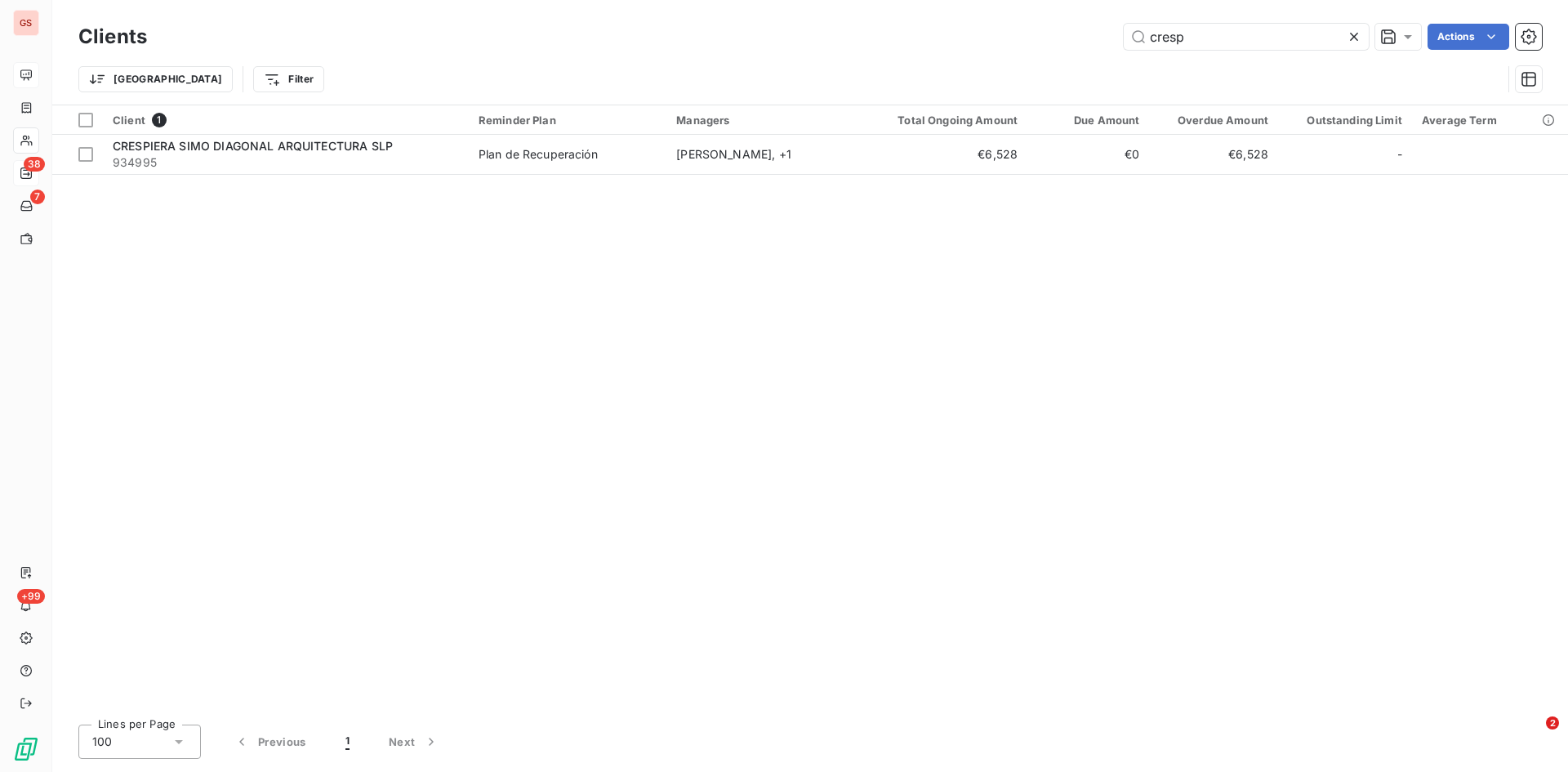
drag, startPoint x: 1215, startPoint y: 36, endPoint x: 1095, endPoint y: 51, distance: 120.9
click at [1095, 51] on div "Clients cresp Actions" at bounding box center [810, 37] width 1464 height 35
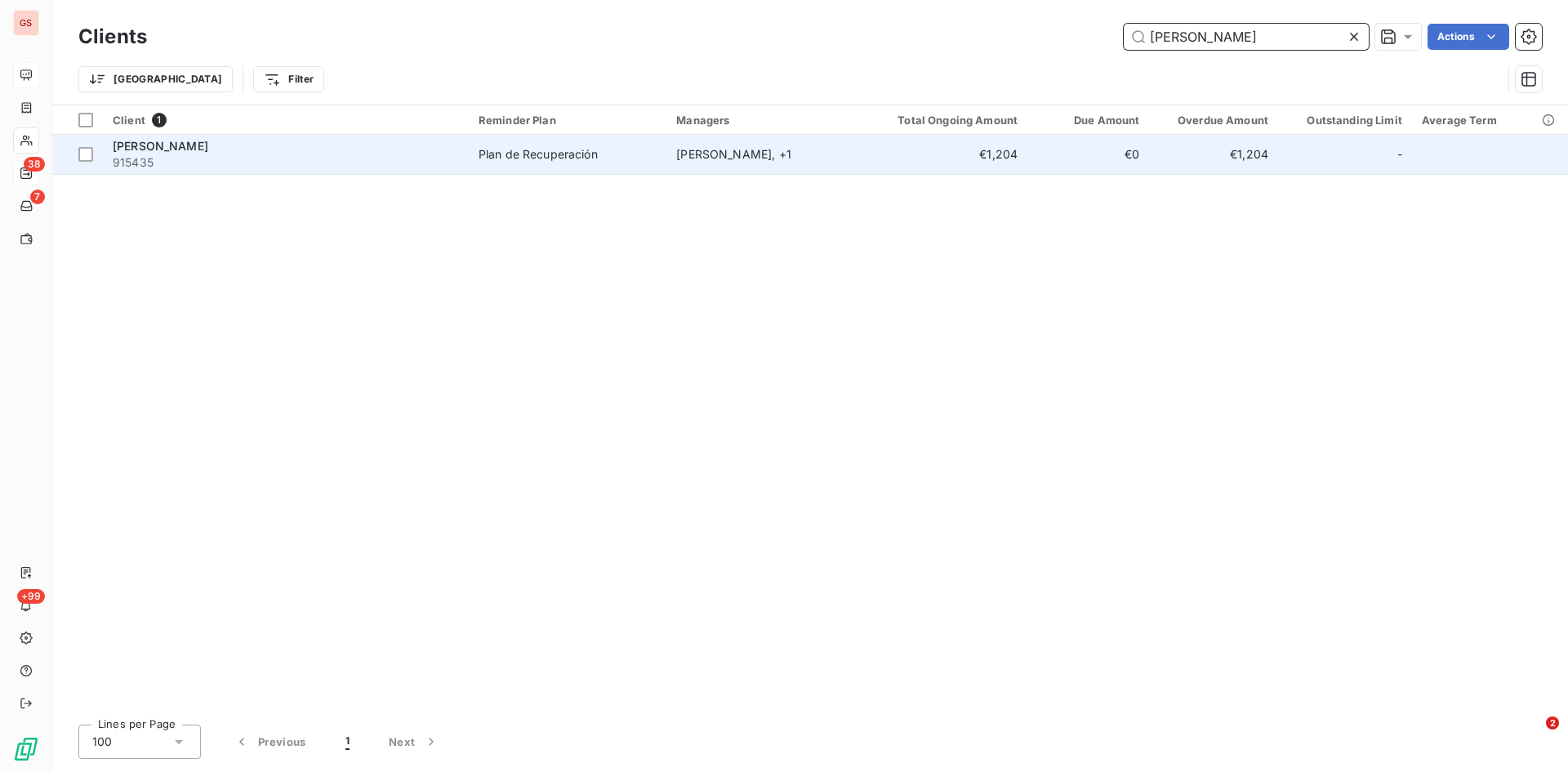
type input "[PERSON_NAME]"
click at [195, 158] on span "915435" at bounding box center [286, 163] width 346 height 16
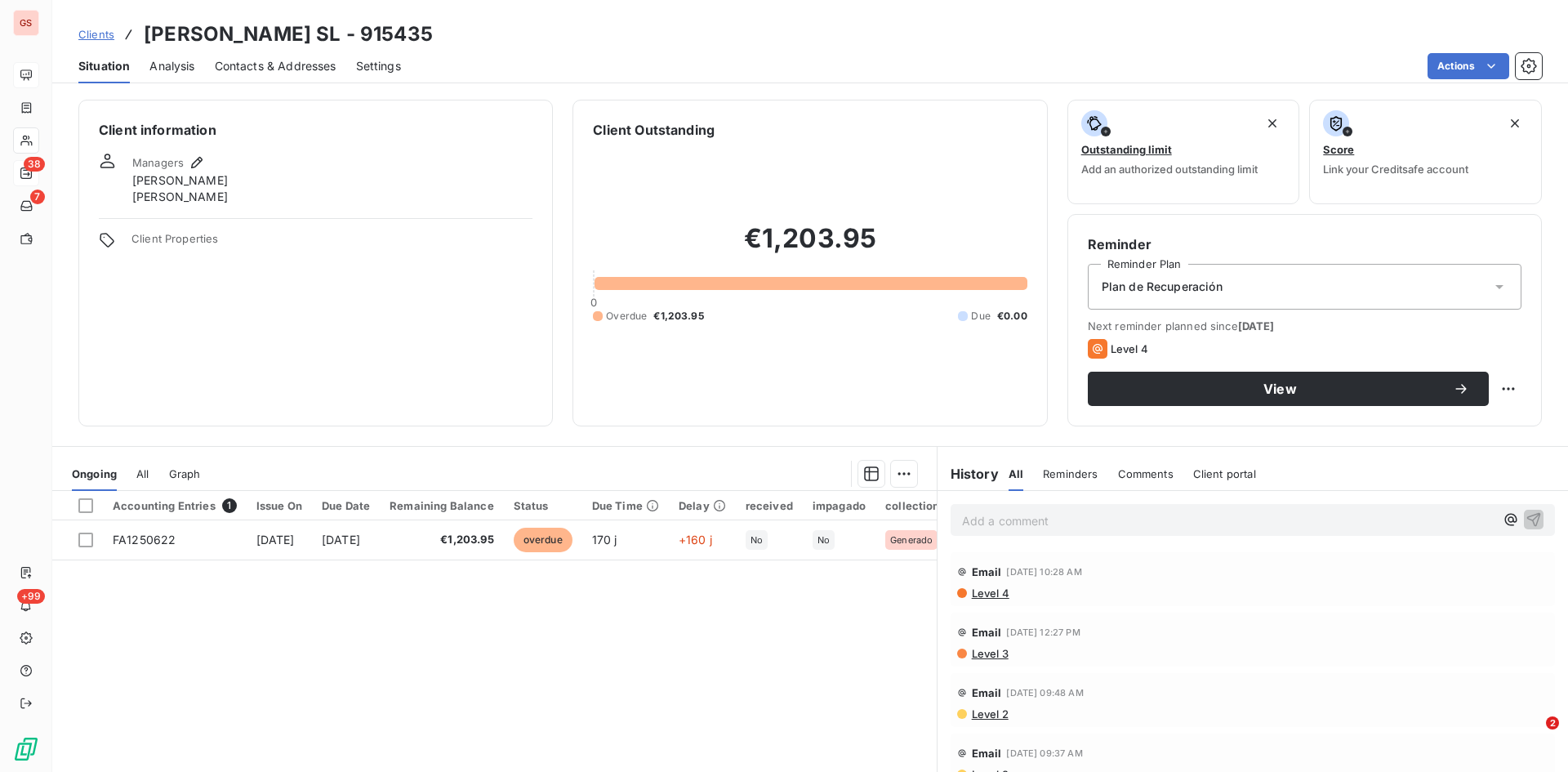
click at [298, 76] on div "Contacts & Addresses" at bounding box center [276, 66] width 122 height 35
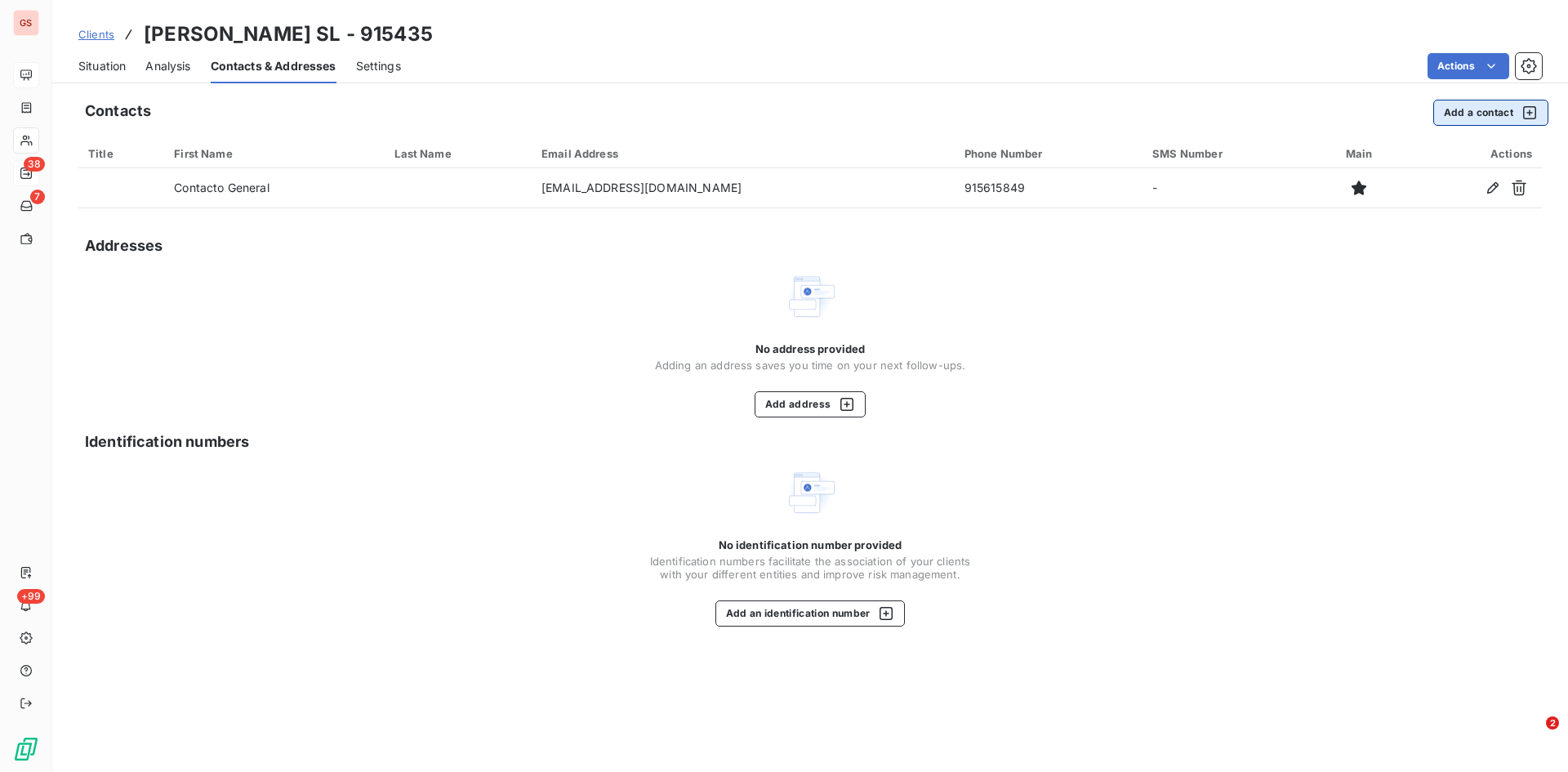
click at [1461, 107] on button "Add a contact" at bounding box center [1491, 112] width 115 height 26
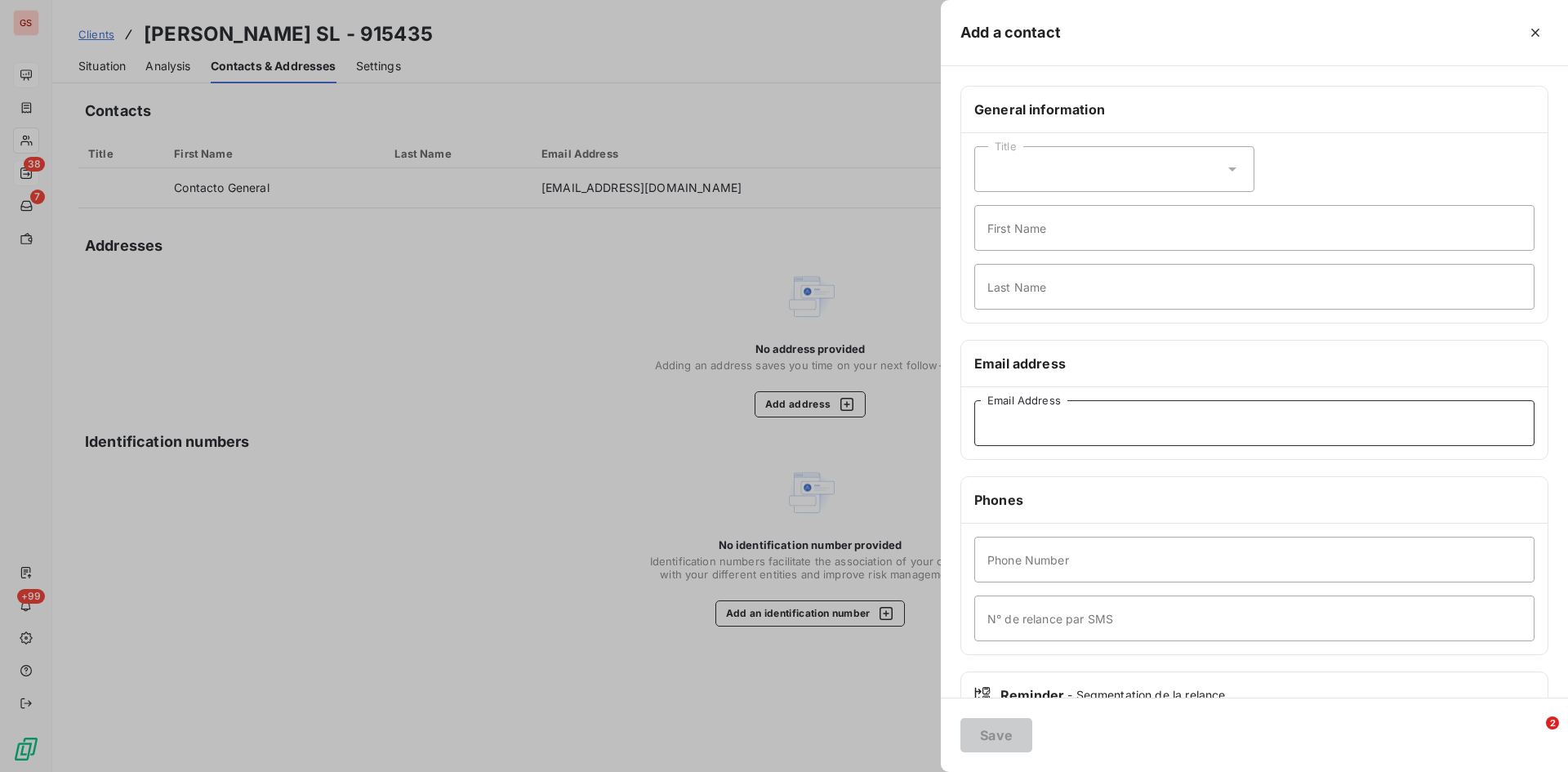
drag, startPoint x: 1084, startPoint y: 426, endPoint x: 1099, endPoint y: 414, distance: 19.2
click at [1084, 426] on input "Email Address" at bounding box center [1254, 423] width 560 height 46
type input "[PERSON_NAME][EMAIL_ADDRESS][DOMAIN_NAME]"
click at [1003, 736] on button "Save" at bounding box center [996, 736] width 72 height 35
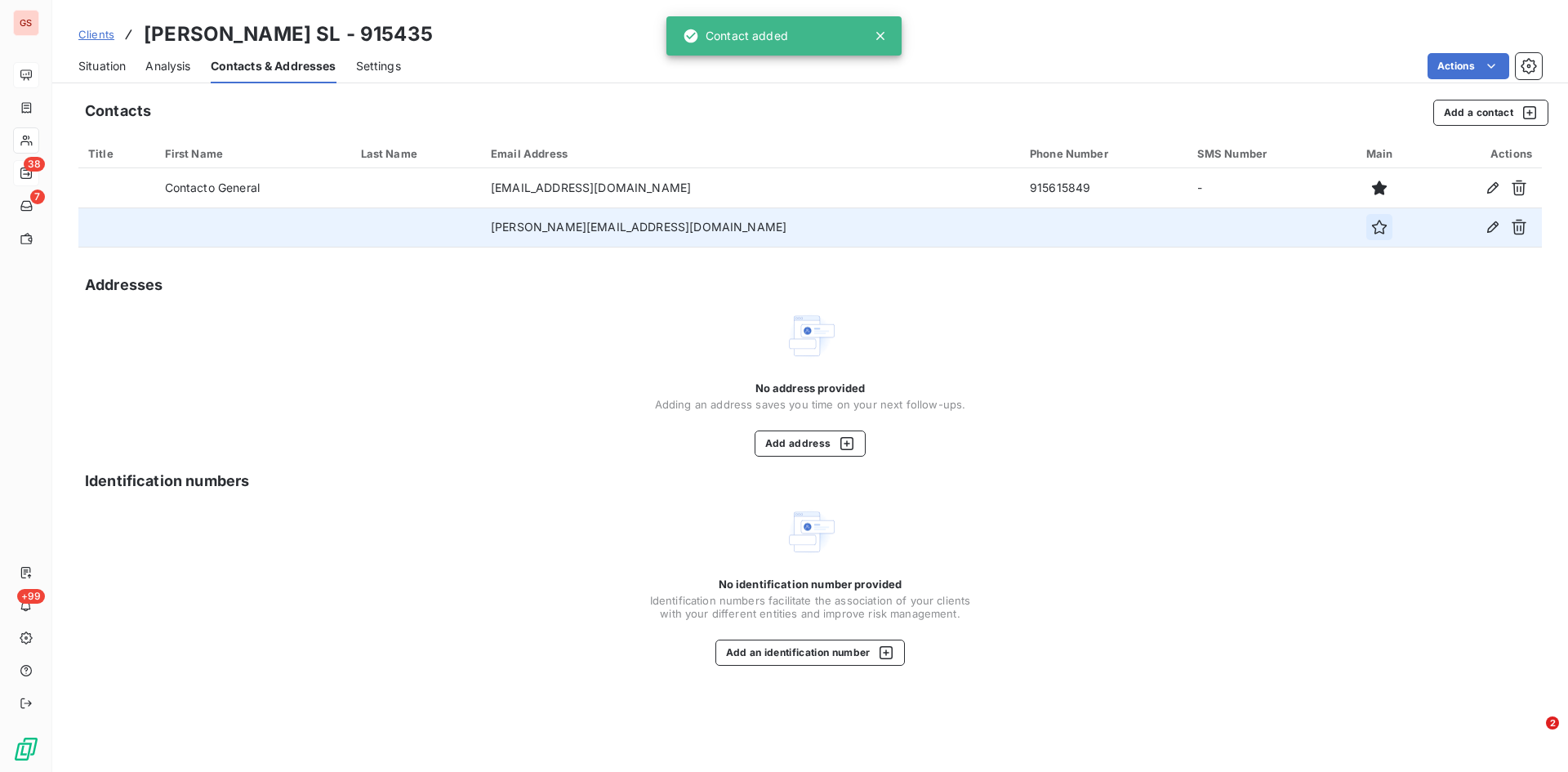
click at [1371, 229] on icon "button" at bounding box center [1380, 227] width 16 height 16
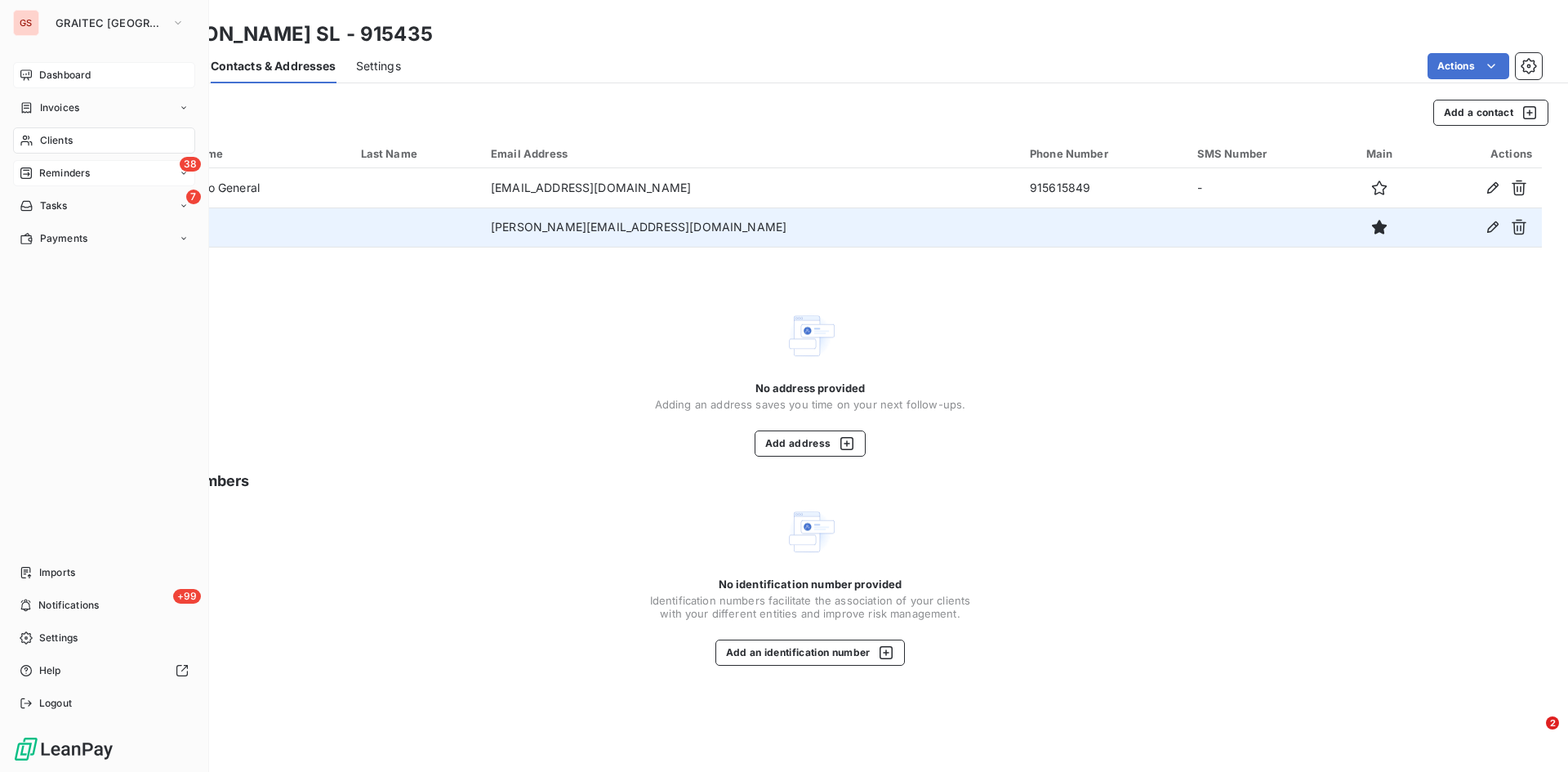
click at [59, 168] on span "Reminders" at bounding box center [65, 173] width 51 height 15
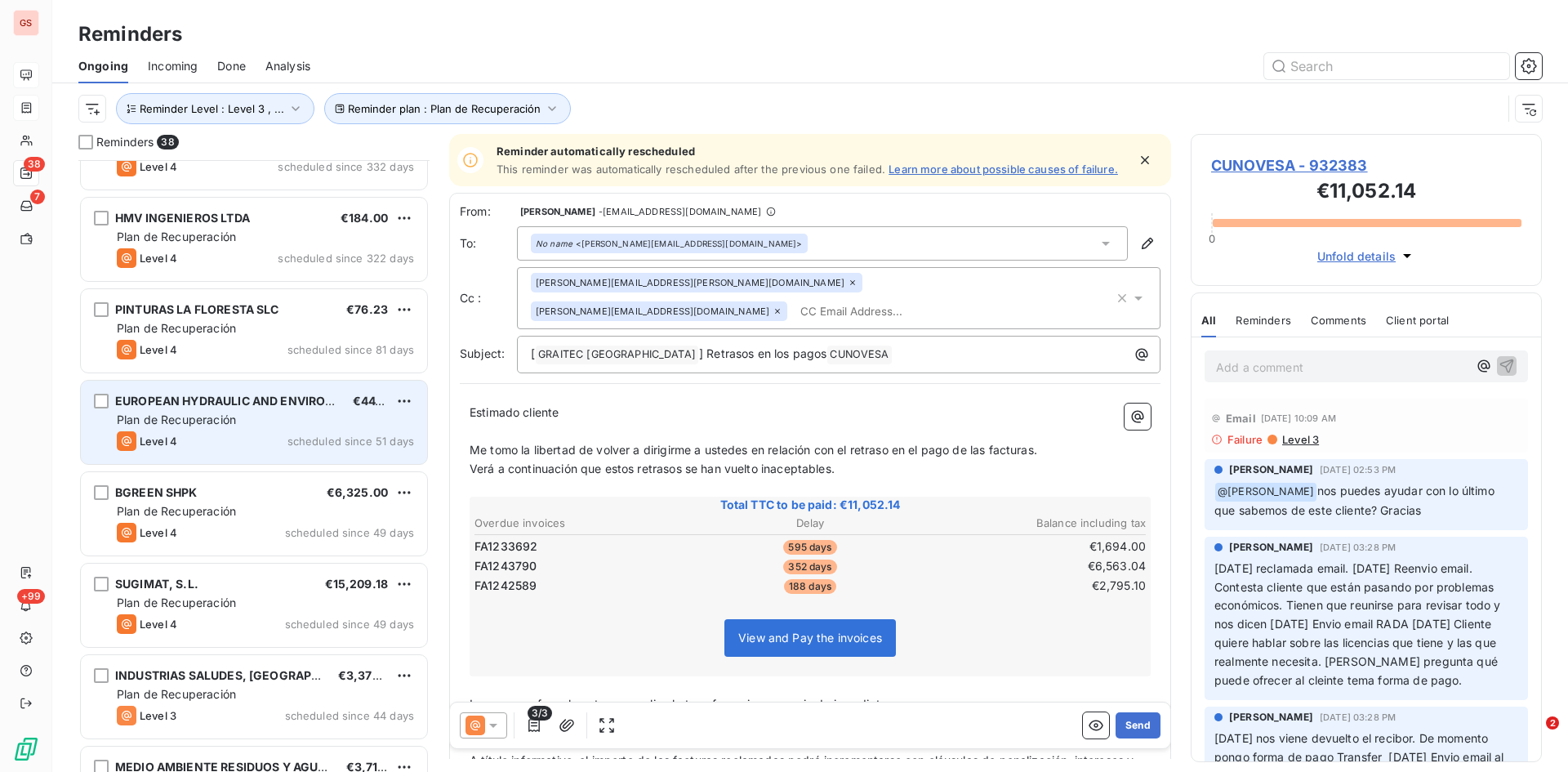
scroll to position [573, 0]
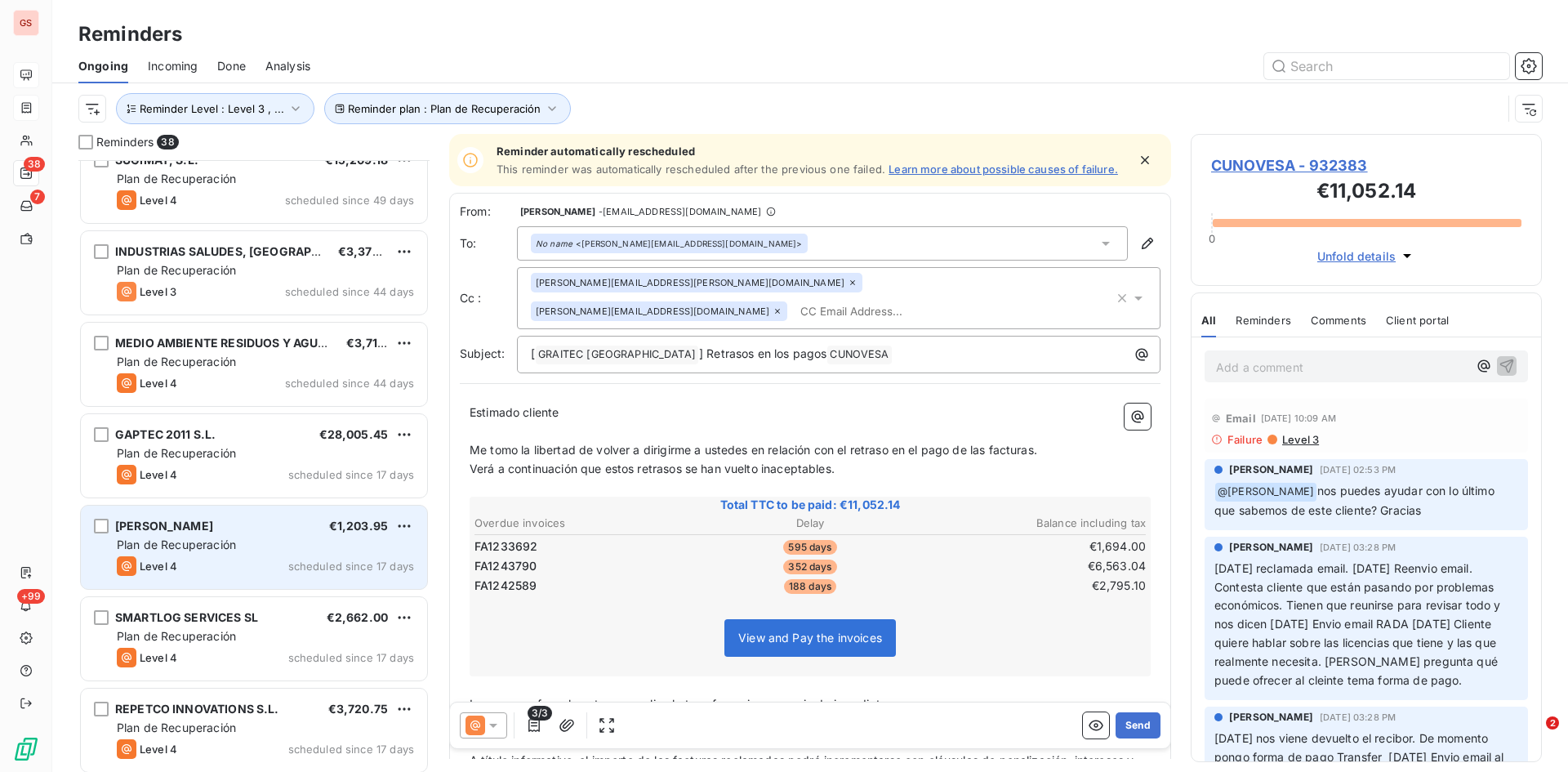
click at [213, 531] on span "[PERSON_NAME]" at bounding box center [164, 525] width 98 height 14
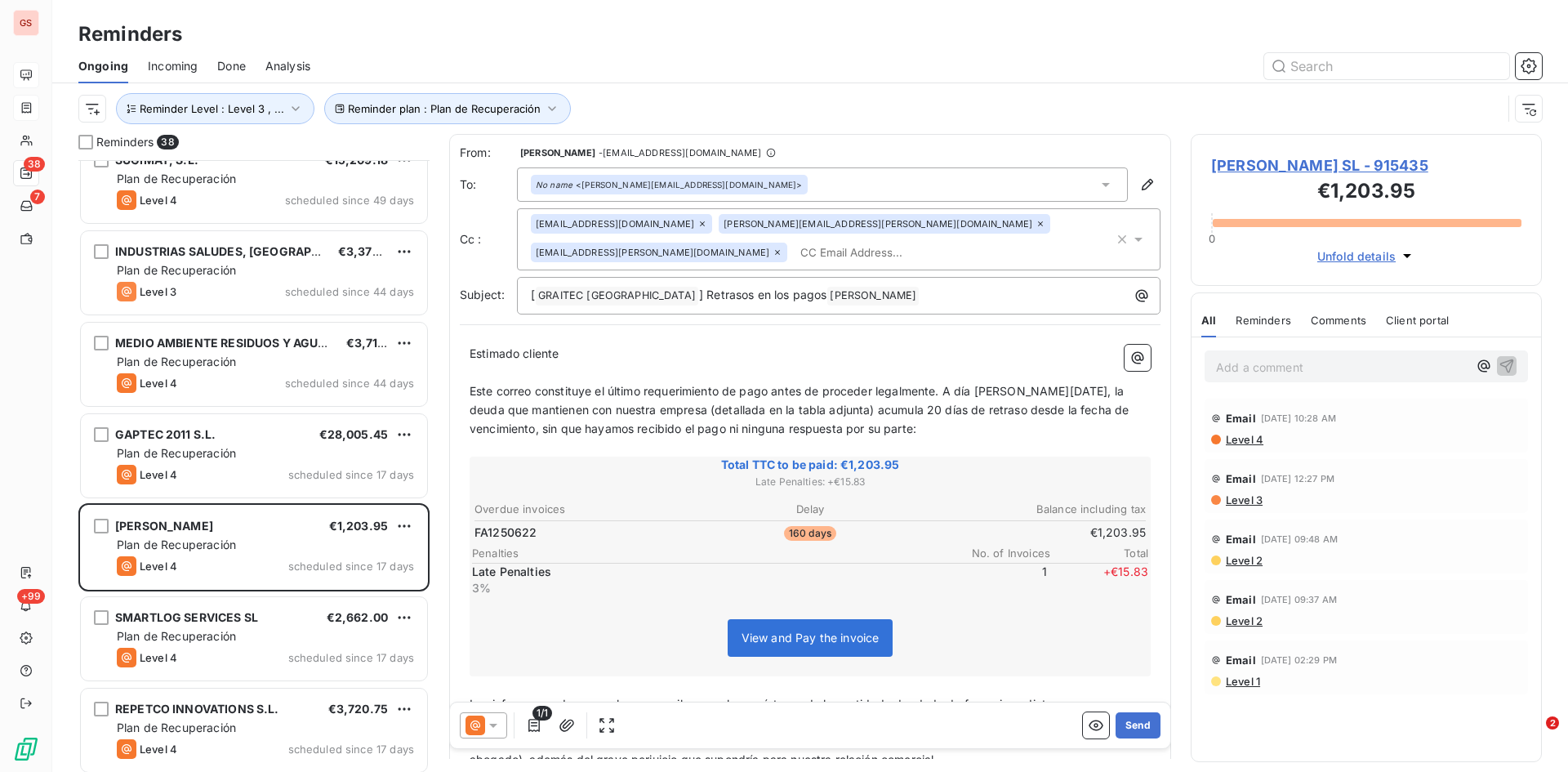
click at [496, 731] on icon at bounding box center [494, 726] width 16 height 16
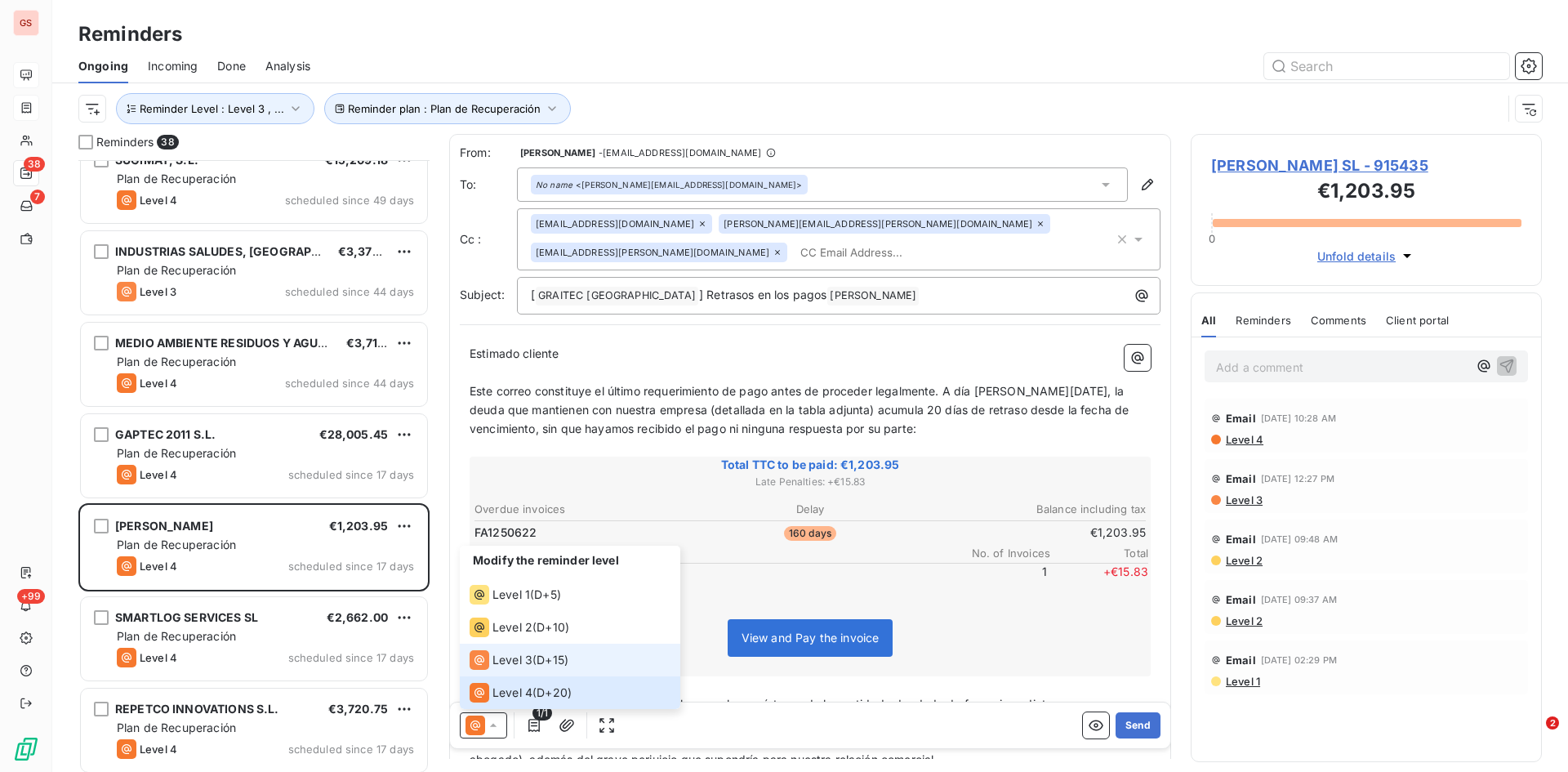
click at [510, 665] on span "Level 3" at bounding box center [513, 660] width 40 height 16
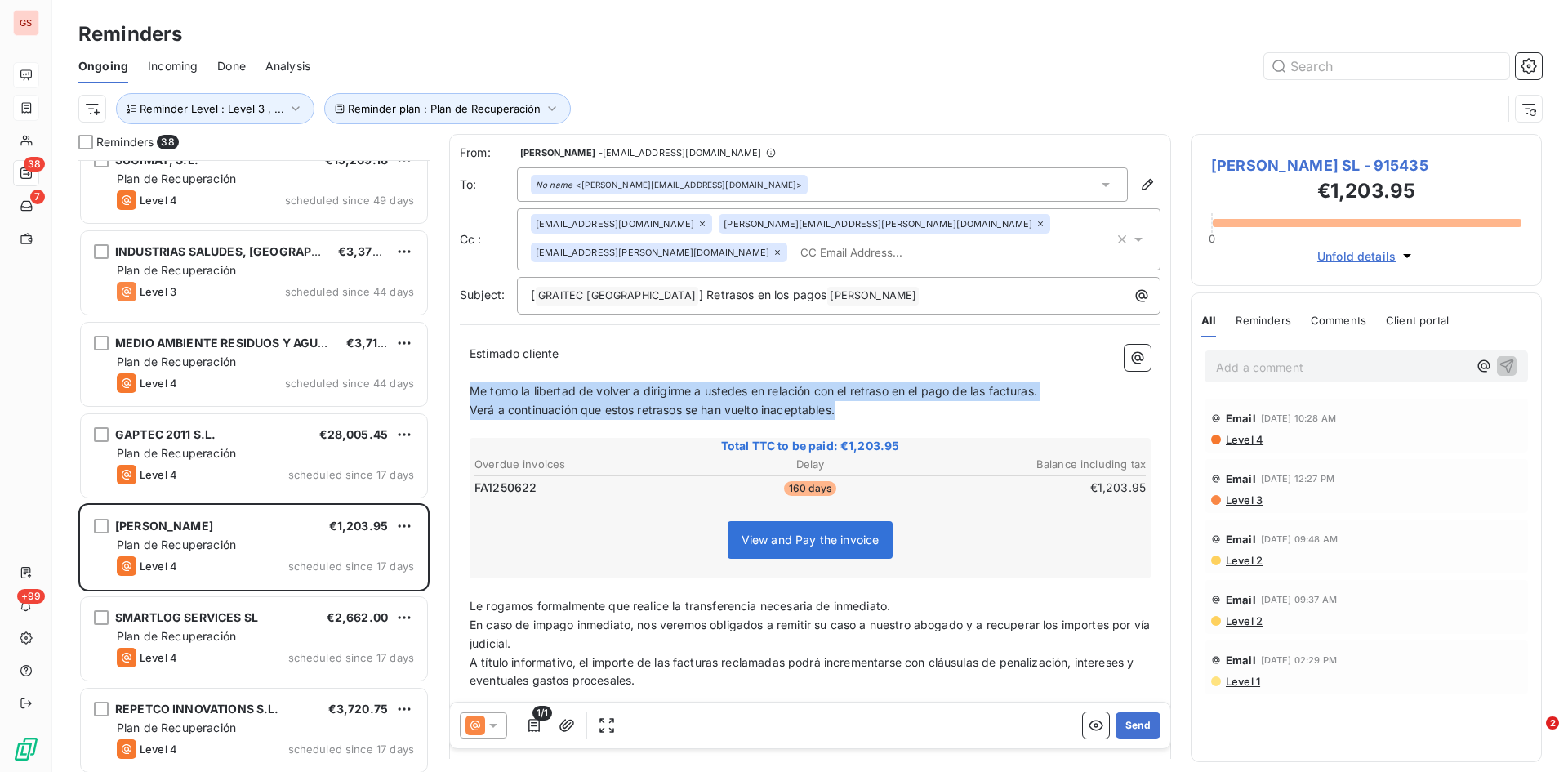
drag, startPoint x: 848, startPoint y: 387, endPoint x: 445, endPoint y: 401, distance: 403.2
click at [451, 370] on div "From: [PERSON_NAME] - [EMAIL_ADDRESS][DOMAIN_NAME] To: No name <[PERSON_NAME][E…" at bounding box center [809, 477] width 722 height 686
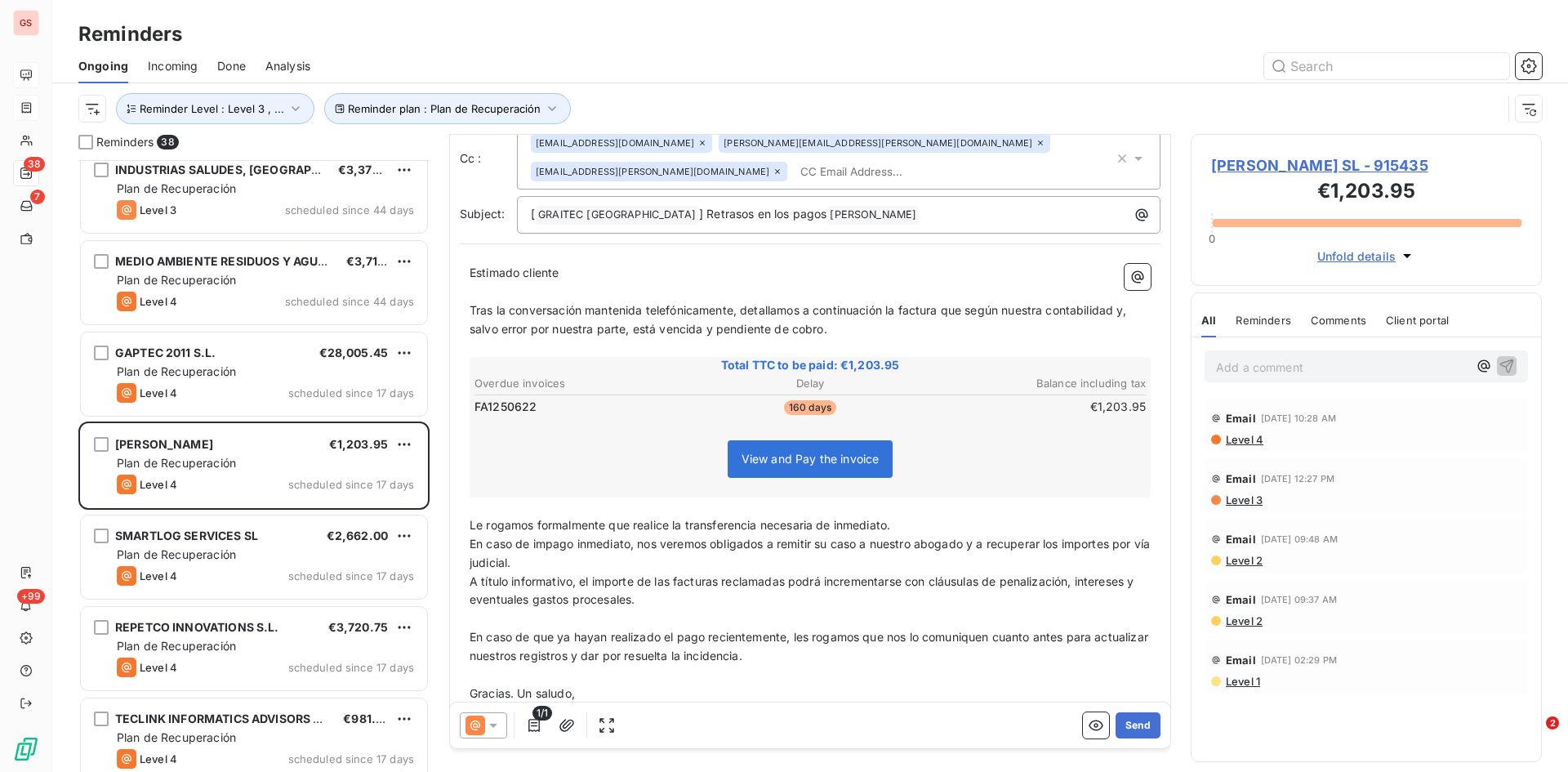
scroll to position [83, 0]
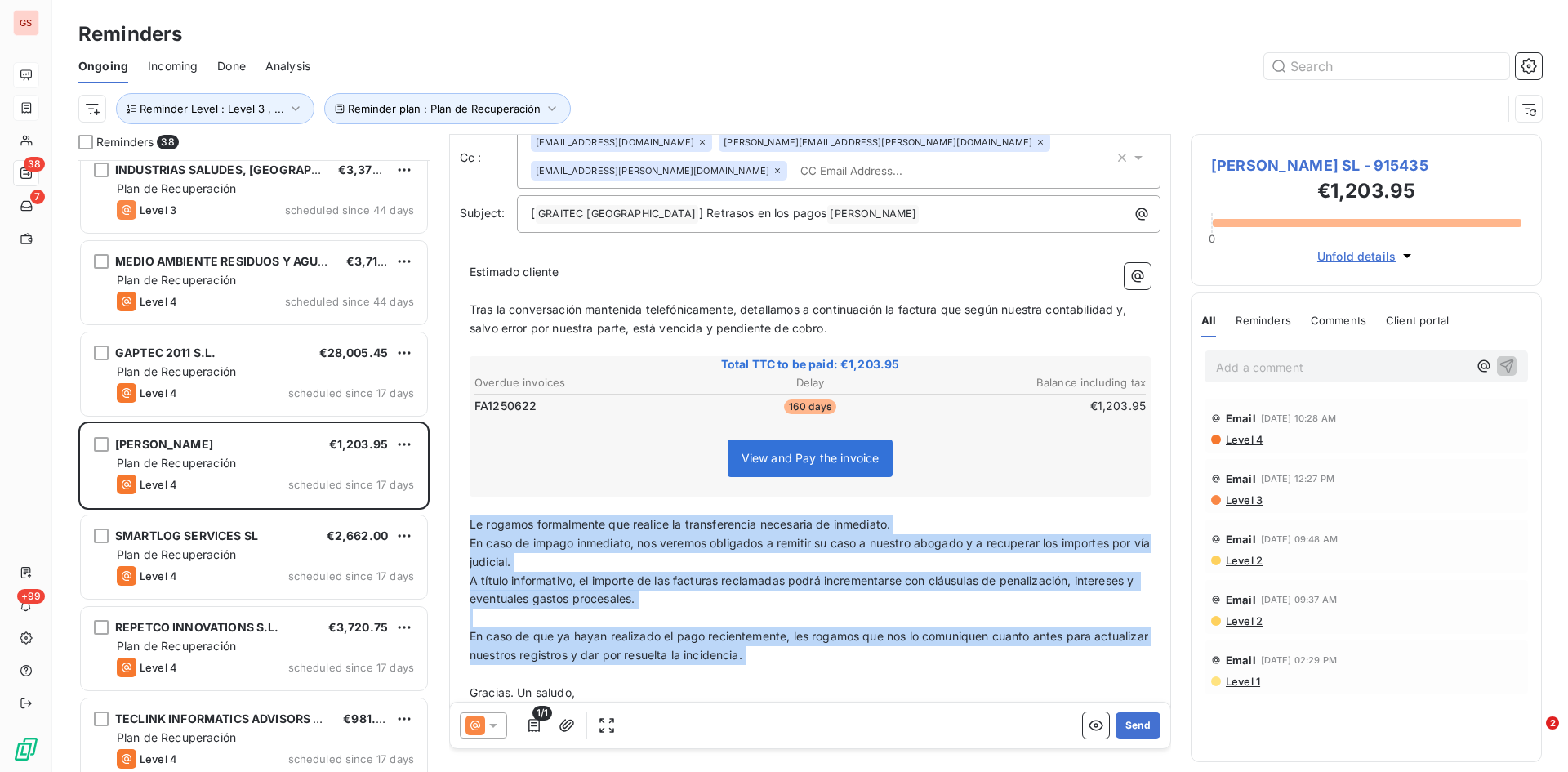
drag, startPoint x: 820, startPoint y: 641, endPoint x: 468, endPoint y: 491, distance: 382.6
click at [468, 491] on div "Estimado cliente ﻿ Tras la conversación mantenida telefónicamente, detallamos a…" at bounding box center [810, 491] width 701 height 475
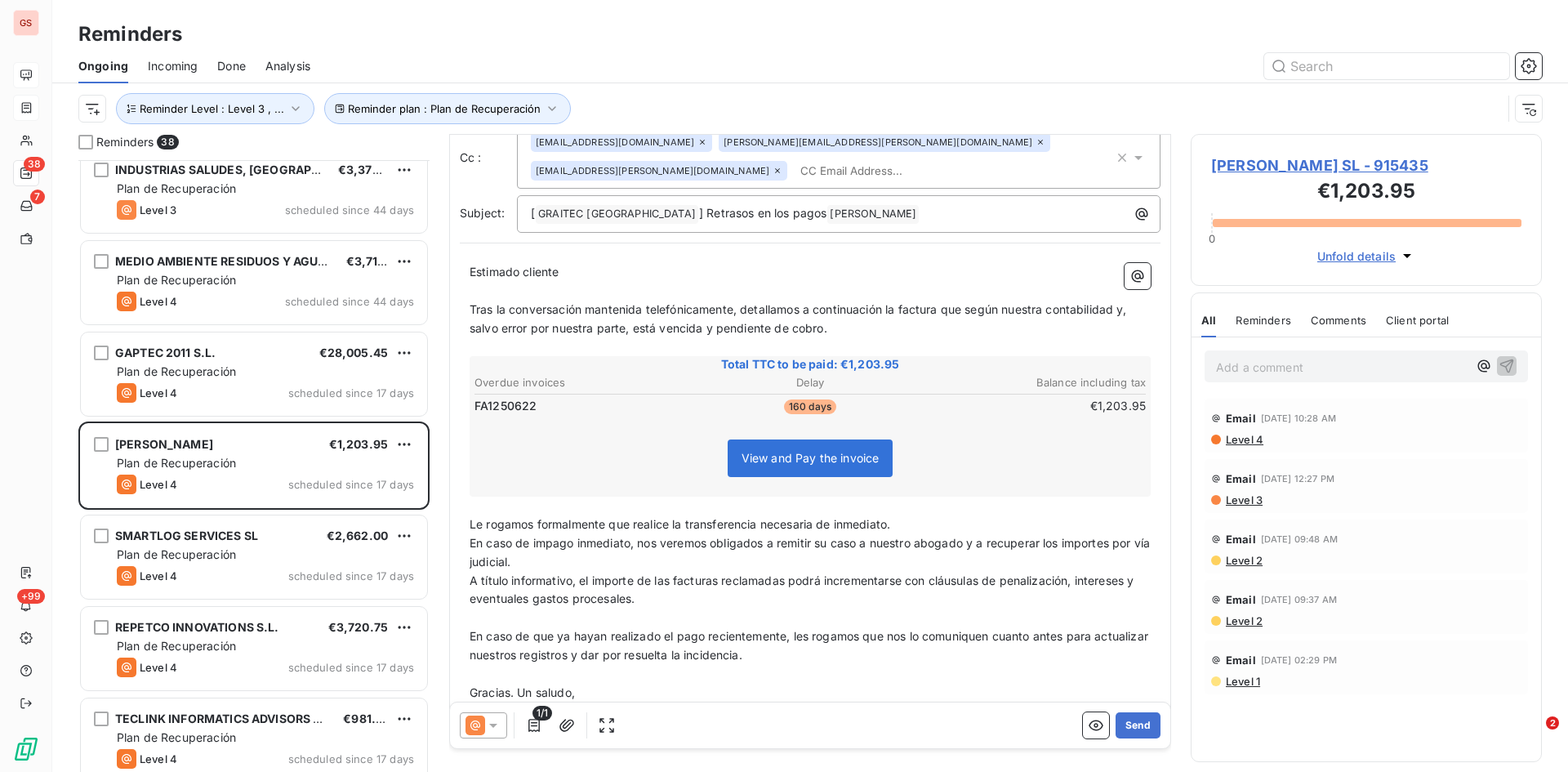
scroll to position [0, 0]
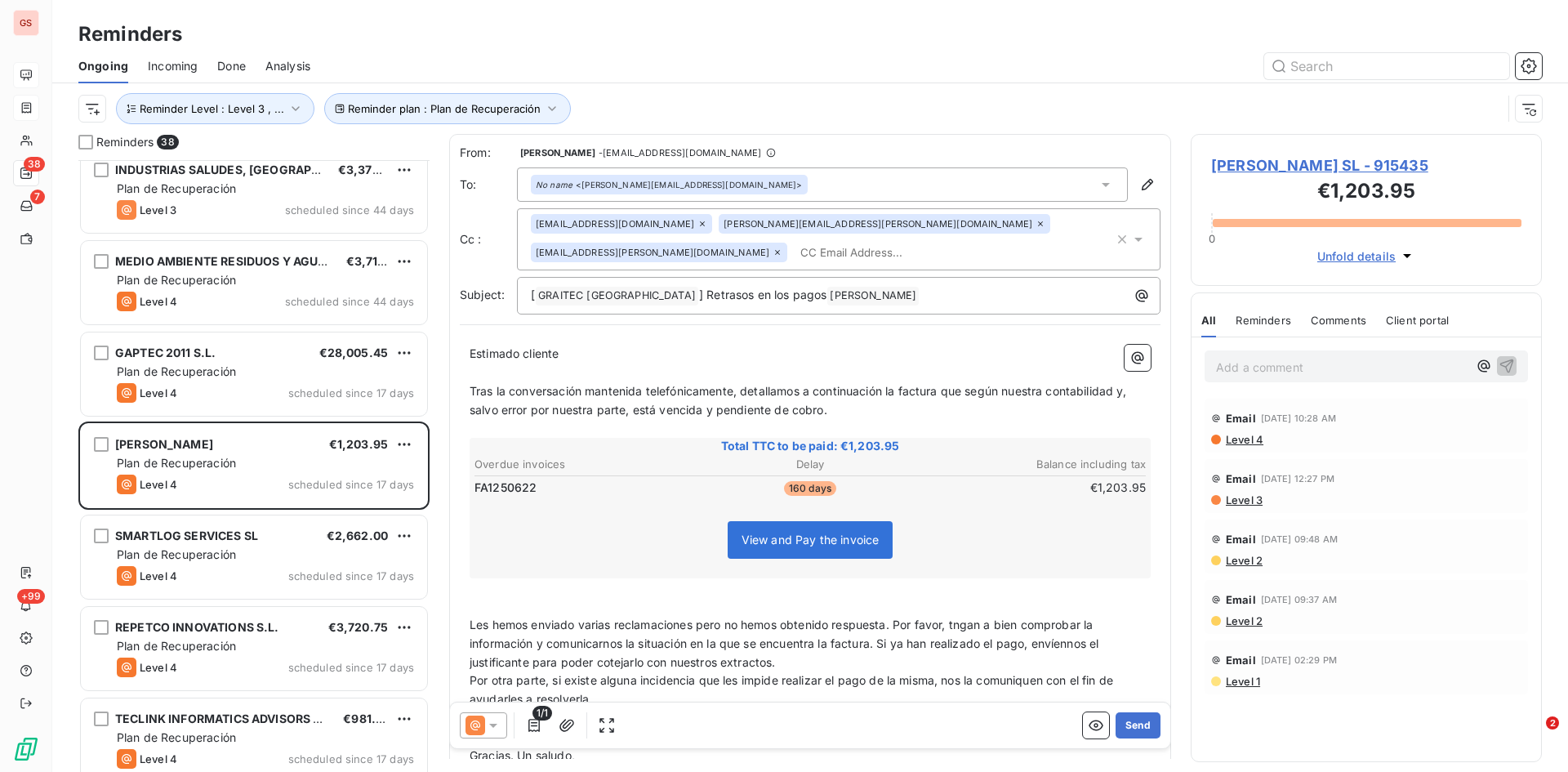
click at [748, 382] on p "Tras la conversación mantenida telefónicamente, detallamos a continuación la fa…" at bounding box center [810, 401] width 681 height 37
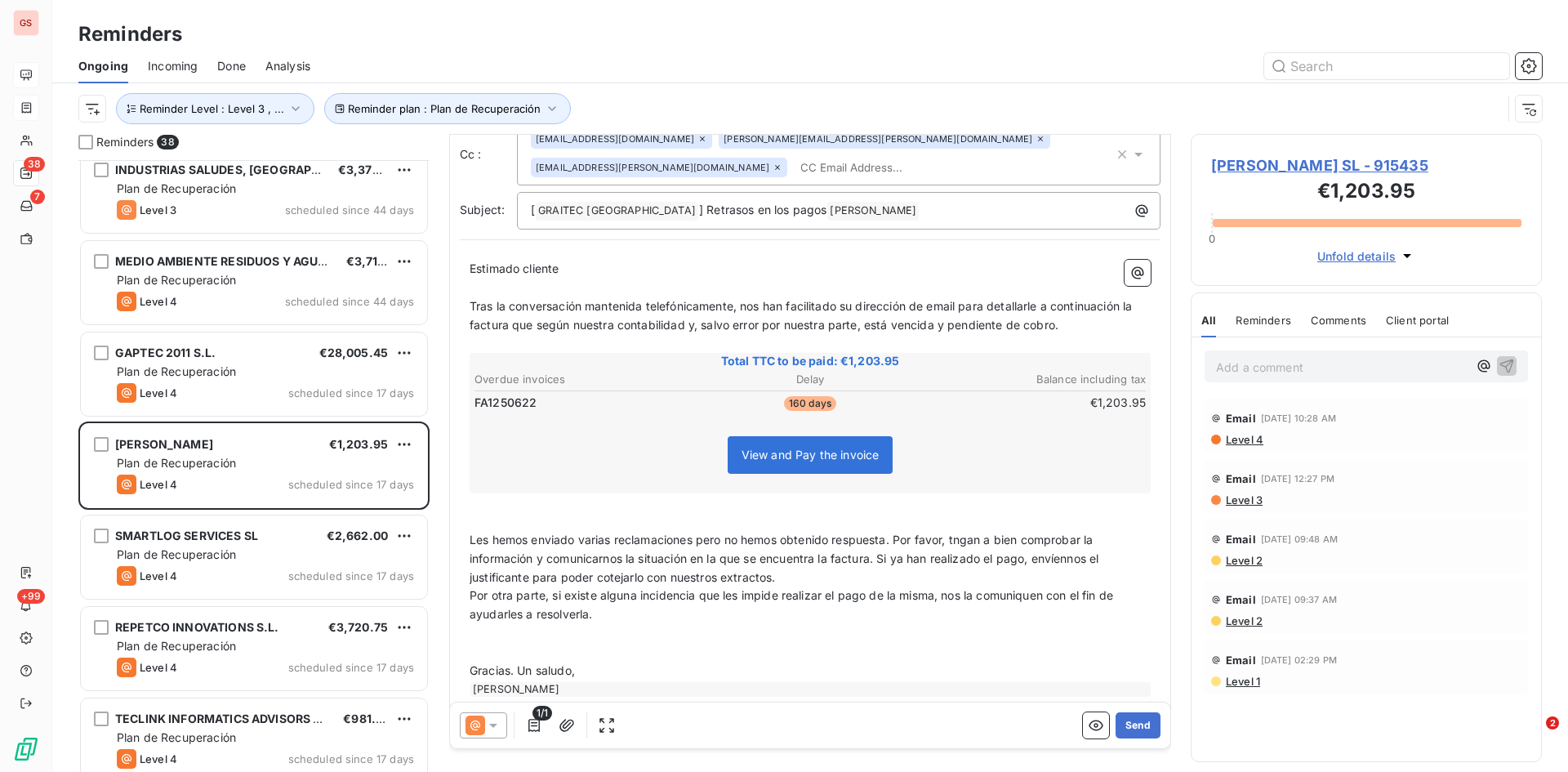
scroll to position [86, 0]
click at [697, 532] on span "Les hemos enviado varias reclamaciones pero no hemos obtenido respuesta. Por fa…" at bounding box center [786, 557] width 633 height 52
drag, startPoint x: 1064, startPoint y: 511, endPoint x: 1264, endPoint y: 515, distance: 200.0
click at [1068, 532] on span "Les hemos enviado varias reclamaciones a [EMAIL_ADDRESS][DOMAIN_NAME] pero no h…" at bounding box center [799, 557] width 658 height 52
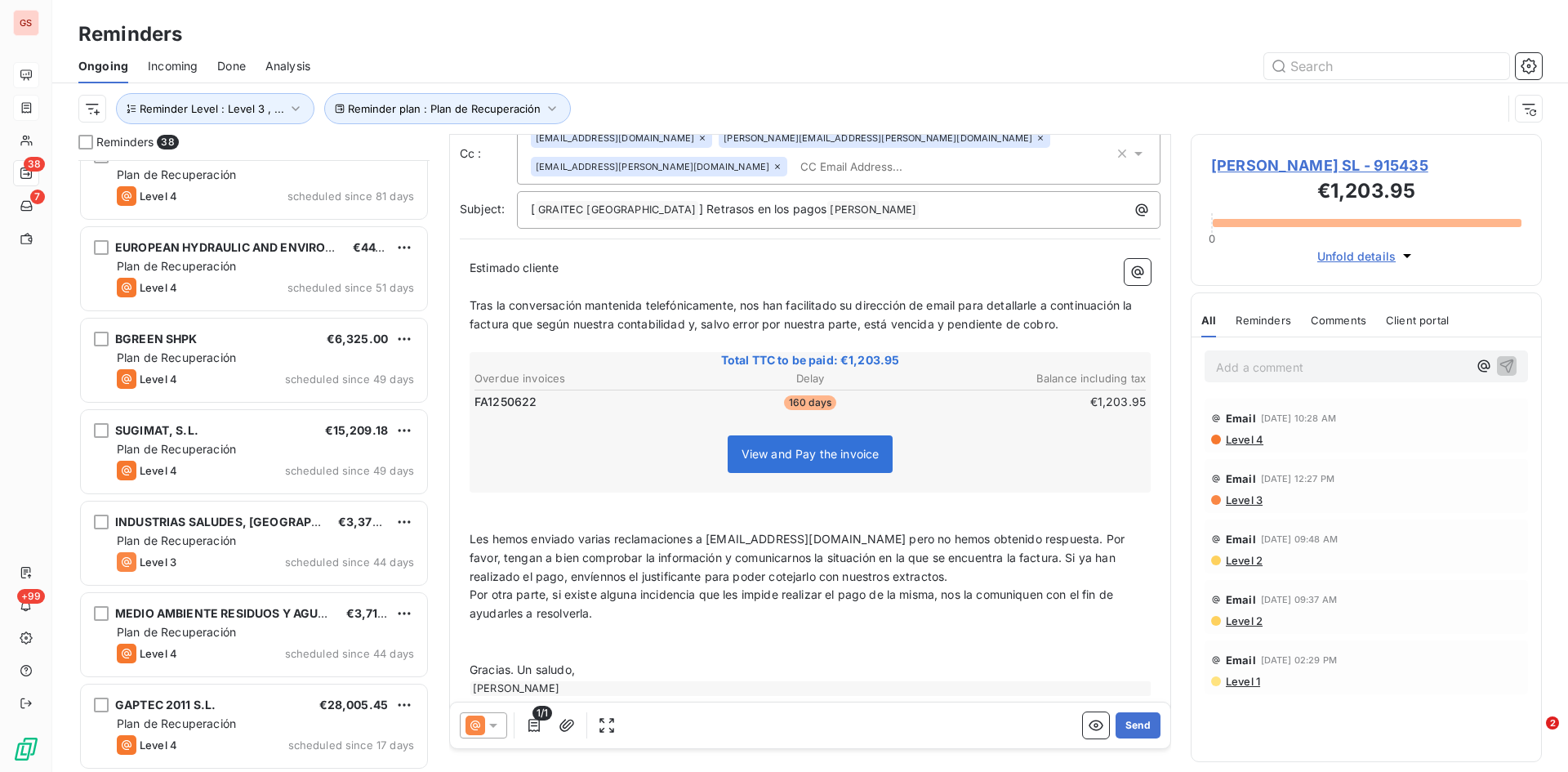
scroll to position [246, 0]
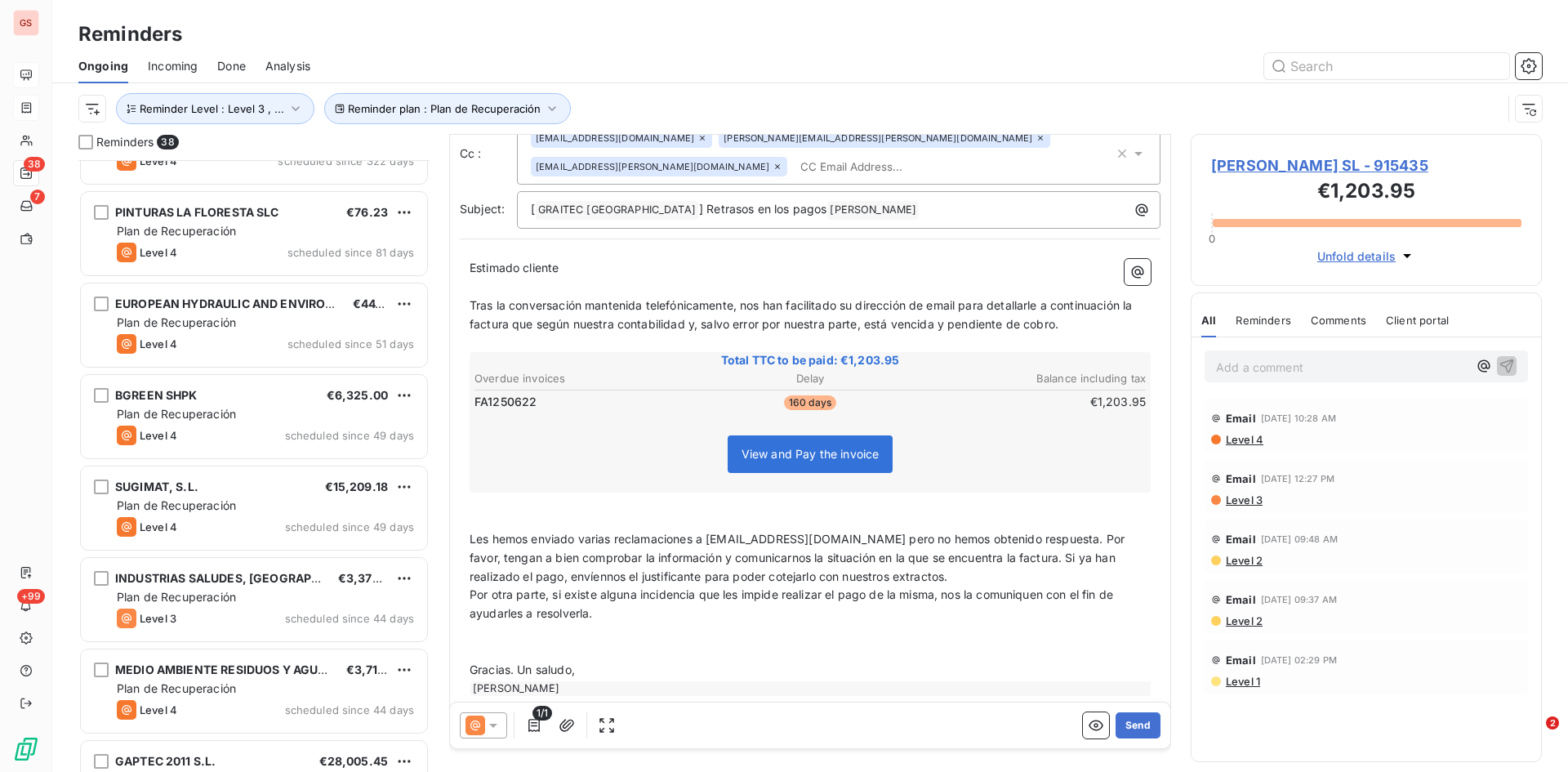
click at [515, 556] on span "Les hemos enviado varias reclamaciones a [EMAIL_ADDRESS][DOMAIN_NAME] pero no h…" at bounding box center [799, 557] width 658 height 52
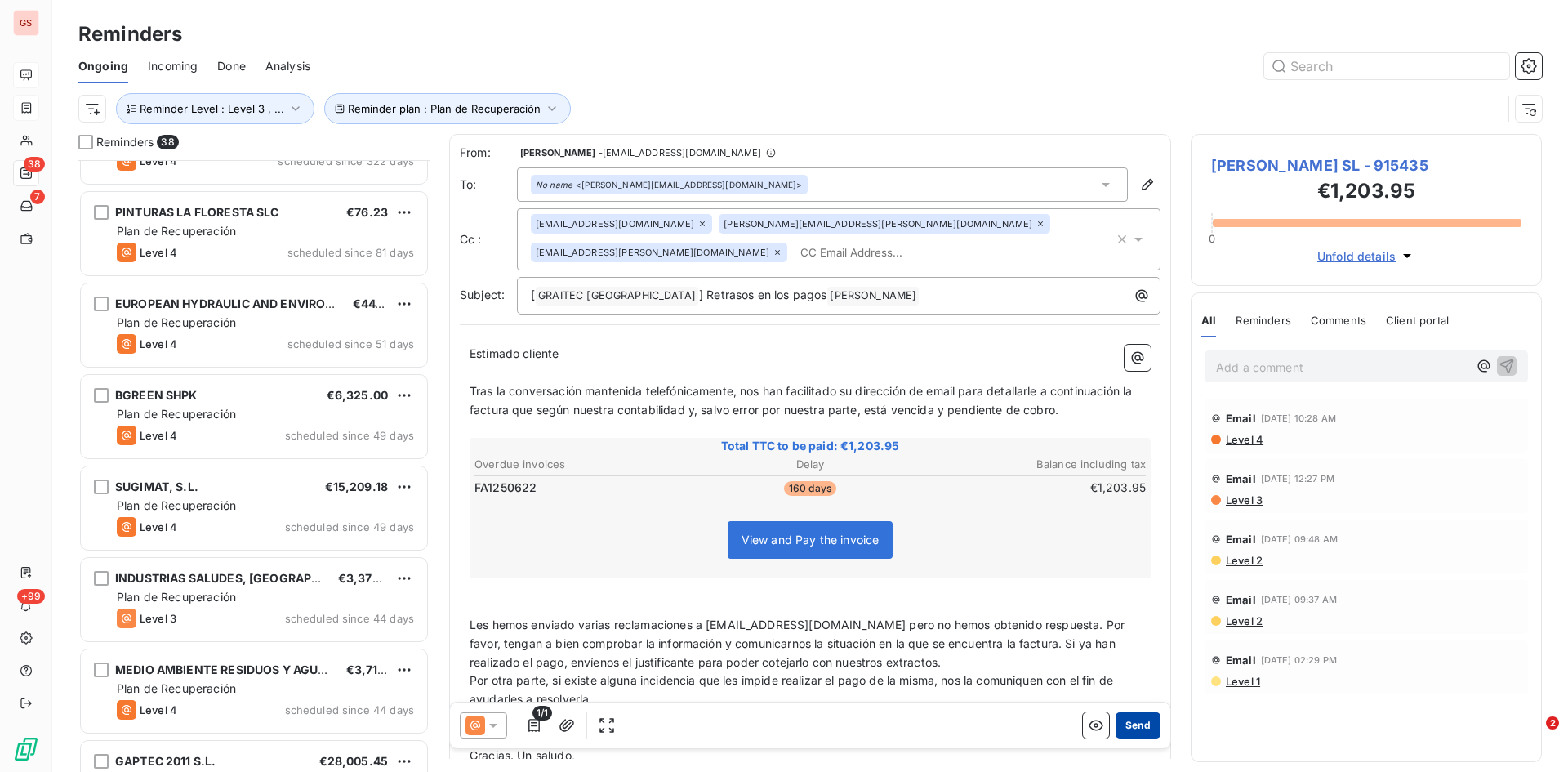
click at [1126, 720] on button "Send" at bounding box center [1137, 725] width 45 height 26
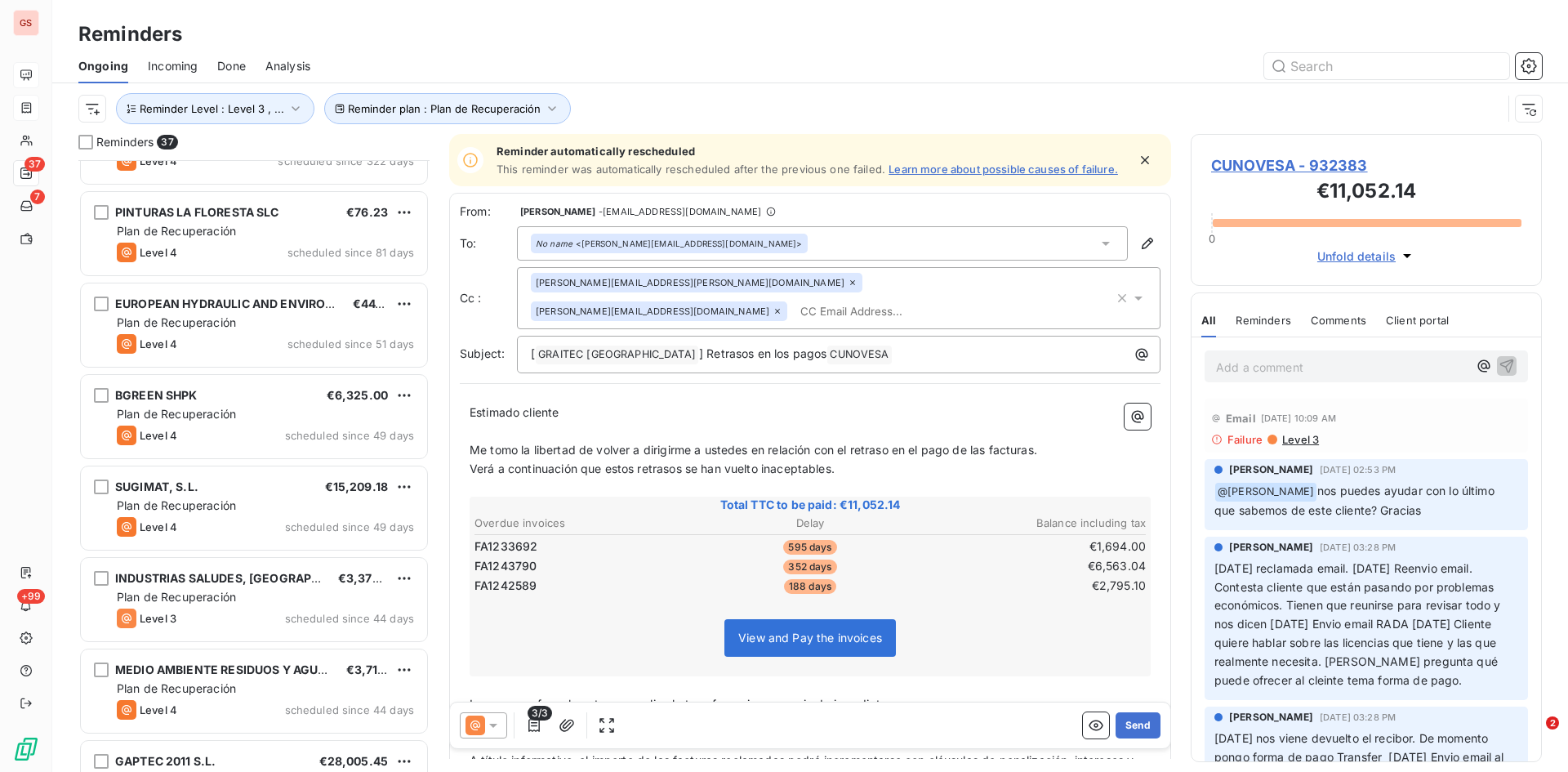
click at [223, 66] on span "Done" at bounding box center [231, 66] width 28 height 16
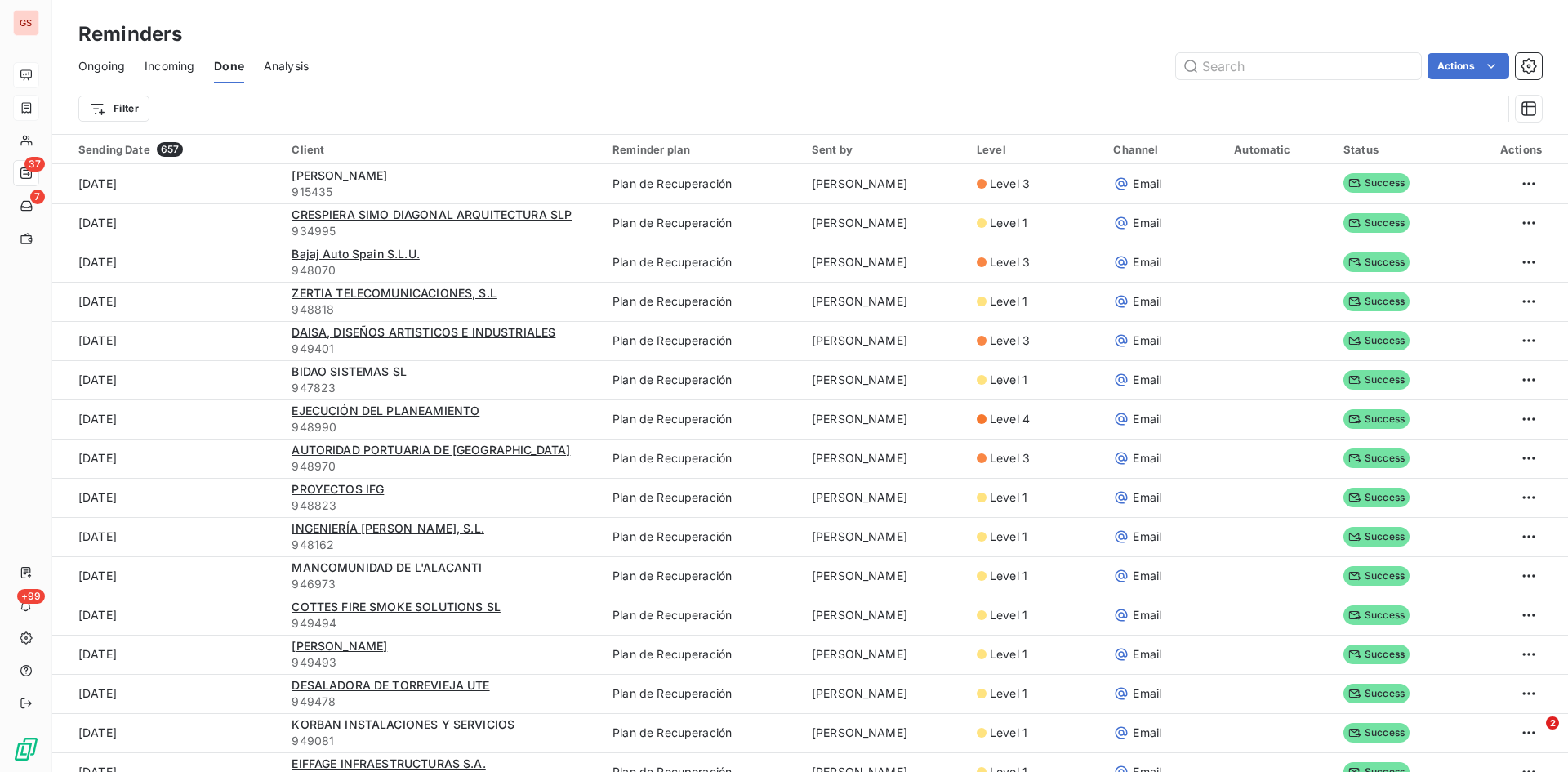
click at [99, 63] on span "Ongoing" at bounding box center [101, 66] width 46 height 16
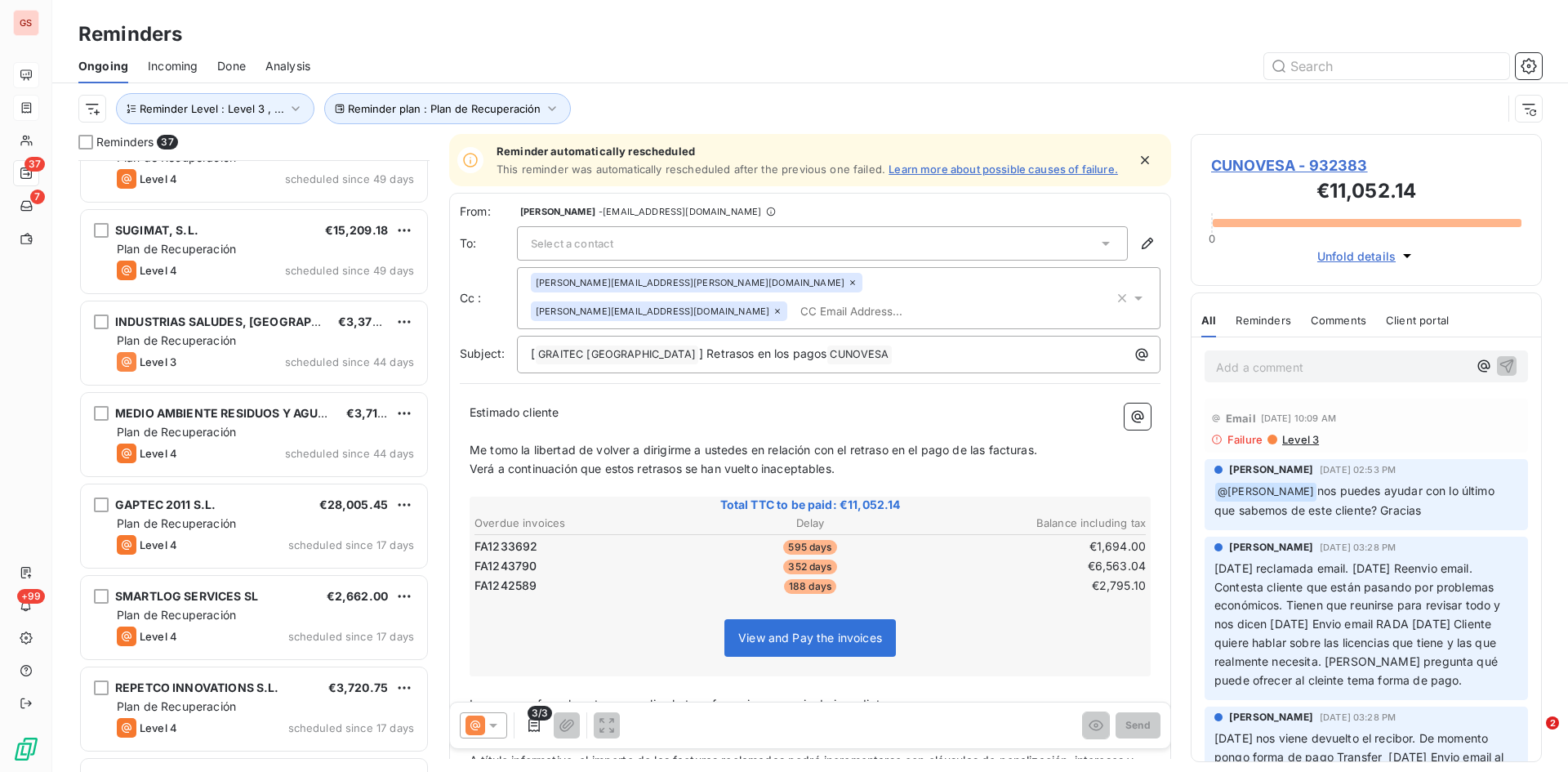
scroll to position [573, 0]
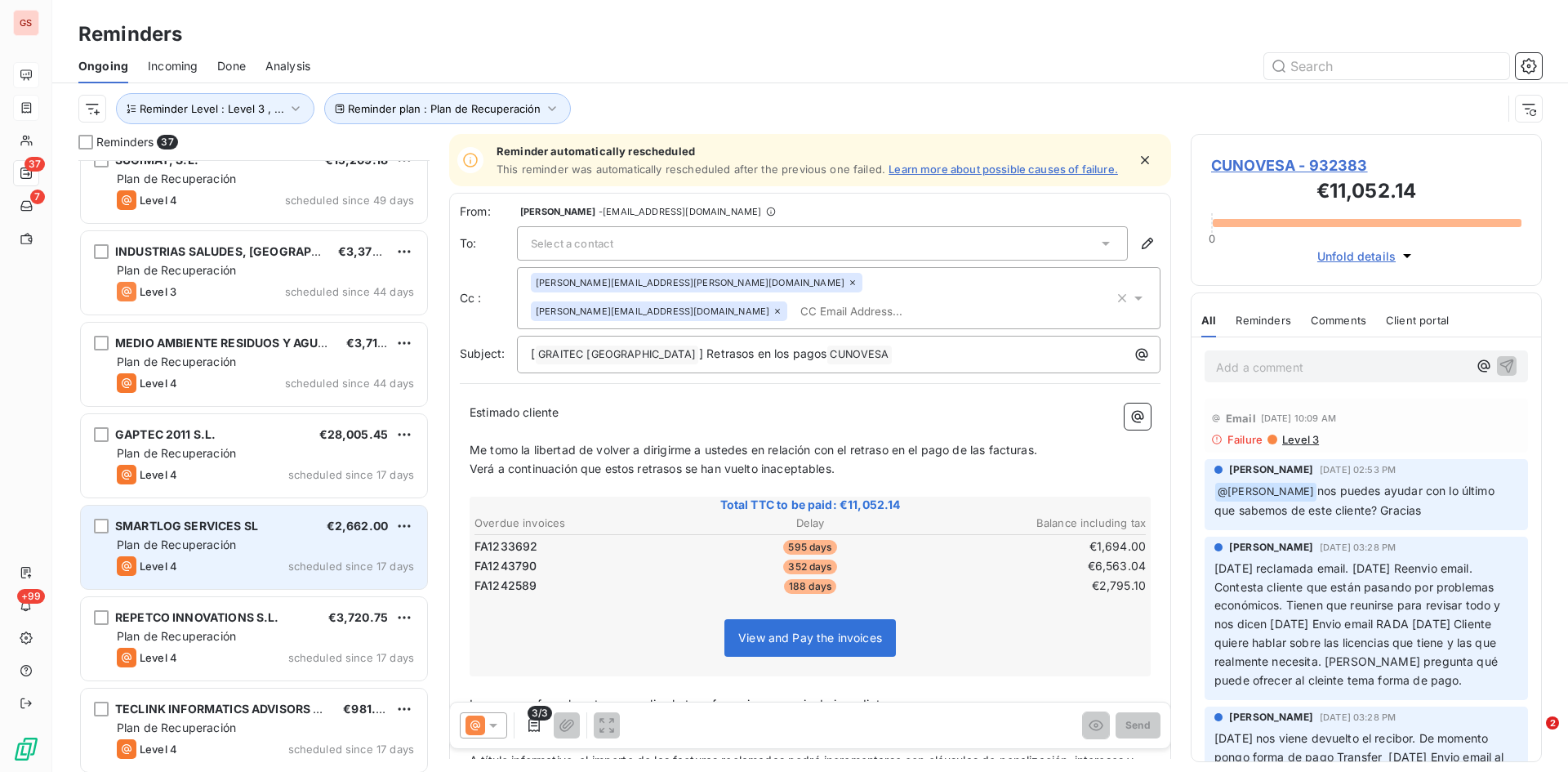
click at [208, 534] on div "SMARTLOG SERVICES SL" at bounding box center [186, 526] width 143 height 16
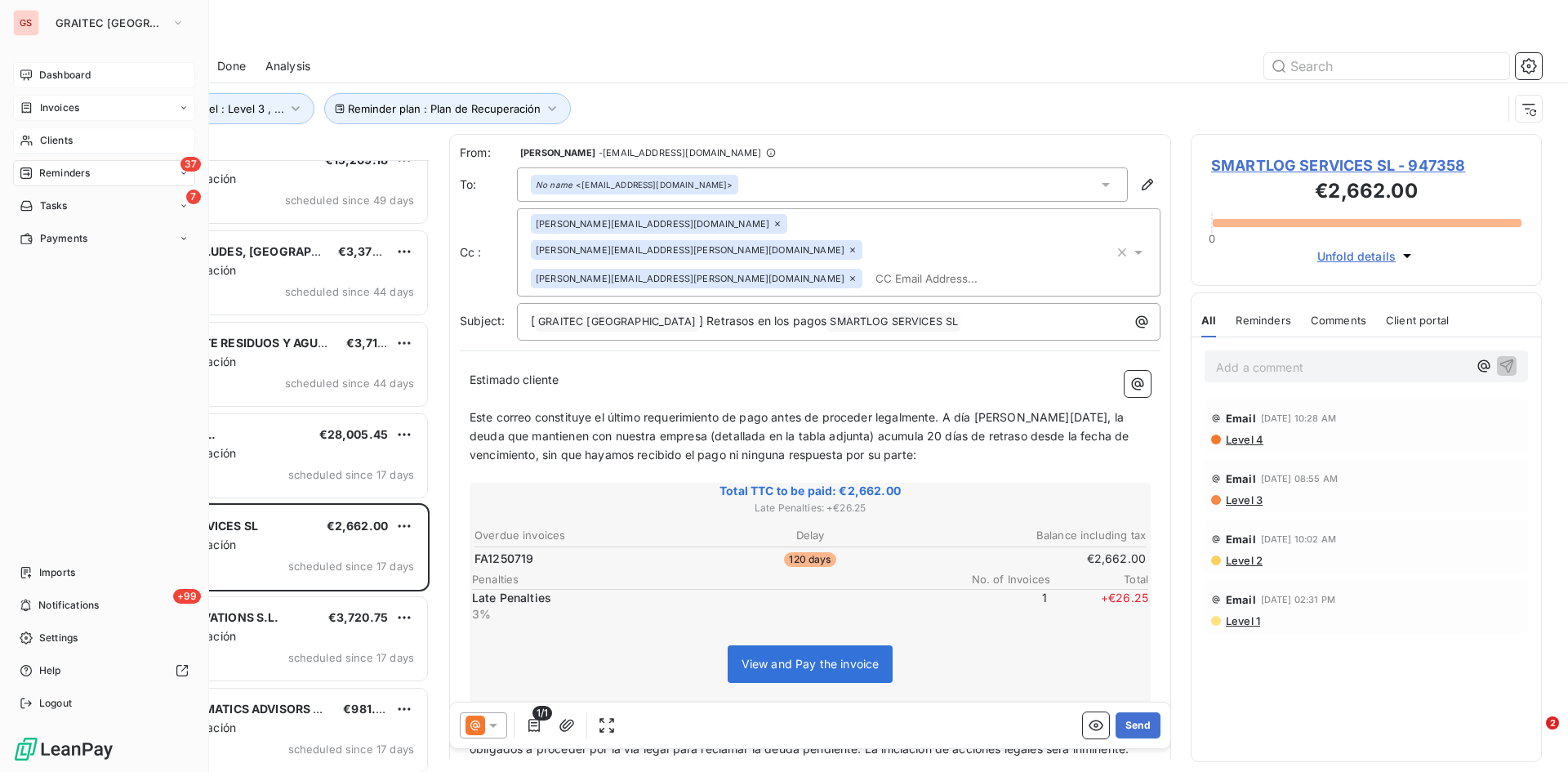
click at [52, 139] on span "Clients" at bounding box center [56, 140] width 33 height 15
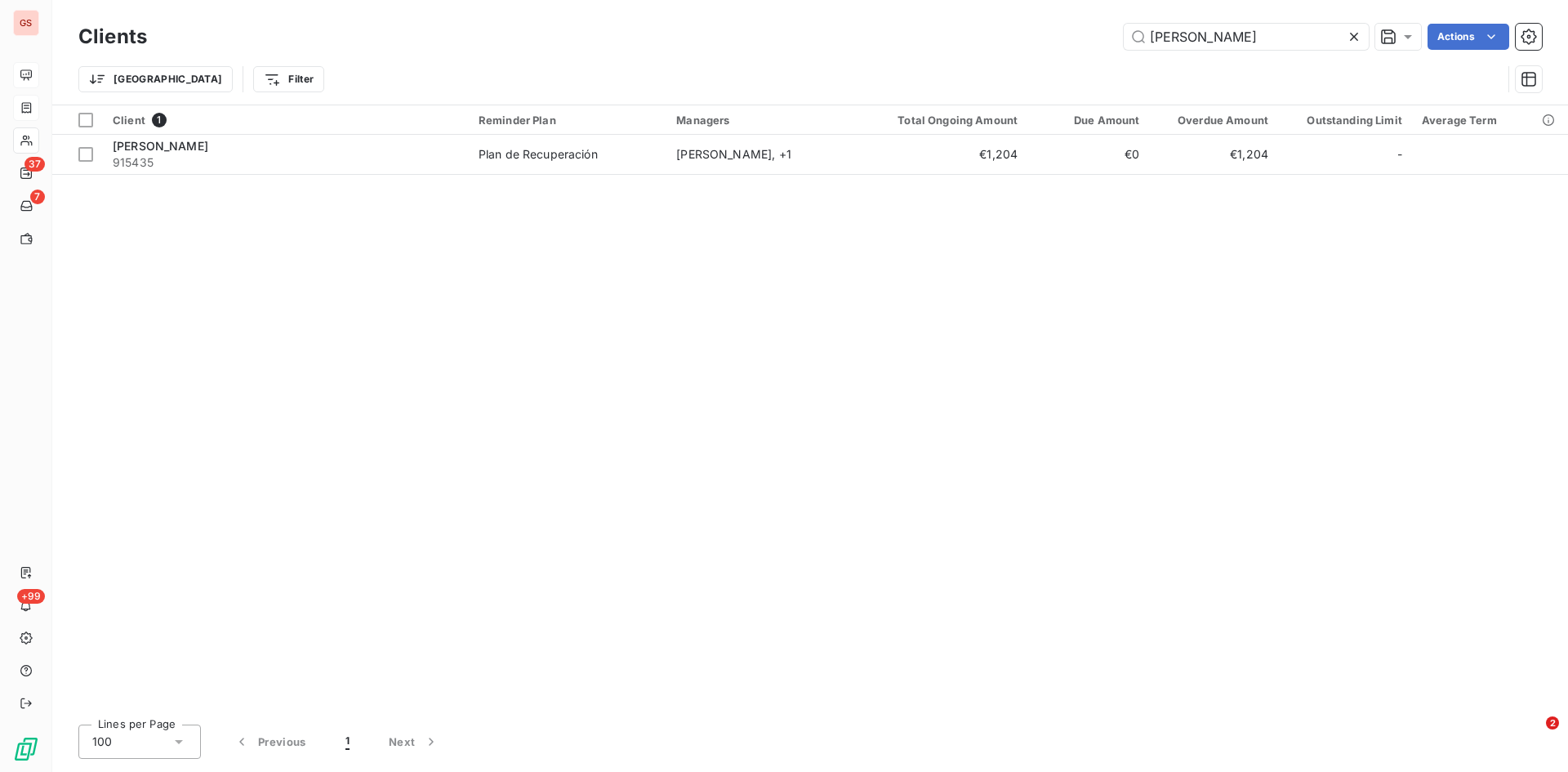
drag, startPoint x: 1264, startPoint y: 38, endPoint x: 912, endPoint y: 54, distance: 352.4
click at [912, 53] on div "Clients [PERSON_NAME] Actions" at bounding box center [810, 37] width 1464 height 35
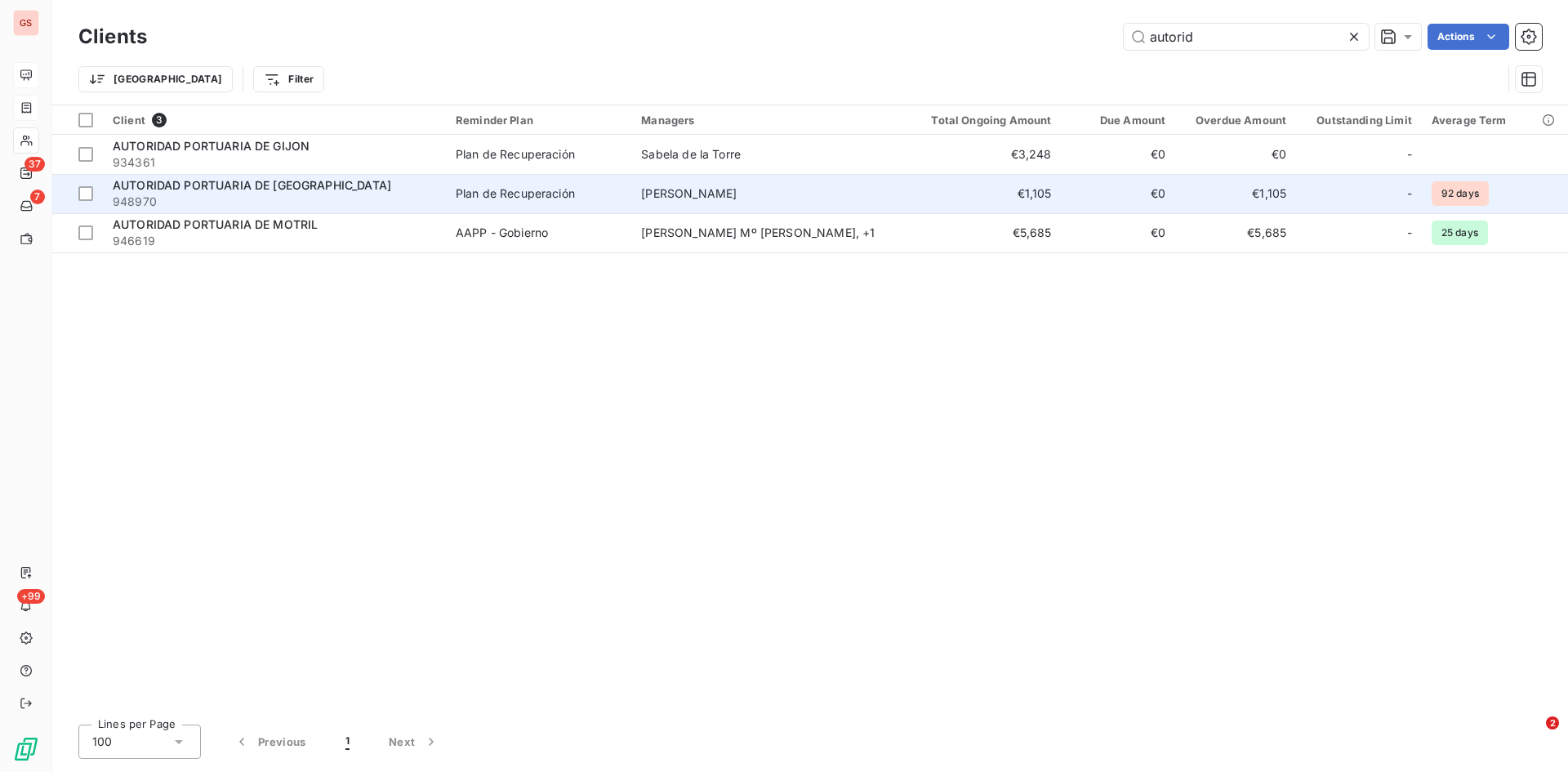
type input "autorid"
click at [273, 188] on span "AUTORIDAD PORTUARIA DE [GEOGRAPHIC_DATA]" at bounding box center [252, 185] width 279 height 14
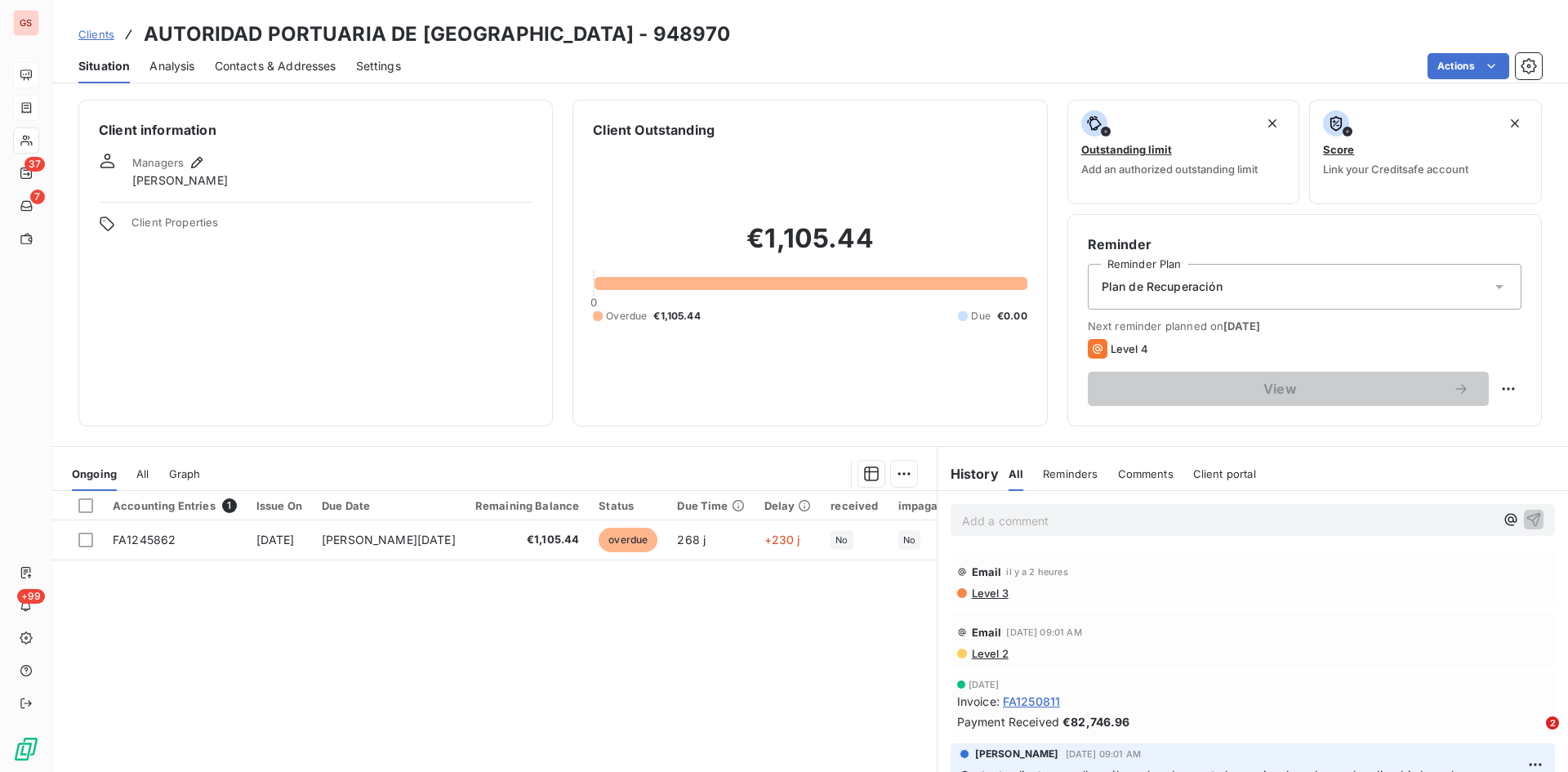
click at [1031, 542] on div "Add a comment ﻿" at bounding box center [1253, 520] width 631 height 58
click at [1019, 527] on p "Add a comment ﻿" at bounding box center [1228, 521] width 533 height 20
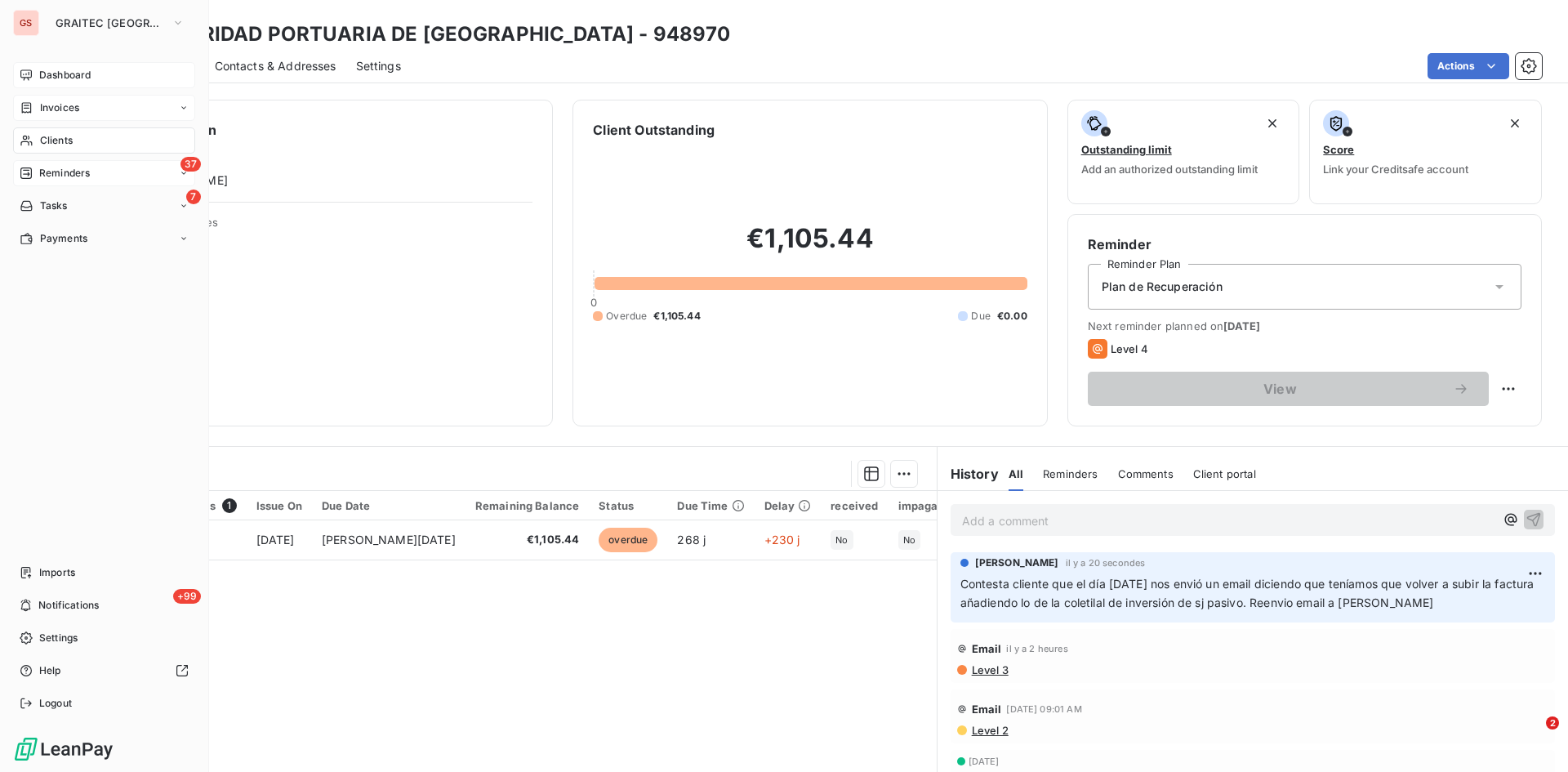
click at [76, 163] on div "37 Reminders" at bounding box center [104, 173] width 182 height 26
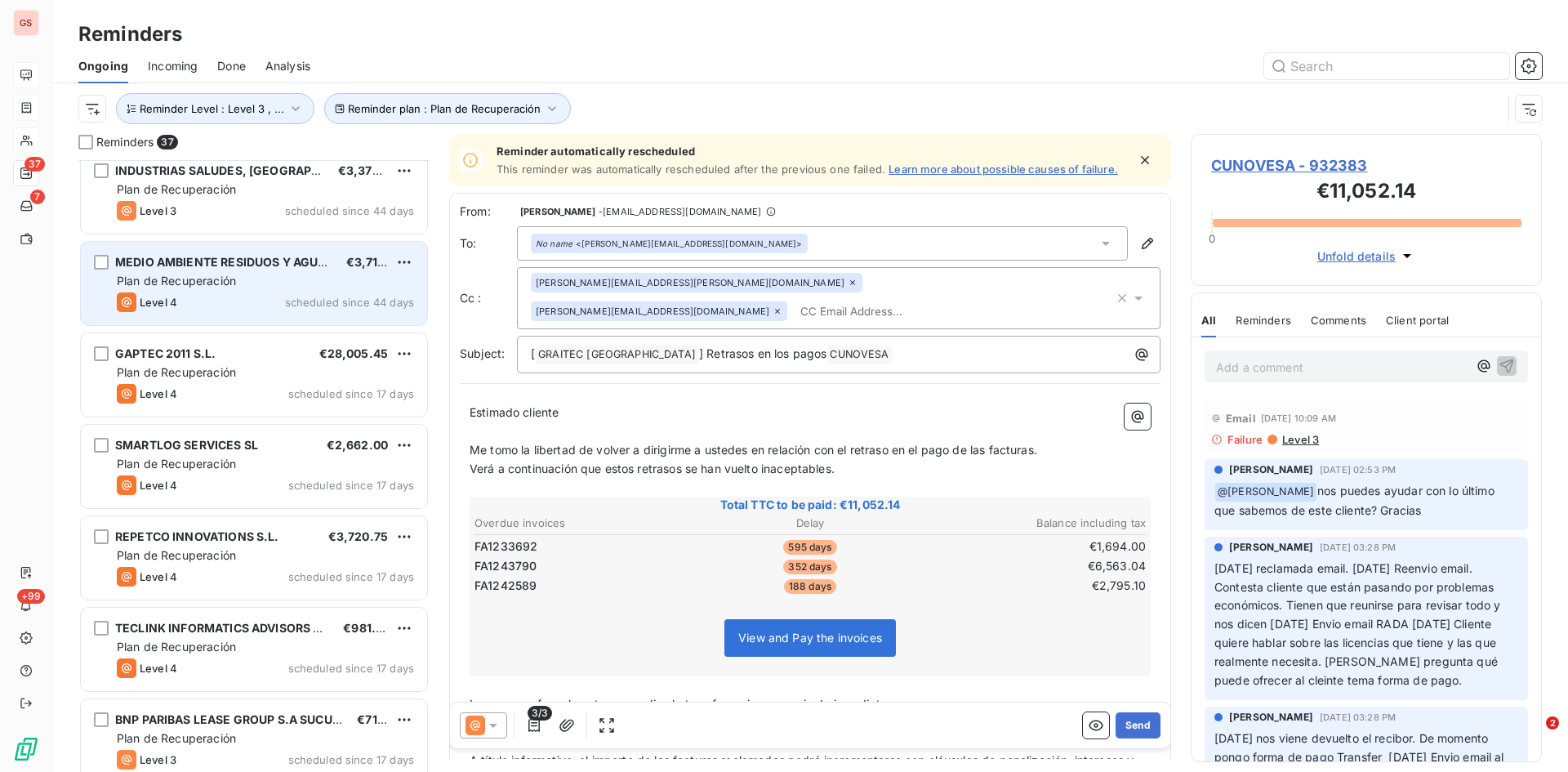
scroll to position [655, 0]
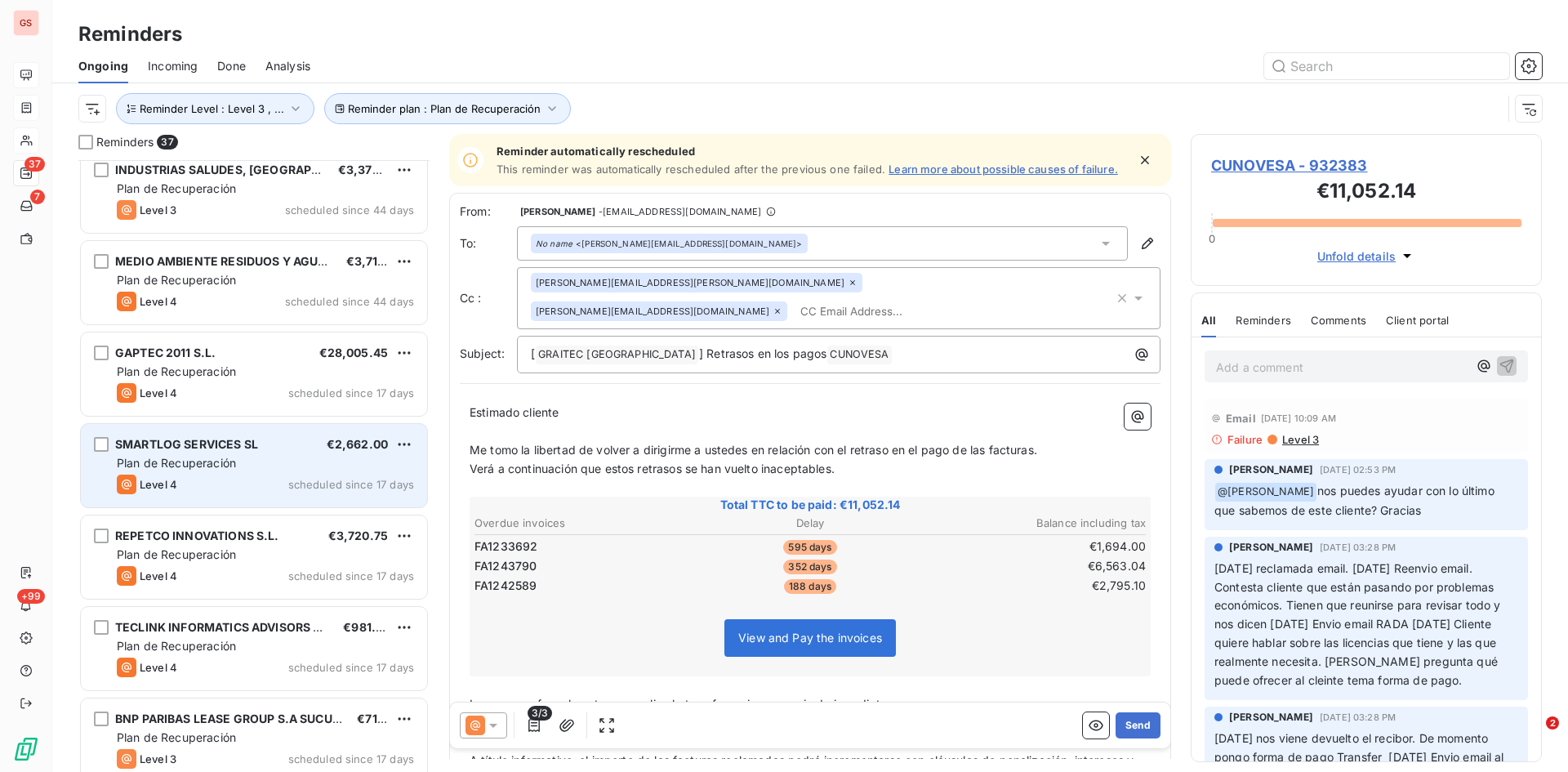
click at [289, 453] on div "SMARTLOG SERVICES SL €2,662.00 Plan de Recuperación Level 4 scheduled since 17 …" at bounding box center [254, 466] width 346 height 84
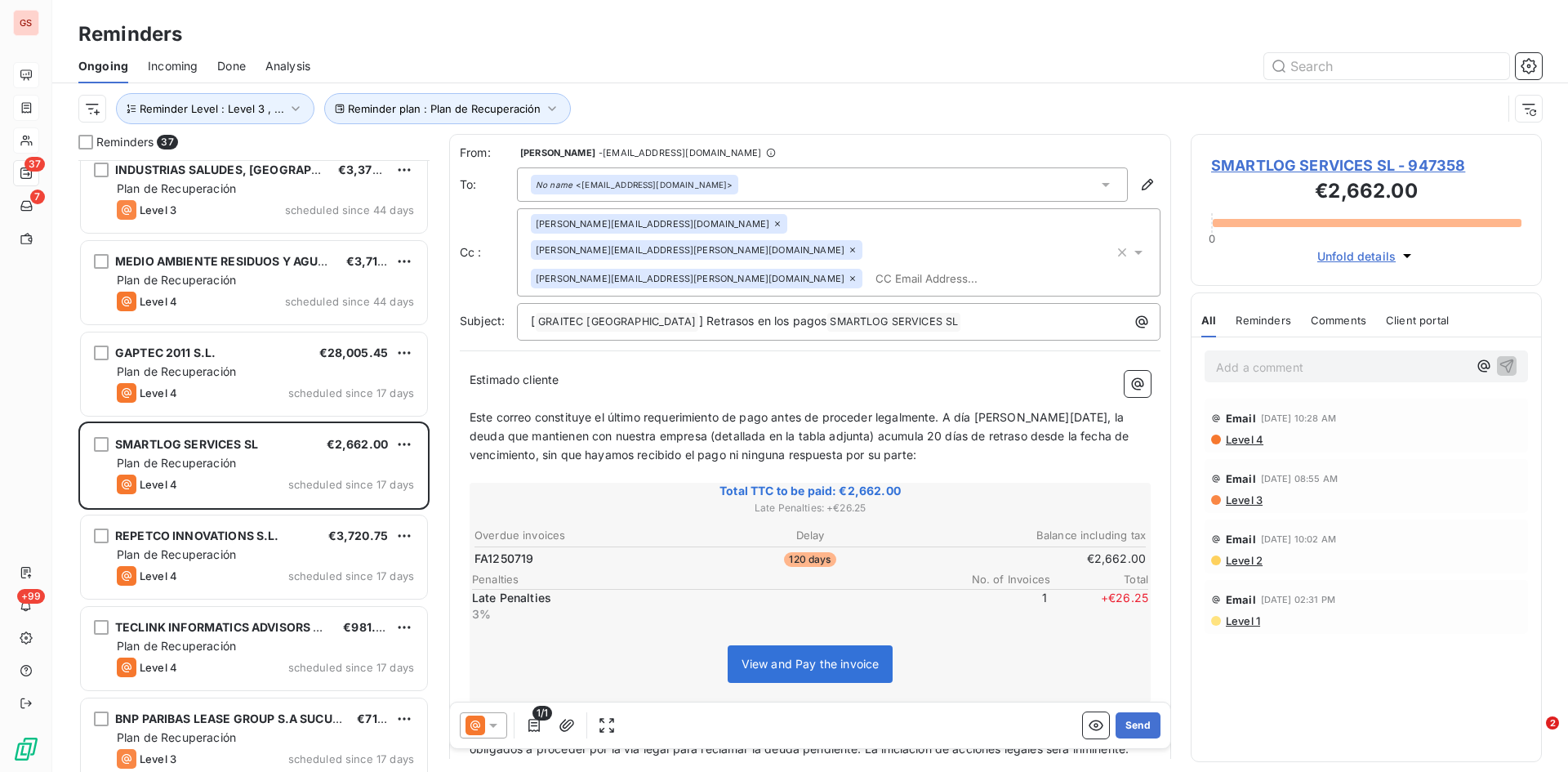
click at [1313, 369] on p "Add a comment ﻿" at bounding box center [1342, 367] width 251 height 20
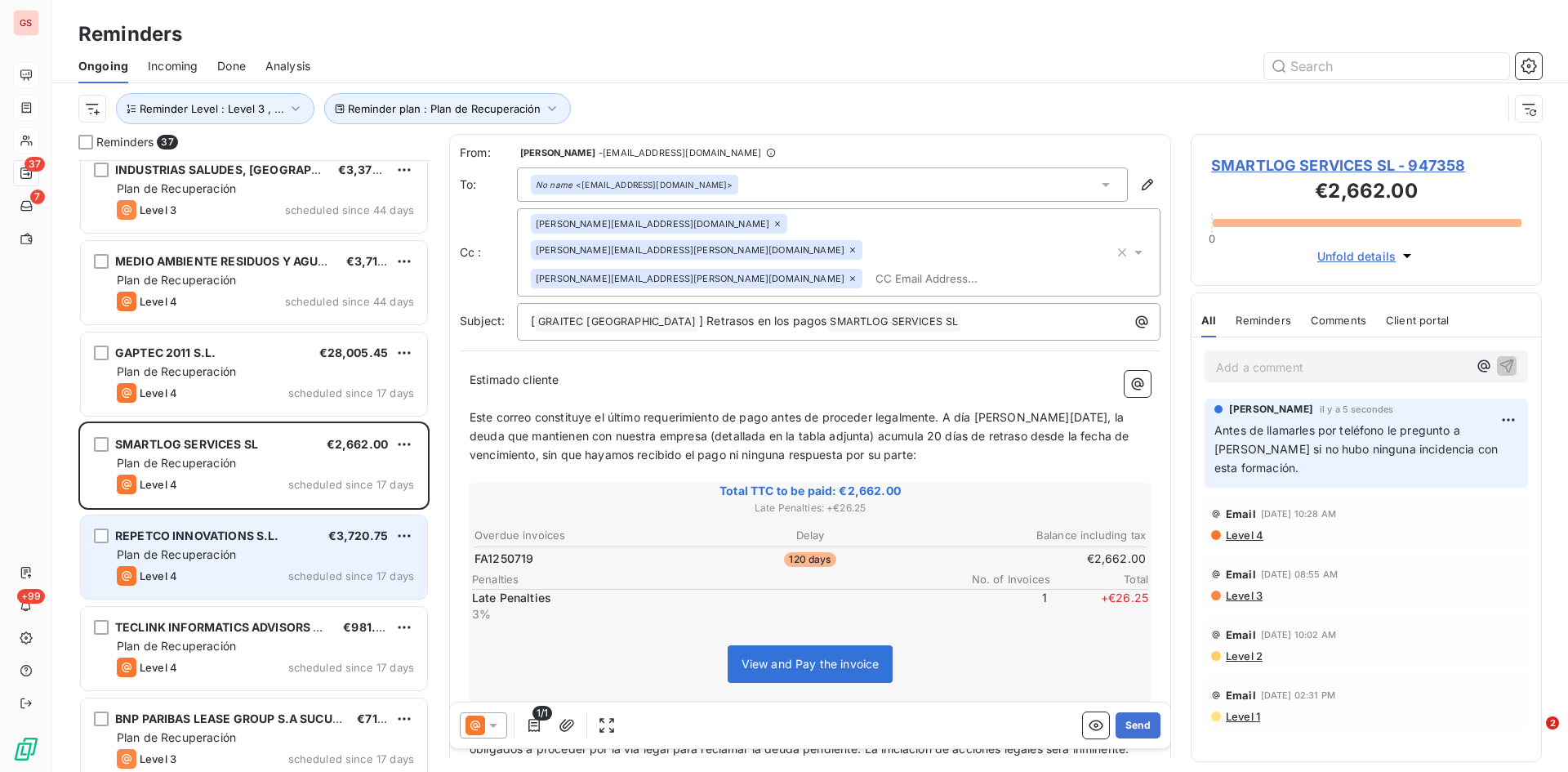
click at [176, 546] on div "Plan de Recuperación" at bounding box center [265, 554] width 298 height 16
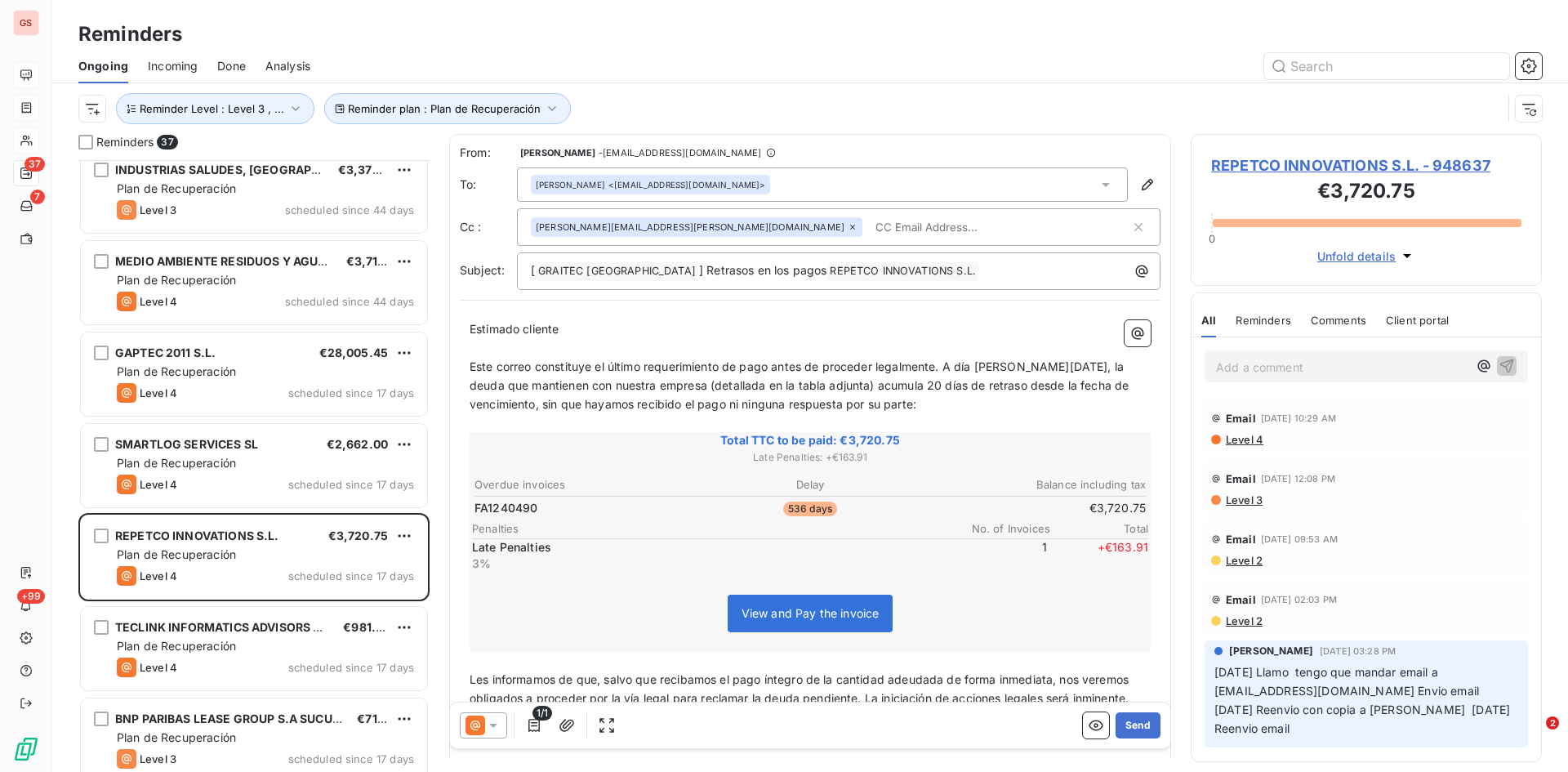
click at [1227, 439] on span "Level 4" at bounding box center [1244, 439] width 39 height 13
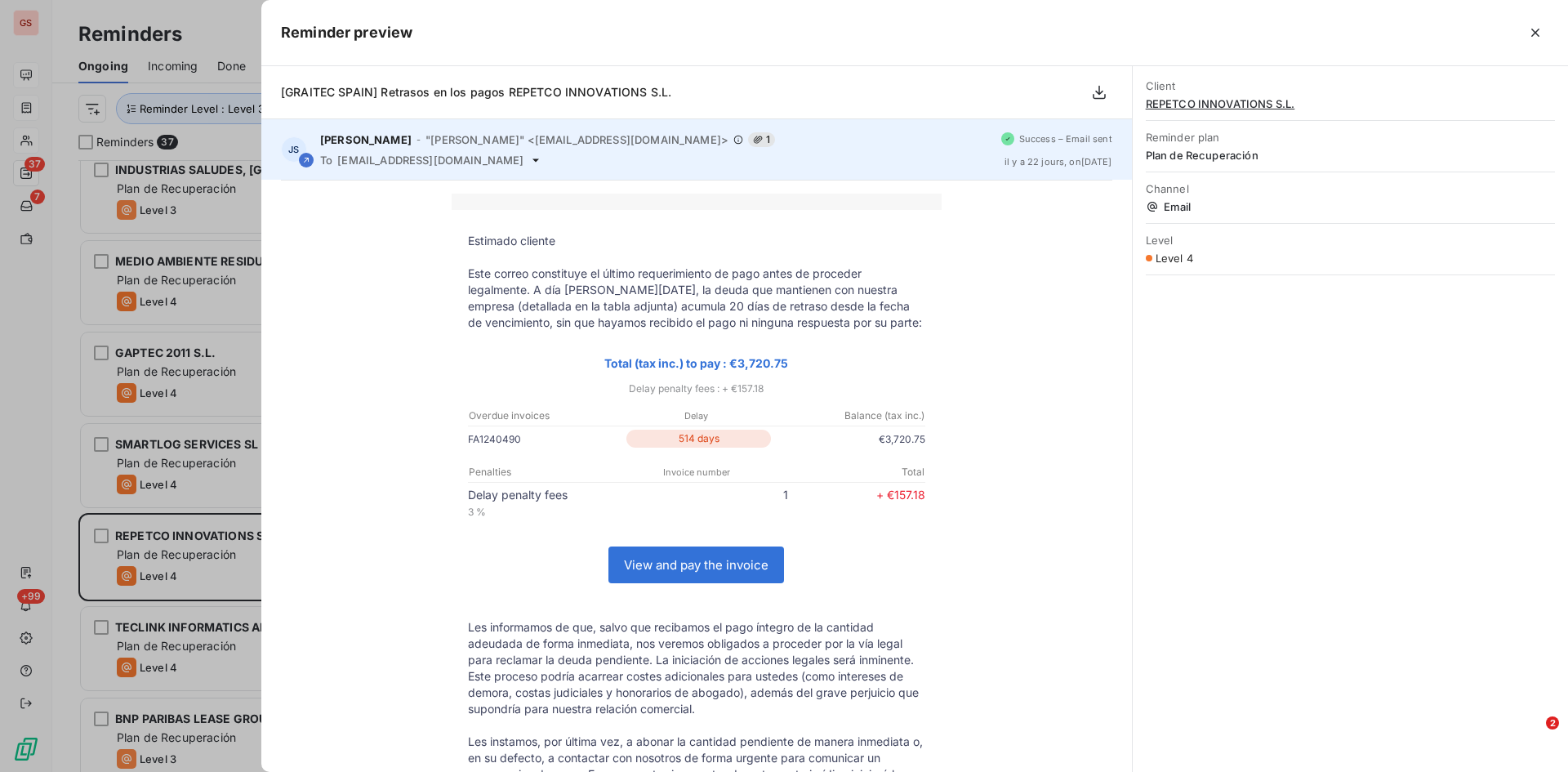
click at [529, 163] on icon at bounding box center [535, 160] width 13 height 13
click at [529, 159] on icon at bounding box center [535, 160] width 13 height 13
click at [529, 156] on icon at bounding box center [535, 160] width 13 height 13
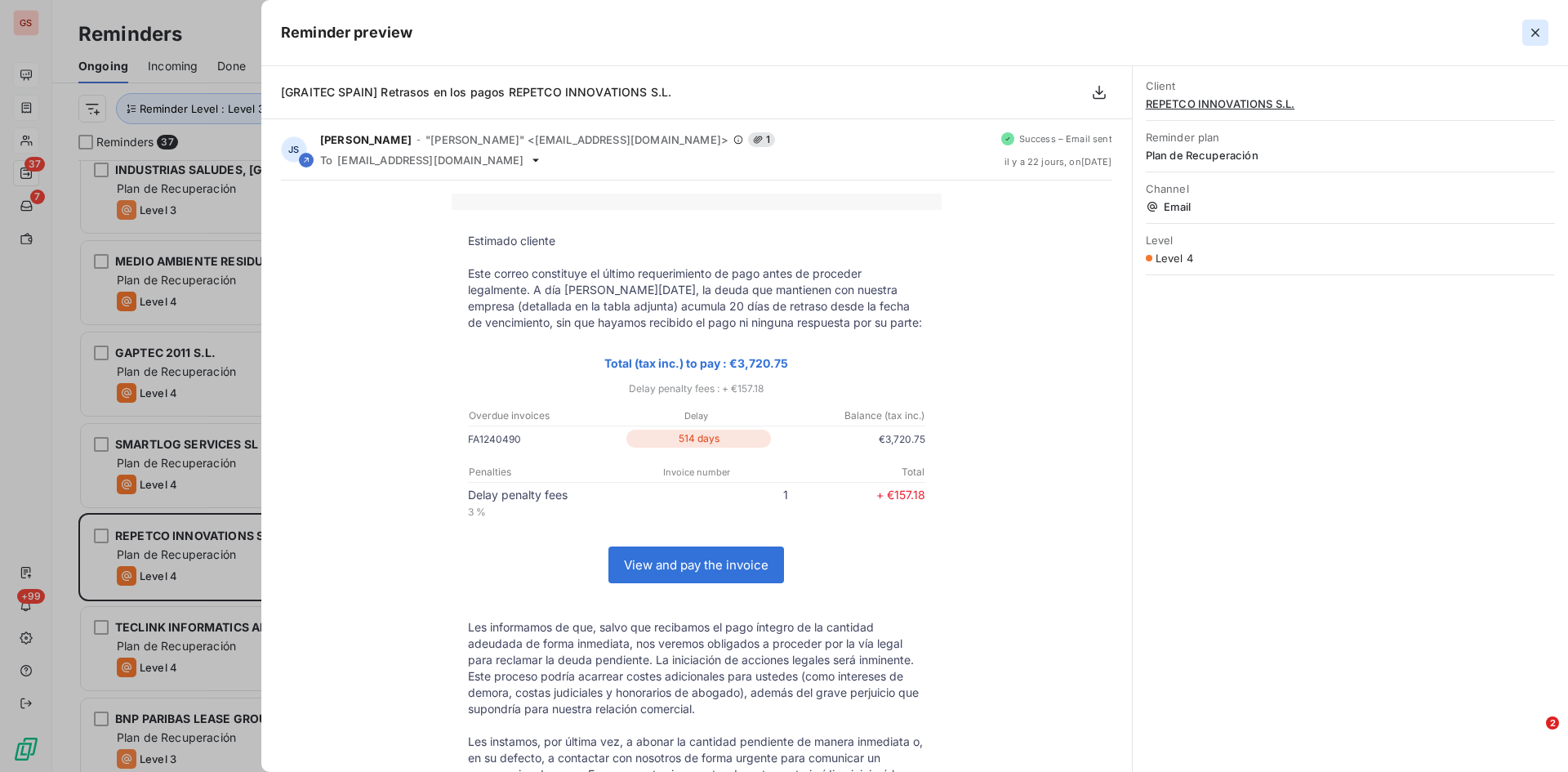
click at [1536, 32] on icon "button" at bounding box center [1535, 32] width 8 height 8
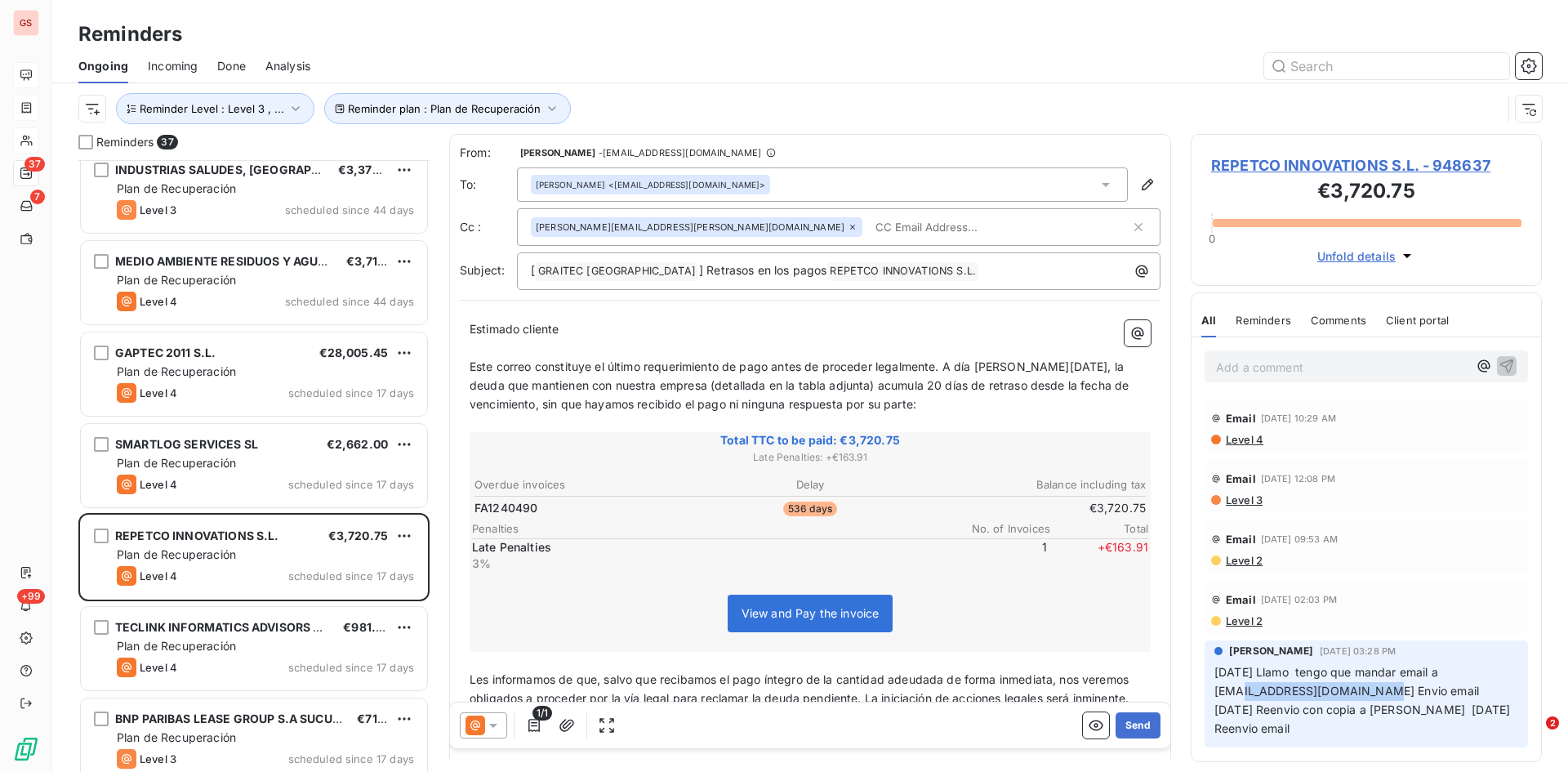
drag, startPoint x: 1350, startPoint y: 695, endPoint x: 1206, endPoint y: 686, distance: 144.3
click at [1206, 686] on div "[PERSON_NAME] [DATE] 03:28 PM 14/06/2024 Llamo tengo que mandar email a [EMAIL_…" at bounding box center [1366, 694] width 323 height 107
copy span "[EMAIL_ADDRESS][DOMAIN_NAME]"
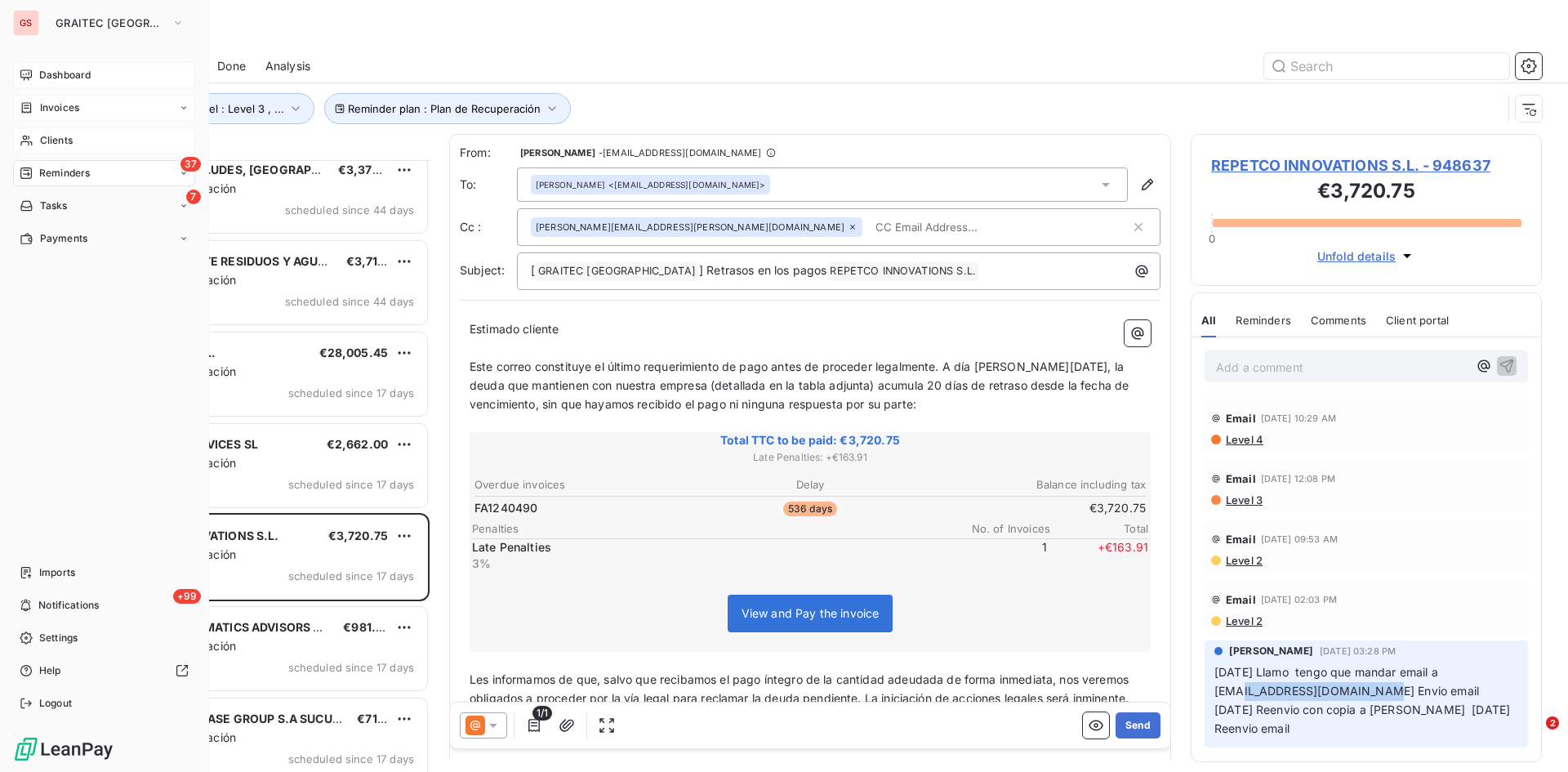
click at [59, 137] on span "Clients" at bounding box center [56, 140] width 33 height 15
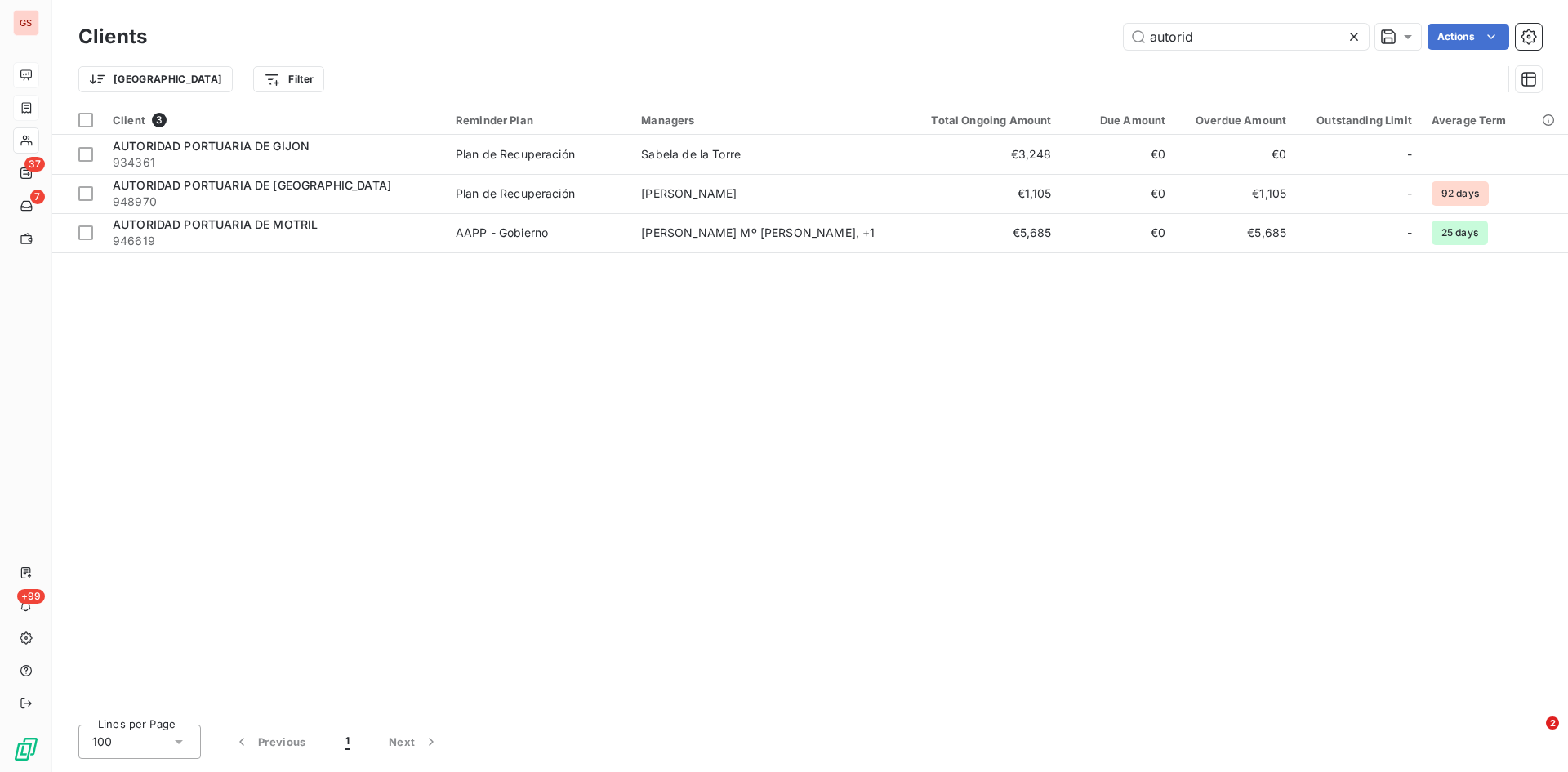
drag, startPoint x: 1242, startPoint y: 32, endPoint x: 1104, endPoint y: 36, distance: 138.1
click at [1104, 36] on div "autorid Actions" at bounding box center [854, 36] width 1376 height 26
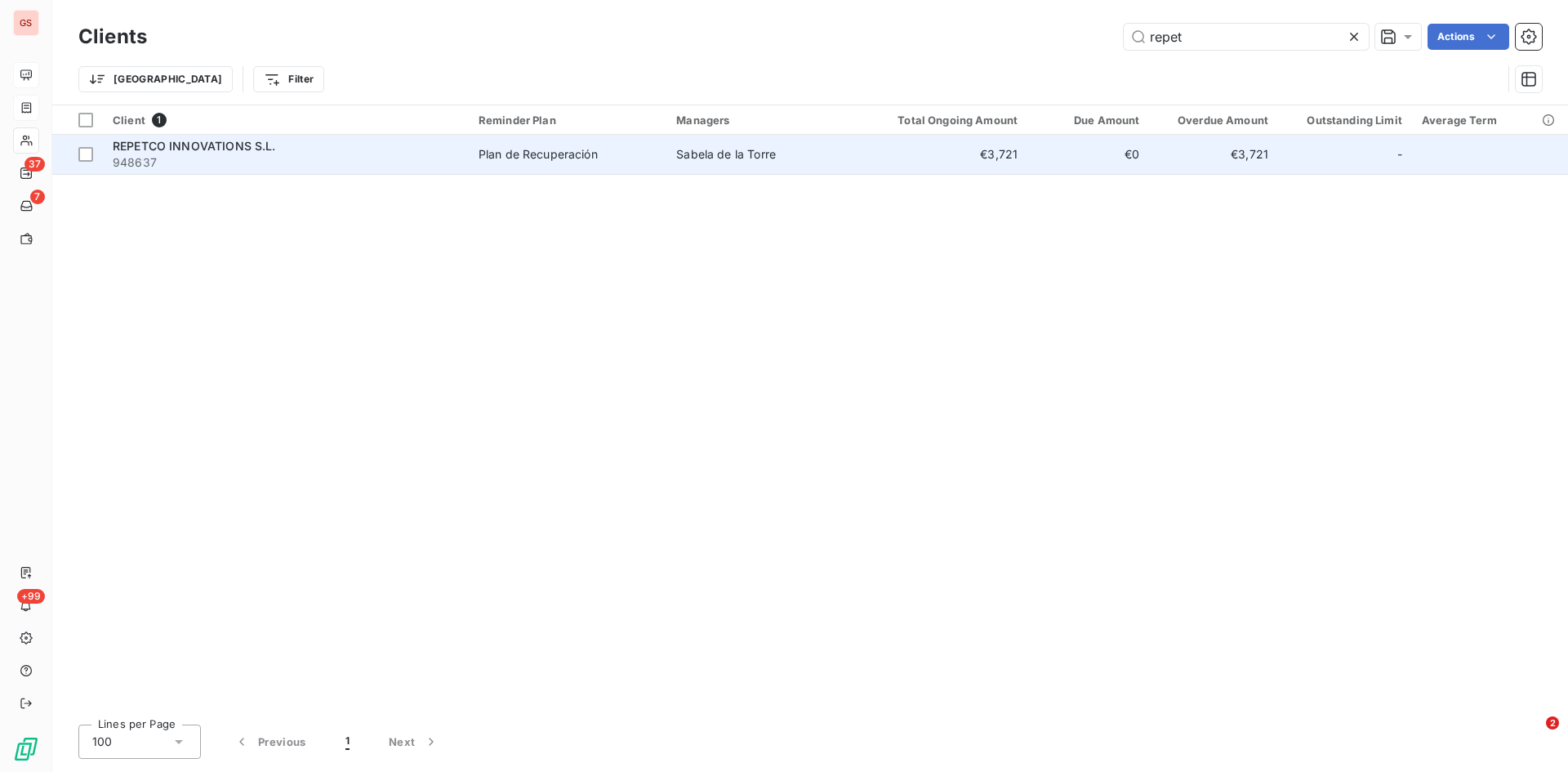
type input "repet"
click at [195, 146] on span "REPETCO INNOVATIONS S.L." at bounding box center [194, 146] width 163 height 14
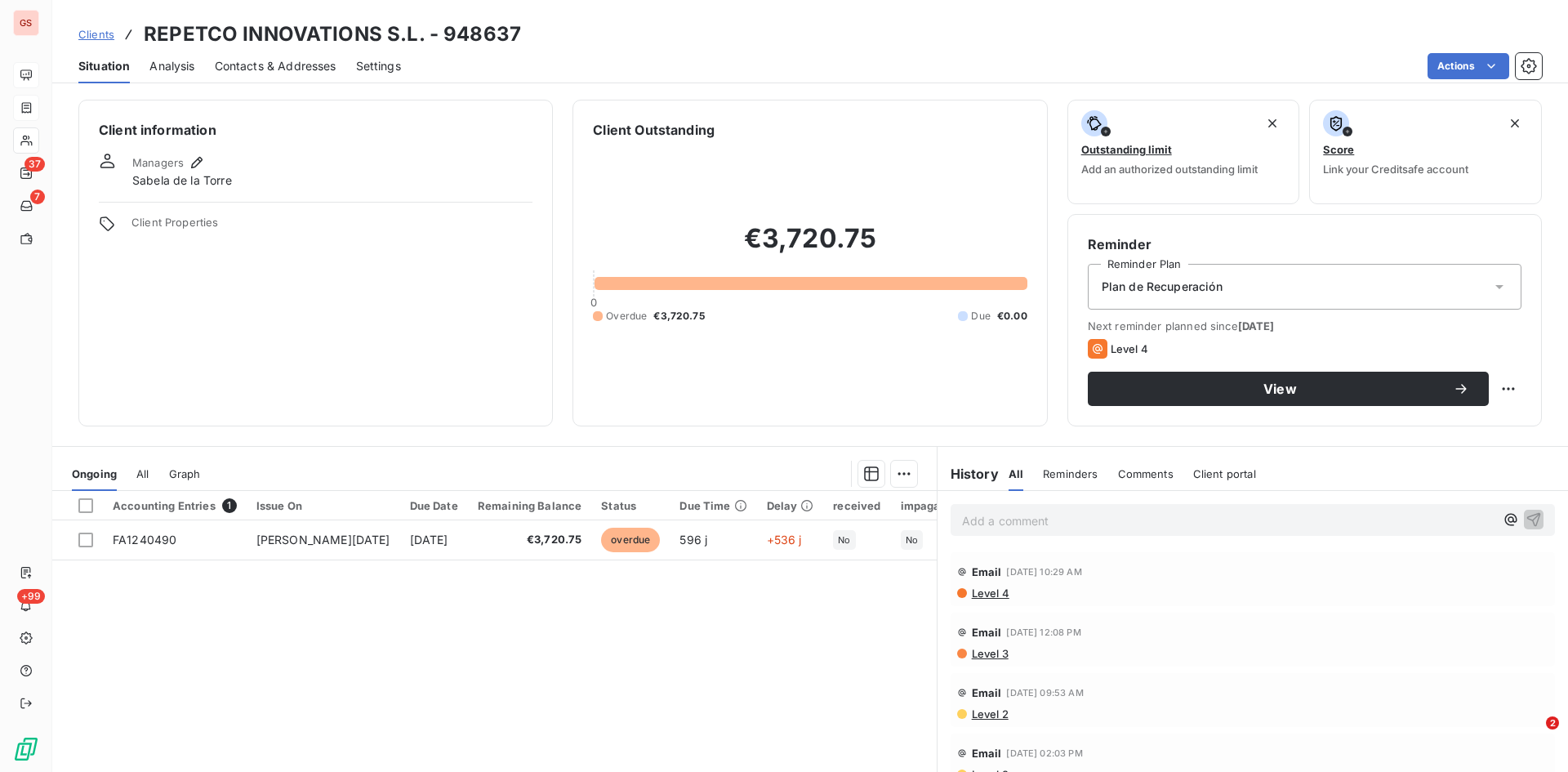
click at [278, 65] on span "Contacts & Addresses" at bounding box center [276, 66] width 122 height 16
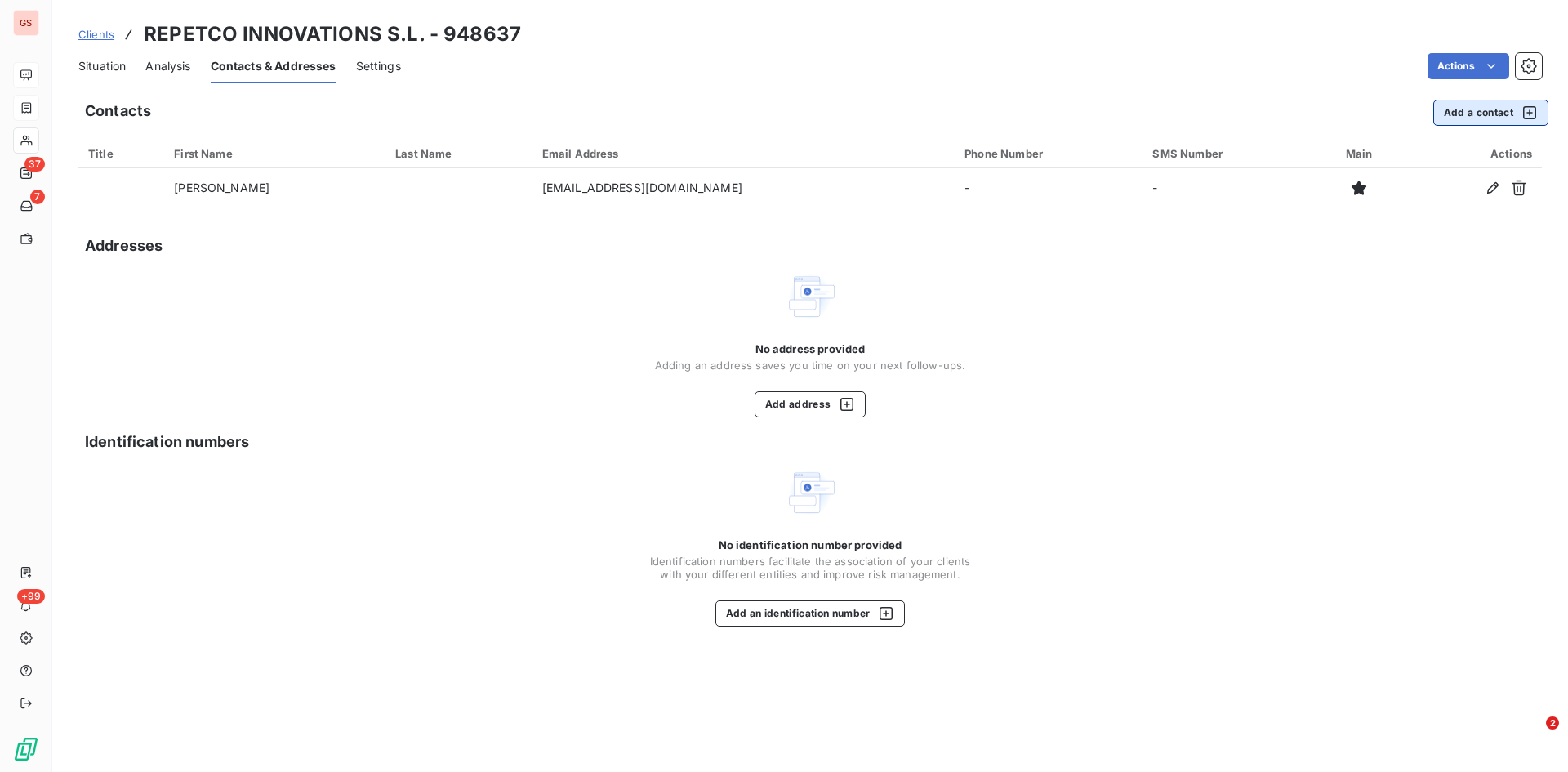
click at [1481, 109] on button "Add a contact" at bounding box center [1491, 112] width 115 height 26
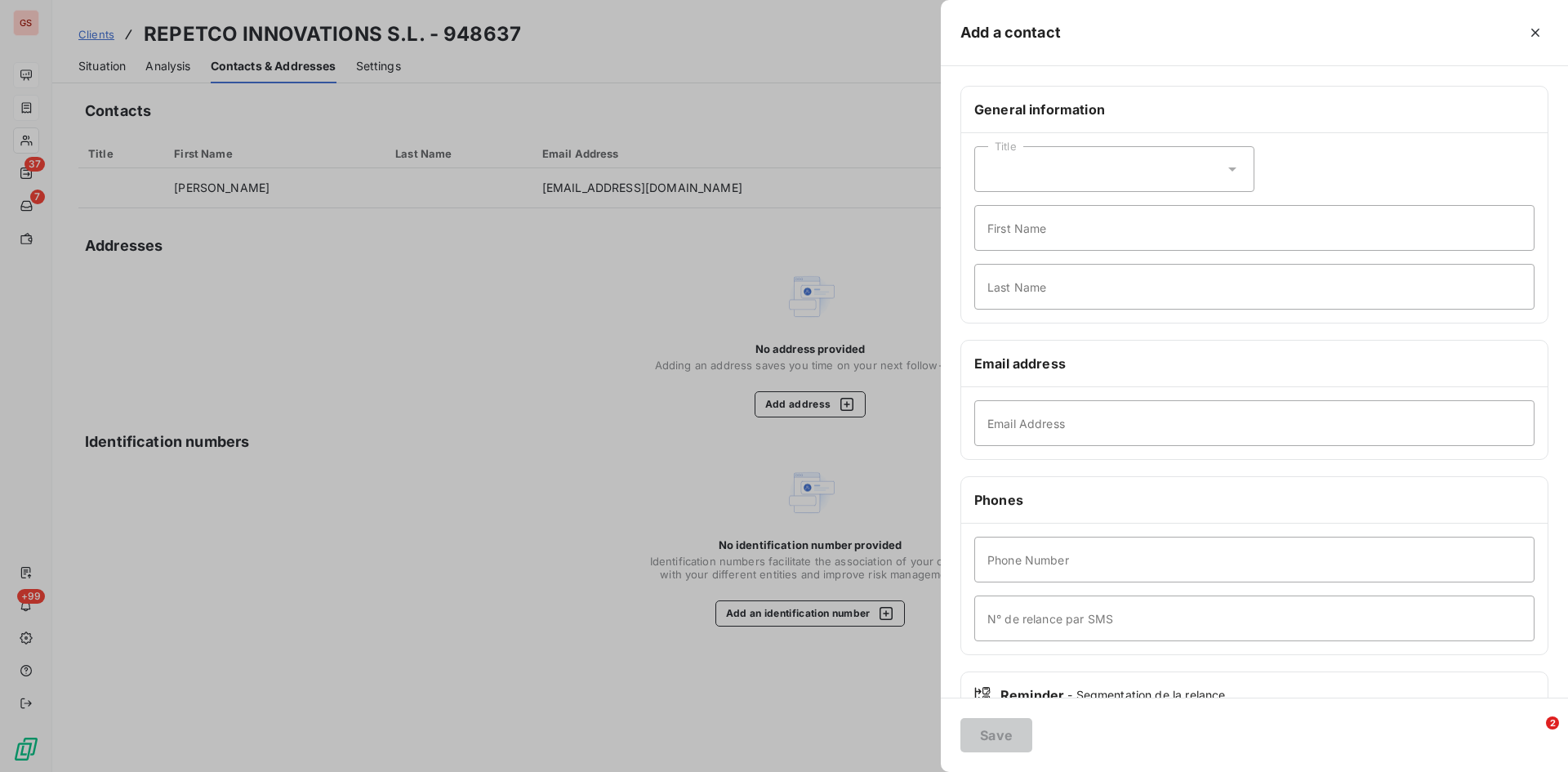
click at [1017, 398] on div "Email Address" at bounding box center [1255, 422] width 586 height 72
click at [1020, 424] on input "Email Address" at bounding box center [1254, 423] width 560 height 46
paste input "[EMAIL_ADDRESS][DOMAIN_NAME]"
type input "[EMAIL_ADDRESS][DOMAIN_NAME]"
click at [976, 736] on button "Save" at bounding box center [996, 736] width 72 height 35
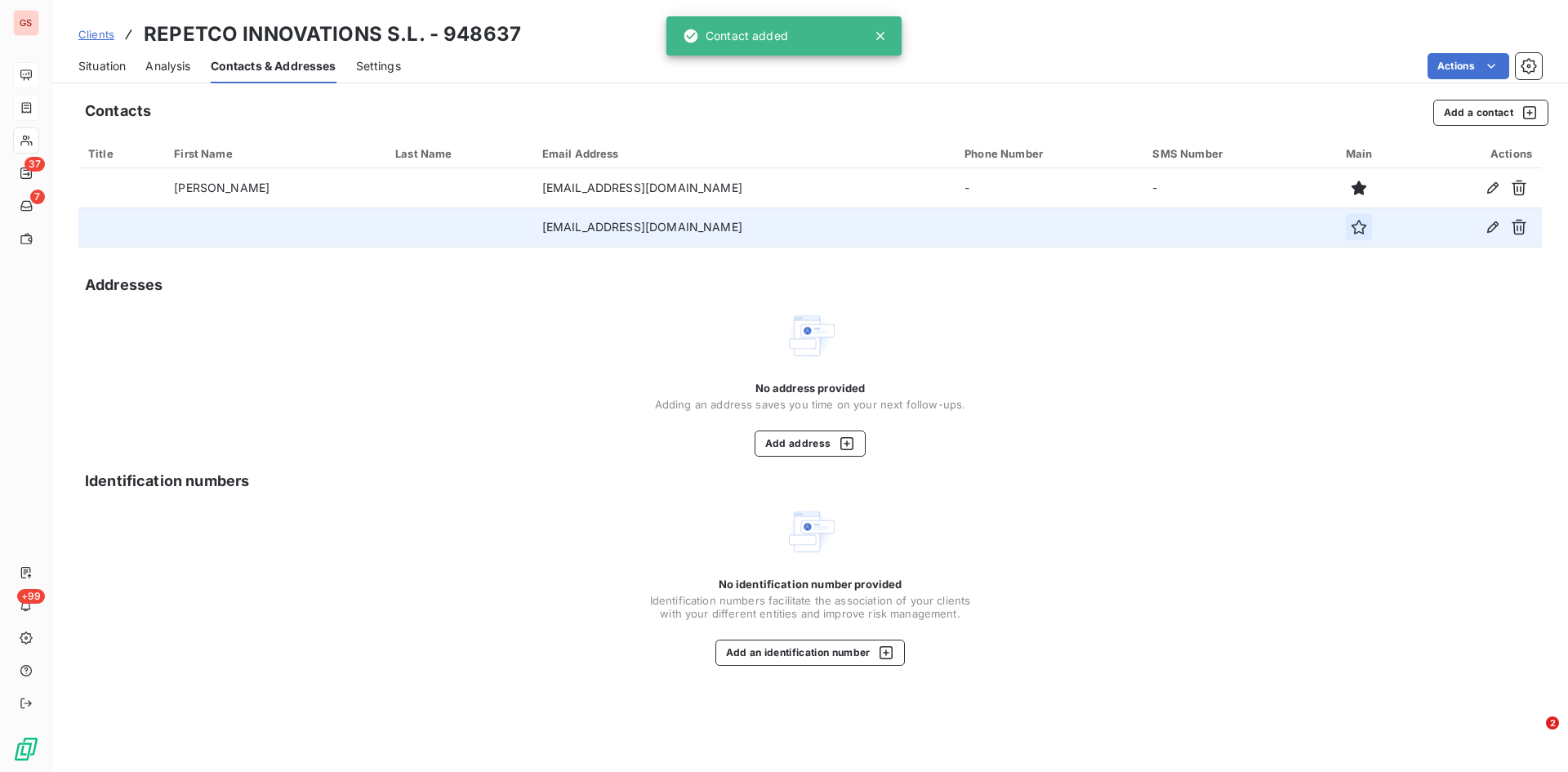
click at [1351, 229] on icon "button" at bounding box center [1359, 227] width 16 height 16
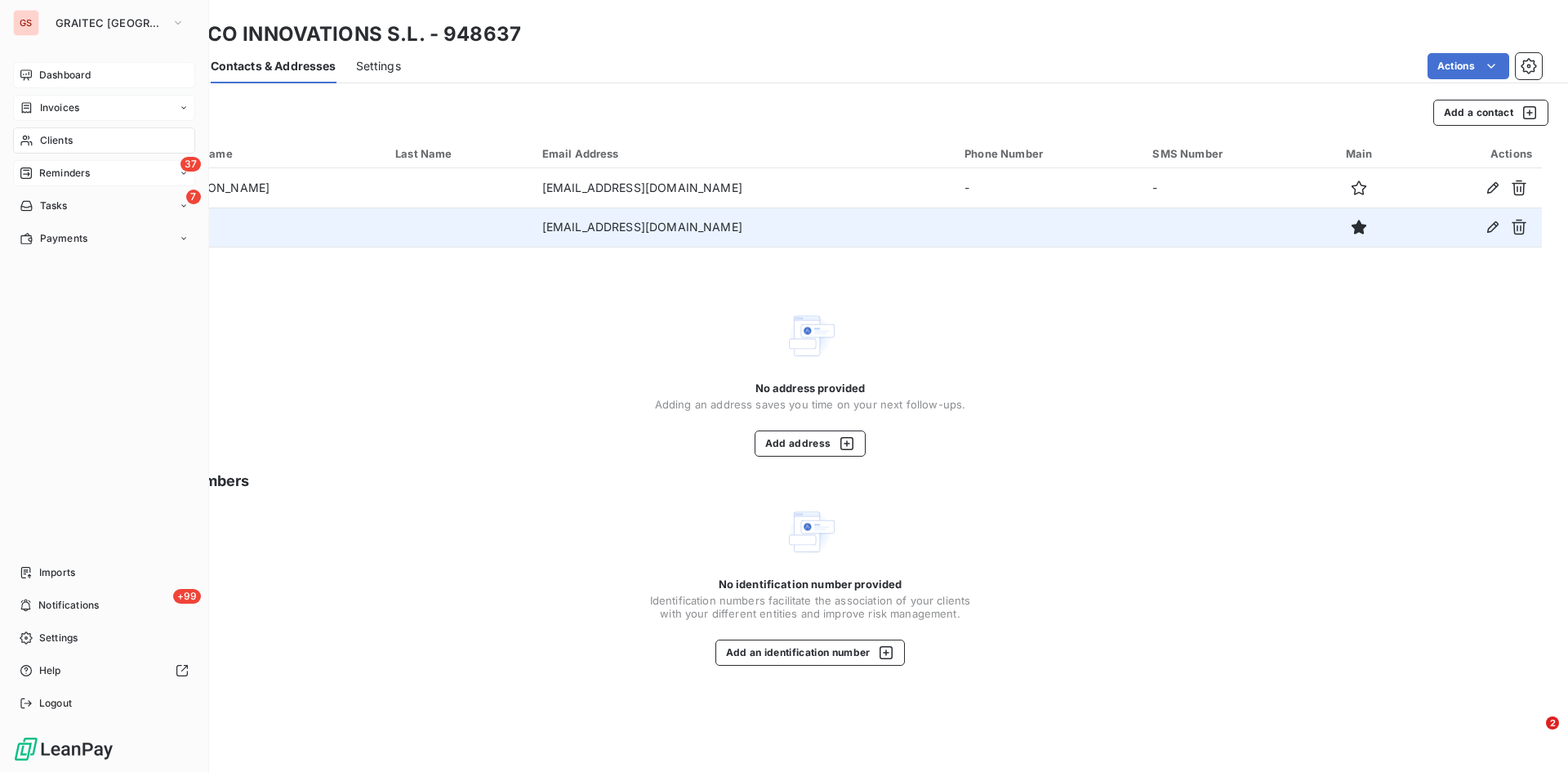
click at [55, 175] on span "Reminders" at bounding box center [65, 173] width 51 height 15
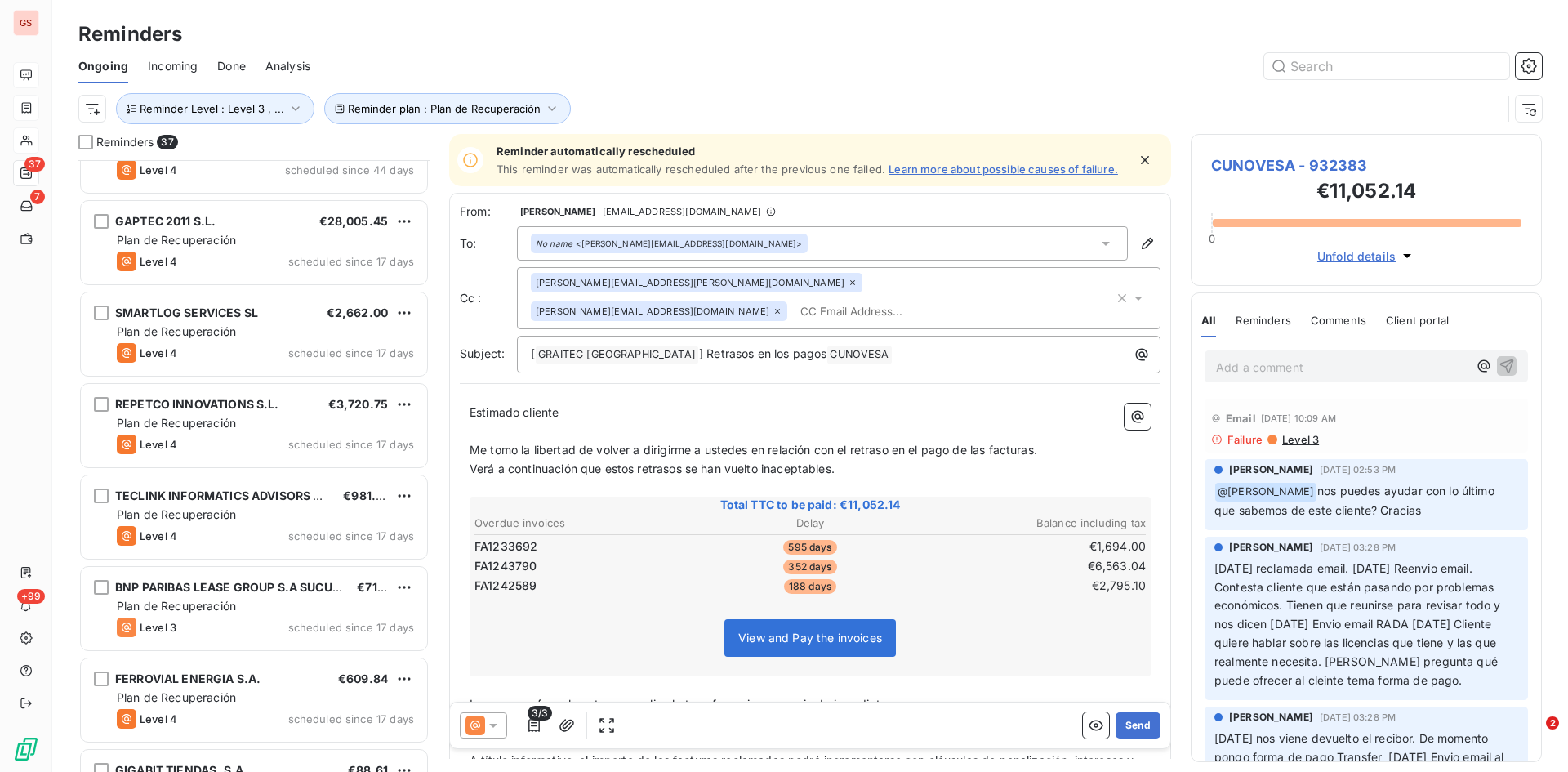
scroll to position [818, 0]
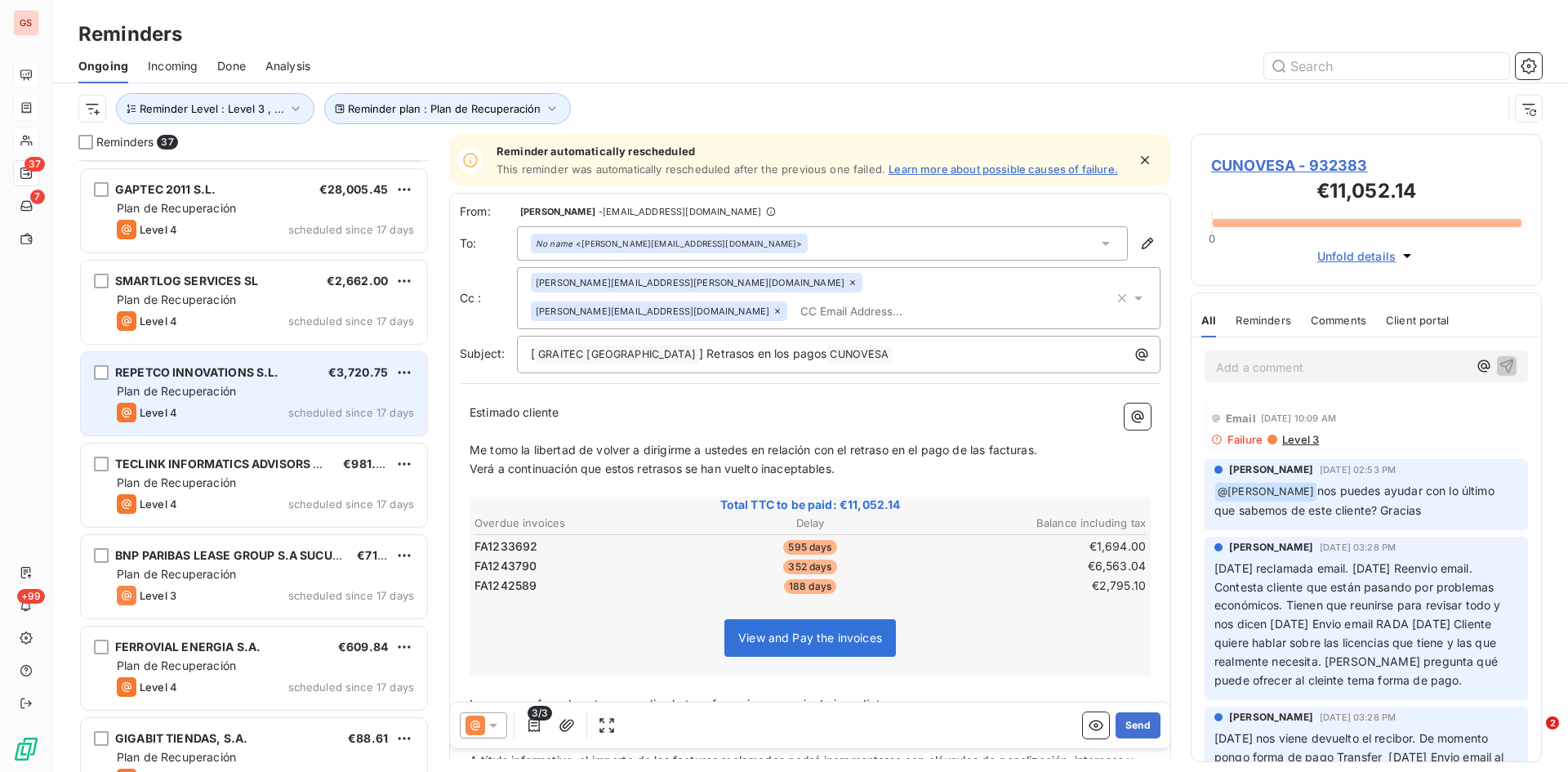
click at [219, 398] on div "Plan de Recuperación" at bounding box center [265, 391] width 298 height 16
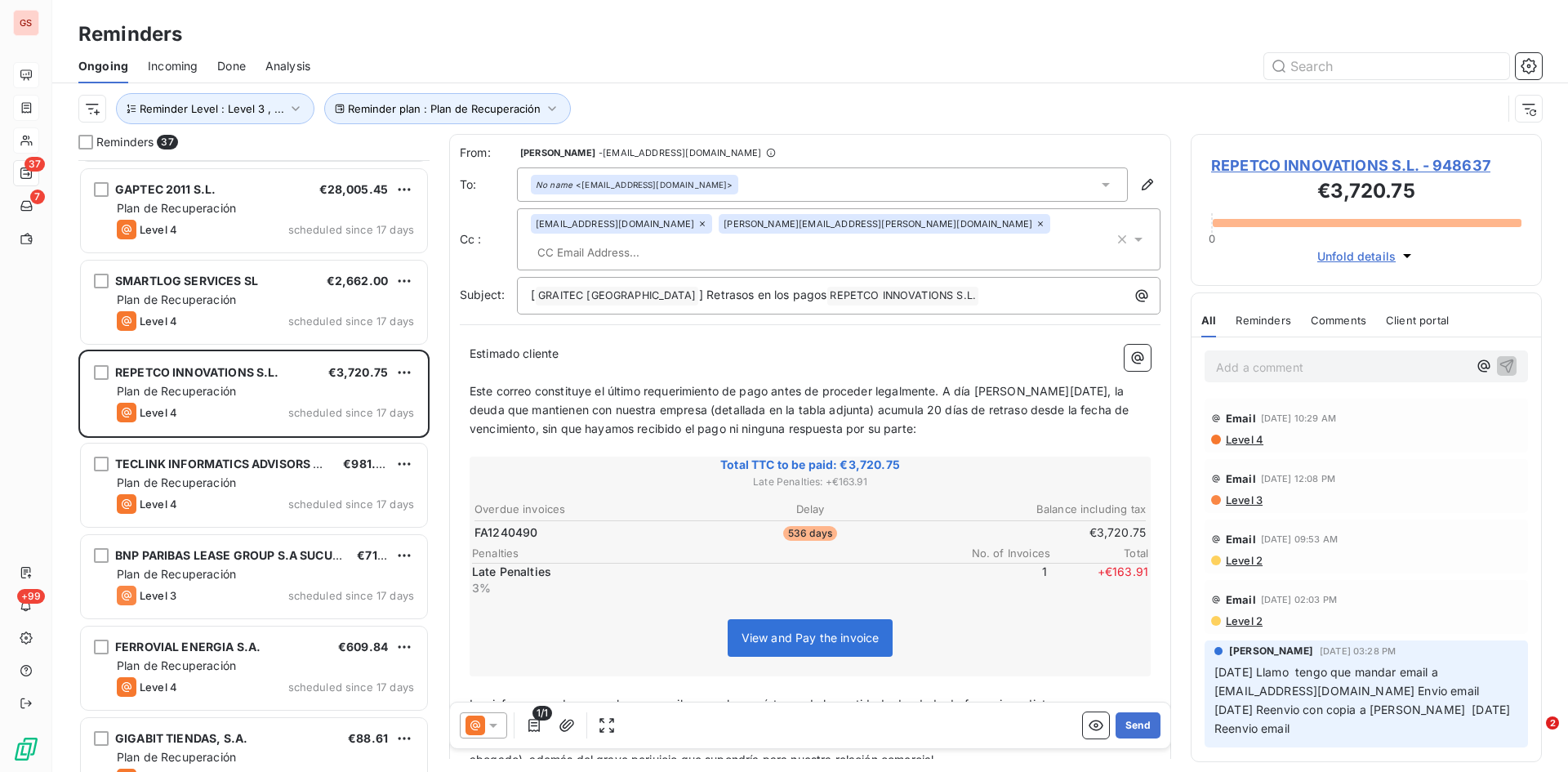
click at [493, 733] on icon at bounding box center [494, 726] width 16 height 16
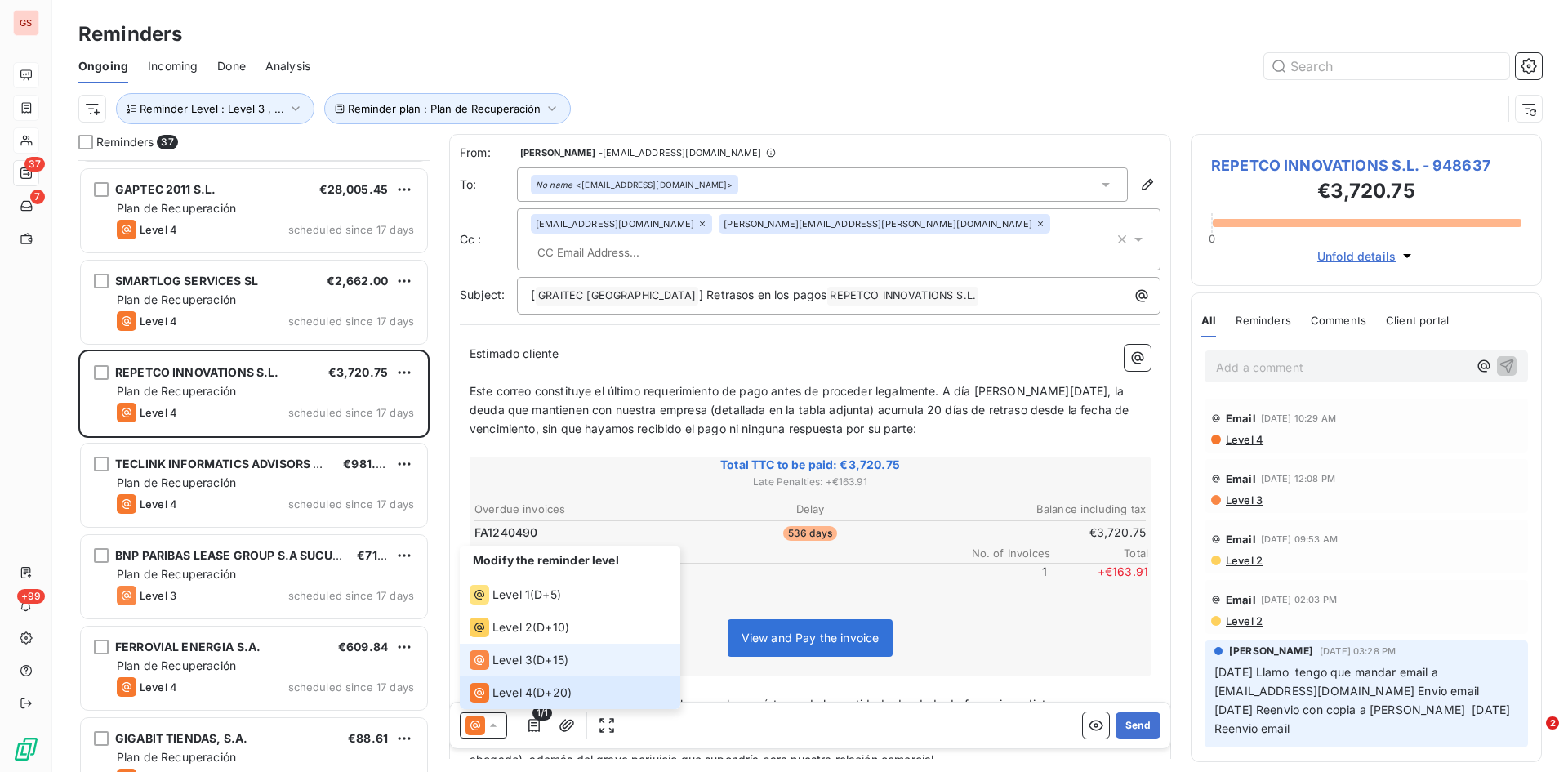
click at [508, 660] on span "Level 3" at bounding box center [513, 660] width 40 height 16
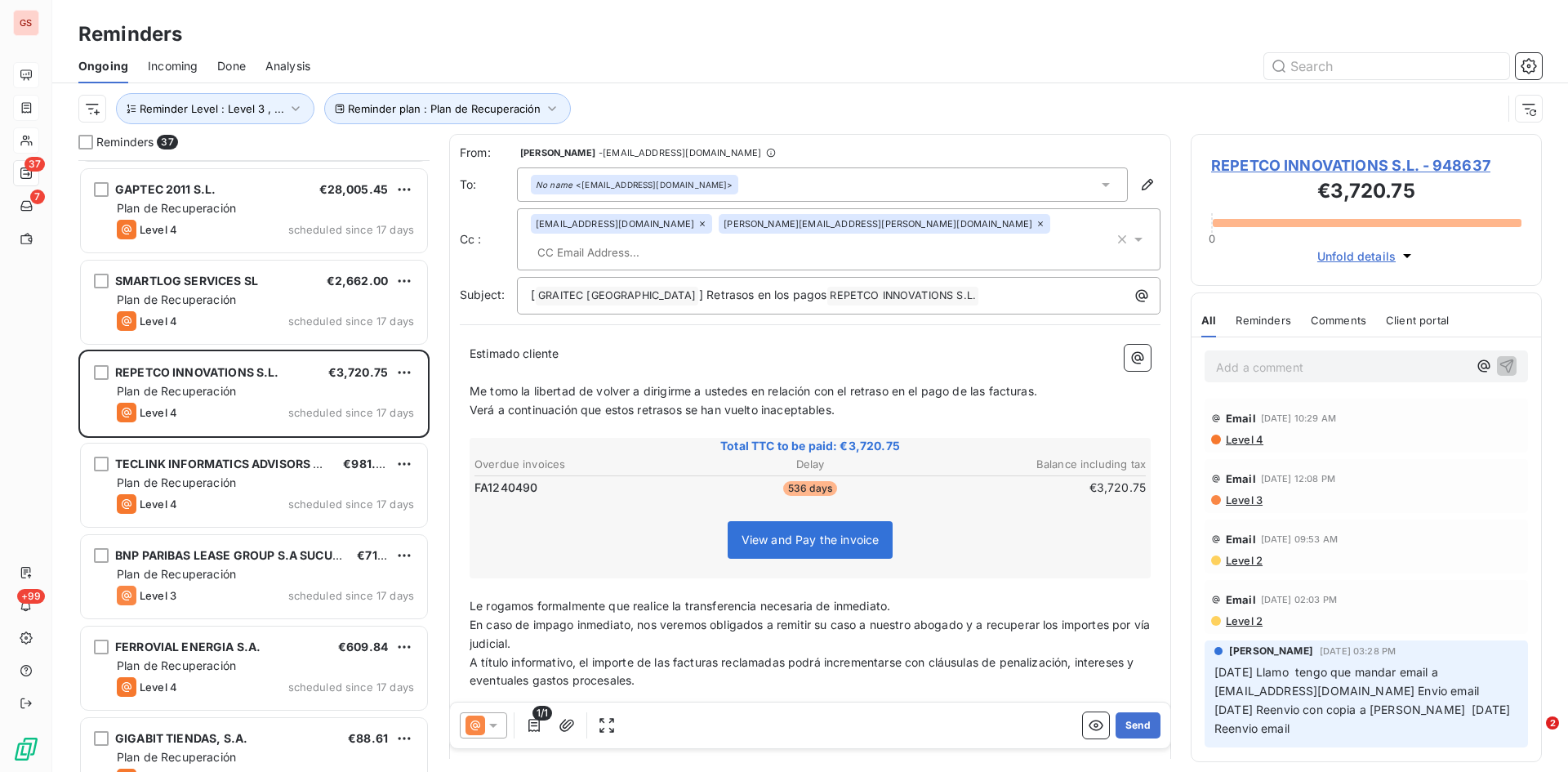
click at [496, 724] on icon at bounding box center [493, 726] width 8 height 4
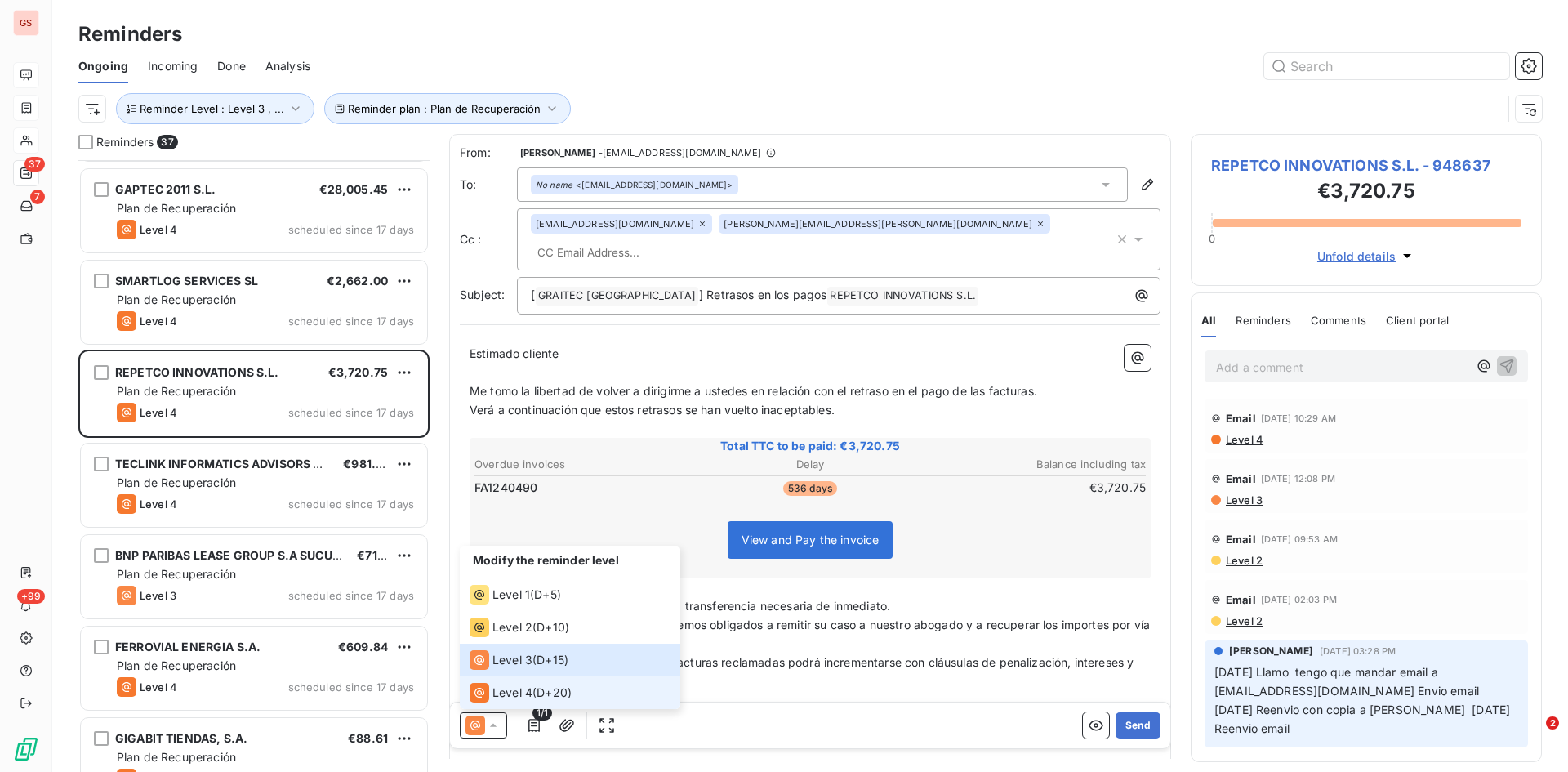
click at [505, 690] on span "Level 4" at bounding box center [513, 693] width 40 height 16
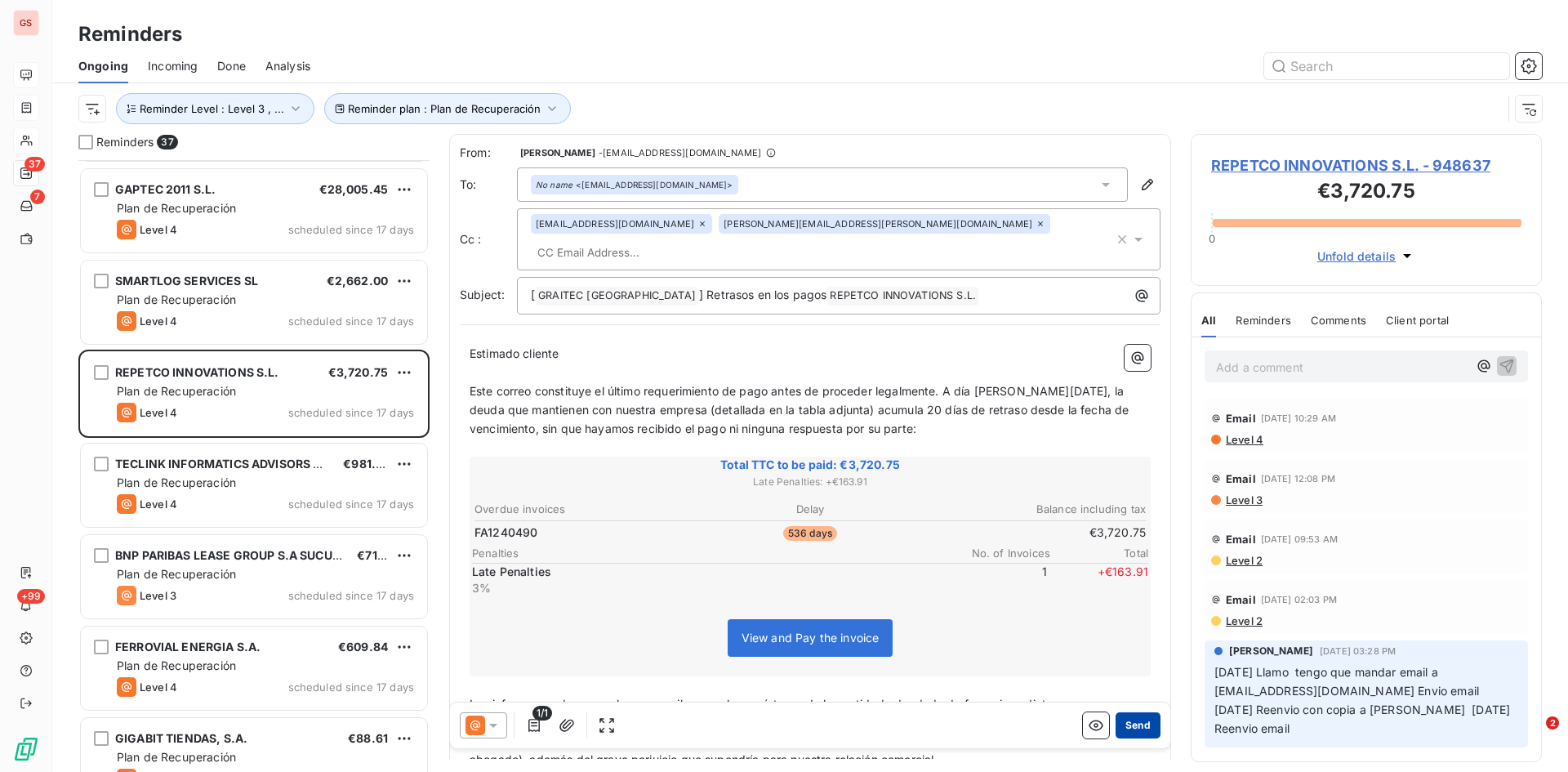
click at [1127, 726] on button "Send" at bounding box center [1137, 725] width 45 height 26
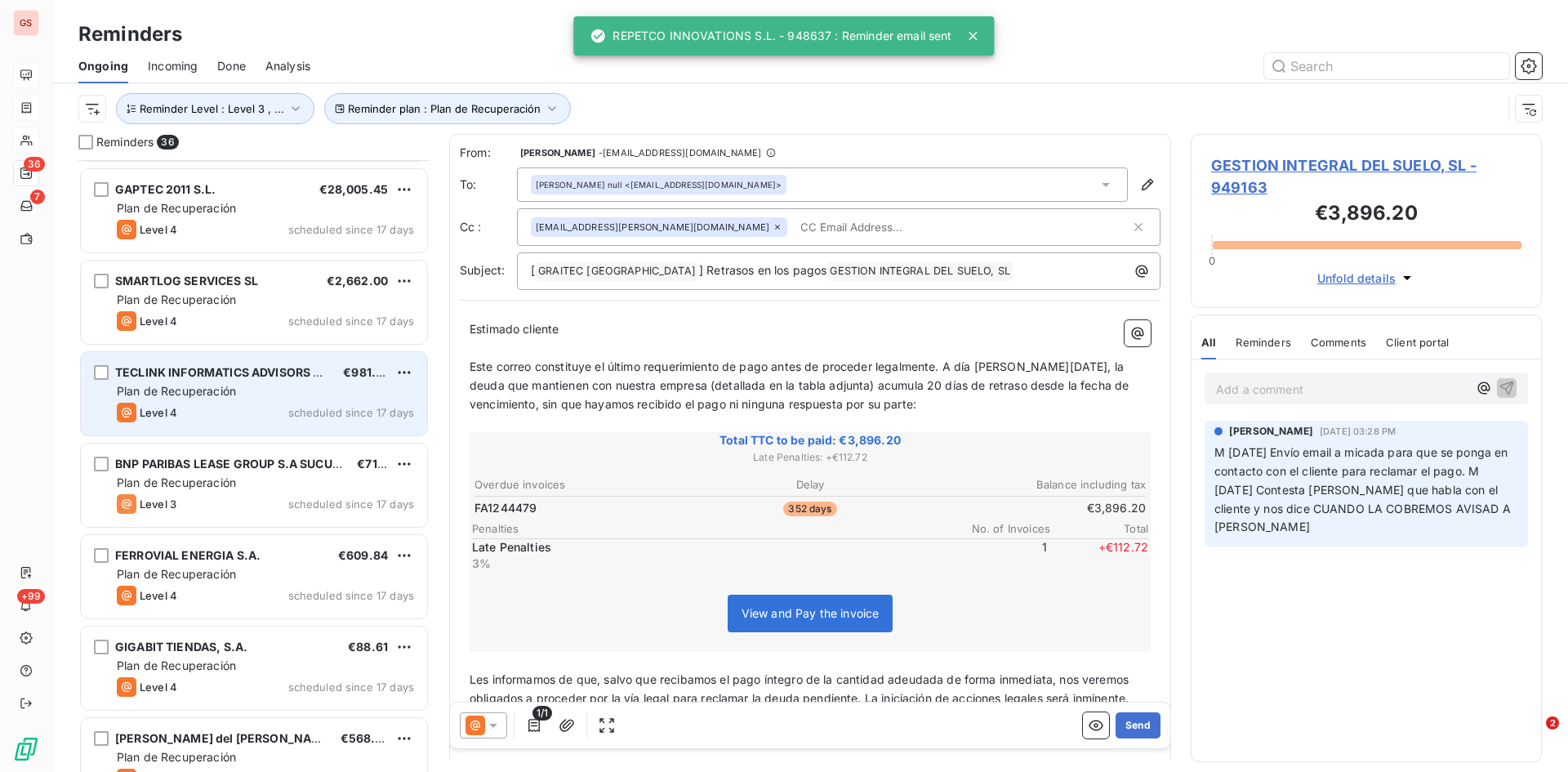
click at [211, 381] on div "TECLINK INFORMATICS ADVISORS S.L" at bounding box center [222, 372] width 215 height 16
